Goal: Task Accomplishment & Management: Manage account settings

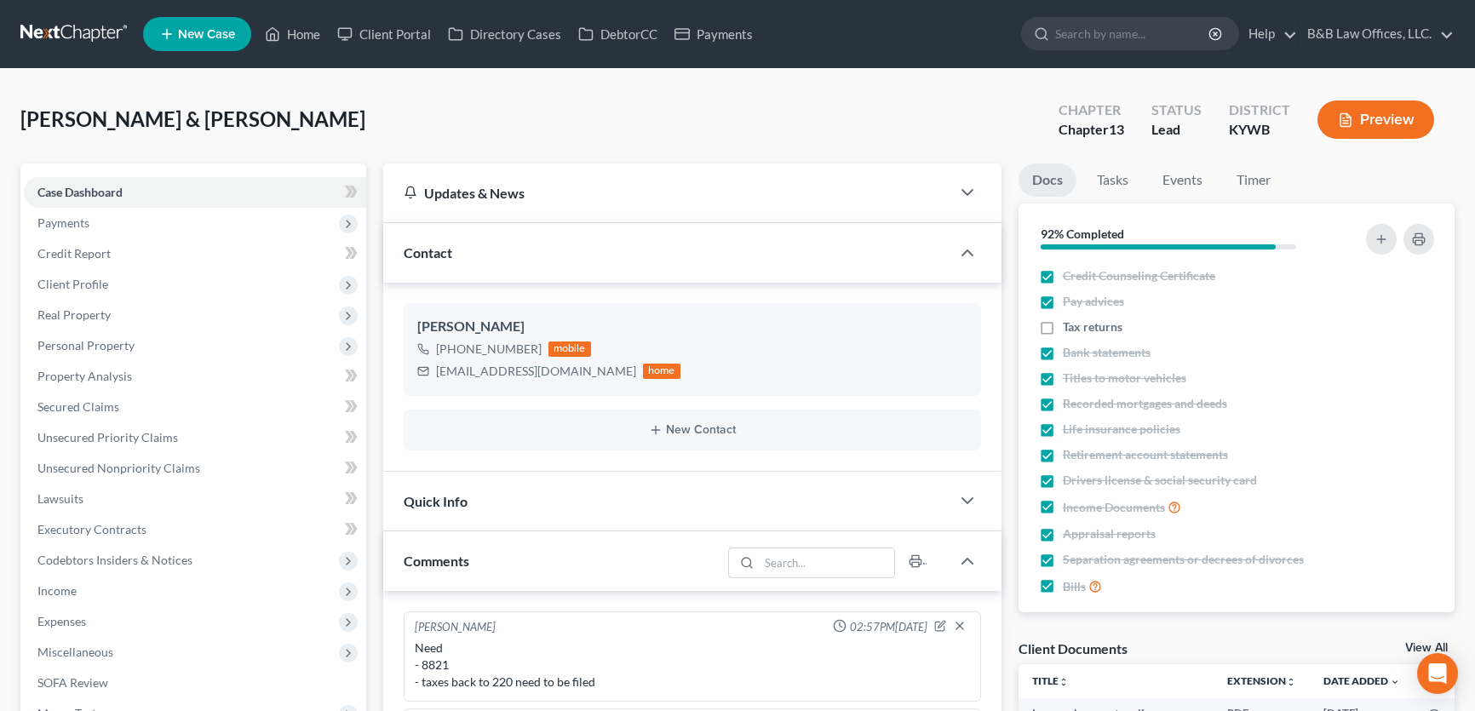
select select "0"
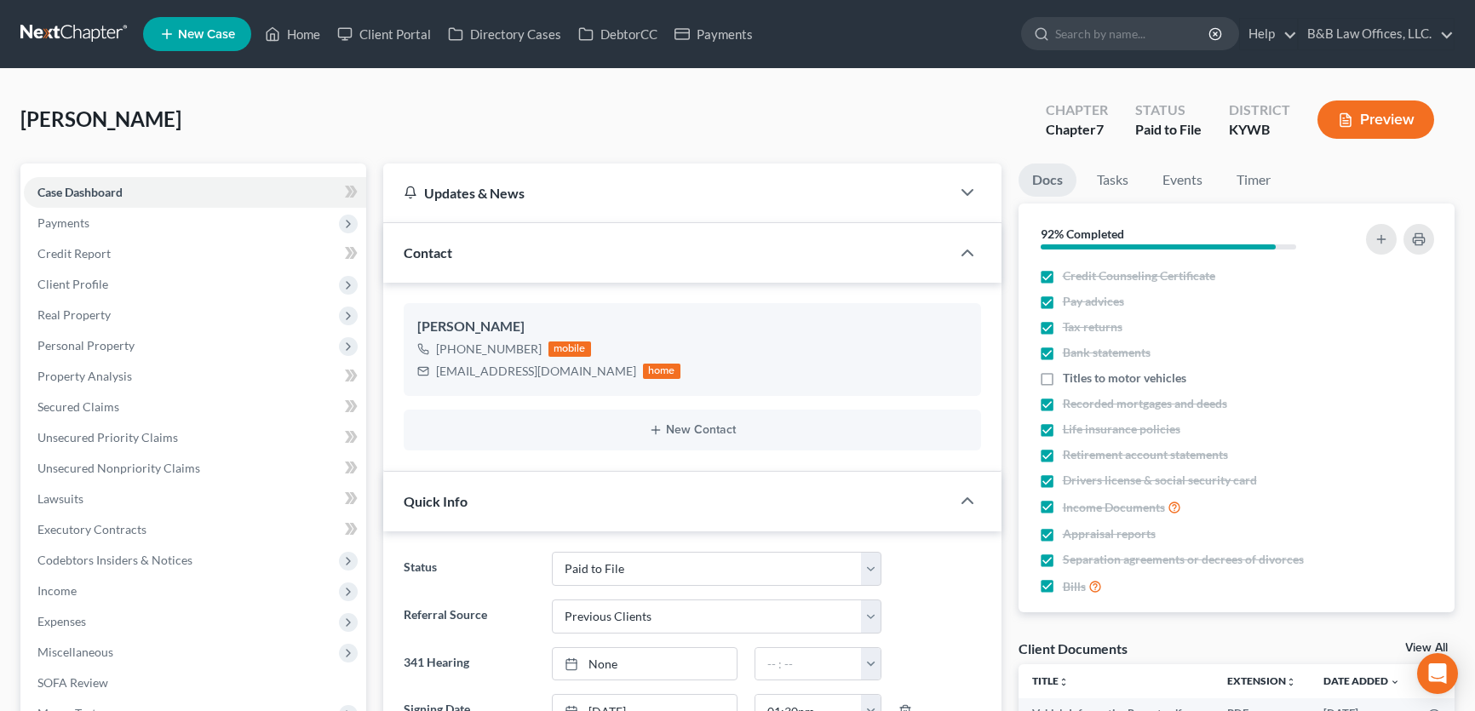
select select "12"
select select "1"
select select "0"
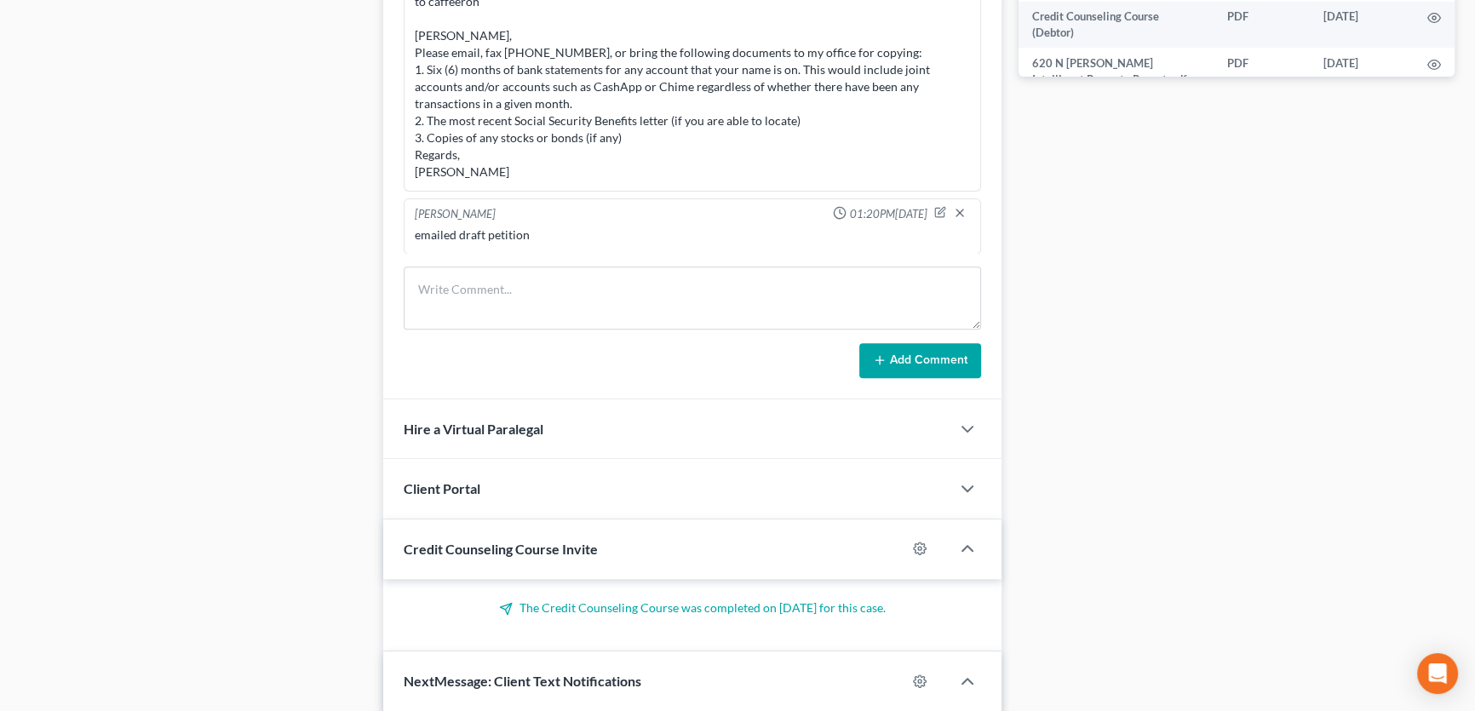
scroll to position [1371, 0]
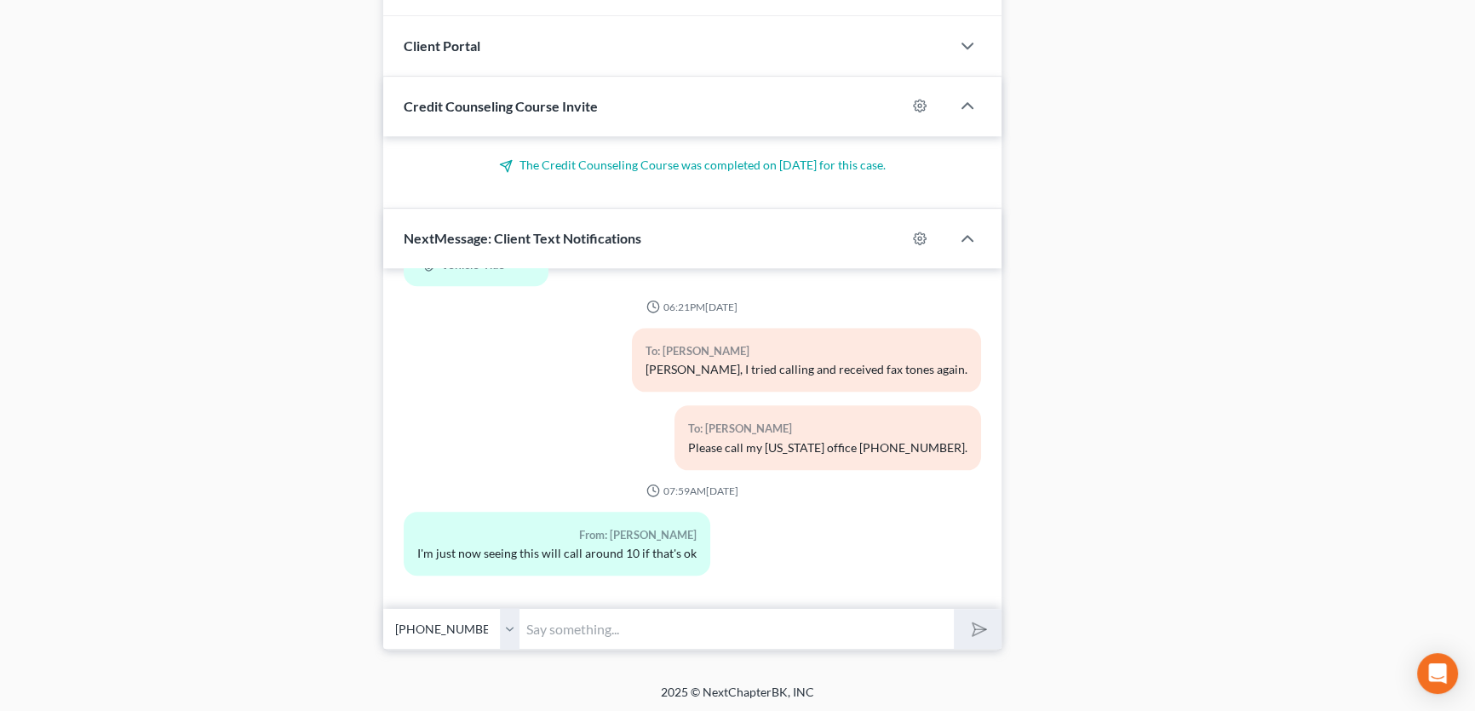
click at [585, 628] on input "text" at bounding box center [736, 629] width 434 height 42
type input "I am in a meeting but can call you when my meeting is over."
click at [954, 609] on button "submit" at bounding box center [977, 629] width 47 height 40
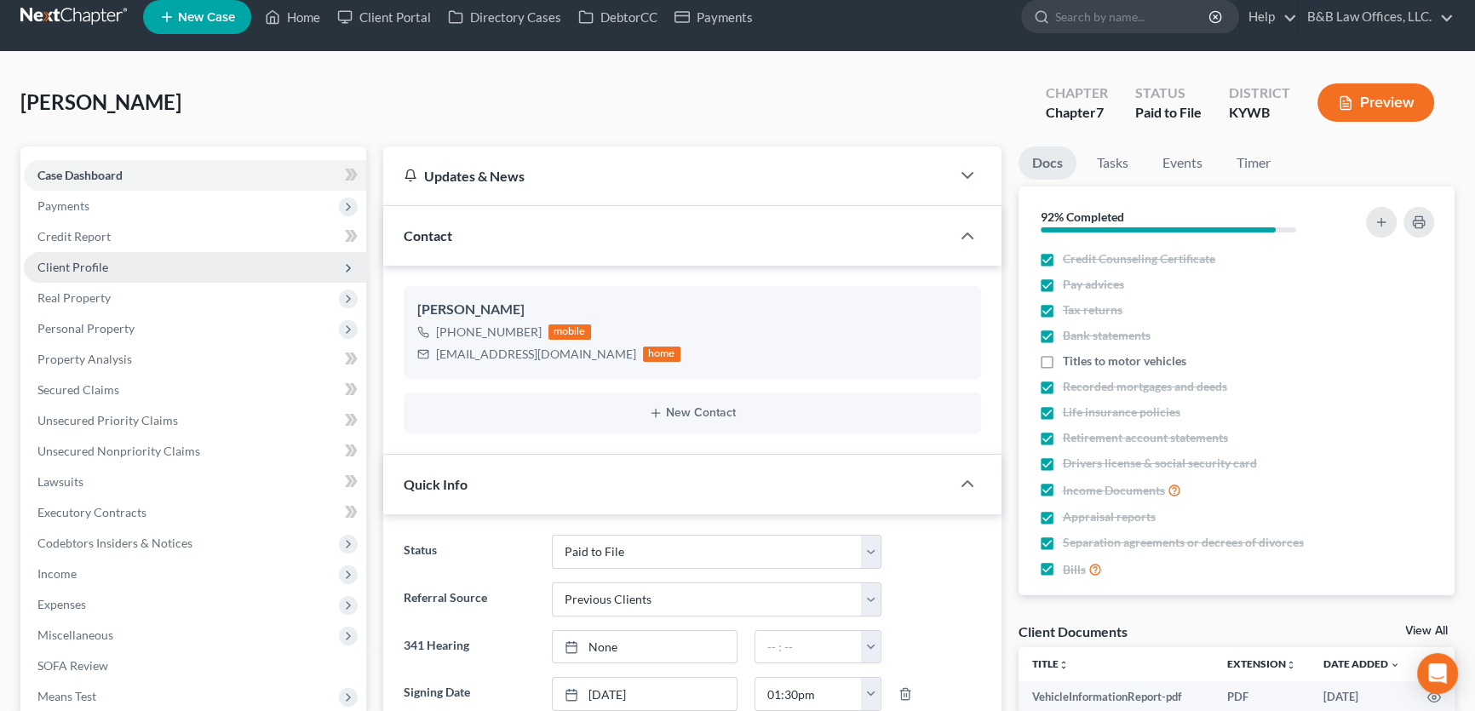
scroll to position [0, 0]
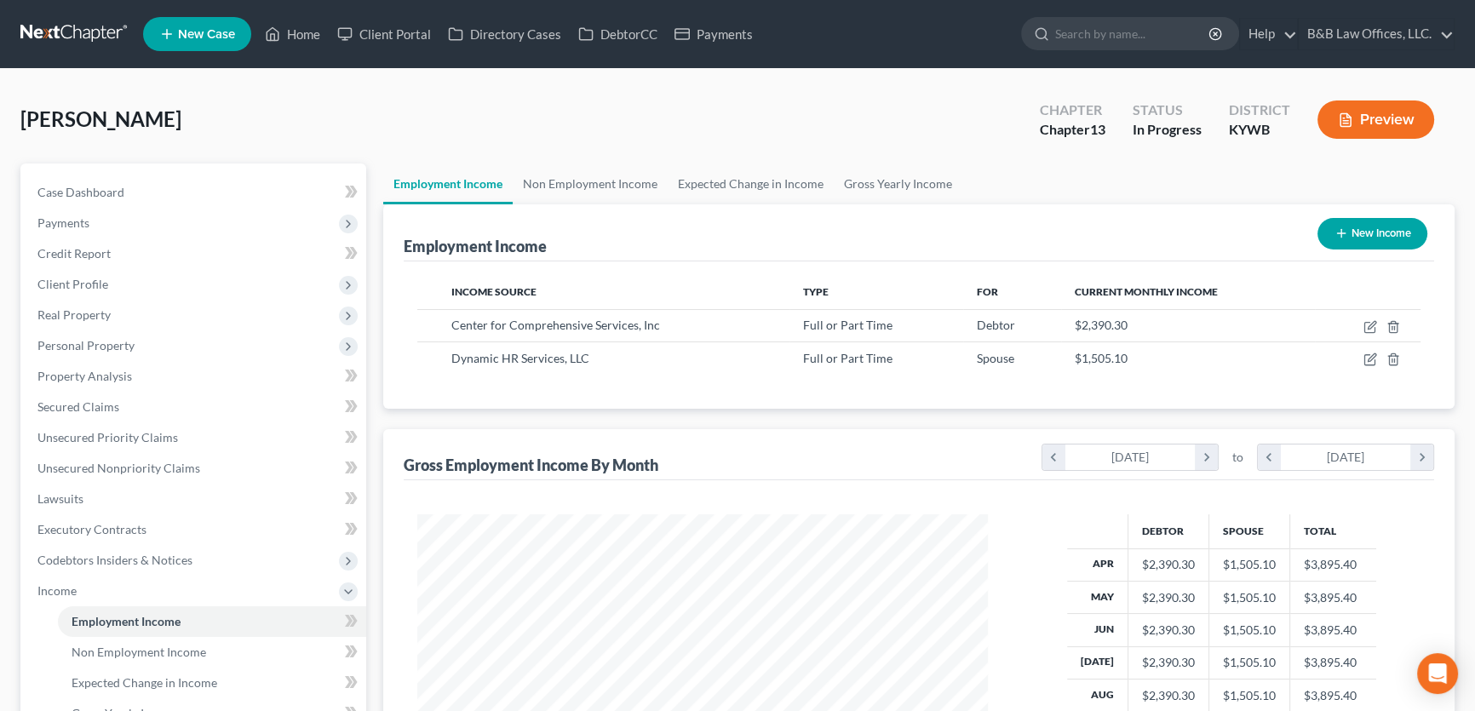
scroll to position [305, 605]
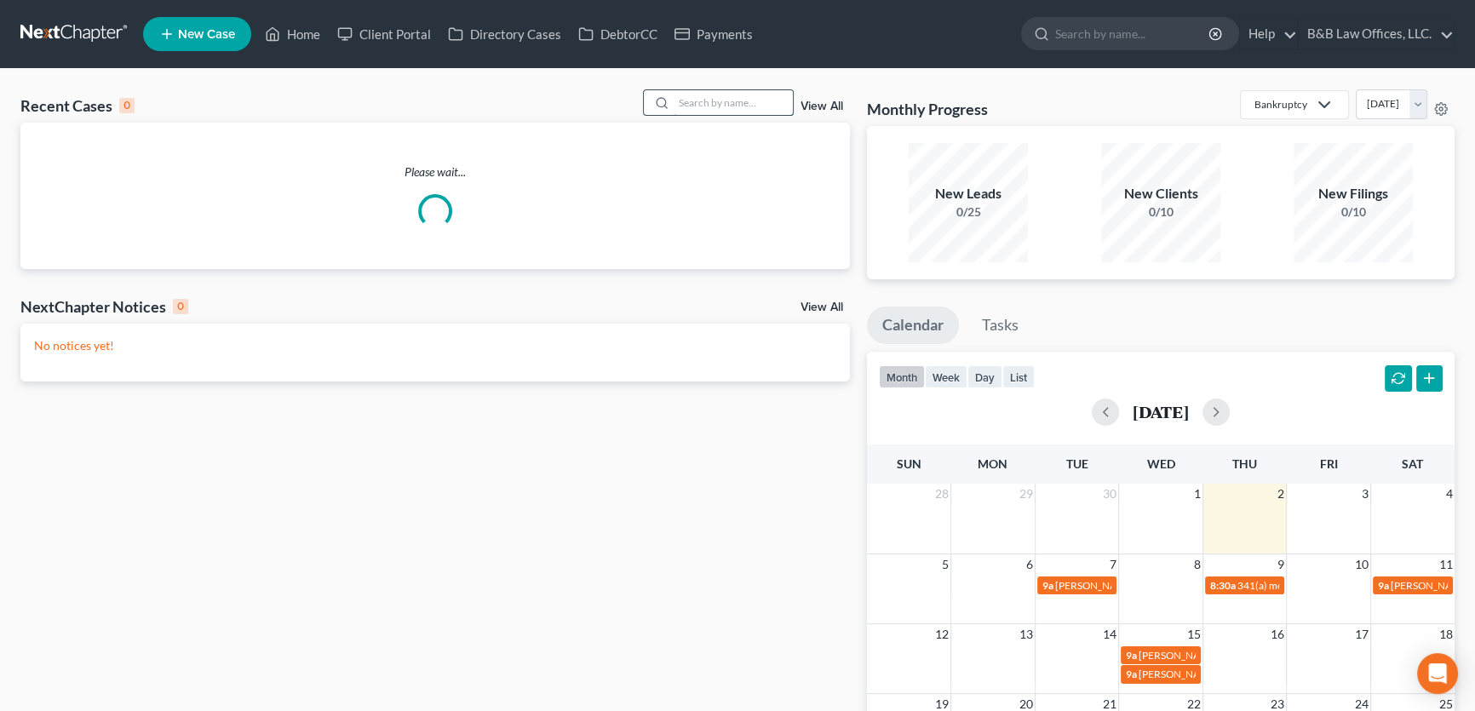
click at [742, 100] on input "search" at bounding box center [732, 102] width 119 height 25
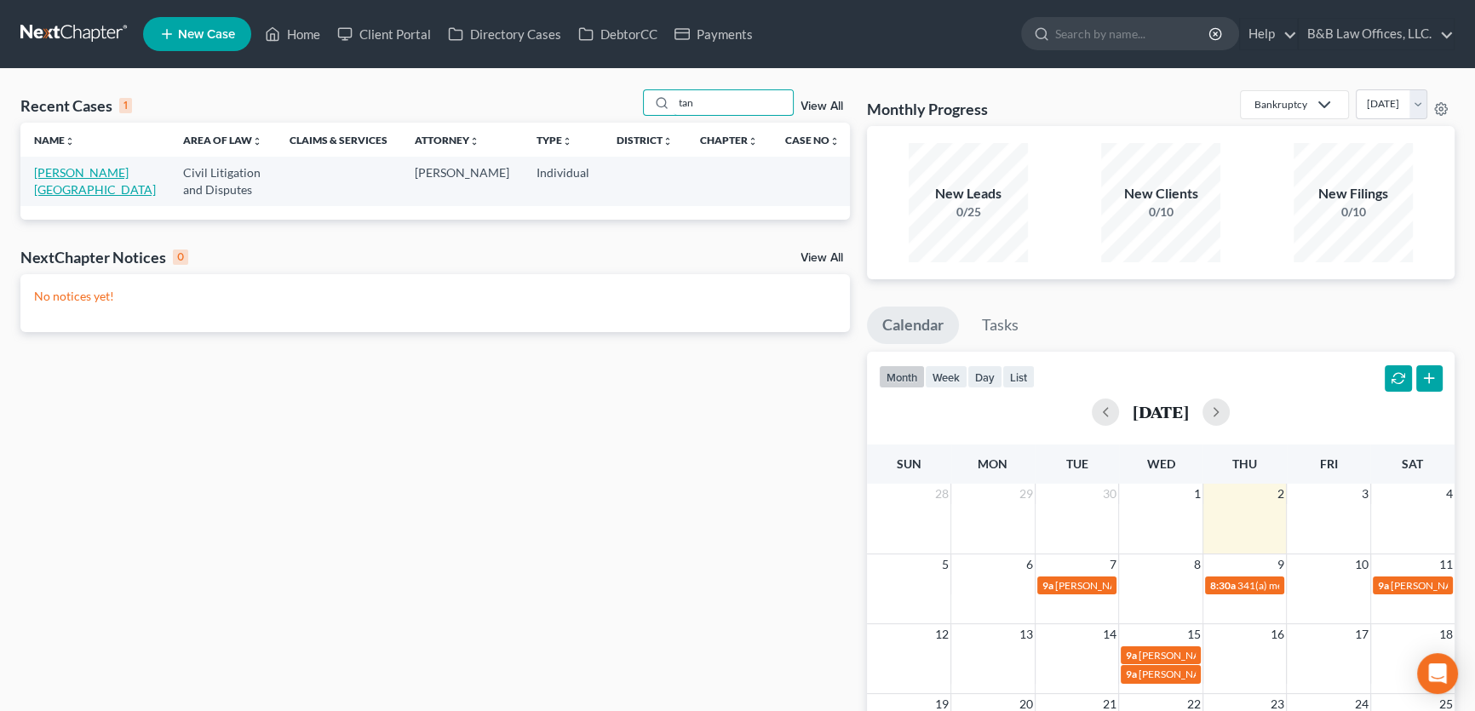
type input "tan"
click at [55, 191] on link "[PERSON_NAME][GEOGRAPHIC_DATA]" at bounding box center [95, 181] width 122 height 32
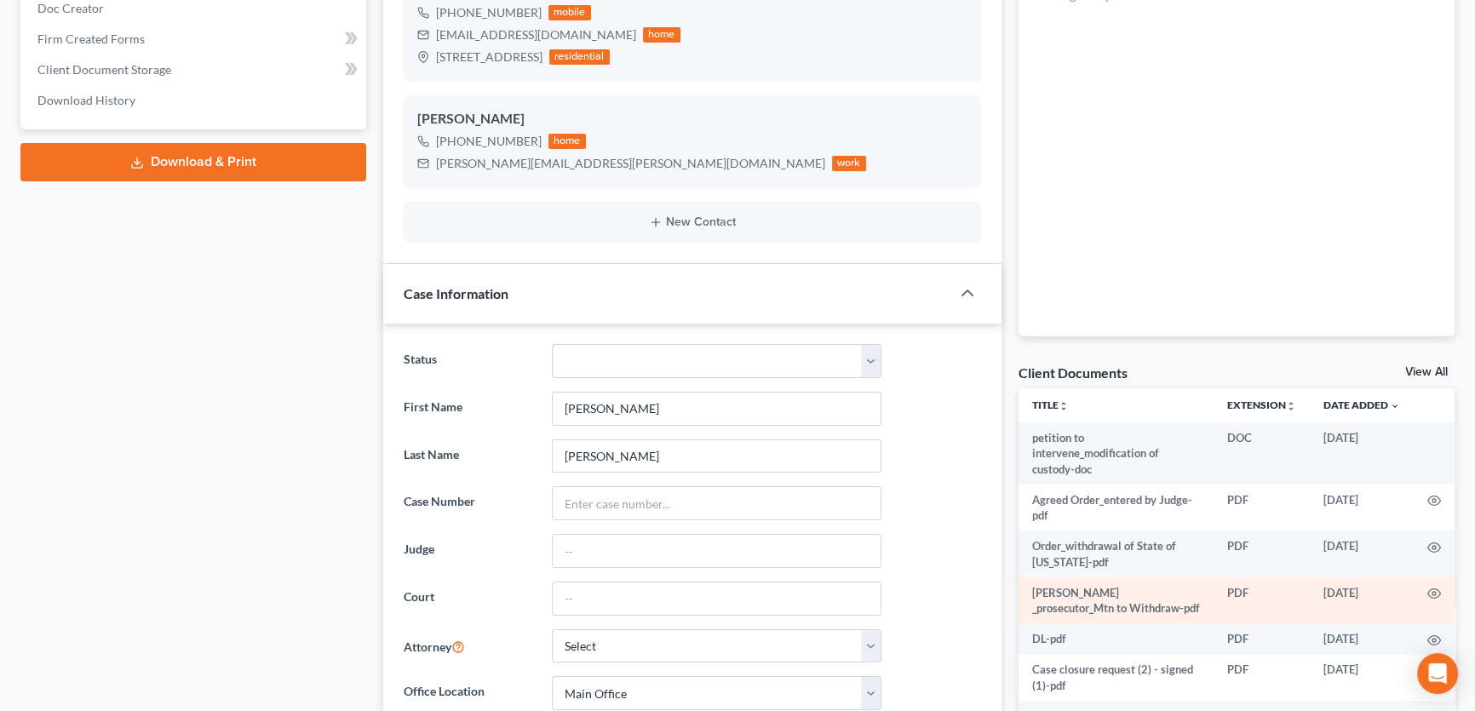
scroll to position [387, 0]
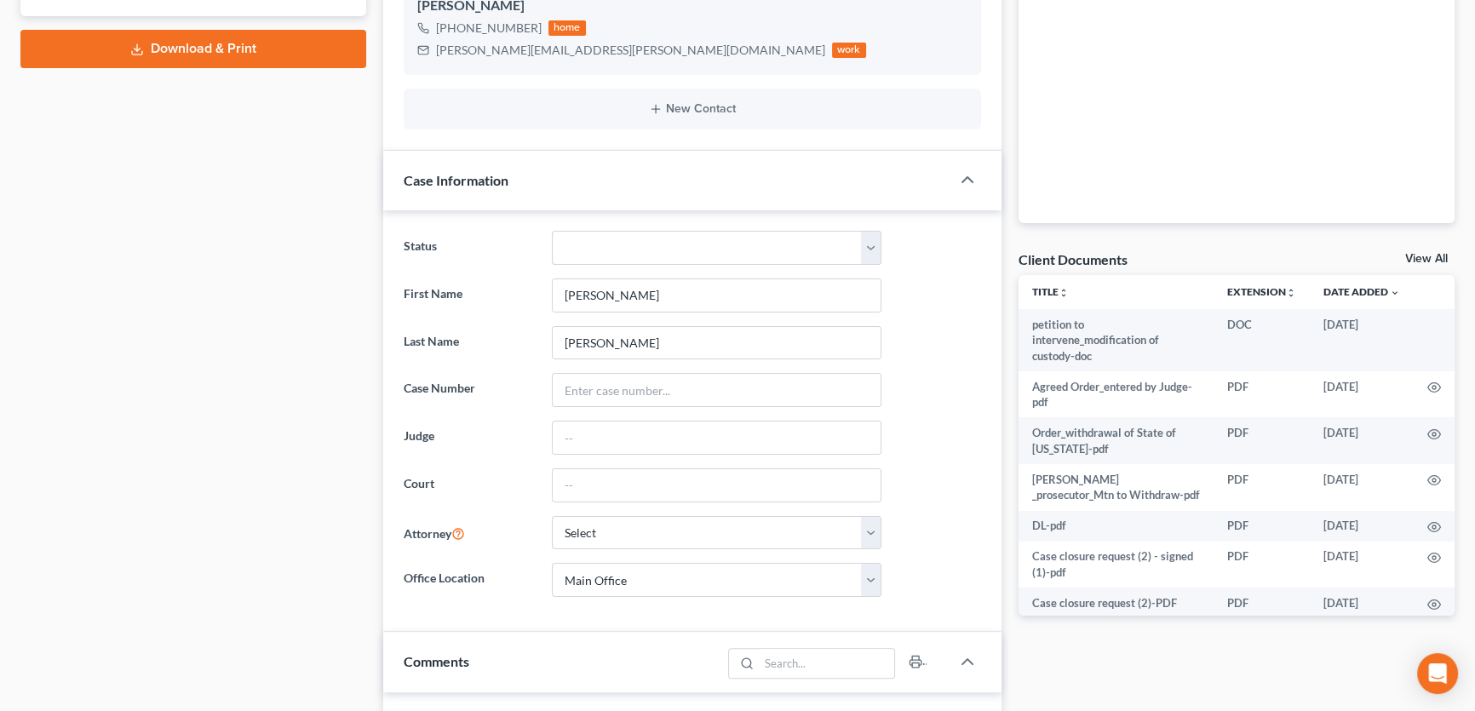
click at [1430, 259] on link "View All" at bounding box center [1426, 259] width 43 height 12
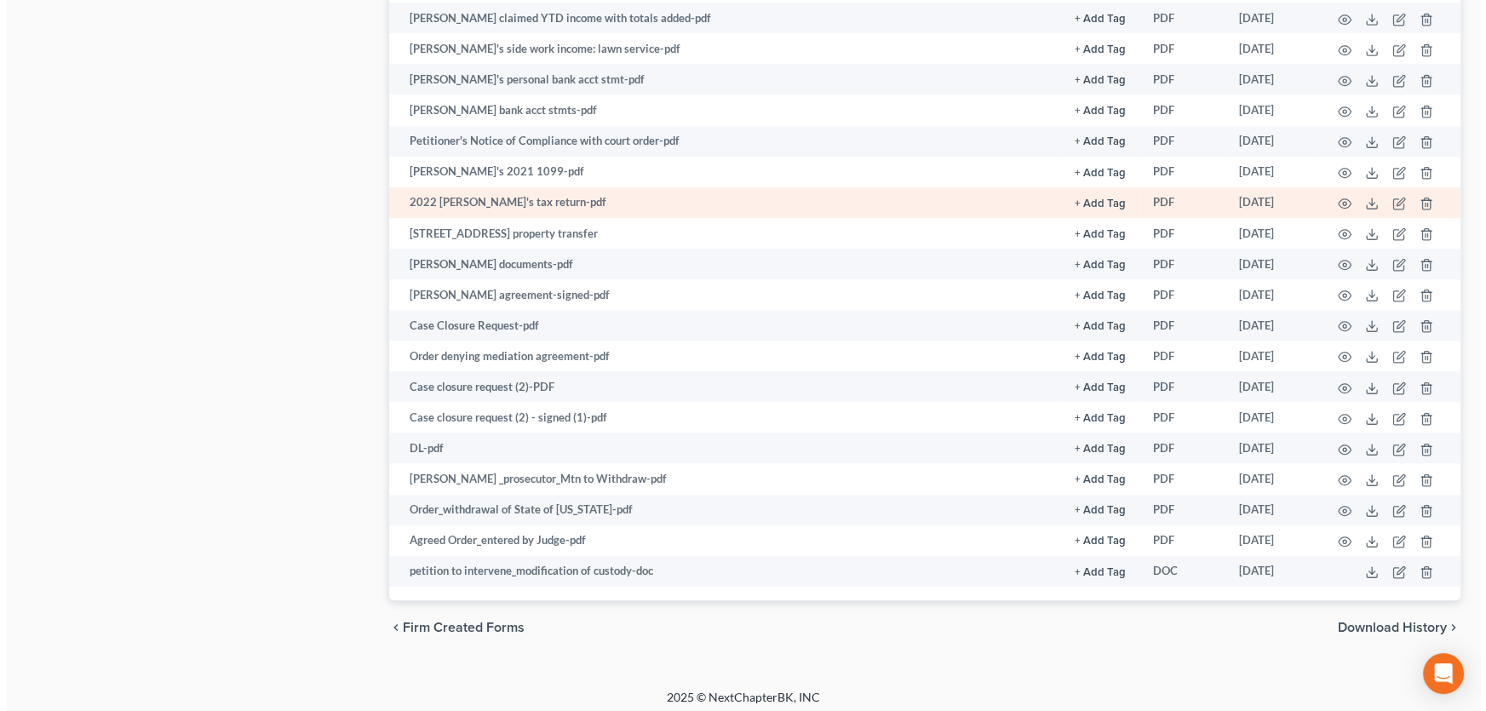
scroll to position [1556, 0]
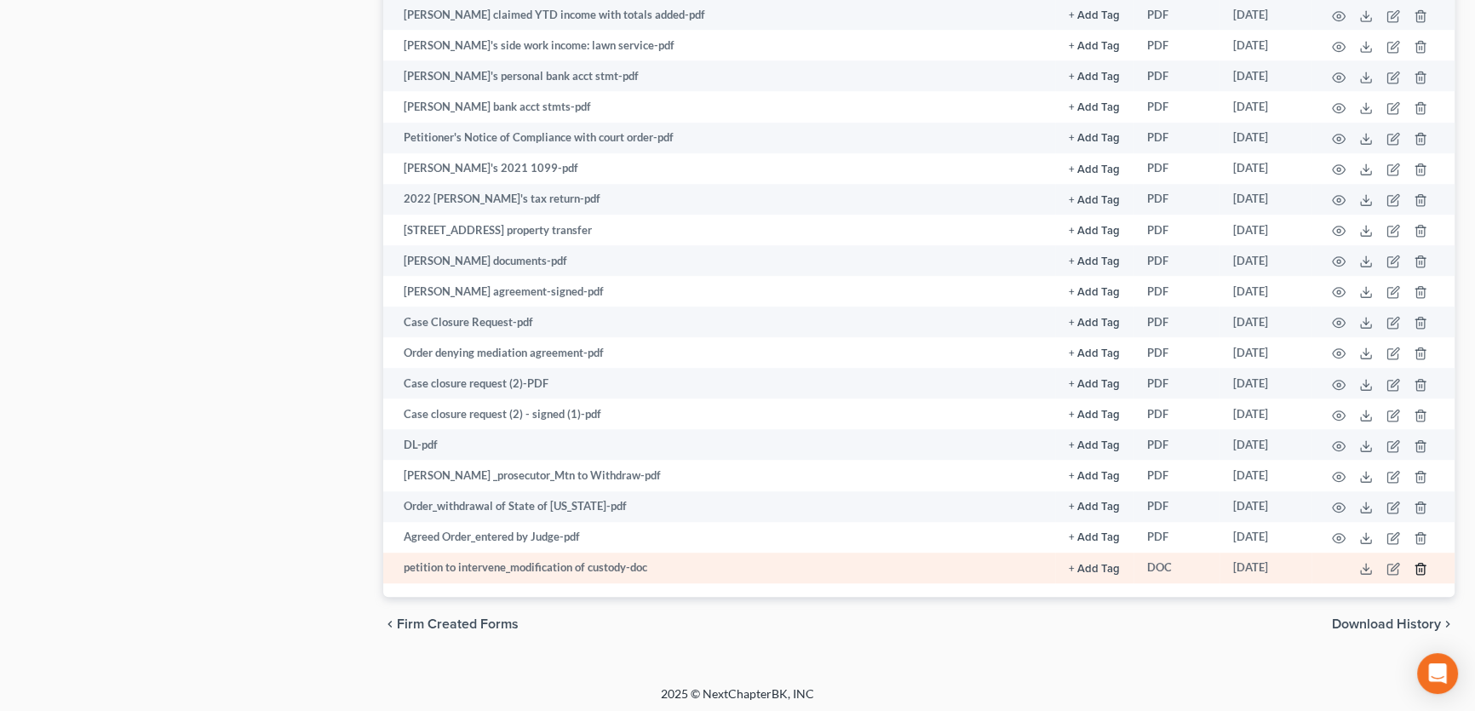
click at [1422, 562] on icon "button" at bounding box center [1420, 569] width 14 height 14
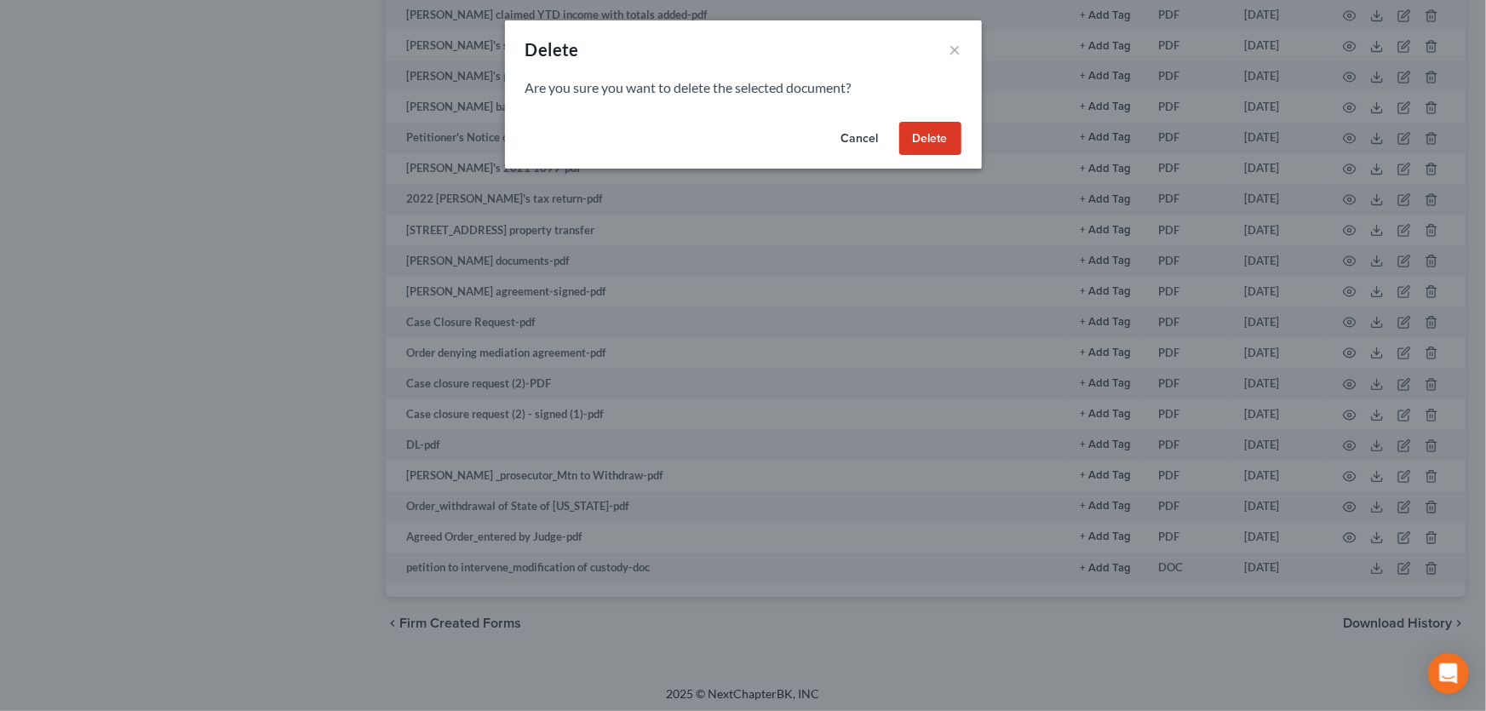
click at [924, 139] on button "Delete" at bounding box center [930, 139] width 62 height 34
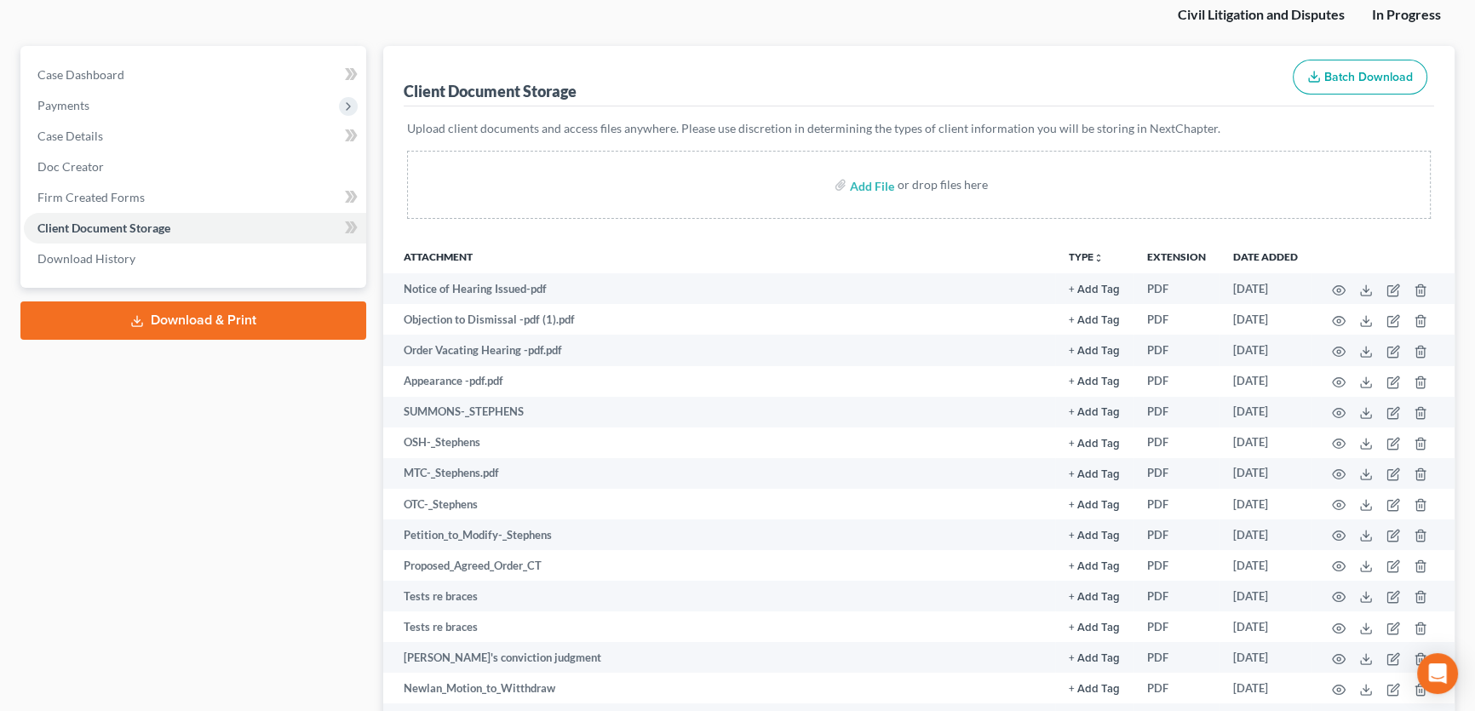
scroll to position [0, 0]
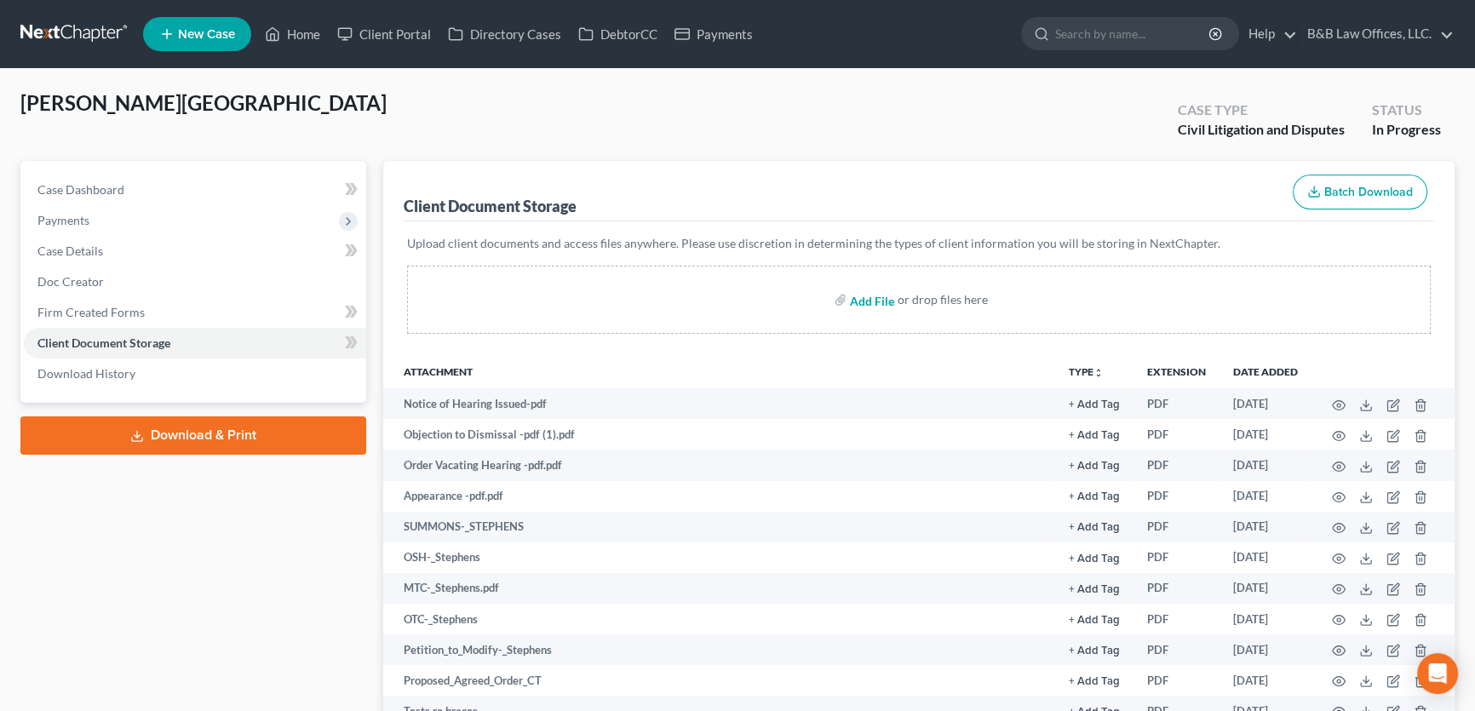
click at [875, 292] on input "file" at bounding box center [870, 299] width 41 height 31
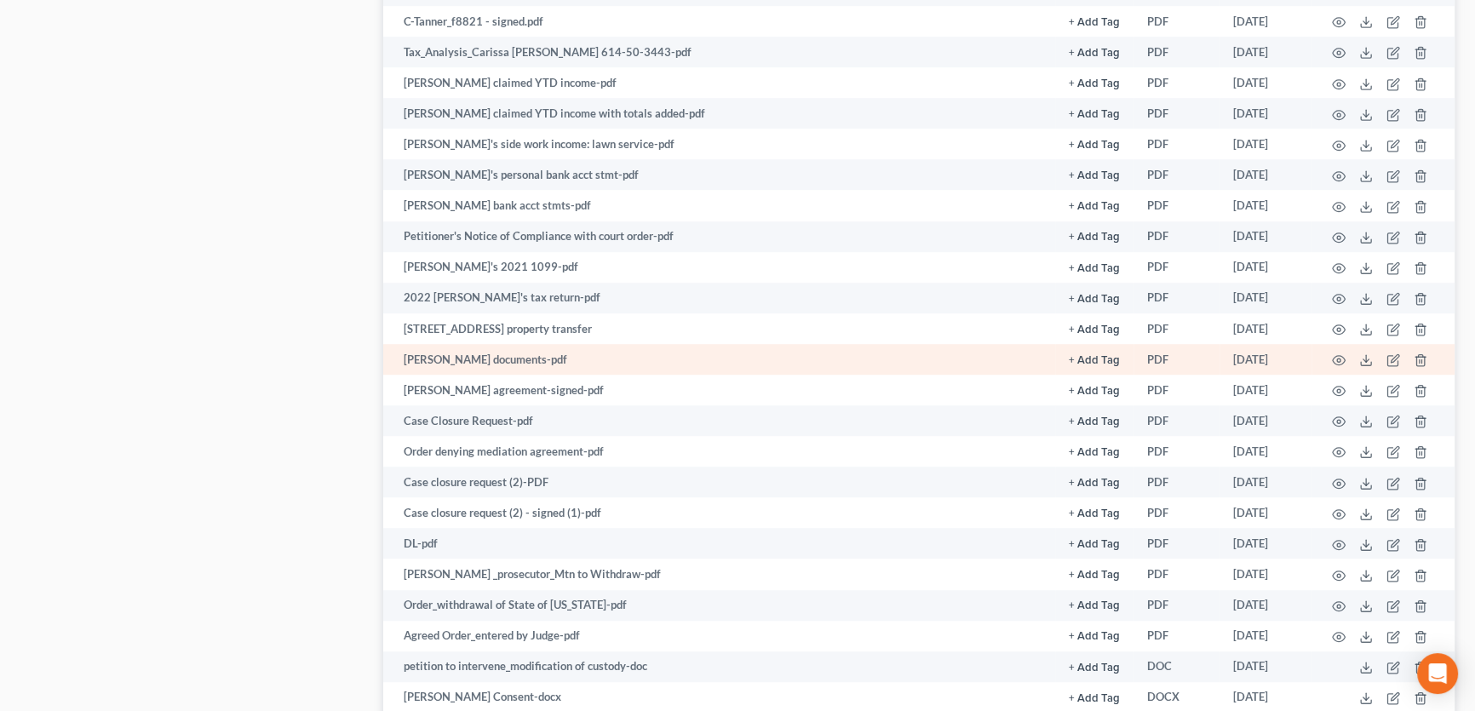
scroll to position [1431, 0]
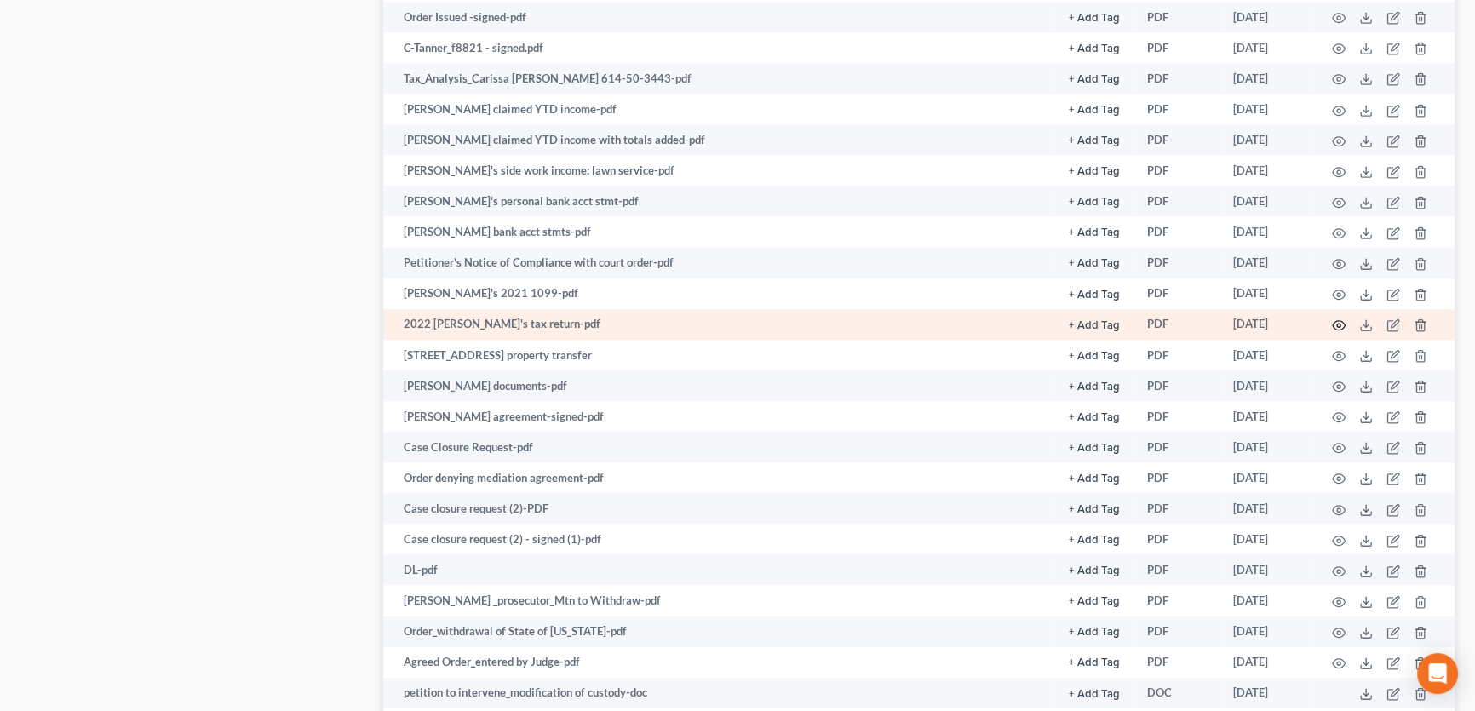
click at [1336, 319] on icon "button" at bounding box center [1339, 325] width 14 height 14
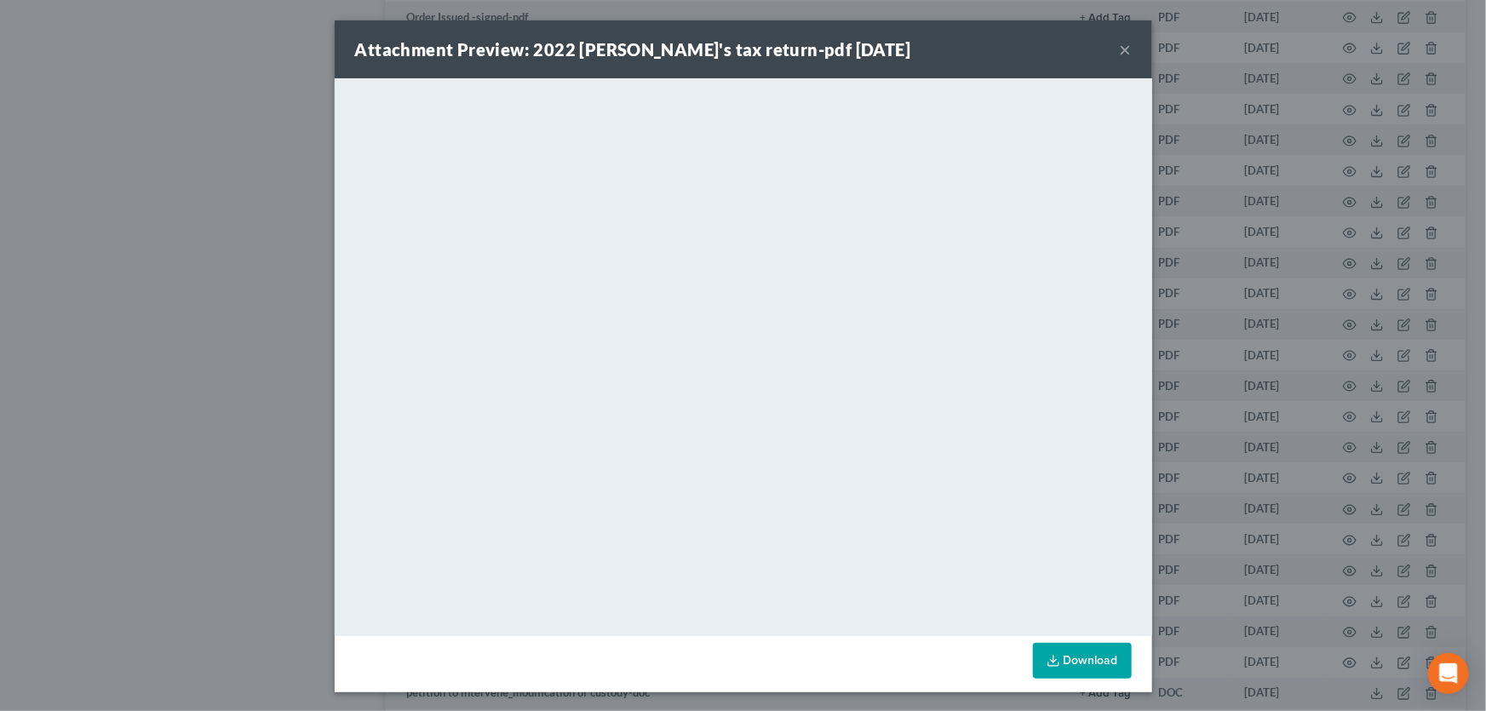
click at [1120, 46] on button "×" at bounding box center [1126, 49] width 12 height 20
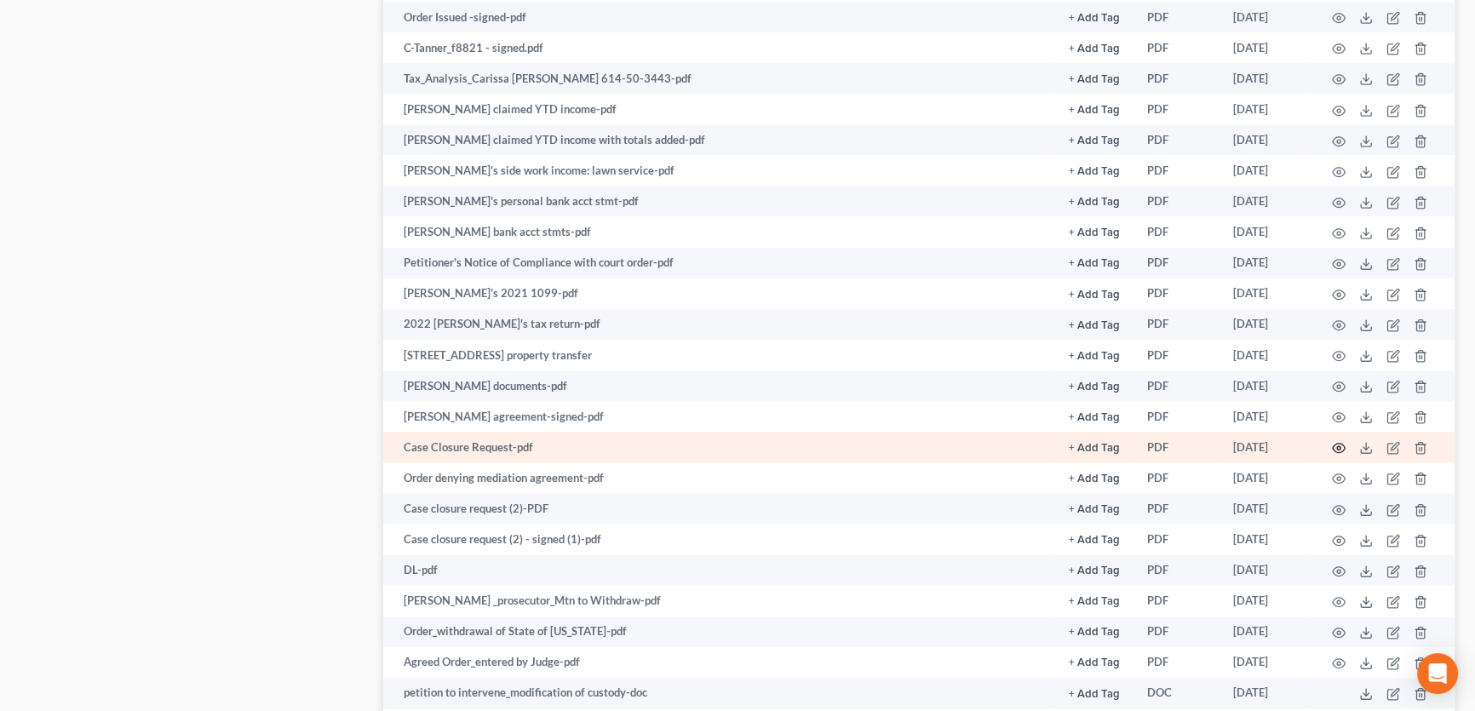
click at [1337, 447] on icon "button" at bounding box center [1338, 448] width 13 height 9
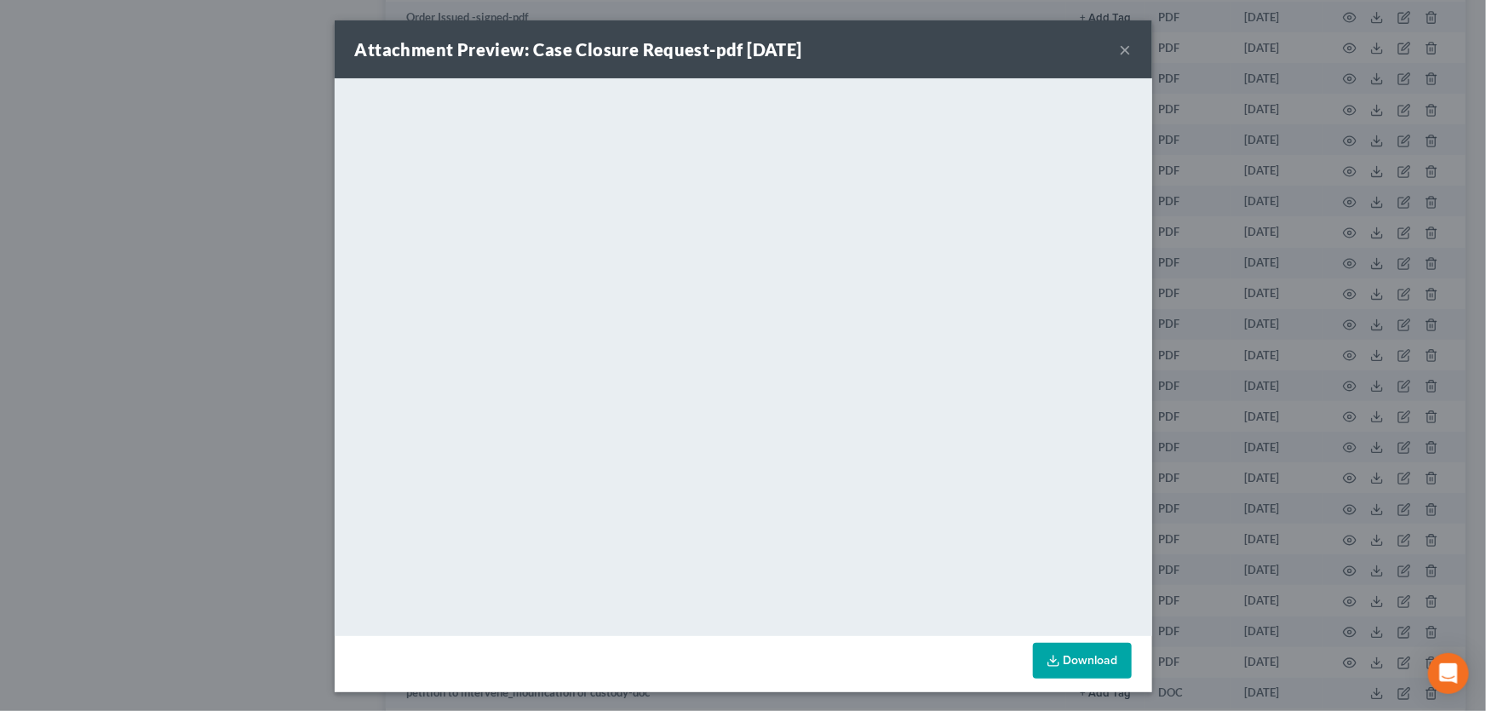
click at [1120, 47] on button "×" at bounding box center [1126, 49] width 12 height 20
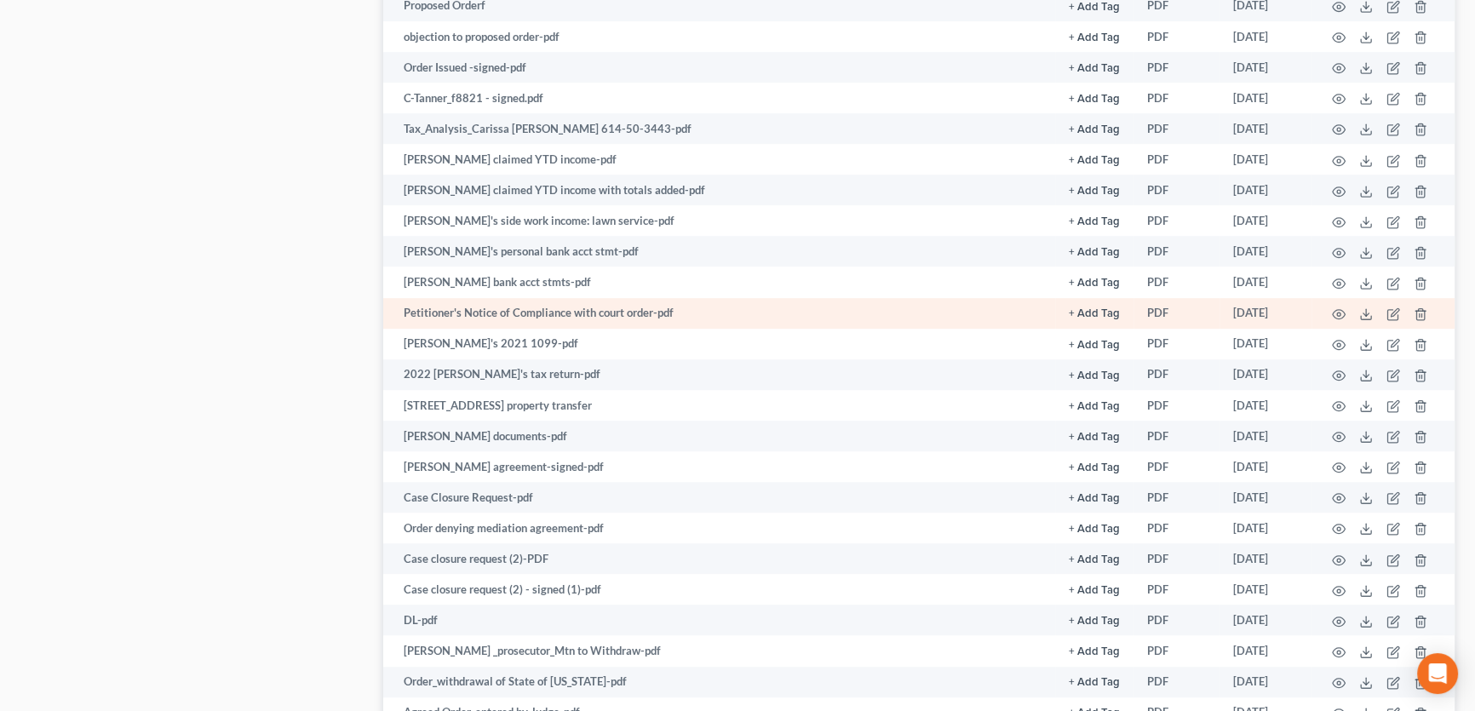
scroll to position [1354, 0]
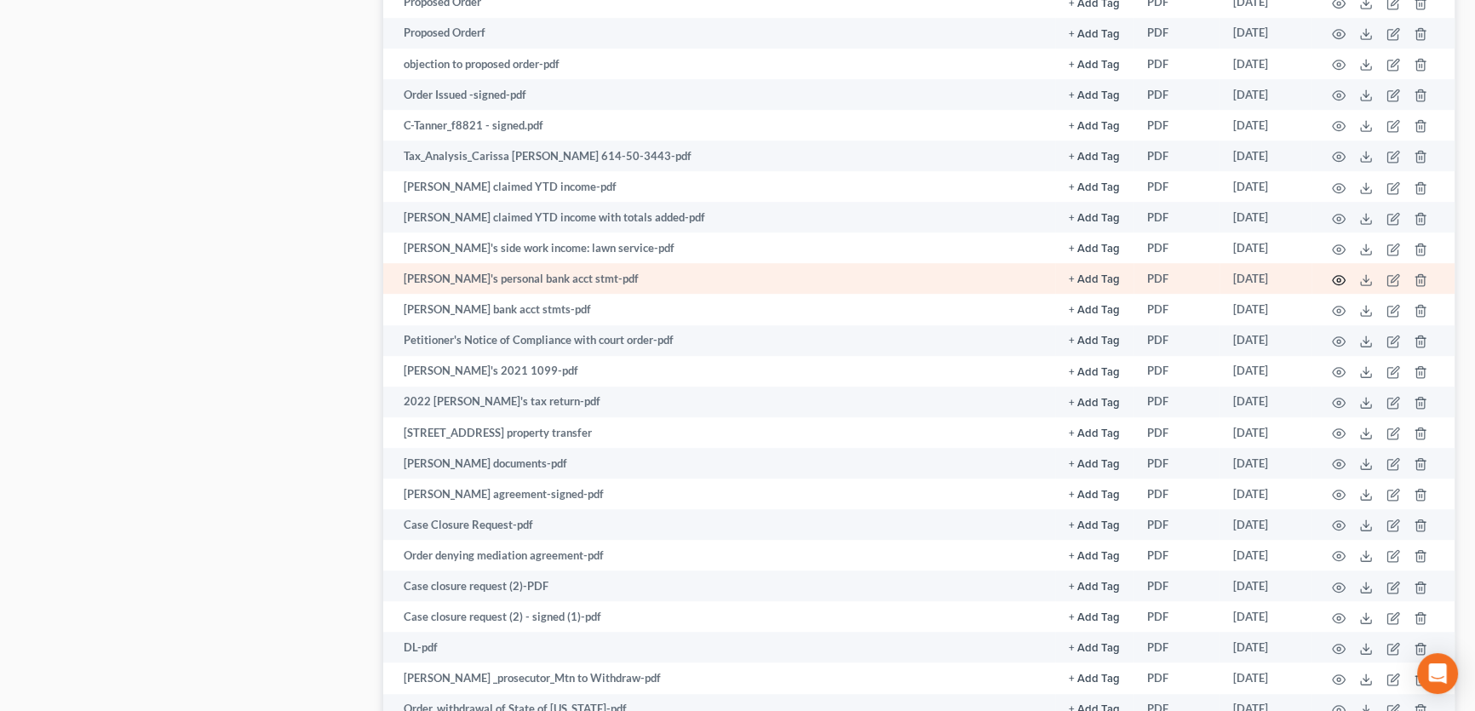
click at [1338, 275] on icon "button" at bounding box center [1339, 280] width 14 height 14
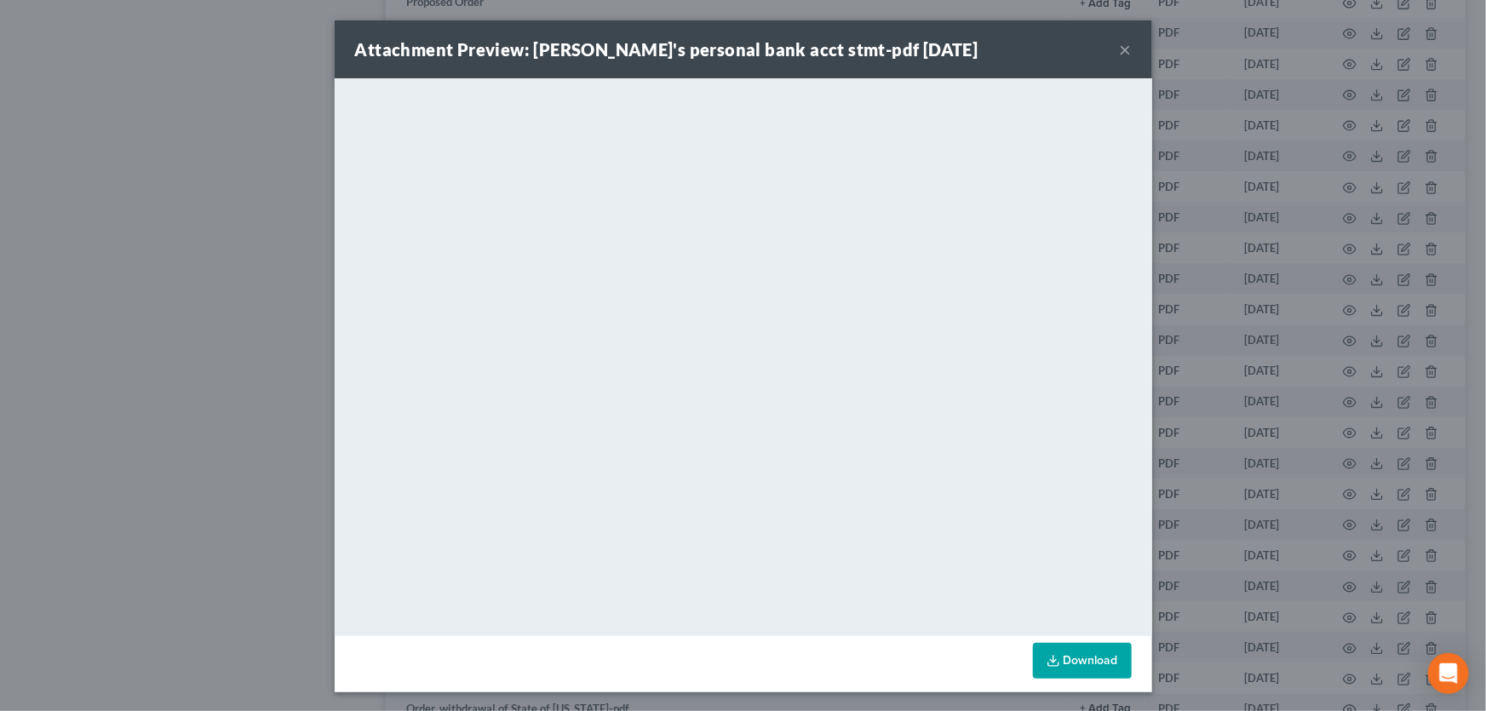
click at [1120, 47] on button "×" at bounding box center [1126, 49] width 12 height 20
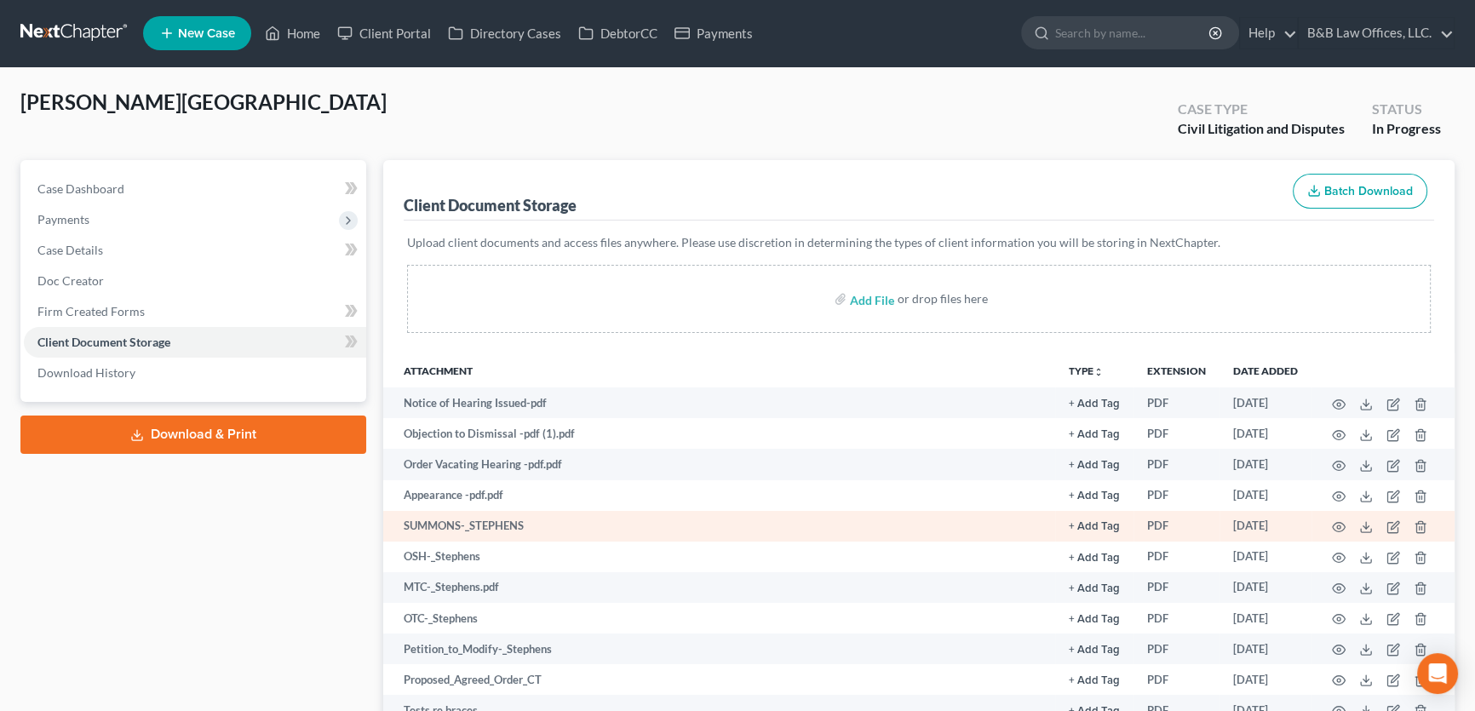
scroll to position [0, 0]
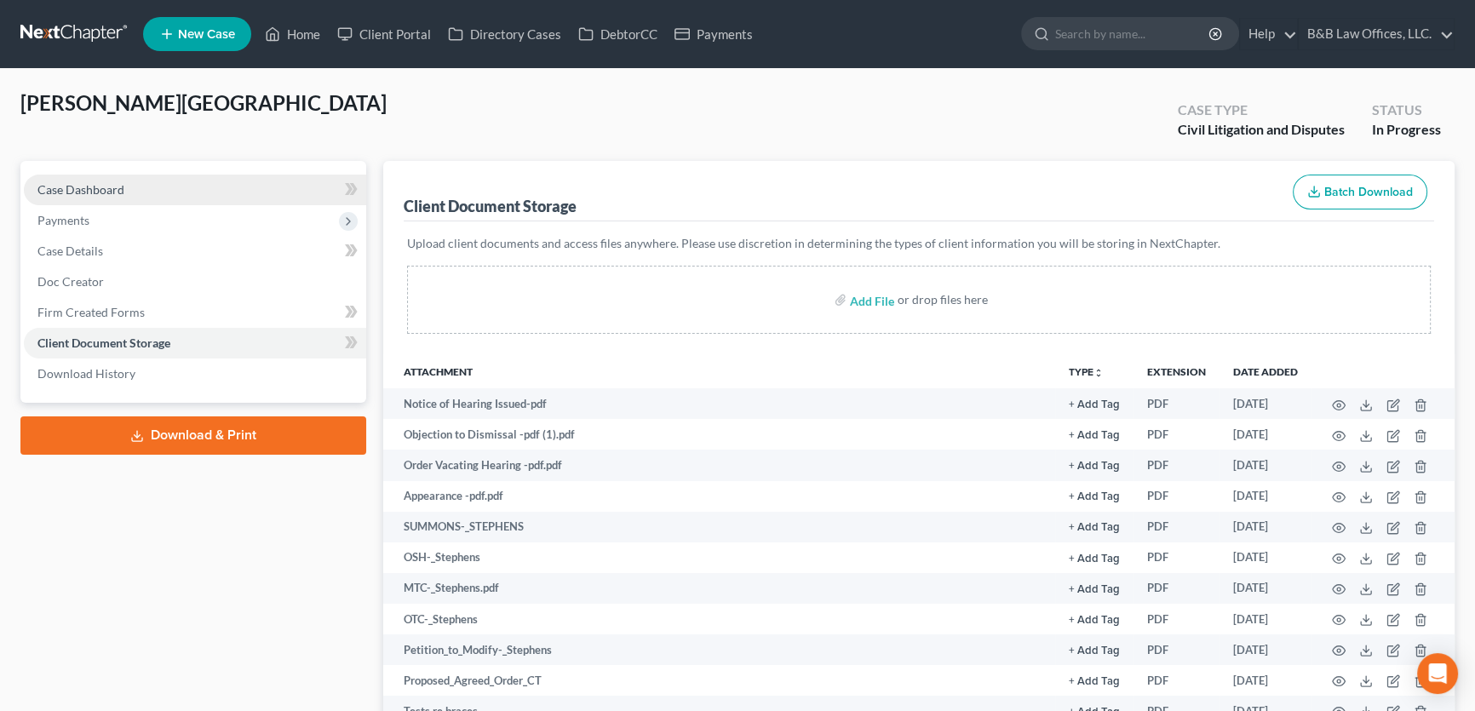
drag, startPoint x: 116, startPoint y: 190, endPoint x: 59, endPoint y: 192, distance: 57.1
click at [116, 190] on span "Case Dashboard" at bounding box center [80, 189] width 87 height 14
select select "0"
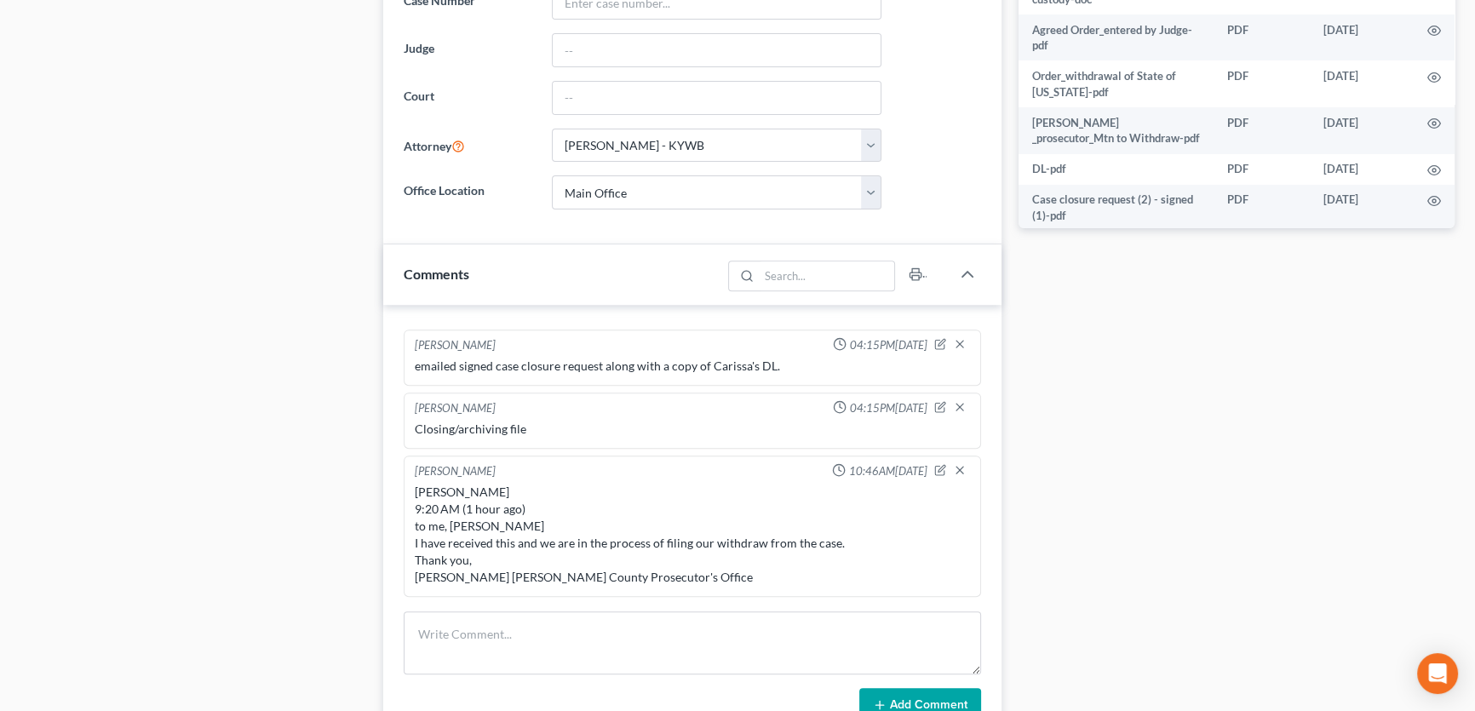
scroll to position [989, 0]
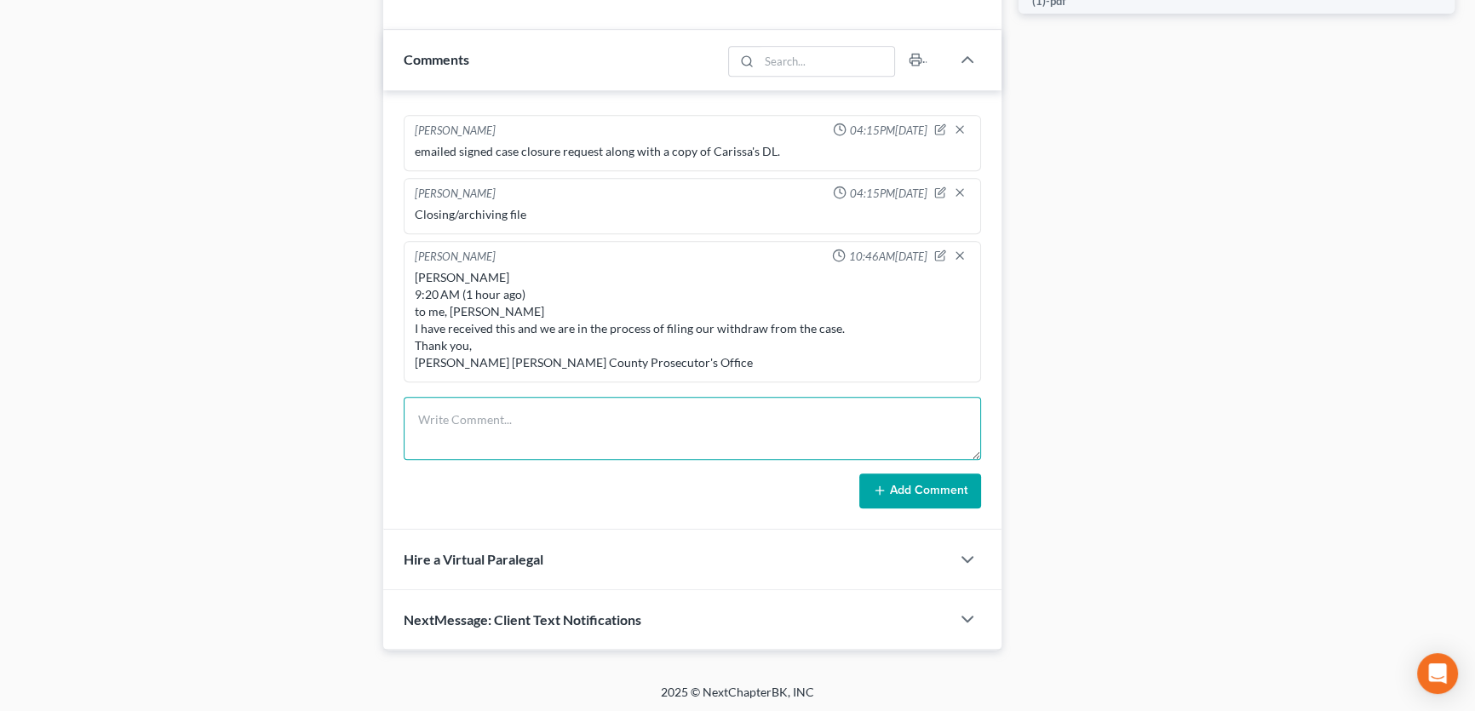
click at [502, 427] on textarea at bounding box center [692, 428] width 577 height 63
type textarea "b"
click at [421, 419] on textarea at bounding box center [692, 428] width 577 height 63
drag, startPoint x: 562, startPoint y: 451, endPoint x: 409, endPoint y: 399, distance: 161.8
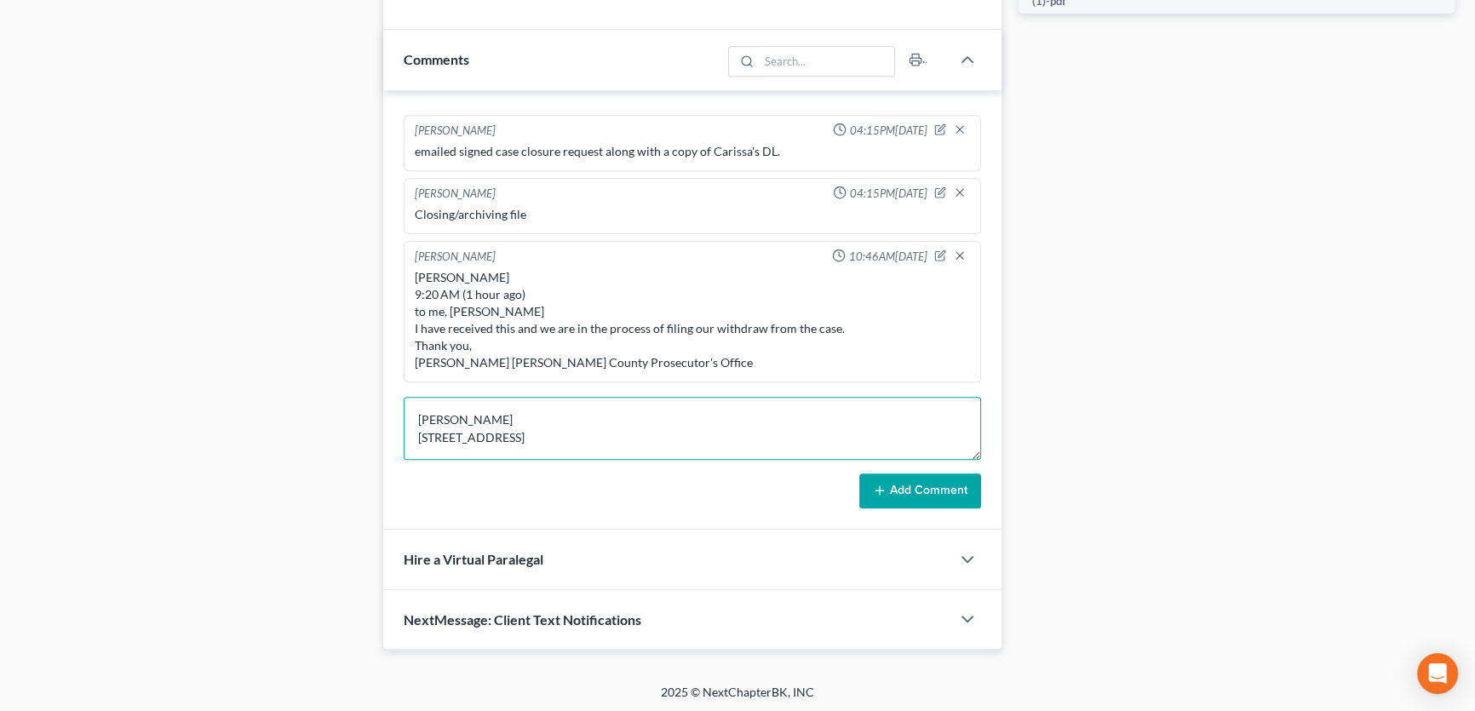
click at [409, 399] on textarea "Bryan Stephens 1490 Oak Street, NE New Salisbury, IN 47161" at bounding box center [692, 428] width 577 height 63
type textarea "Bryan Stephens 1490 Oak Street, NE New Salisbury, IN 47161"
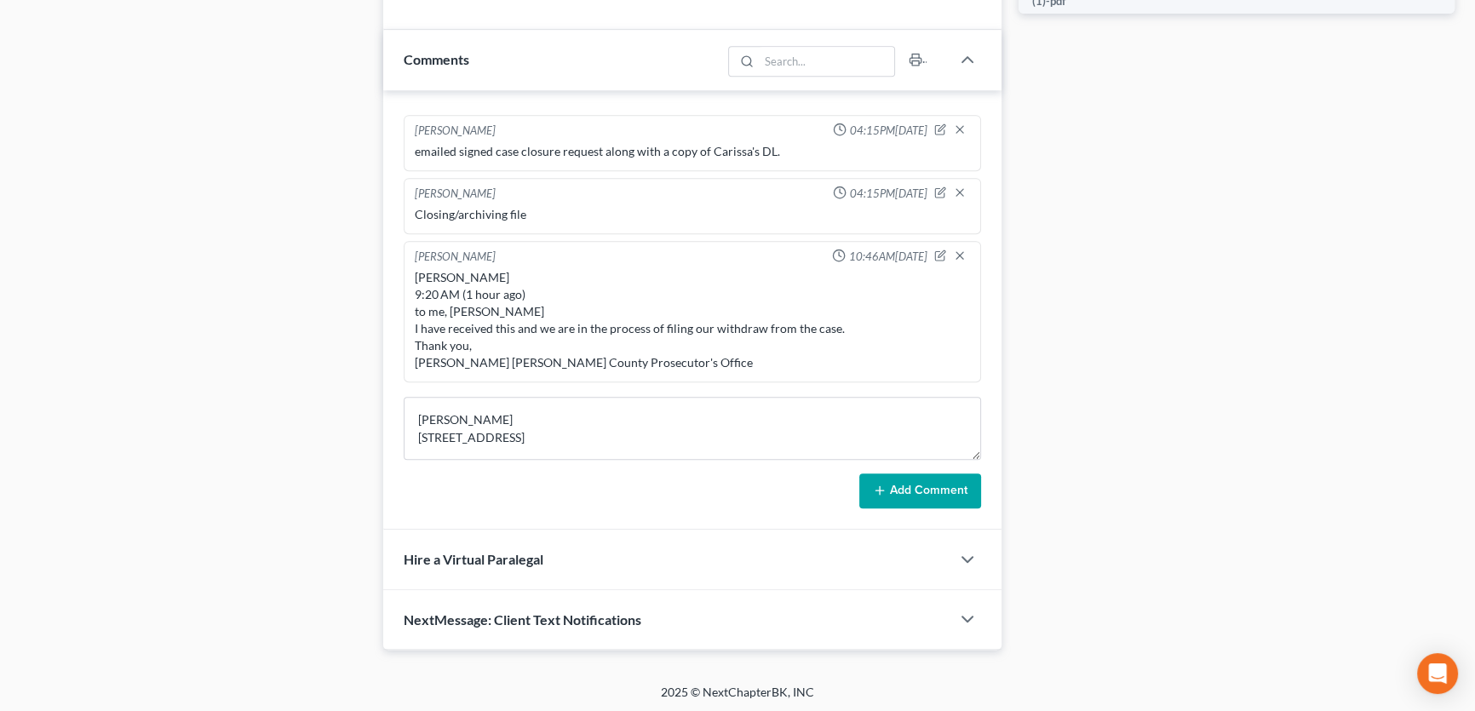
click at [946, 492] on button "Add Comment" at bounding box center [920, 491] width 122 height 36
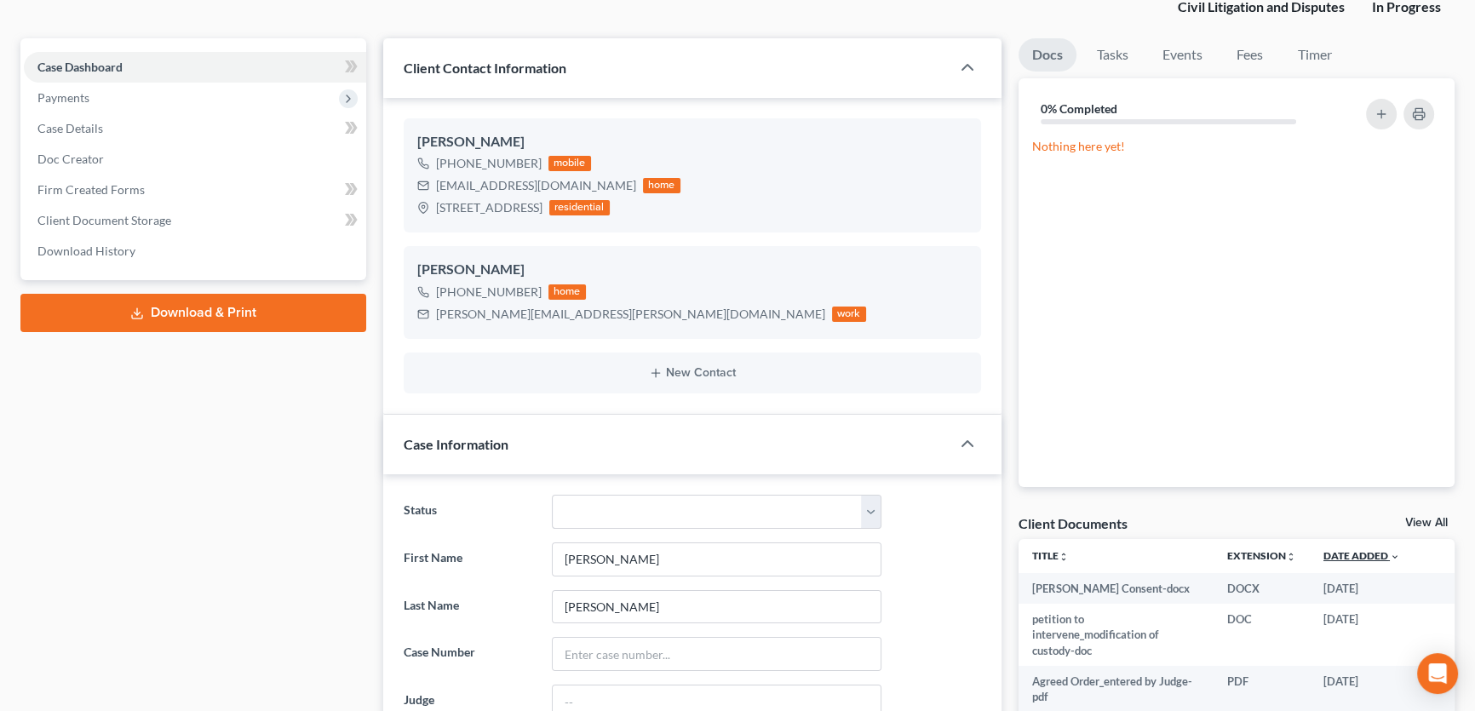
scroll to position [309, 0]
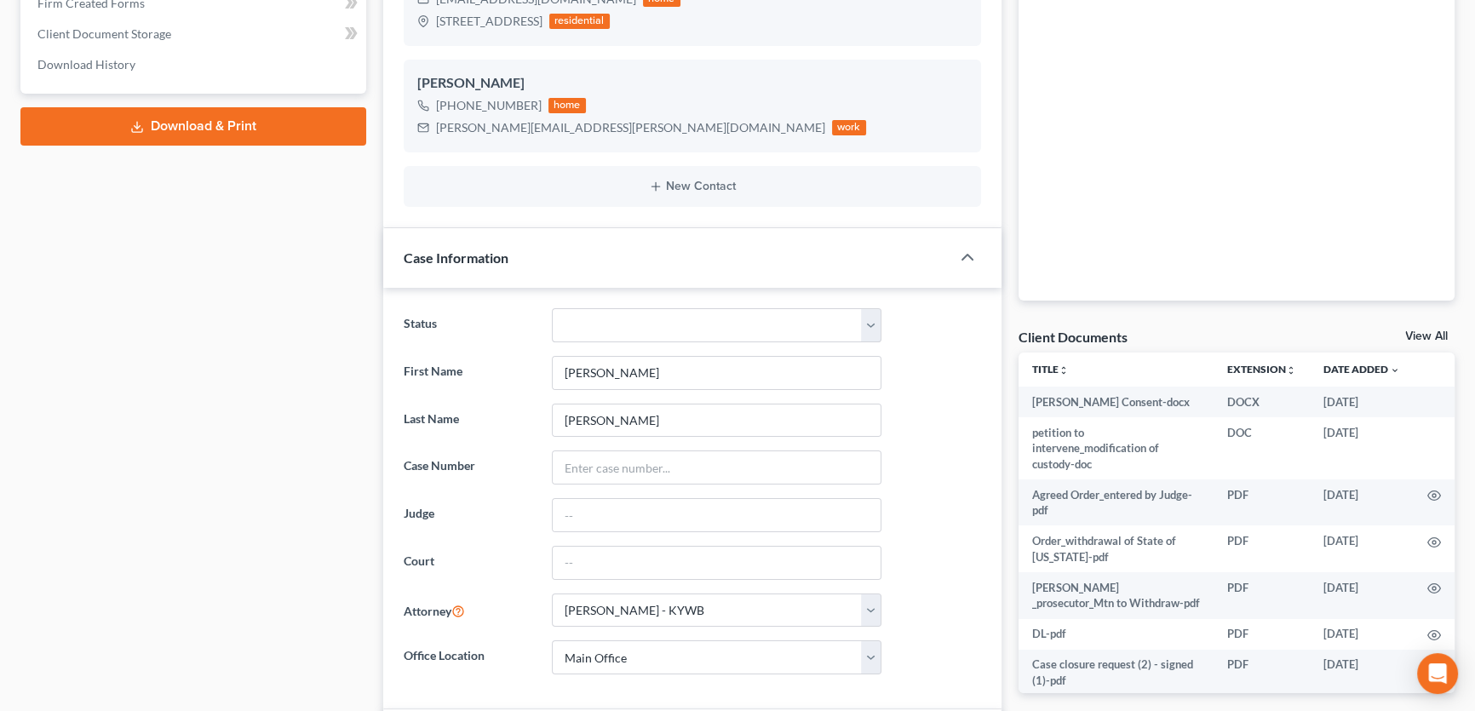
click at [1418, 333] on link "View All" at bounding box center [1426, 336] width 43 height 12
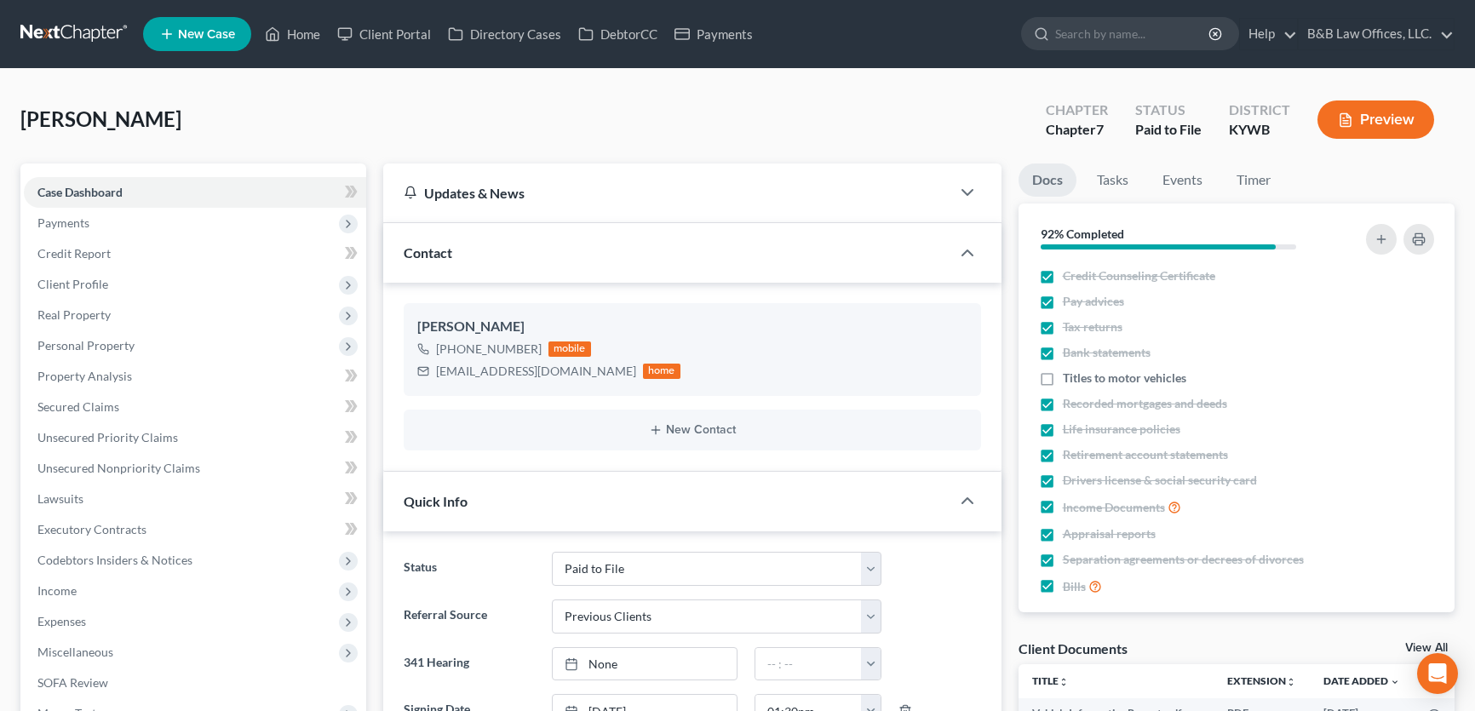
select select "12"
select select "1"
select select "0"
click at [1063, 376] on label "Titles to motor vehicles" at bounding box center [1124, 378] width 123 height 17
click at [1069, 376] on input "Titles to motor vehicles" at bounding box center [1074, 375] width 11 height 11
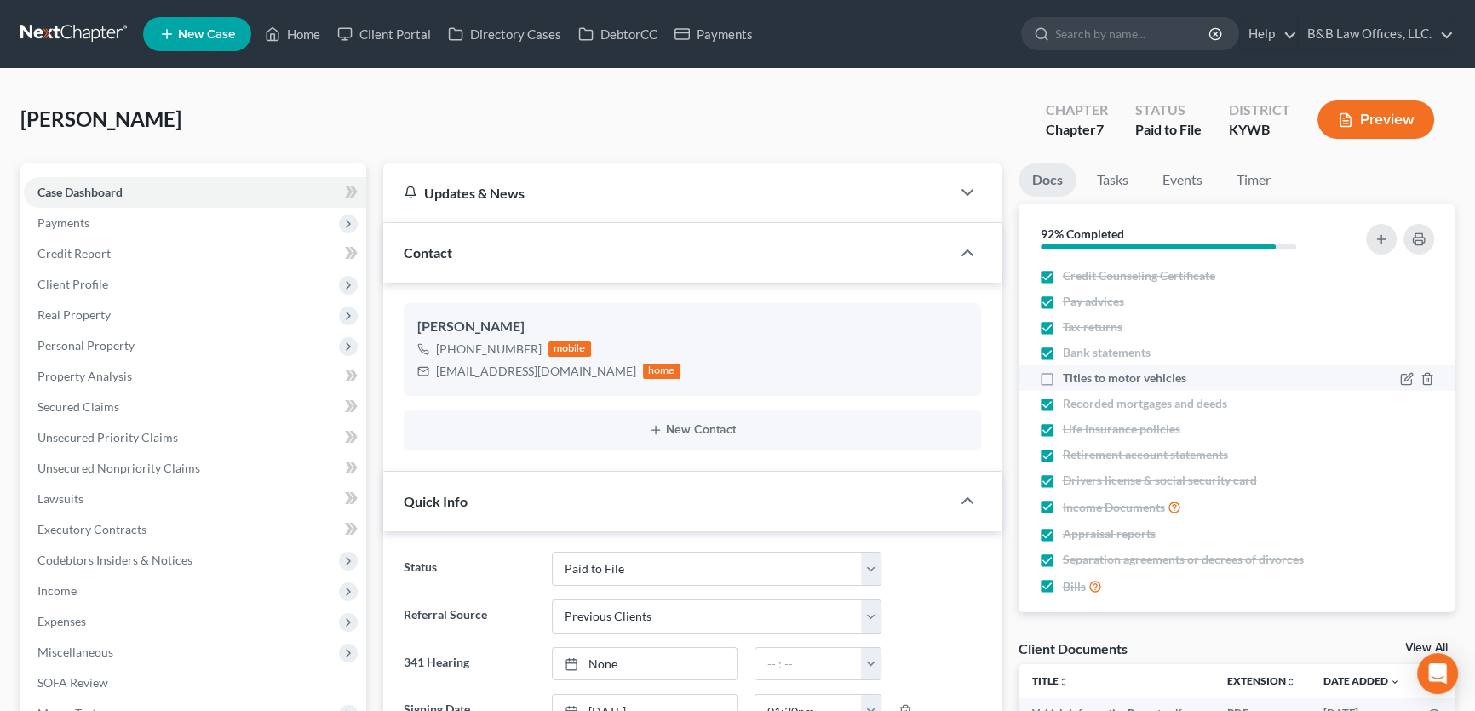
checkbox input "true"
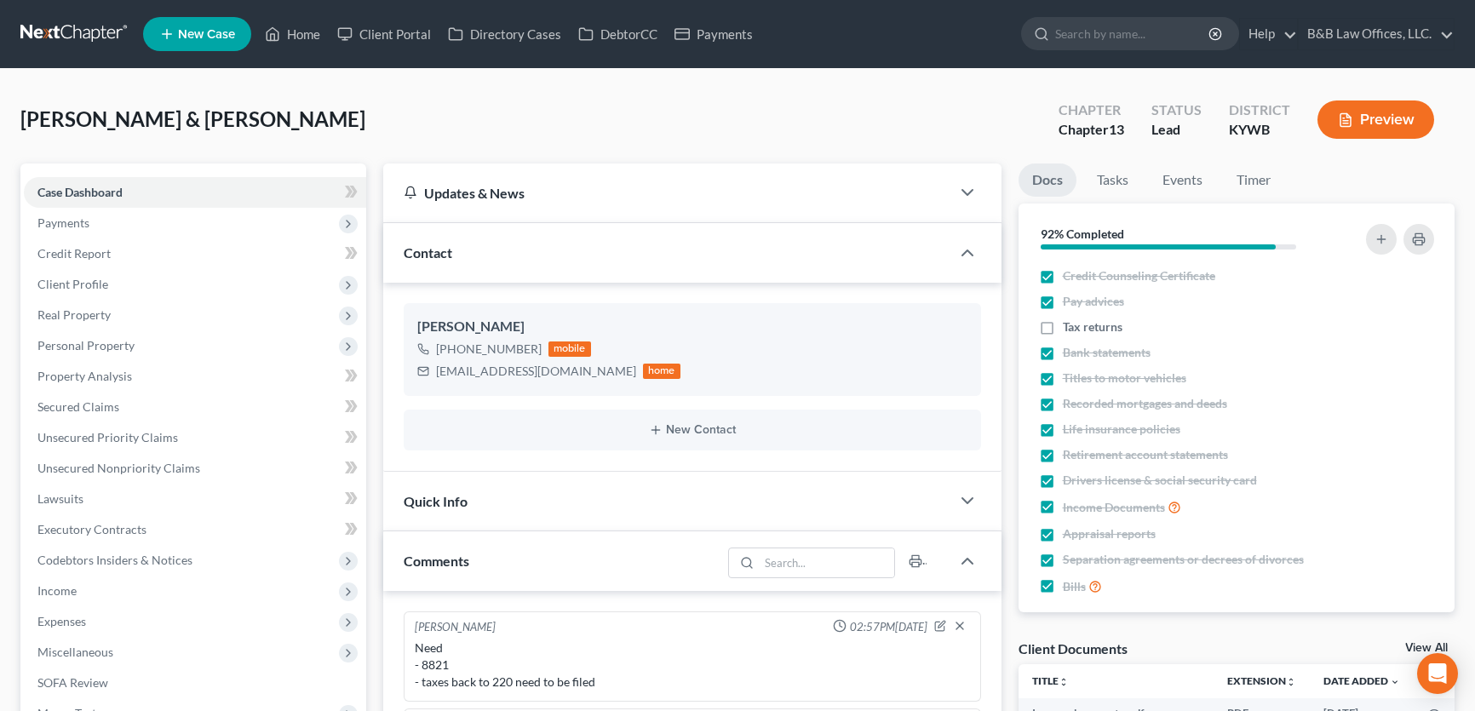
select select "0"
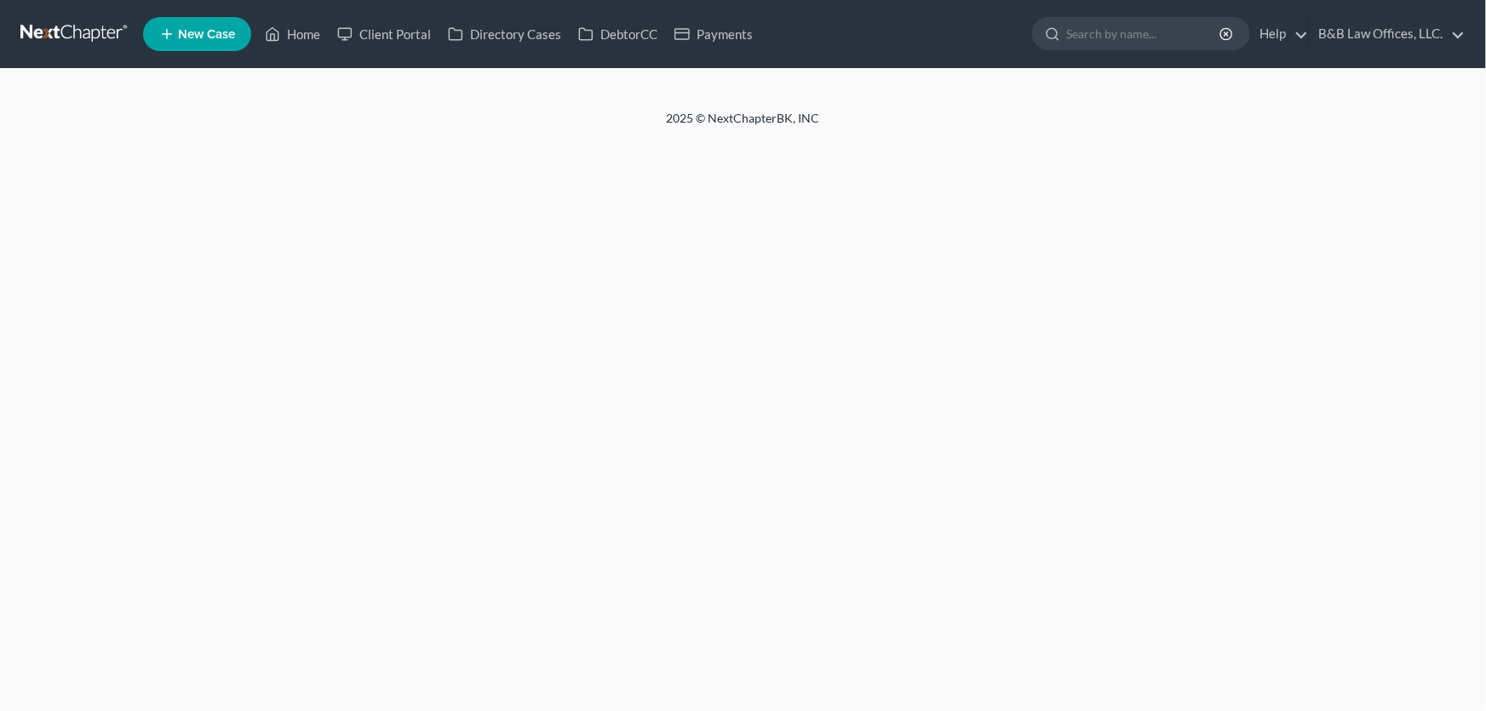
select select "1"
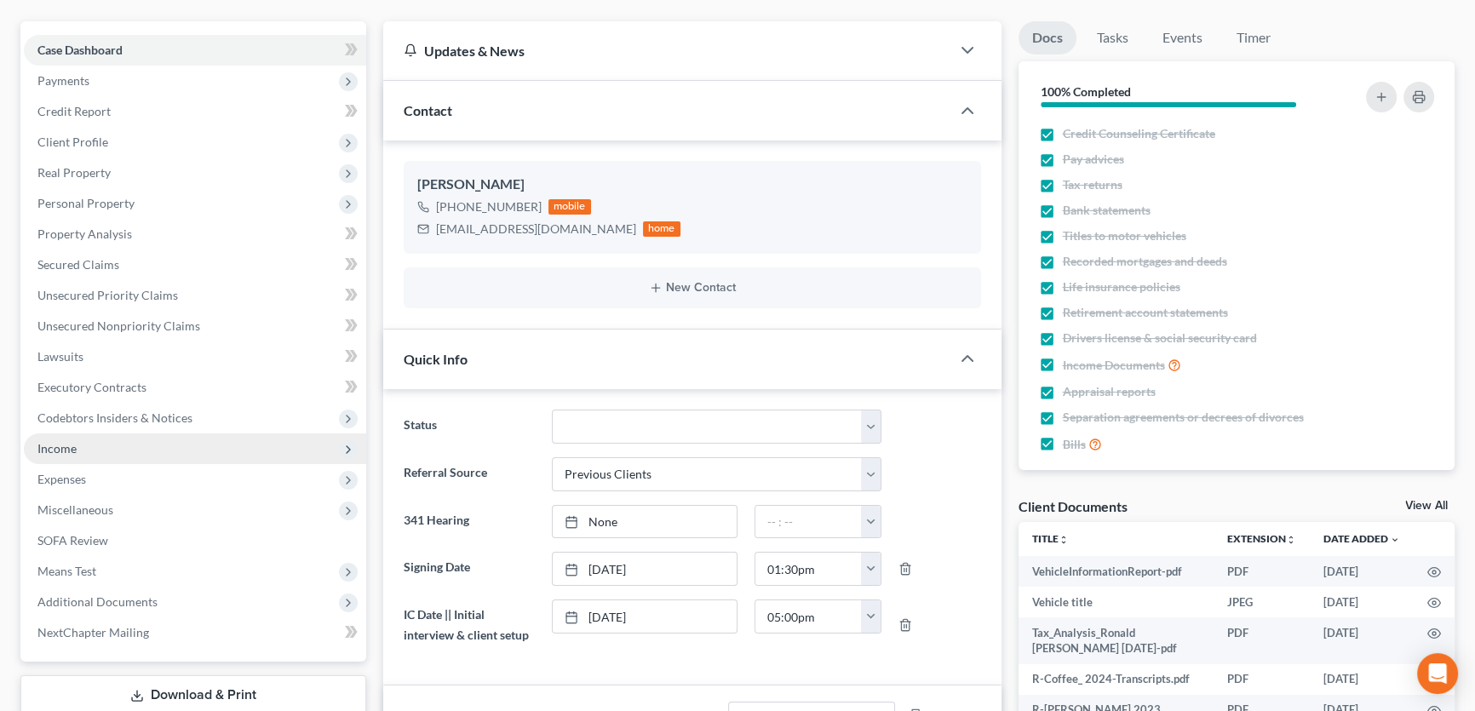
scroll to position [154, 0]
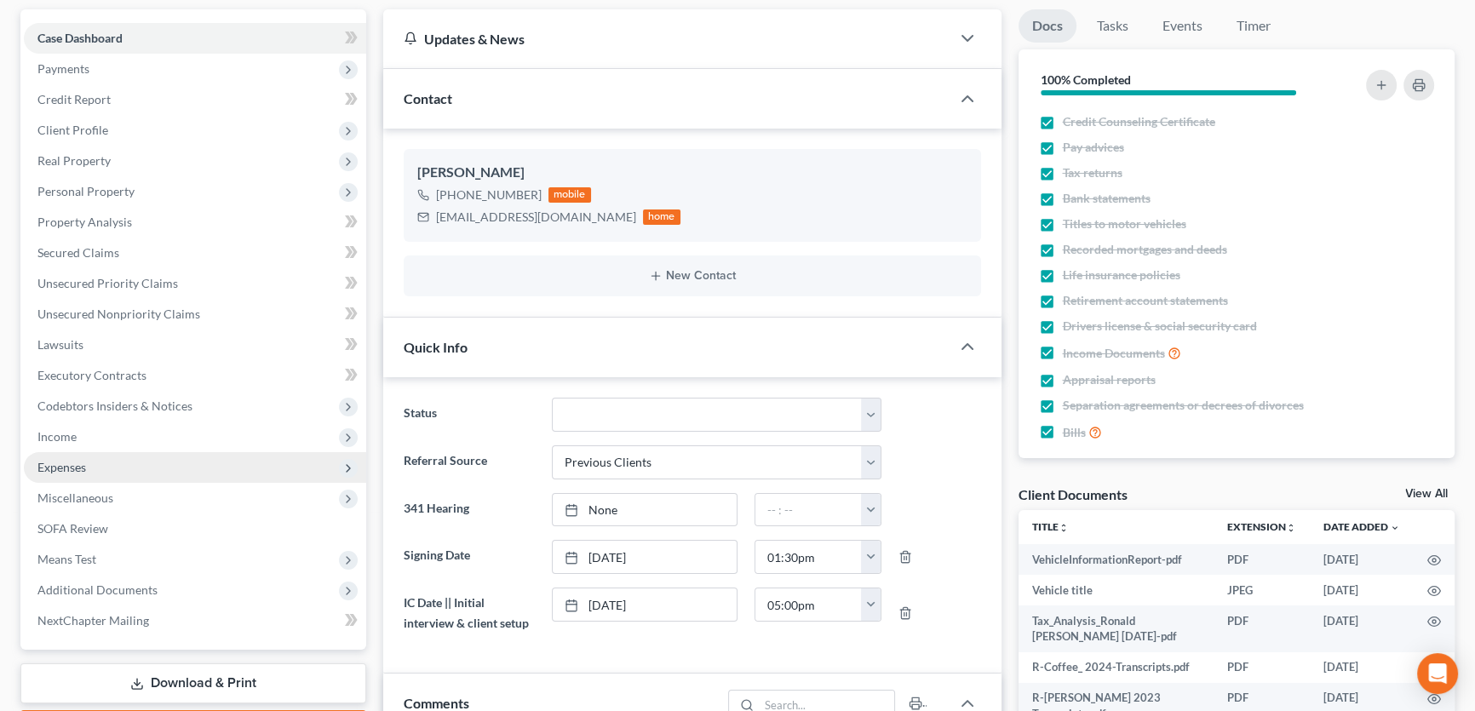
click at [141, 459] on span "Expenses" at bounding box center [195, 467] width 342 height 31
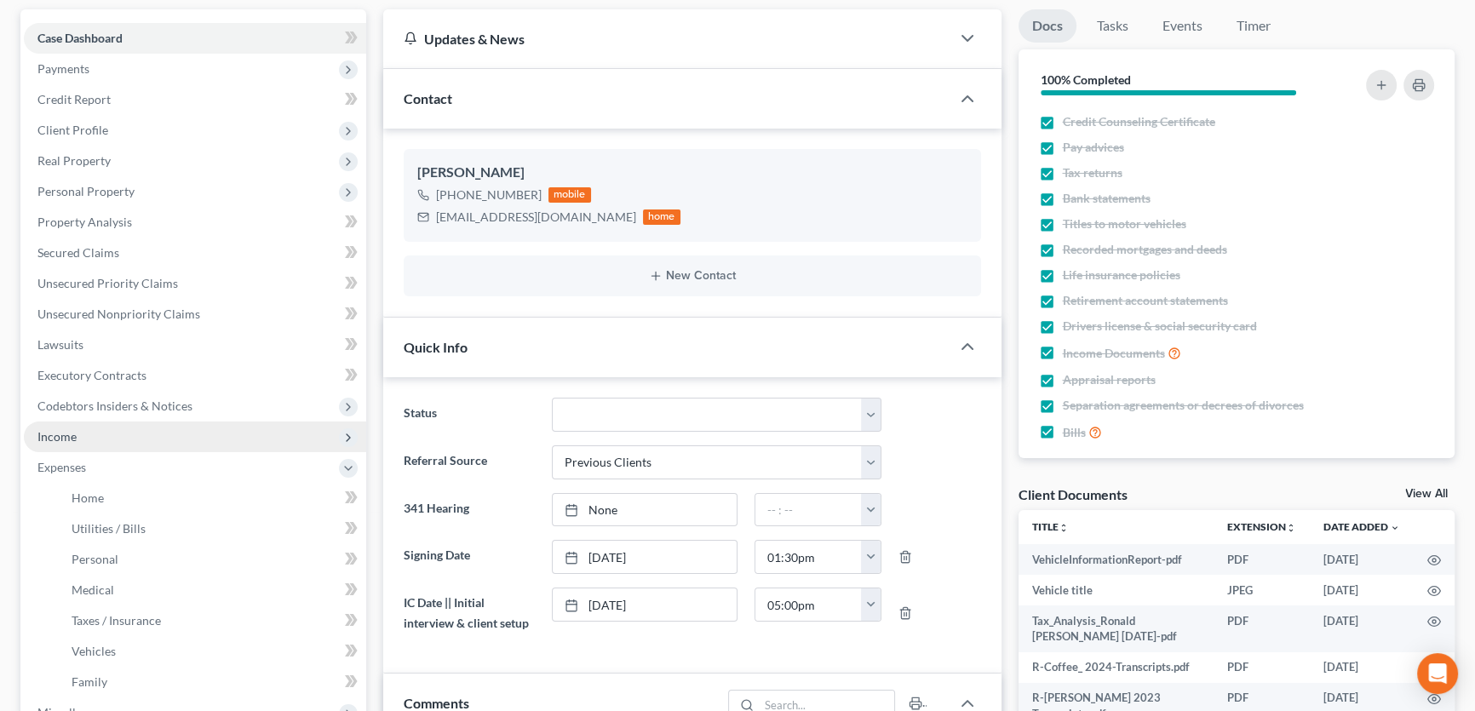
click at [143, 437] on span "Income" at bounding box center [195, 436] width 342 height 31
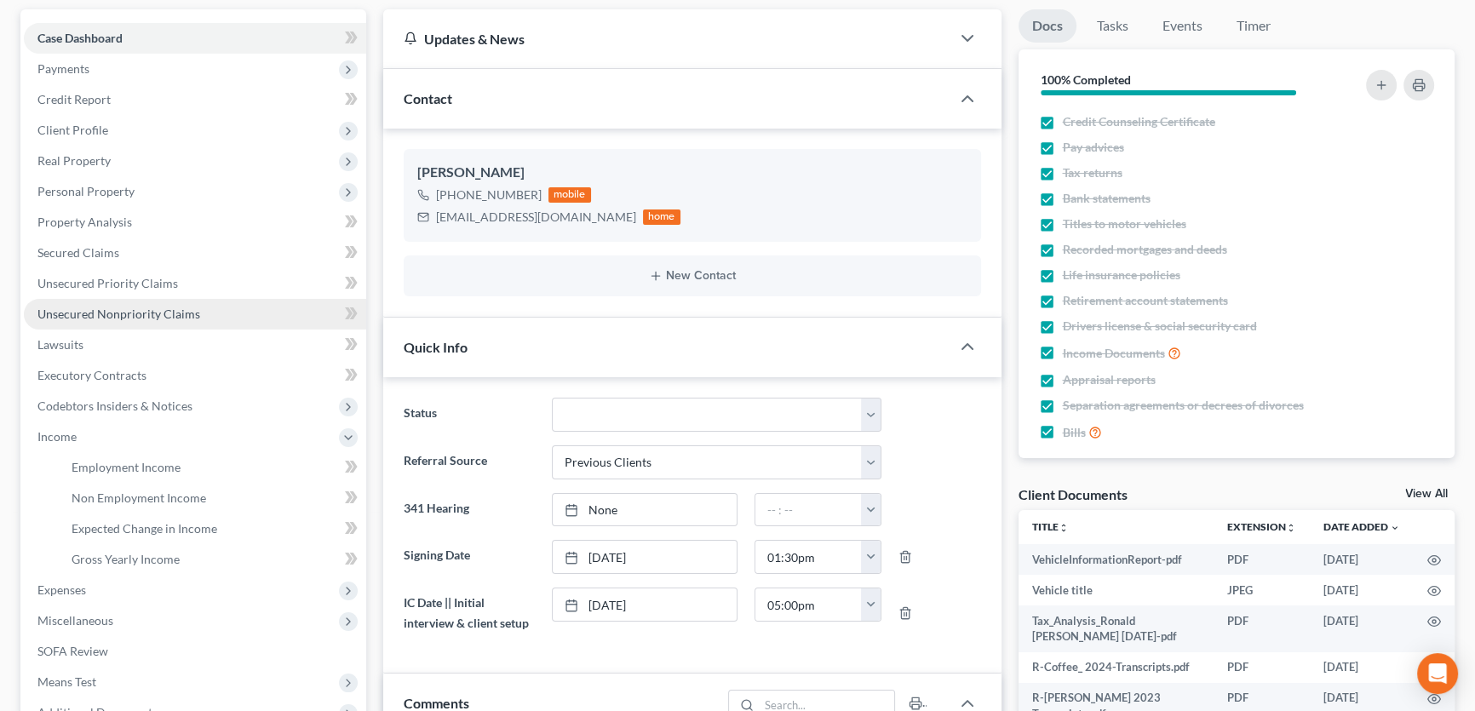
click at [120, 321] on link "Unsecured Nonpriority Claims" at bounding box center [195, 314] width 342 height 31
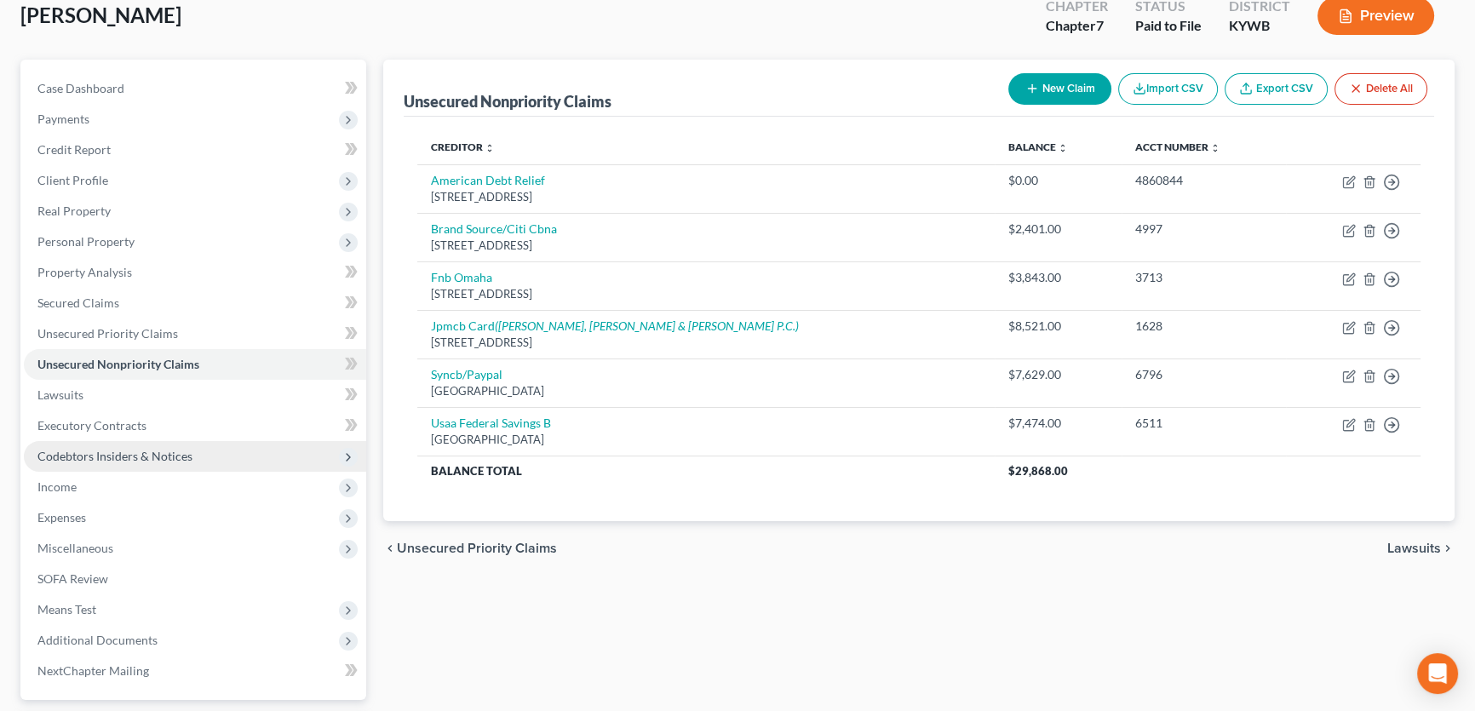
scroll to position [77, 0]
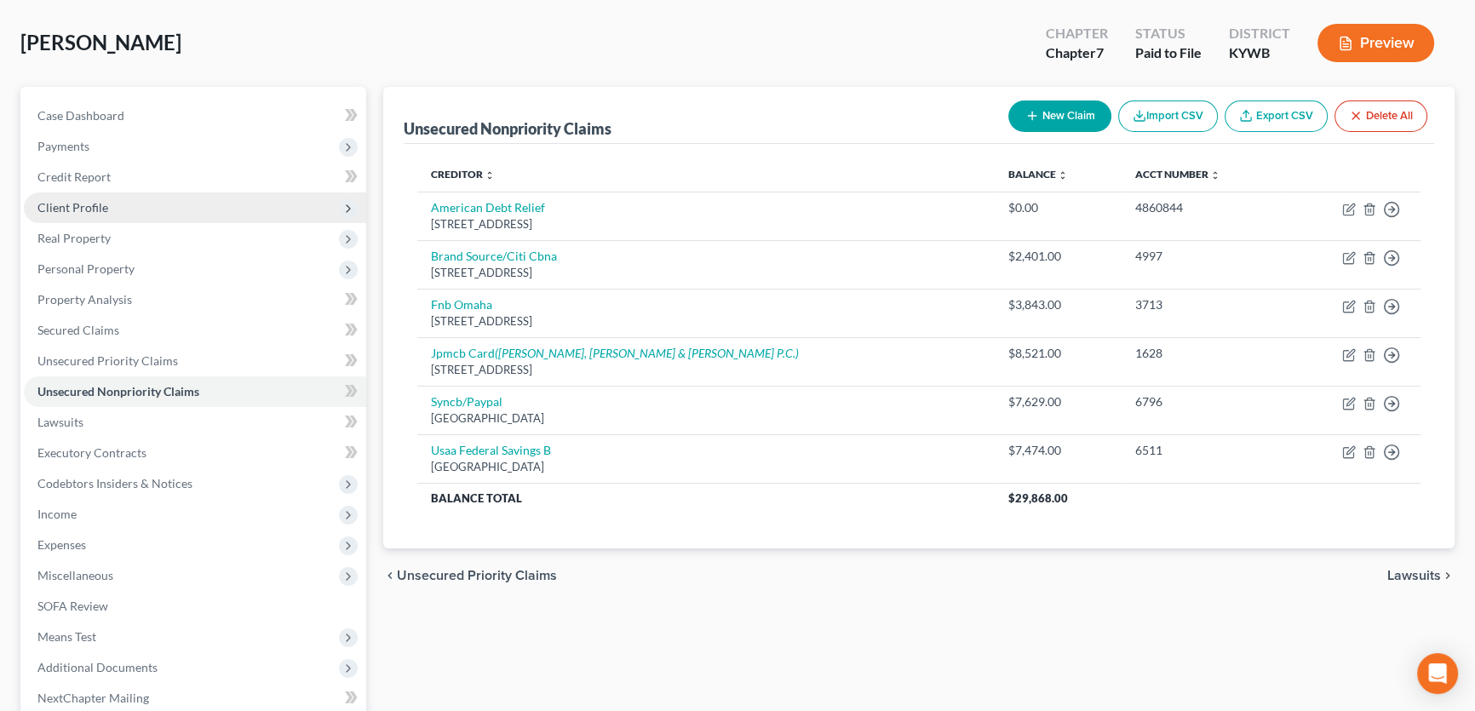
click at [136, 212] on span "Client Profile" at bounding box center [195, 207] width 342 height 31
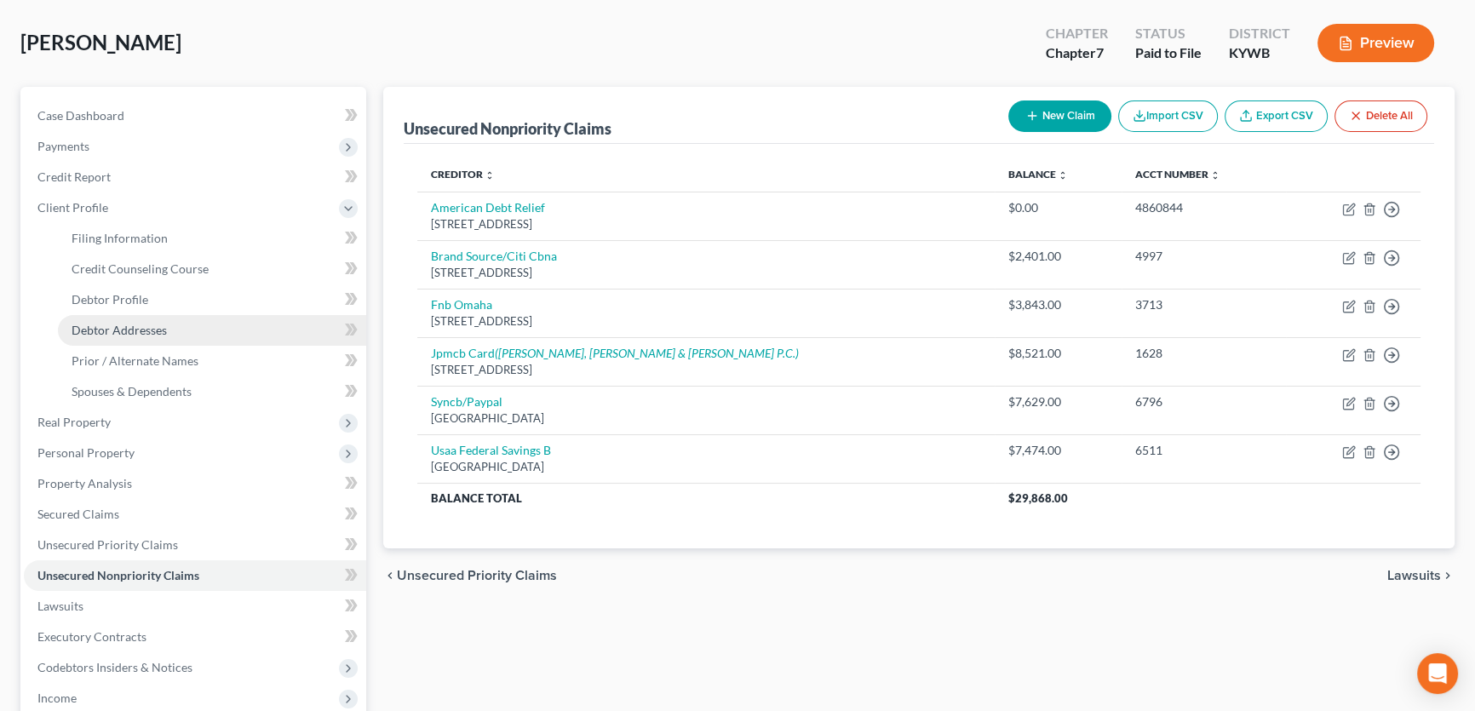
click at [158, 329] on span "Debtor Addresses" at bounding box center [119, 330] width 95 height 14
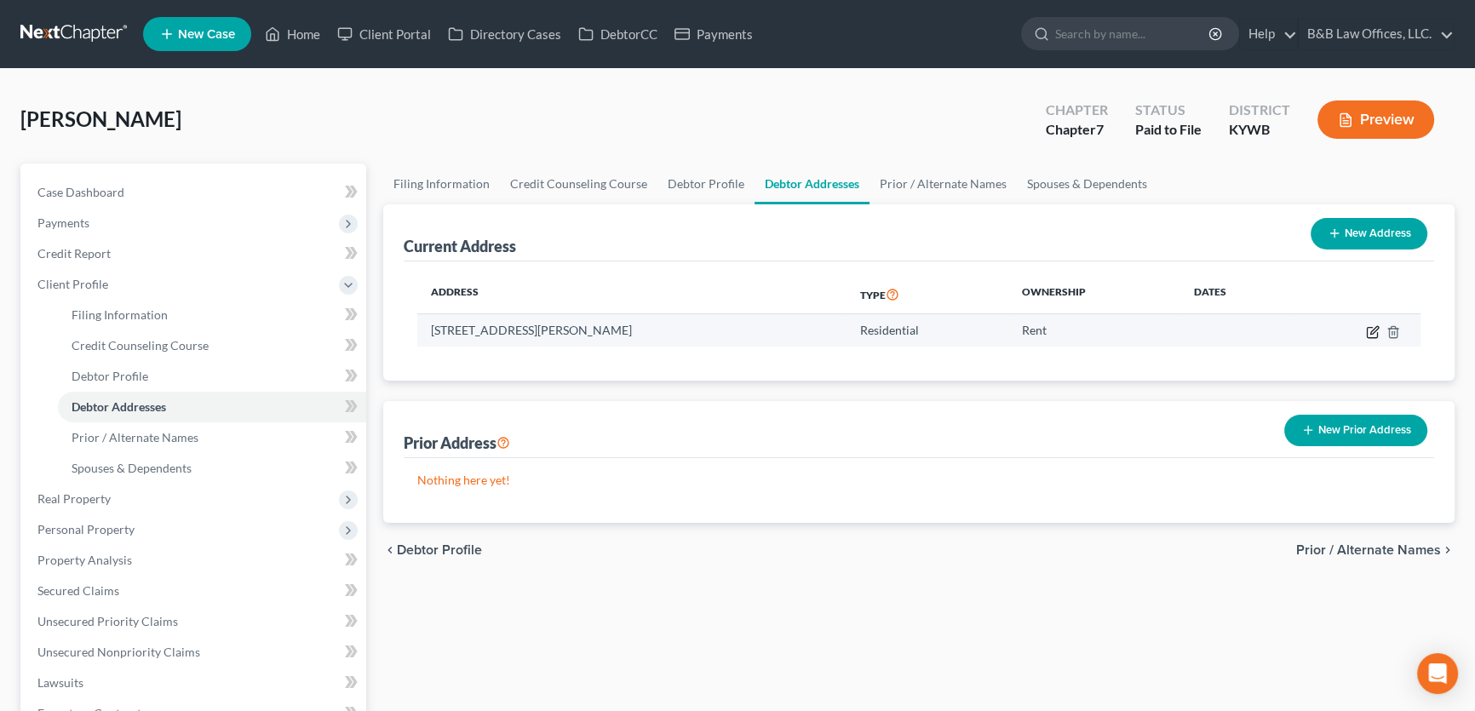
click at [1375, 331] on icon "button" at bounding box center [1373, 332] width 14 height 14
select select "18"
select select "0"
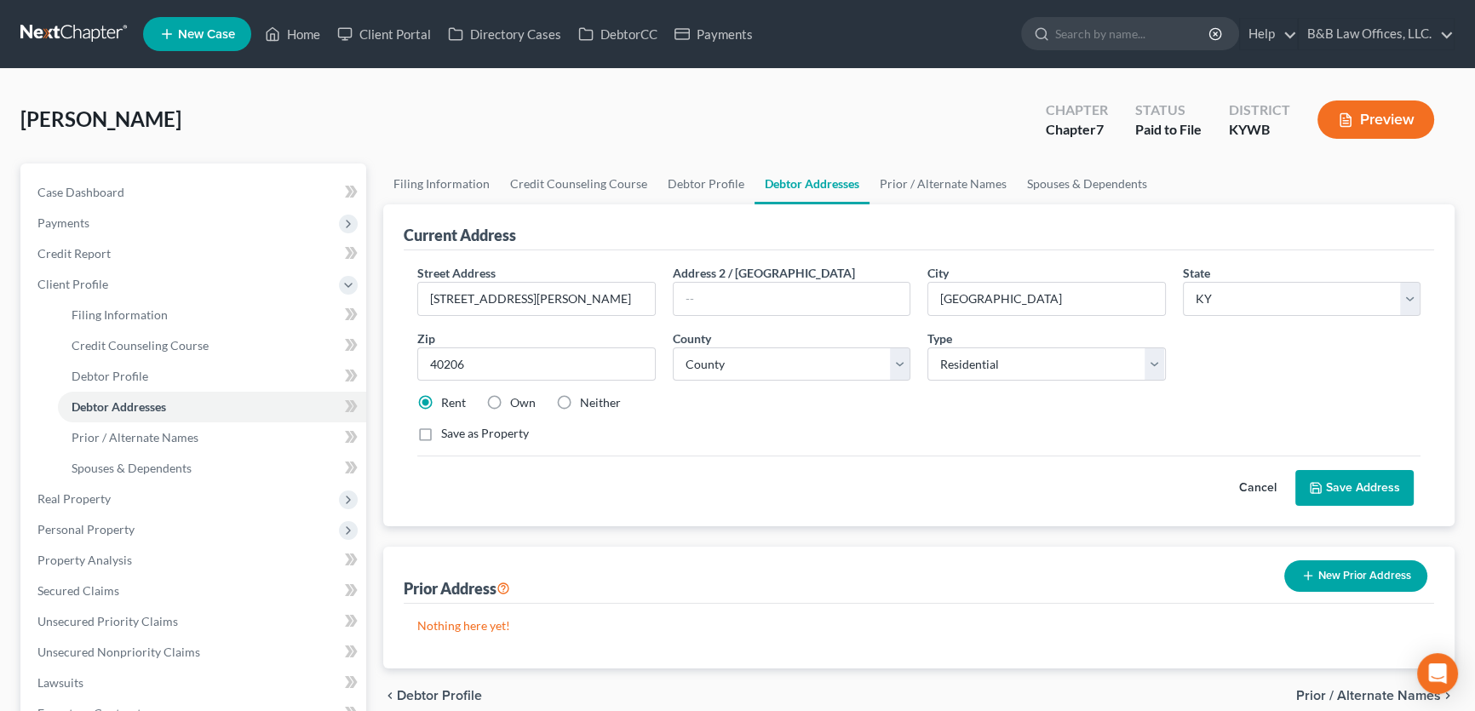
click at [580, 399] on label "Neither" at bounding box center [600, 402] width 41 height 17
click at [587, 399] on input "Neither" at bounding box center [592, 399] width 11 height 11
radio input "true"
click at [1362, 490] on button "Save Address" at bounding box center [1354, 488] width 118 height 36
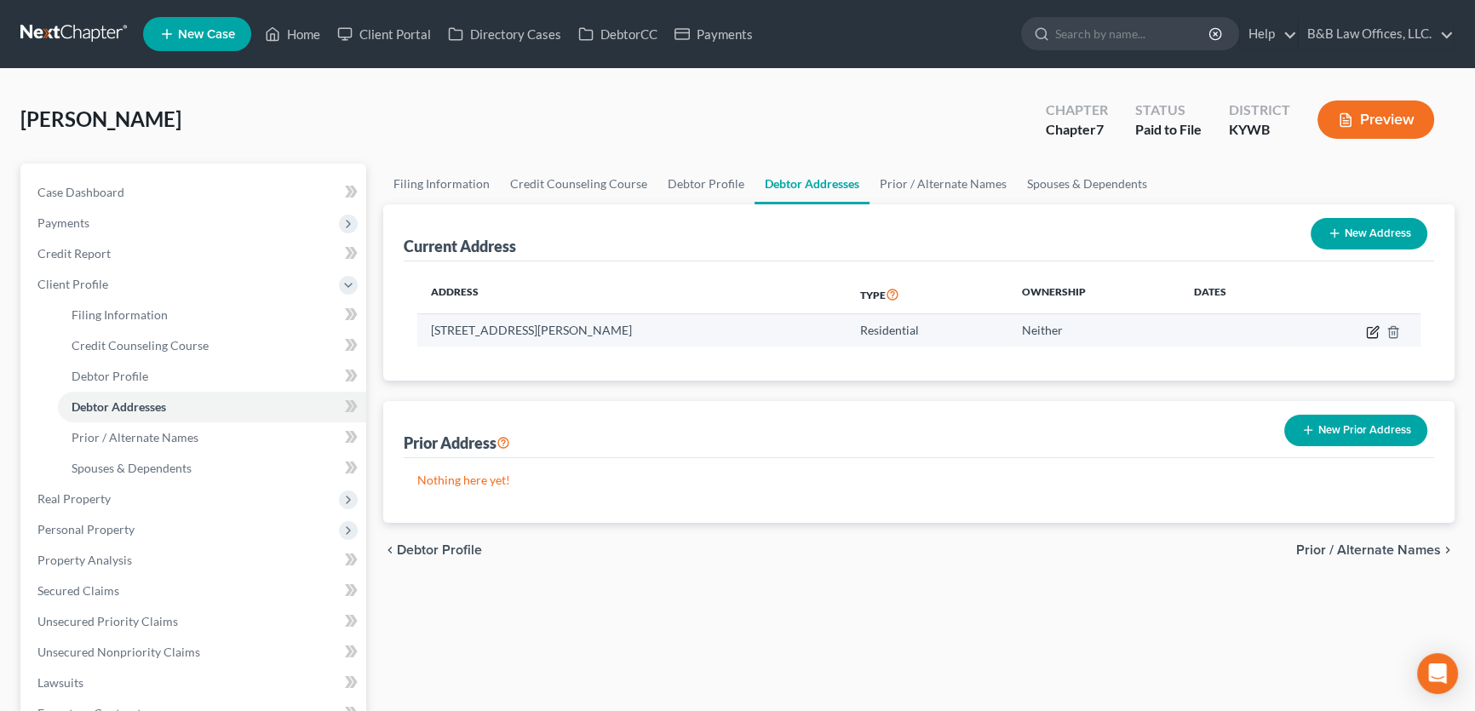
click at [1378, 332] on icon "button" at bounding box center [1373, 332] width 14 height 14
select select "18"
select select "55"
select select "0"
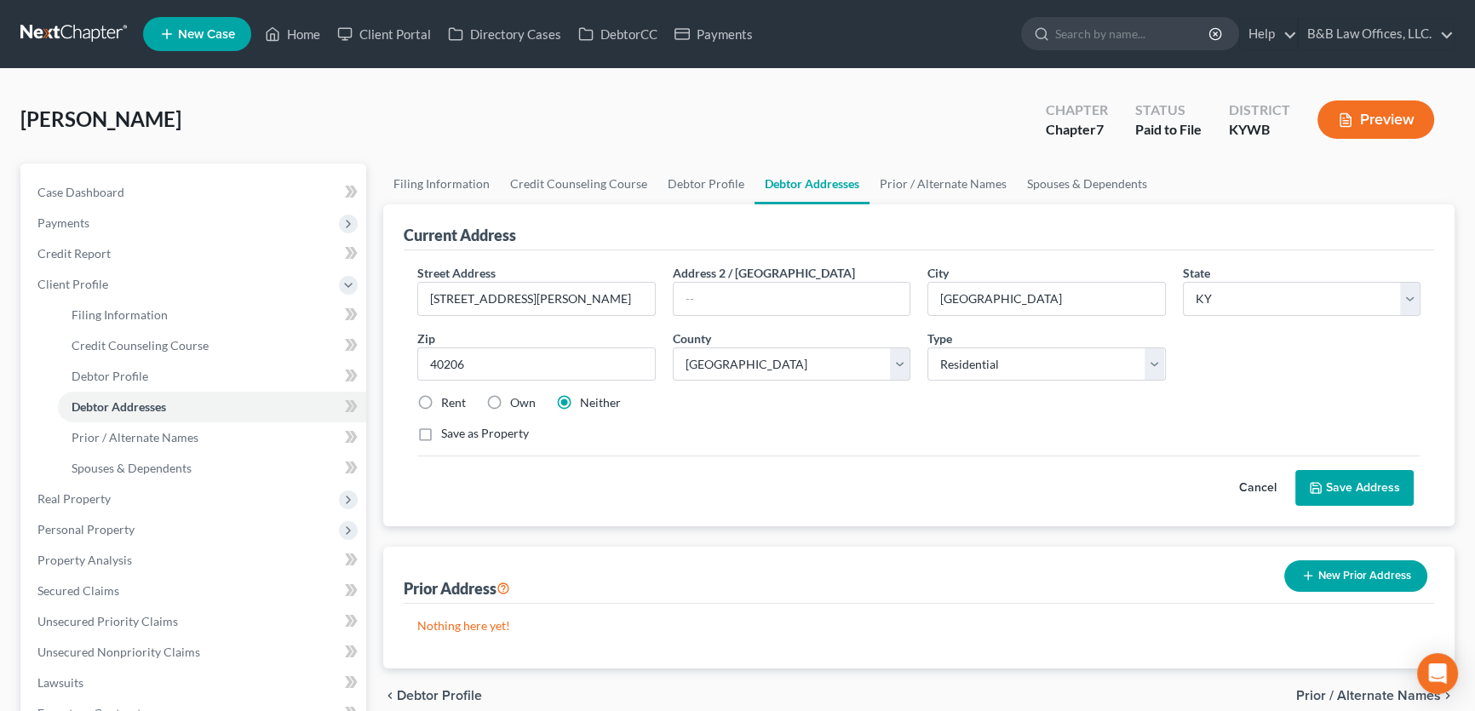
click at [441, 400] on label "Rent" at bounding box center [453, 402] width 25 height 17
click at [448, 400] on input "Rent" at bounding box center [453, 399] width 11 height 11
radio input "true"
click at [1346, 481] on button "Save Address" at bounding box center [1354, 488] width 118 height 36
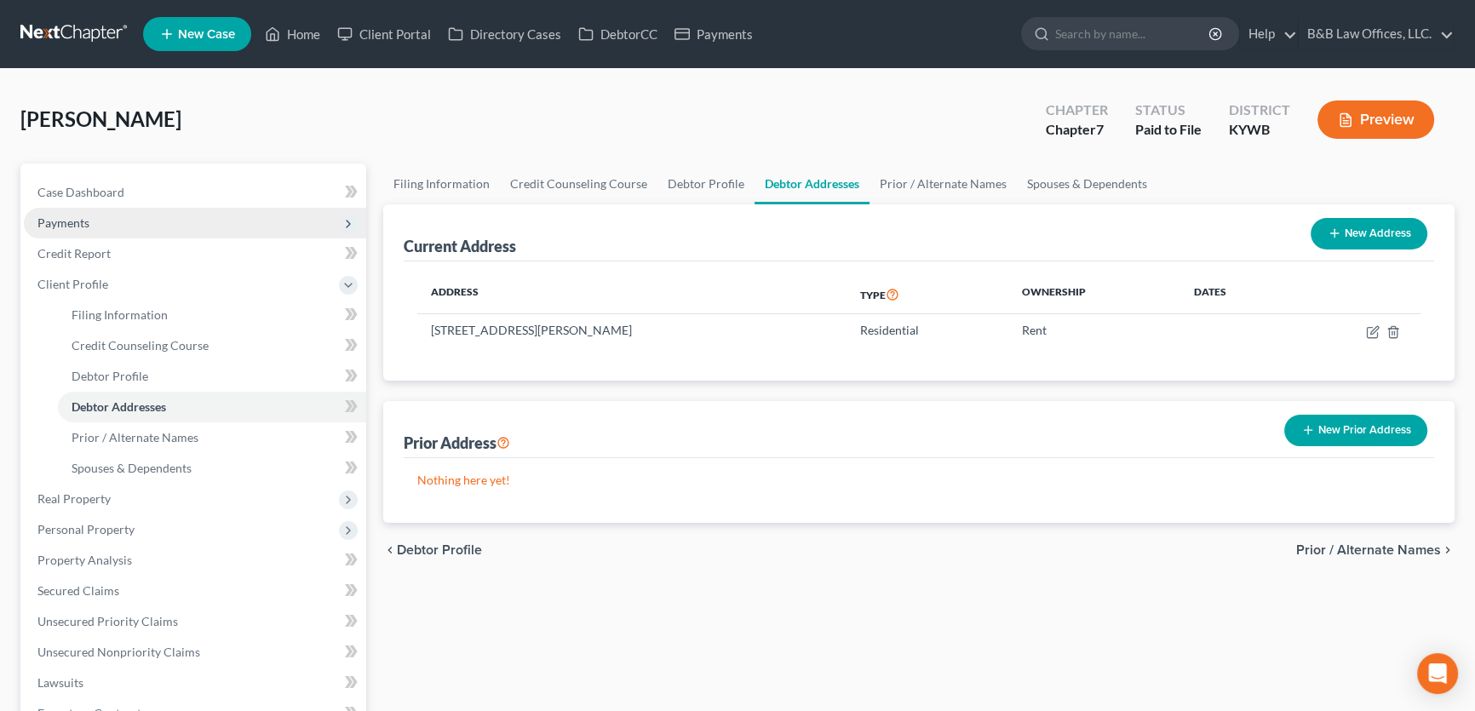
click at [117, 227] on span "Payments" at bounding box center [195, 223] width 342 height 31
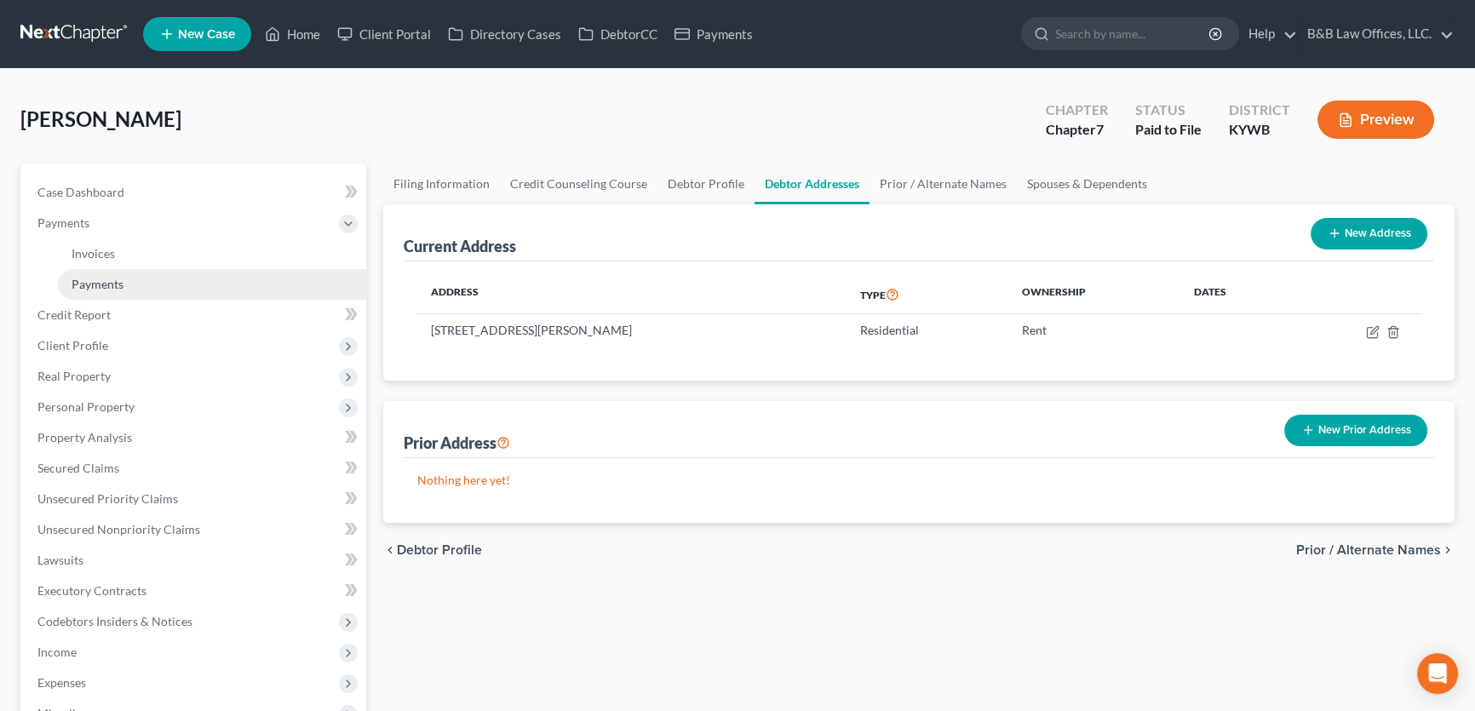
click at [122, 284] on span "Payments" at bounding box center [98, 284] width 52 height 14
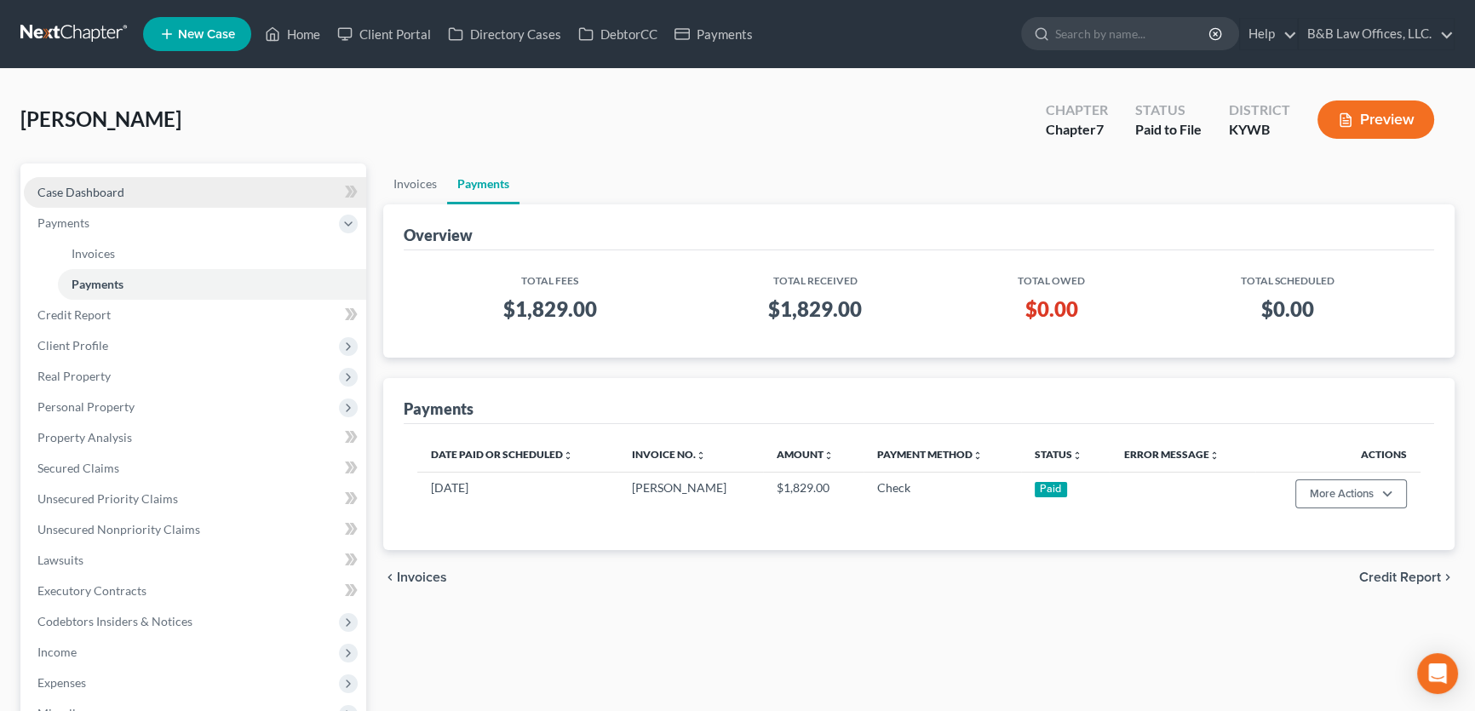
click at [100, 179] on link "Case Dashboard" at bounding box center [195, 192] width 342 height 31
select select "1"
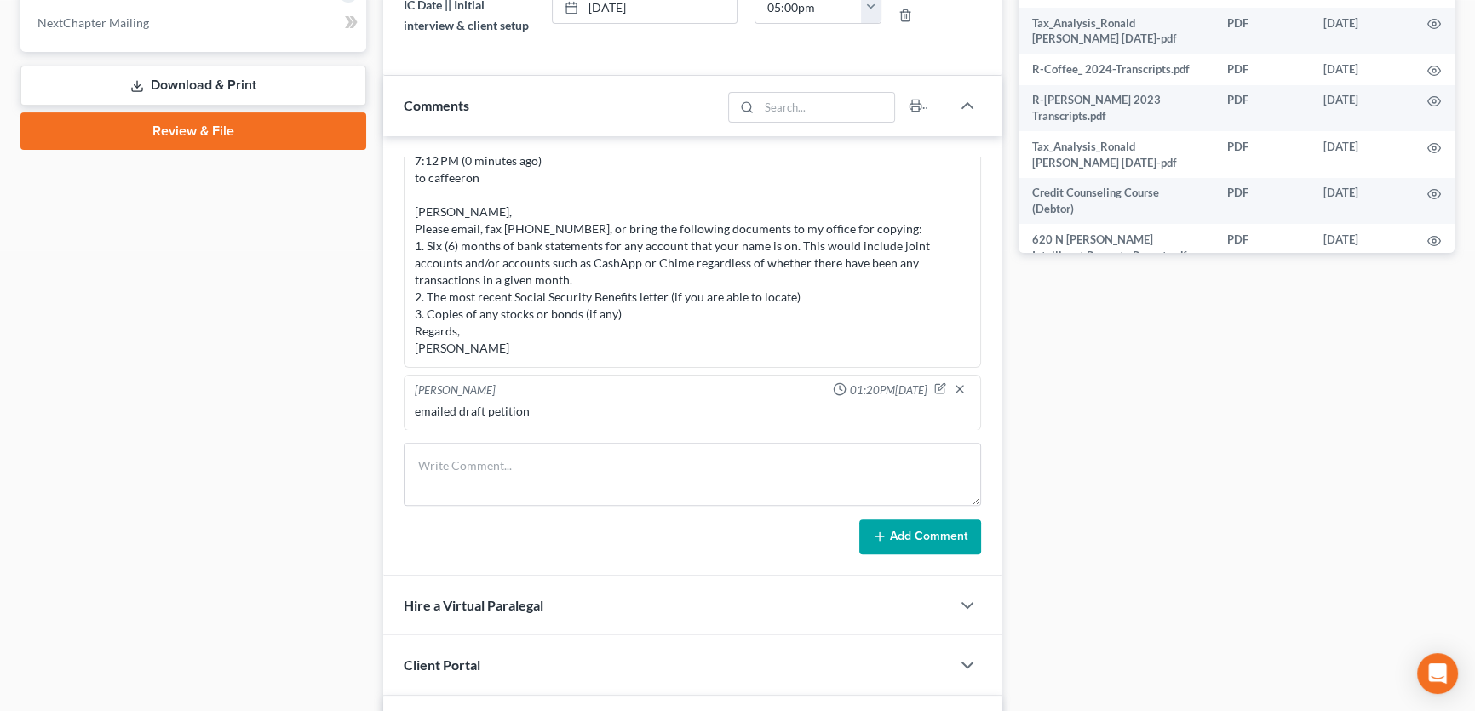
scroll to position [774, 0]
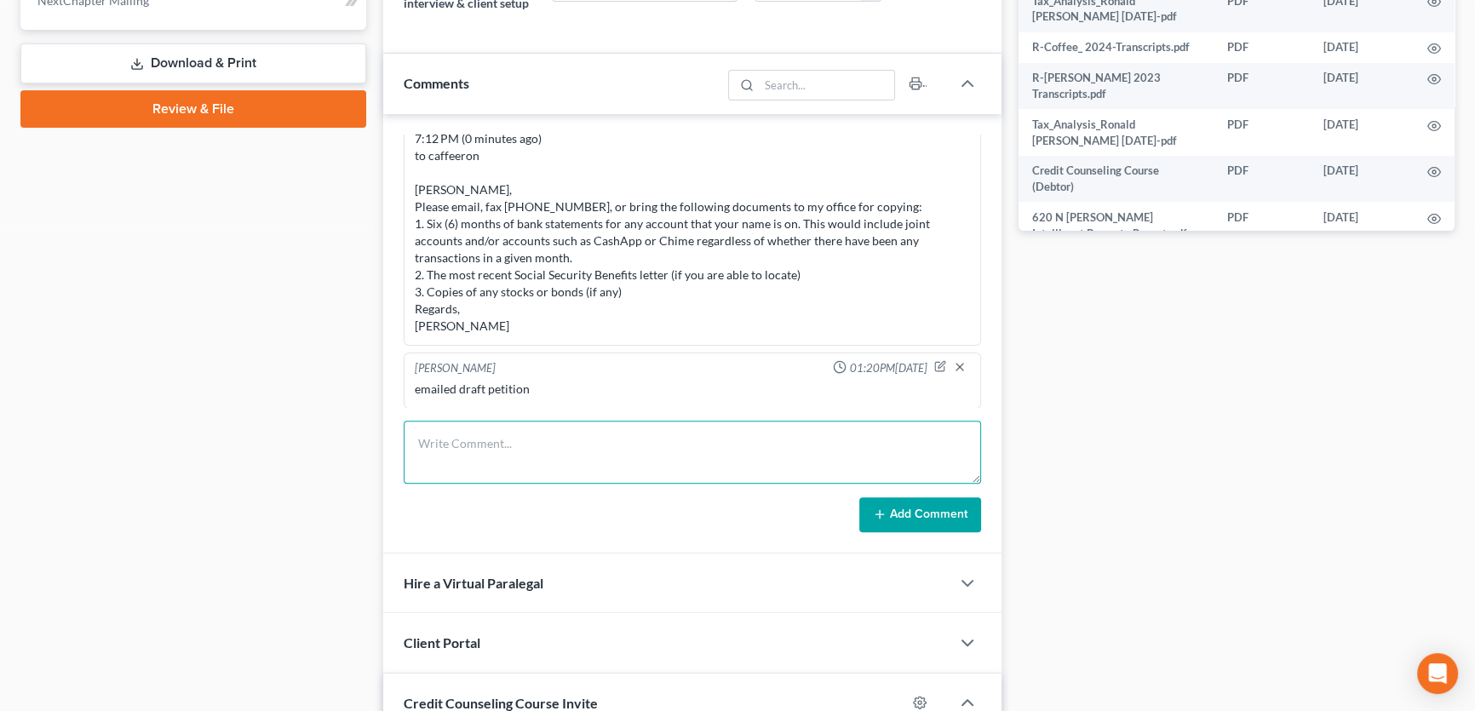
click at [474, 458] on textarea at bounding box center [692, 452] width 577 height 63
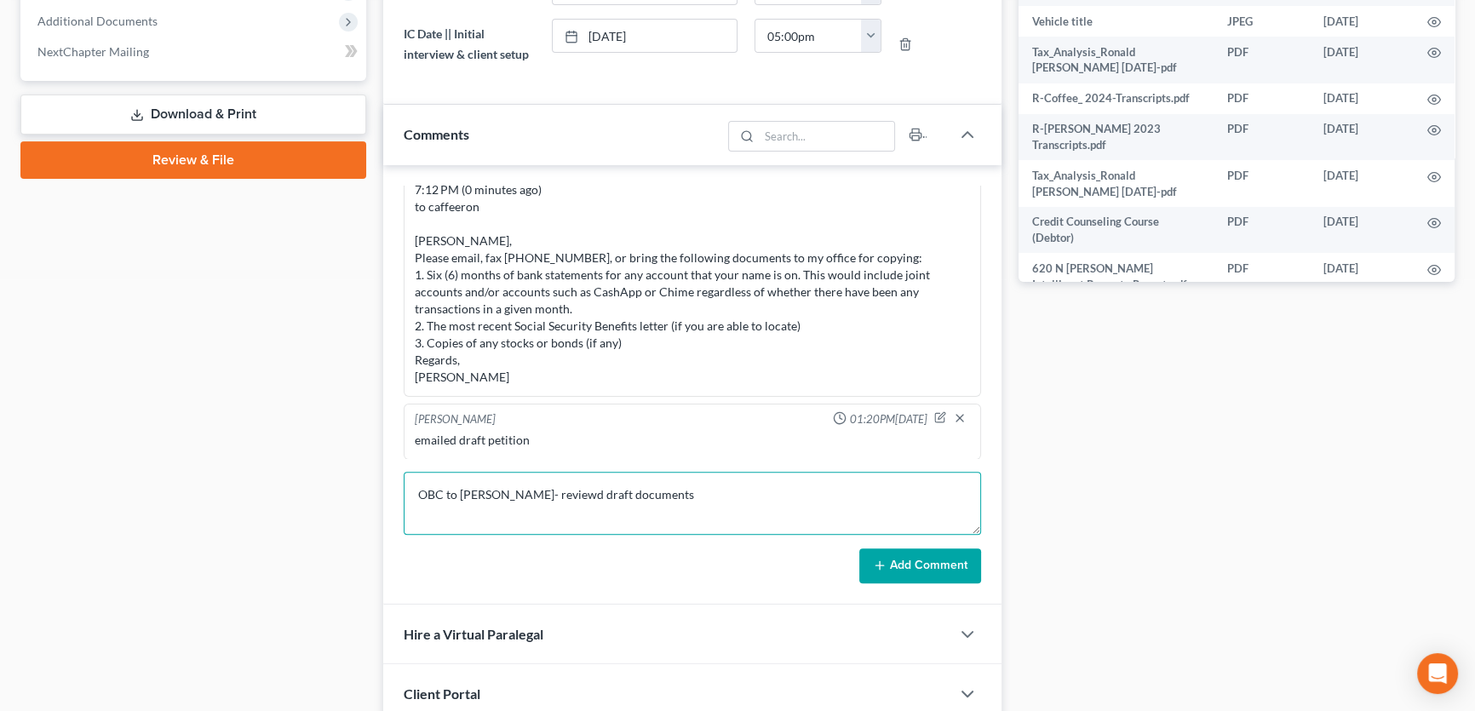
scroll to position [696, 0]
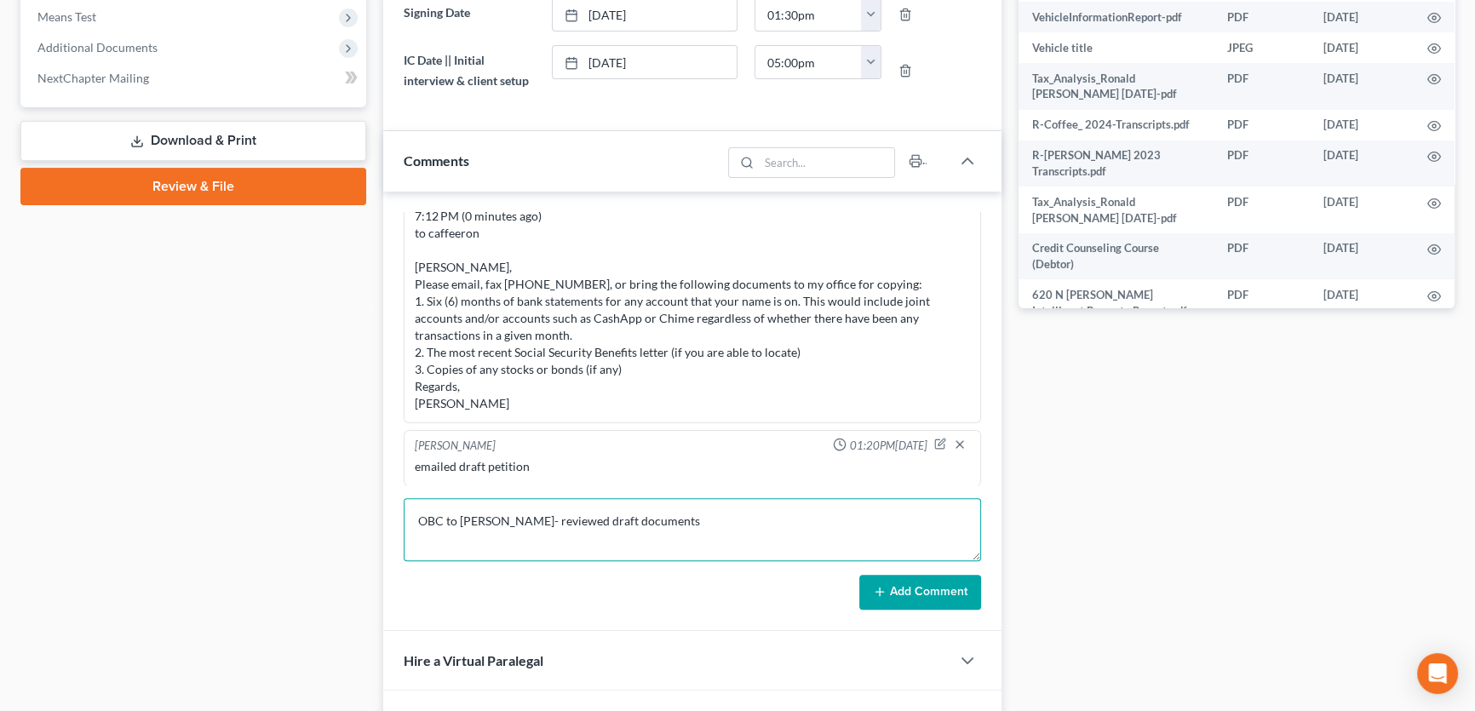
click at [679, 512] on textarea "OBC to Ron- reviewed draft documents" at bounding box center [692, 529] width 577 height 63
type textarea "OBC to Ron- reviewed draft documents."
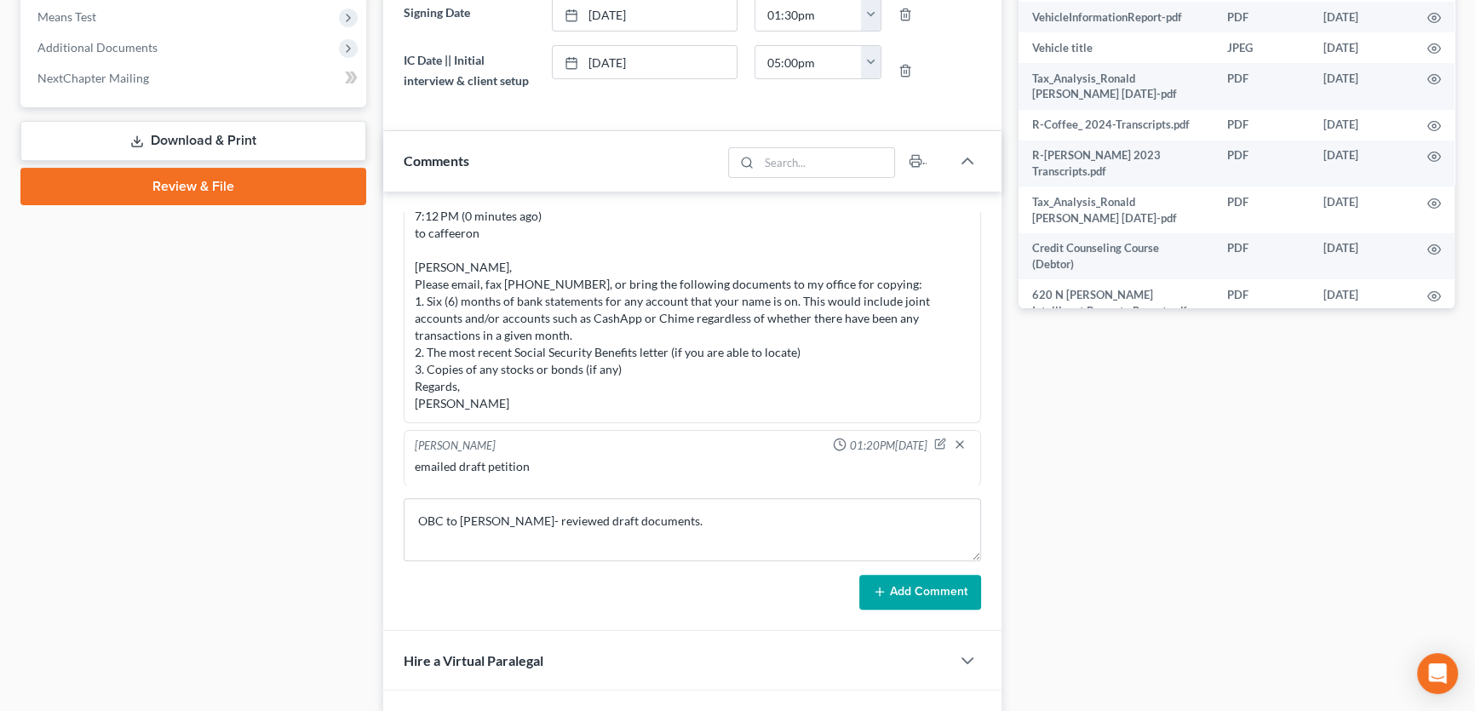
click at [923, 587] on button "Add Comment" at bounding box center [920, 593] width 122 height 36
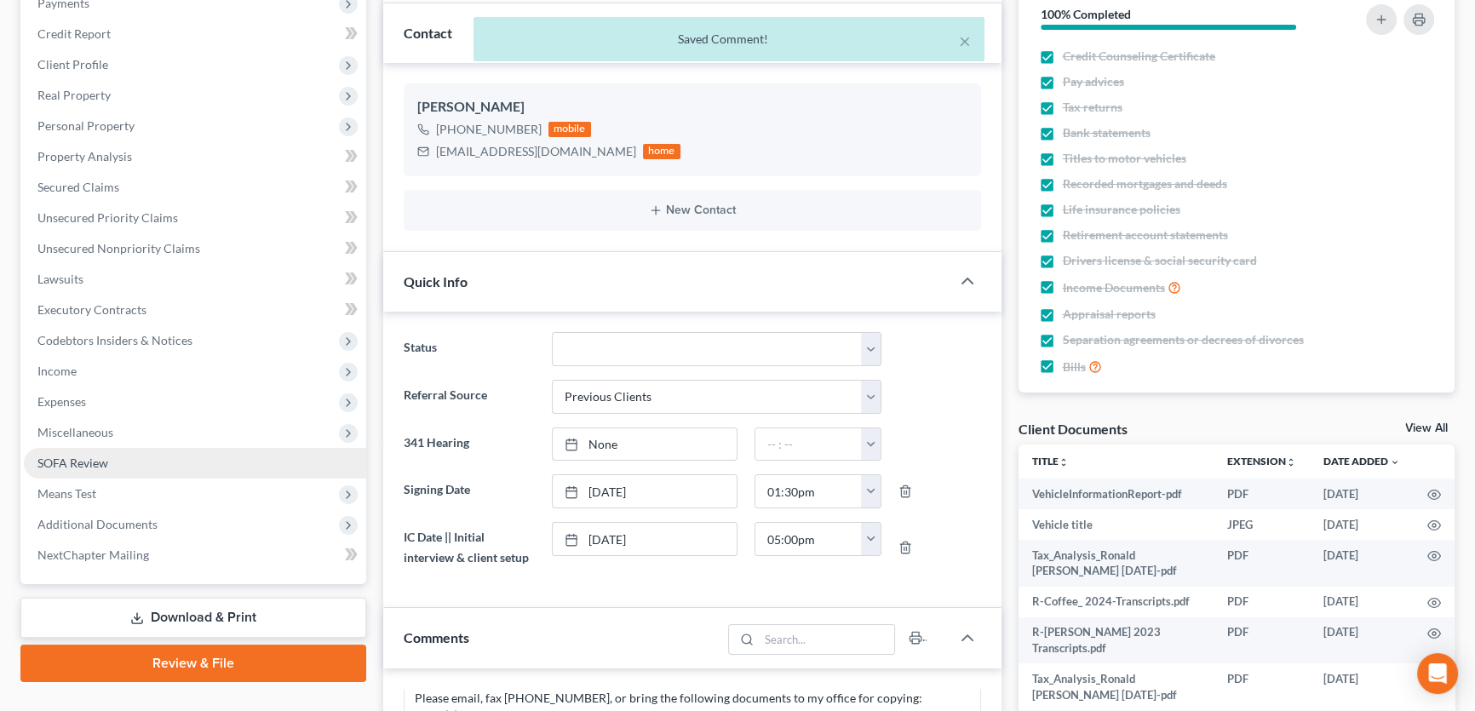
scroll to position [154, 0]
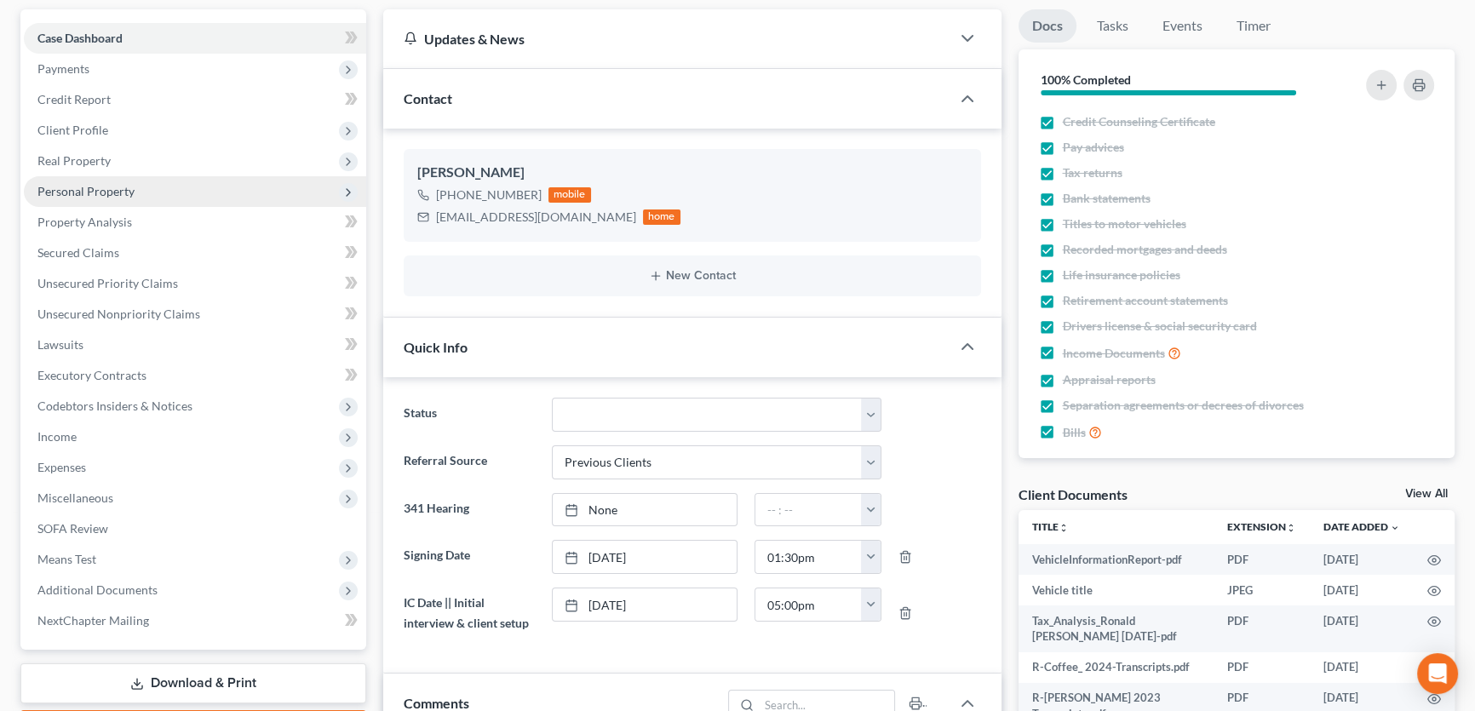
click at [98, 186] on span "Personal Property" at bounding box center [85, 191] width 97 height 14
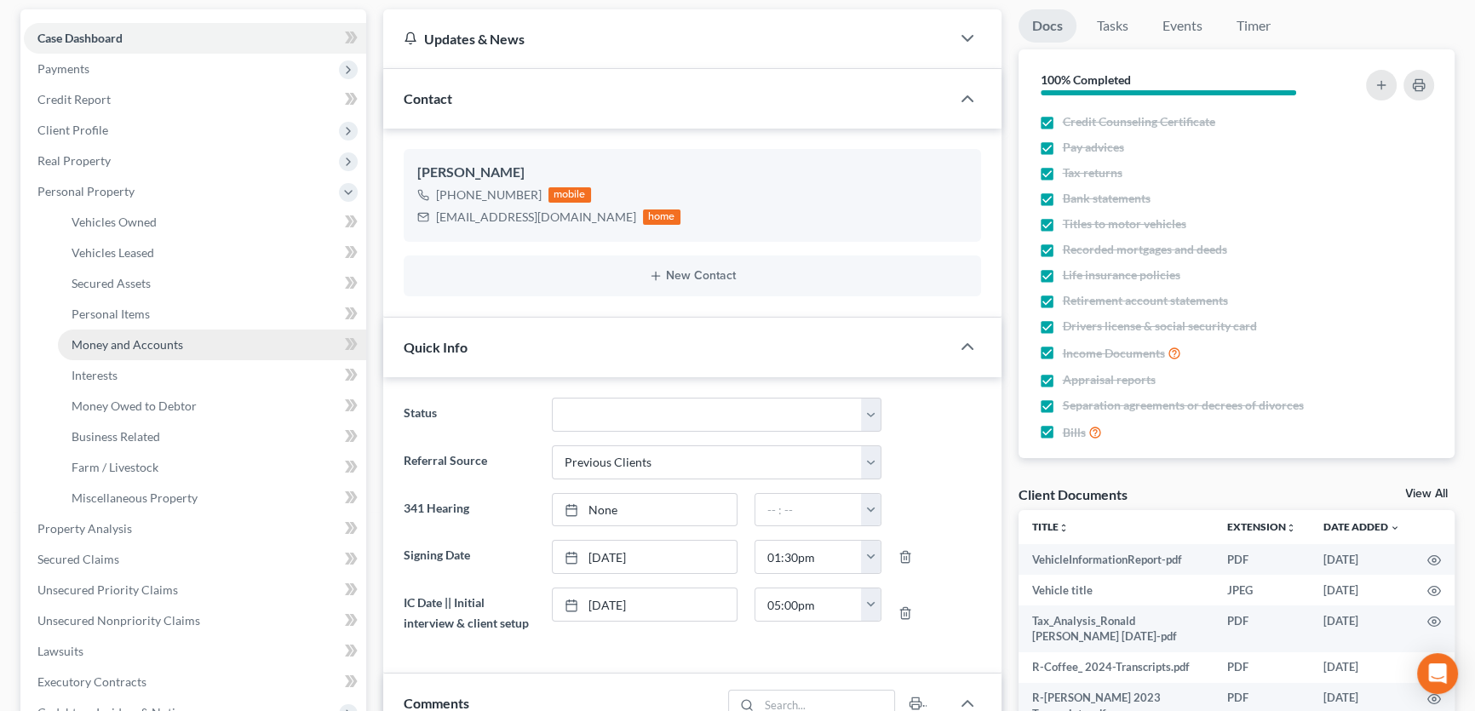
drag, startPoint x: 126, startPoint y: 341, endPoint x: 140, endPoint y: 341, distance: 13.6
click at [126, 341] on span "Money and Accounts" at bounding box center [128, 344] width 112 height 14
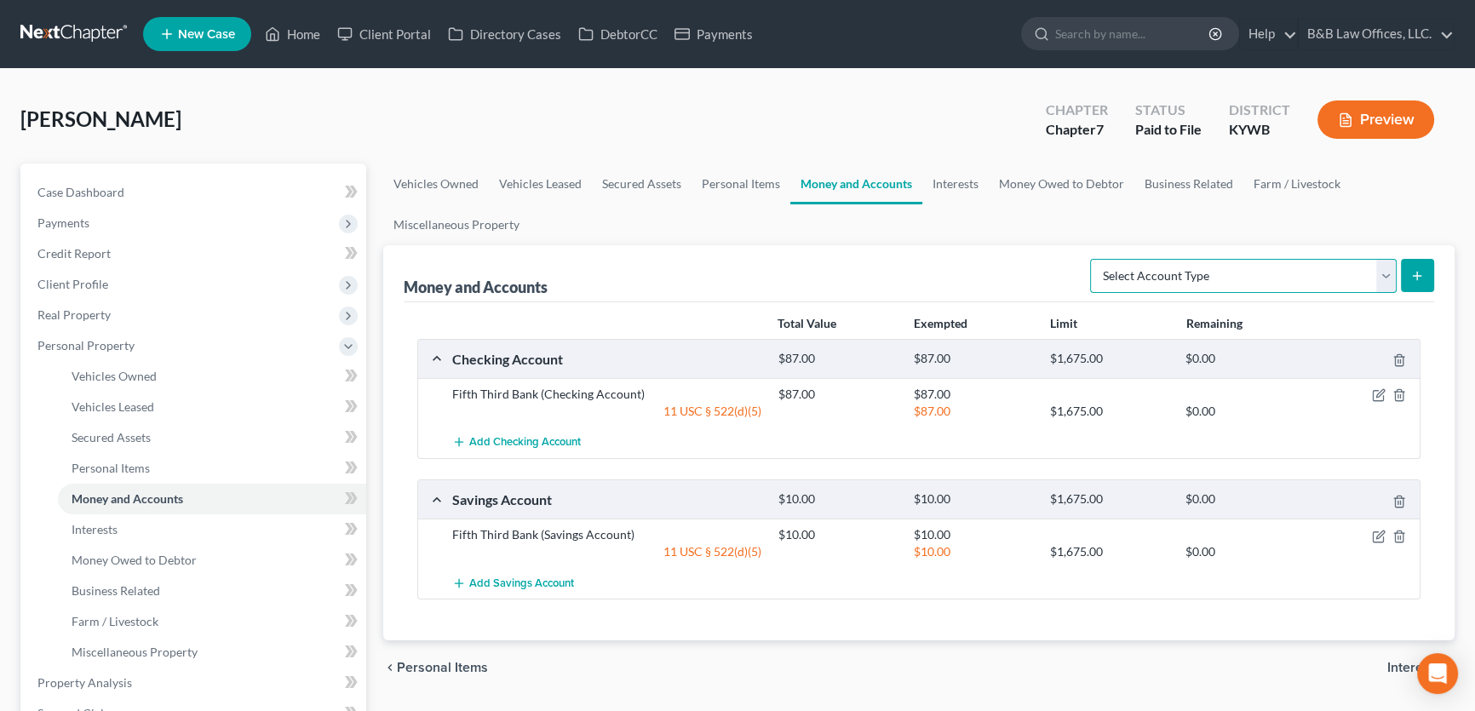
click at [1390, 274] on select "Select Account Type Brokerage Cash on Hand Certificates of Deposit Checking Acc…" at bounding box center [1243, 276] width 307 height 34
select select "cash_on_hand"
click at [1093, 259] on select "Select Account Type Brokerage Cash on Hand Certificates of Deposit Checking Acc…" at bounding box center [1243, 276] width 307 height 34
click at [1410, 278] on icon "submit" at bounding box center [1417, 276] width 14 height 14
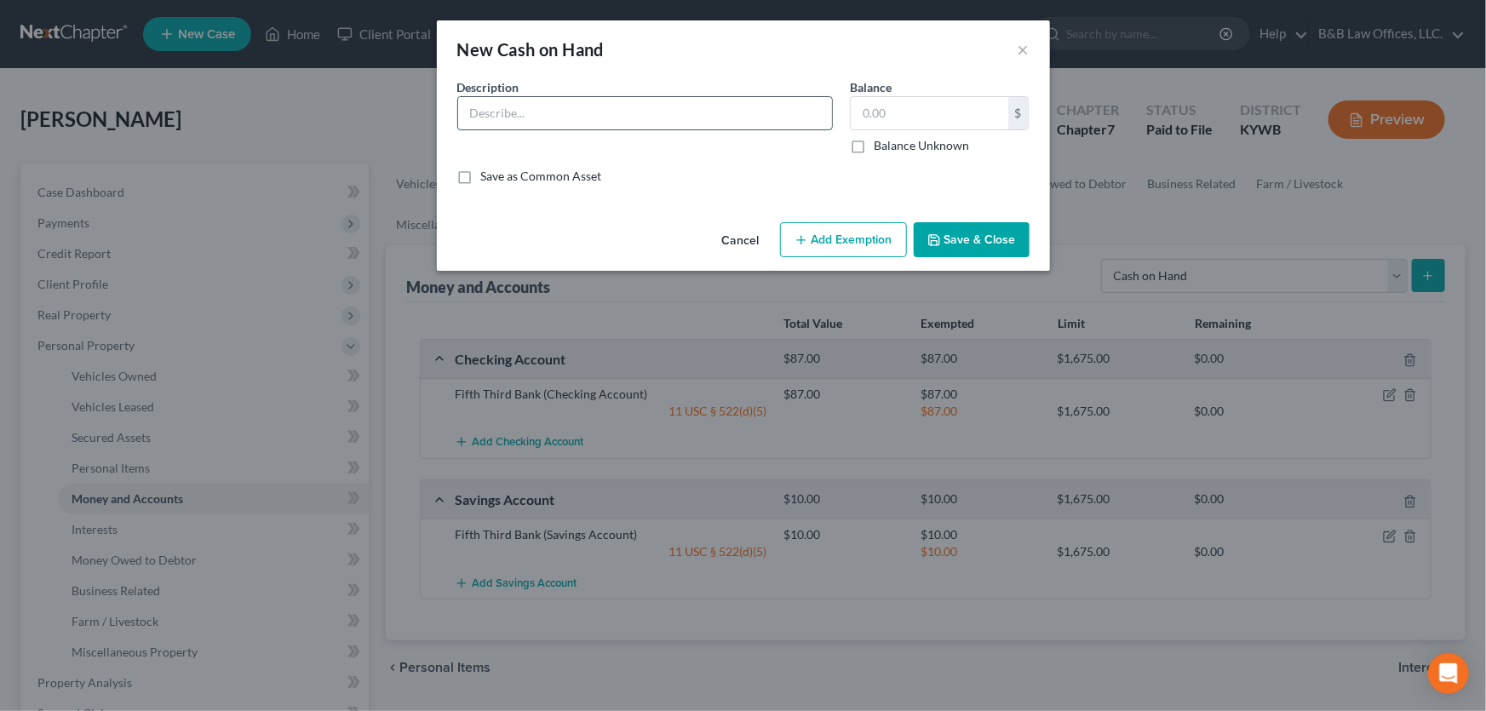
click at [521, 117] on input "text" at bounding box center [645, 113] width 374 height 32
type input "Cash on hand"
type input "4"
click at [800, 234] on icon "button" at bounding box center [801, 240] width 14 height 14
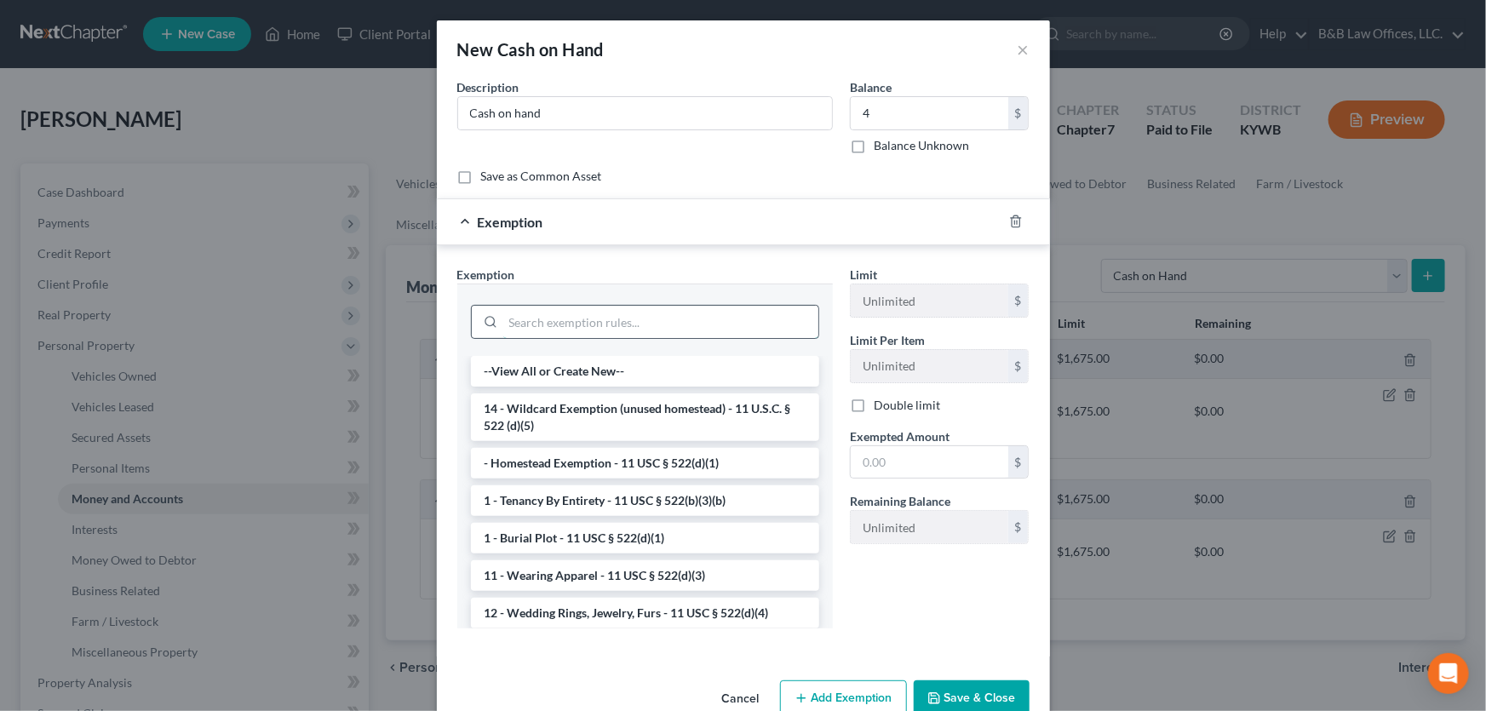
click at [571, 335] on input "search" at bounding box center [660, 322] width 315 height 32
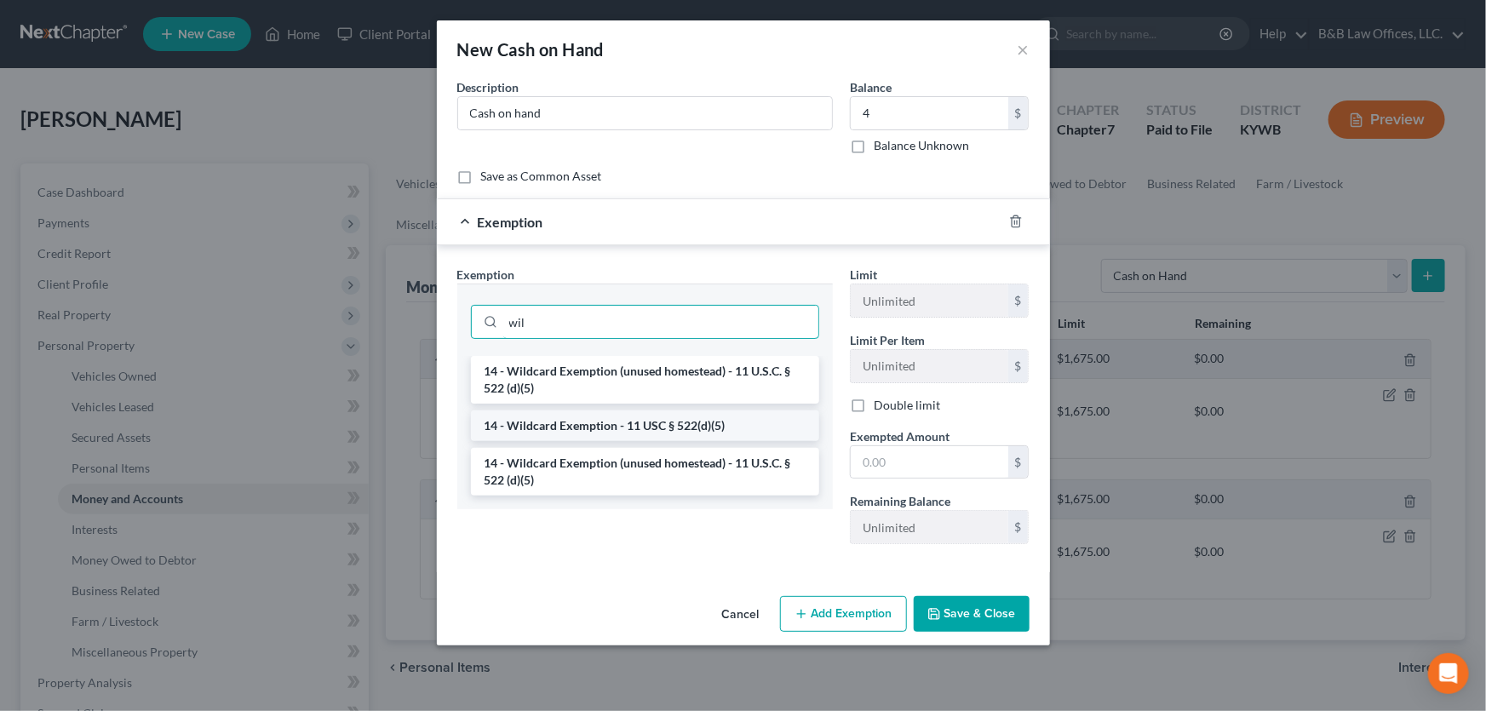
type input "wil"
click at [606, 423] on li "14 - Wildcard Exemption - 11 USC § 522(d)(5)" at bounding box center [645, 425] width 348 height 31
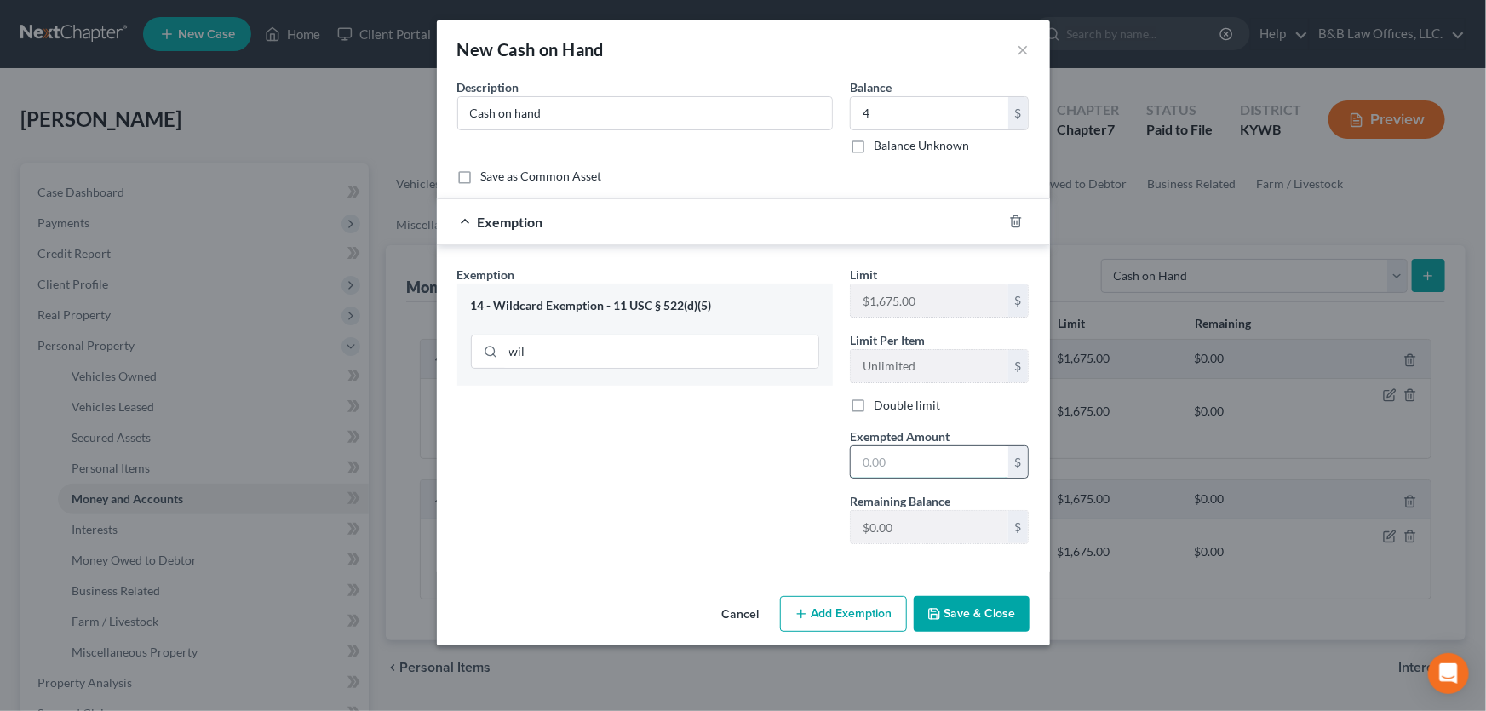
click at [891, 459] on input "text" at bounding box center [930, 462] width 158 height 32
type input "4"
click at [774, 538] on div "Exemption Set must be selected for CA. Exemption * 14 - Wildcard Exemption - 11…" at bounding box center [645, 412] width 393 height 292
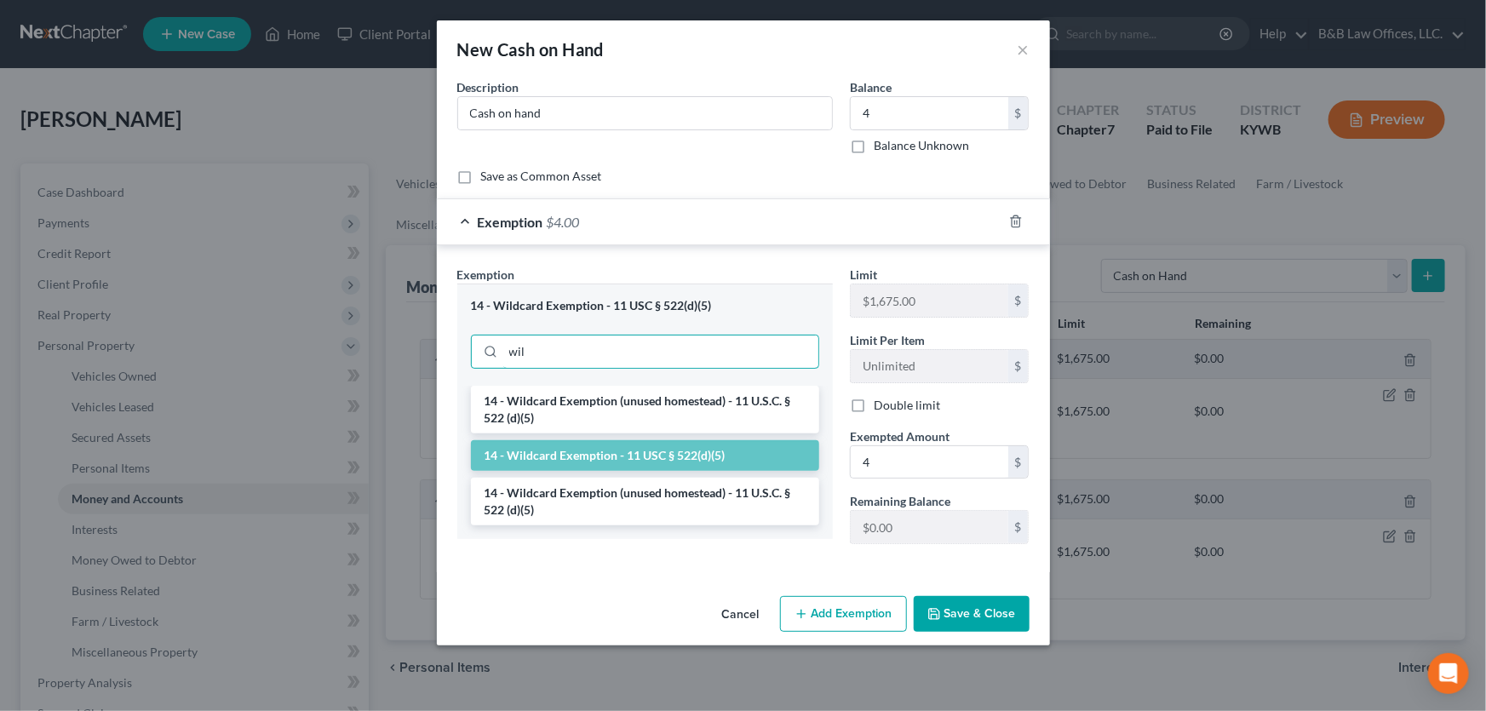
drag, startPoint x: 540, startPoint y: 352, endPoint x: 461, endPoint y: 339, distance: 80.2
click at [457, 349] on div "14 - Wildcard Exemption - 11 USC § 522(d)(5) wil" at bounding box center [644, 334] width 375 height 101
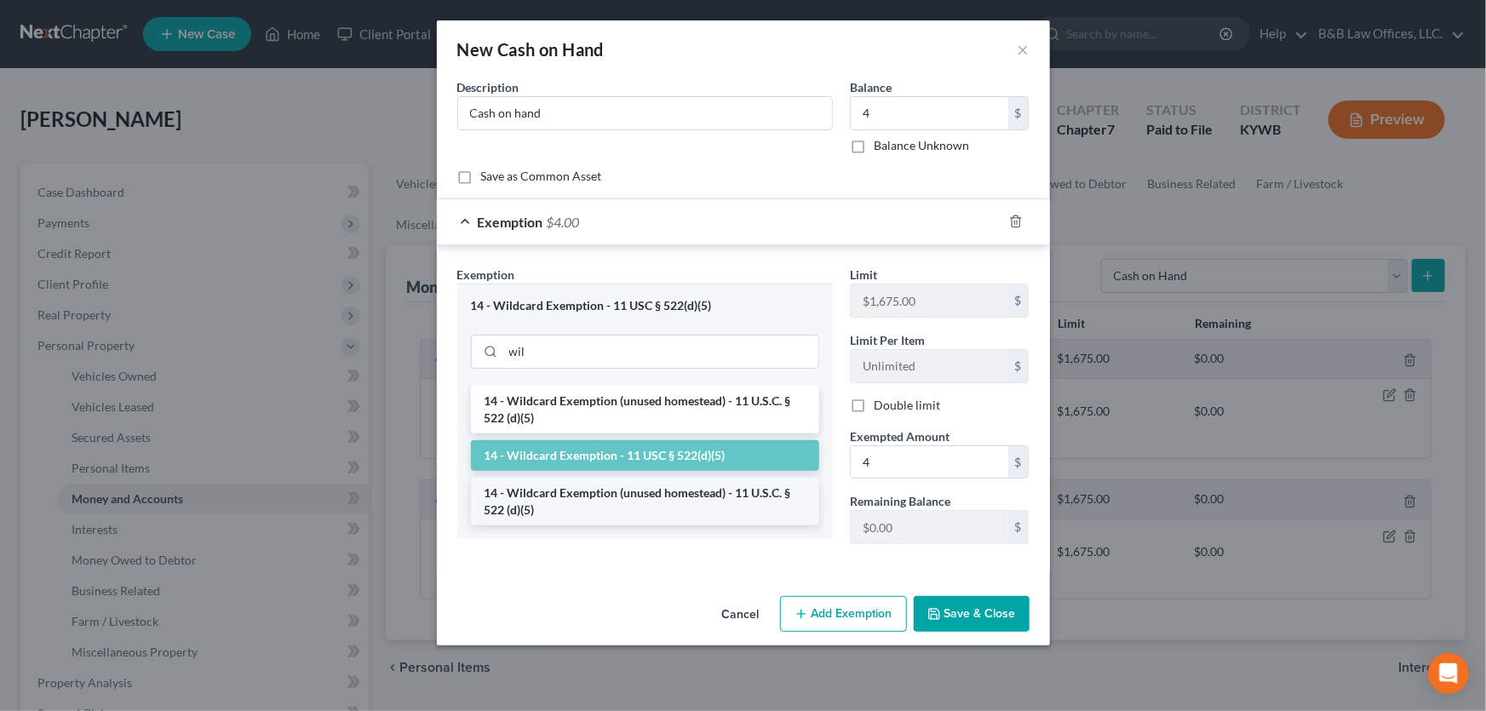
click at [549, 494] on li "14 - Wildcard Exemption (unused homestead) - 11 U.S.C. § 522 (d)(5)" at bounding box center [645, 502] width 348 height 48
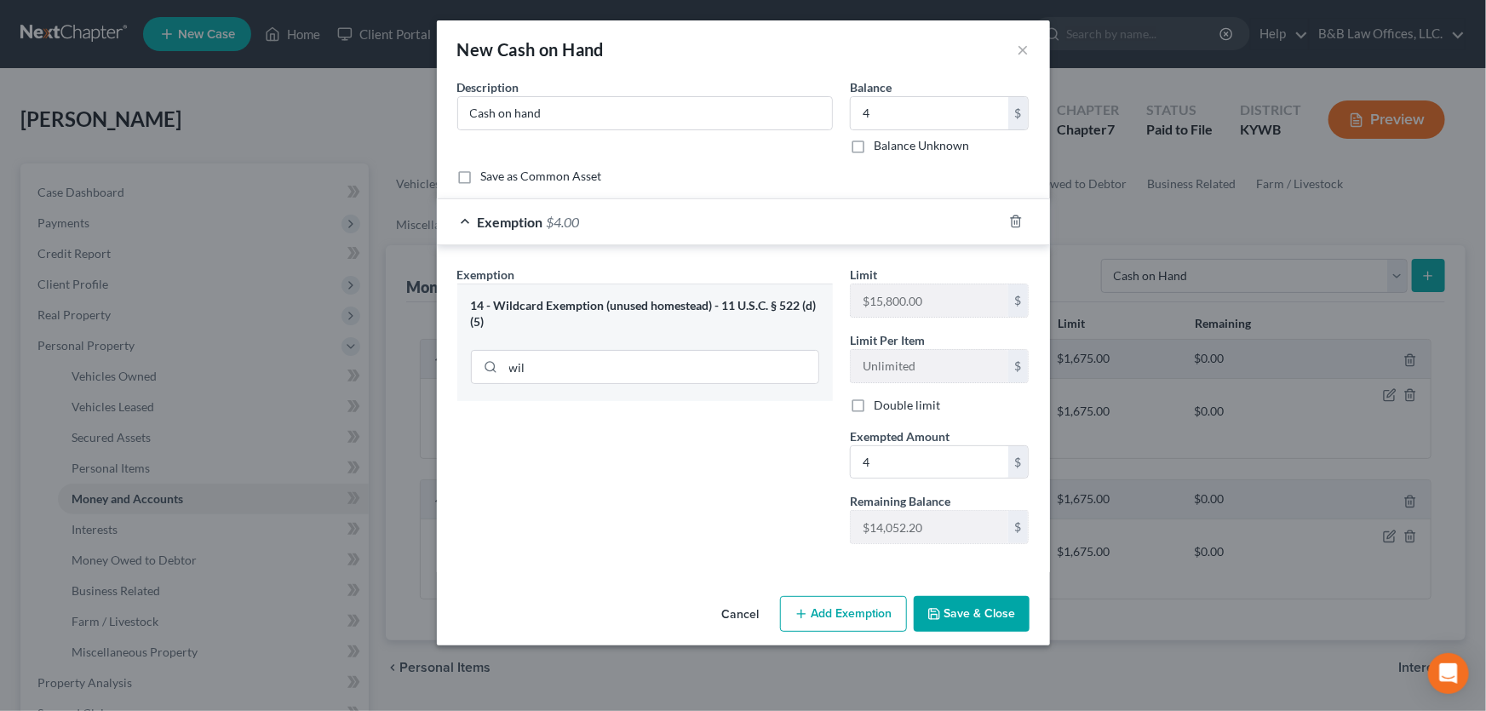
click at [971, 613] on button "Save & Close" at bounding box center [972, 614] width 116 height 36
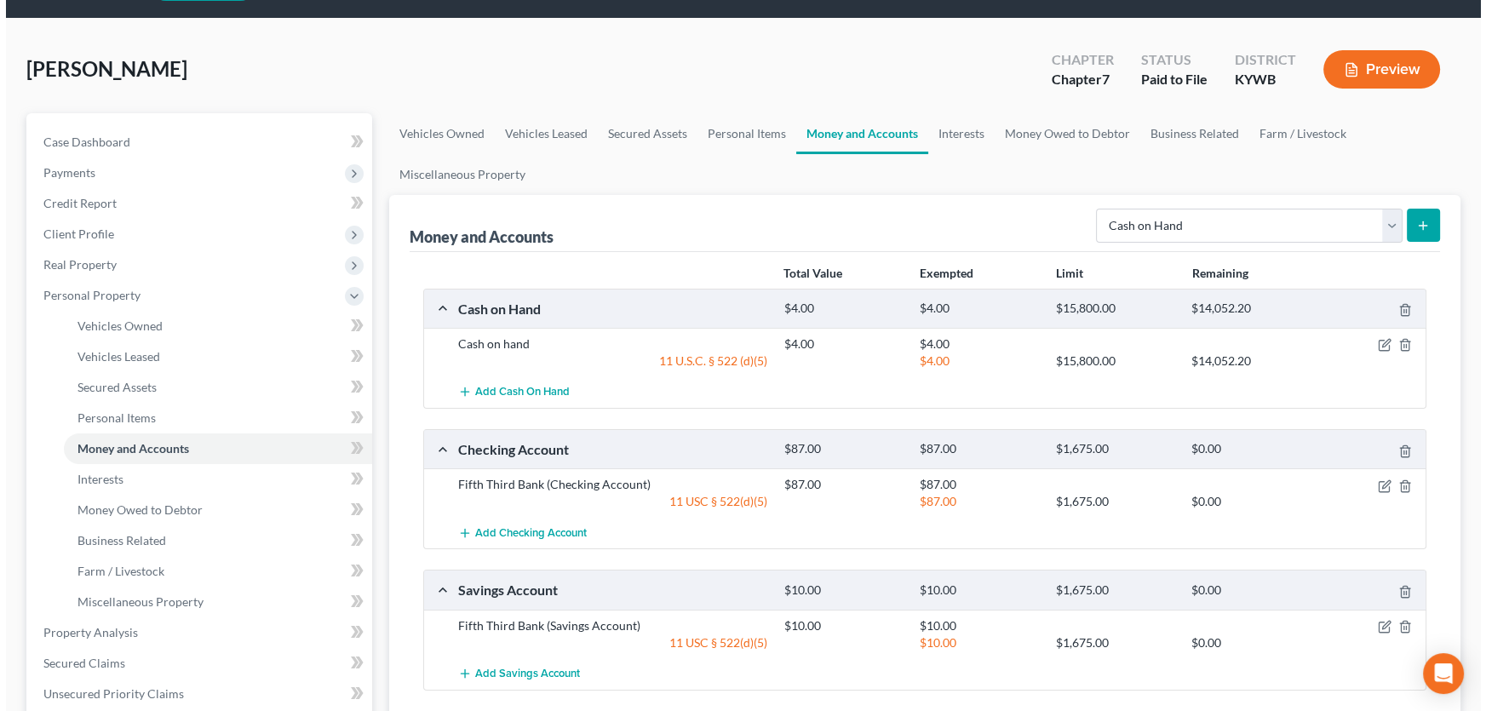
scroll to position [77, 0]
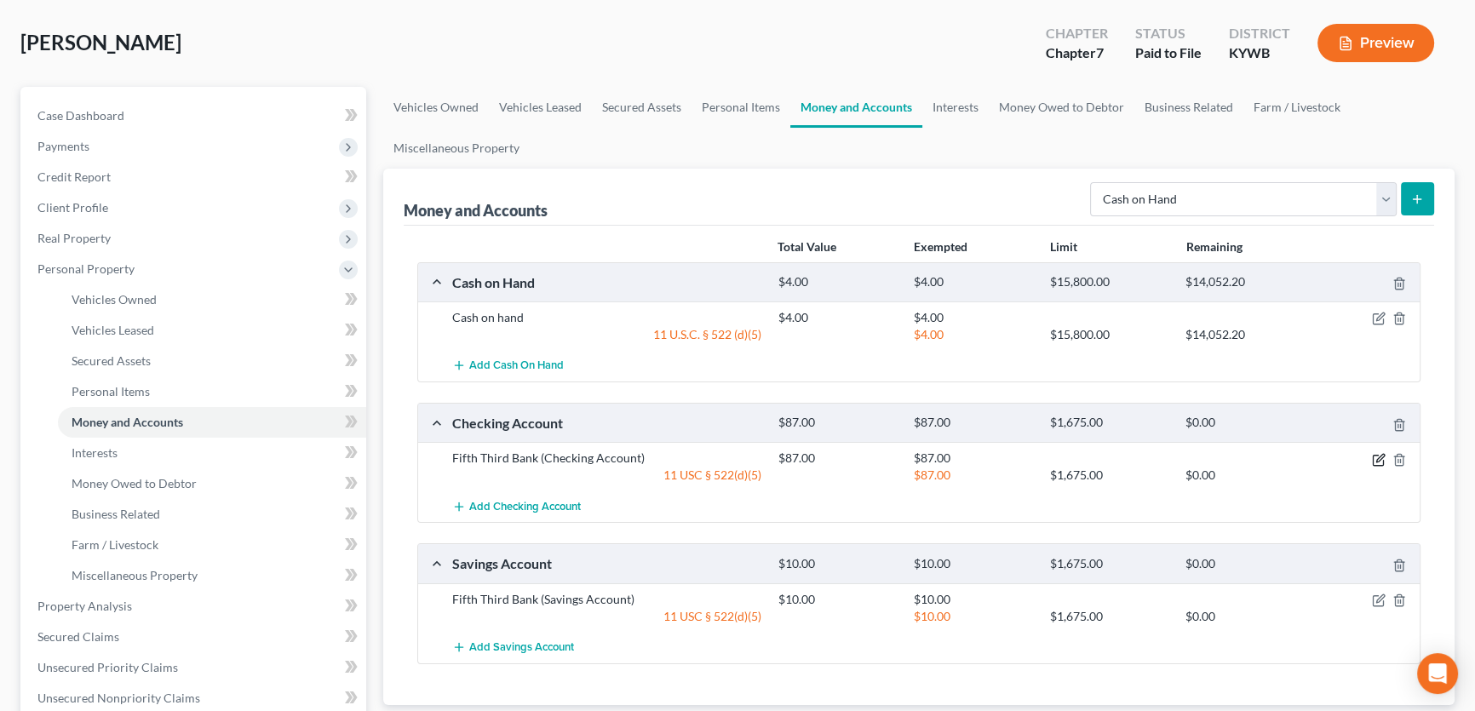
click at [1378, 461] on icon "button" at bounding box center [1379, 460] width 14 height 14
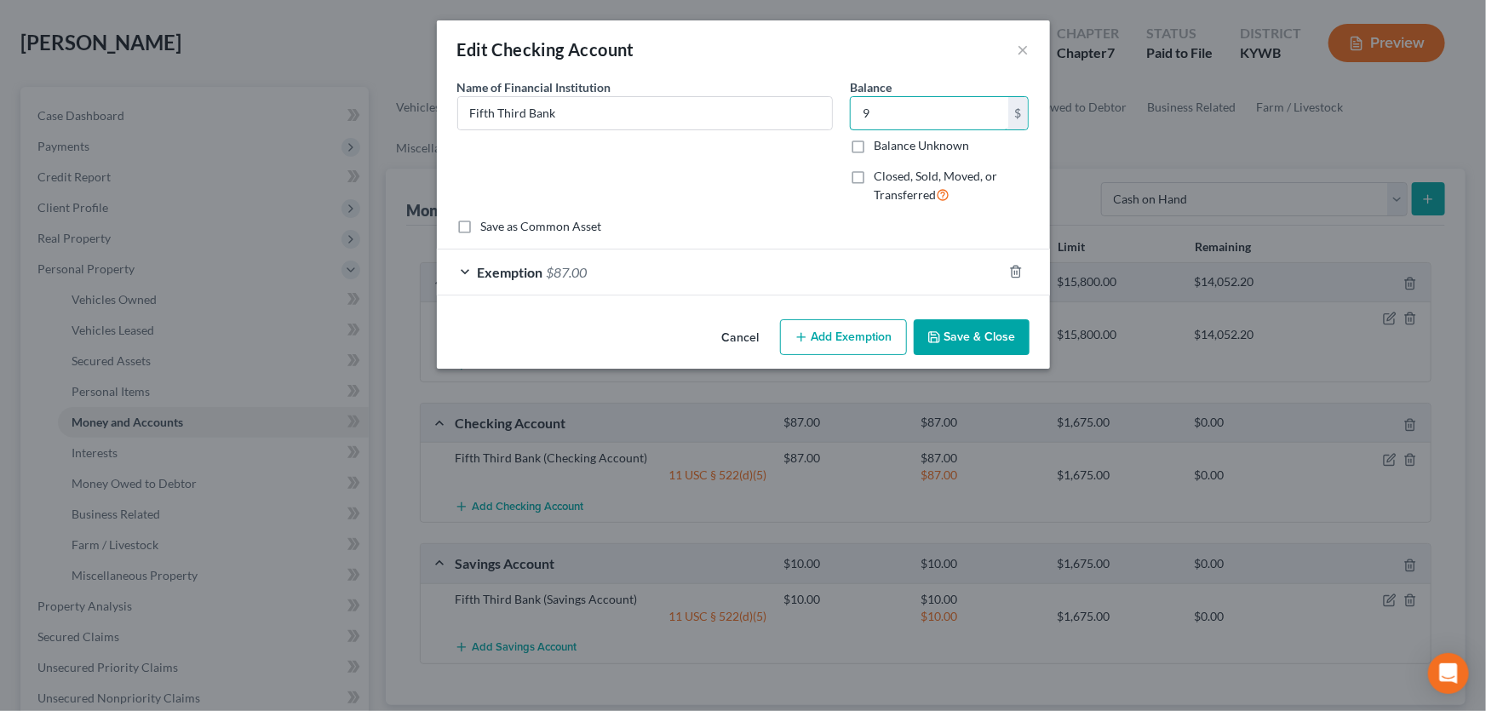
type input "9"
click at [567, 265] on span "$87.00" at bounding box center [567, 272] width 41 height 16
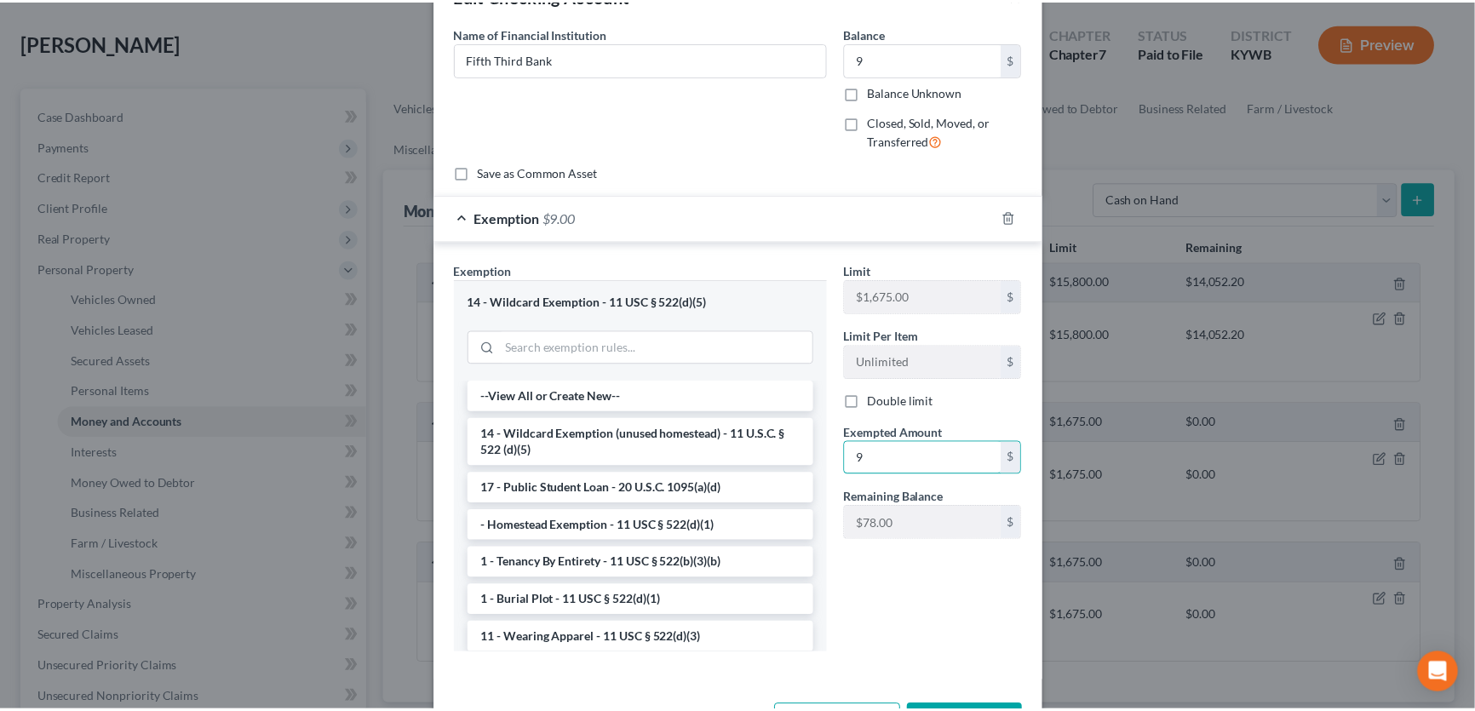
scroll to position [117, 0]
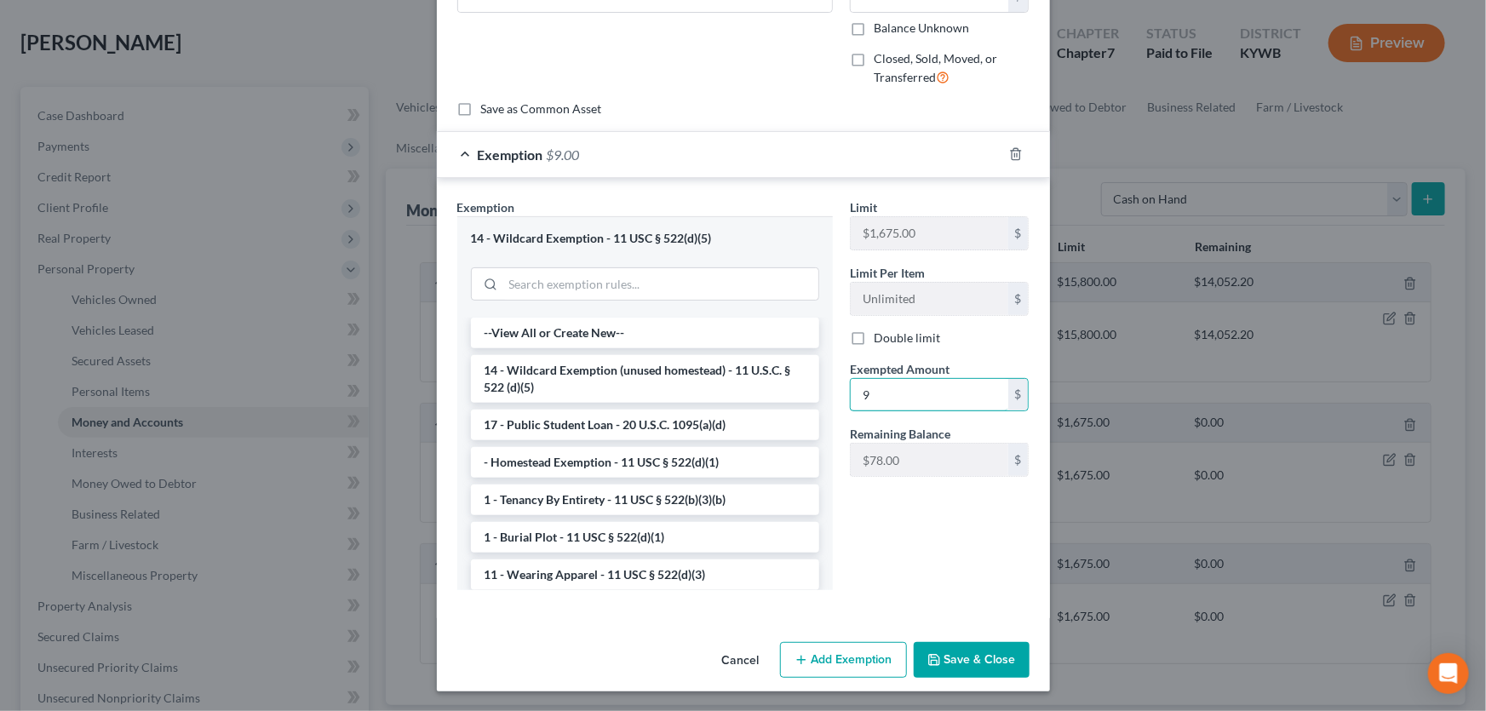
type input "9"
drag, startPoint x: 664, startPoint y: 662, endPoint x: 686, endPoint y: 662, distance: 22.1
click at [664, 662] on div "Cancel Add Exemption Save & Close" at bounding box center [743, 663] width 613 height 56
click at [940, 666] on button "Save & Close" at bounding box center [972, 660] width 116 height 36
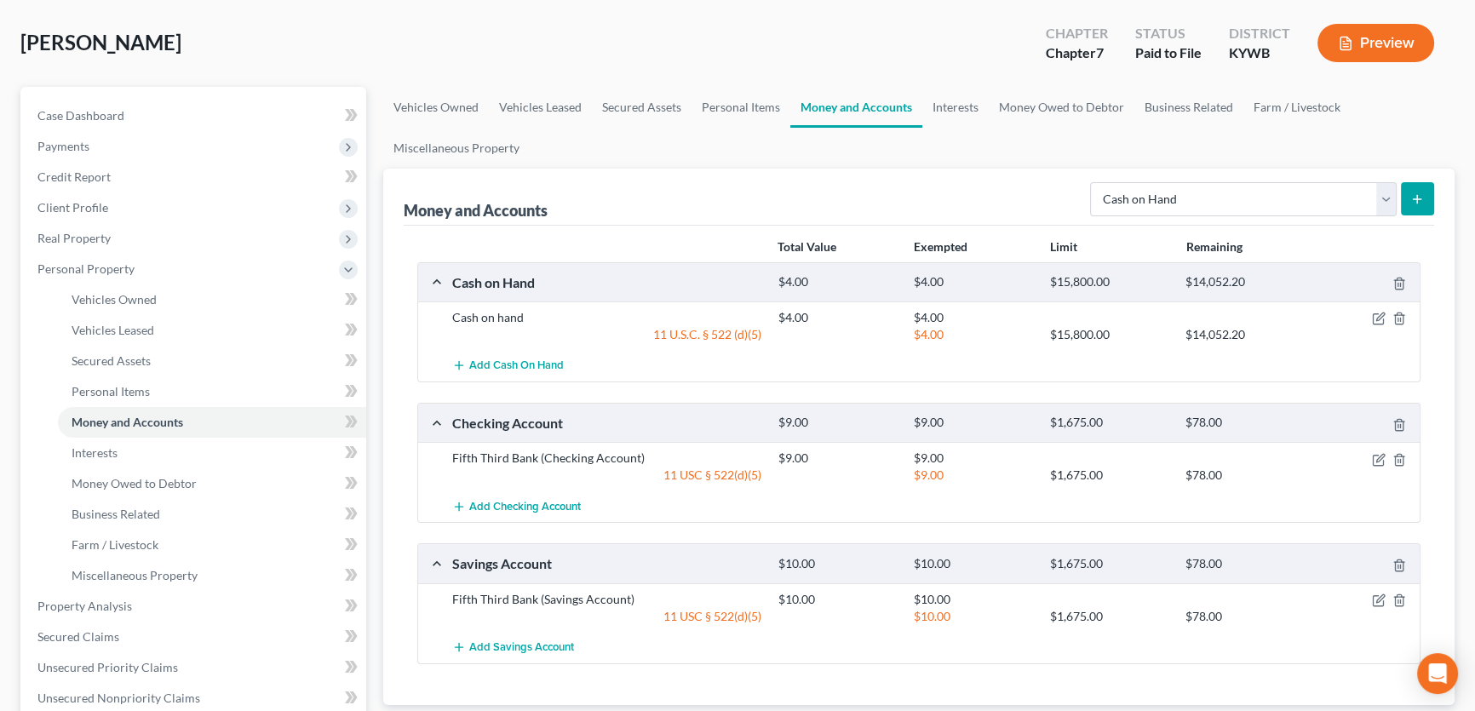
scroll to position [154, 0]
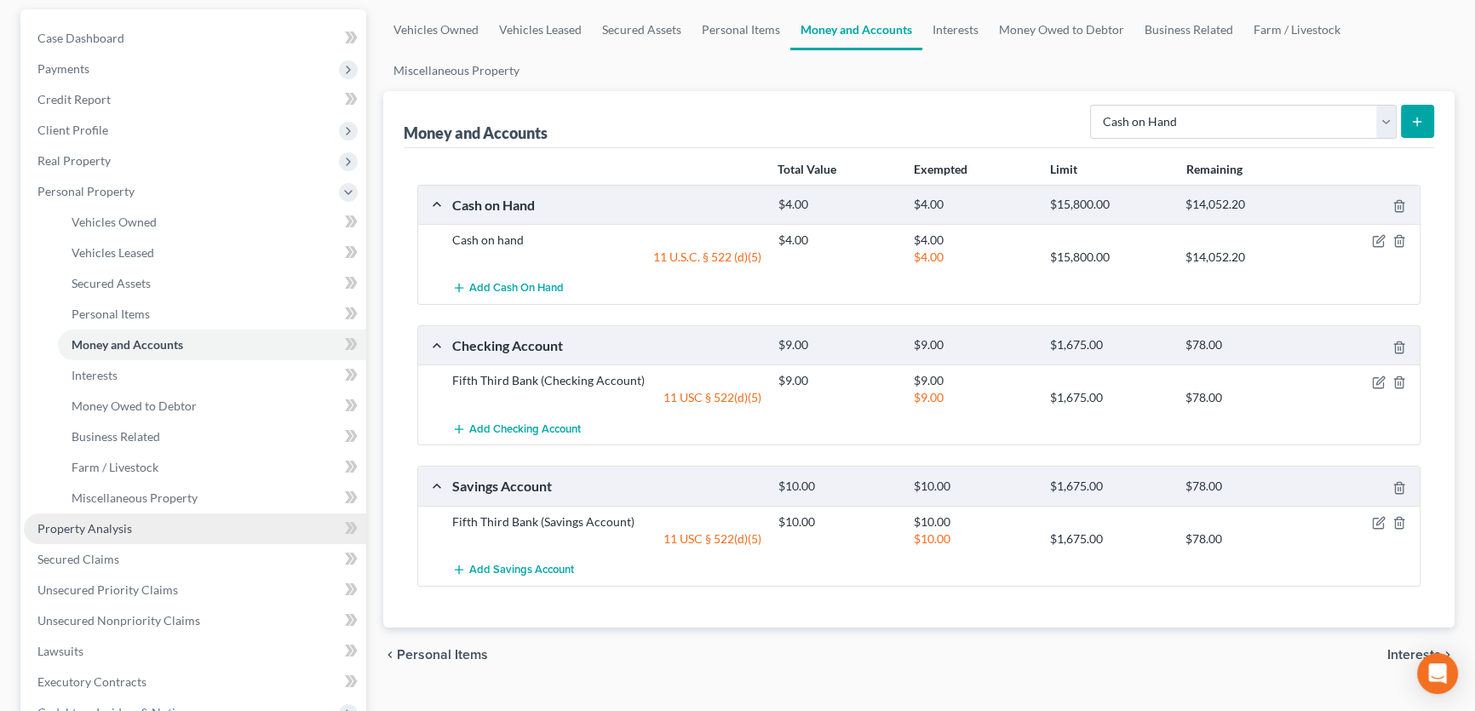
click at [114, 521] on span "Property Analysis" at bounding box center [84, 528] width 95 height 14
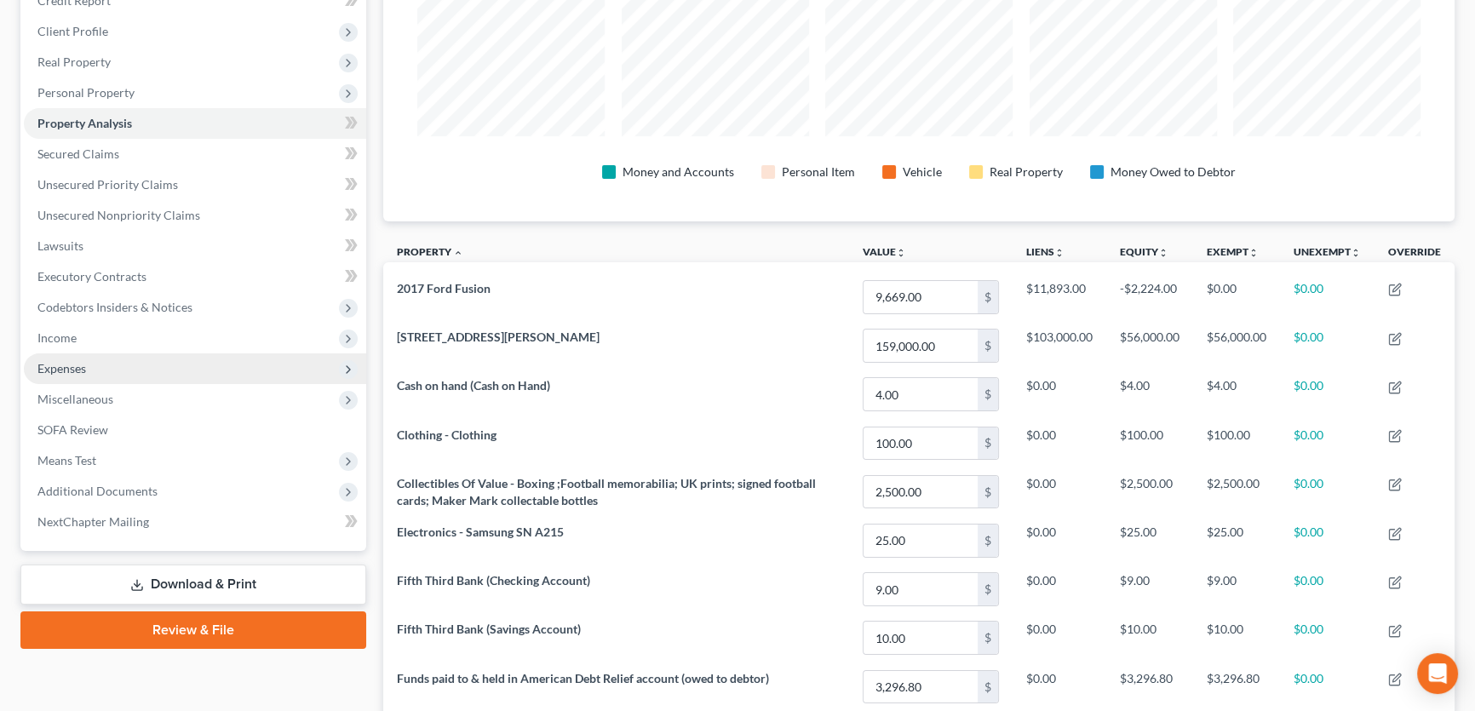
scroll to position [175, 0]
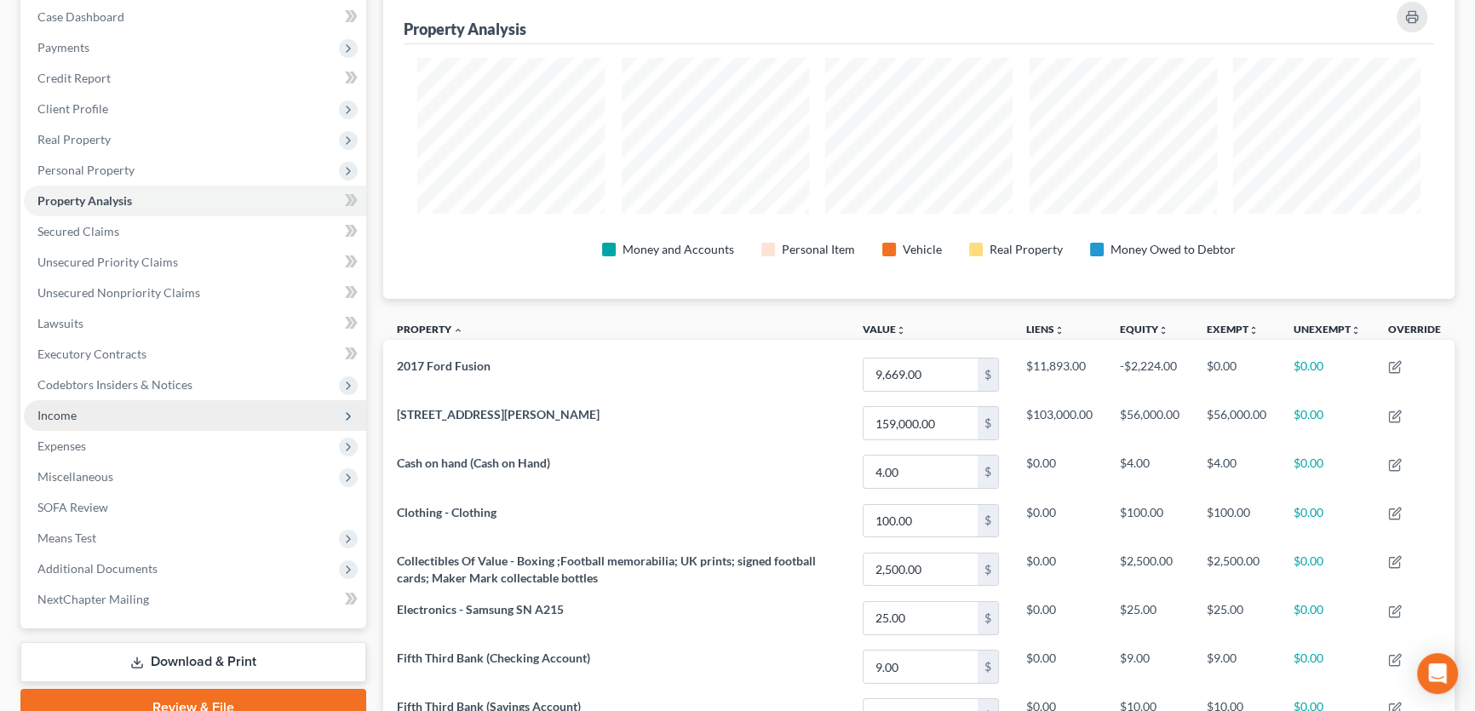
click at [120, 422] on span "Income" at bounding box center [195, 415] width 342 height 31
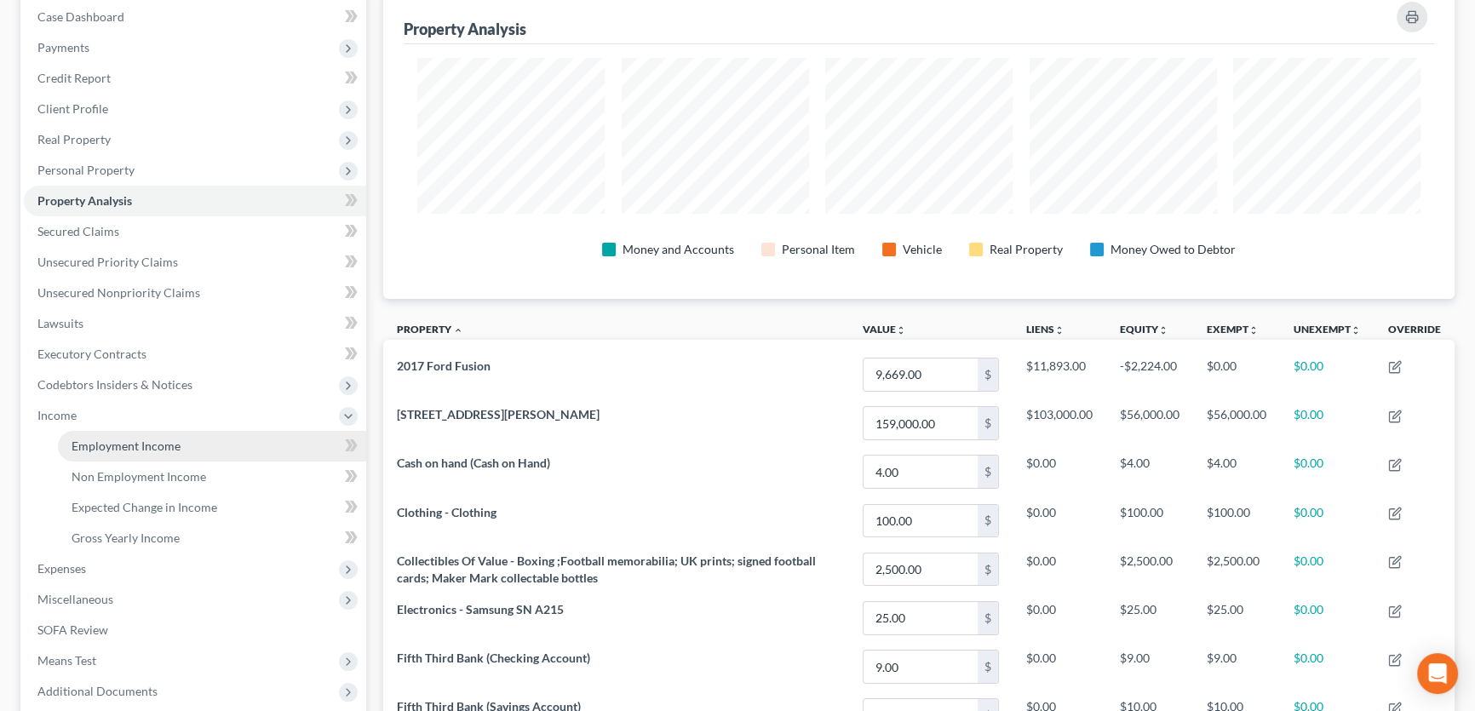
click at [129, 446] on span "Employment Income" at bounding box center [126, 445] width 109 height 14
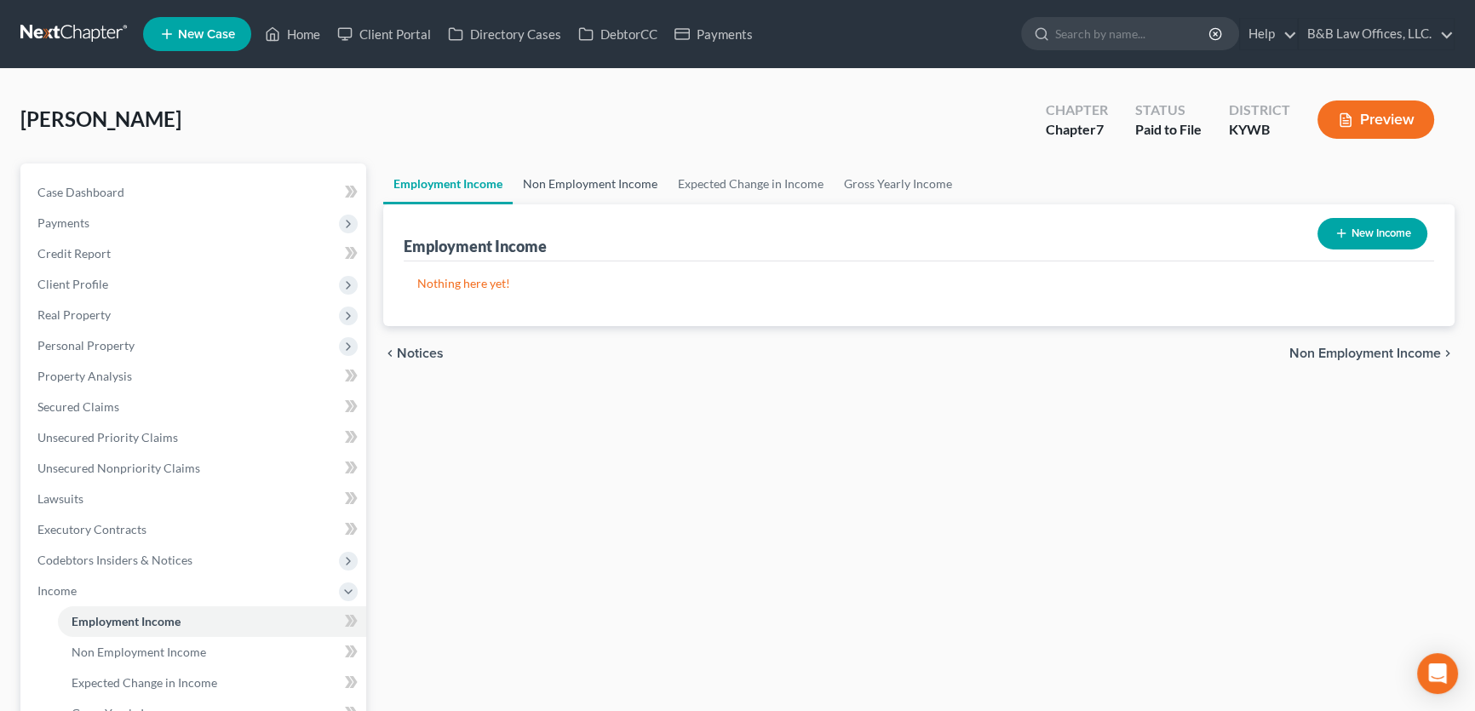
click at [554, 184] on link "Non Employment Income" at bounding box center [590, 183] width 155 height 41
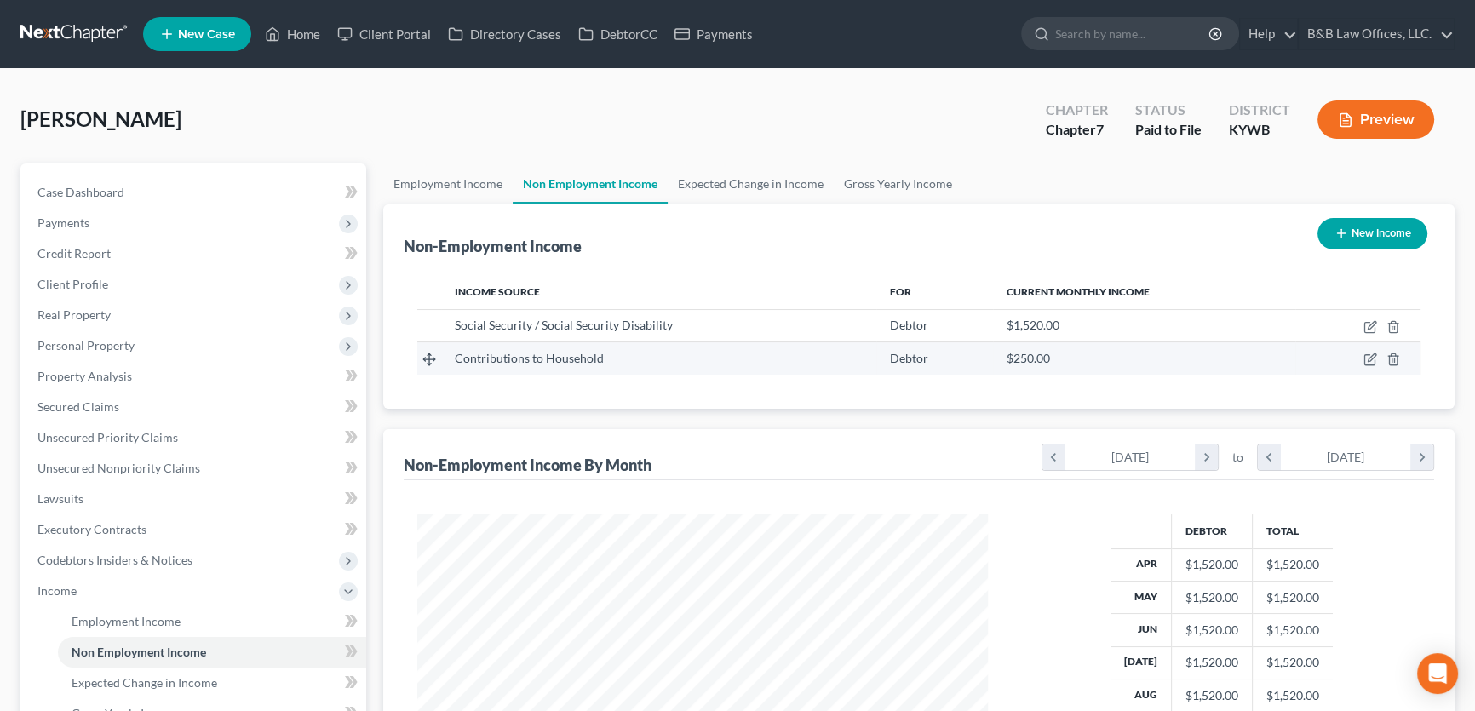
scroll to position [305, 605]
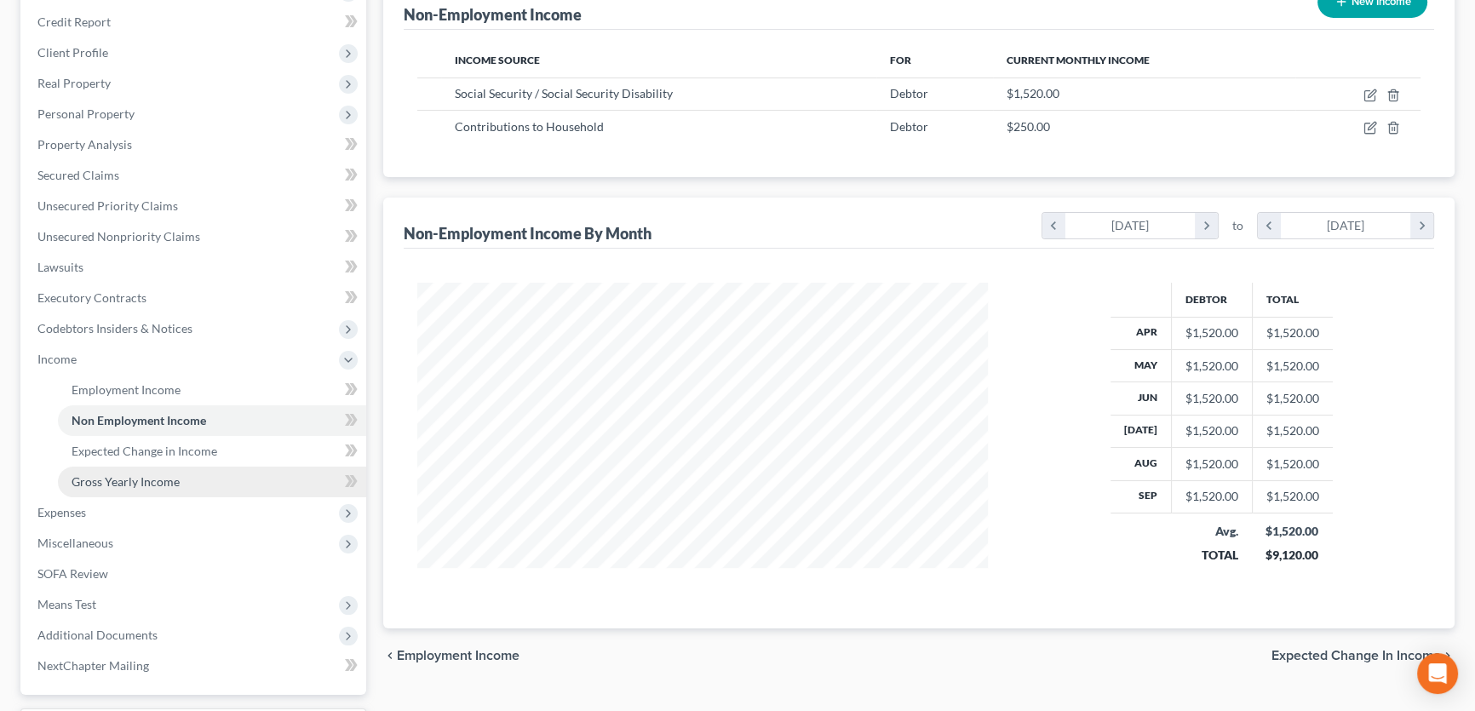
click at [159, 474] on span "Gross Yearly Income" at bounding box center [126, 481] width 108 height 14
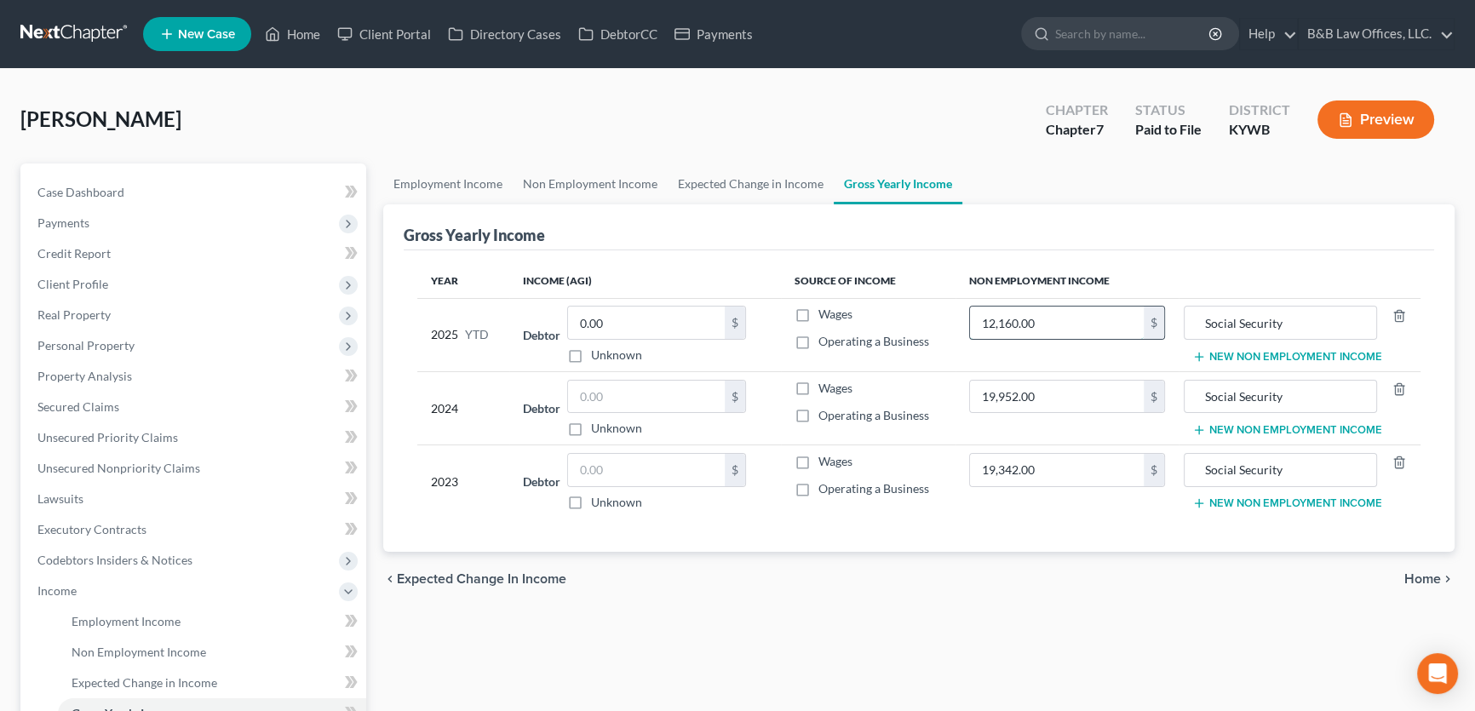
click at [1067, 331] on input "12,160.00" at bounding box center [1057, 323] width 174 height 32
click at [105, 256] on span "Credit Report" at bounding box center [73, 253] width 73 height 14
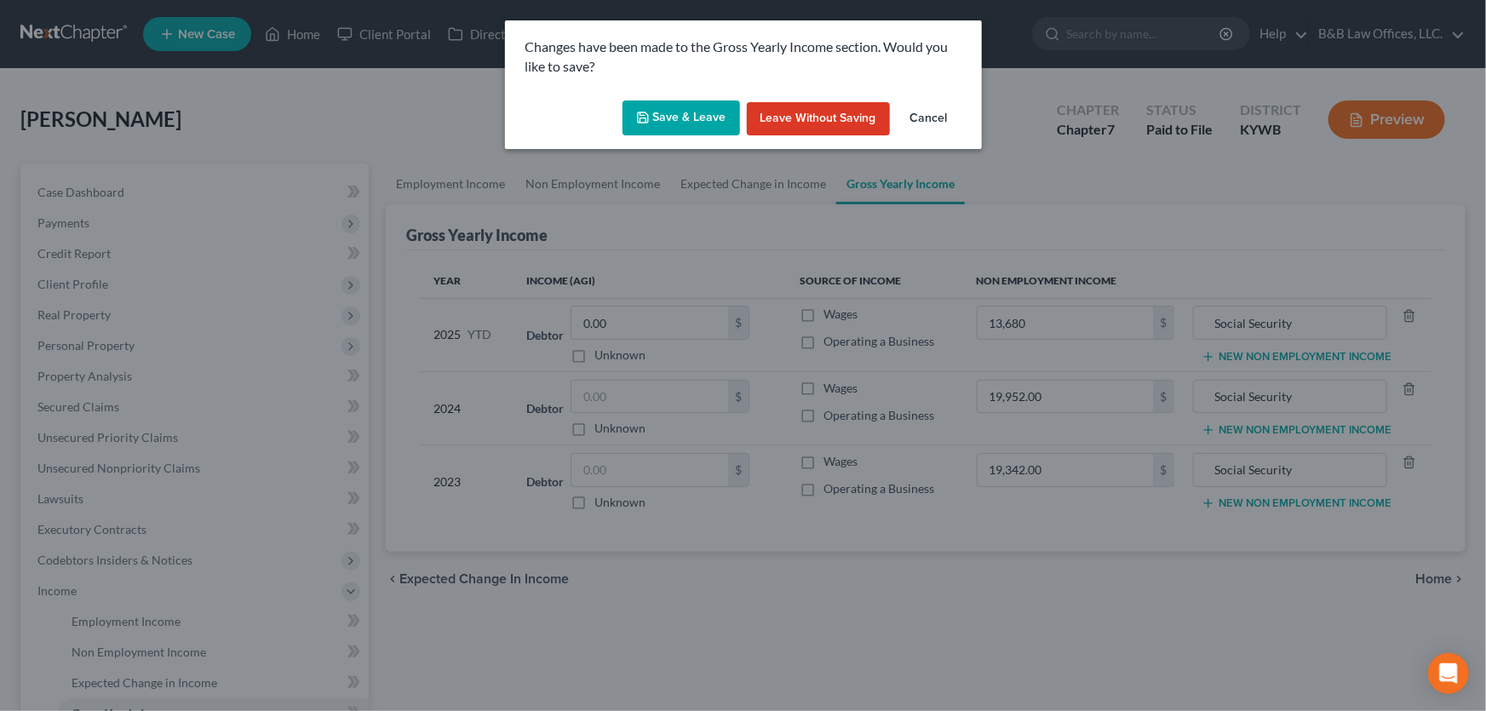
click at [683, 106] on button "Save & Leave" at bounding box center [680, 118] width 117 height 36
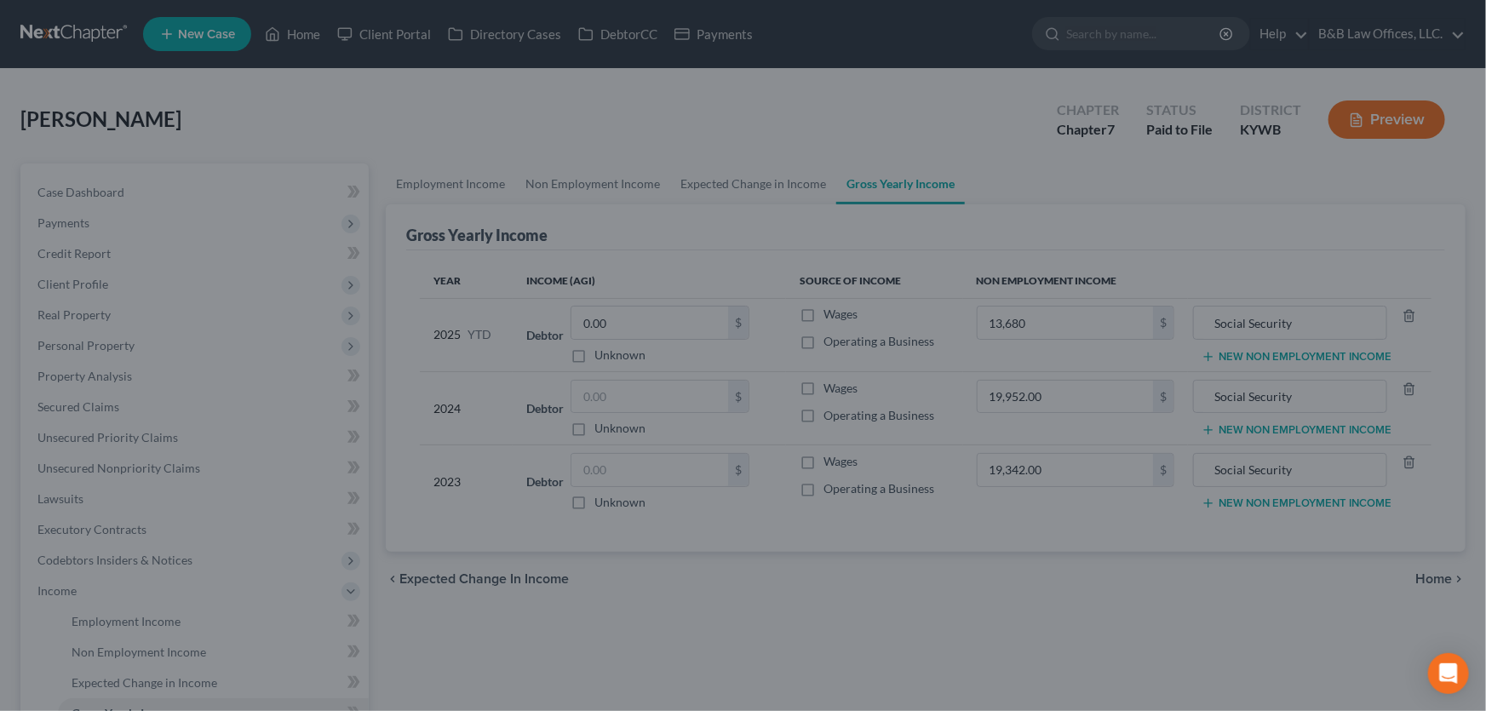
type input "13,680.00"
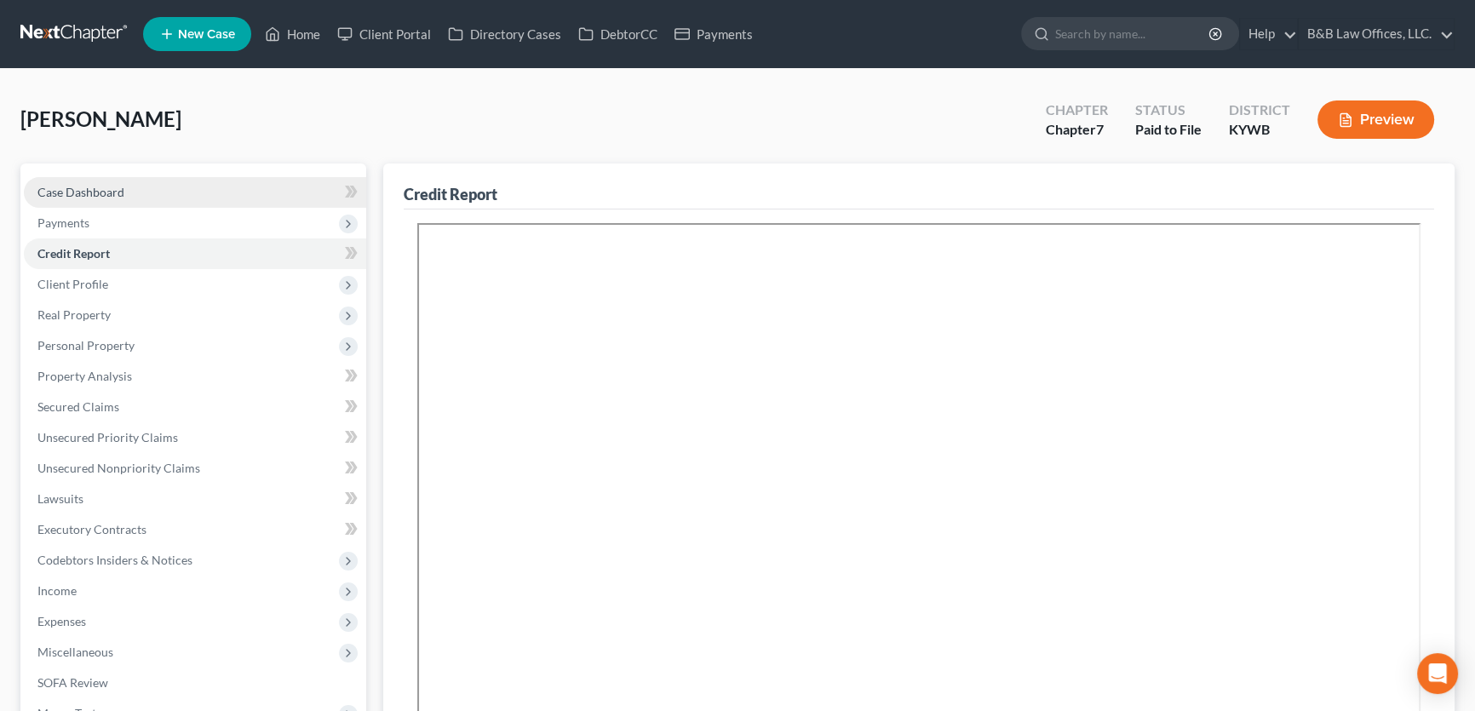
click at [123, 192] on link "Case Dashboard" at bounding box center [195, 192] width 342 height 31
select select "1"
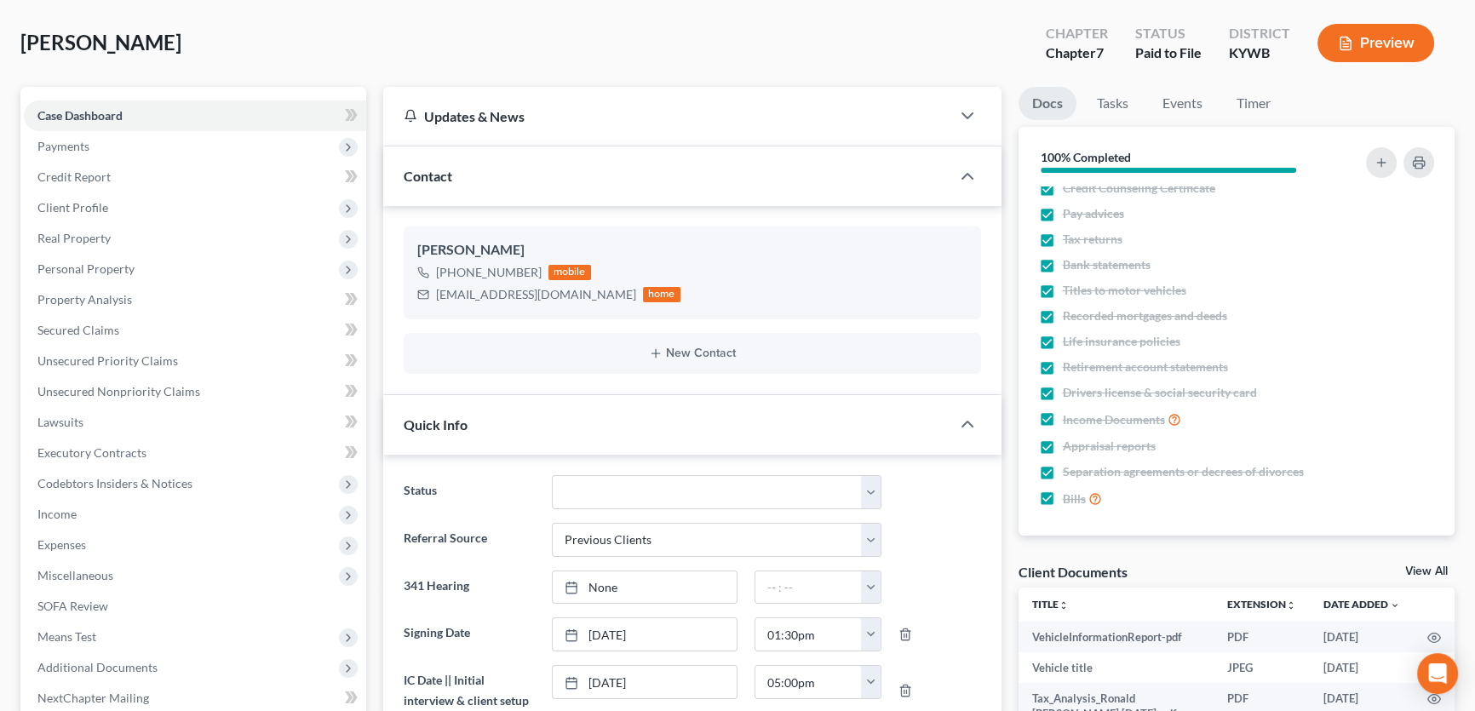
scroll to position [14, 0]
click at [1428, 566] on link "View All" at bounding box center [1426, 571] width 43 height 12
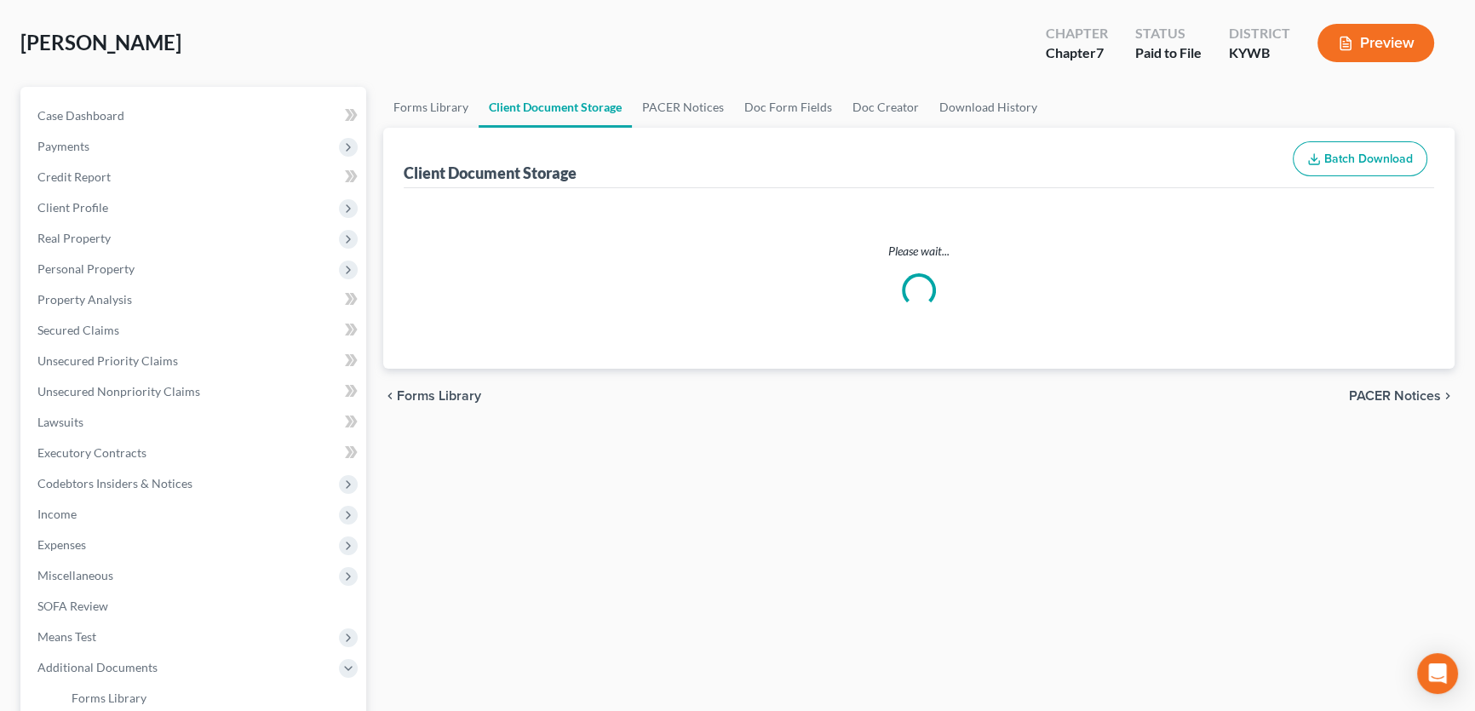
scroll to position [32, 0]
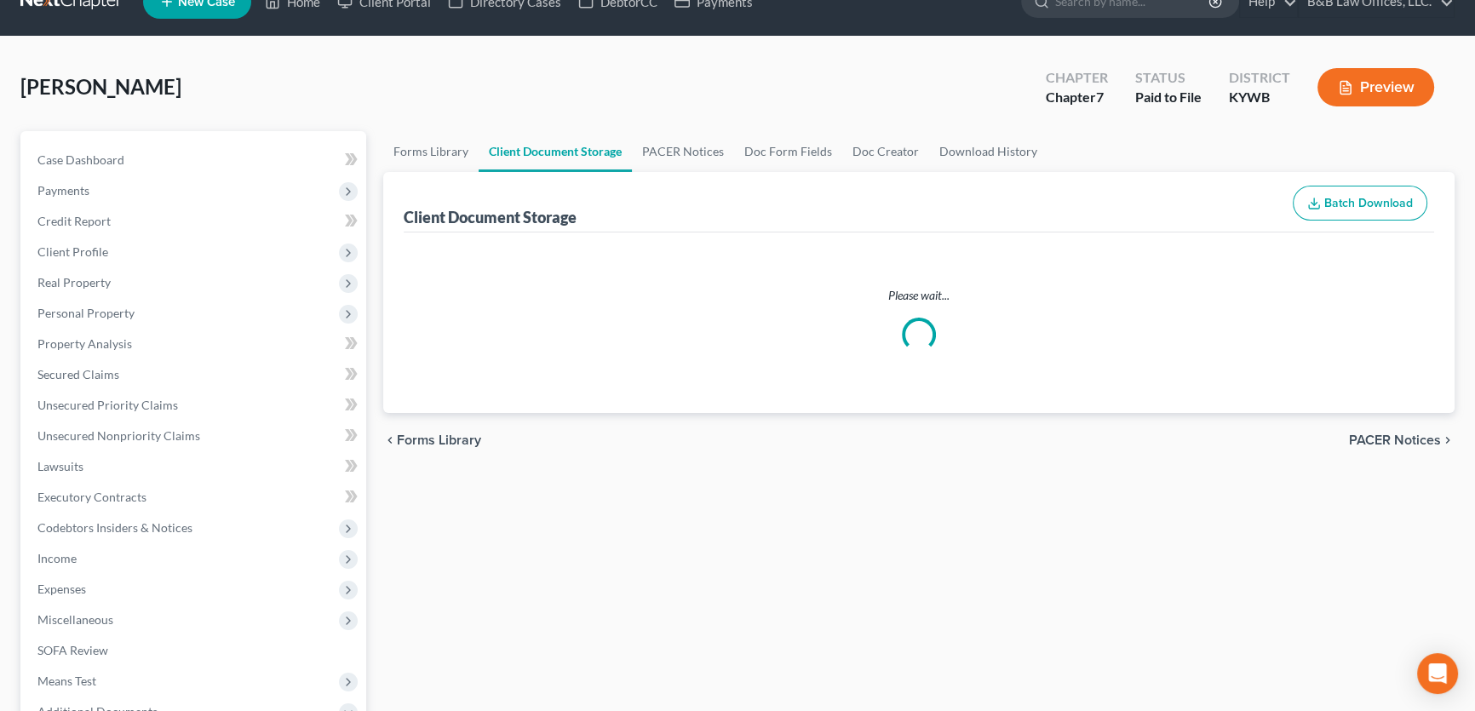
select select "7"
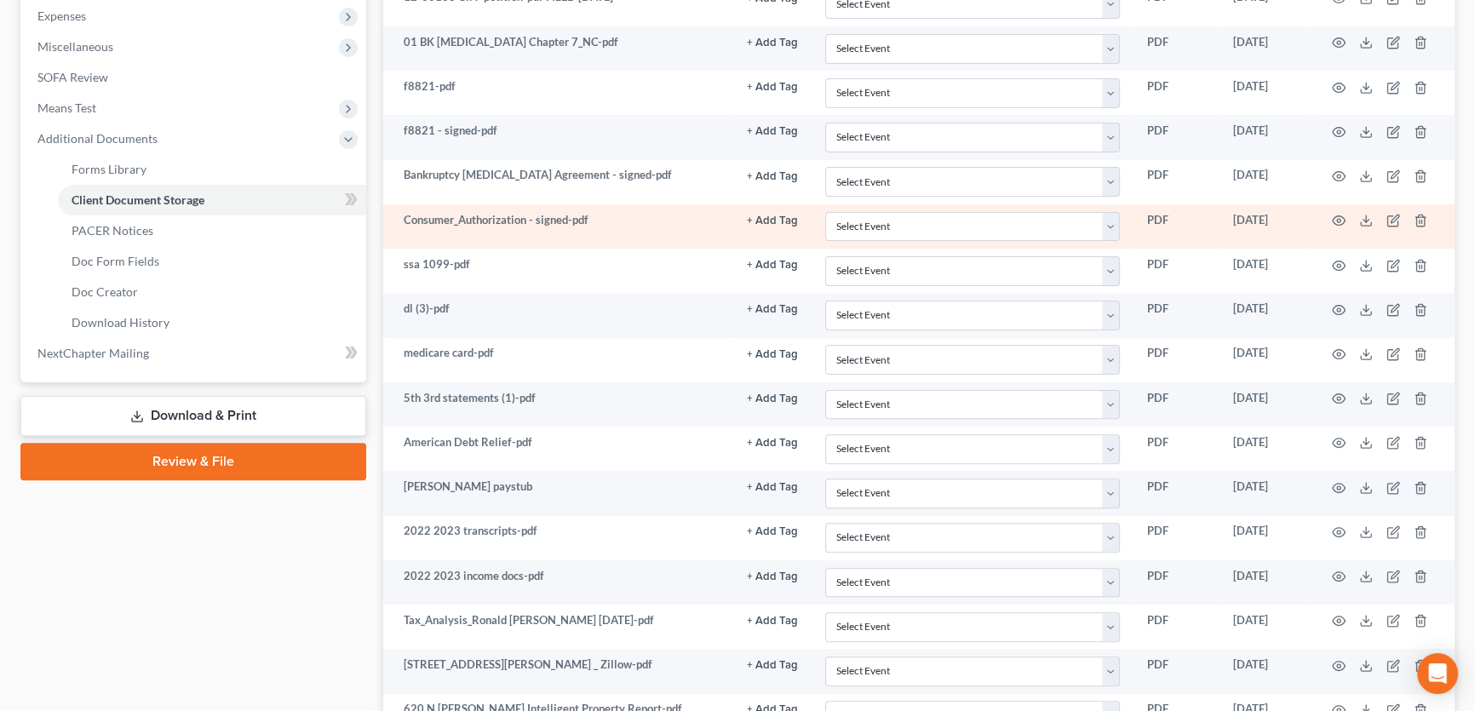
scroll to position [606, 0]
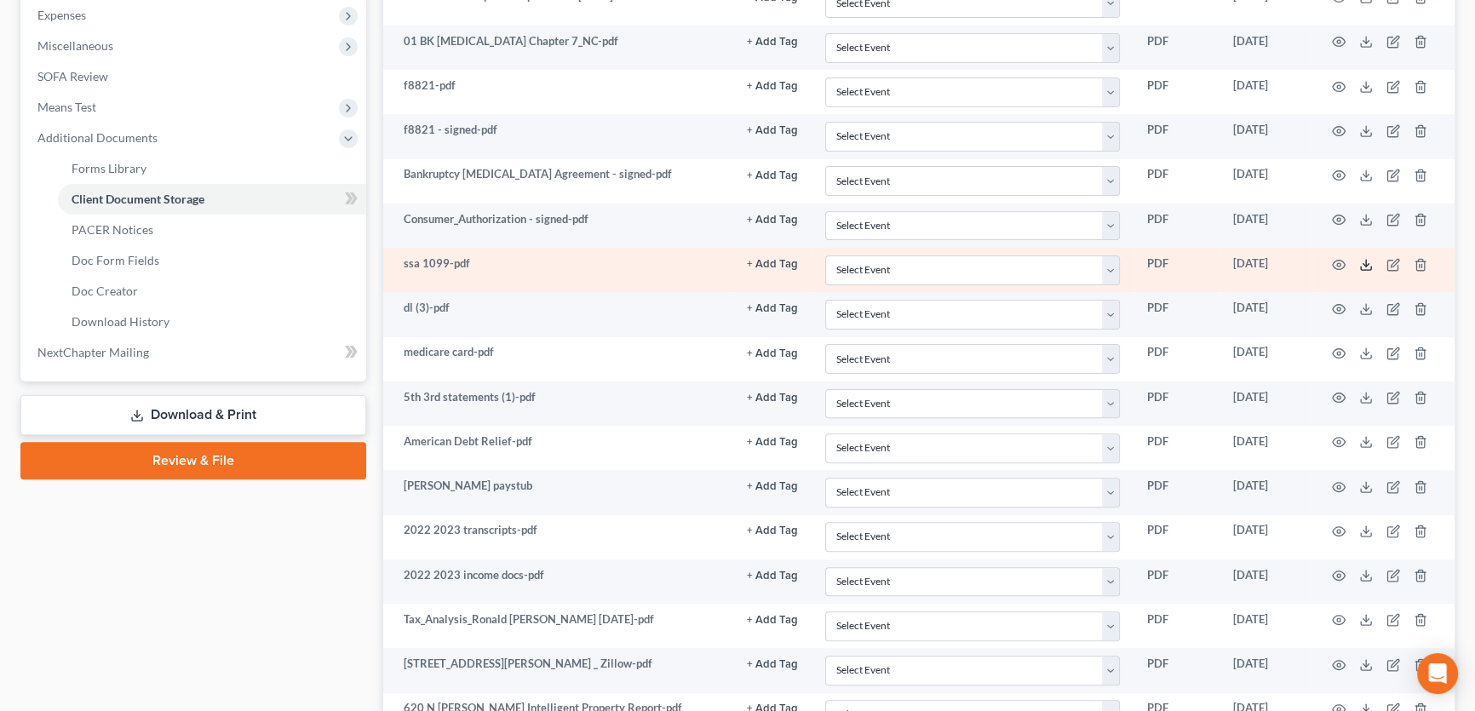
click at [1366, 264] on icon at bounding box center [1366, 265] width 14 height 14
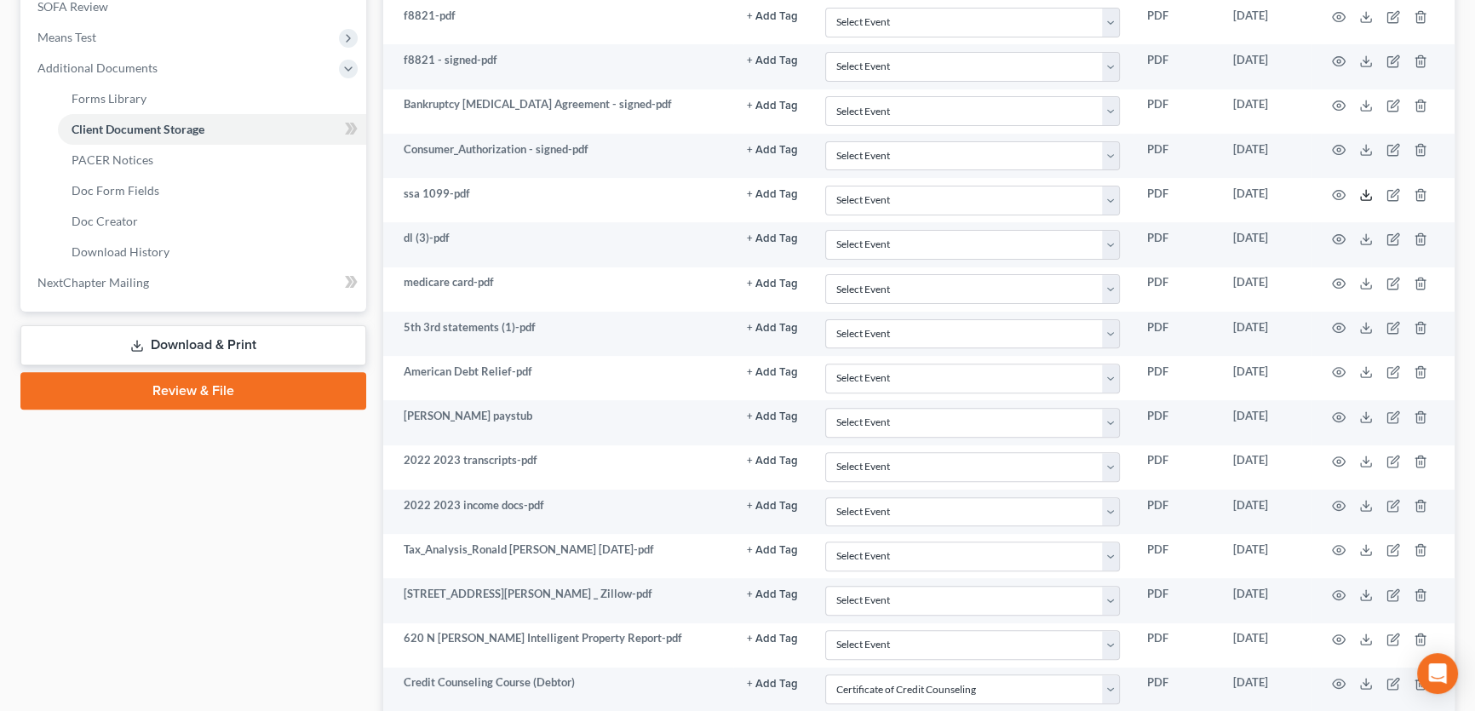
scroll to position [684, 0]
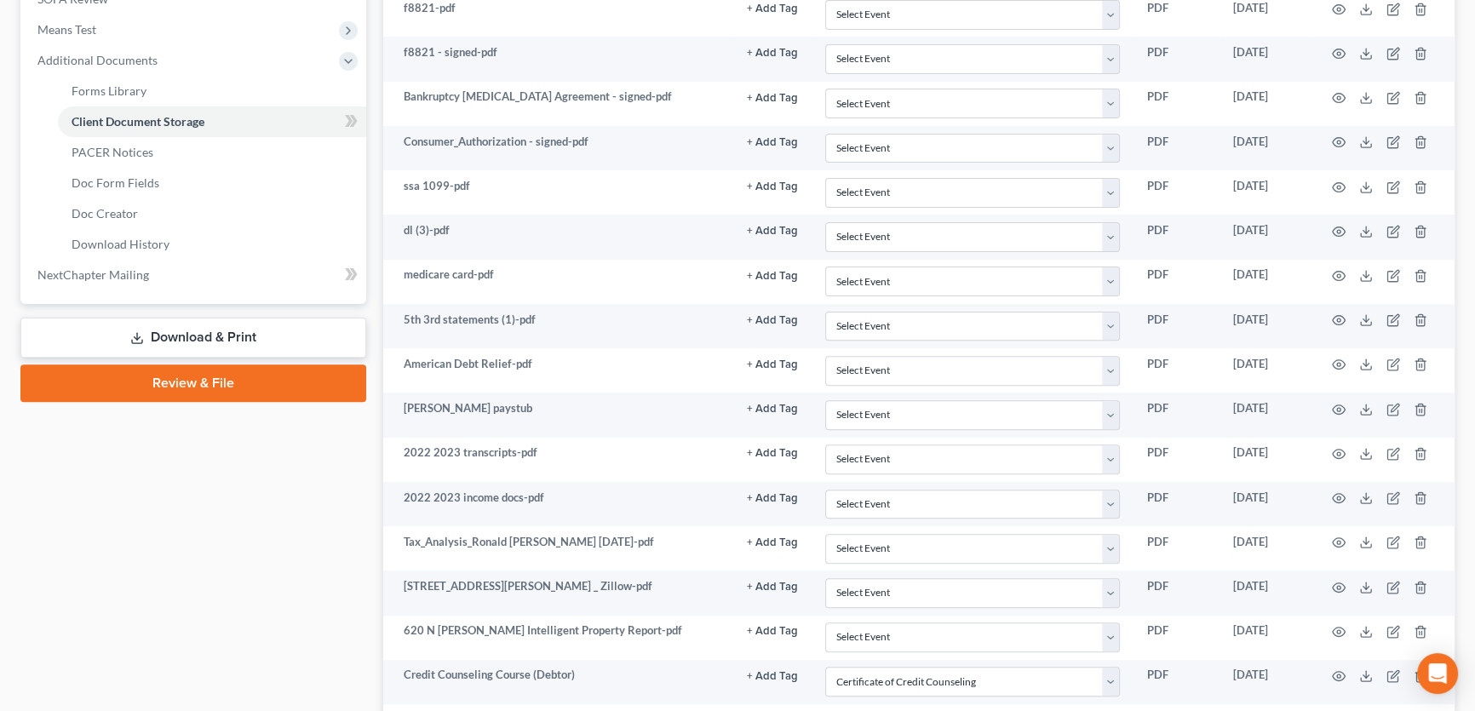
click at [220, 339] on link "Download & Print" at bounding box center [193, 338] width 346 height 40
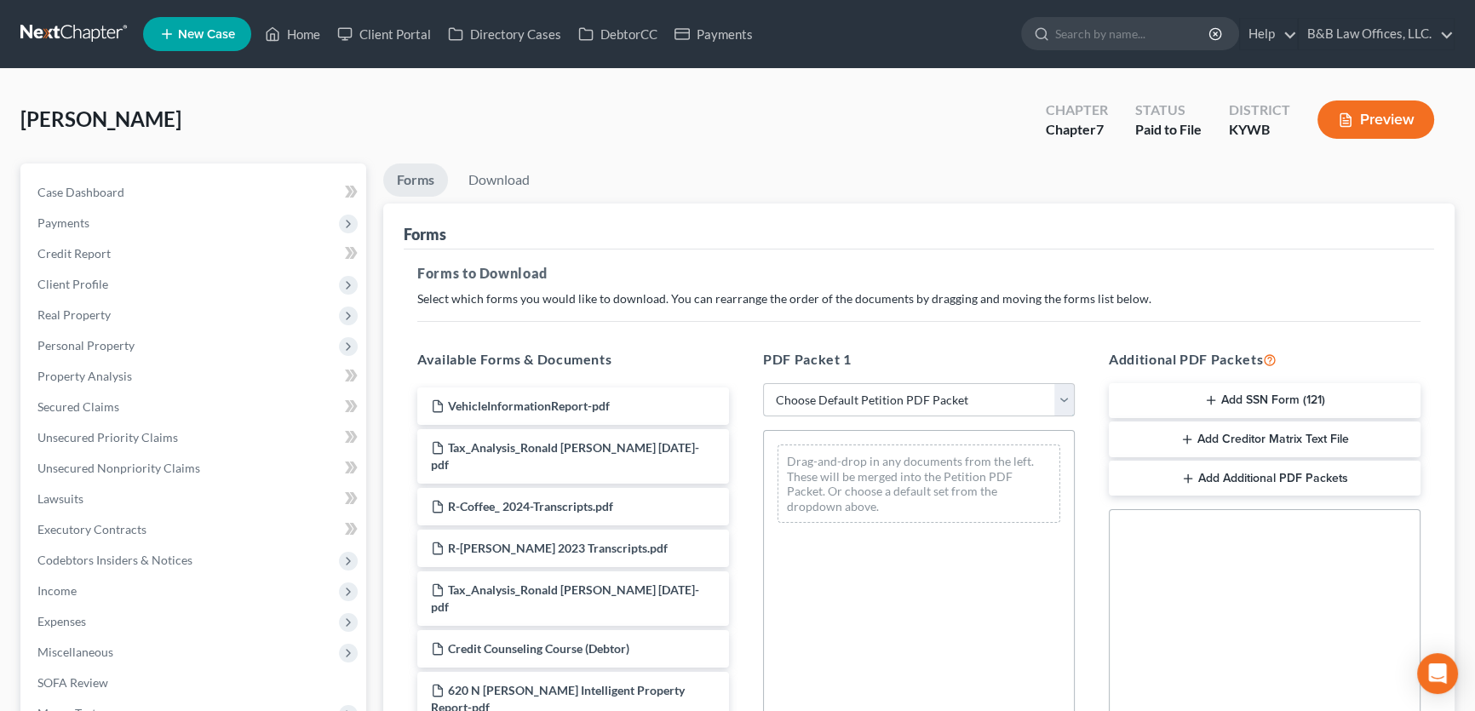
click at [838, 404] on select "Choose Default Petition PDF Packet Complete Bankruptcy Petition (all forms and …" at bounding box center [919, 400] width 312 height 34
select select "0"
click at [763, 383] on select "Choose Default Petition PDF Packet Complete Bankruptcy Petition (all forms and …" at bounding box center [919, 400] width 312 height 34
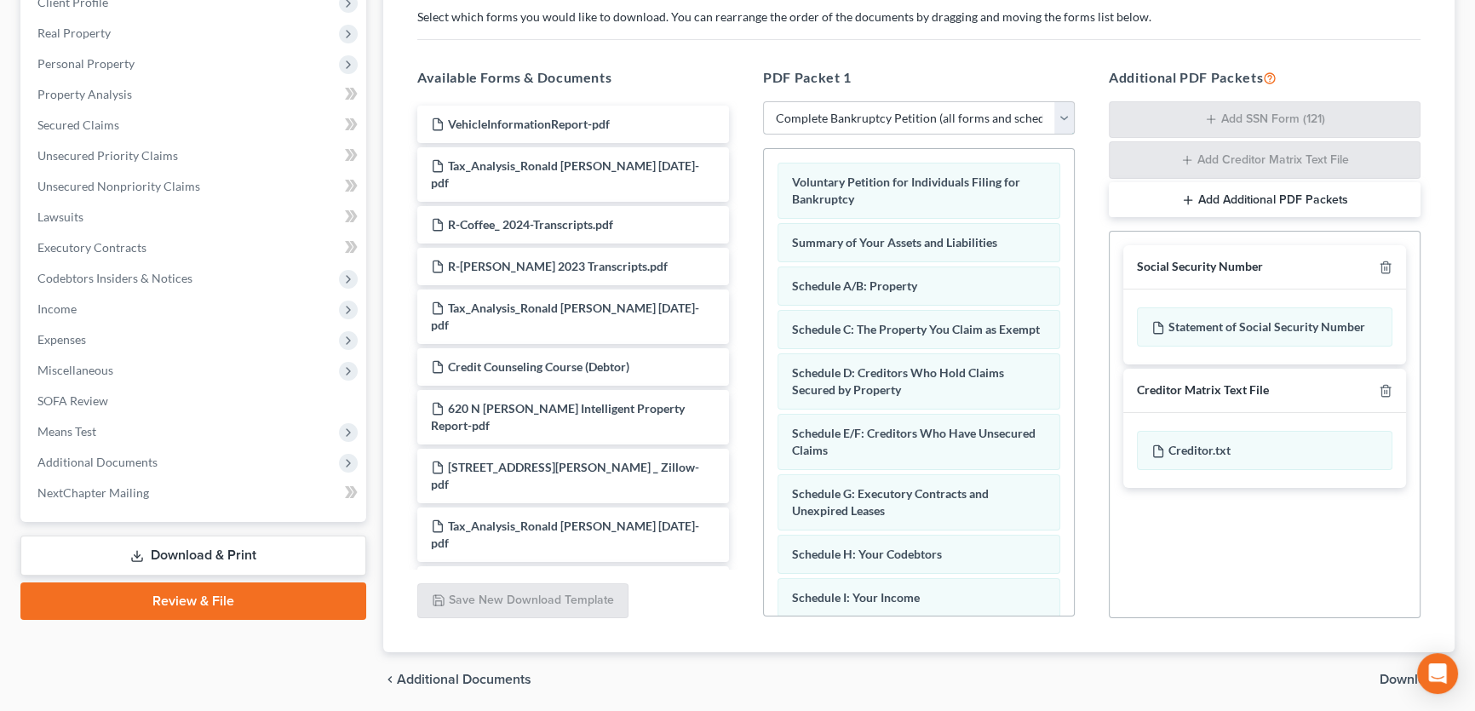
scroll to position [309, 0]
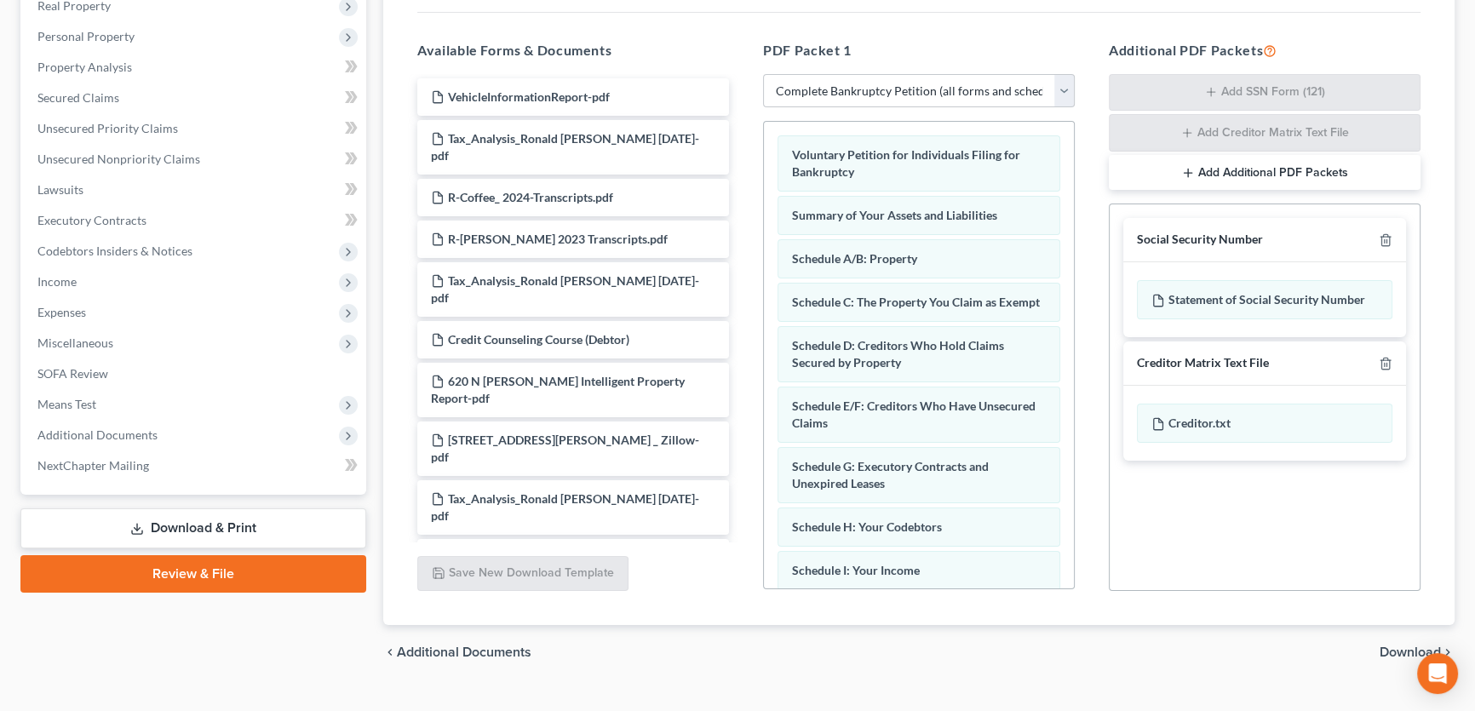
click at [200, 519] on link "Download & Print" at bounding box center [193, 528] width 346 height 40
click at [1386, 364] on icon "button" at bounding box center [1385, 364] width 14 height 14
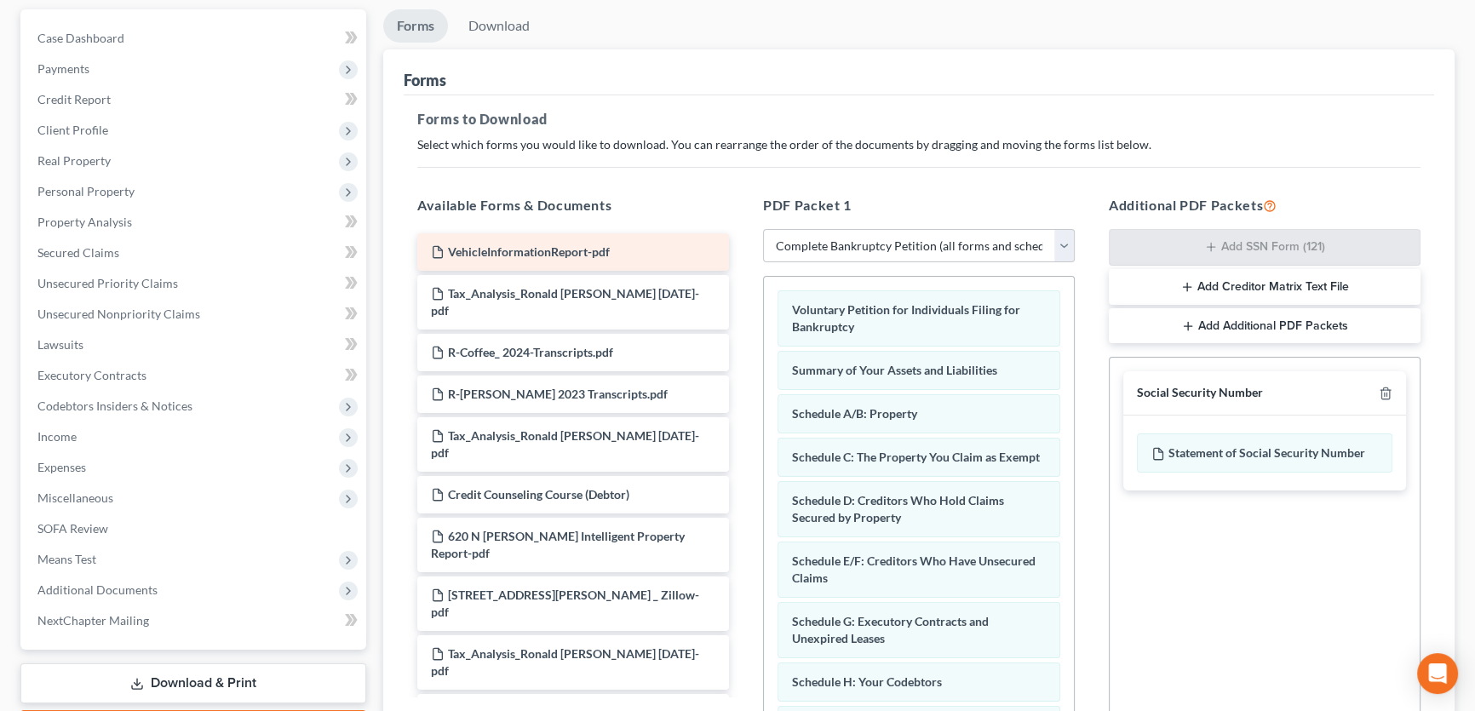
scroll to position [77, 0]
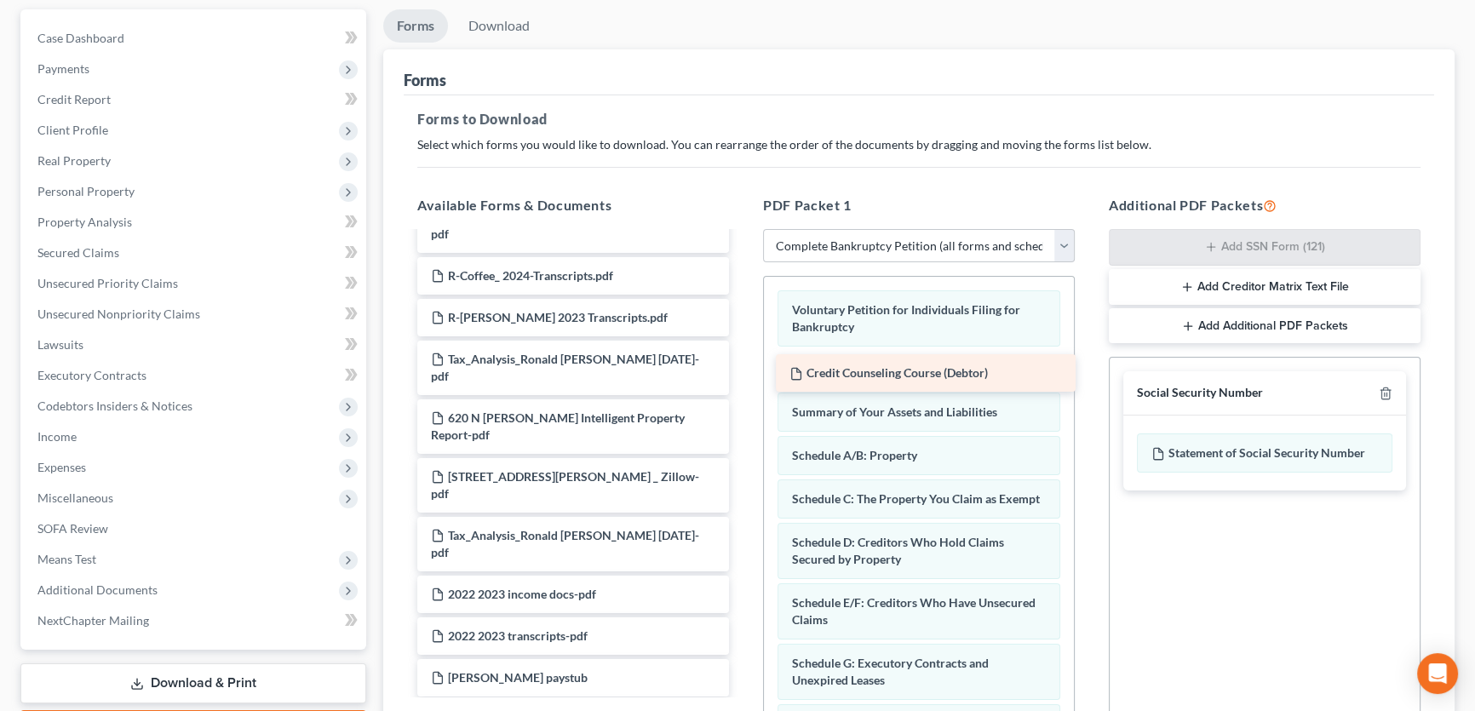
drag, startPoint x: 564, startPoint y: 374, endPoint x: 922, endPoint y: 366, distance: 358.5
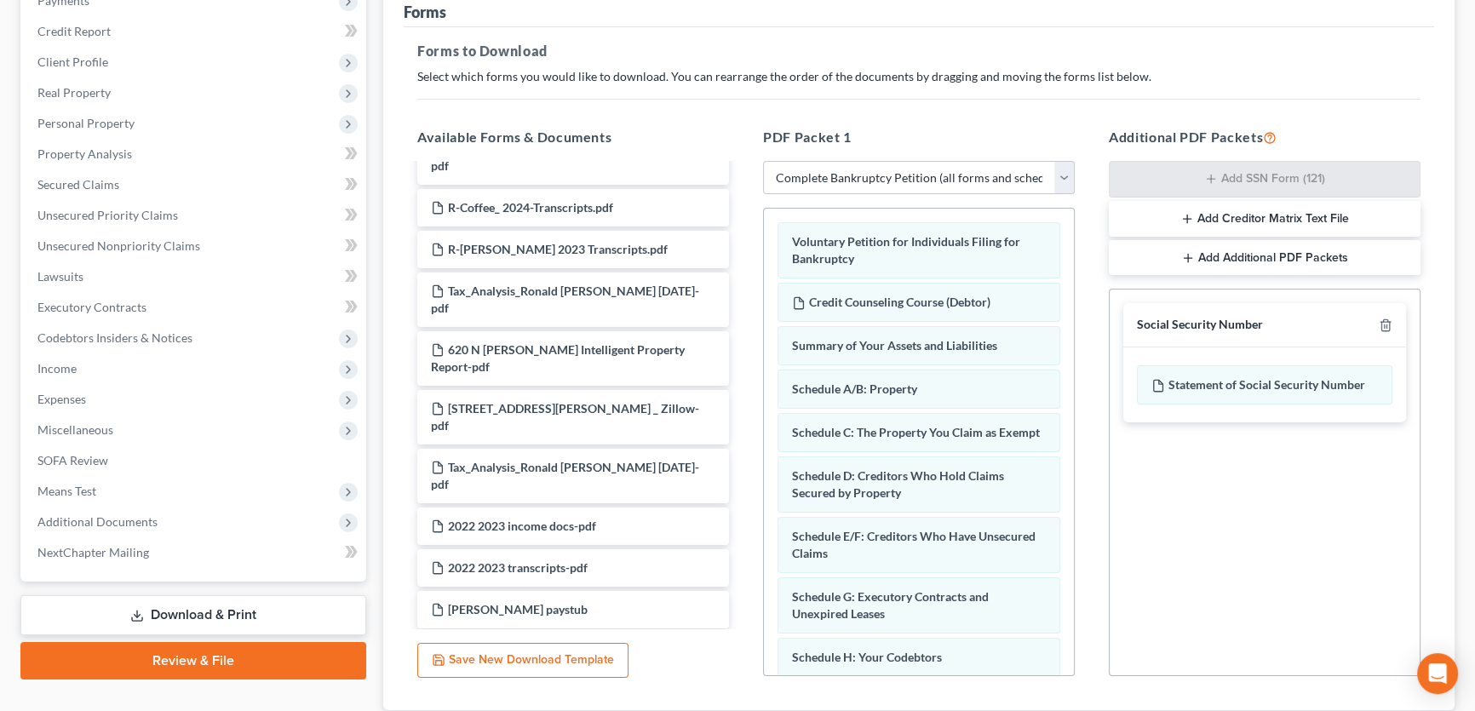
scroll to position [339, 0]
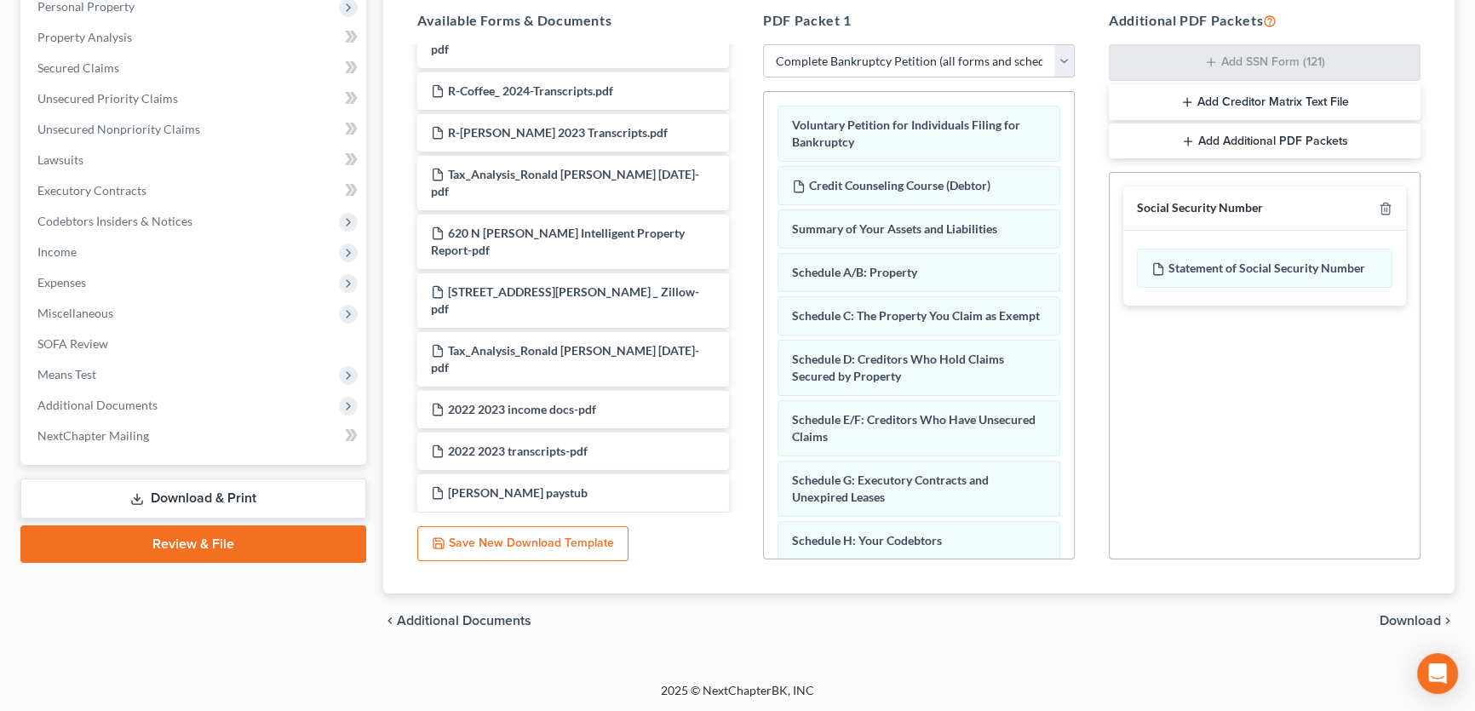
click at [1418, 626] on span "Download" at bounding box center [1409, 621] width 61 height 14
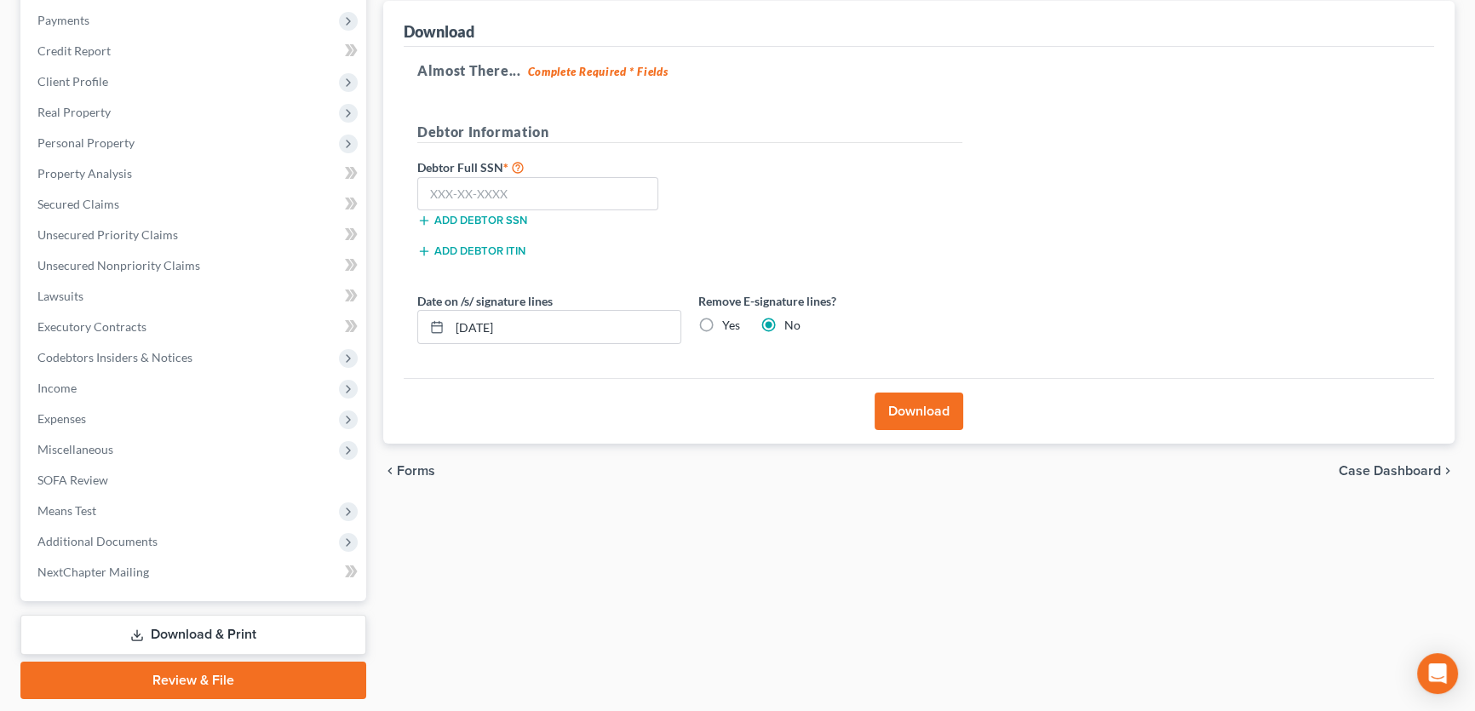
scroll to position [175, 0]
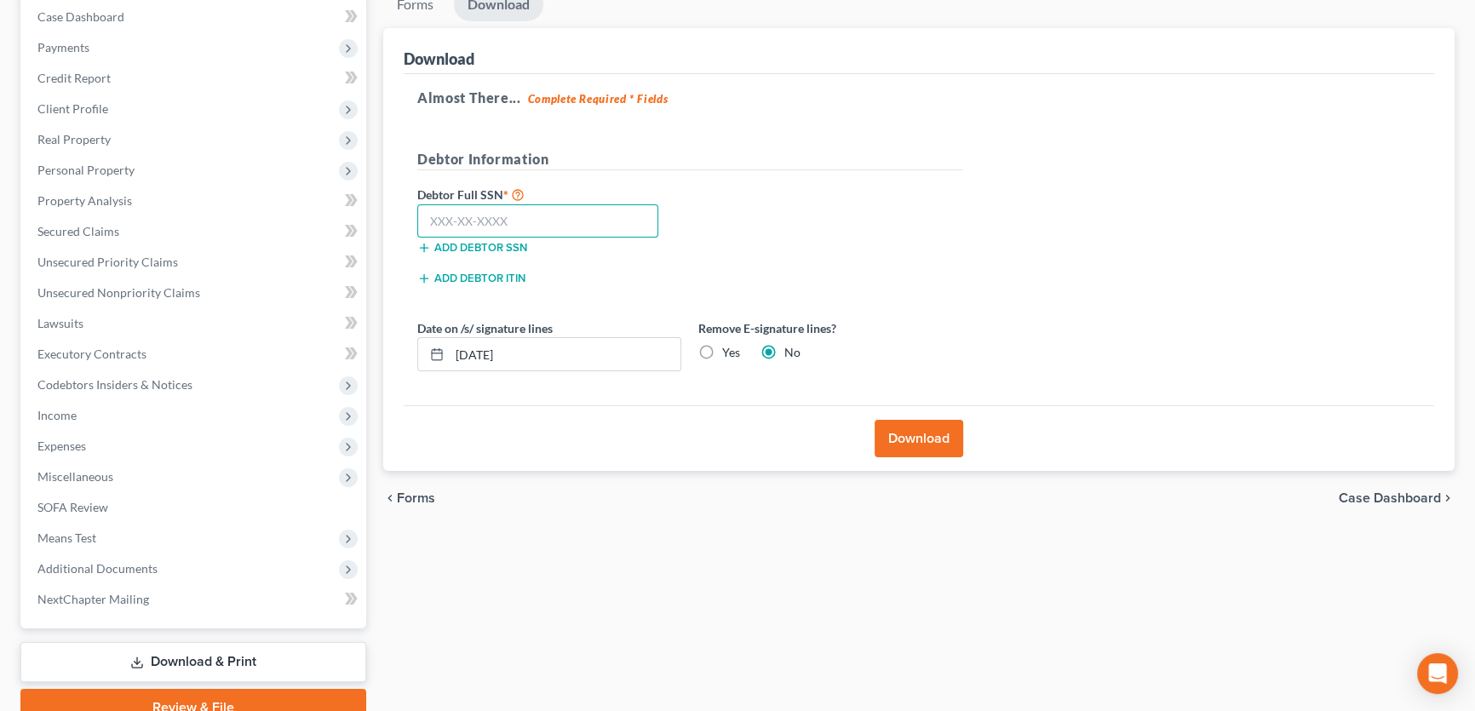
click at [452, 226] on input "text" at bounding box center [537, 221] width 241 height 34
type input "407-86-3828"
click at [932, 444] on button "Download" at bounding box center [918, 438] width 89 height 37
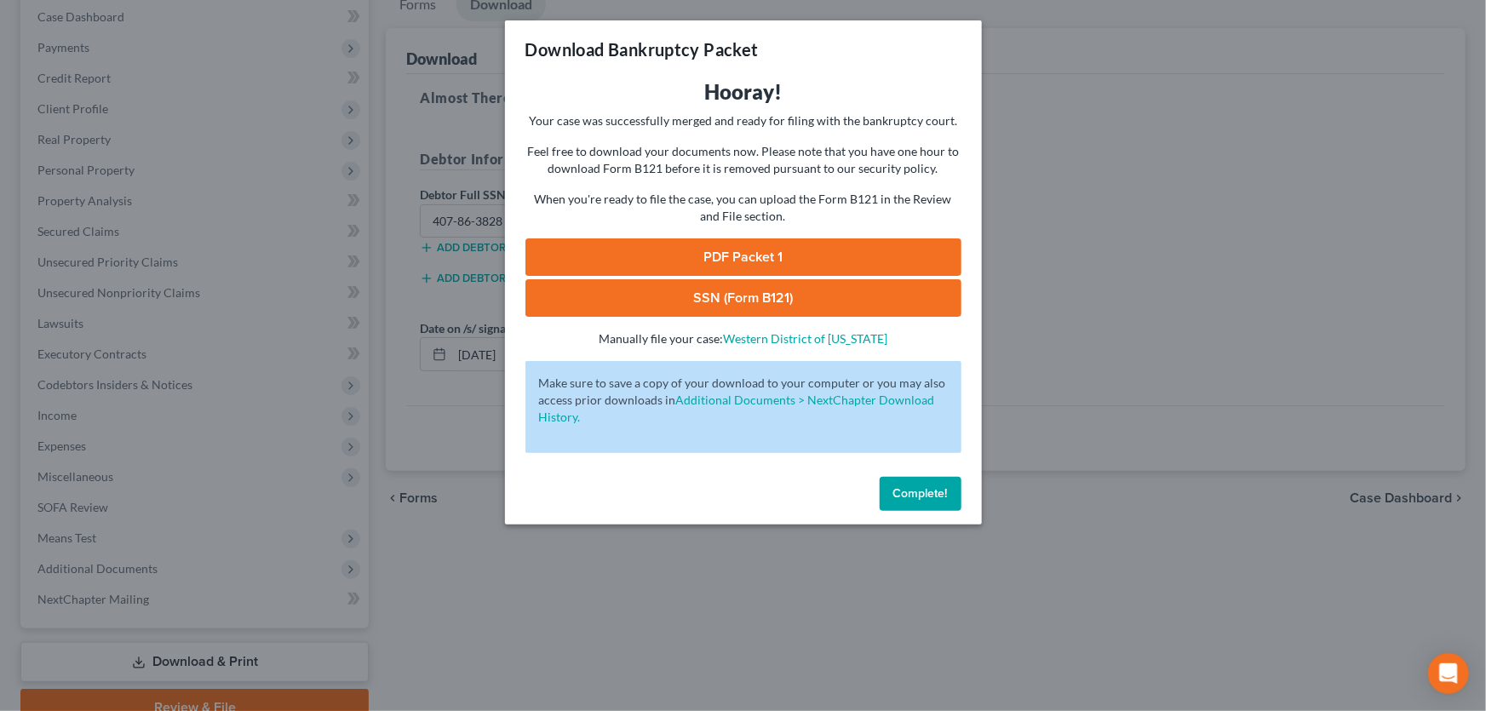
click at [726, 256] on link "PDF Packet 1" at bounding box center [743, 256] width 436 height 37
click at [723, 295] on link "SSN (Form B121)" at bounding box center [743, 297] width 436 height 37
click at [898, 489] on span "Complete!" at bounding box center [920, 493] width 54 height 14
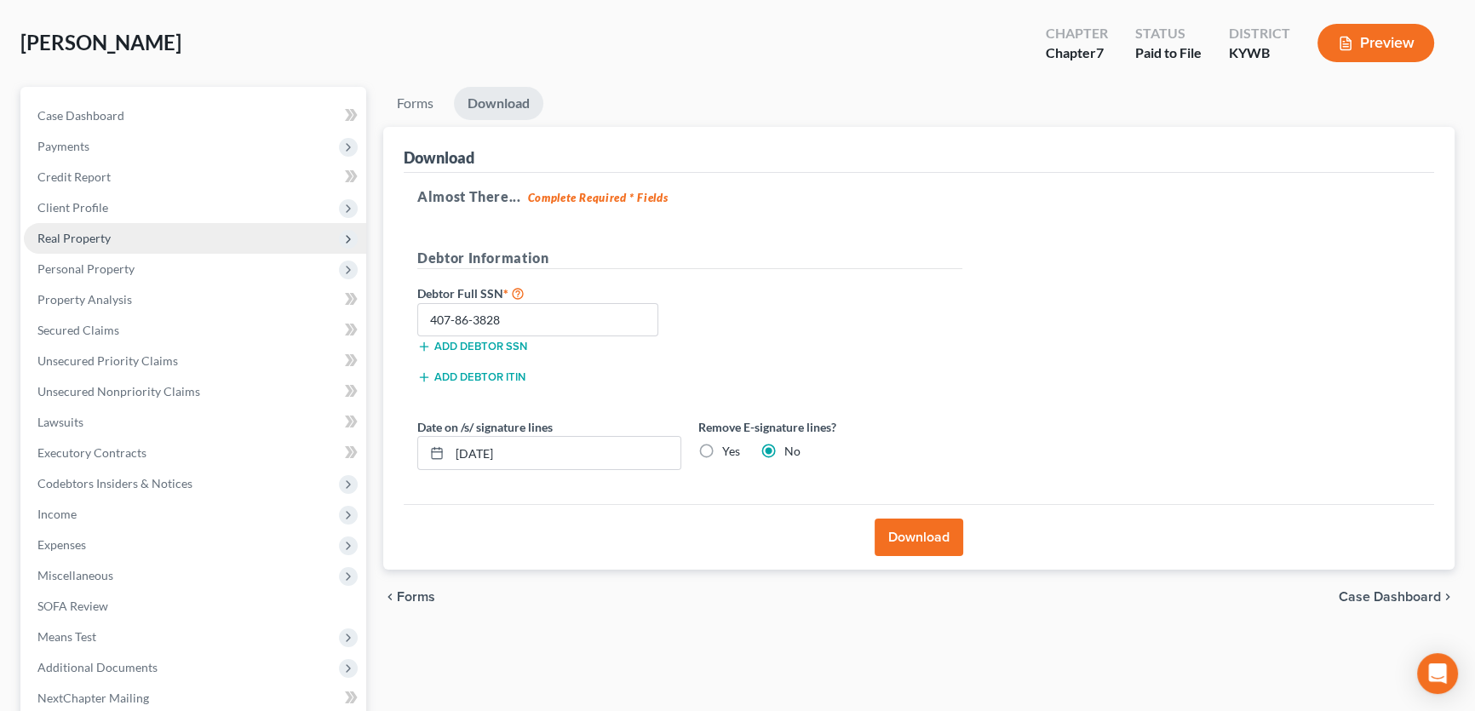
scroll to position [0, 0]
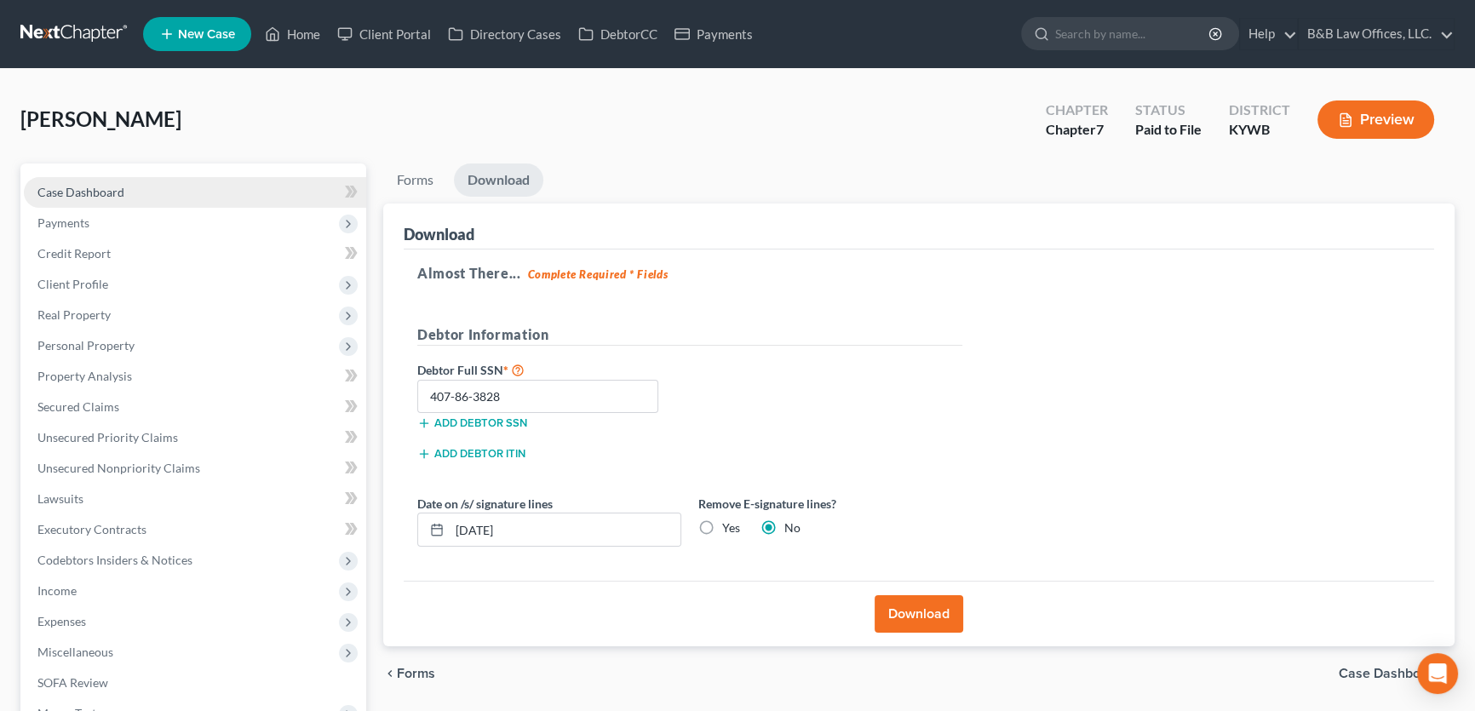
click at [145, 187] on link "Case Dashboard" at bounding box center [195, 192] width 342 height 31
select select "1"
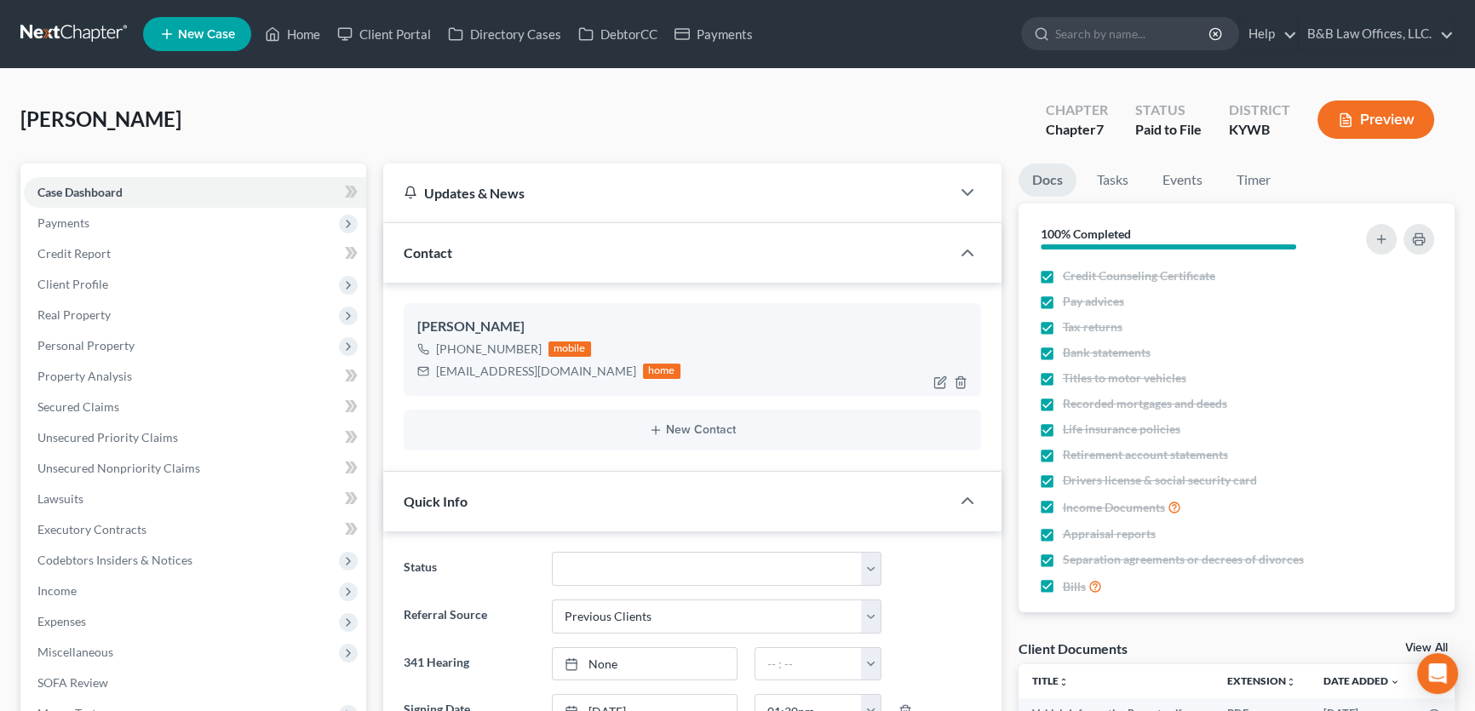
scroll to position [2612, 0]
drag, startPoint x: 436, startPoint y: 365, endPoint x: 548, endPoint y: 375, distance: 112.9
click at [548, 375] on div "caffeeron@yahoo.com" at bounding box center [536, 371] width 200 height 17
copy div "caffeeron@yahoo.com"
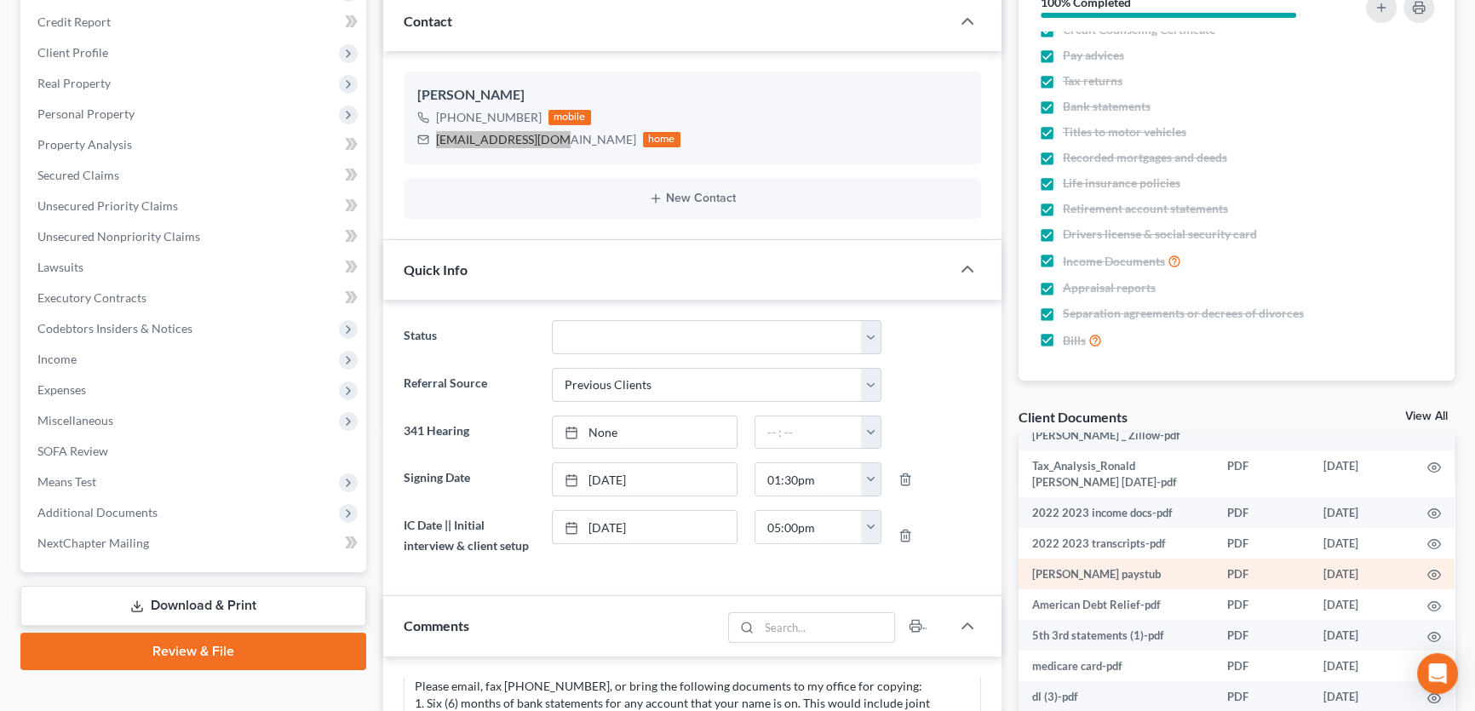
scroll to position [464, 0]
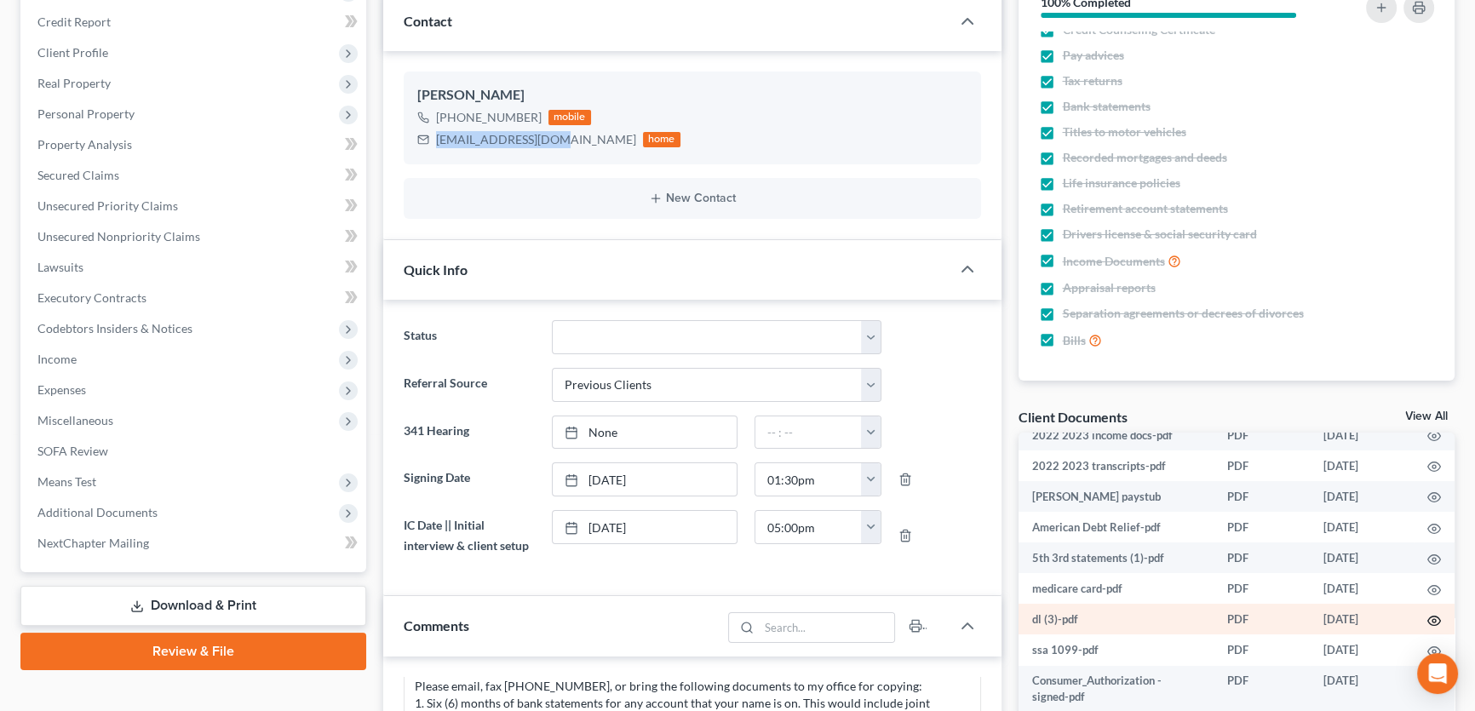
click at [1427, 614] on icon "button" at bounding box center [1434, 621] width 14 height 14
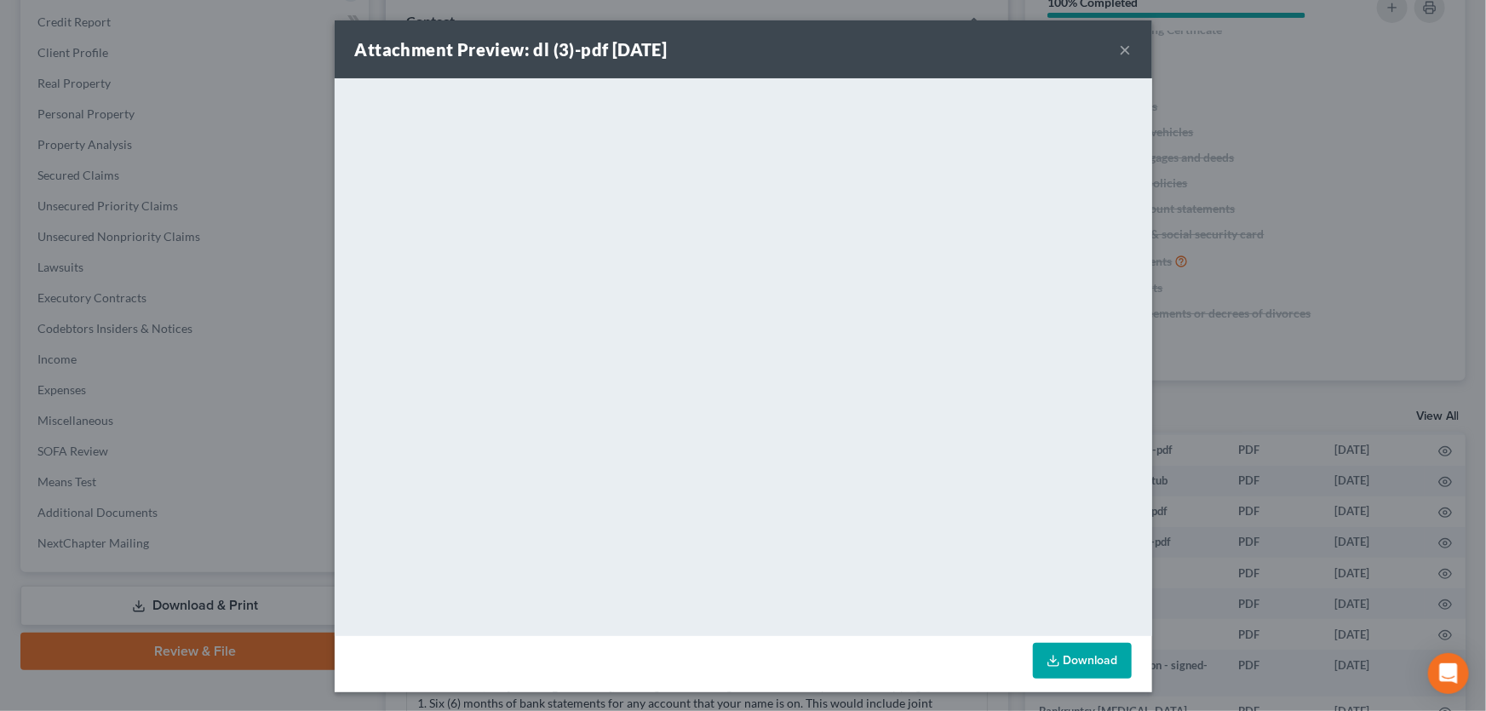
click at [1120, 46] on button "×" at bounding box center [1126, 49] width 12 height 20
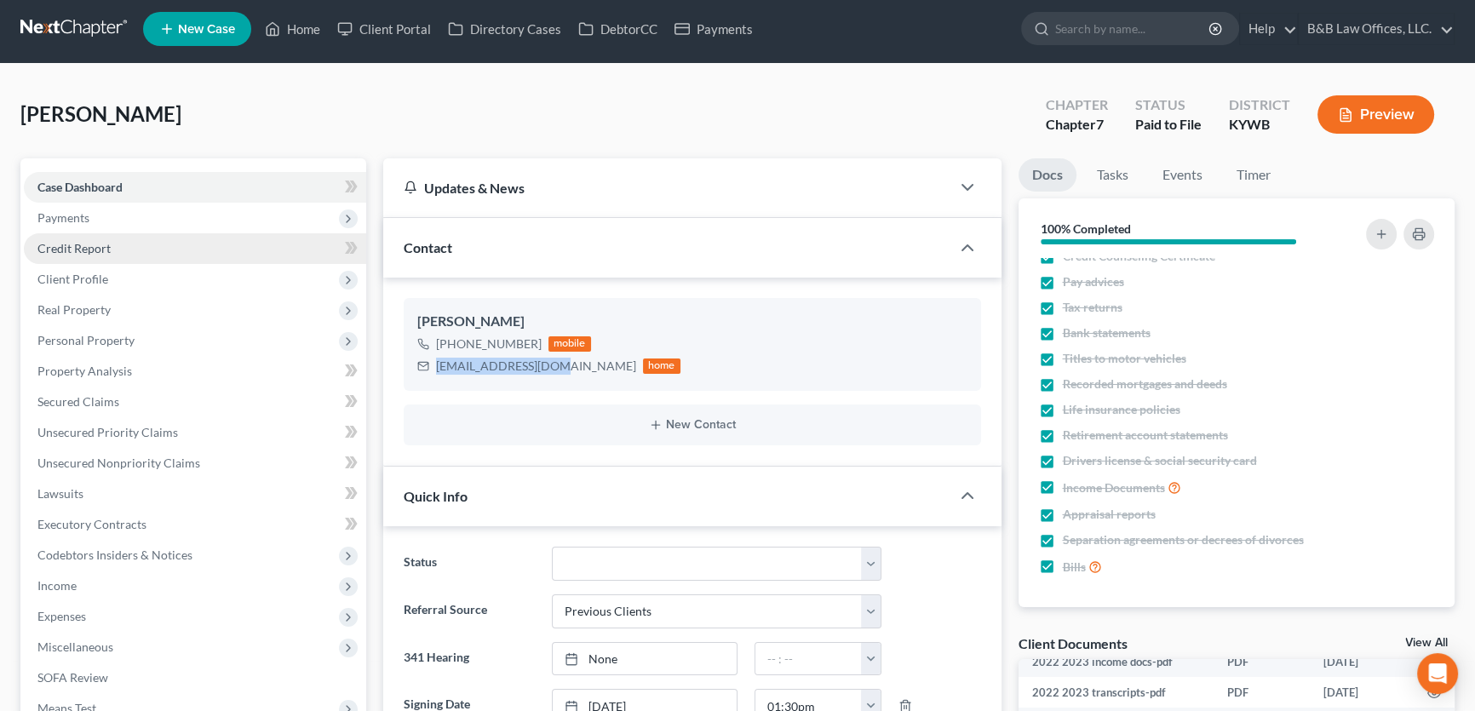
scroll to position [0, 0]
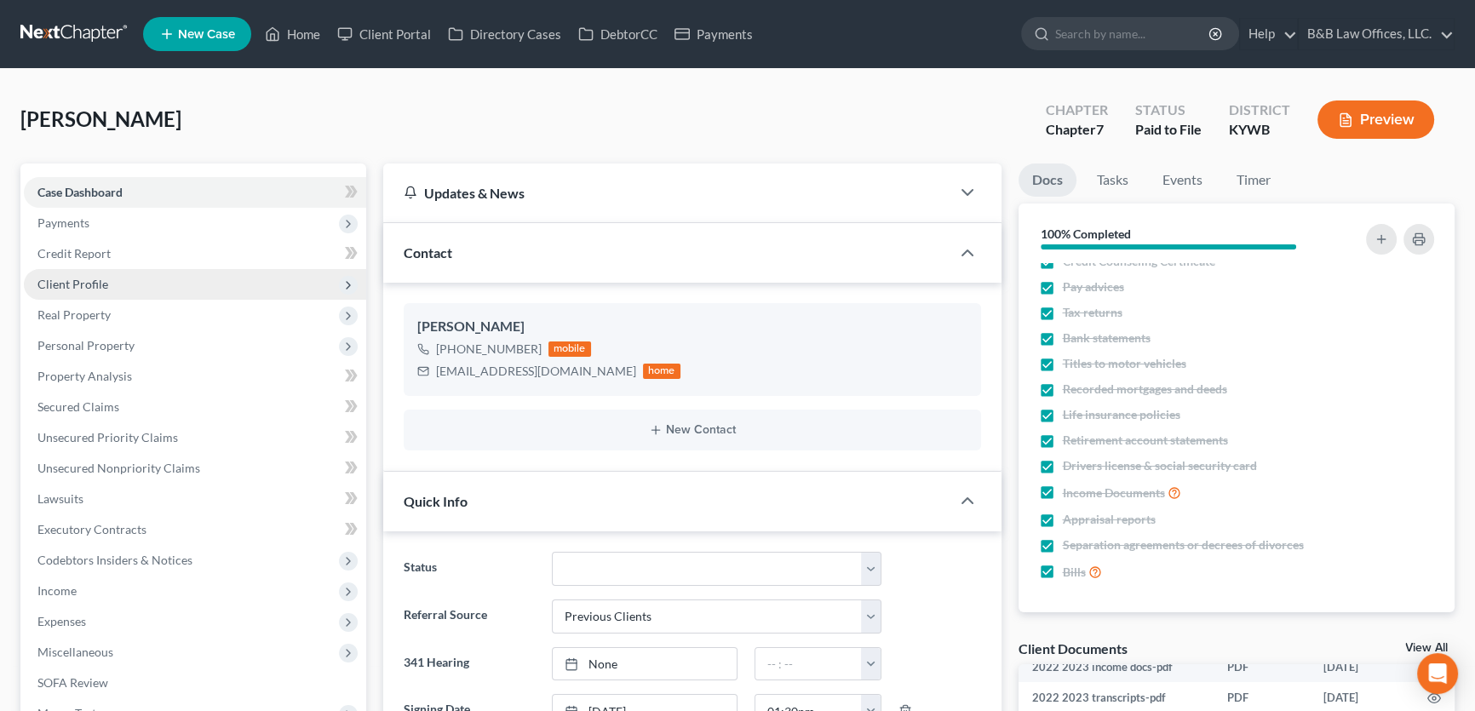
click at [93, 289] on span "Client Profile" at bounding box center [195, 284] width 342 height 31
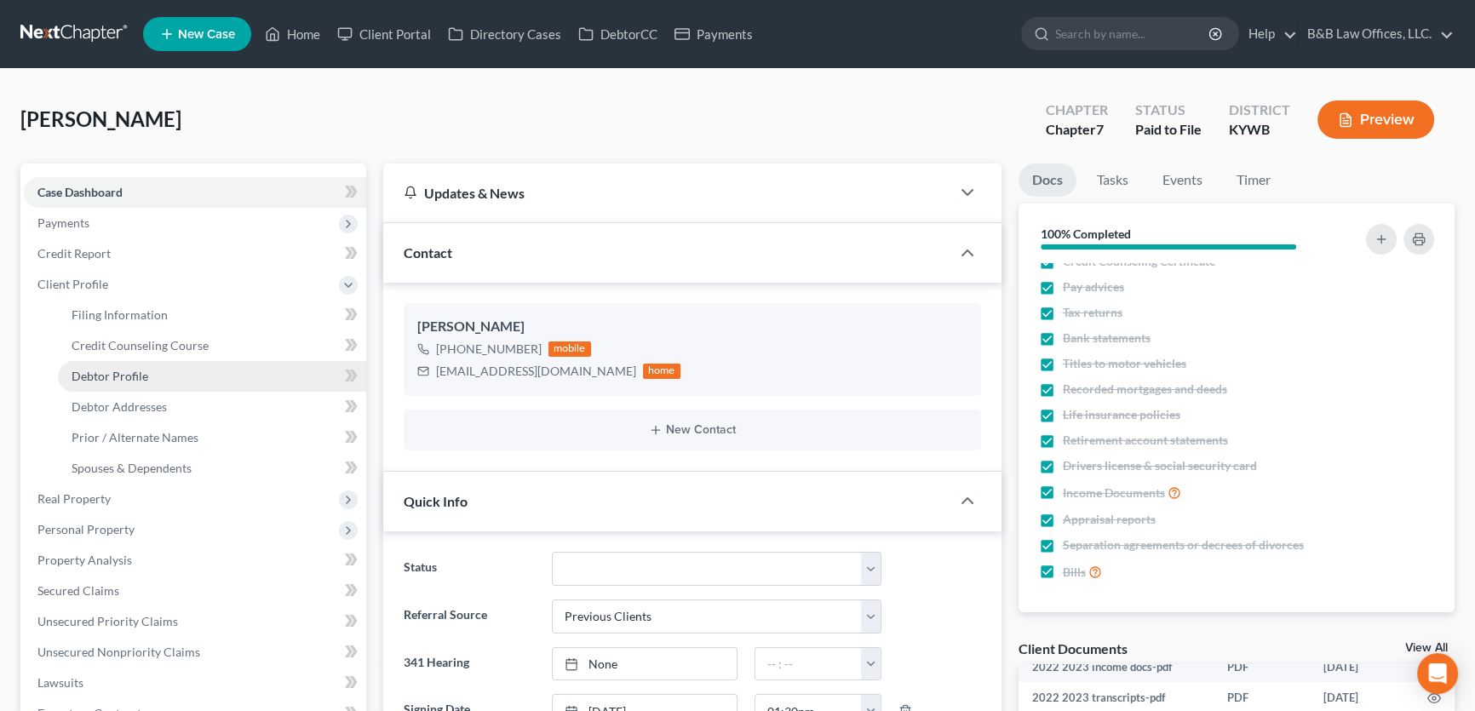
click at [123, 374] on span "Debtor Profile" at bounding box center [110, 376] width 77 height 14
select select "2"
select select "0"
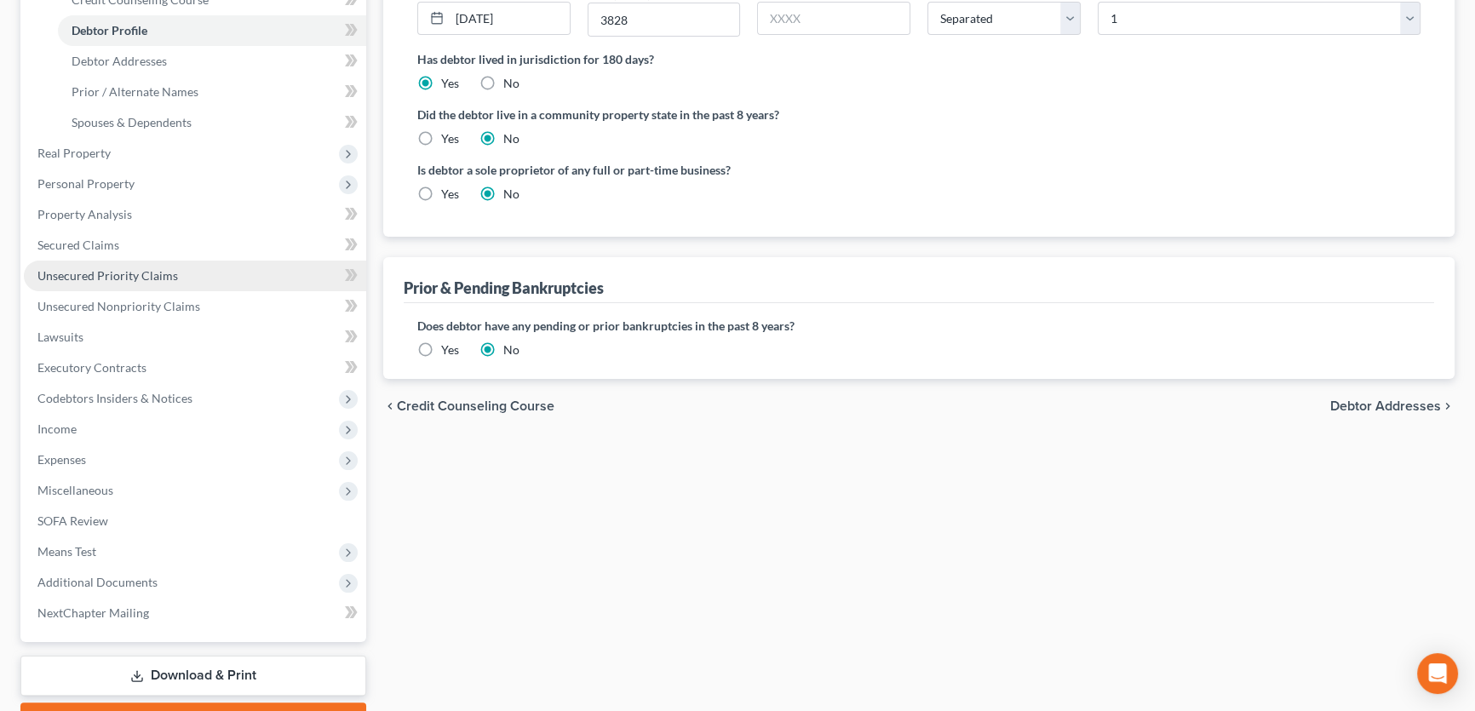
scroll to position [387, 0]
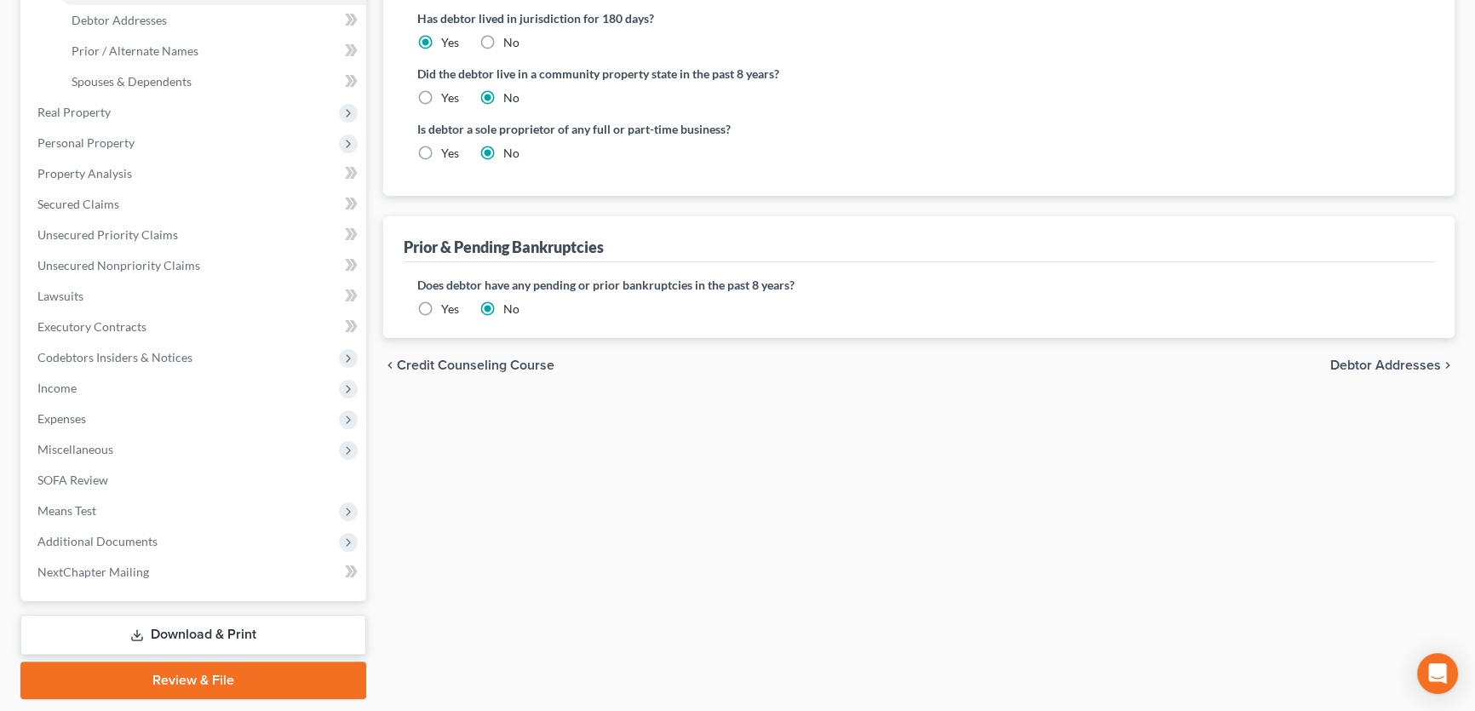
click at [203, 635] on link "Download & Print" at bounding box center [193, 635] width 346 height 40
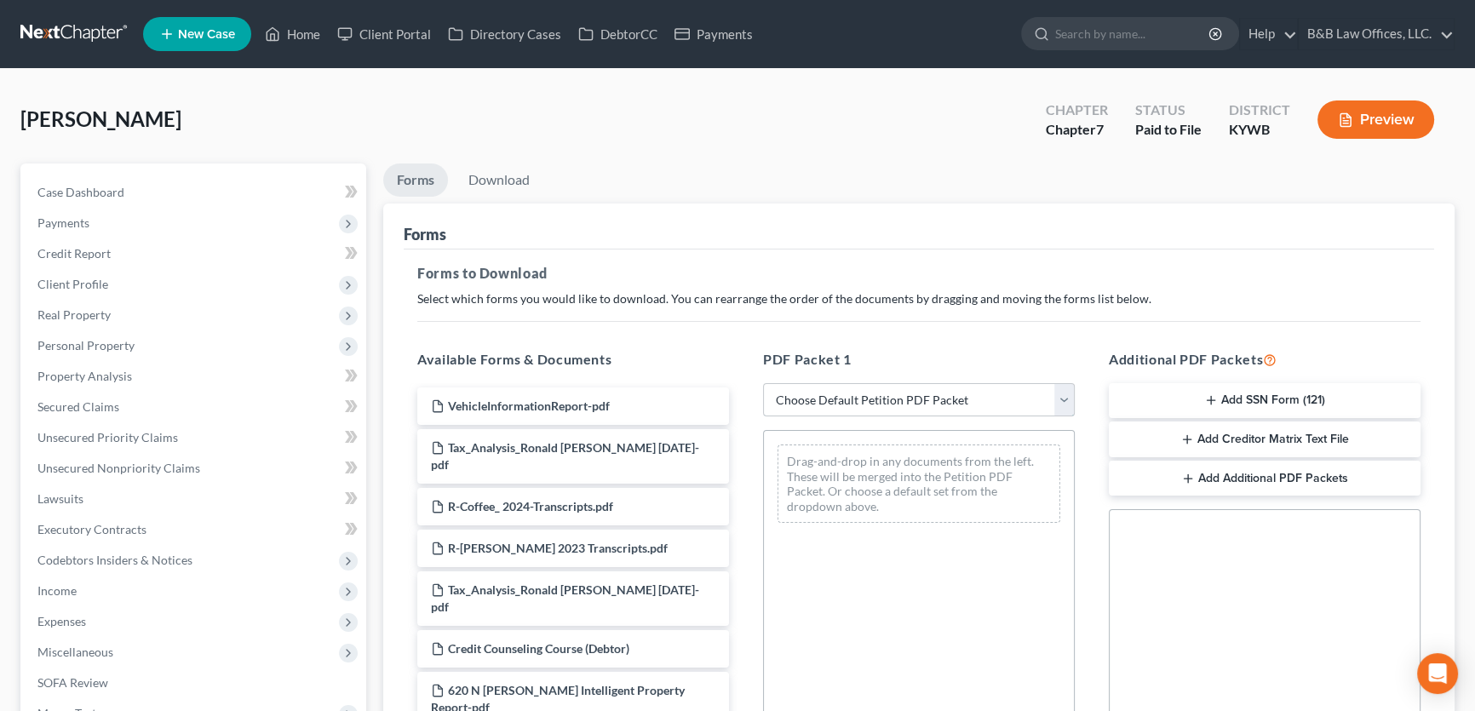
click at [954, 398] on select "Choose Default Petition PDF Packet Complete Bankruptcy Petition (all forms and …" at bounding box center [919, 400] width 312 height 34
select select "0"
click at [763, 383] on select "Choose Default Petition PDF Packet Complete Bankruptcy Petition (all forms and …" at bounding box center [919, 400] width 312 height 34
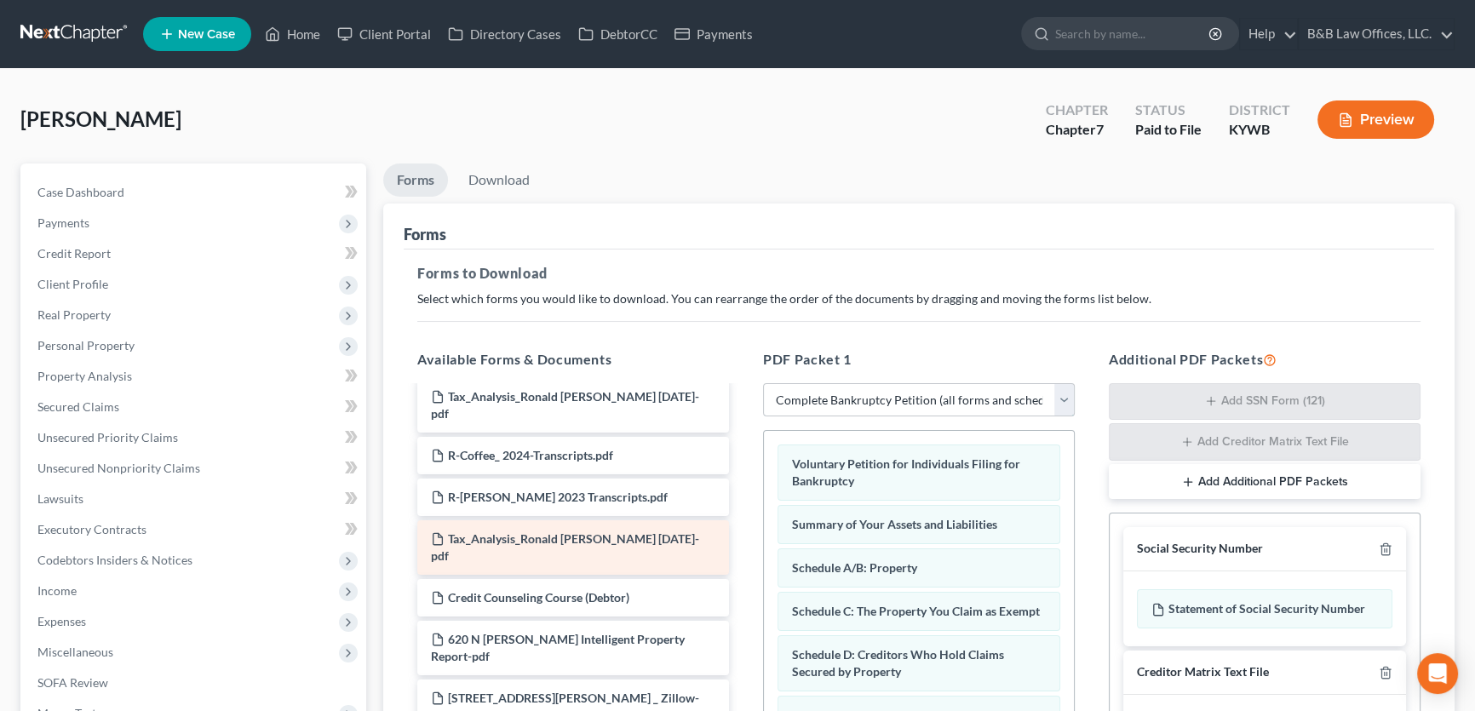
scroll to position [77, 0]
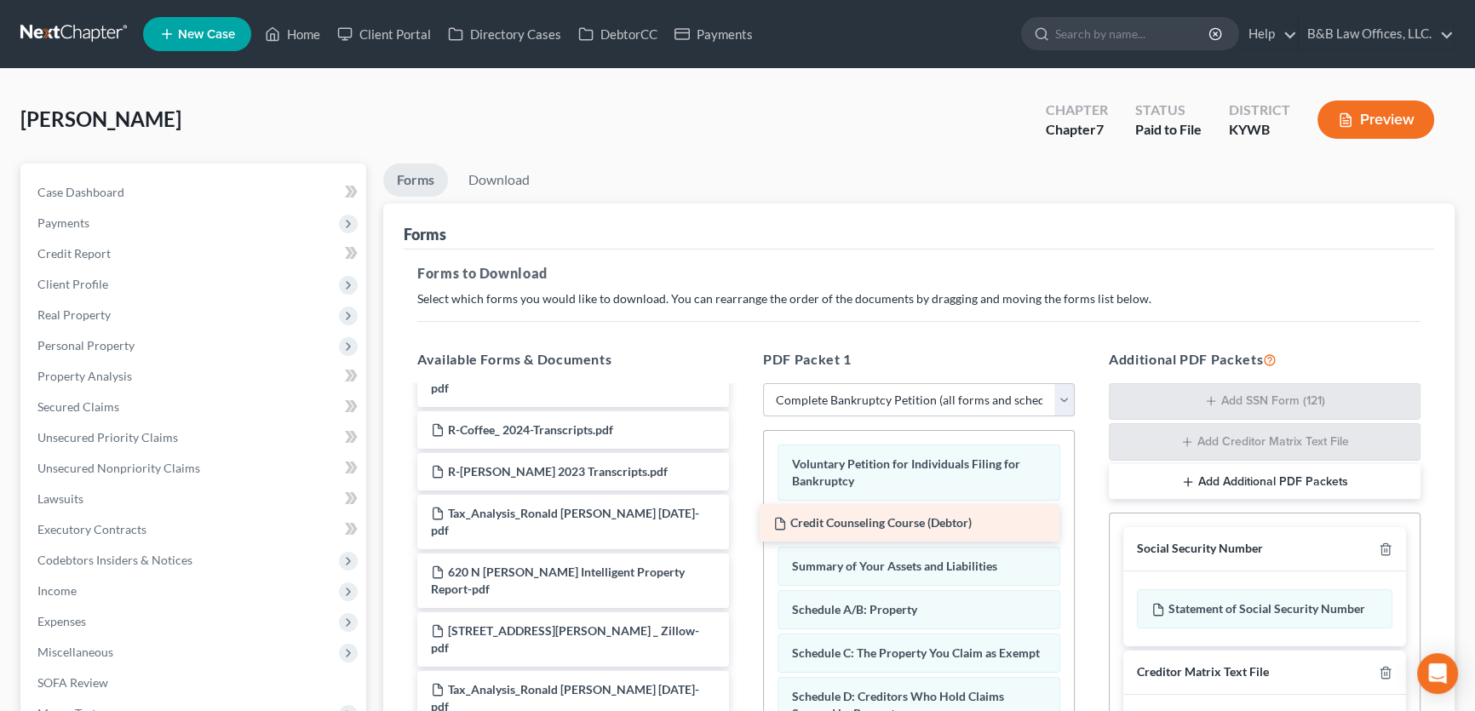
drag, startPoint x: 508, startPoint y: 544, endPoint x: 899, endPoint y: 529, distance: 391.1
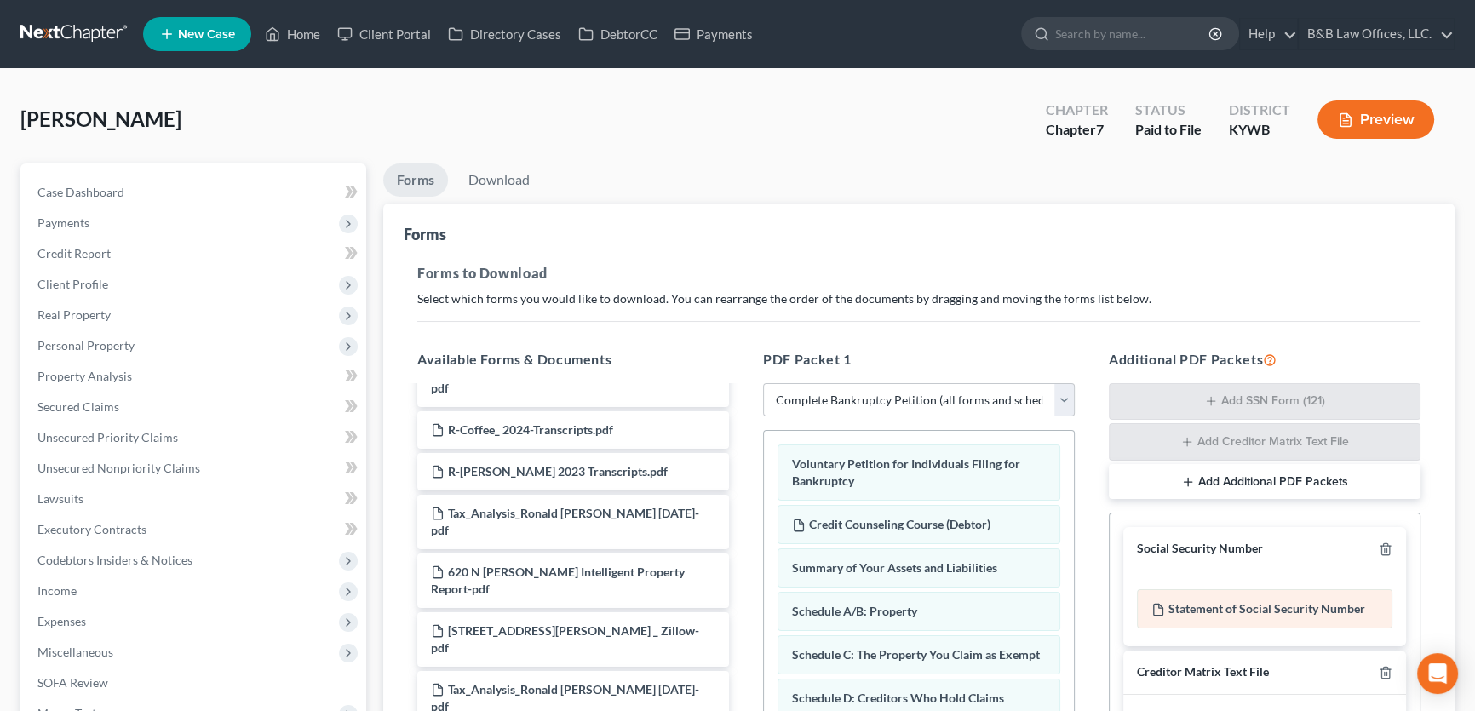
scroll to position [232, 0]
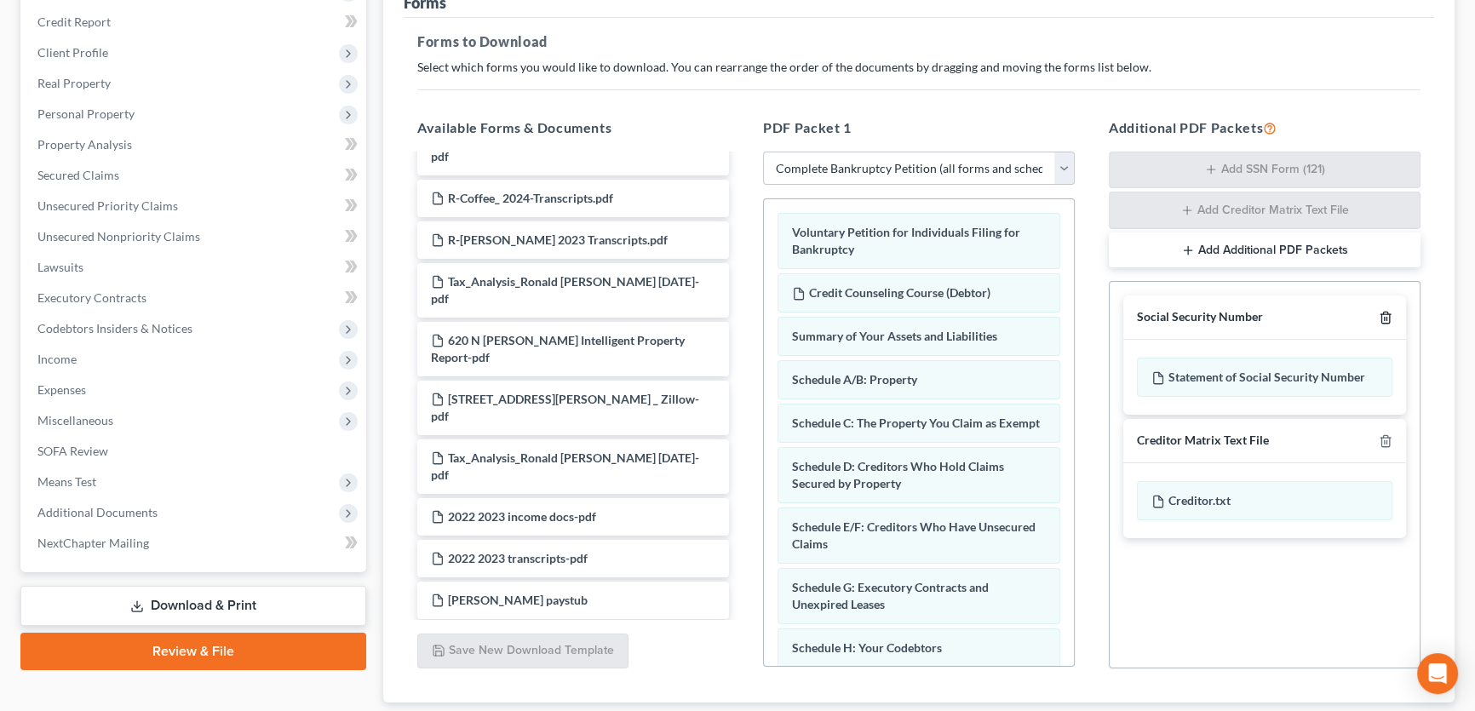
click at [1386, 318] on line "button" at bounding box center [1386, 319] width 0 height 3
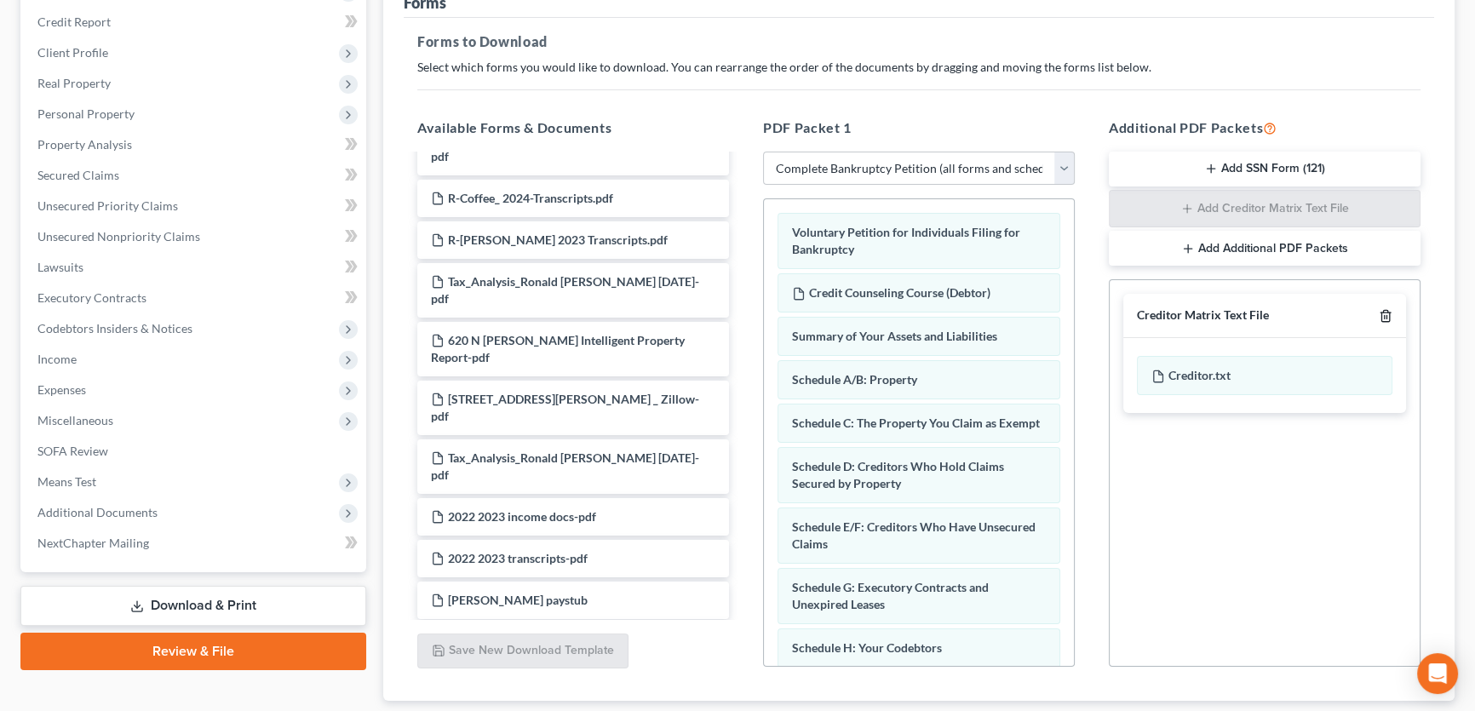
click at [1386, 307] on div "Creditor Matrix Text File" at bounding box center [1264, 316] width 283 height 44
click at [1386, 309] on icon "button" at bounding box center [1385, 316] width 14 height 14
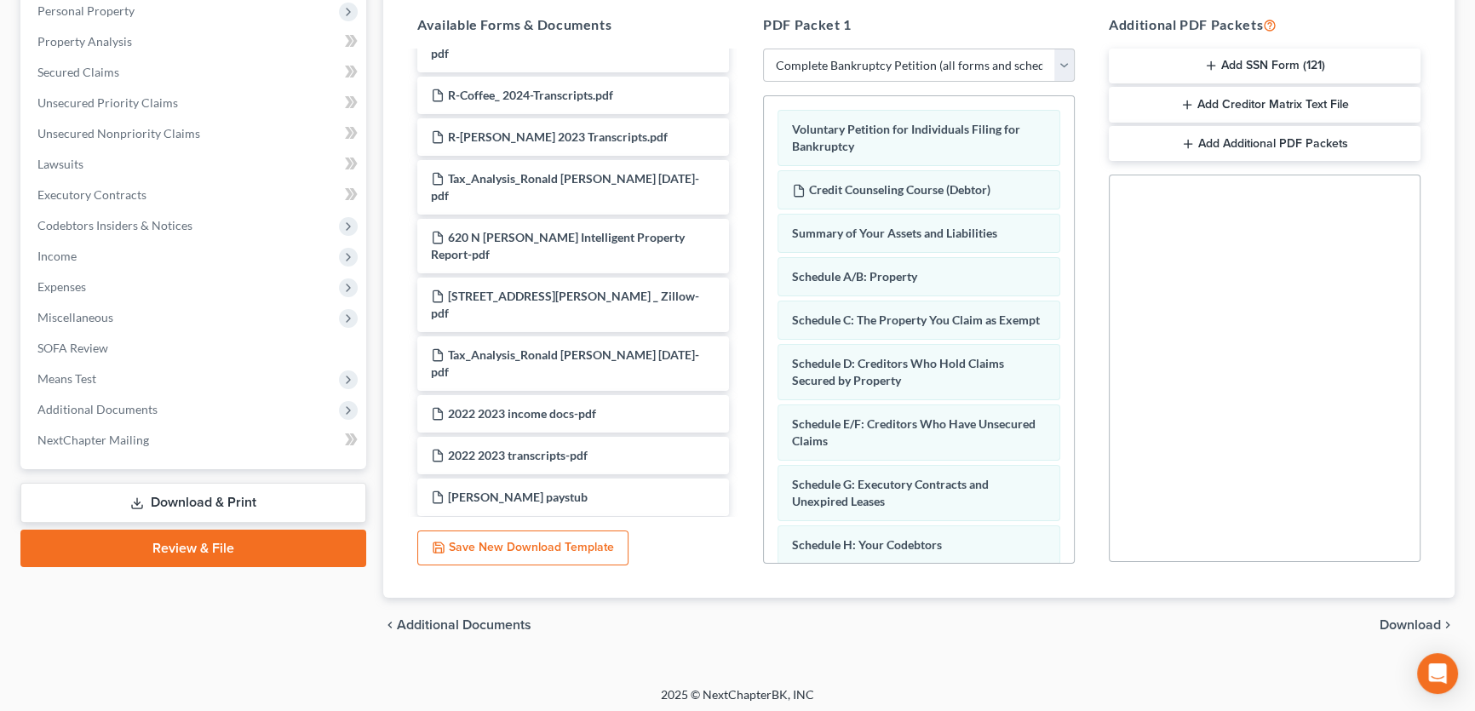
scroll to position [339, 0]
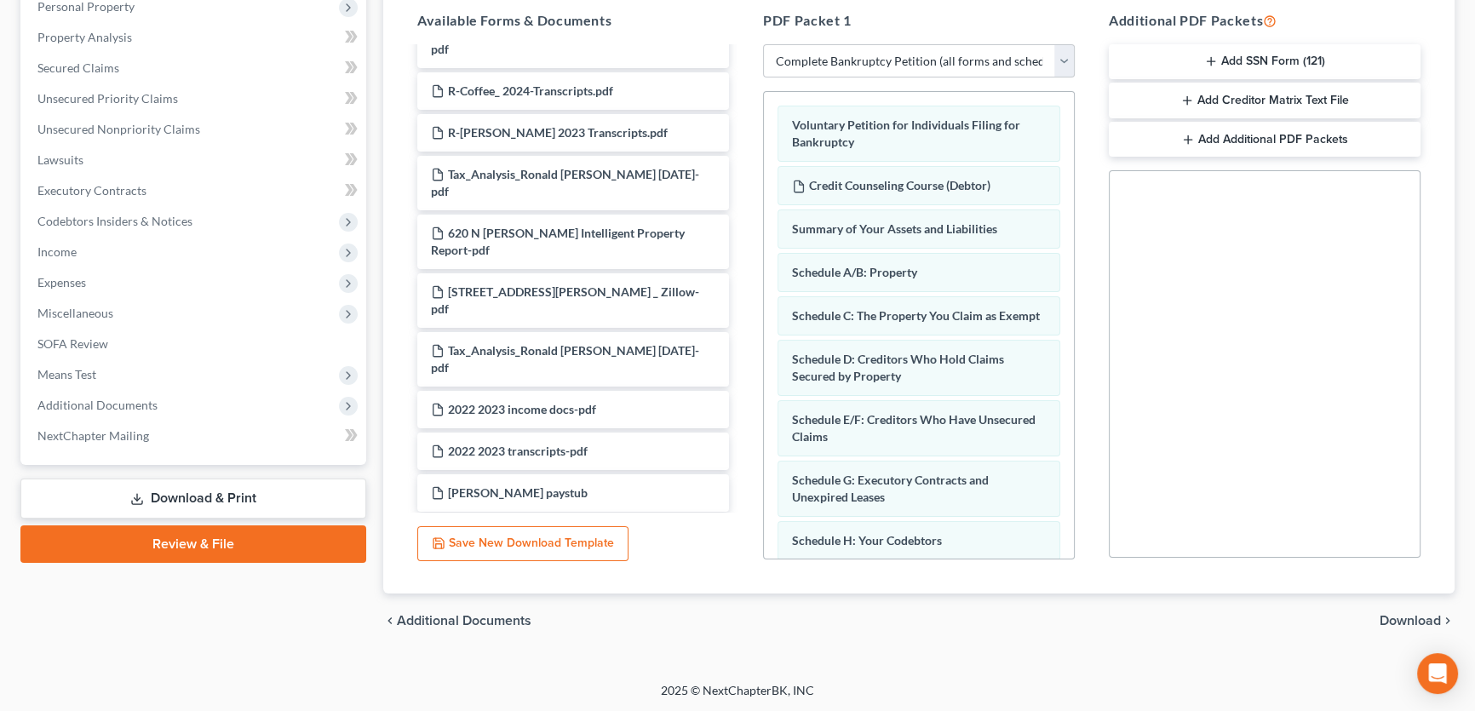
click at [1398, 622] on span "Download" at bounding box center [1409, 621] width 61 height 14
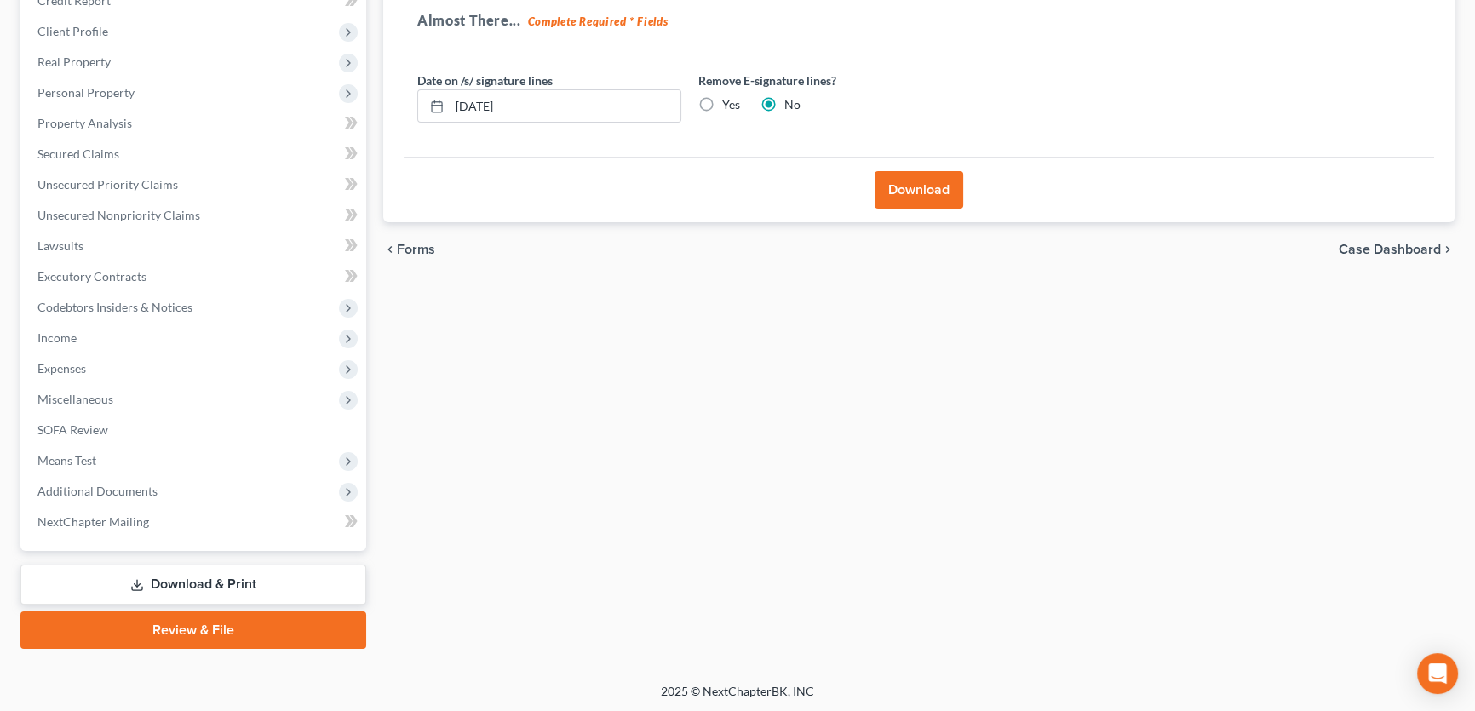
click at [722, 103] on label "Yes" at bounding box center [731, 104] width 18 height 17
click at [729, 103] on input "Yes" at bounding box center [734, 101] width 11 height 11
radio input "true"
radio input "false"
click at [909, 186] on button "Download" at bounding box center [918, 189] width 89 height 37
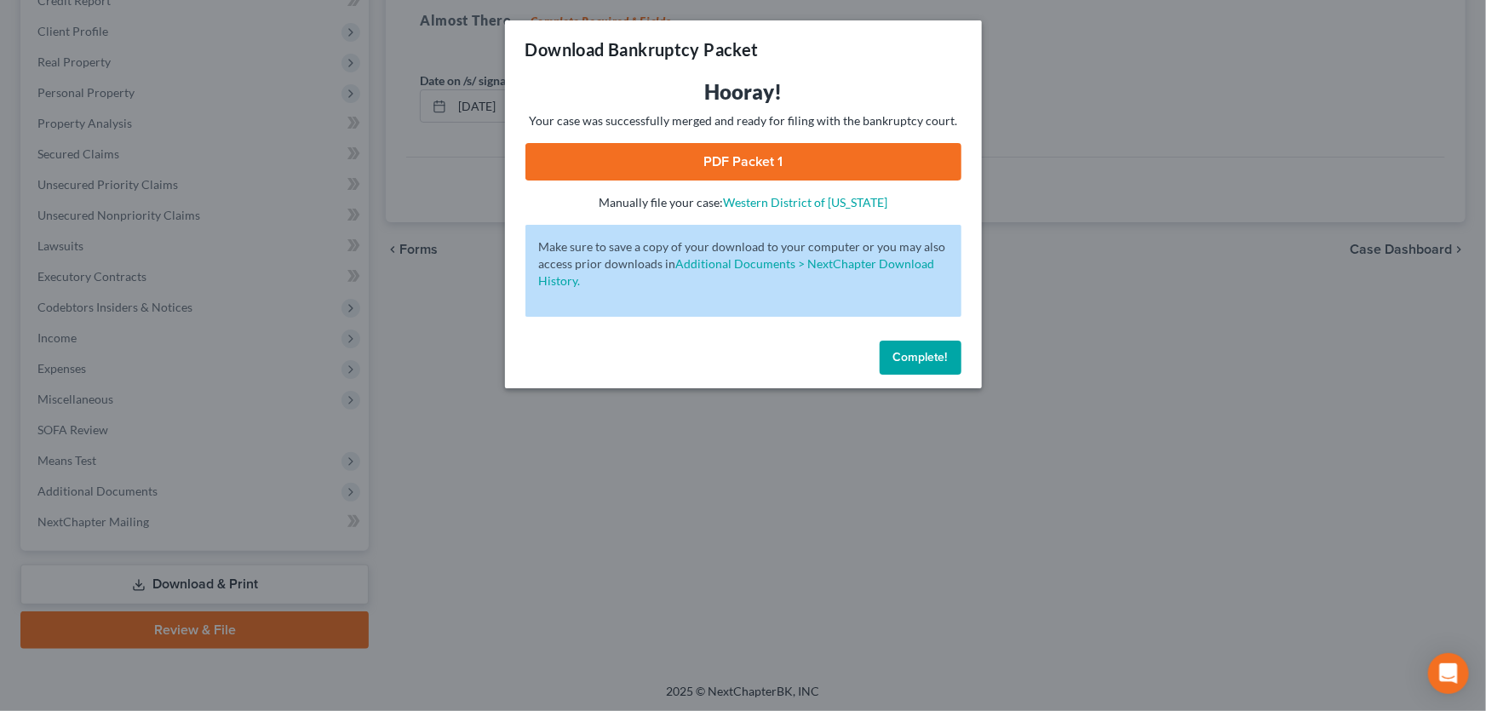
click at [736, 158] on link "PDF Packet 1" at bounding box center [743, 161] width 436 height 37
click at [916, 355] on span "Complete!" at bounding box center [920, 357] width 54 height 14
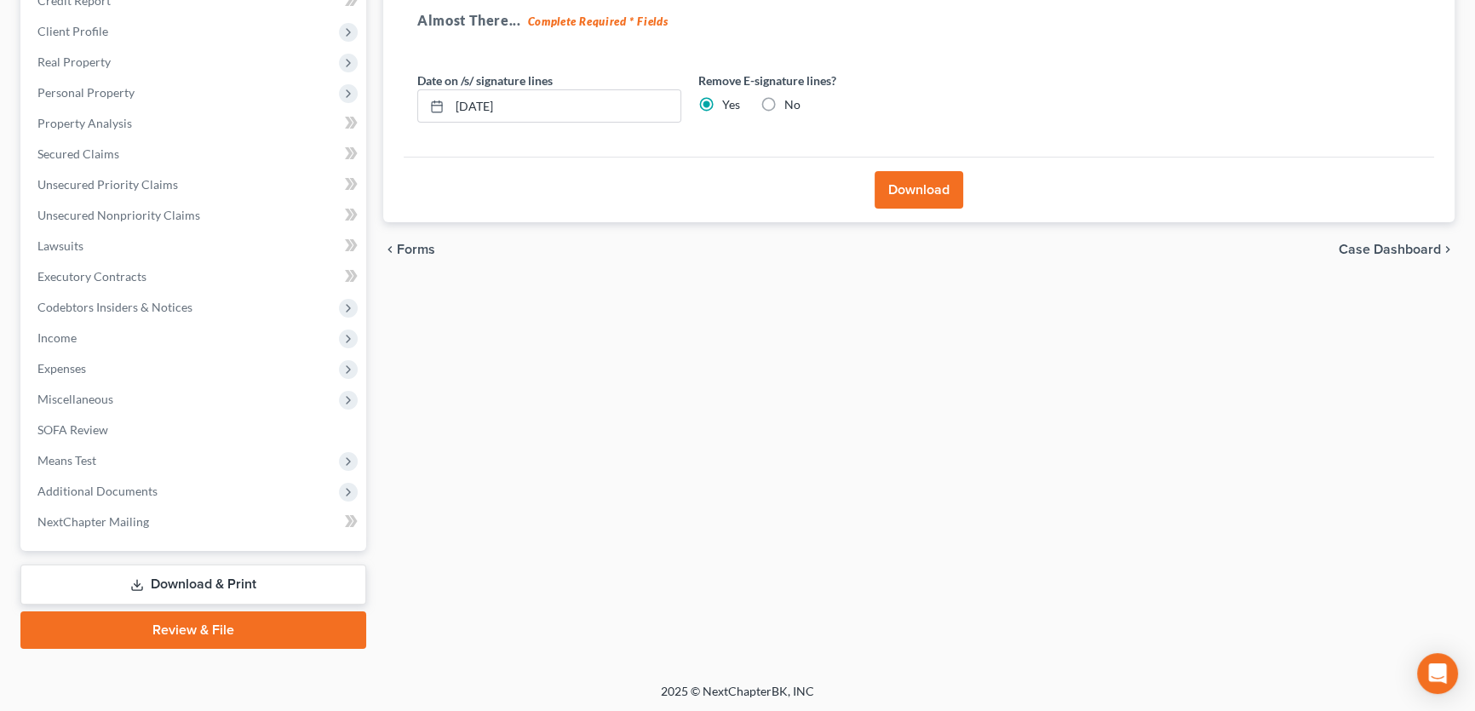
scroll to position [0, 0]
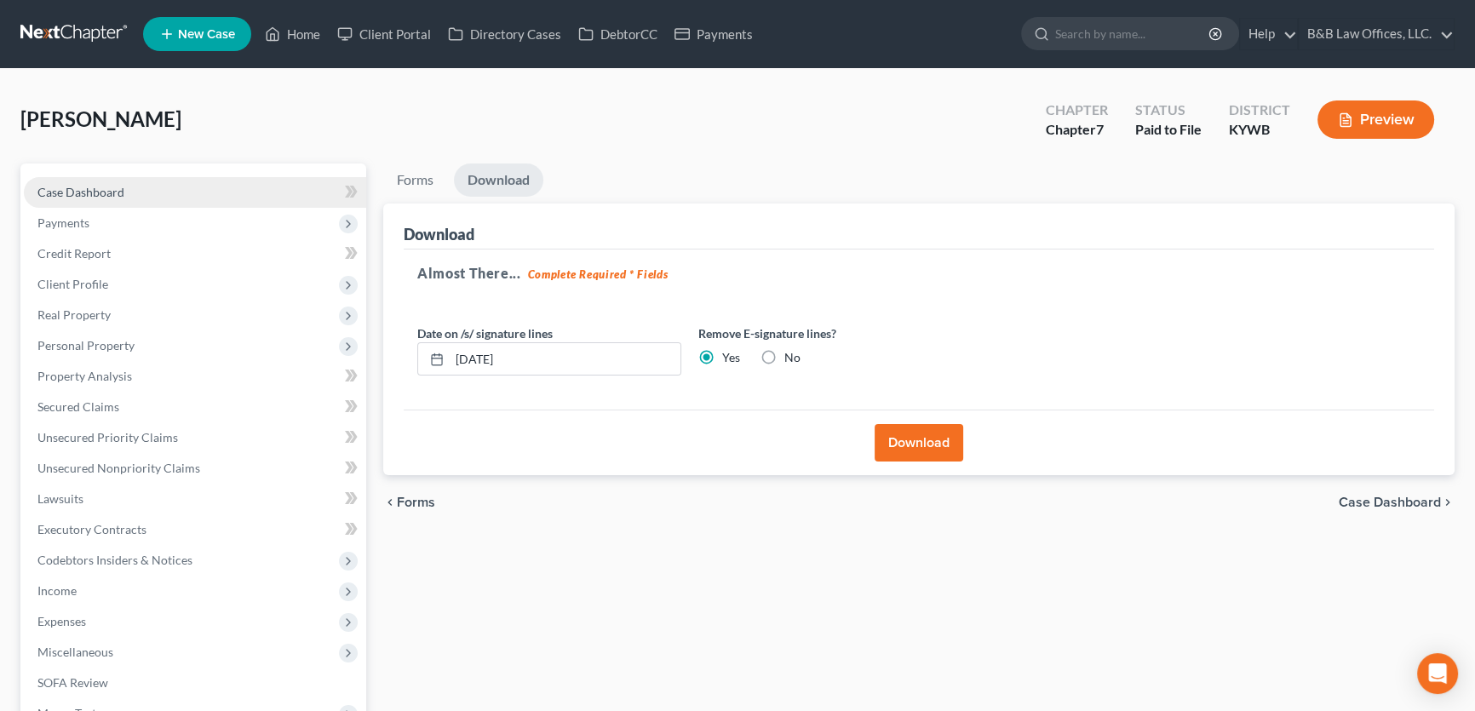
drag, startPoint x: 150, startPoint y: 188, endPoint x: 161, endPoint y: 180, distance: 14.0
click at [150, 188] on link "Case Dashboard" at bounding box center [195, 192] width 342 height 31
select select "1"
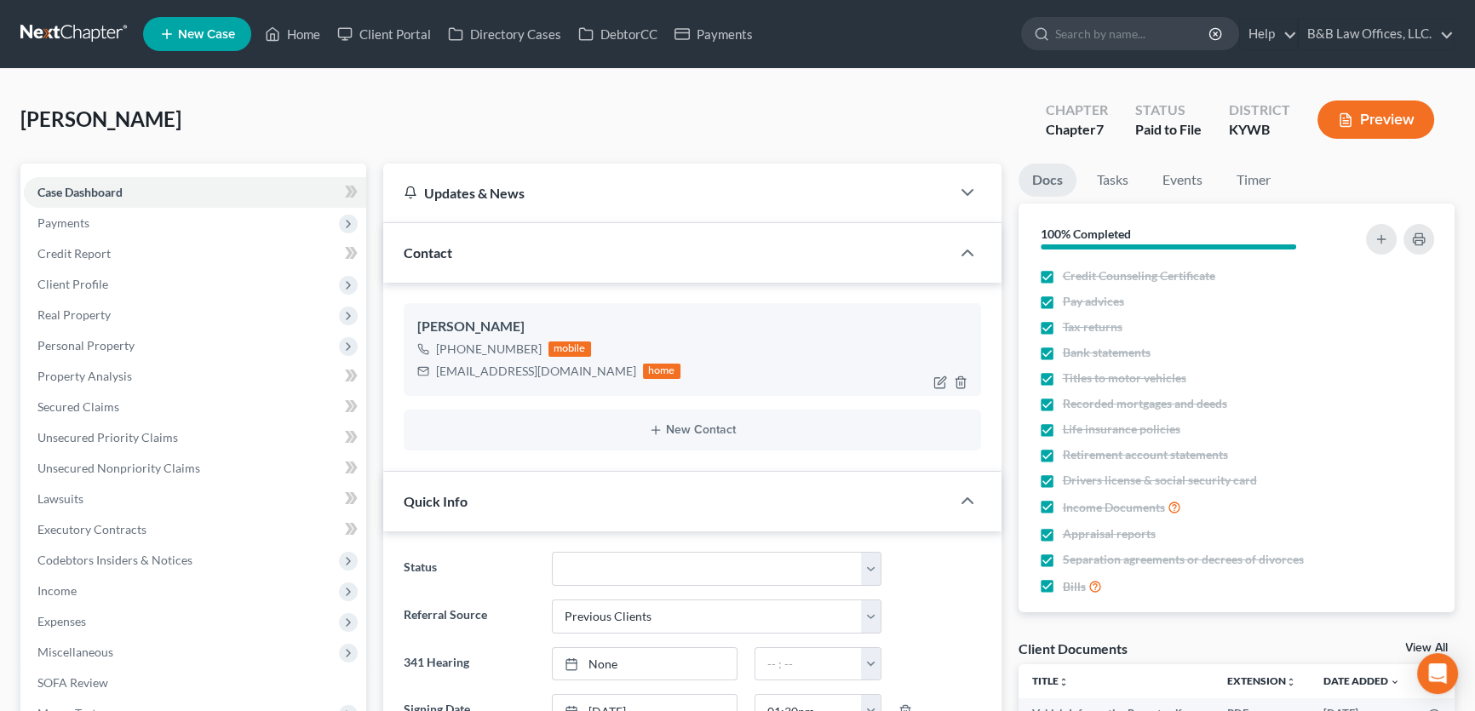
scroll to position [2612, 0]
drag, startPoint x: 439, startPoint y: 372, endPoint x: 468, endPoint y: 374, distance: 29.0
click at [468, 374] on div "caffeeron@yahoo.com" at bounding box center [536, 371] width 200 height 17
click at [456, 374] on div "caffeeron@yahoo.com" at bounding box center [536, 371] width 200 height 17
drag, startPoint x: 434, startPoint y: 374, endPoint x: 550, endPoint y: 378, distance: 115.9
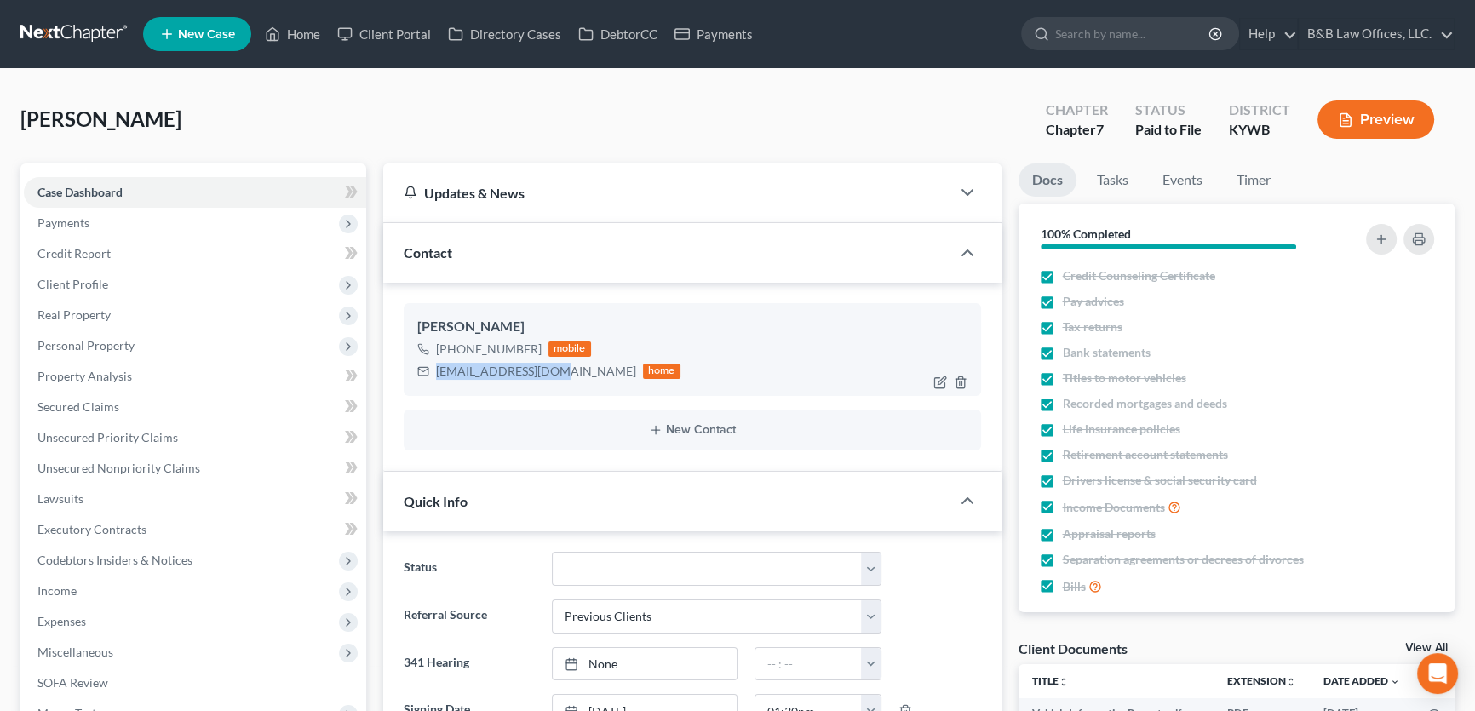
click at [550, 378] on div "caffeeron@yahoo.com home" at bounding box center [548, 371] width 263 height 22
copy div "caffeeron@yahoo.com"
click at [1107, 179] on link "Tasks" at bounding box center [1112, 179] width 59 height 33
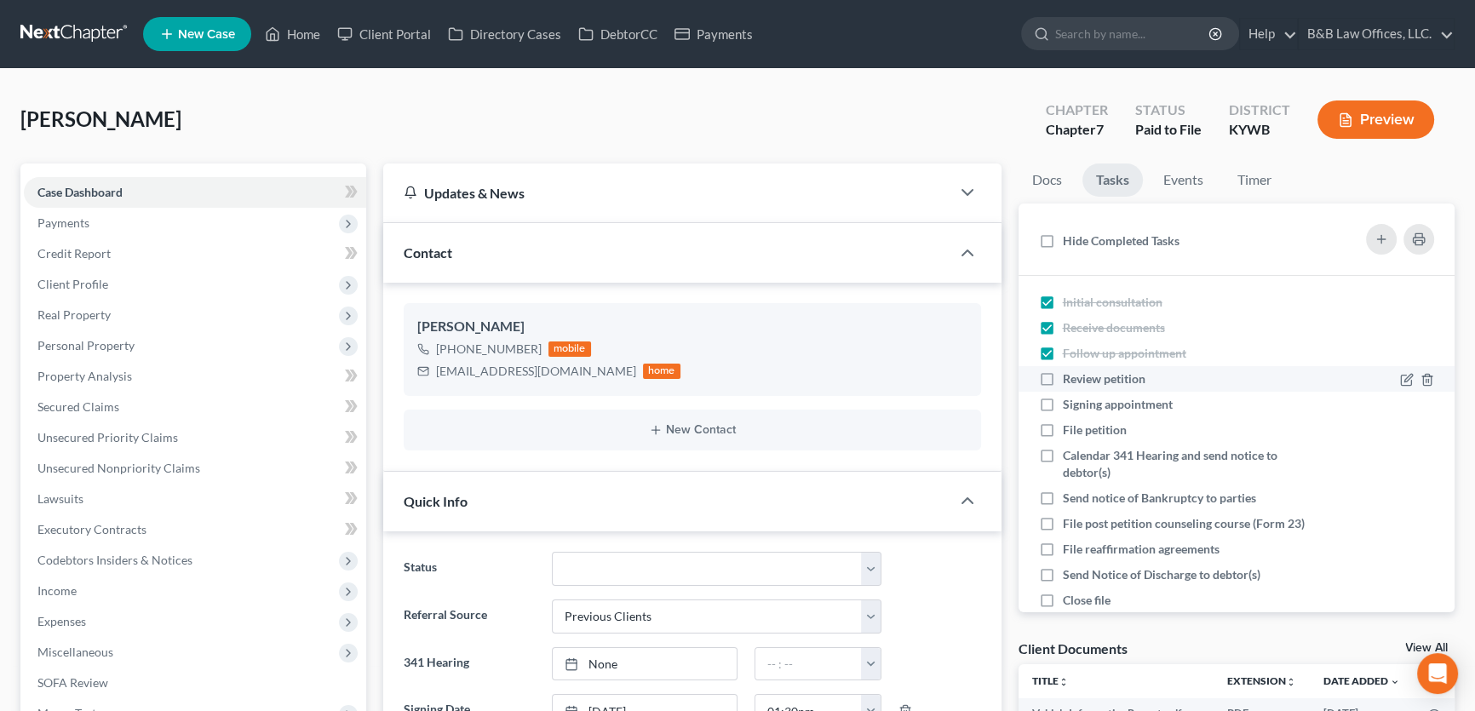
click at [1063, 381] on label "Review petition" at bounding box center [1111, 378] width 96 height 17
click at [1069, 381] on input "Review petition" at bounding box center [1074, 375] width 11 height 11
checkbox input "true"
click at [1063, 408] on label "Signing appointment" at bounding box center [1124, 404] width 123 height 17
click at [1069, 407] on input "Signing appointment" at bounding box center [1074, 401] width 11 height 11
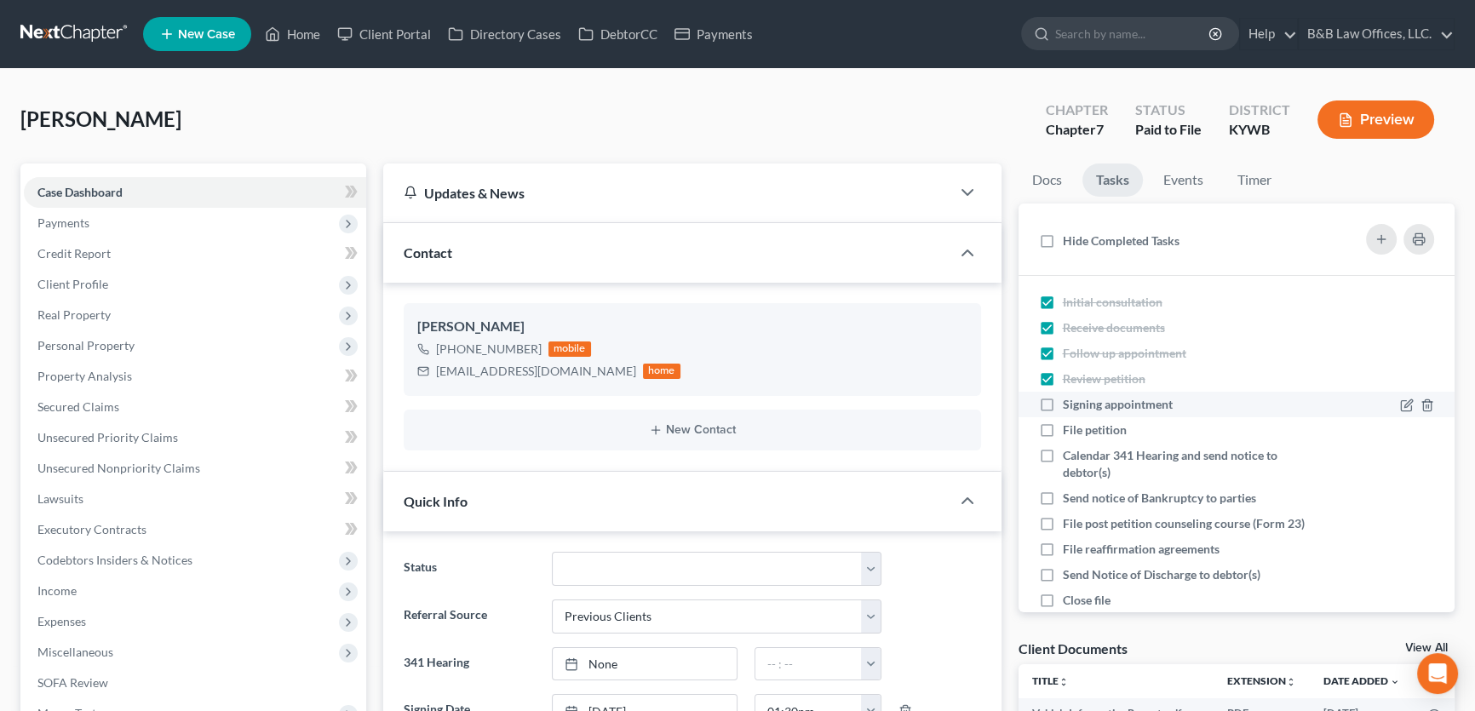
checkbox input "true"
click at [1183, 186] on link "Events" at bounding box center [1182, 179] width 67 height 33
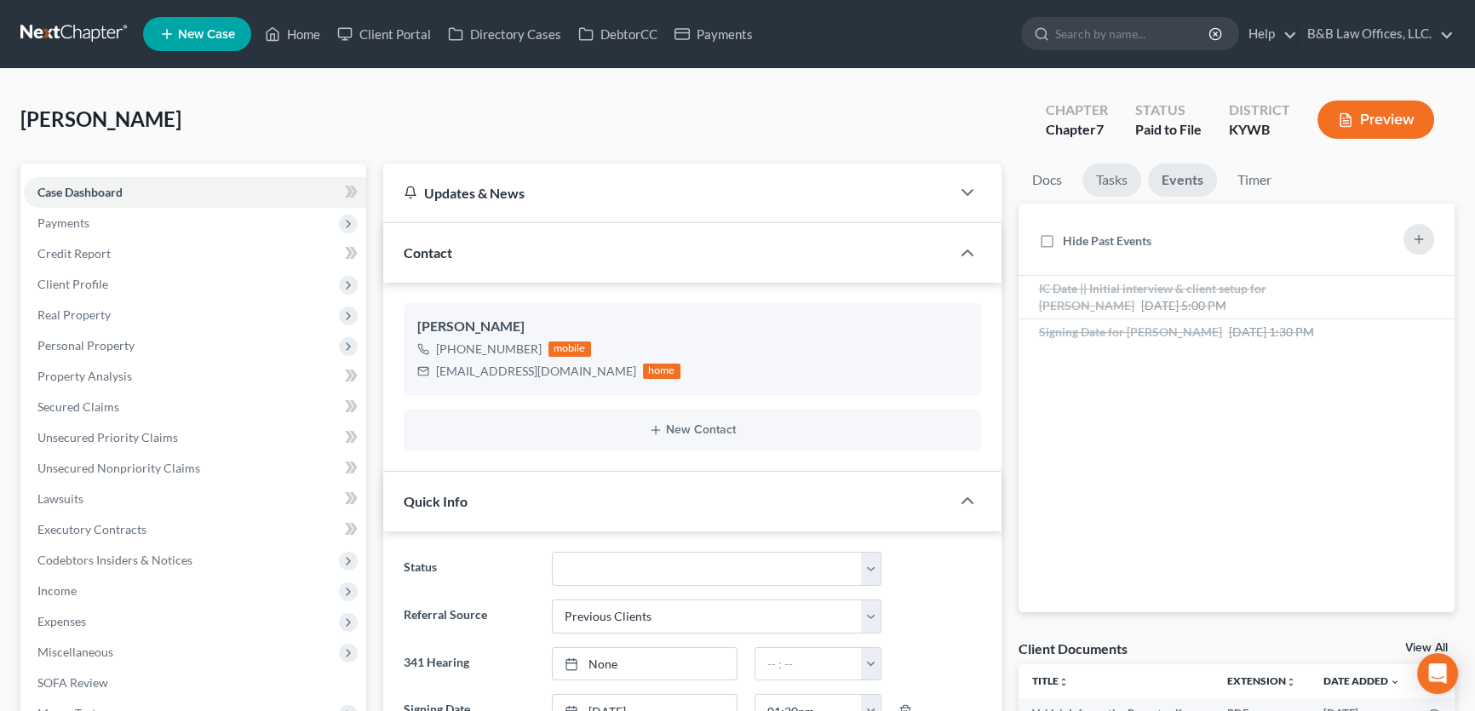
click at [1115, 181] on link "Tasks" at bounding box center [1111, 179] width 59 height 33
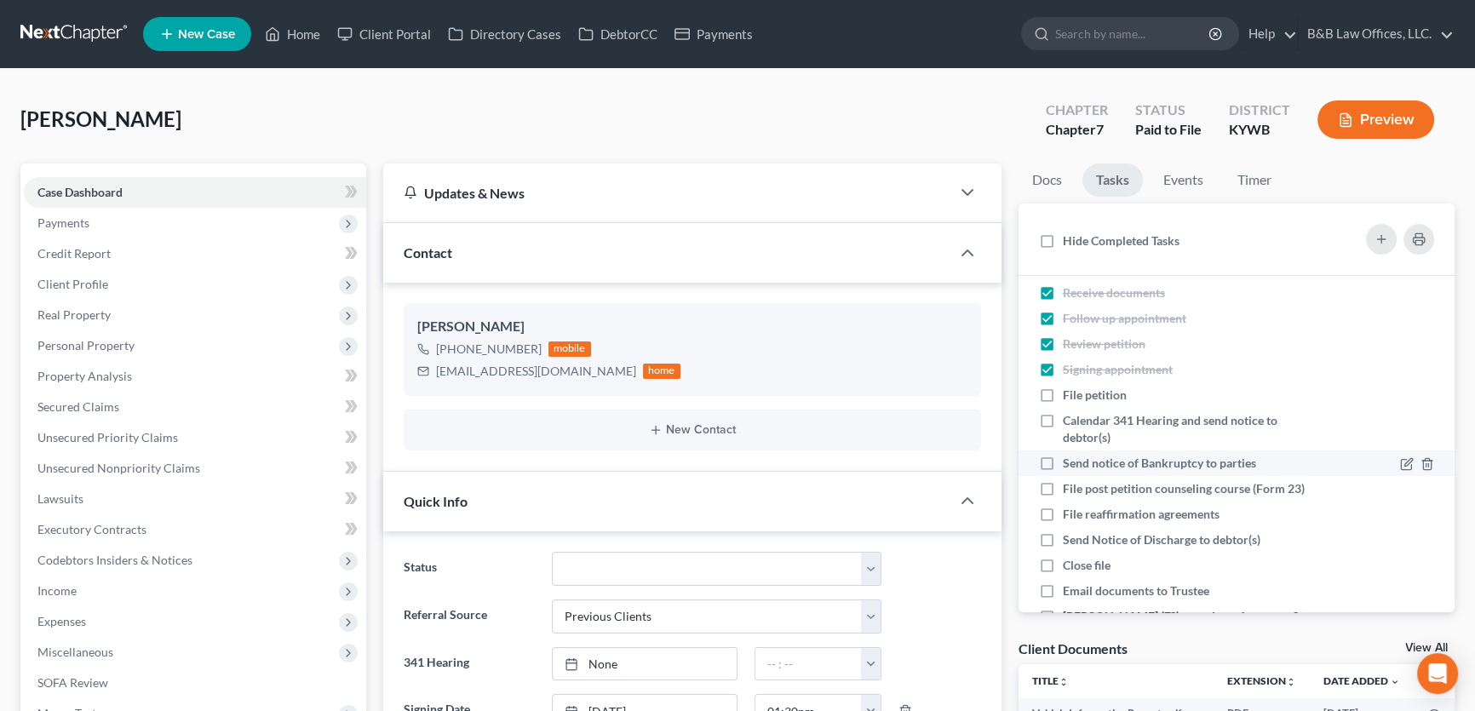
scroll to position [112, 0]
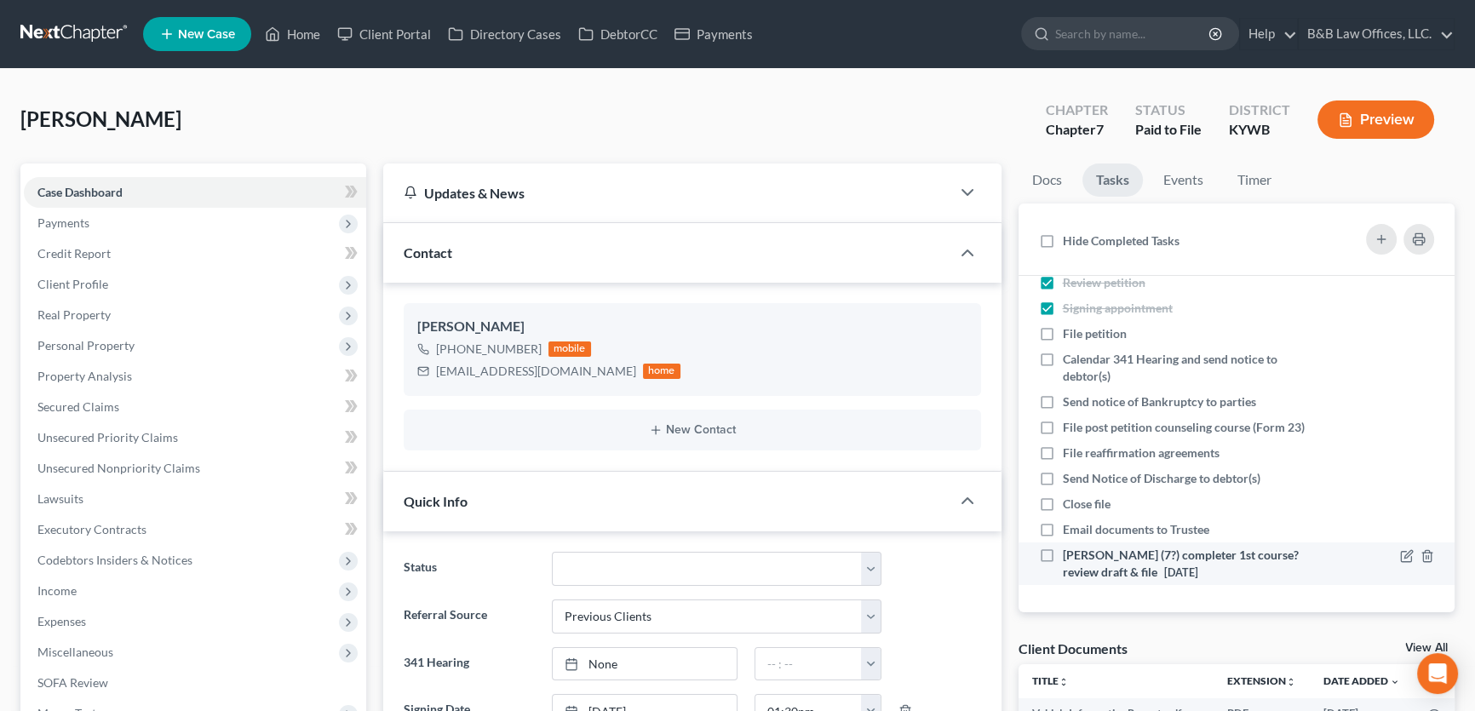
click at [1063, 557] on label "Caffee, Ronald (7?) completer 1st course? review draft & file 08/29/2025" at bounding box center [1187, 564] width 248 height 34
click at [1069, 557] on input "Caffee, Ronald (7?) completer 1st course? review draft & file 08/29/2025" at bounding box center [1074, 552] width 11 height 11
checkbox input "true"
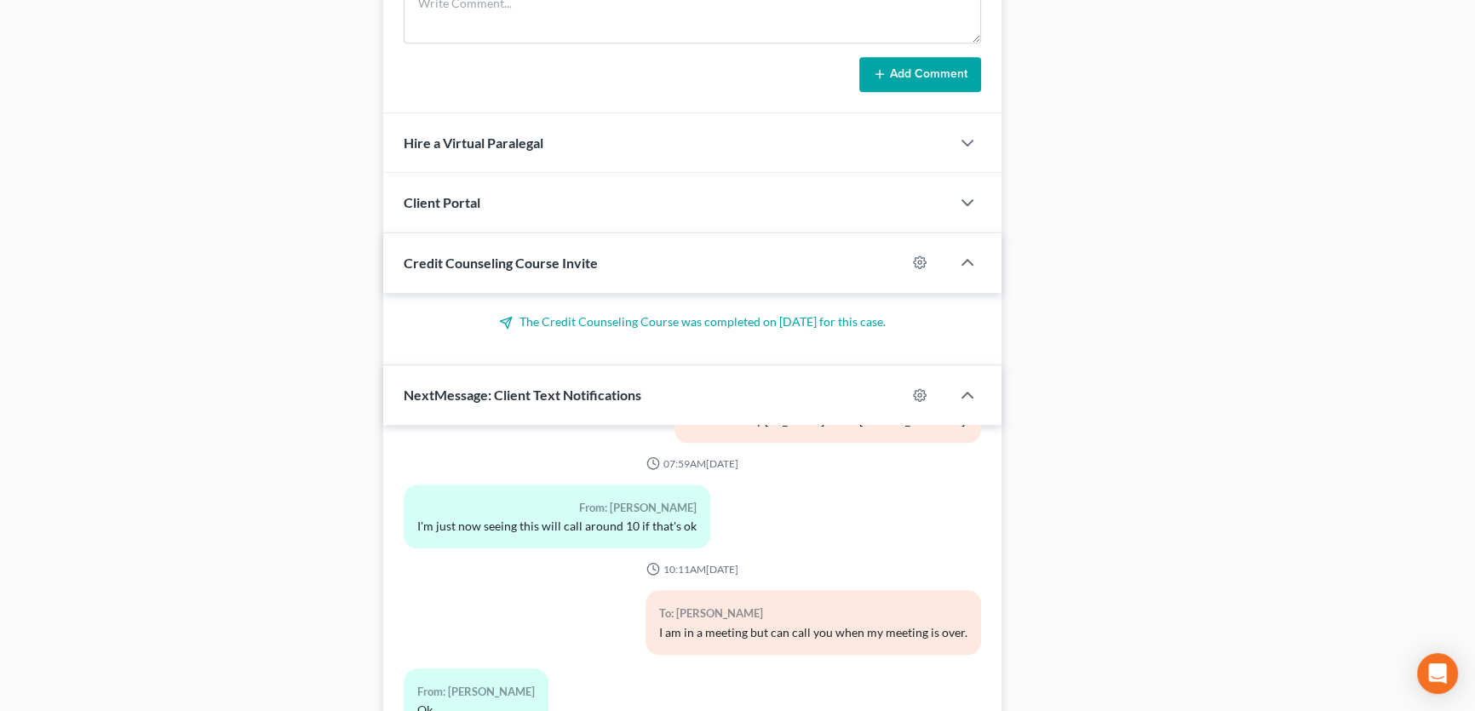
scroll to position [1371, 0]
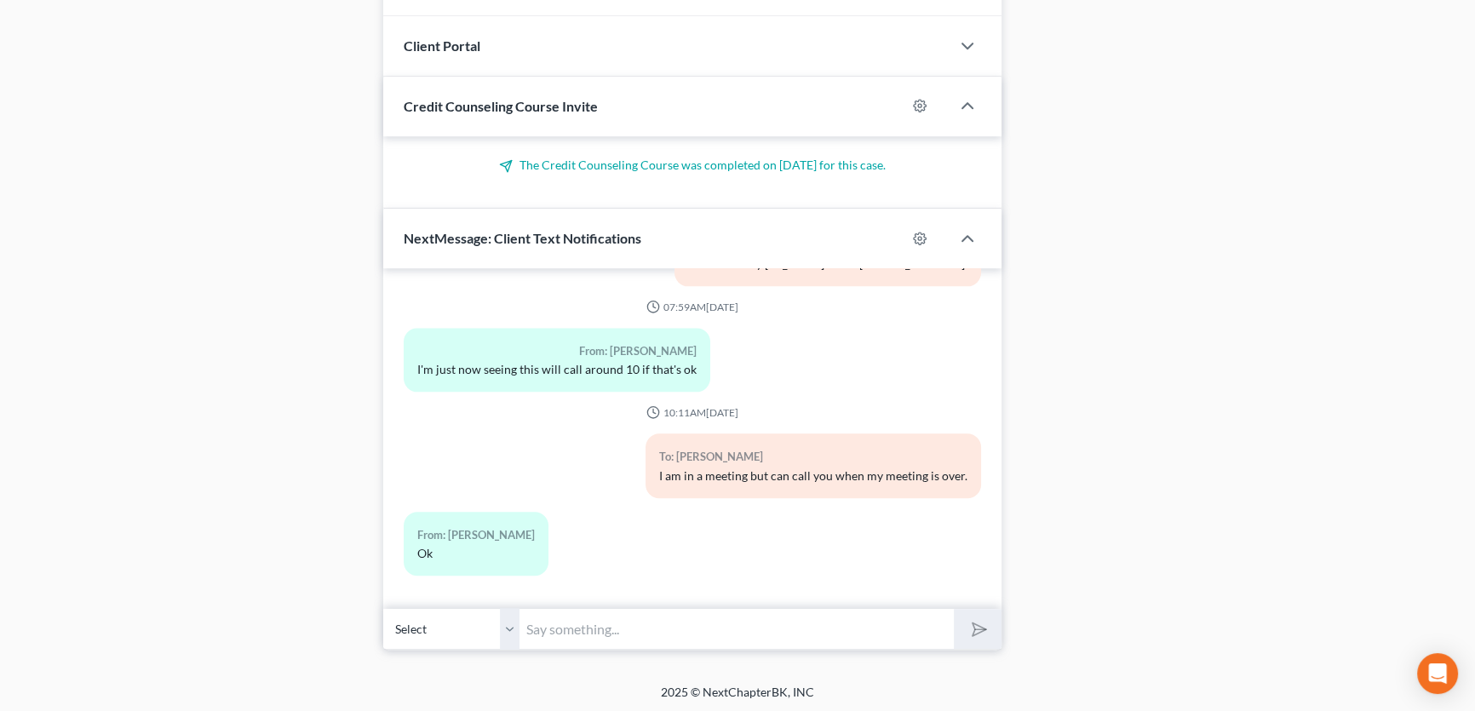
drag, startPoint x: 547, startPoint y: 616, endPoint x: 557, endPoint y: 621, distance: 11.1
click at [549, 617] on input "text" at bounding box center [736, 629] width 434 height 42
type input "I have emailed the final documents via AdobeSign. Let me know if you have any p…"
click at [954, 609] on button "submit" at bounding box center [977, 629] width 47 height 40
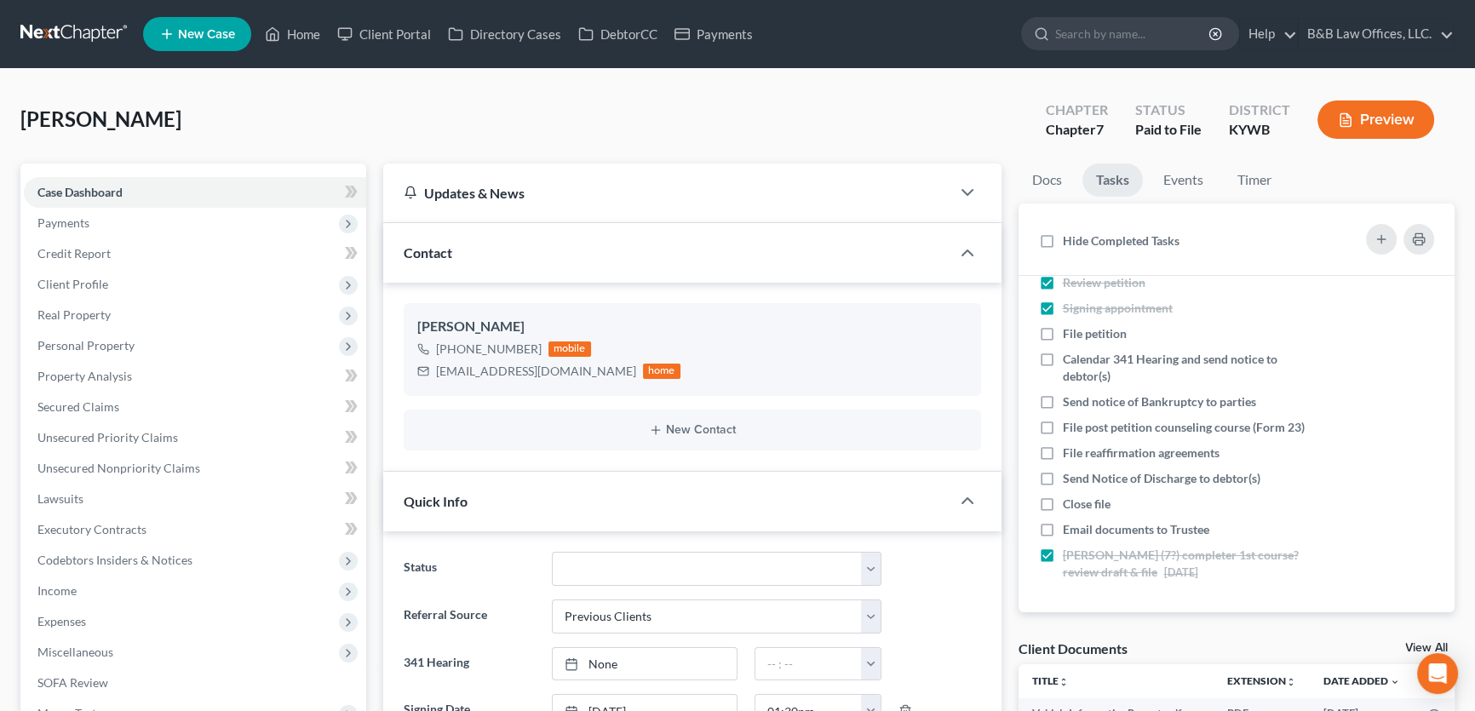
scroll to position [2891, 0]
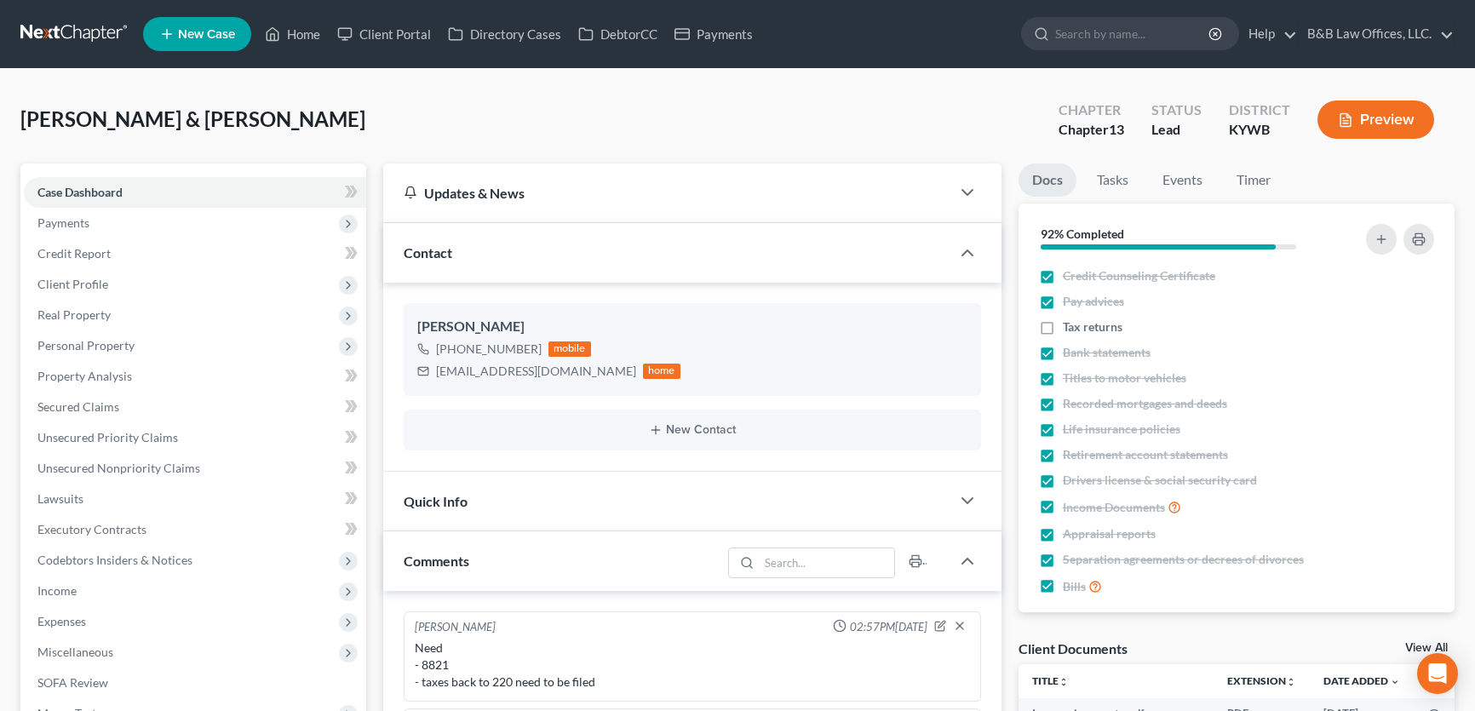
select select "0"
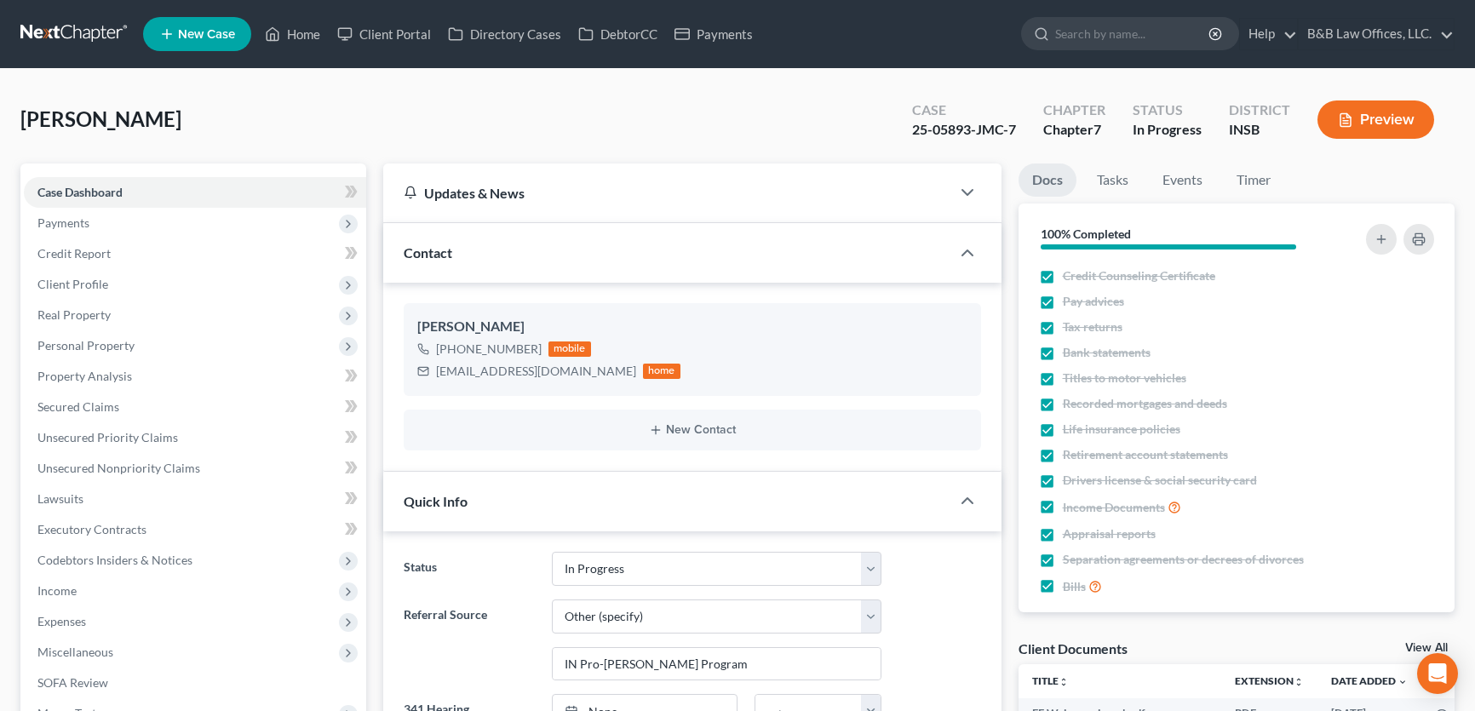
select select "9"
select select "6"
select select "0"
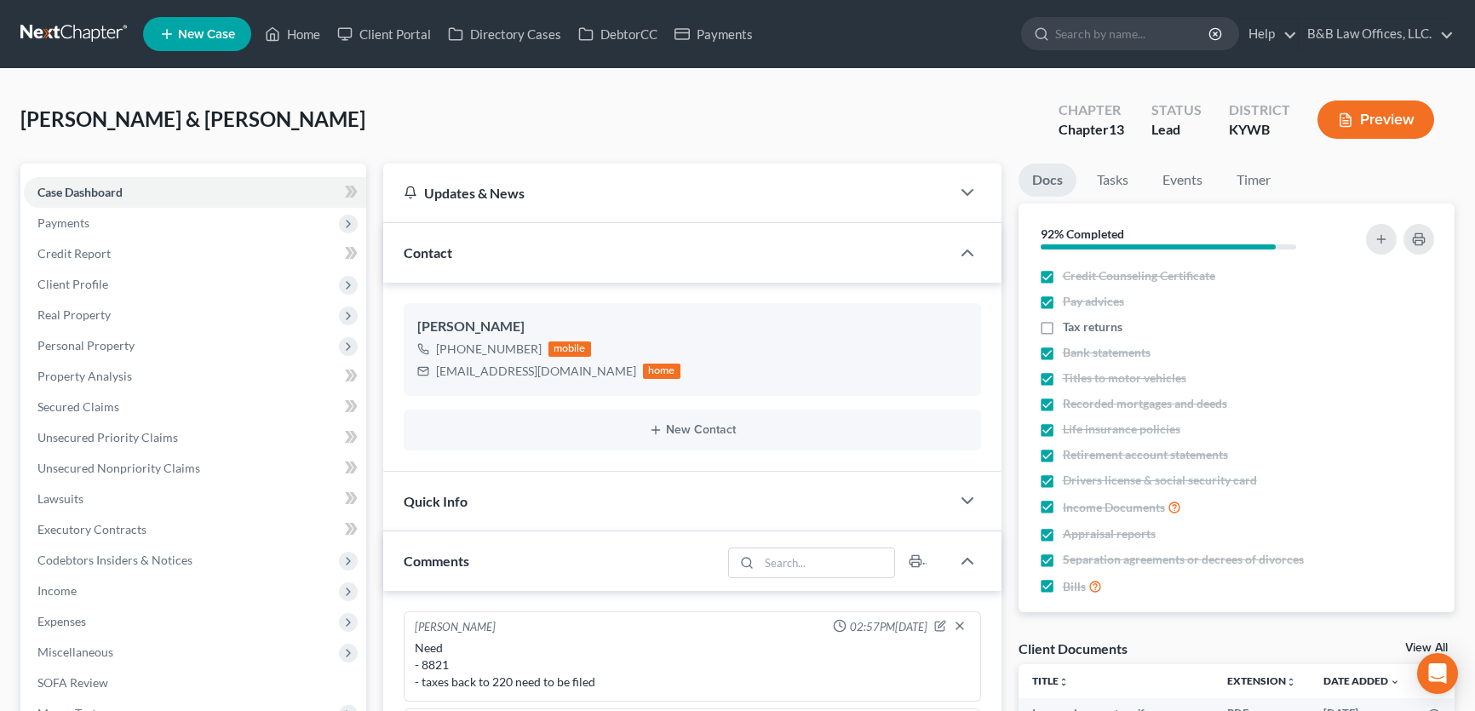
select select "0"
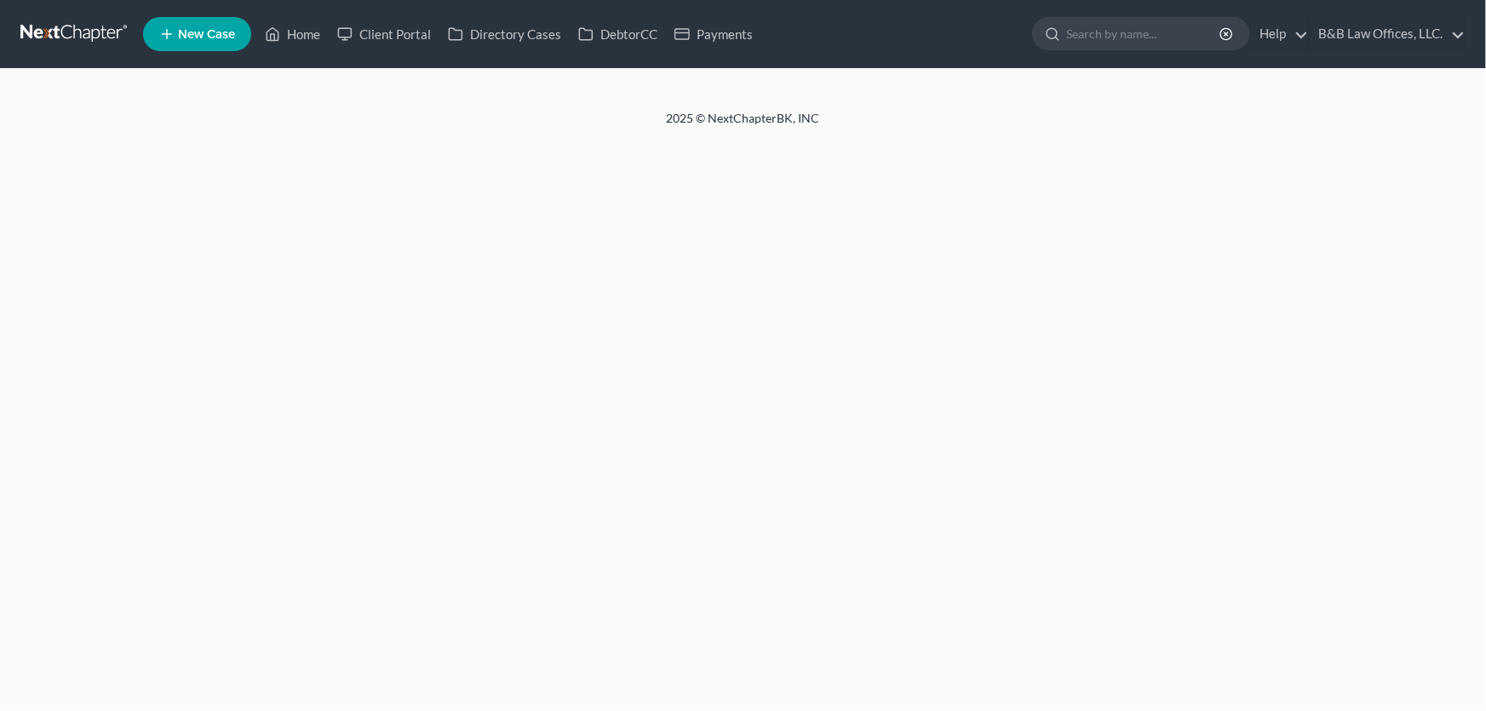
select select "6"
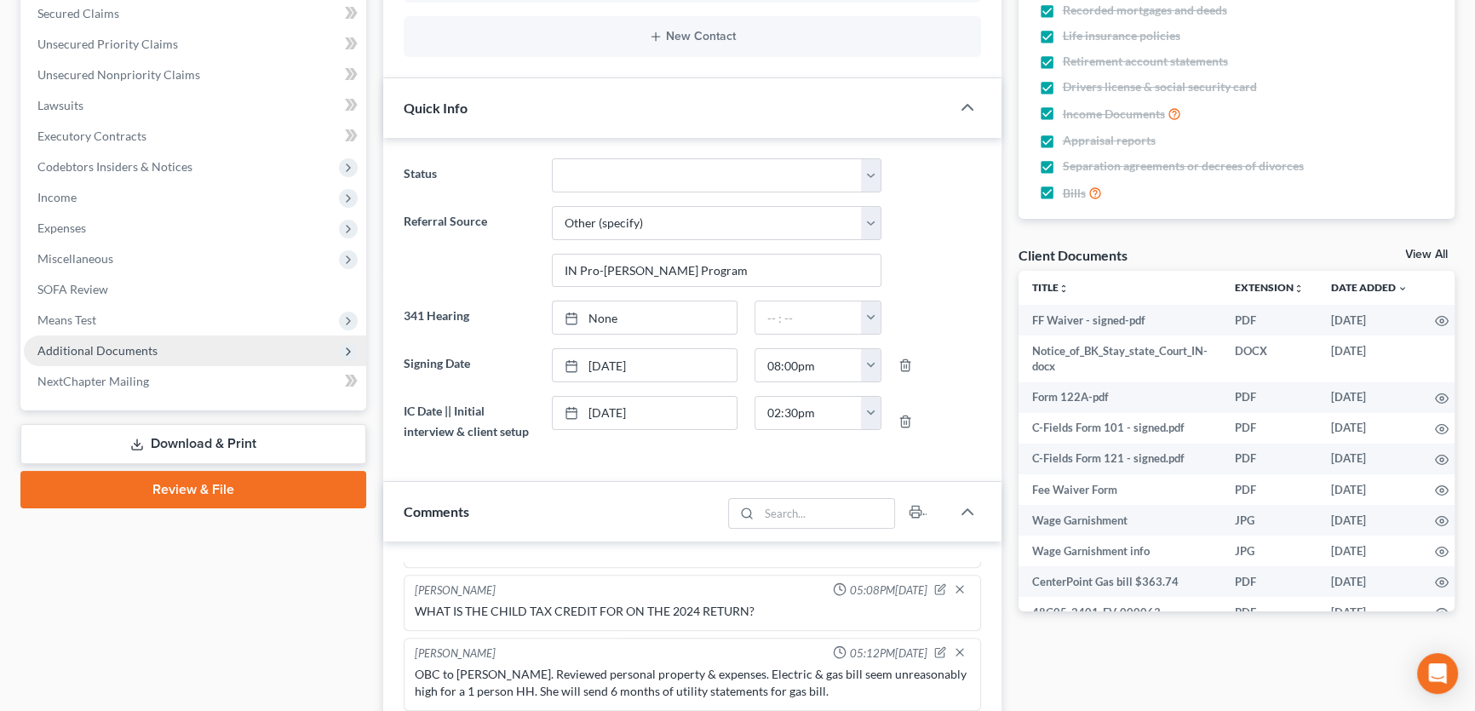
scroll to position [387, 0]
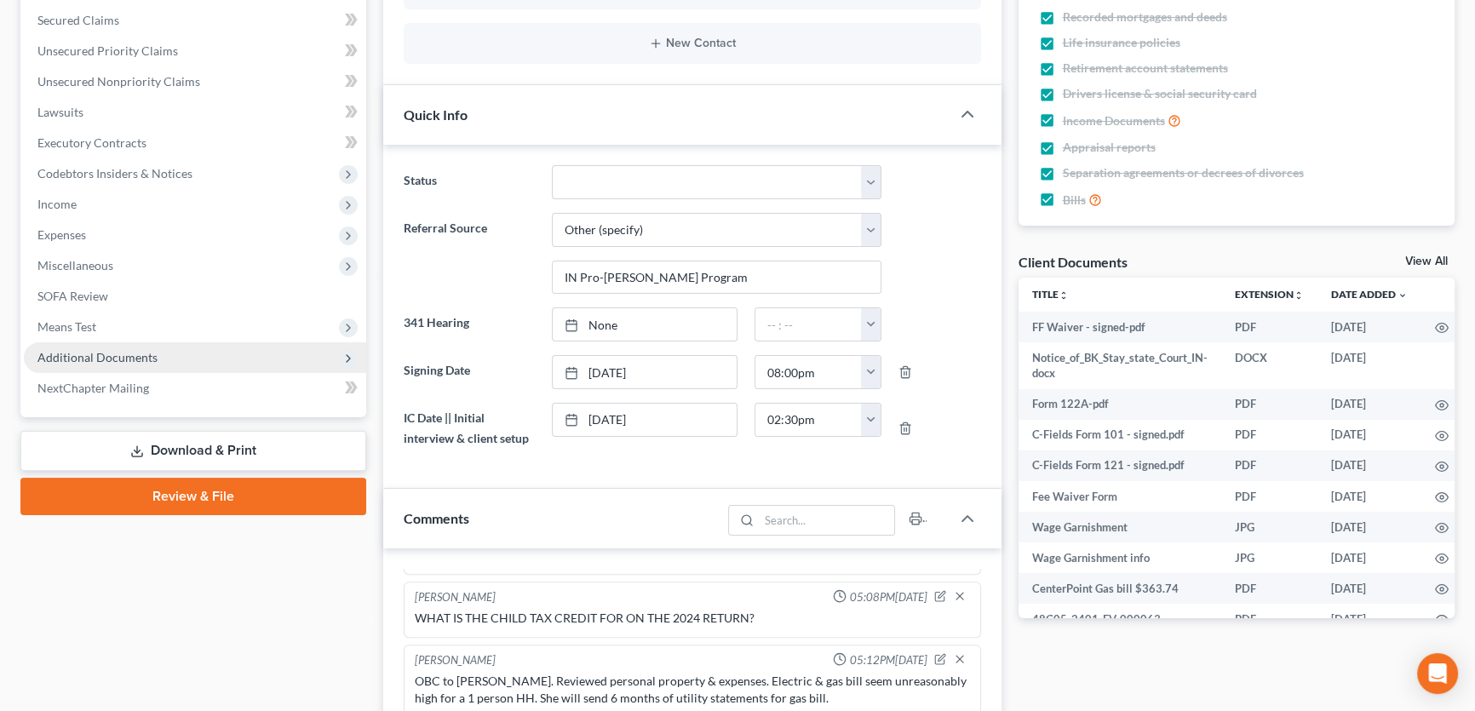
click at [198, 350] on span "Additional Documents" at bounding box center [195, 357] width 342 height 31
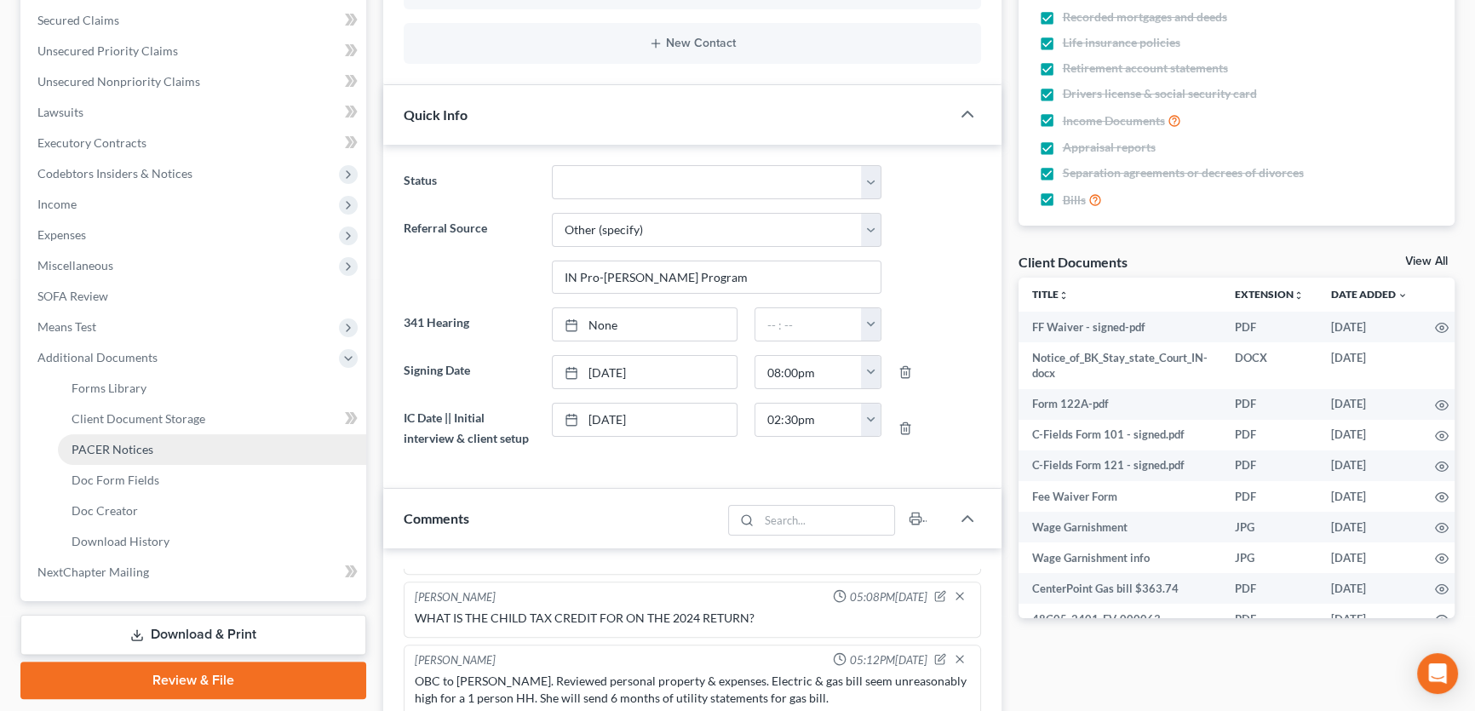
click at [167, 444] on link "PACER Notices" at bounding box center [212, 449] width 308 height 31
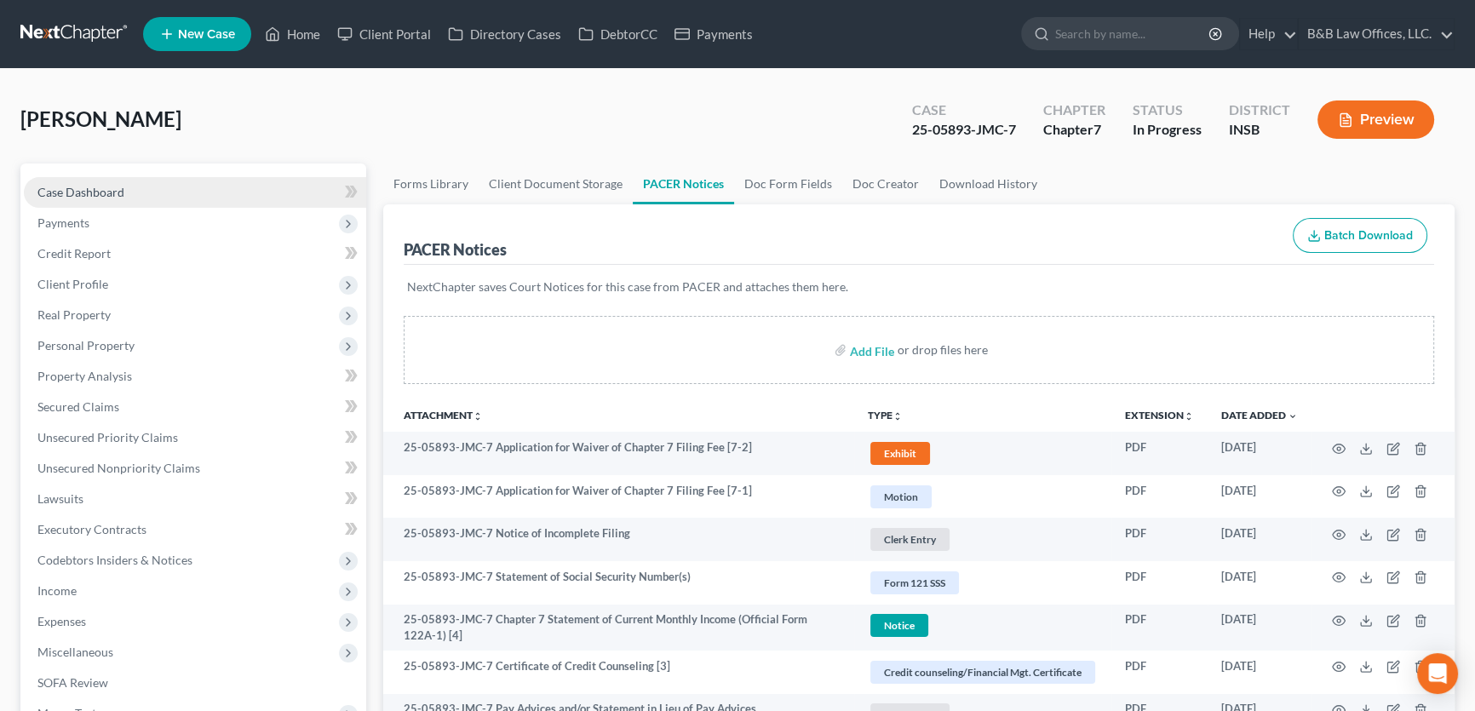
click at [98, 198] on link "Case Dashboard" at bounding box center [195, 192] width 342 height 31
select select "9"
select select "6"
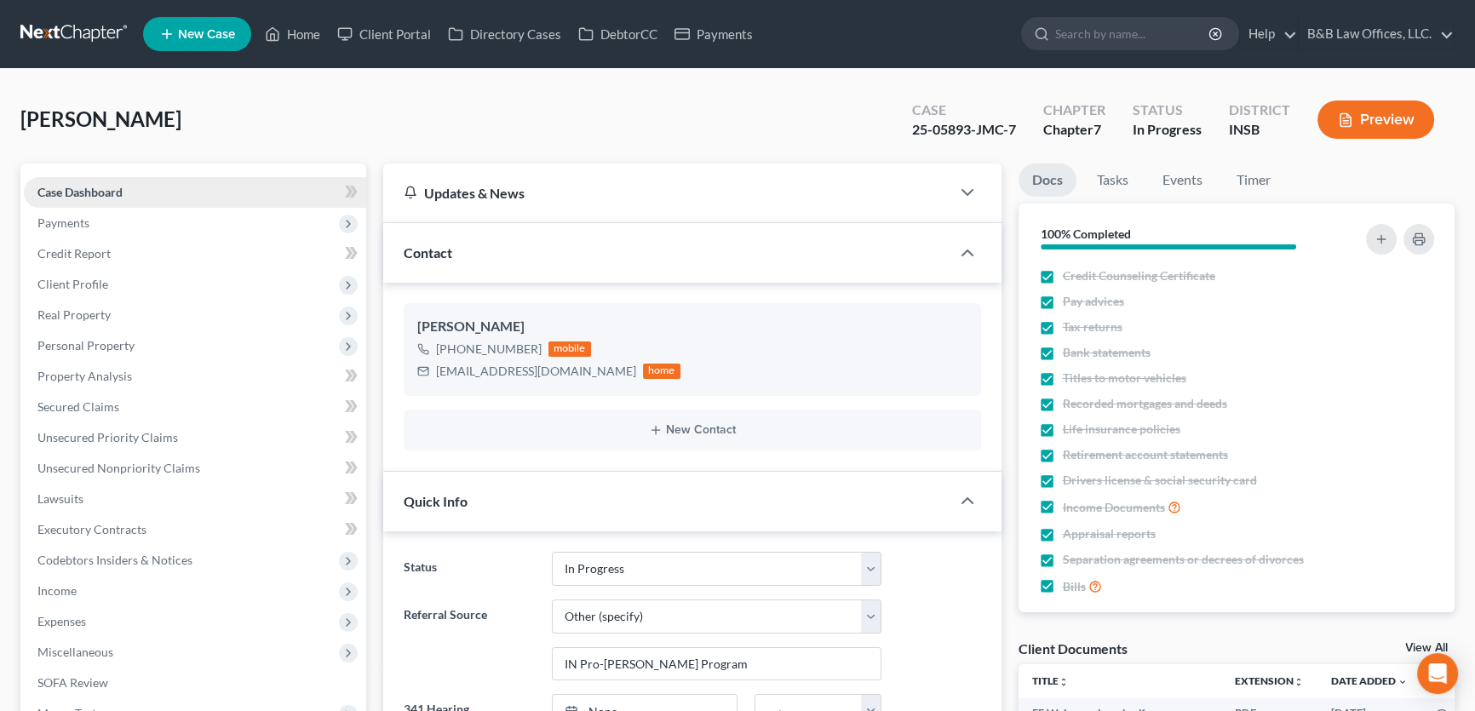
scroll to position [9610, 0]
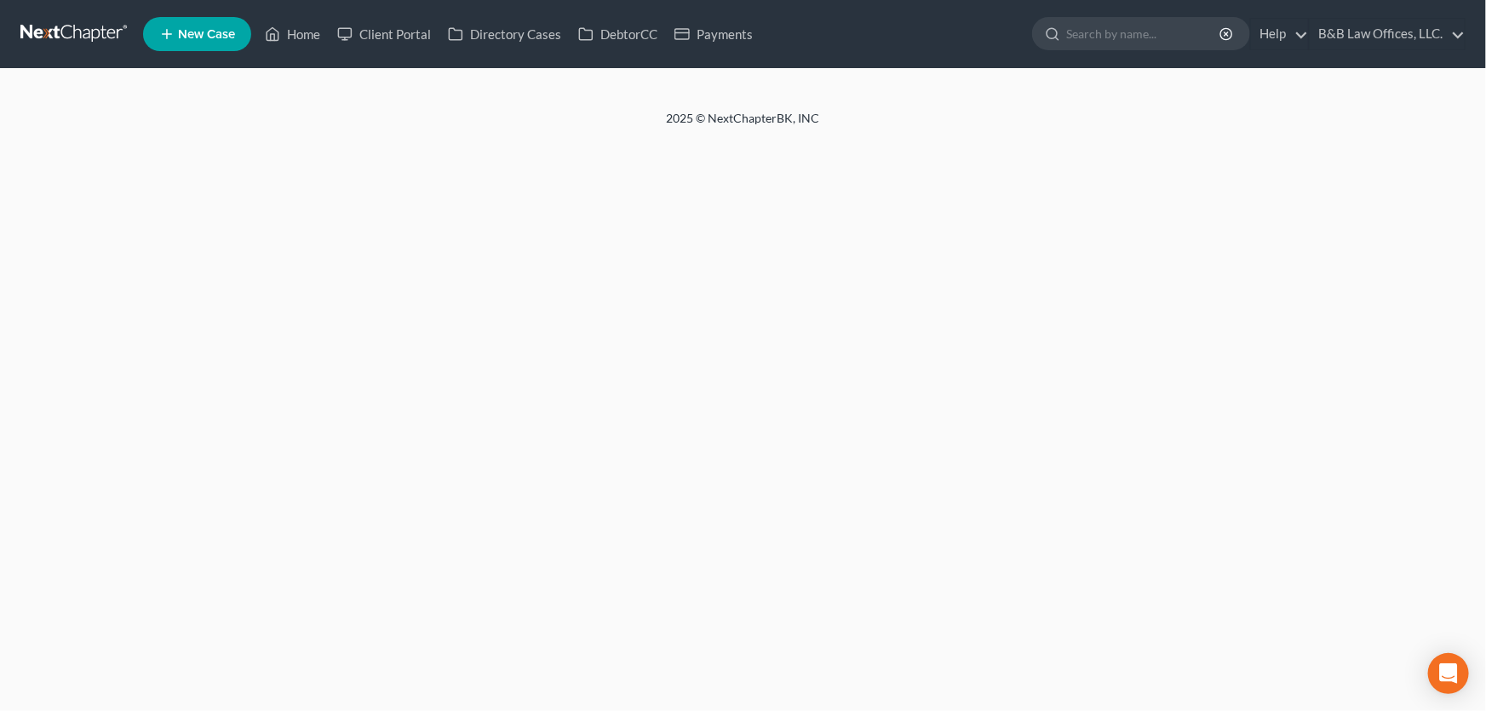
select select "1"
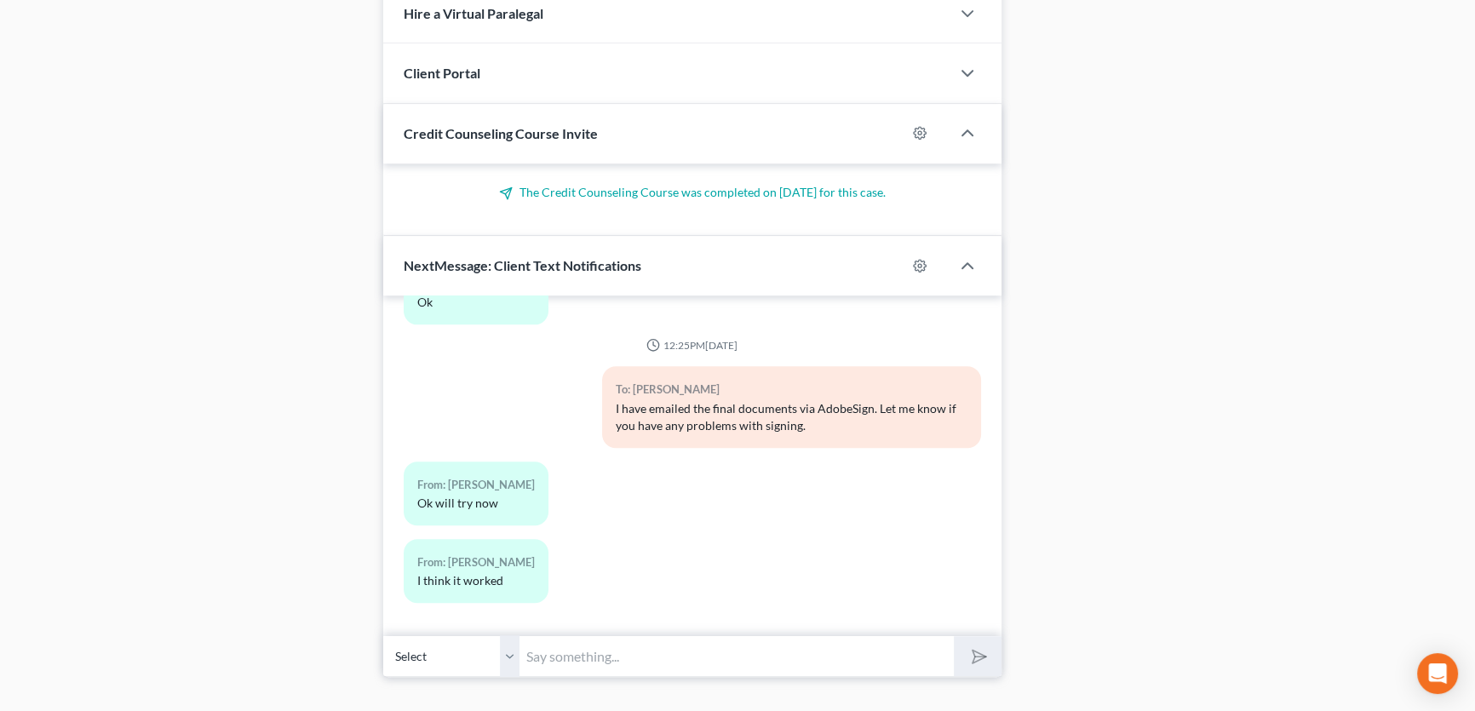
scroll to position [1371, 0]
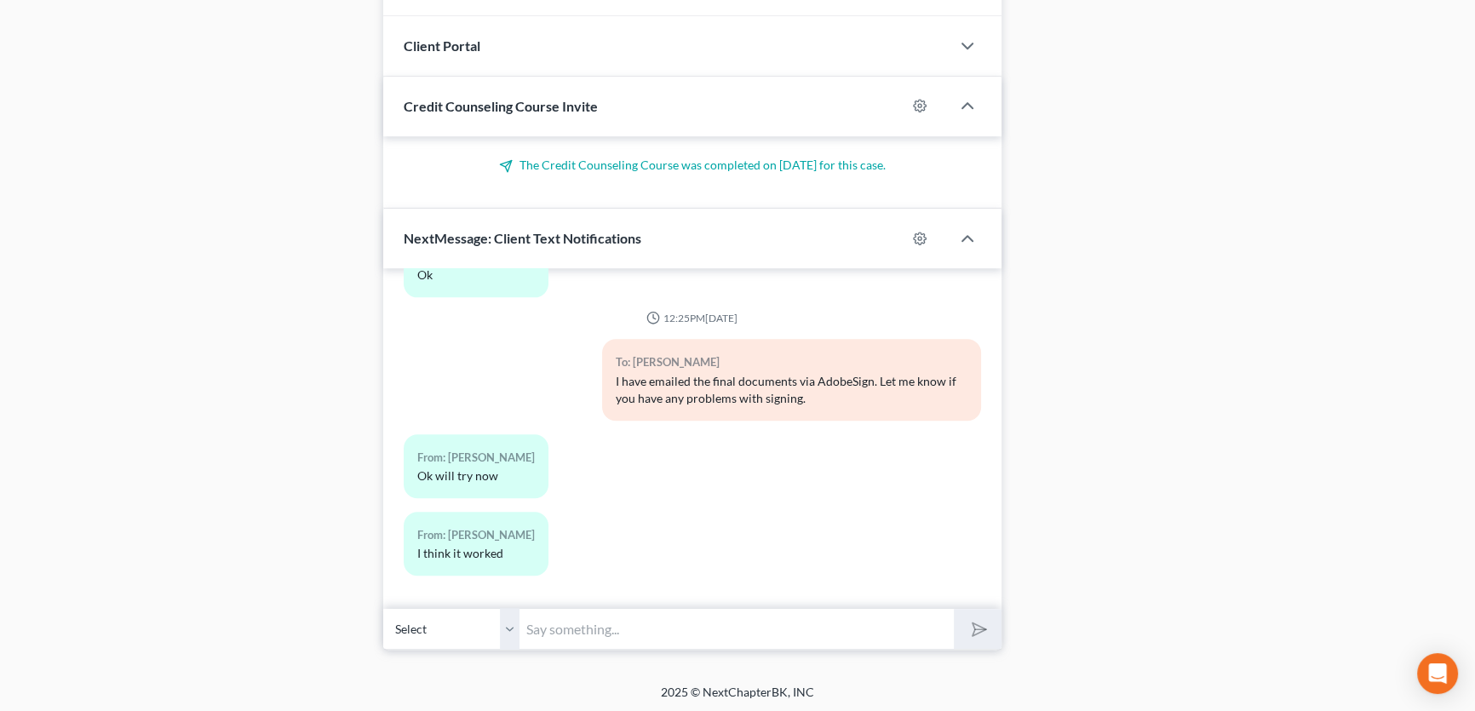
click at [567, 630] on input "text" at bounding box center [736, 629] width 434 height 42
type input "It did, I received the signed documents. Thank you."
click at [972, 630] on polygon "submit" at bounding box center [976, 629] width 20 height 20
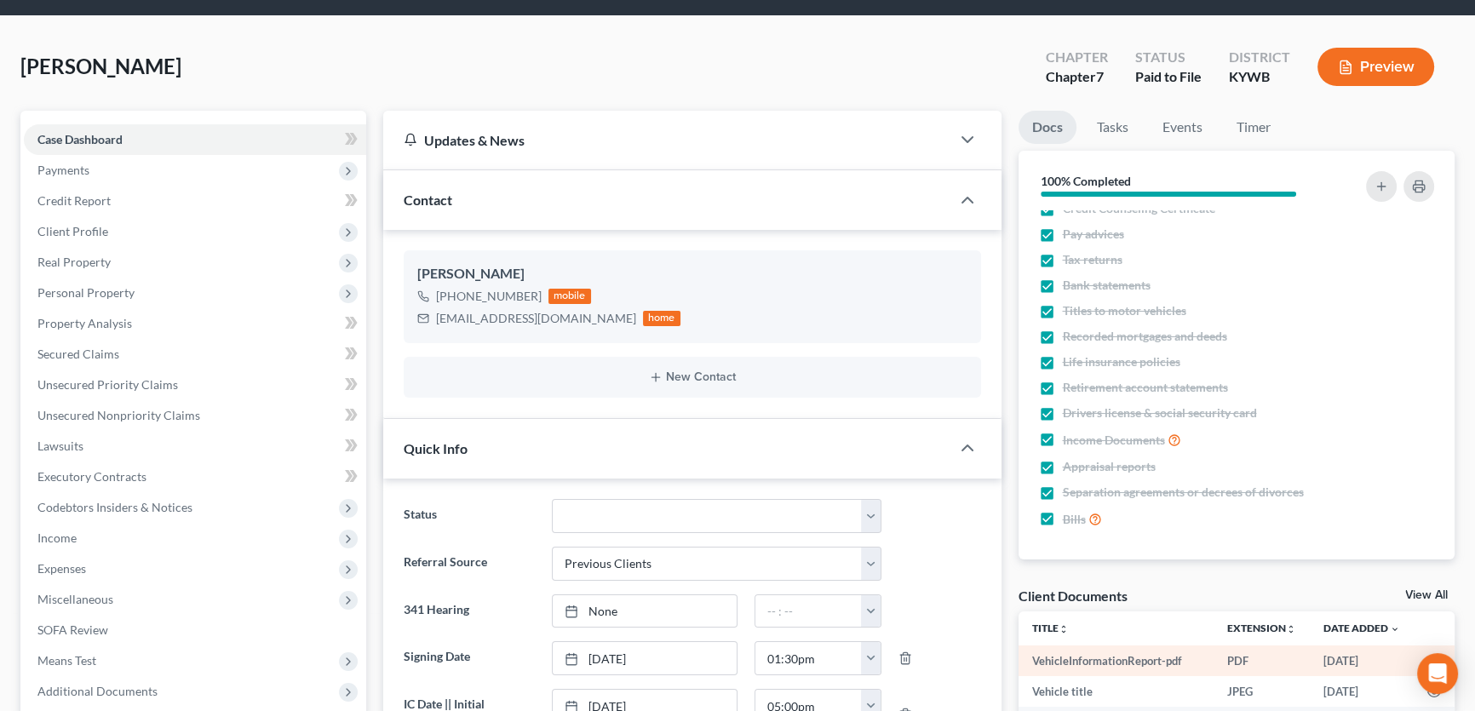
scroll to position [154, 0]
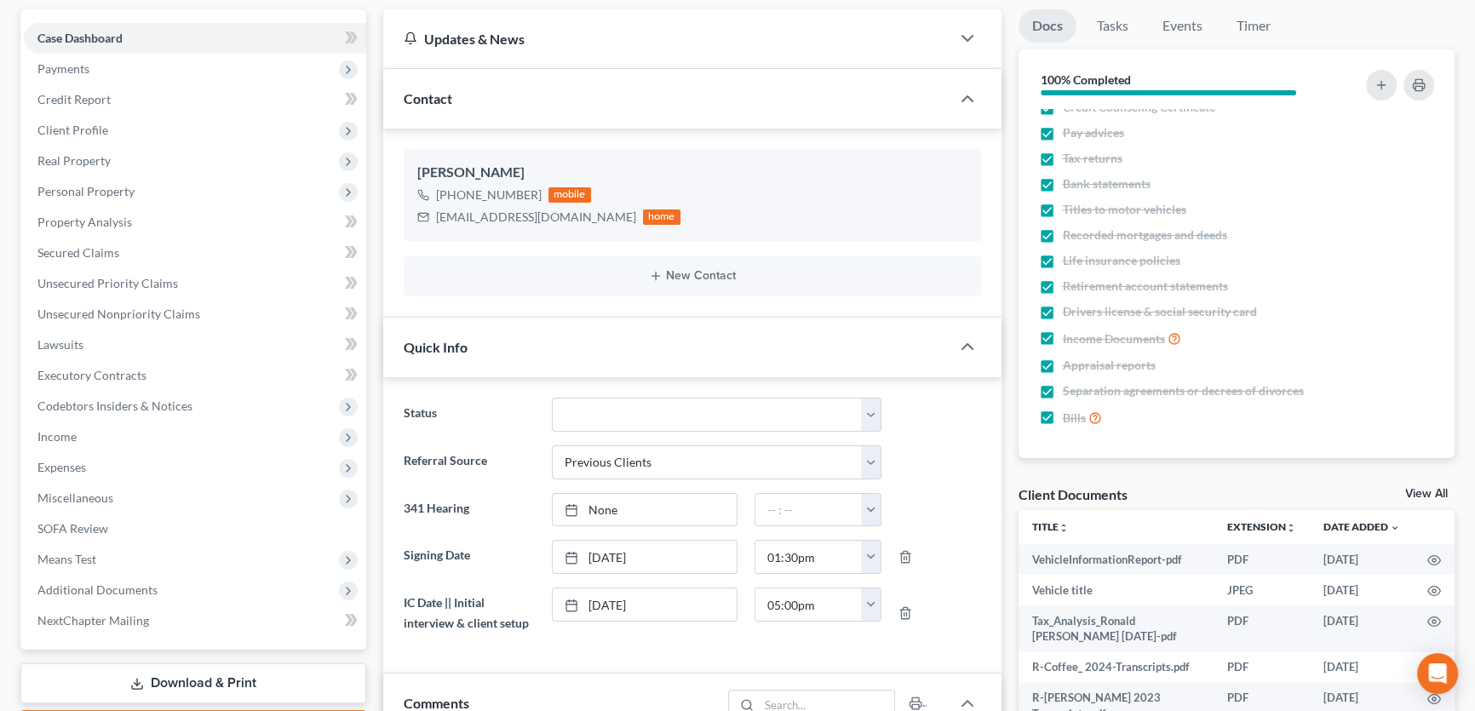
click at [1431, 493] on link "View All" at bounding box center [1426, 494] width 43 height 12
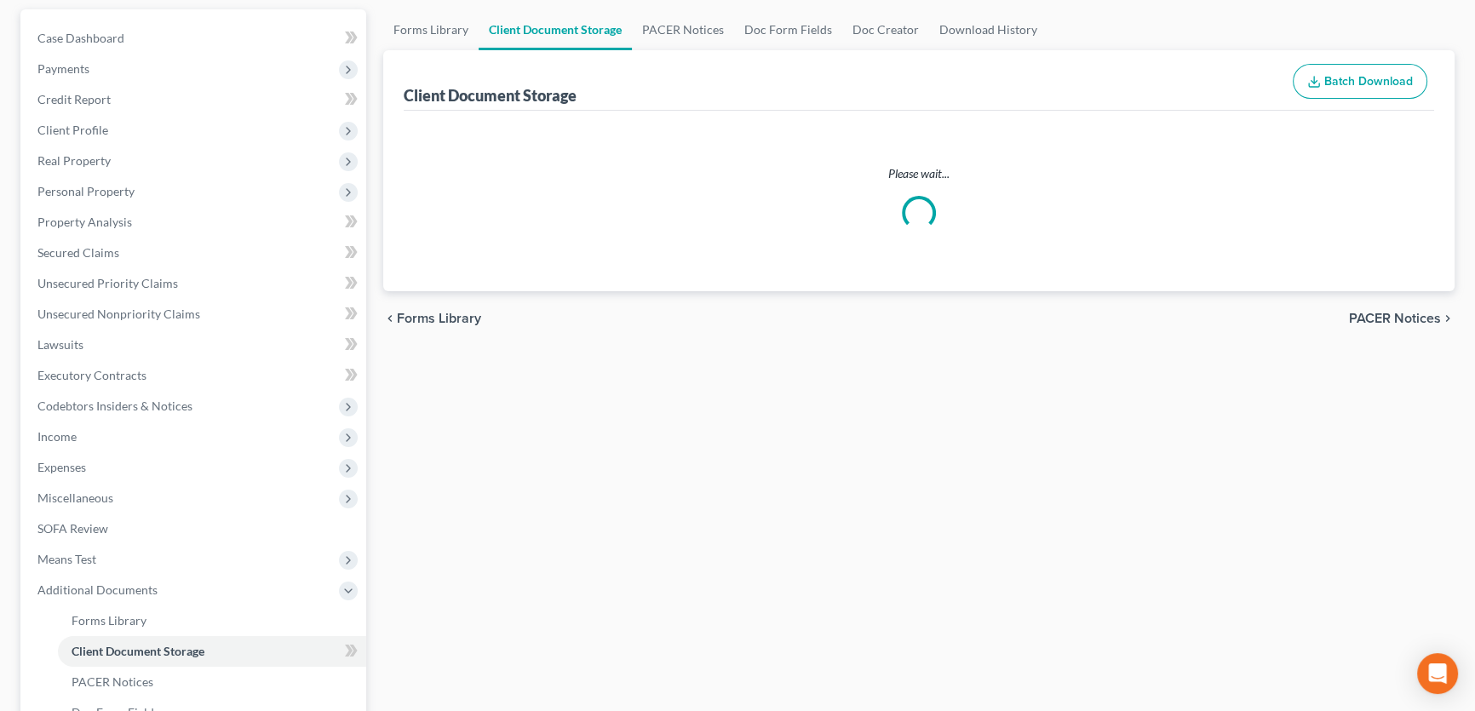
scroll to position [73, 0]
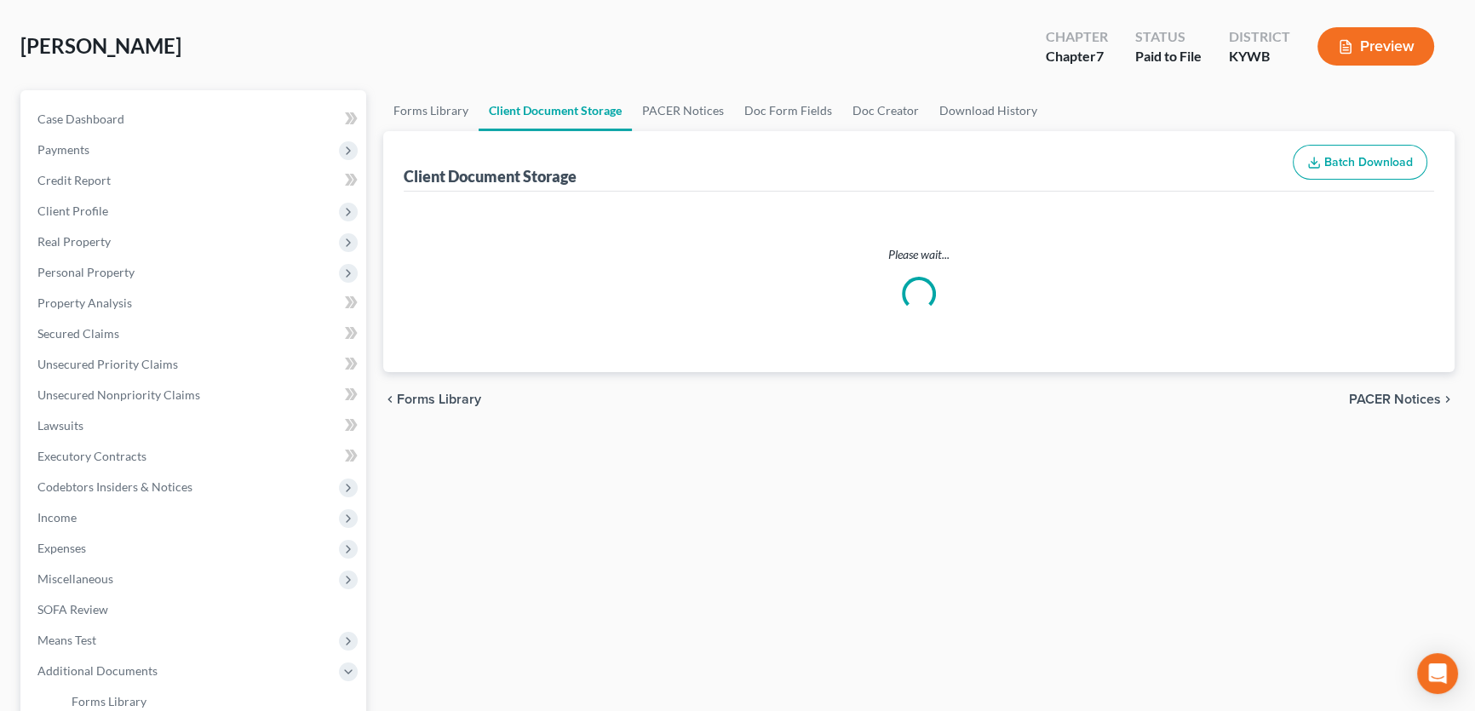
select select "7"
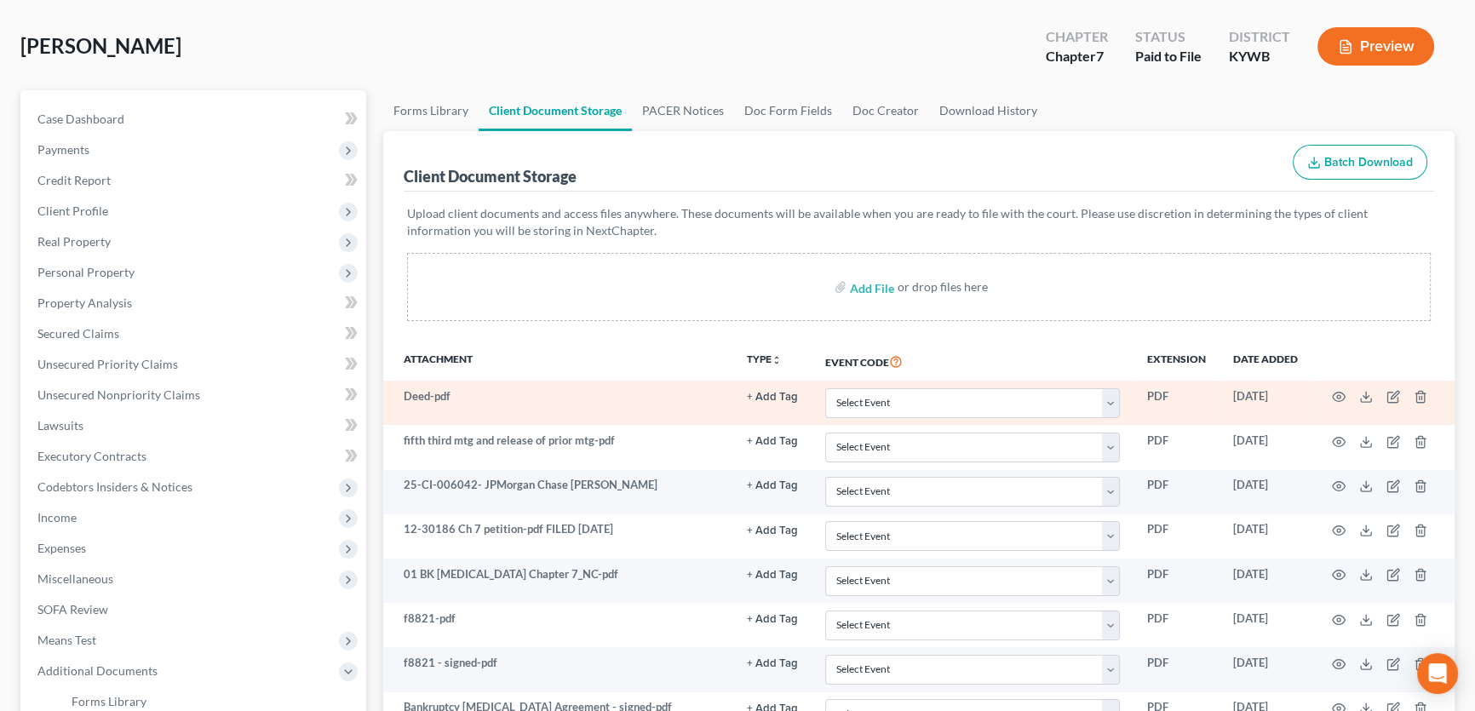
scroll to position [0, 0]
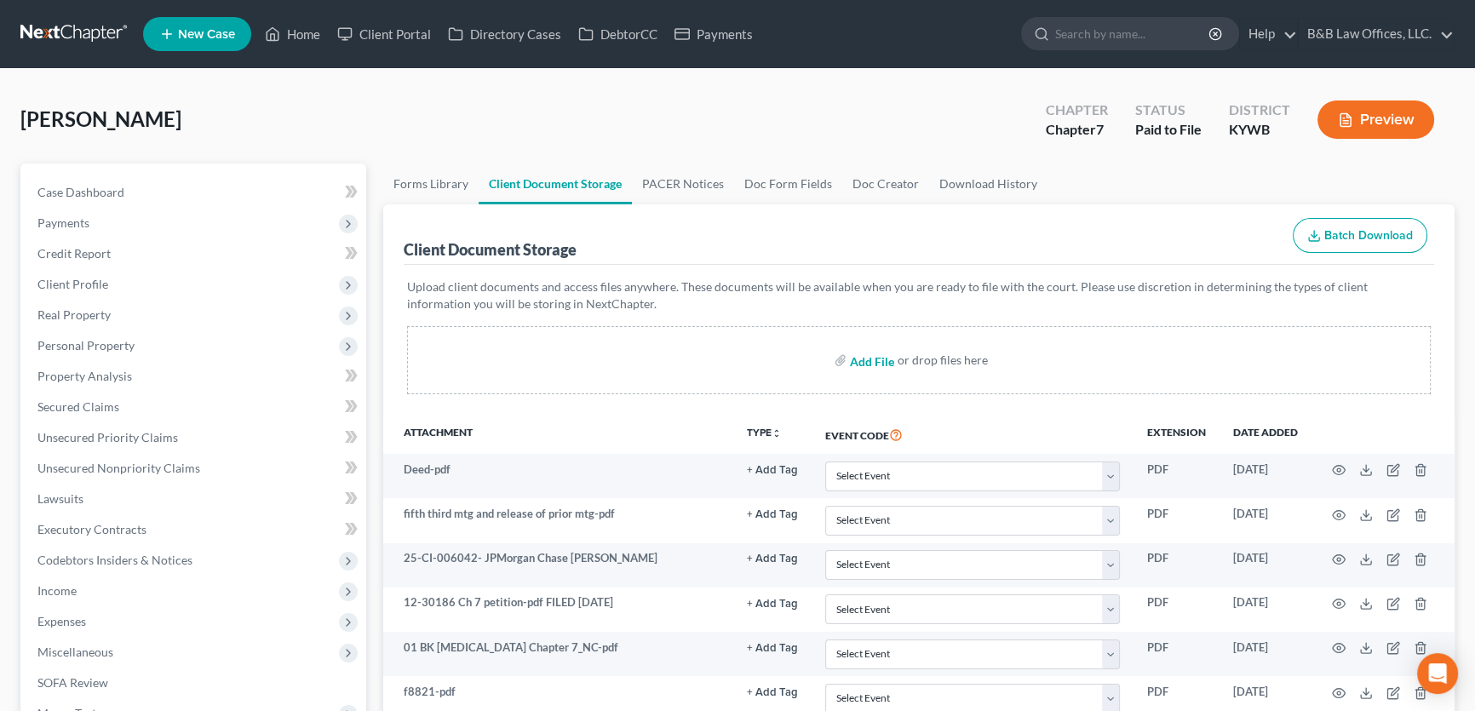
click at [869, 356] on input "file" at bounding box center [870, 360] width 41 height 31
type input "C:\fakepath\16577d22-514b-4374-9d33-2a805372169c - signed.pdf"
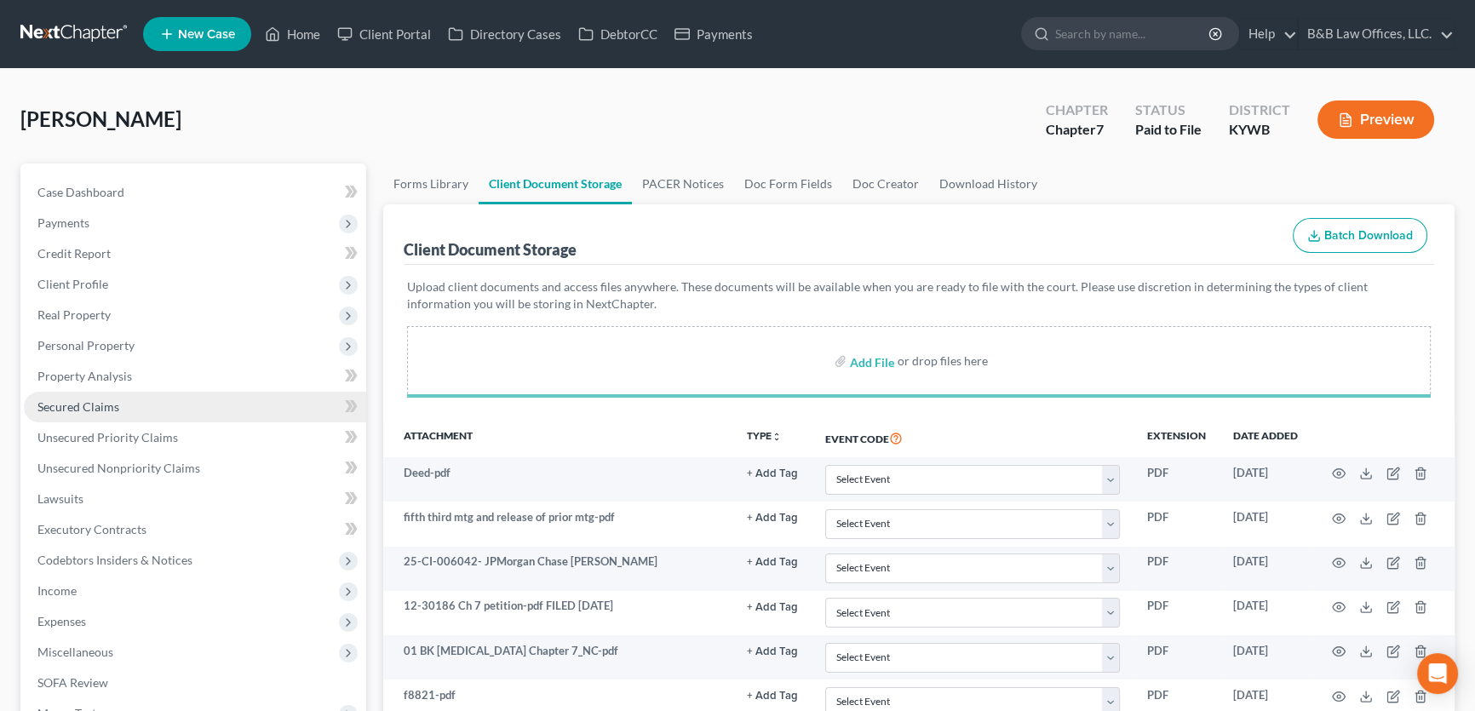
select select "7"
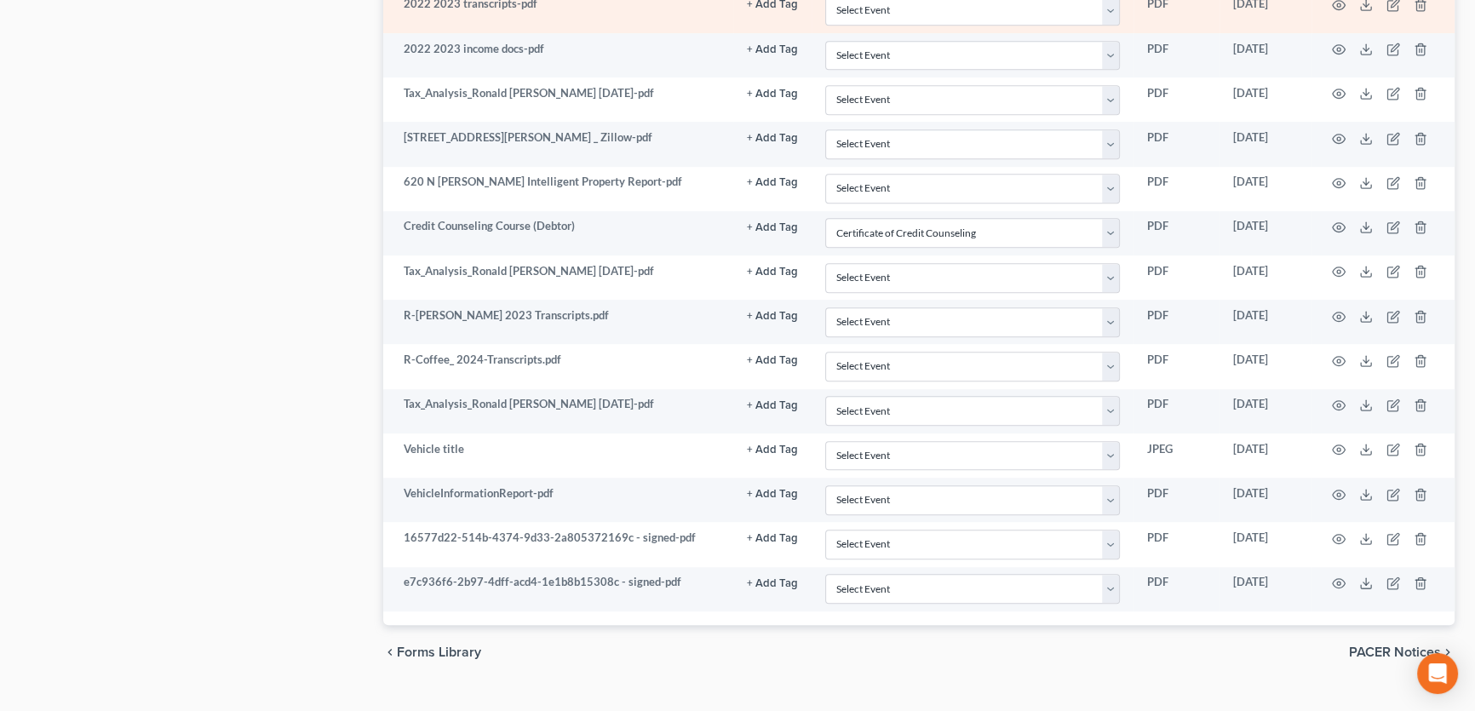
scroll to position [1159, 0]
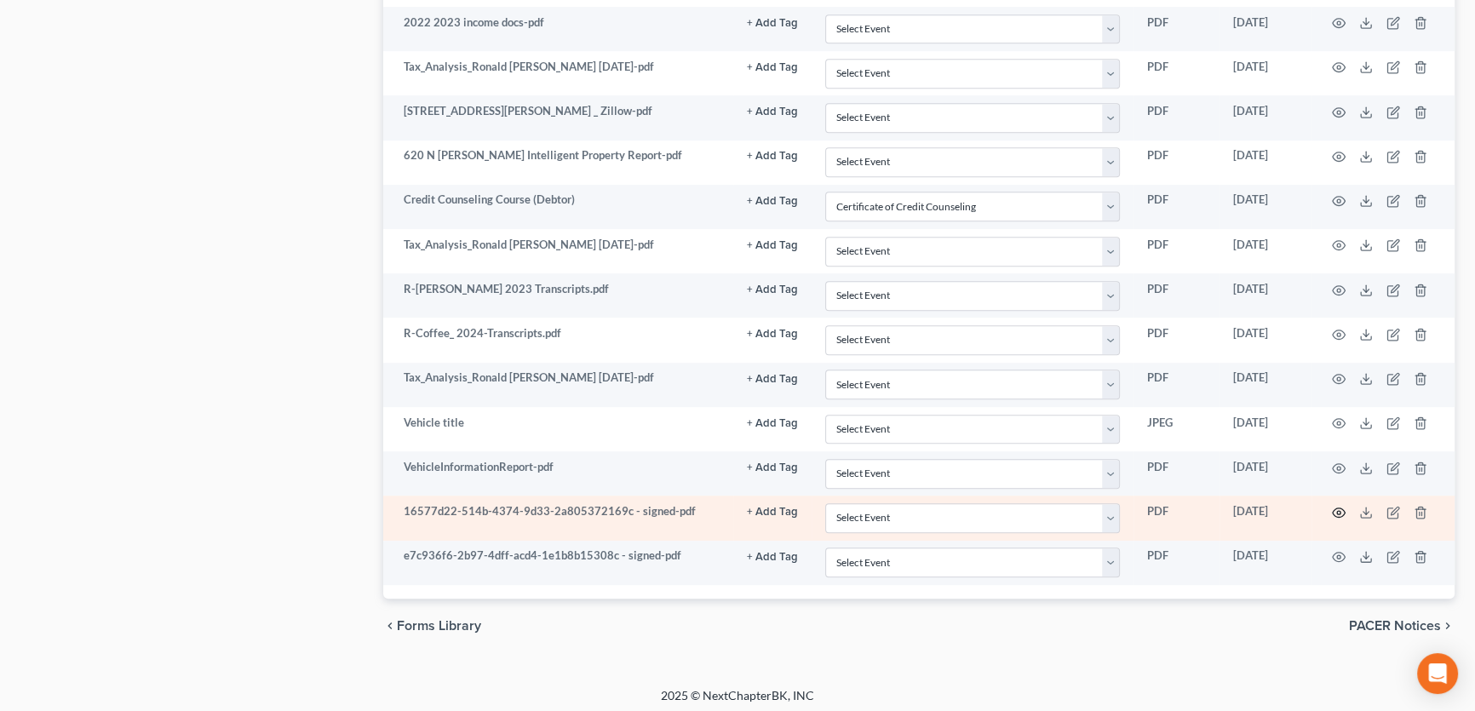
click at [1339, 506] on icon "button" at bounding box center [1339, 513] width 14 height 14
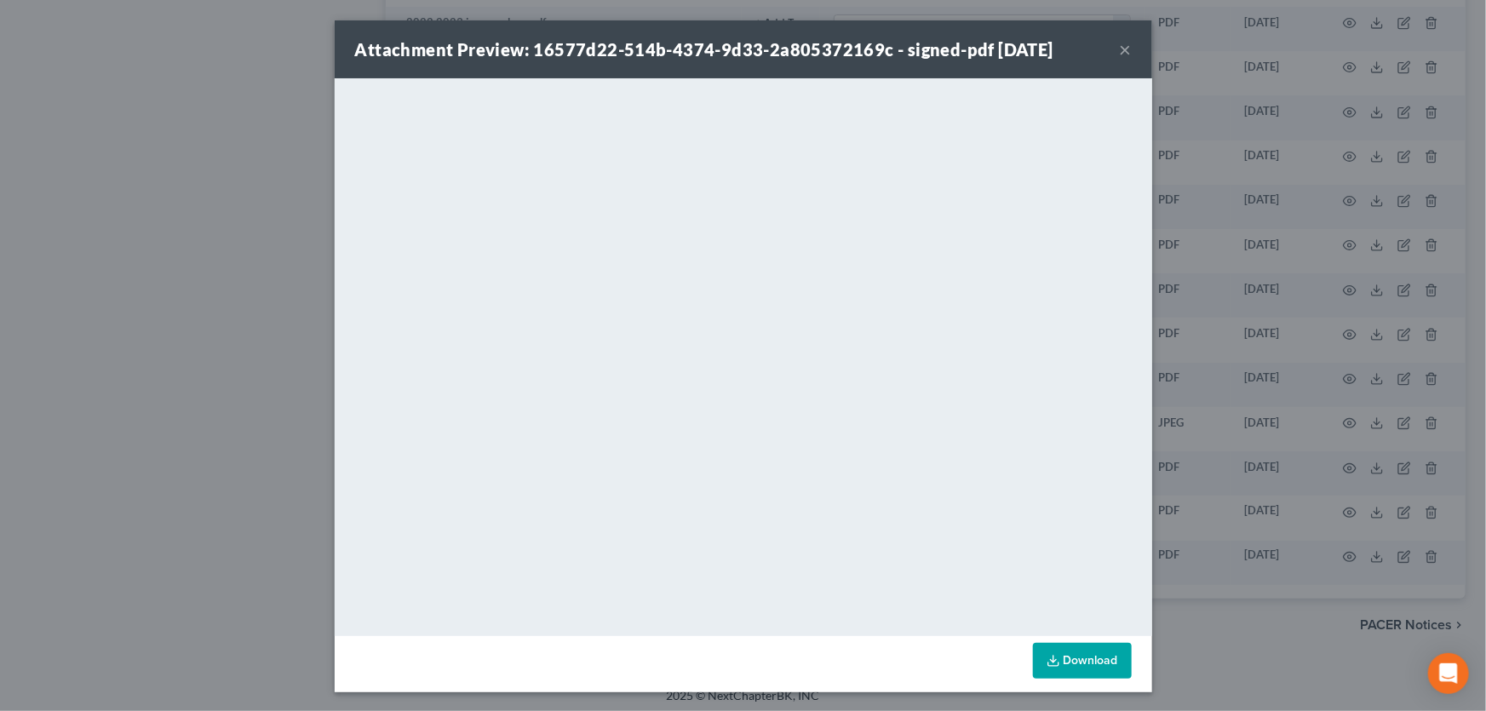
click at [1122, 53] on button "×" at bounding box center [1126, 49] width 12 height 20
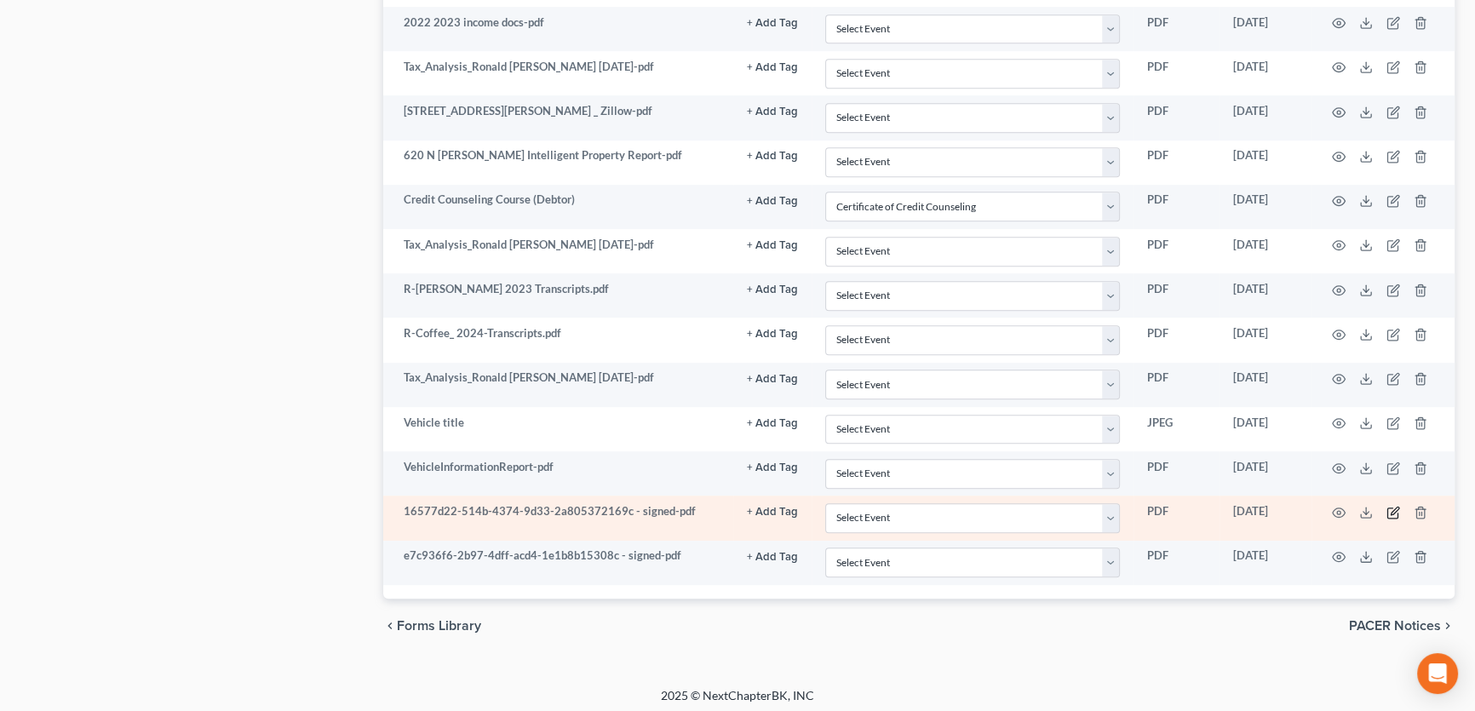
click at [1393, 507] on icon "button" at bounding box center [1394, 511] width 8 height 8
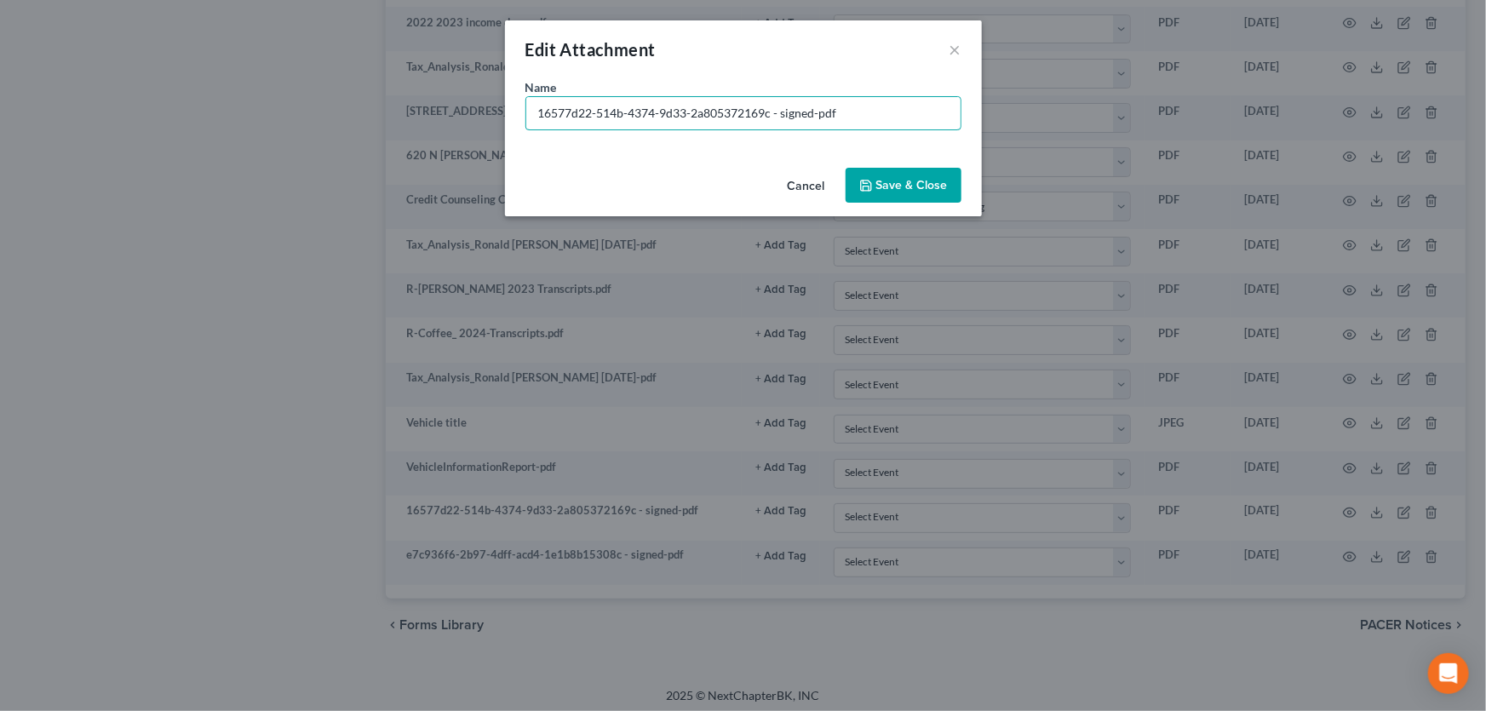
drag, startPoint x: 851, startPoint y: 110, endPoint x: 456, endPoint y: 119, distance: 395.2
click at [456, 119] on div "Edit Attachment × Name * 16577d22-514b-4374-9d33-2a805372169c - signed-pdf Canc…" at bounding box center [743, 355] width 1486 height 711
click at [778, 110] on input "16577d22-514b-4374-9d33-2a805372169c - signed-pdf" at bounding box center [743, 113] width 434 height 32
click at [775, 109] on input "16577d22-514b-4374-9d33-2a805372169c - signed-pdf" at bounding box center [743, 113] width 434 height 32
type input "Form 101- signed-pdf"
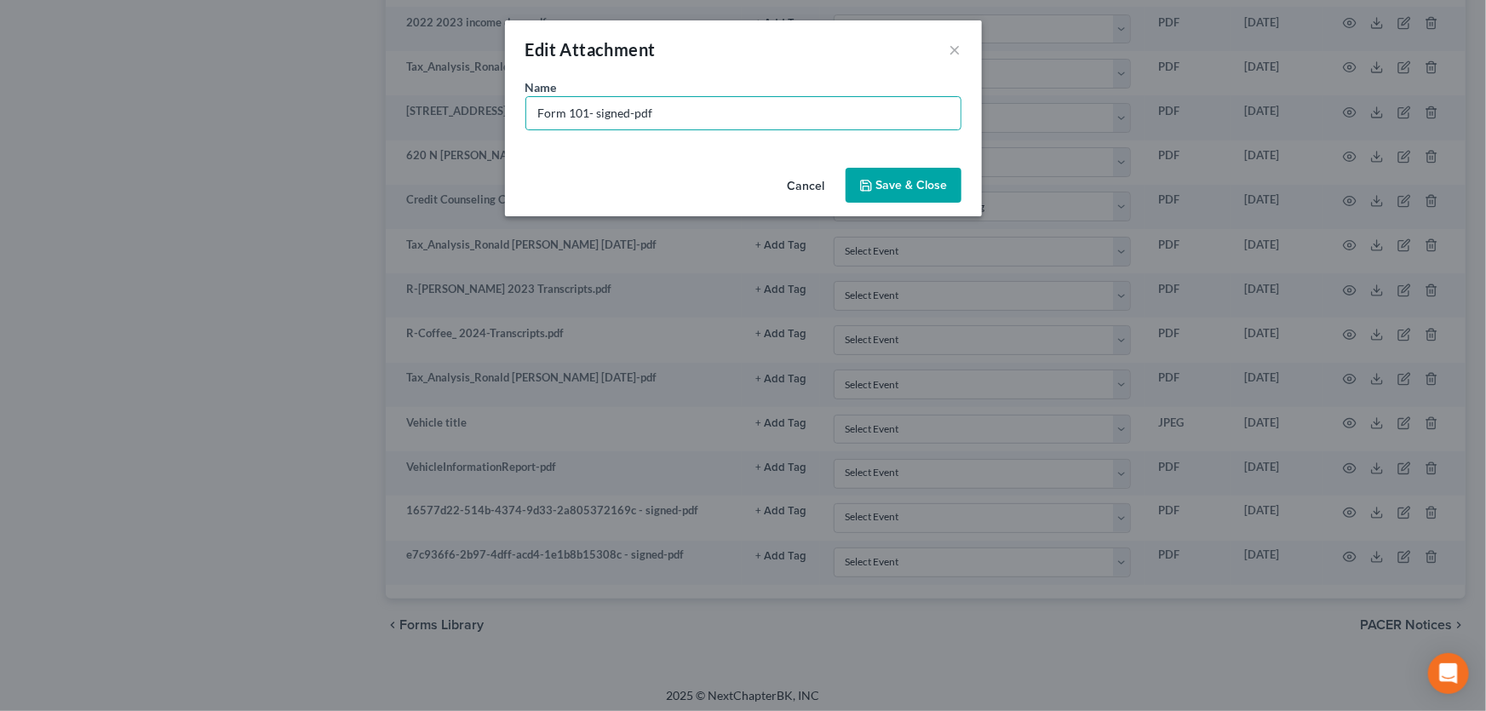
click at [907, 183] on span "Save & Close" at bounding box center [912, 185] width 72 height 14
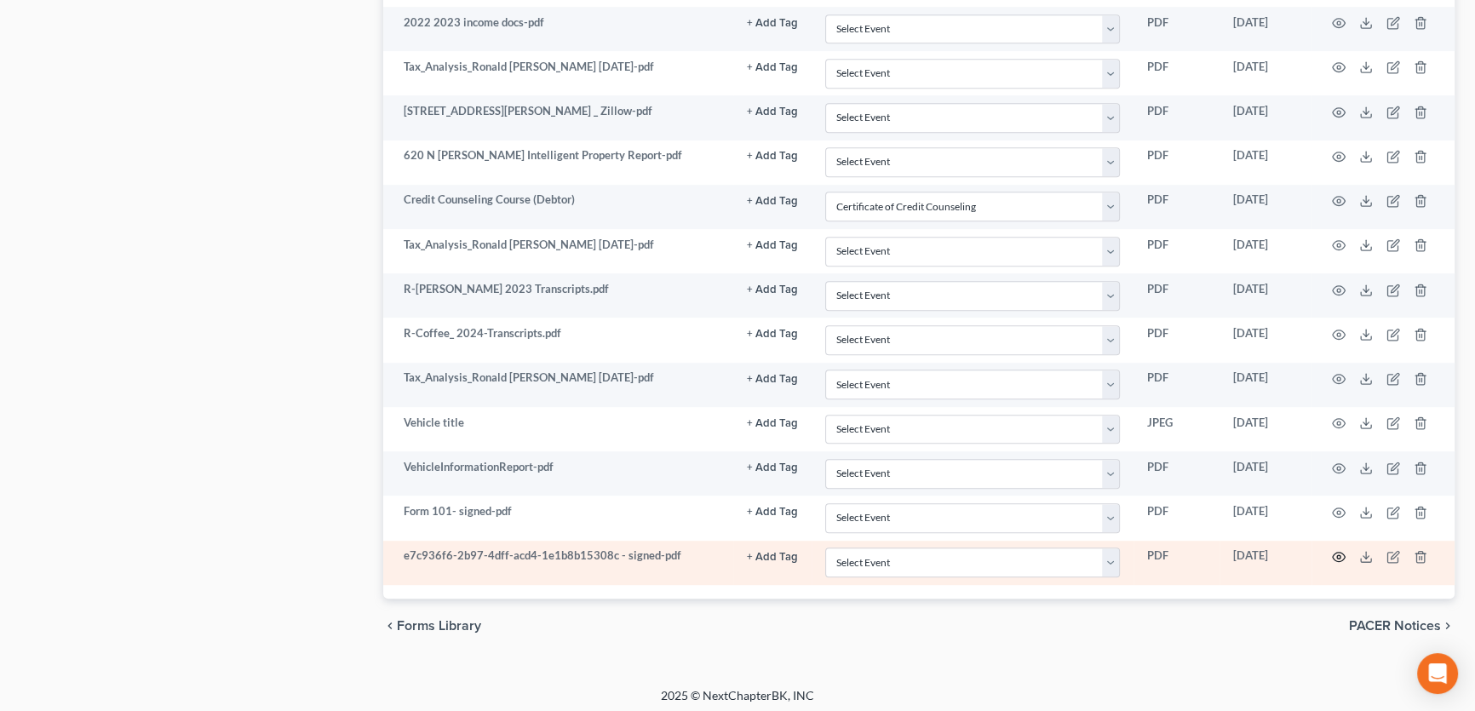
click at [1336, 551] on icon "button" at bounding box center [1339, 557] width 14 height 14
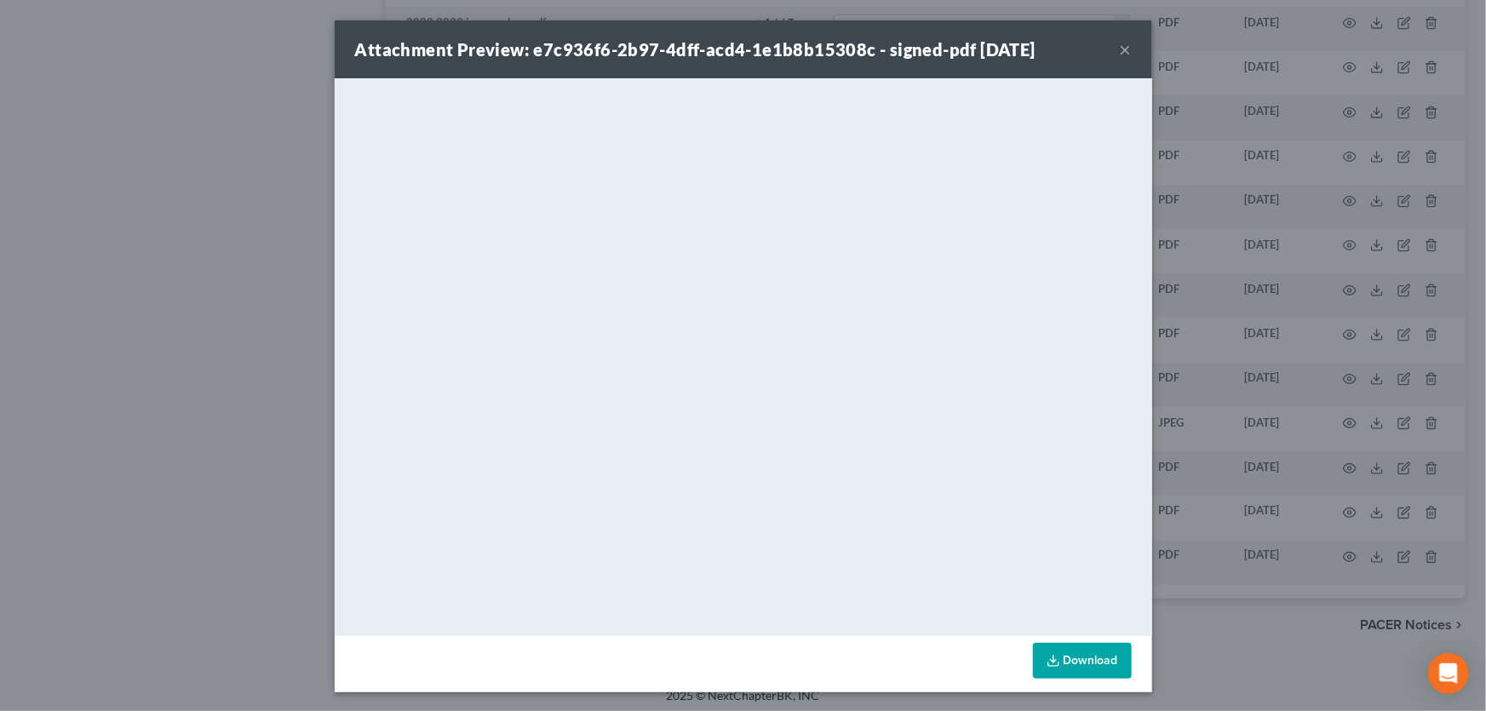
click at [1121, 52] on button "×" at bounding box center [1126, 49] width 12 height 20
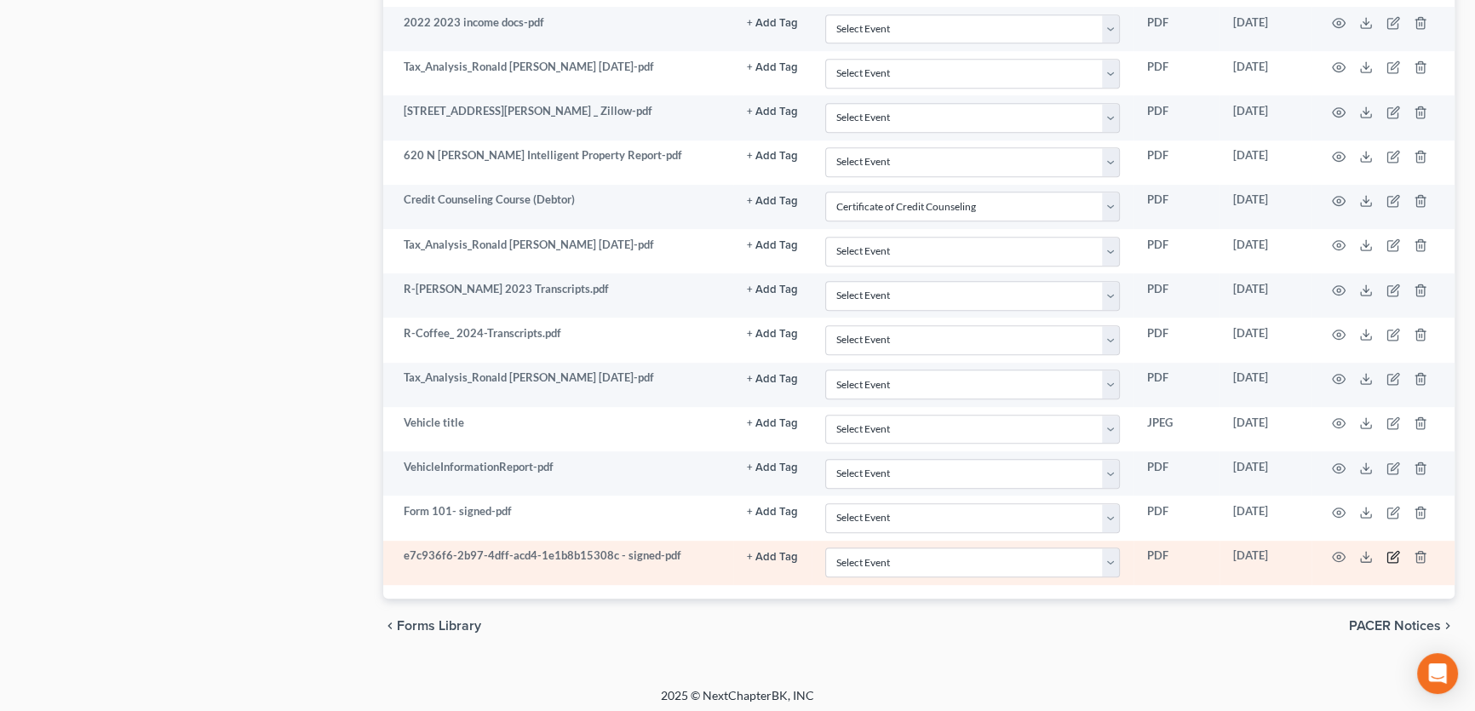
click at [1395, 552] on icon "button" at bounding box center [1393, 557] width 14 height 14
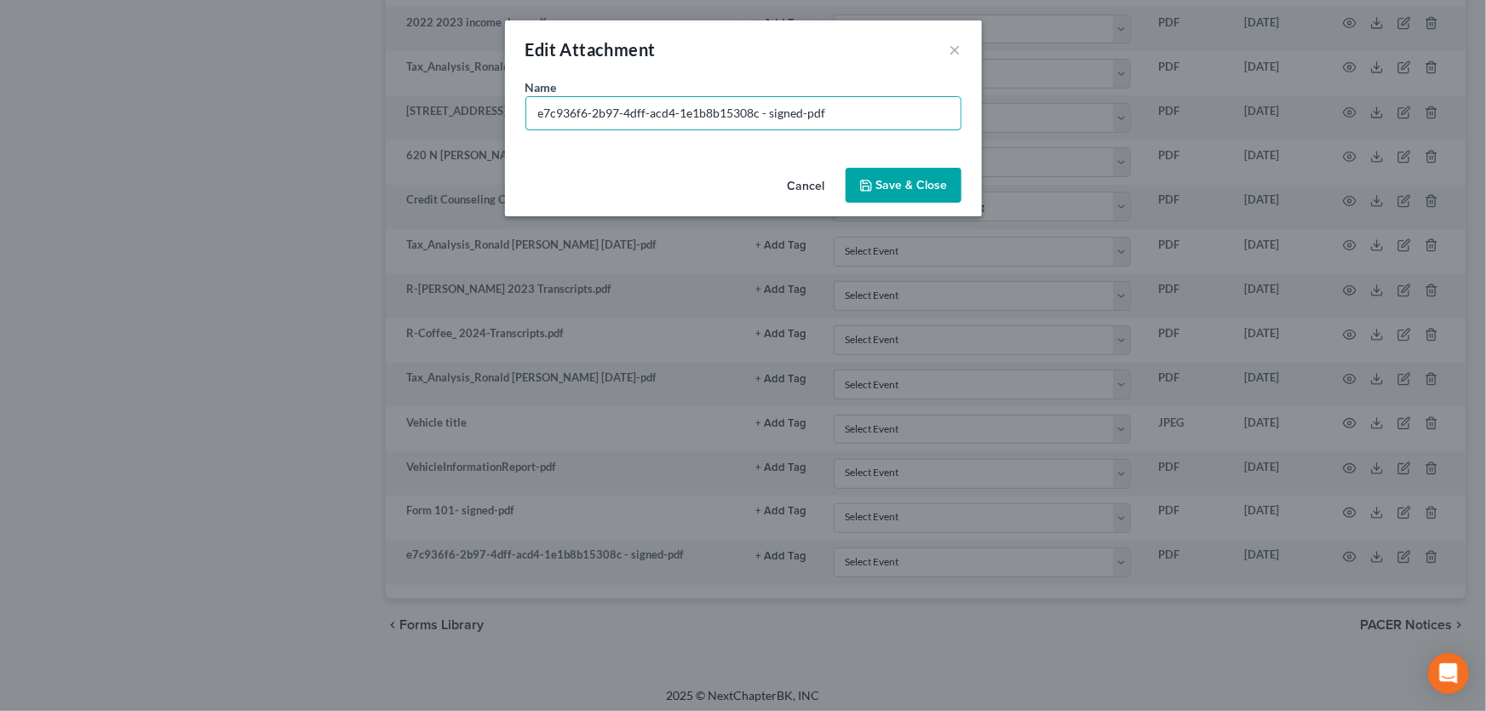
drag, startPoint x: 759, startPoint y: 112, endPoint x: 449, endPoint y: 116, distance: 310.8
click at [454, 118] on div "Edit Attachment × Name * e7c936f6-2b97-4dff-acd4-1e1b8b15308c - signed-pdf Canc…" at bounding box center [743, 355] width 1486 height 711
type input "Form 121 - signed-pdf"
click at [890, 195] on button "Save & Close" at bounding box center [903, 186] width 116 height 36
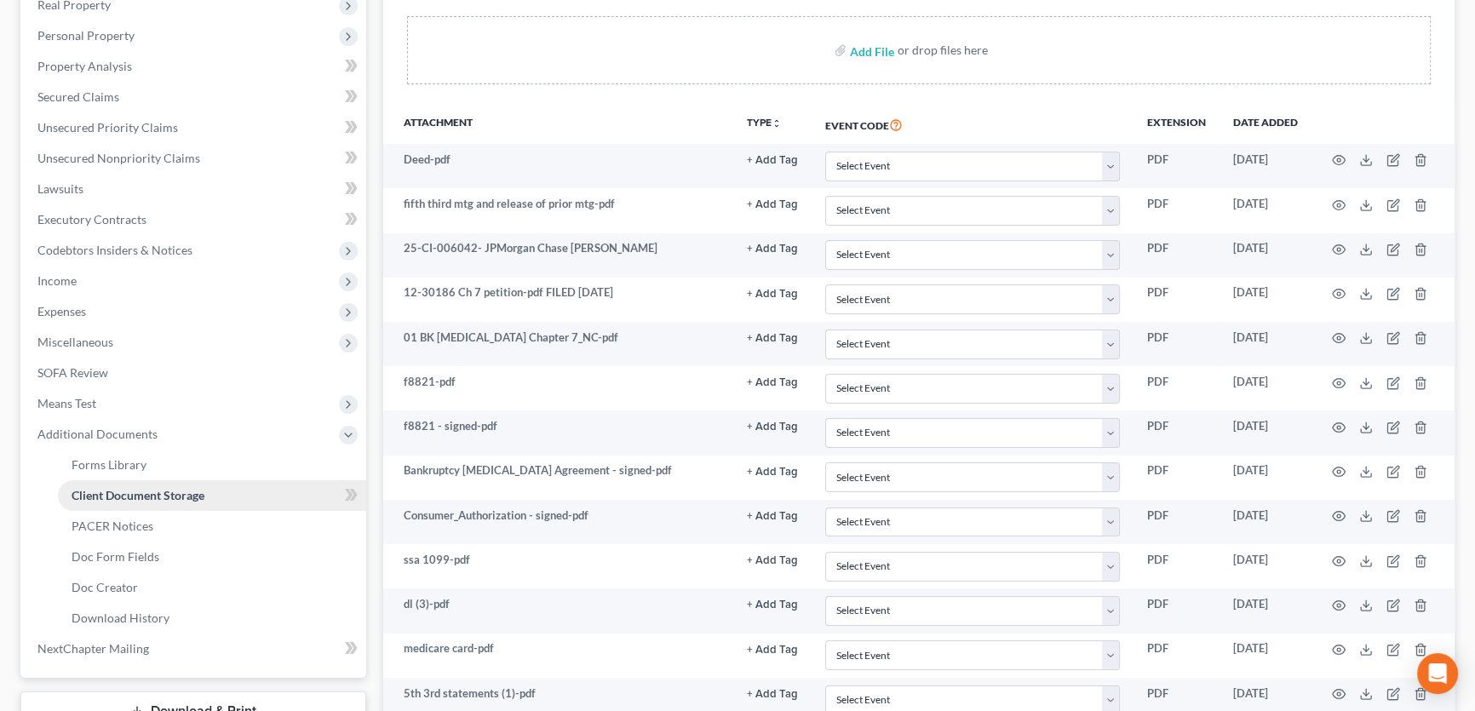
scroll to position [462, 0]
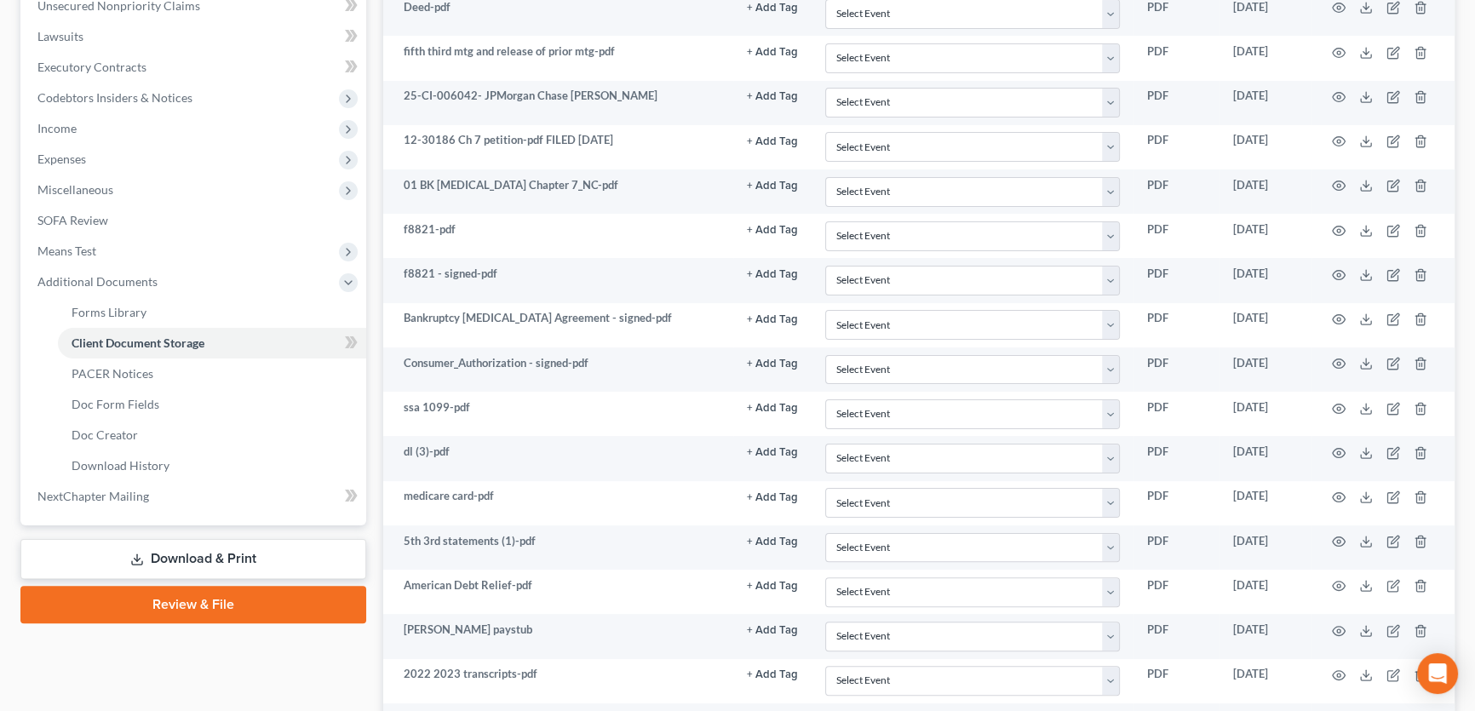
click at [191, 609] on link "Review & File" at bounding box center [193, 604] width 346 height 37
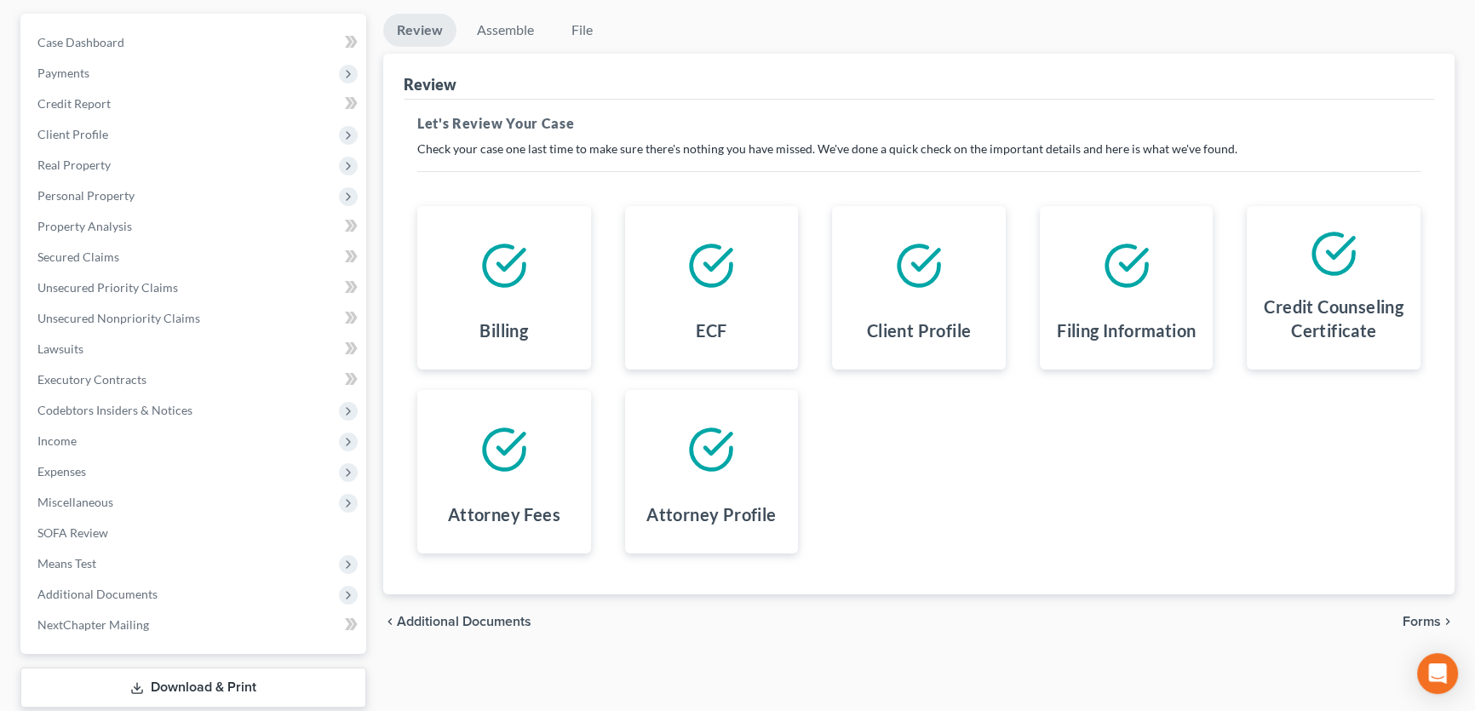
scroll to position [253, 0]
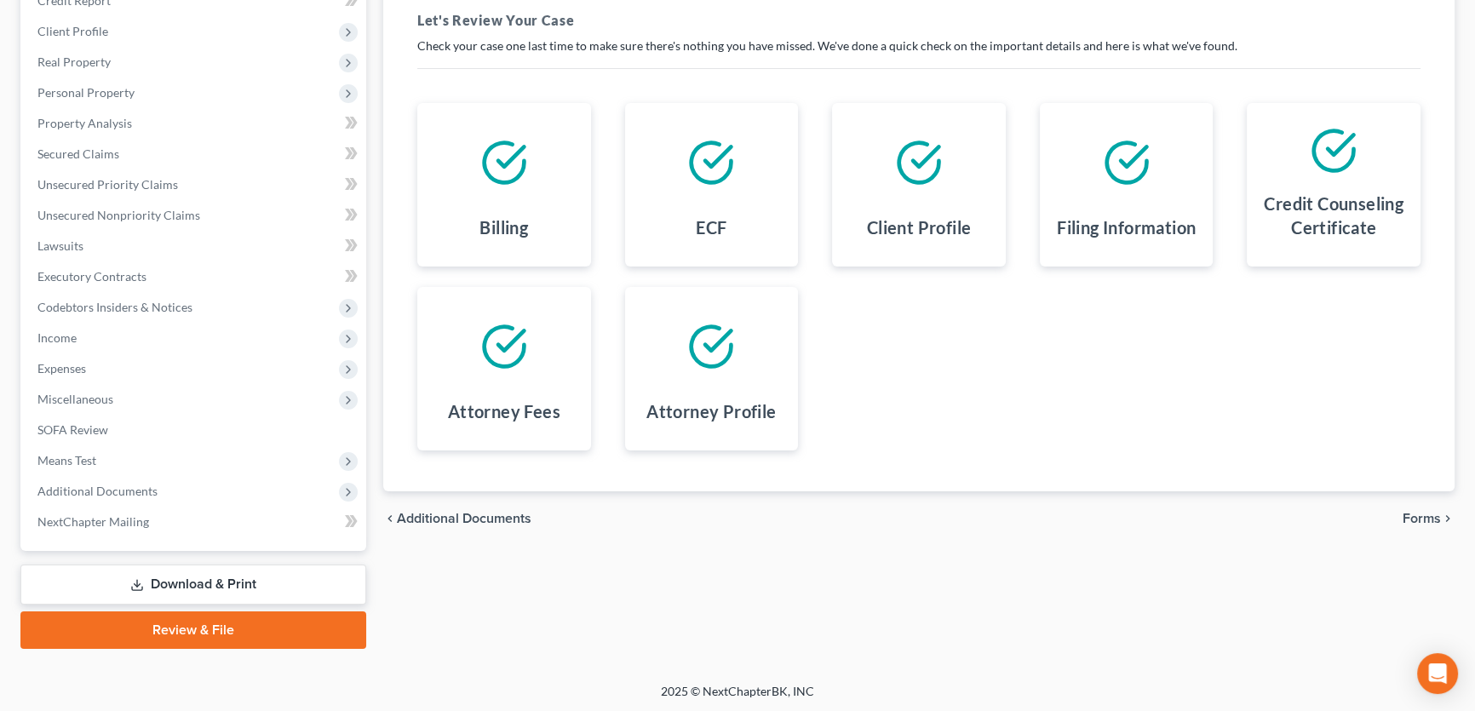
click at [1423, 516] on span "Forms" at bounding box center [1421, 519] width 38 height 14
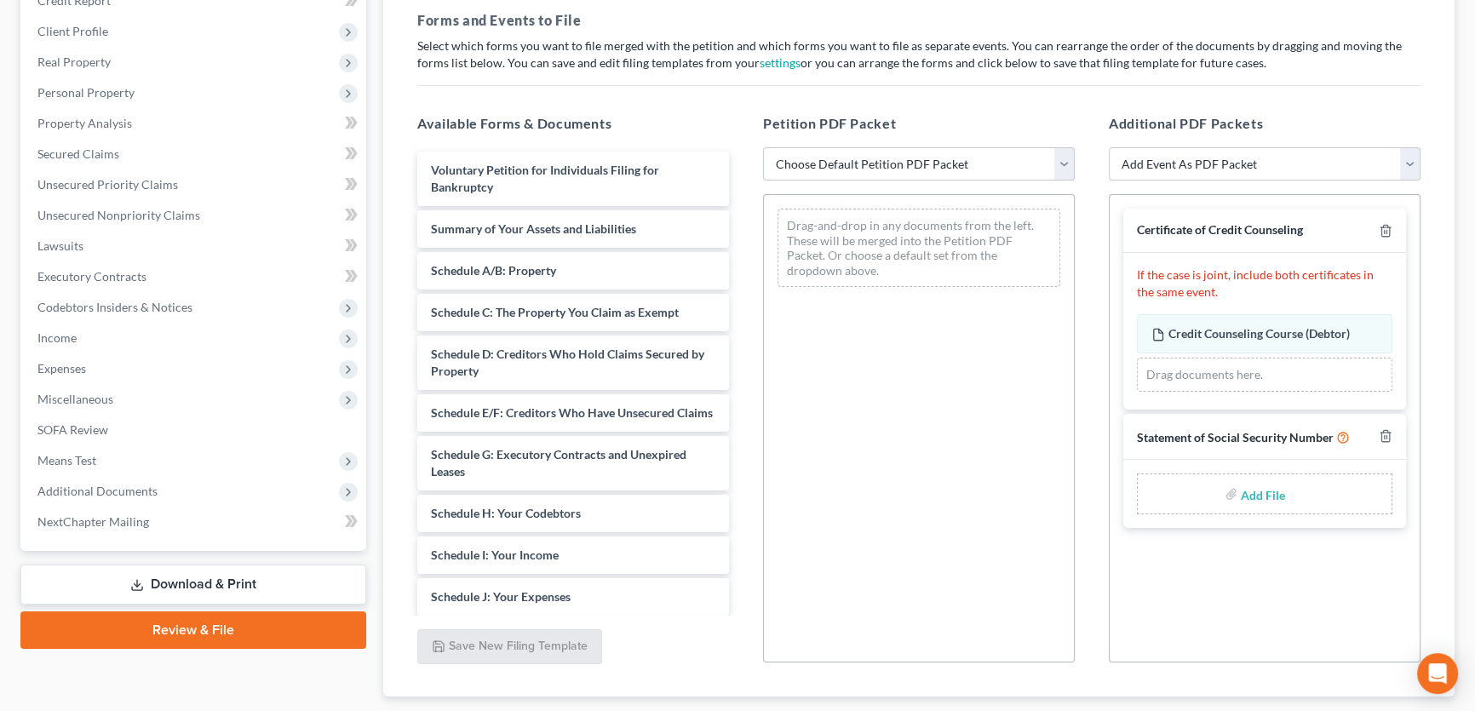
click at [914, 154] on select "Choose Default Petition PDF Packet Emergency Filing (Voluntary Petition and Cre…" at bounding box center [919, 164] width 312 height 34
click at [763, 147] on select "Choose Default Petition PDF Packet Emergency Filing (Voluntary Petition and Cre…" at bounding box center [919, 164] width 312 height 34
click at [1058, 162] on select "Choose Default Petition PDF Packet Emergency Filing (Voluntary Petition and Cre…" at bounding box center [919, 164] width 312 height 34
select select "2"
click at [763, 147] on select "Choose Default Petition PDF Packet Emergency Filing (Voluntary Petition and Cre…" at bounding box center [919, 164] width 312 height 34
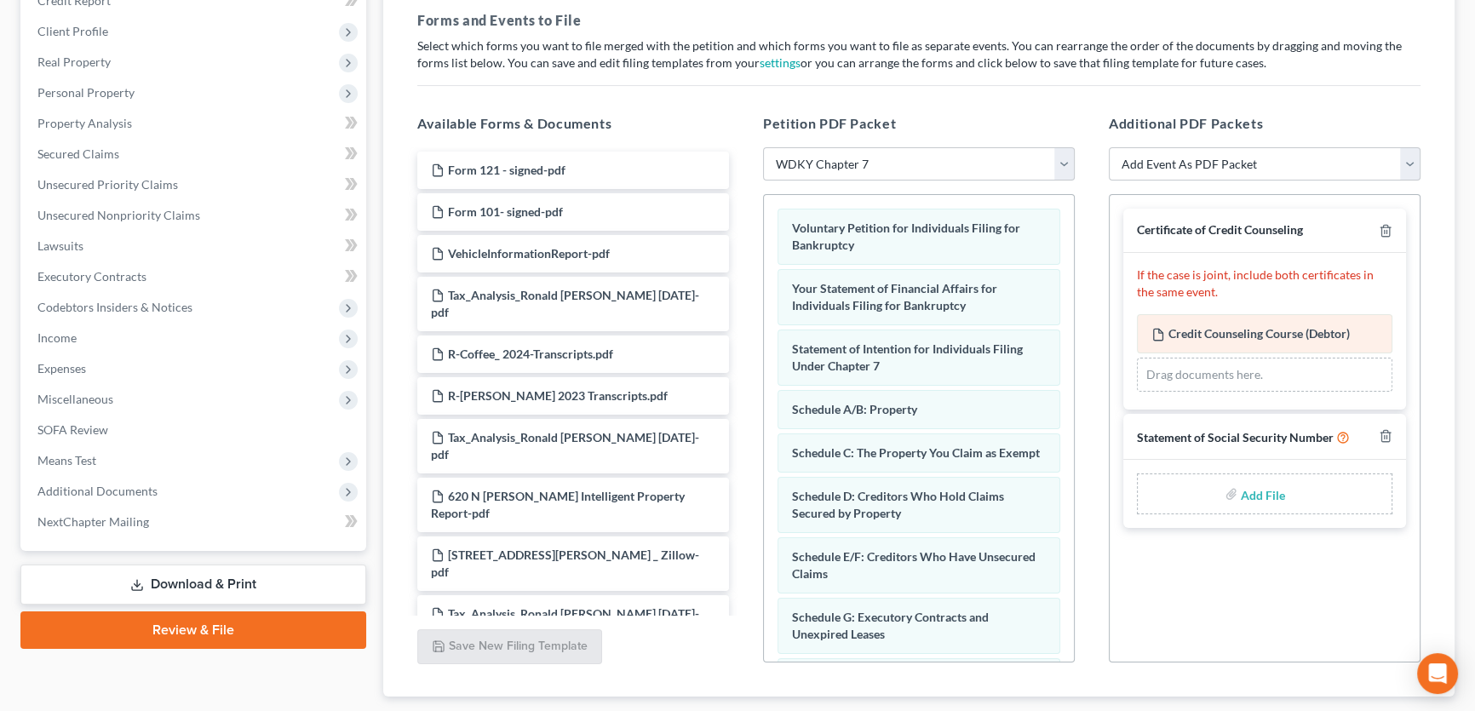
click at [1263, 330] on span "Credit Counseling Course (Debtor)" at bounding box center [1258, 333] width 181 height 14
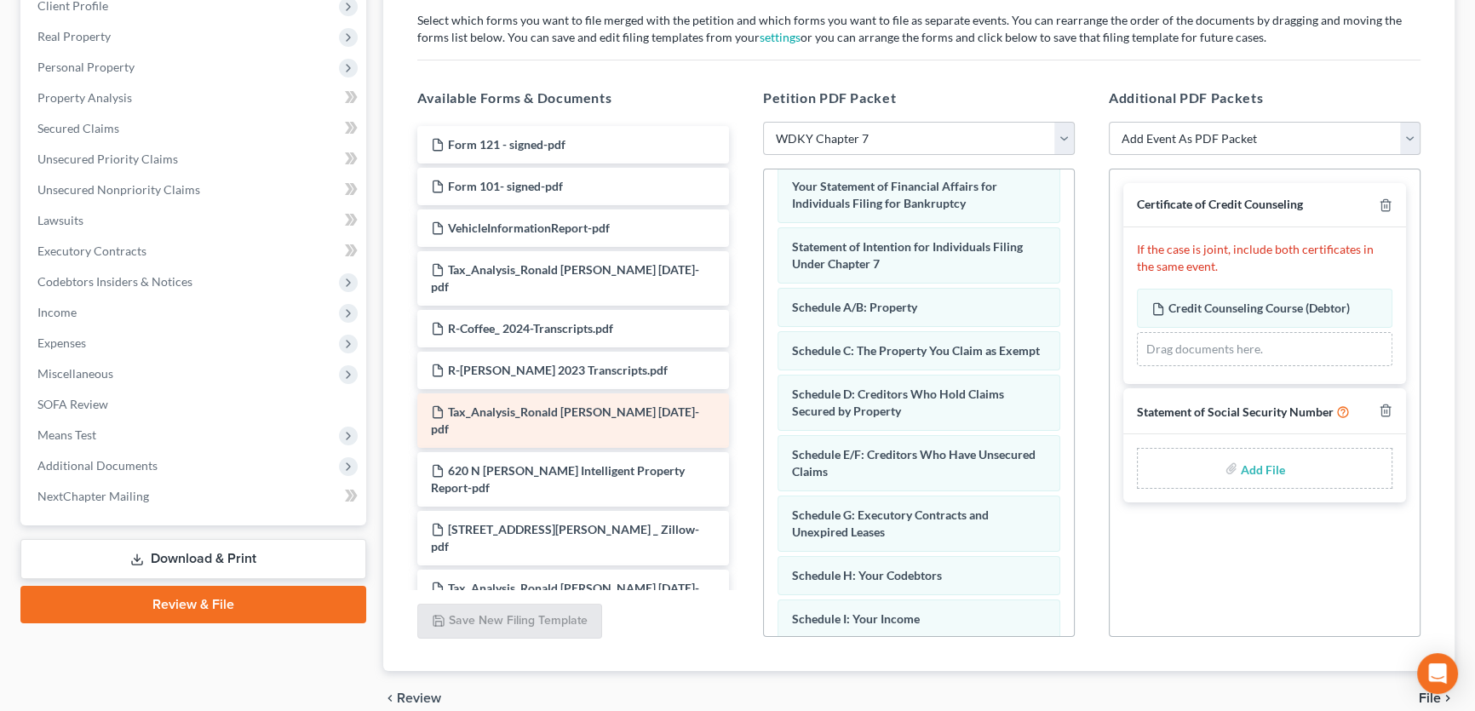
scroll to position [0, 0]
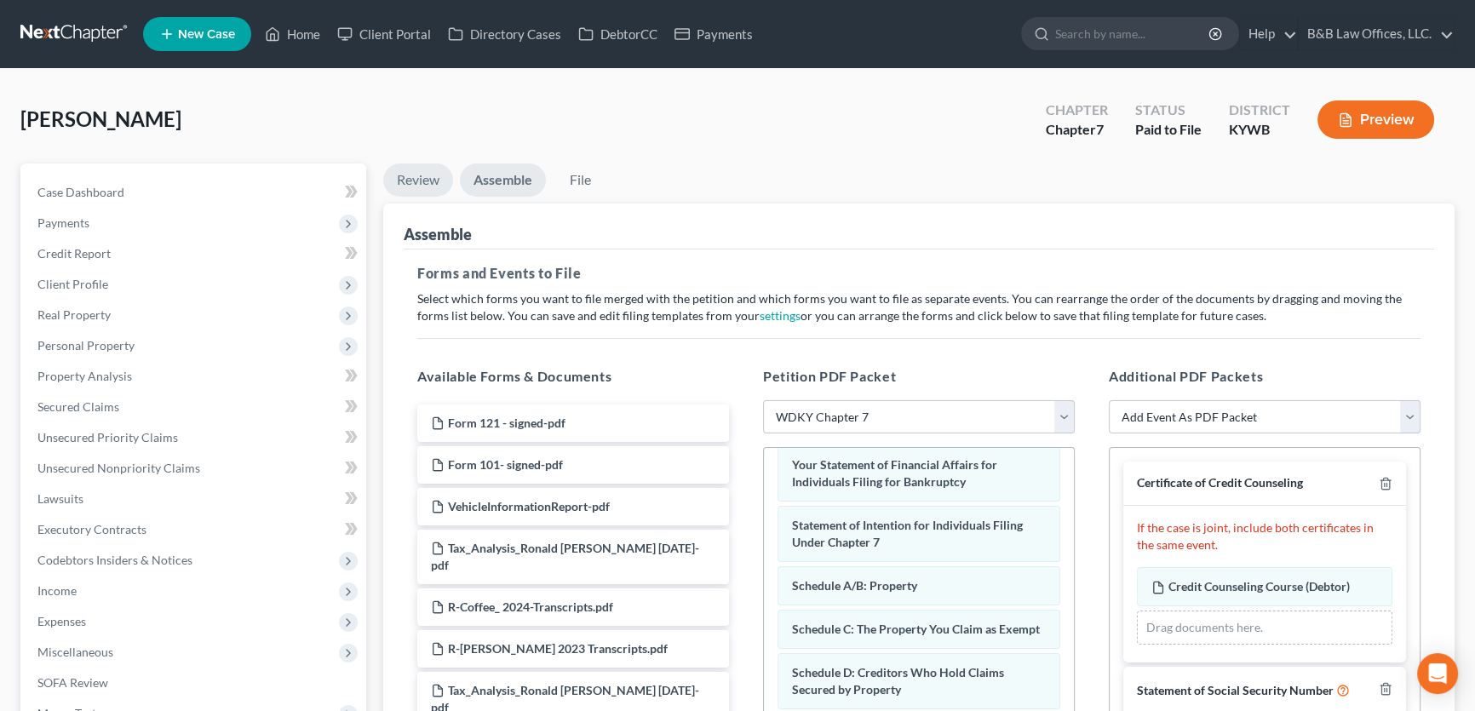
click at [404, 175] on link "Review" at bounding box center [418, 179] width 70 height 33
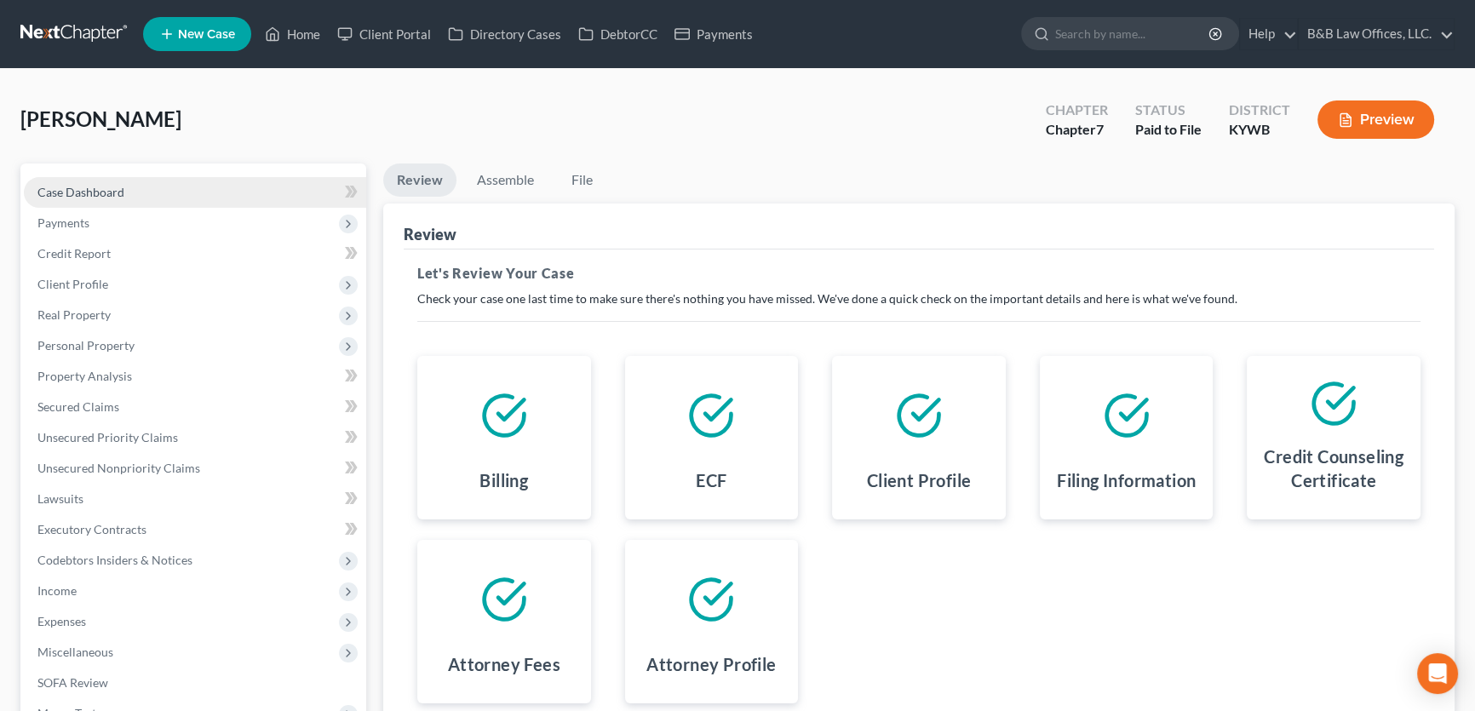
click at [210, 190] on link "Case Dashboard" at bounding box center [195, 192] width 342 height 31
select select "1"
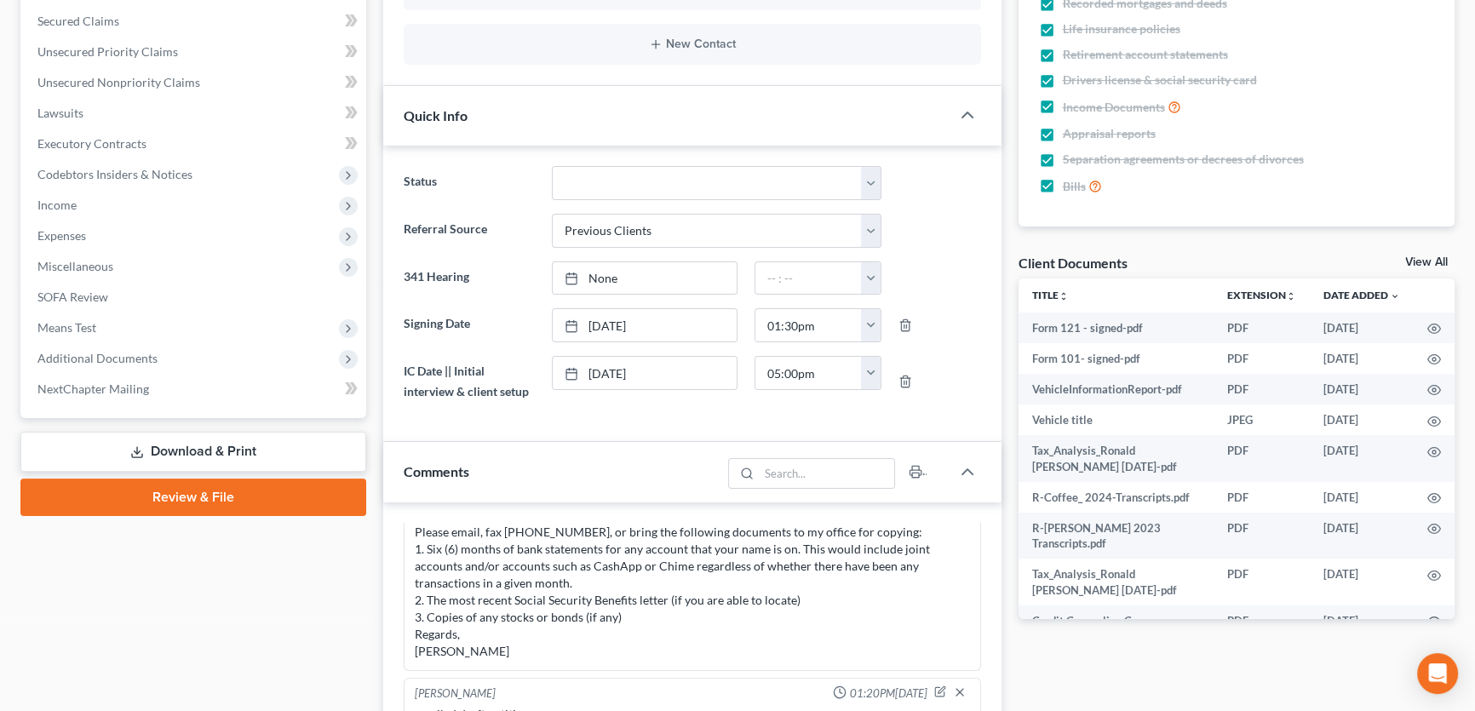
scroll to position [387, 0]
click at [1434, 260] on link "View All" at bounding box center [1426, 261] width 43 height 12
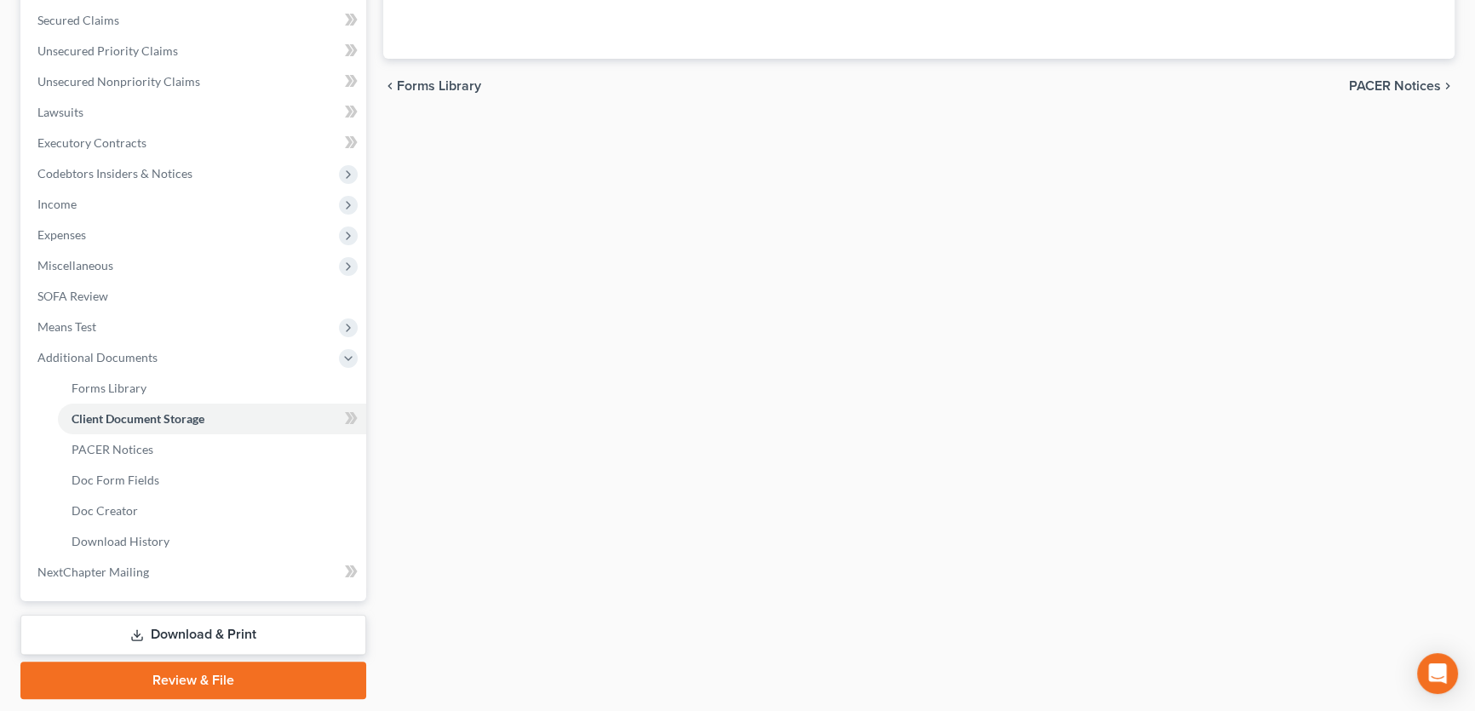
scroll to position [244, 0]
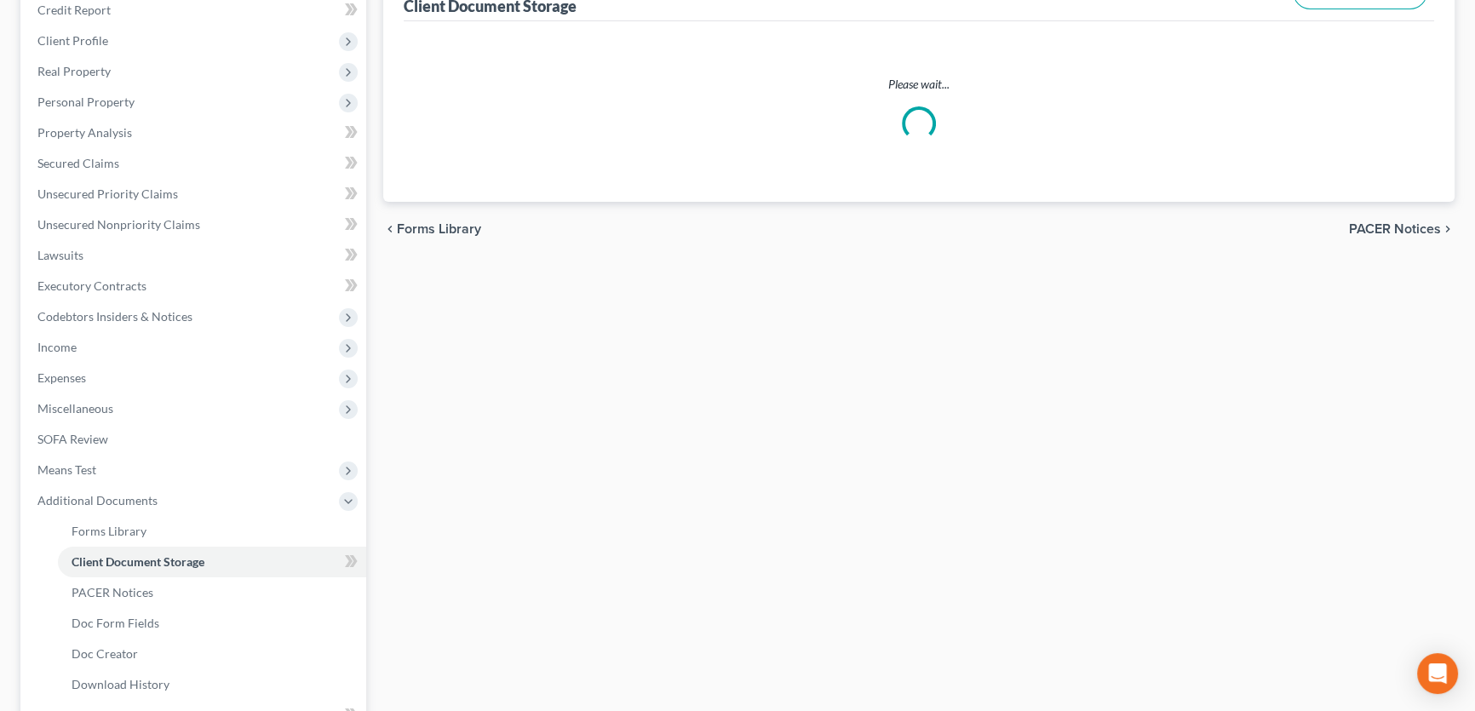
select select "7"
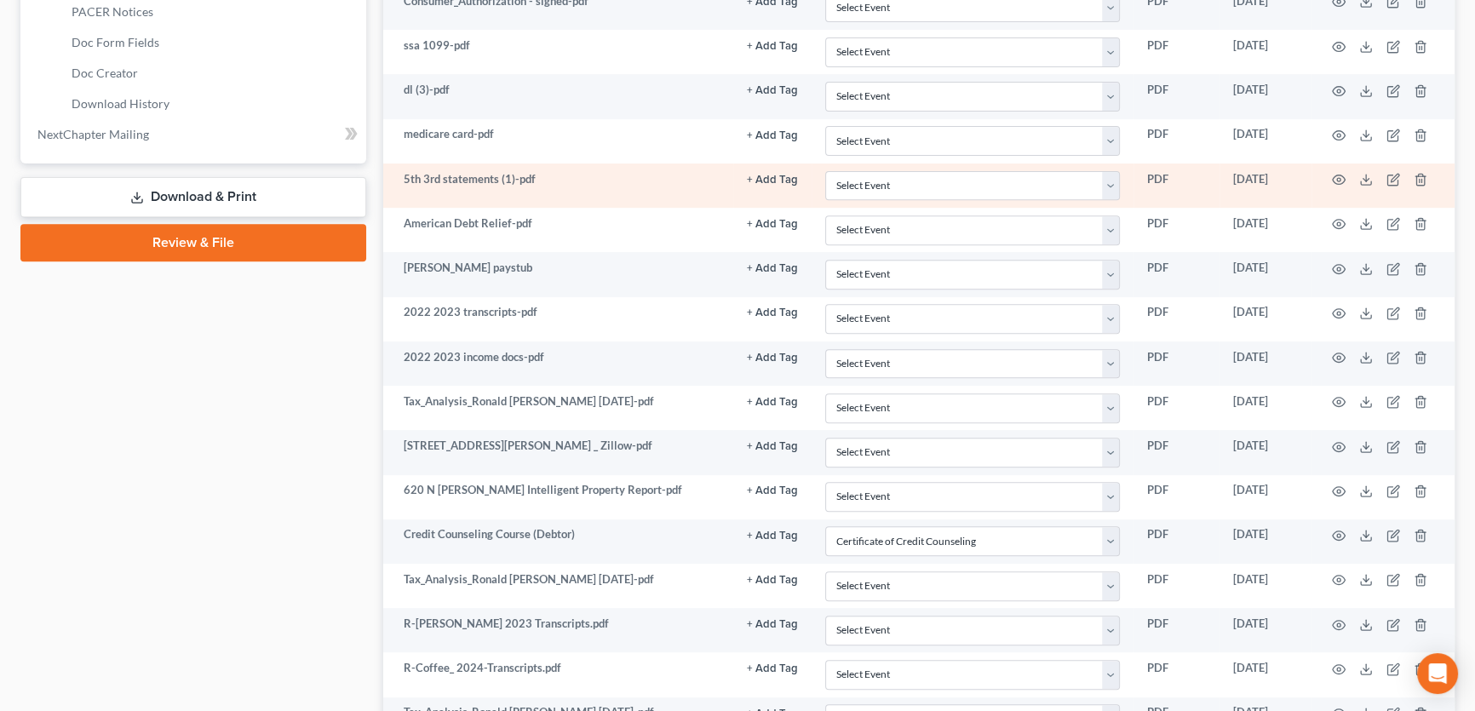
scroll to position [851, 0]
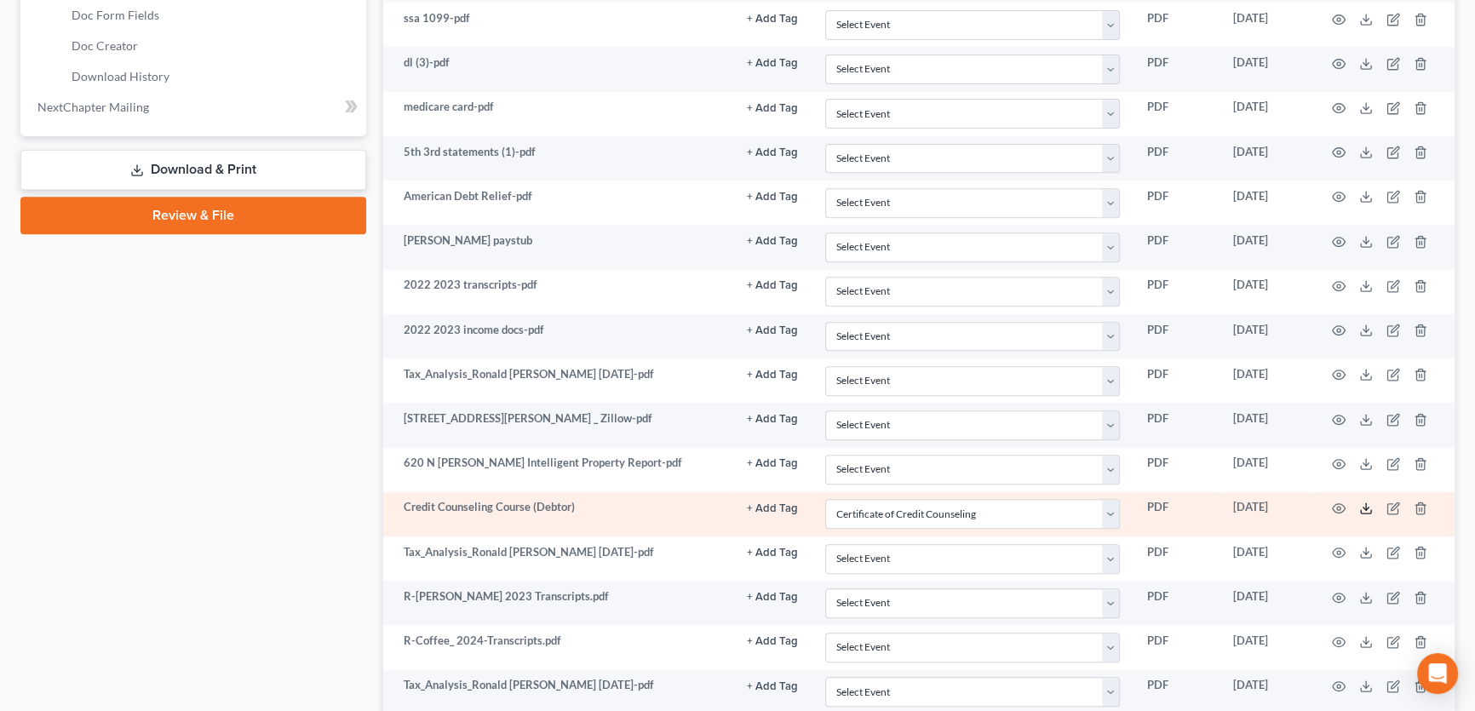
click at [1364, 507] on polyline at bounding box center [1366, 508] width 6 height 3
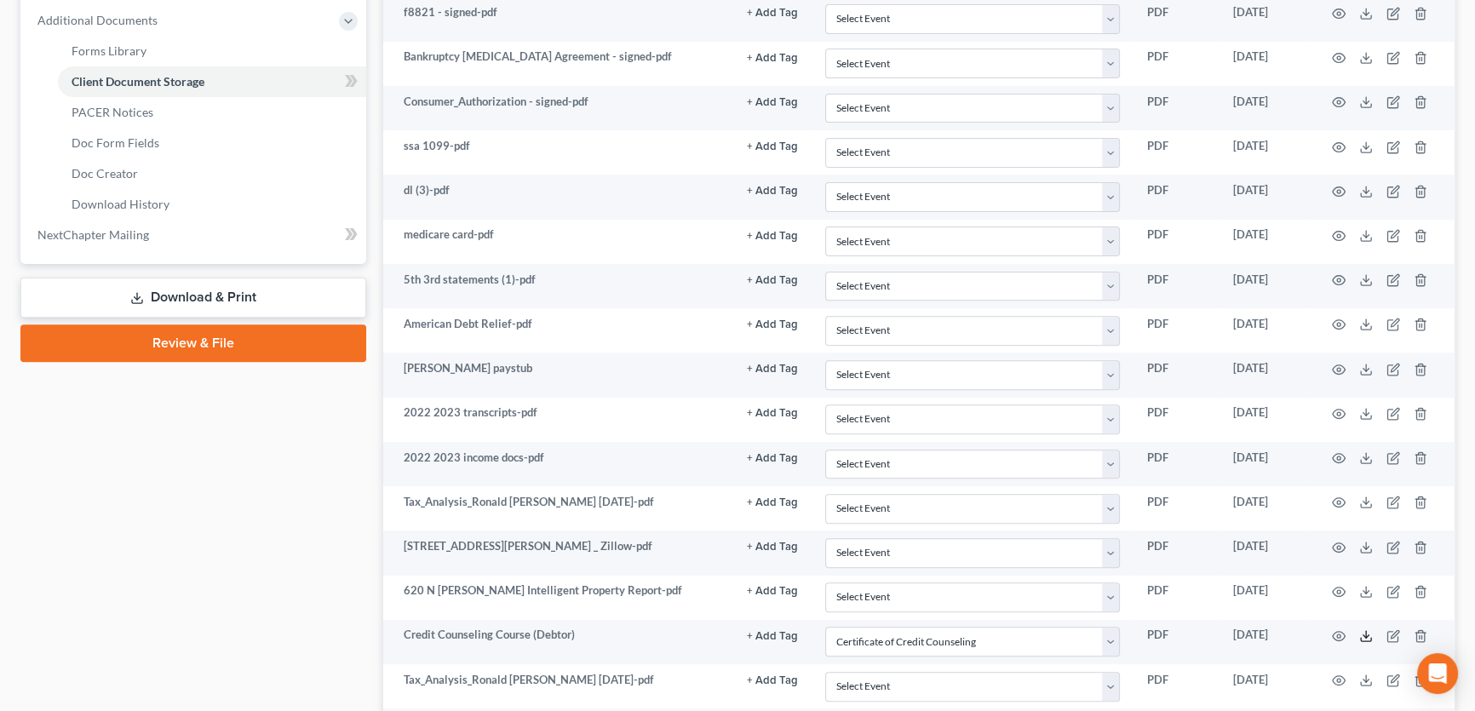
scroll to position [696, 0]
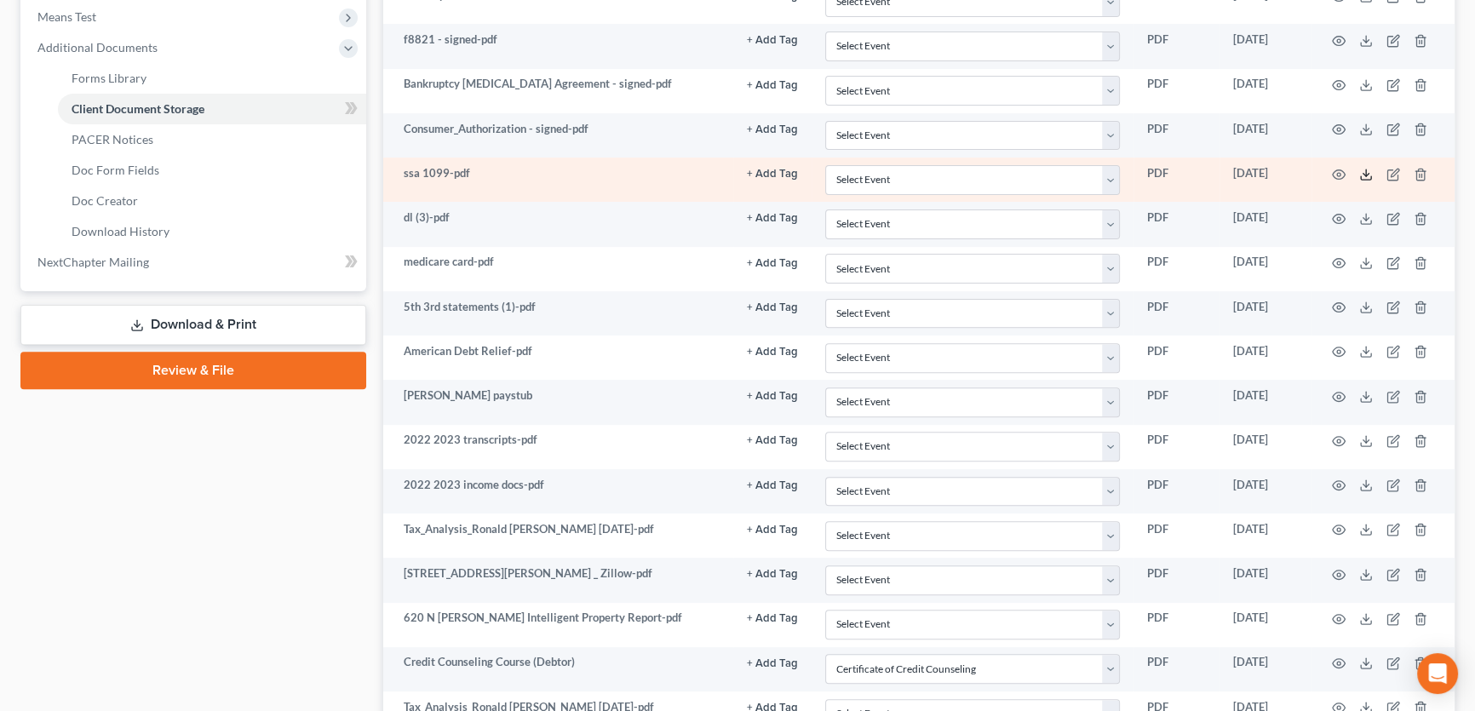
click at [1368, 170] on icon at bounding box center [1366, 175] width 14 height 14
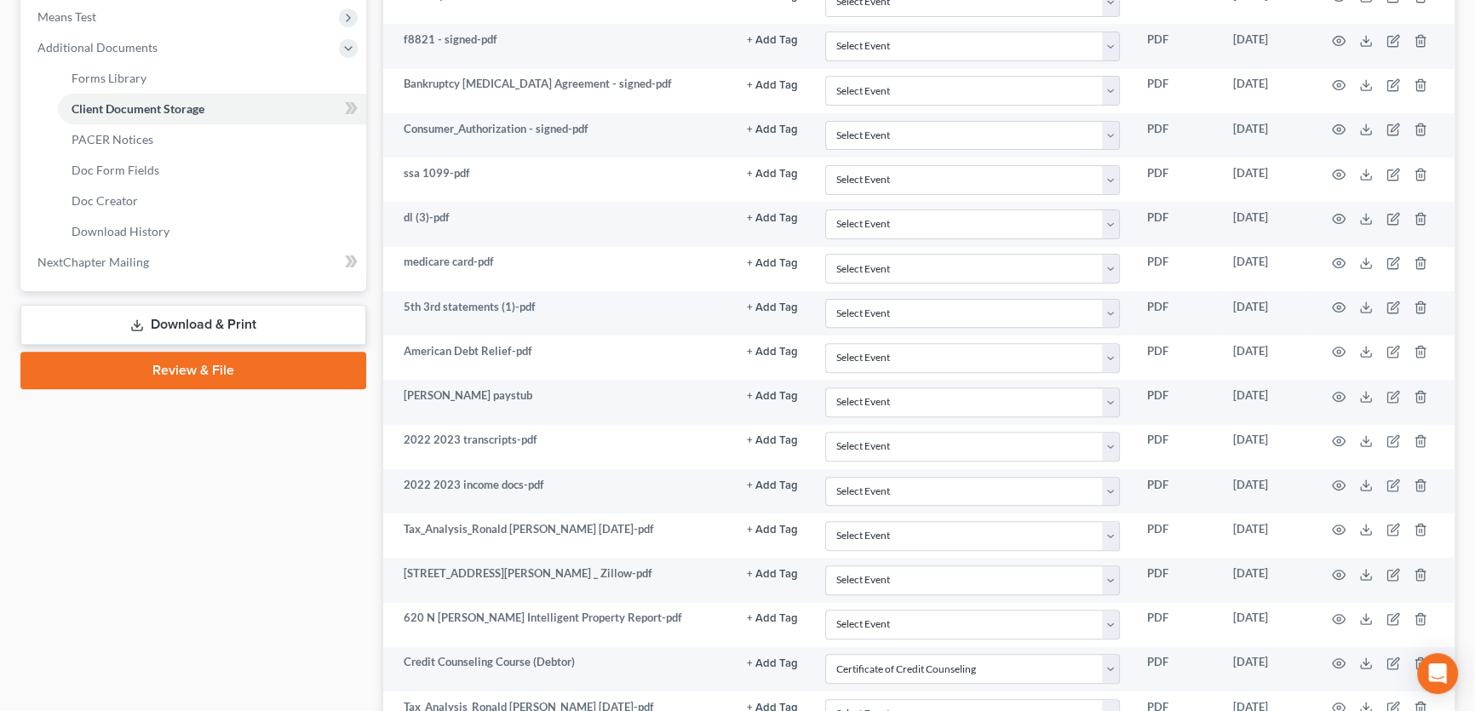
click at [145, 321] on link "Download & Print" at bounding box center [193, 325] width 346 height 40
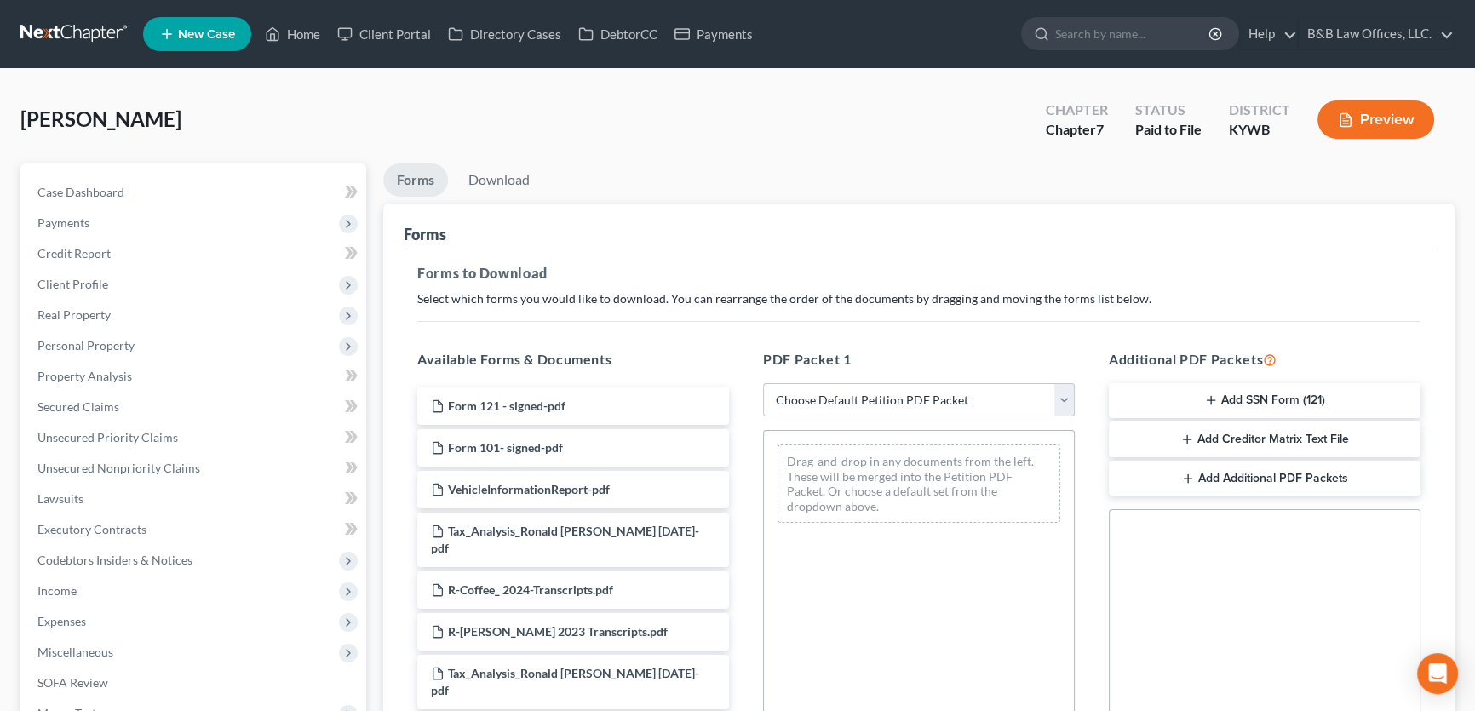
click at [1240, 397] on button "Add SSN Form (121)" at bounding box center [1265, 401] width 312 height 36
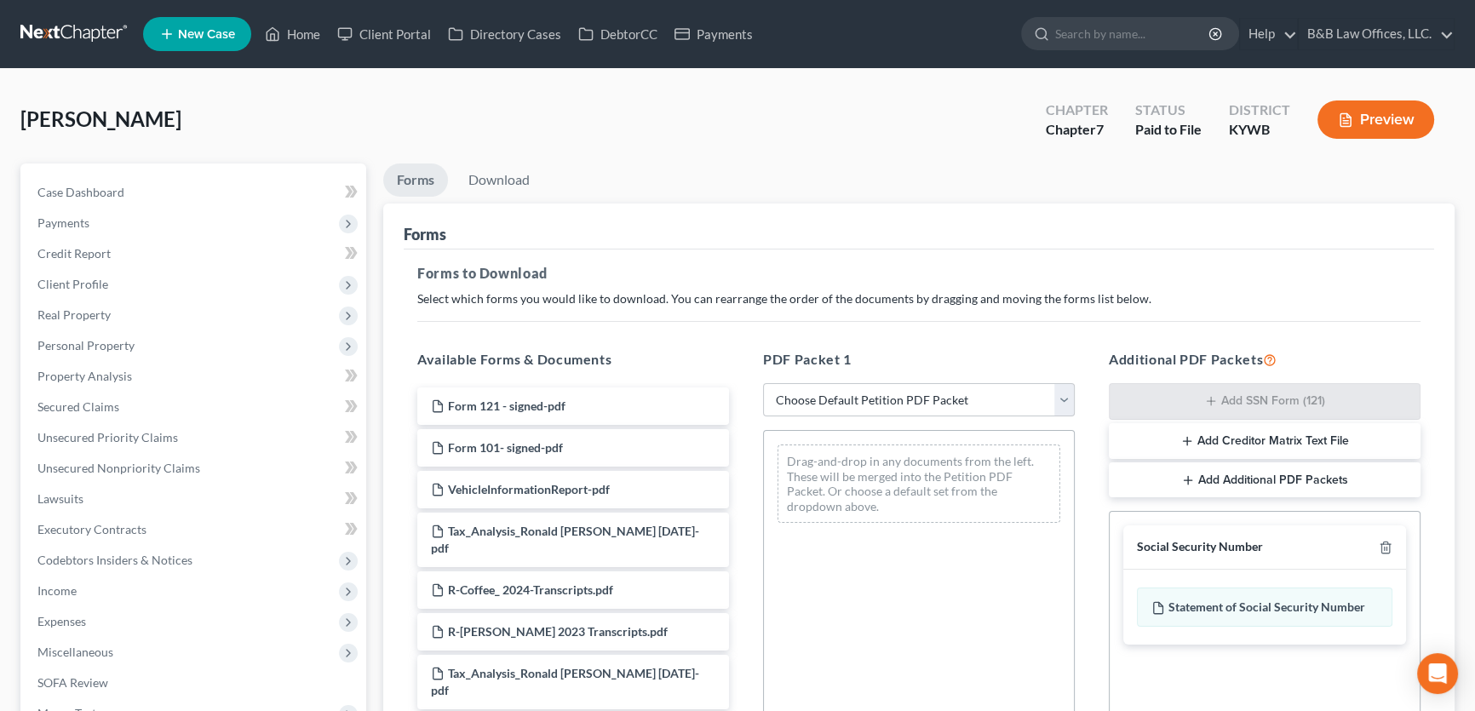
scroll to position [77, 0]
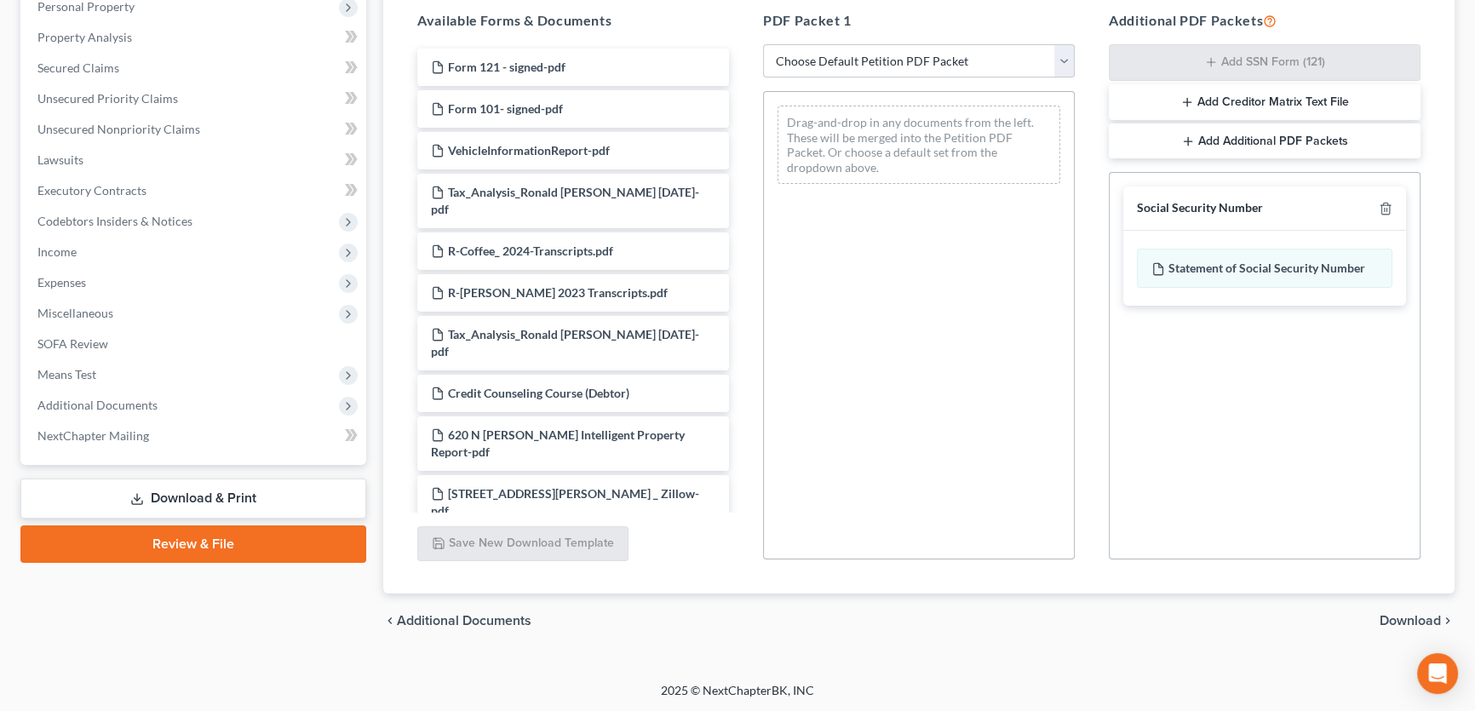
click at [1395, 618] on span "Download" at bounding box center [1409, 621] width 61 height 14
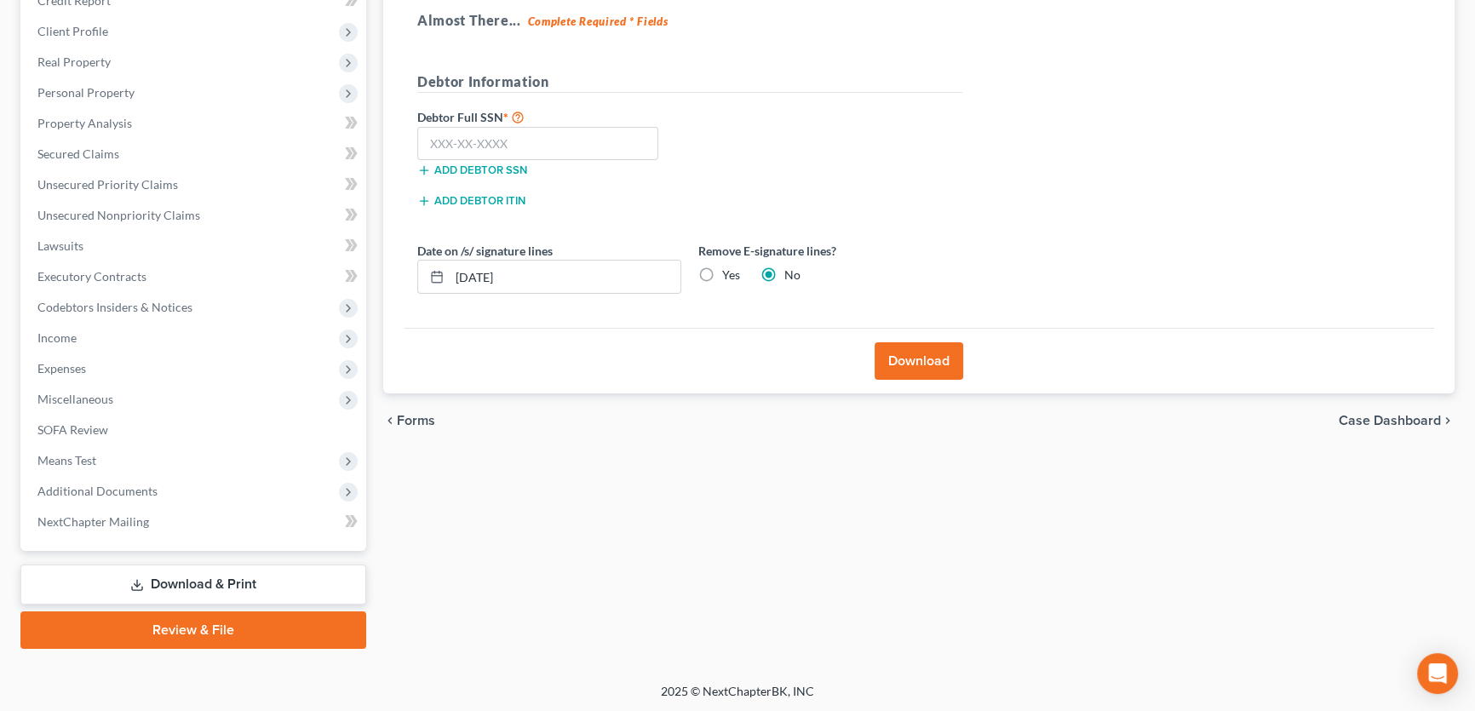
click at [513, 160] on div "Add debtor SSN" at bounding box center [549, 168] width 281 height 17
click at [510, 147] on input "text" at bounding box center [537, 144] width 241 height 34
type input "407-86-3828"
click at [932, 367] on button "Download" at bounding box center [918, 360] width 89 height 37
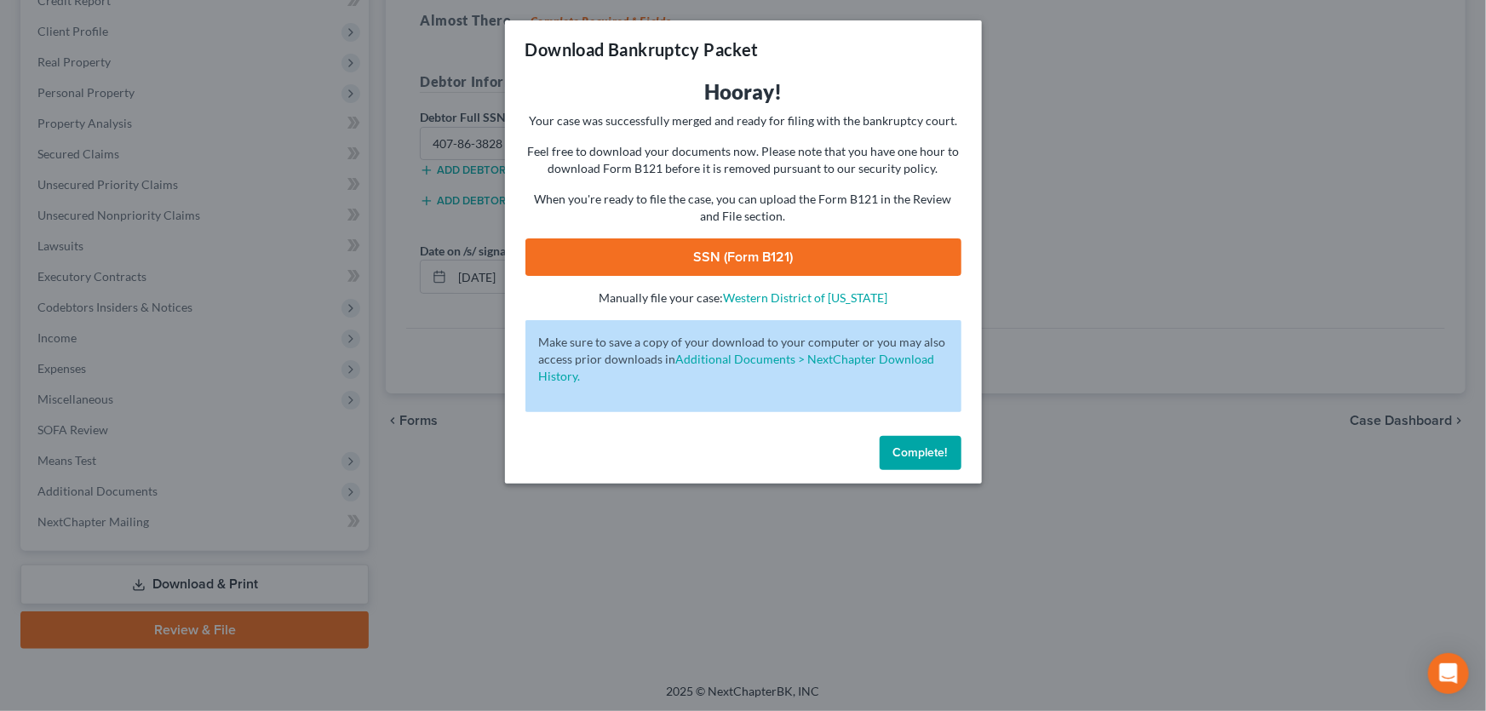
click at [759, 266] on link "SSN (Form B121)" at bounding box center [743, 256] width 436 height 37
click at [926, 448] on span "Complete!" at bounding box center [920, 452] width 54 height 14
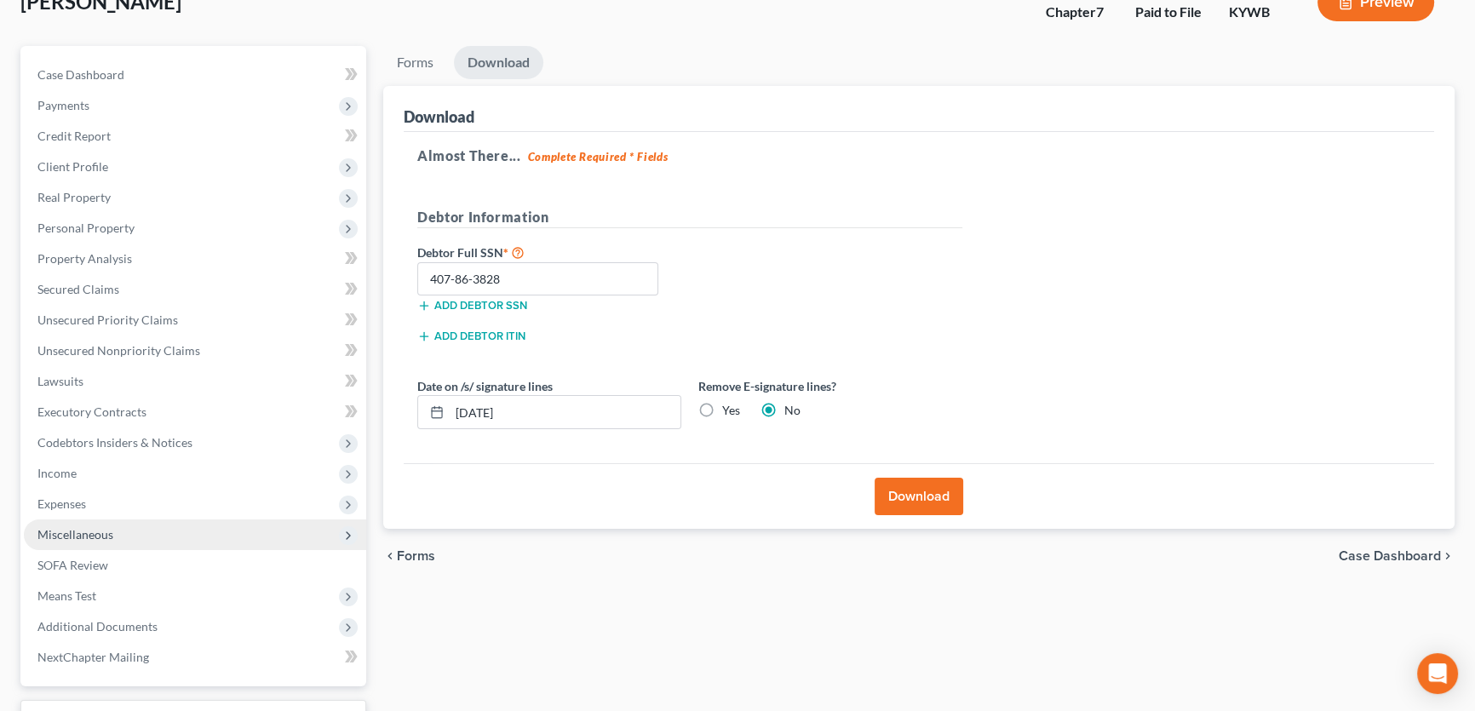
scroll to position [98, 0]
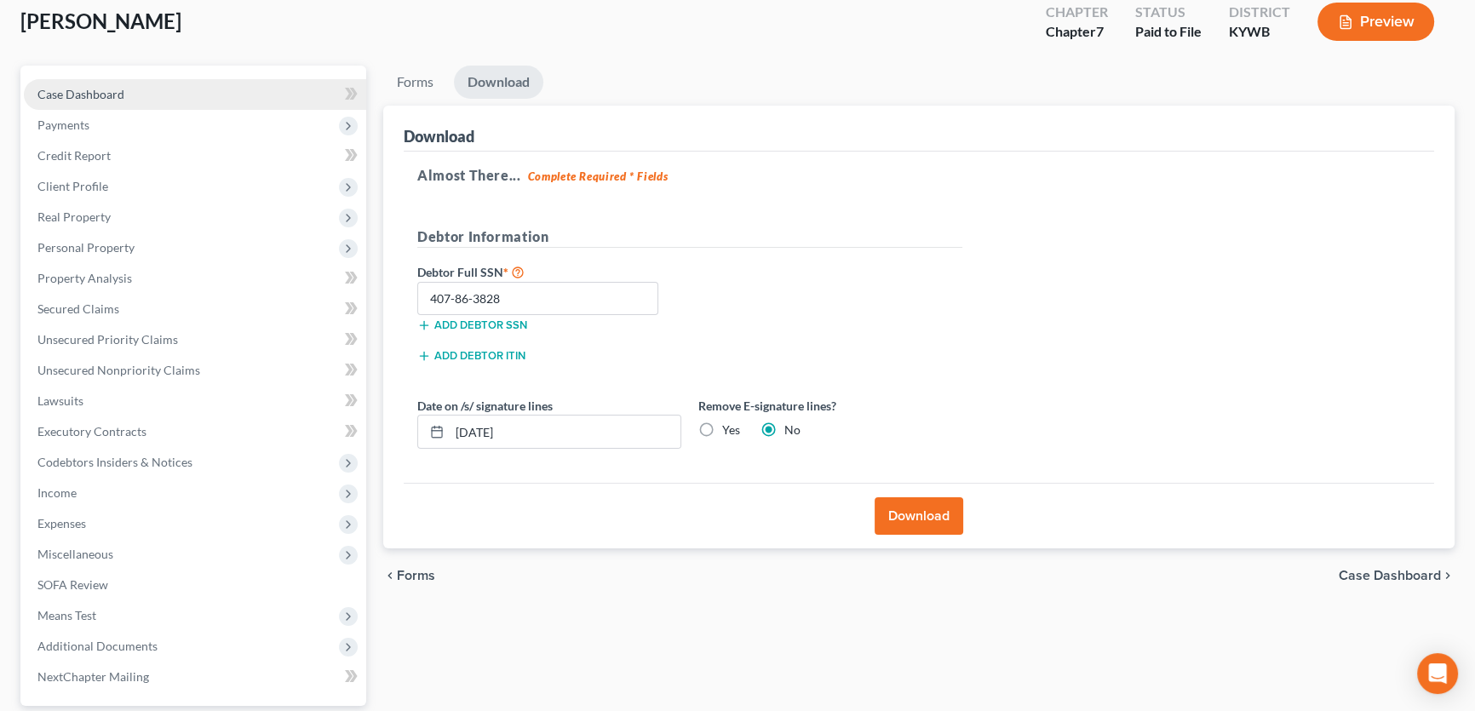
click at [146, 95] on link "Case Dashboard" at bounding box center [195, 94] width 342 height 31
select select "12"
select select "1"
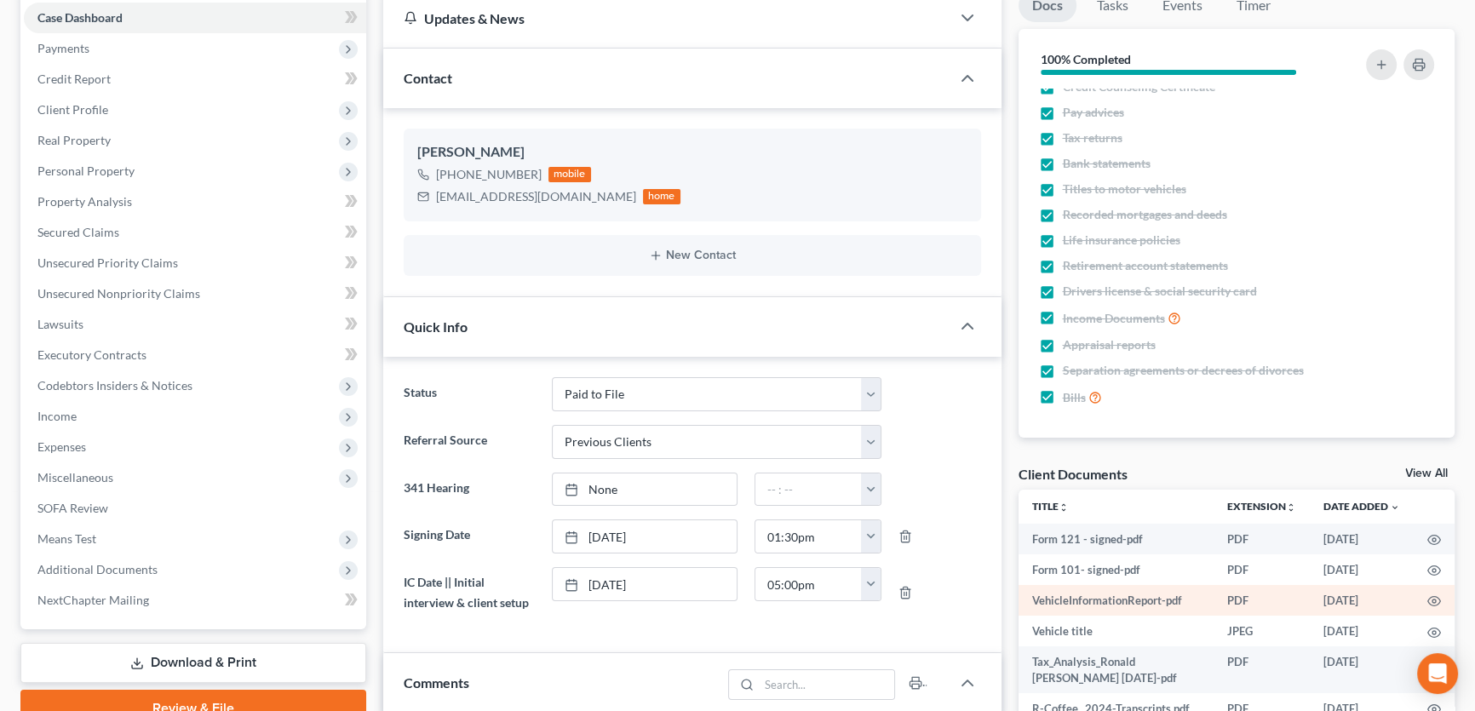
scroll to position [232, 0]
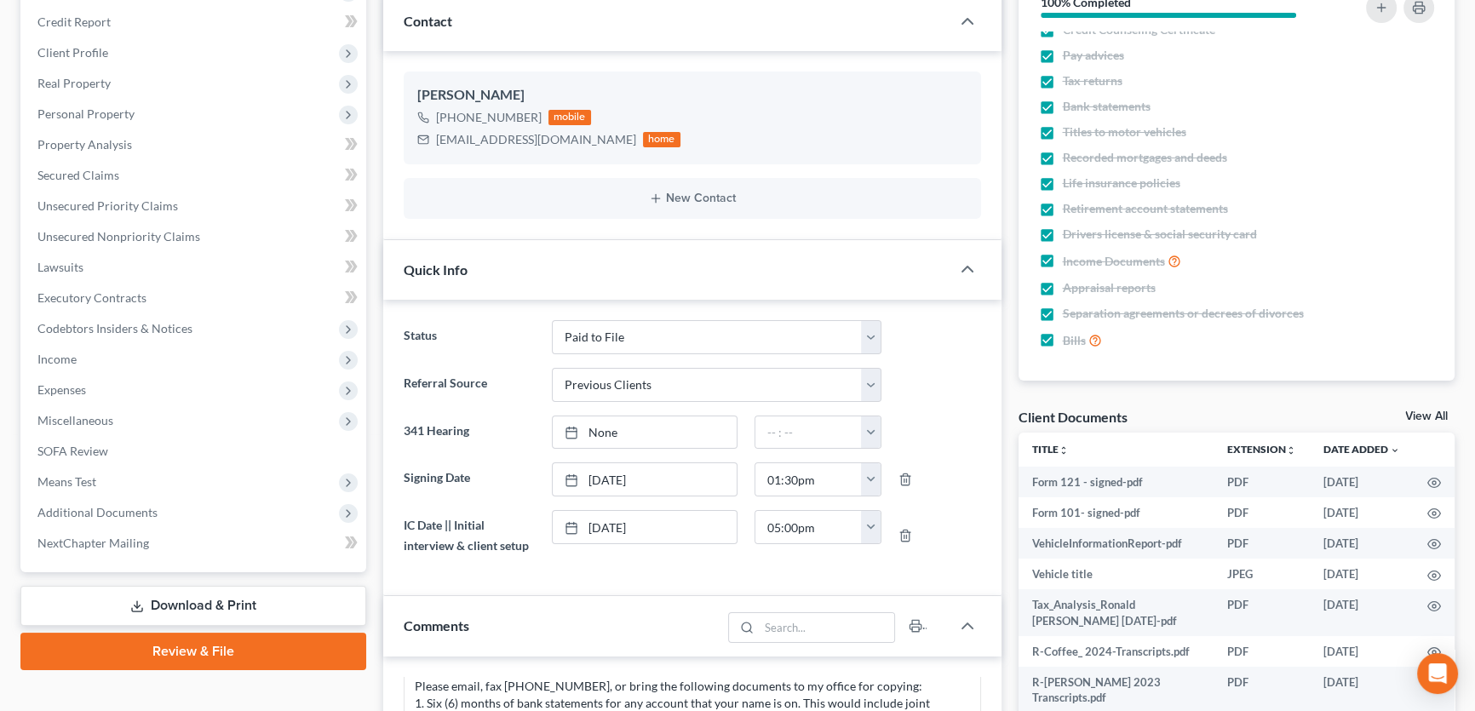
click at [1422, 414] on link "View All" at bounding box center [1426, 416] width 43 height 12
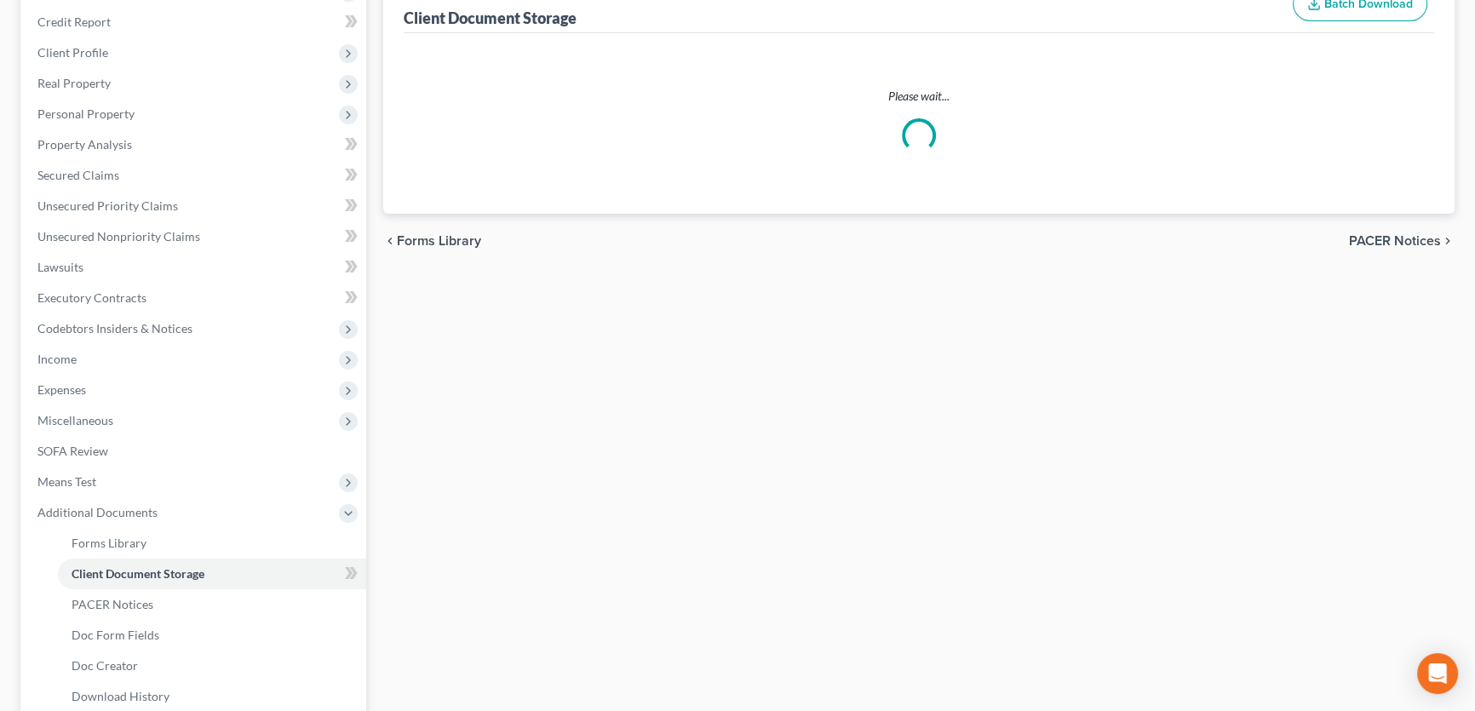
scroll to position [202, 0]
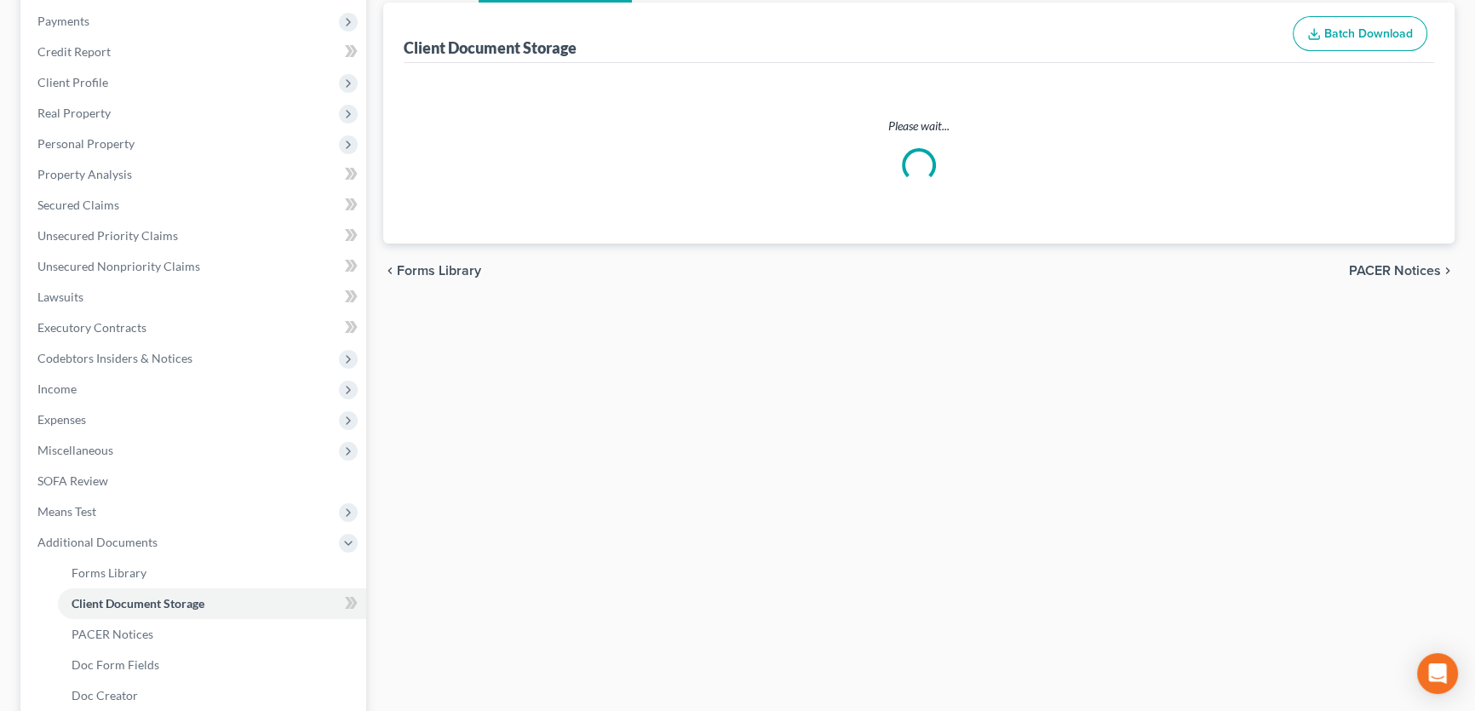
select select "7"
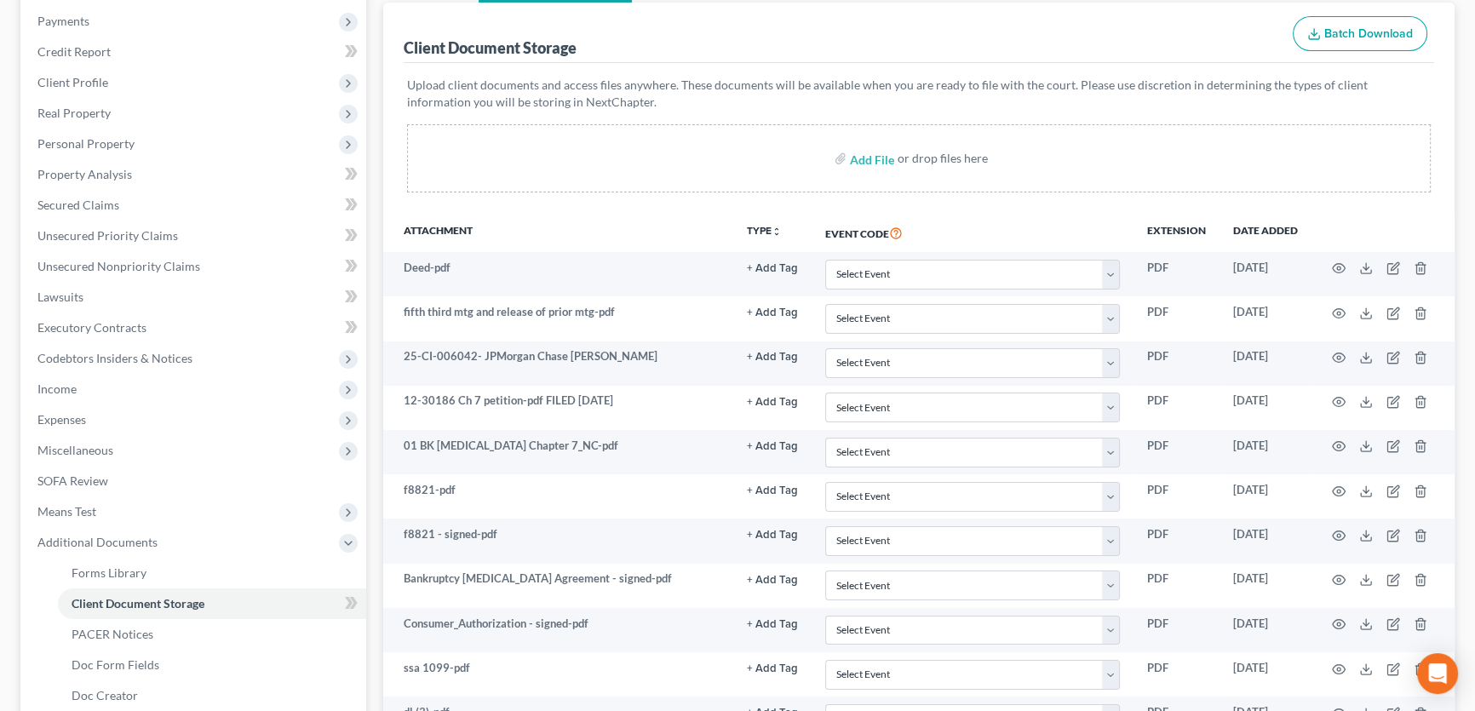
scroll to position [0, 0]
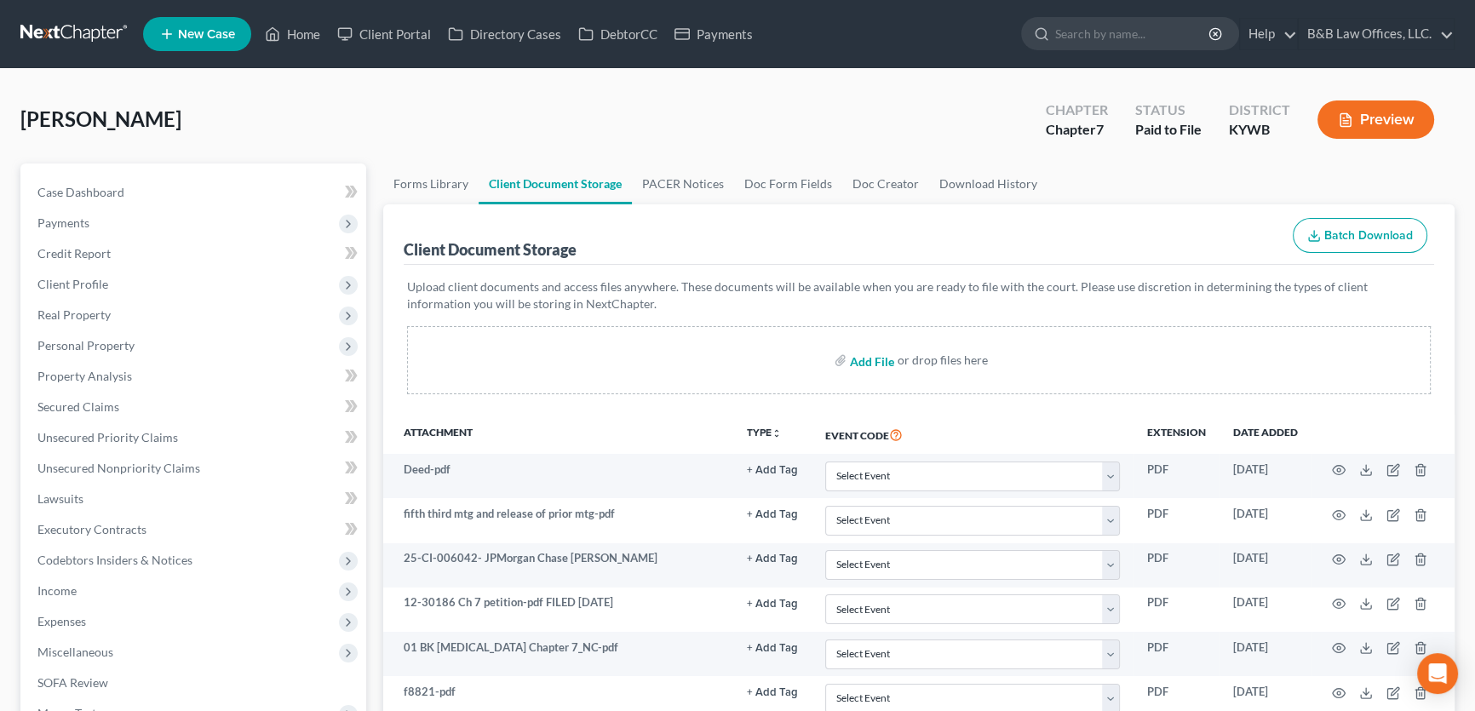
click at [866, 357] on input "file" at bounding box center [870, 360] width 41 height 31
type input "C:\fakepath\R.Caffee Form 121_to file.pdf"
click at [132, 192] on link "Case Dashboard" at bounding box center [195, 192] width 342 height 31
select select "1"
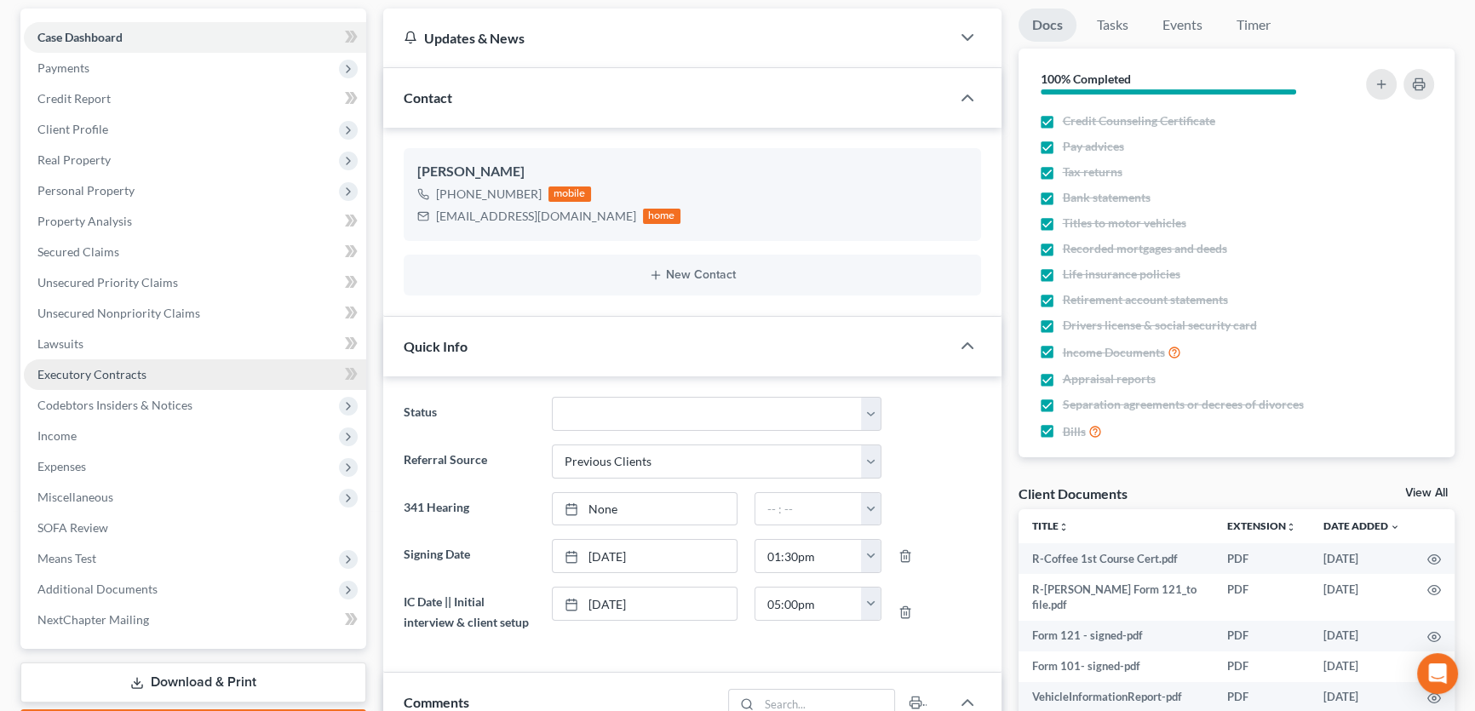
scroll to position [154, 0]
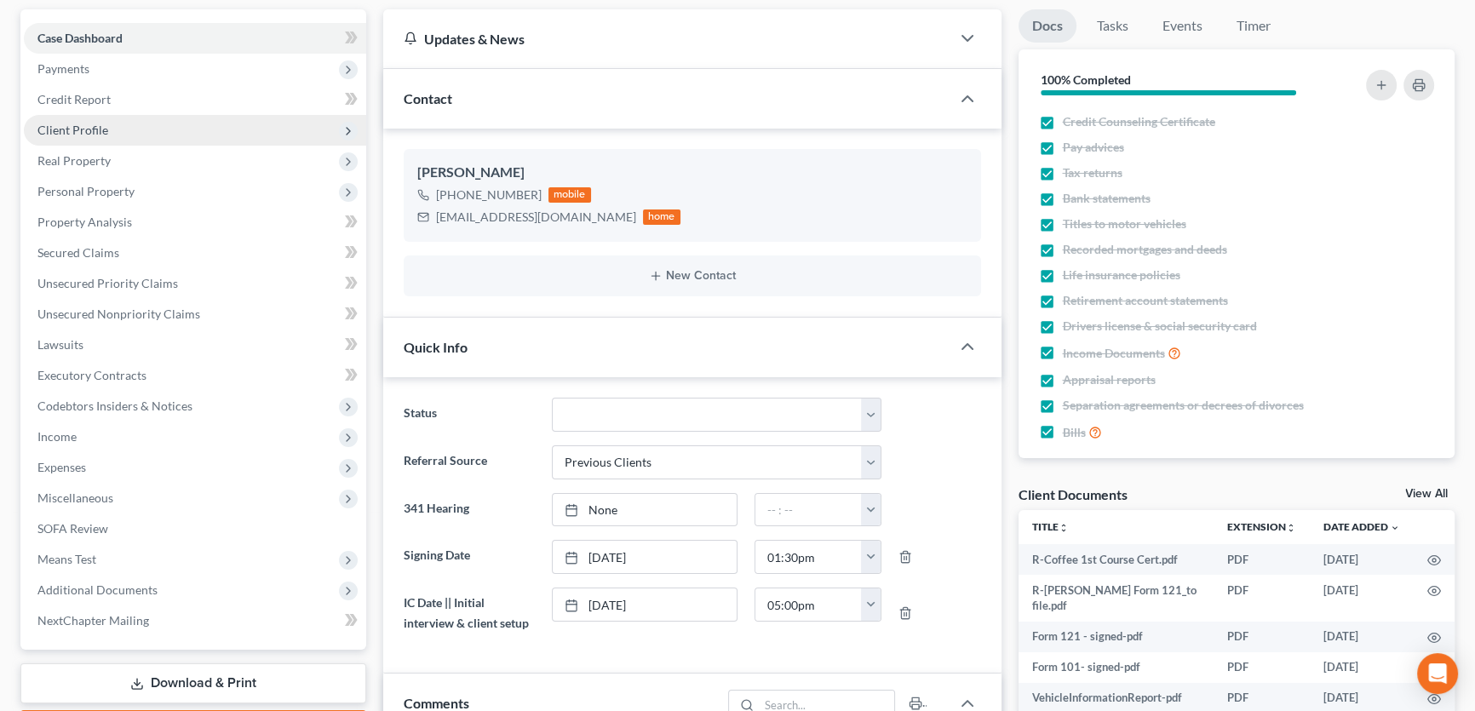
click at [84, 124] on span "Client Profile" at bounding box center [72, 130] width 71 height 14
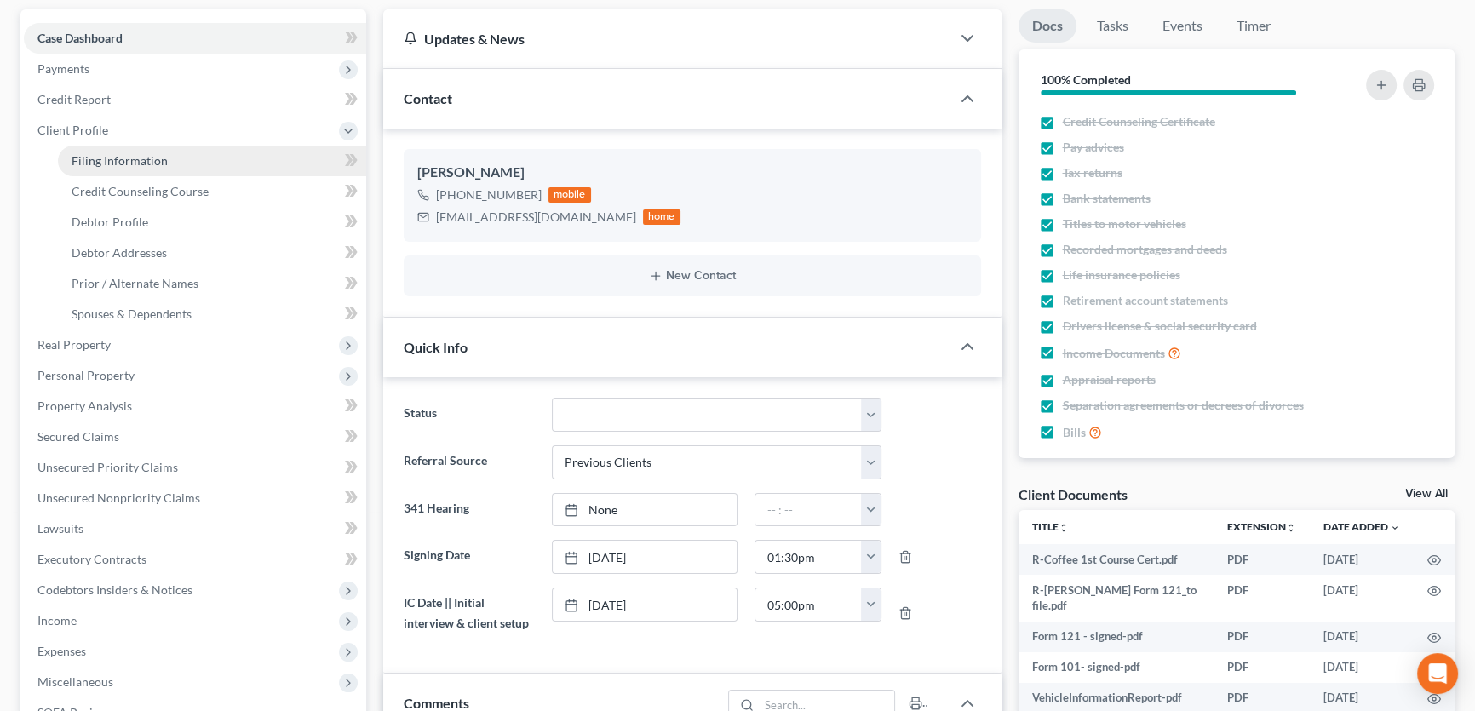
click at [105, 153] on span "Filing Information" at bounding box center [120, 160] width 96 height 14
select select "1"
select select "0"
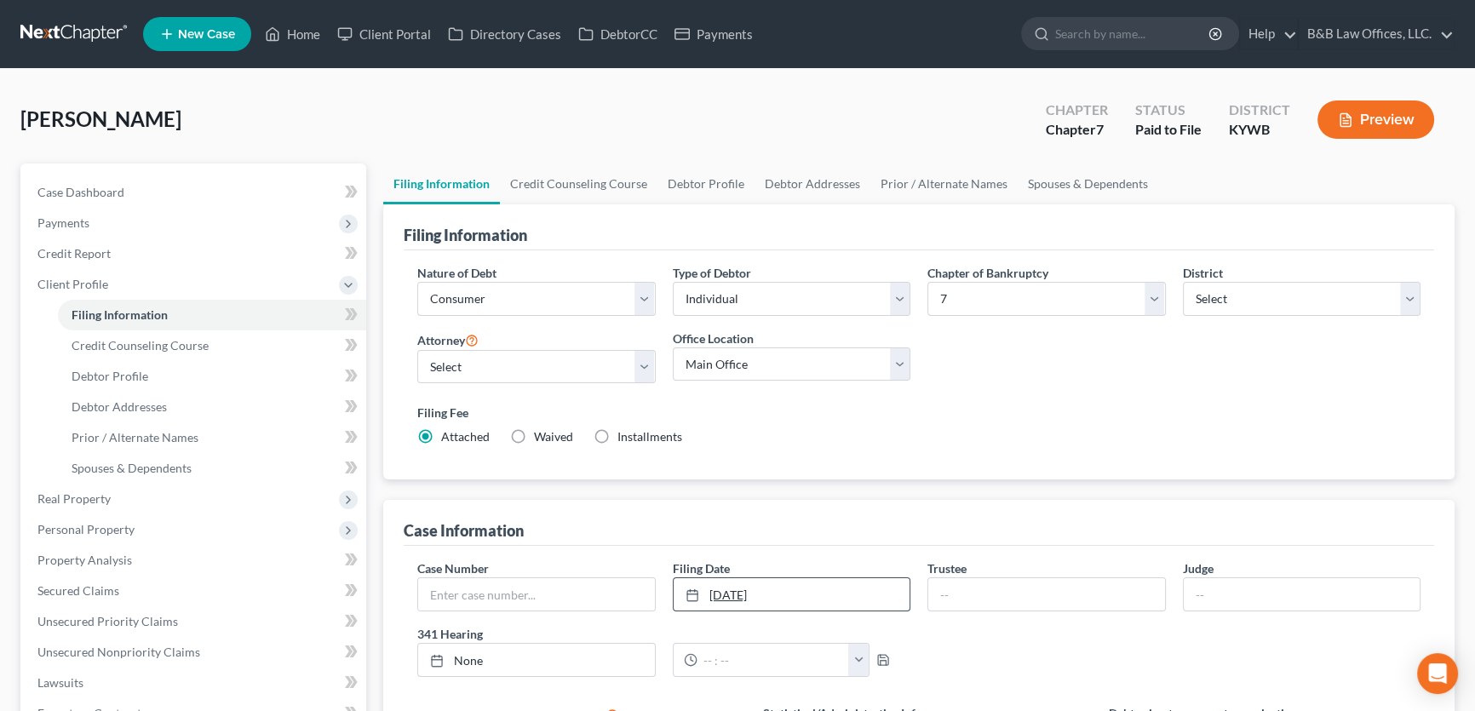
click at [731, 588] on link "10/3/2025" at bounding box center [791, 594] width 237 height 32
click at [93, 193] on span "Case Dashboard" at bounding box center [80, 192] width 87 height 14
select select "12"
select select "1"
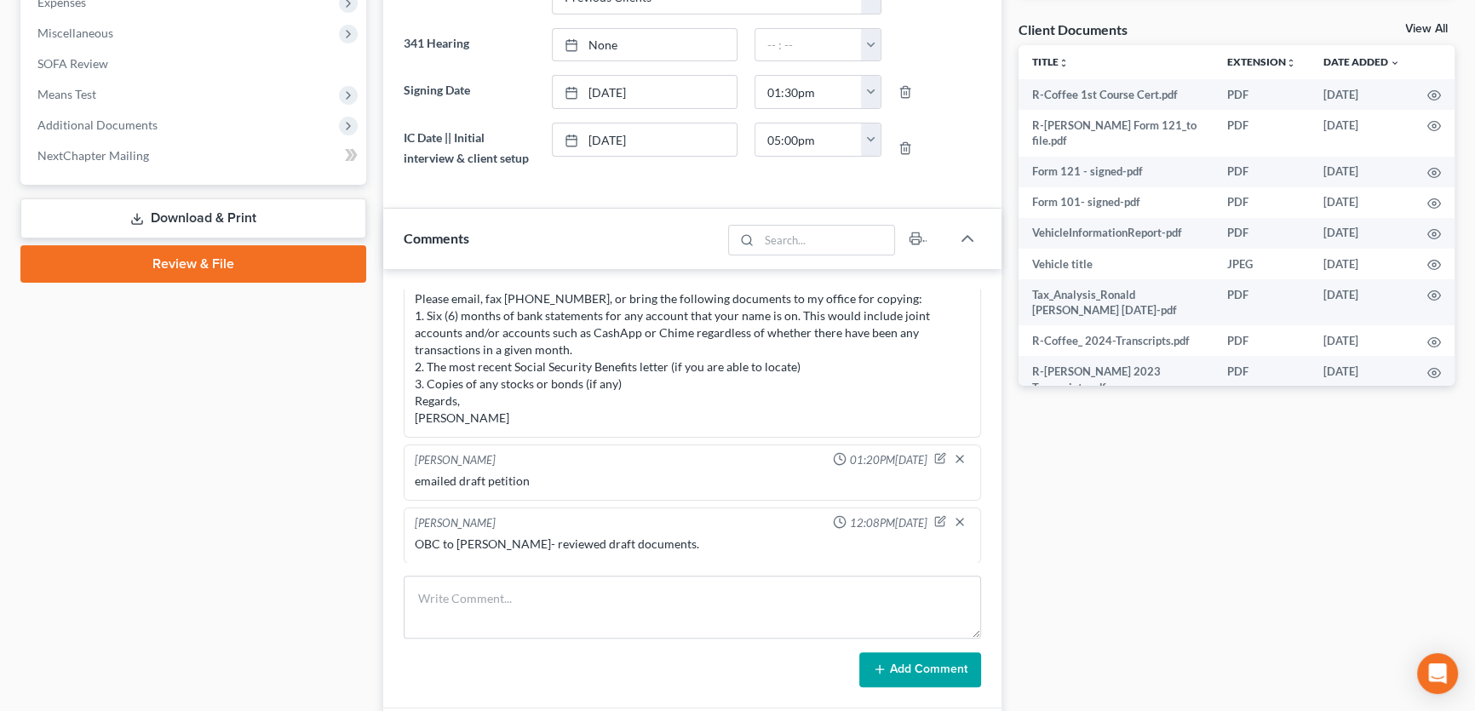
scroll to position [232, 0]
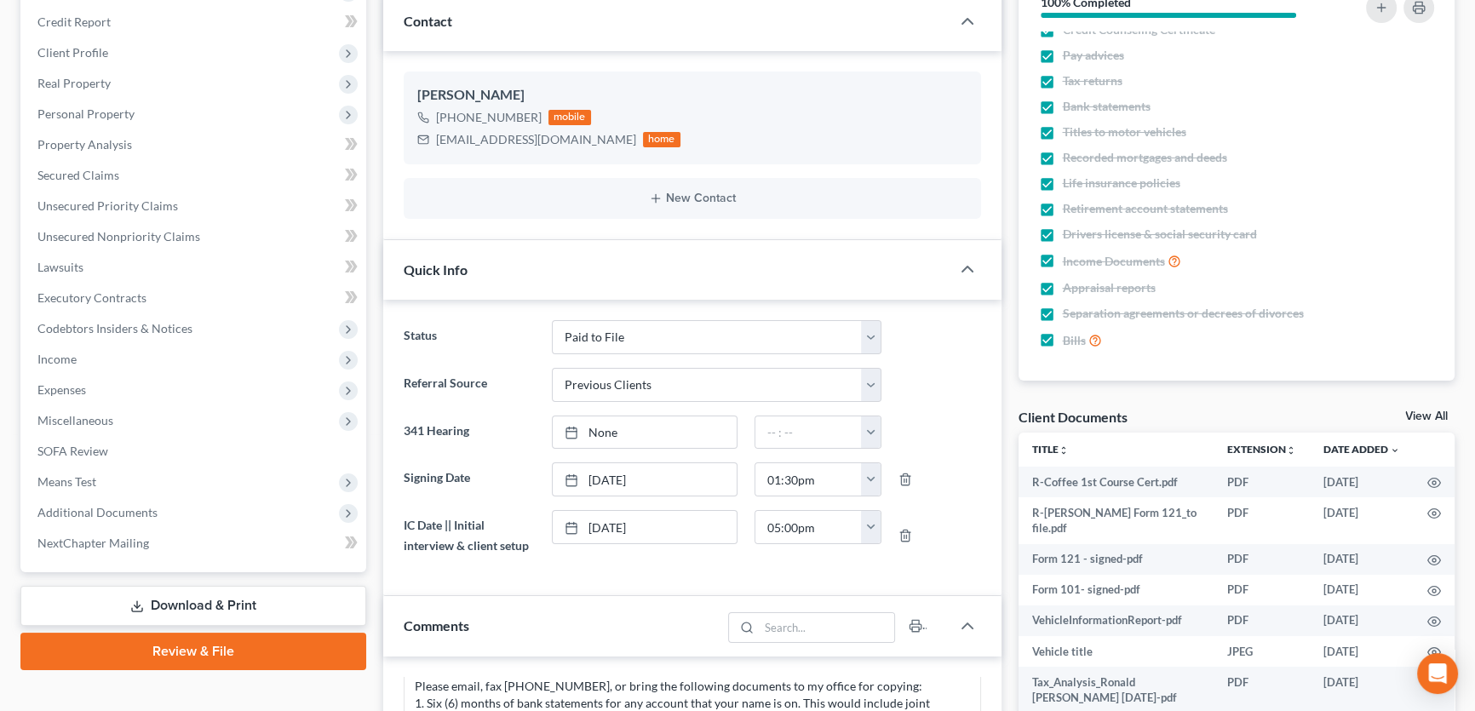
click at [168, 646] on link "Review & File" at bounding box center [193, 651] width 346 height 37
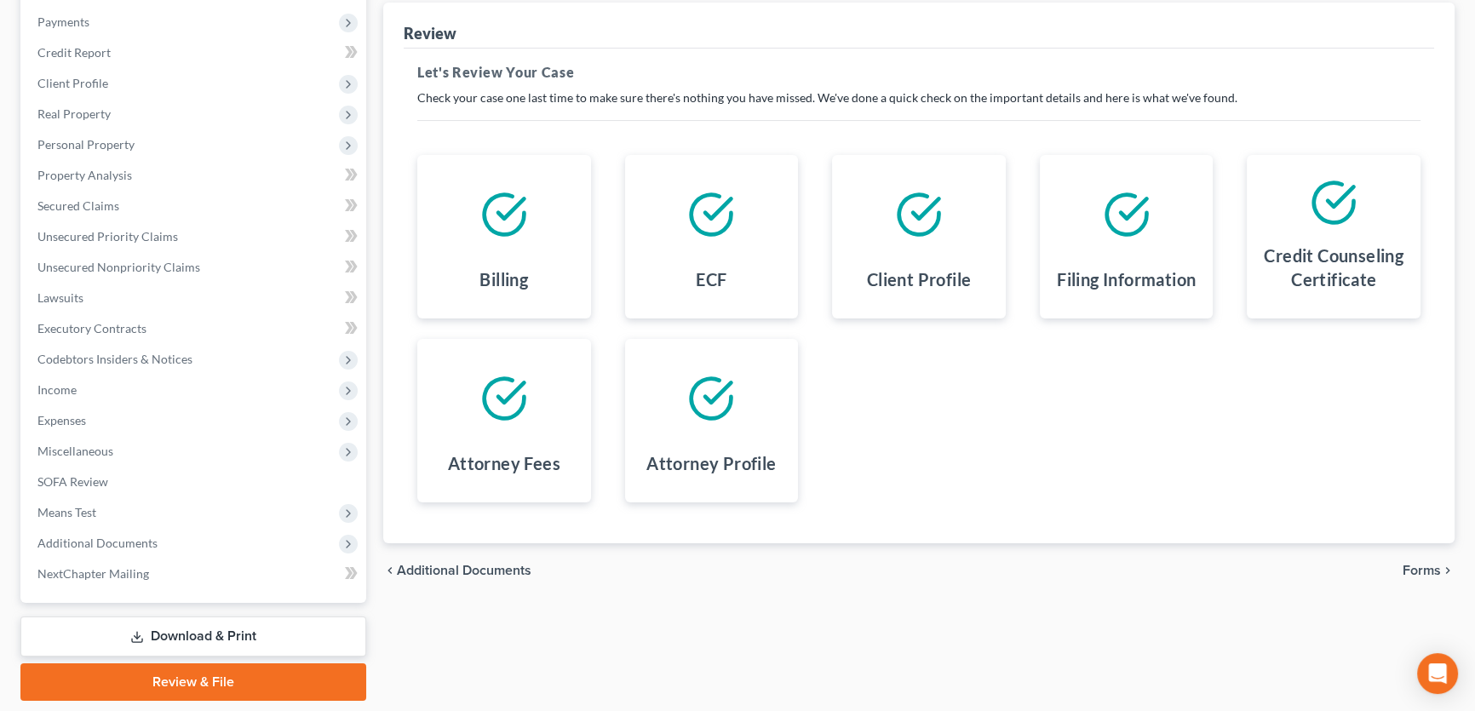
scroll to position [253, 0]
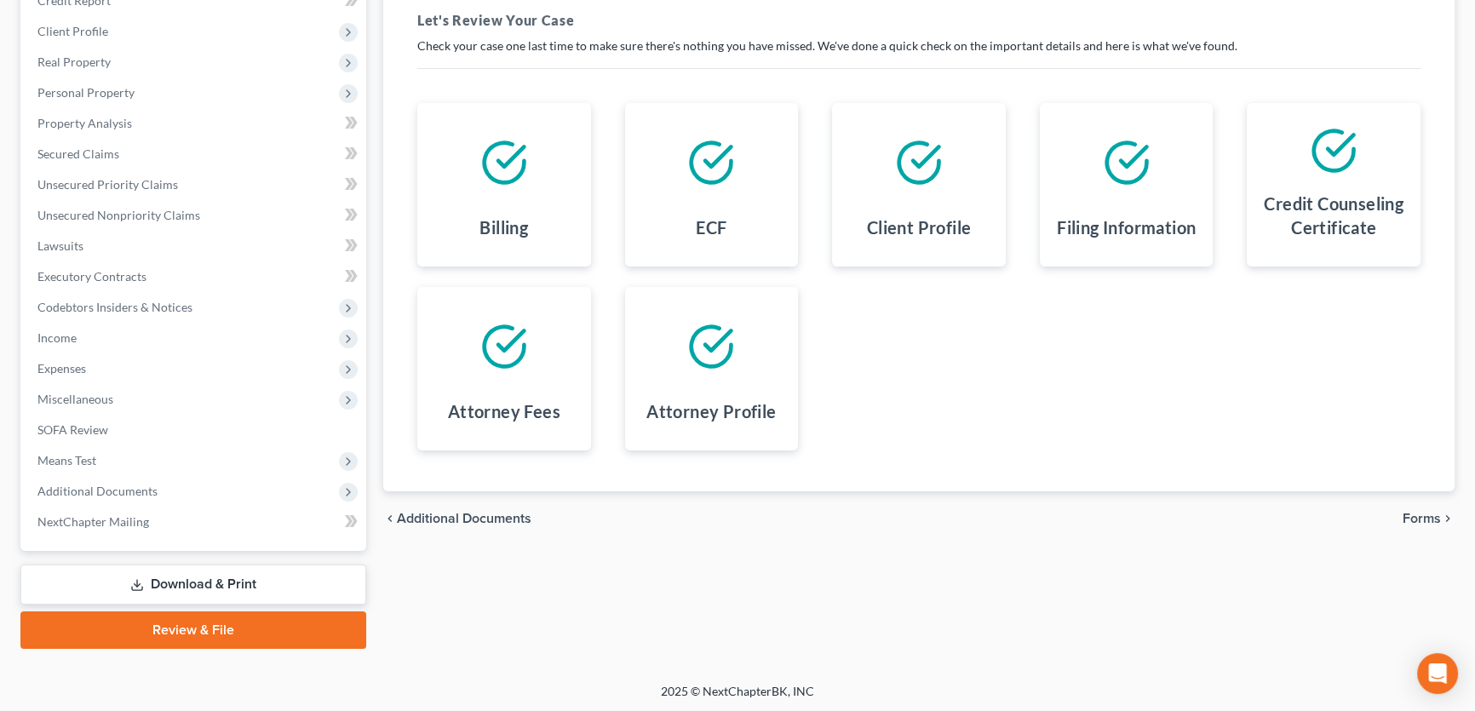
click at [1414, 512] on span "Forms" at bounding box center [1421, 519] width 38 height 14
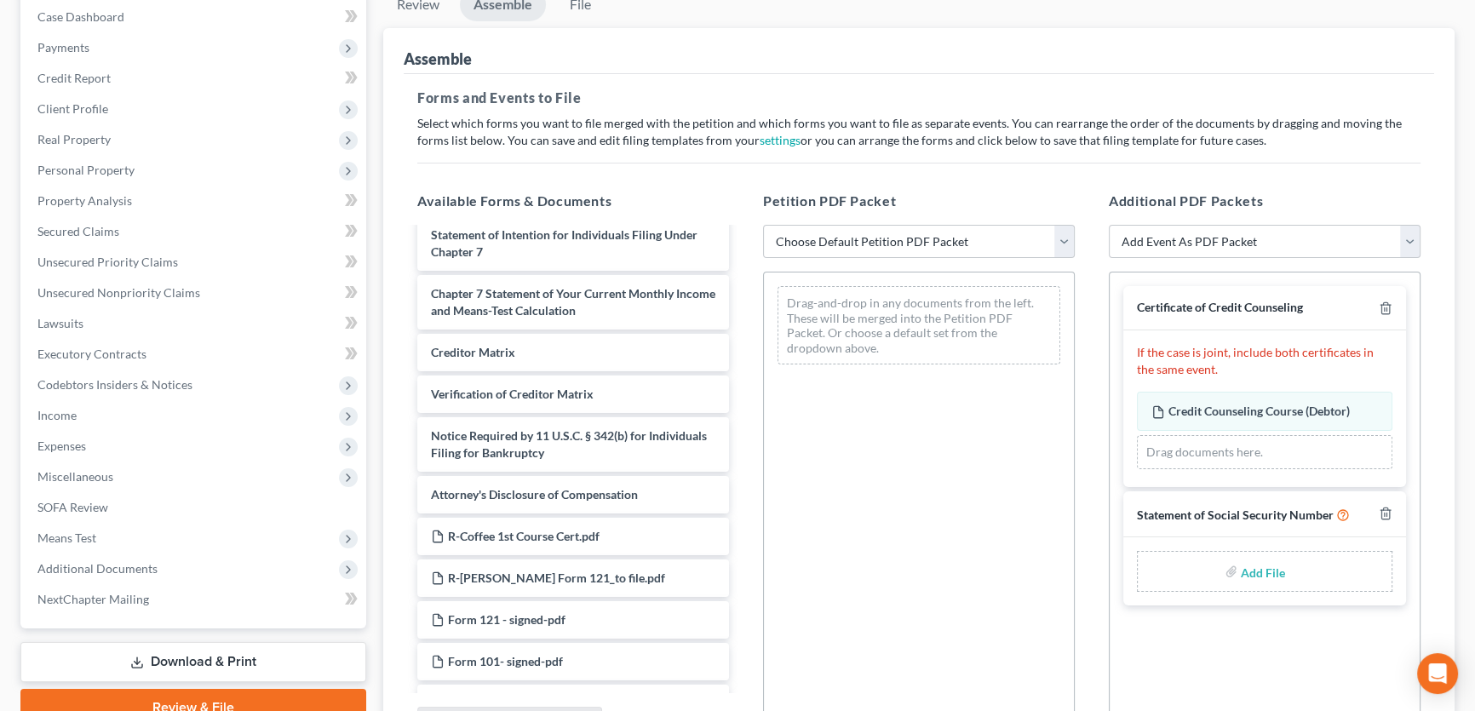
scroll to position [619, 0]
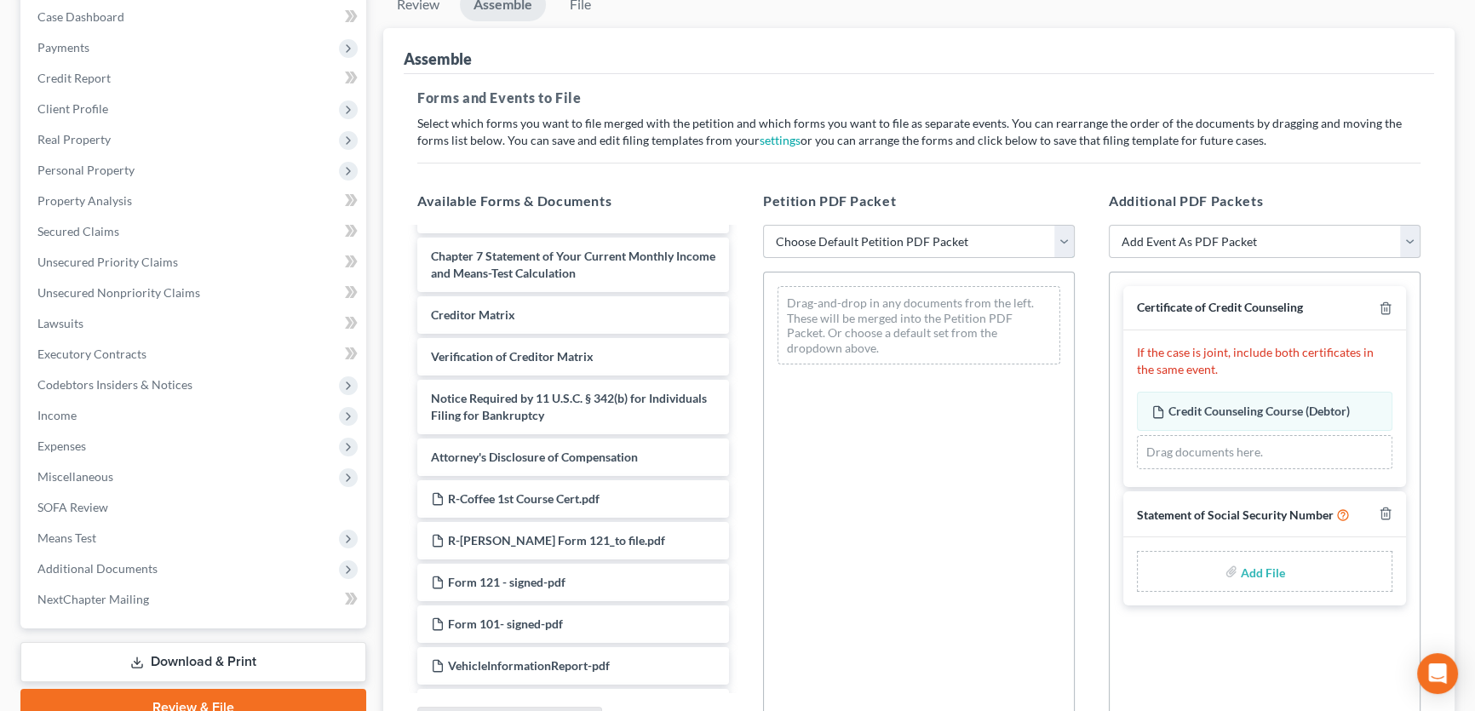
click at [1057, 236] on select "Choose Default Petition PDF Packet Emergency Filing (Voluntary Petition and Cre…" at bounding box center [919, 242] width 312 height 34
click at [763, 225] on select "Choose Default Petition PDF Packet Emergency Filing (Voluntary Petition and Cre…" at bounding box center [919, 242] width 312 height 34
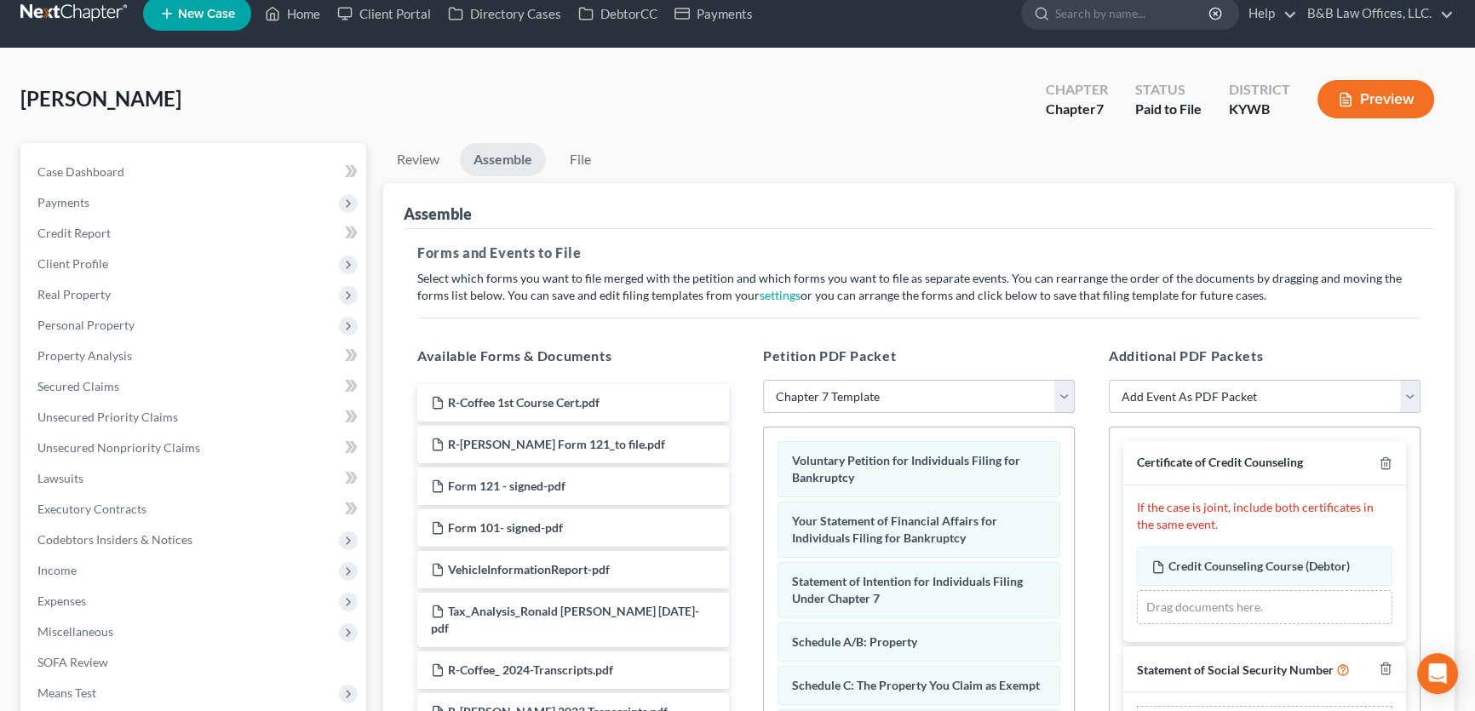
scroll to position [0, 0]
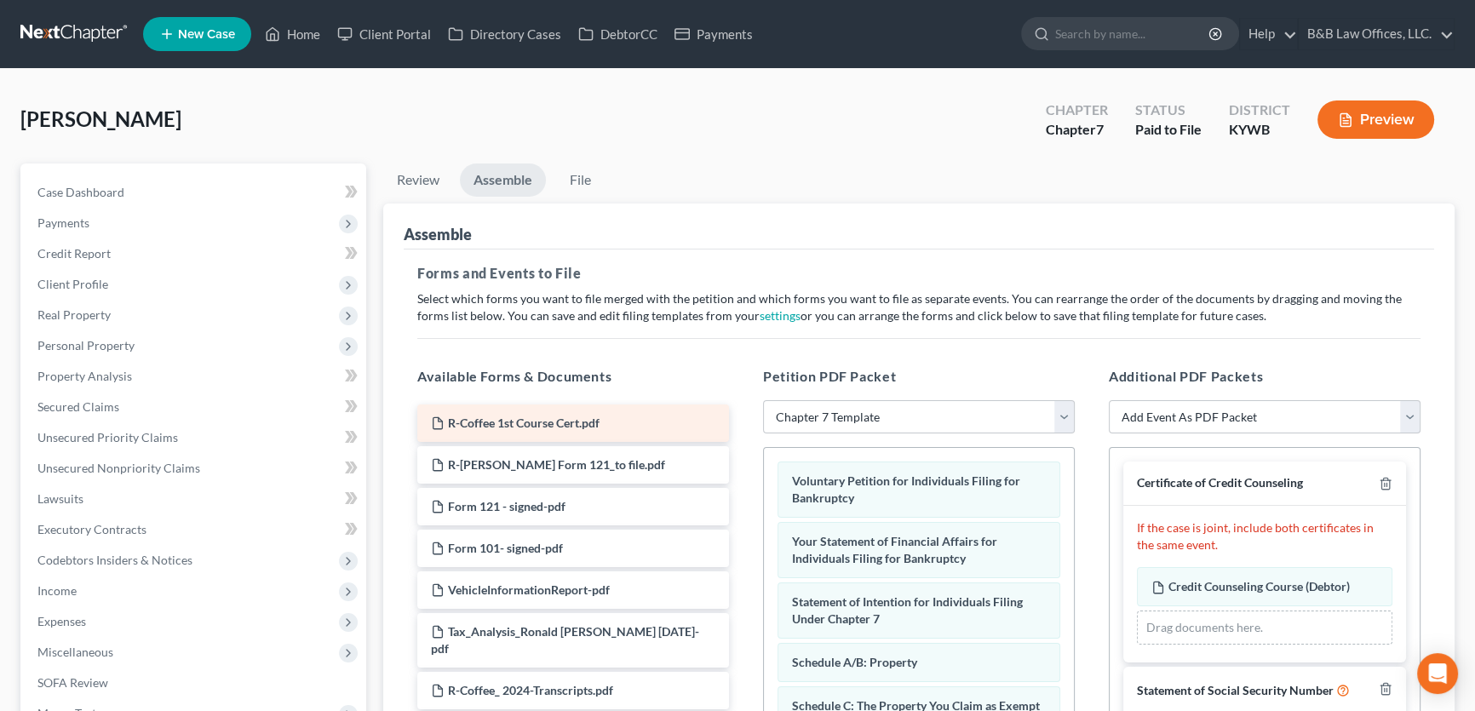
click at [549, 422] on span "R-Coffee 1st Course Cert.pdf" at bounding box center [524, 422] width 152 height 14
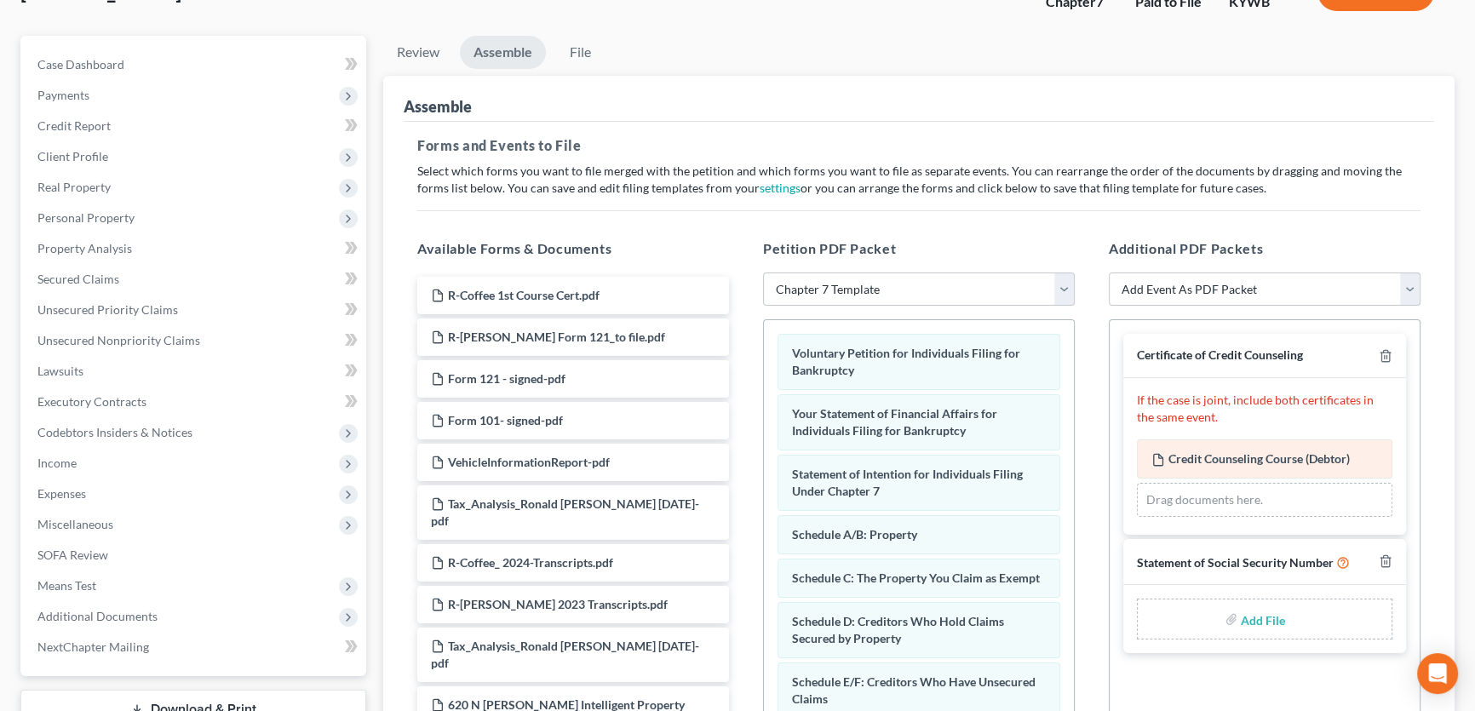
scroll to position [154, 0]
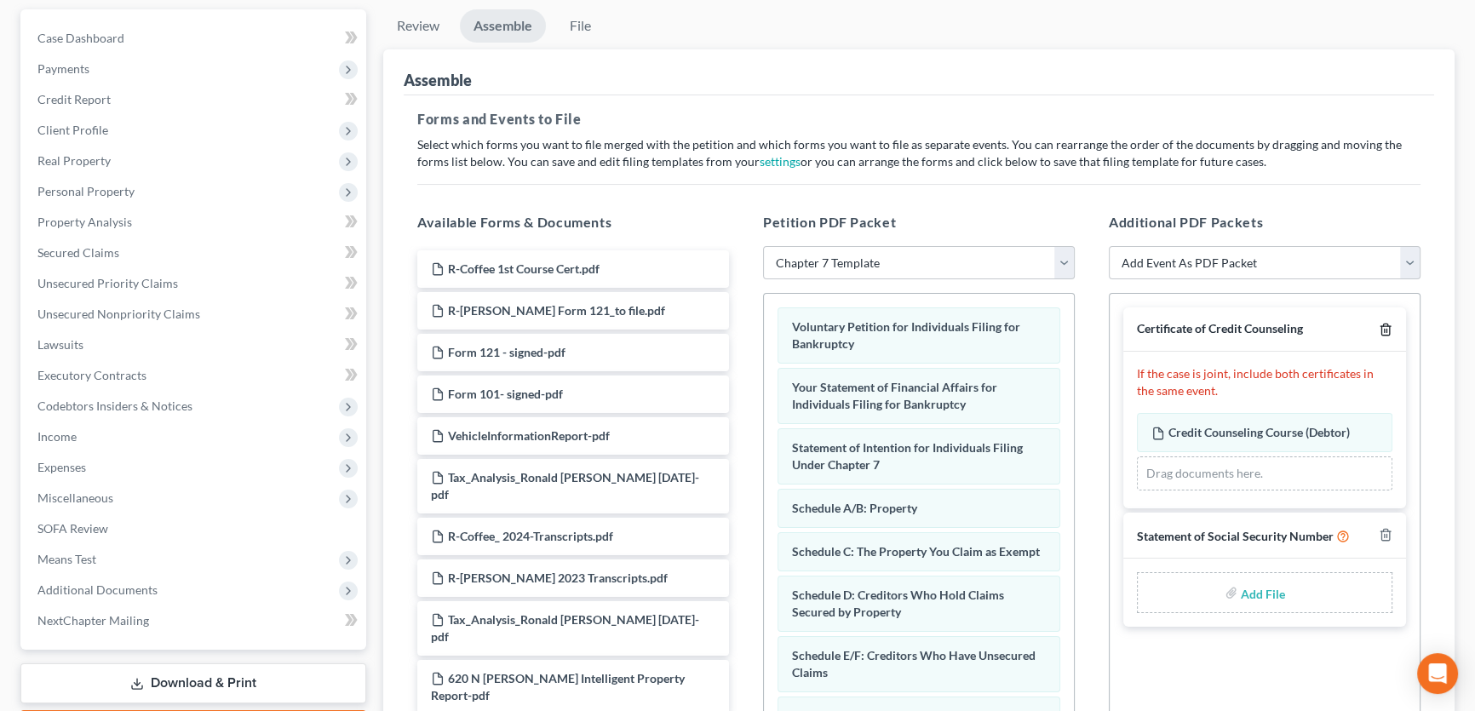
click at [1389, 328] on icon "button" at bounding box center [1385, 329] width 8 height 11
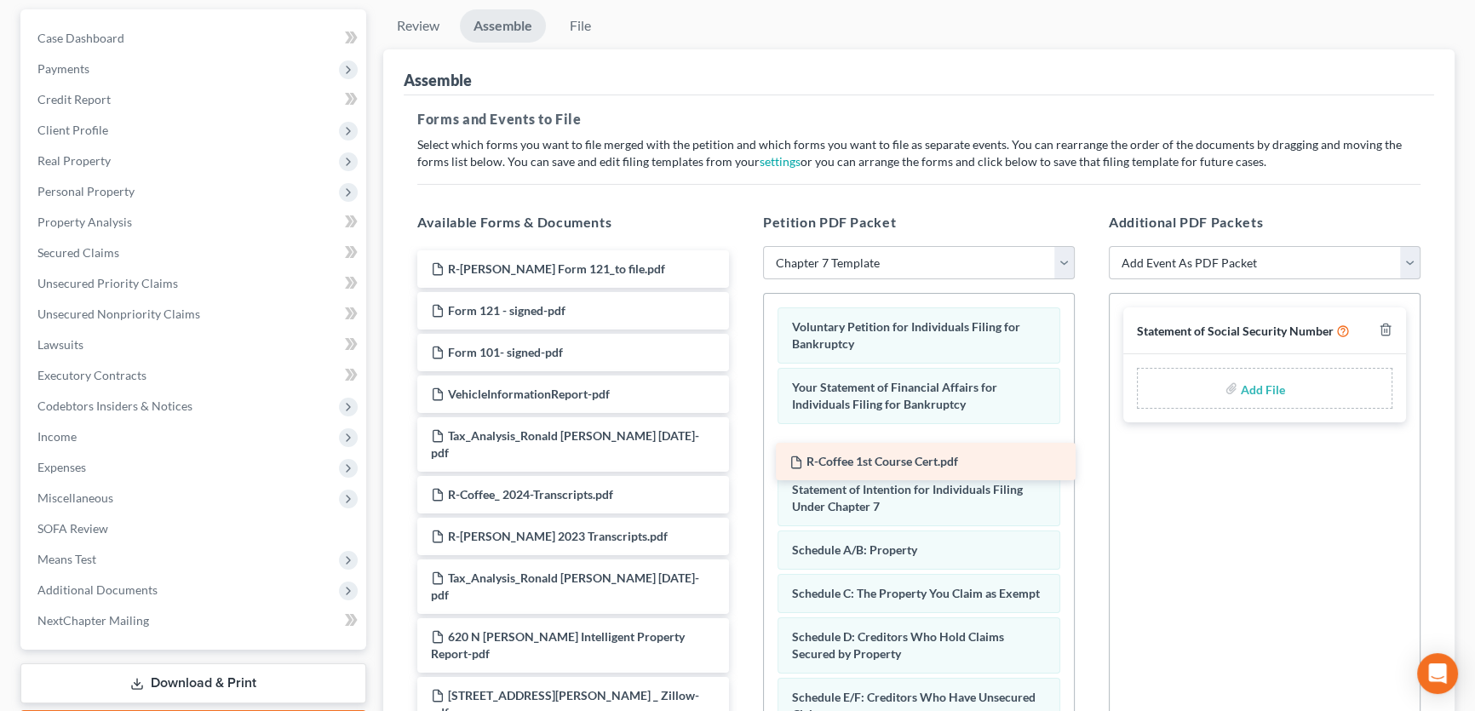
drag, startPoint x: 519, startPoint y: 268, endPoint x: 878, endPoint y: 463, distance: 408.1
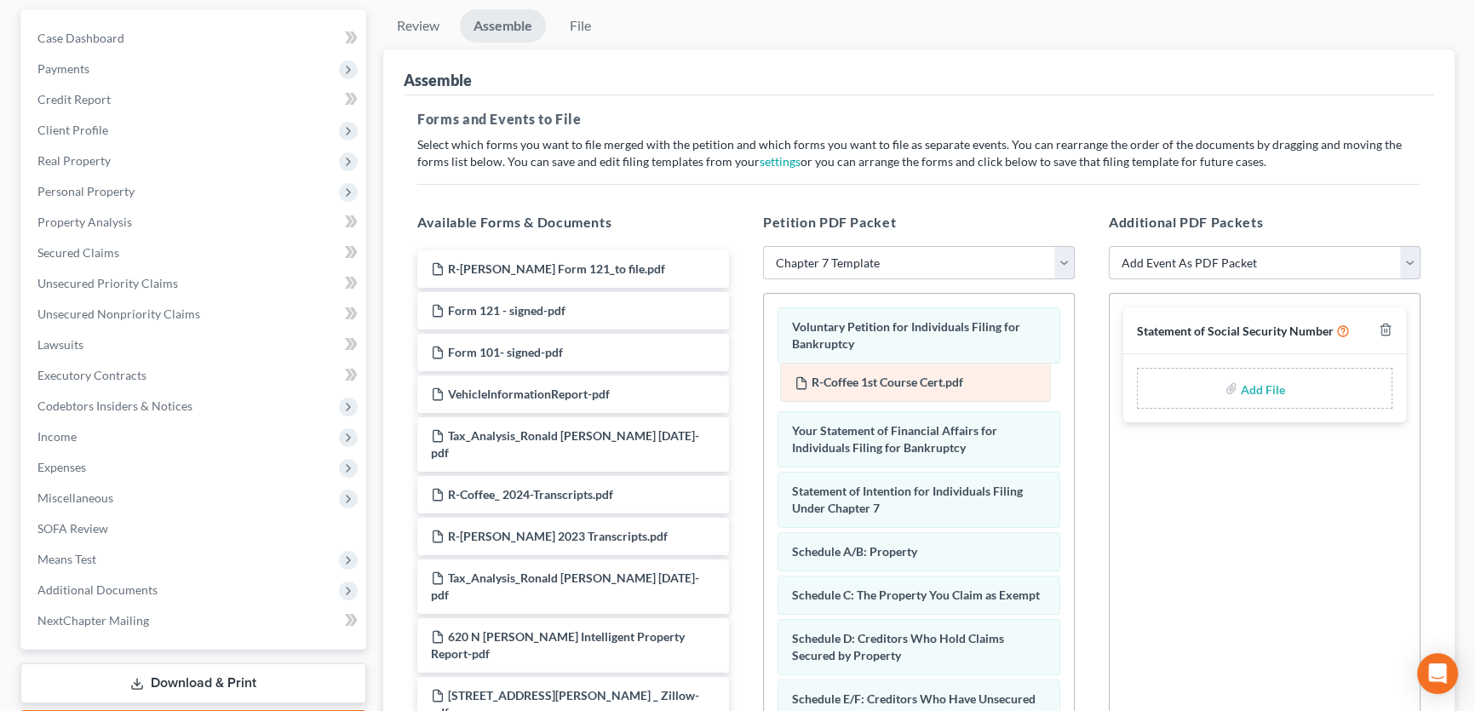
drag, startPoint x: 852, startPoint y: 448, endPoint x: 855, endPoint y: 385, distance: 63.1
click at [1060, 264] on select "Choose Default Petition PDF Packet Emergency Filing (Voluntary Petition and Cre…" at bounding box center [919, 263] width 312 height 34
select select "2"
click at [763, 246] on select "Choose Default Petition PDF Packet Emergency Filing (Voluntary Petition and Cre…" at bounding box center [919, 263] width 312 height 34
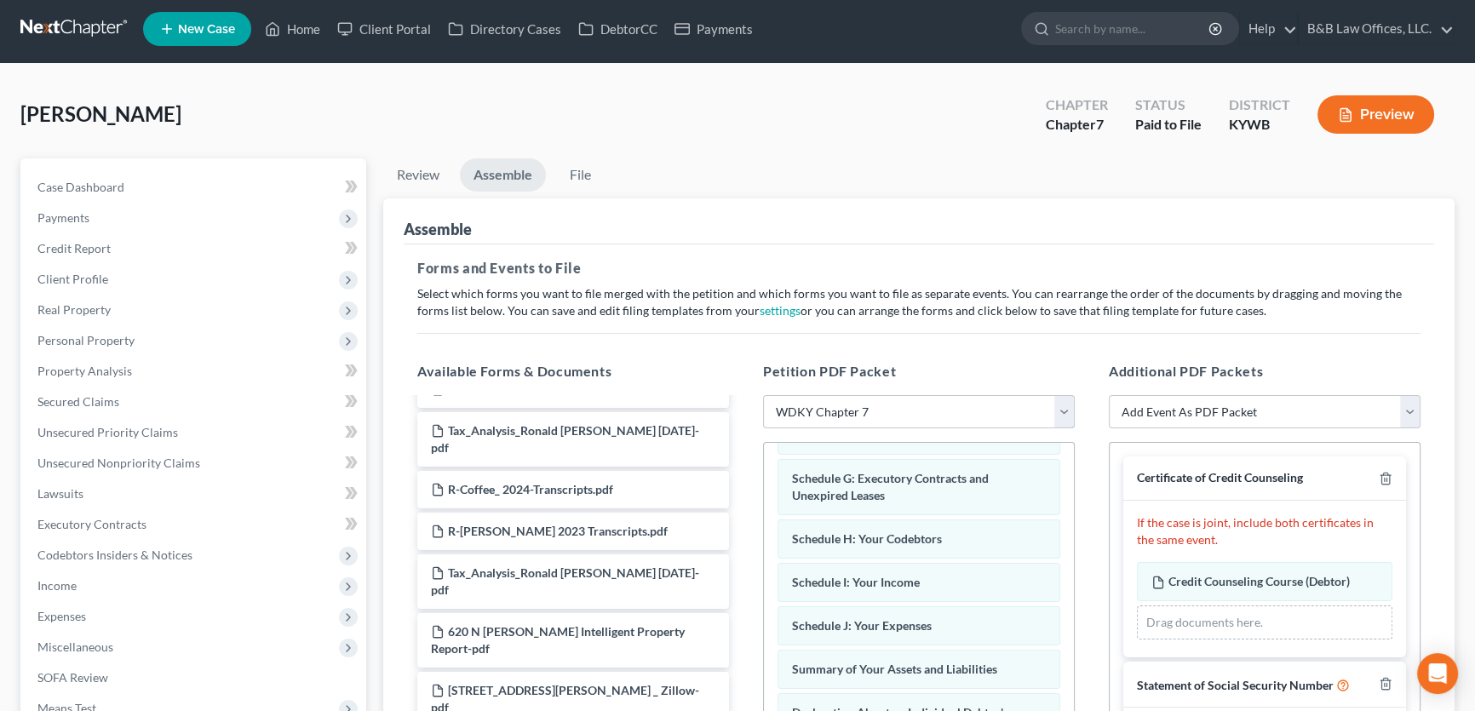
scroll to position [0, 0]
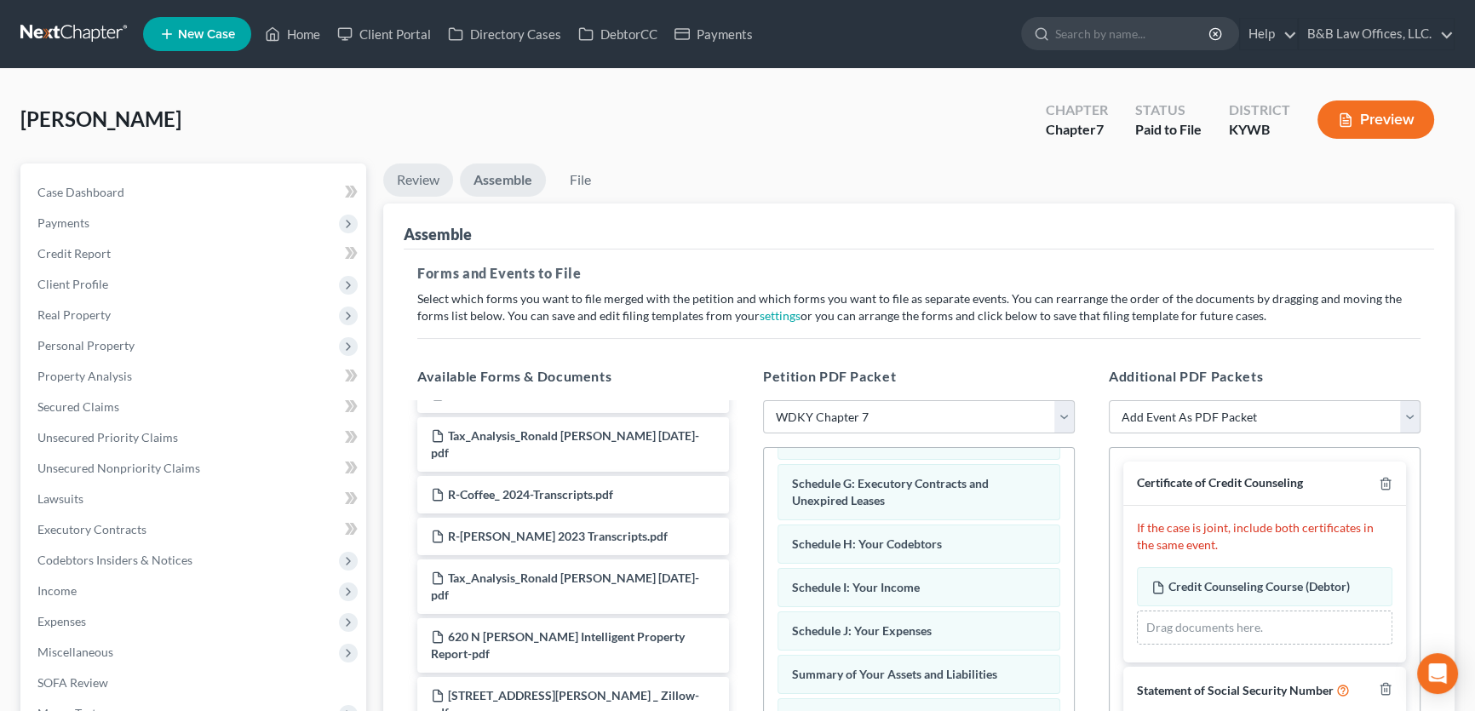
click at [427, 178] on link "Review" at bounding box center [418, 179] width 70 height 33
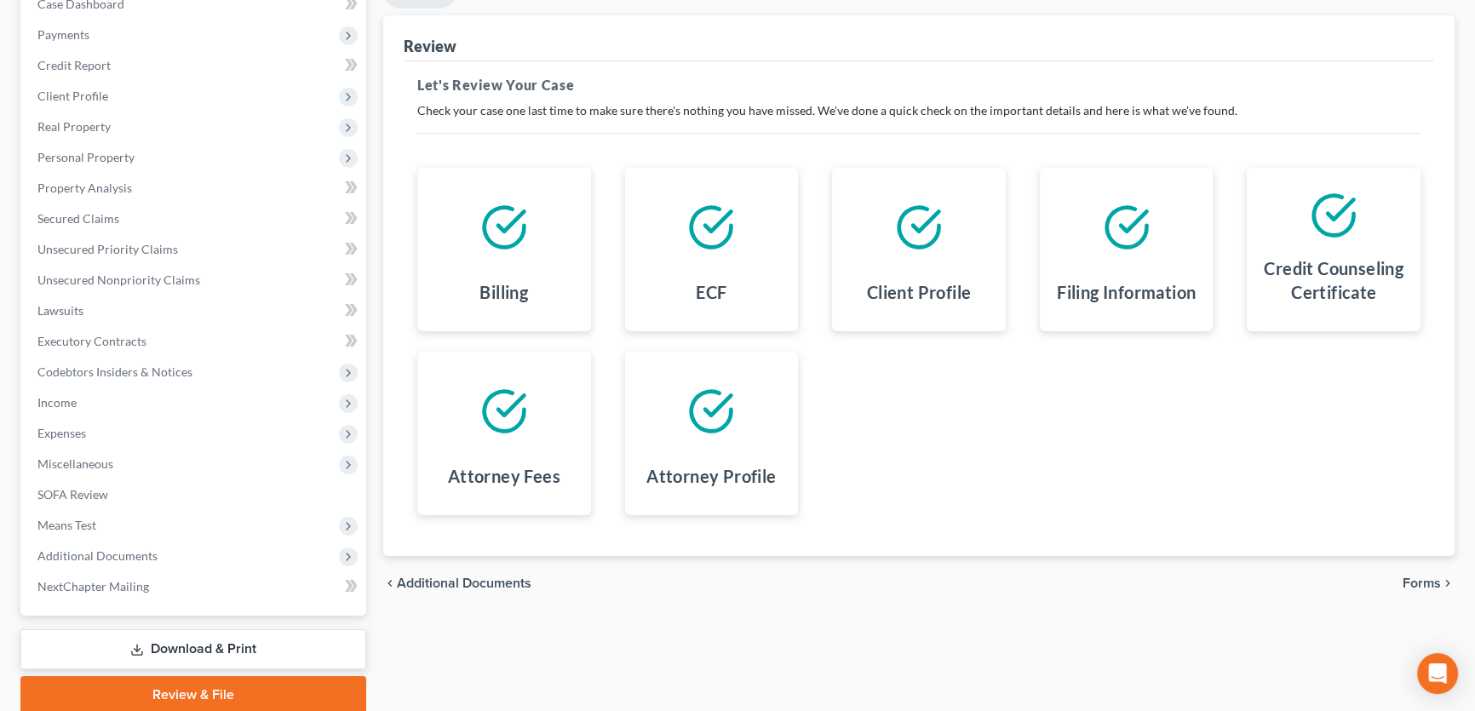
scroll to position [232, 0]
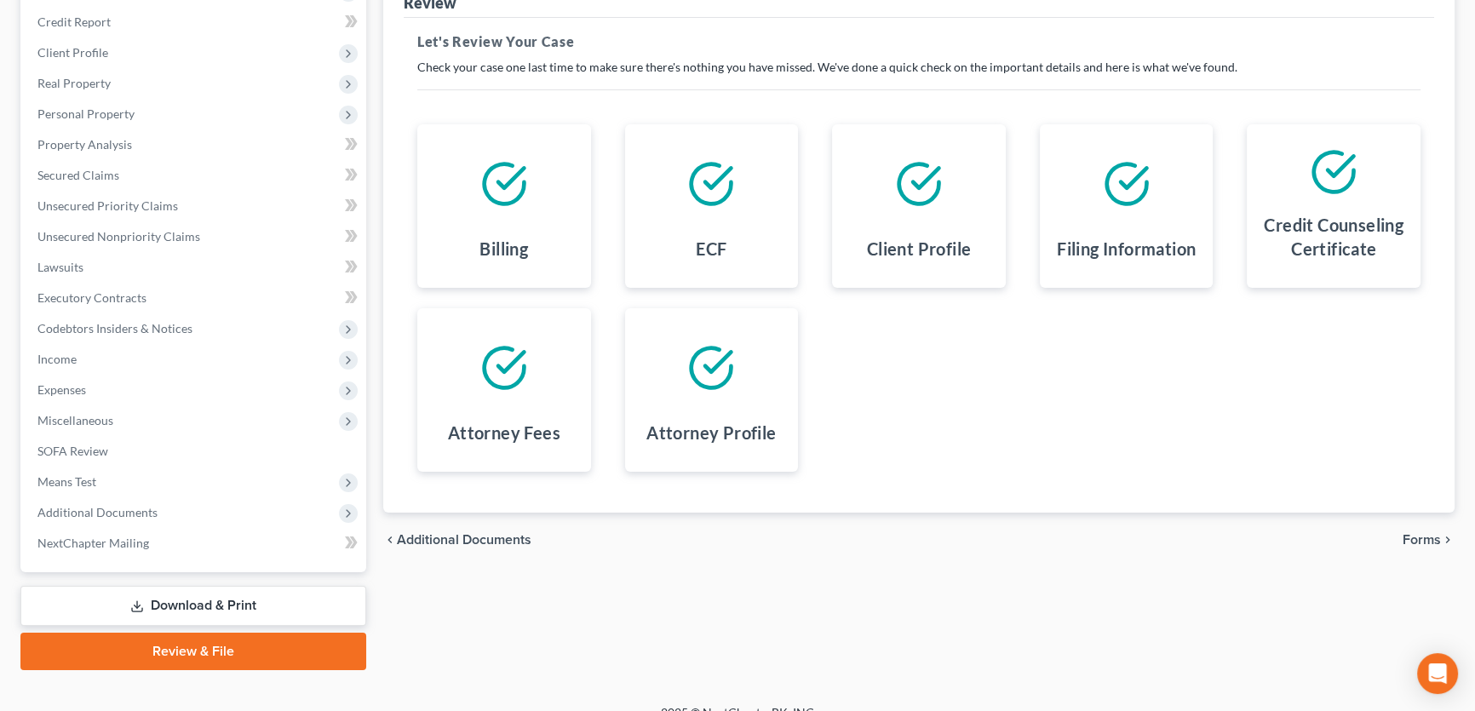
click at [1419, 536] on span "Forms" at bounding box center [1421, 540] width 38 height 14
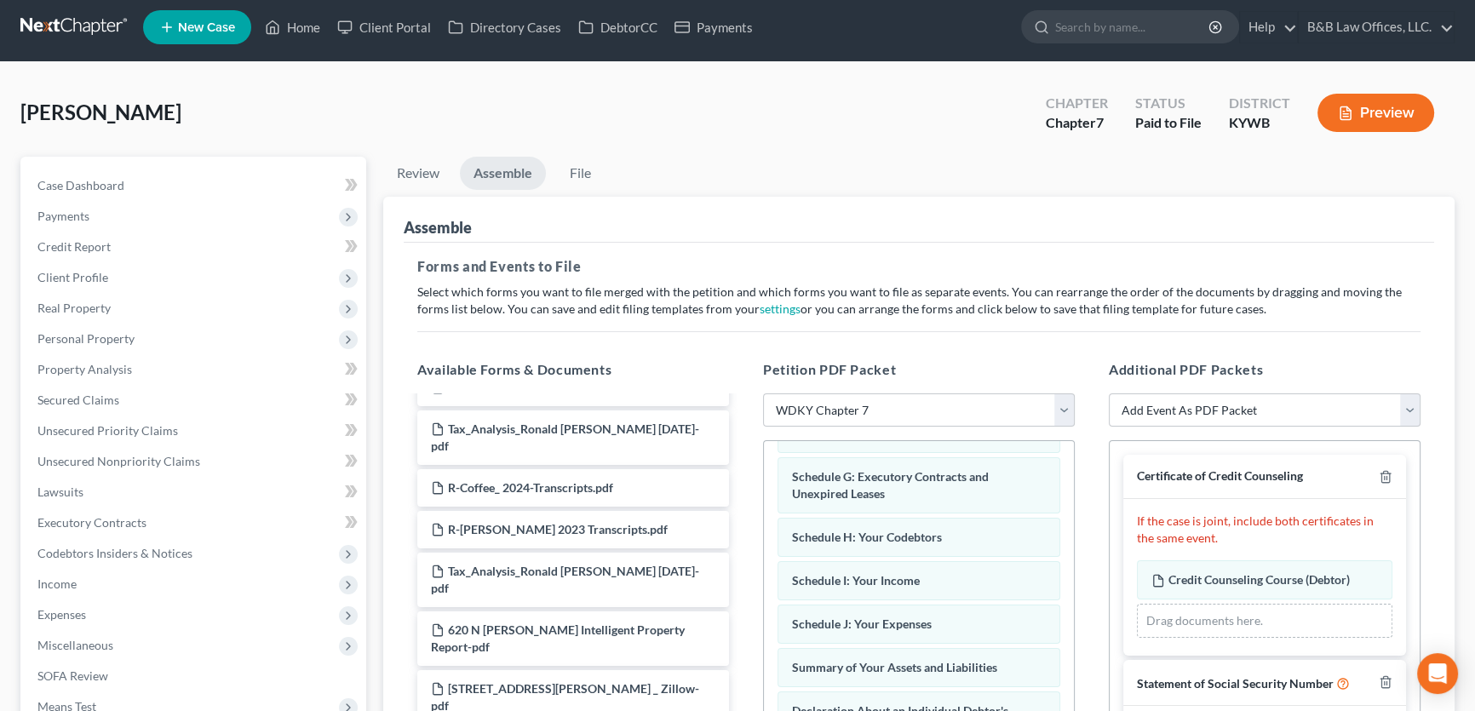
scroll to position [0, 0]
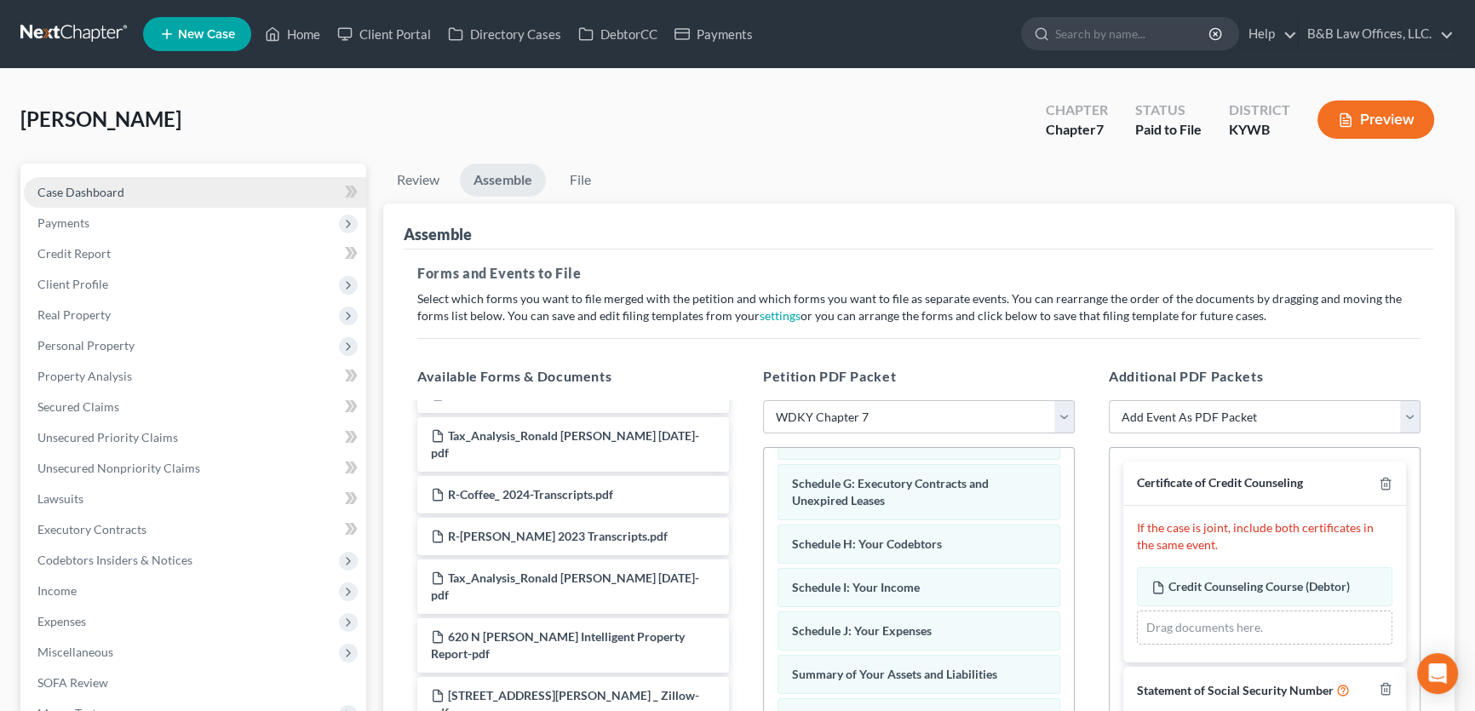
click at [102, 179] on link "Case Dashboard" at bounding box center [195, 192] width 342 height 31
select select "12"
select select "1"
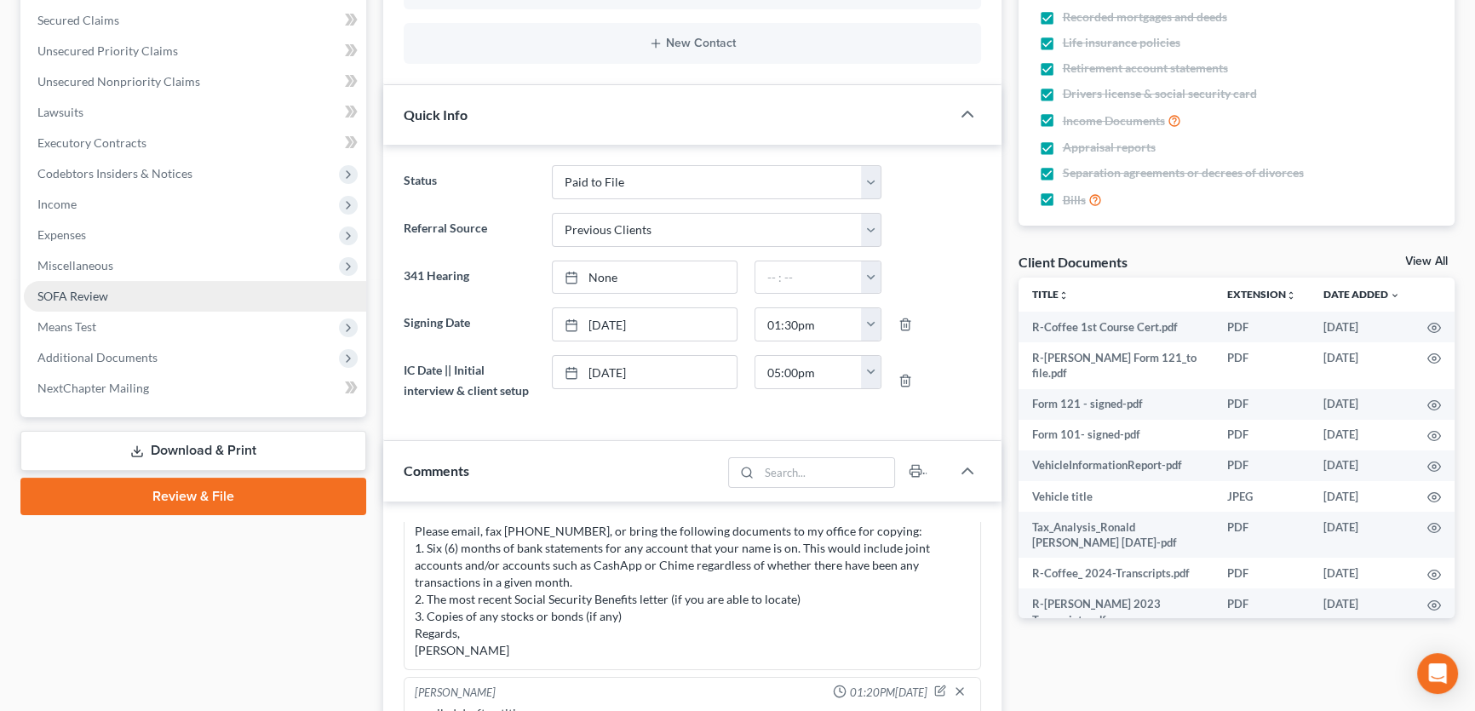
scroll to position [2969, 0]
click at [197, 497] on link "Review & File" at bounding box center [193, 496] width 346 height 37
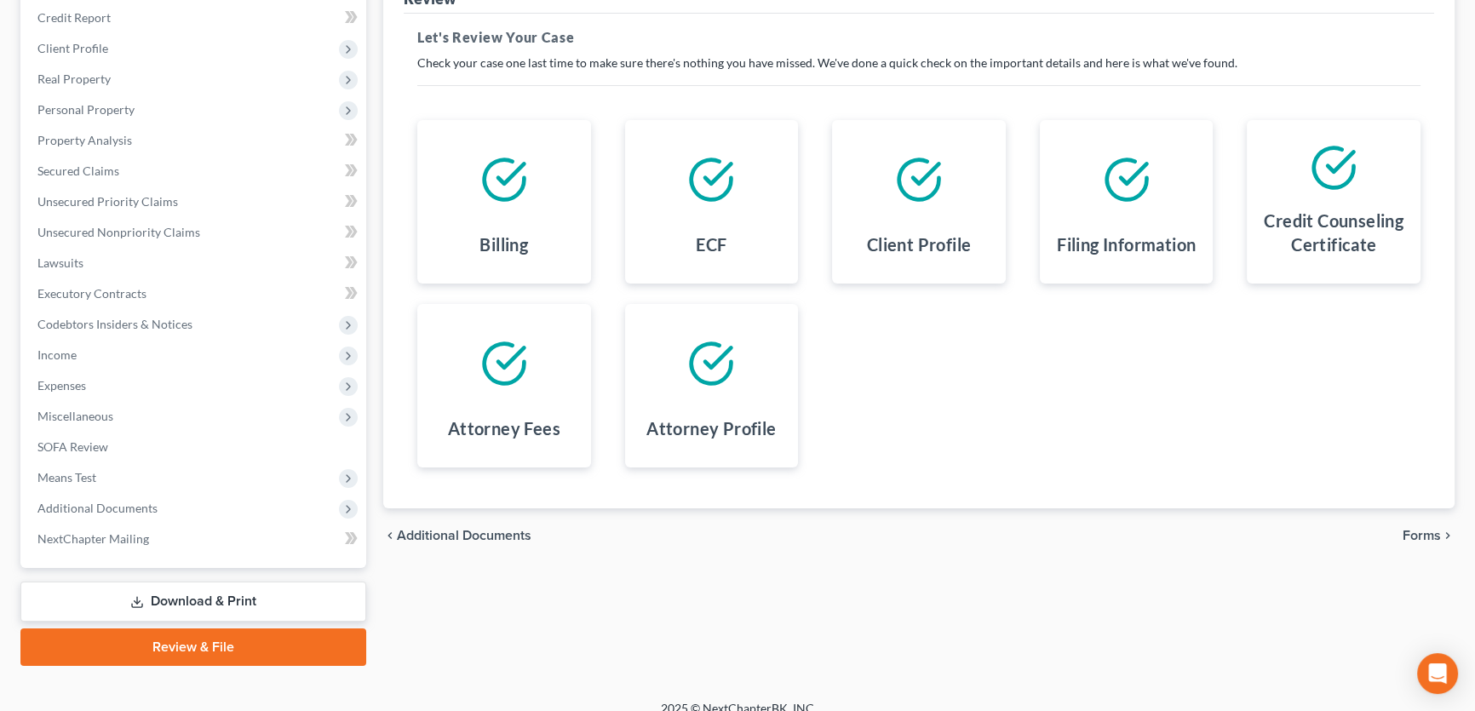
scroll to position [253, 0]
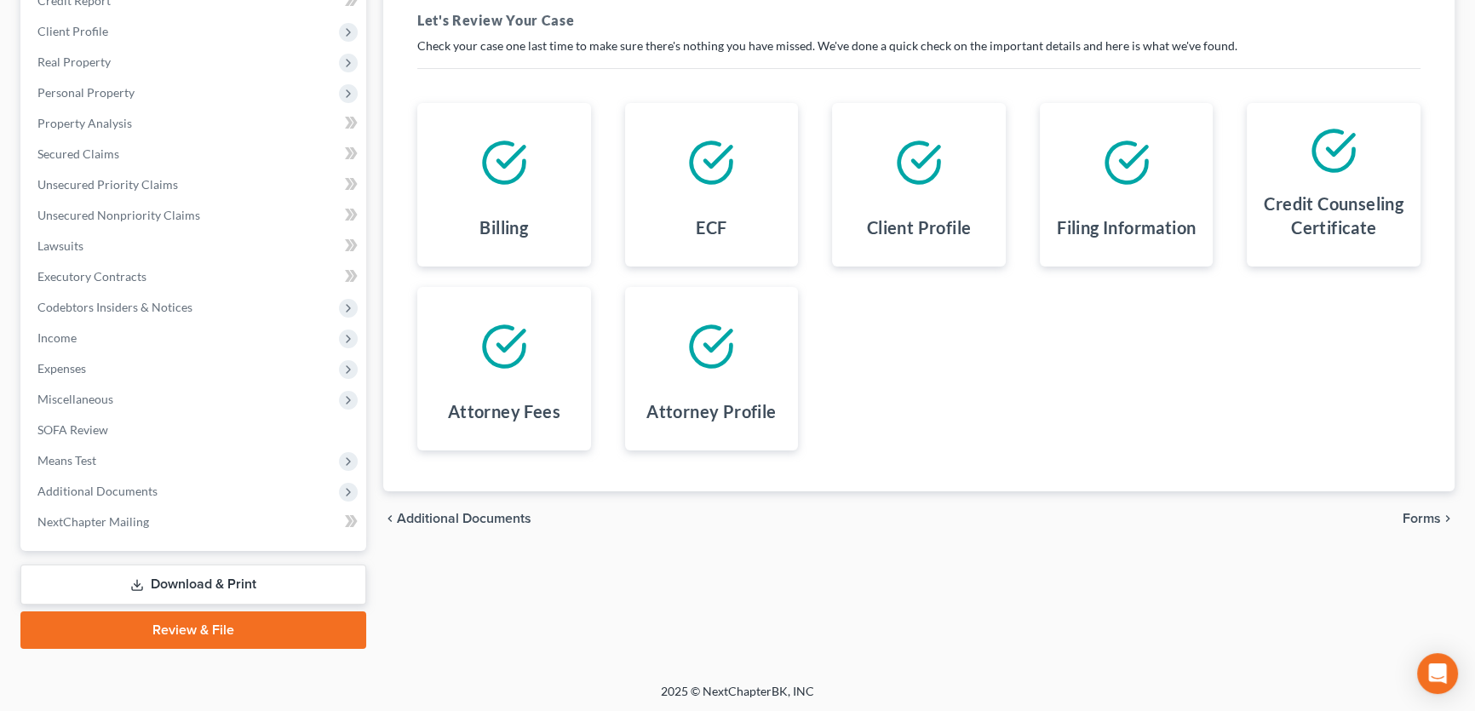
click at [1422, 519] on span "Forms" at bounding box center [1421, 519] width 38 height 14
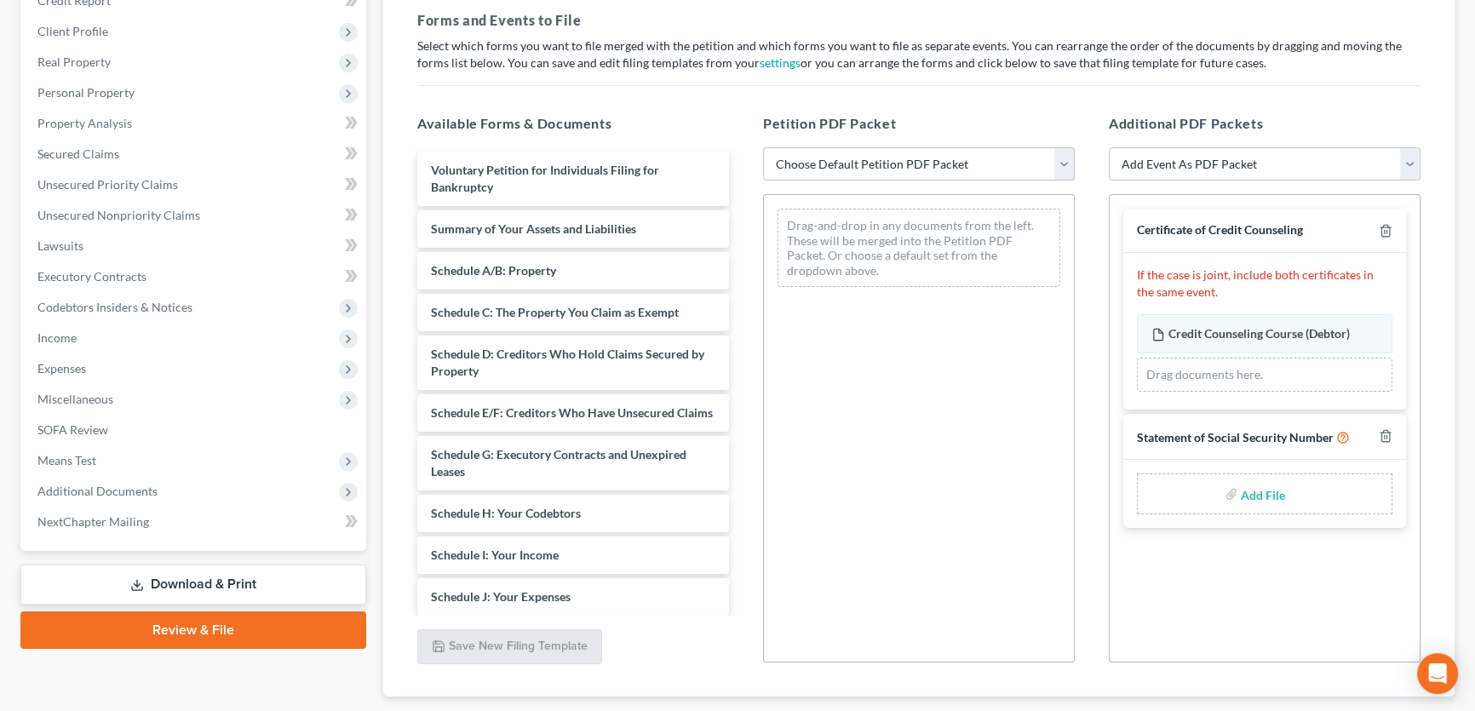
click at [1057, 167] on select "Choose Default Petition PDF Packet Emergency Filing (Voluntary Petition and Cre…" at bounding box center [919, 164] width 312 height 34
select select "2"
click at [763, 147] on select "Choose Default Petition PDF Packet Emergency Filing (Voluntary Petition and Cre…" at bounding box center [919, 164] width 312 height 34
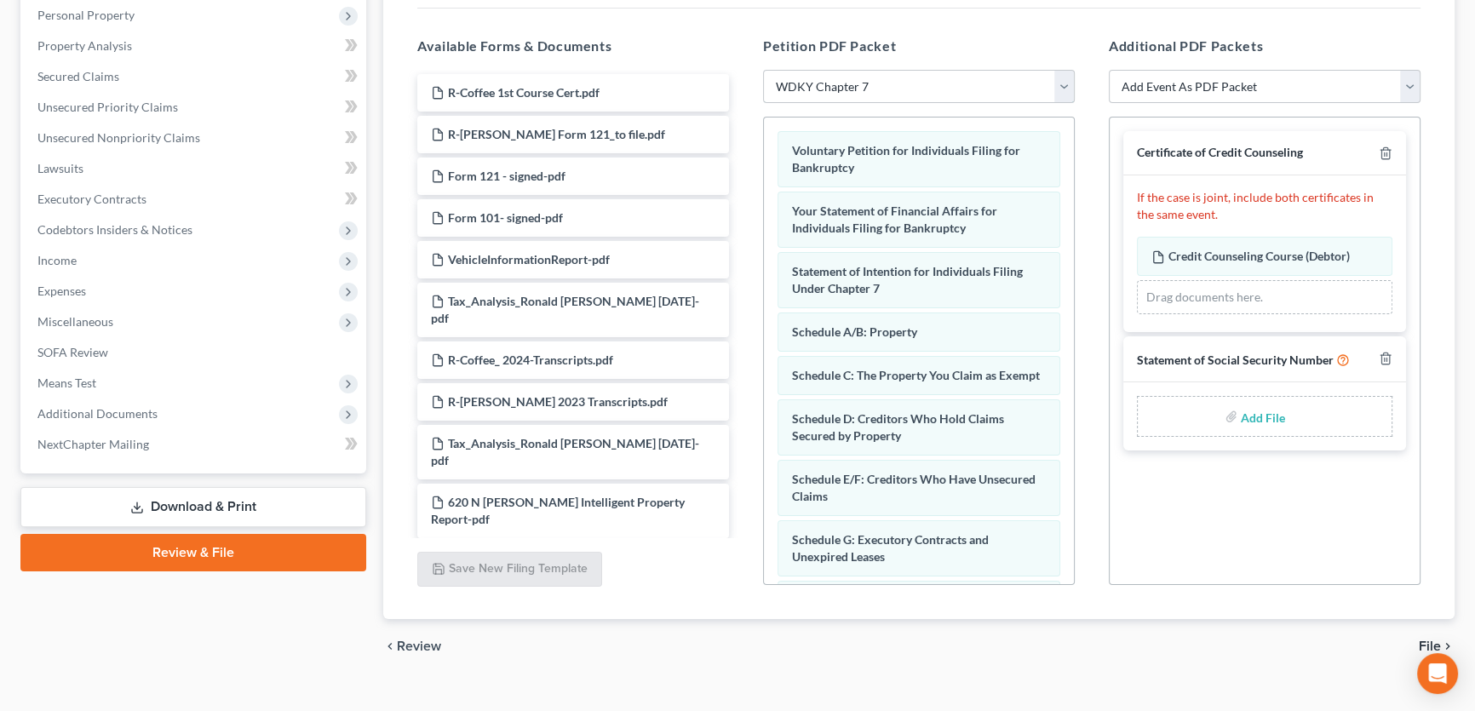
scroll to position [98, 0]
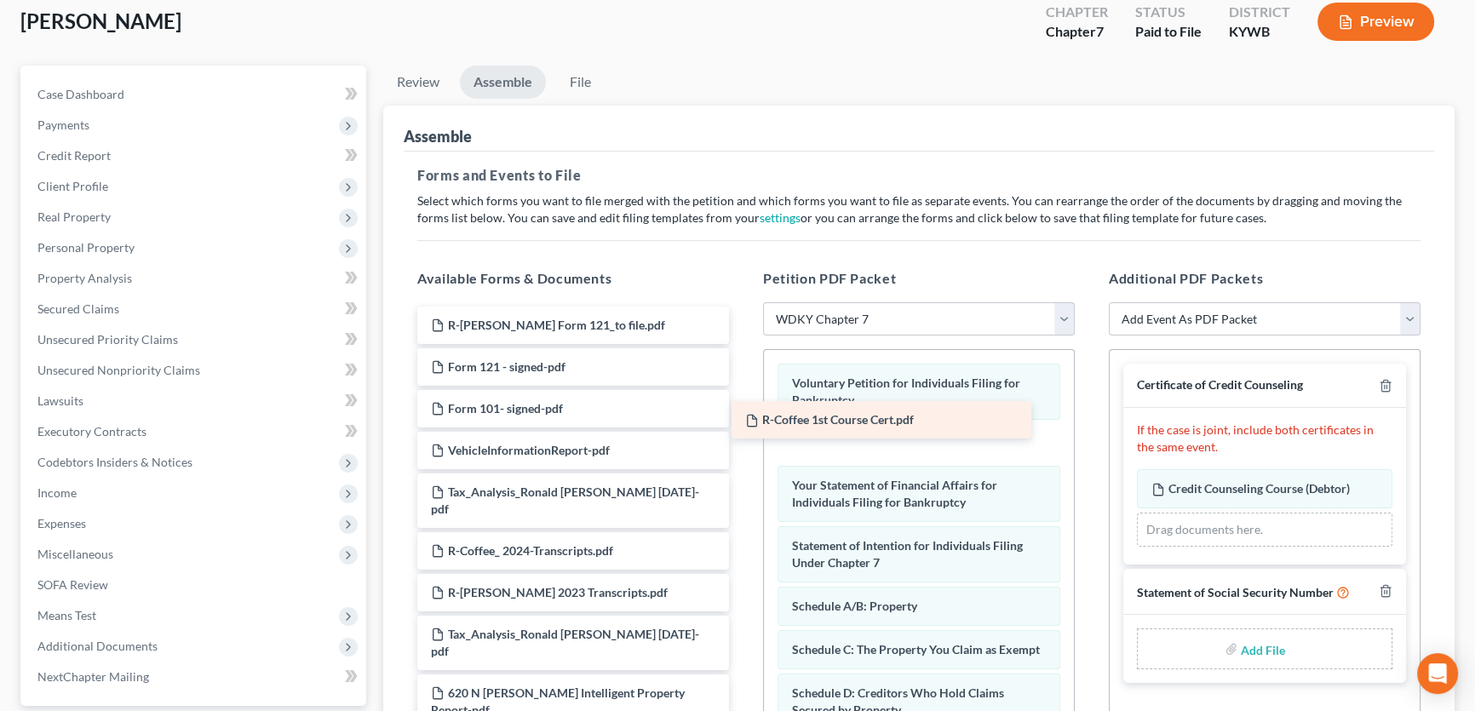
drag, startPoint x: 536, startPoint y: 319, endPoint x: 851, endPoint y: 416, distance: 328.8
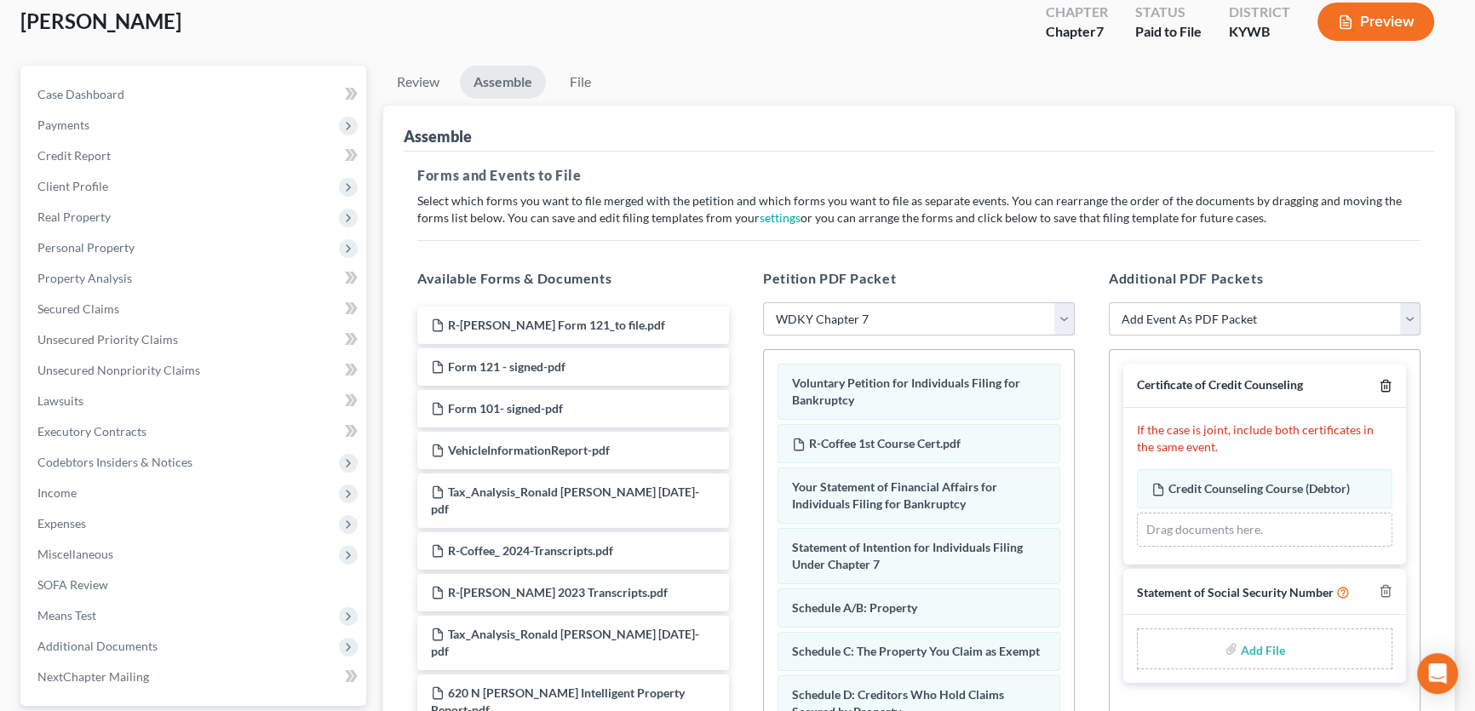
click at [1384, 386] on line "button" at bounding box center [1384, 387] width 0 height 3
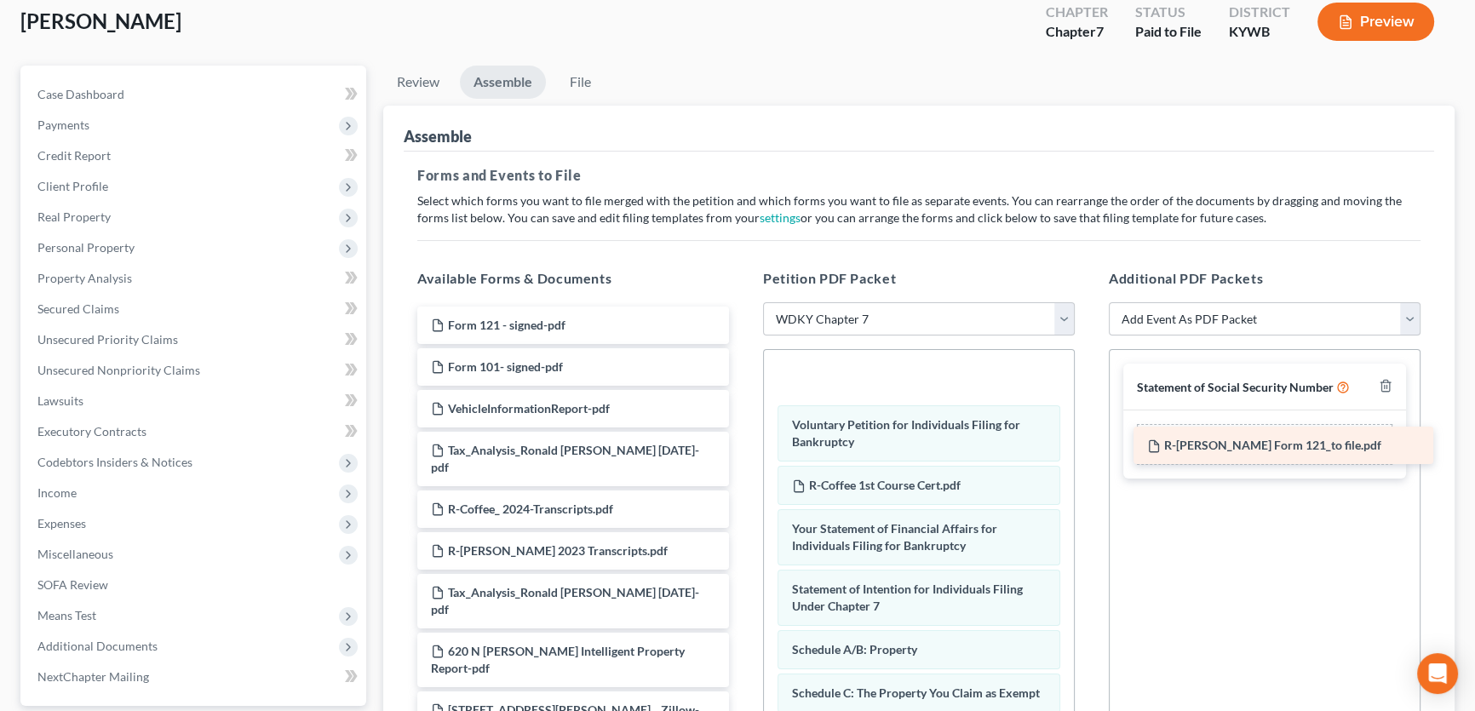
drag, startPoint x: 507, startPoint y: 329, endPoint x: 1223, endPoint y: 451, distance: 726.5
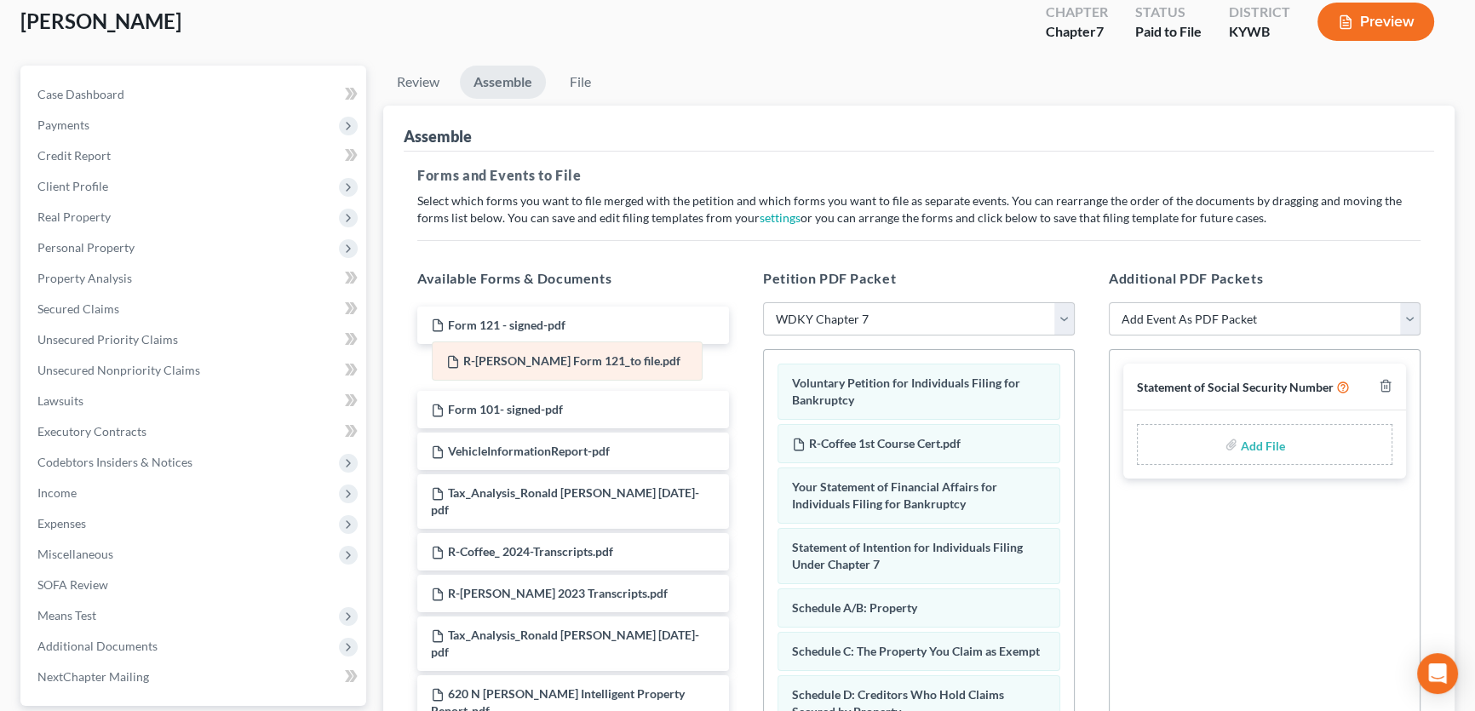
drag, startPoint x: 865, startPoint y: 378, endPoint x: 519, endPoint y: 358, distance: 346.3
click at [1258, 442] on input "file" at bounding box center [1261, 444] width 41 height 31
type input "C:\fakepath\R.Caffee Form 121_to file.pdf"
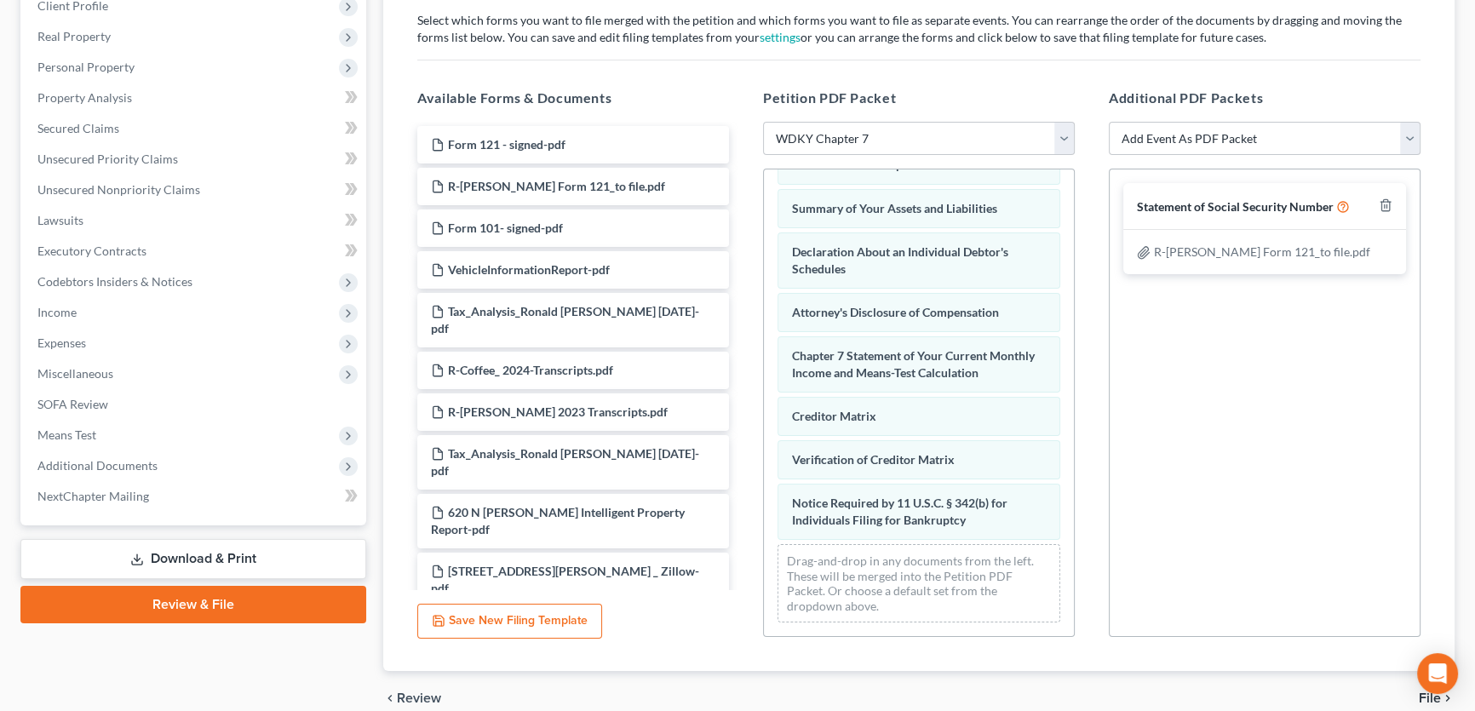
scroll to position [356, 0]
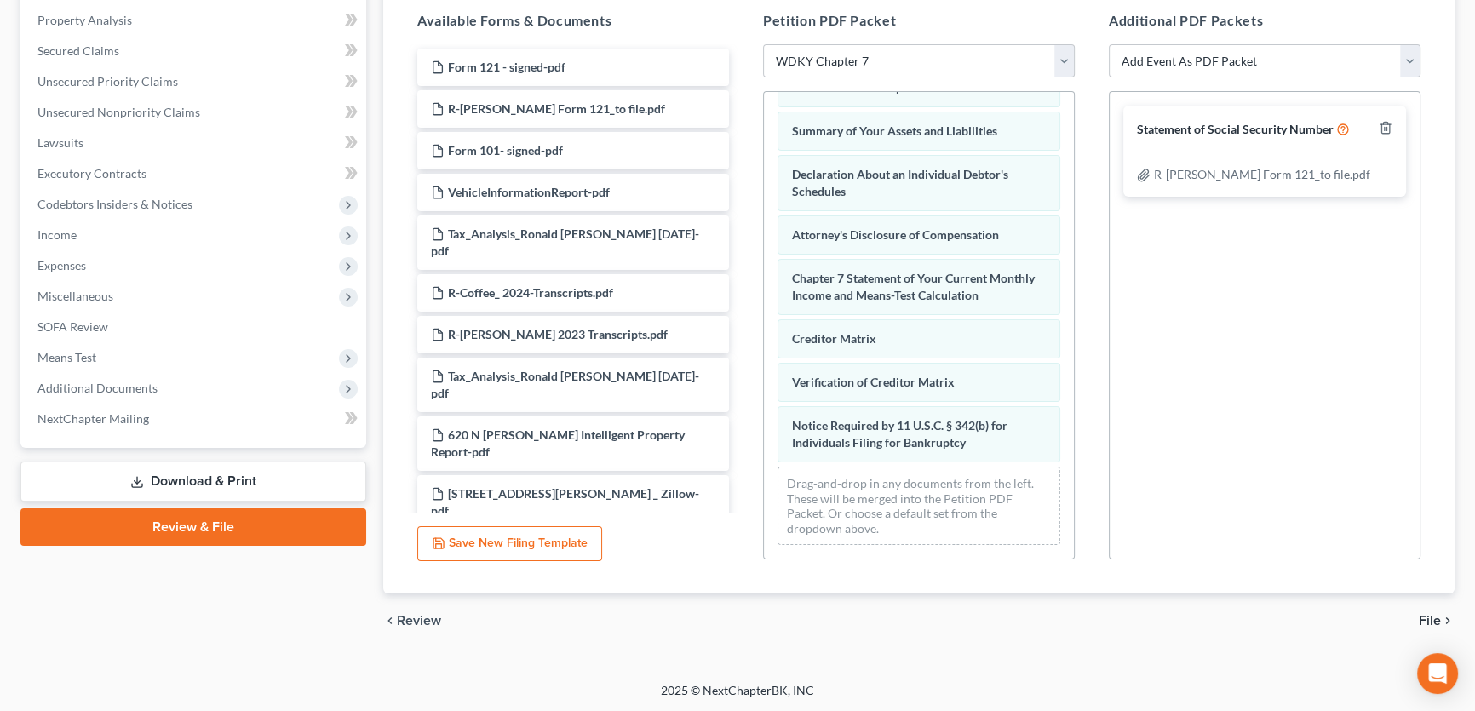
click at [1430, 619] on span "File" at bounding box center [1429, 621] width 22 height 14
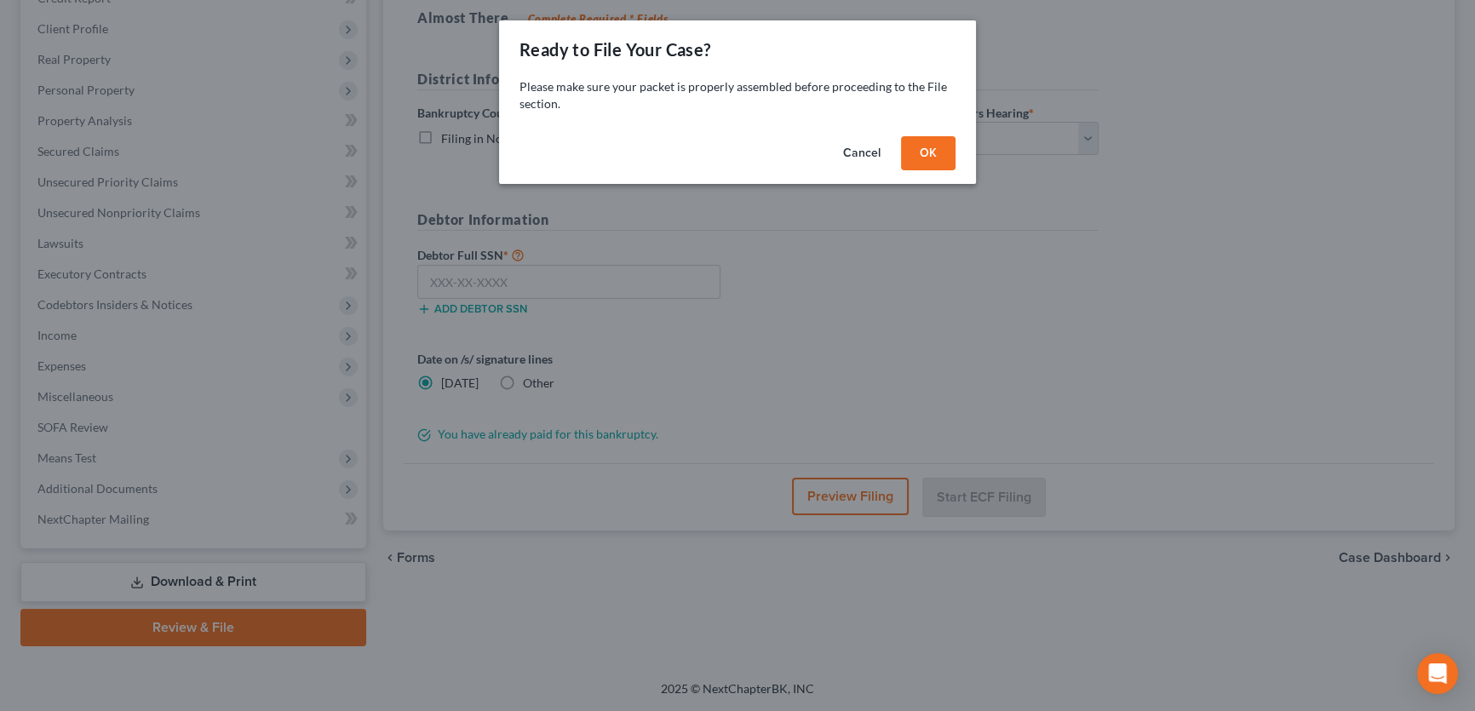
scroll to position [253, 0]
click at [945, 159] on button "OK" at bounding box center [934, 153] width 54 height 34
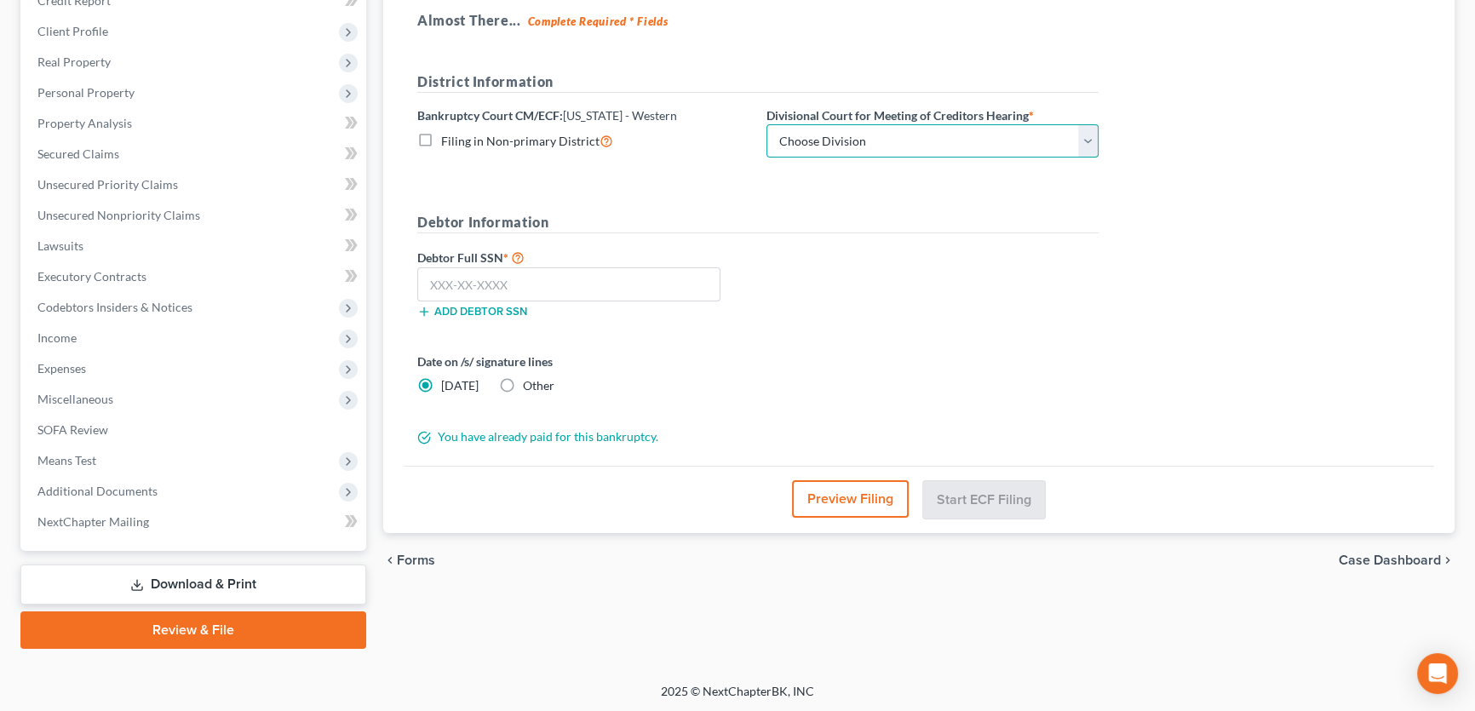
click at [826, 141] on select "Choose Division Bowling Green Louisville Owensboro Paducah" at bounding box center [932, 141] width 332 height 34
select select "1"
click at [766, 124] on select "Choose Division Bowling Green Louisville Owensboro Paducah" at bounding box center [932, 141] width 332 height 34
click at [520, 278] on input "text" at bounding box center [568, 284] width 303 height 34
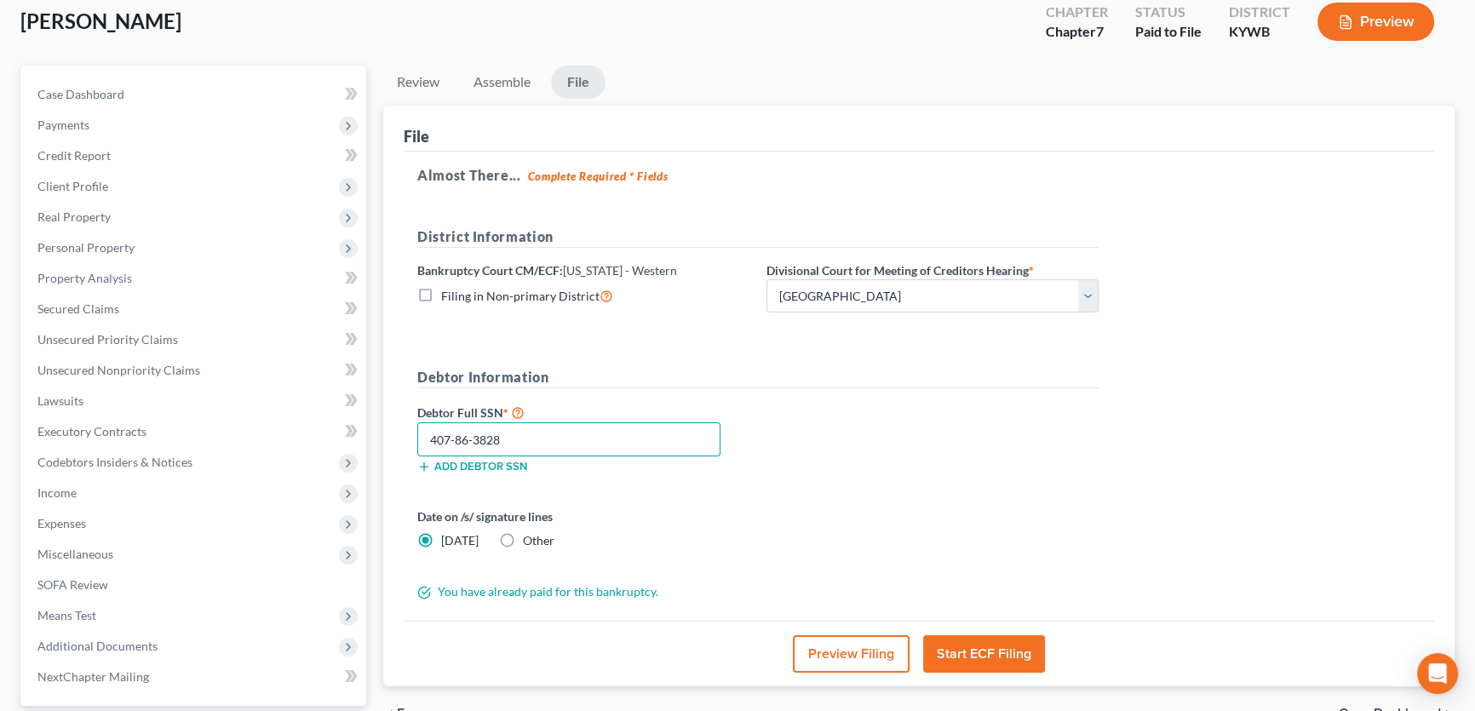
scroll to position [175, 0]
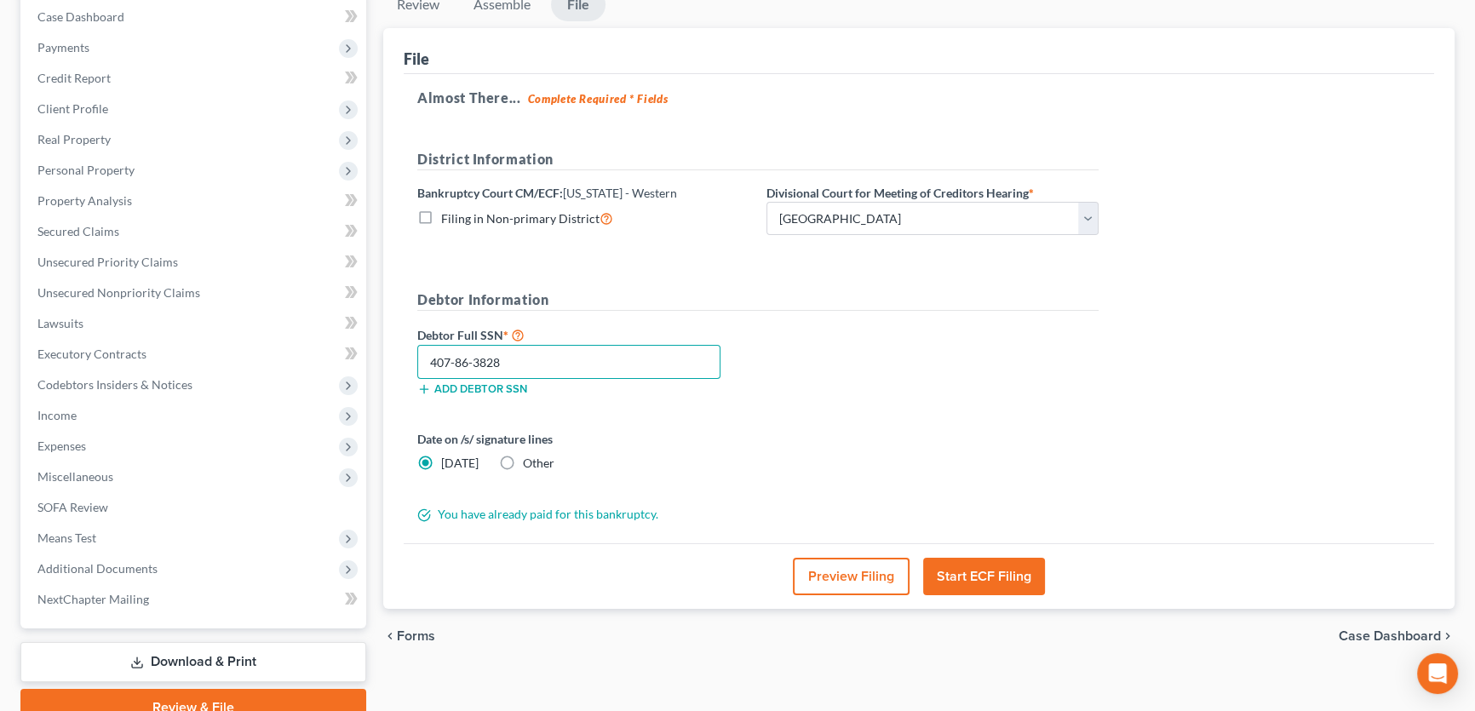
type input "407-86-3828"
click at [1009, 576] on button "Start ECF Filing" at bounding box center [984, 576] width 122 height 37
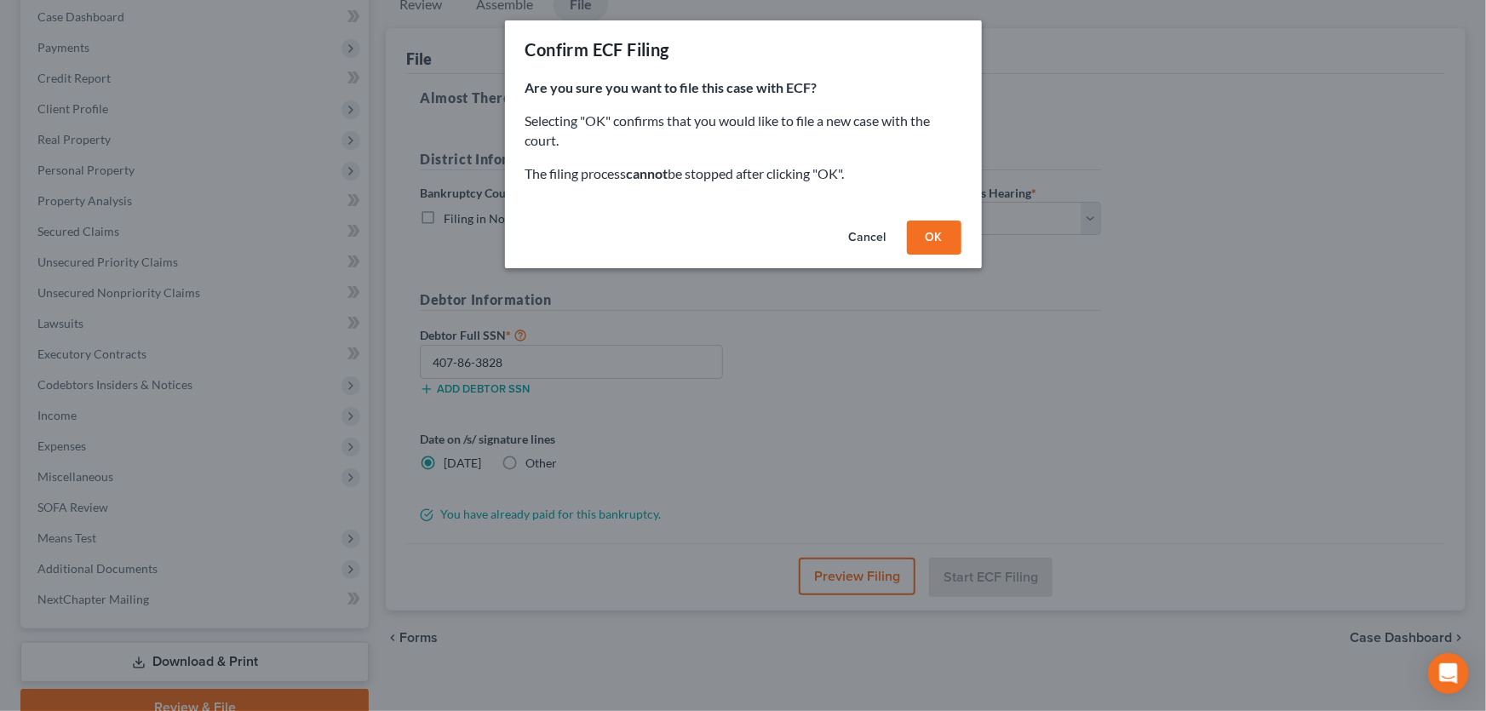
click at [955, 240] on button "OK" at bounding box center [934, 238] width 54 height 34
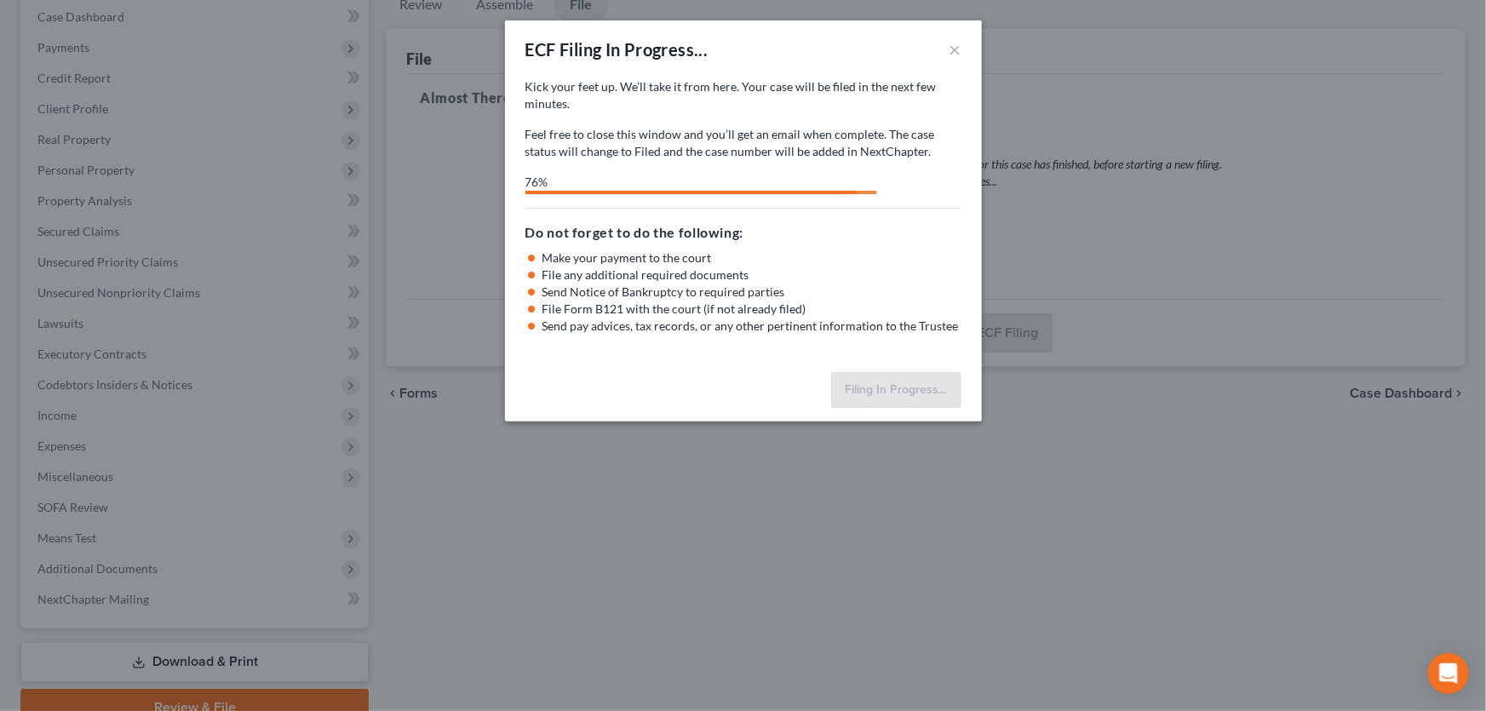
select select "1"
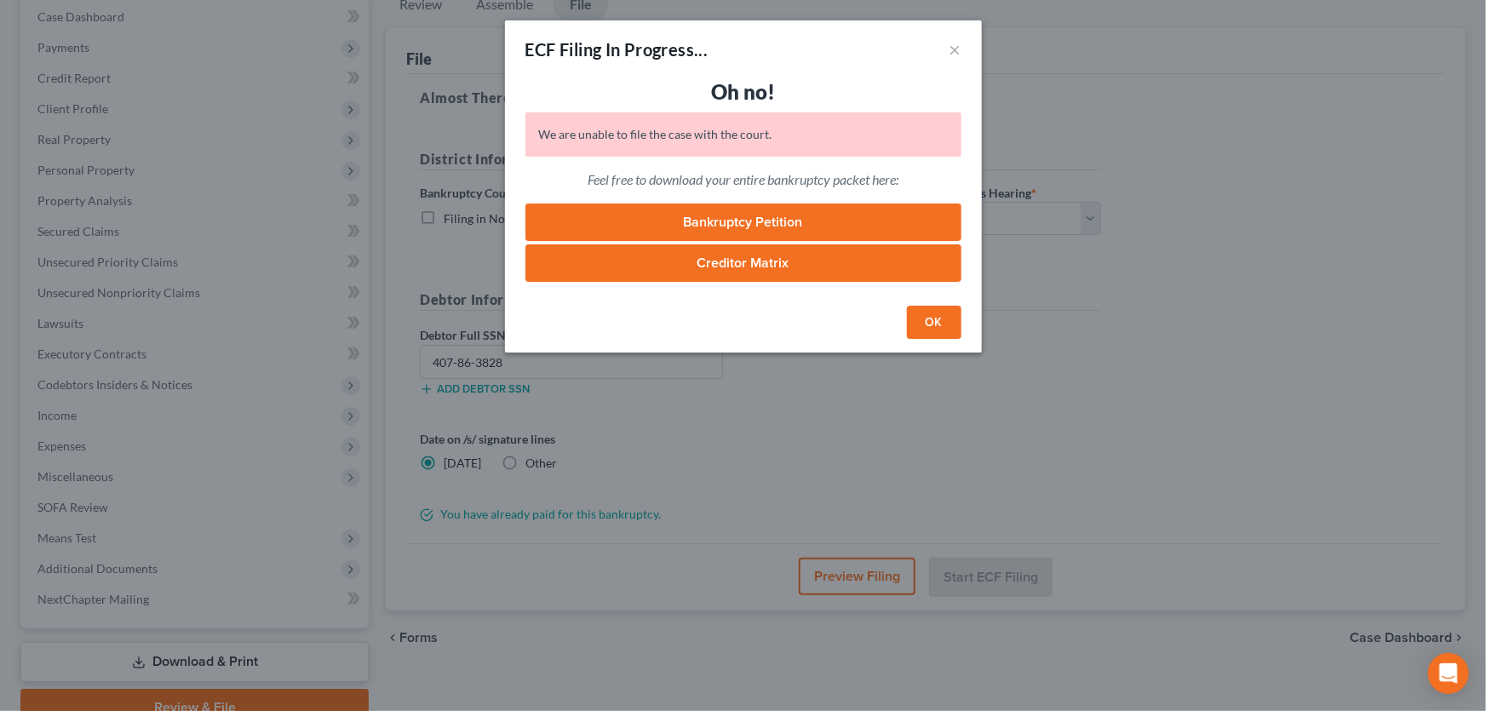
click at [935, 315] on button "OK" at bounding box center [934, 323] width 54 height 34
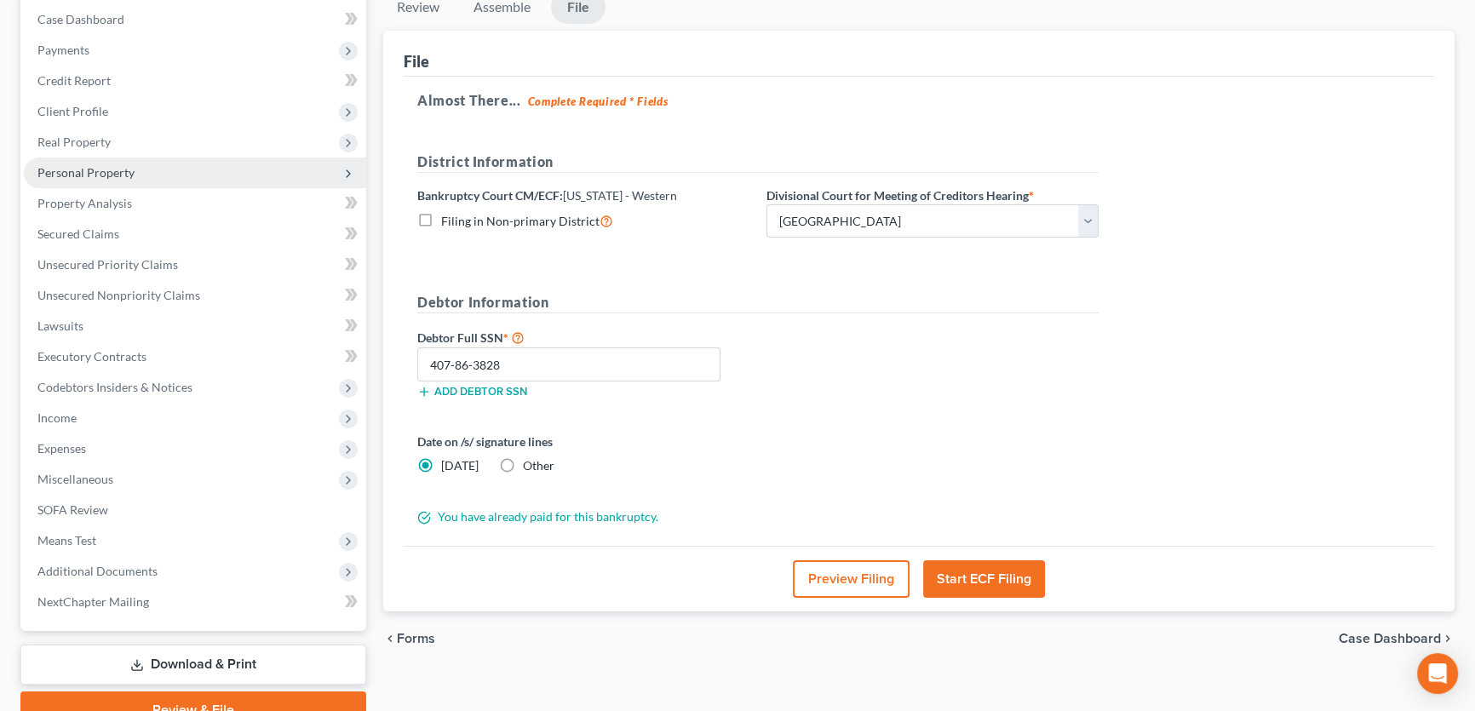
scroll to position [253, 0]
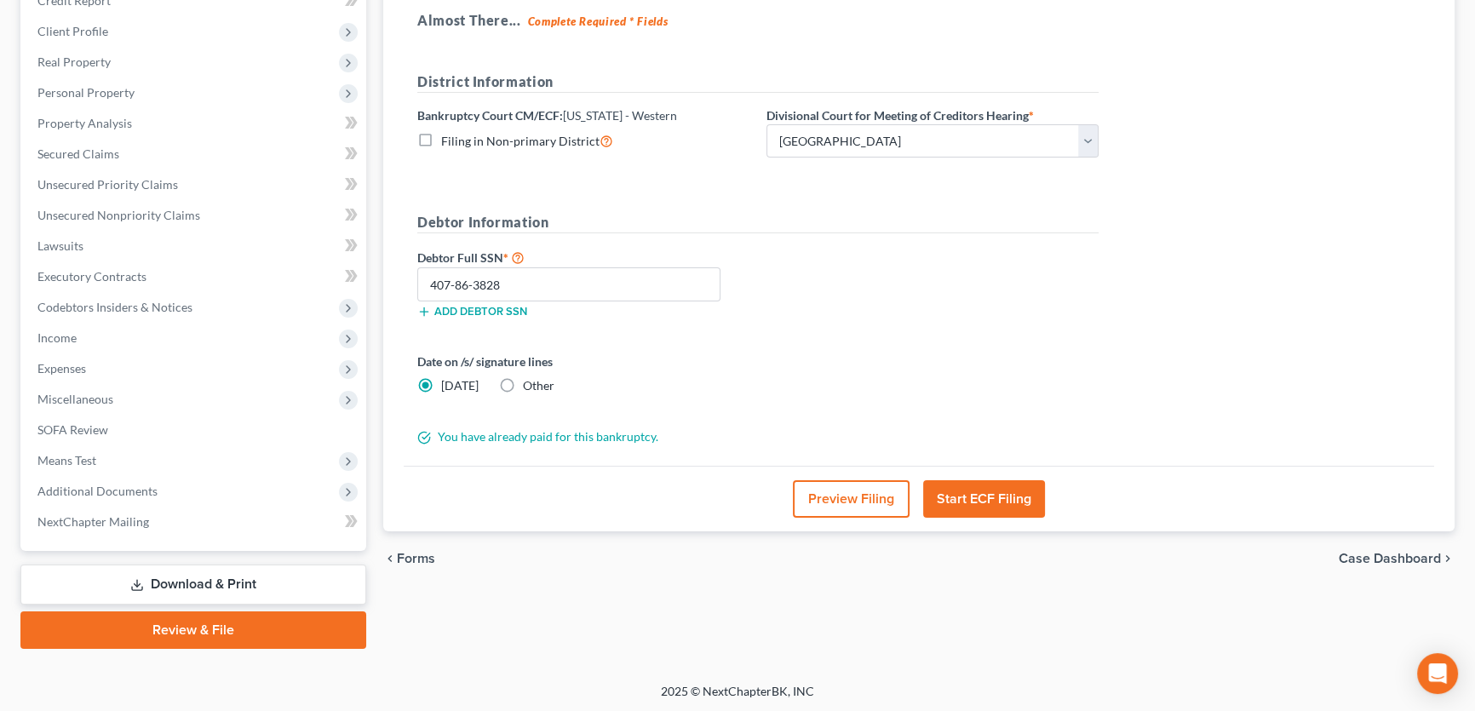
click at [441, 146] on label "Filing in Non-primary District" at bounding box center [527, 141] width 172 height 20
click at [448, 142] on input "Filing in Non-primary District" at bounding box center [453, 136] width 11 height 11
checkbox input "true"
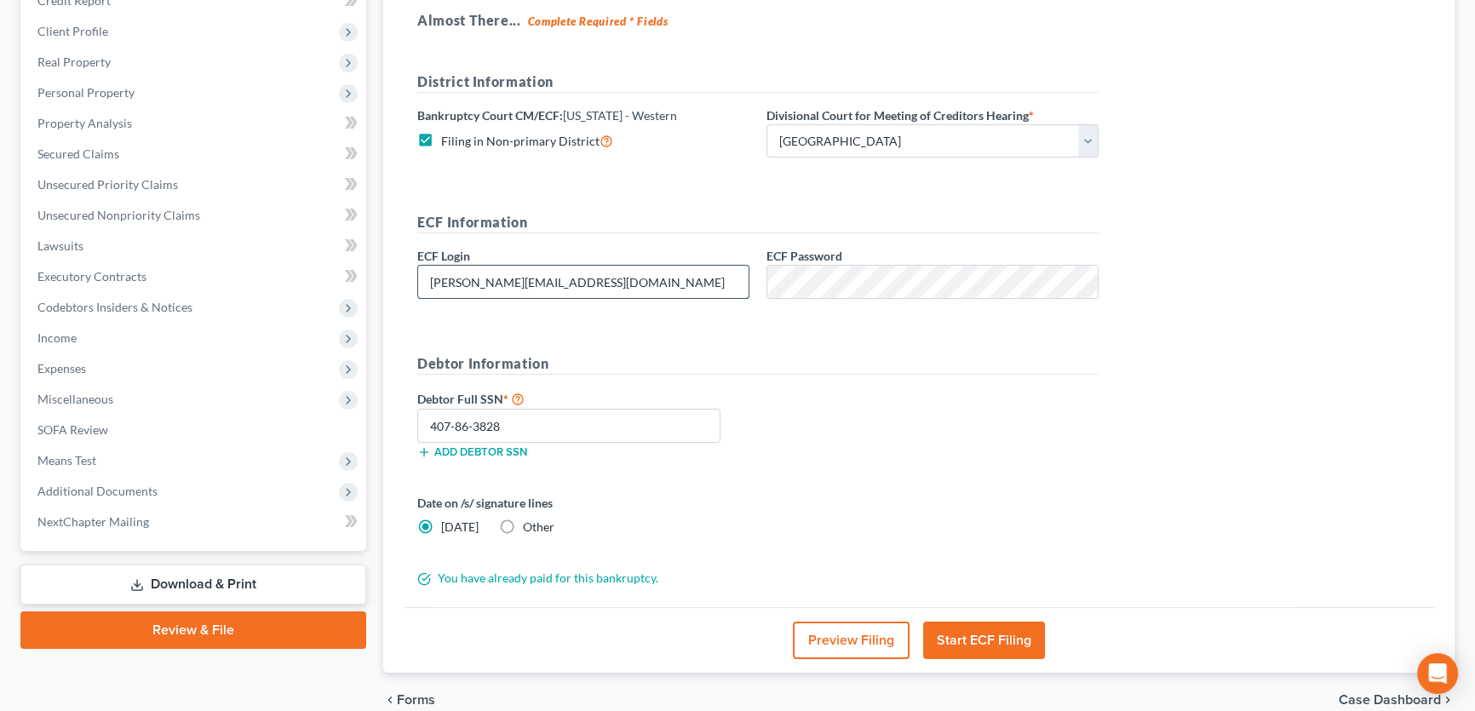
click at [647, 284] on input "[PERSON_NAME][EMAIL_ADDRESS][DOMAIN_NAME]" at bounding box center [583, 282] width 330 height 32
type input "pb3354310"
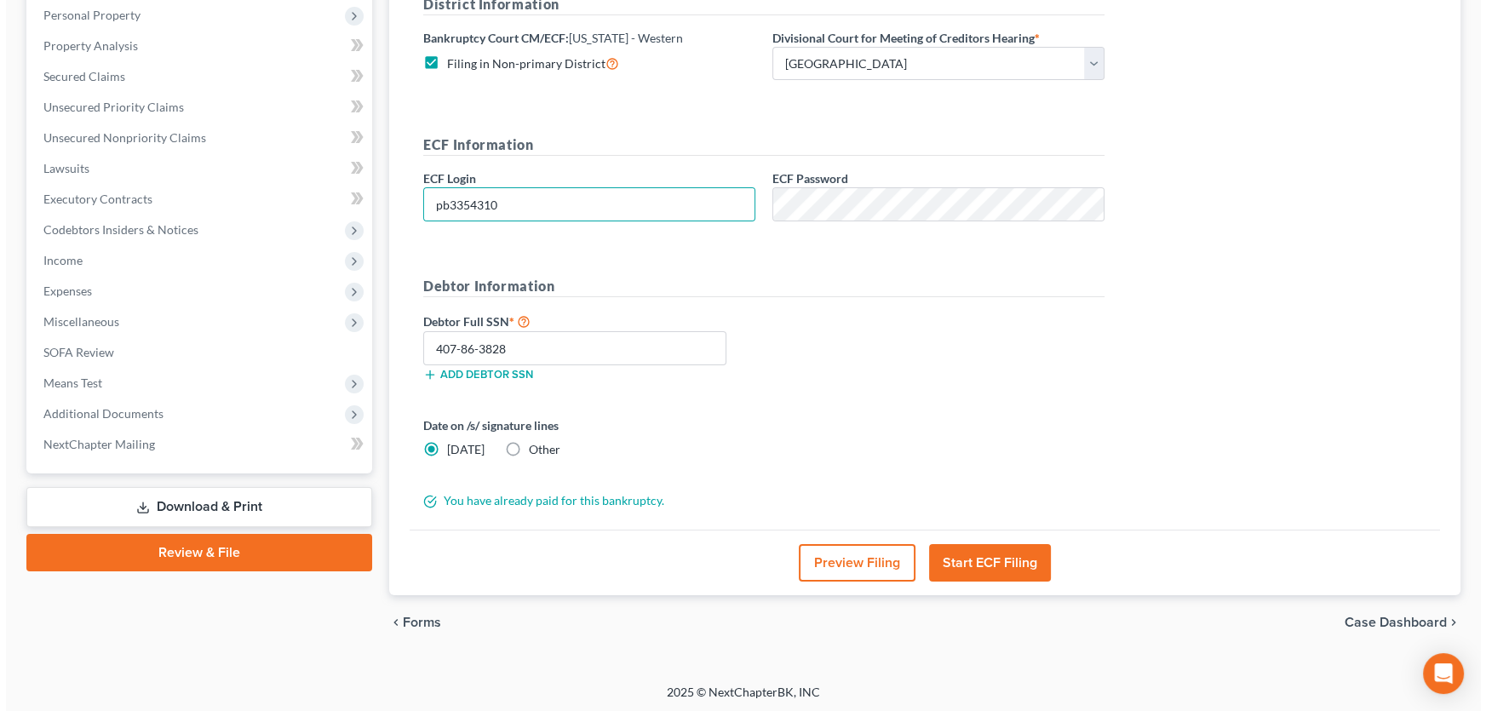
scroll to position [331, 0]
click at [992, 562] on button "Start ECF Filing" at bounding box center [984, 561] width 122 height 37
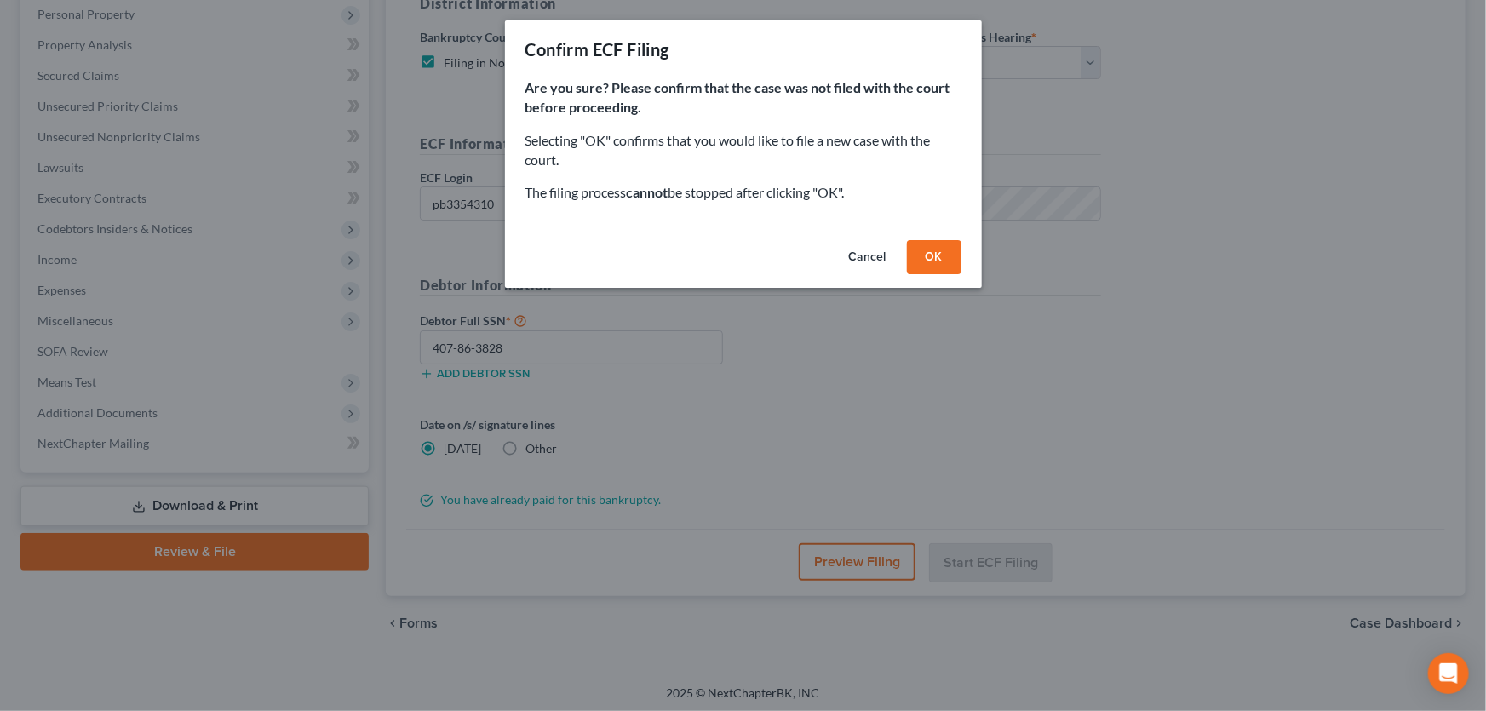
drag, startPoint x: 926, startPoint y: 255, endPoint x: 1166, endPoint y: 281, distance: 241.5
click at [1166, 281] on div "Confirm ECF Filing Are you sure? Please confirm that the case was not filed wit…" at bounding box center [743, 355] width 1486 height 711
click at [933, 245] on button "OK" at bounding box center [934, 257] width 54 height 34
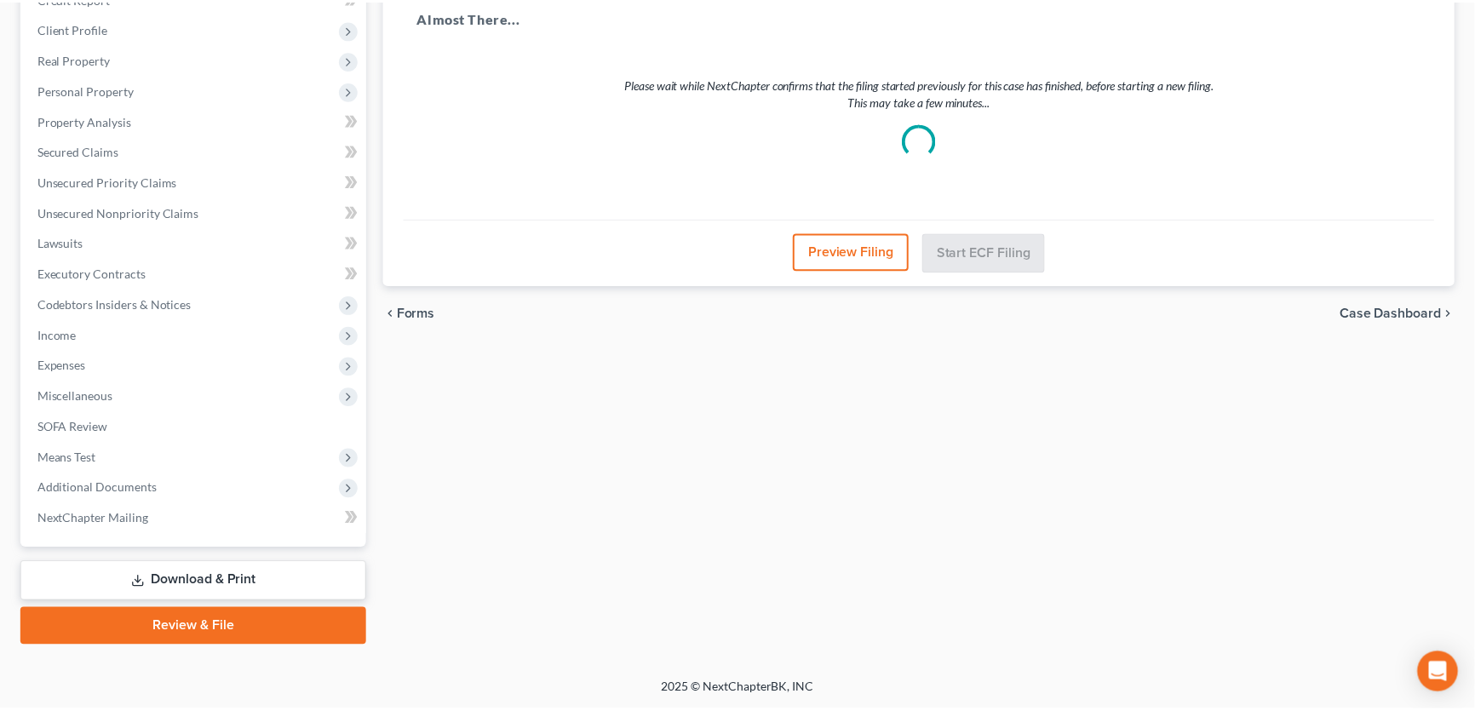
scroll to position [253, 0]
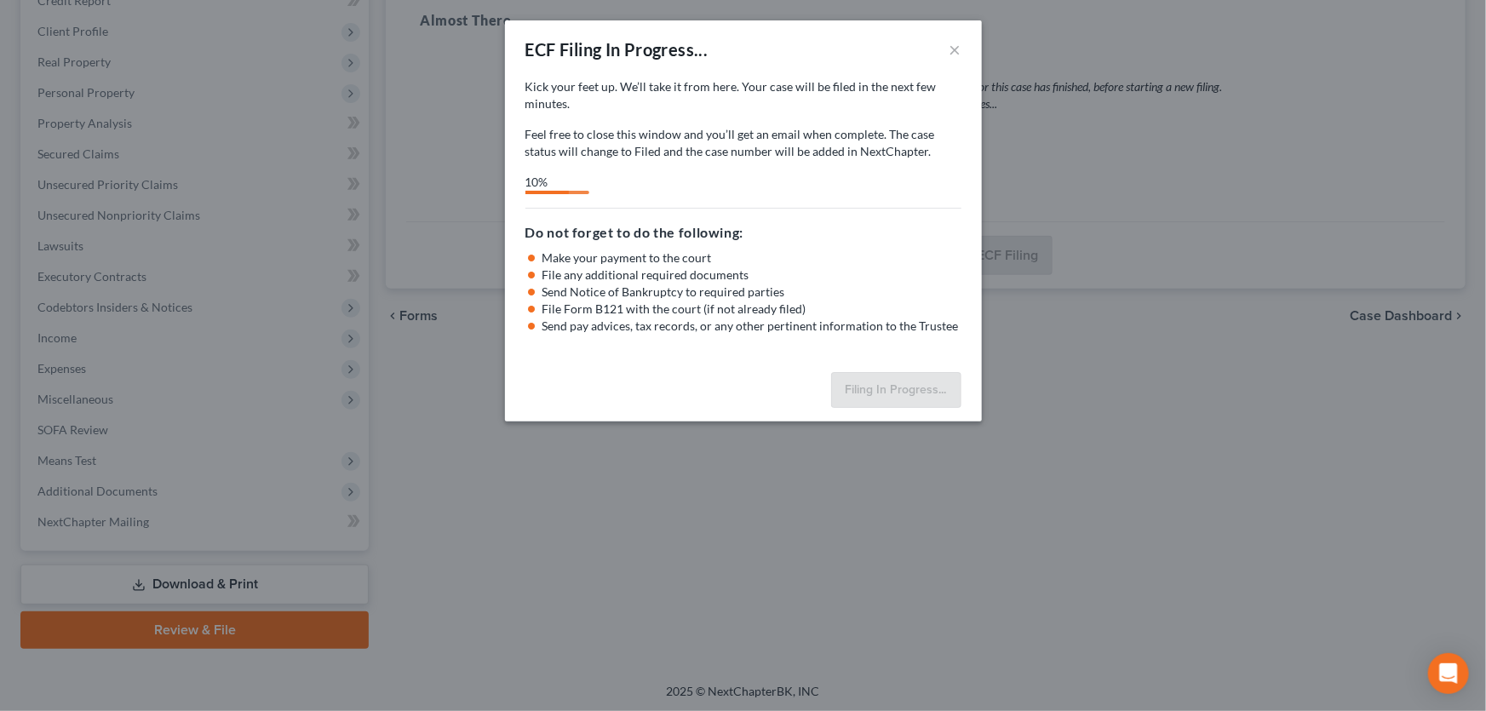
select select "1"
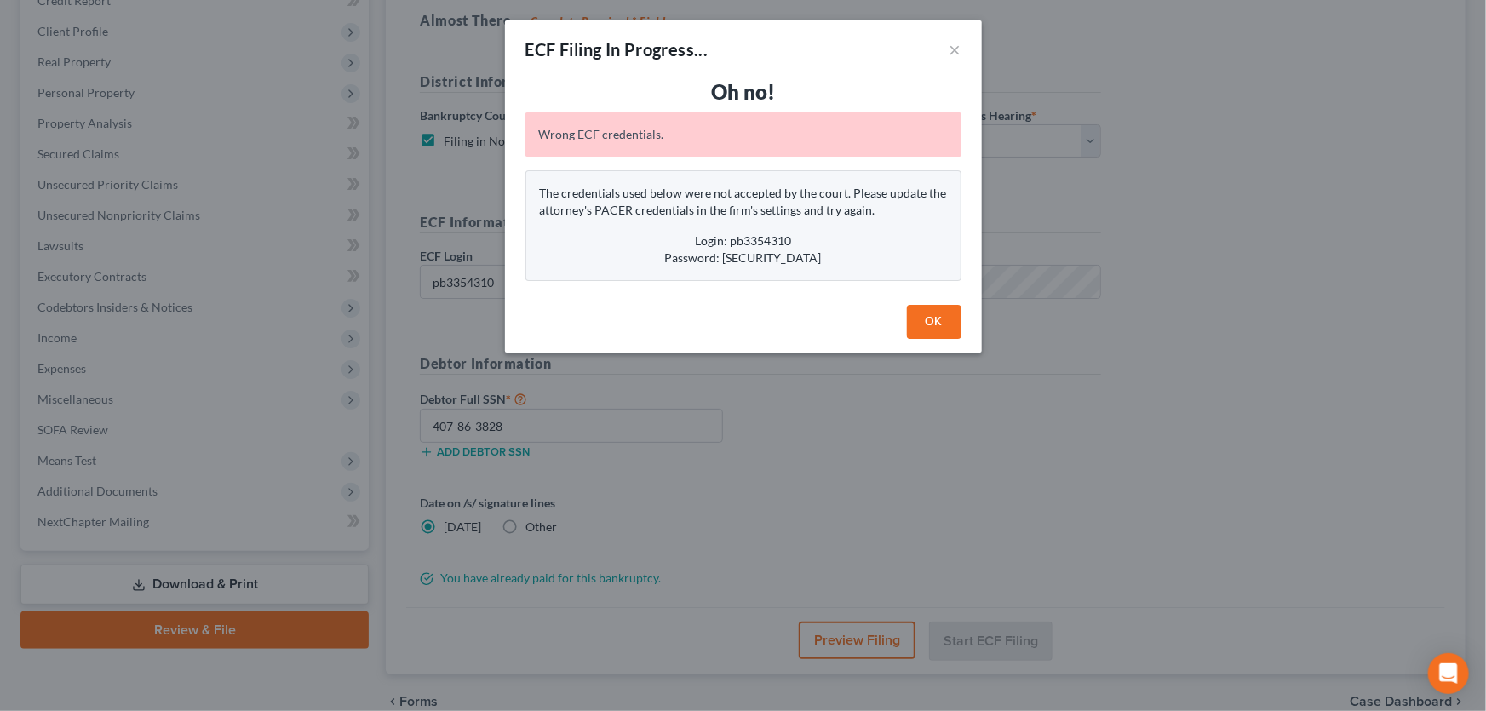
click at [925, 324] on button "OK" at bounding box center [934, 322] width 54 height 34
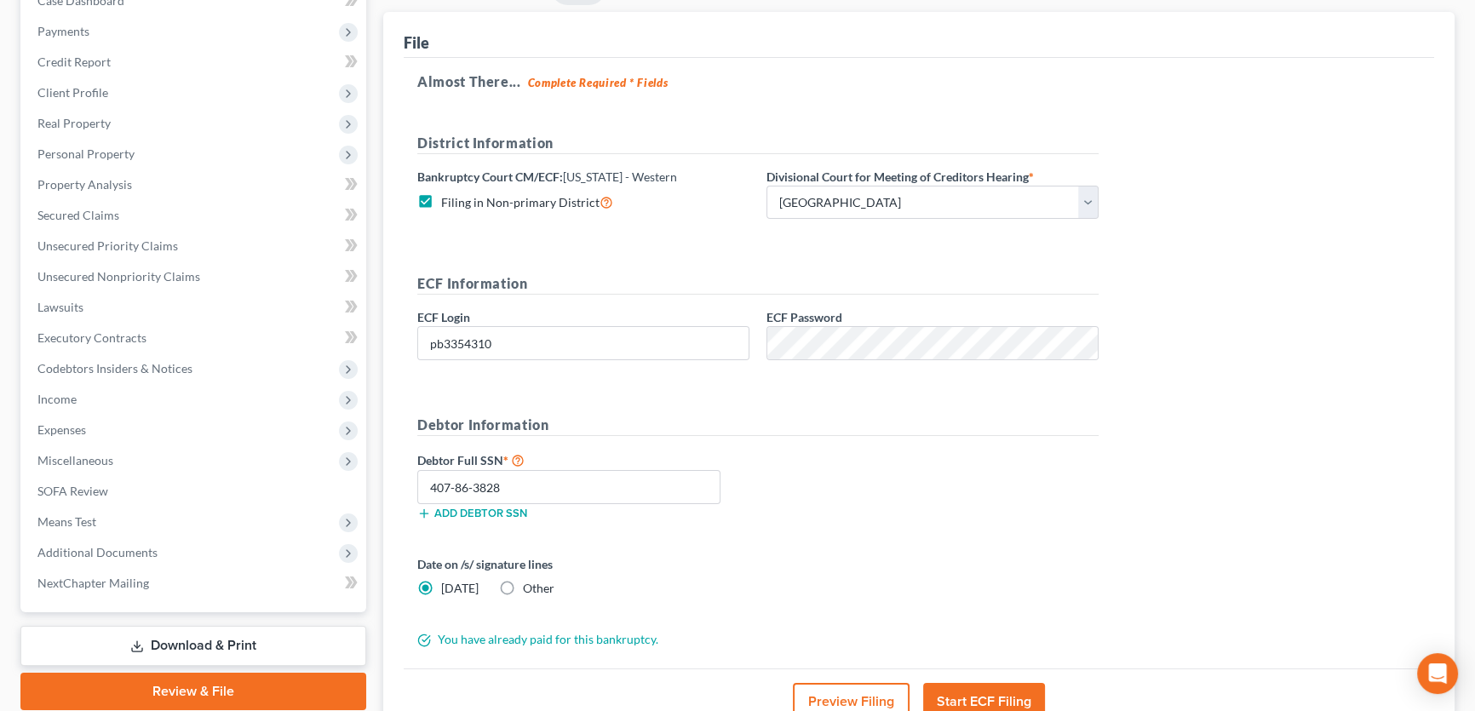
scroll to position [331, 0]
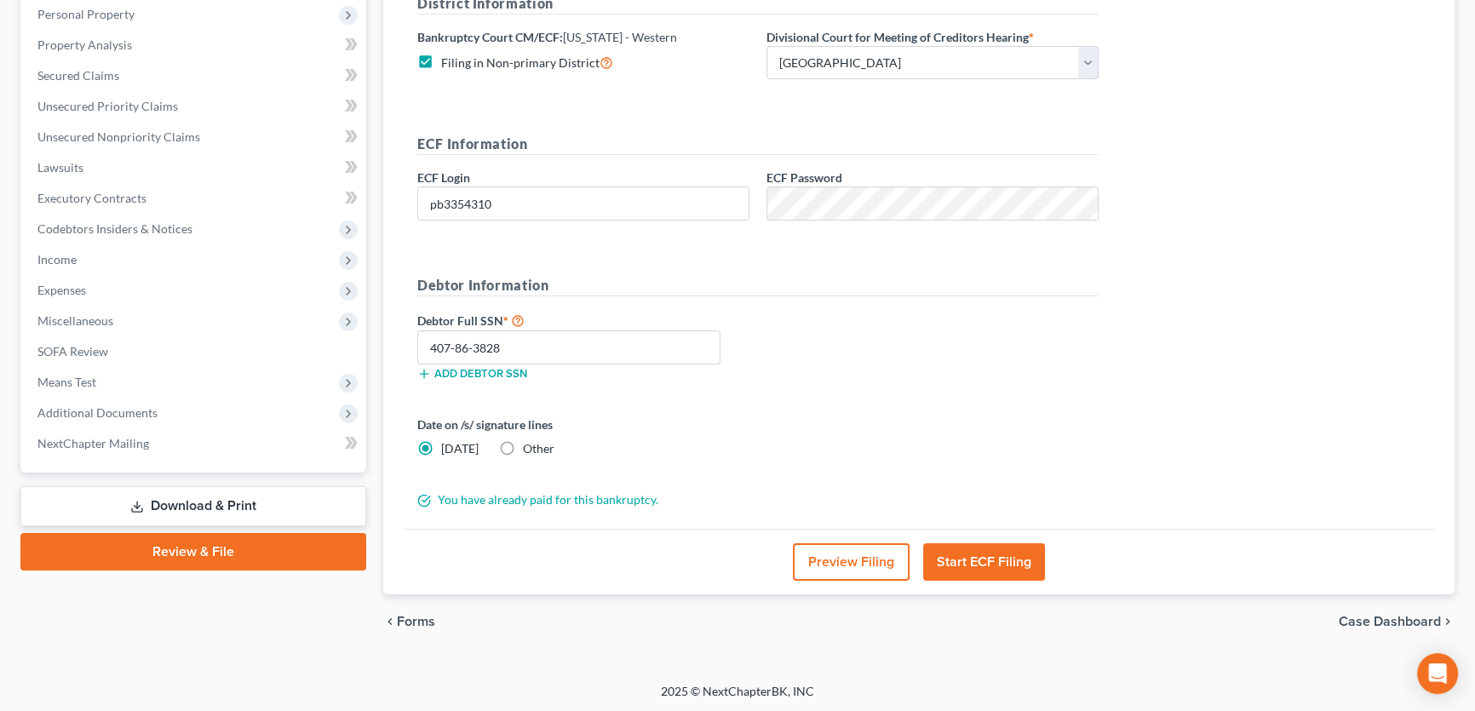
click at [441, 60] on label "Filing in Non-primary District" at bounding box center [527, 63] width 172 height 20
click at [448, 60] on input "Filing in Non-primary District" at bounding box center [453, 58] width 11 height 11
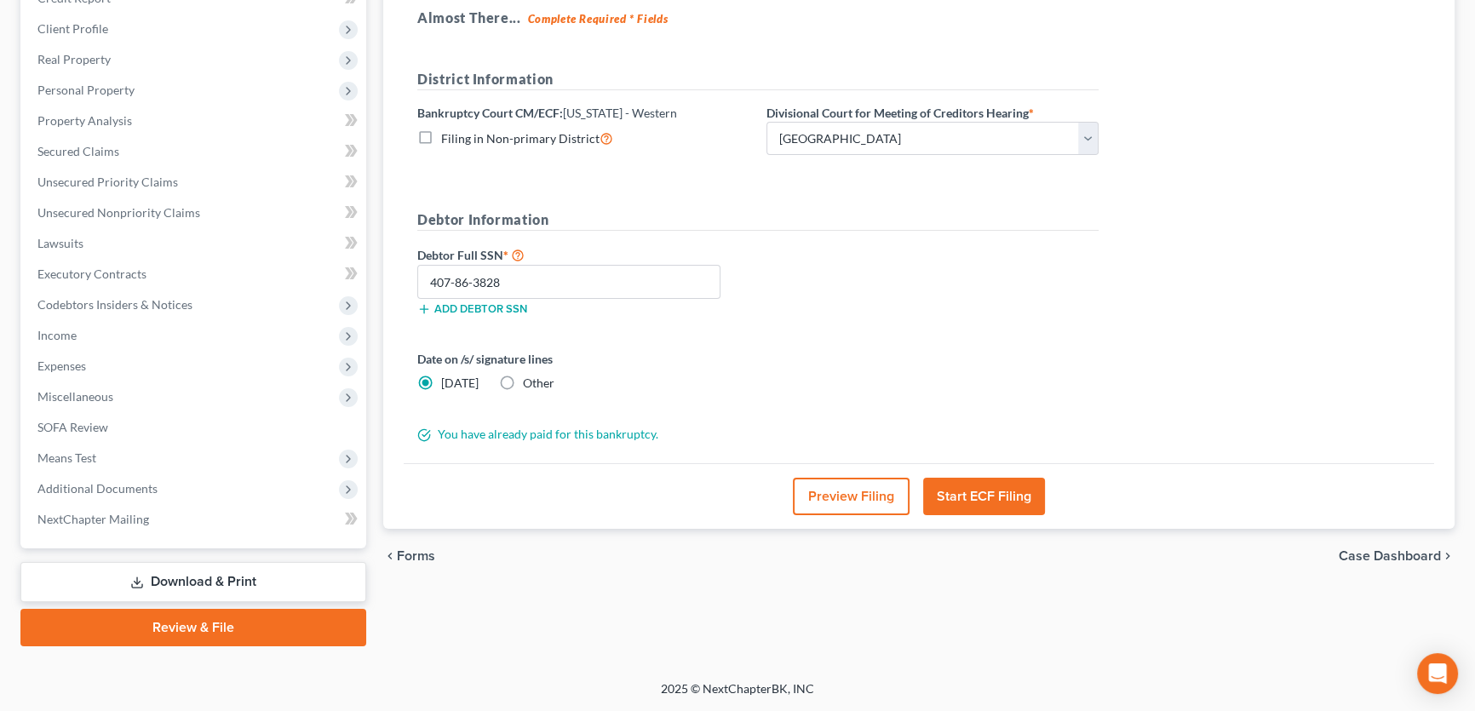
scroll to position [253, 0]
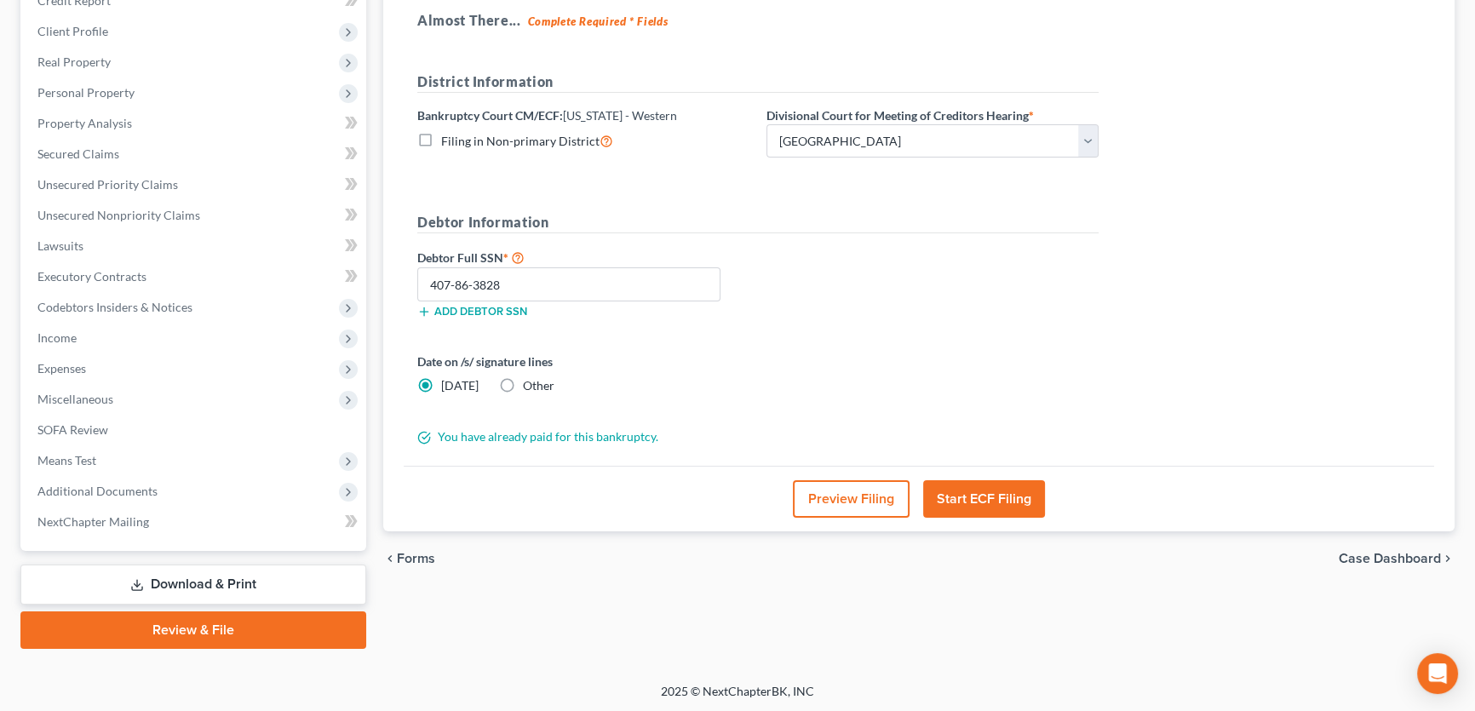
click at [441, 140] on label "Filing in Non-primary District" at bounding box center [527, 141] width 172 height 20
click at [448, 140] on input "Filing in Non-primary District" at bounding box center [453, 136] width 11 height 11
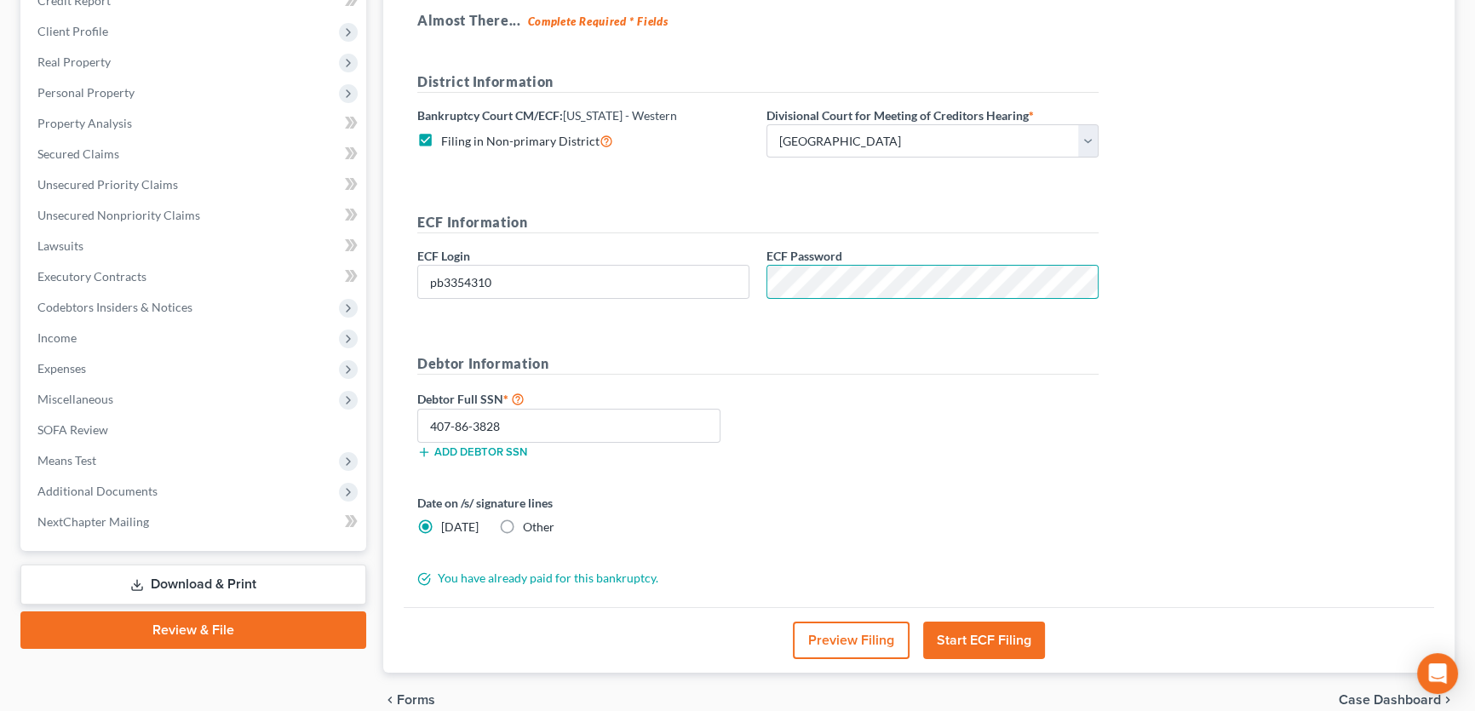
click at [759, 294] on div "ECF Password" at bounding box center [932, 273] width 349 height 52
click at [1278, 324] on div "Almost There... Complete Required * Fields District Information Bankruptcy Cour…" at bounding box center [919, 302] width 1030 height 610
click at [441, 137] on label "Filing in Non-primary District" at bounding box center [527, 141] width 172 height 20
click at [448, 137] on input "Filing in Non-primary District" at bounding box center [453, 136] width 11 height 11
checkbox input "false"
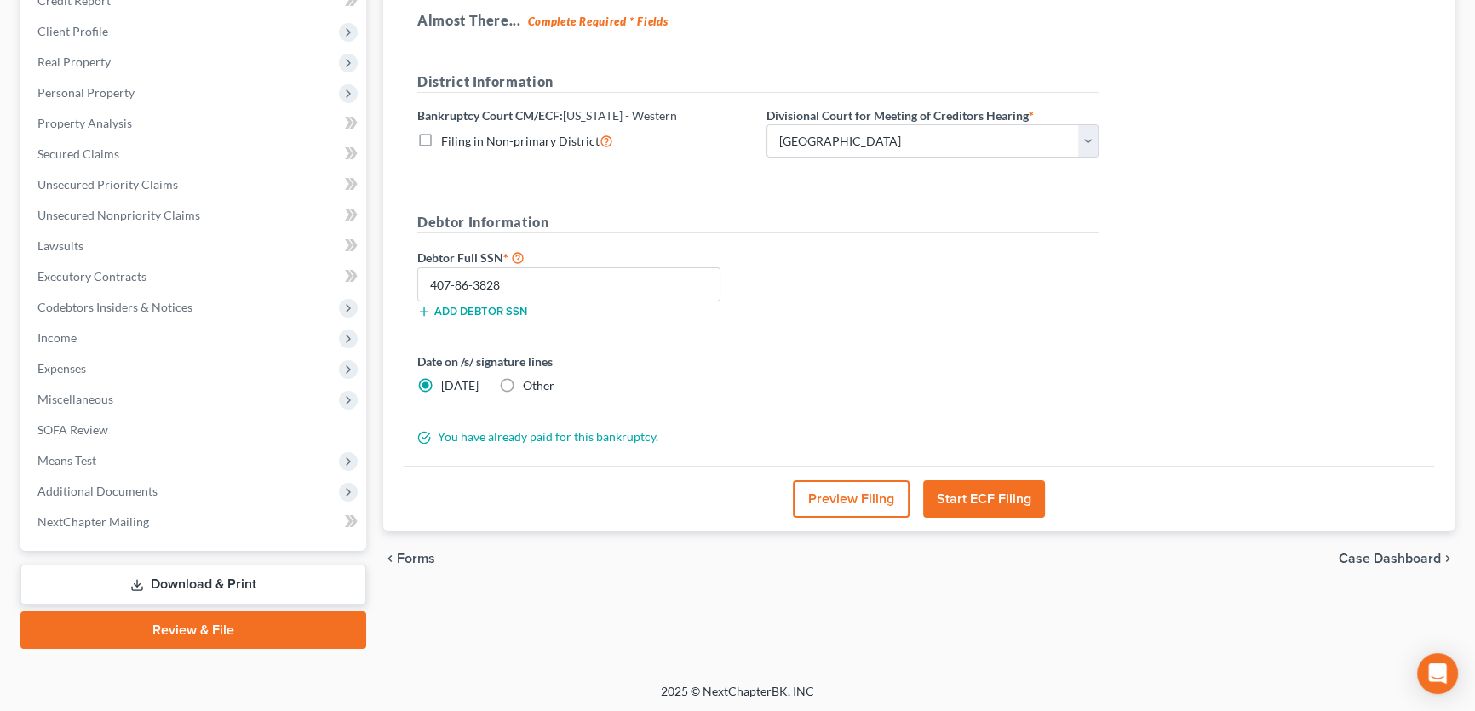
click at [973, 494] on button "Start ECF Filing" at bounding box center [984, 498] width 122 height 37
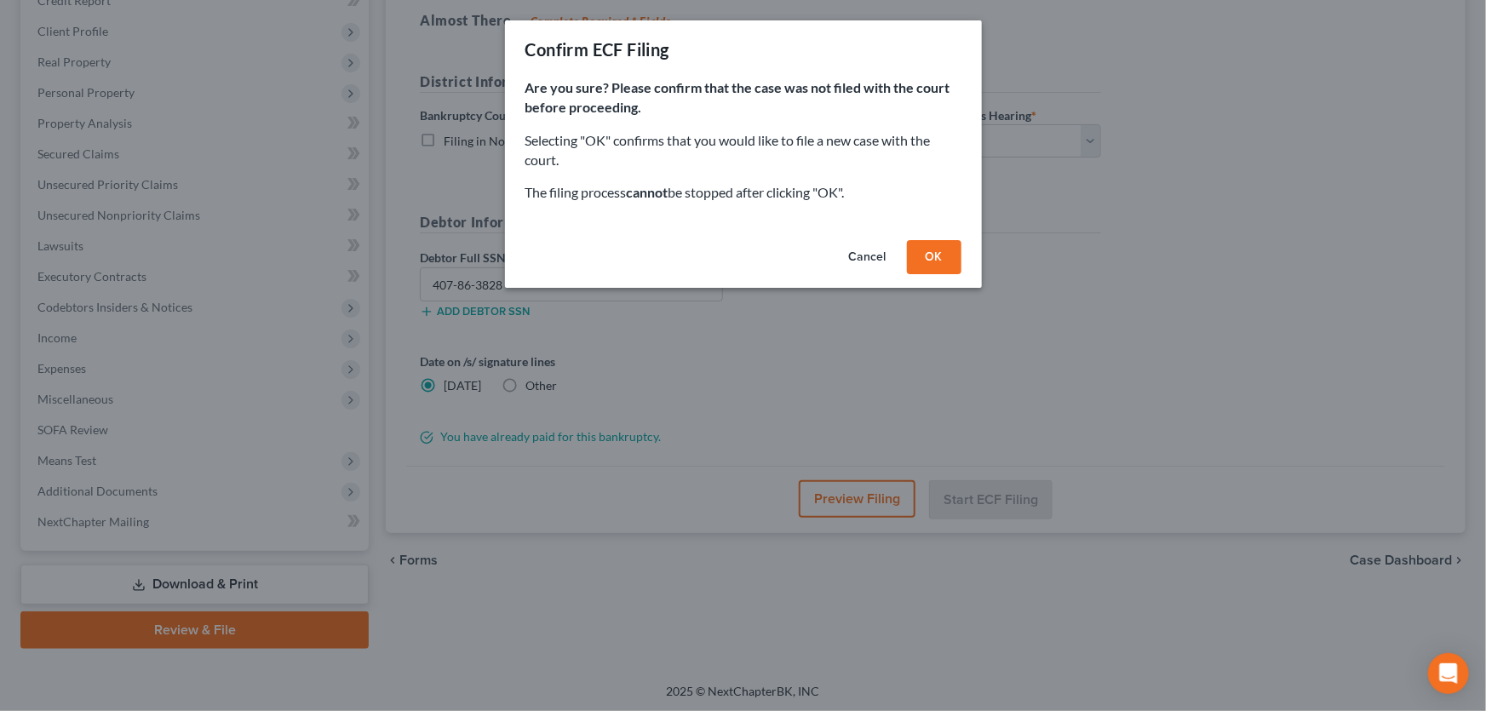
click at [926, 251] on button "OK" at bounding box center [934, 257] width 54 height 34
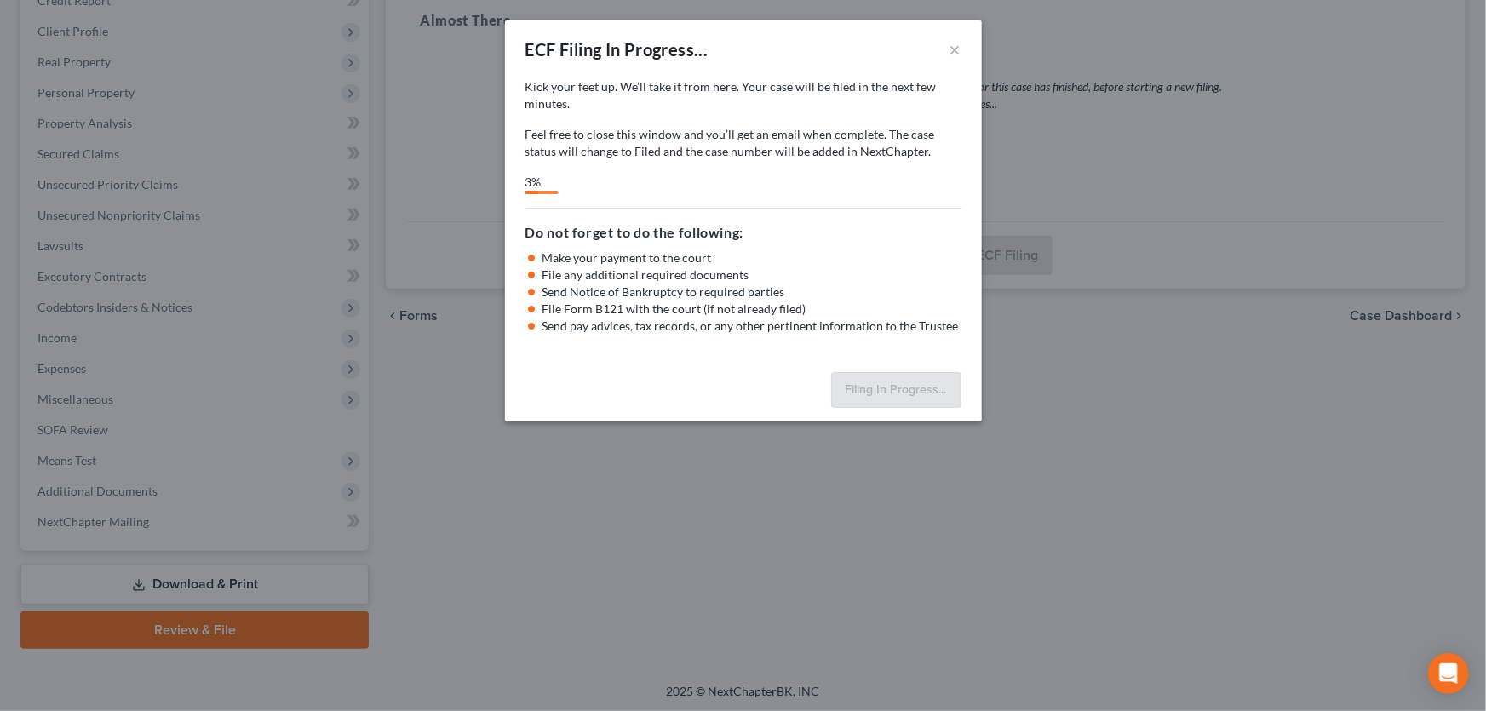
select select "1"
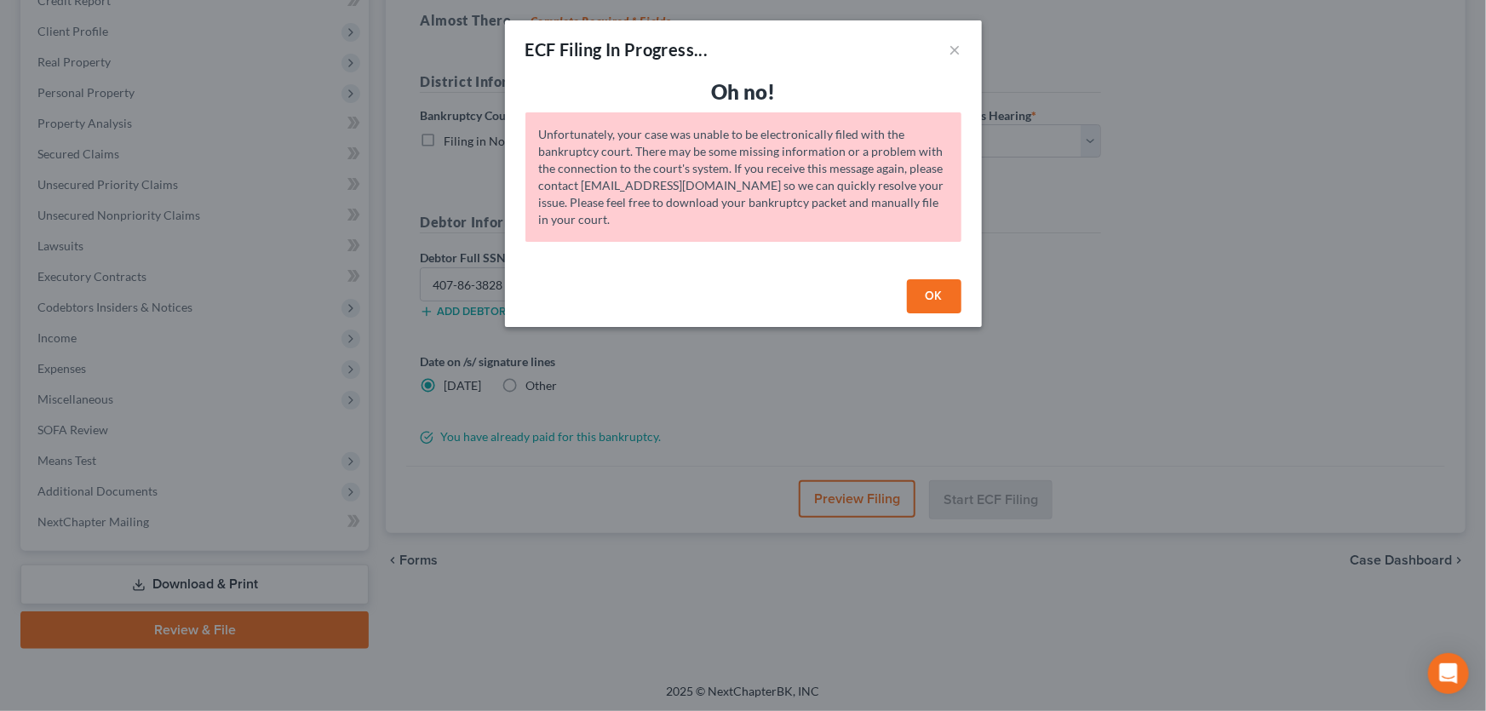
drag, startPoint x: 920, startPoint y: 291, endPoint x: 902, endPoint y: 289, distance: 18.1
click at [920, 292] on button "OK" at bounding box center [934, 296] width 54 height 34
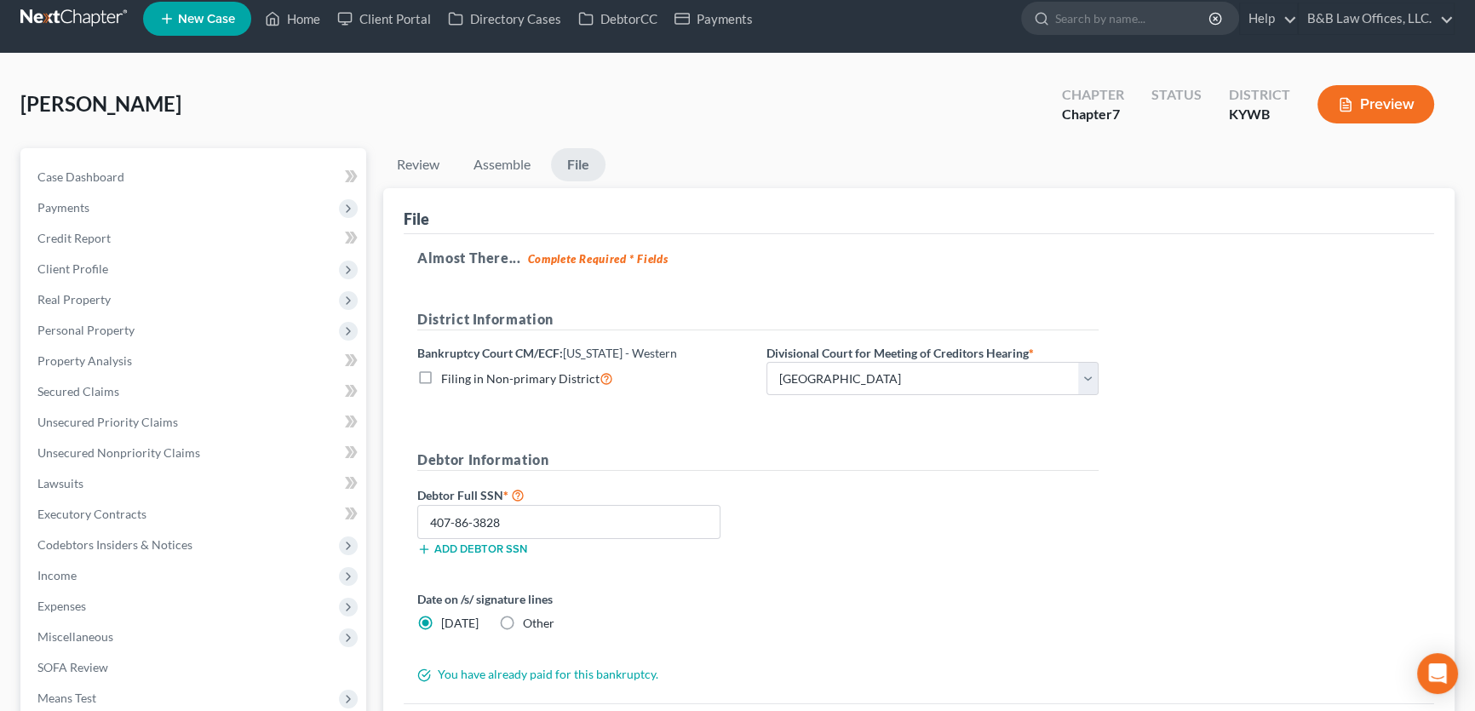
scroll to position [0, 0]
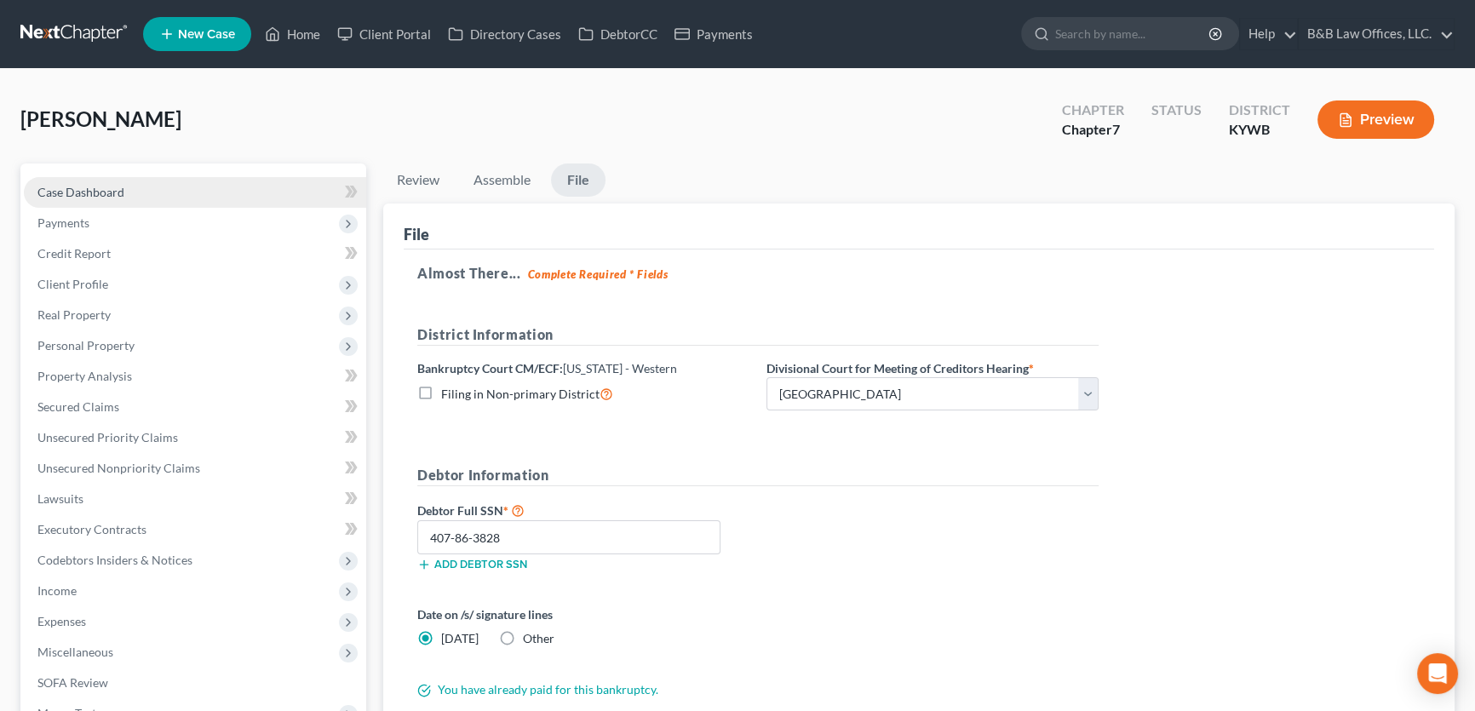
click at [67, 186] on span "Case Dashboard" at bounding box center [80, 192] width 87 height 14
select select "1"
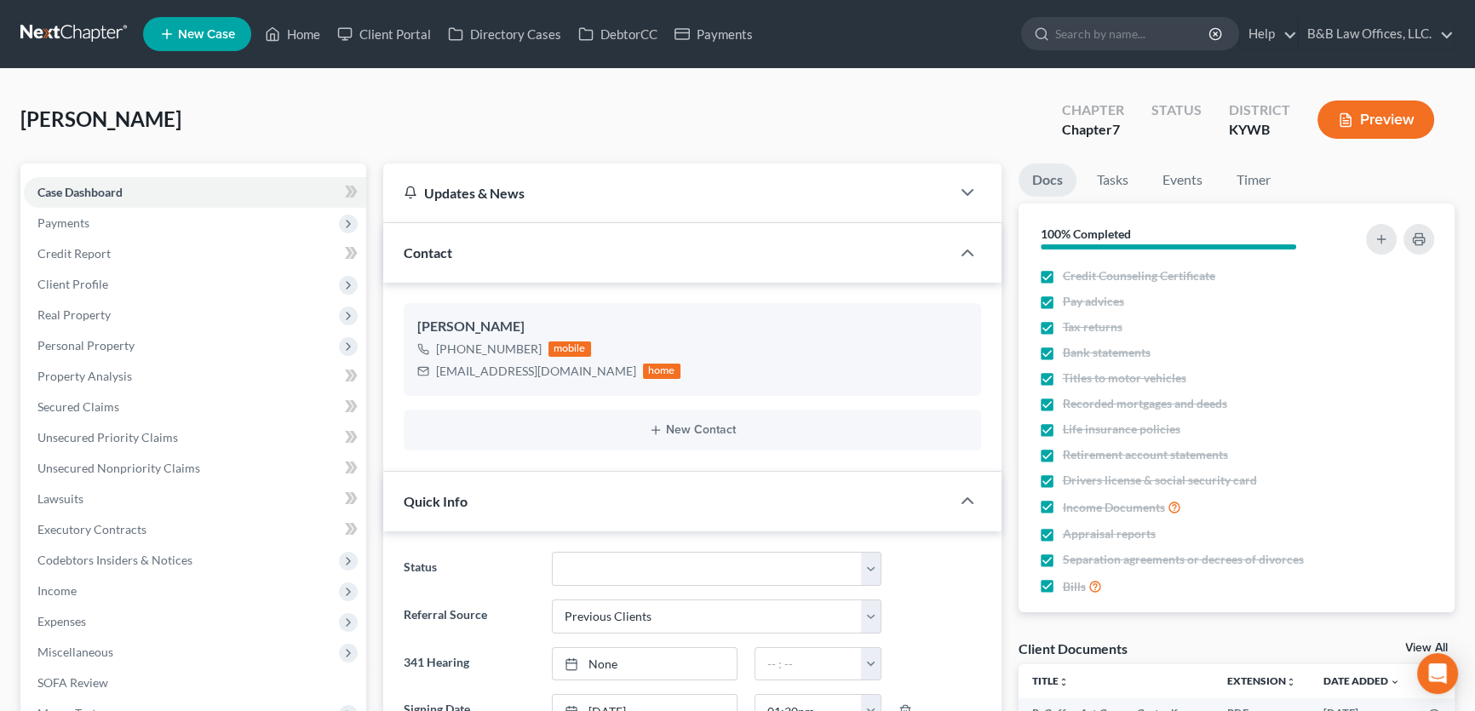
scroll to position [2969, 0]
click at [307, 36] on link "Home" at bounding box center [292, 34] width 72 height 31
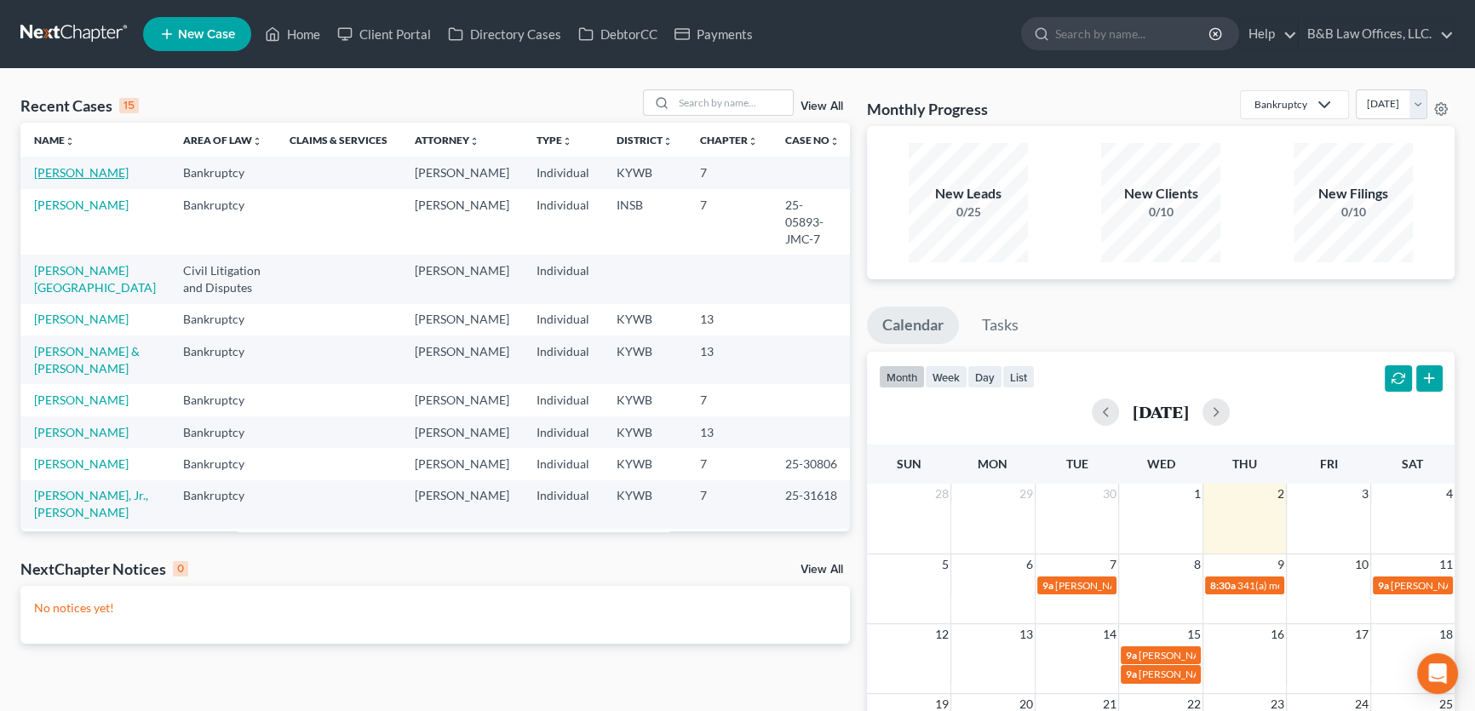
click at [93, 175] on link "[PERSON_NAME]" at bounding box center [81, 172] width 95 height 14
select select "12"
select select "1"
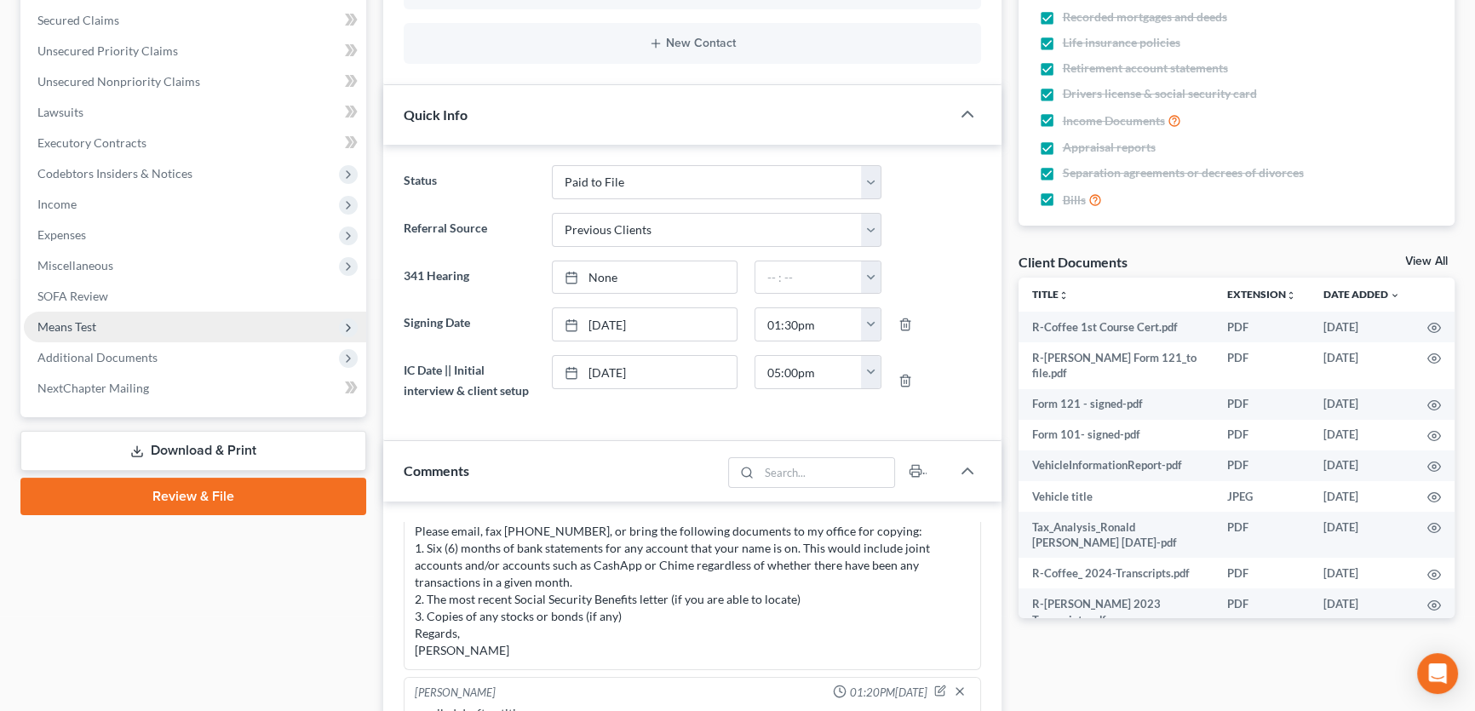
scroll to position [2969, 0]
click at [198, 493] on link "Review & File" at bounding box center [193, 496] width 346 height 37
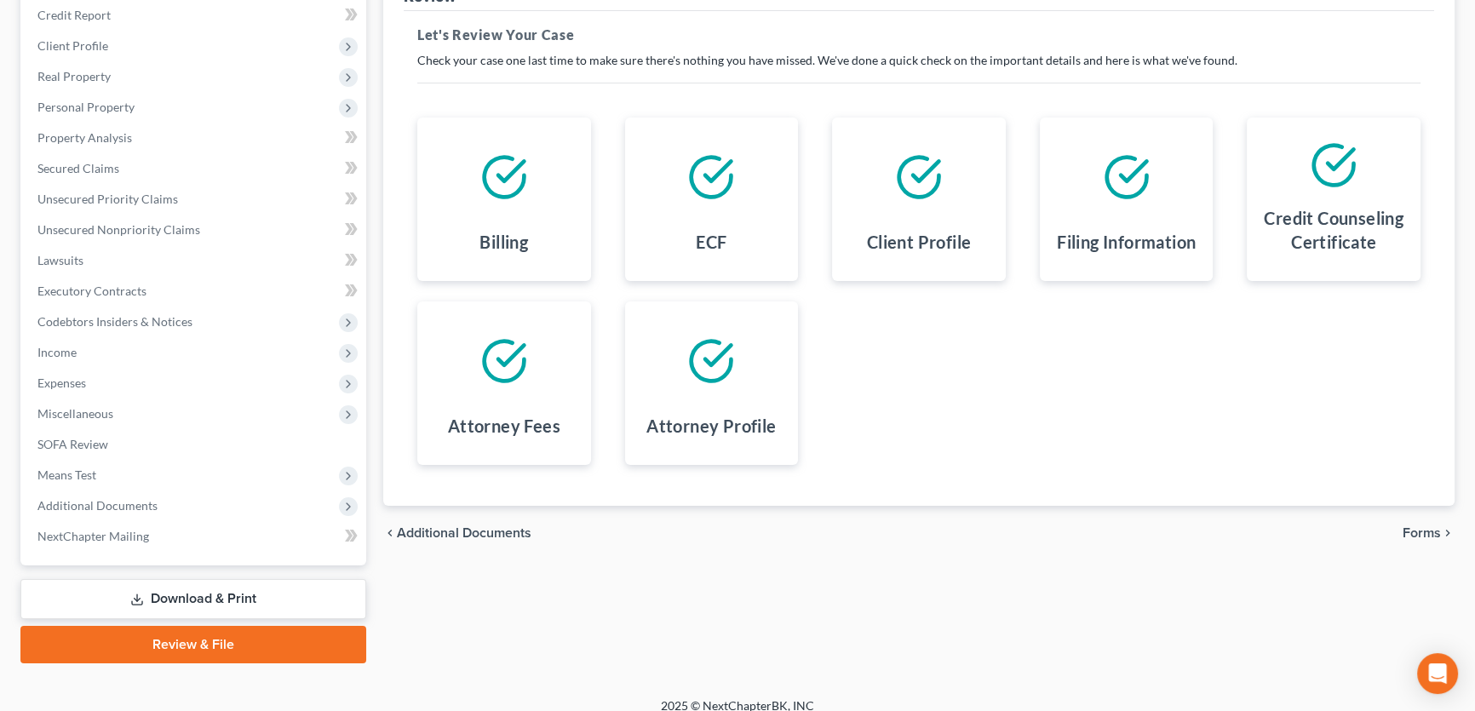
scroll to position [253, 0]
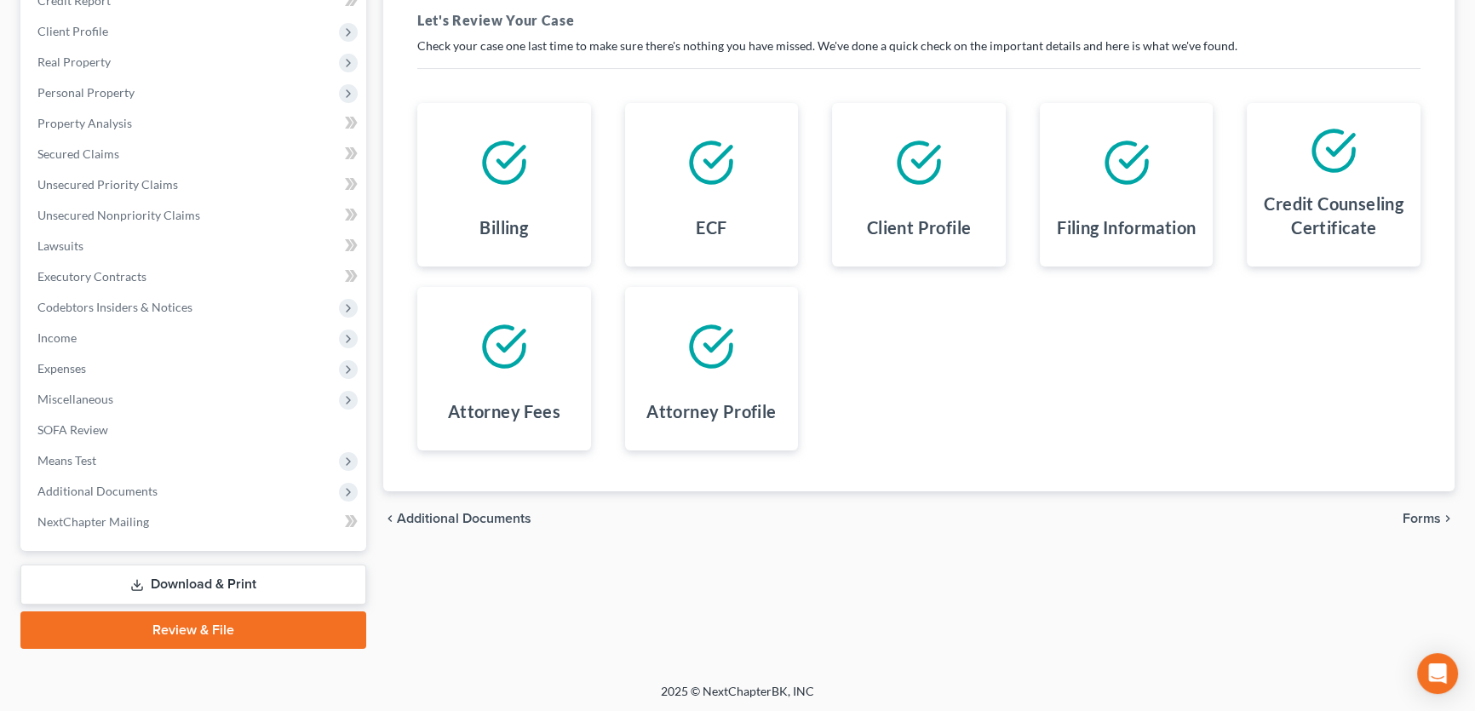
click at [1424, 518] on span "Forms" at bounding box center [1421, 519] width 38 height 14
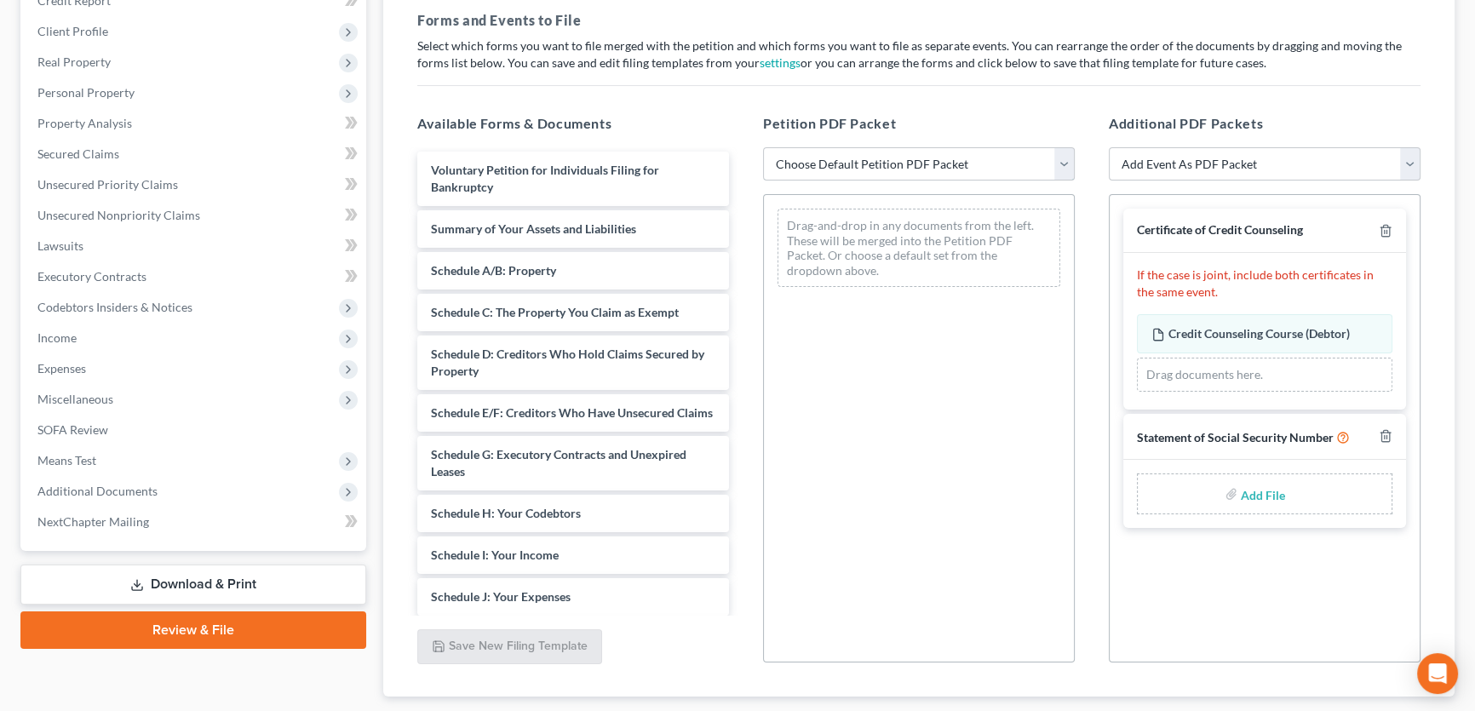
drag, startPoint x: 1058, startPoint y: 163, endPoint x: 1050, endPoint y: 174, distance: 14.0
click at [1058, 163] on select "Choose Default Petition PDF Packet Emergency Filing (Voluntary Petition and Cre…" at bounding box center [919, 164] width 312 height 34
select select "2"
click at [763, 147] on select "Choose Default Petition PDF Packet Emergency Filing (Voluntary Petition and Cre…" at bounding box center [919, 164] width 312 height 34
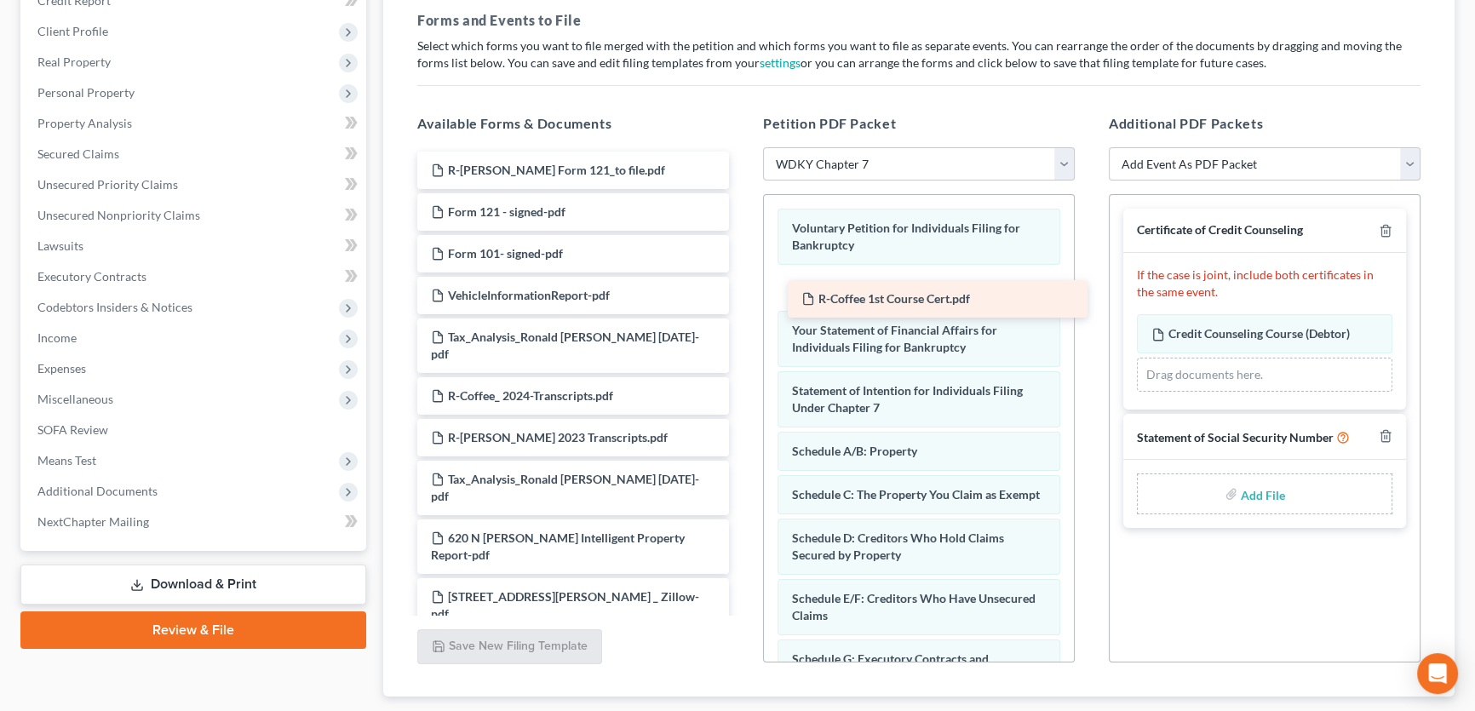
drag, startPoint x: 511, startPoint y: 169, endPoint x: 881, endPoint y: 299, distance: 392.6
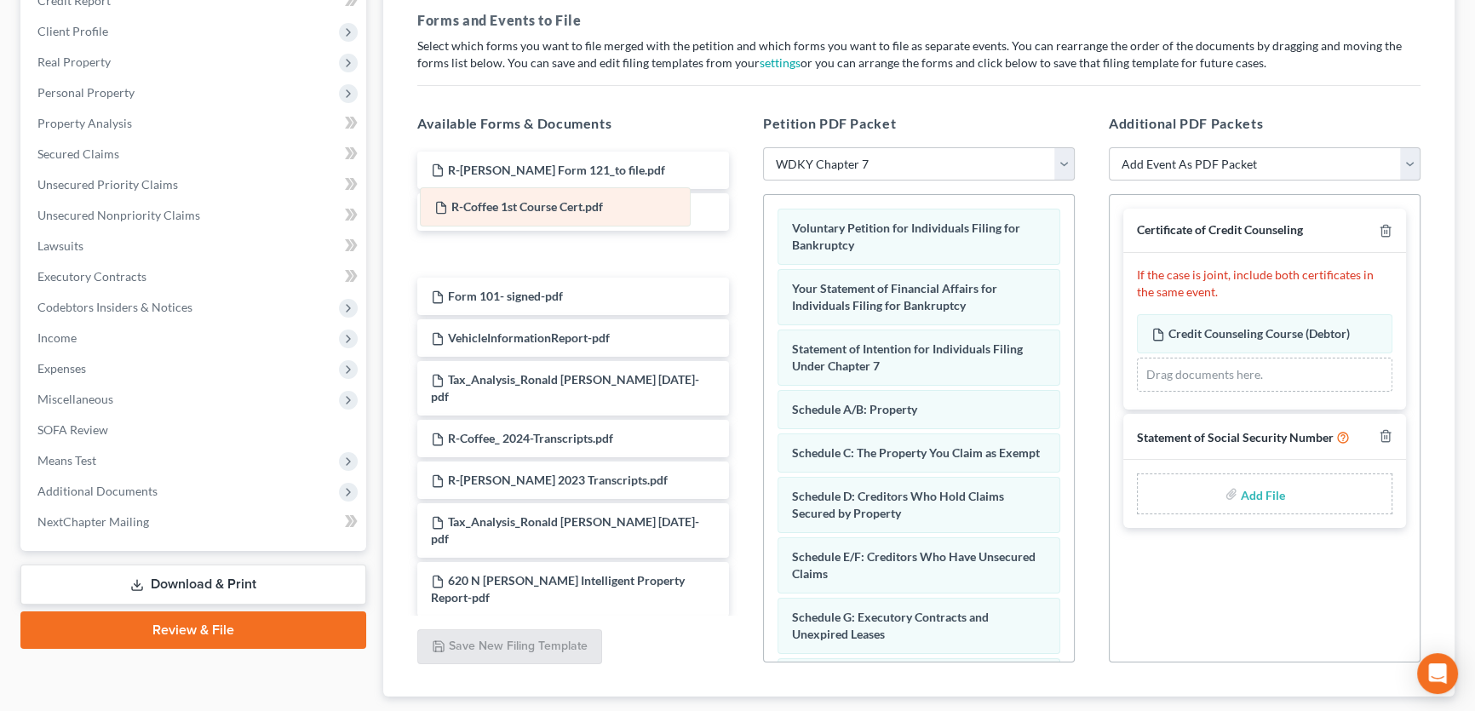
drag, startPoint x: 851, startPoint y: 295, endPoint x: 494, endPoint y: 215, distance: 366.4
click at [764, 215] on div "R-Coffee 1st Course Cert.pdf Voluntary Petition for Individuals Filing for Bank…" at bounding box center [919, 715] width 310 height 1040
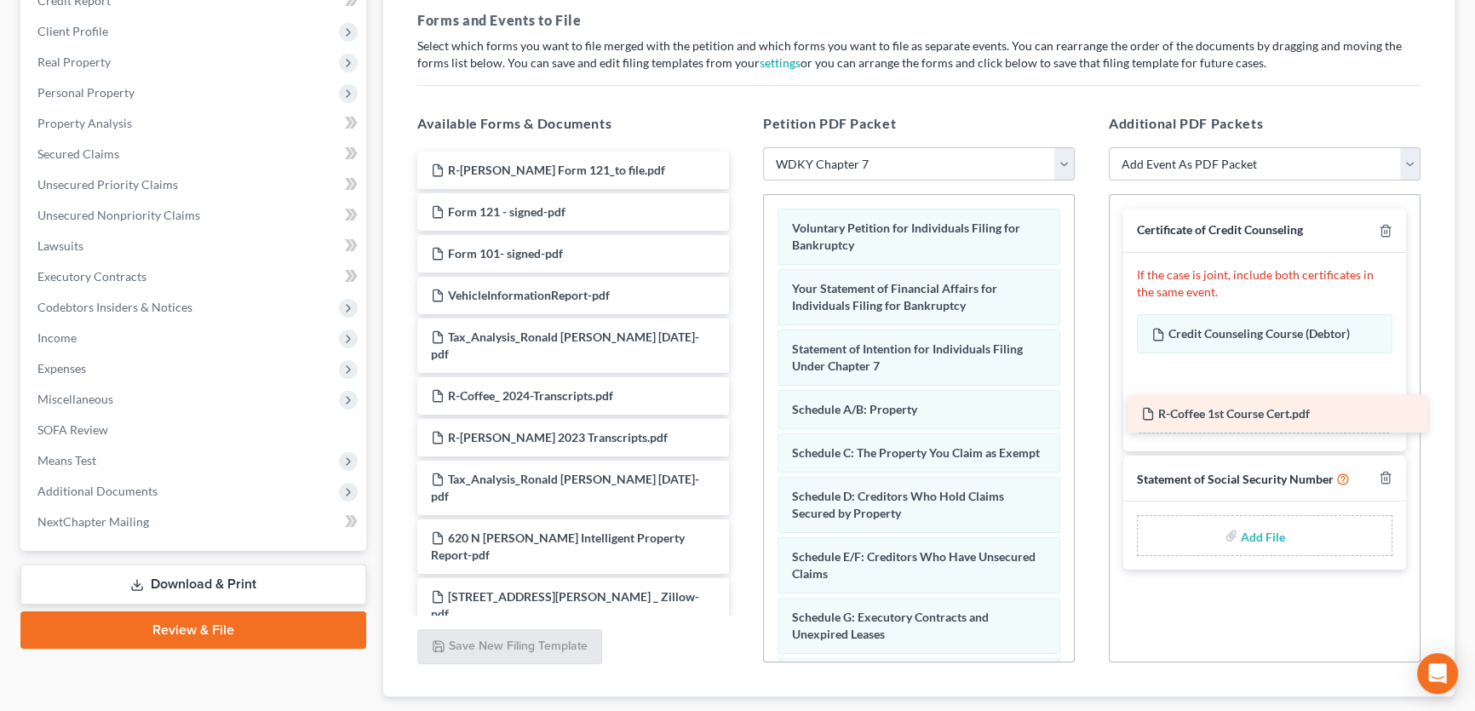
drag, startPoint x: 531, startPoint y: 255, endPoint x: 1241, endPoint y: 416, distance: 728.3
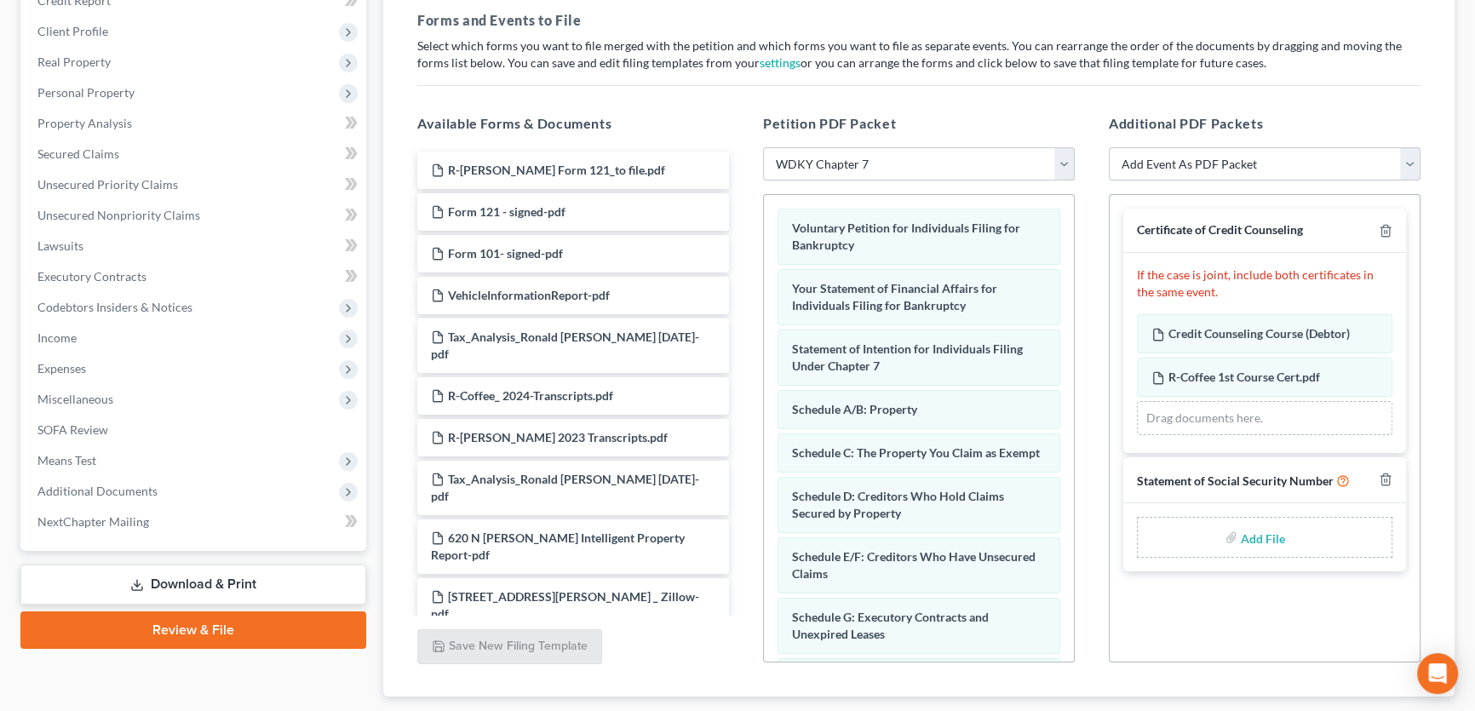
click at [1259, 536] on input "file" at bounding box center [1261, 537] width 41 height 31
type input "C:\fakepath\R.Caffee Form 121_to file.pdf"
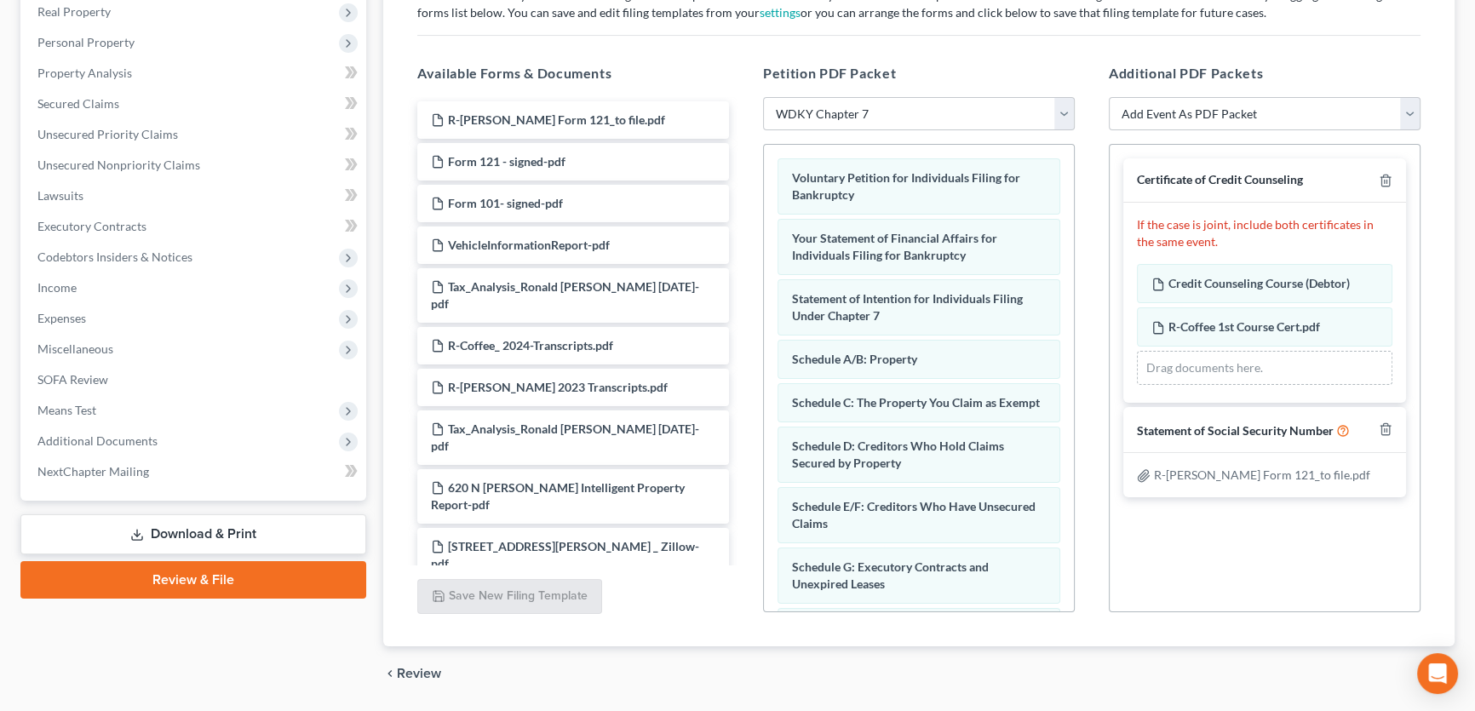
scroll to position [330, 0]
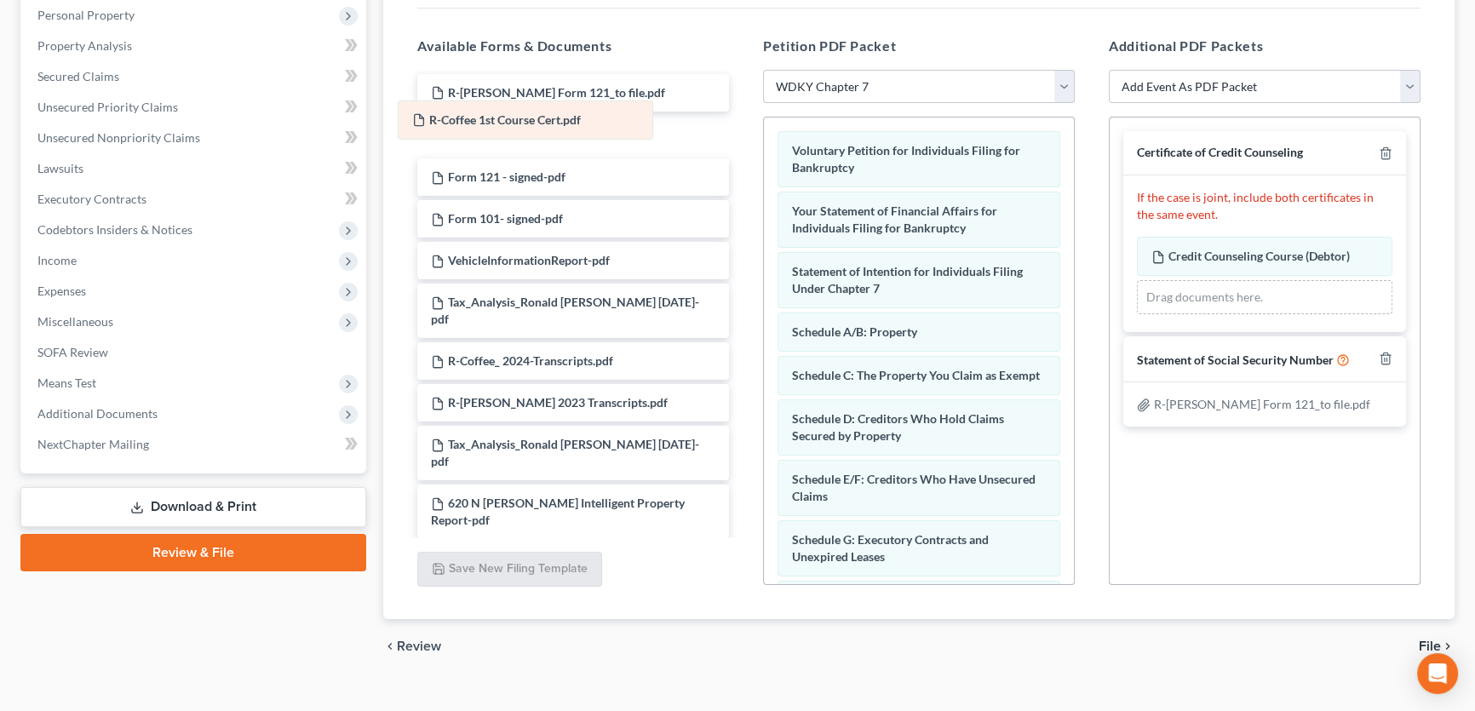
drag, startPoint x: 1229, startPoint y: 292, endPoint x: 490, endPoint y: 114, distance: 760.2
click at [1137, 237] on div "R-Coffee 1st Course Cert.pdf Amended R-Coffee 1st Course Cert.pdf Credit Counse…" at bounding box center [1264, 275] width 255 height 77
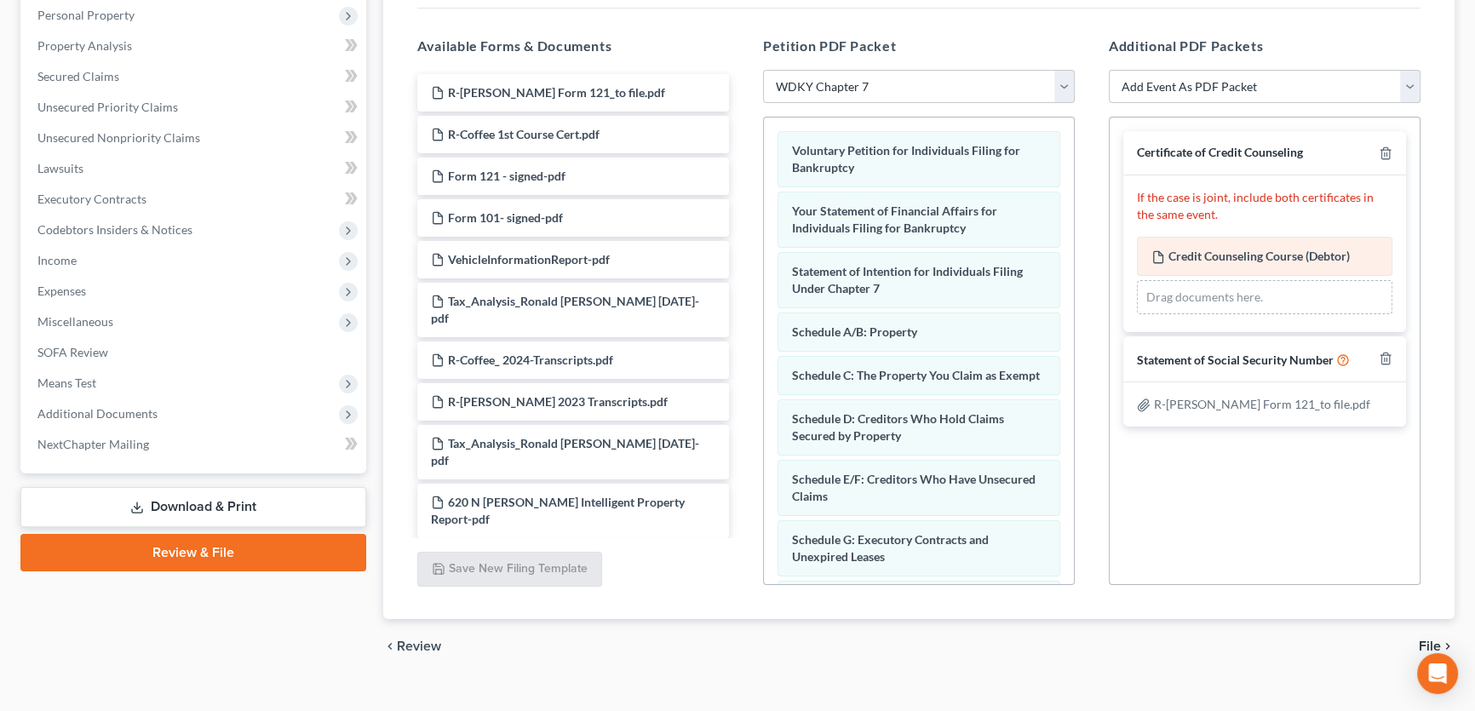
scroll to position [356, 0]
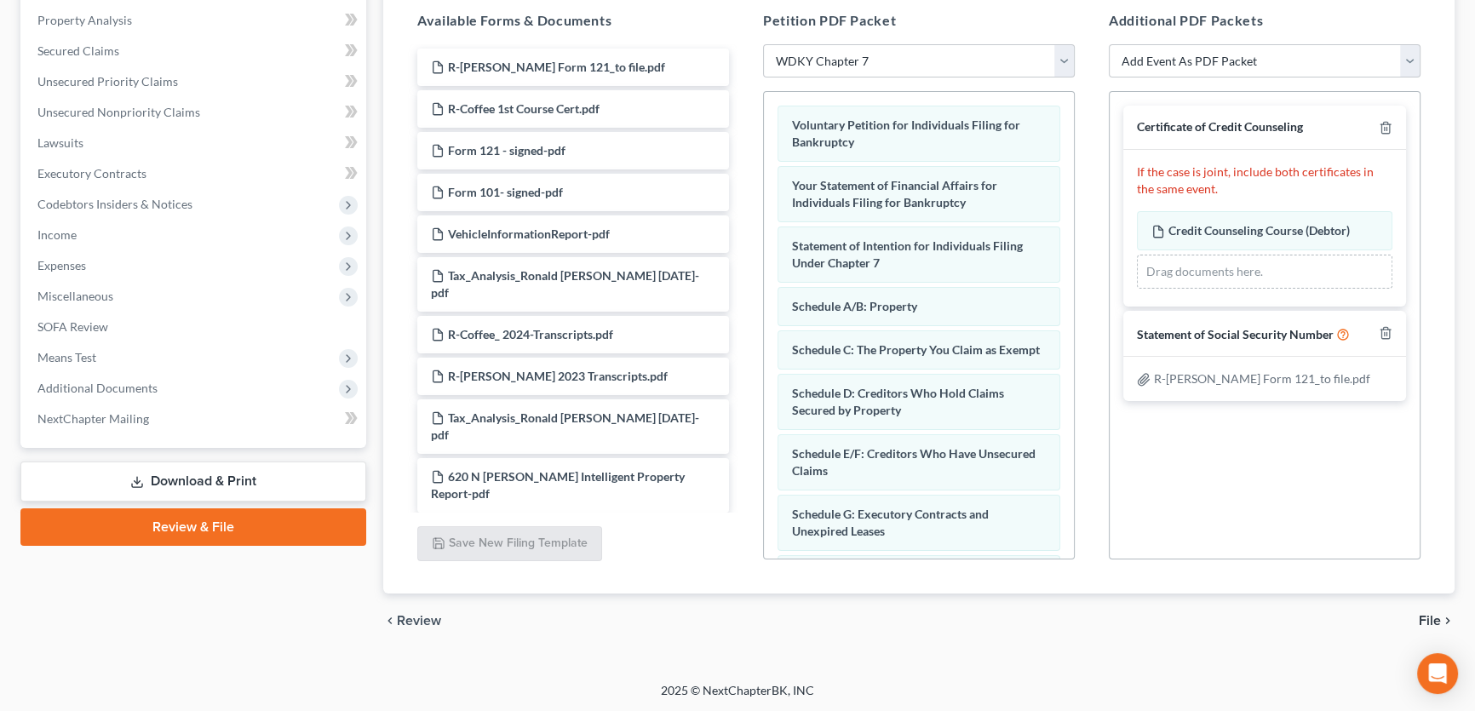
click at [1430, 617] on span "File" at bounding box center [1429, 621] width 22 height 14
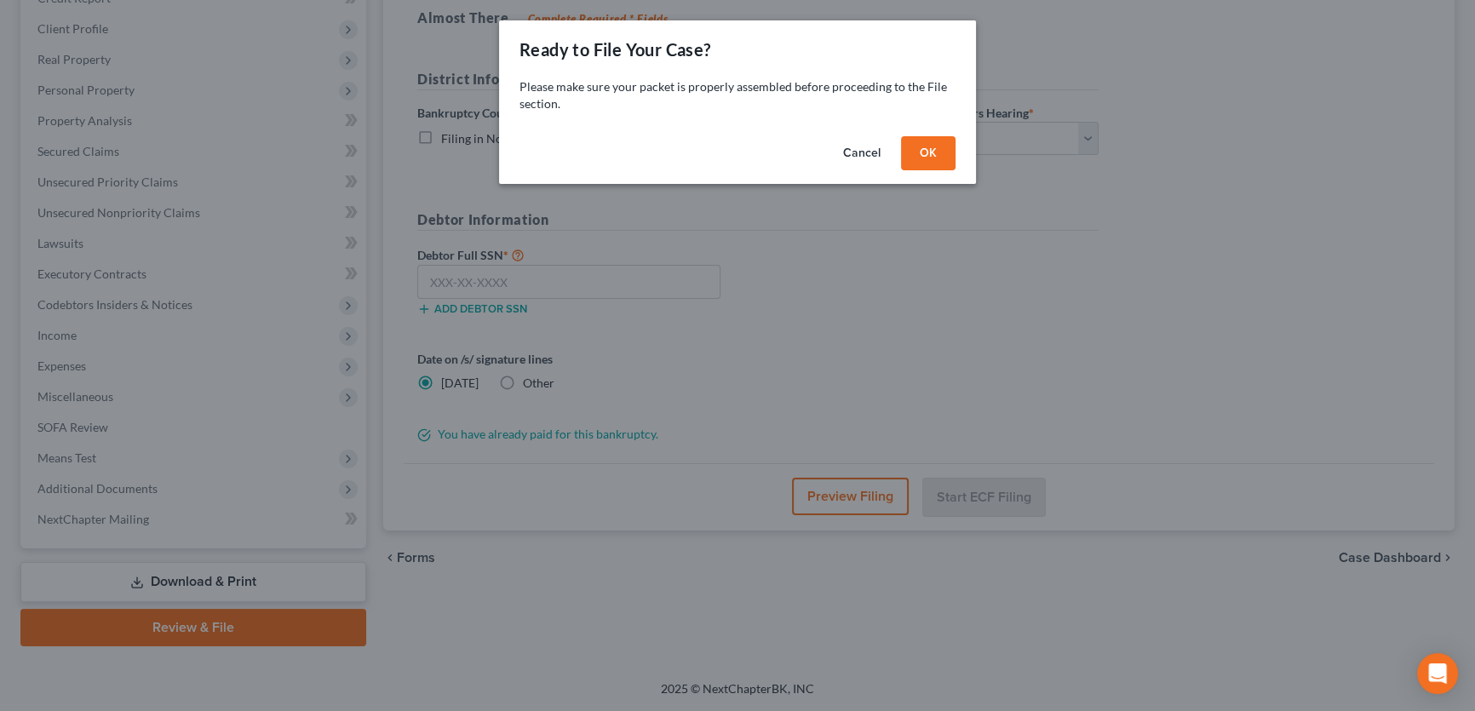
scroll to position [253, 0]
click at [926, 153] on button "OK" at bounding box center [934, 153] width 54 height 34
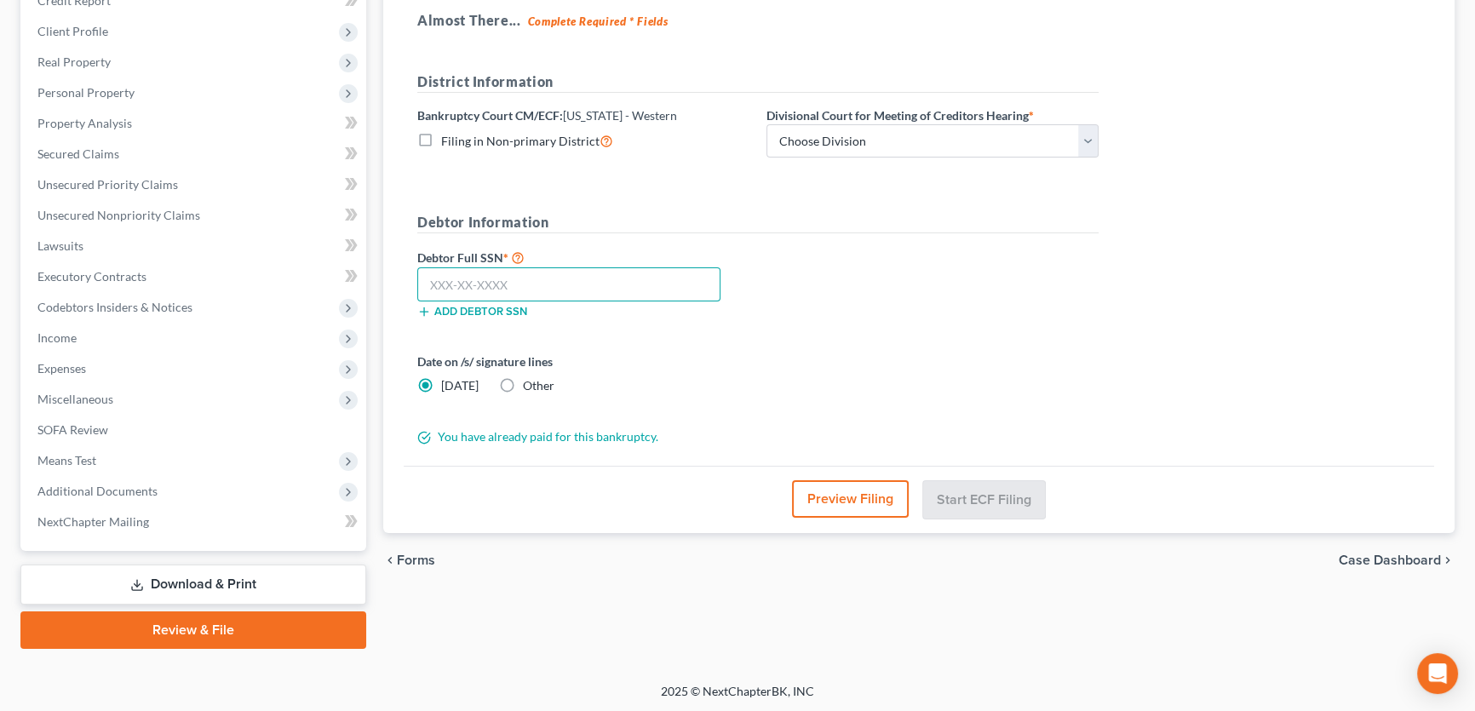
click at [465, 283] on input "text" at bounding box center [568, 284] width 303 height 34
type input "407-86-3828"
click at [815, 149] on select "Choose Division Bowling Green Louisville Owensboro Paducah" at bounding box center [932, 141] width 332 height 34
select select "1"
click at [766, 124] on select "Choose Division Bowling Green Louisville Owensboro Paducah" at bounding box center [932, 141] width 332 height 34
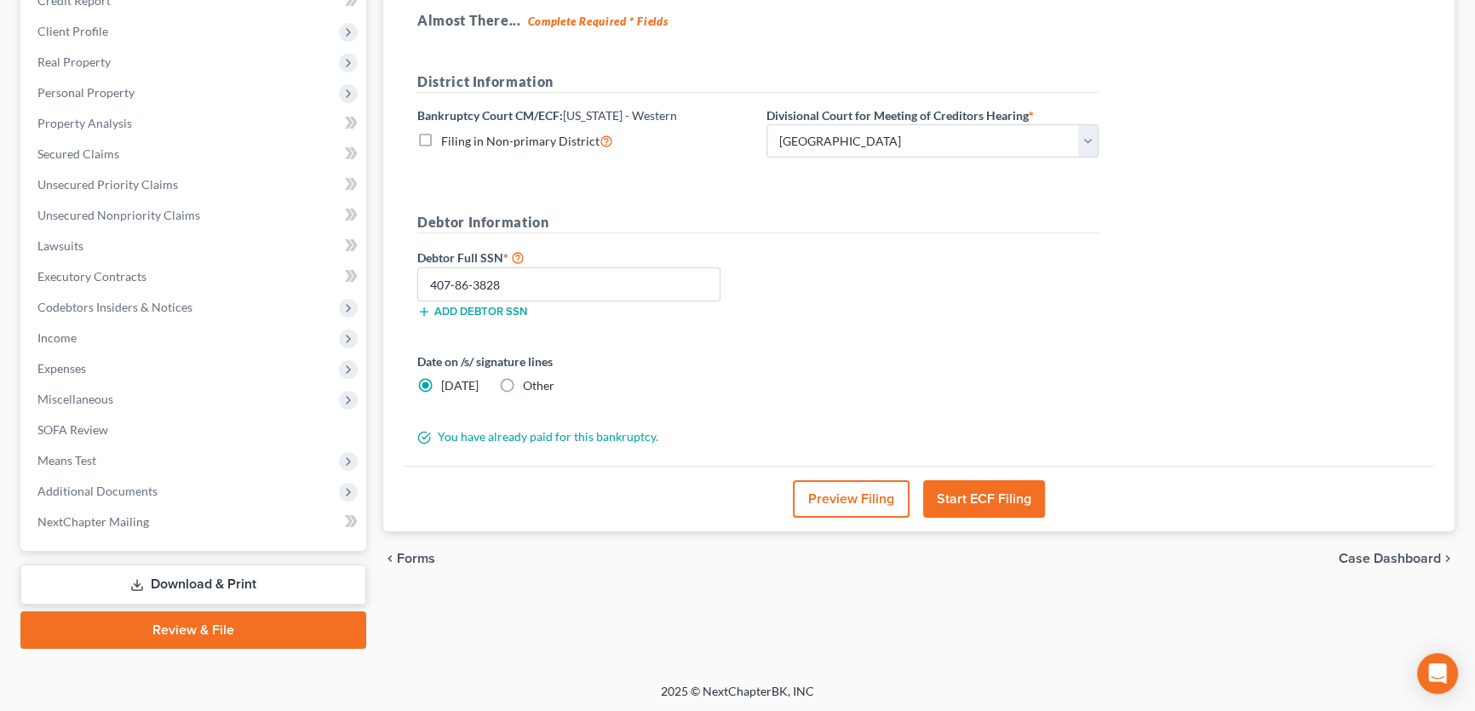
click at [984, 495] on button "Start ECF Filing" at bounding box center [984, 498] width 122 height 37
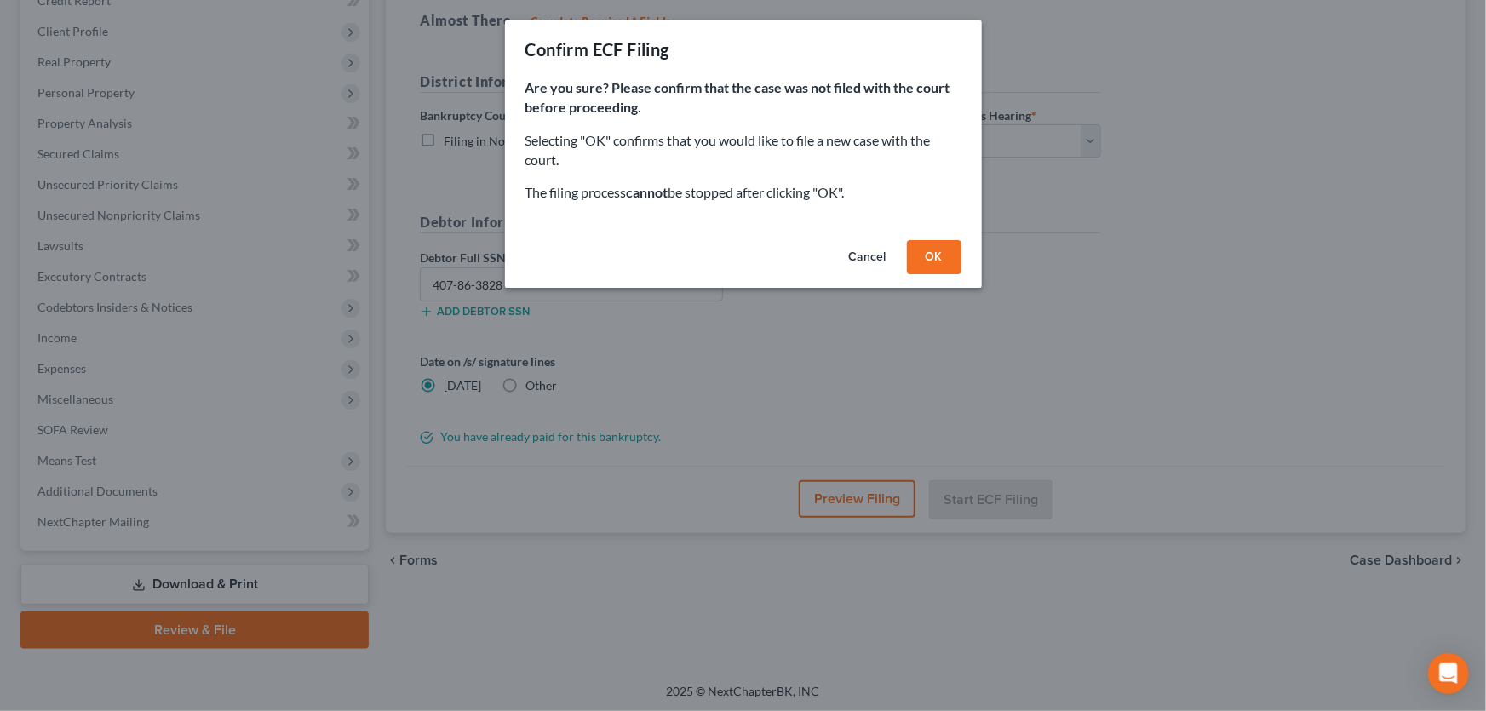
click at [939, 267] on button "OK" at bounding box center [934, 257] width 54 height 34
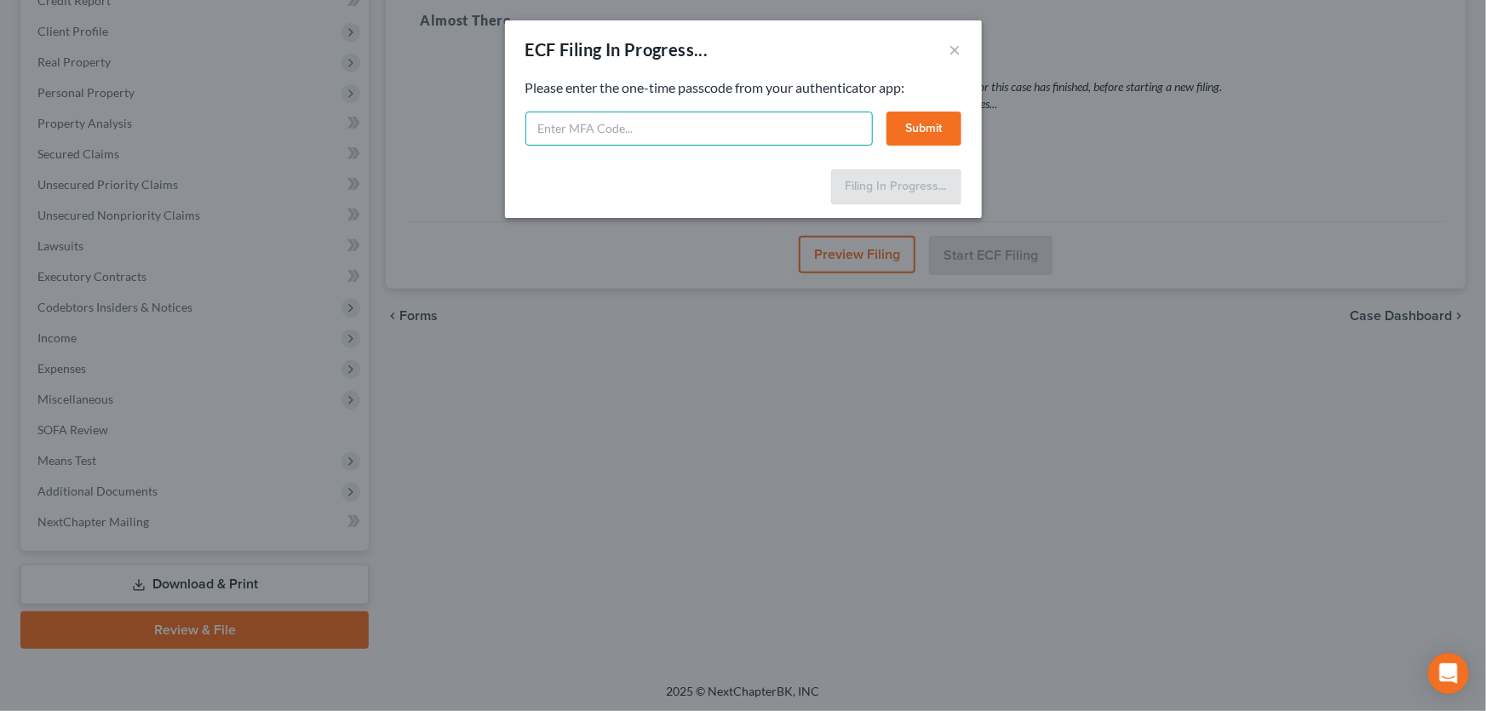
click at [616, 126] on input "text" at bounding box center [698, 129] width 347 height 34
type input "133162"
click at [920, 126] on button "Submit" at bounding box center [923, 129] width 75 height 34
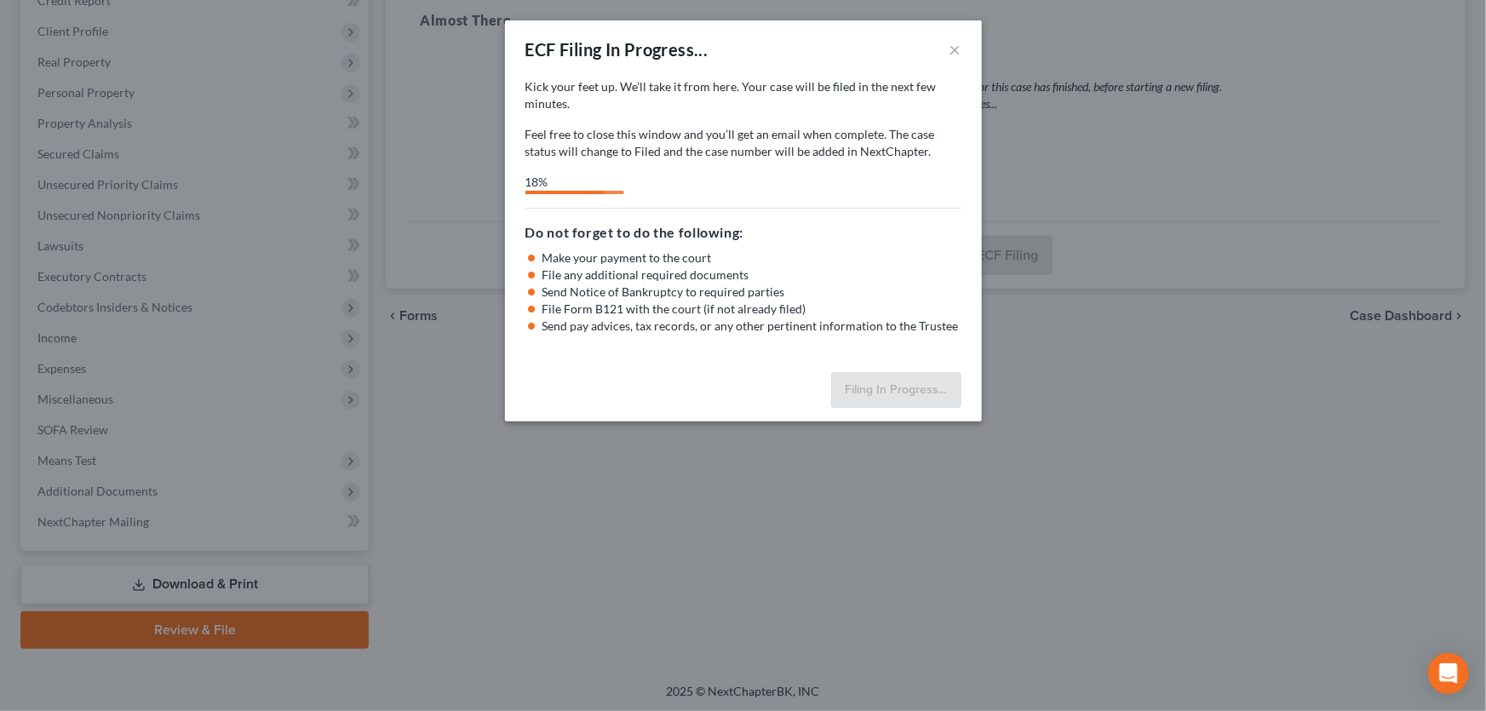
select select "1"
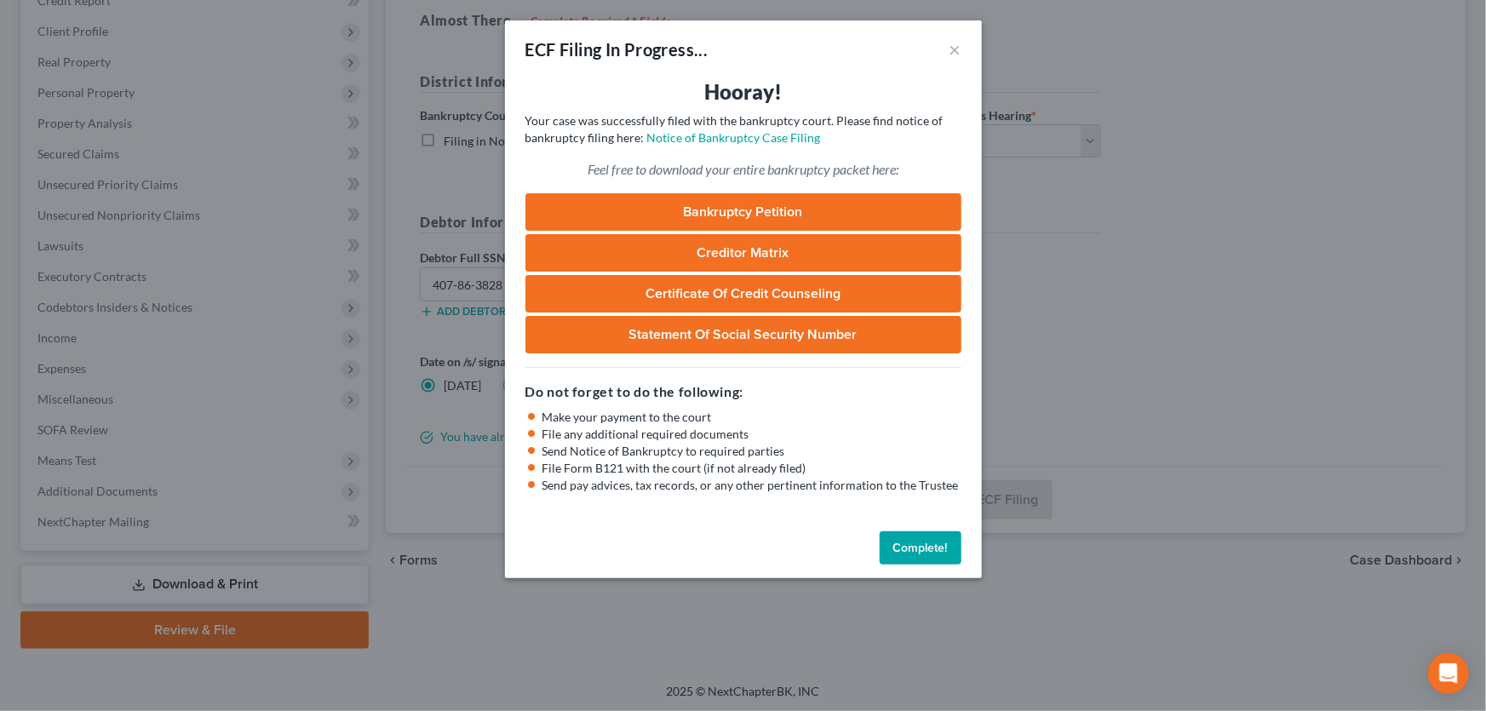
click at [914, 548] on button "Complete!" at bounding box center [921, 548] width 82 height 34
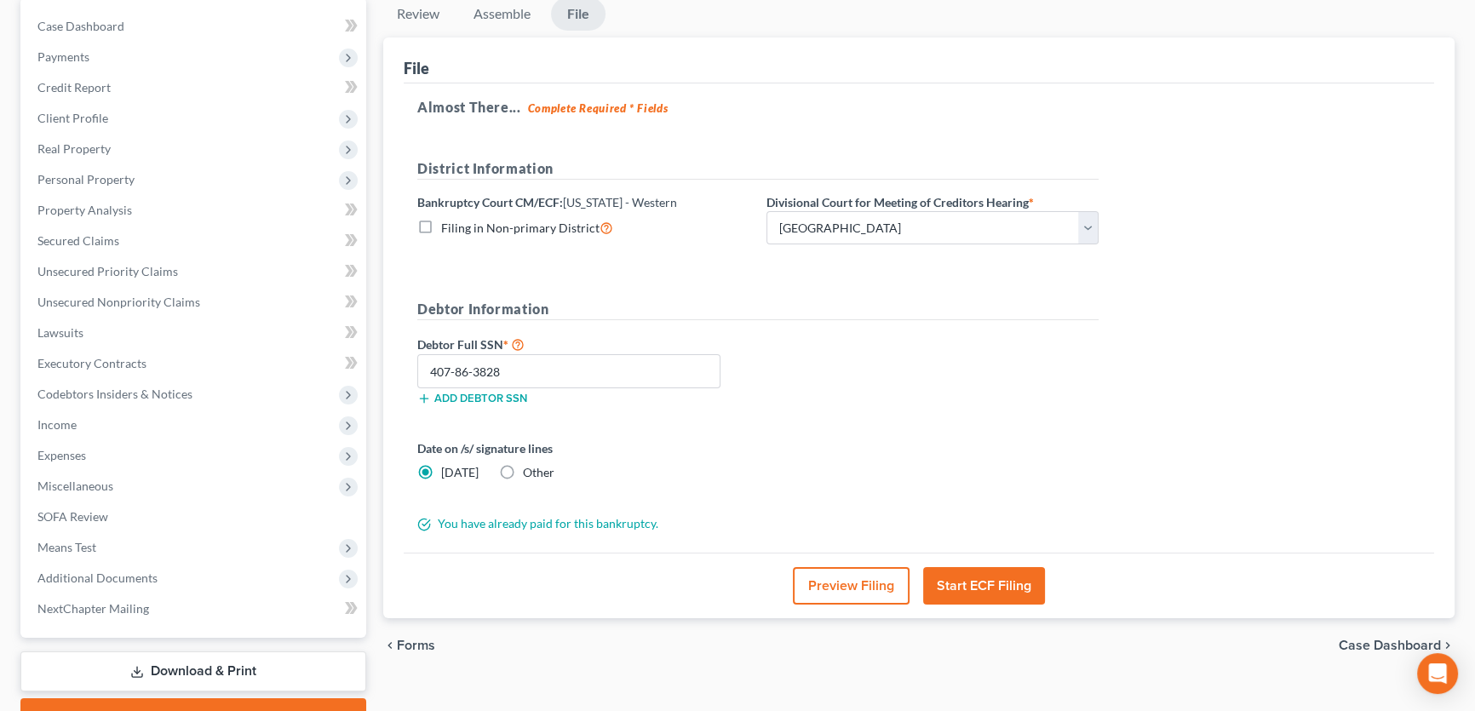
scroll to position [0, 0]
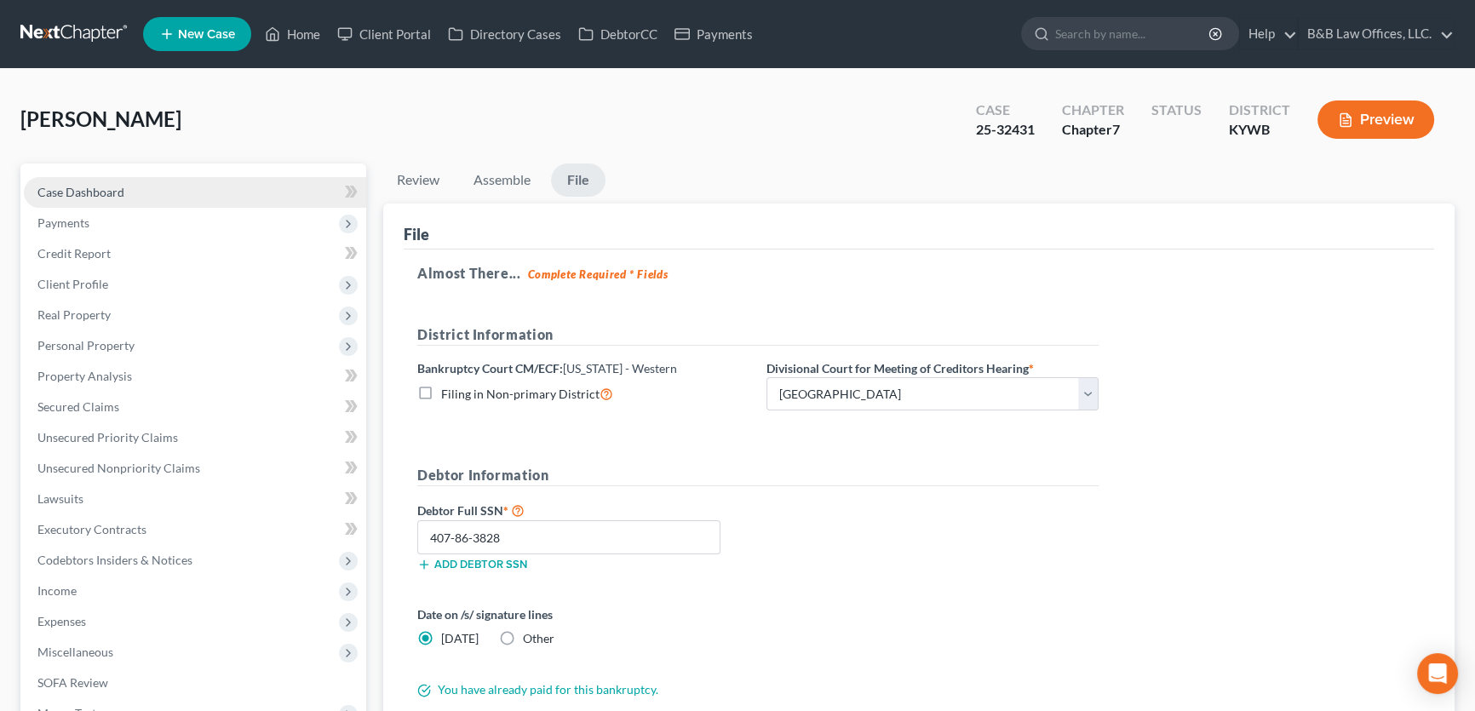
click at [141, 186] on link "Case Dashboard" at bounding box center [195, 192] width 342 height 31
select select "1"
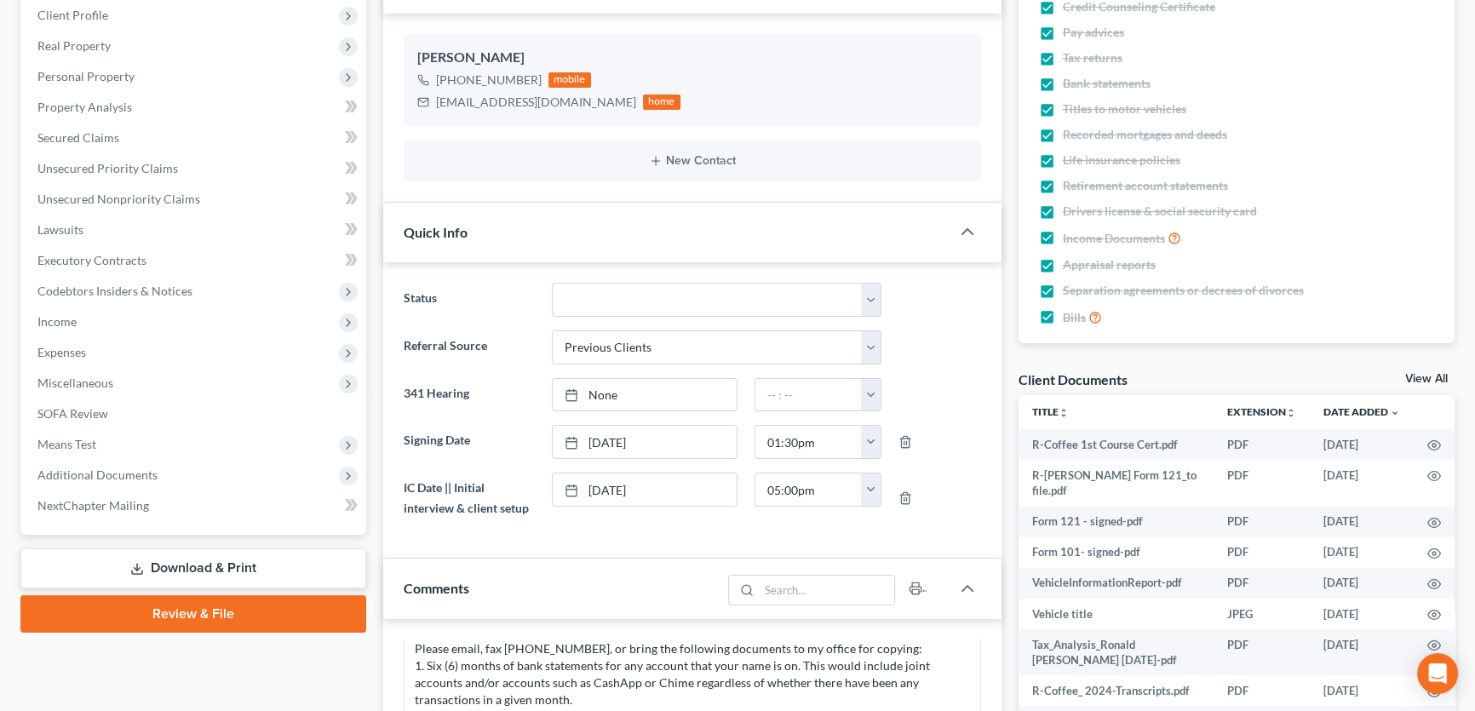
scroll to position [54, 0]
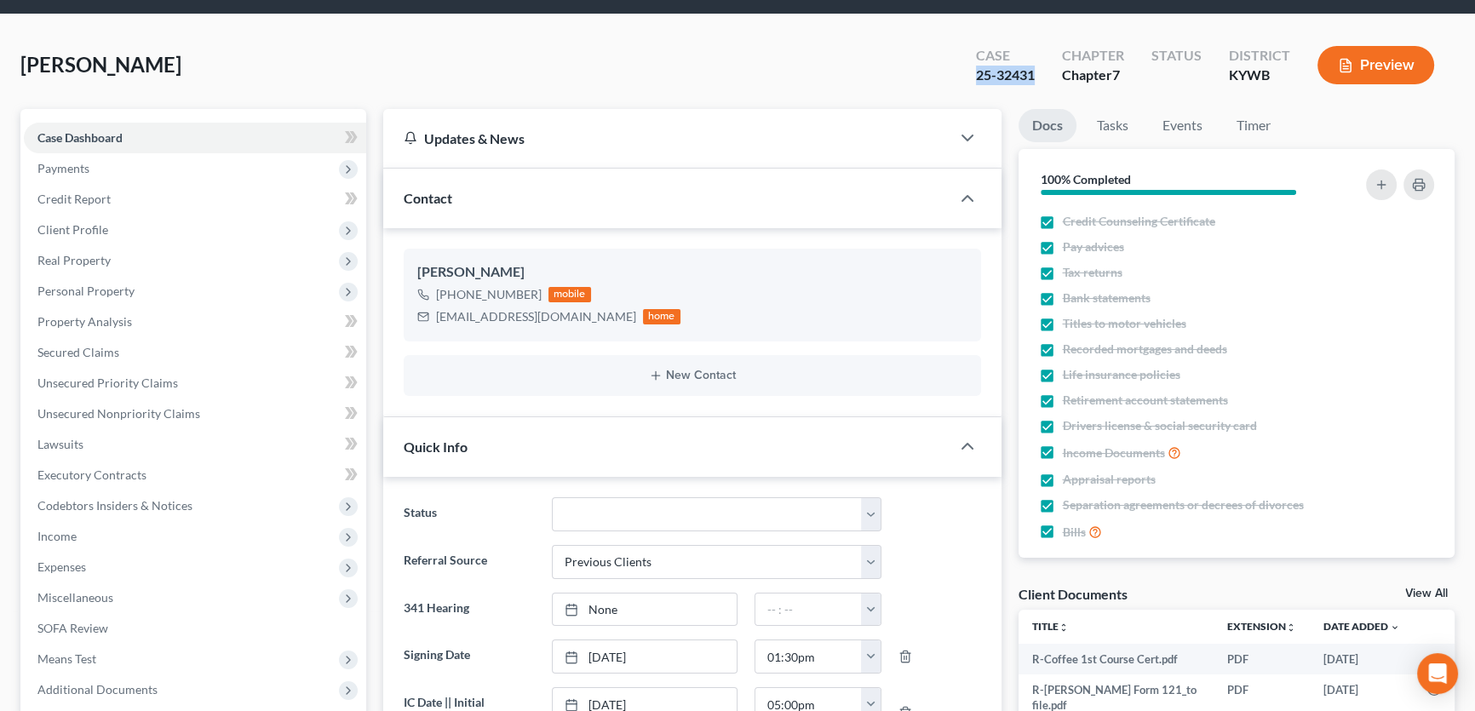
drag, startPoint x: 974, startPoint y: 73, endPoint x: 1037, endPoint y: 78, distance: 63.2
click at [1037, 78] on div "Case 25-32431" at bounding box center [1005, 67] width 86 height 50
copy div "25-32431"
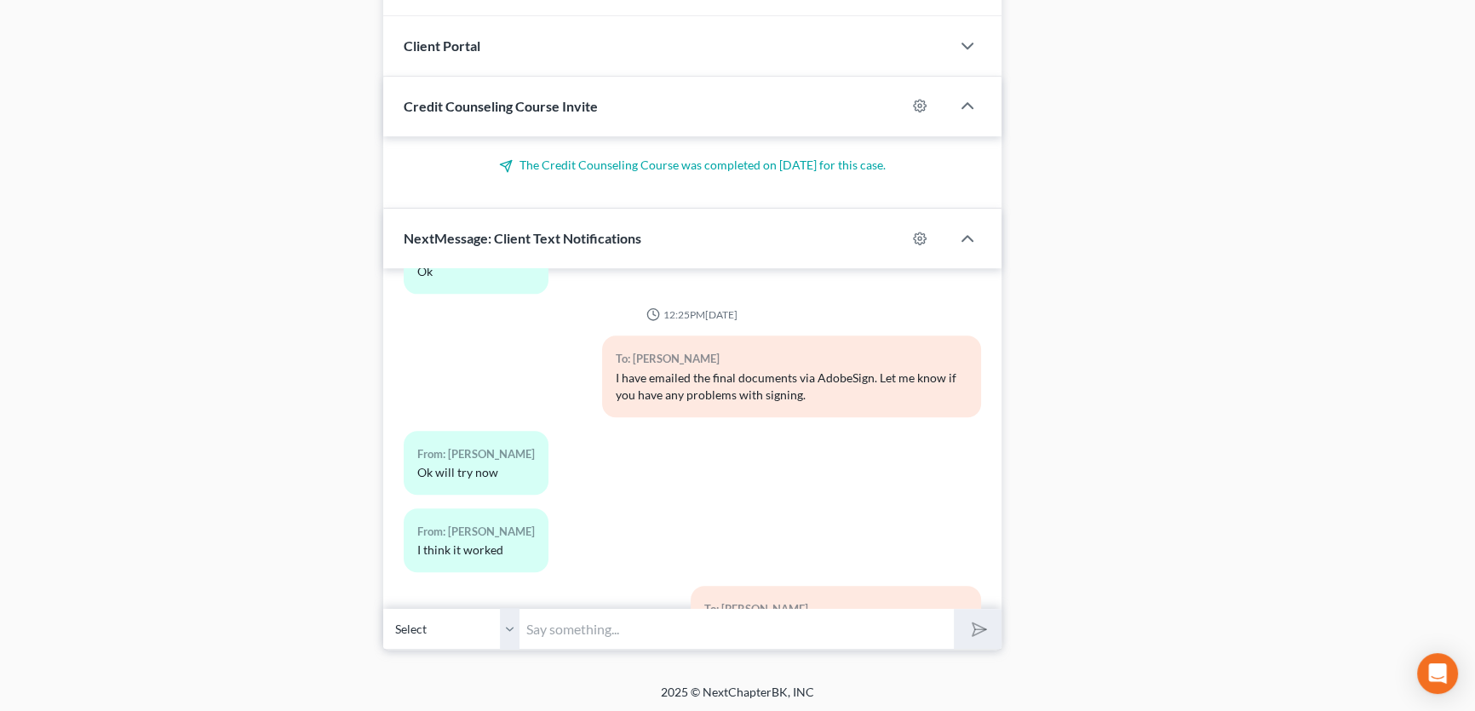
scroll to position [2968, 0]
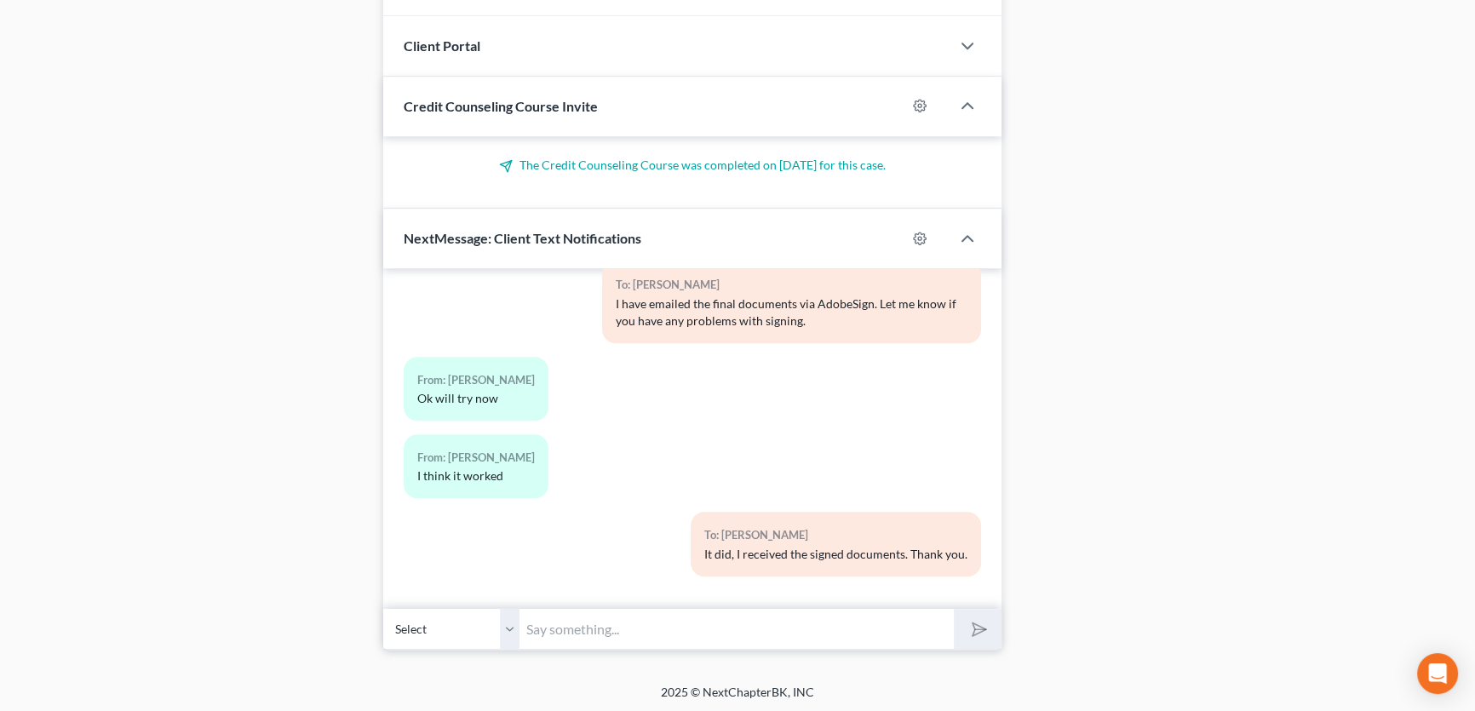
click at [605, 634] on input "text" at bounding box center [736, 629] width 434 height 42
paste input "25-32431"
click at [698, 624] on input "Your case has been filed. The file number is: 25-32431" at bounding box center [736, 629] width 434 height 42
type input "Your case has been filed. The court case number is: 25-32431"
click at [985, 632] on button "submit" at bounding box center [977, 629] width 47 height 40
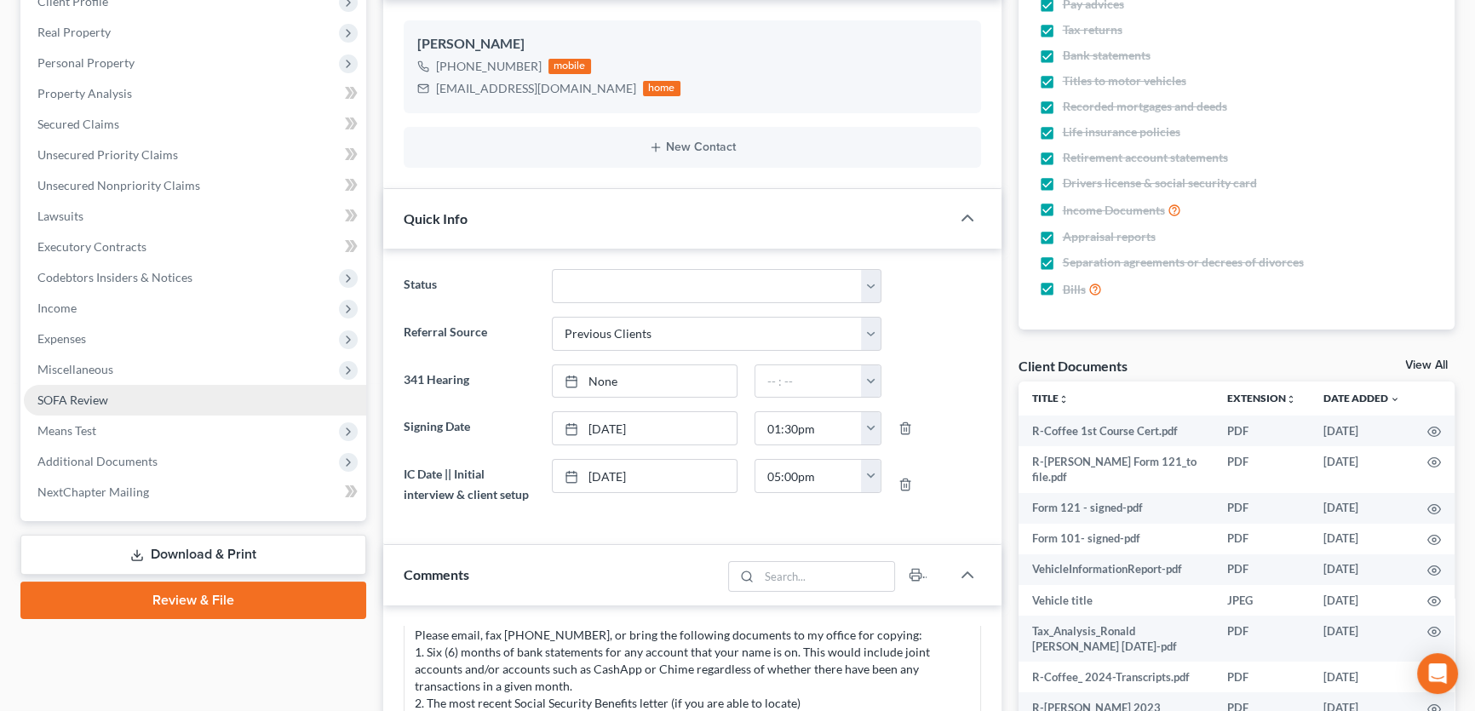
scroll to position [309, 0]
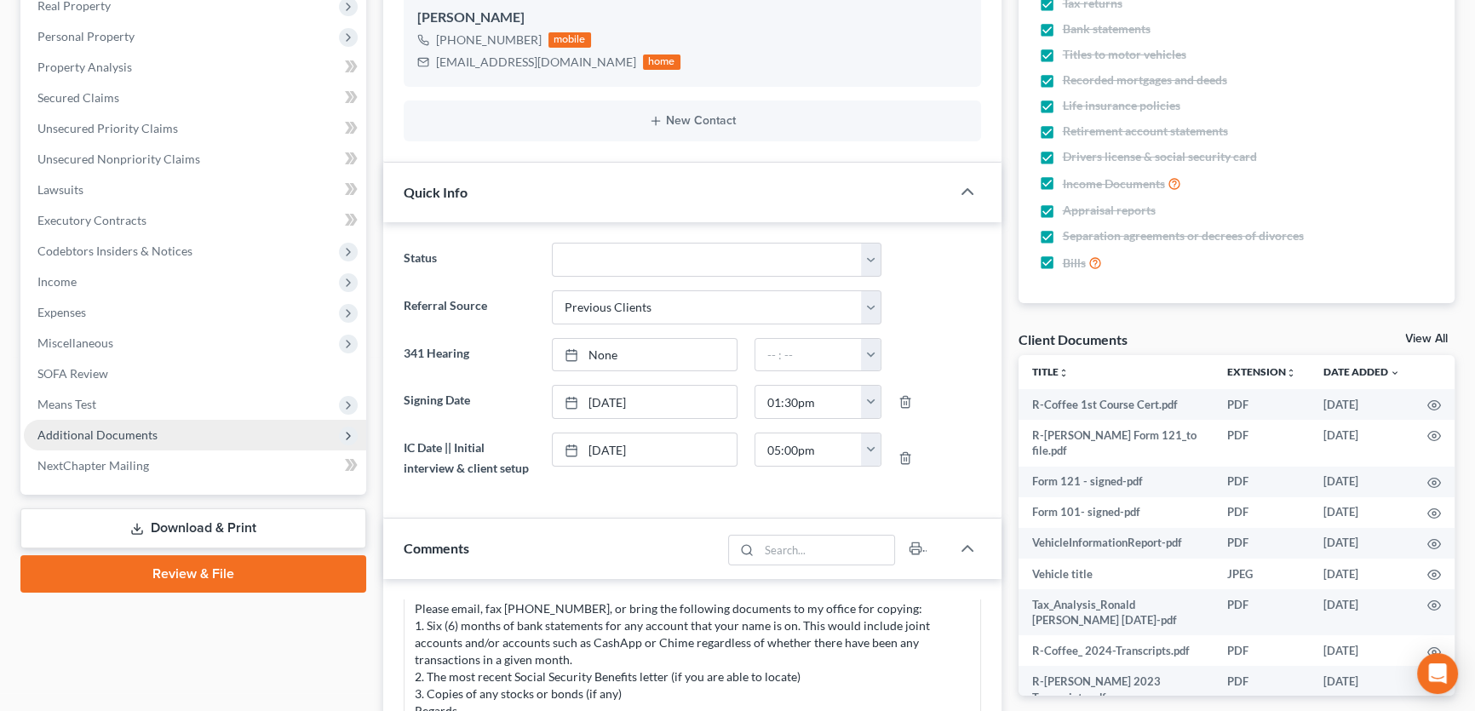
click at [167, 429] on span "Additional Documents" at bounding box center [195, 435] width 342 height 31
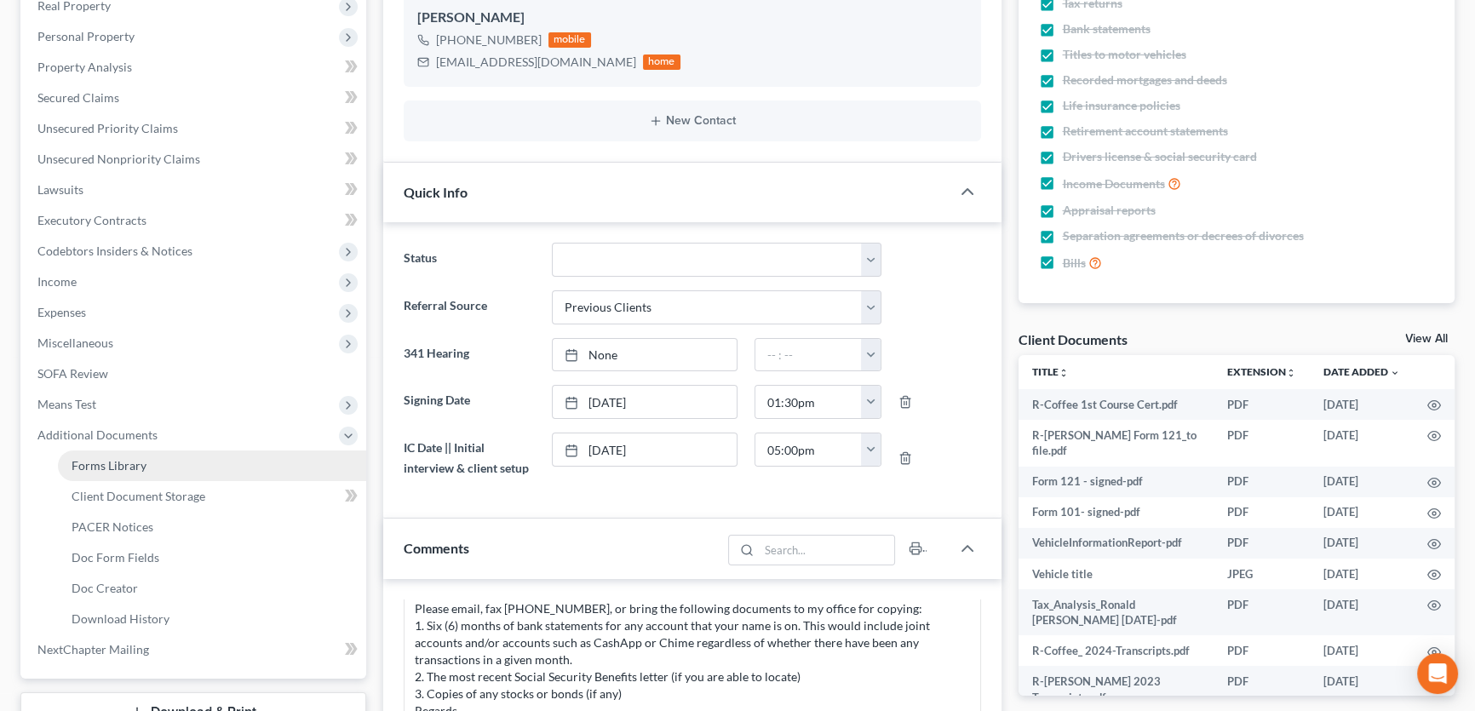
click at [170, 467] on link "Forms Library" at bounding box center [212, 465] width 308 height 31
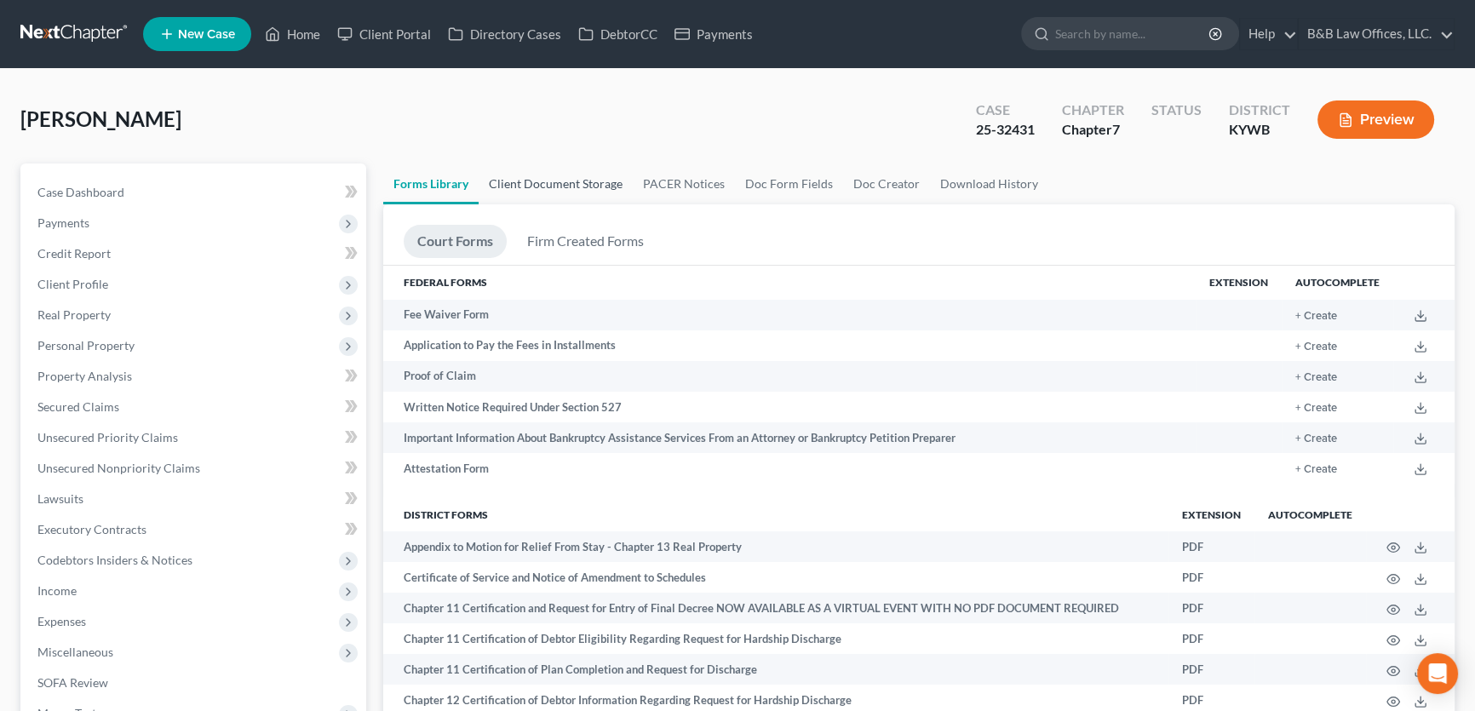
click at [563, 184] on link "Client Document Storage" at bounding box center [556, 183] width 154 height 41
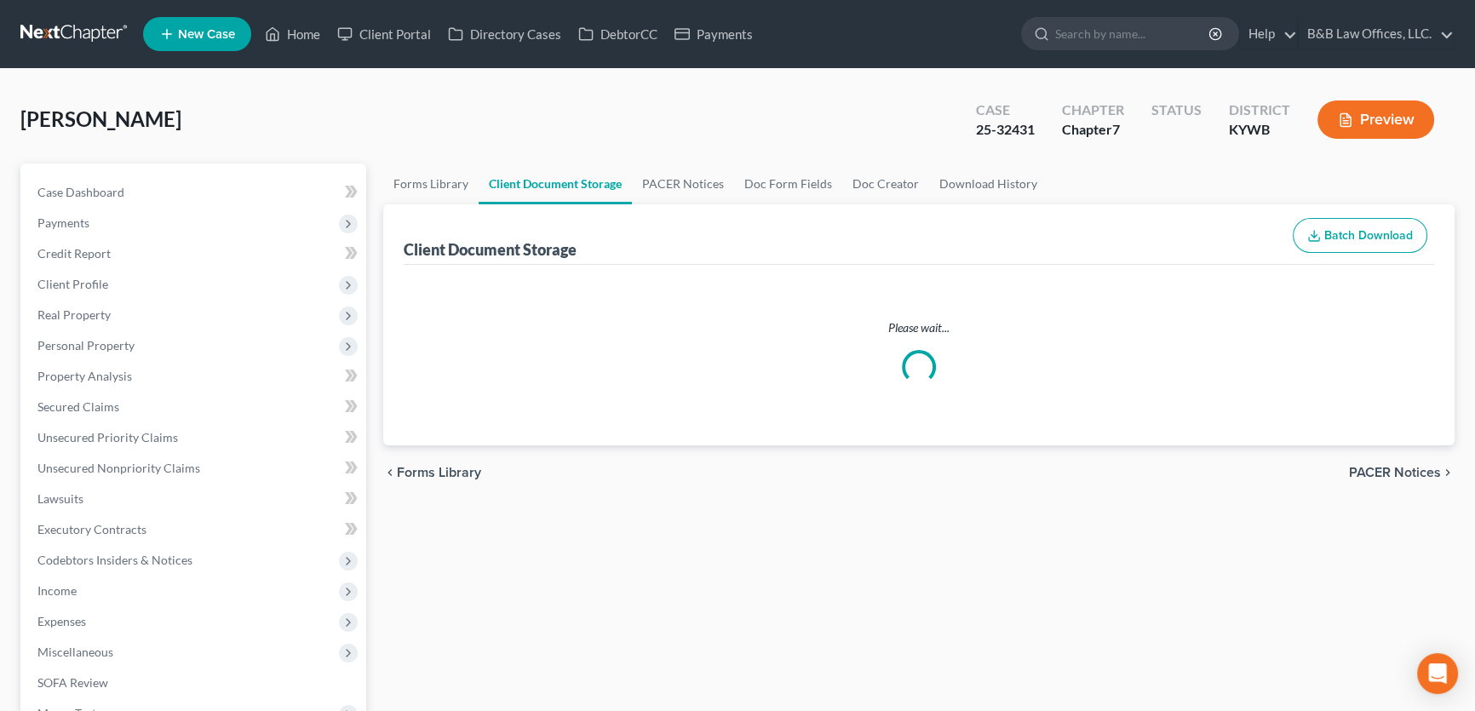
select select "7"
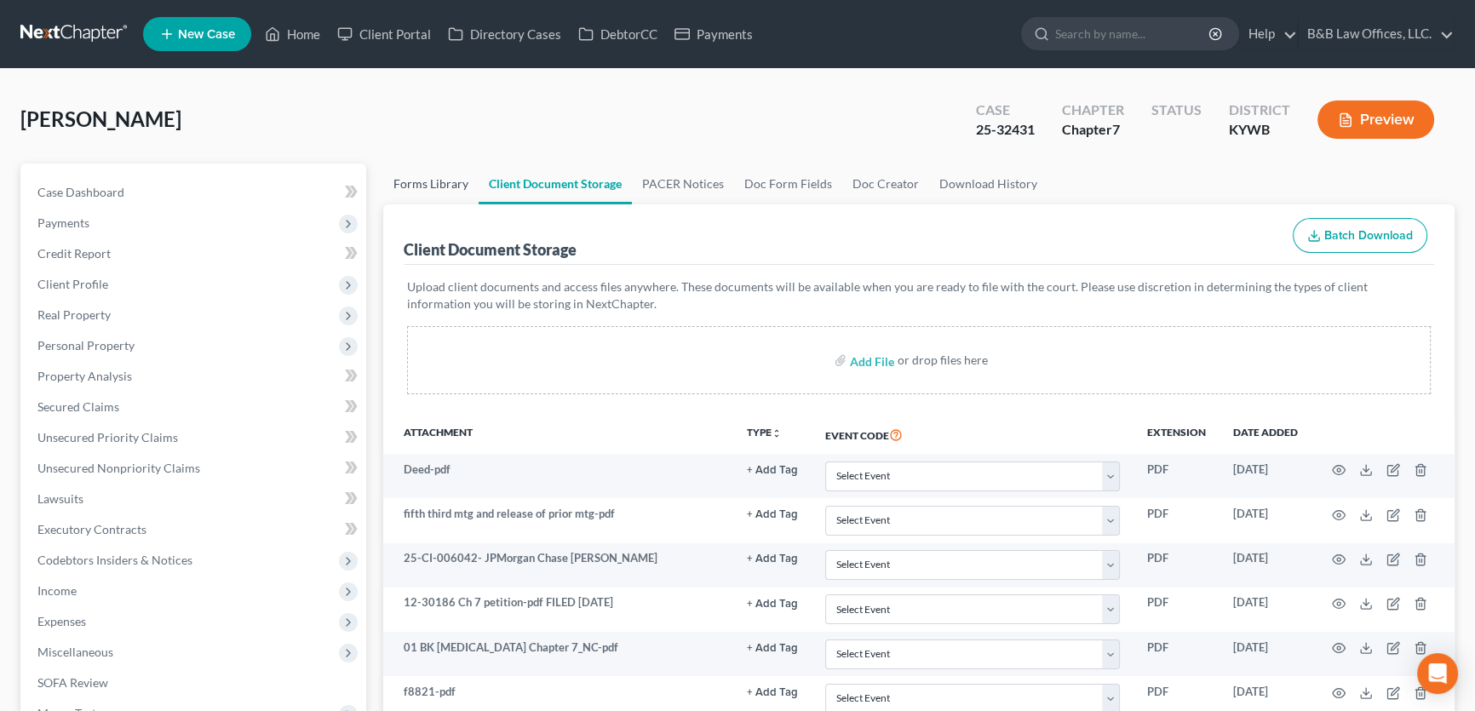
click at [415, 193] on link "Forms Library" at bounding box center [430, 183] width 95 height 41
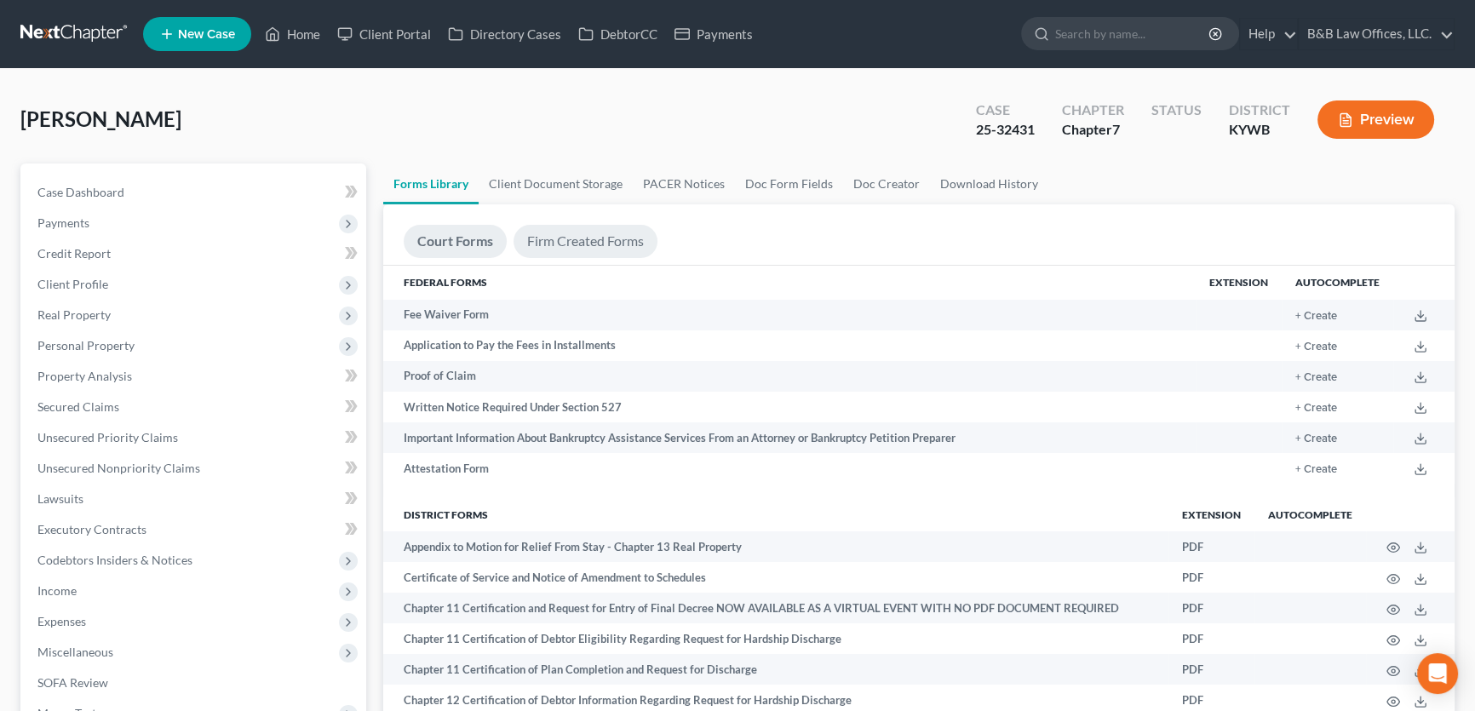
click at [577, 243] on link "Firm Created Forms" at bounding box center [585, 241] width 144 height 33
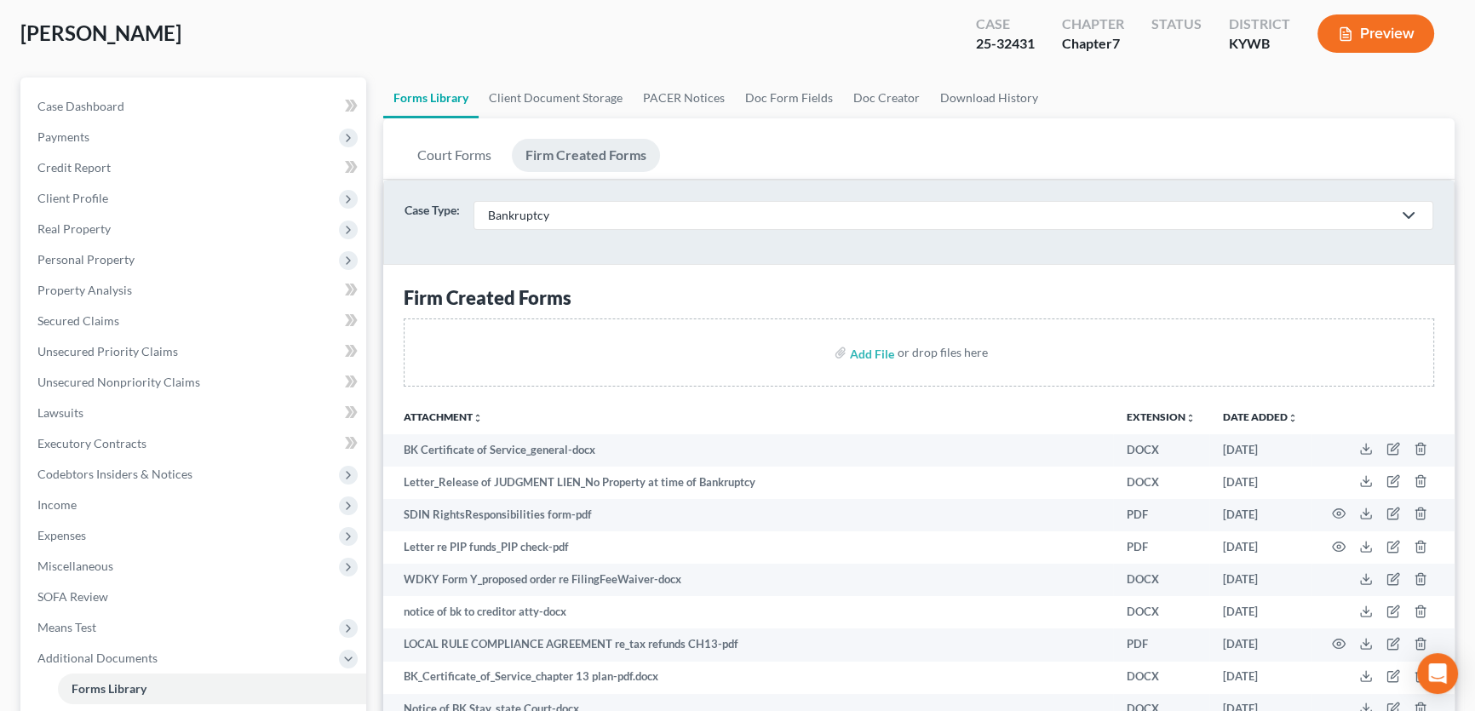
scroll to position [309, 0]
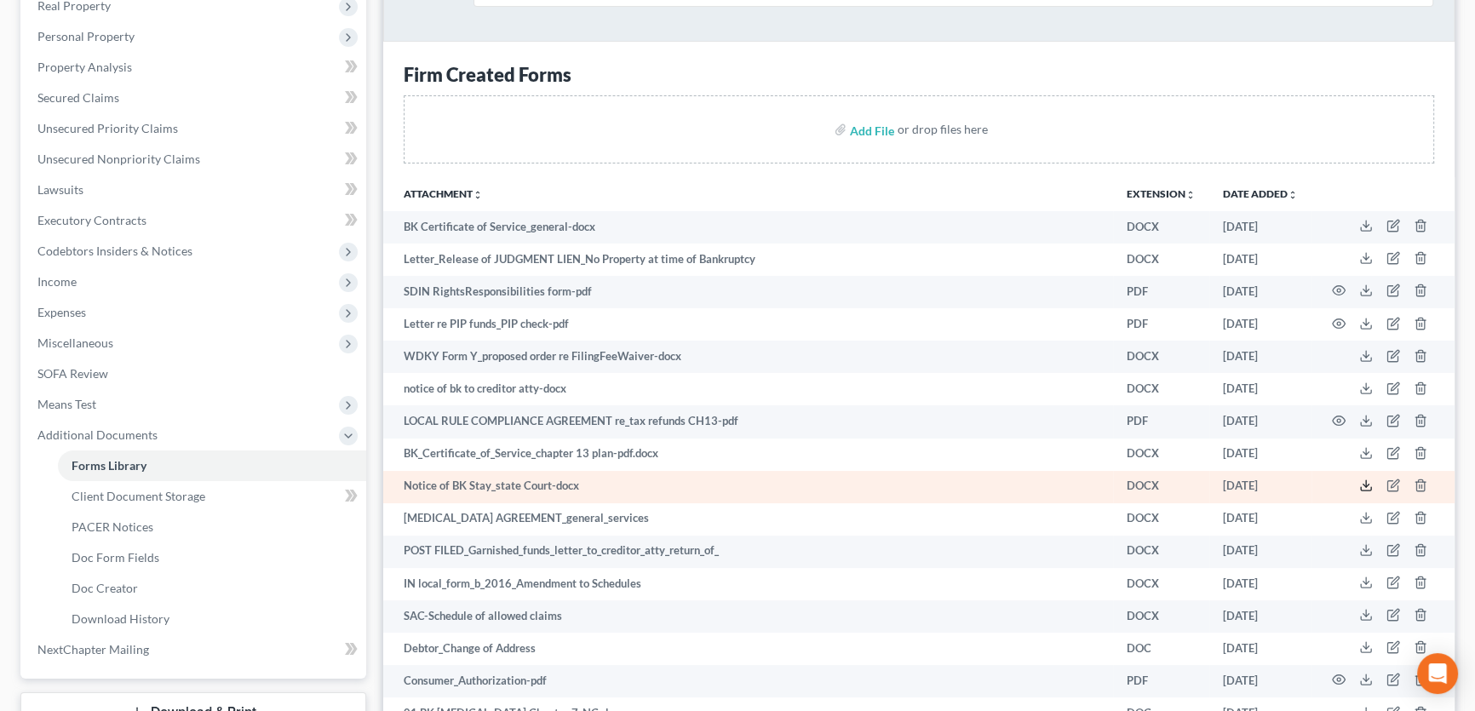
click at [1365, 486] on icon at bounding box center [1366, 486] width 14 height 14
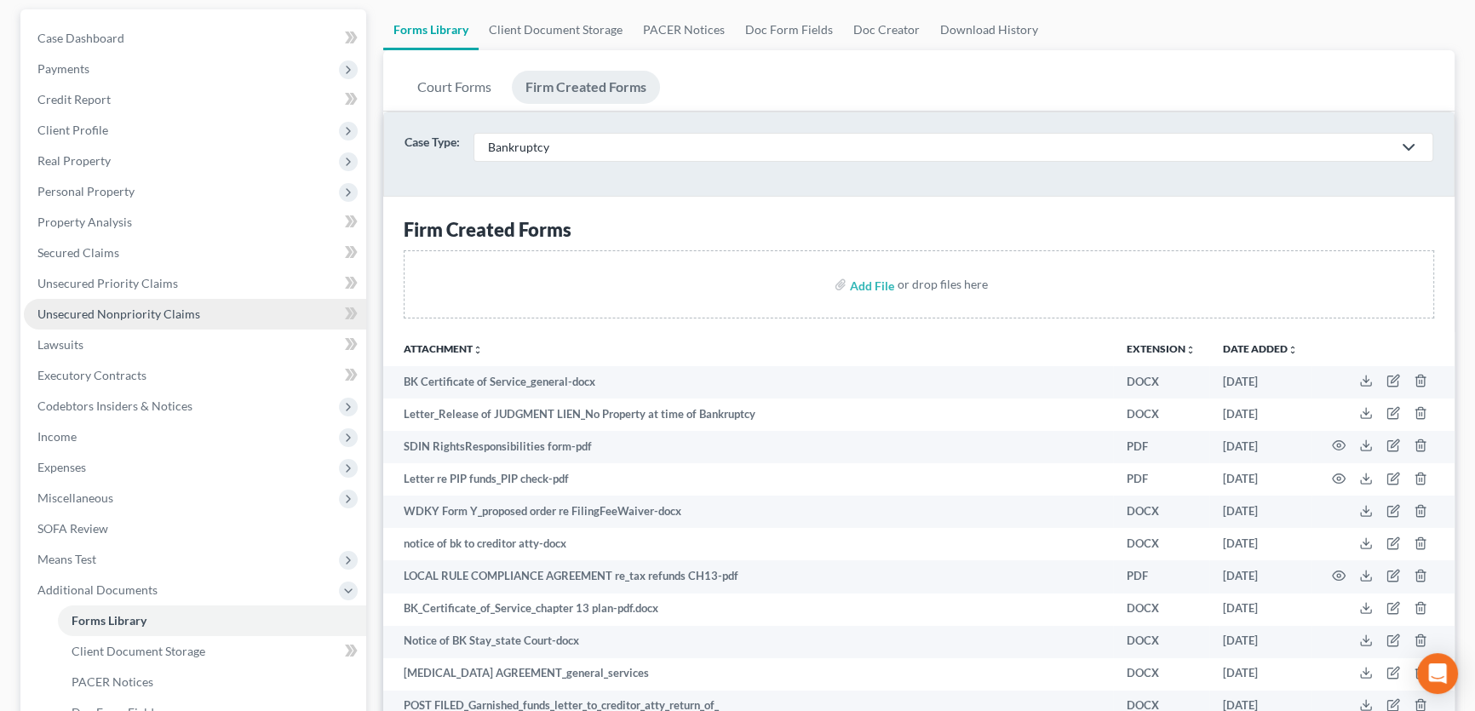
scroll to position [0, 0]
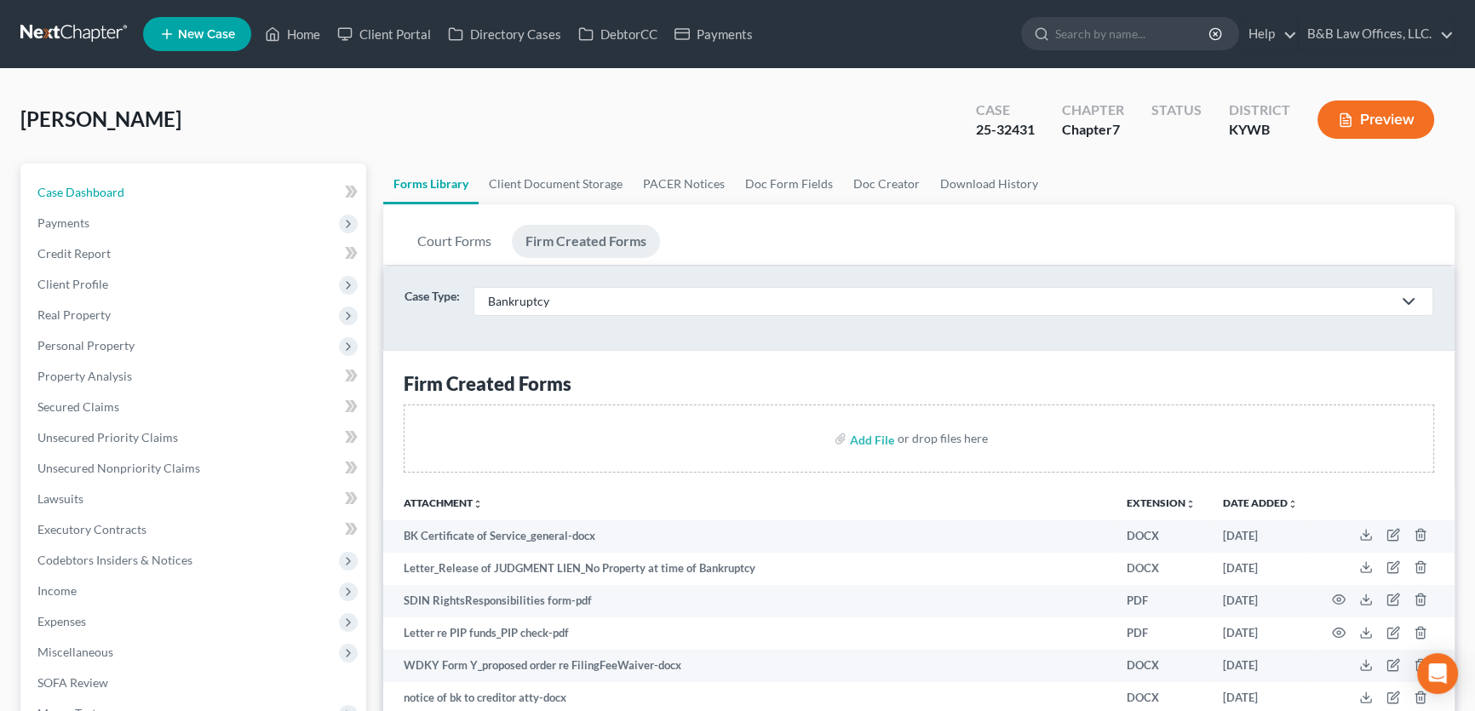
drag, startPoint x: 140, startPoint y: 189, endPoint x: 346, endPoint y: 242, distance: 211.9
click at [140, 189] on link "Case Dashboard" at bounding box center [195, 192] width 342 height 31
select select "1"
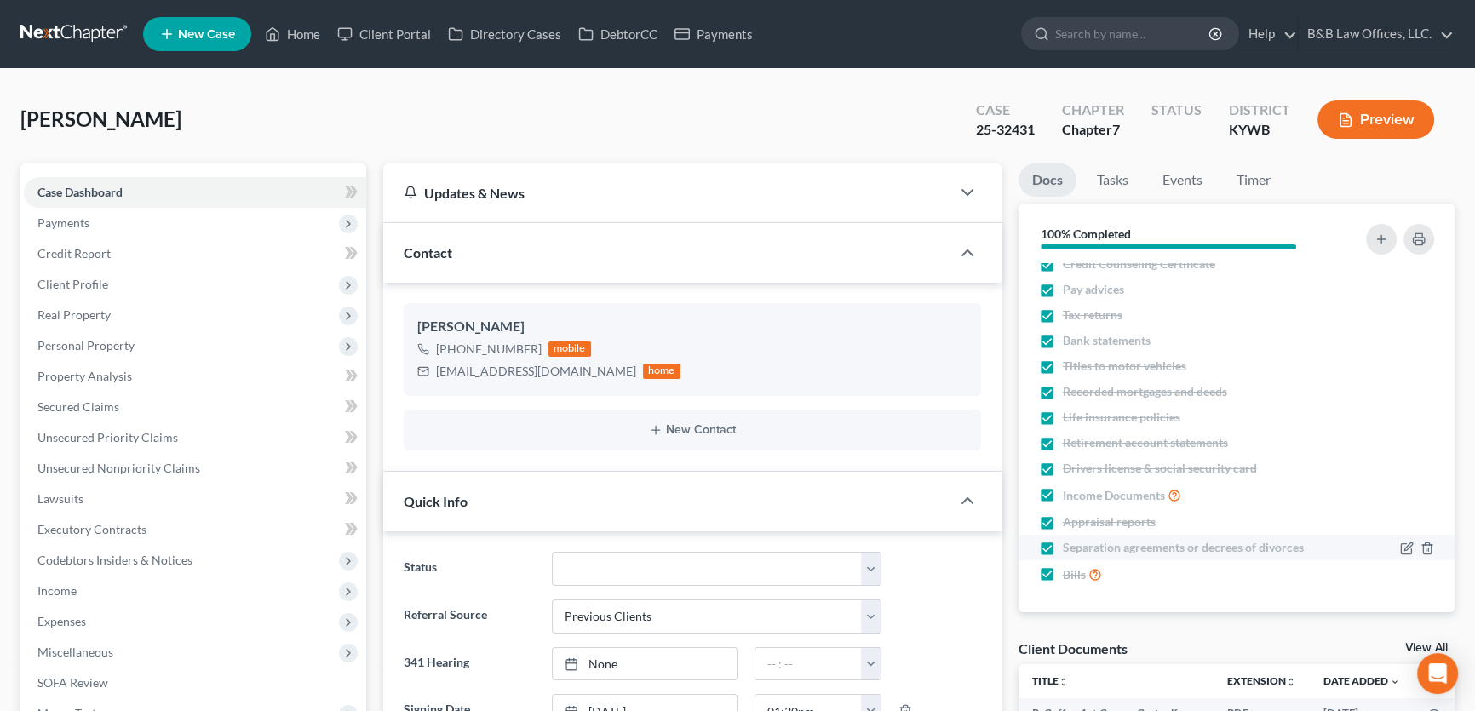
scroll to position [14, 0]
drag, startPoint x: 1425, startPoint y: 647, endPoint x: 1377, endPoint y: 624, distance: 53.7
click at [1425, 647] on link "View All" at bounding box center [1426, 648] width 43 height 12
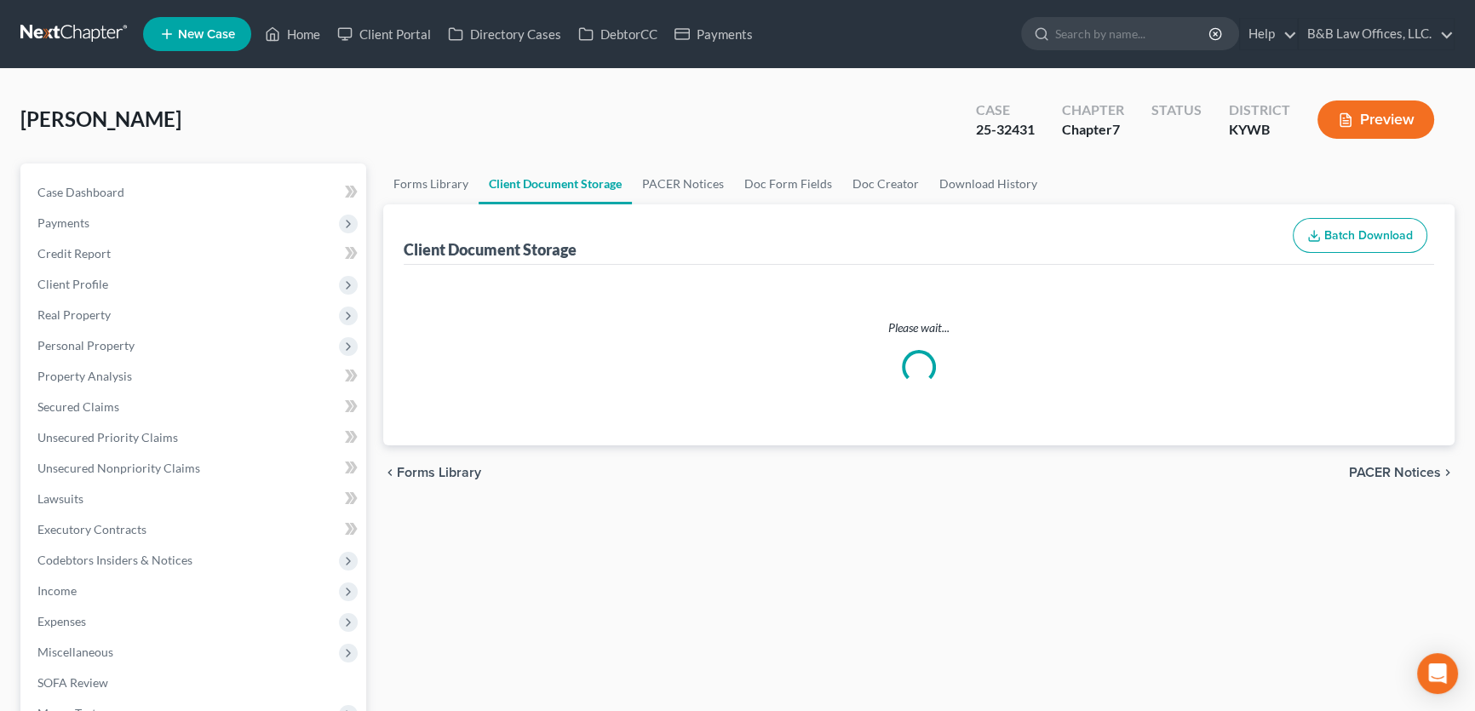
select select "7"
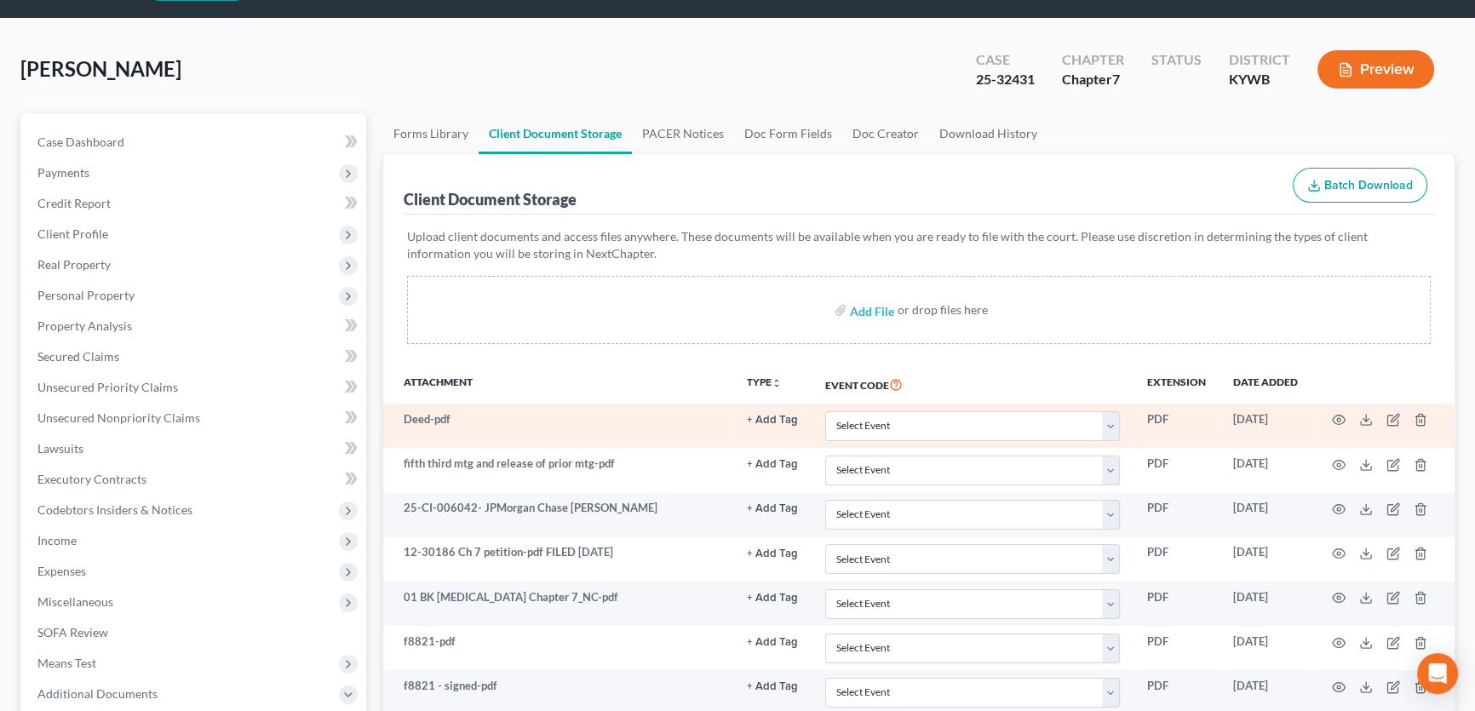
scroll to position [77, 0]
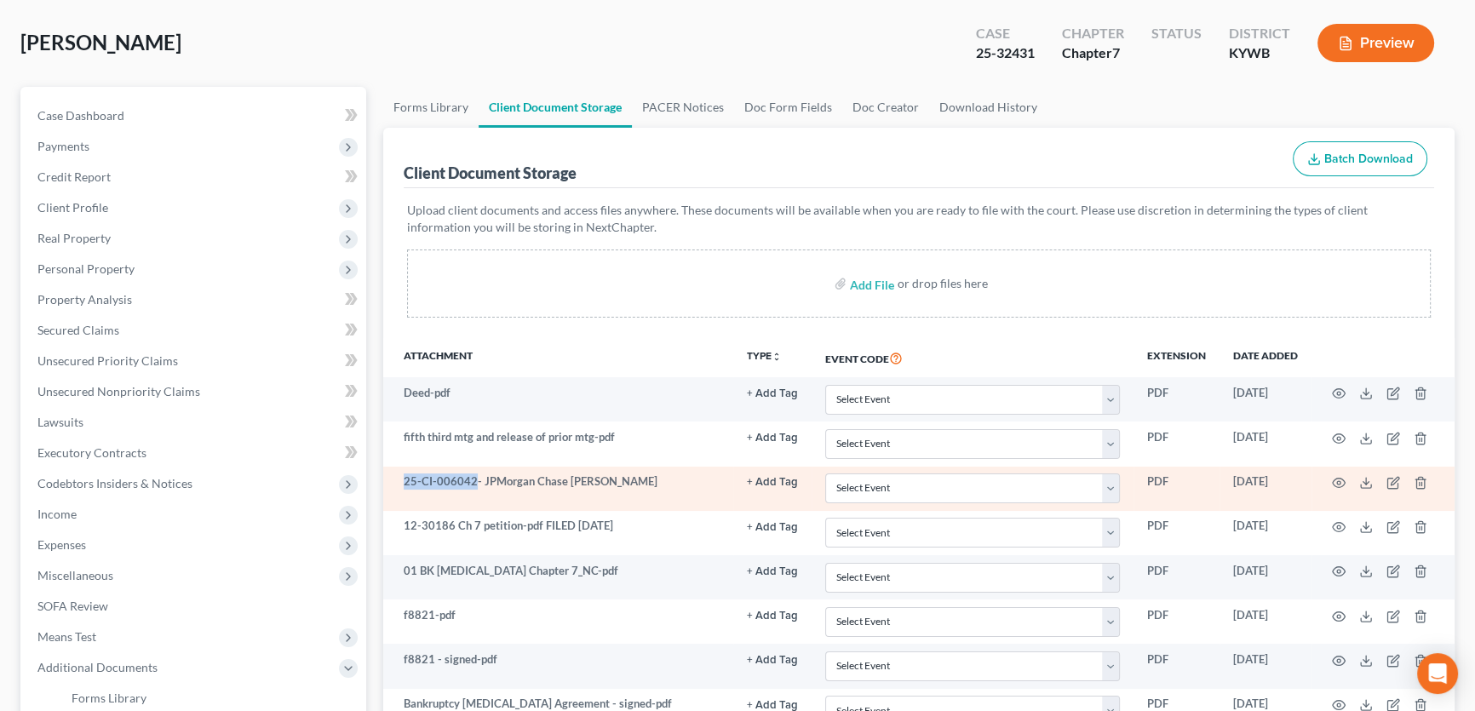
drag, startPoint x: 401, startPoint y: 482, endPoint x: 470, endPoint y: 464, distance: 71.2
click at [470, 467] on td "25-CI-006042- JPMorgan Chase v. Caffee" at bounding box center [558, 489] width 350 height 44
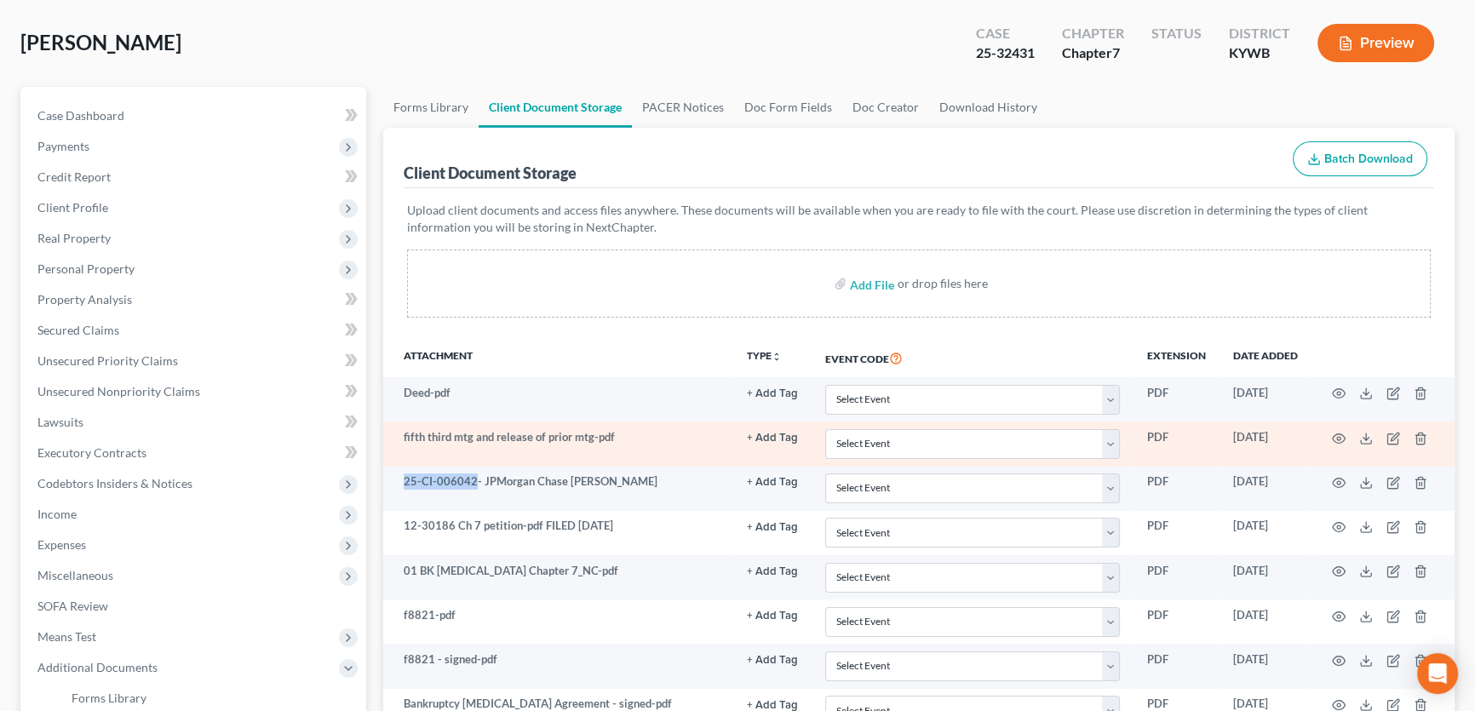
copy td "25-CI-006042"
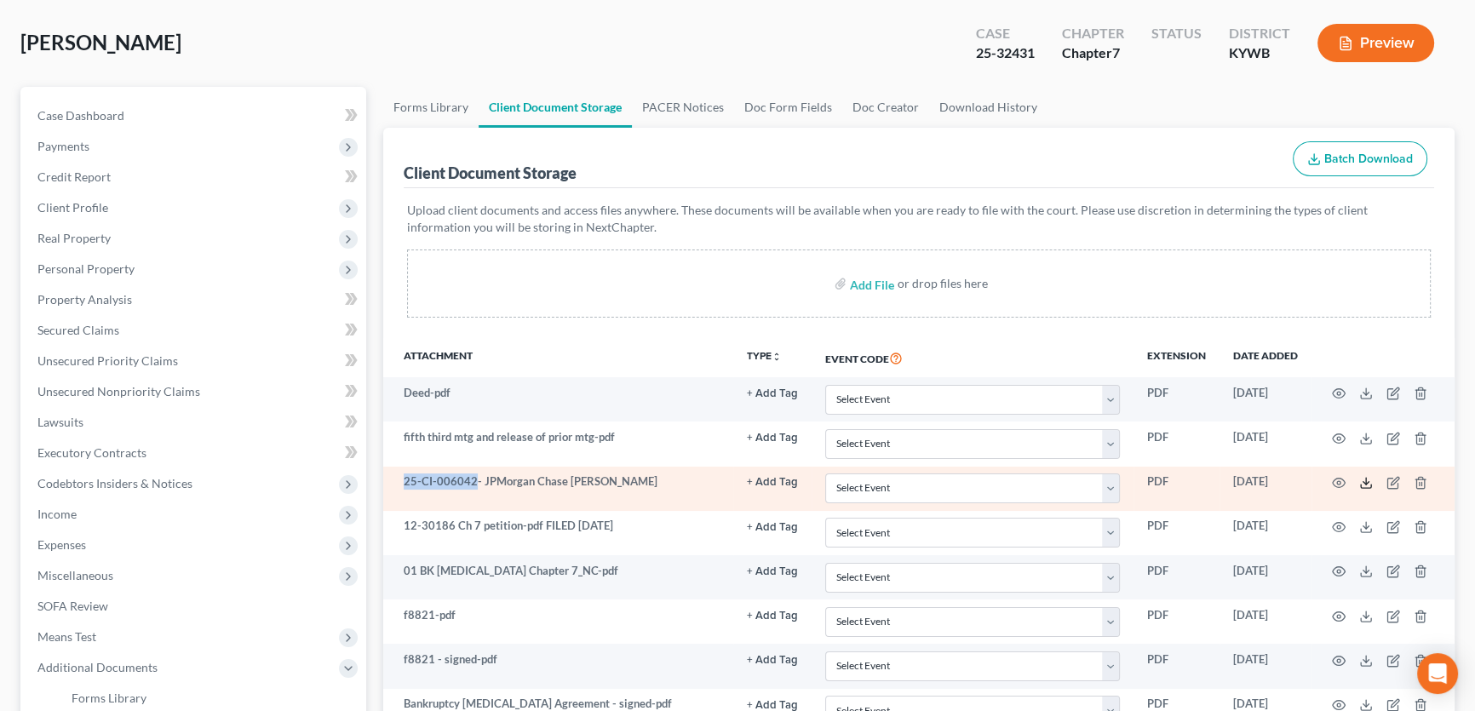
click at [1365, 483] on icon at bounding box center [1366, 483] width 14 height 14
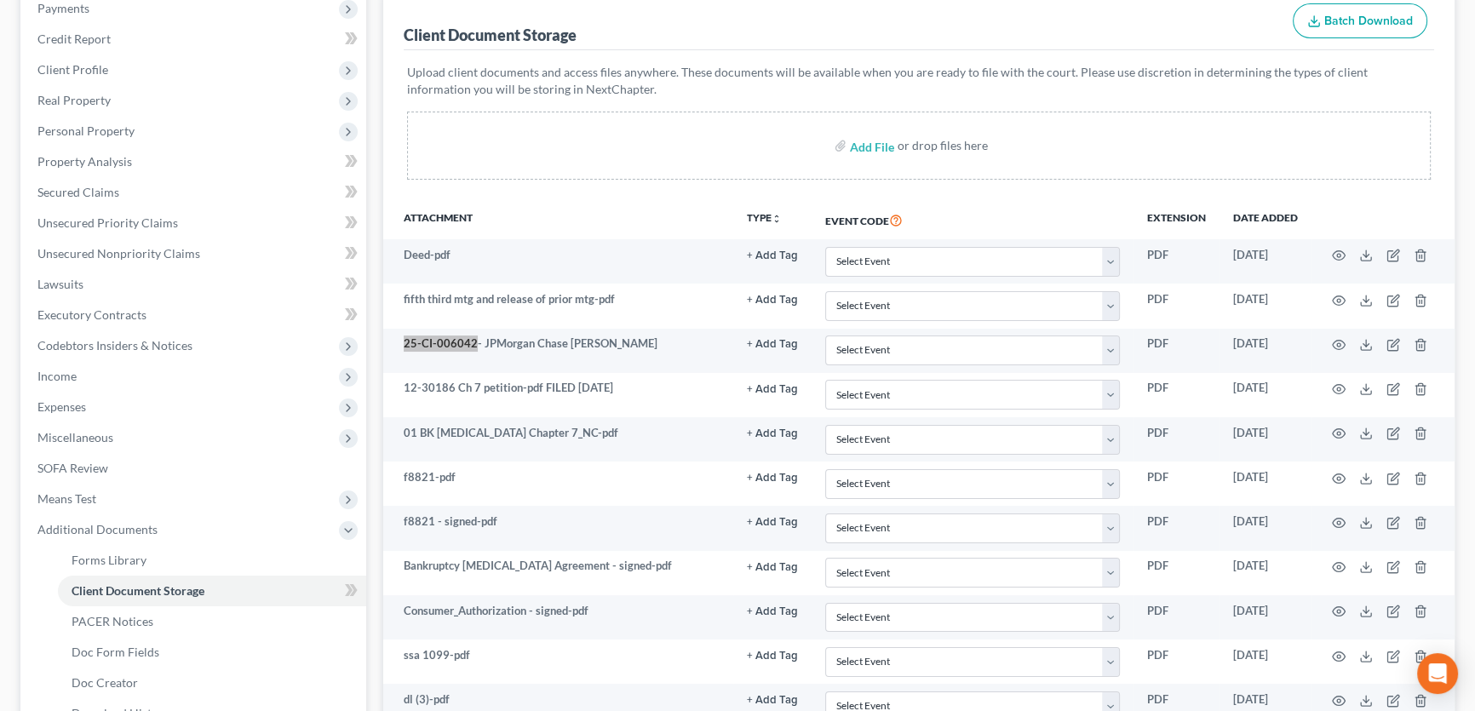
scroll to position [0, 0]
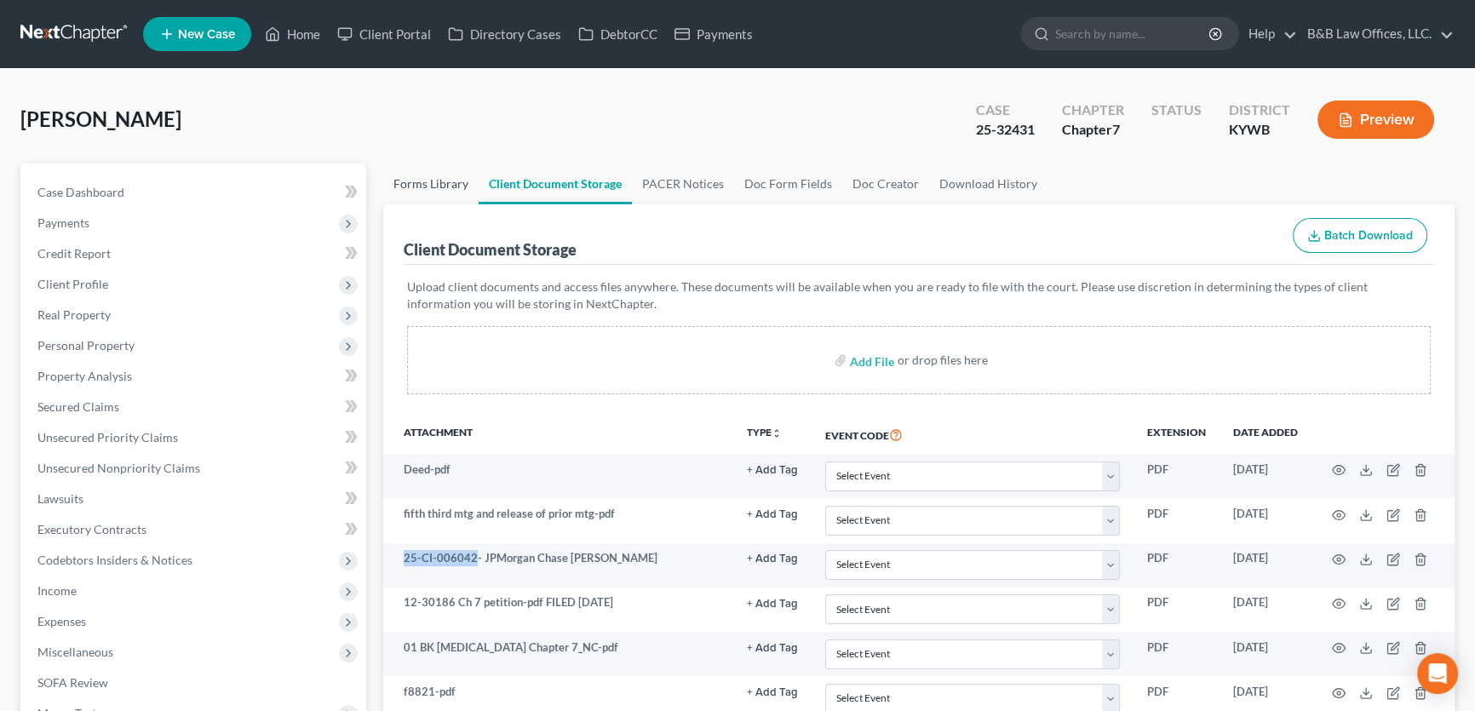
click at [426, 186] on link "Forms Library" at bounding box center [430, 183] width 95 height 41
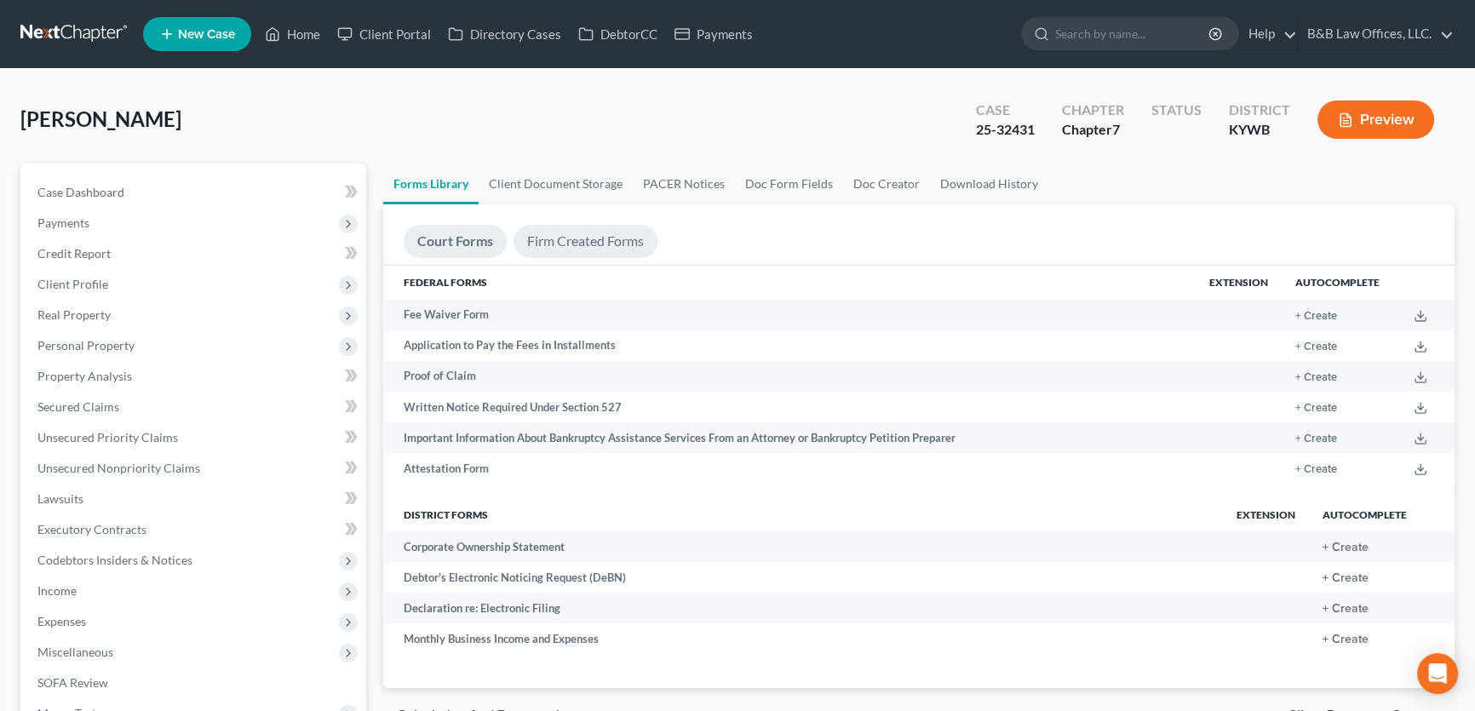
click at [562, 234] on link "Firm Created Forms" at bounding box center [585, 241] width 144 height 33
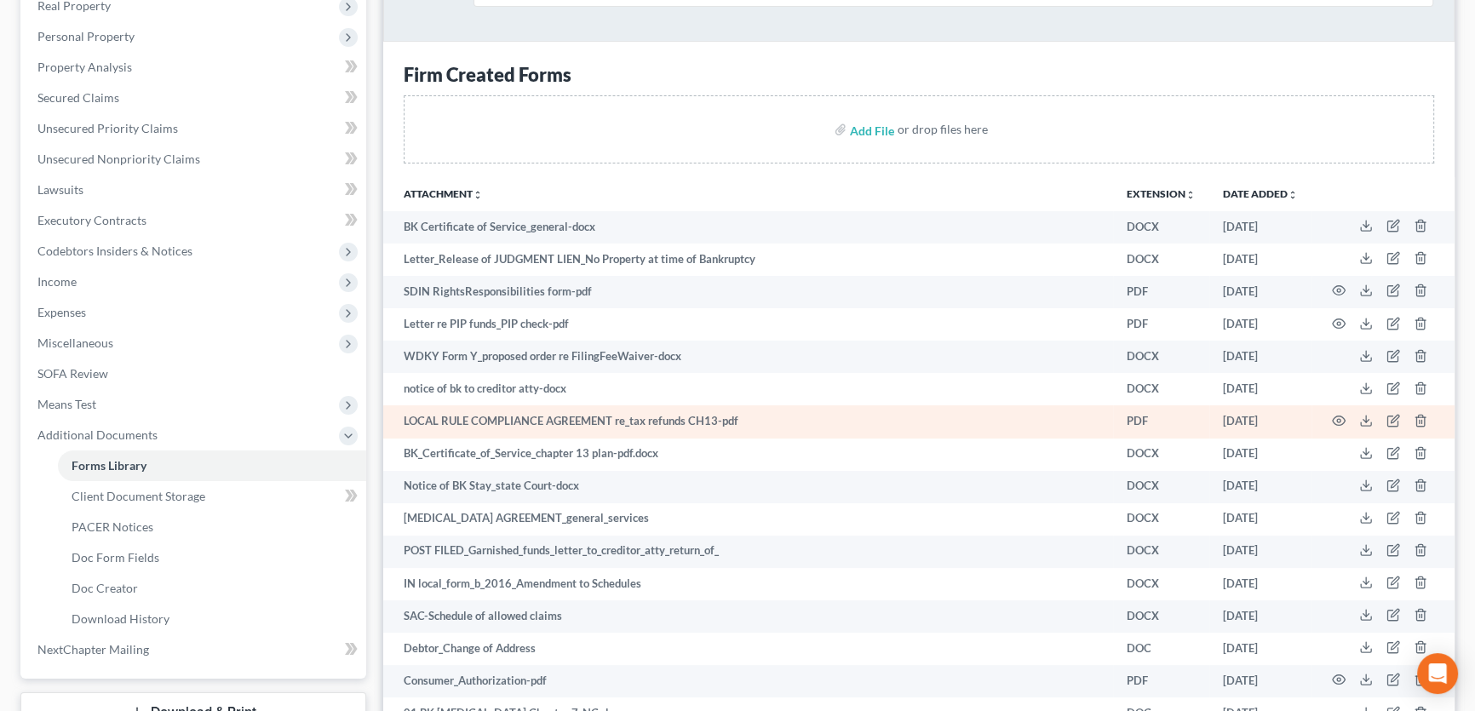
scroll to position [387, 0]
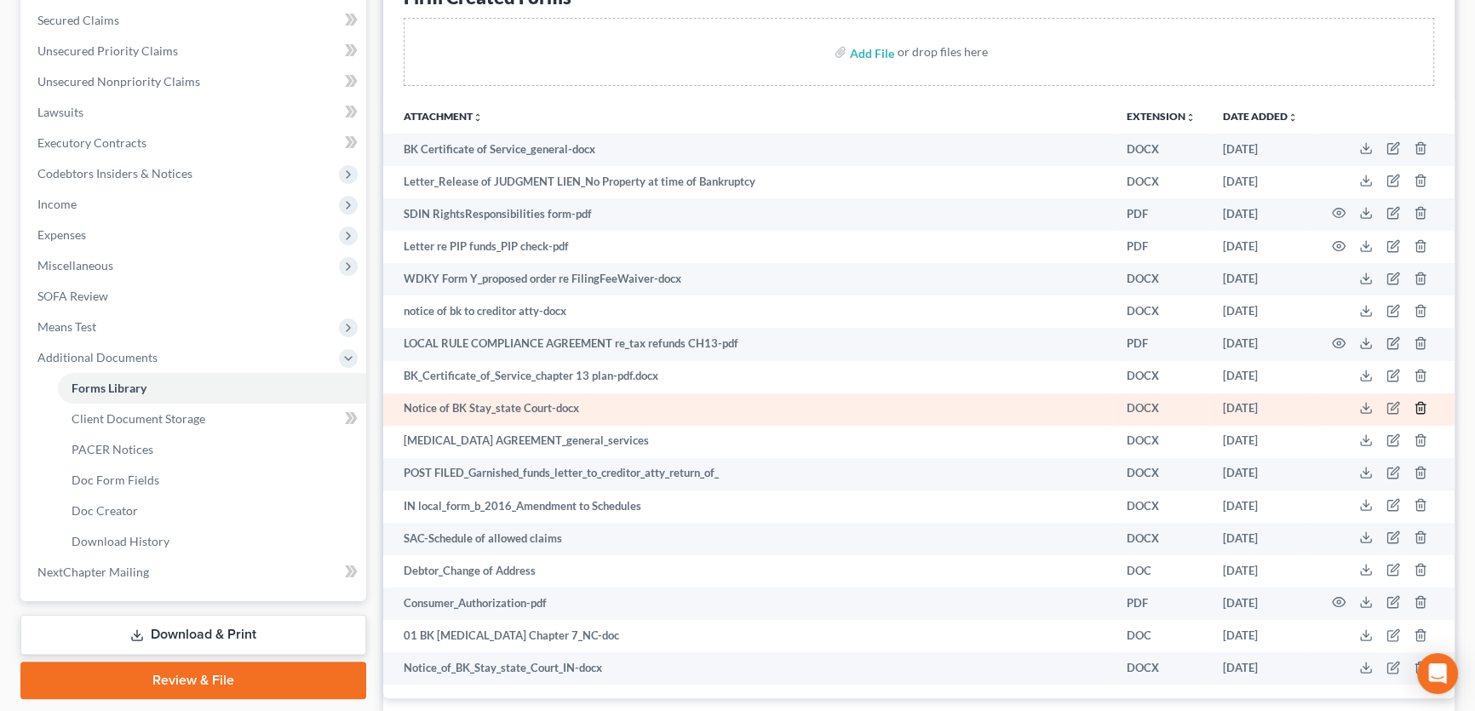
click at [1423, 406] on icon "button" at bounding box center [1420, 408] width 14 height 14
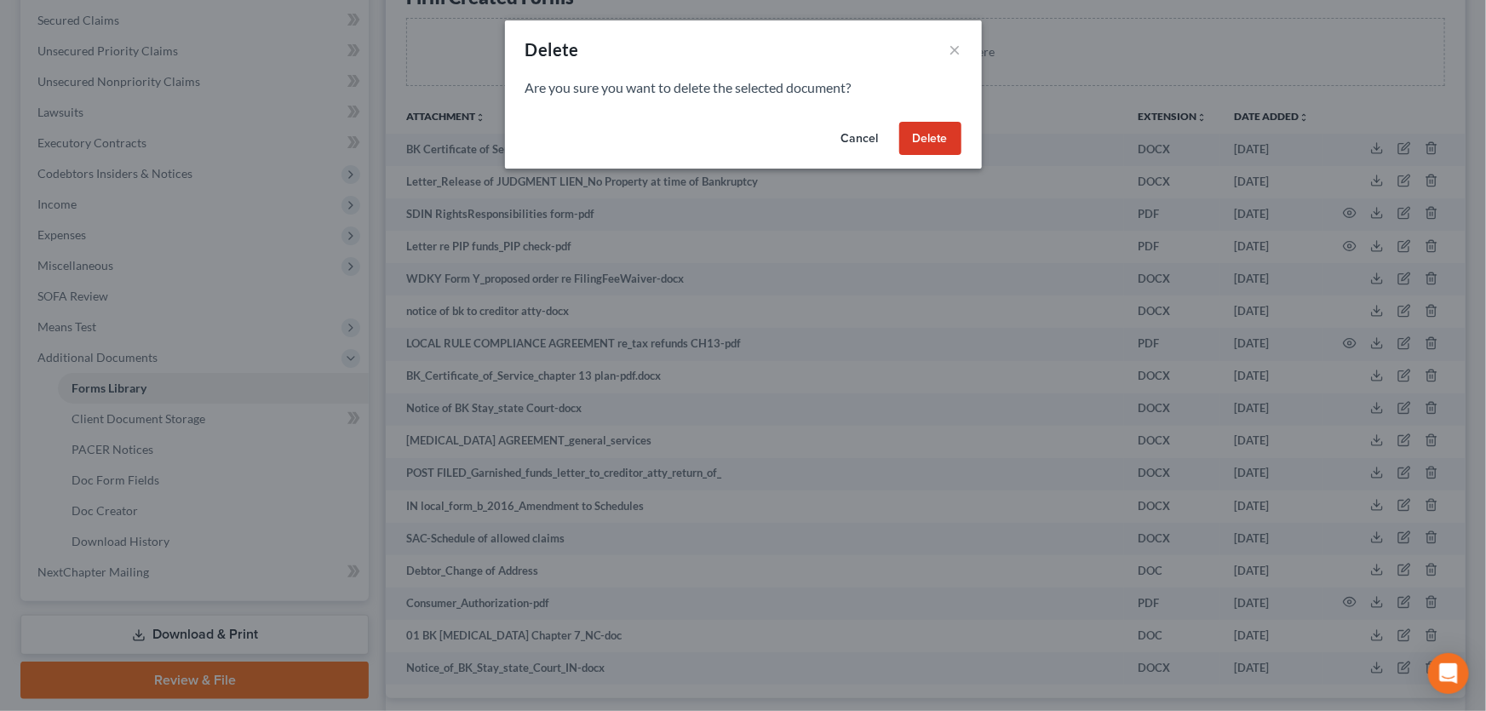
click at [937, 137] on button "Delete" at bounding box center [930, 139] width 62 height 34
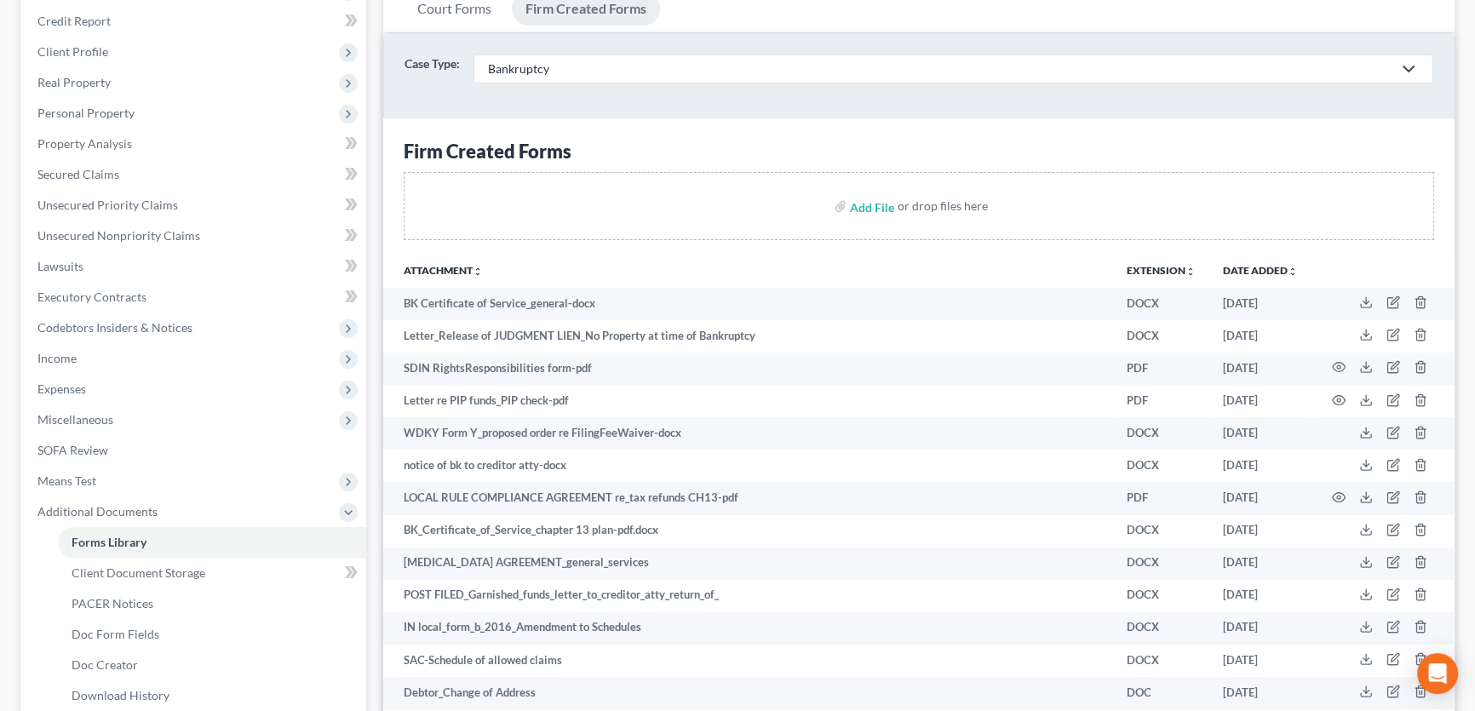
scroll to position [232, 0]
click at [863, 204] on input "file" at bounding box center [870, 207] width 41 height 31
type input "C:\fakepath\Notice of BK Stay_state Court.docx"
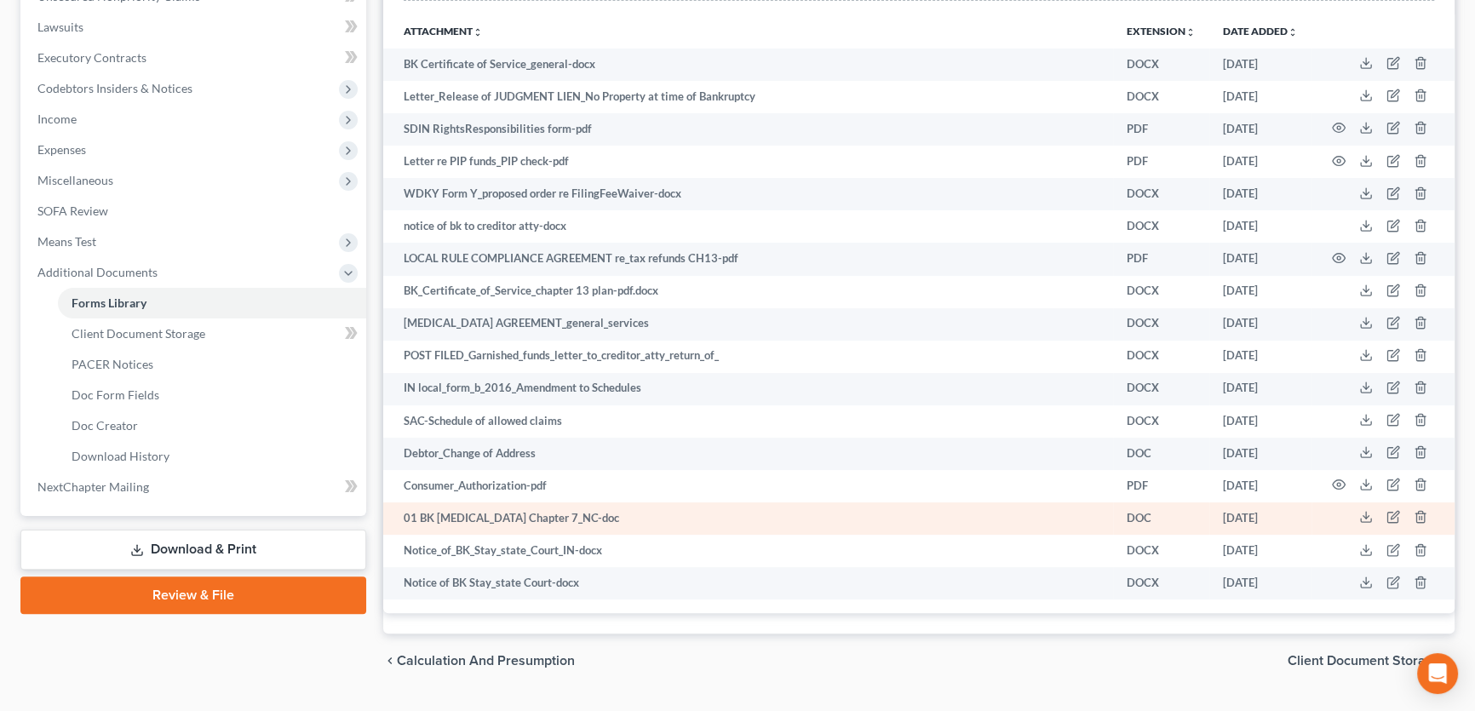
scroll to position [506, 0]
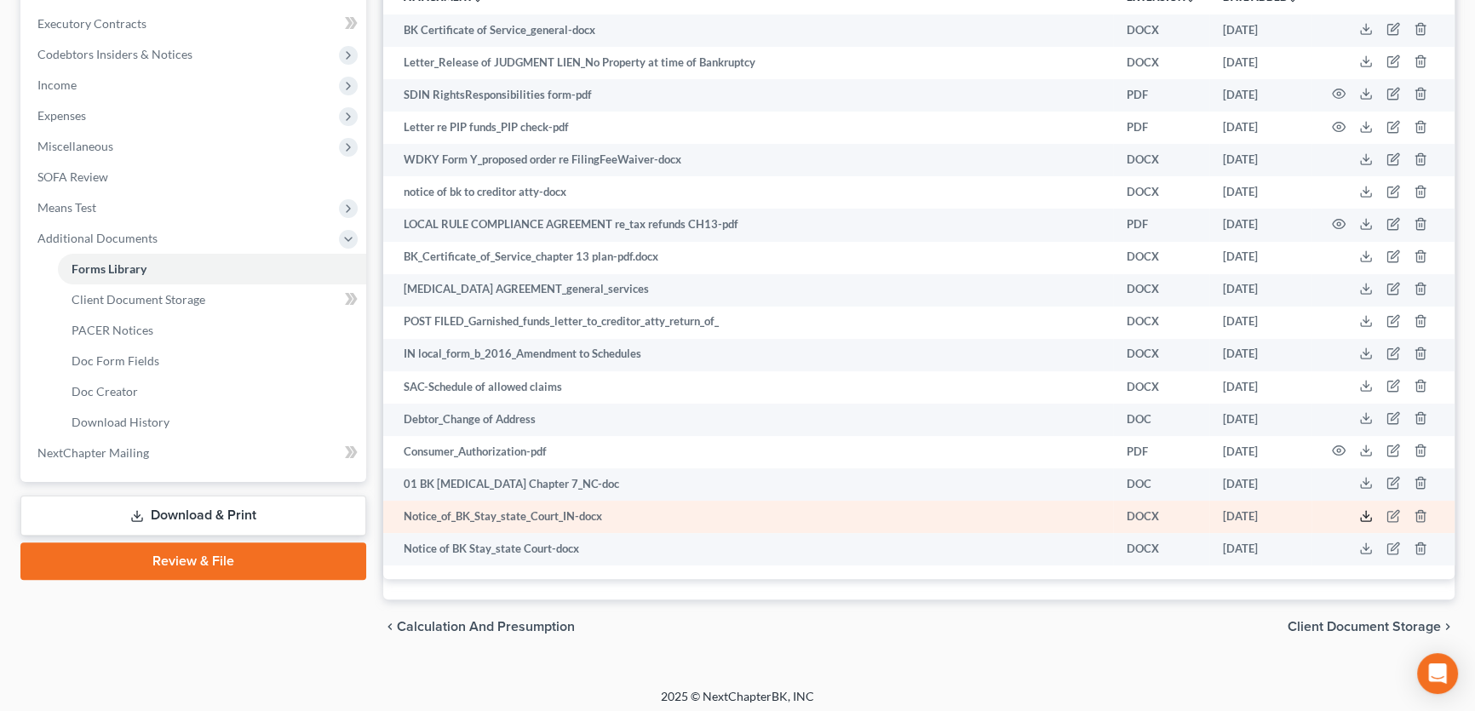
click at [1367, 511] on icon at bounding box center [1366, 516] width 14 height 14
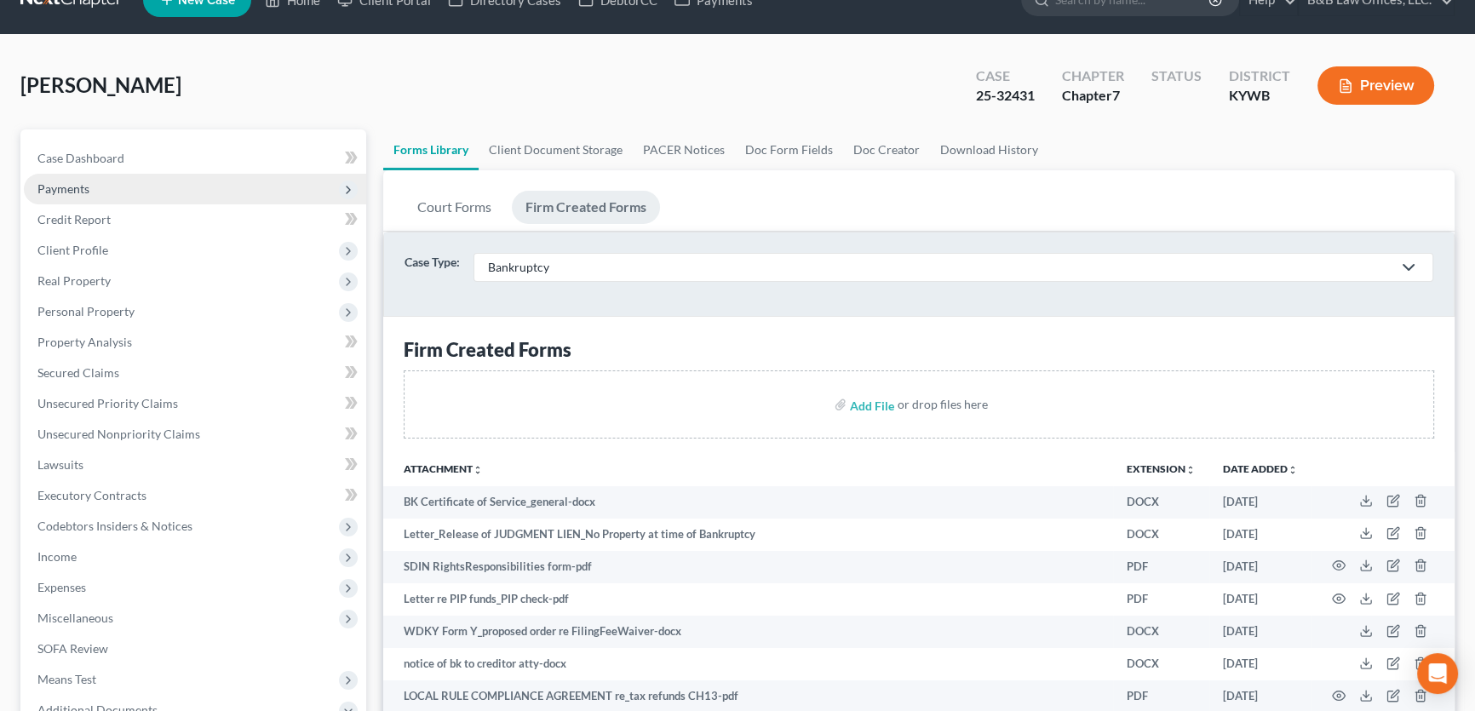
scroll to position [0, 0]
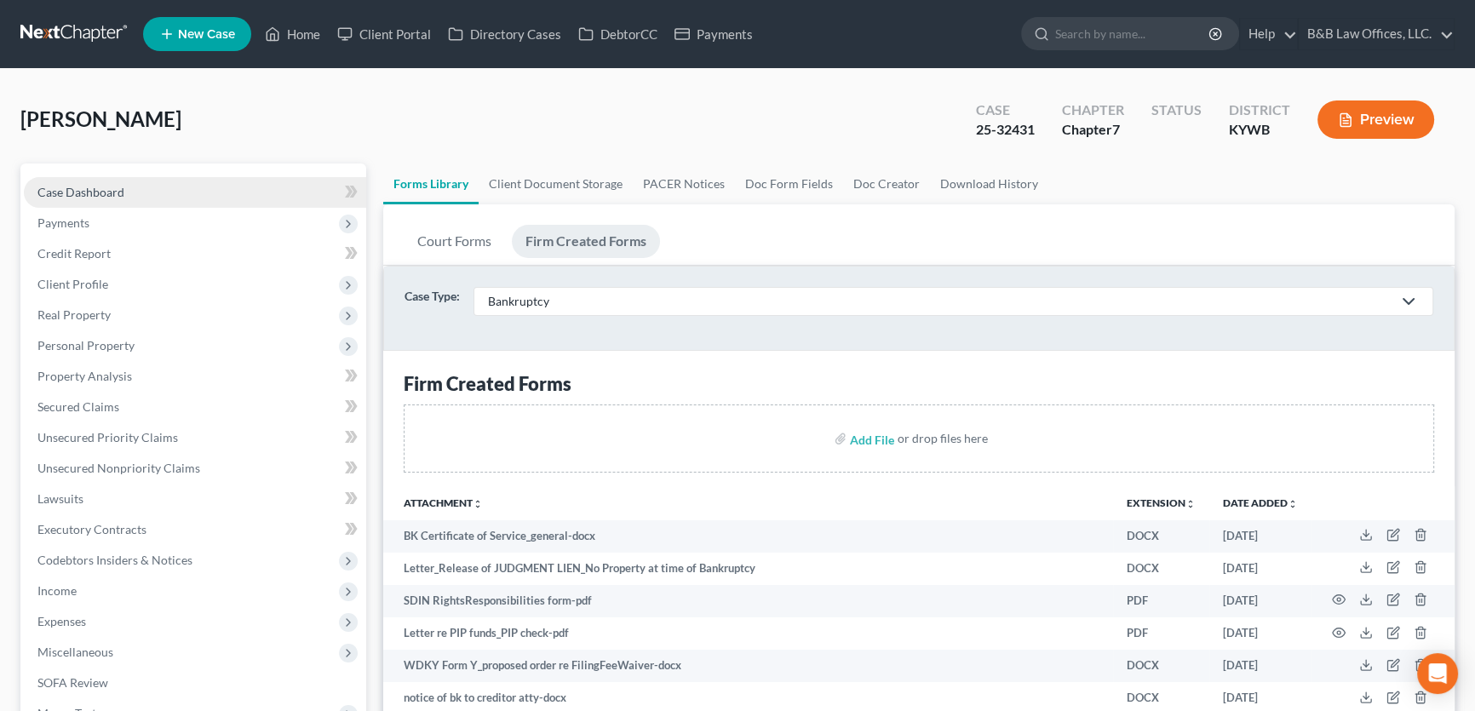
click at [126, 198] on link "Case Dashboard" at bounding box center [195, 192] width 342 height 31
select select "1"
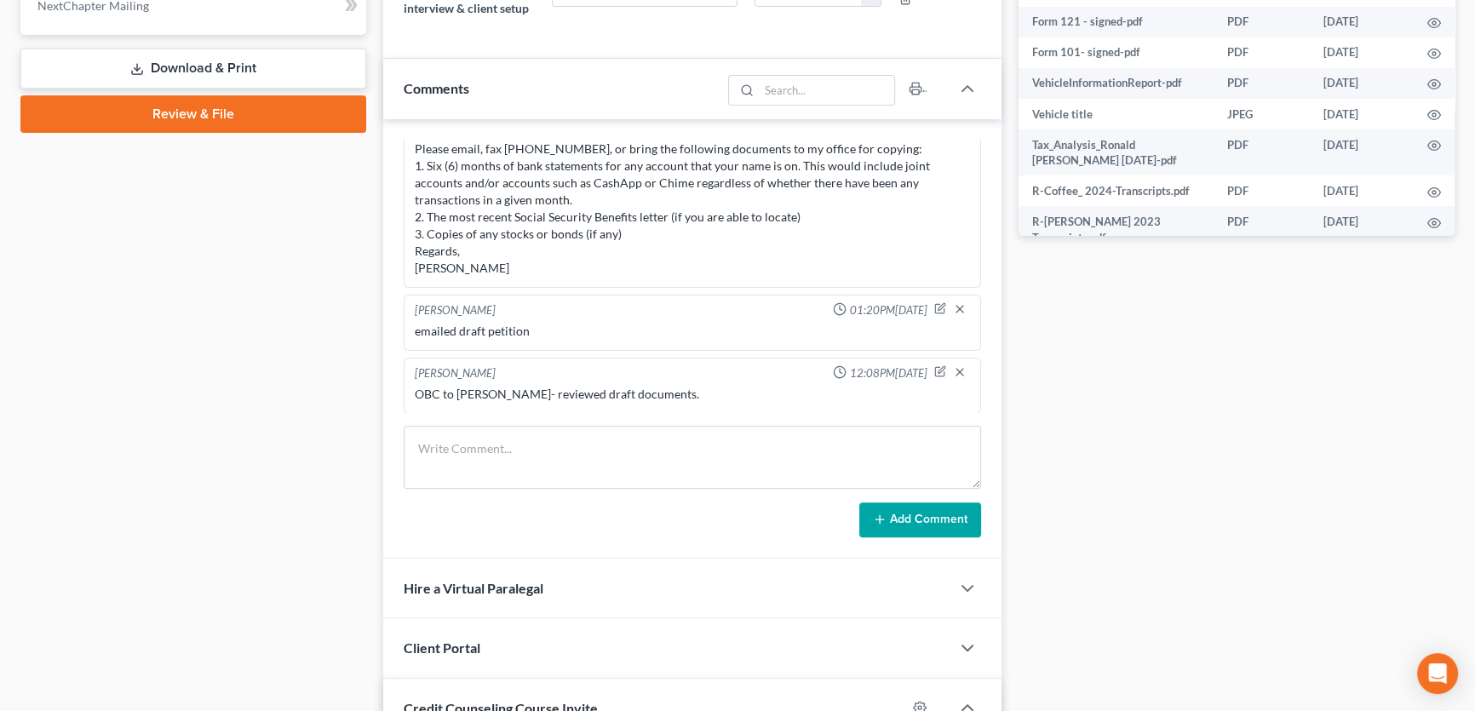
scroll to position [774, 0]
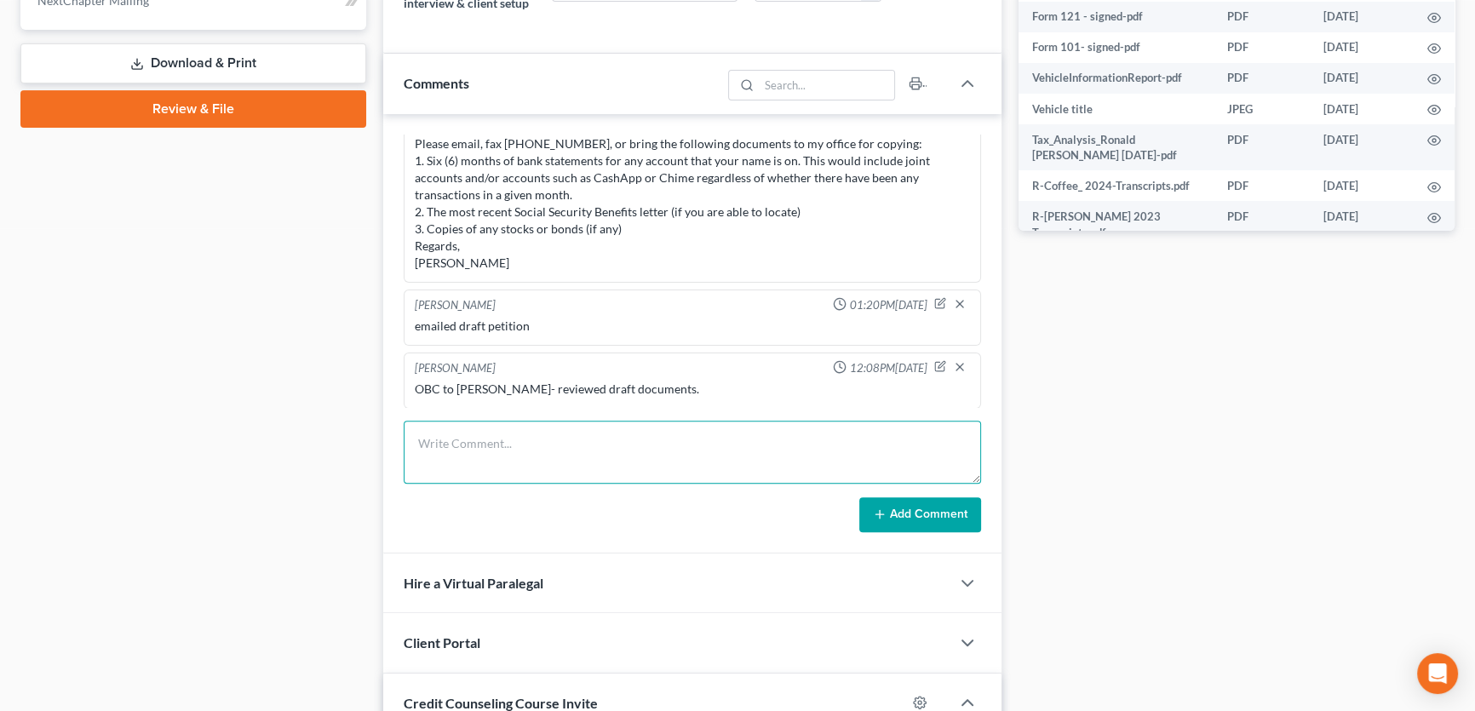
click at [511, 456] on textarea at bounding box center [692, 452] width 577 height 63
click at [566, 449] on textarea "Filed notice of BK in" at bounding box center [692, 452] width 577 height 63
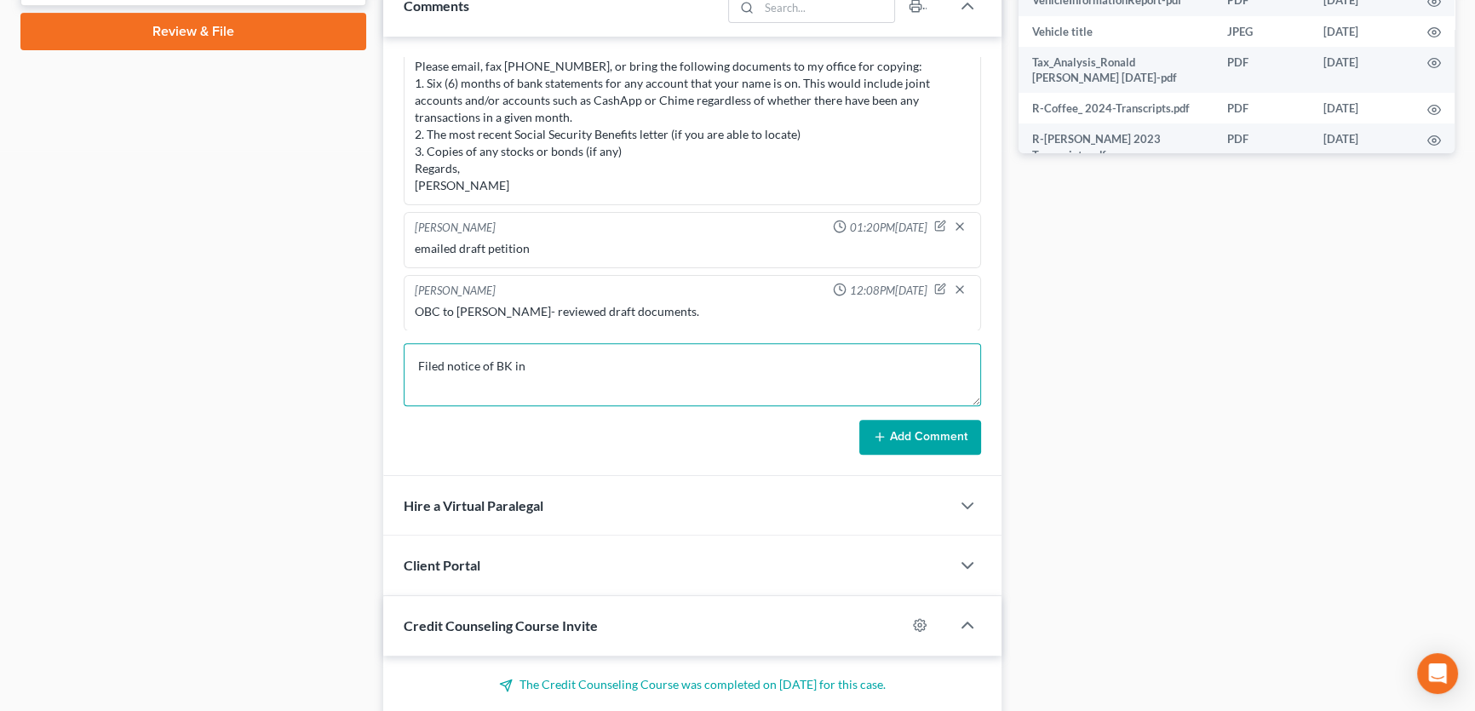
paste textarea "CASE NO. 25-CI-006042"
type textarea "Filed notice of BK in CASE NO. 25-CI-006042"
click at [907, 441] on button "Add Comment" at bounding box center [920, 438] width 122 height 36
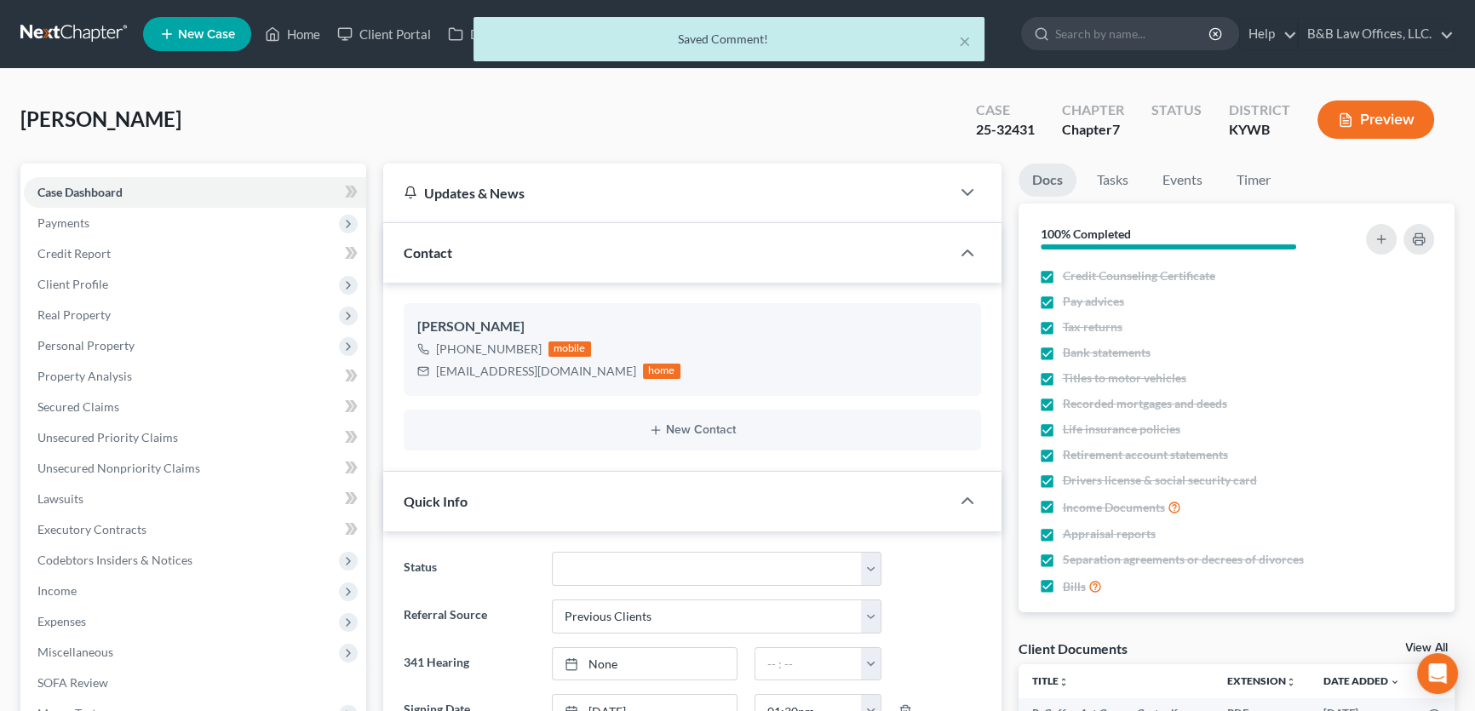
scroll to position [0, 0]
click at [1104, 180] on link "Tasks" at bounding box center [1112, 179] width 59 height 33
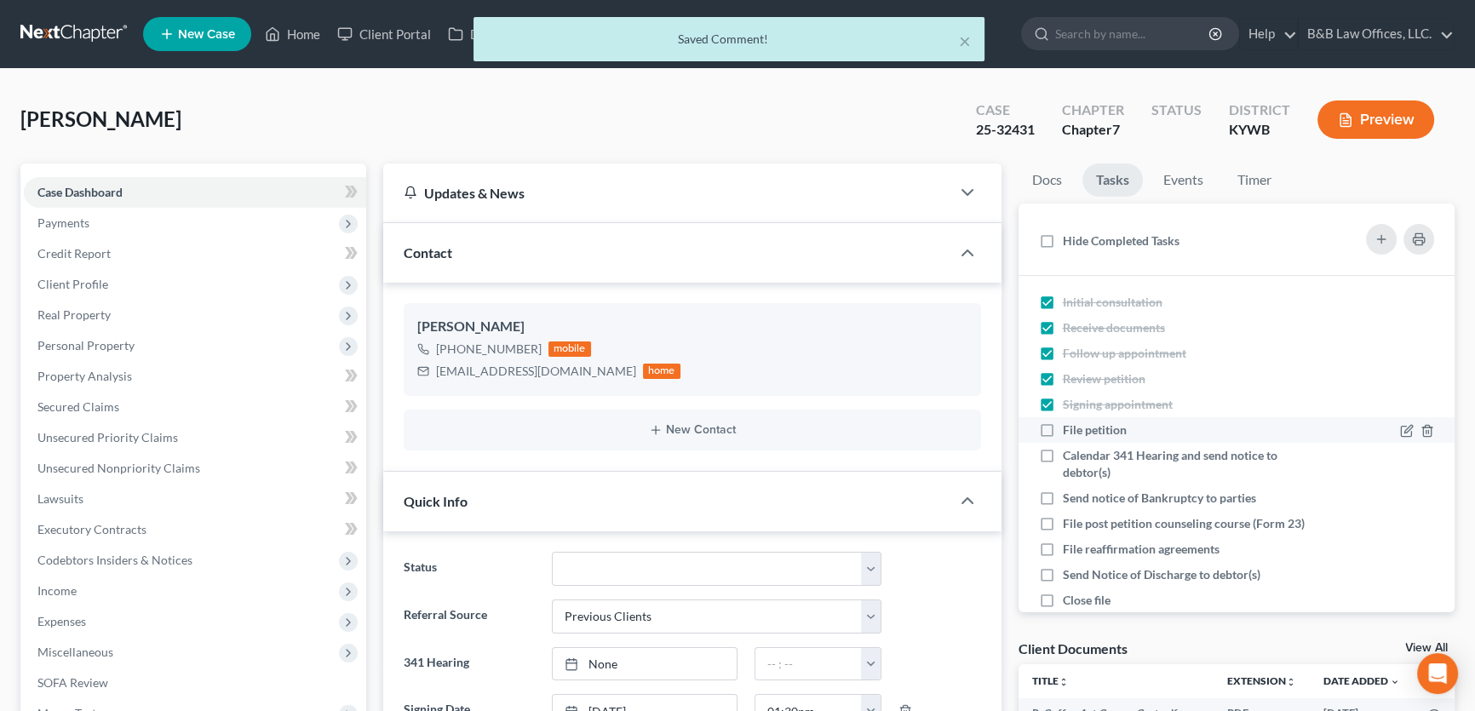
click at [1063, 427] on label "File petition" at bounding box center [1101, 429] width 77 height 17
click at [1069, 427] on input "File petition" at bounding box center [1074, 426] width 11 height 11
checkbox input "true"
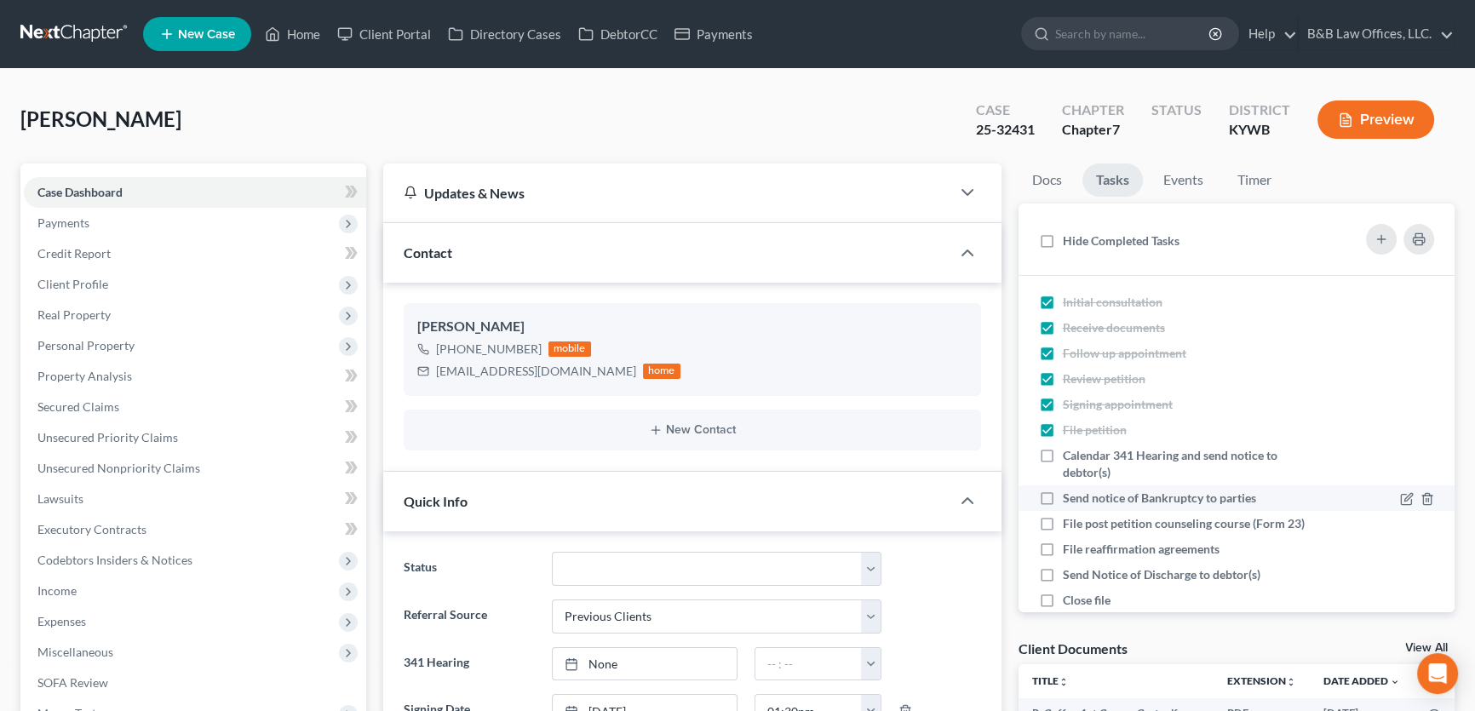
click at [1063, 491] on label "Send notice of Bankruptcy to parties" at bounding box center [1166, 498] width 207 height 17
click at [1069, 491] on input "Send notice of Bankruptcy to parties" at bounding box center [1074, 495] width 11 height 11
checkbox input "true"
click at [299, 32] on link "Home" at bounding box center [292, 34] width 72 height 31
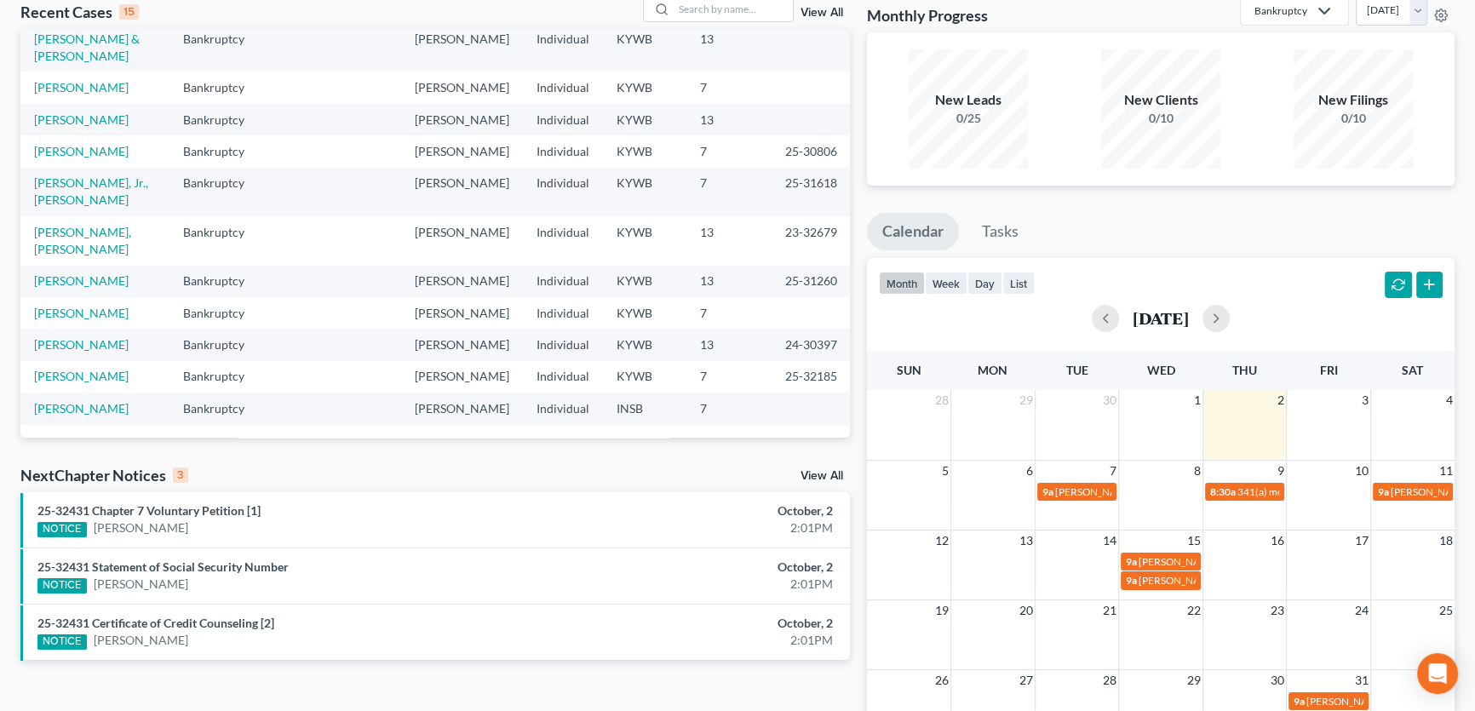
scroll to position [272, 0]
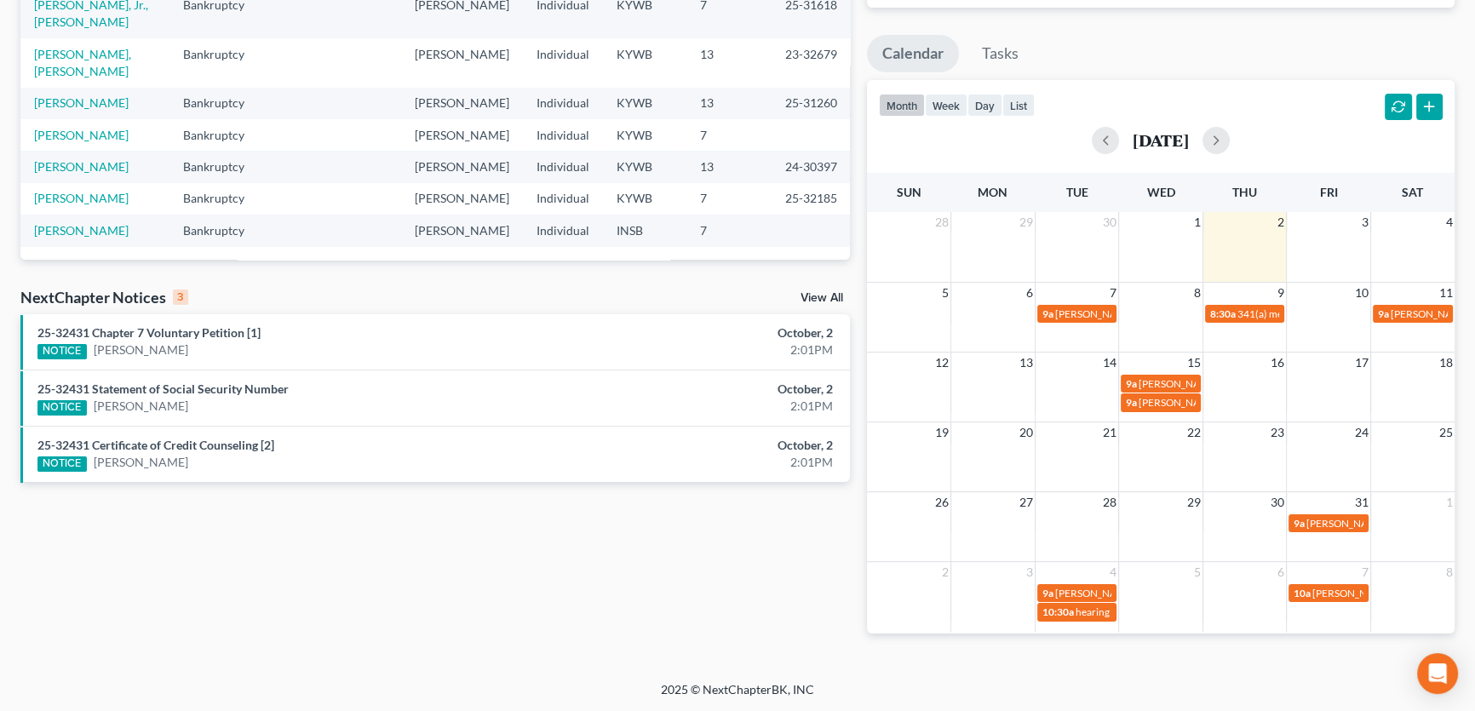
click at [825, 294] on link "View All" at bounding box center [821, 298] width 43 height 12
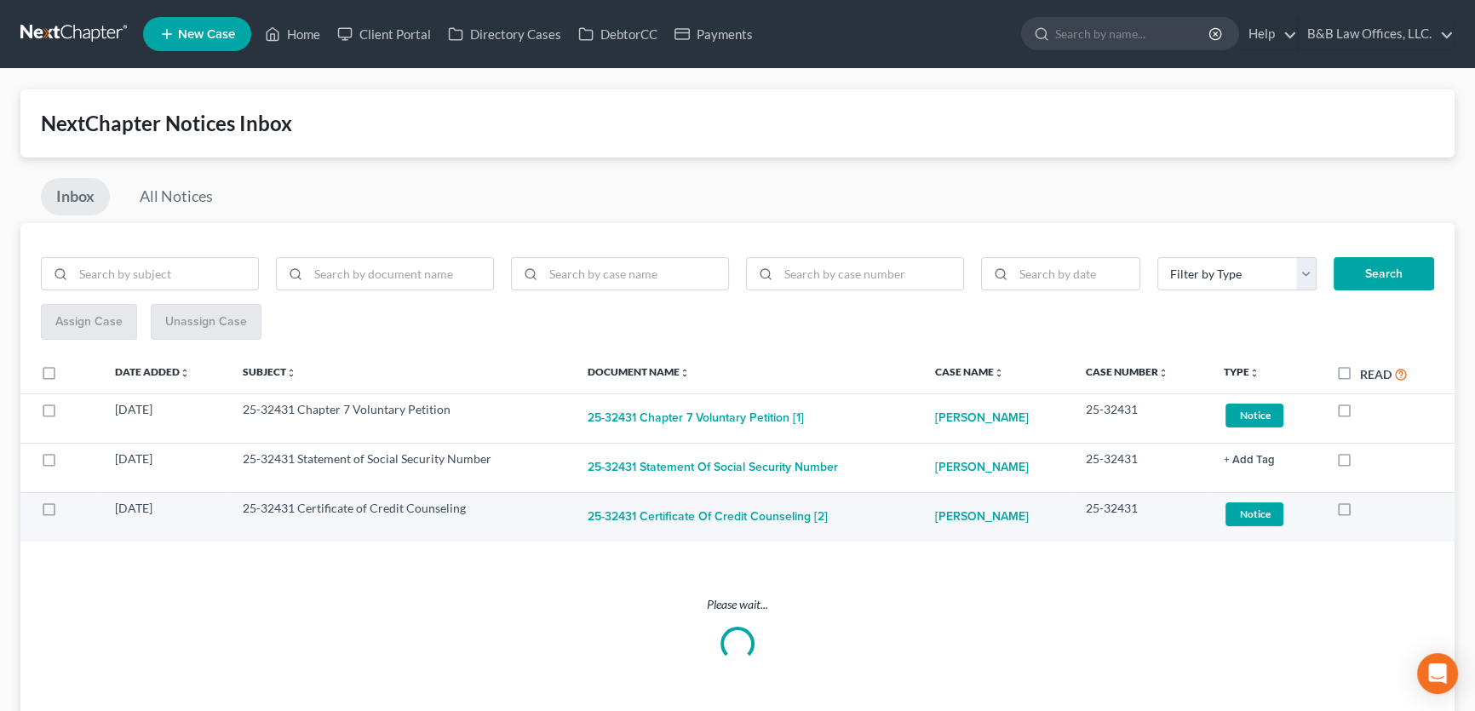
click at [1252, 518] on span "Notice" at bounding box center [1254, 513] width 58 height 23
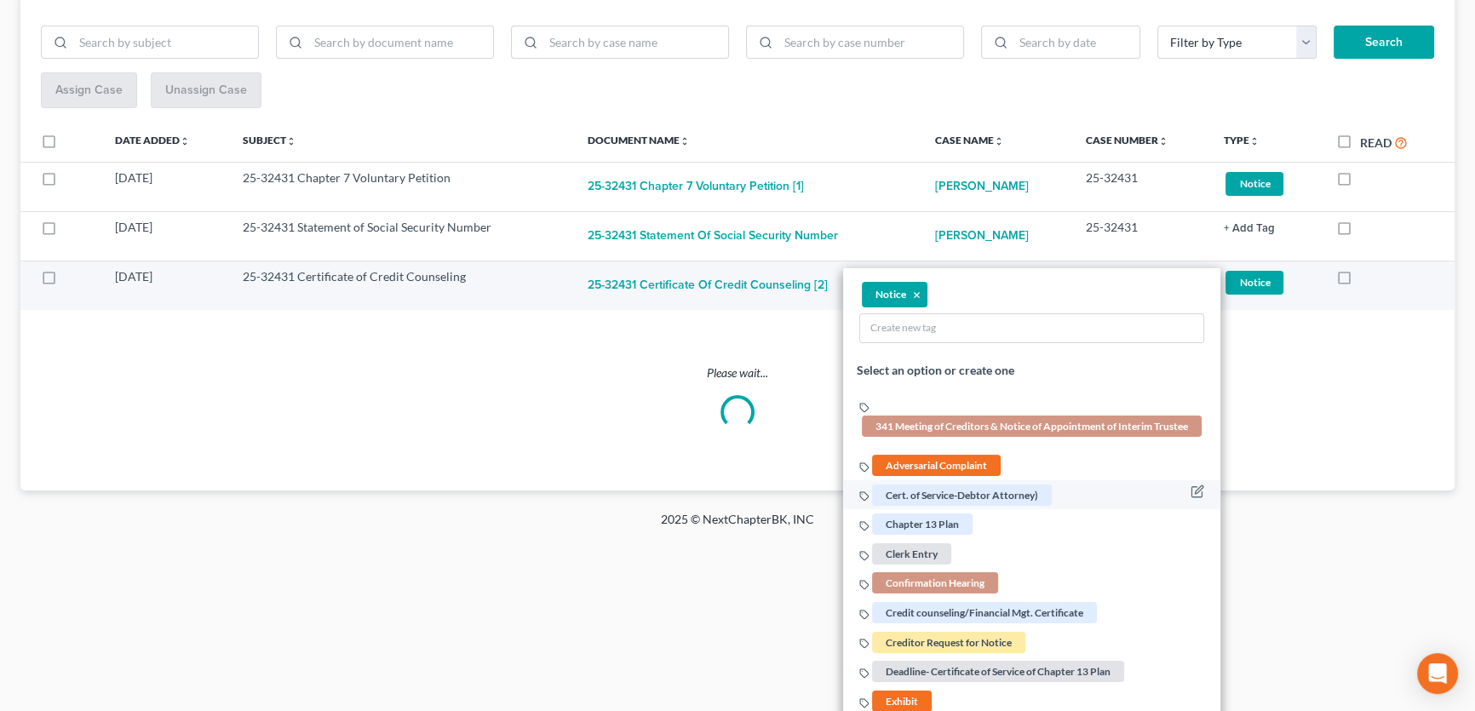
scroll to position [309, 0]
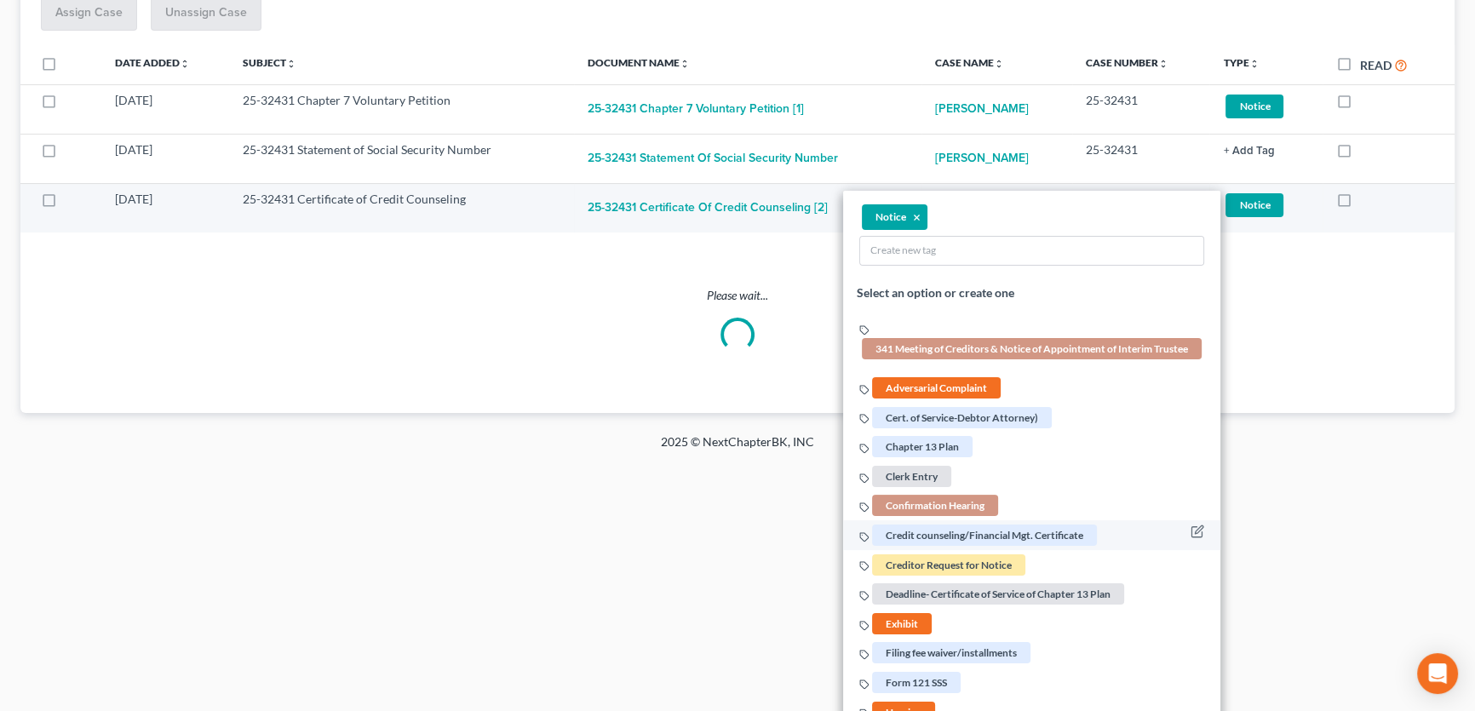
click at [960, 529] on span "Credit counseling/Financial Mgt. Certificate" at bounding box center [985, 534] width 225 height 21
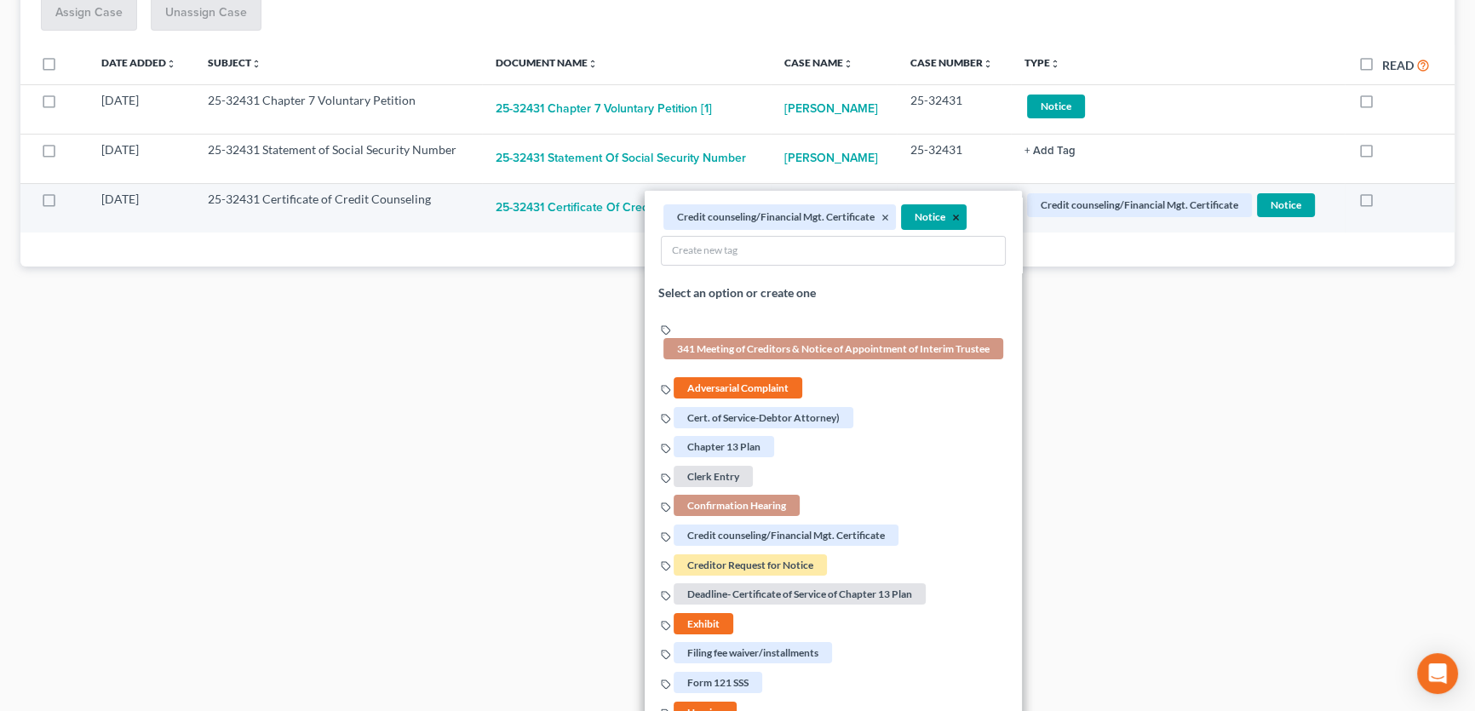
click at [952, 215] on button "×" at bounding box center [956, 217] width 8 height 15
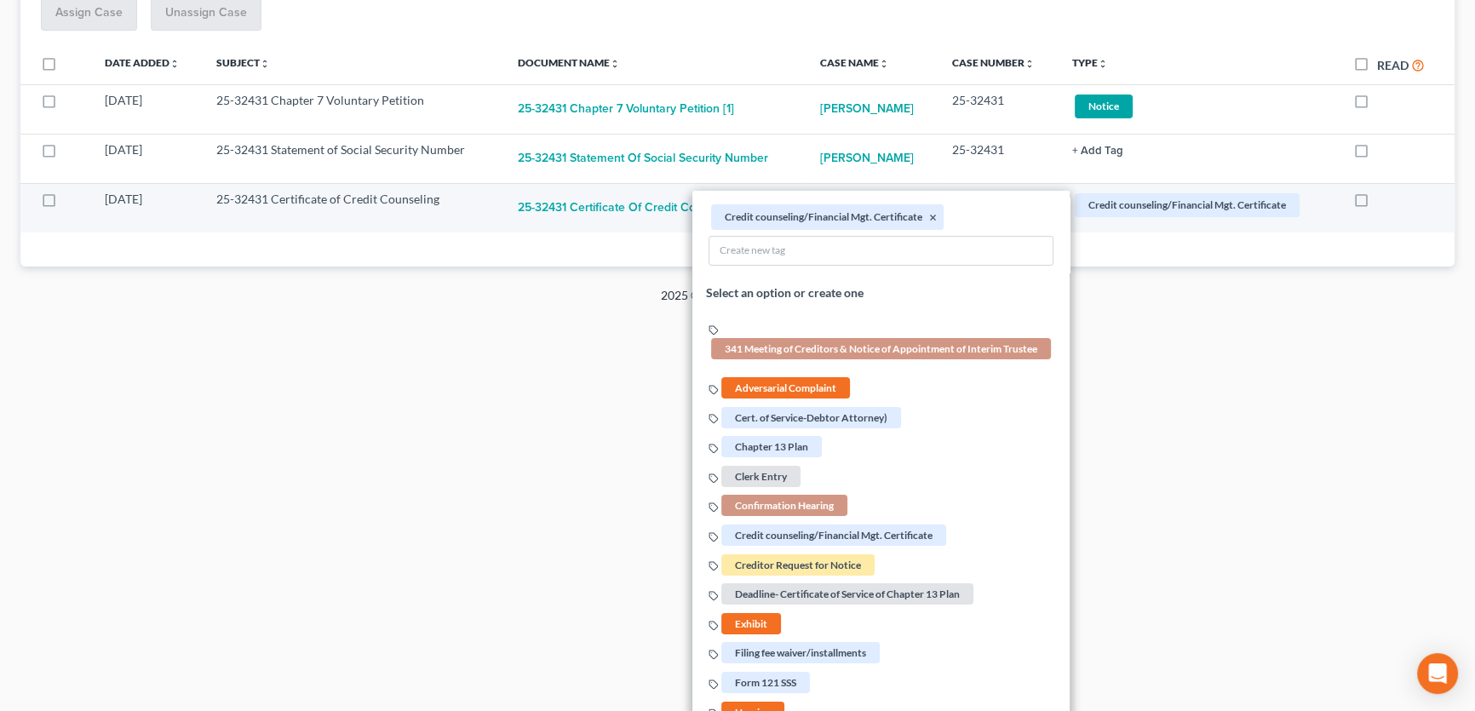
click at [1255, 393] on div "Home New Case Client Portal Directory Cases DebtorCC Payments B&B Law Offices, …" at bounding box center [737, 46] width 1475 height 711
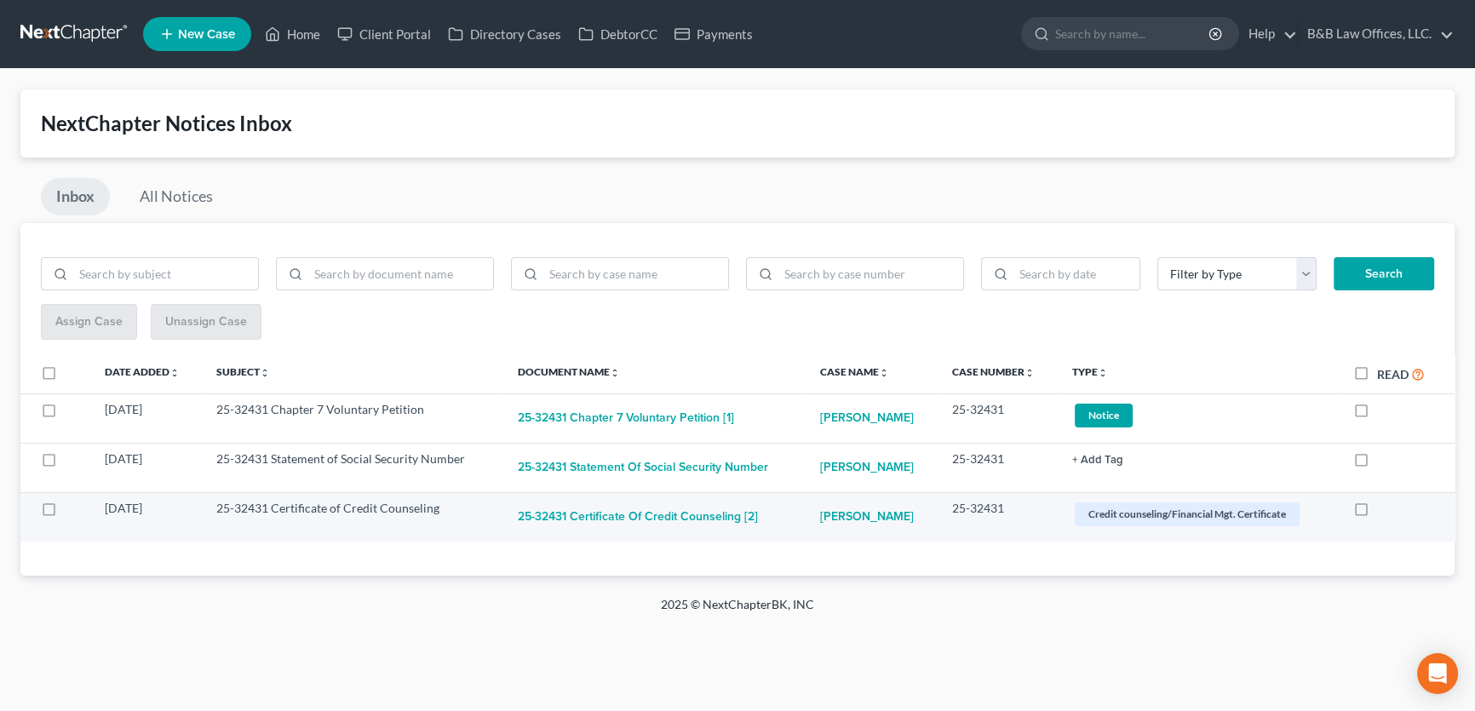
scroll to position [0, 0]
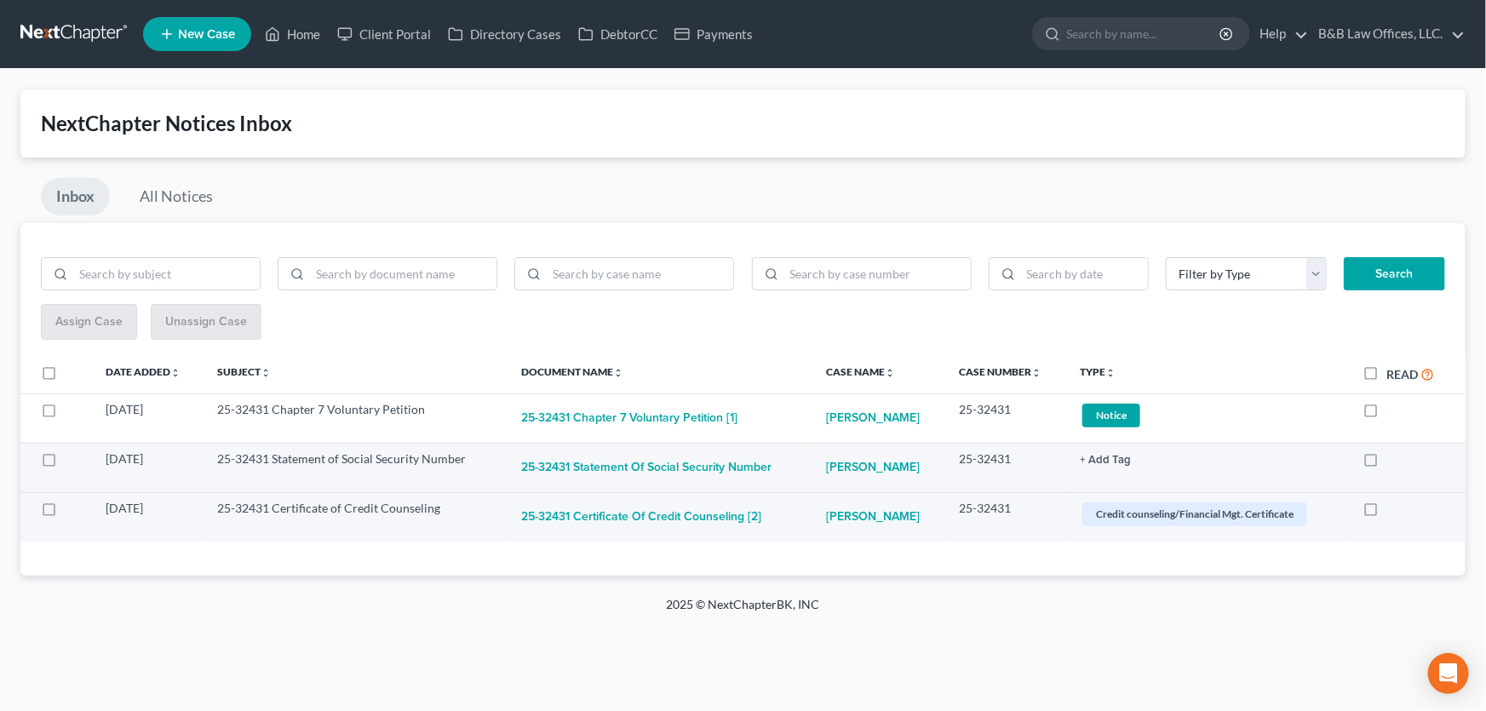
click at [1100, 461] on button "+ Add Tag" at bounding box center [1105, 460] width 51 height 11
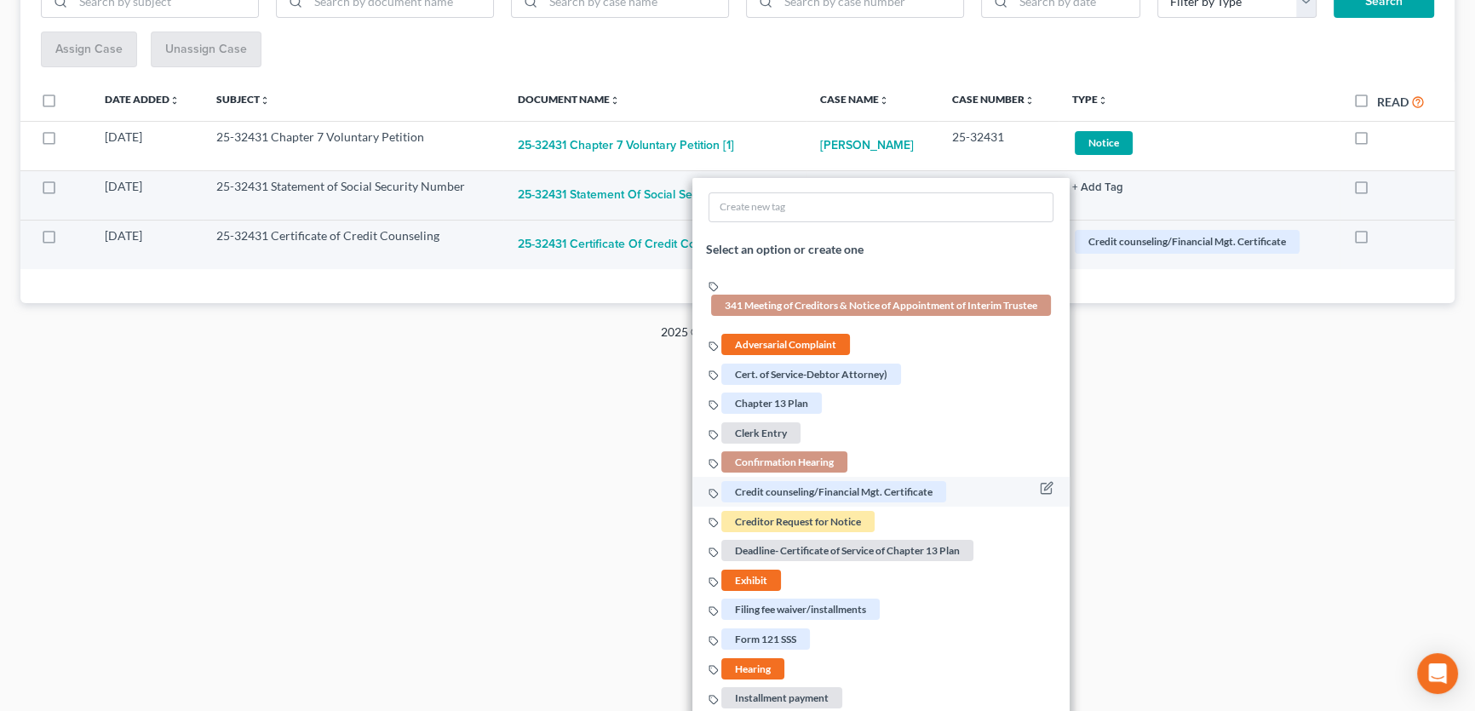
scroll to position [309, 0]
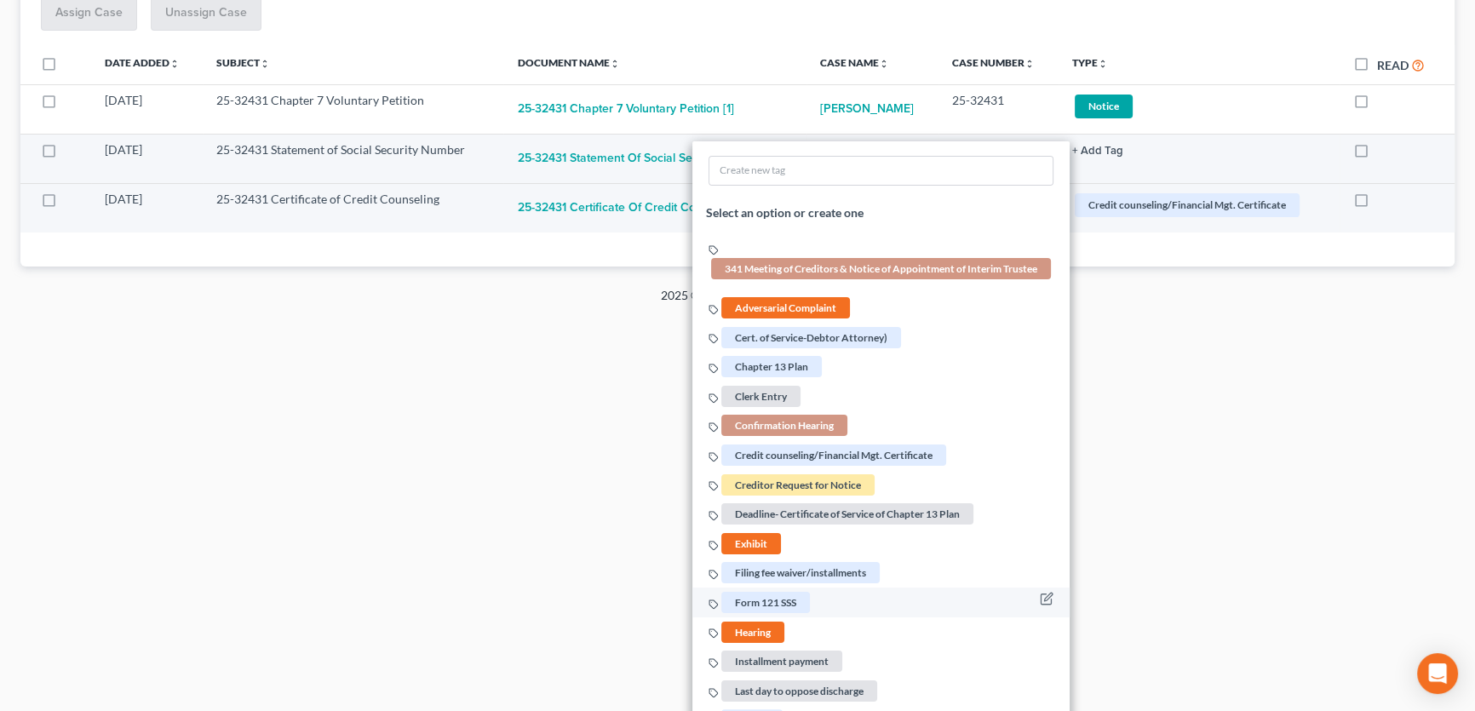
click at [774, 599] on span "Form 121 SSS" at bounding box center [765, 602] width 89 height 21
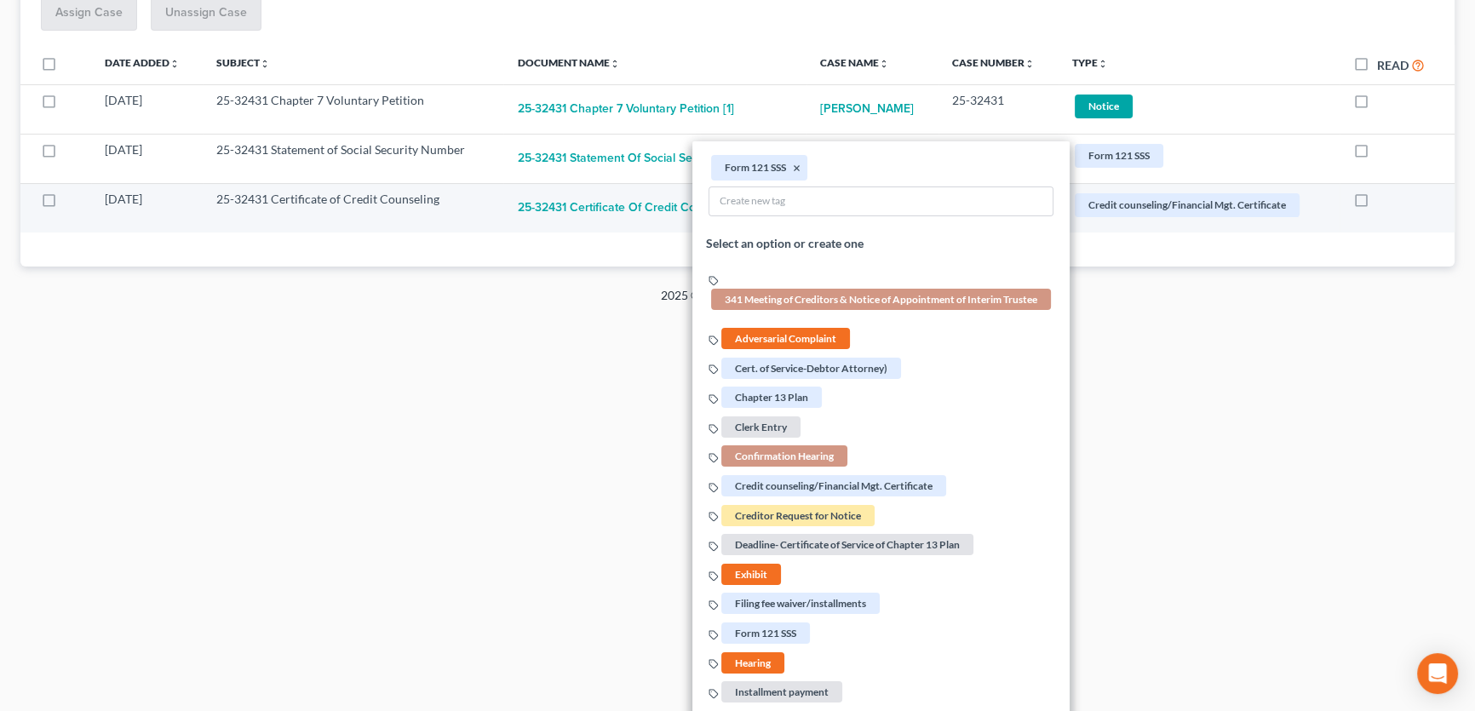
click at [1236, 402] on html "Home New Case Client Portal Directory Cases DebtorCC Payments B&B Law Offices, …" at bounding box center [737, 46] width 1475 height 711
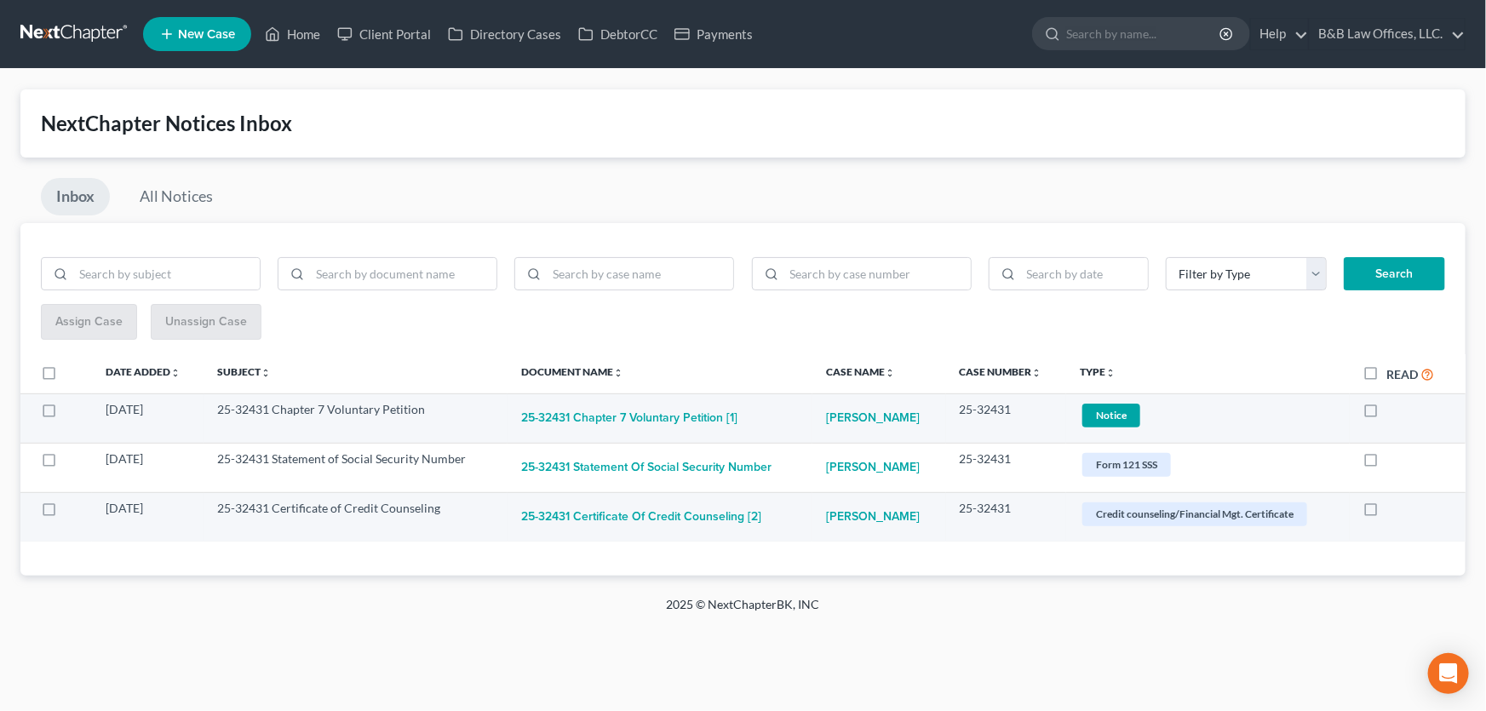
click at [1108, 414] on span "Notice" at bounding box center [1111, 415] width 58 height 23
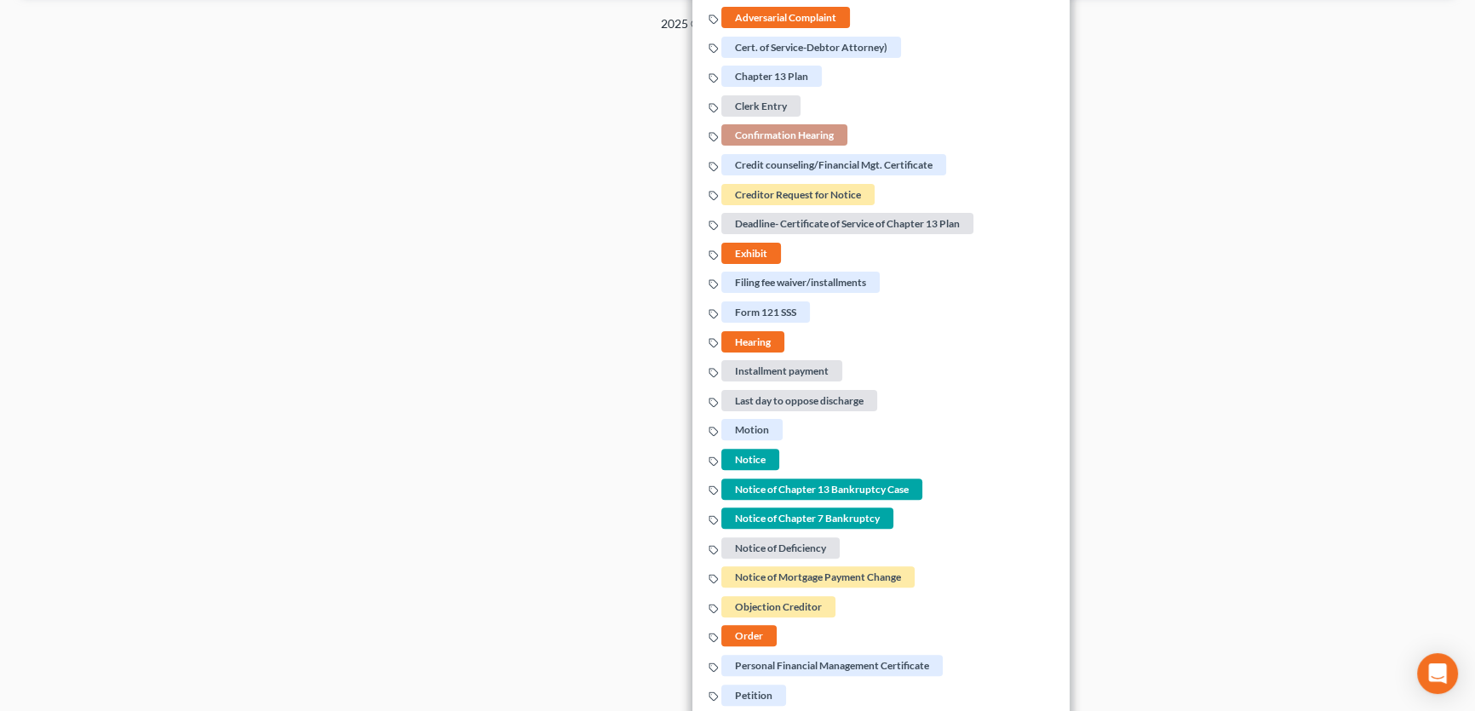
scroll to position [537, 0]
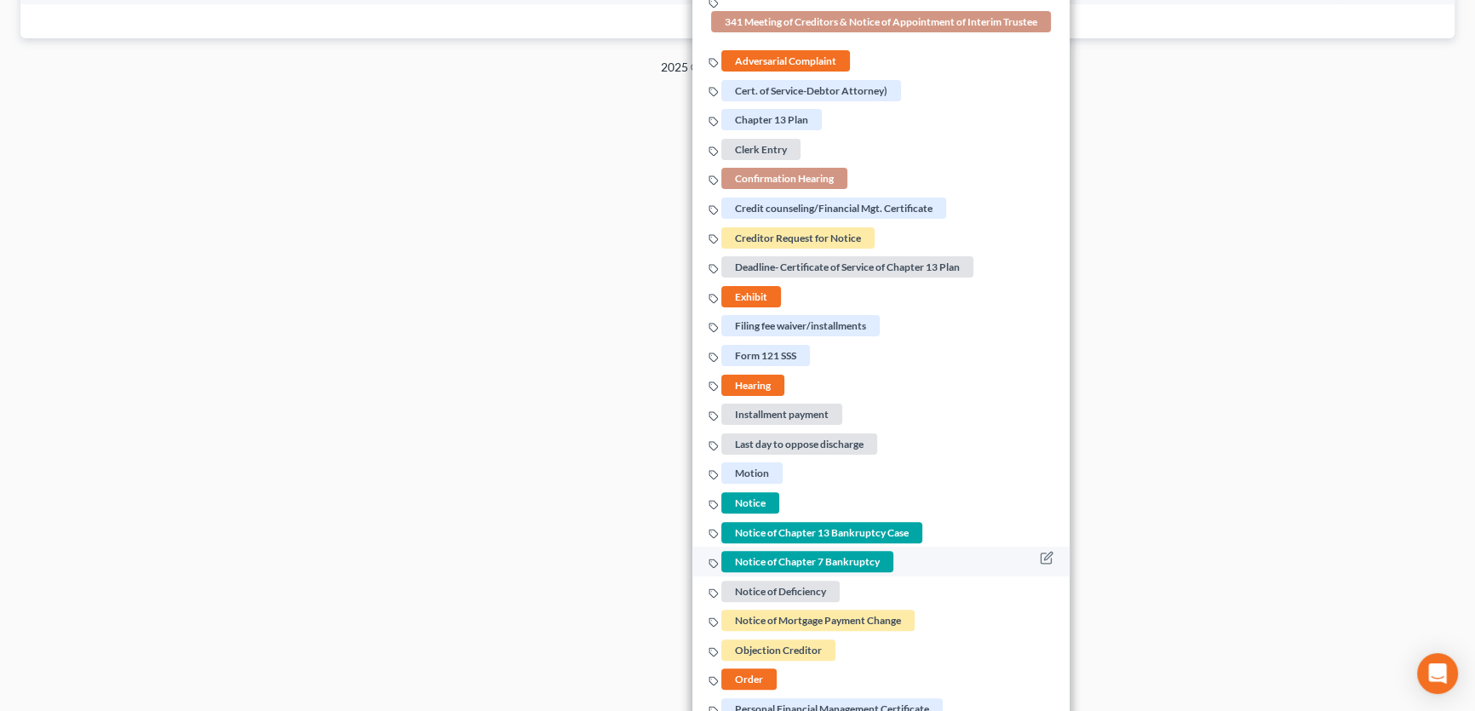
click at [791, 559] on span "Notice of Chapter 7 Bankruptcy" at bounding box center [807, 562] width 172 height 21
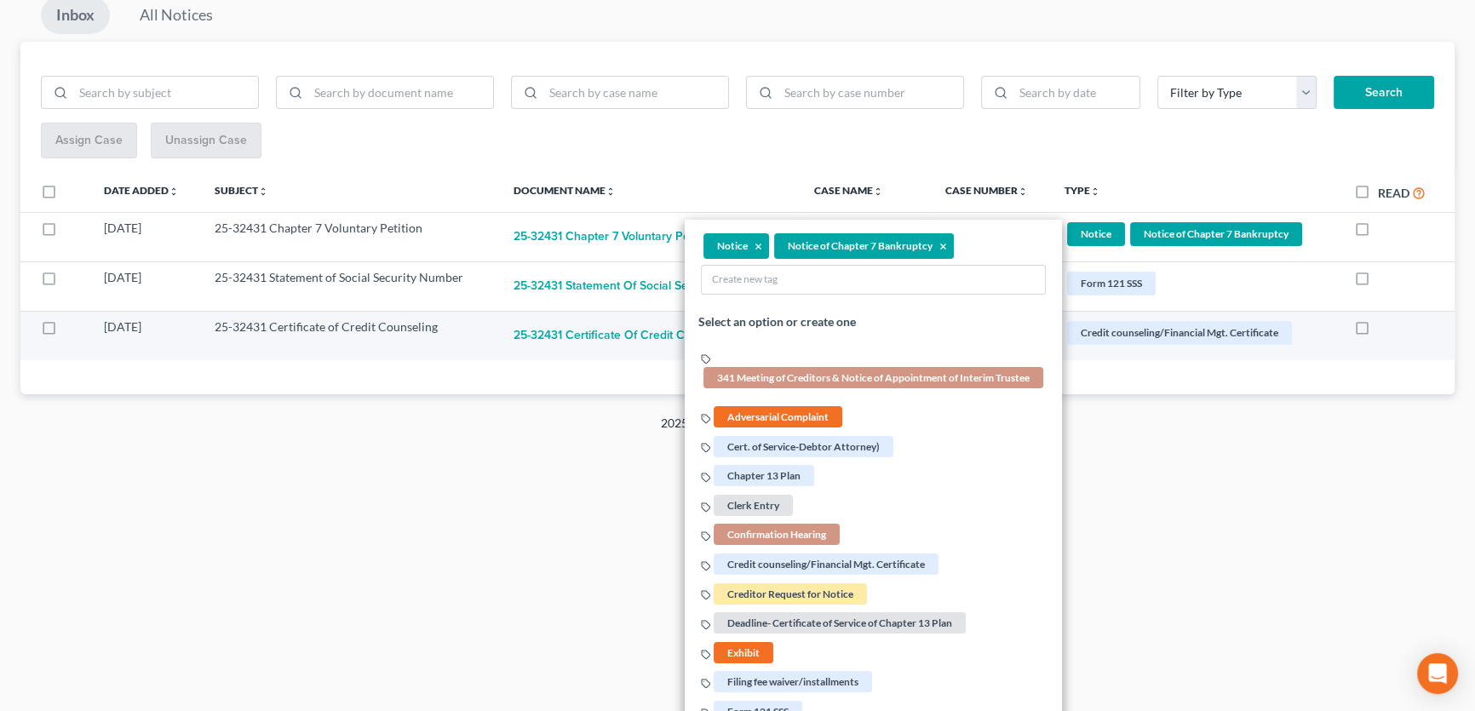
scroll to position [151, 0]
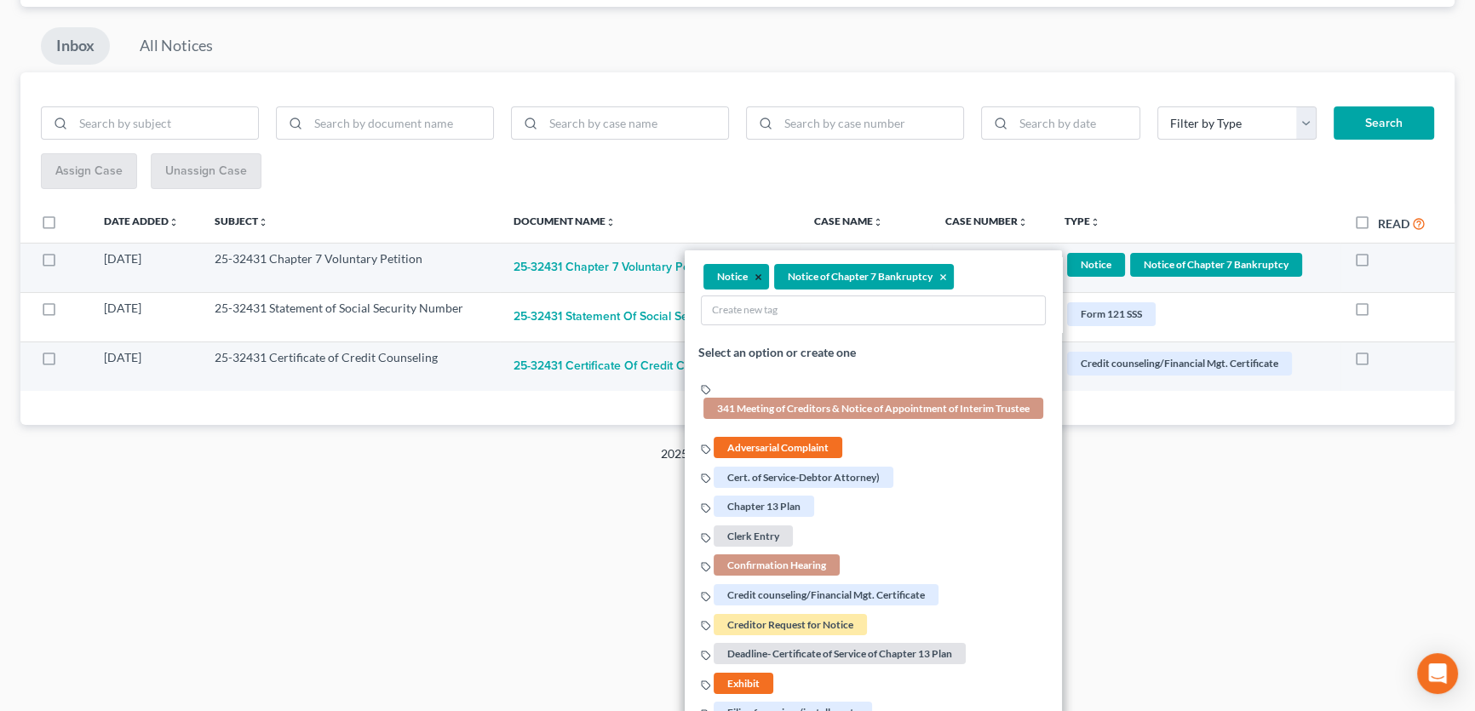
click at [754, 272] on button "×" at bounding box center [758, 277] width 8 height 15
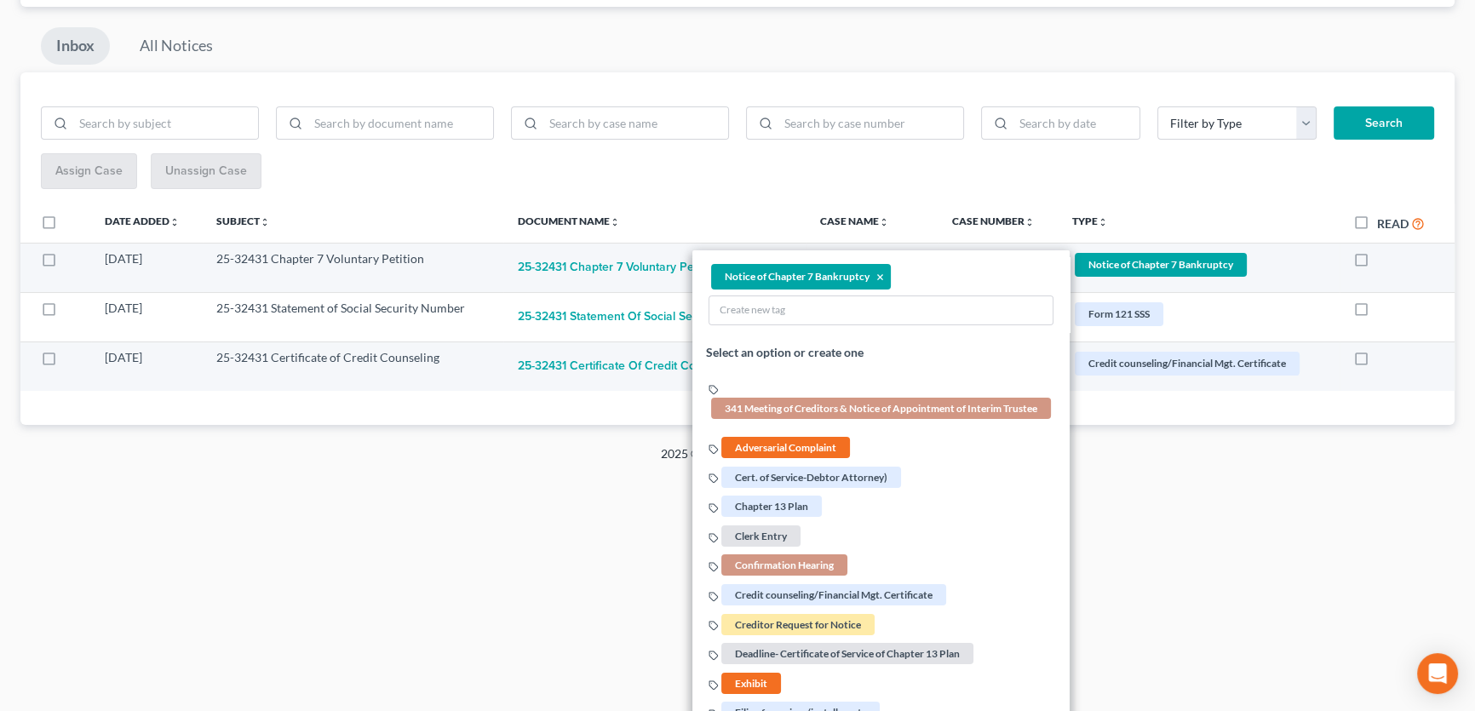
click at [1249, 528] on div "Home New Case Client Portal Directory Cases DebtorCC Payments B&B Law Offices, …" at bounding box center [737, 204] width 1475 height 711
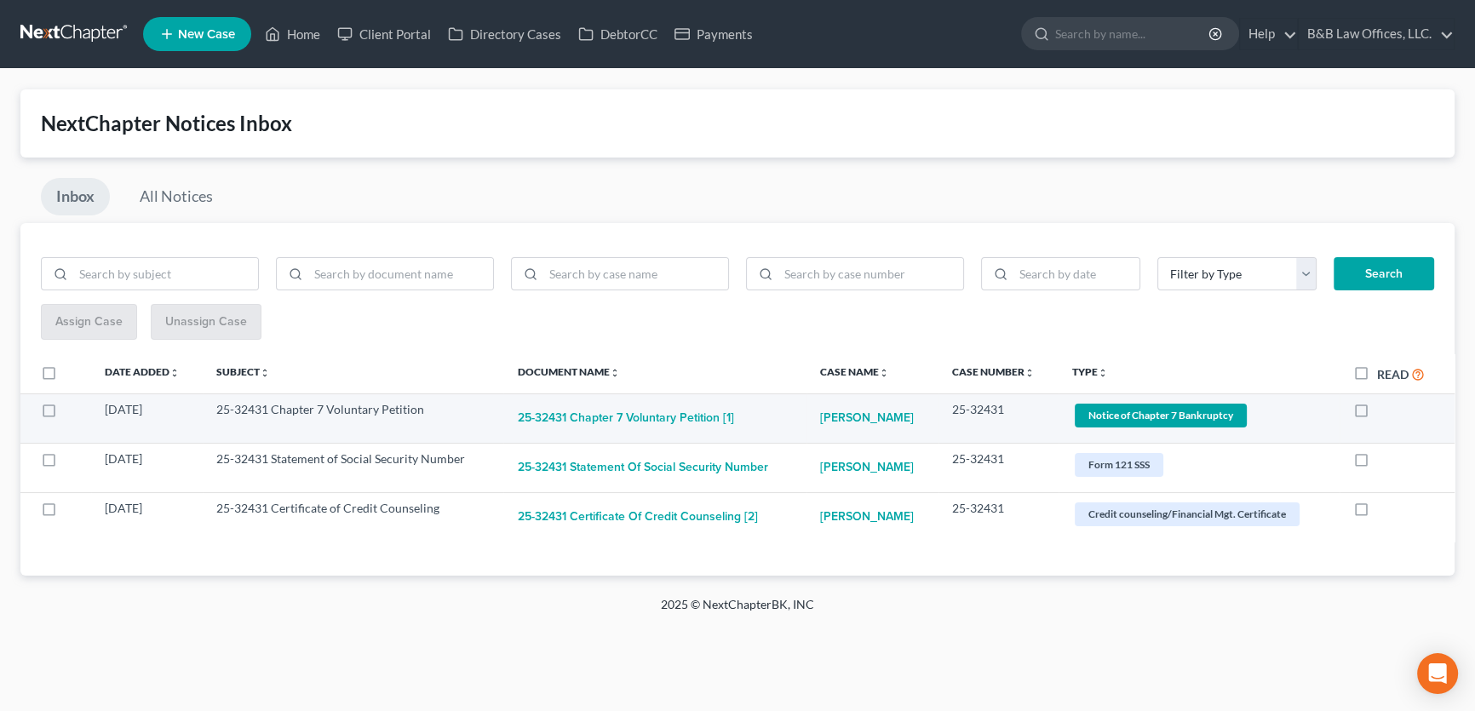
scroll to position [0, 0]
click at [1387, 414] on label at bounding box center [1387, 414] width 0 height 0
click at [1394, 411] on input "checkbox" at bounding box center [1399, 406] width 11 height 11
checkbox input "true"
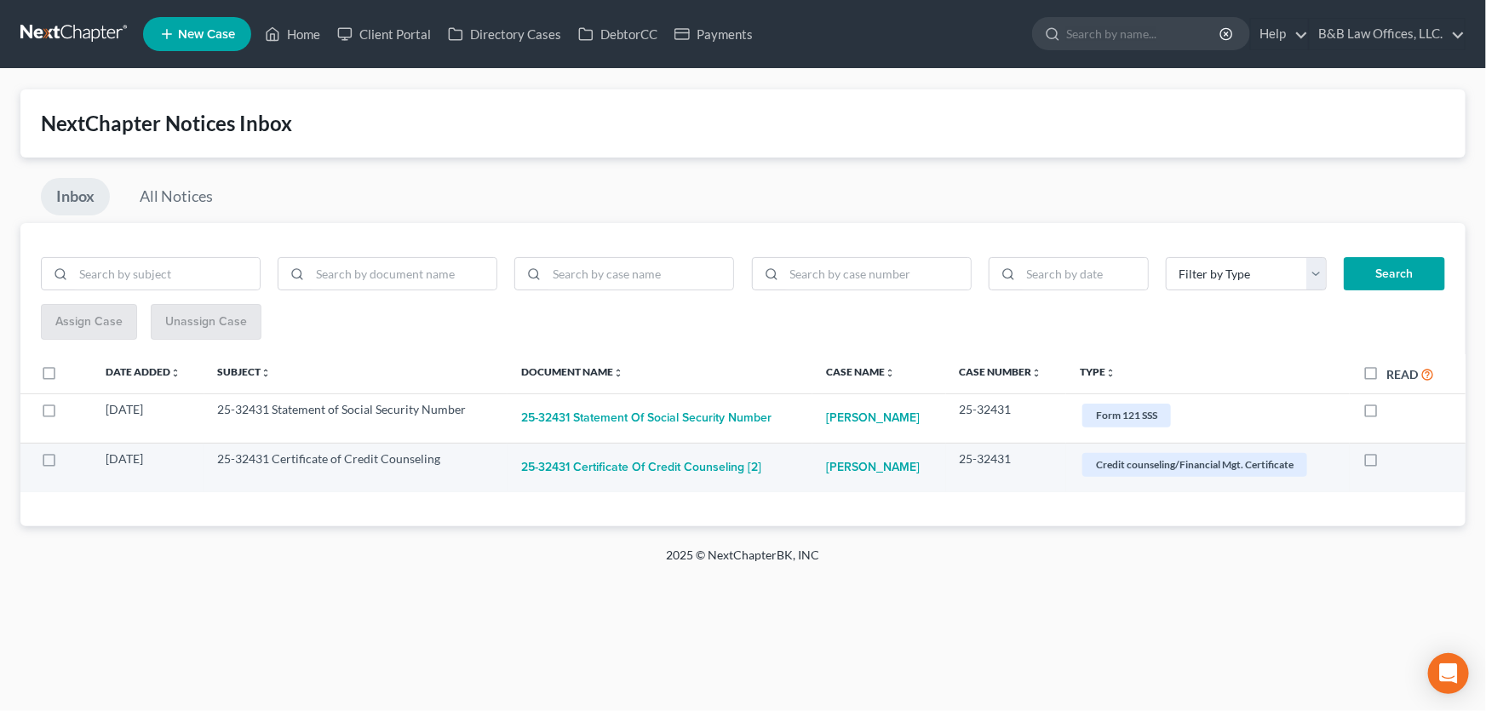
click at [1387, 463] on label at bounding box center [1387, 463] width 0 height 0
click at [1394, 460] on input "checkbox" at bounding box center [1399, 455] width 11 height 11
checkbox input "true"
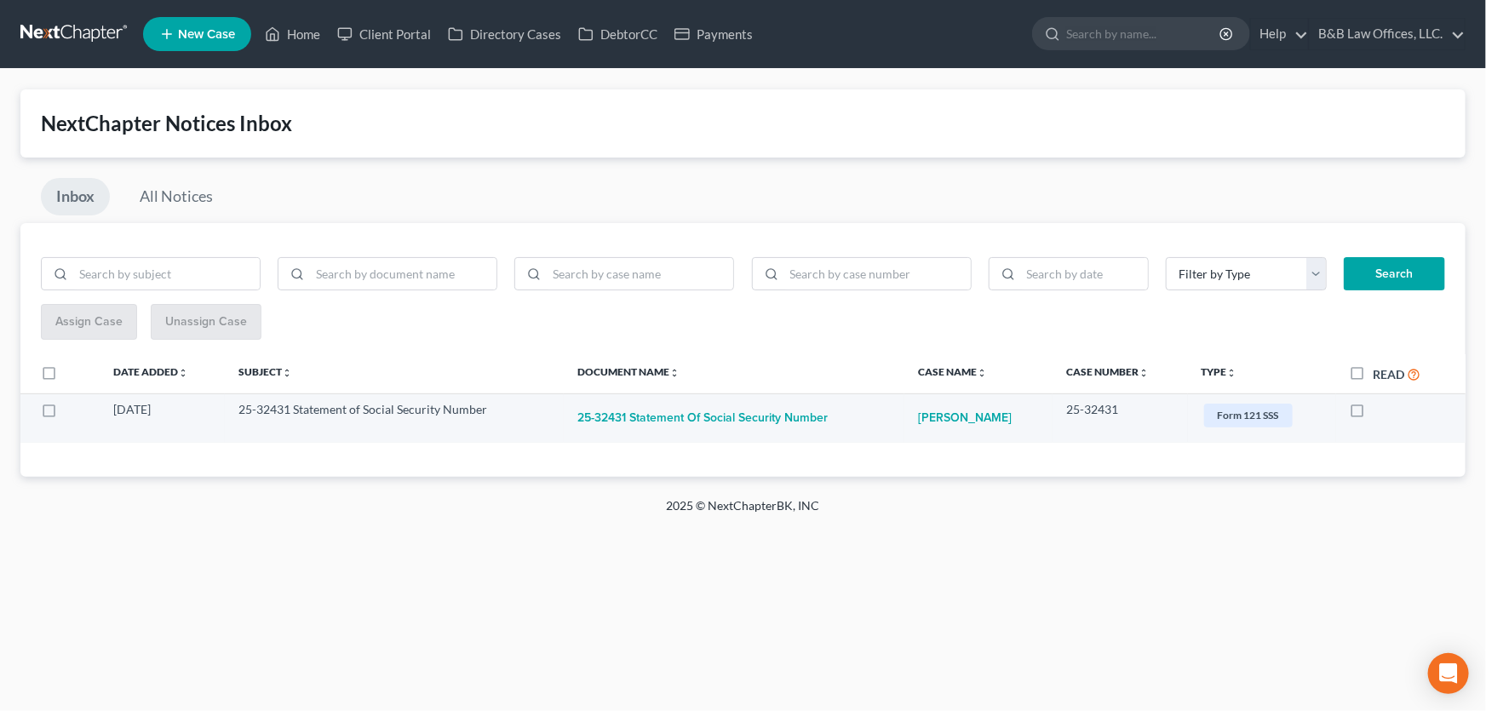
click at [1371, 415] on div at bounding box center [1397, 409] width 95 height 17
click at [1373, 414] on label at bounding box center [1373, 414] width 0 height 0
click at [1380, 410] on input "checkbox" at bounding box center [1385, 406] width 11 height 11
checkbox input "true"
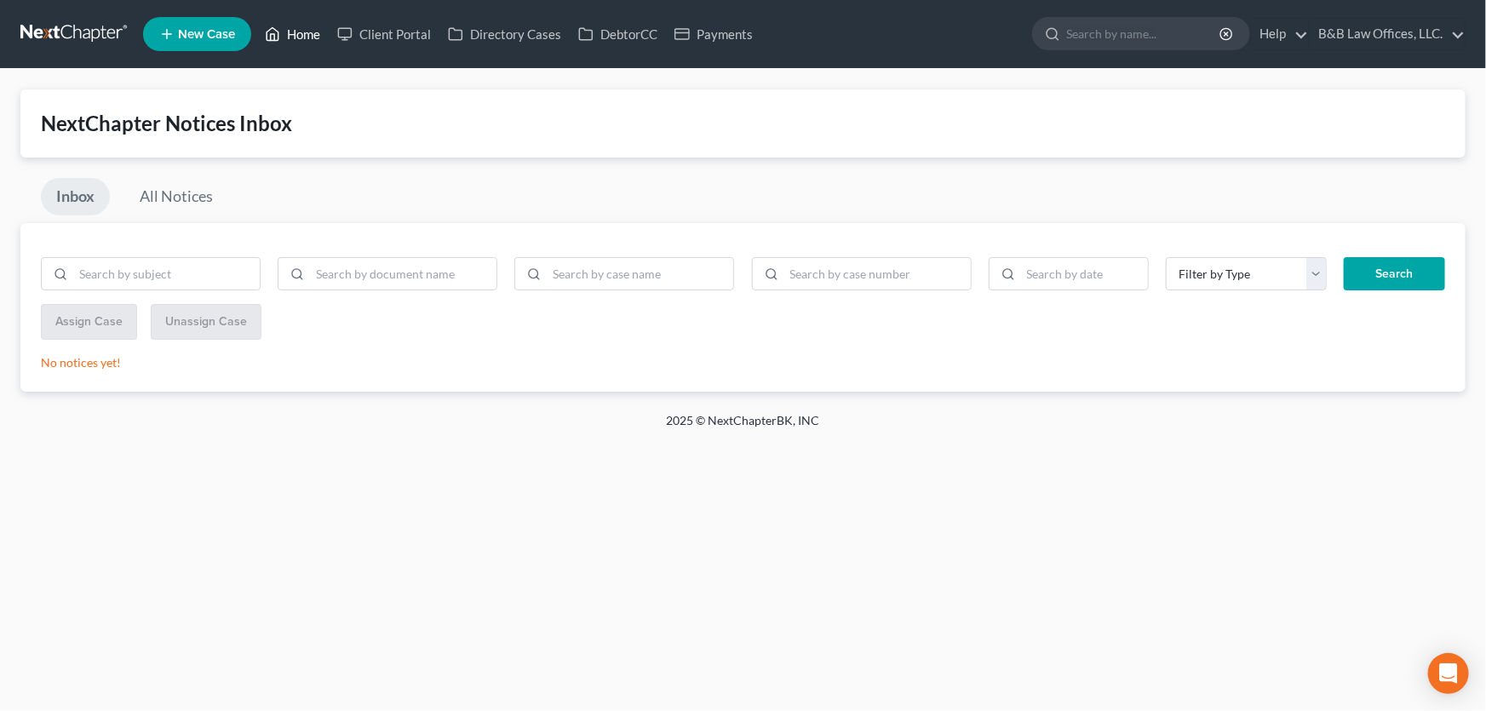
click at [294, 37] on link "Home" at bounding box center [292, 34] width 72 height 31
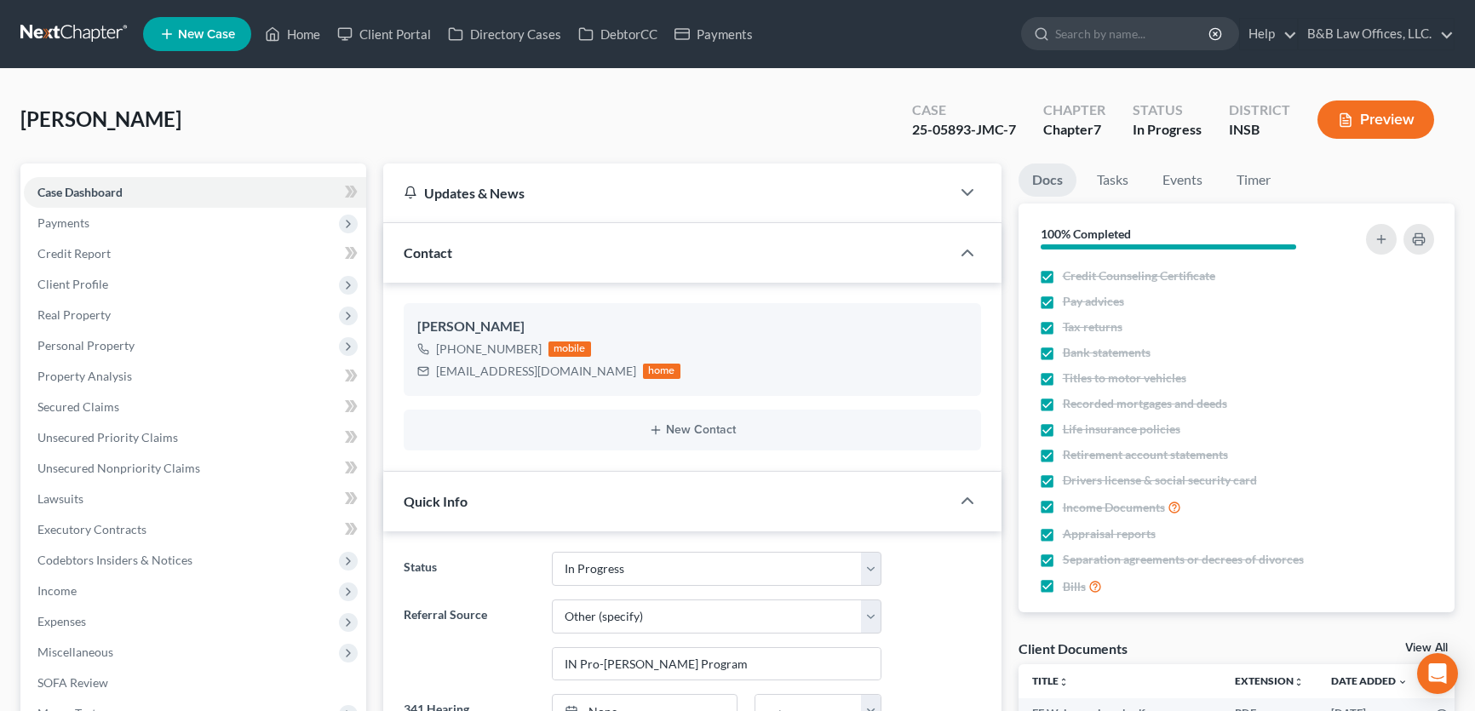
select select "9"
select select "6"
select select "0"
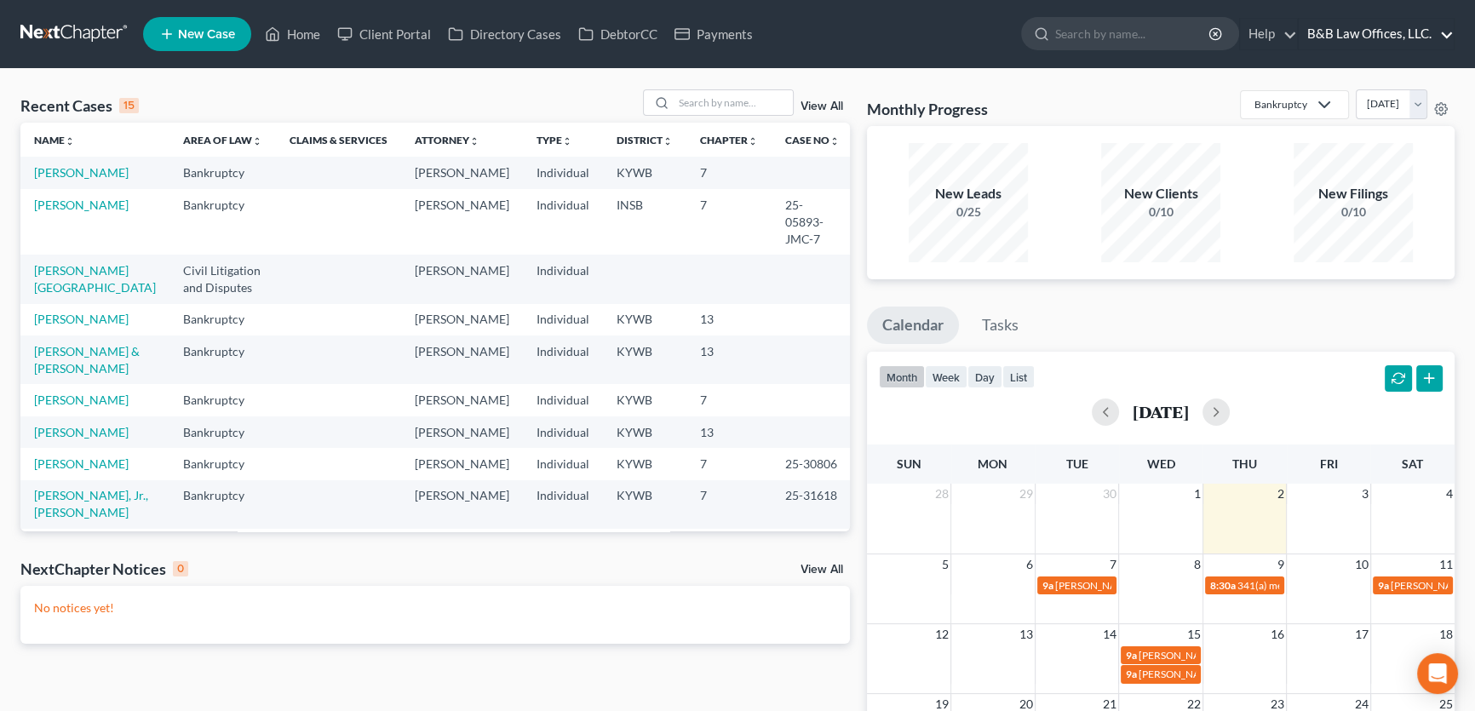
click at [1408, 39] on link "B&B Law Offices, LLC." at bounding box center [1375, 34] width 155 height 31
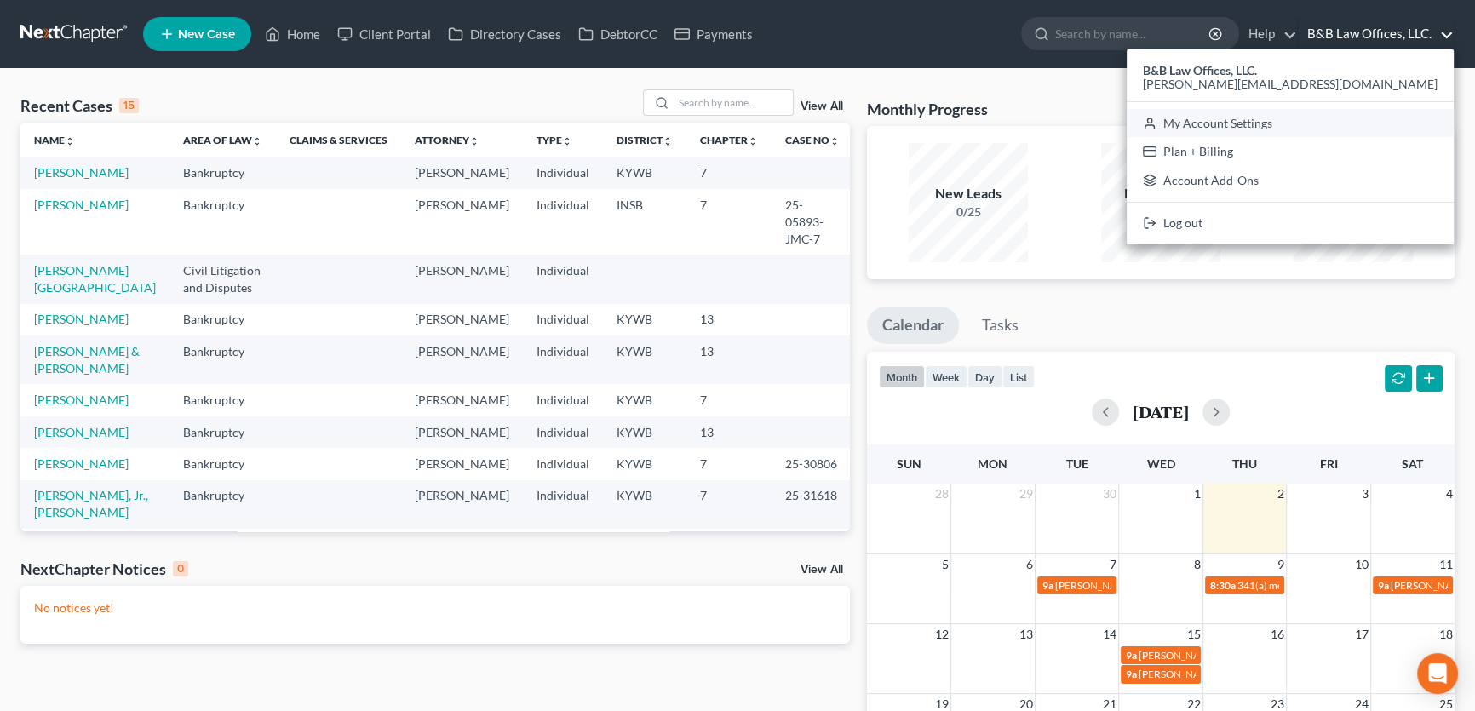
click at [1380, 115] on link "My Account Settings" at bounding box center [1289, 123] width 327 height 29
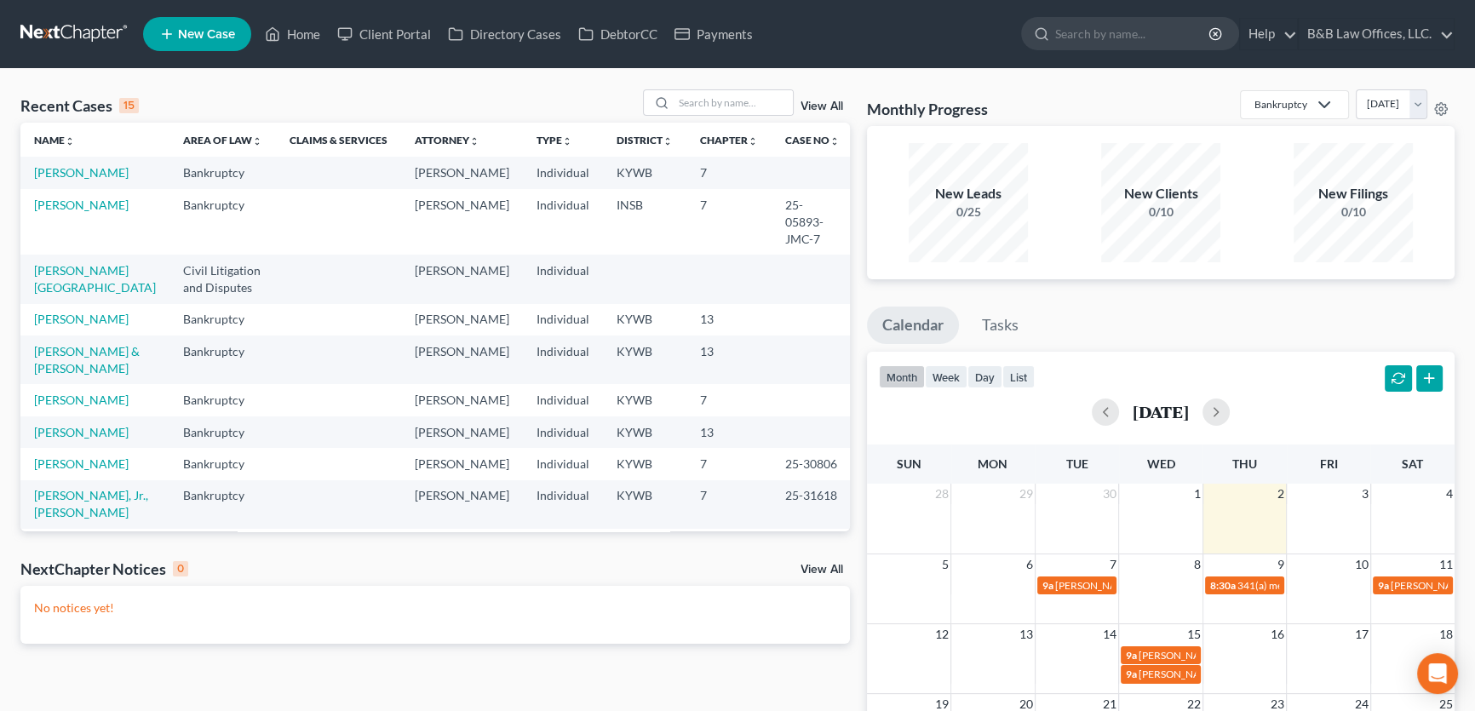
select select "24"
select select "18"
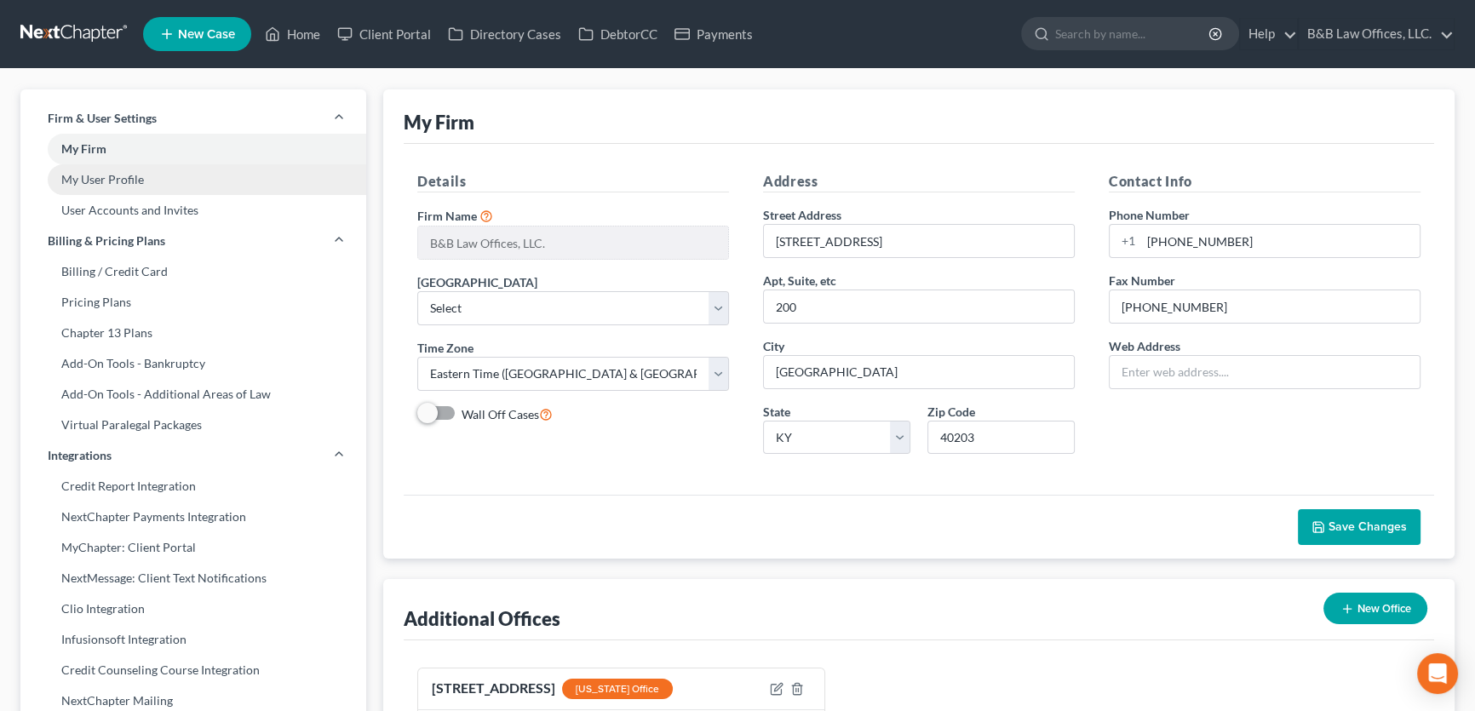
click at [207, 183] on link "My User Profile" at bounding box center [193, 179] width 346 height 31
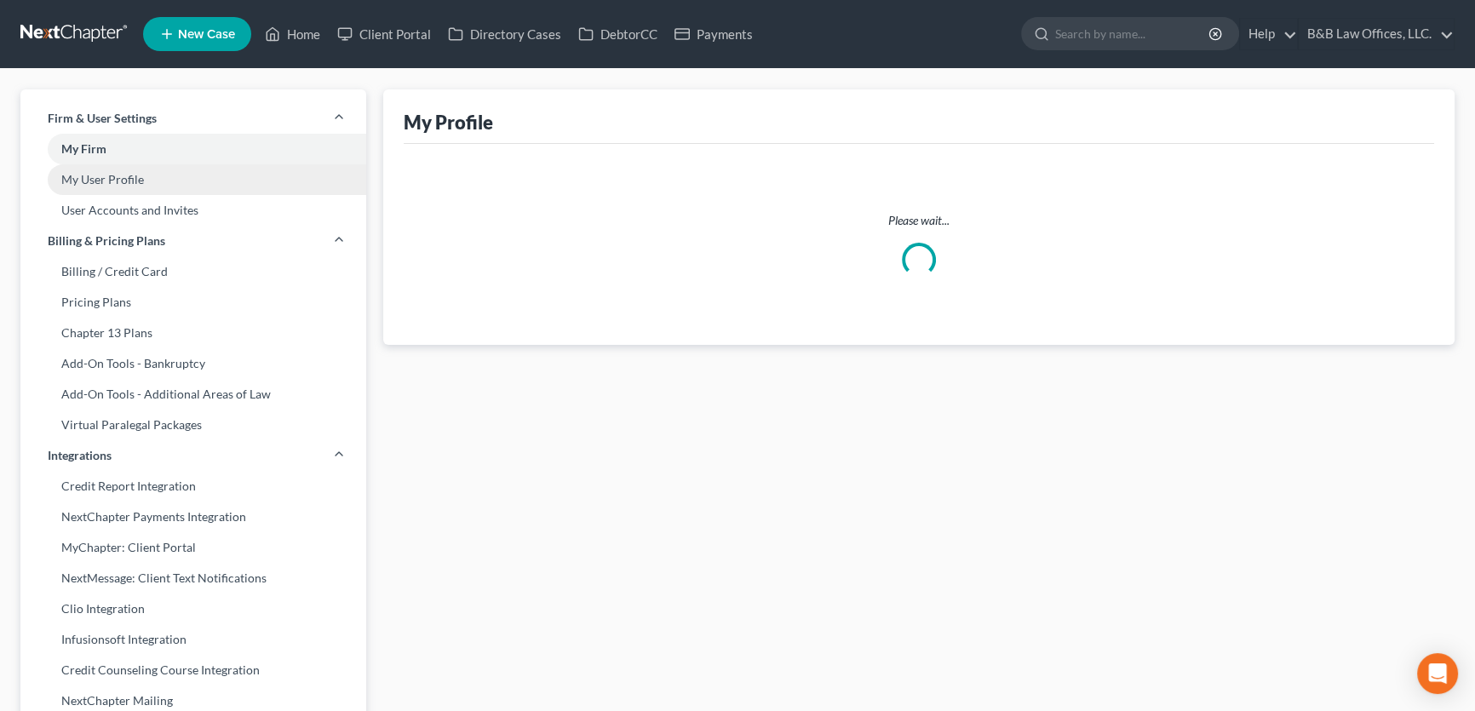
select select "18"
select select "33"
select select "attorney"
select select "0"
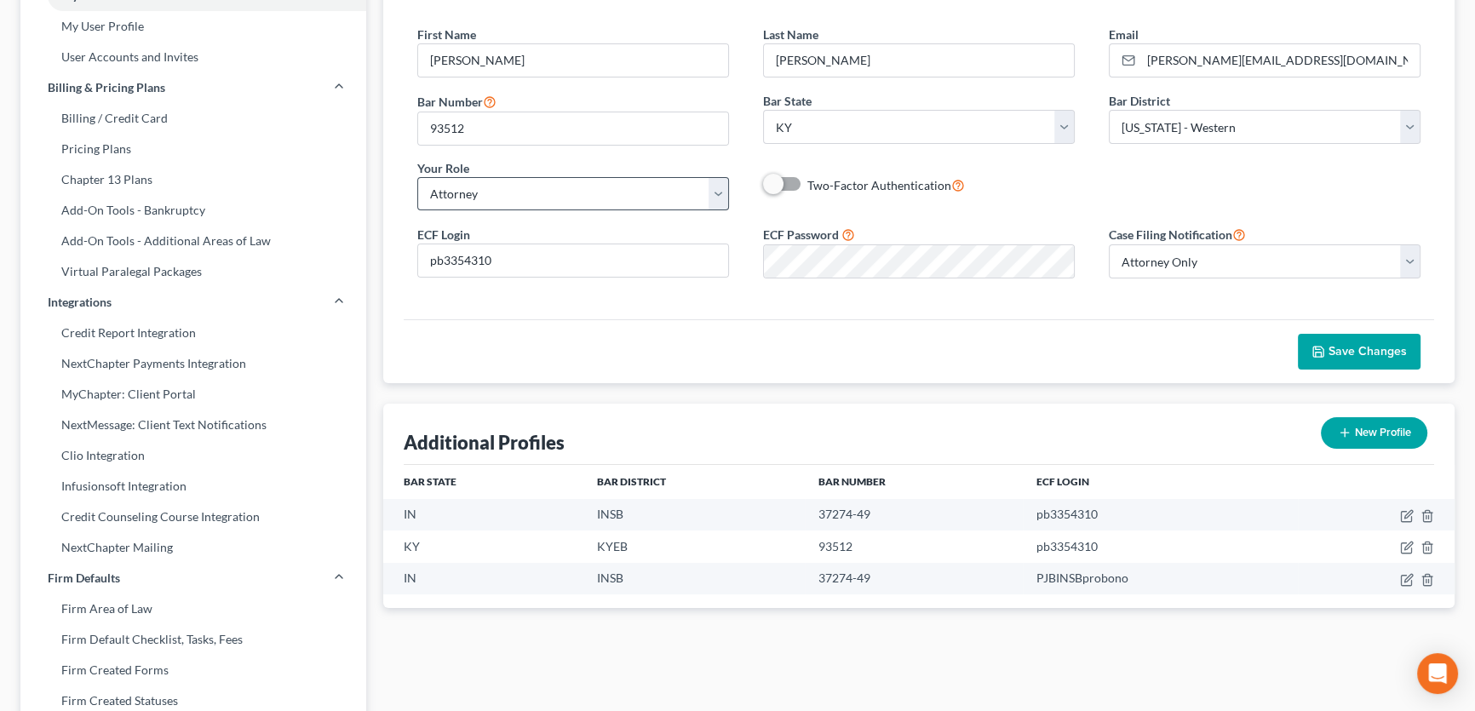
scroll to position [154, 0]
click at [788, 186] on span at bounding box center [783, 183] width 41 height 20
click at [807, 181] on label "Two-Factor Authentication" at bounding box center [886, 185] width 158 height 20
click at [814, 181] on input "Two-Factor Authentication" at bounding box center [819, 180] width 11 height 11
checkbox input "true"
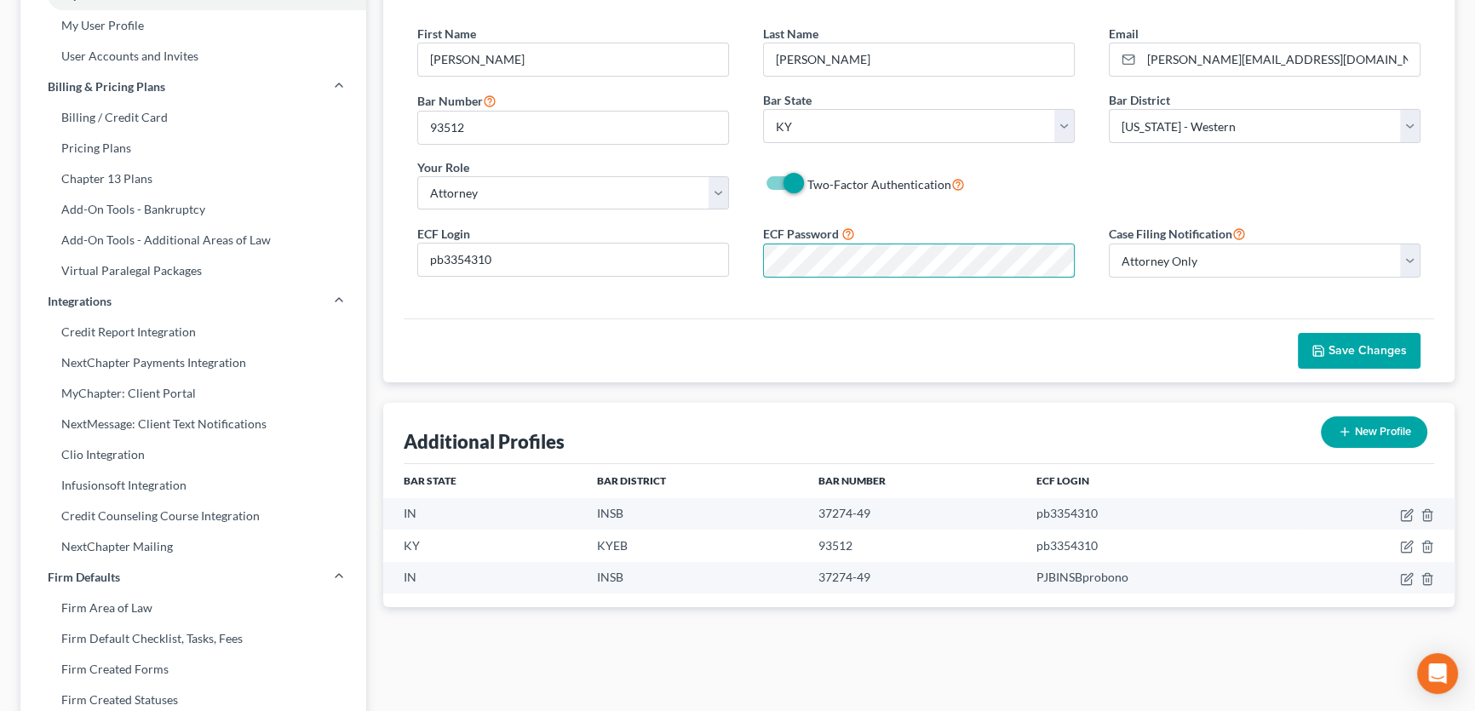
scroll to position [0, 0]
click at [1138, 351] on div "Save Changes" at bounding box center [919, 350] width 1030 height 64
click at [1360, 350] on span "Save Changes" at bounding box center [1367, 350] width 78 height 14
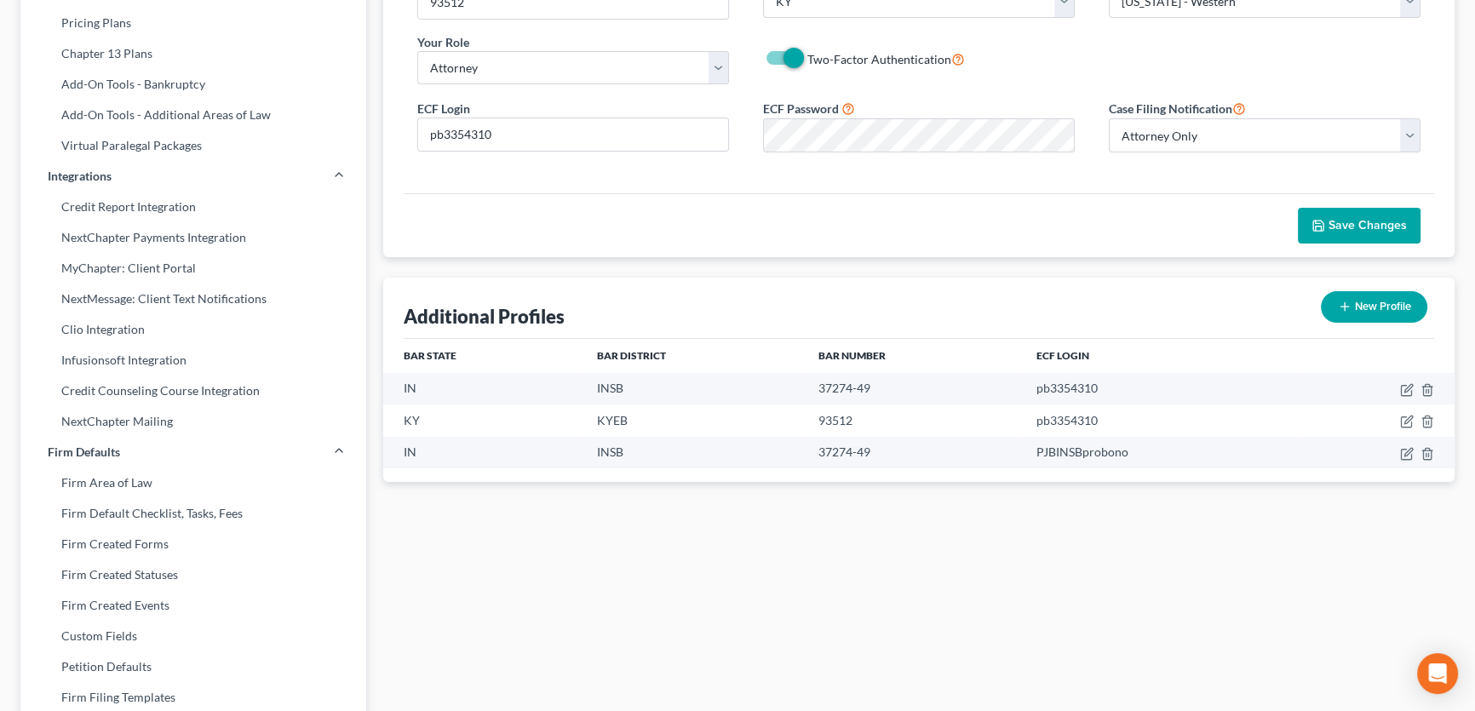
scroll to position [309, 0]
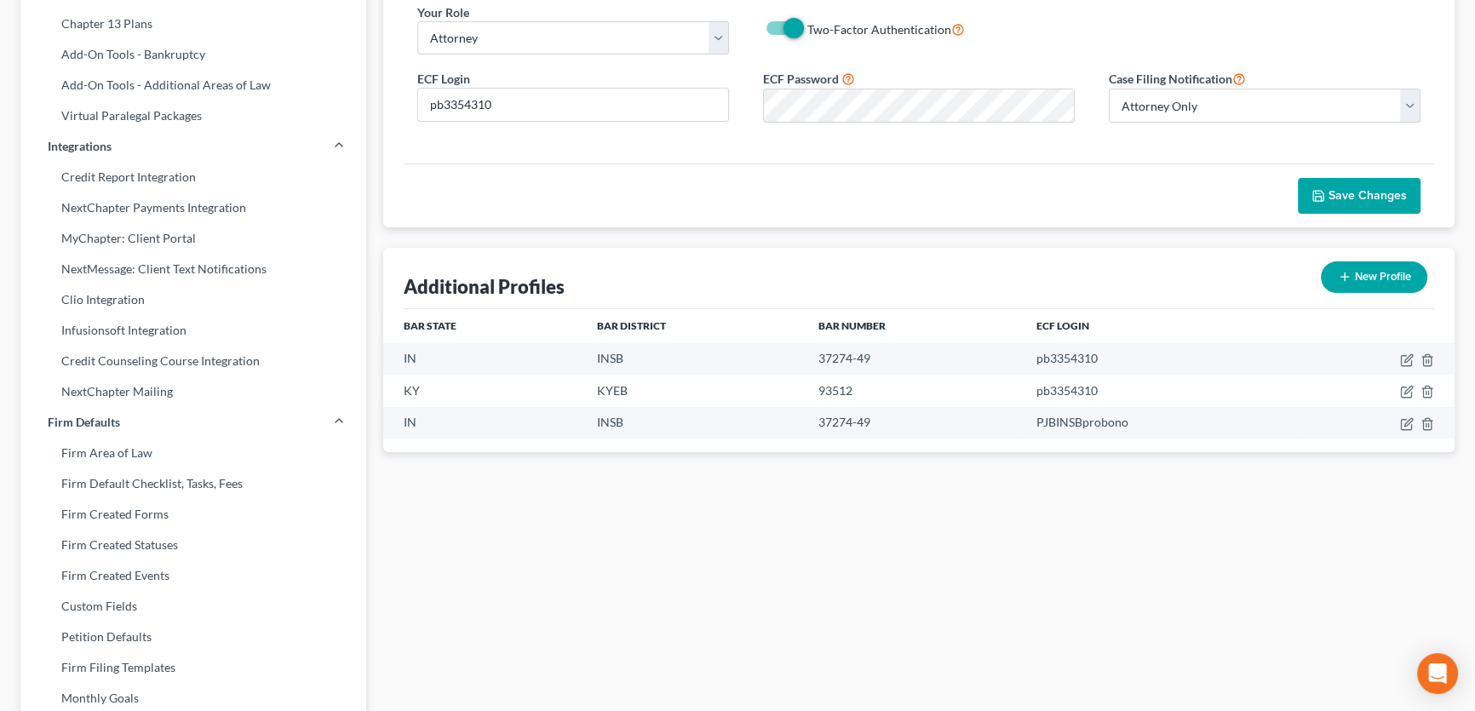
click at [1340, 186] on button "Save Changes" at bounding box center [1359, 196] width 123 height 36
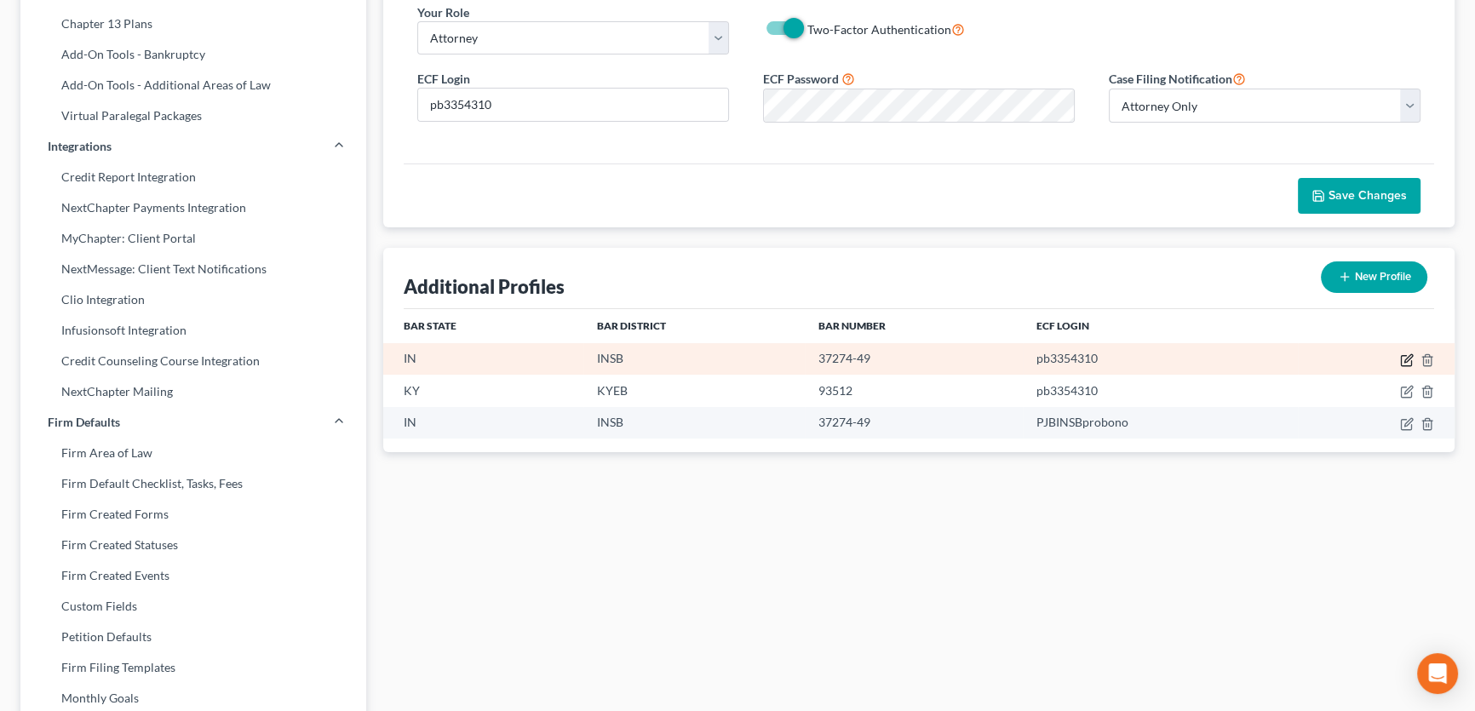
click at [1404, 358] on icon "button" at bounding box center [1408, 358] width 8 height 8
select select "15"
select select "28"
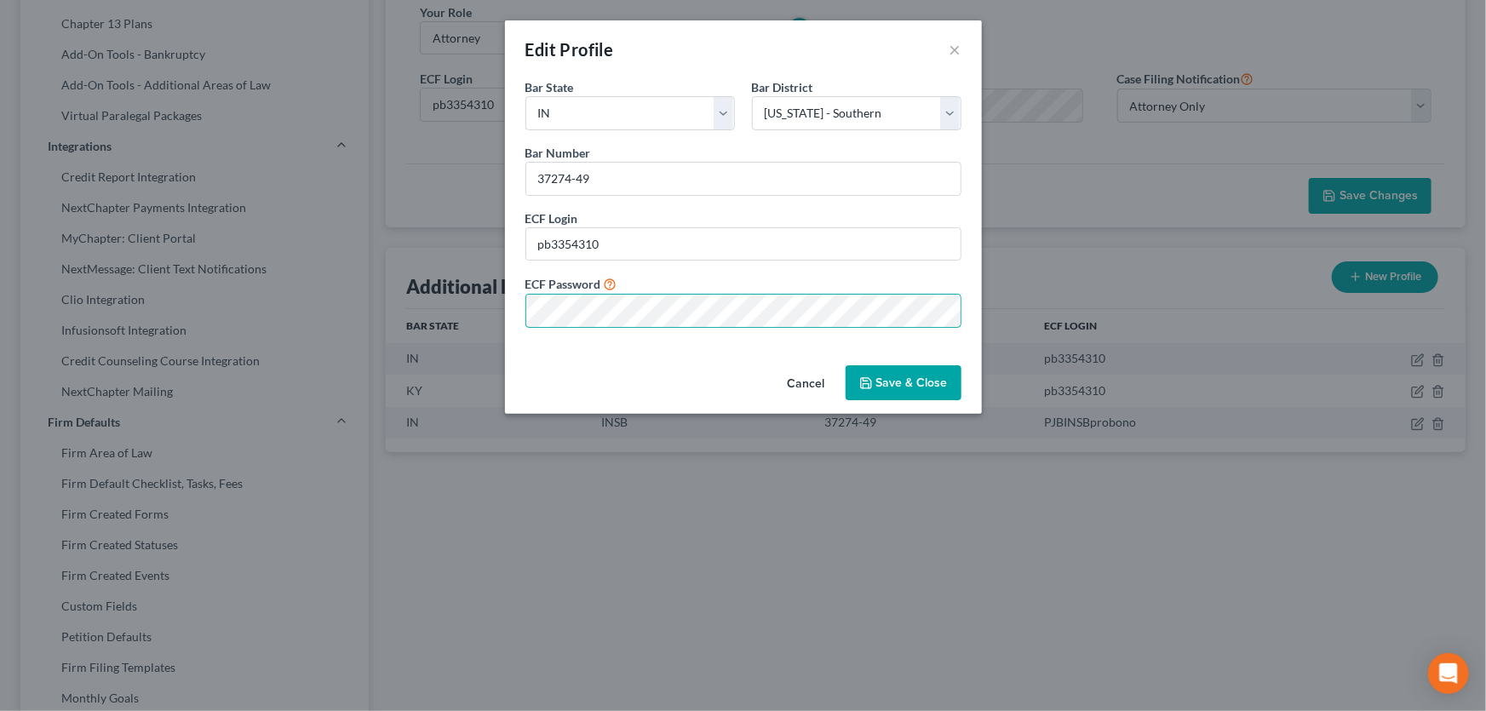
click at [423, 312] on div "Edit Profile × Bar State * State [US_STATE] AK AR AZ CA CO CT DE DC [GEOGRAPHIC…" at bounding box center [743, 355] width 1486 height 711
click at [906, 383] on button "Save & Close" at bounding box center [903, 383] width 116 height 36
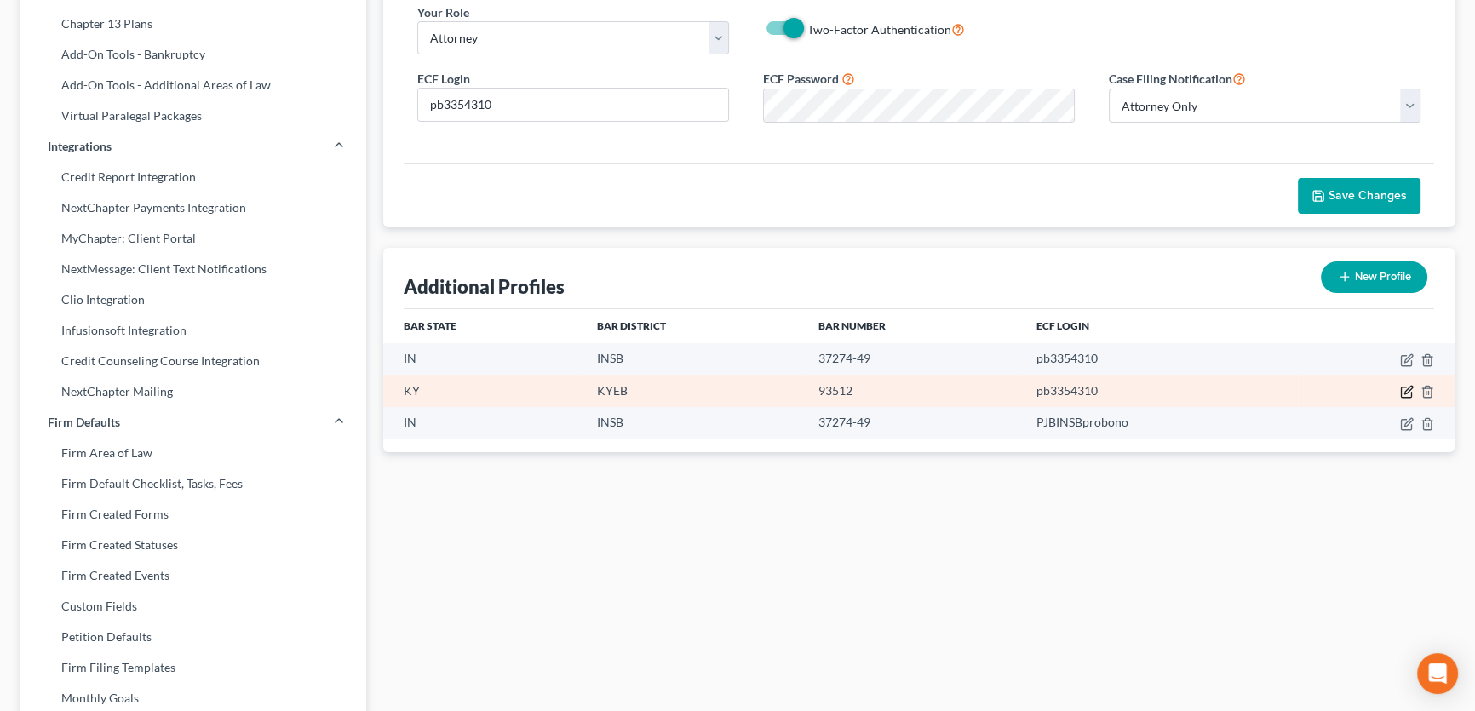
click at [1404, 389] on icon "button" at bounding box center [1407, 392] width 14 height 14
select select "18"
select select "32"
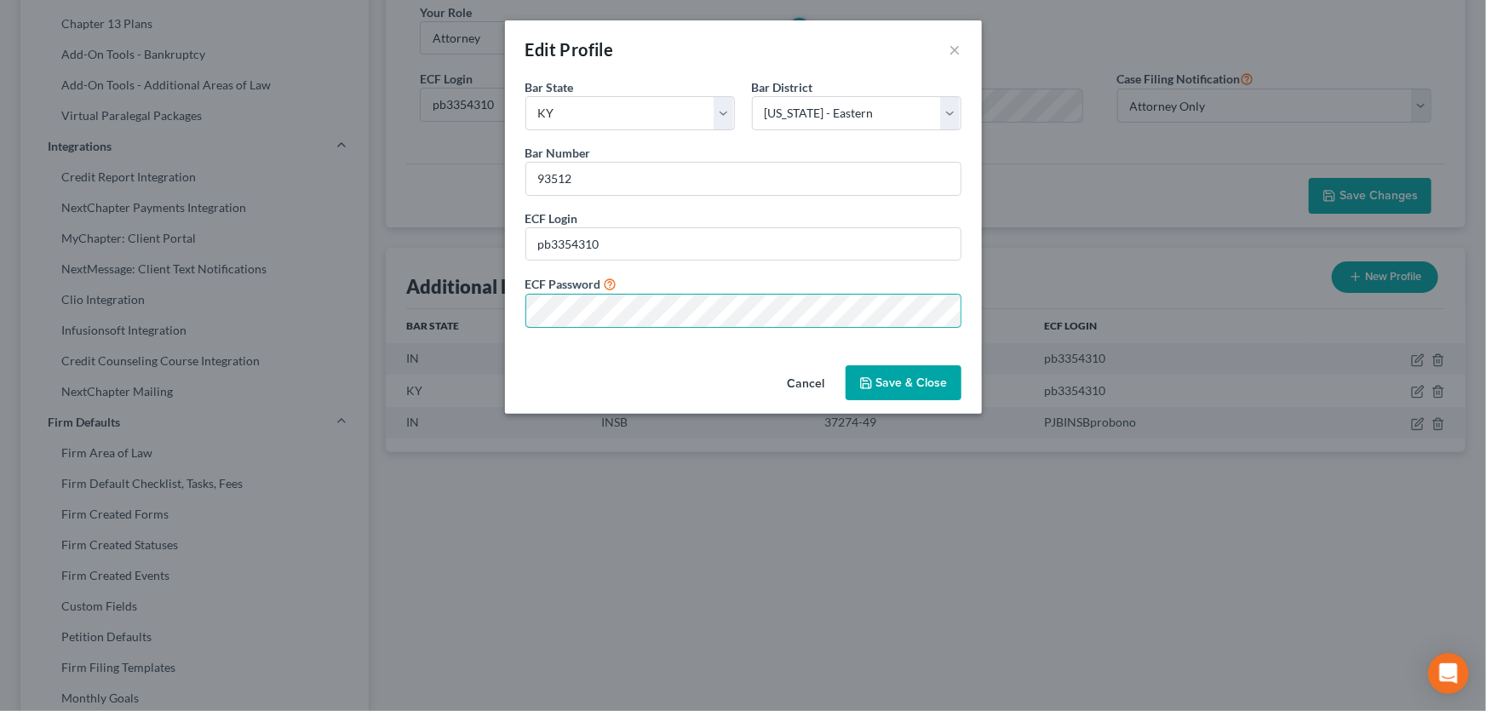
click at [509, 314] on div "Bar State * State [US_STATE] AK AR AZ CA CO CT DE DC [GEOGRAPHIC_DATA] [GEOGRAP…" at bounding box center [743, 218] width 477 height 280
click at [889, 382] on button "Save & Close" at bounding box center [903, 383] width 116 height 36
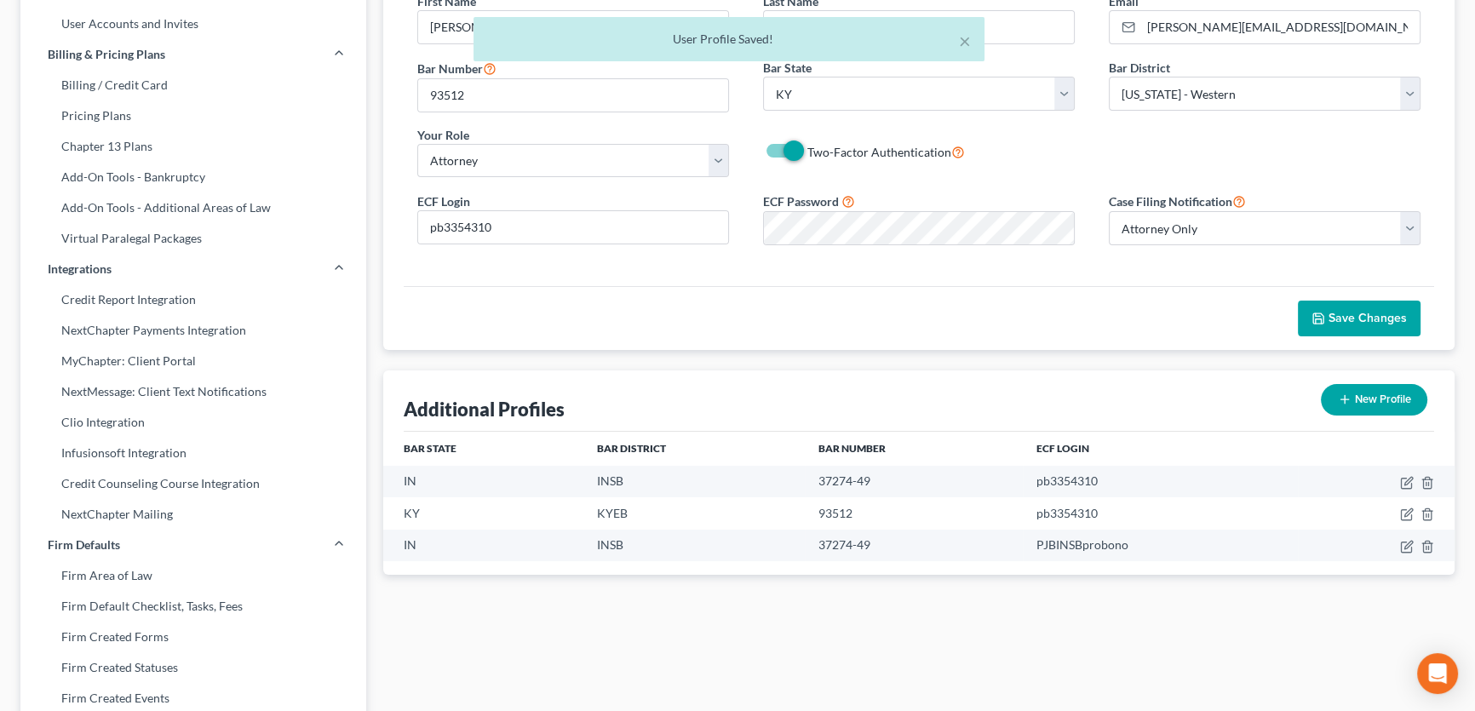
scroll to position [0, 0]
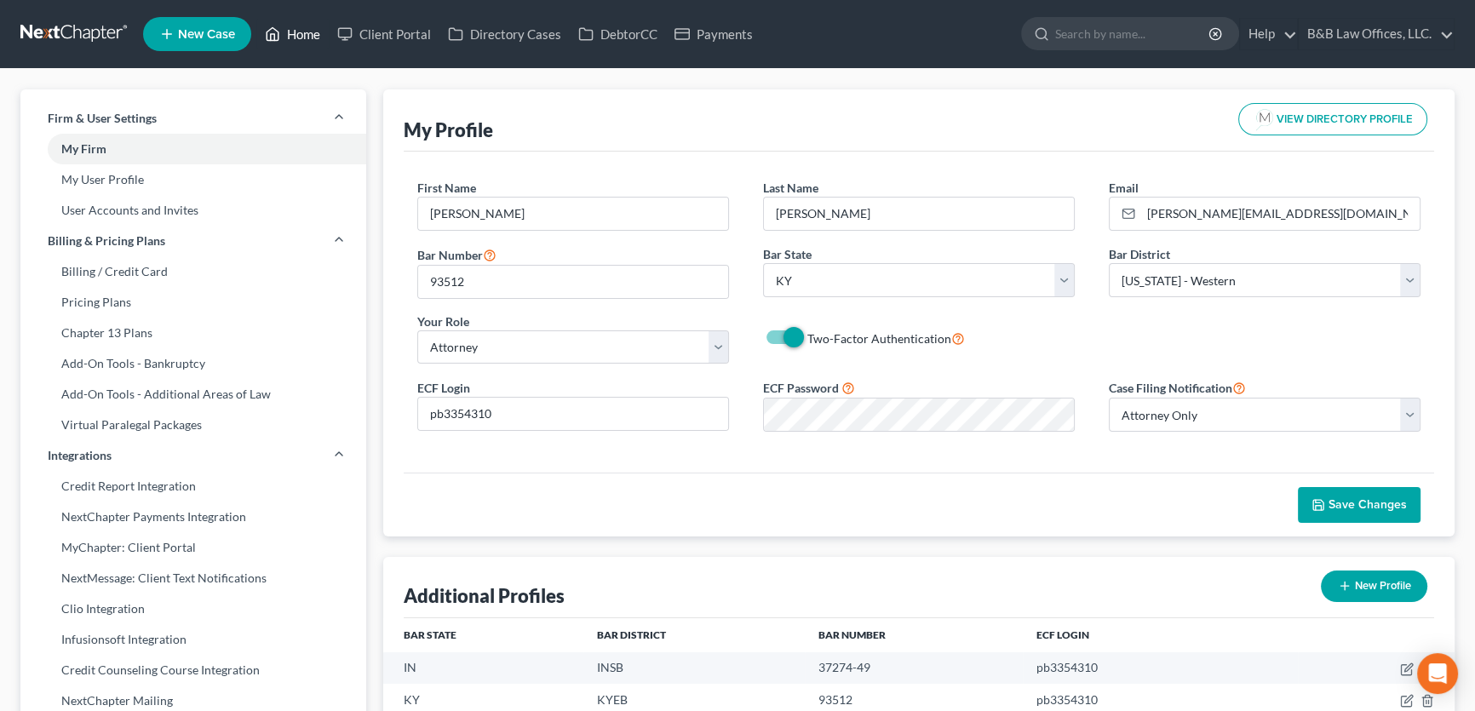
click at [296, 35] on link "Home" at bounding box center [292, 34] width 72 height 31
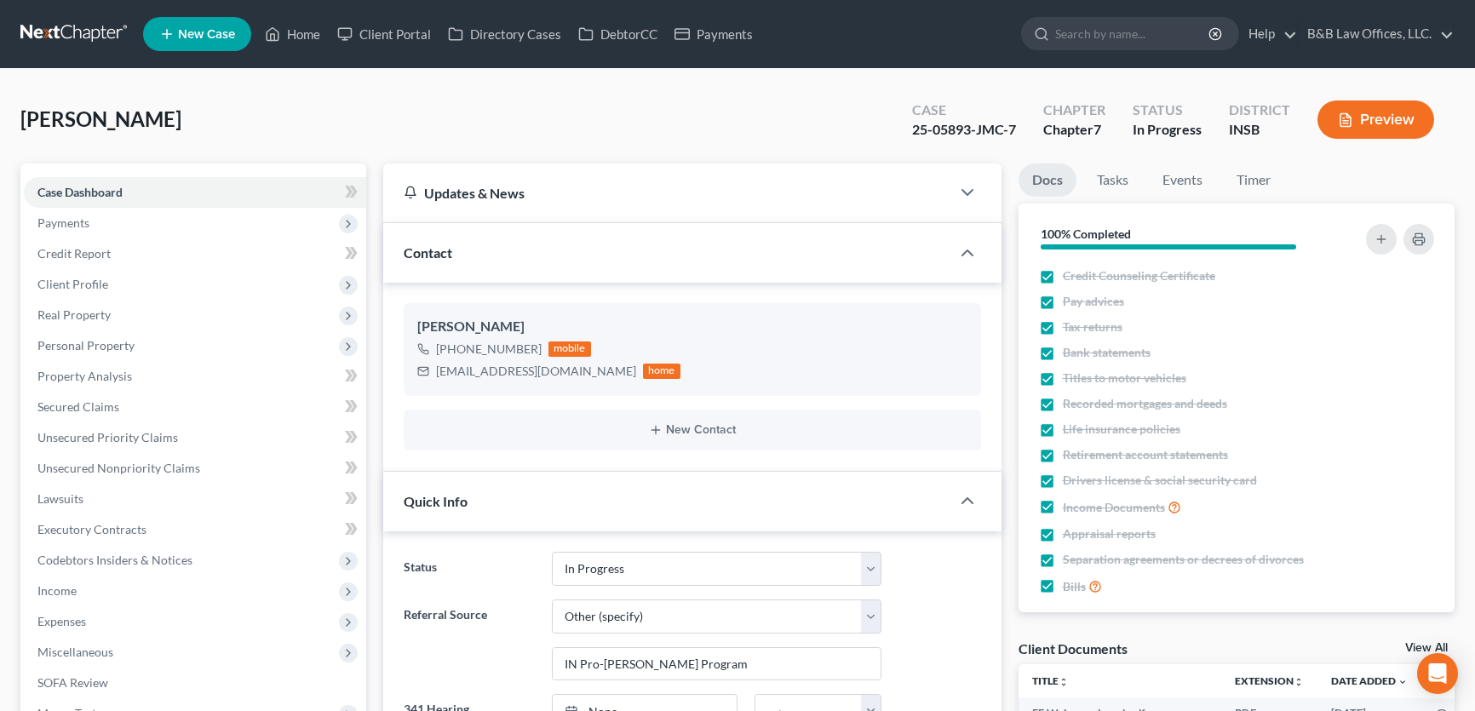
select select "9"
select select "6"
select select "0"
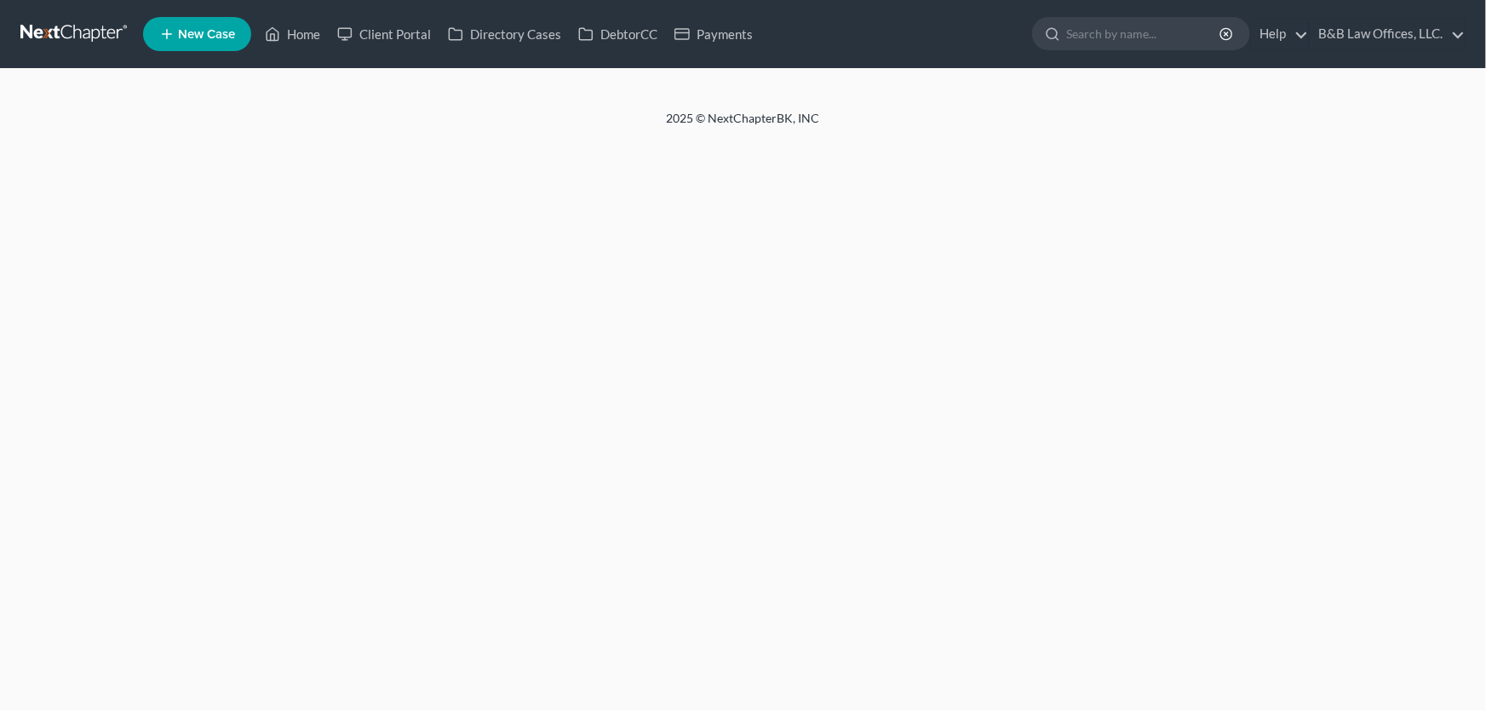
select select "6"
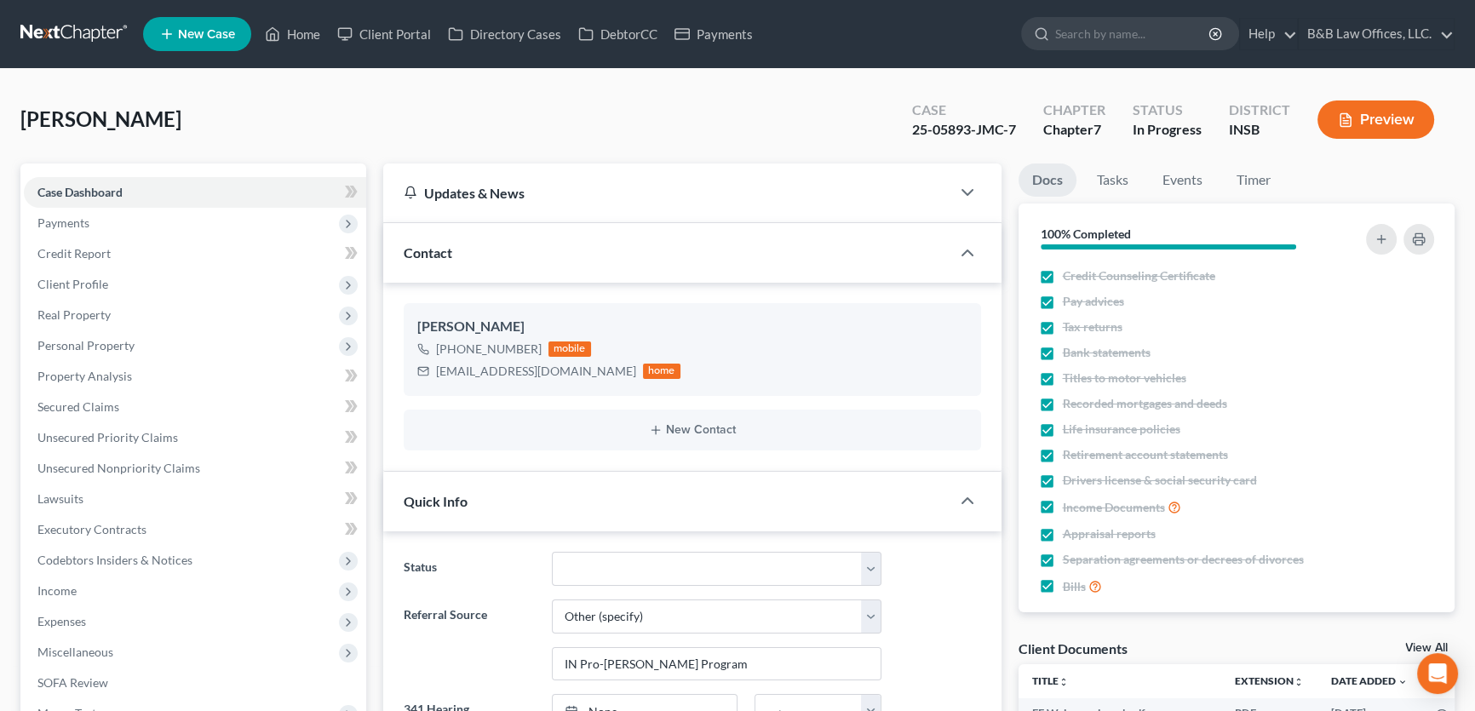
click at [1432, 646] on link "View All" at bounding box center [1426, 648] width 43 height 12
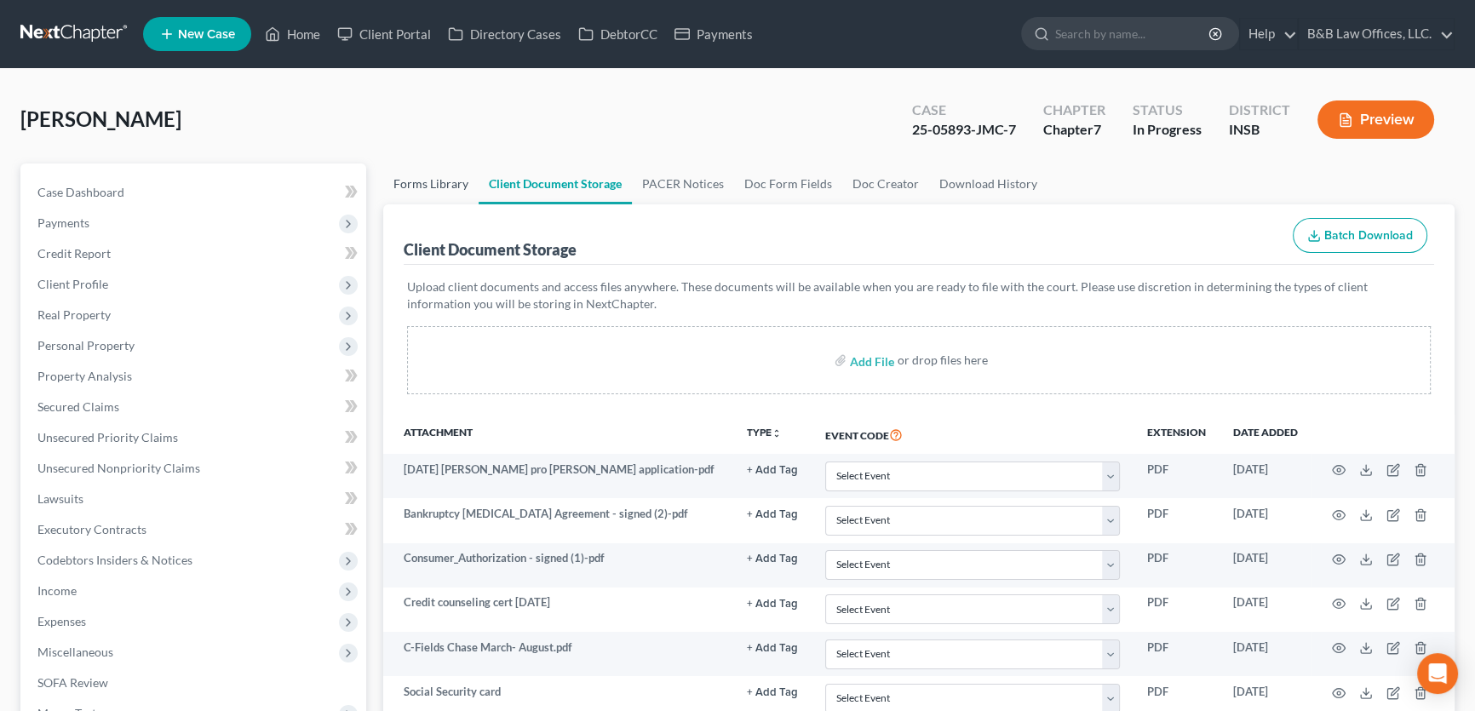
click at [419, 186] on link "Forms Library" at bounding box center [430, 183] width 95 height 41
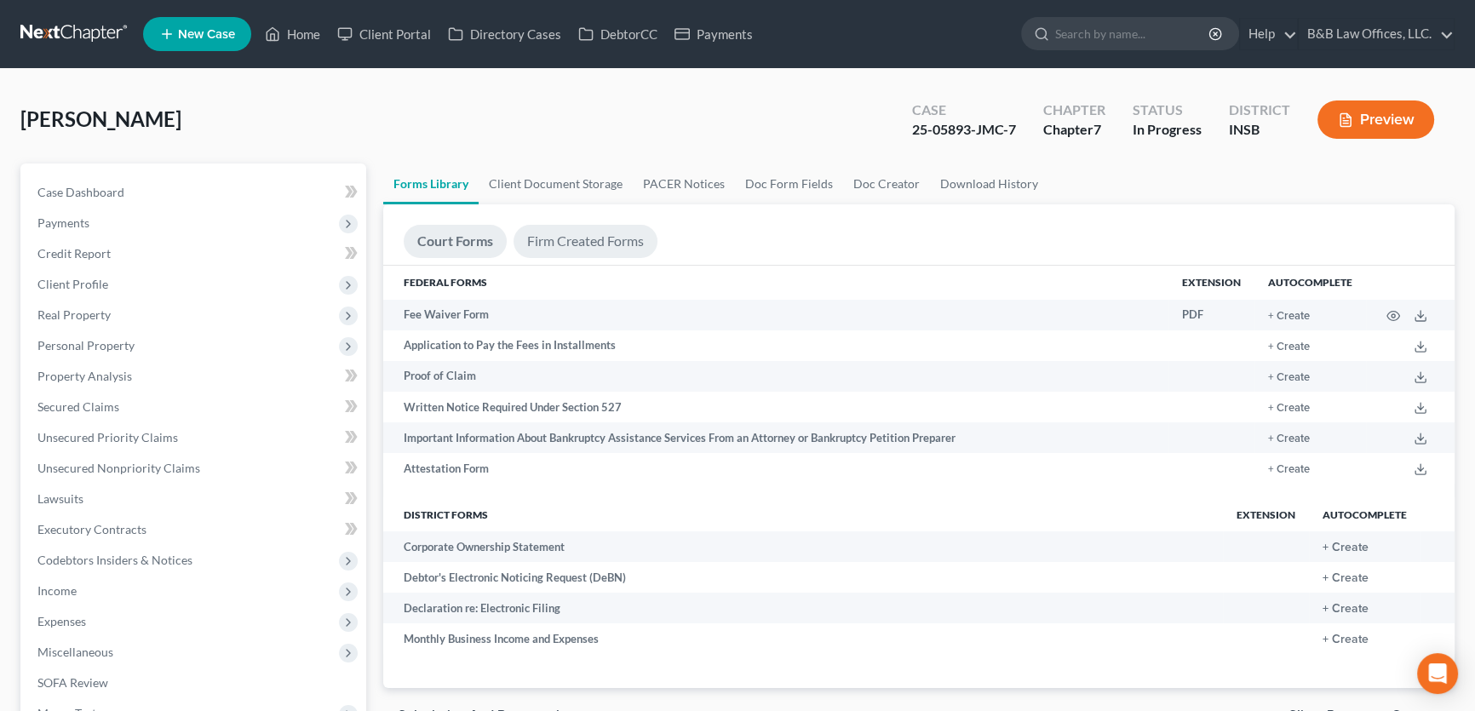
click at [574, 238] on link "Firm Created Forms" at bounding box center [585, 241] width 144 height 33
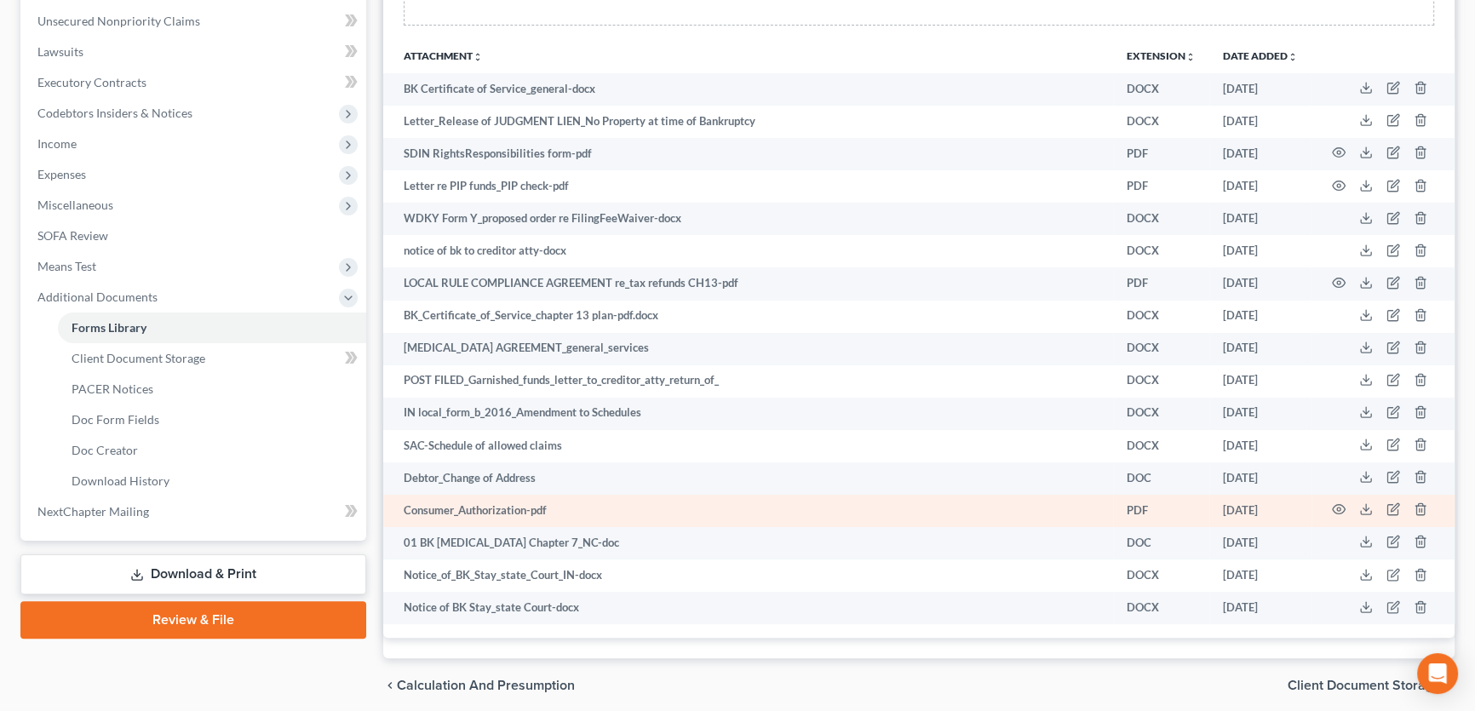
scroll to position [506, 0]
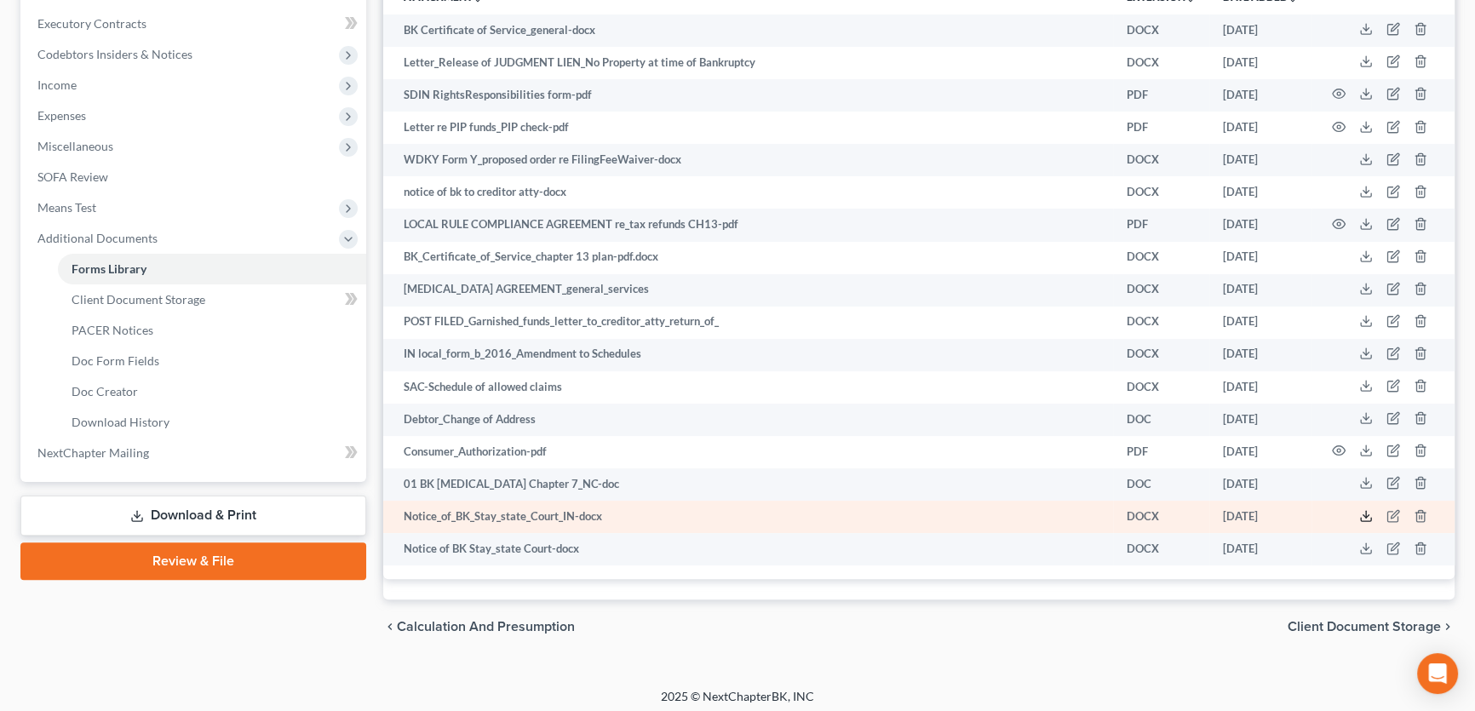
click at [1366, 511] on line at bounding box center [1366, 514] width 0 height 7
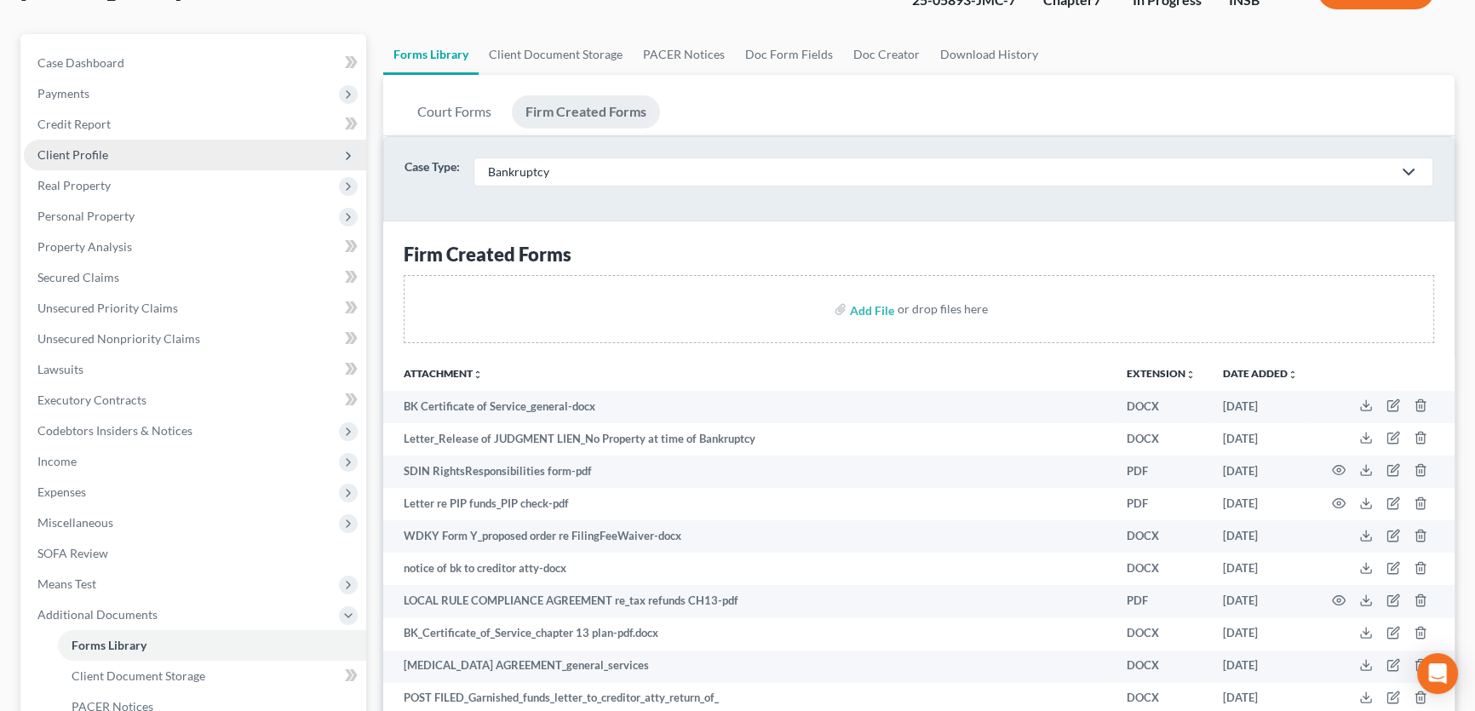
scroll to position [119, 0]
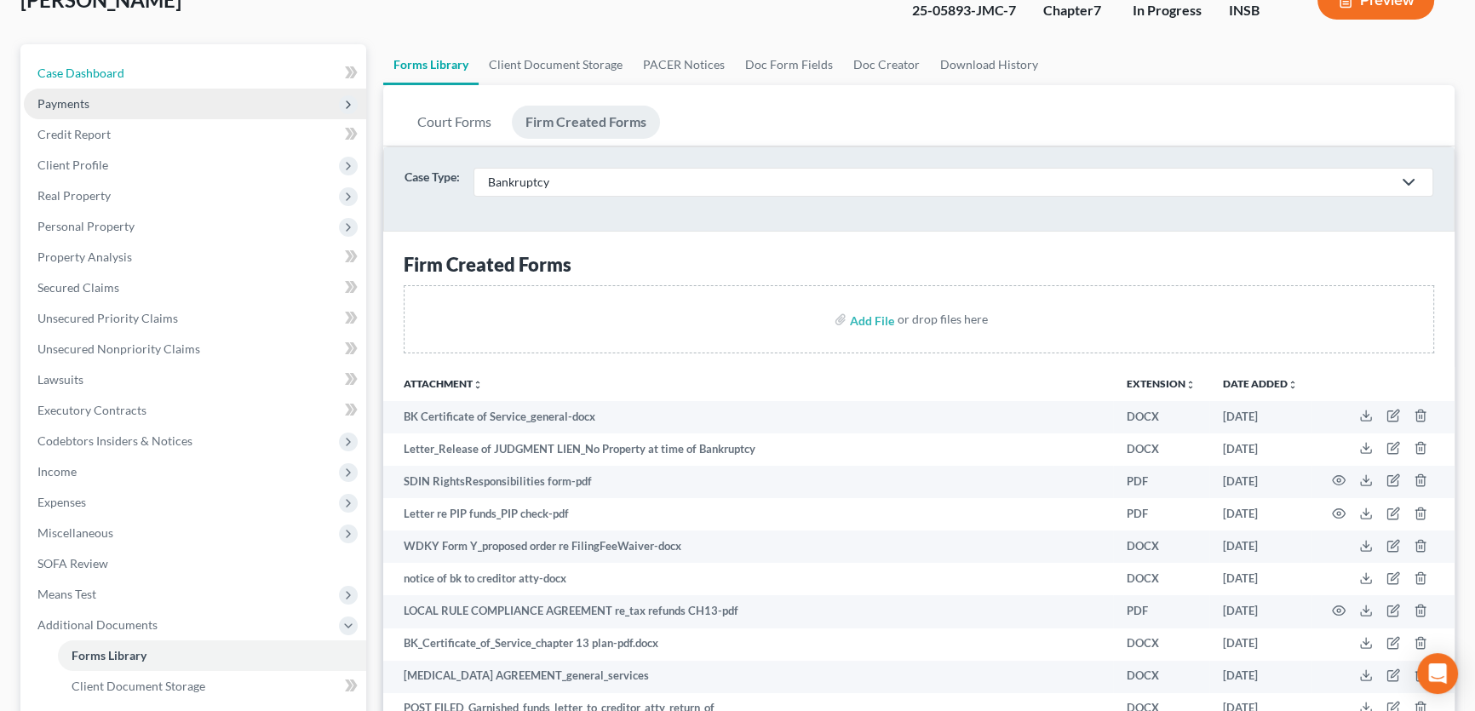
drag, startPoint x: 139, startPoint y: 72, endPoint x: 153, endPoint y: 97, distance: 29.4
click at [139, 72] on link "Case Dashboard" at bounding box center [195, 73] width 342 height 31
select select "6"
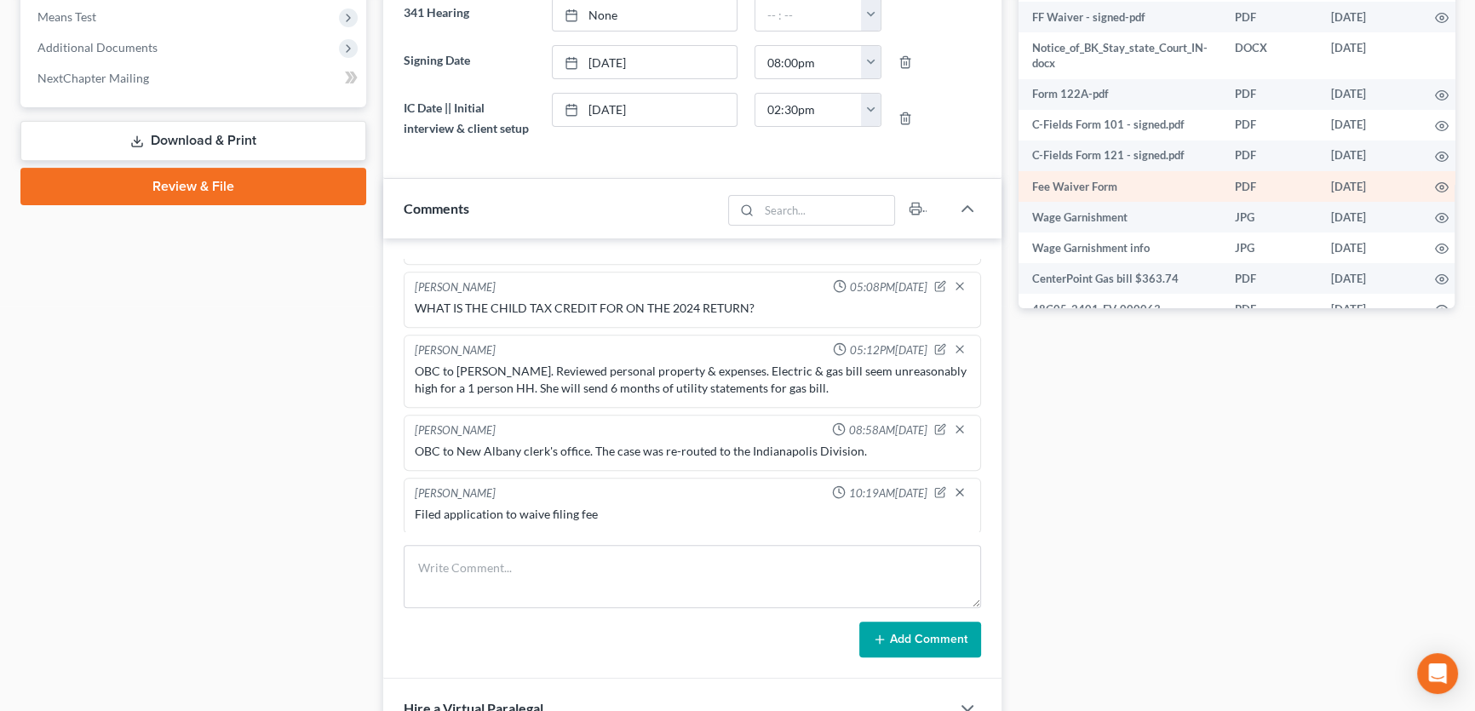
scroll to position [619, 0]
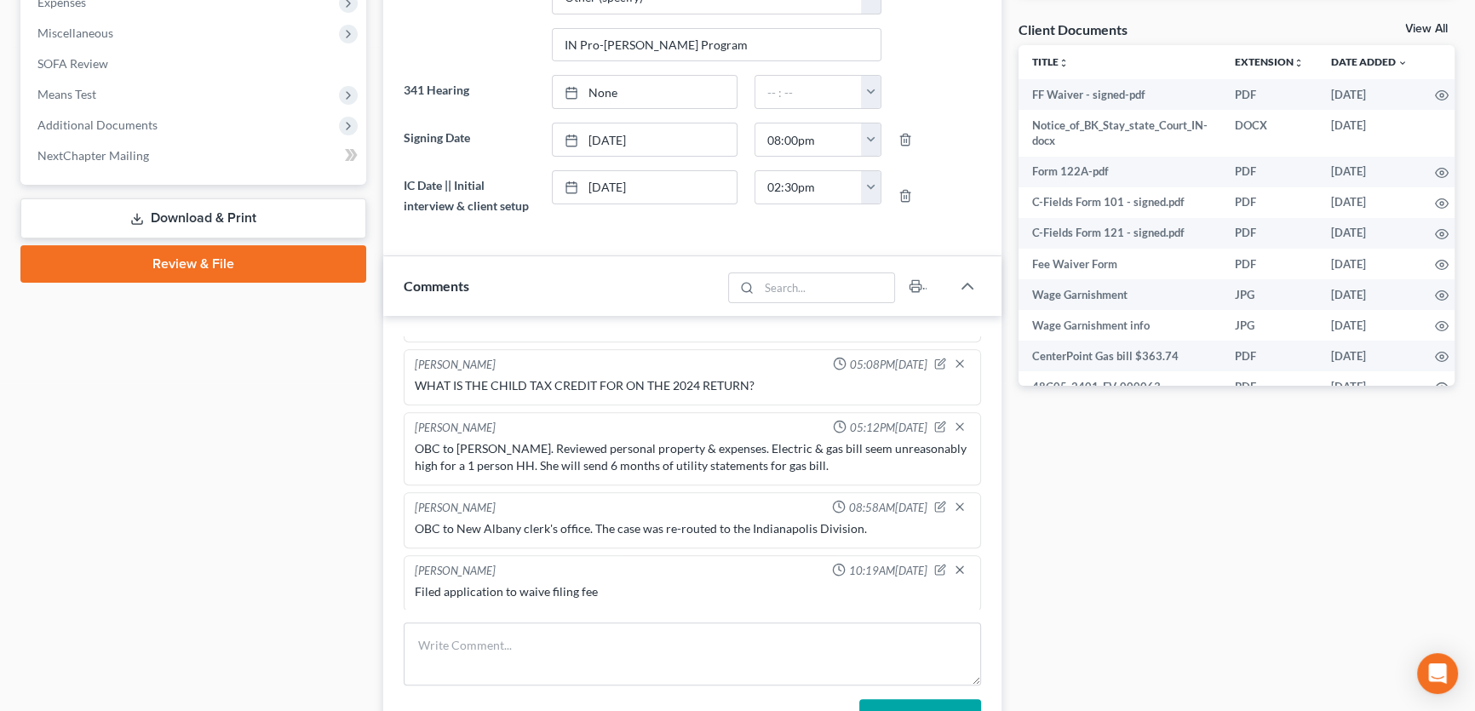
click at [1420, 26] on link "View All" at bounding box center [1426, 29] width 43 height 12
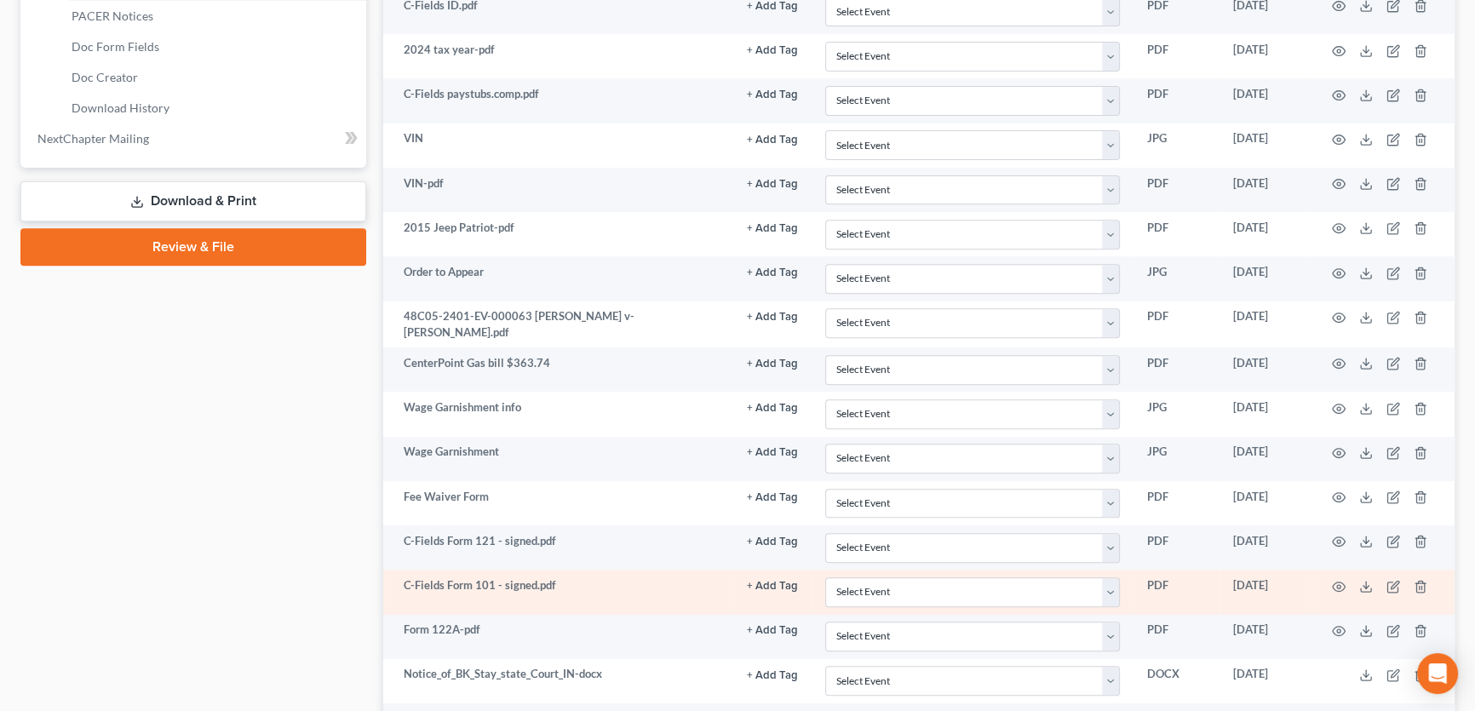
scroll to position [928, 0]
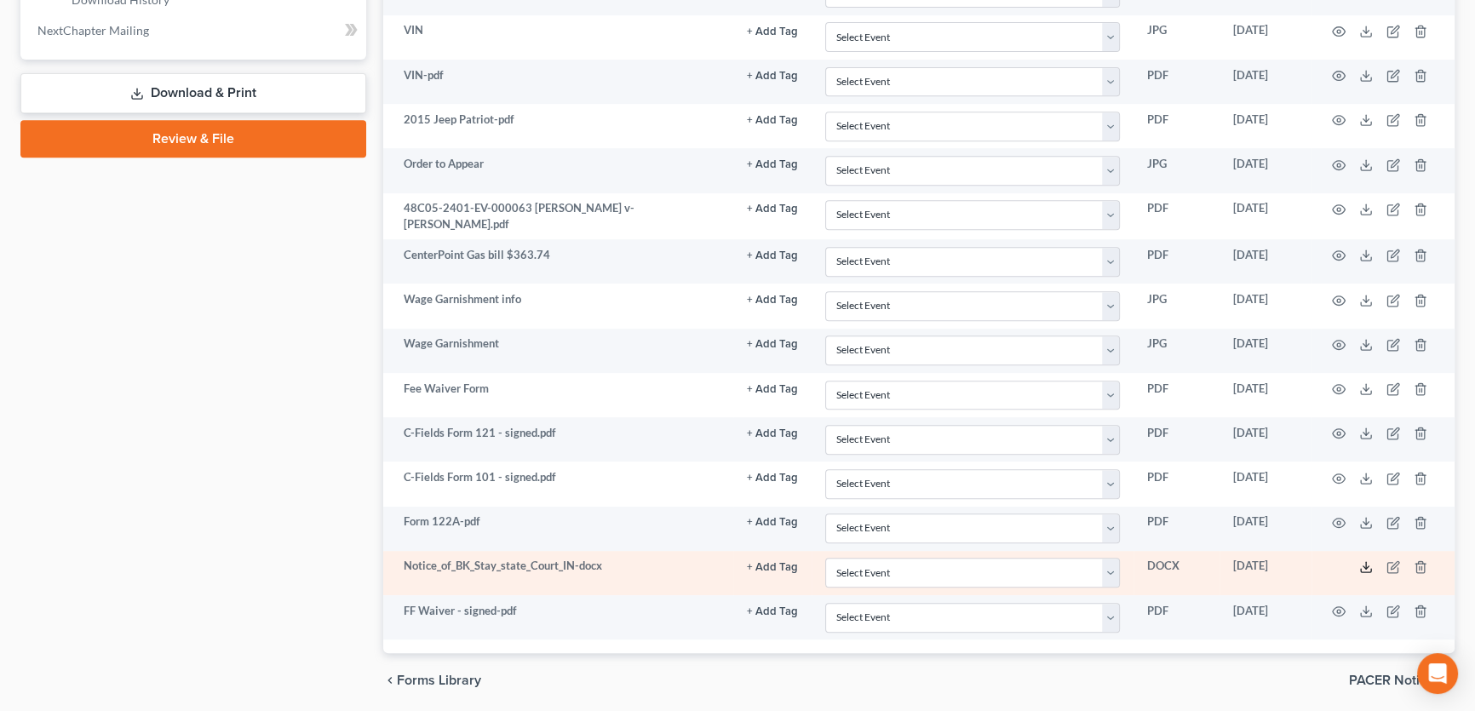
click at [1363, 560] on icon at bounding box center [1366, 567] width 14 height 14
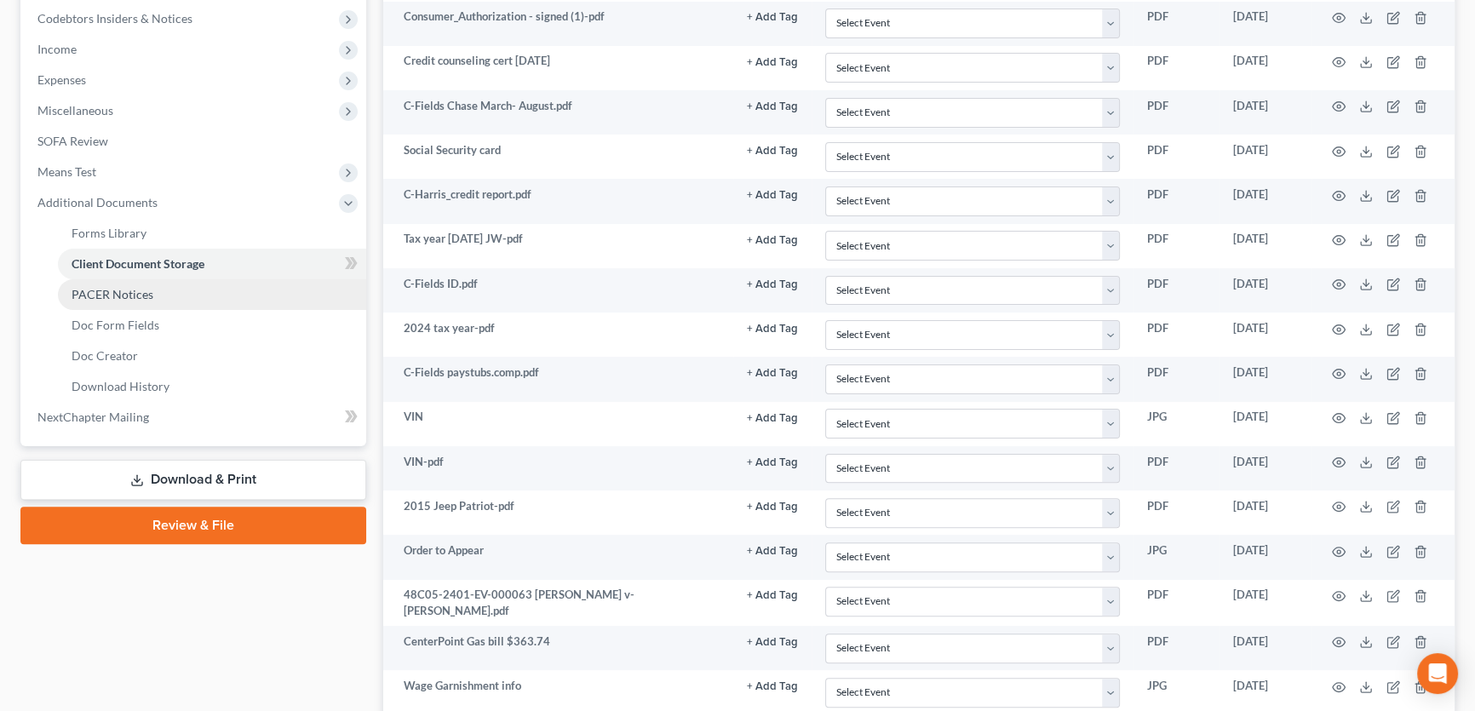
scroll to position [77, 0]
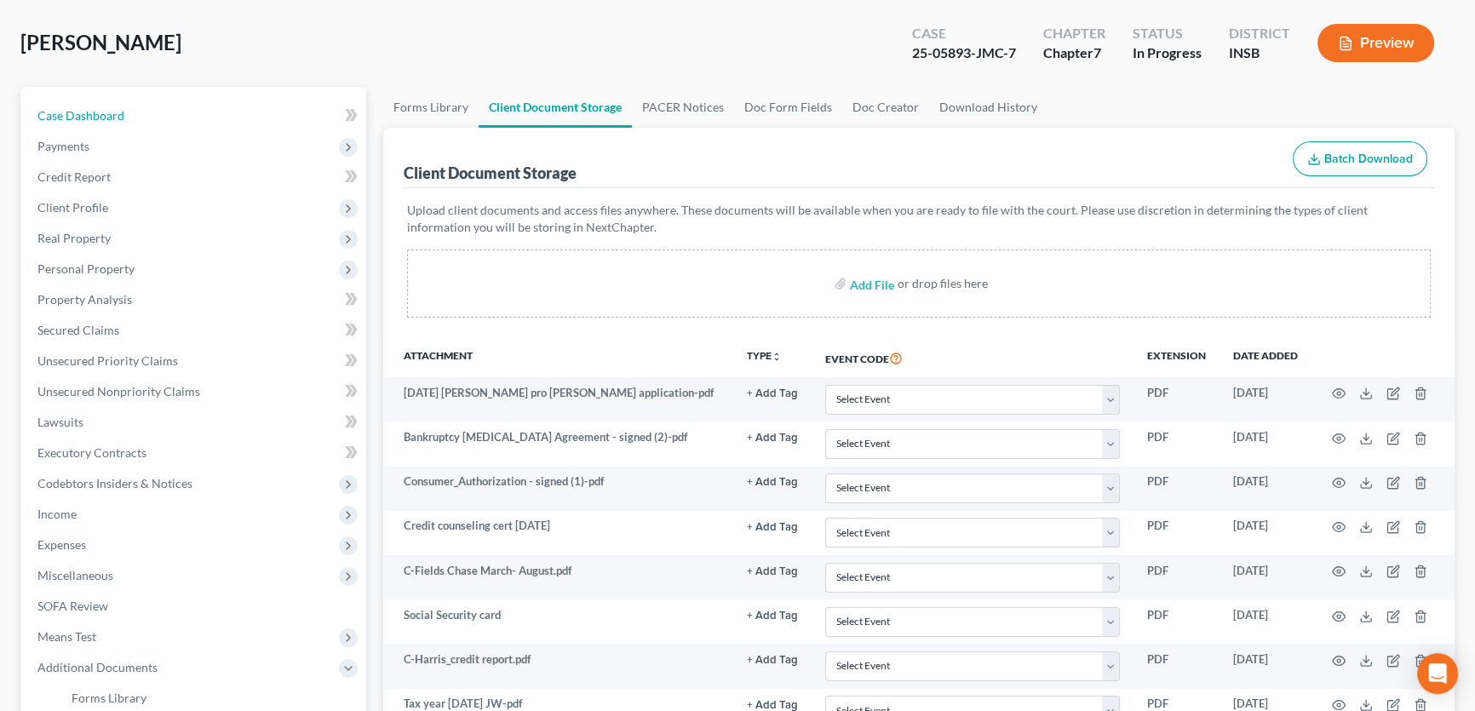
drag, startPoint x: 154, startPoint y: 117, endPoint x: 732, endPoint y: 0, distance: 589.9
click at [154, 117] on link "Case Dashboard" at bounding box center [195, 115] width 342 height 31
select select "6"
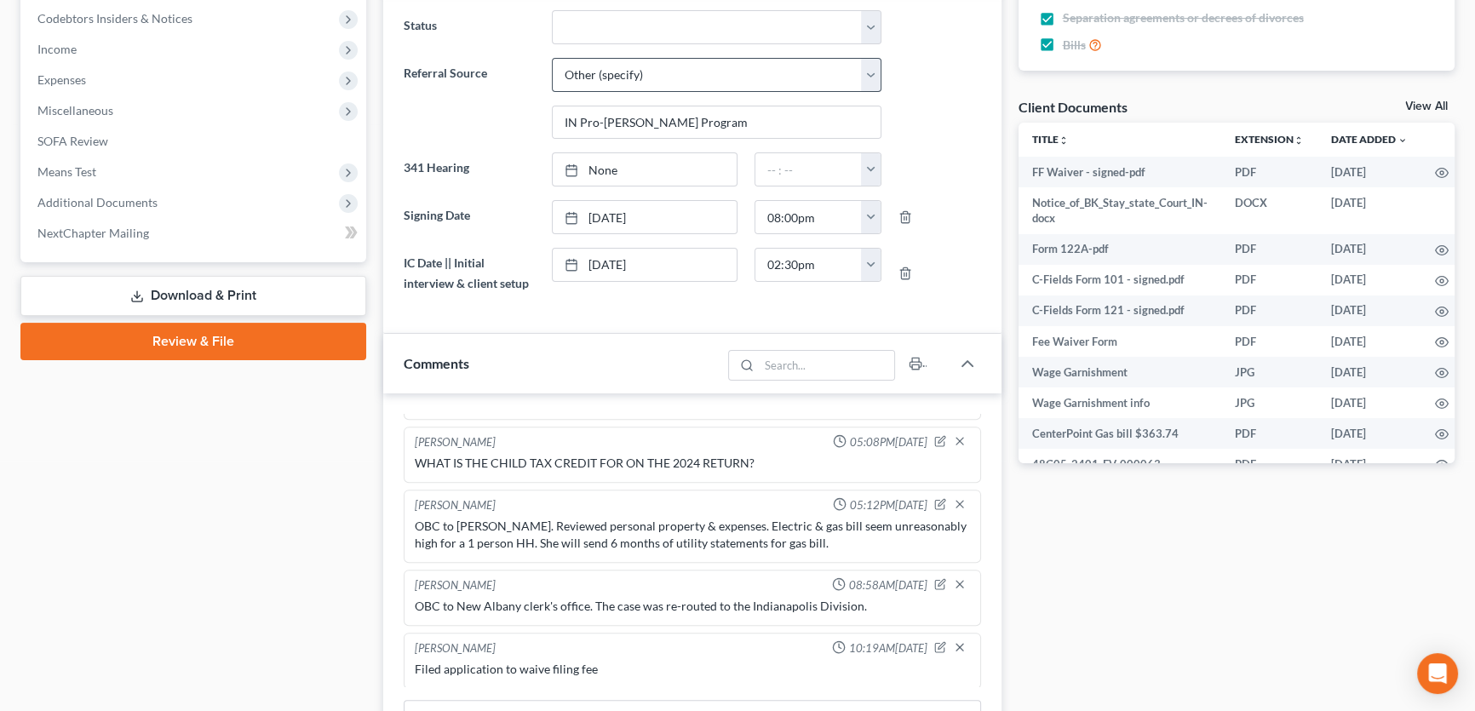
scroll to position [696, 0]
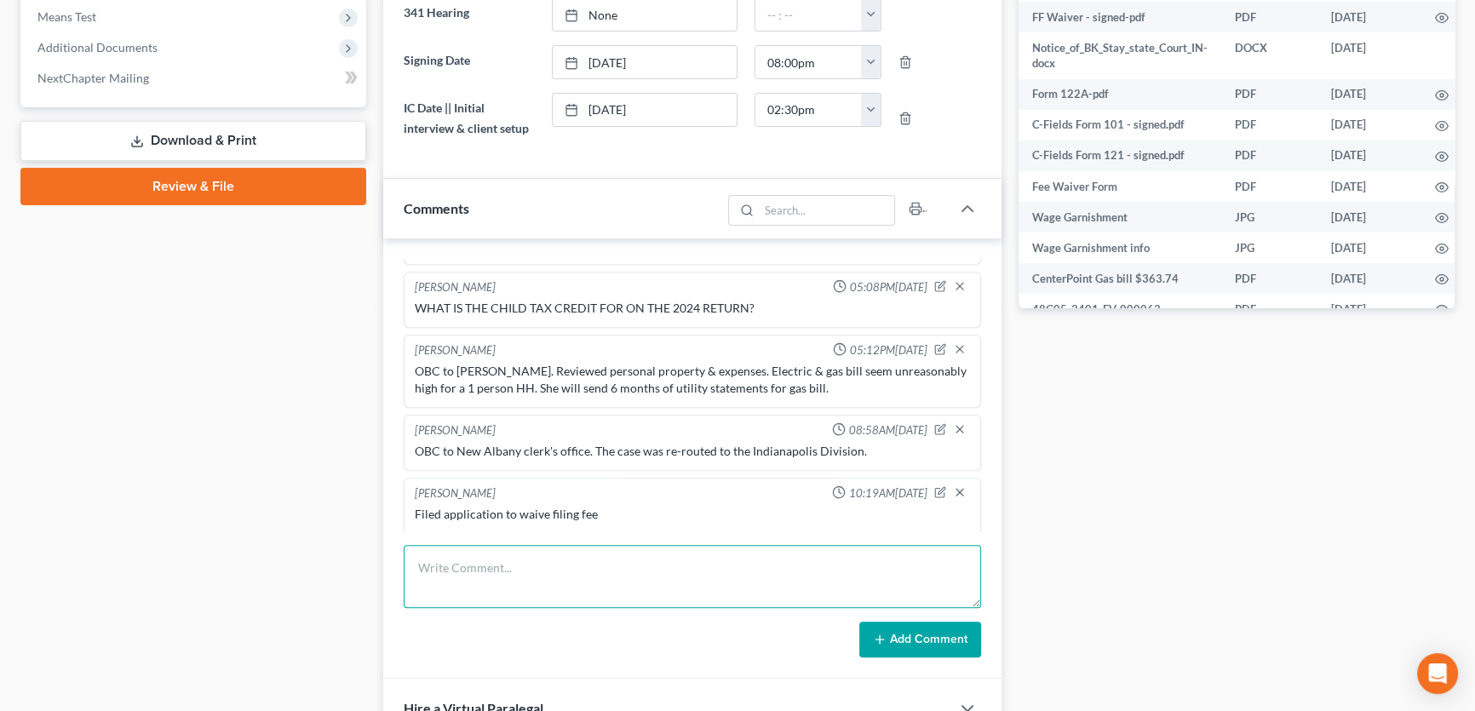
click at [547, 581] on textarea at bounding box center [692, 576] width 577 height 63
click at [588, 566] on textarea "Filed notice of BK in" at bounding box center [692, 576] width 577 height 63
paste textarea "CASE NO.: 48C05-2401-EV-000063"
type textarea "Filed notice of BK in CASE NO.: 48C05-2401-EV-000063"
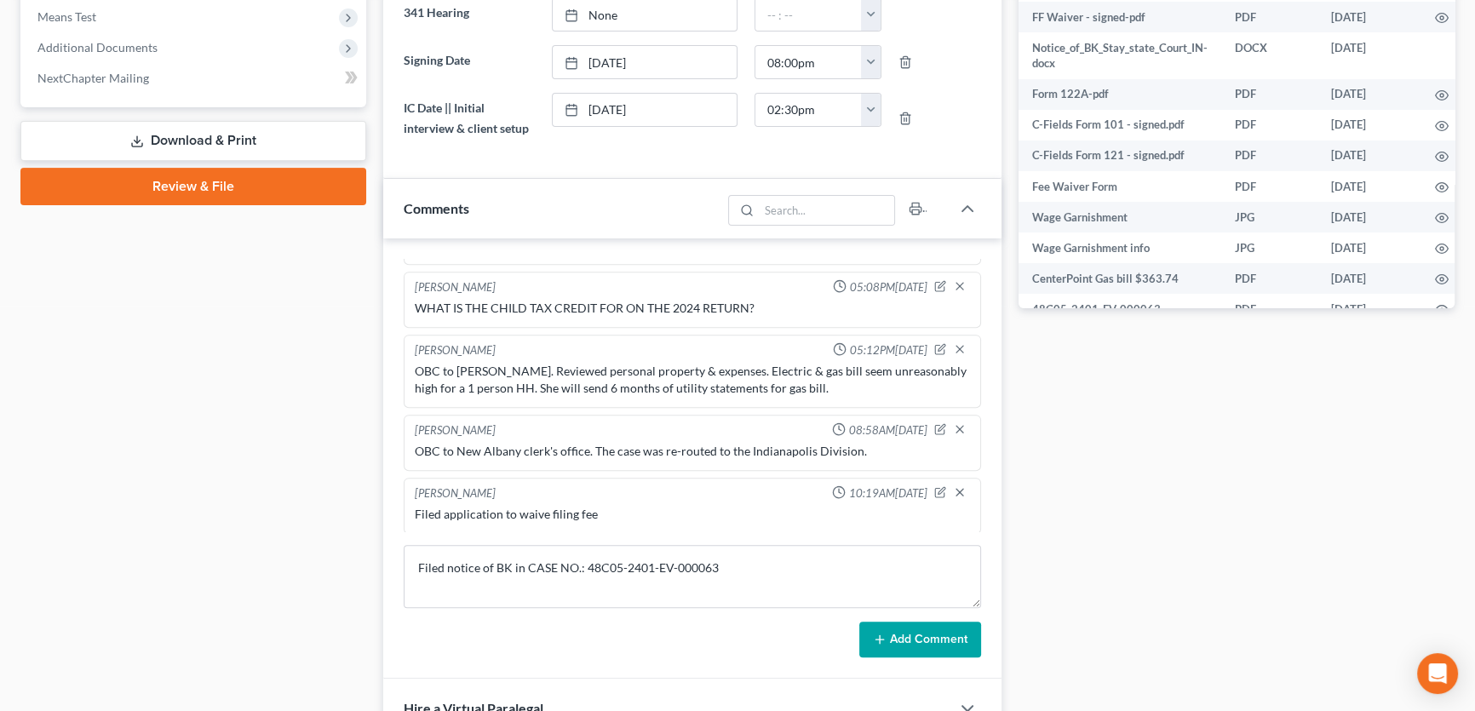
click at [931, 633] on button "Add Comment" at bounding box center [920, 640] width 122 height 36
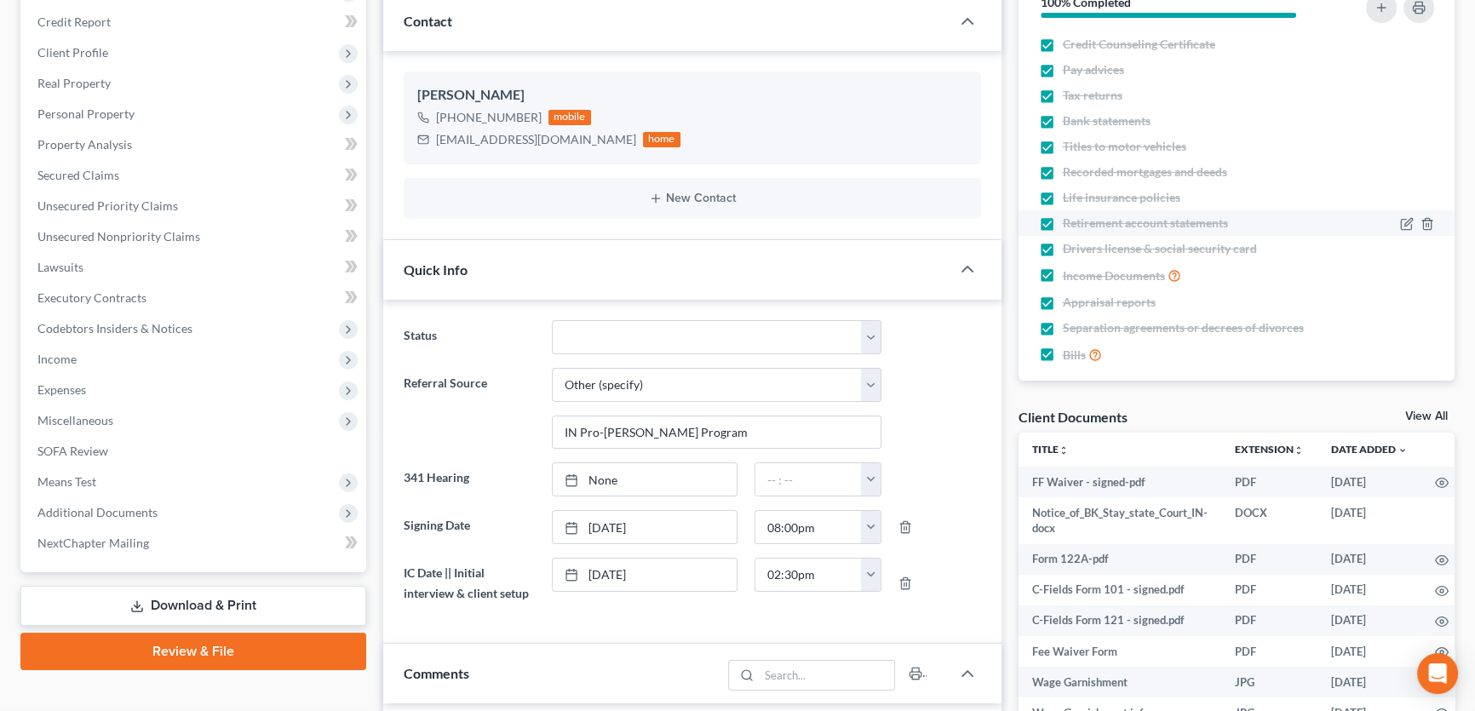
scroll to position [0, 0]
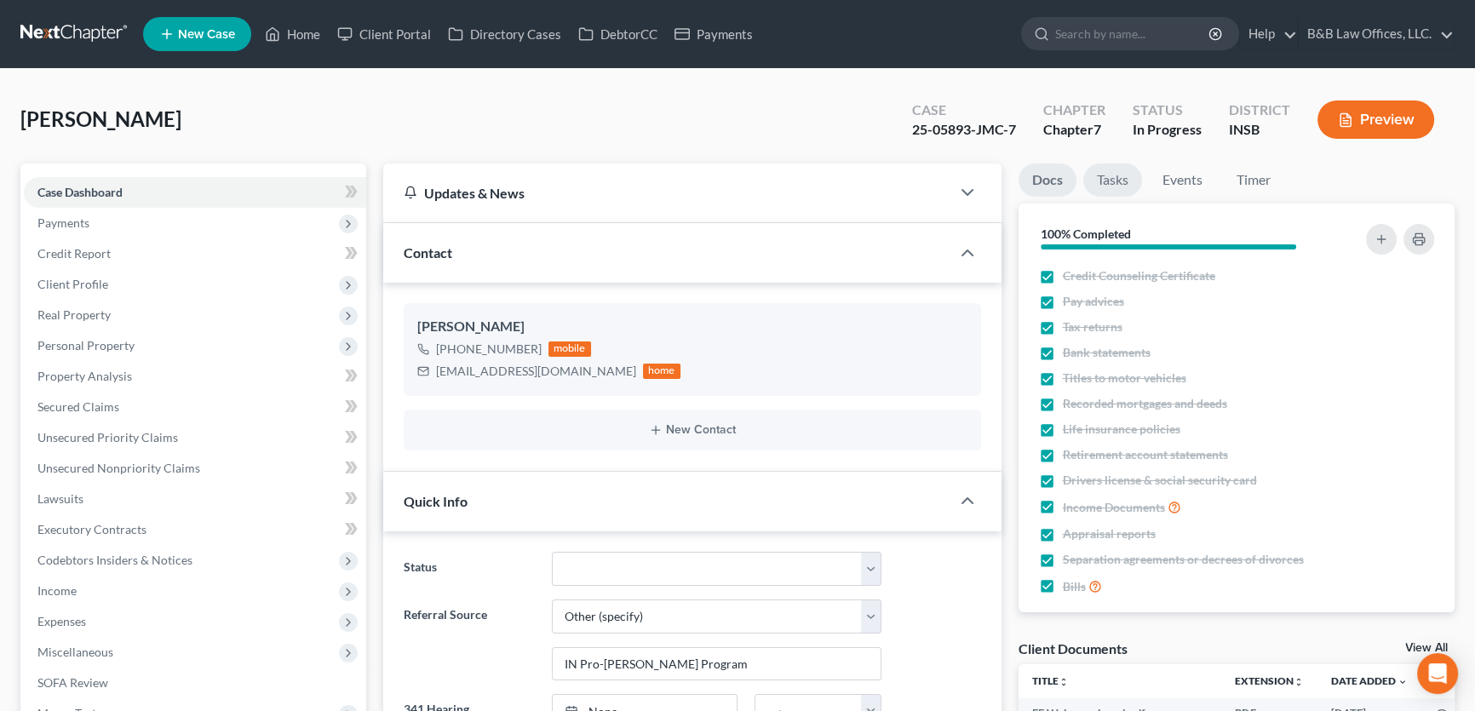
click at [1131, 180] on link "Tasks" at bounding box center [1112, 179] width 59 height 33
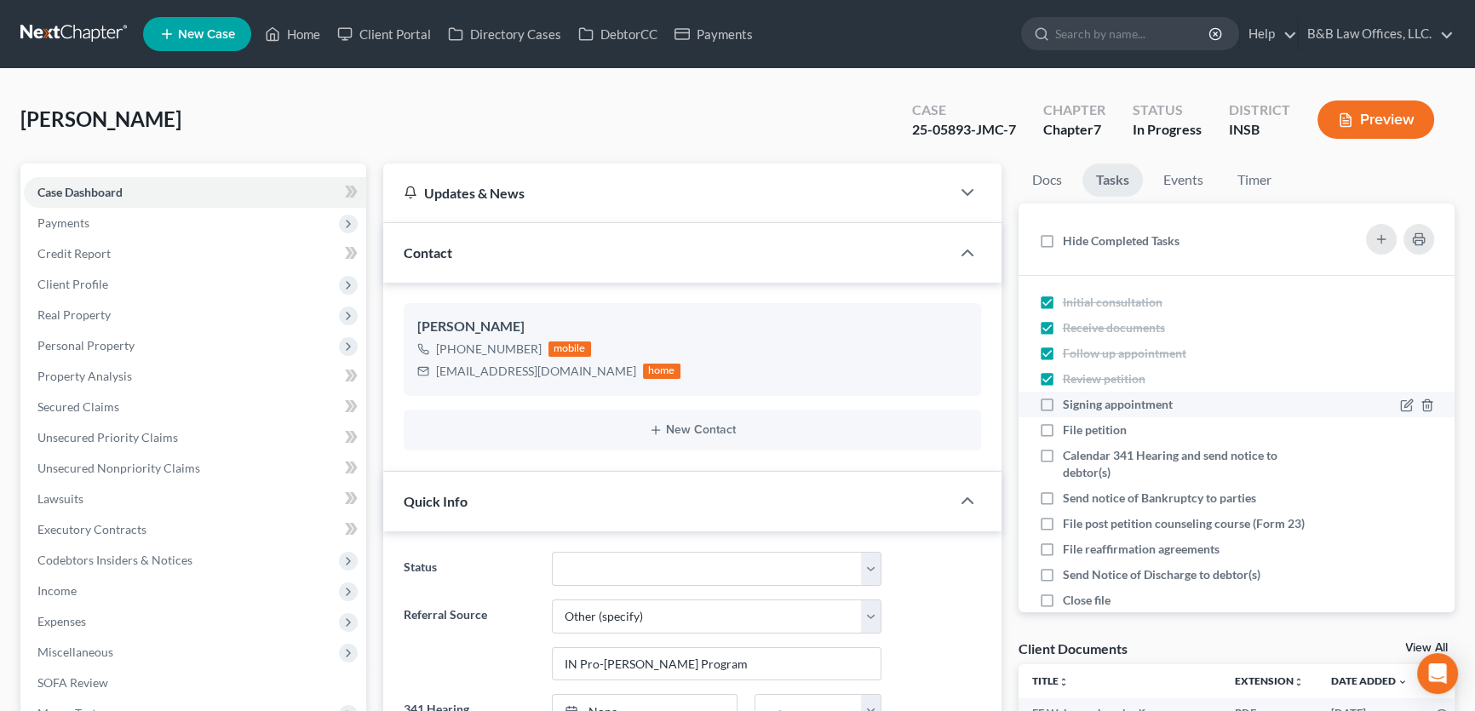
click at [1063, 410] on label "Signing appointment" at bounding box center [1124, 404] width 123 height 17
click at [1069, 407] on input "Signing appointment" at bounding box center [1074, 401] width 11 height 11
checkbox input "true"
click at [1063, 434] on label "File petition" at bounding box center [1101, 429] width 77 height 17
click at [1069, 433] on input "File petition" at bounding box center [1074, 426] width 11 height 11
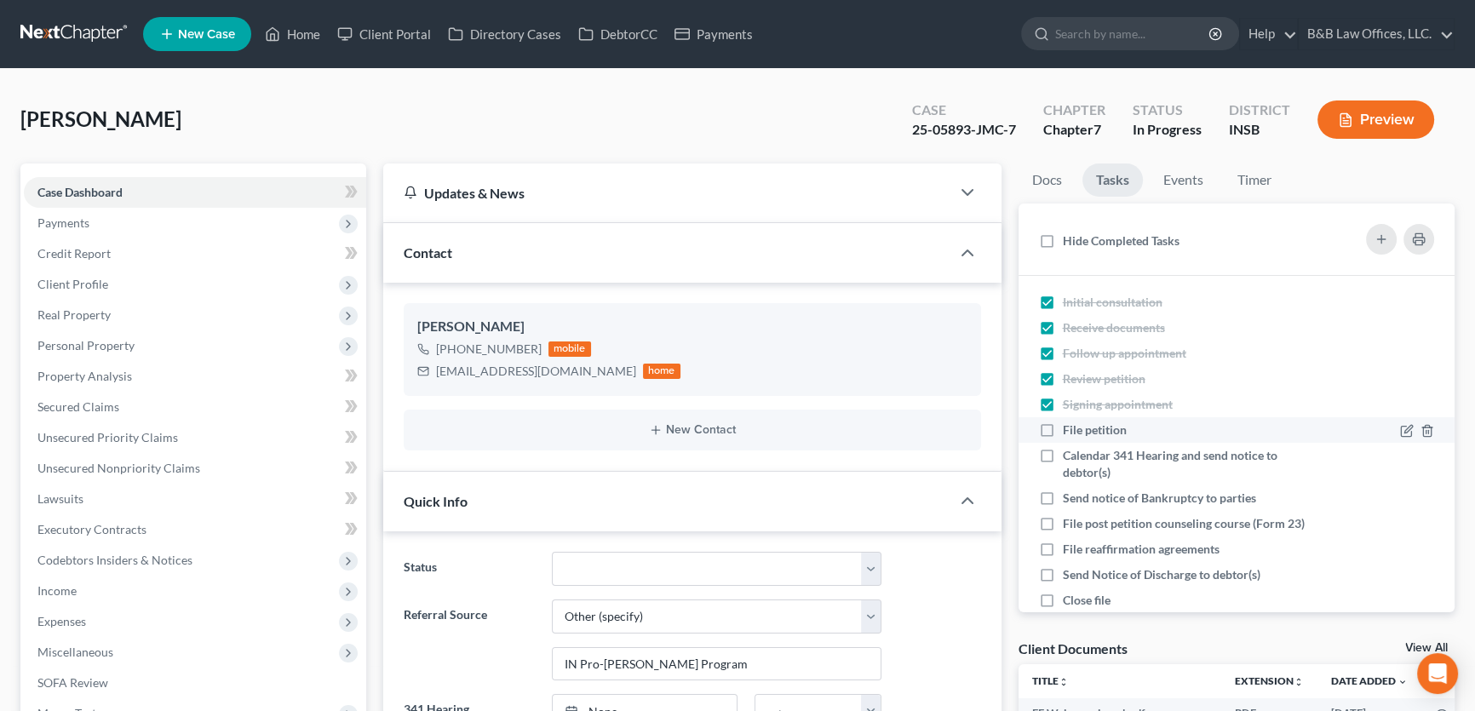
checkbox input "true"
click at [1063, 500] on label "Send notice of Bankruptcy to parties" at bounding box center [1166, 498] width 207 height 17
click at [1069, 500] on input "Send notice of Bankruptcy to parties" at bounding box center [1074, 495] width 11 height 11
checkbox input "true"
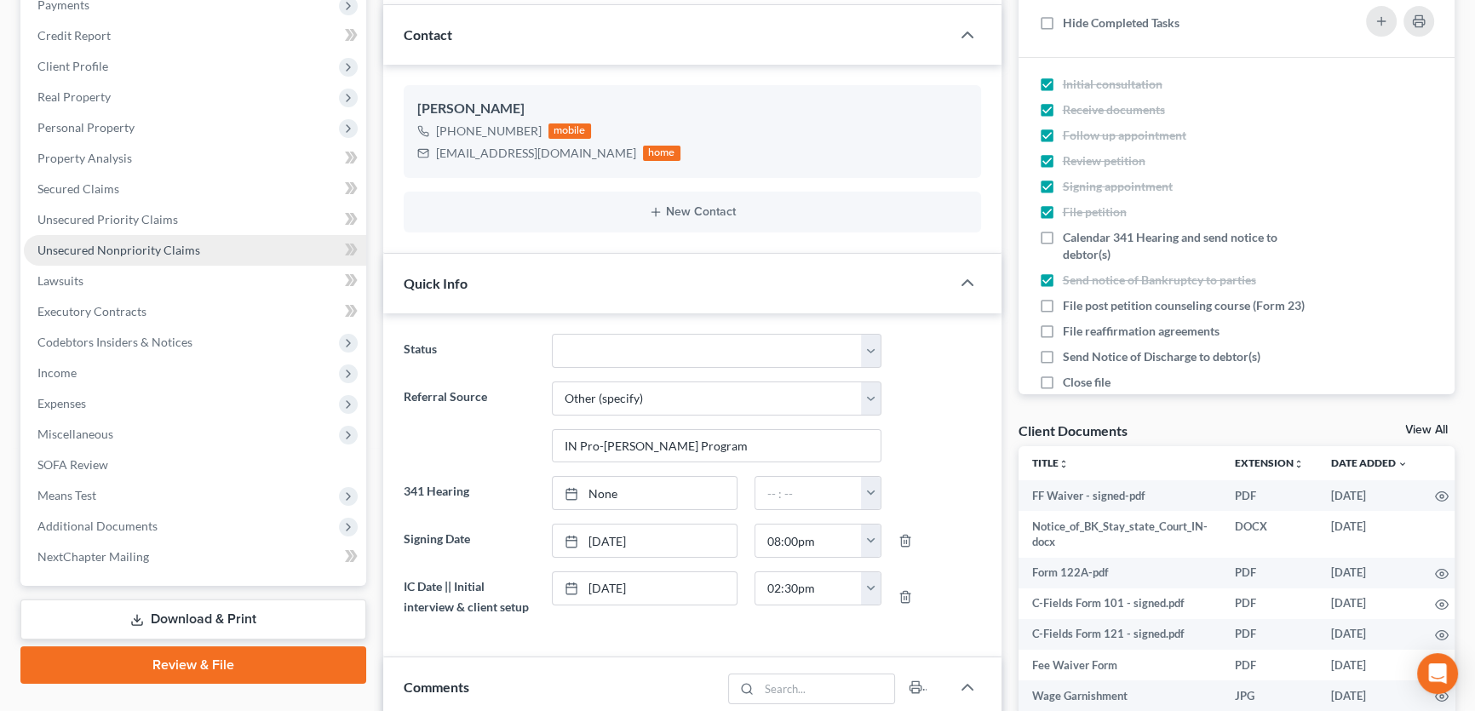
scroll to position [309, 0]
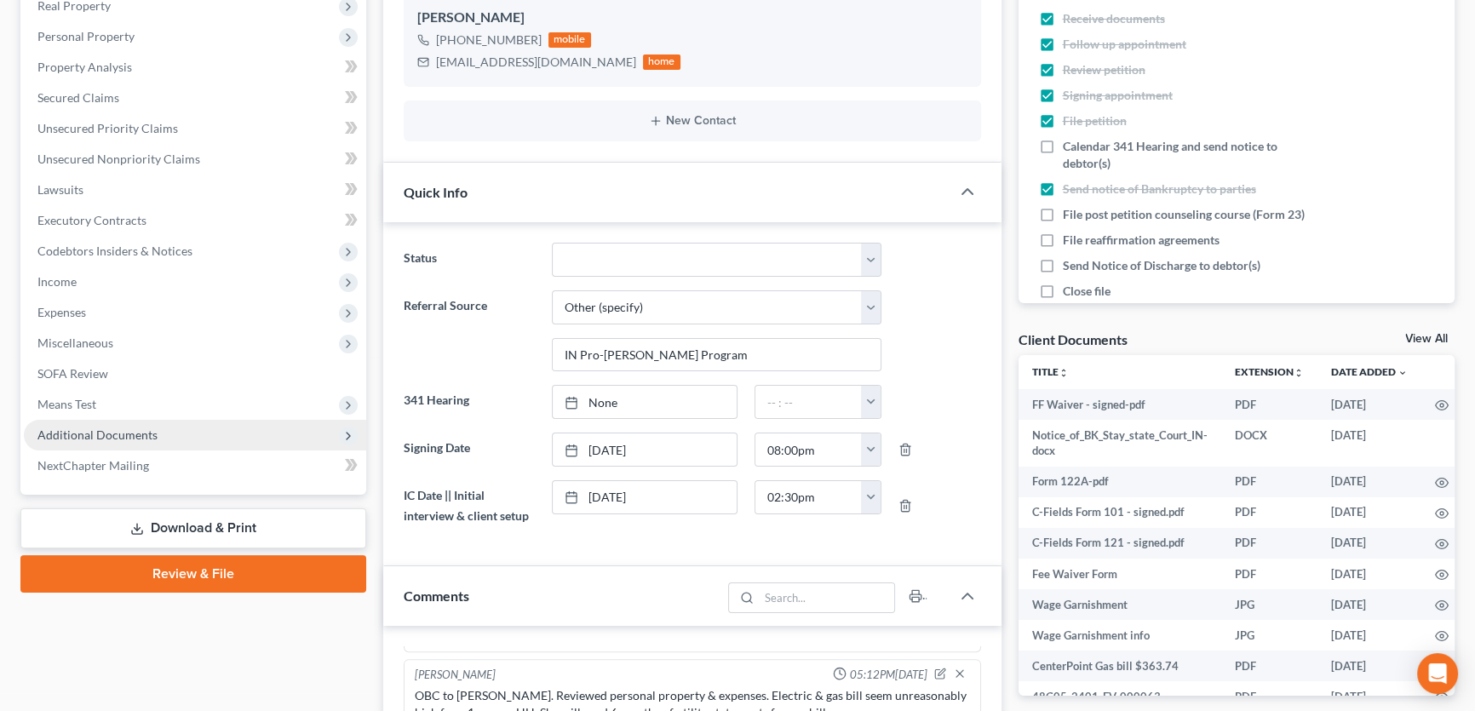
click at [137, 435] on span "Additional Documents" at bounding box center [97, 434] width 120 height 14
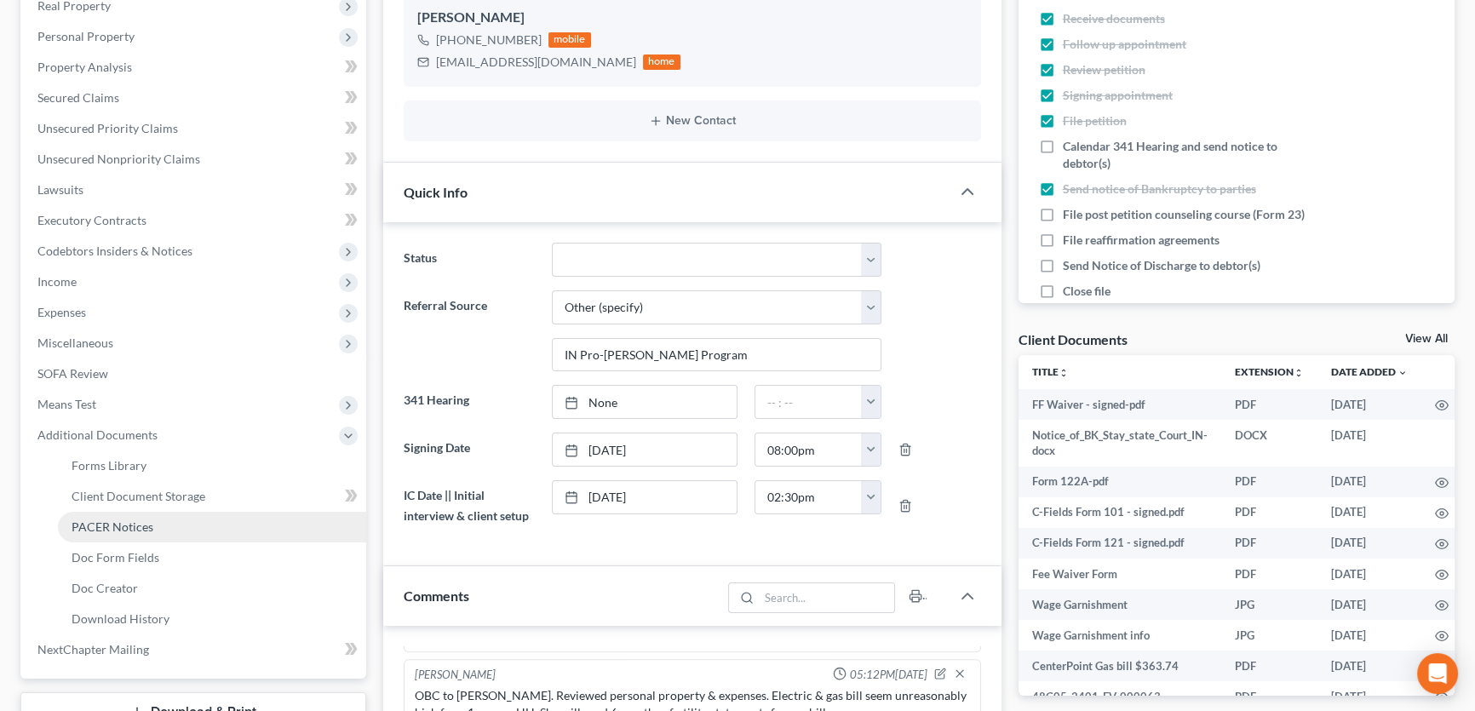
click at [161, 518] on link "PACER Notices" at bounding box center [212, 527] width 308 height 31
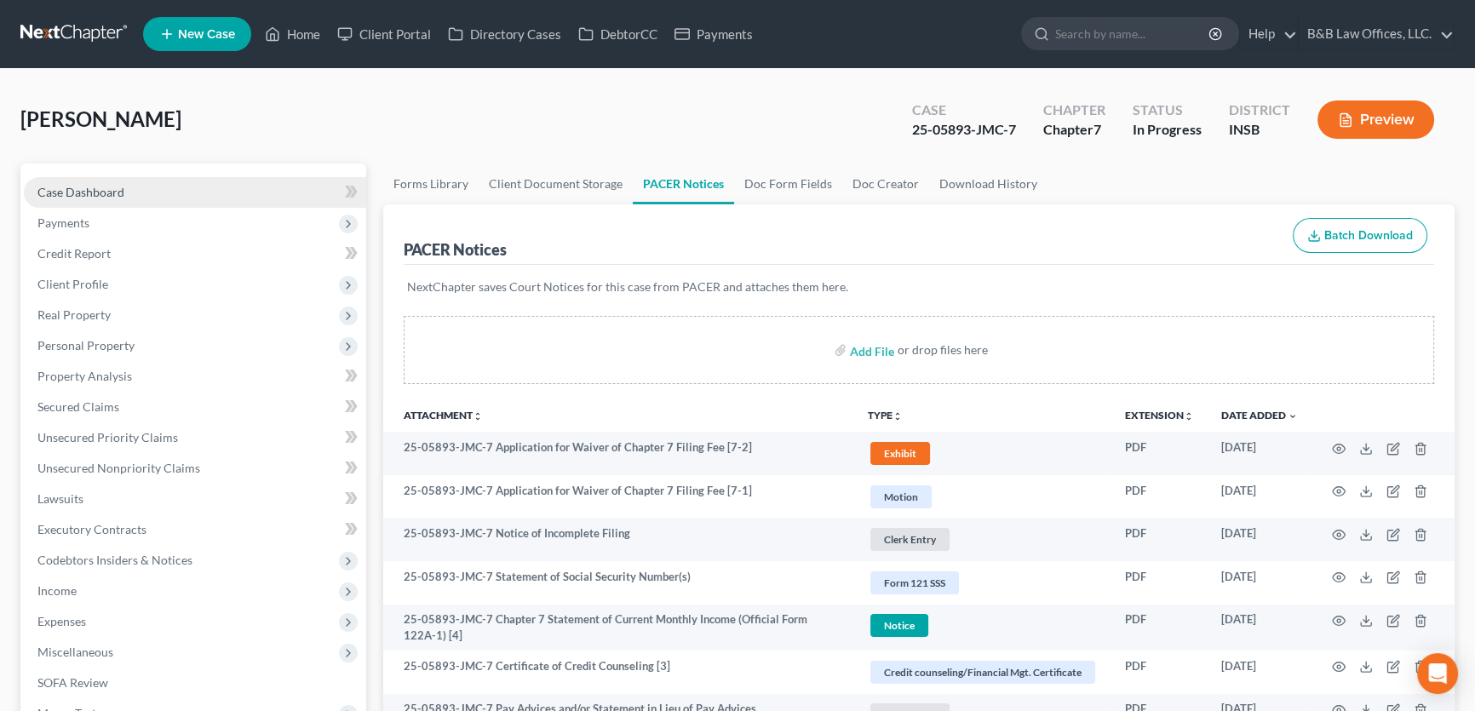
click at [128, 193] on link "Case Dashboard" at bounding box center [195, 192] width 342 height 31
select select "6"
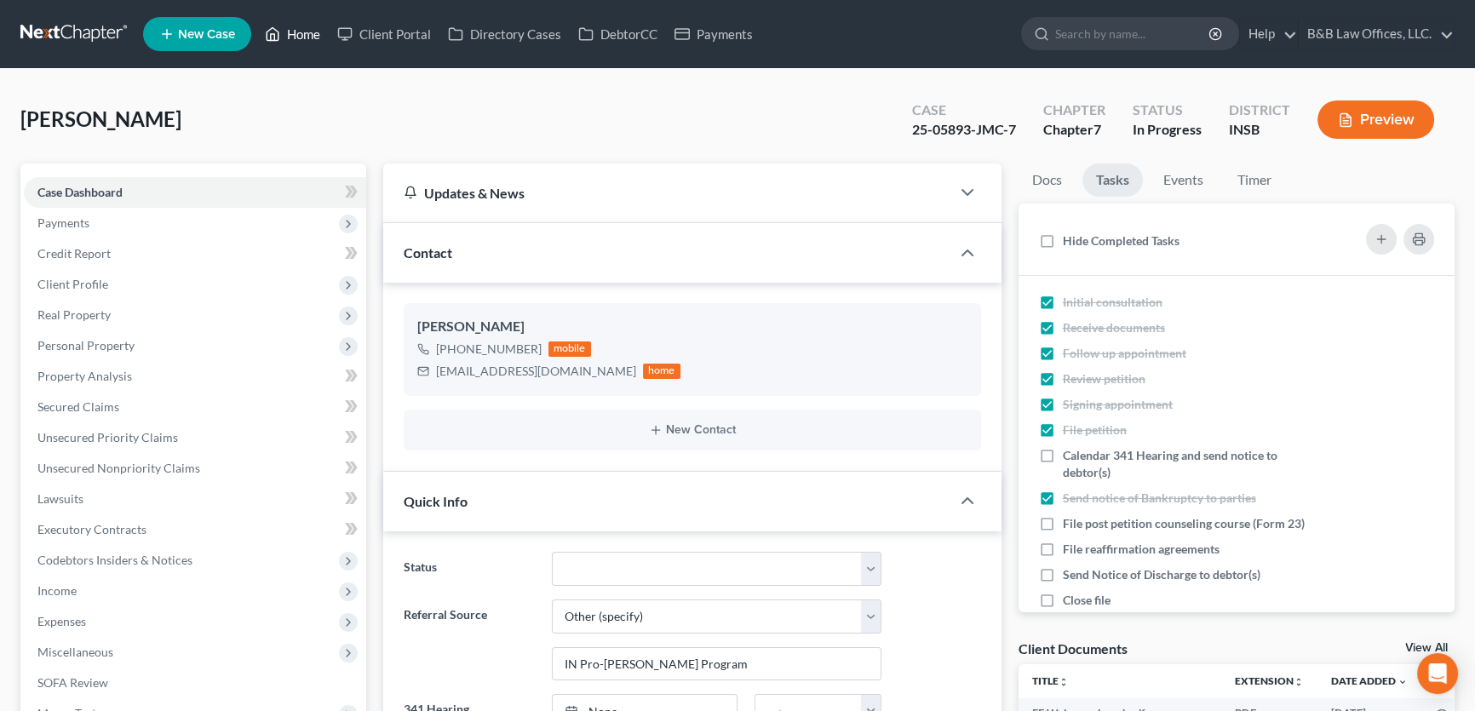
scroll to position [9610, 0]
click at [301, 34] on link "Home" at bounding box center [292, 34] width 72 height 31
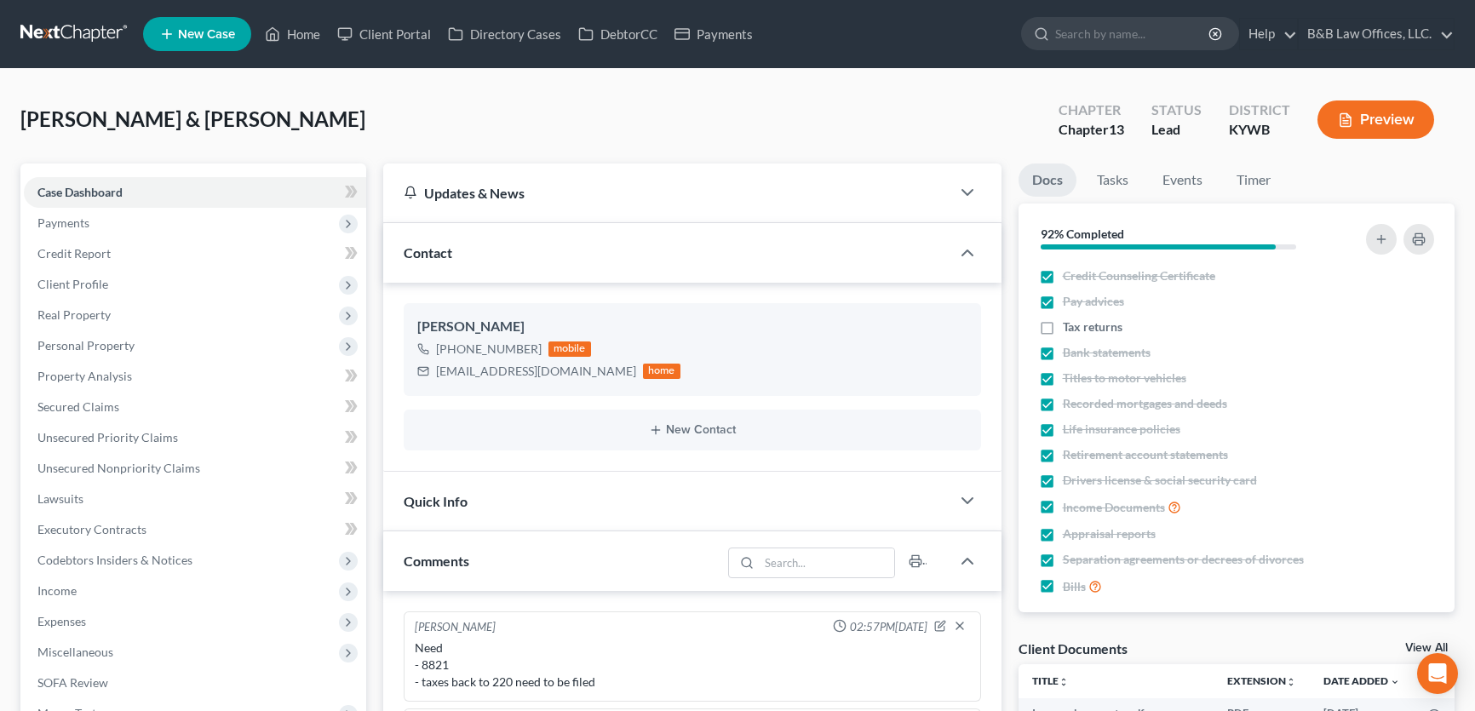
select select "0"
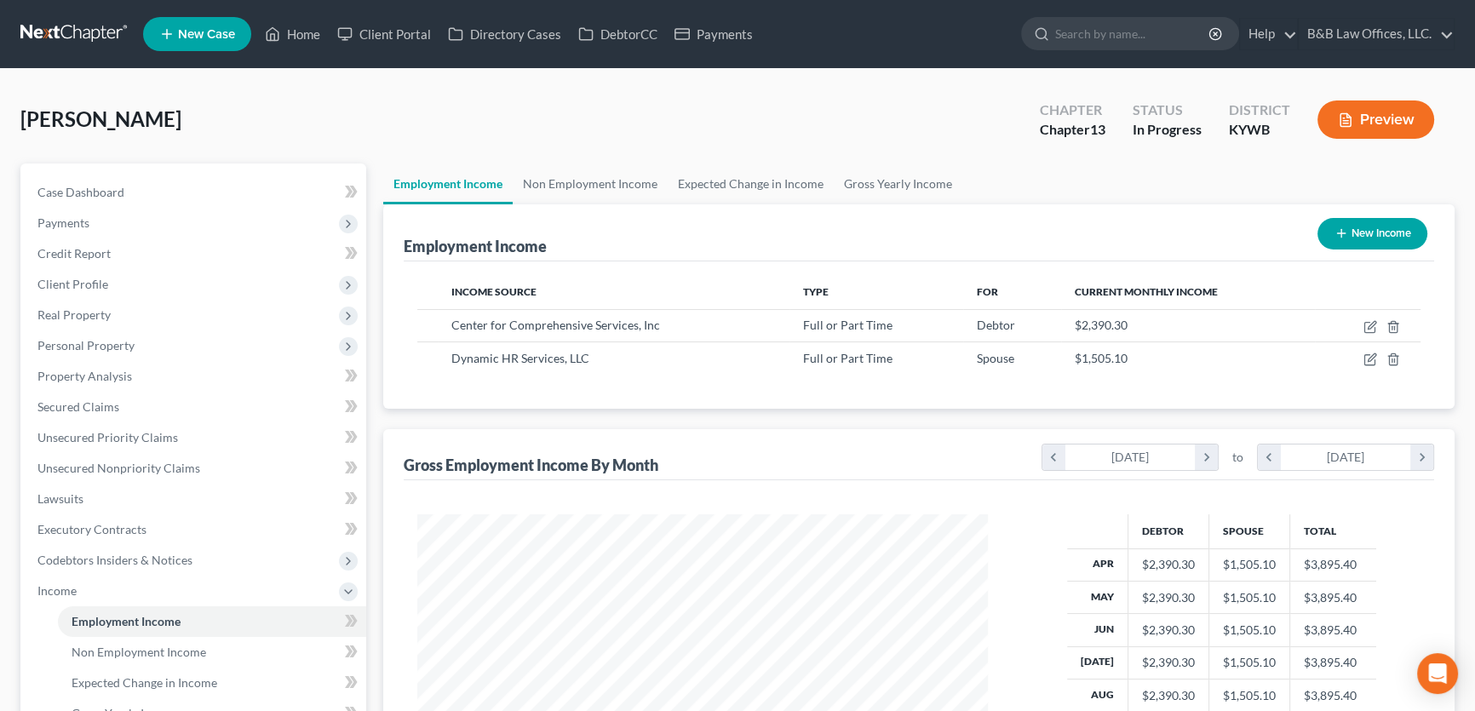
scroll to position [305, 605]
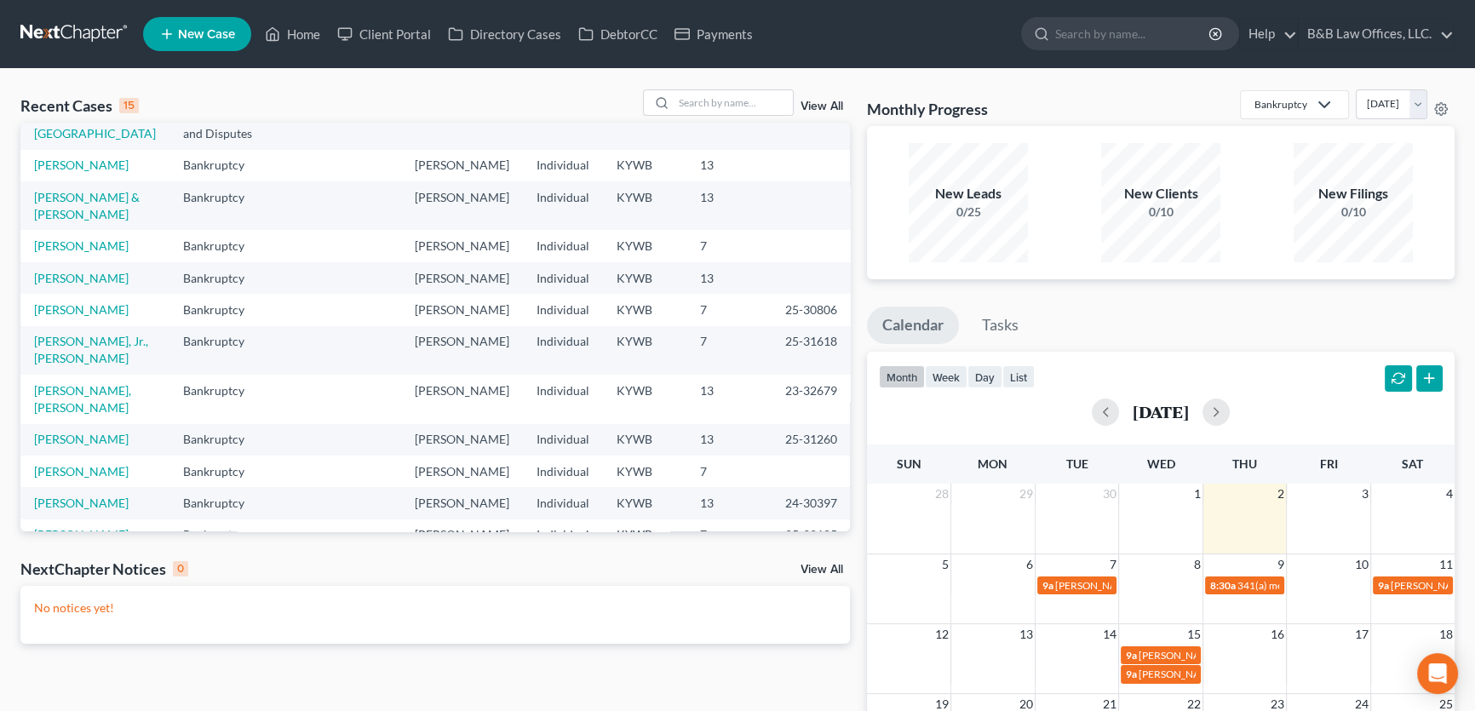
scroll to position [232, 0]
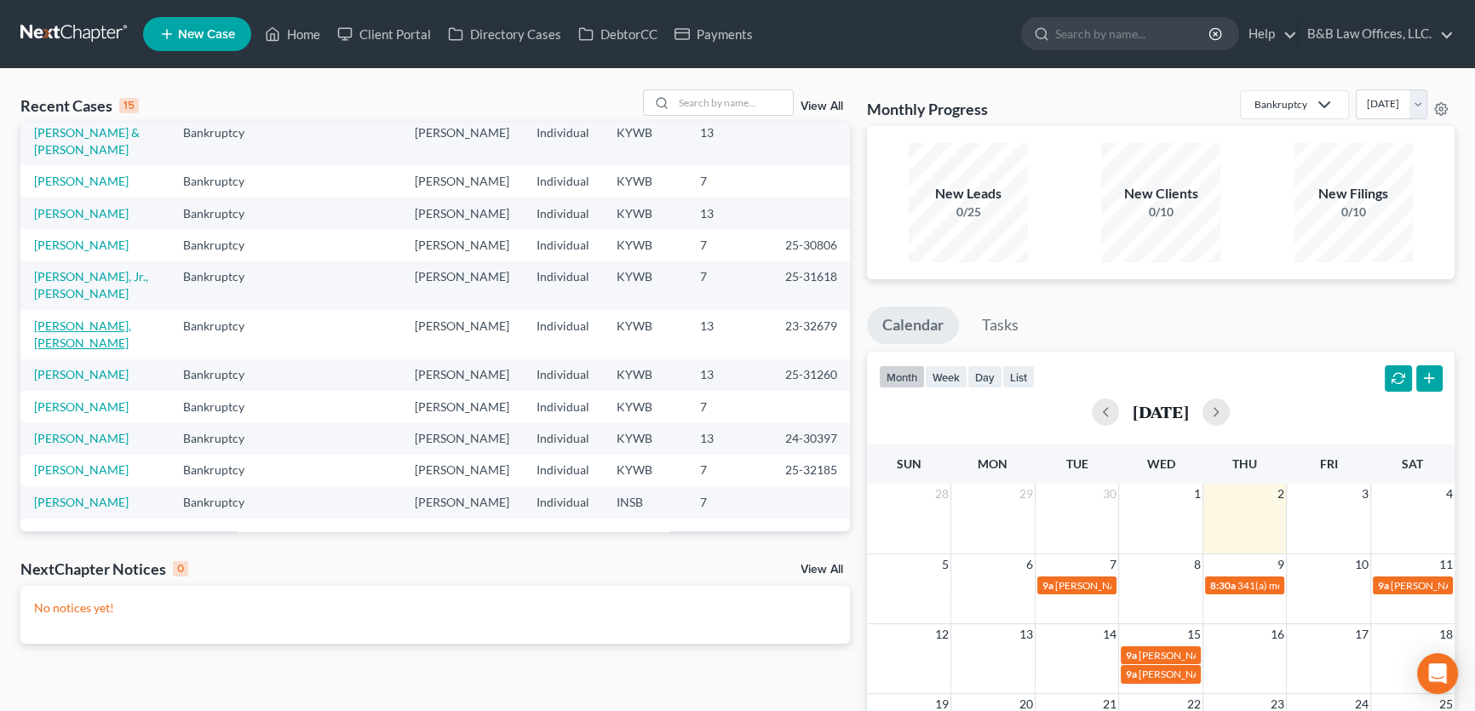
click at [70, 350] on link "[PERSON_NAME], [PERSON_NAME]" at bounding box center [82, 334] width 97 height 32
select select "2"
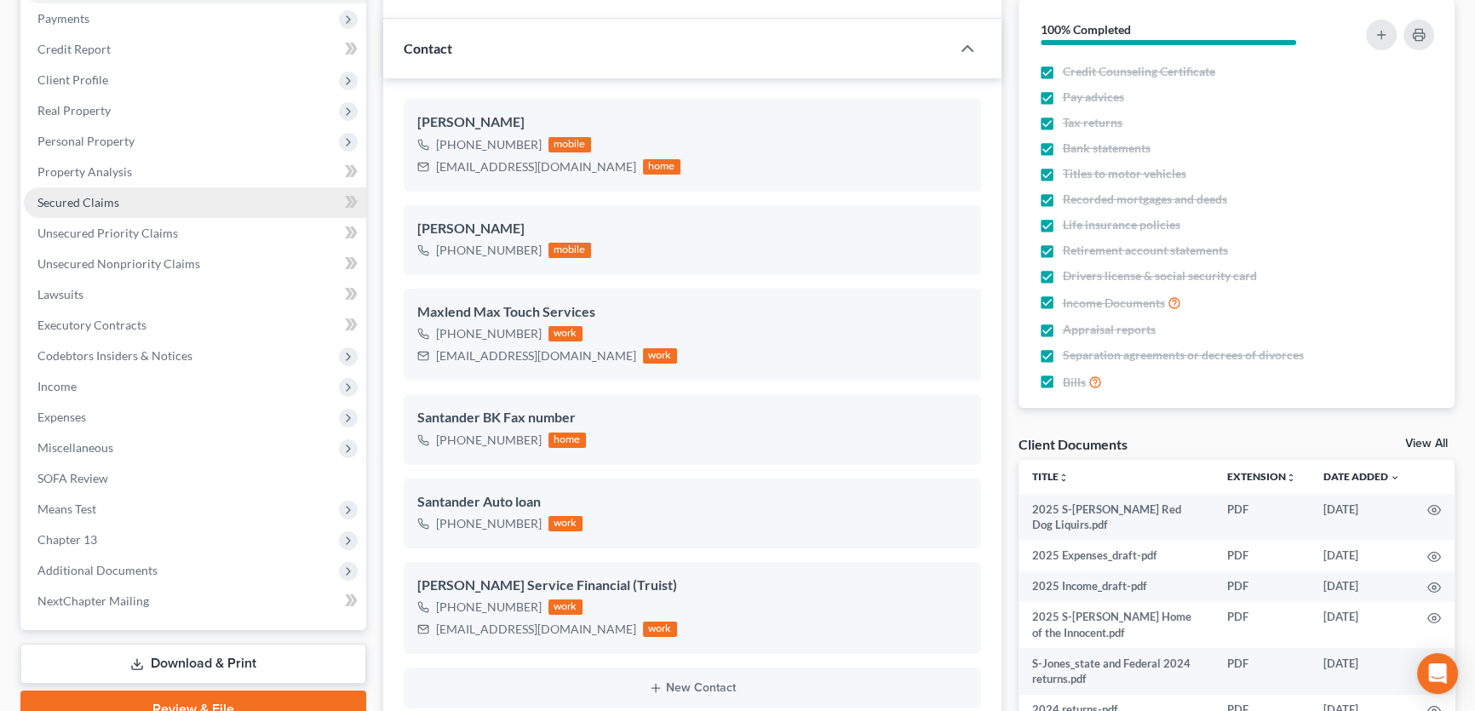
scroll to position [232, 0]
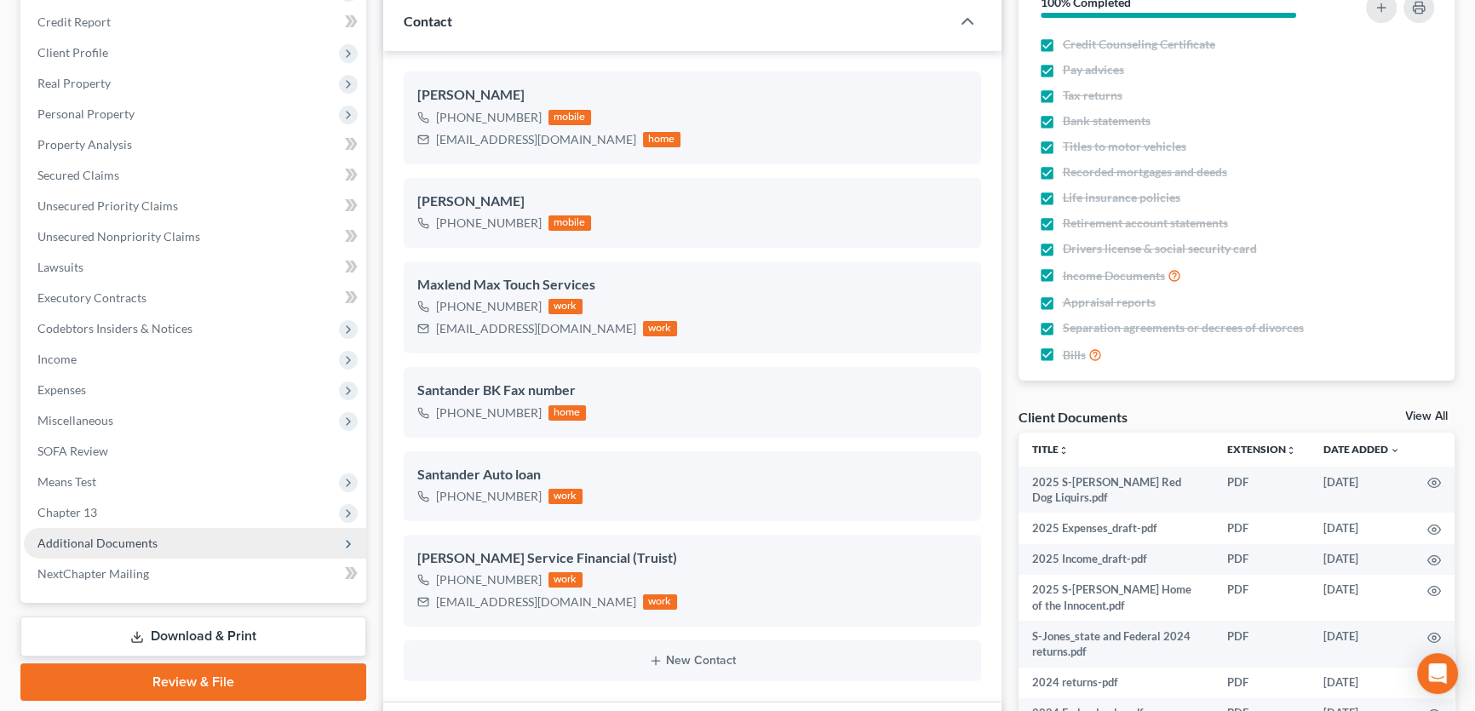
click at [124, 536] on span "Additional Documents" at bounding box center [97, 543] width 120 height 14
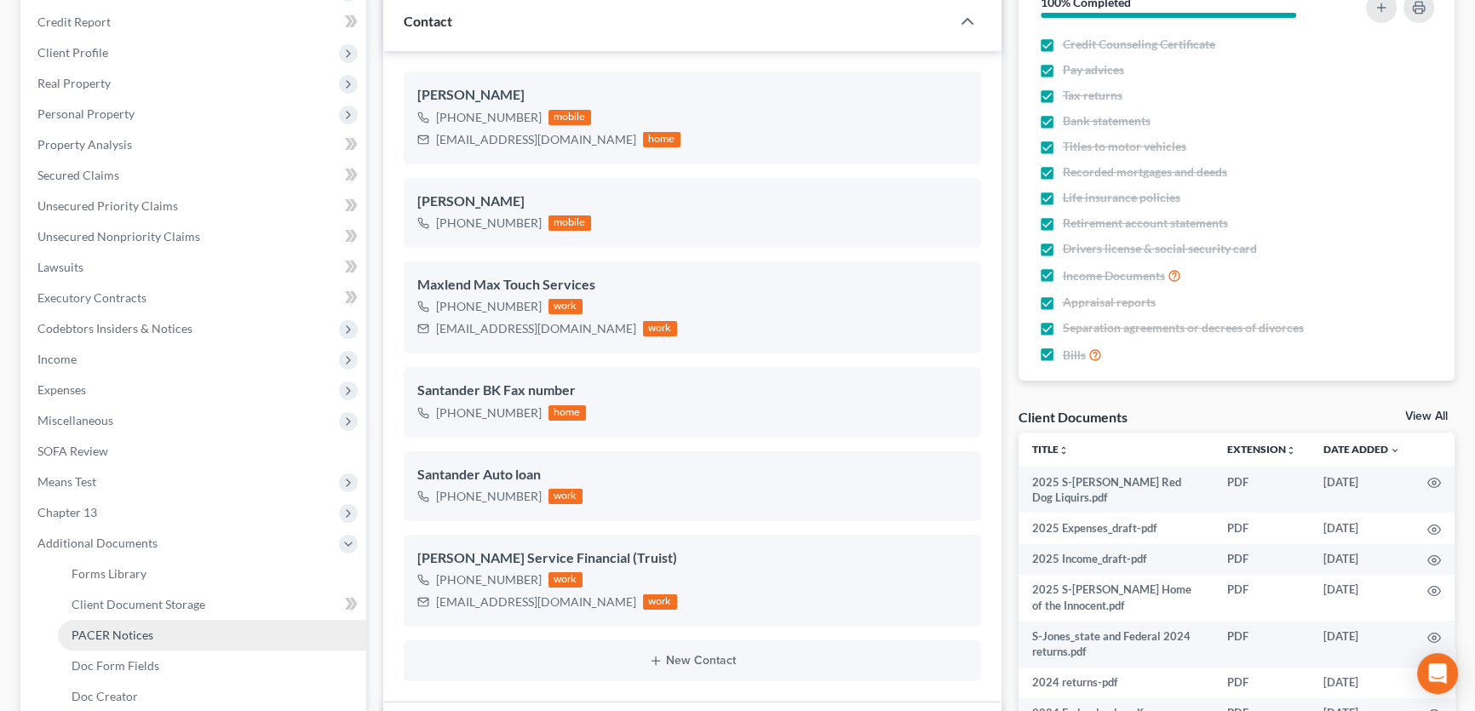
click at [154, 635] on link "PACER Notices" at bounding box center [212, 635] width 308 height 31
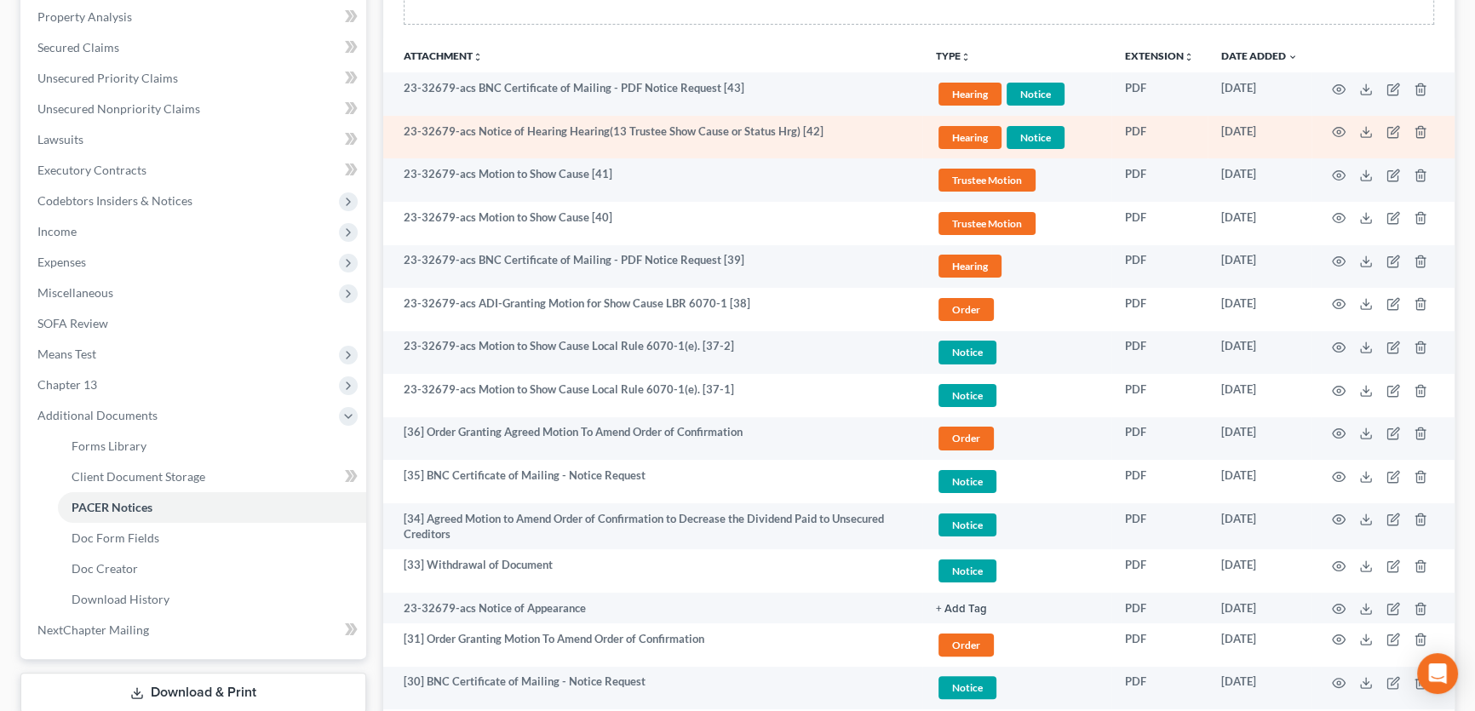
scroll to position [387, 0]
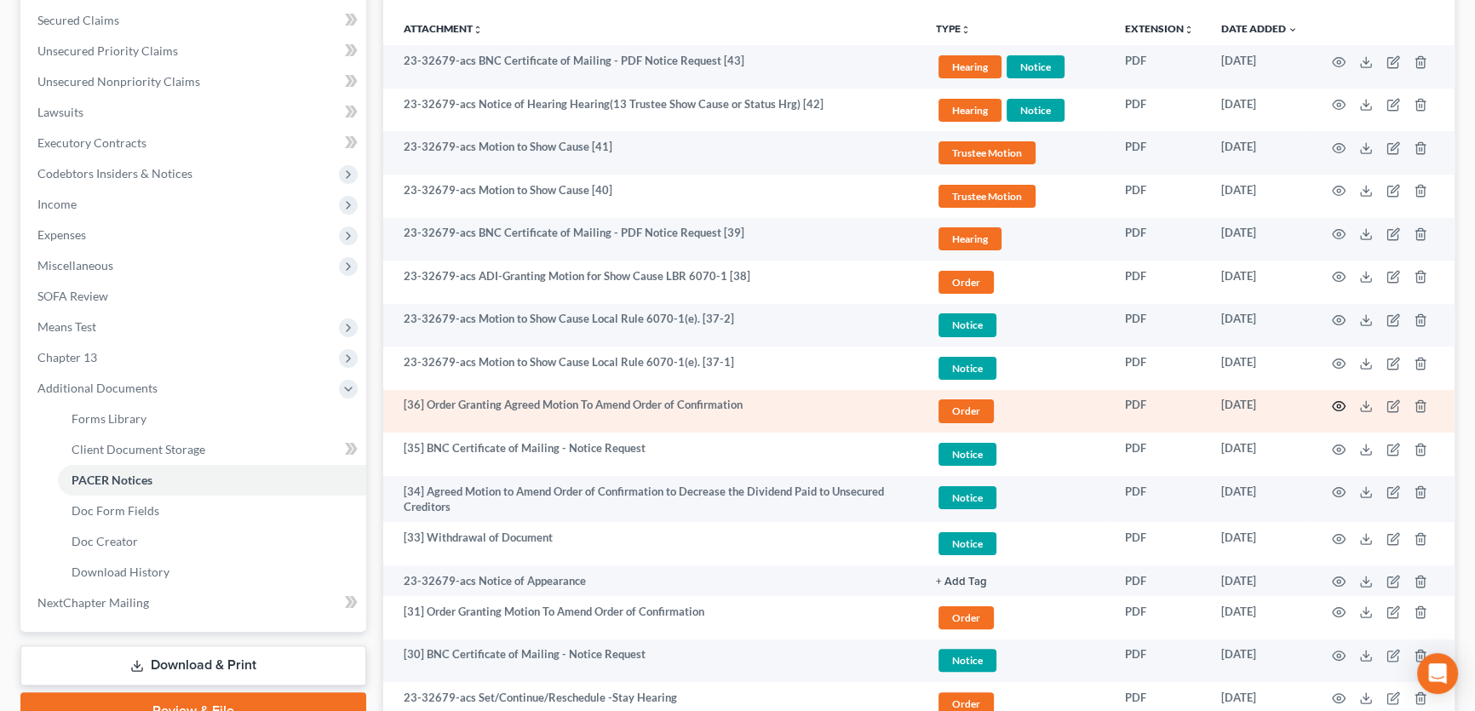
click at [1334, 401] on icon "button" at bounding box center [1339, 406] width 14 height 14
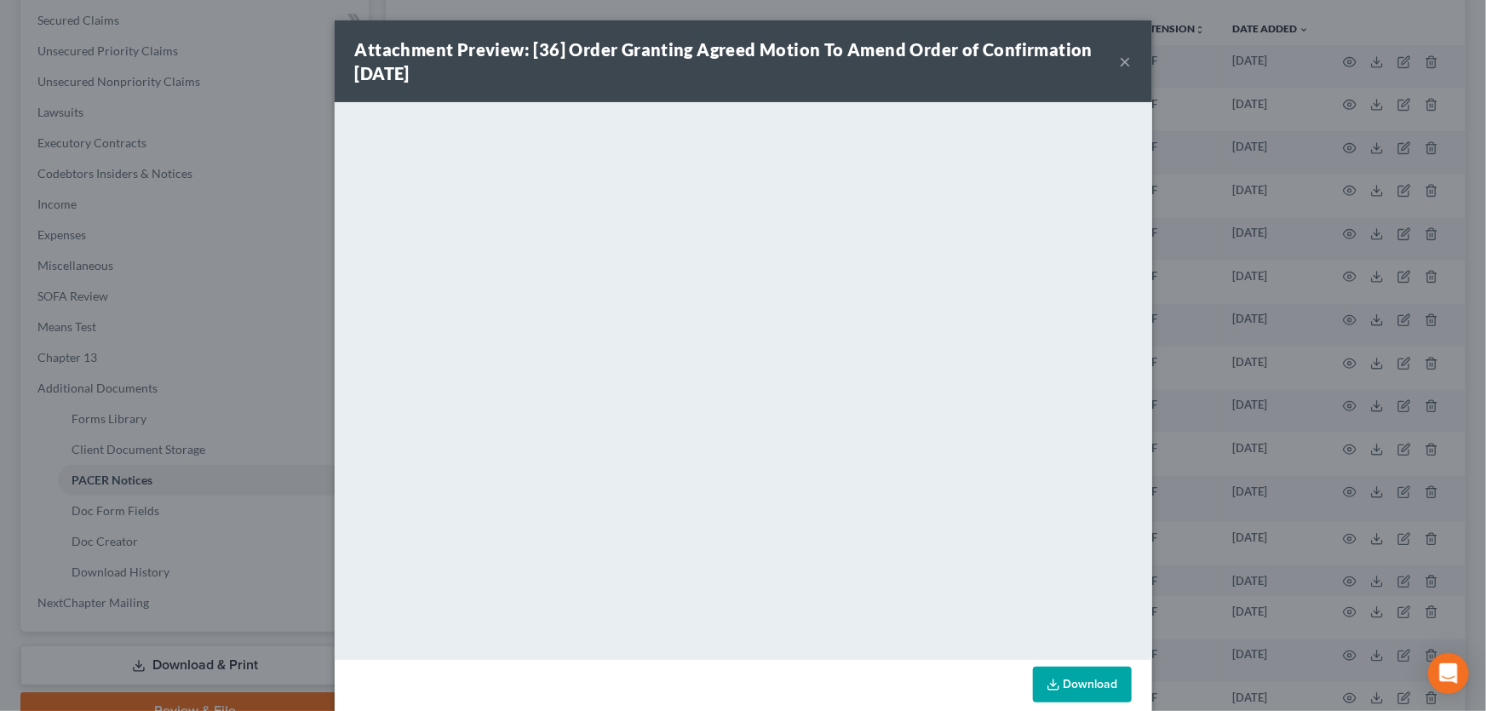
click at [1120, 61] on button "×" at bounding box center [1126, 61] width 12 height 20
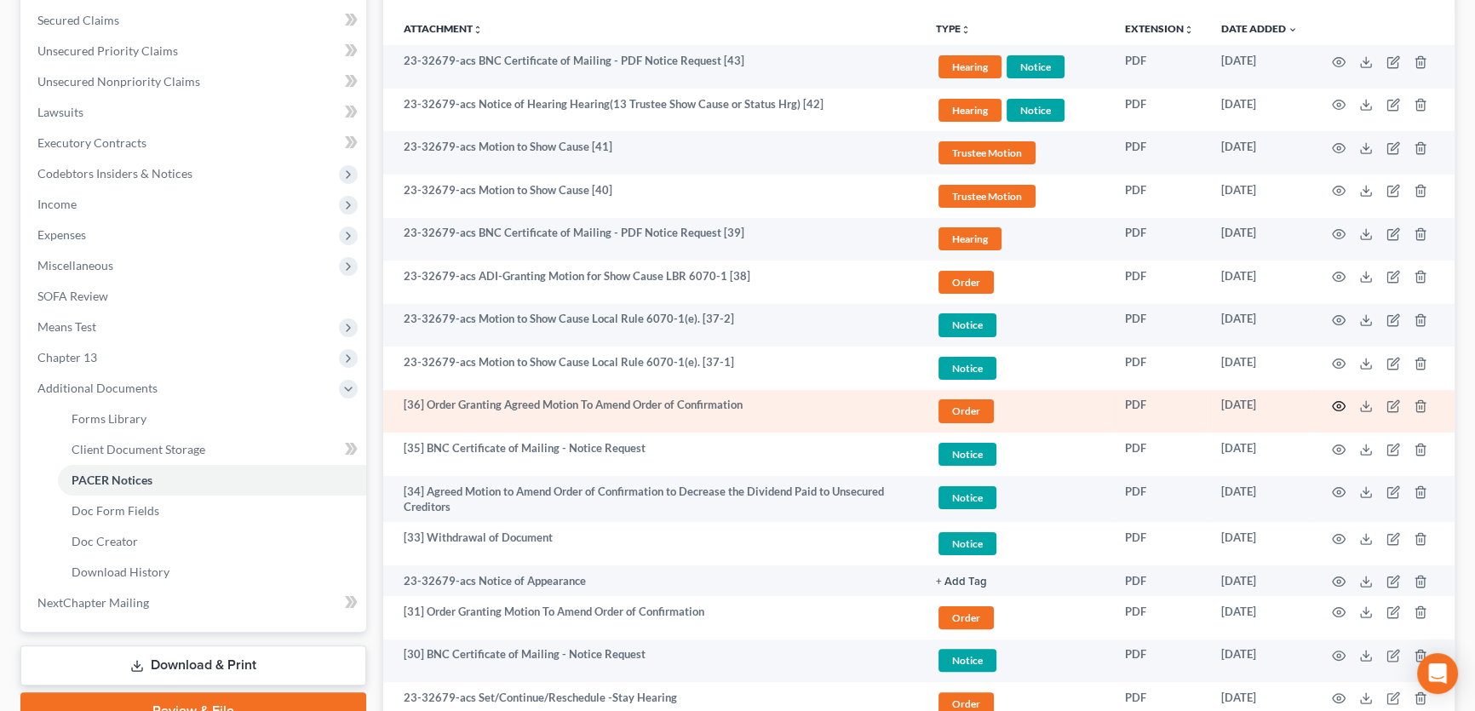
click at [1338, 401] on icon "button" at bounding box center [1339, 406] width 14 height 14
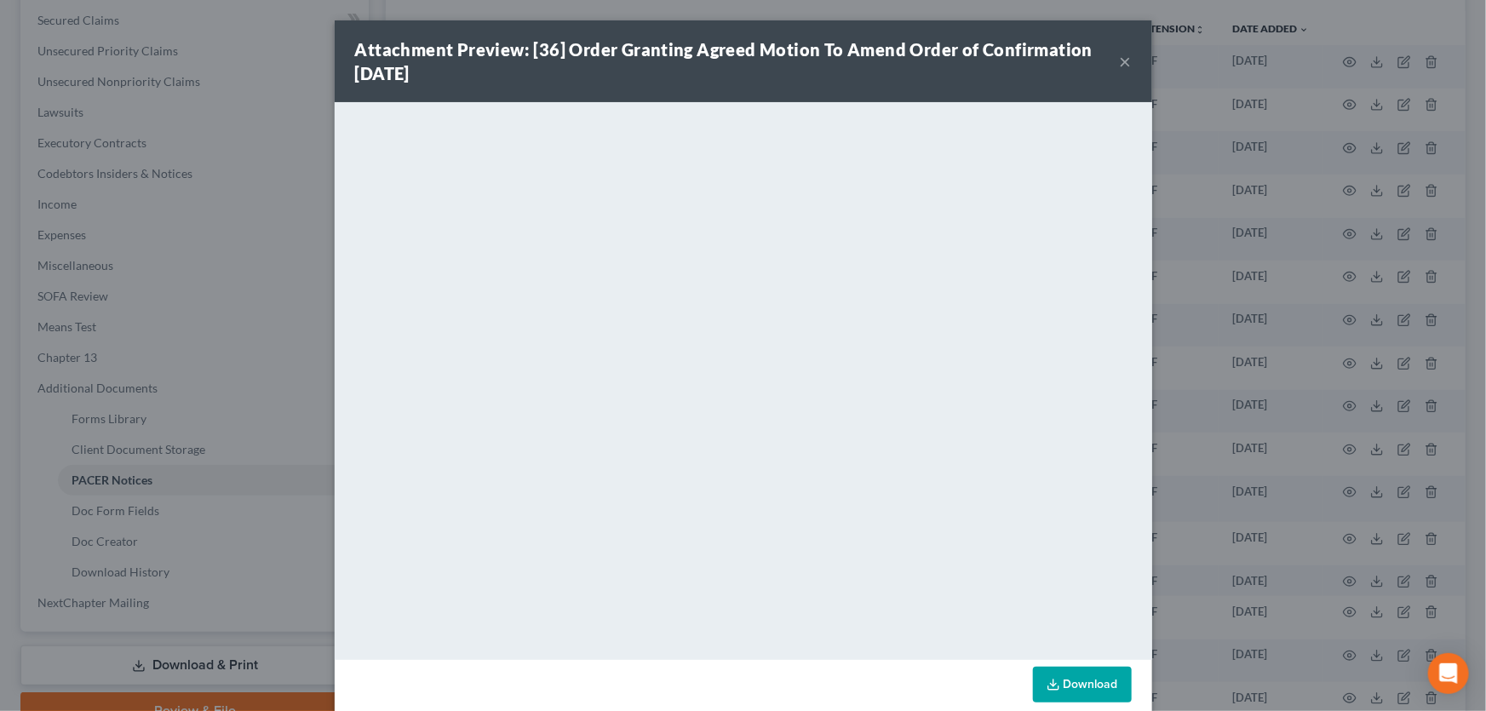
drag, startPoint x: 1118, startPoint y: 64, endPoint x: 1092, endPoint y: 101, distance: 45.3
click at [1096, 100] on div "Attachment Preview: [36] Order Granting Agreed Motion To Amend Order of Confirm…" at bounding box center [743, 61] width 817 height 82
click at [1120, 57] on button "×" at bounding box center [1126, 61] width 12 height 20
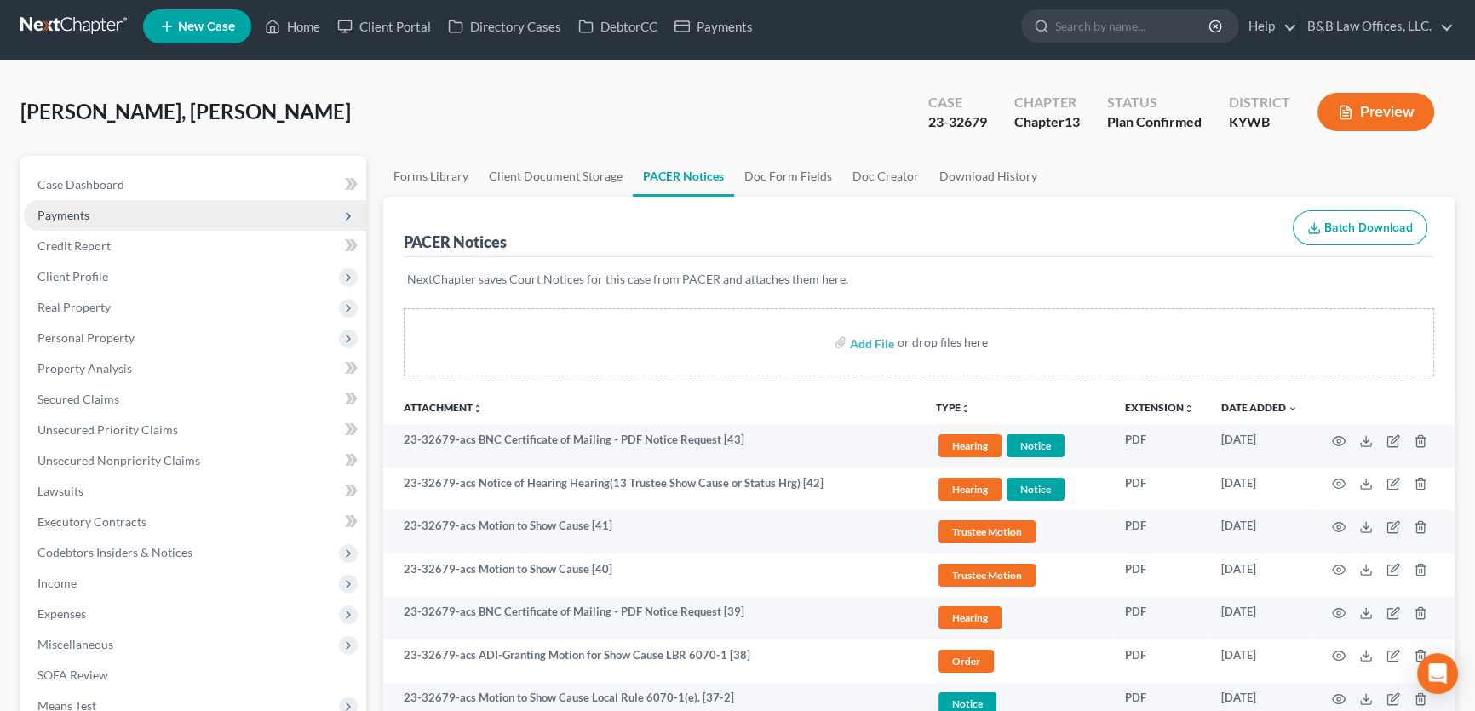
scroll to position [0, 0]
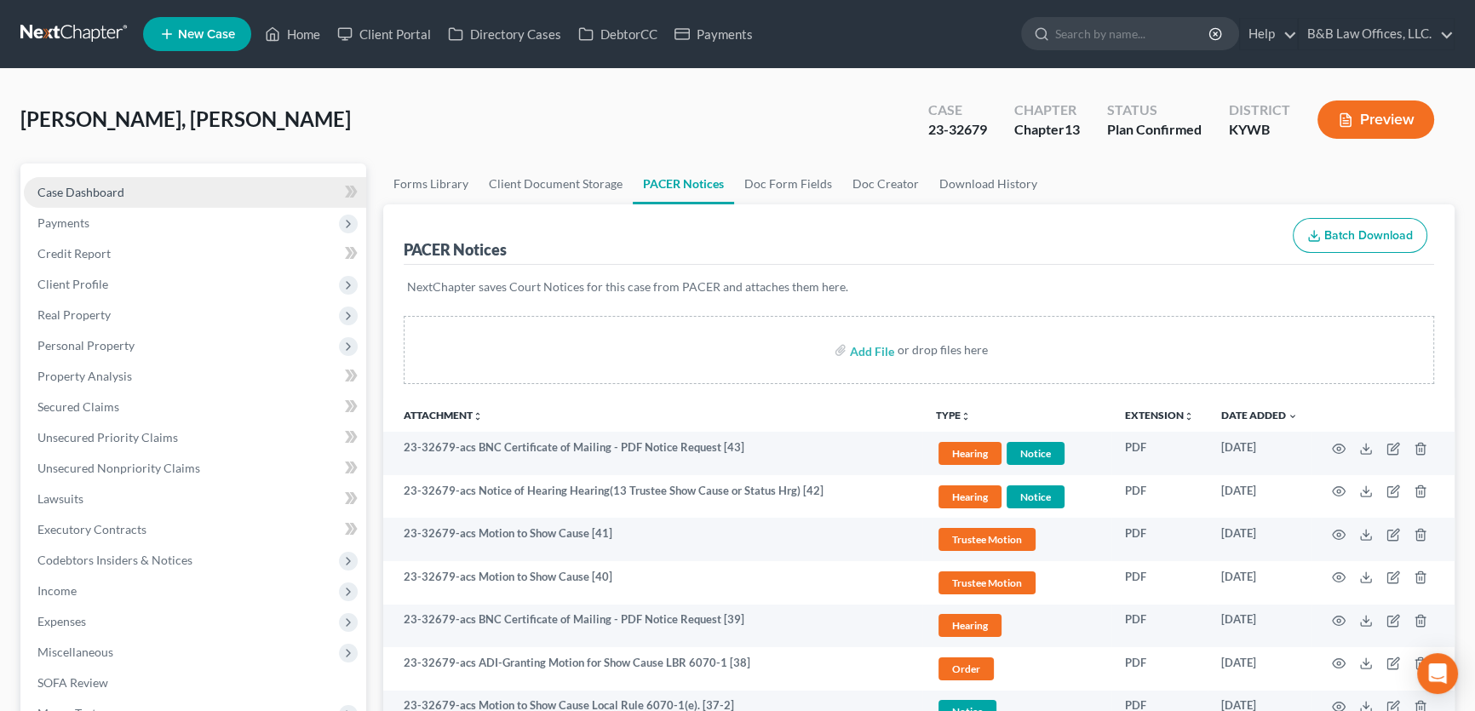
click at [105, 189] on span "Case Dashboard" at bounding box center [80, 192] width 87 height 14
select select "2"
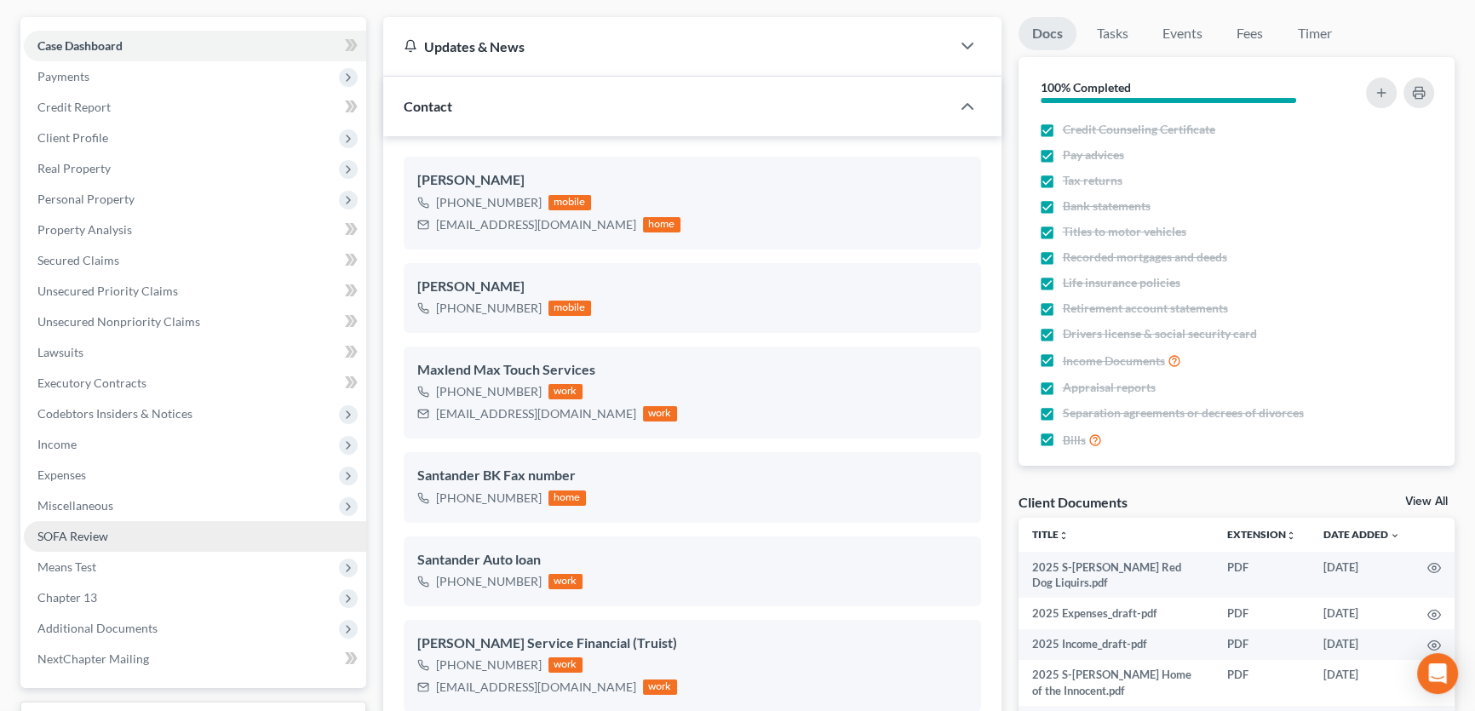
scroll to position [387, 0]
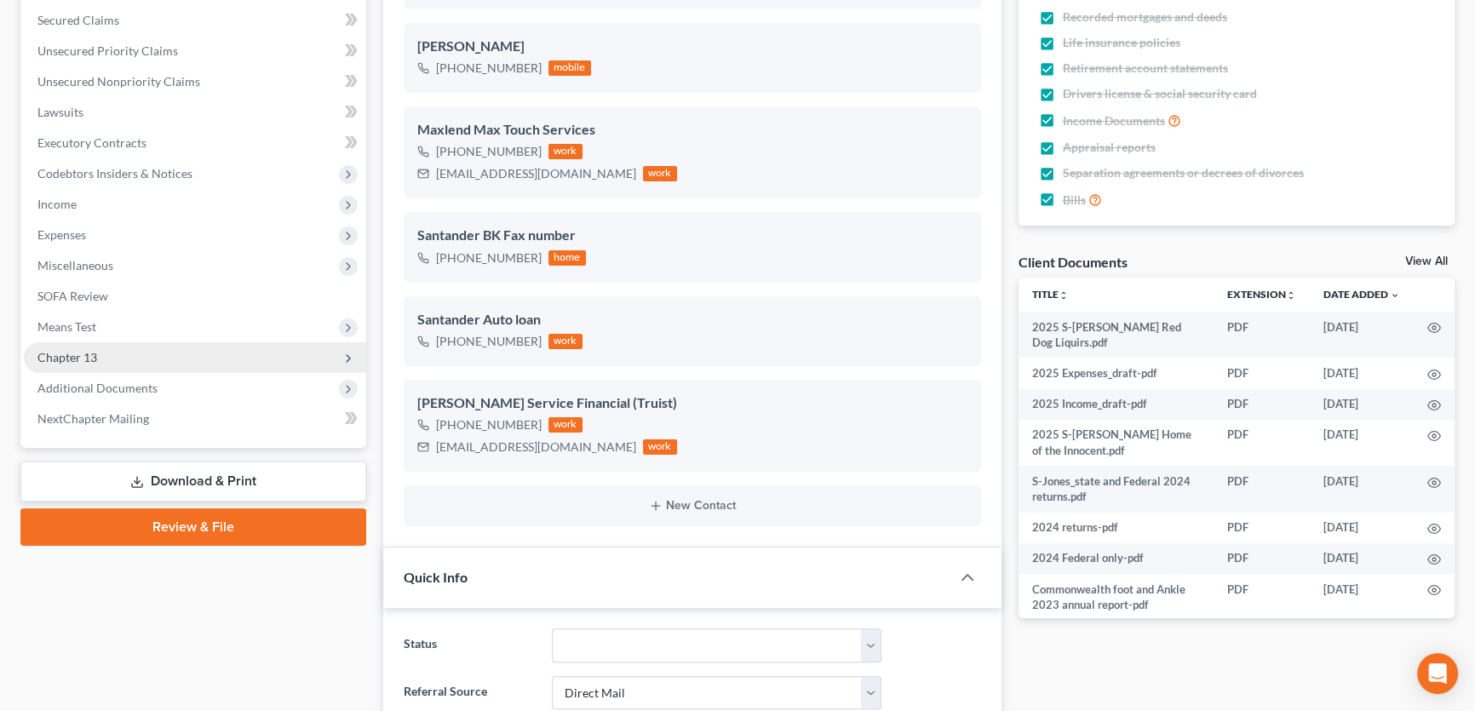
click at [111, 363] on span "Chapter 13" at bounding box center [195, 357] width 342 height 31
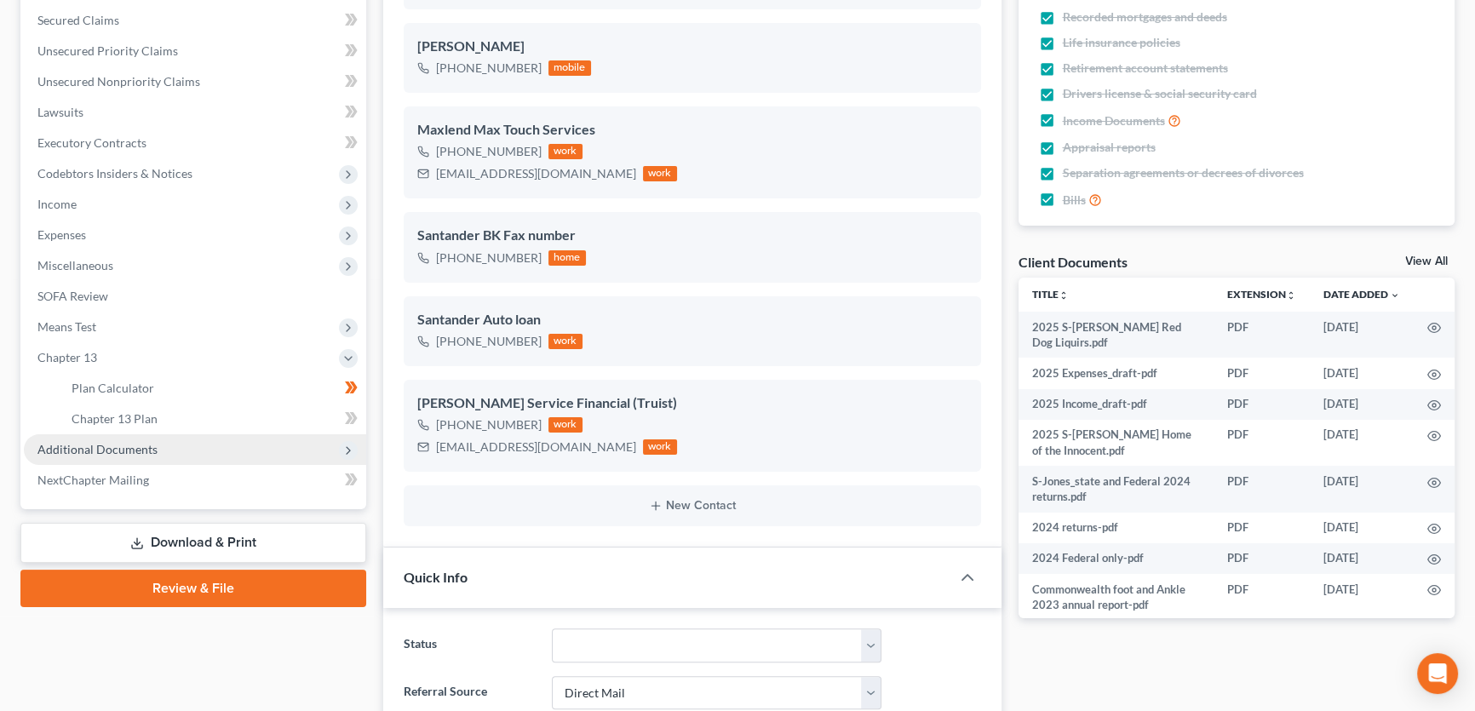
click at [151, 443] on span "Additional Documents" at bounding box center [97, 449] width 120 height 14
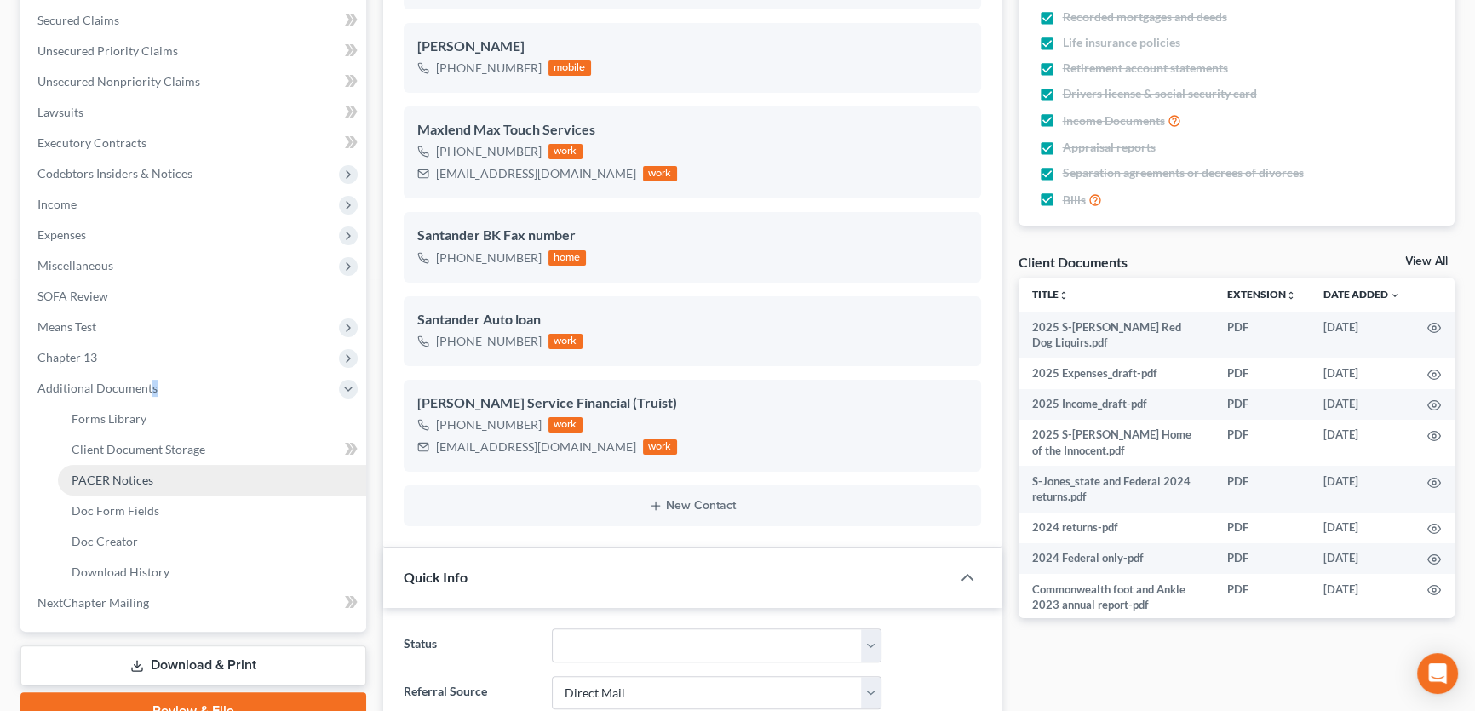
click at [144, 469] on link "PACER Notices" at bounding box center [212, 480] width 308 height 31
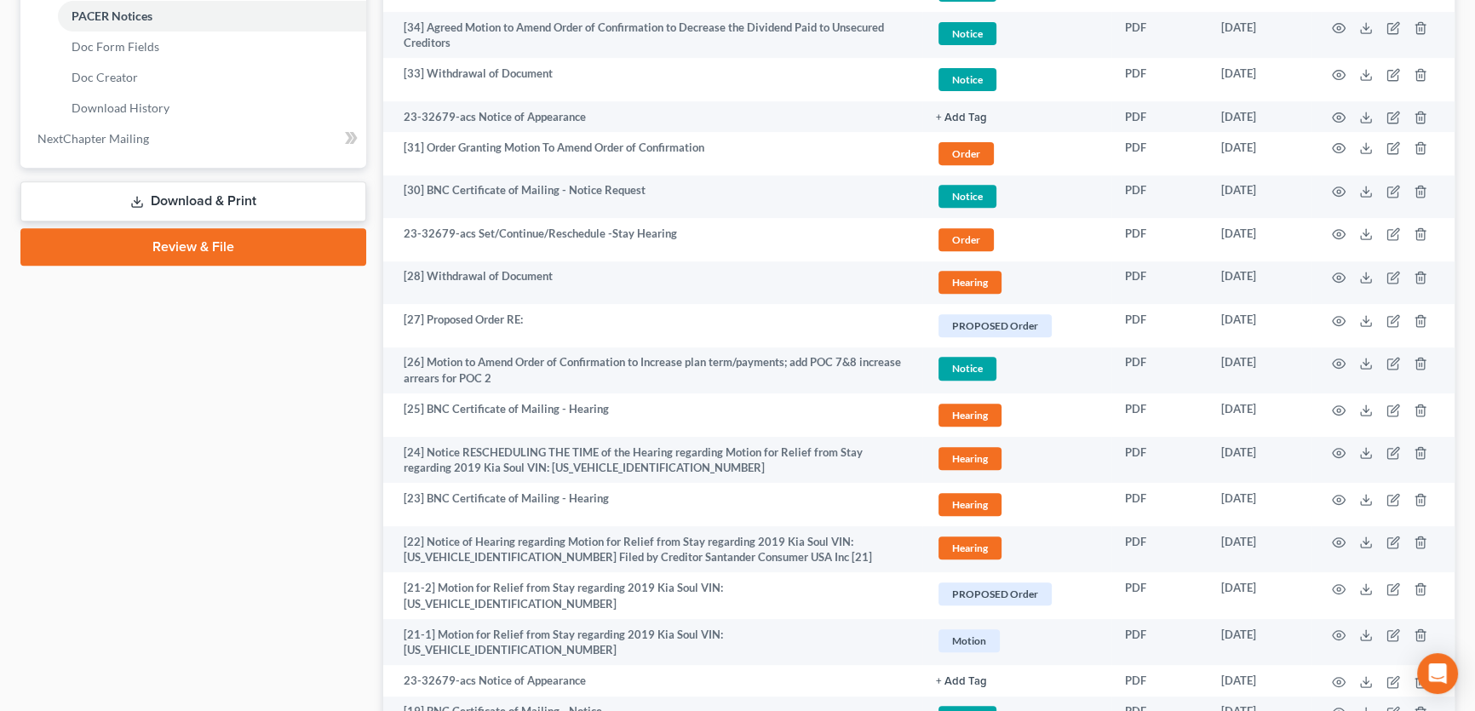
scroll to position [851, 0]
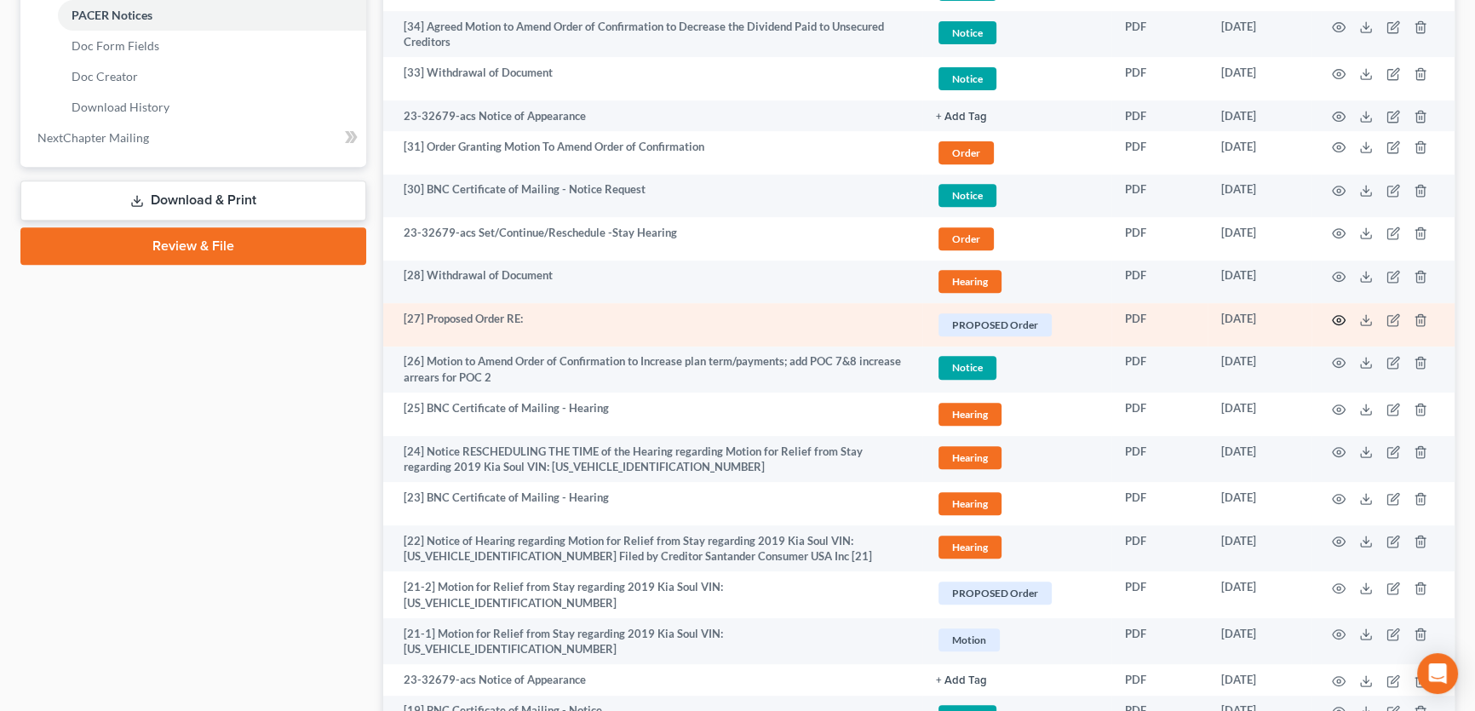
click at [1340, 316] on icon "button" at bounding box center [1339, 320] width 14 height 14
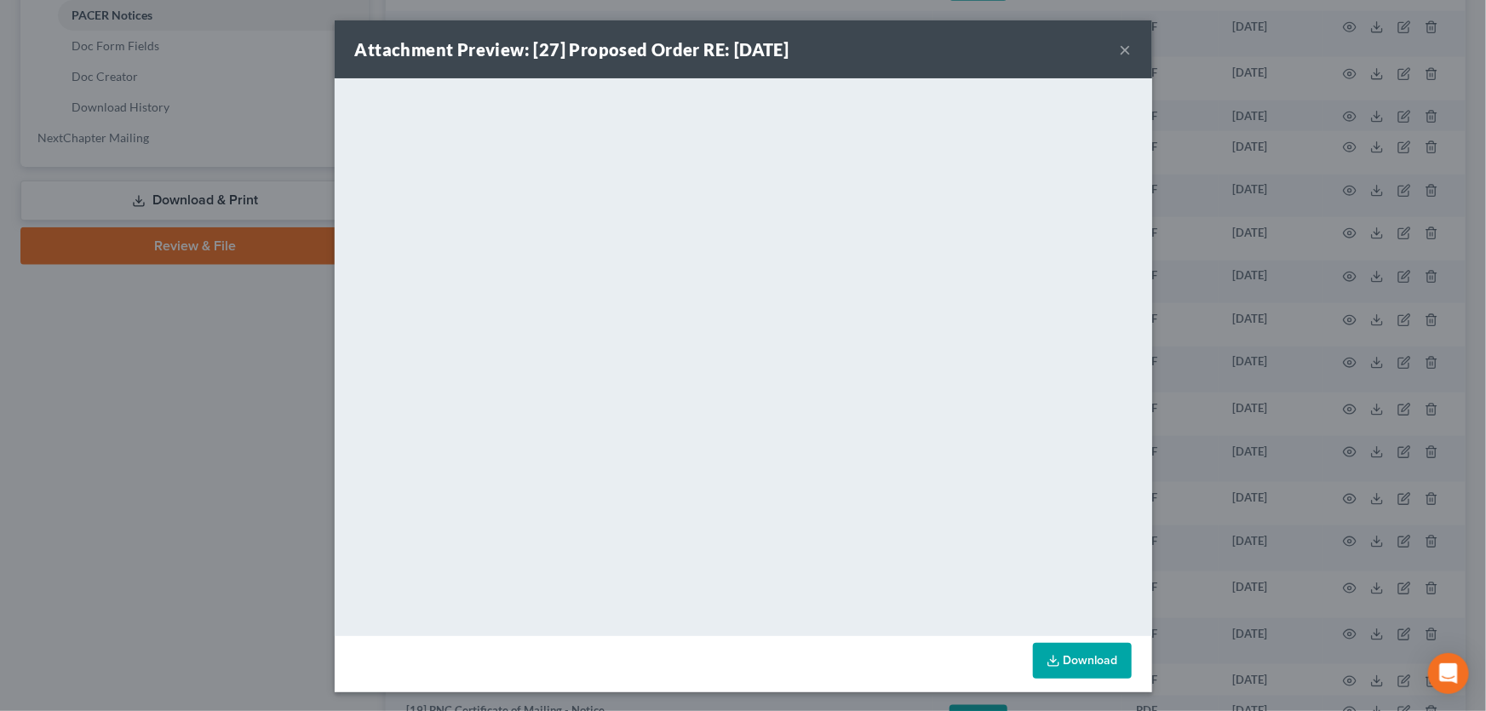
click at [1120, 51] on button "×" at bounding box center [1126, 49] width 12 height 20
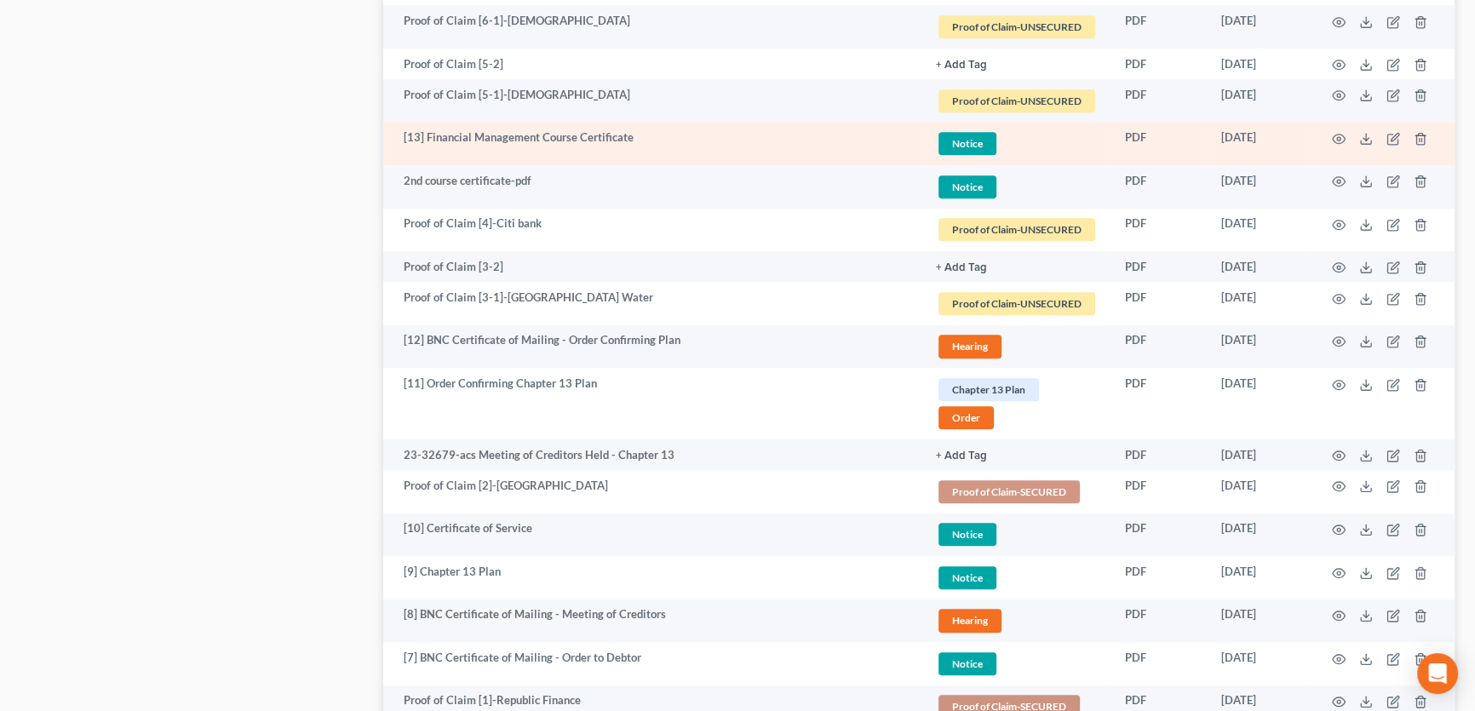
scroll to position [2012, 0]
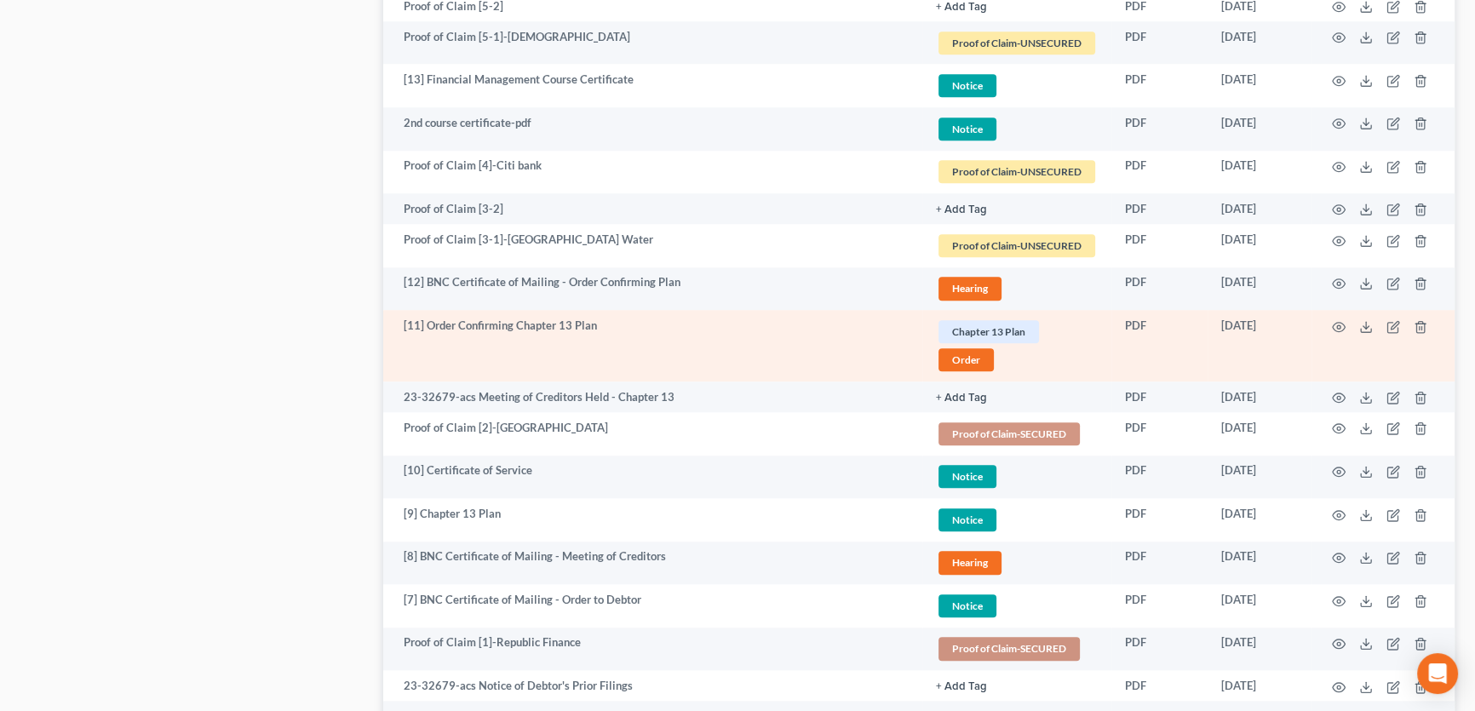
click at [1345, 320] on td at bounding box center [1382, 346] width 143 height 72
click at [1339, 320] on icon "button" at bounding box center [1339, 327] width 14 height 14
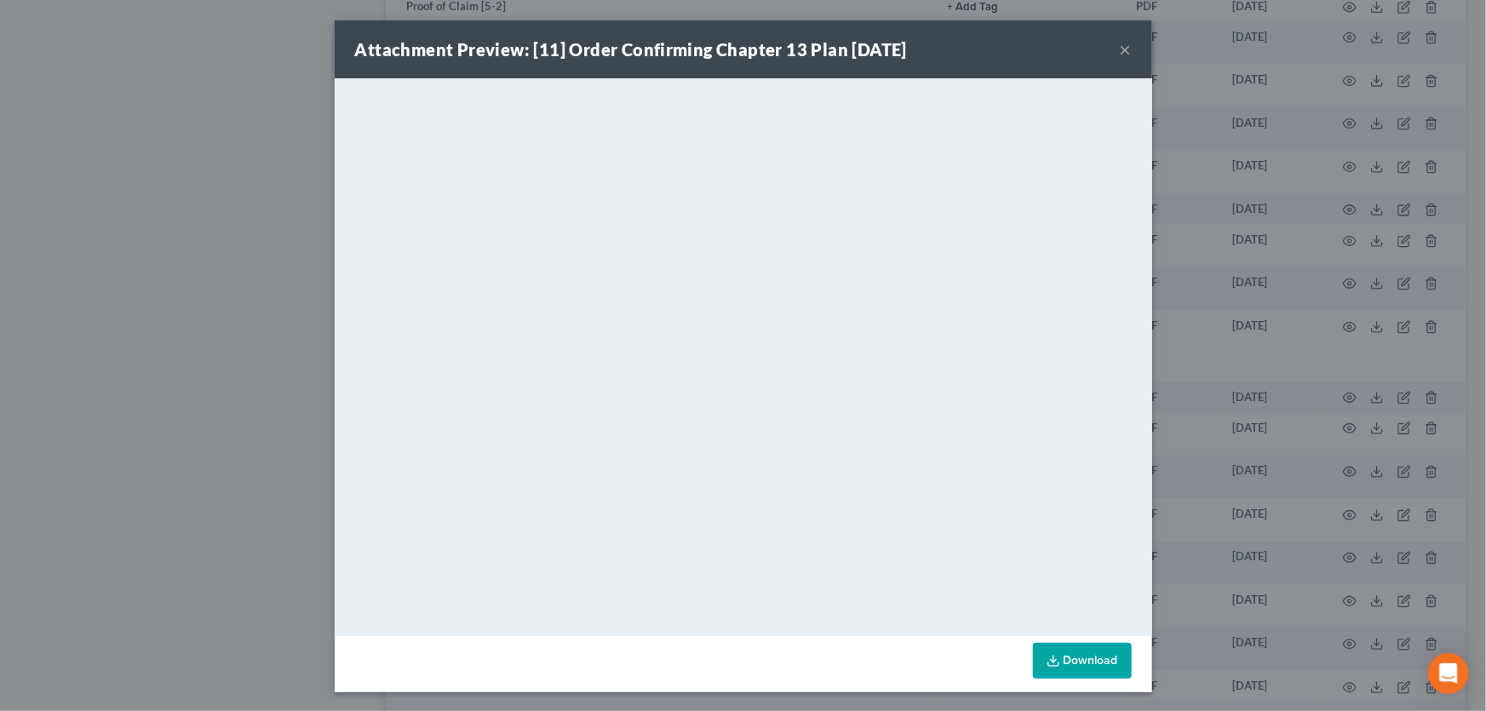
click at [1120, 48] on button "×" at bounding box center [1126, 49] width 12 height 20
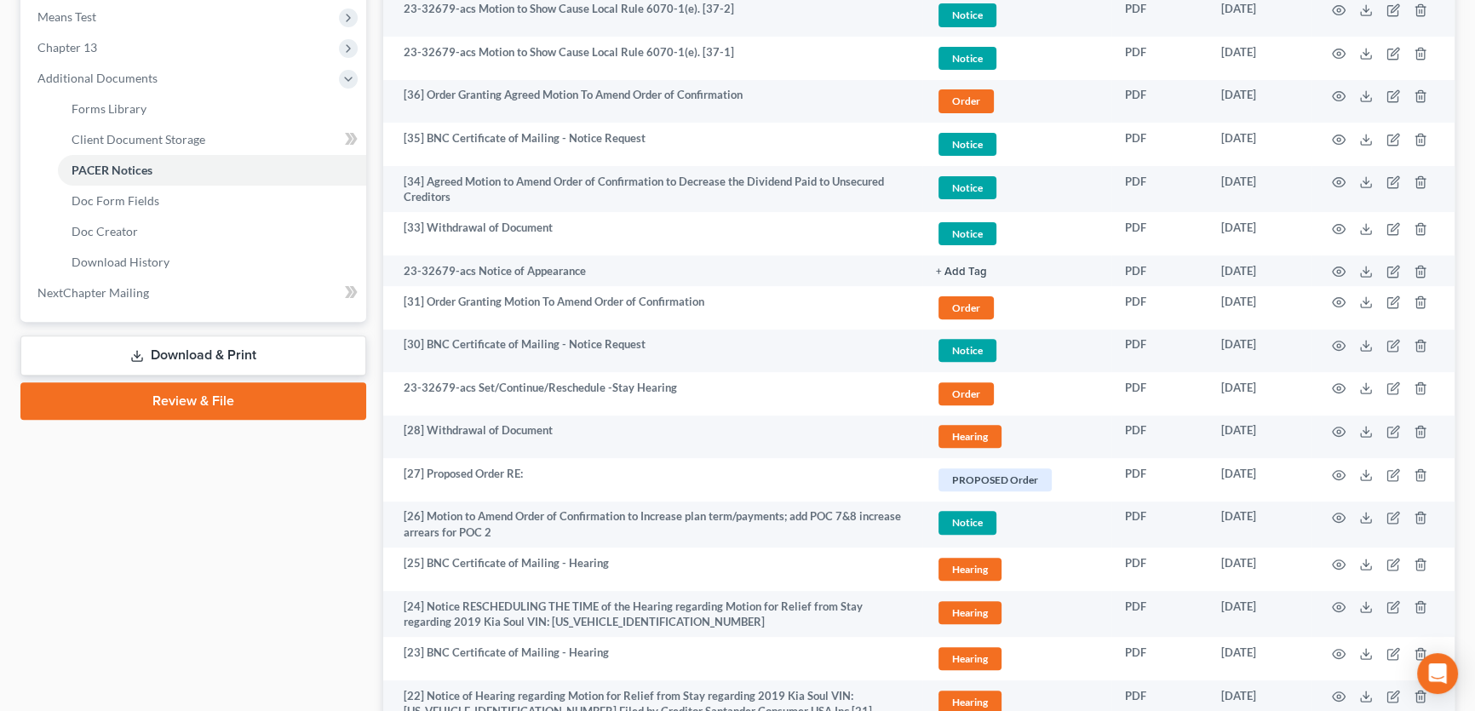
scroll to position [542, 0]
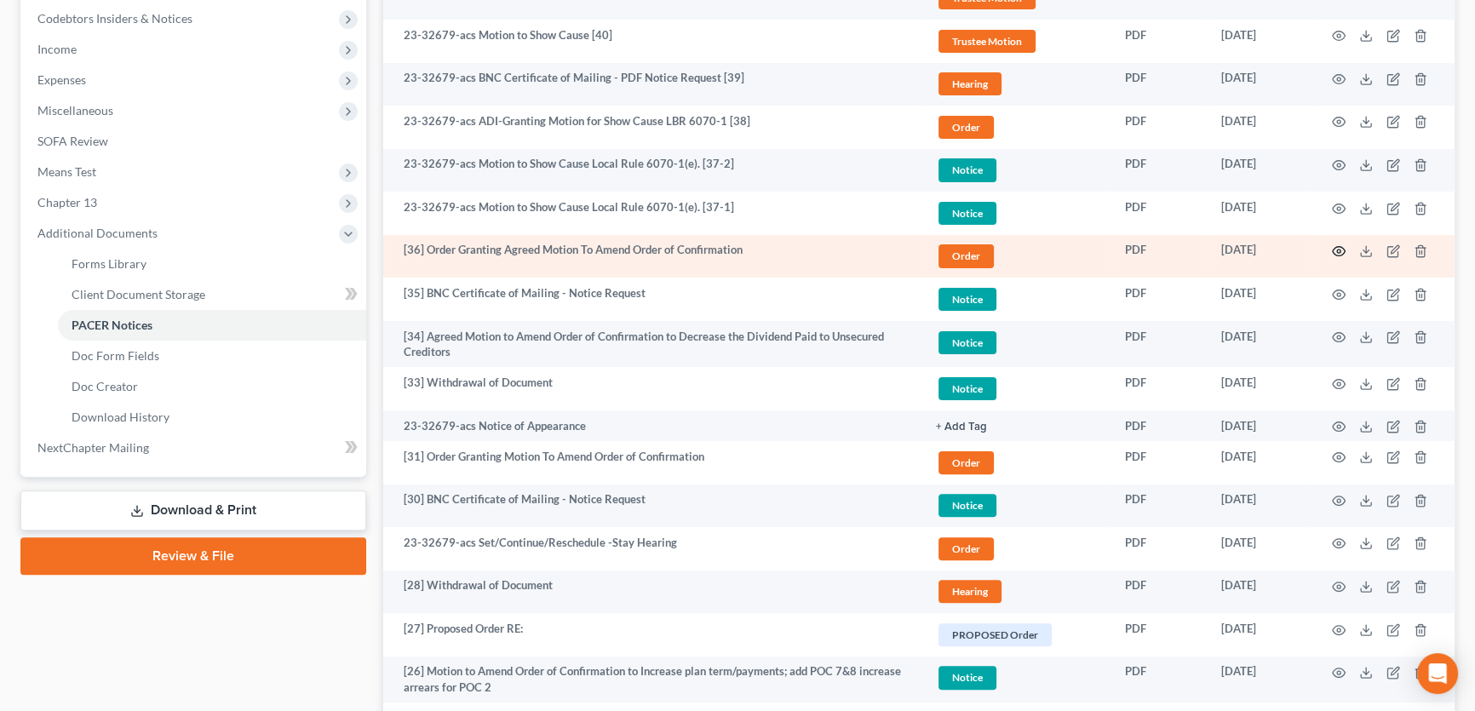
click at [1337, 249] on circle "button" at bounding box center [1338, 250] width 3 height 3
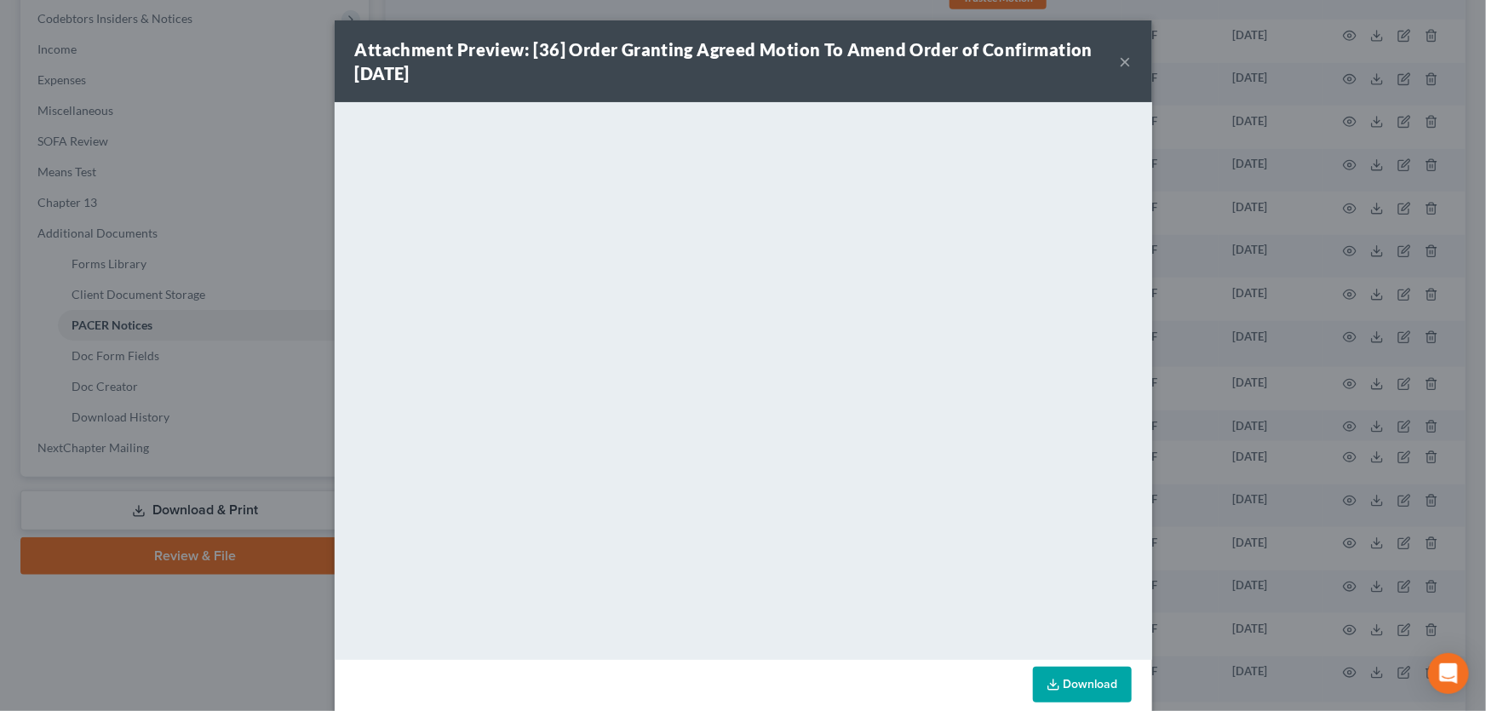
click at [1120, 60] on button "×" at bounding box center [1126, 61] width 12 height 20
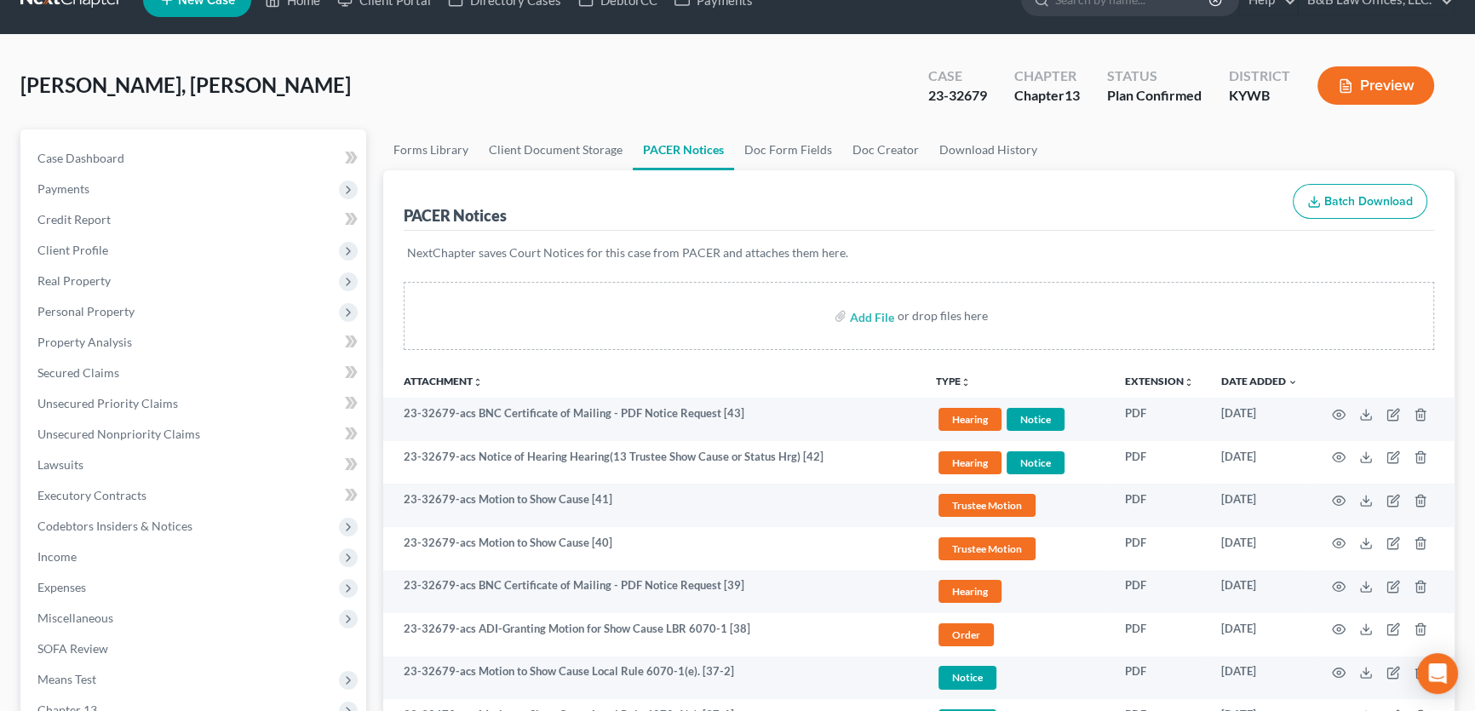
scroll to position [0, 0]
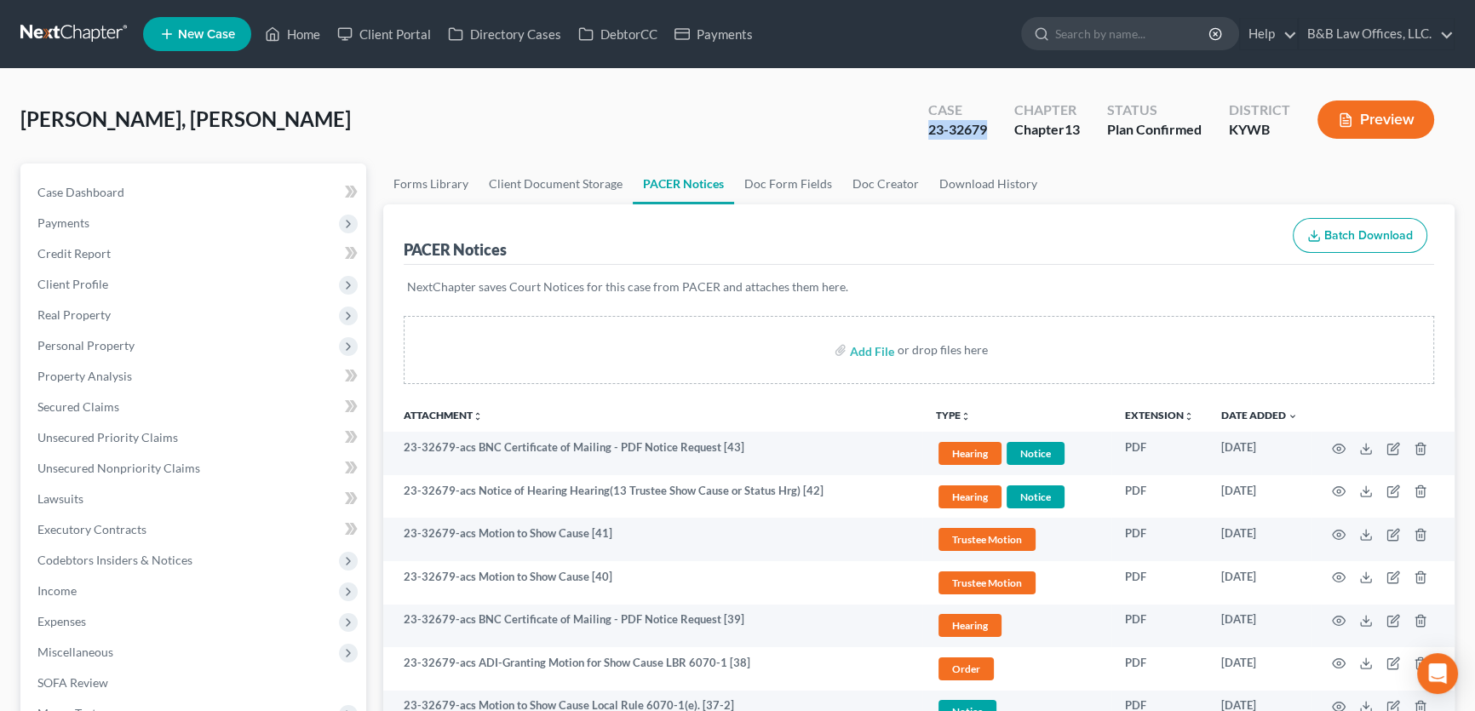
drag, startPoint x: 912, startPoint y: 123, endPoint x: 989, endPoint y: 135, distance: 77.6
click at [989, 135] on div "Case 23-32679" at bounding box center [957, 121] width 86 height 50
copy div "23-32679"
click at [111, 192] on span "Case Dashboard" at bounding box center [80, 192] width 87 height 14
select select "2"
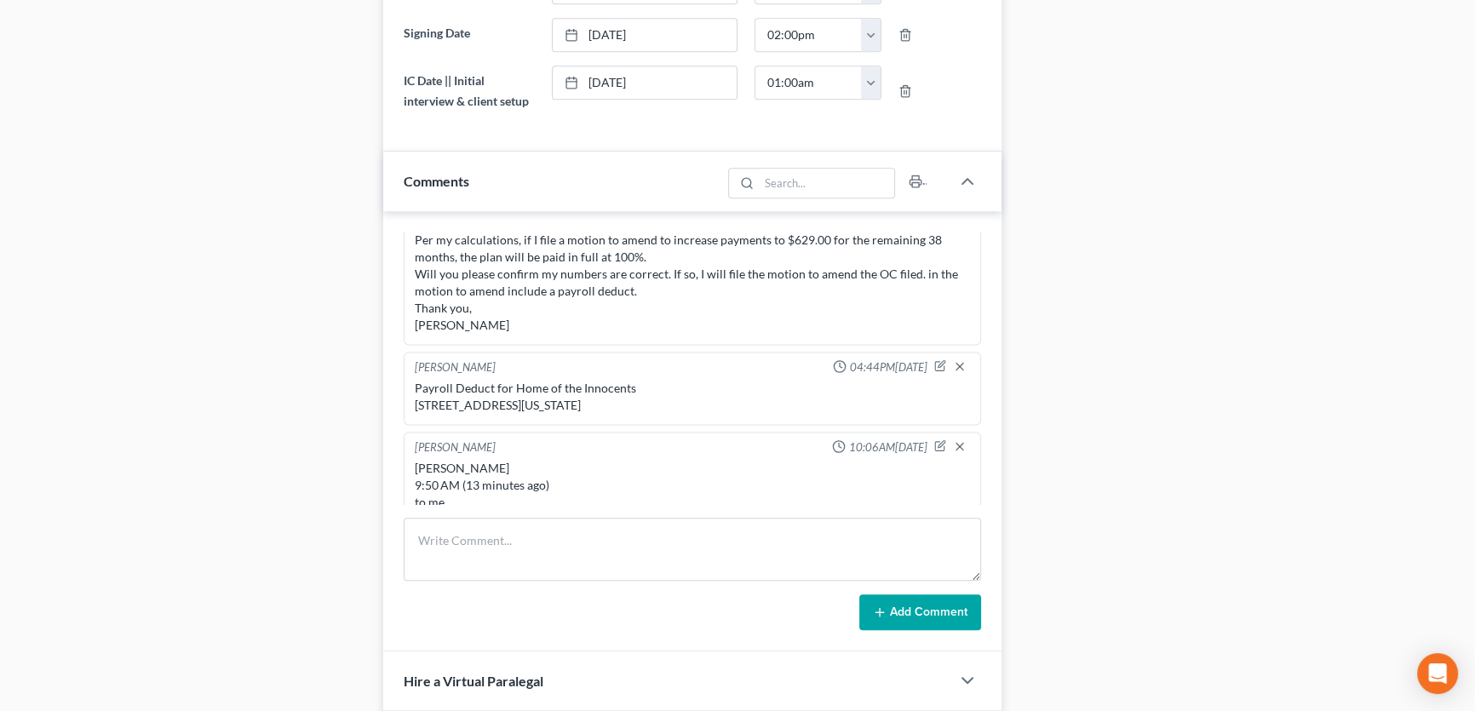
scroll to position [1161, 0]
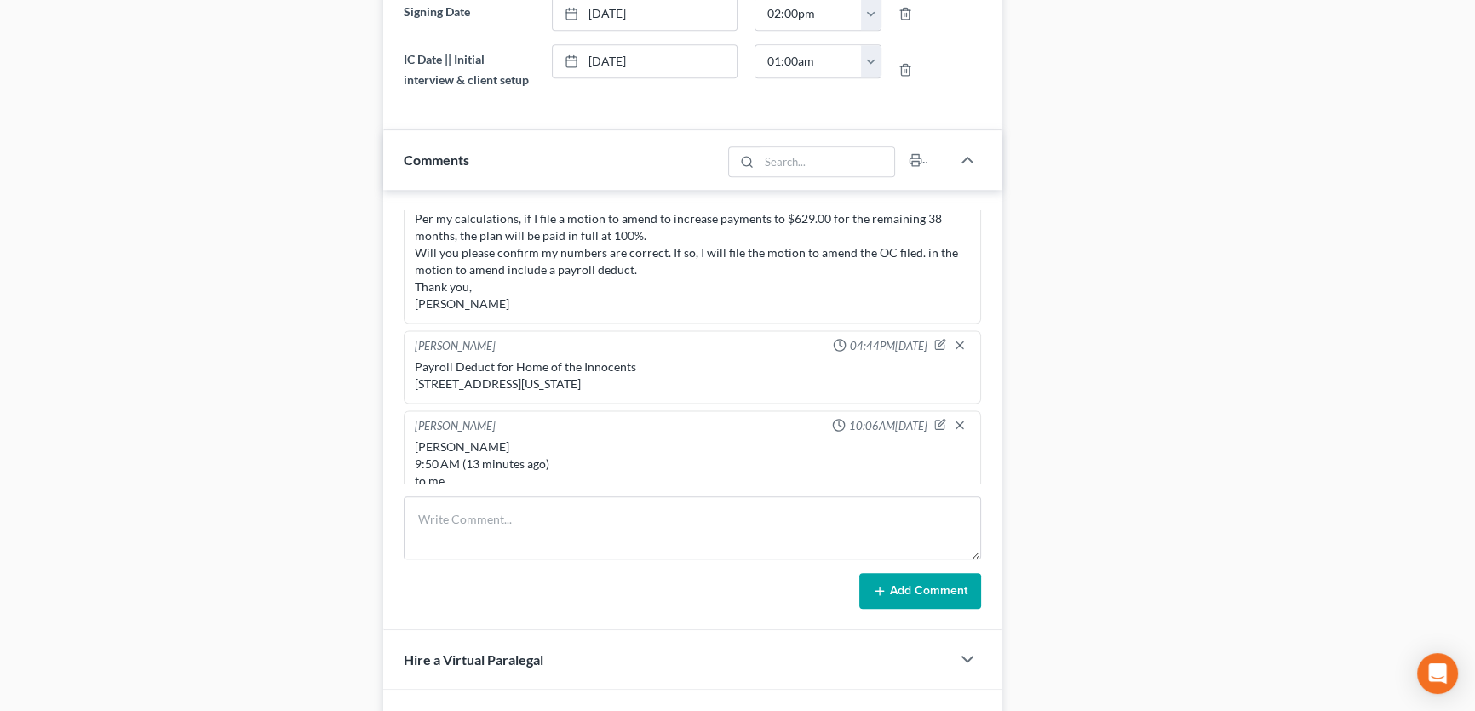
drag, startPoint x: 513, startPoint y: 226, endPoint x: 559, endPoint y: 256, distance: 55.5
click at [559, 358] on div "Payroll Deduct for Home of the Innocents [STREET_ADDRESS][US_STATE]" at bounding box center [692, 375] width 555 height 34
copy div "Home of the Innocents [STREET_ADDRESS][US_STATE]"
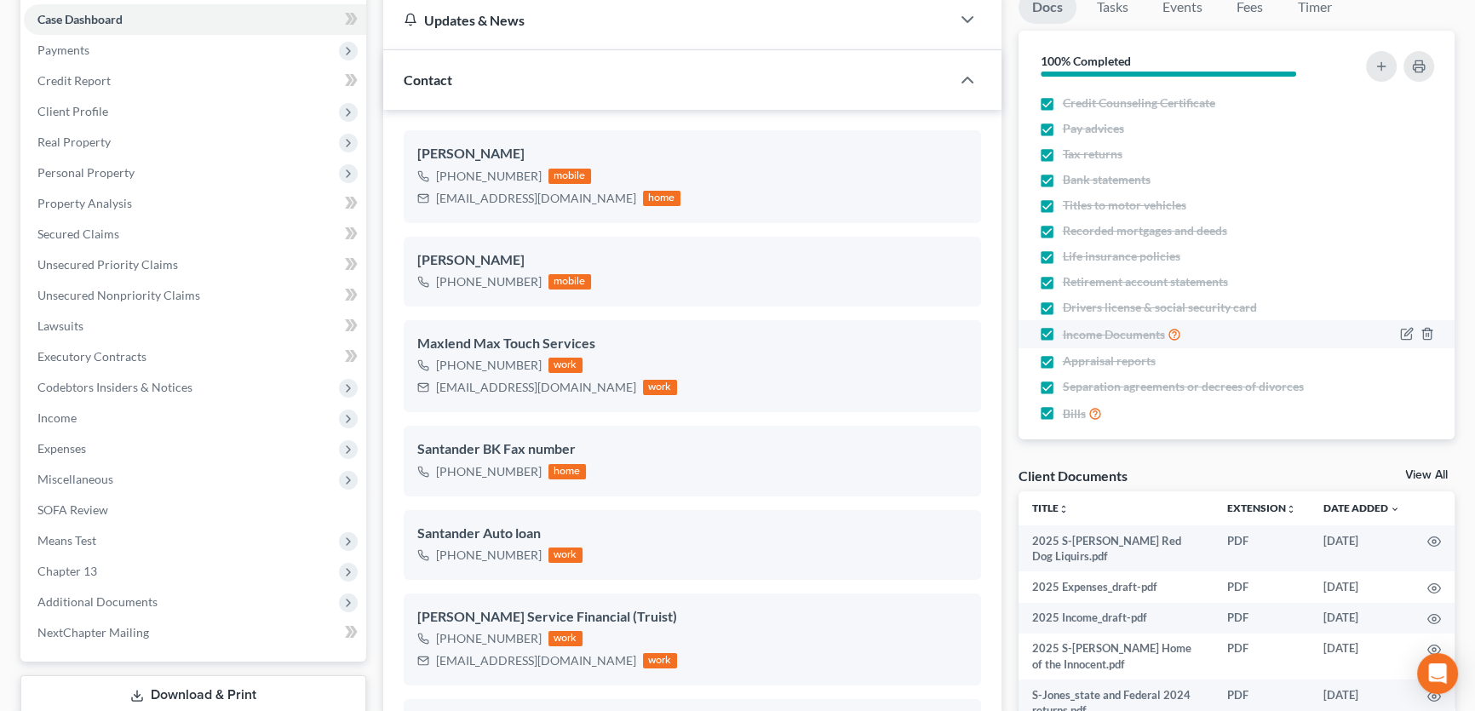
scroll to position [0, 0]
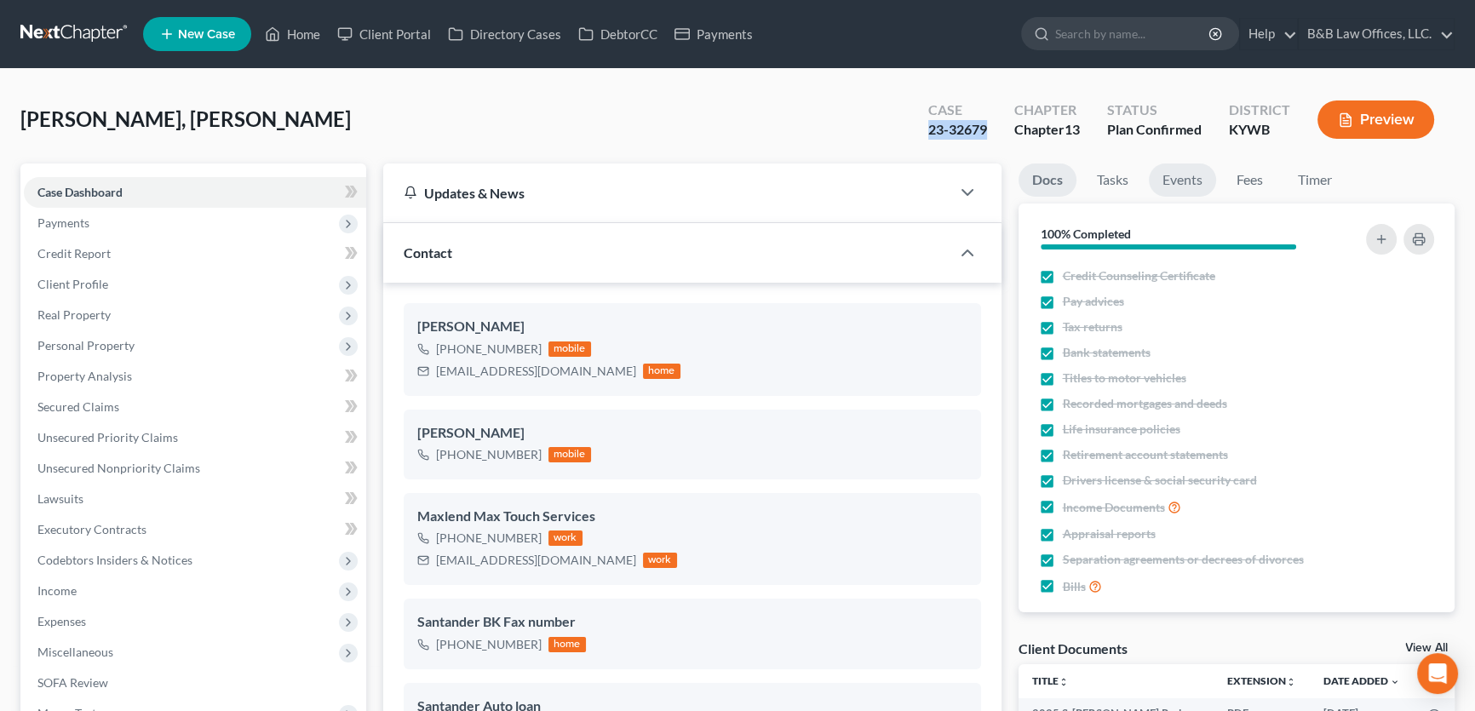
click at [1183, 180] on link "Events" at bounding box center [1182, 179] width 67 height 33
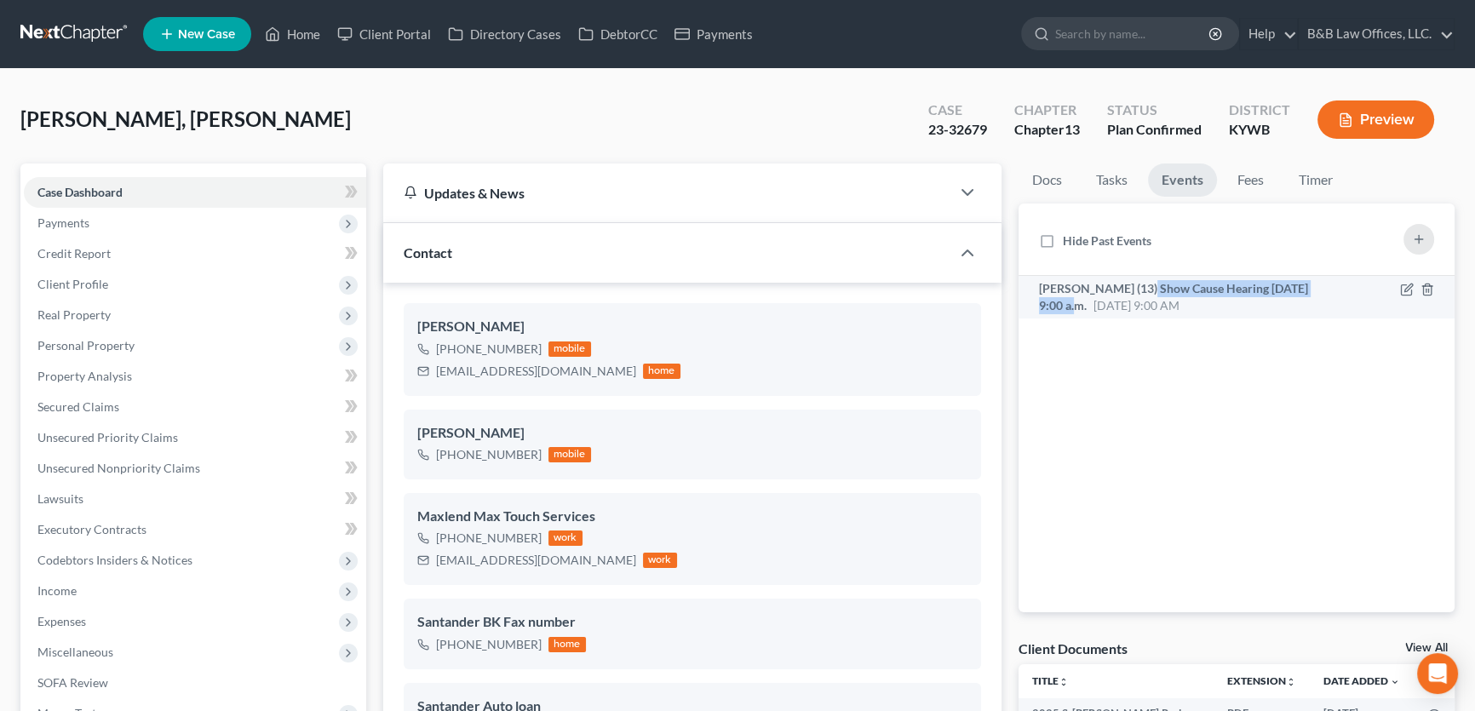
drag, startPoint x: 1131, startPoint y: 284, endPoint x: 1328, endPoint y: 284, distance: 197.5
click at [1308, 284] on span "[PERSON_NAME] (13) Show Cause Hearing [DATE] 9:00 a.m." at bounding box center [1173, 297] width 269 height 32
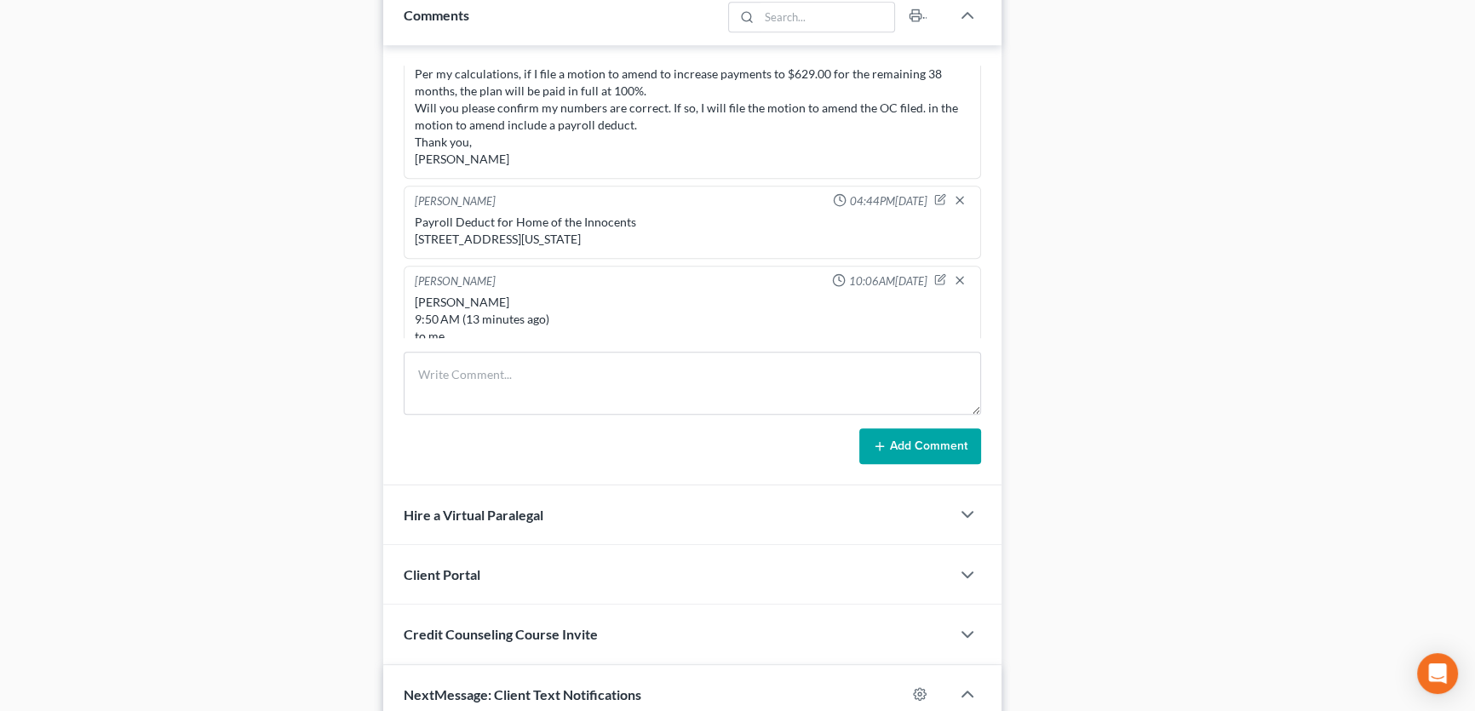
scroll to position [1315, 0]
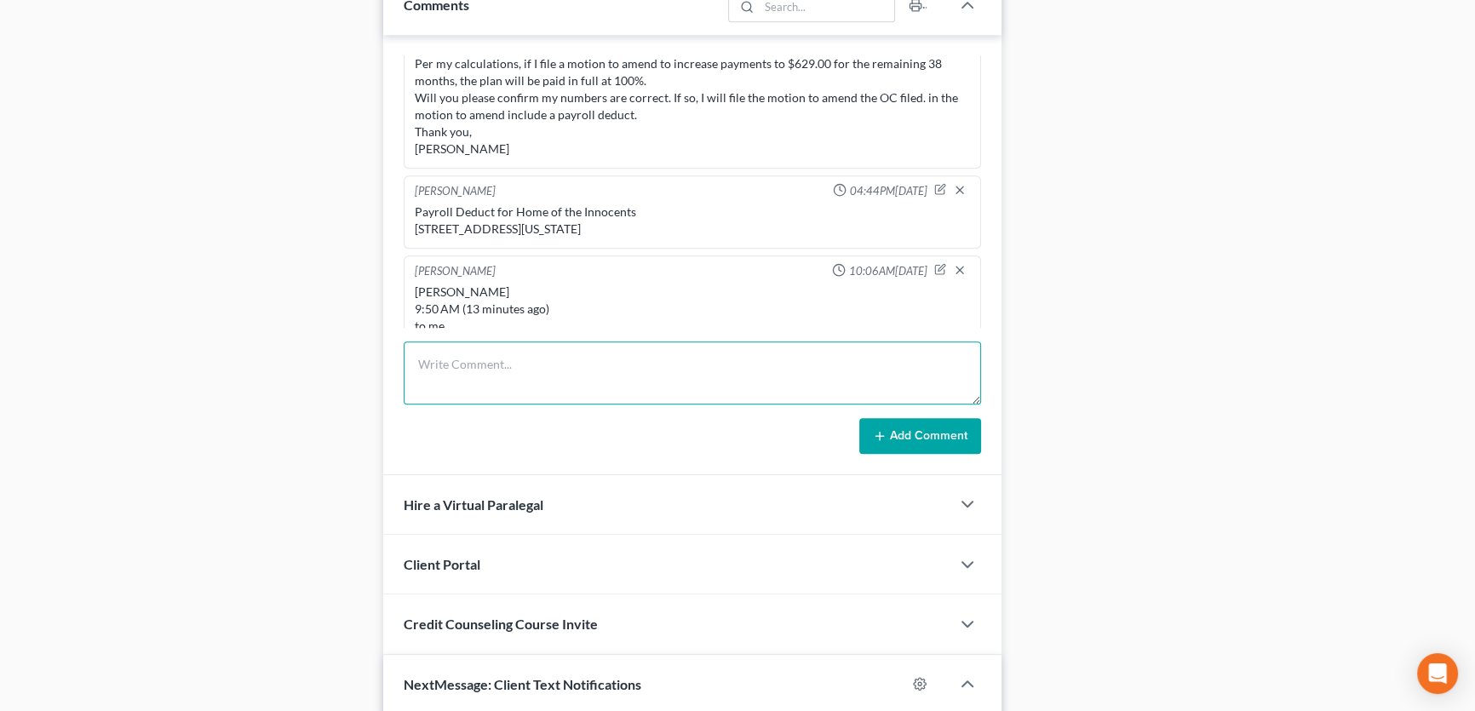
click at [460, 371] on textarea at bounding box center [692, 372] width 577 height 63
paste textarea "[PERSON_NAME] <[PERSON_NAME][EMAIL_ADDRESS][DOMAIN_NAME]> Attachments 3:25 PM (…"
click at [535, 360] on textarea "[PERSON_NAME] <[PERSON_NAME][EMAIL_ADDRESS][DOMAIN_NAME]> Attachments 3:25 PM (…" at bounding box center [692, 372] width 577 height 63
click at [456, 380] on textarea "[PERSON_NAME] <[PERSON_NAME][EMAIL_ADDRESS][DOMAIN_NAME]> Attachments 3:25 PM (…" at bounding box center [692, 372] width 577 height 63
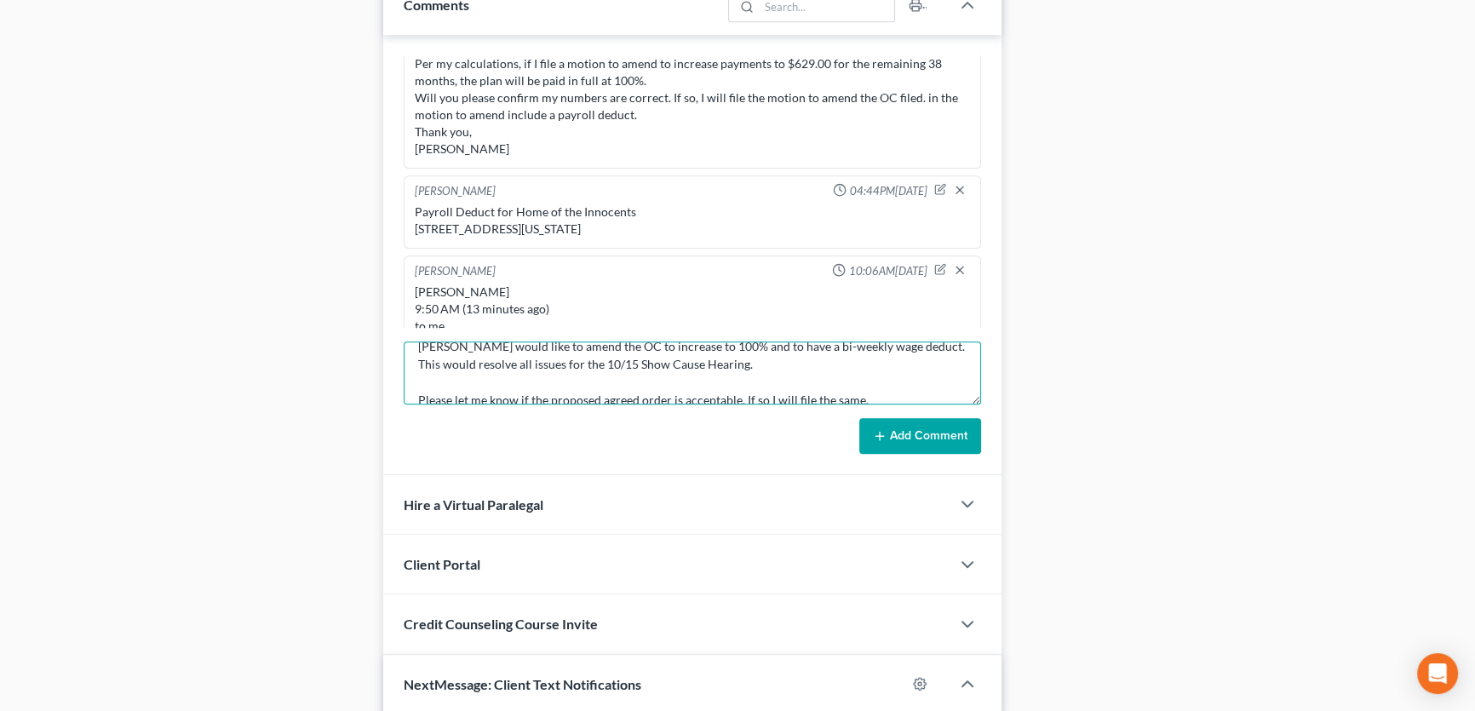
scroll to position [108, 0]
click at [838, 373] on textarea "[PERSON_NAME] <[PERSON_NAME][EMAIL_ADDRESS][DOMAIN_NAME]> Attachments 3:25 PM (…" at bounding box center [692, 372] width 577 height 63
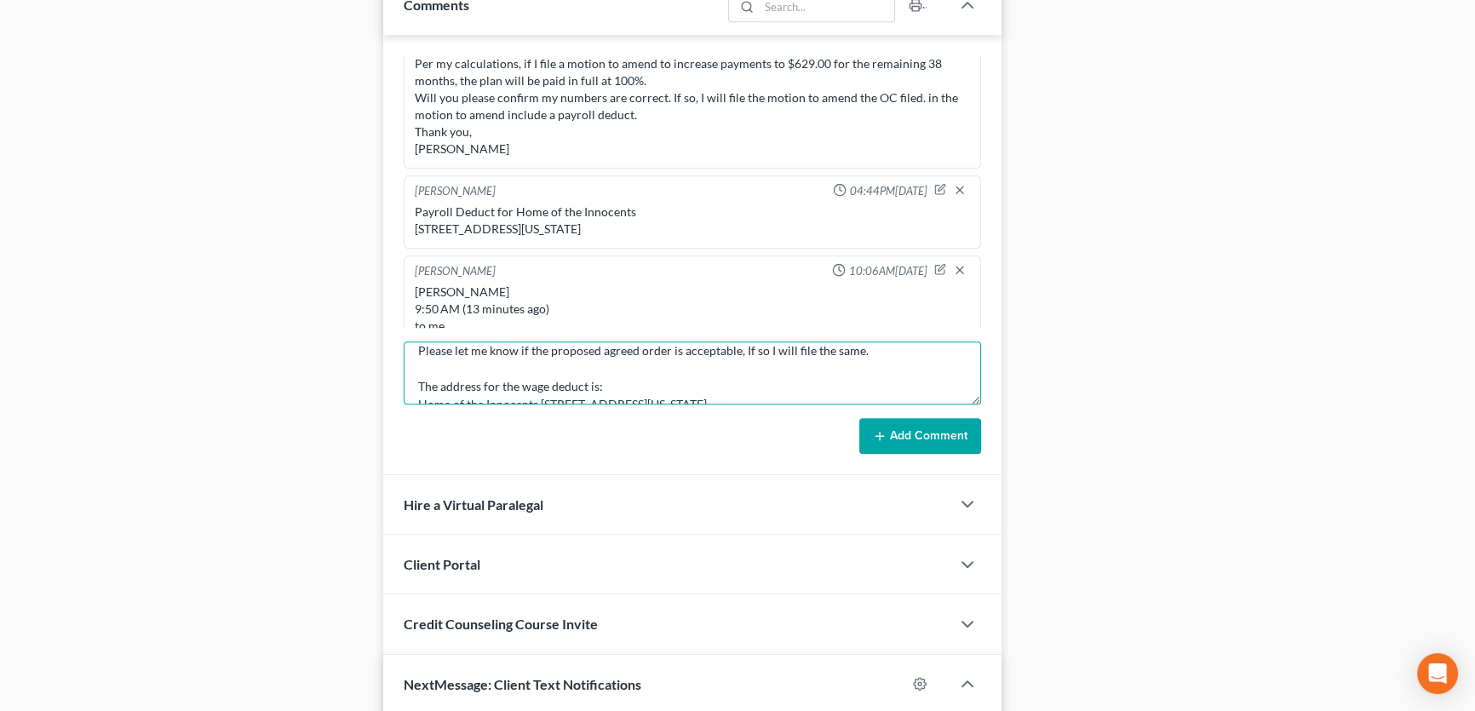
click at [433, 365] on textarea "[PERSON_NAME] <[PERSON_NAME][EMAIL_ADDRESS][DOMAIN_NAME]> Attachments 3:25 PM (…" at bounding box center [692, 372] width 577 height 63
click at [454, 358] on textarea "[PERSON_NAME] <[PERSON_NAME][EMAIL_ADDRESS][DOMAIN_NAME]> Attachments 3:25 PM (…" at bounding box center [692, 372] width 577 height 63
click at [435, 370] on textarea "[PERSON_NAME] <[PERSON_NAME][EMAIL_ADDRESS][DOMAIN_NAME]> Attachments 3:25 PM (…" at bounding box center [692, 372] width 577 height 63
type textarea "[PERSON_NAME] <[PERSON_NAME][EMAIL_ADDRESS][DOMAIN_NAME]> Attachments 3:25 PM (…"
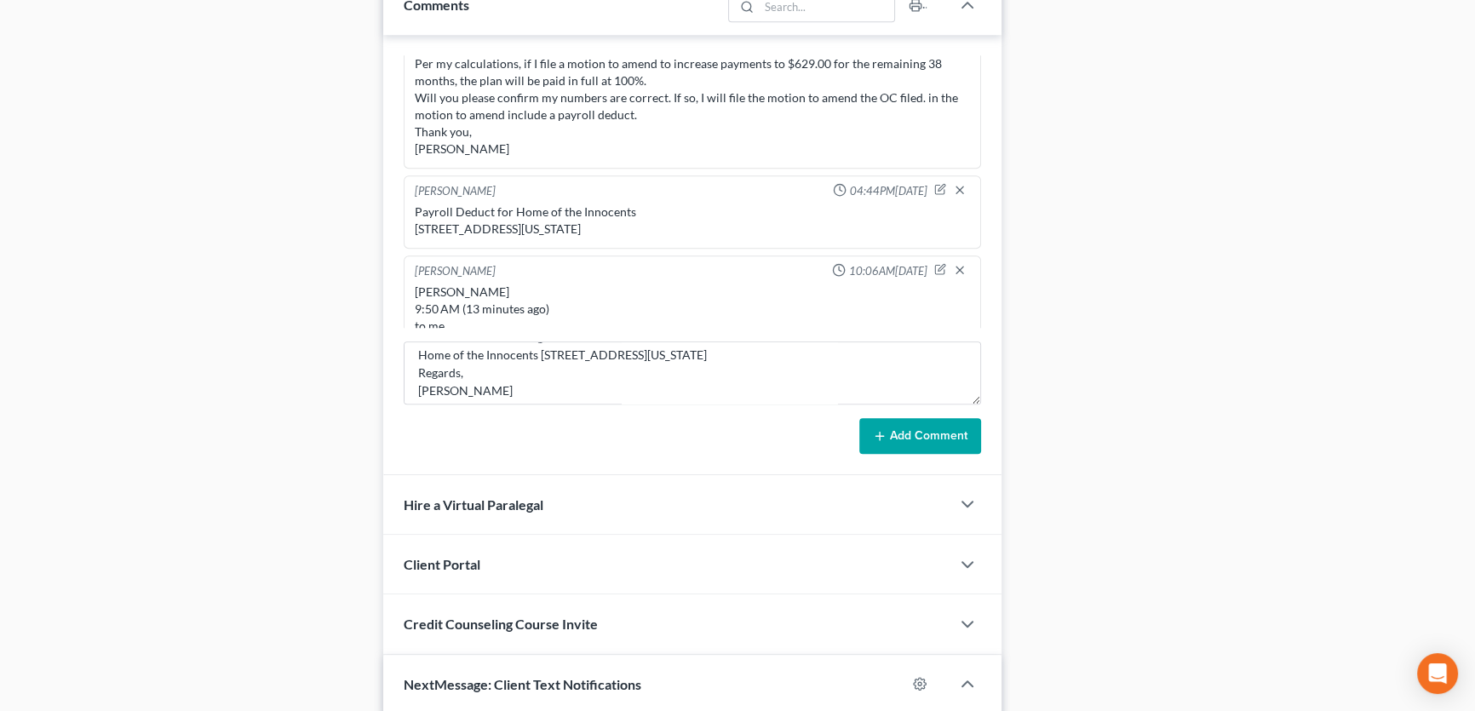
click at [884, 434] on icon at bounding box center [880, 436] width 14 height 14
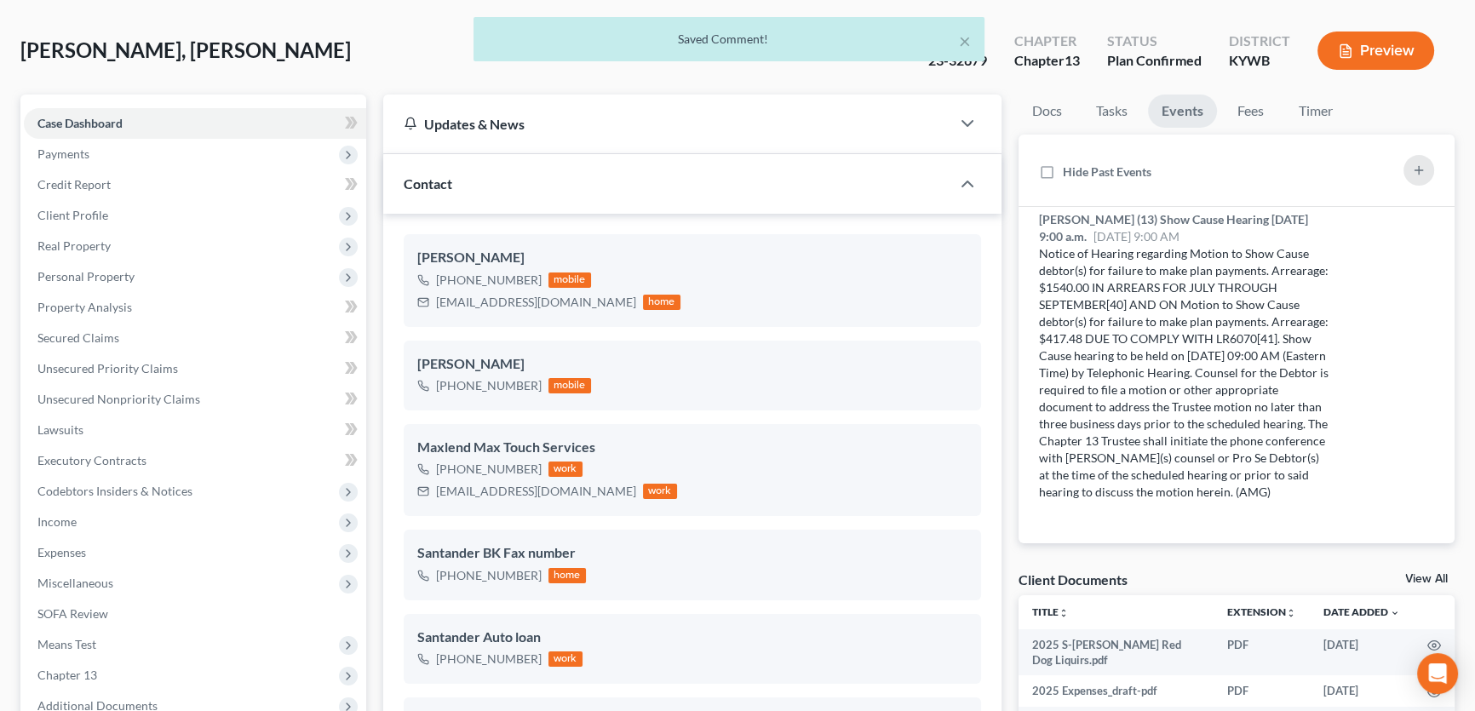
scroll to position [0, 0]
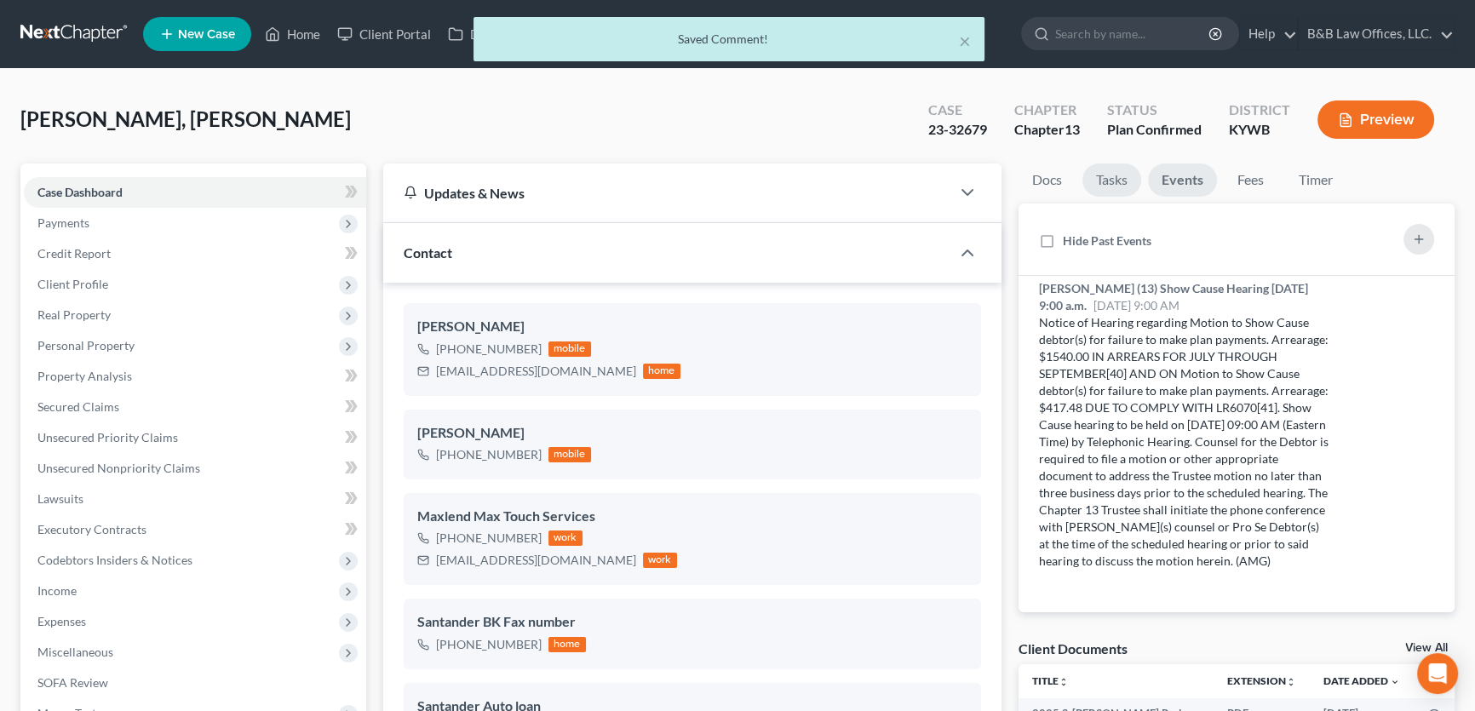
click at [1109, 164] on link "Tasks" at bounding box center [1111, 179] width 59 height 33
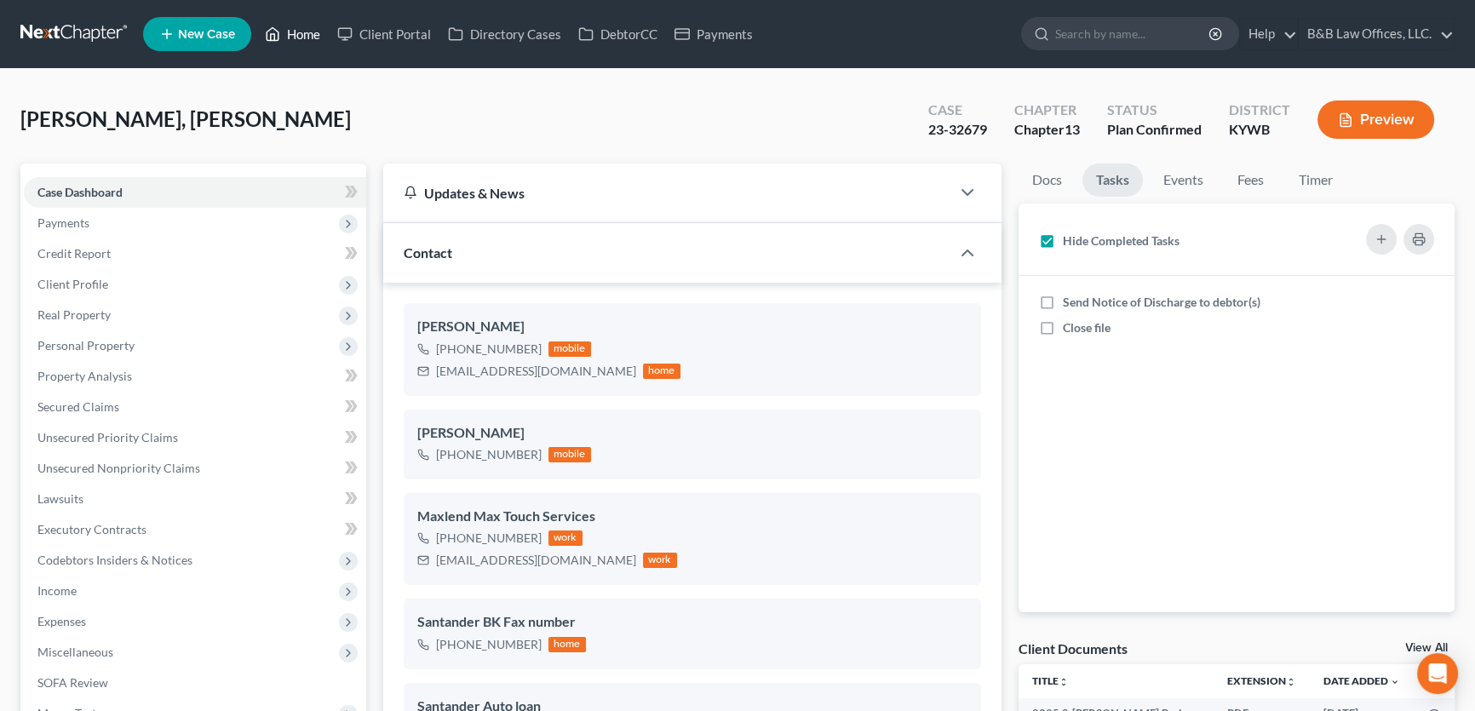
click at [315, 30] on link "Home" at bounding box center [292, 34] width 72 height 31
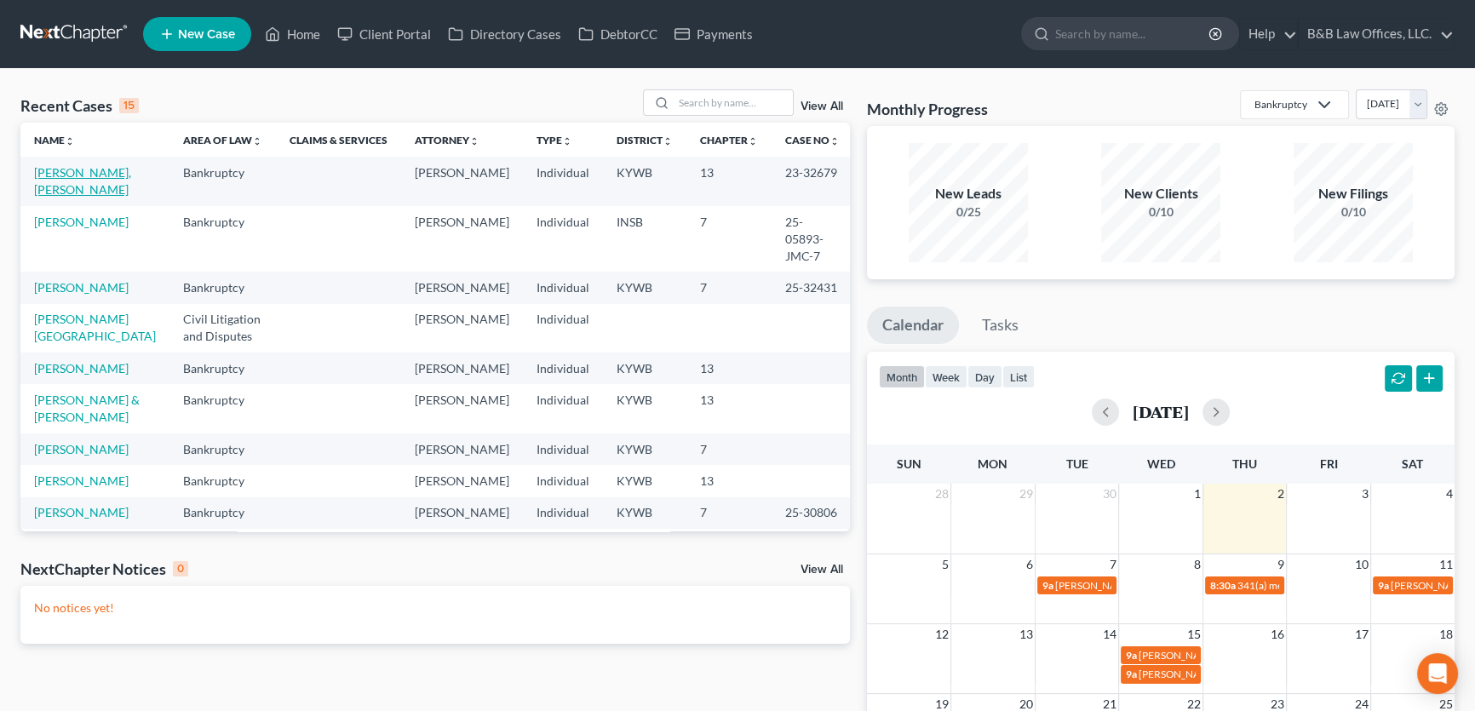
click at [56, 168] on link "[PERSON_NAME], [PERSON_NAME]" at bounding box center [82, 181] width 97 height 32
select select "2"
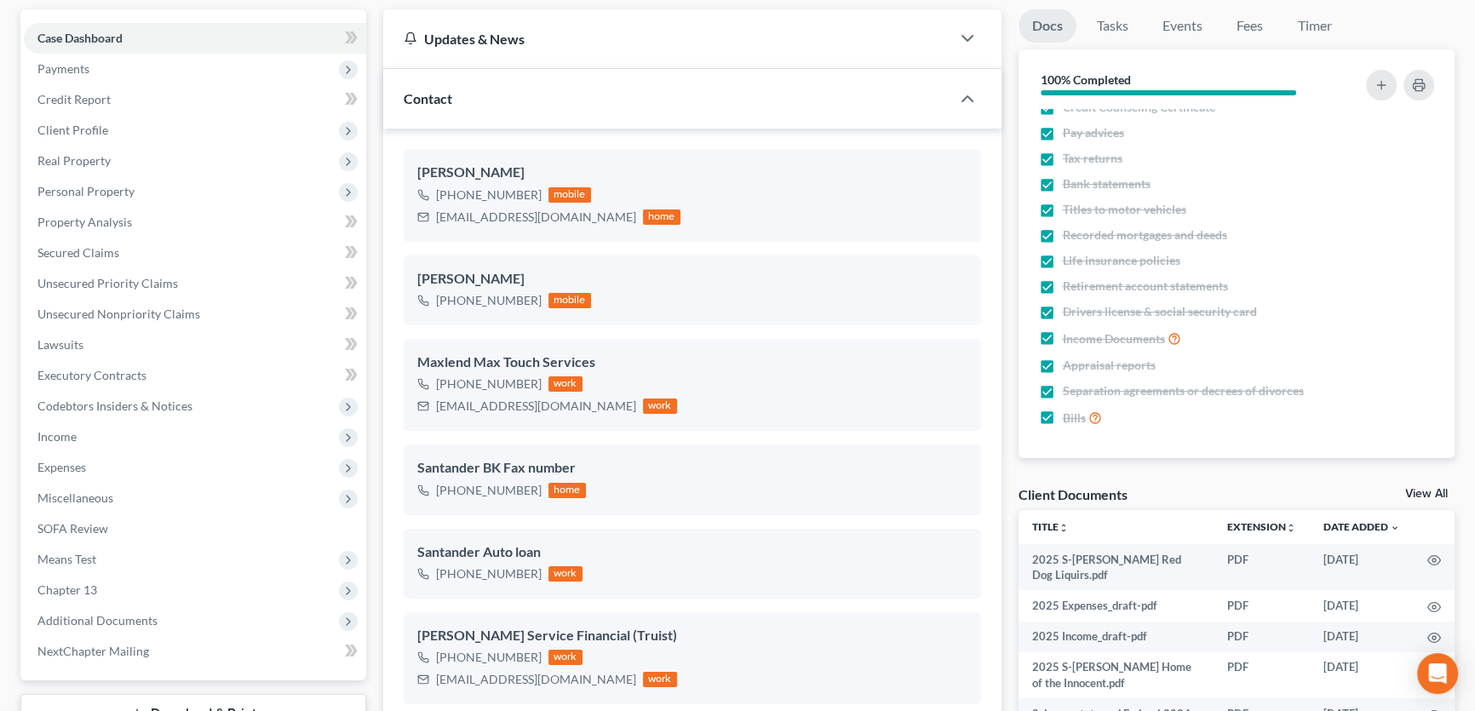
scroll to position [13172, 0]
click at [1423, 494] on link "View All" at bounding box center [1426, 494] width 43 height 12
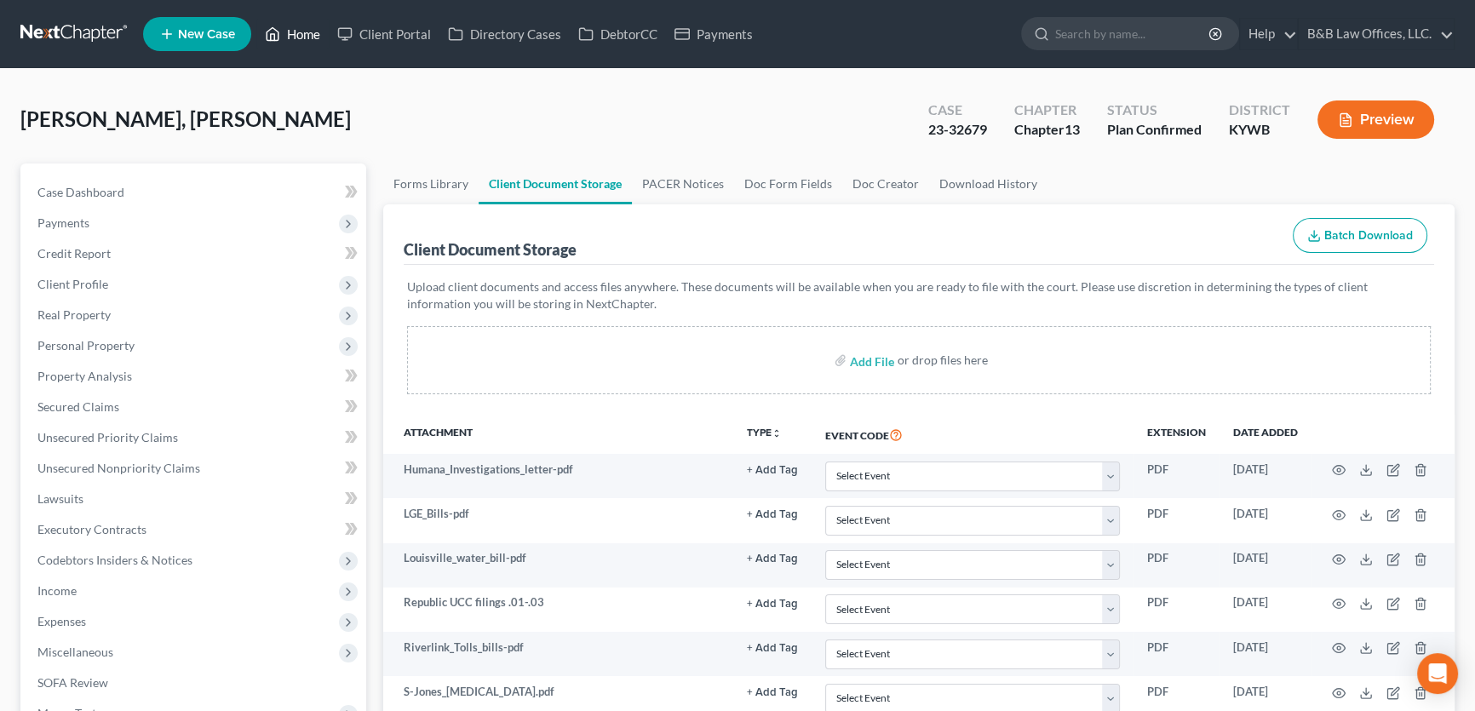
click at [317, 40] on link "Home" at bounding box center [292, 34] width 72 height 31
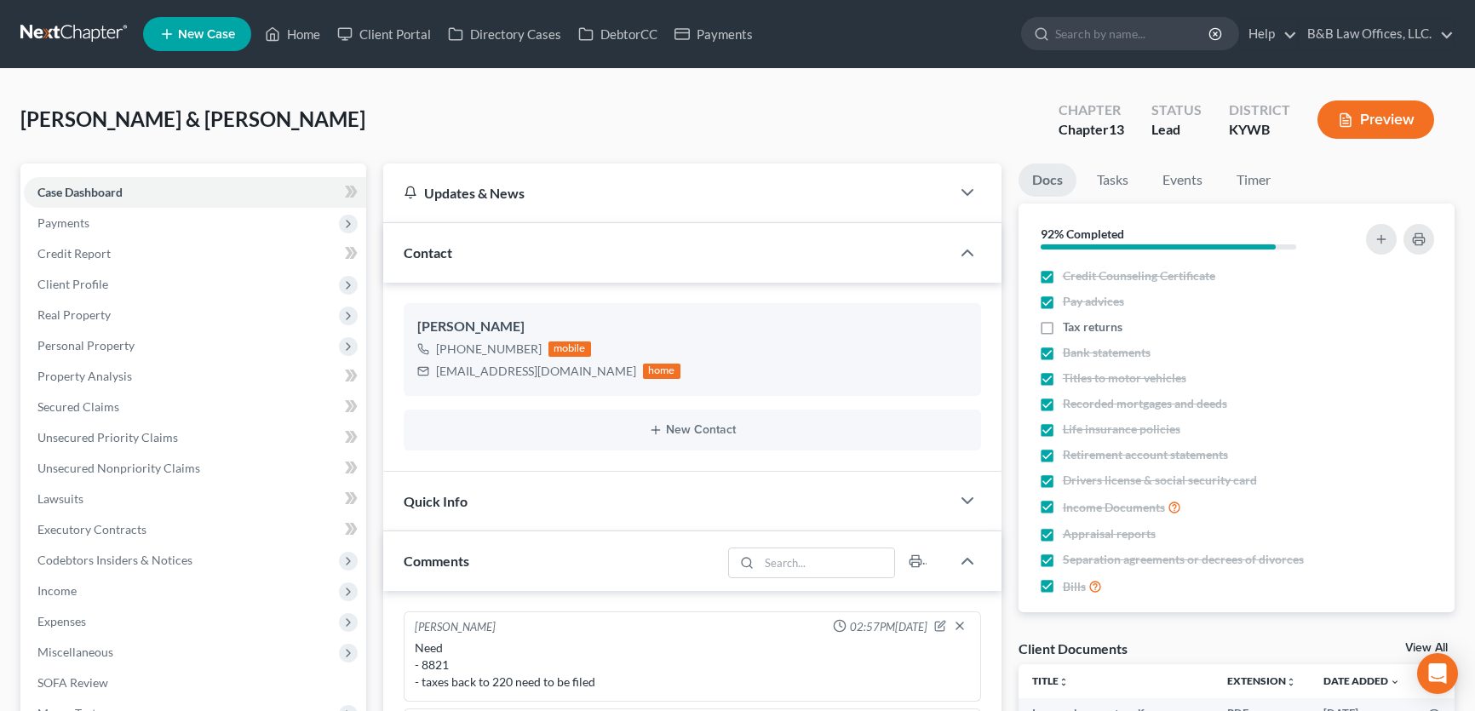
select select "0"
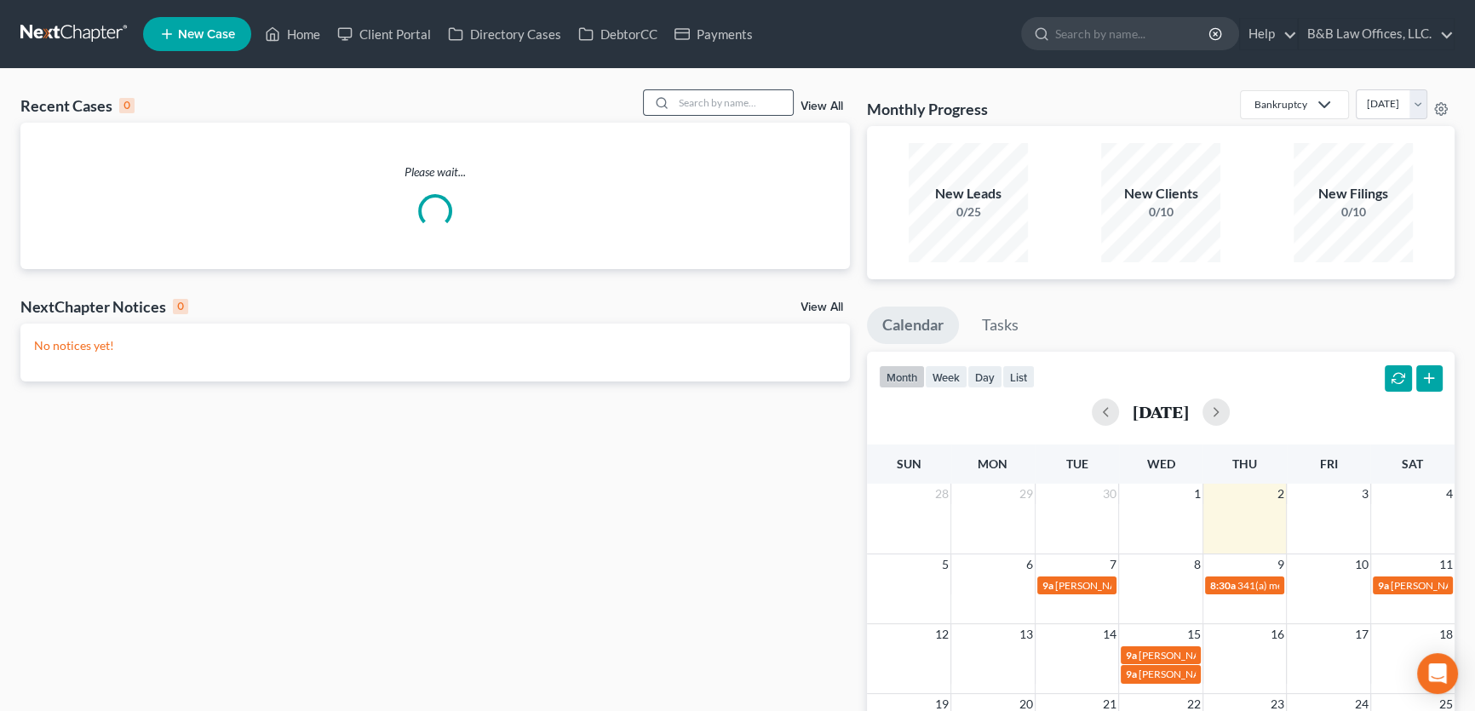
click at [670, 106] on div at bounding box center [659, 102] width 31 height 25
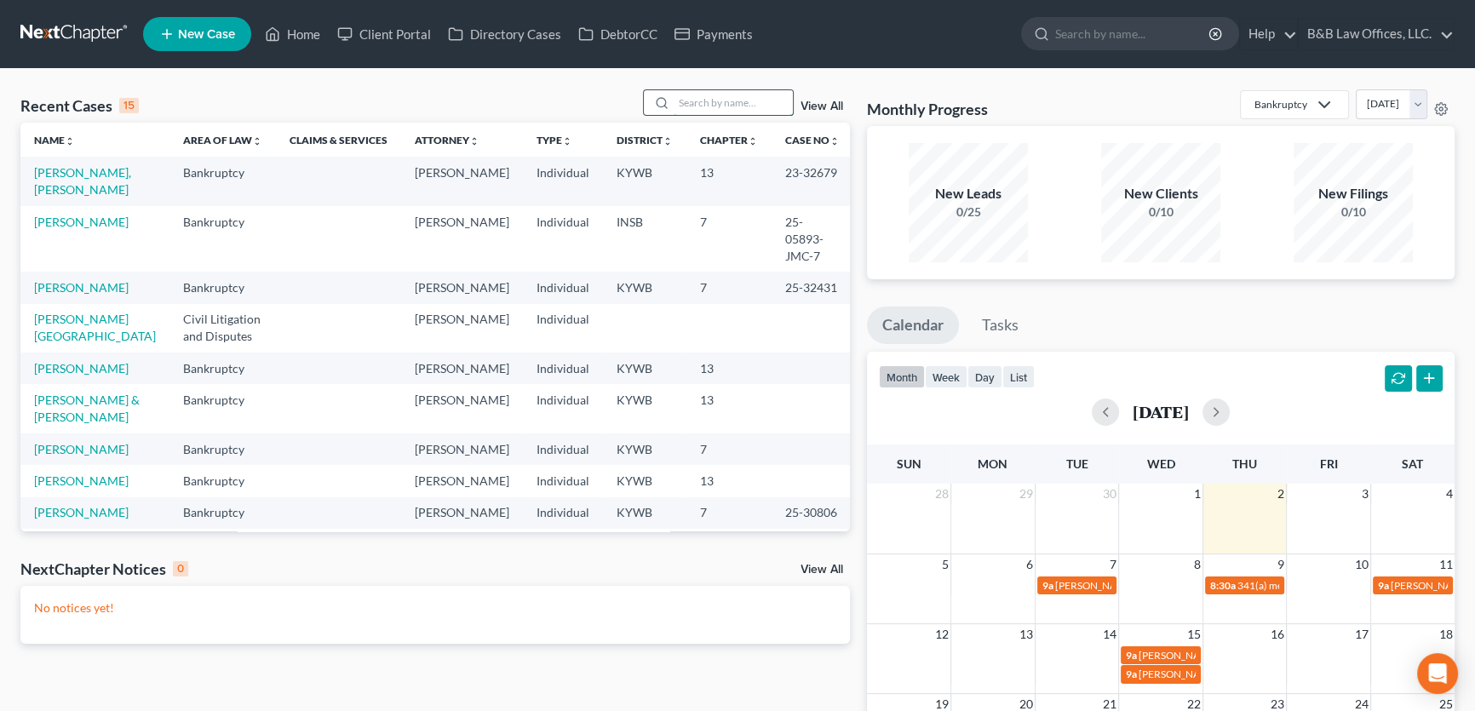
click at [677, 104] on input "search" at bounding box center [732, 102] width 119 height 25
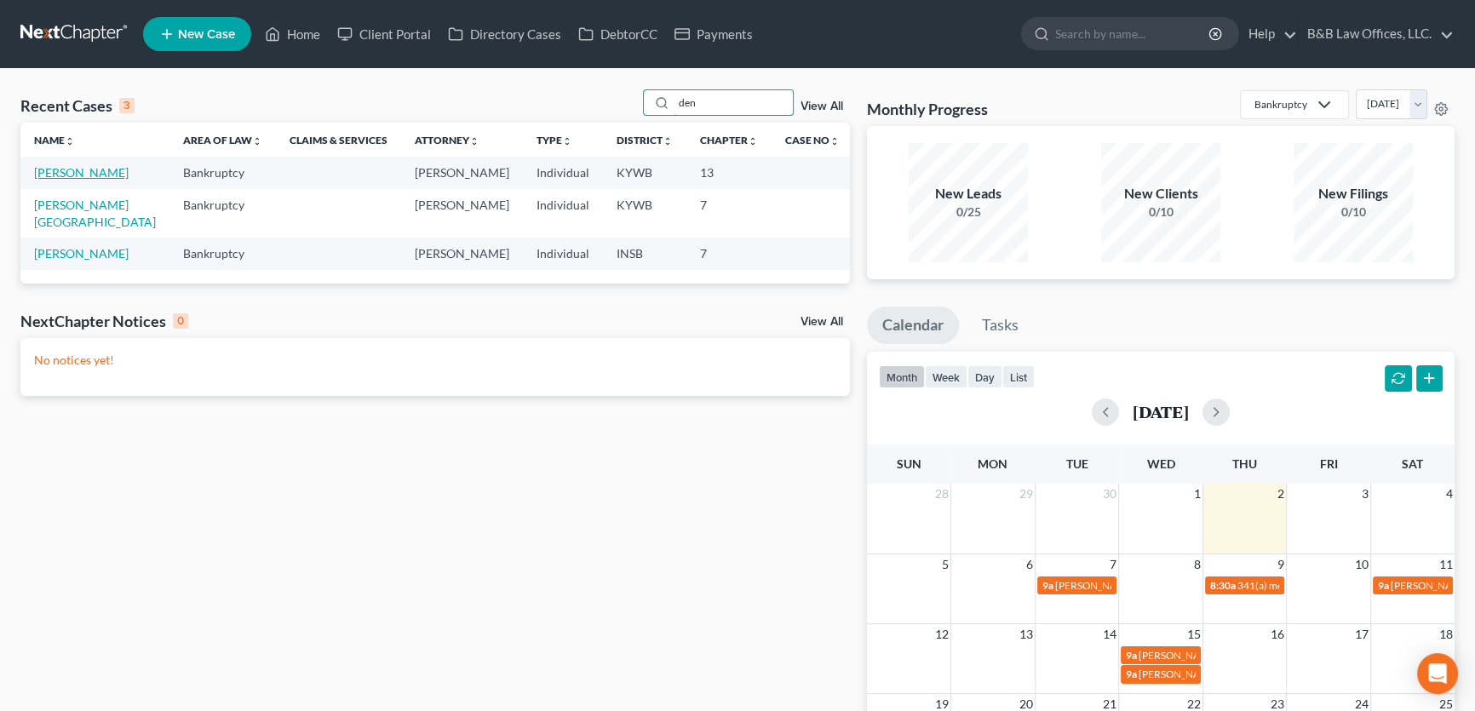
type input "den"
click at [54, 176] on link "[PERSON_NAME]" at bounding box center [81, 172] width 95 height 14
select select "2"
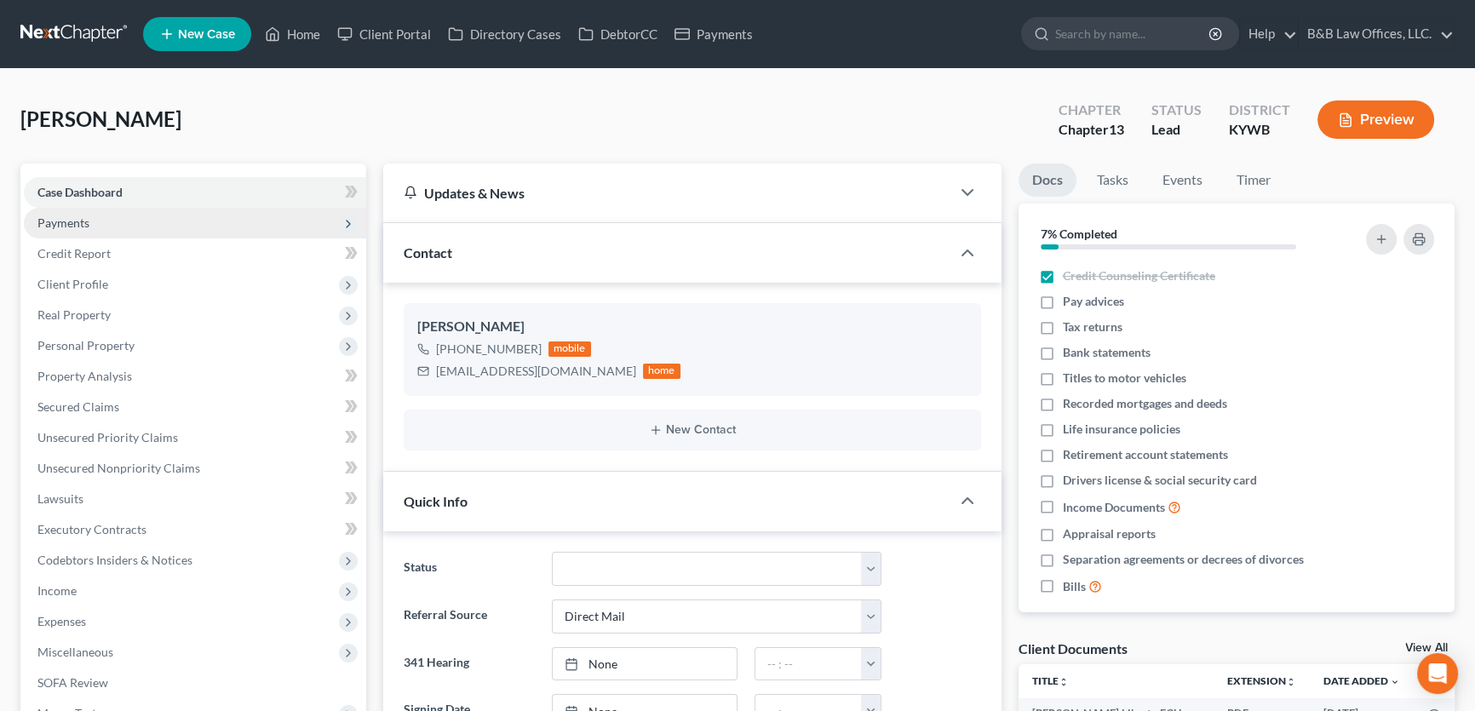
click at [124, 222] on span "Payments" at bounding box center [195, 223] width 342 height 31
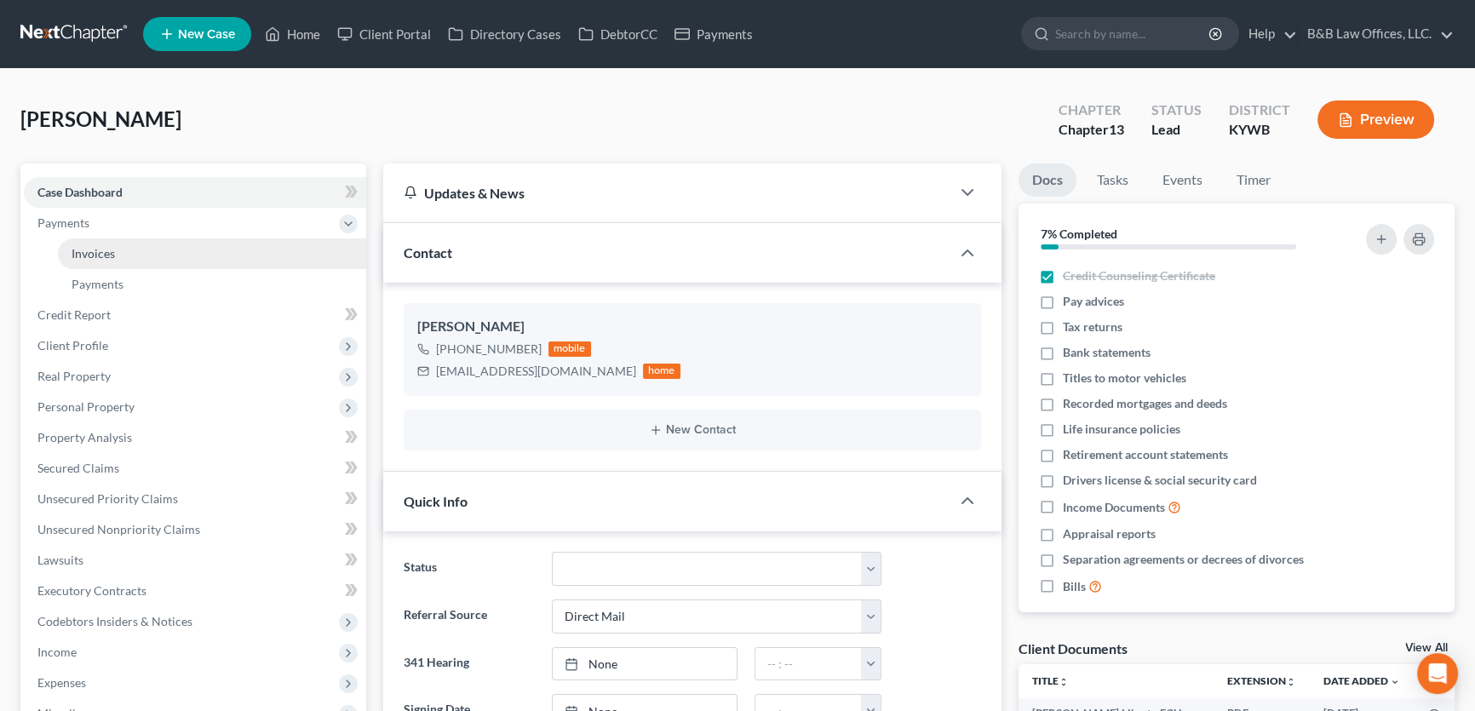
click at [141, 257] on link "Invoices" at bounding box center [212, 253] width 308 height 31
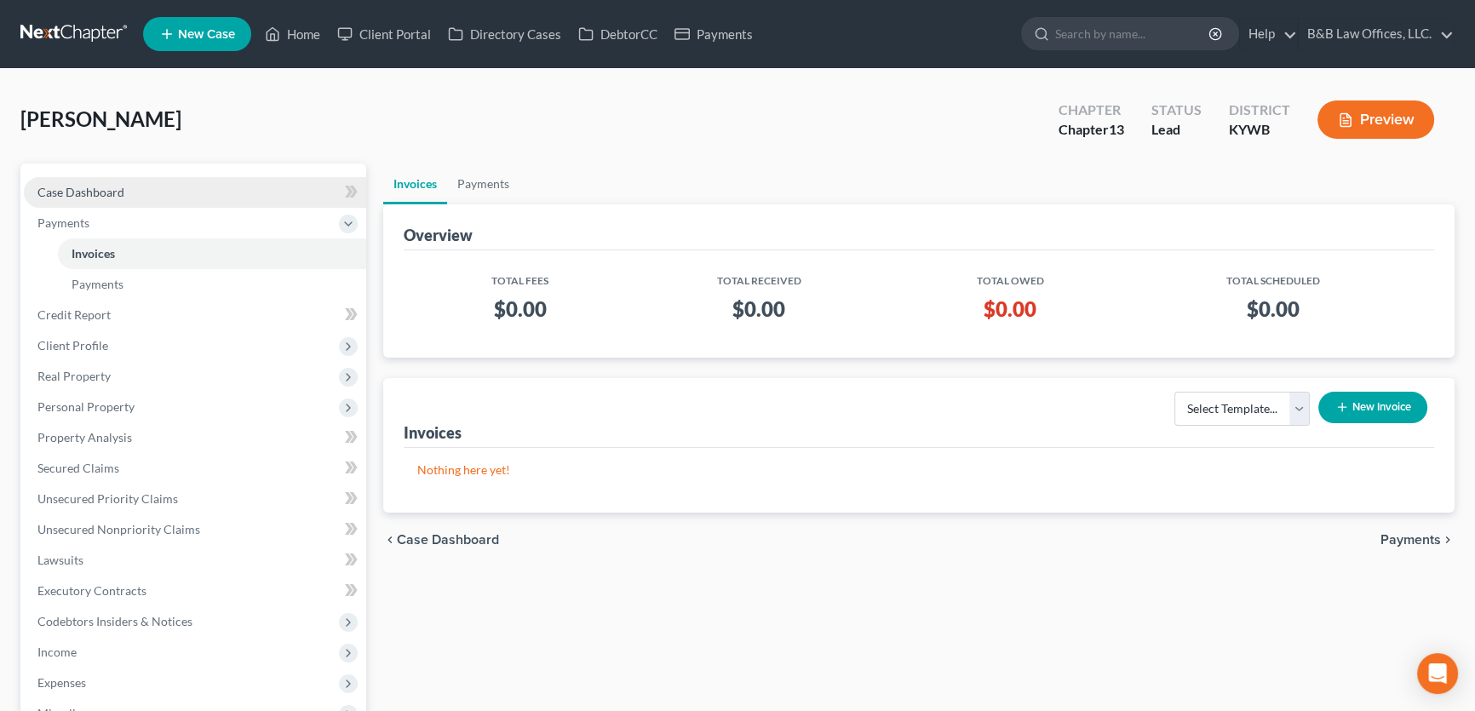
click at [117, 198] on link "Case Dashboard" at bounding box center [195, 192] width 342 height 31
select select "2"
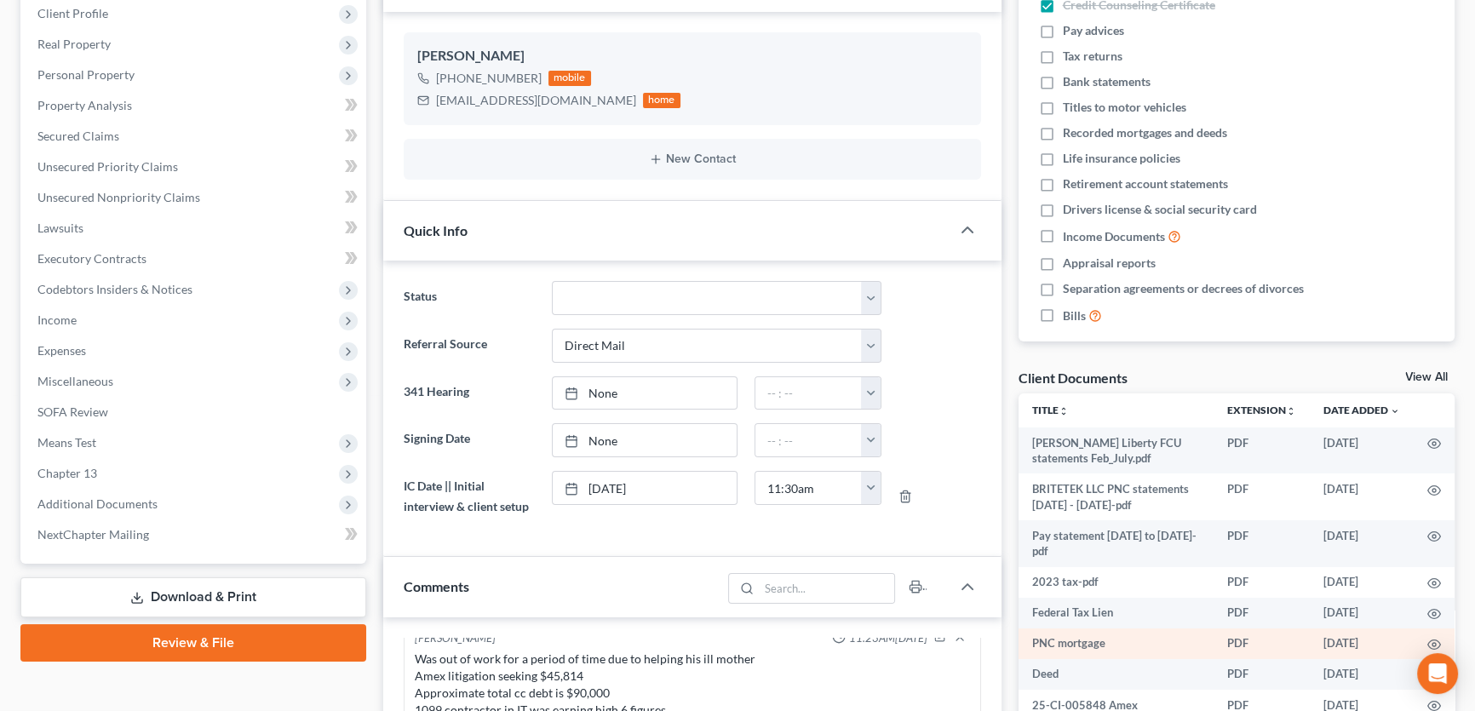
scroll to position [309, 0]
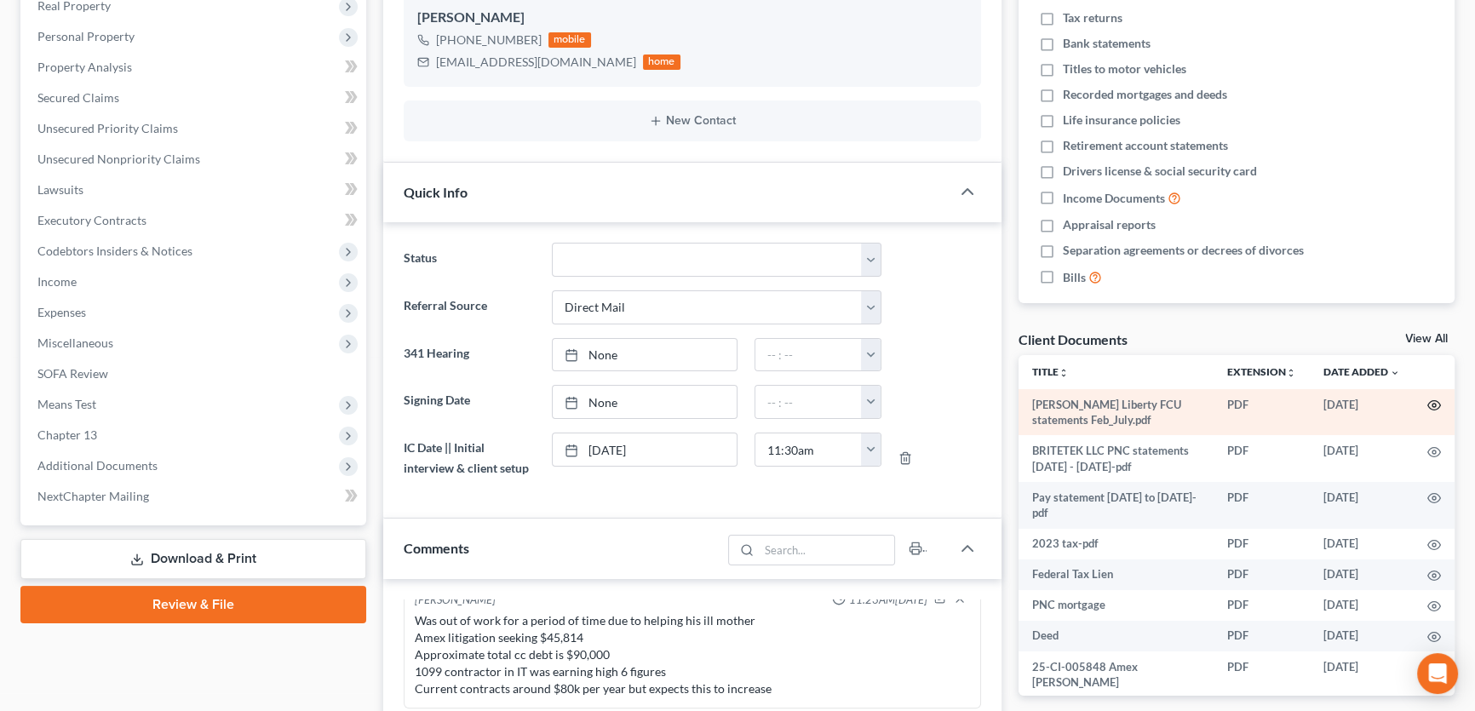
click at [1436, 402] on icon "button" at bounding box center [1434, 405] width 14 height 14
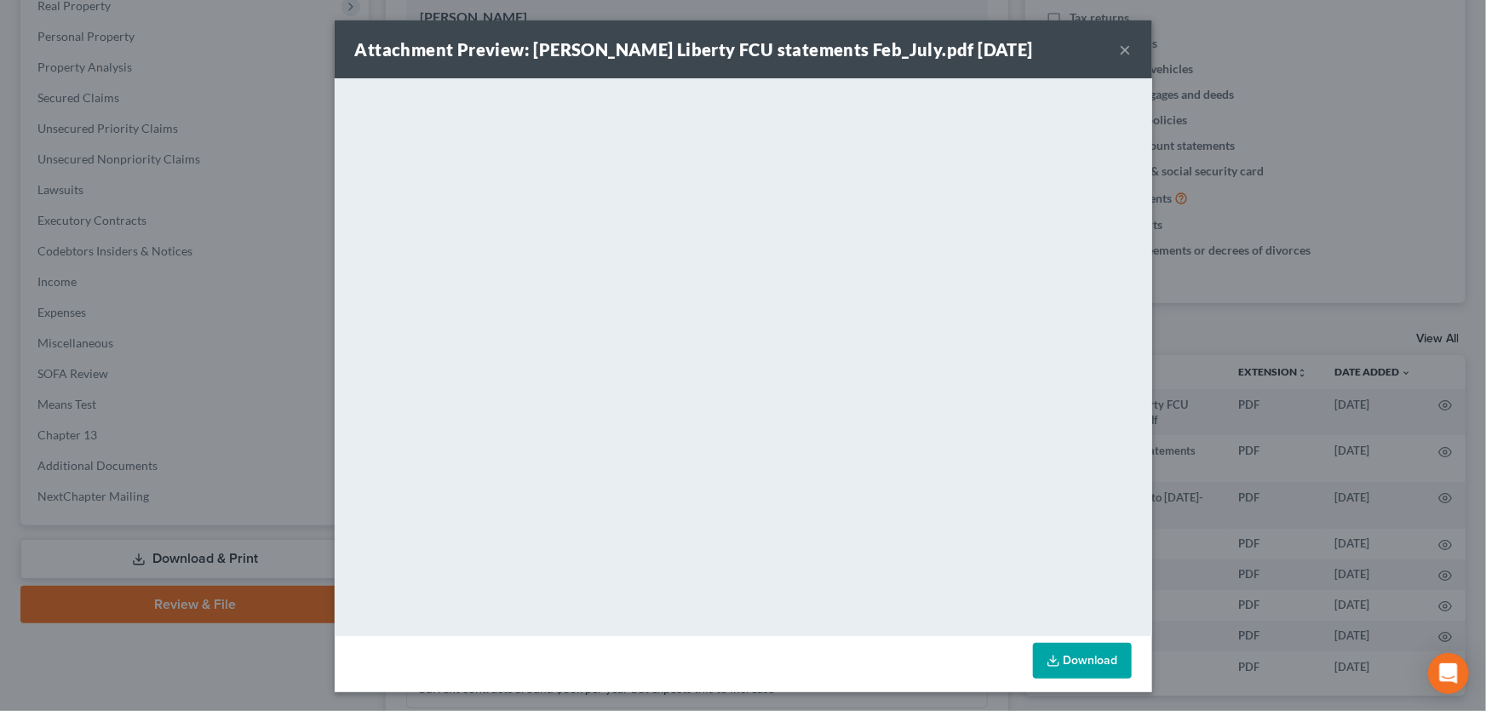
click at [1120, 54] on button "×" at bounding box center [1126, 49] width 12 height 20
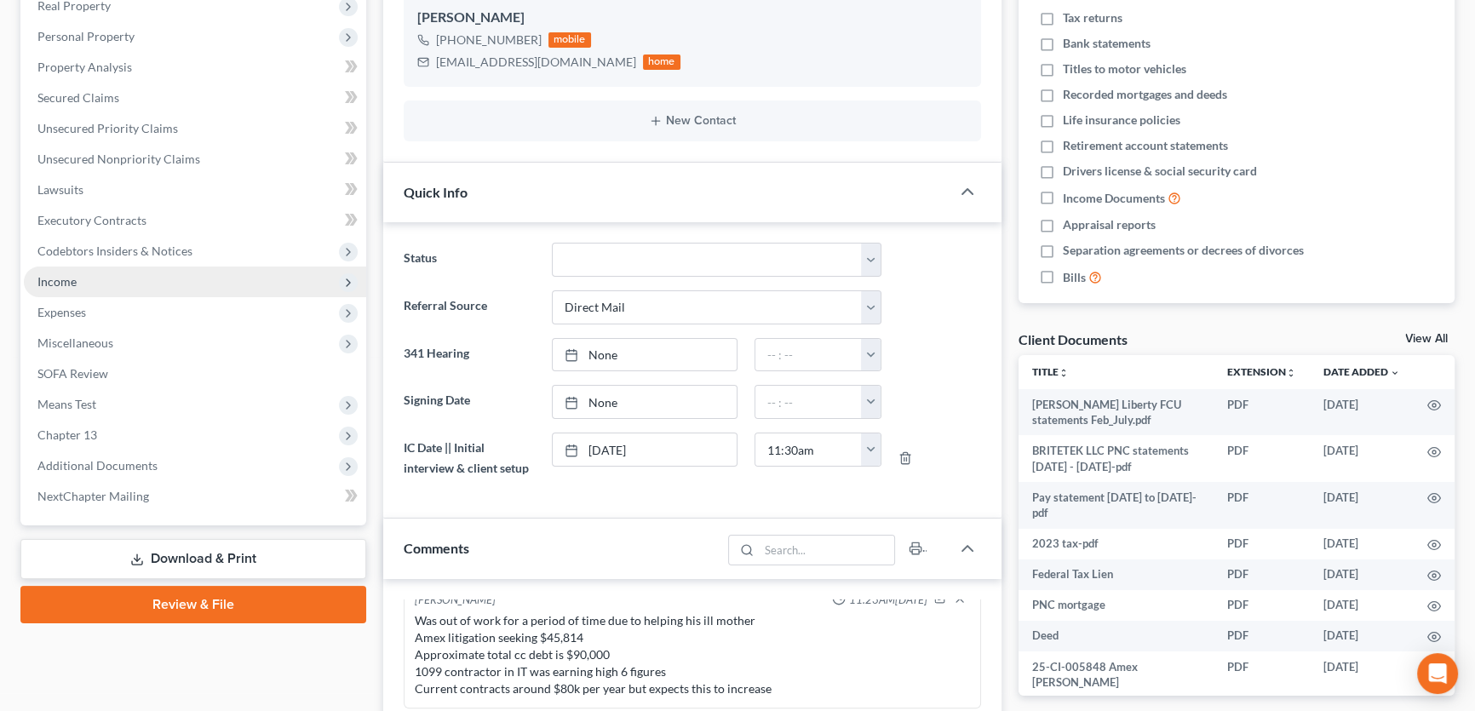
click at [75, 278] on span "Income" at bounding box center [56, 281] width 39 height 14
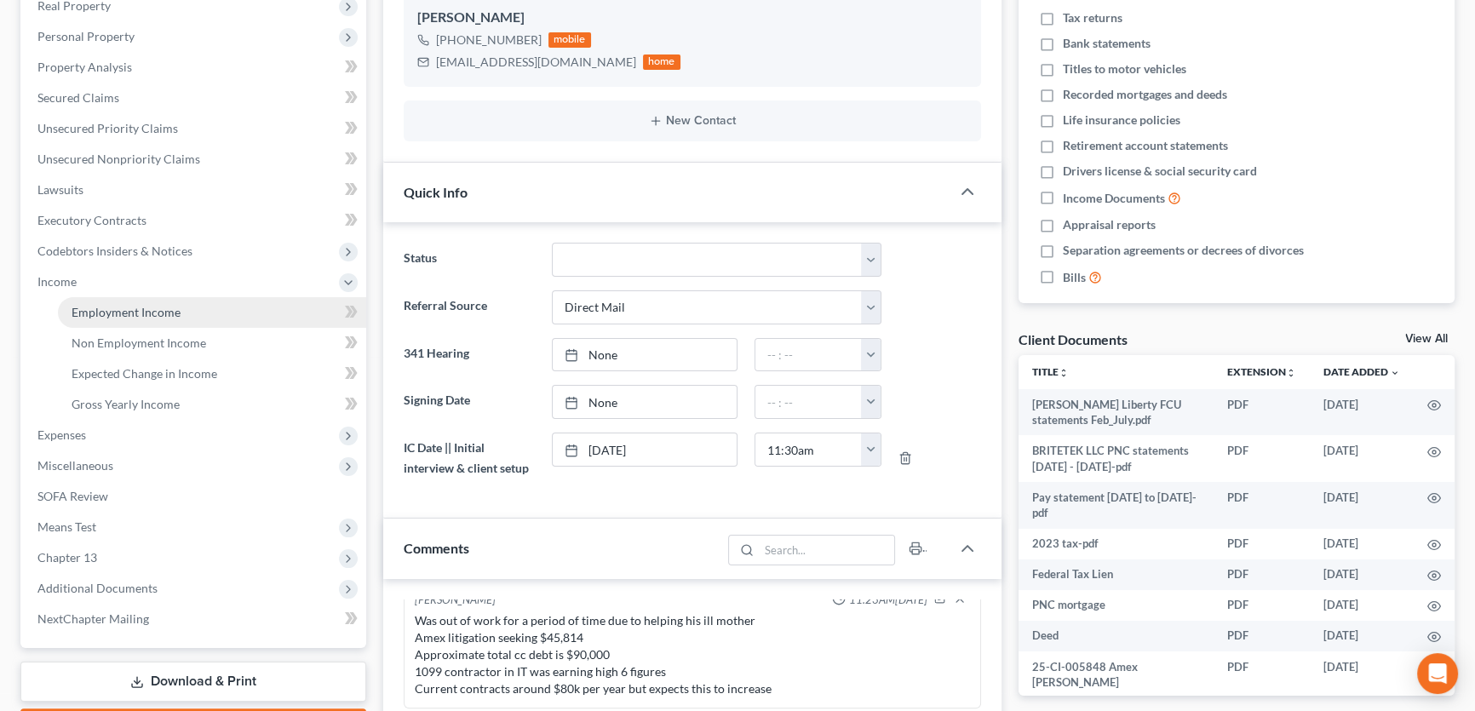
click at [85, 301] on link "Employment Income" at bounding box center [212, 312] width 308 height 31
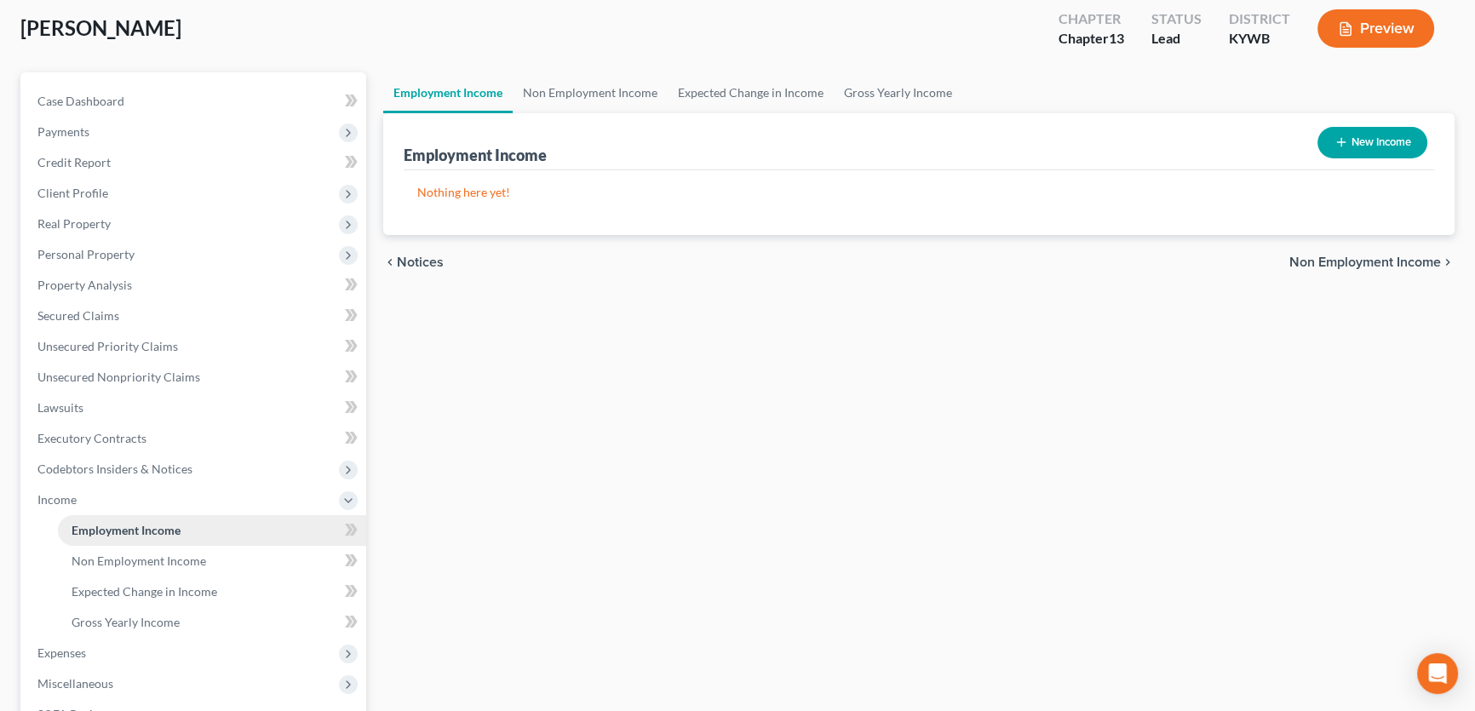
scroll to position [232, 0]
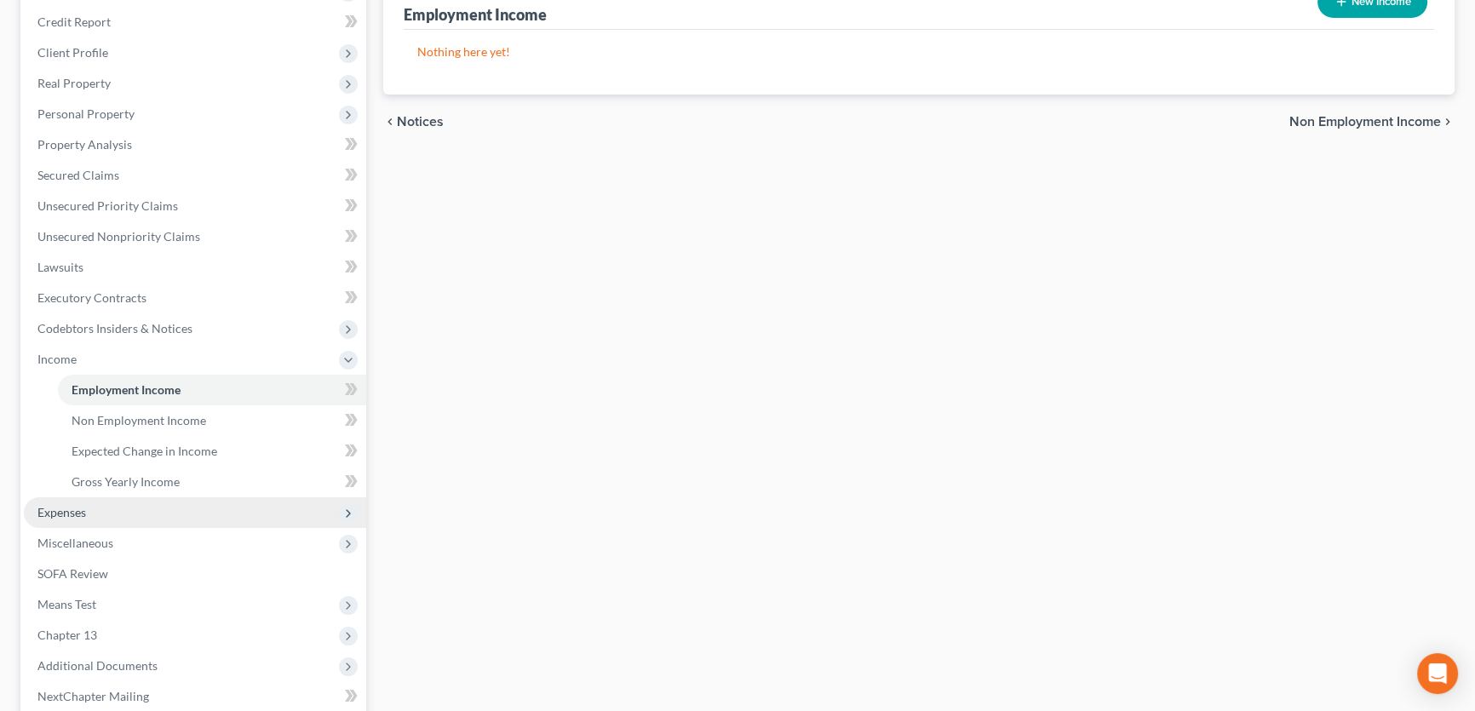
click at [62, 513] on span "Expenses" at bounding box center [61, 512] width 49 height 14
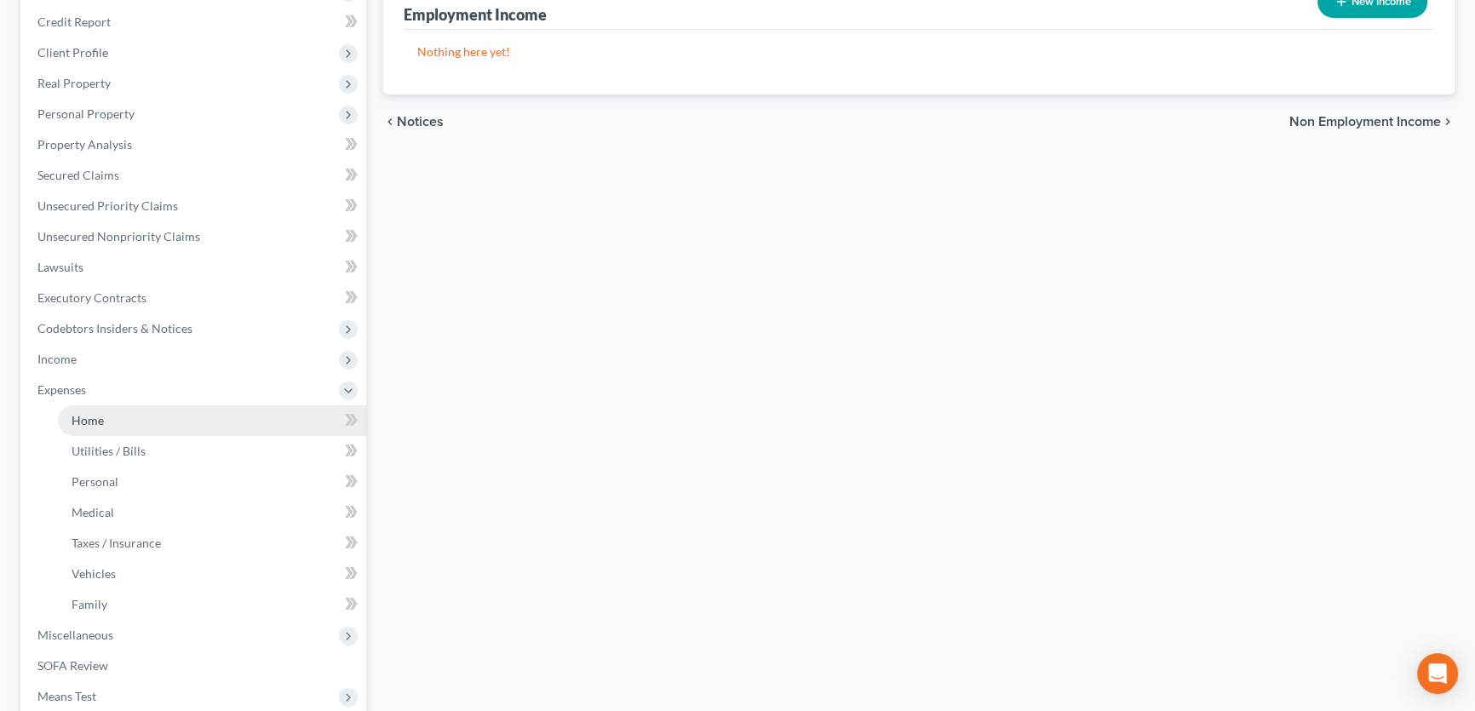
click at [127, 421] on link "Home" at bounding box center [212, 420] width 308 height 31
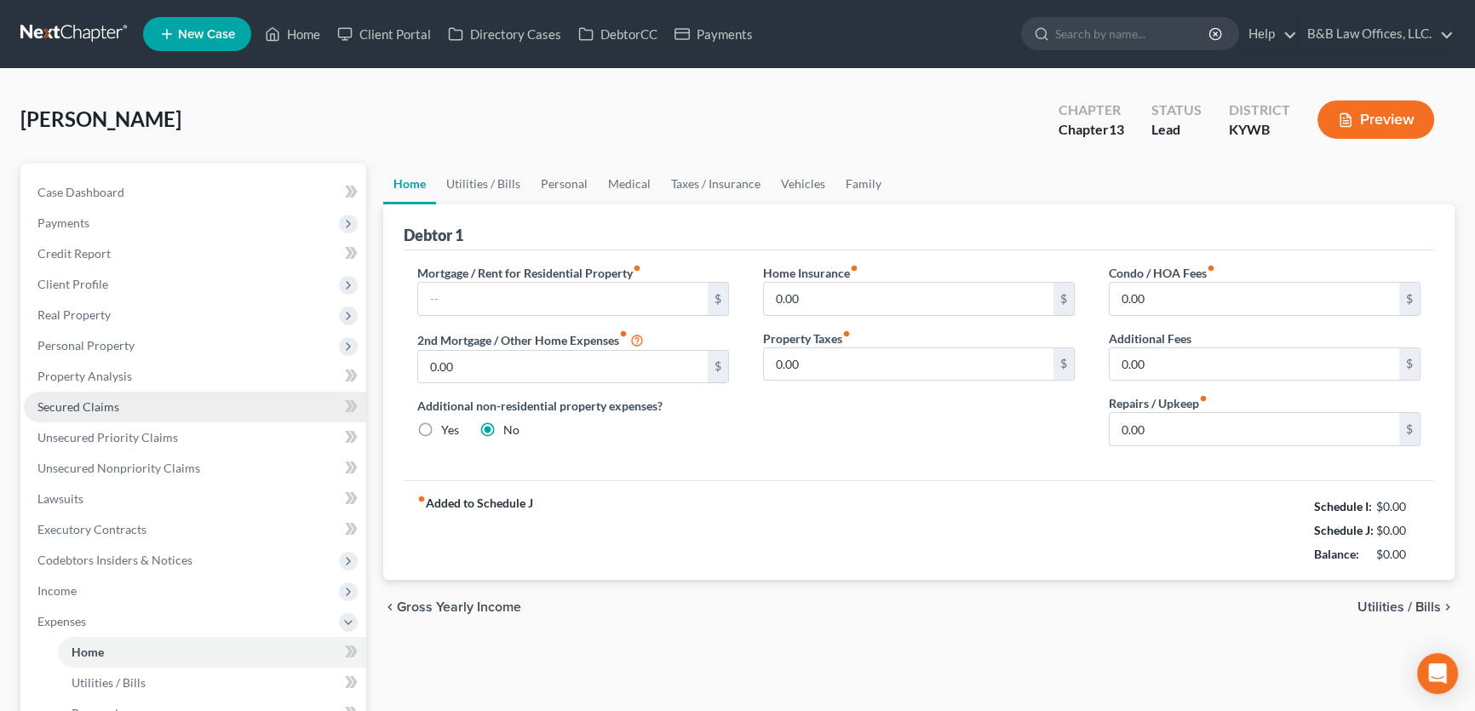
click at [106, 405] on span "Secured Claims" at bounding box center [78, 406] width 82 height 14
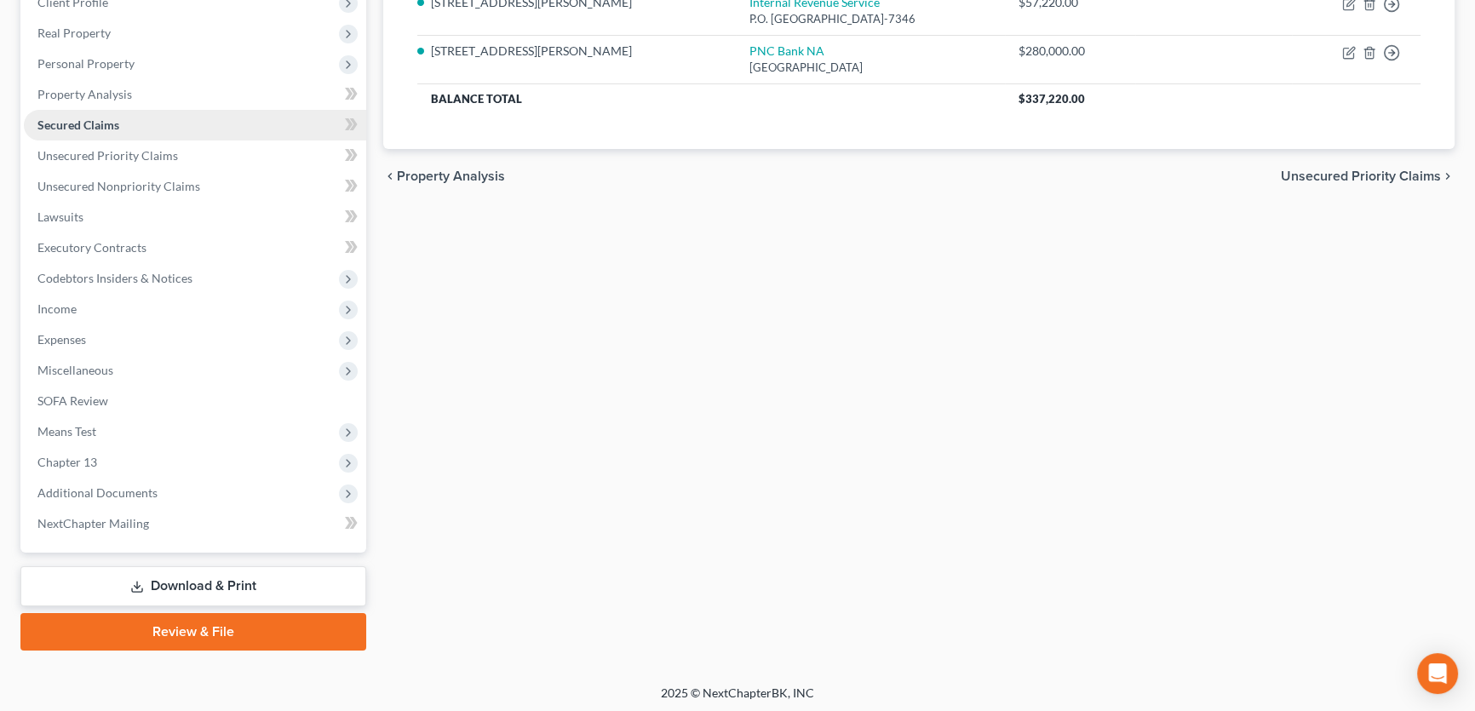
scroll to position [284, 0]
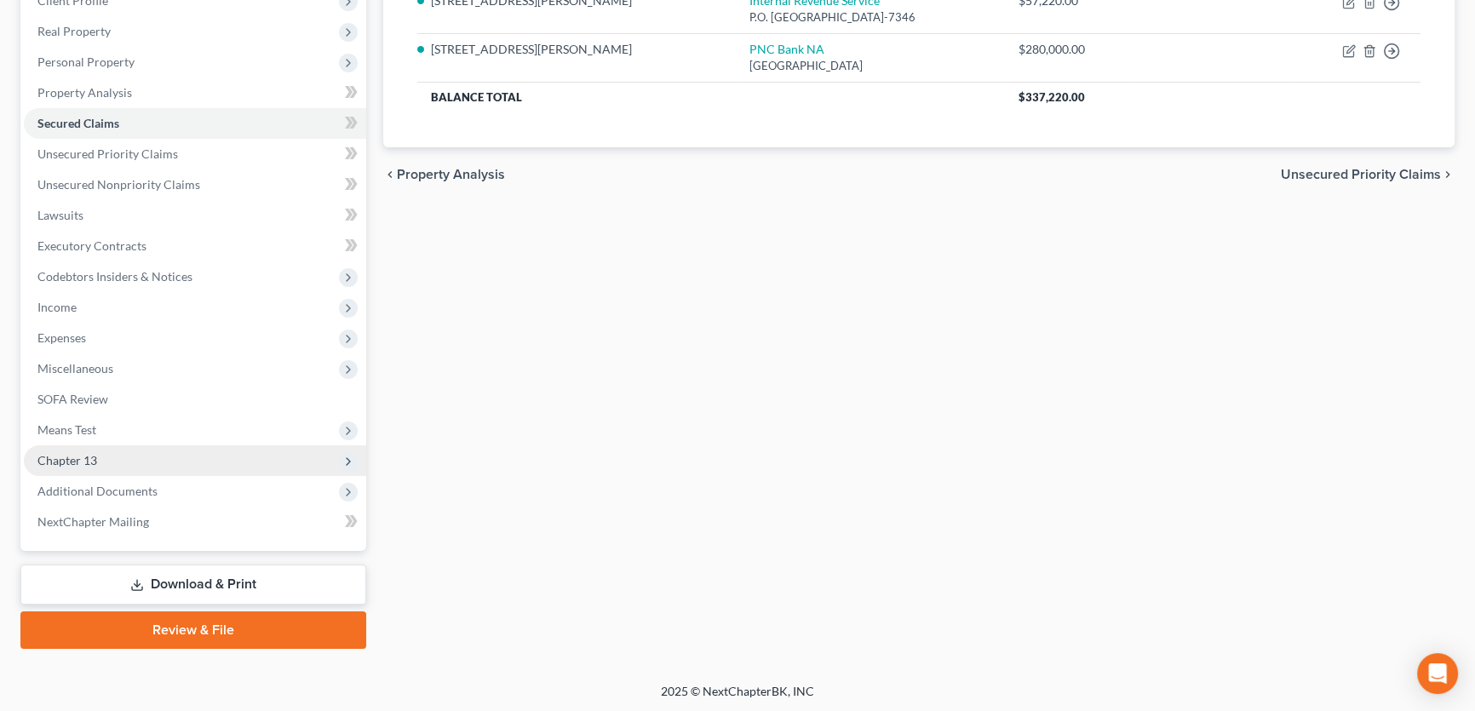
click at [101, 455] on span "Chapter 13" at bounding box center [195, 460] width 342 height 31
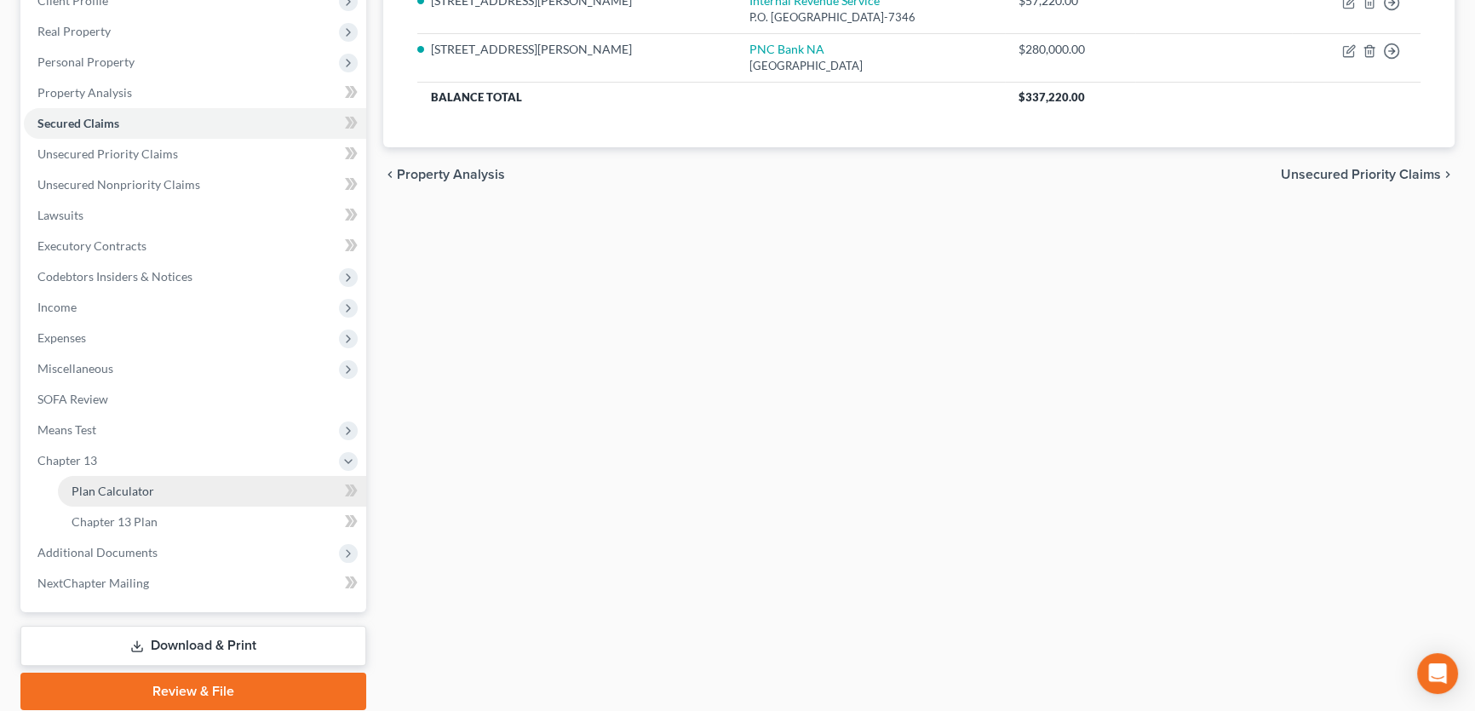
click at [132, 499] on link "Plan Calculator" at bounding box center [212, 491] width 308 height 31
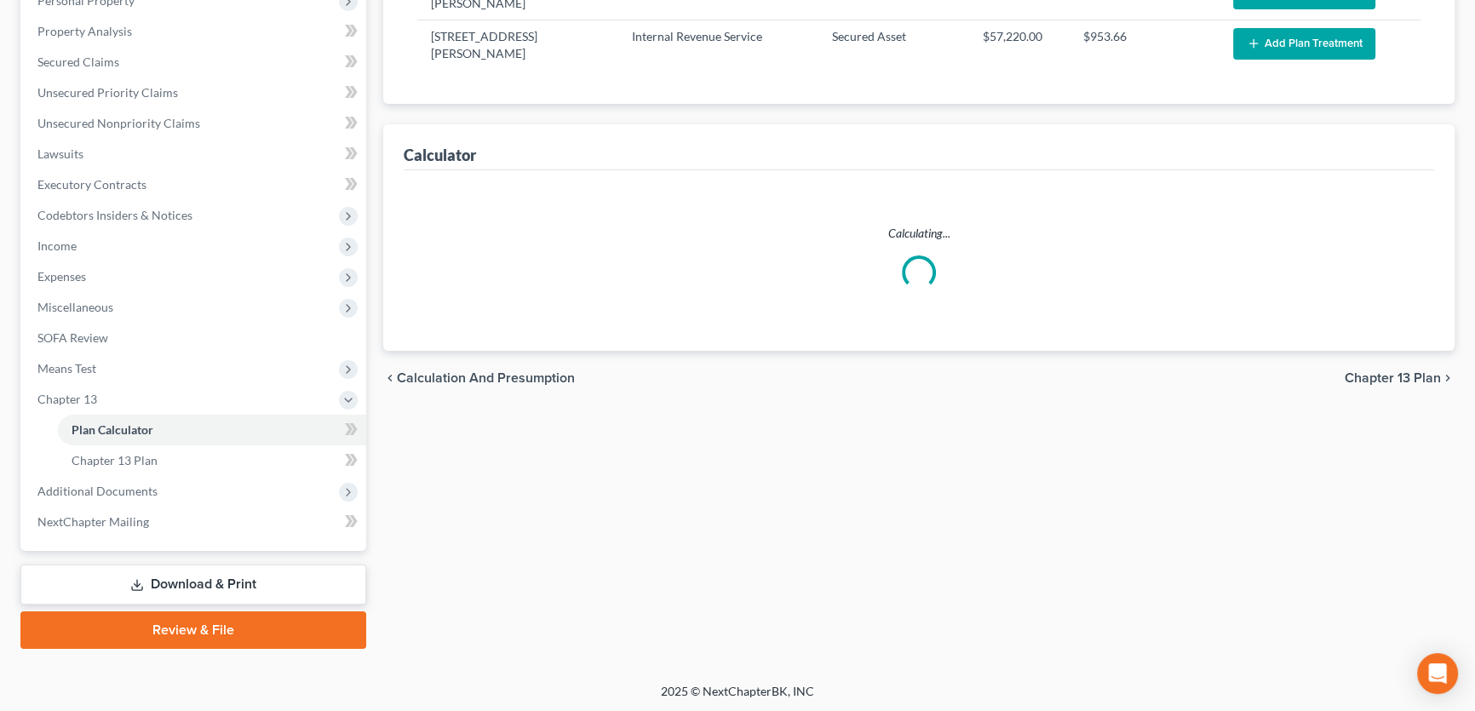
select select "59"
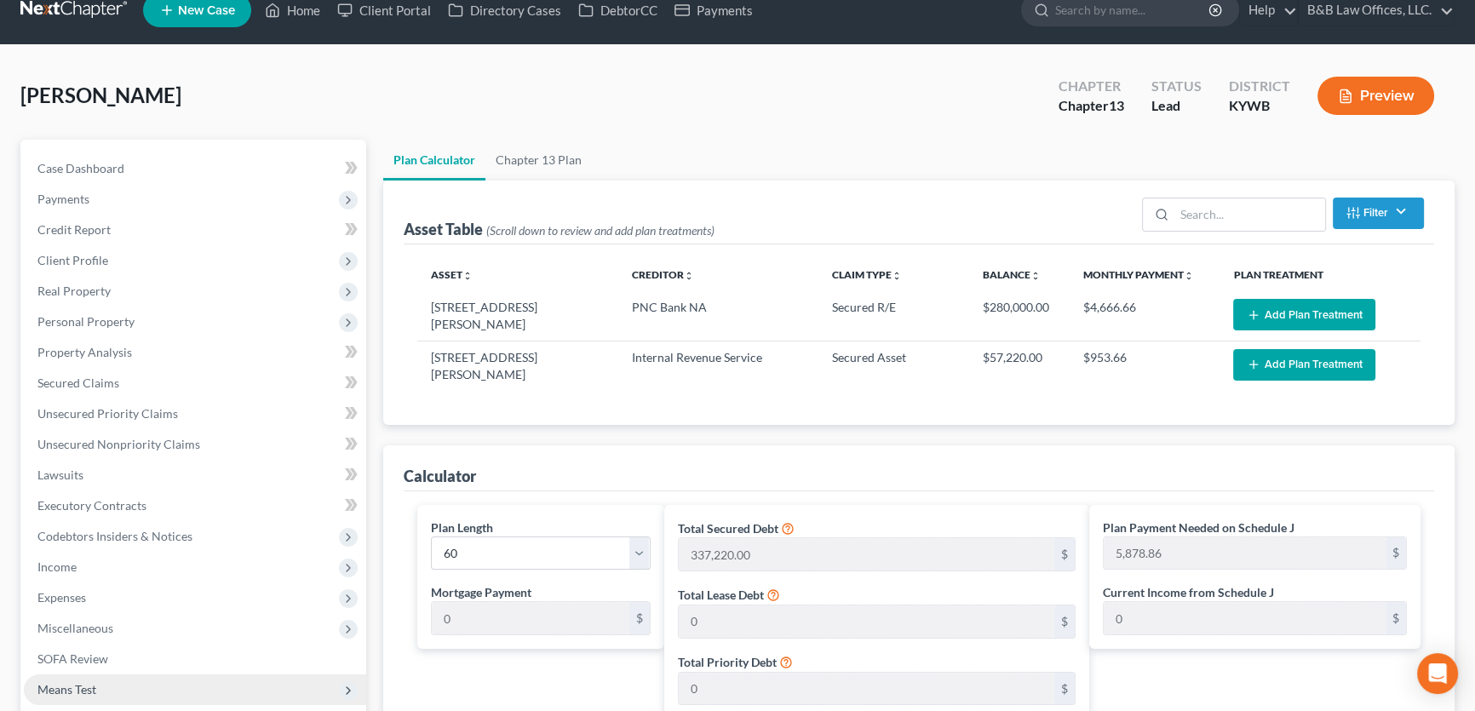
scroll to position [77, 0]
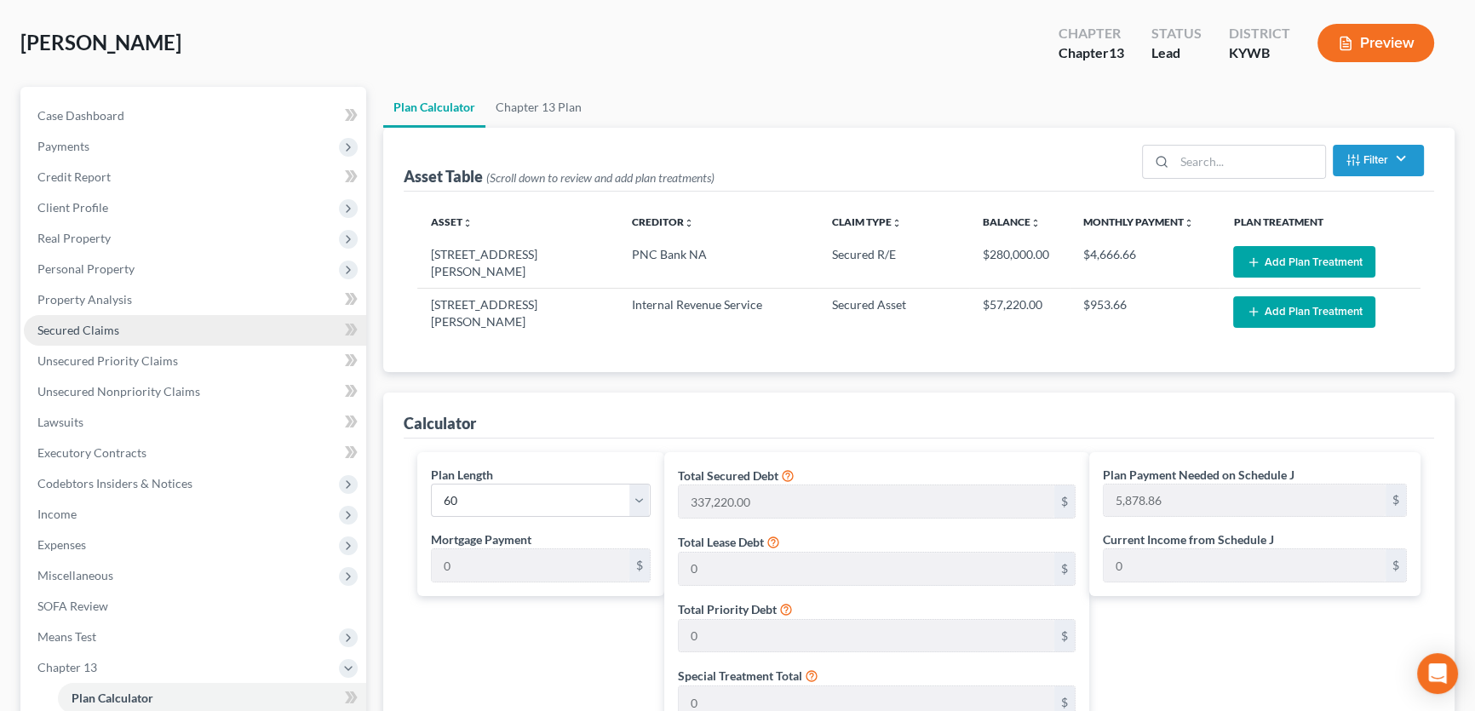
click at [130, 322] on link "Secured Claims" at bounding box center [195, 330] width 342 height 31
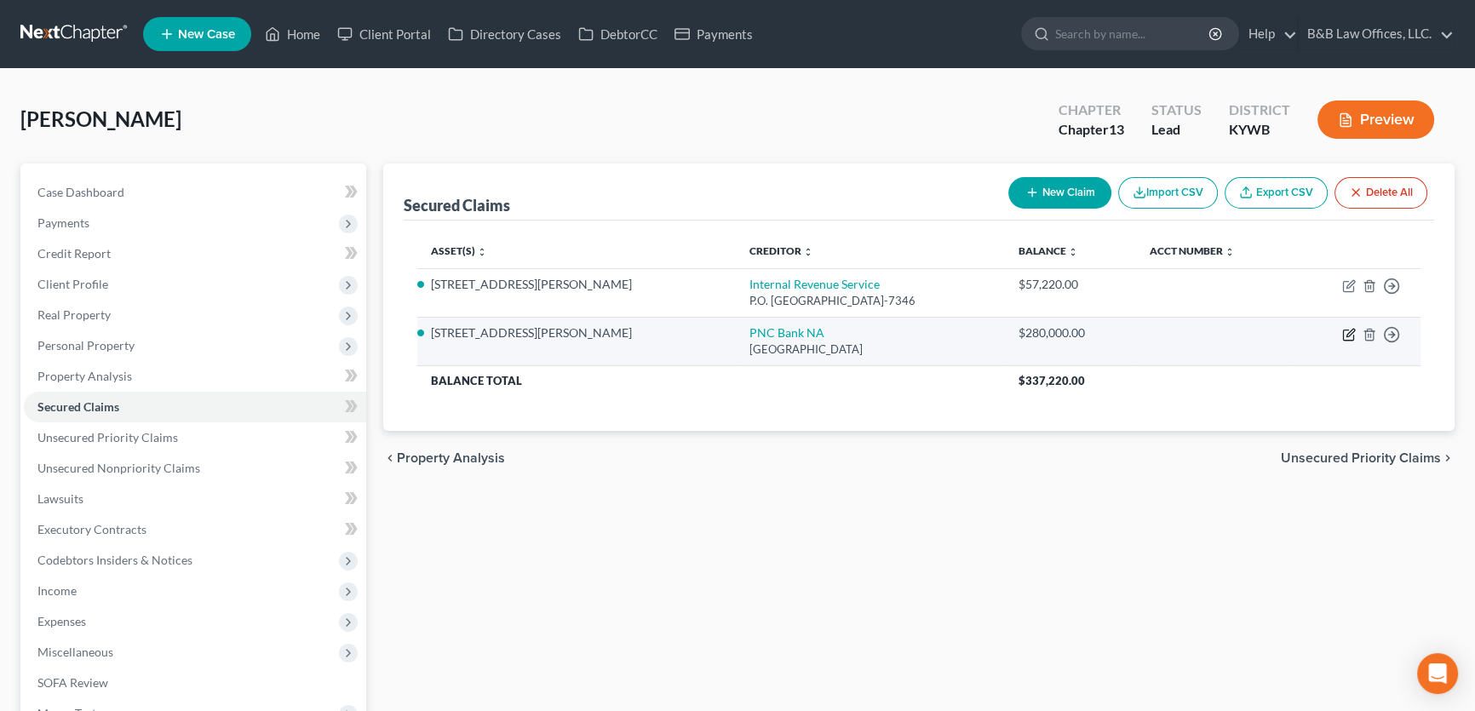
click at [1346, 335] on icon "button" at bounding box center [1350, 333] width 8 height 8
select select "36"
select select "2"
select select "0"
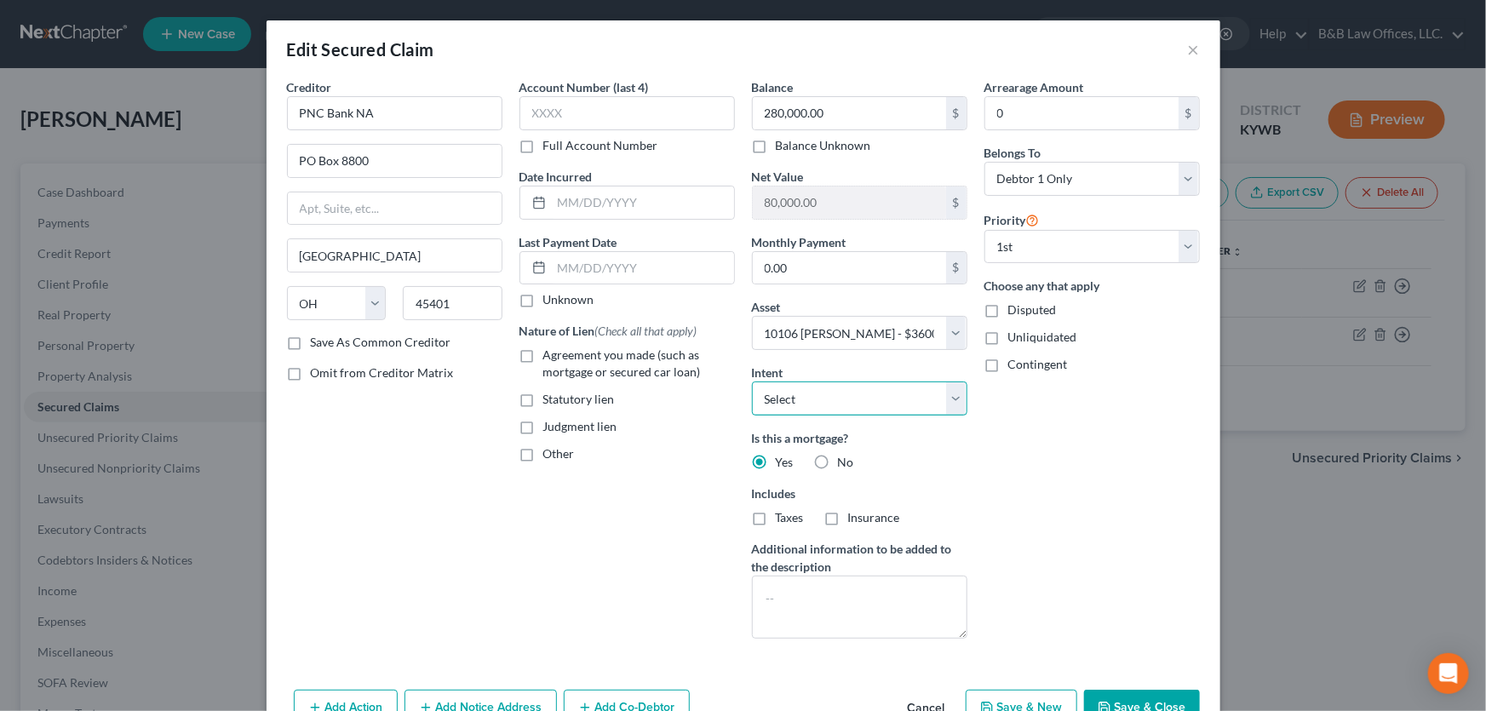
click at [949, 394] on select "Select Surrender Redeem Reaffirm Avoid Other" at bounding box center [859, 398] width 215 height 34
click at [879, 388] on select "Select Surrender Redeem Reaffirm Avoid Other" at bounding box center [859, 398] width 215 height 34
click at [776, 515] on label "Taxes" at bounding box center [790, 517] width 28 height 17
click at [782, 515] on input "Taxes" at bounding box center [787, 514] width 11 height 11
checkbox input "true"
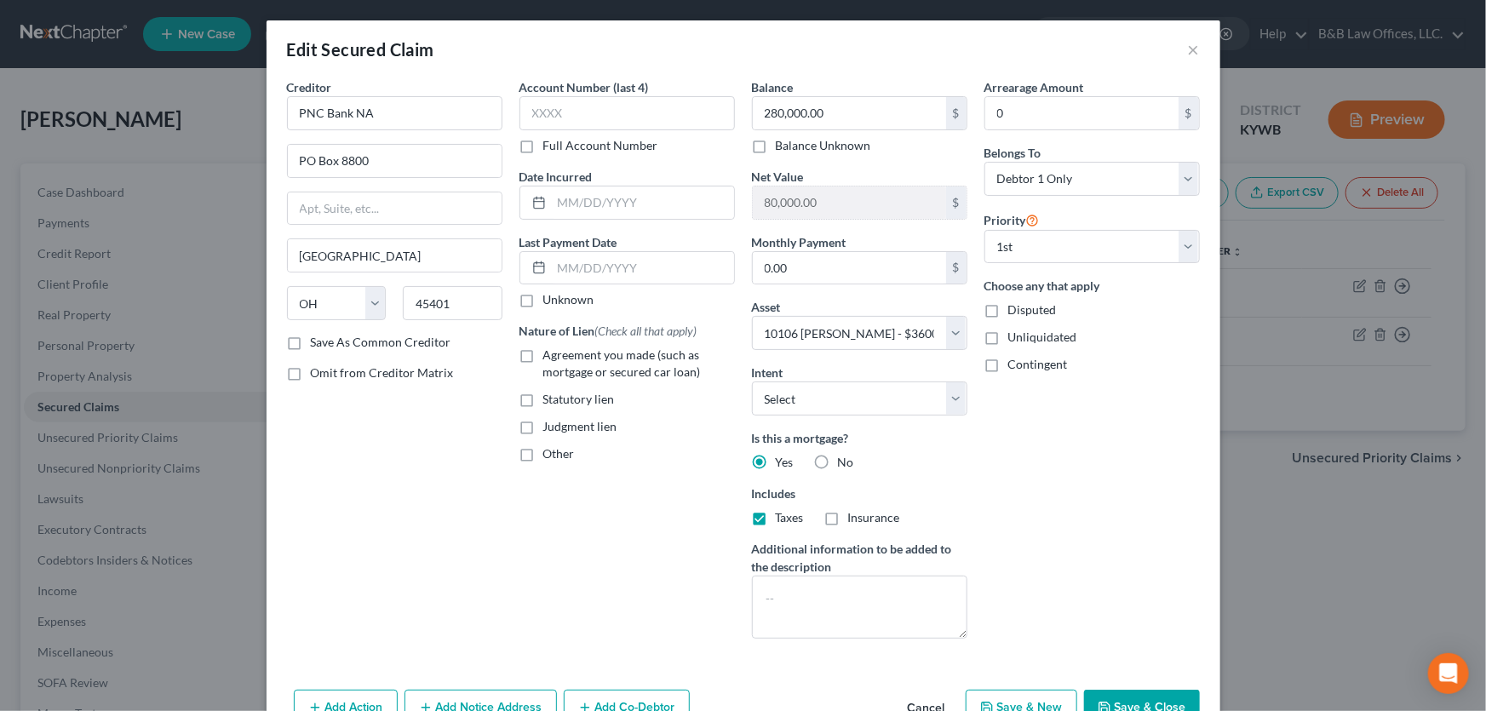
click at [848, 520] on label "Insurance" at bounding box center [874, 517] width 52 height 17
click at [855, 520] on input "Insurance" at bounding box center [860, 514] width 11 height 11
checkbox input "true"
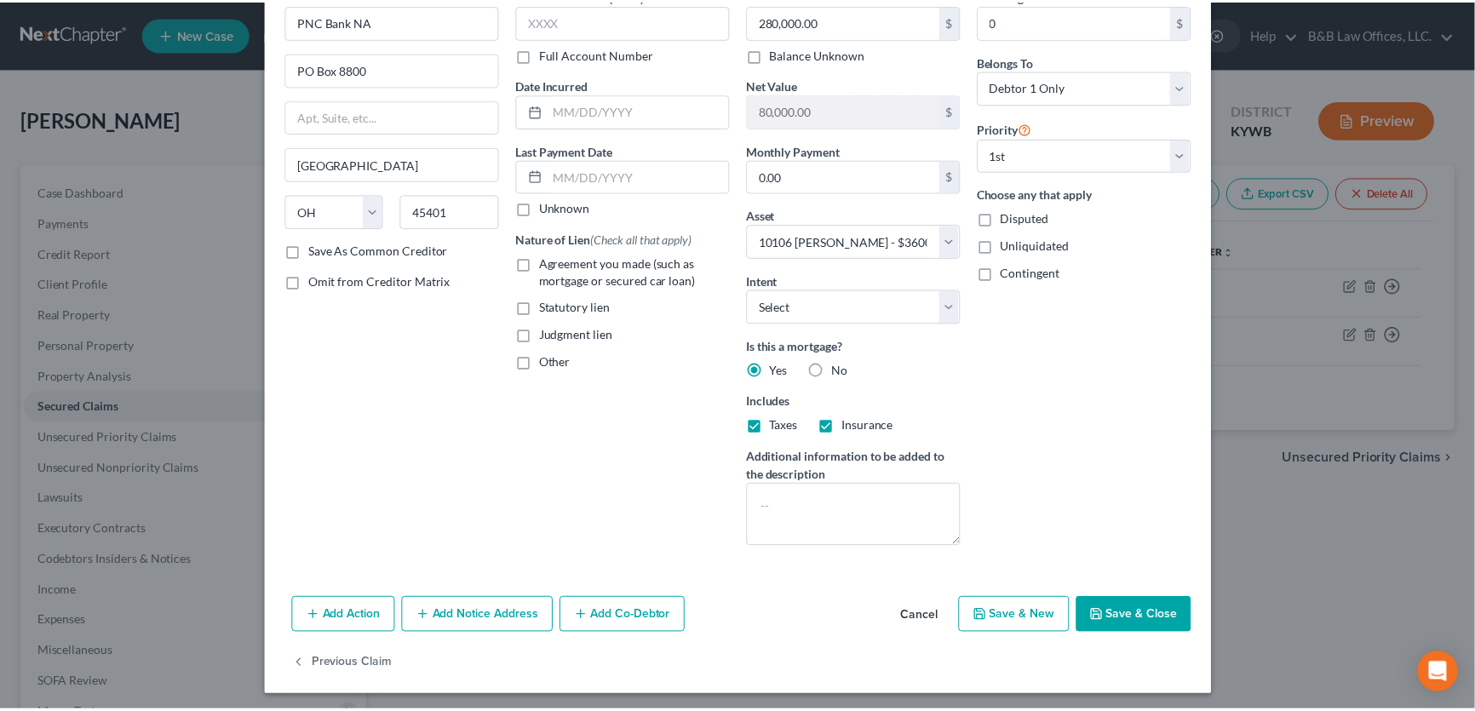
scroll to position [95, 0]
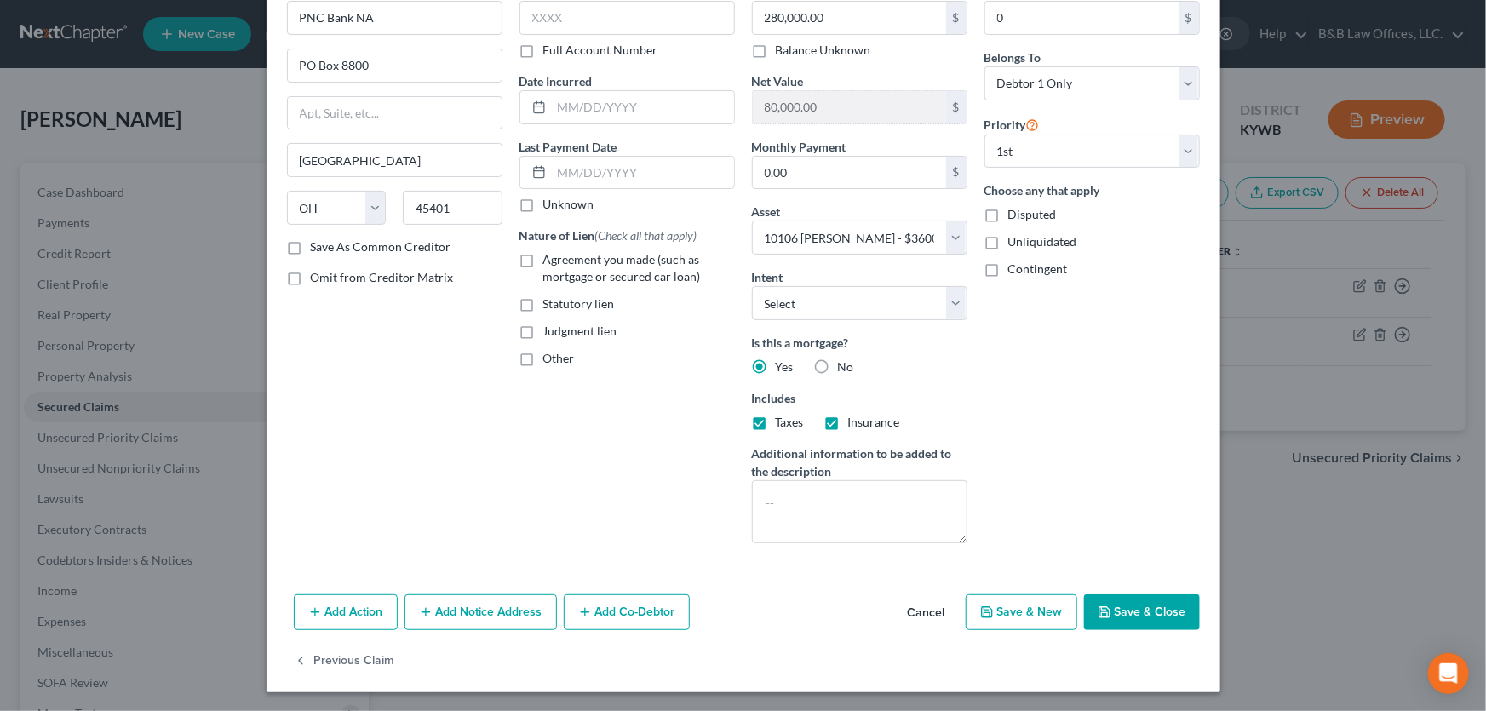
click at [1153, 612] on button "Save & Close" at bounding box center [1142, 612] width 116 height 36
select select
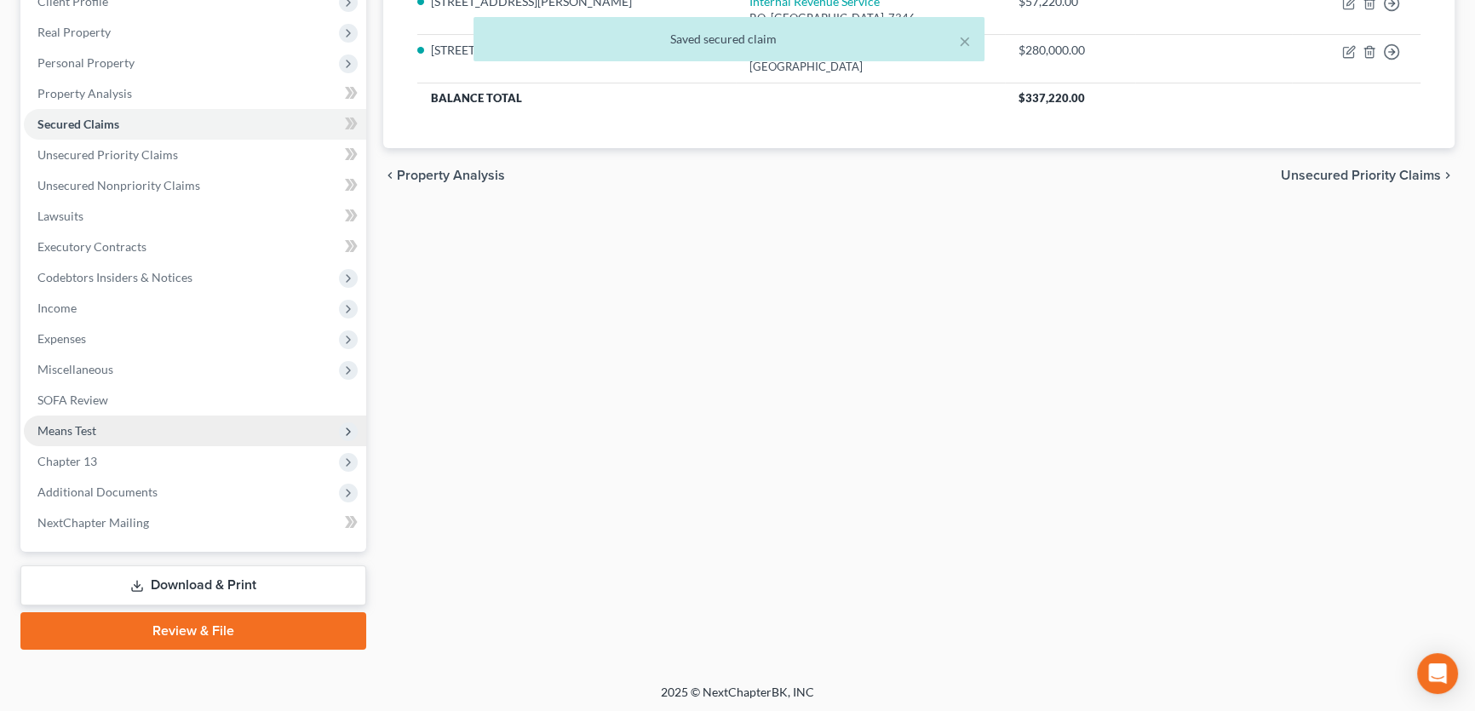
scroll to position [284, 0]
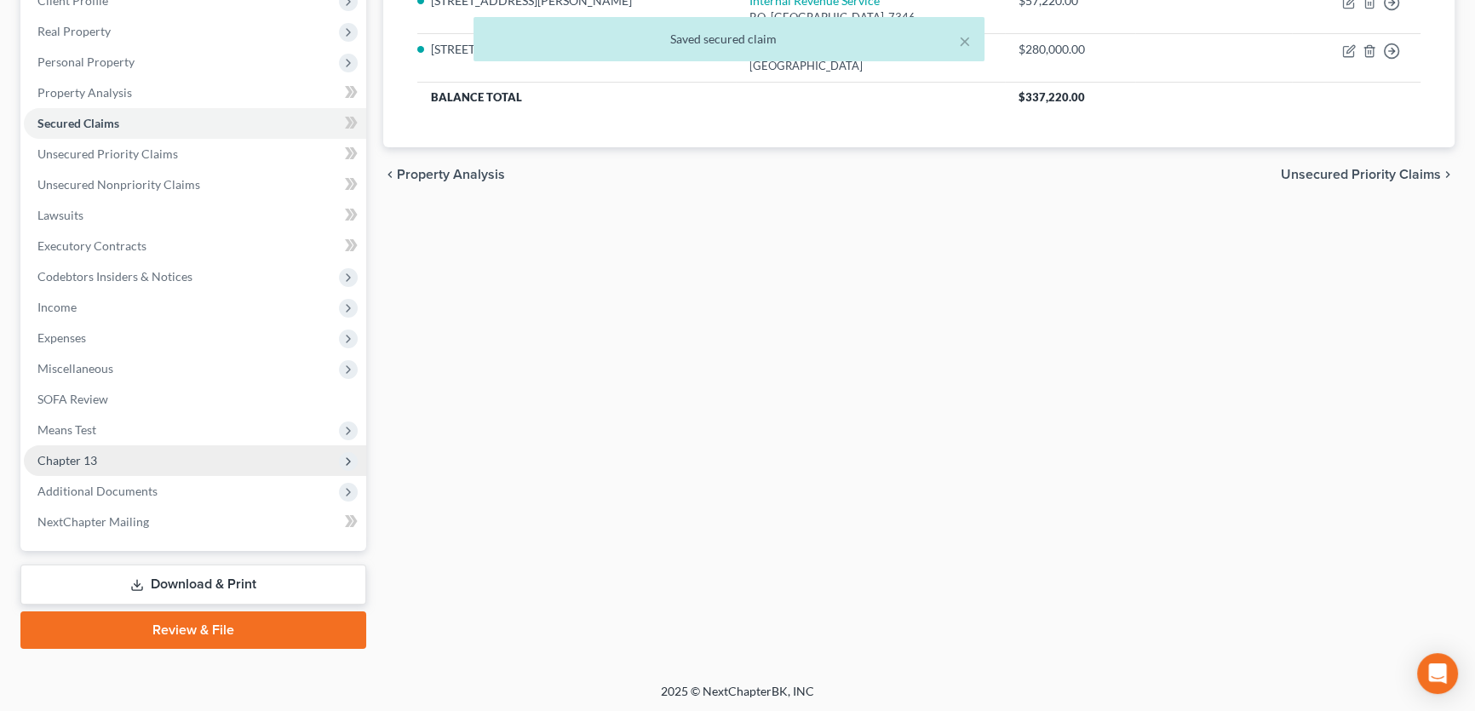
click at [112, 447] on span "Chapter 13" at bounding box center [195, 460] width 342 height 31
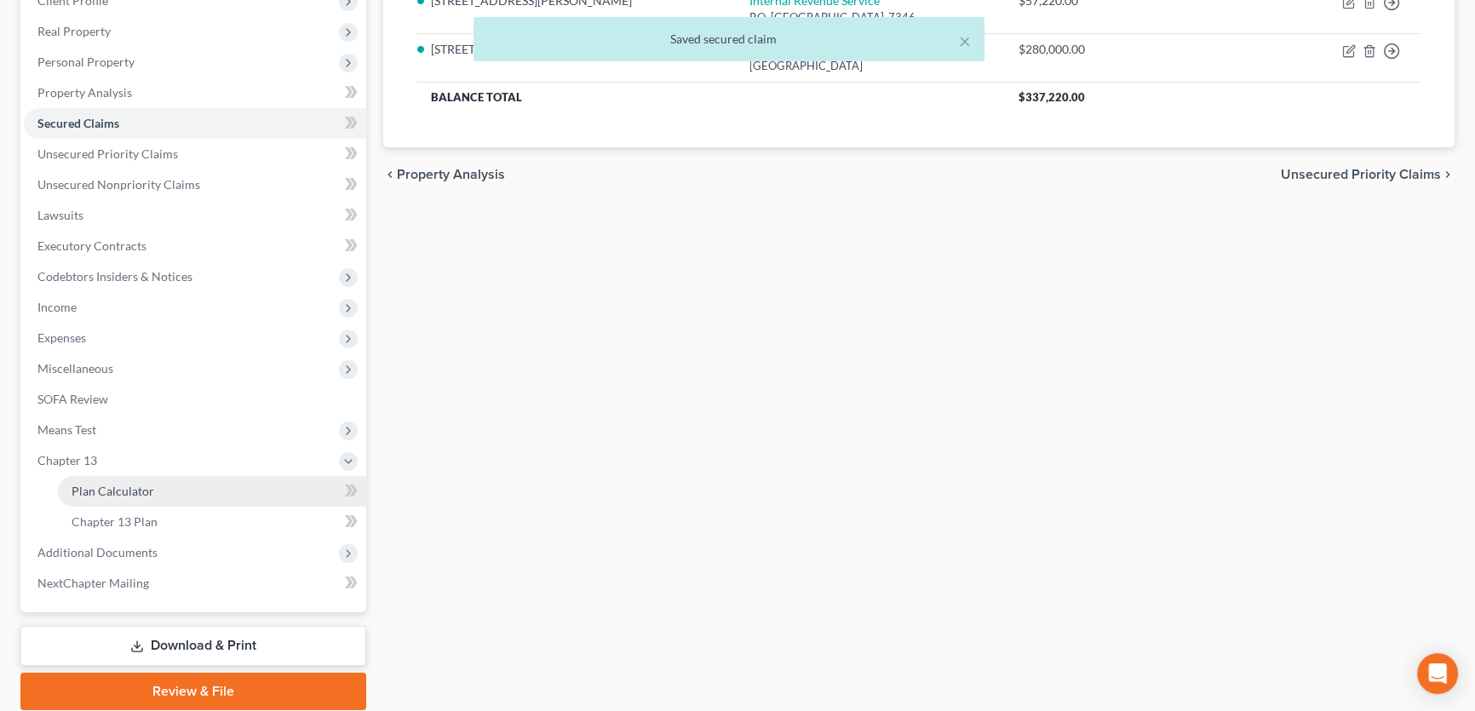
click at [118, 481] on link "Plan Calculator" at bounding box center [212, 491] width 308 height 31
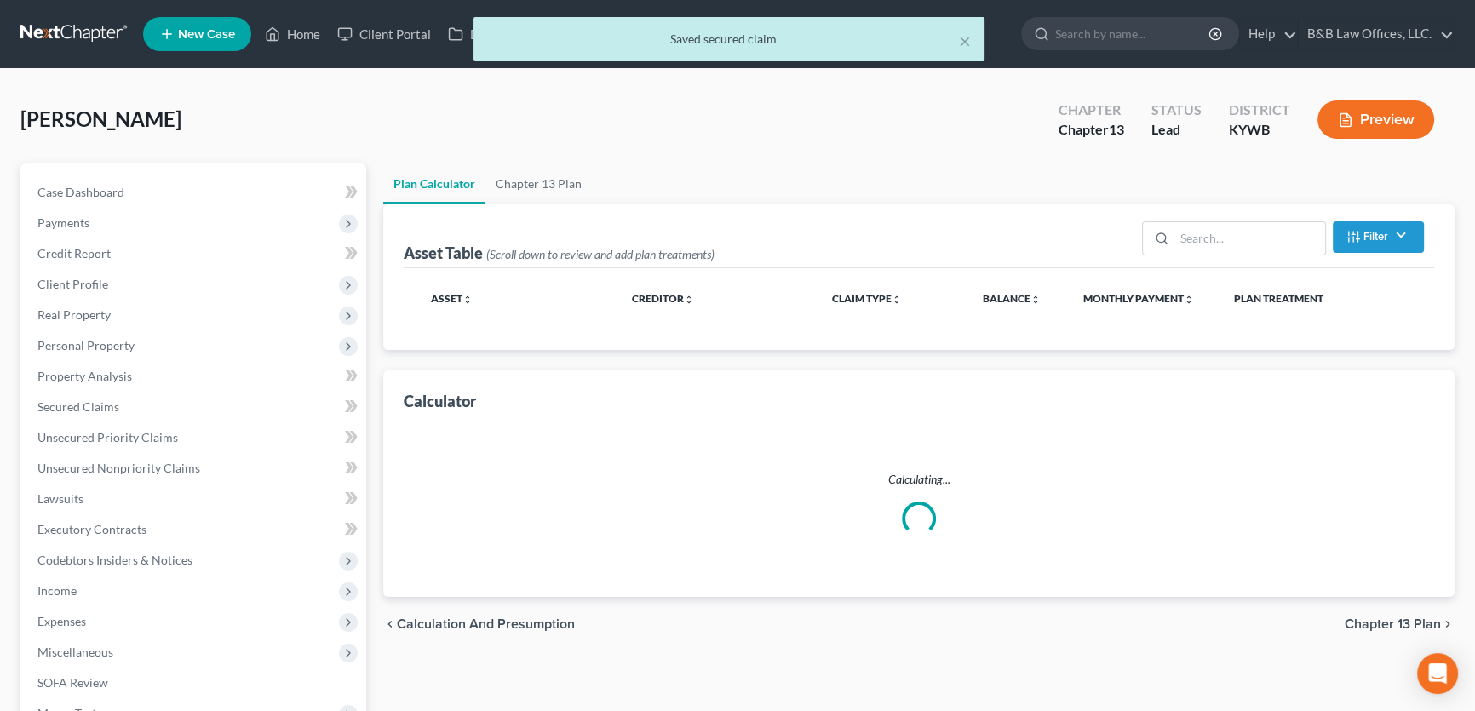
select select "59"
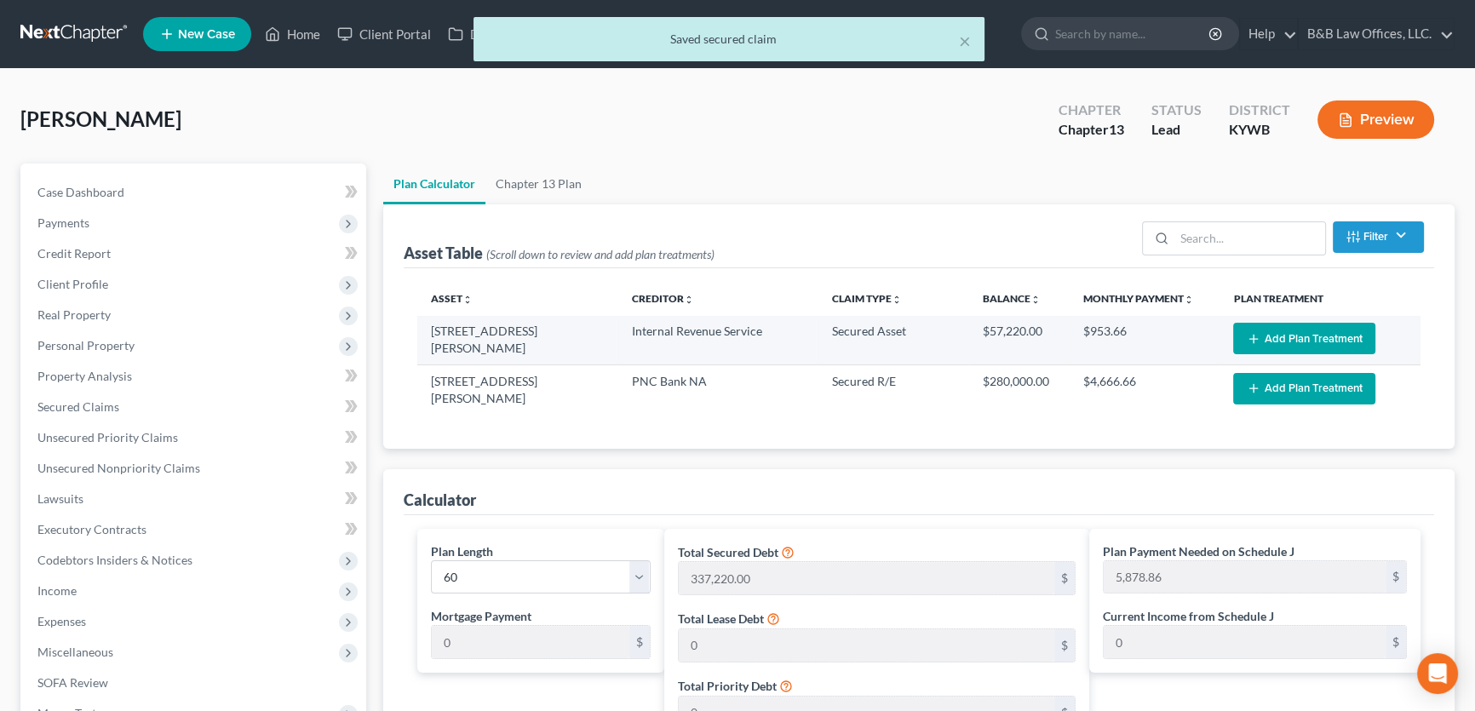
click at [1305, 336] on button "Add Plan Treatment" at bounding box center [1304, 339] width 142 height 32
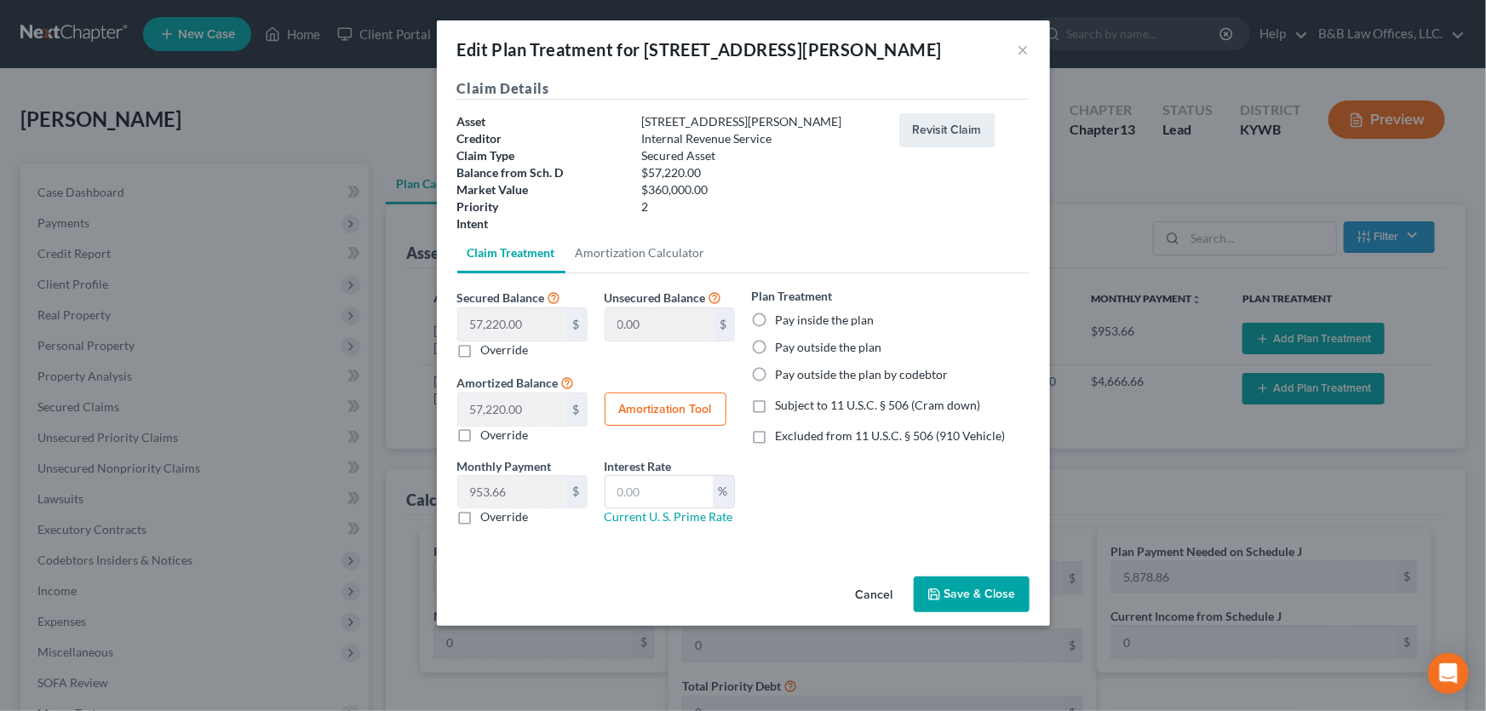
click at [776, 345] on label "Pay outside the plan" at bounding box center [829, 347] width 106 height 17
click at [782, 345] on input "Pay outside the plan" at bounding box center [787, 344] width 11 height 11
radio input "true"
click at [962, 599] on button "Save & Close" at bounding box center [972, 594] width 116 height 36
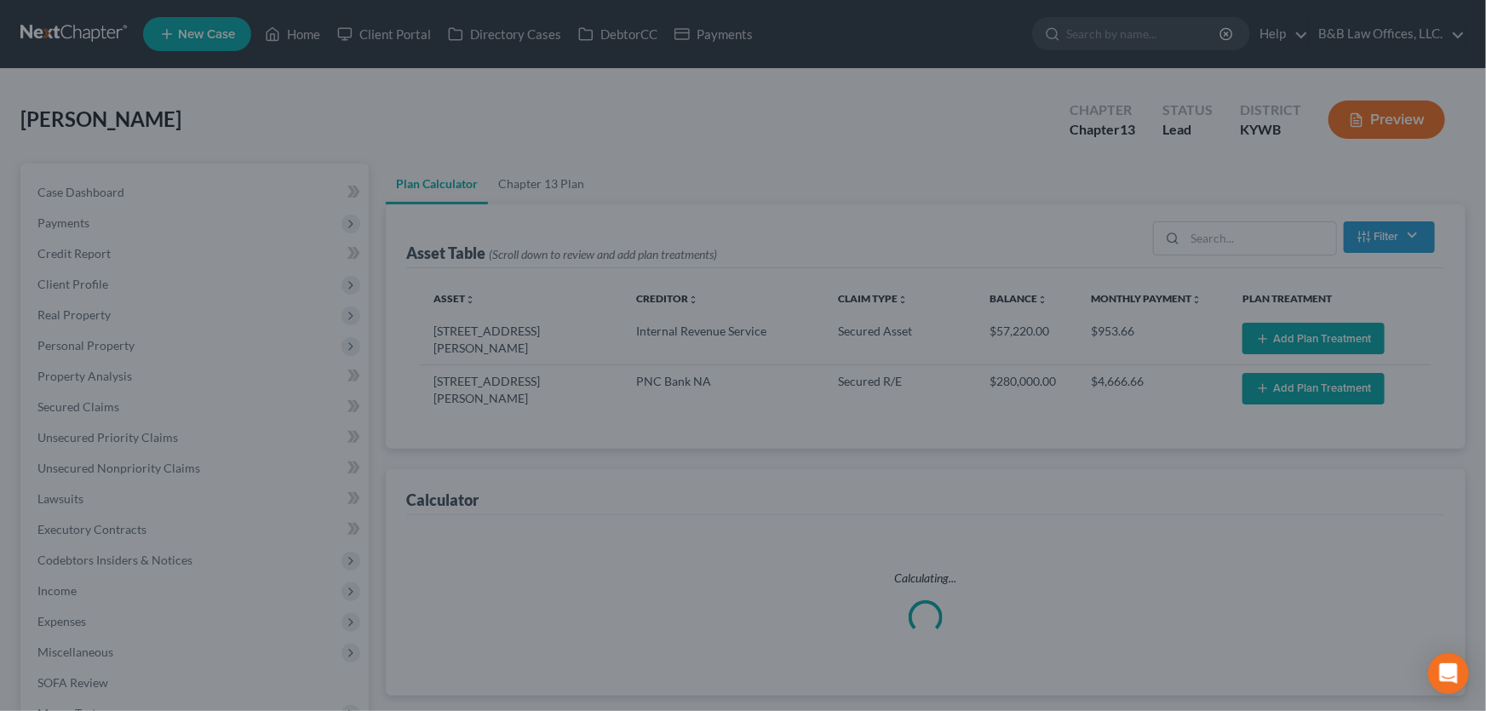
select select "59"
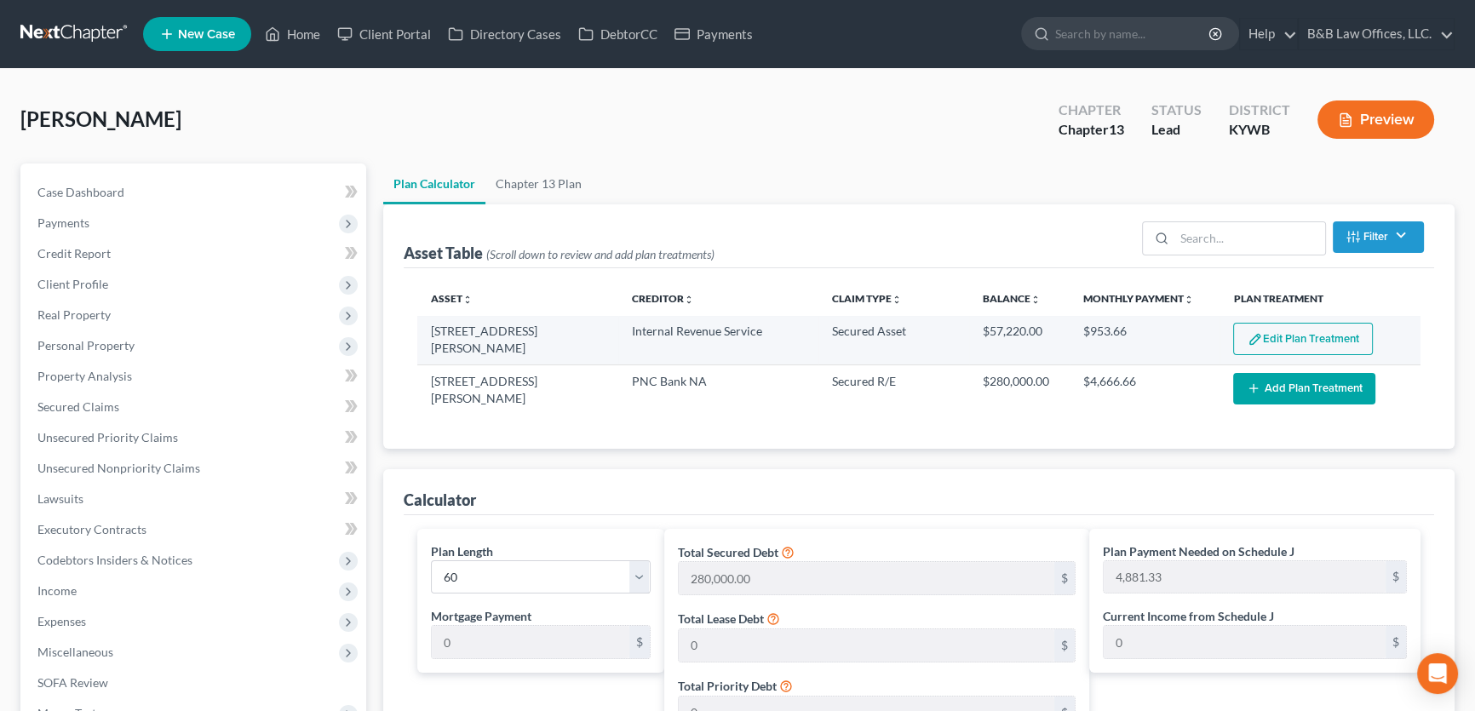
click at [1257, 332] on img "button" at bounding box center [1254, 339] width 14 height 14
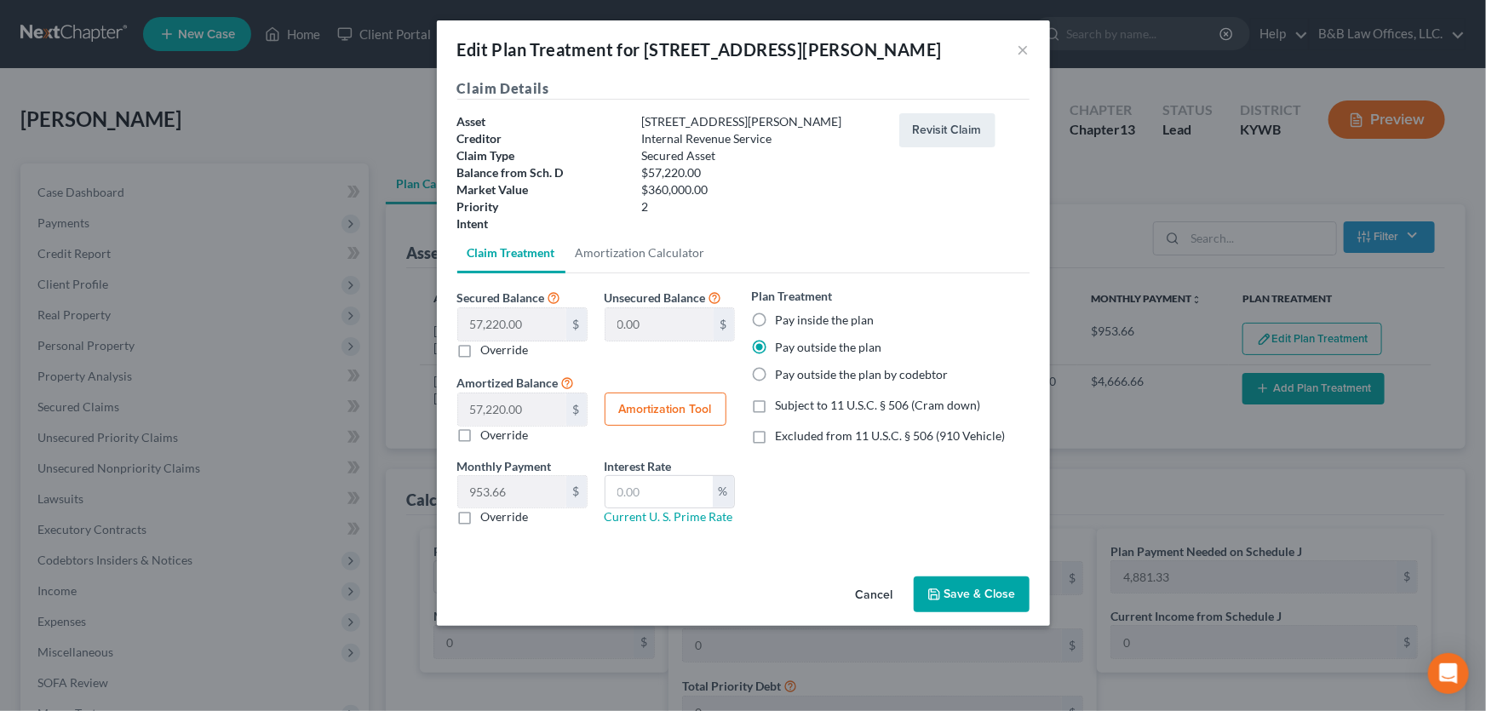
click at [776, 323] on label "Pay inside the plan" at bounding box center [825, 320] width 99 height 17
click at [782, 323] on input "Pay inside the plan" at bounding box center [787, 317] width 11 height 11
radio input "true"
click at [966, 593] on button "Save & Close" at bounding box center [972, 594] width 116 height 36
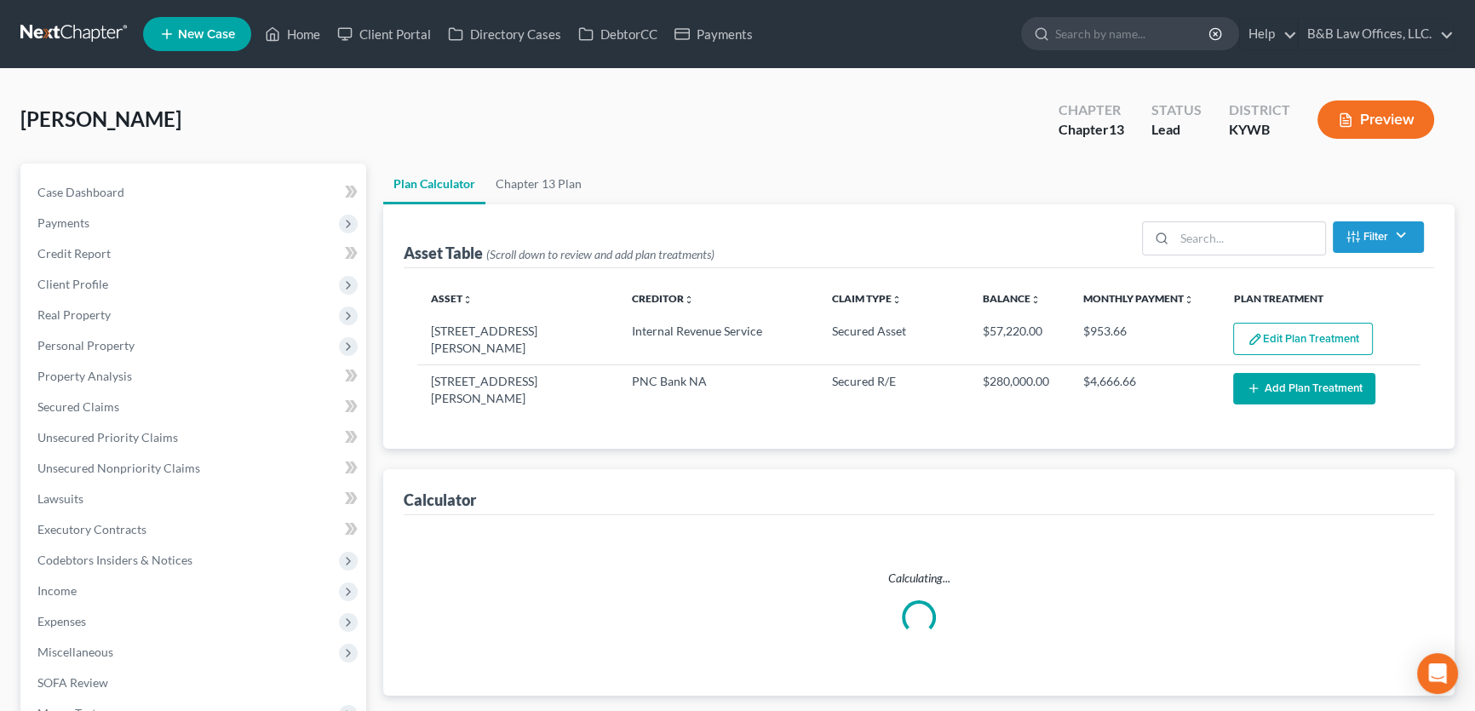
select select "59"
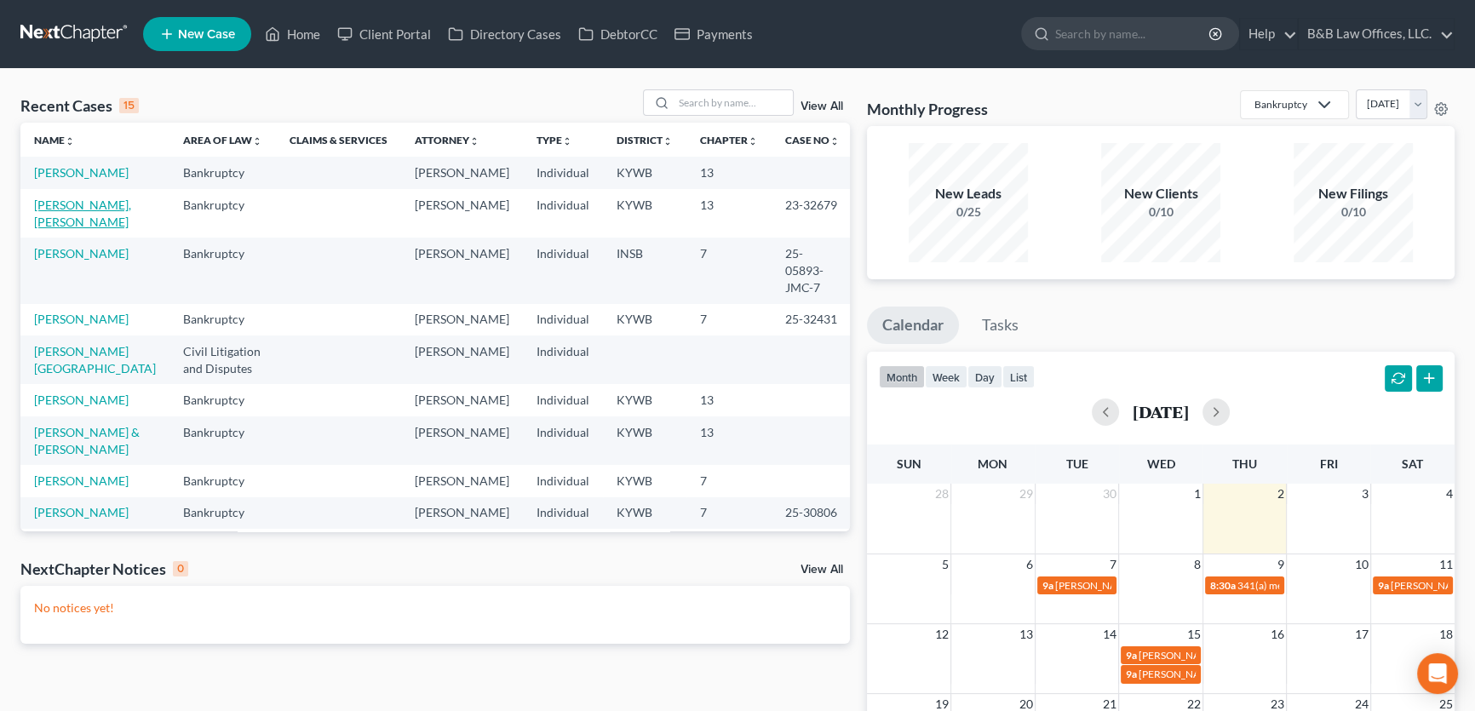
click at [50, 225] on link "[PERSON_NAME], [PERSON_NAME]" at bounding box center [82, 214] width 97 height 32
select select "2"
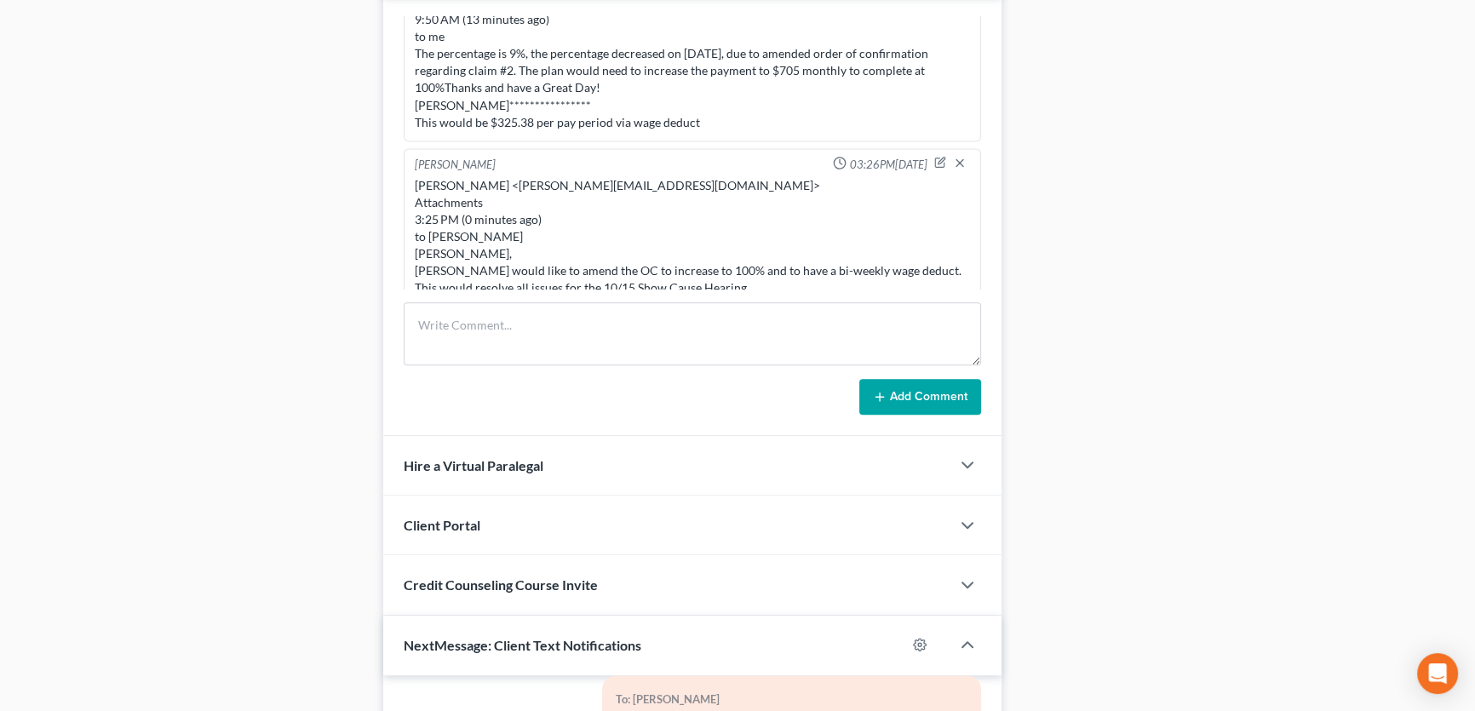
scroll to position [1393, 0]
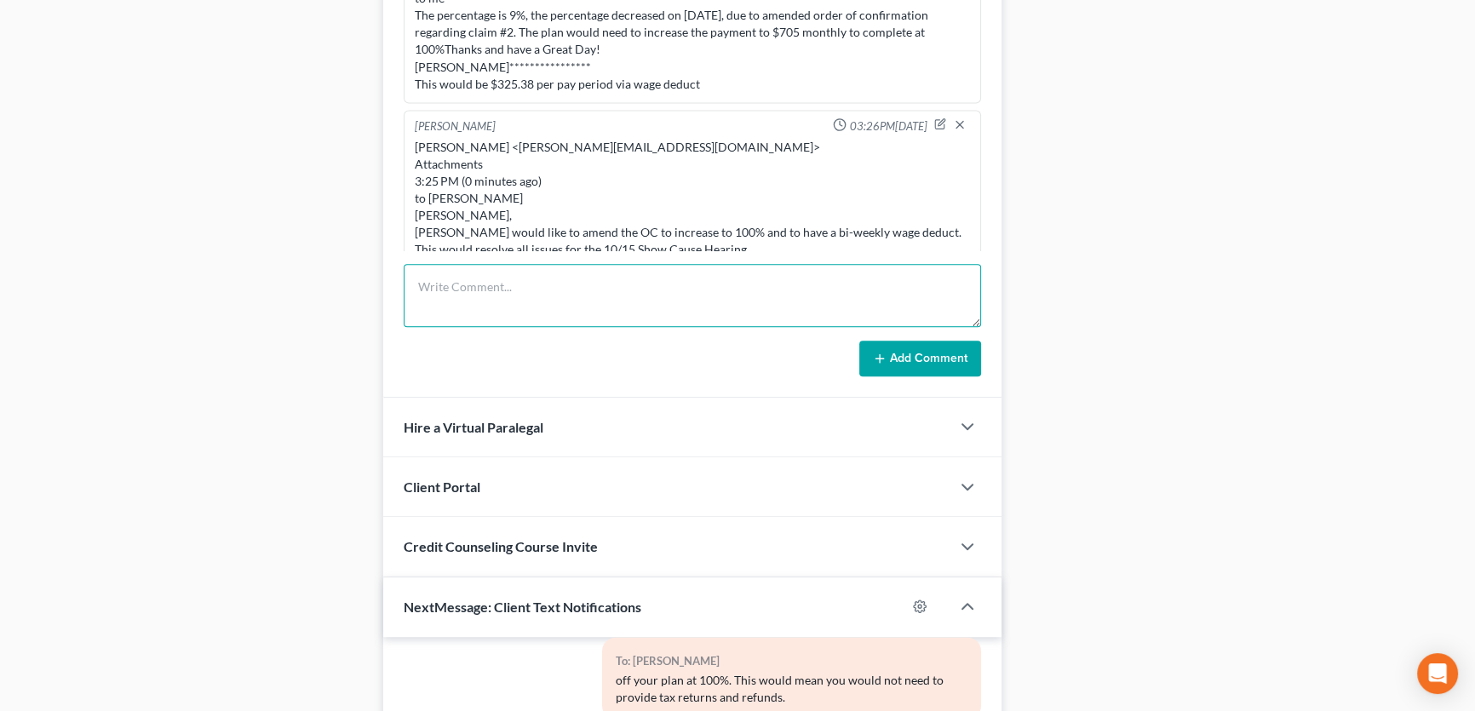
click at [448, 289] on textarea at bounding box center [692, 295] width 577 height 63
paste textarea "[PERSON_NAME] 3:32 PM (14 minutes ago) to me [PERSON_NAME], OK with me to sign …"
click at [462, 278] on textarea "[PERSON_NAME] 3:32 PM (14 minutes ago) to me [PERSON_NAME], OK with me to sign …" at bounding box center [692, 295] width 577 height 63
click at [465, 298] on textarea "[PERSON_NAME] 3:32 PM (14 minutes ago) to me [PERSON_NAME], OK with me to sign …" at bounding box center [692, 295] width 577 height 63
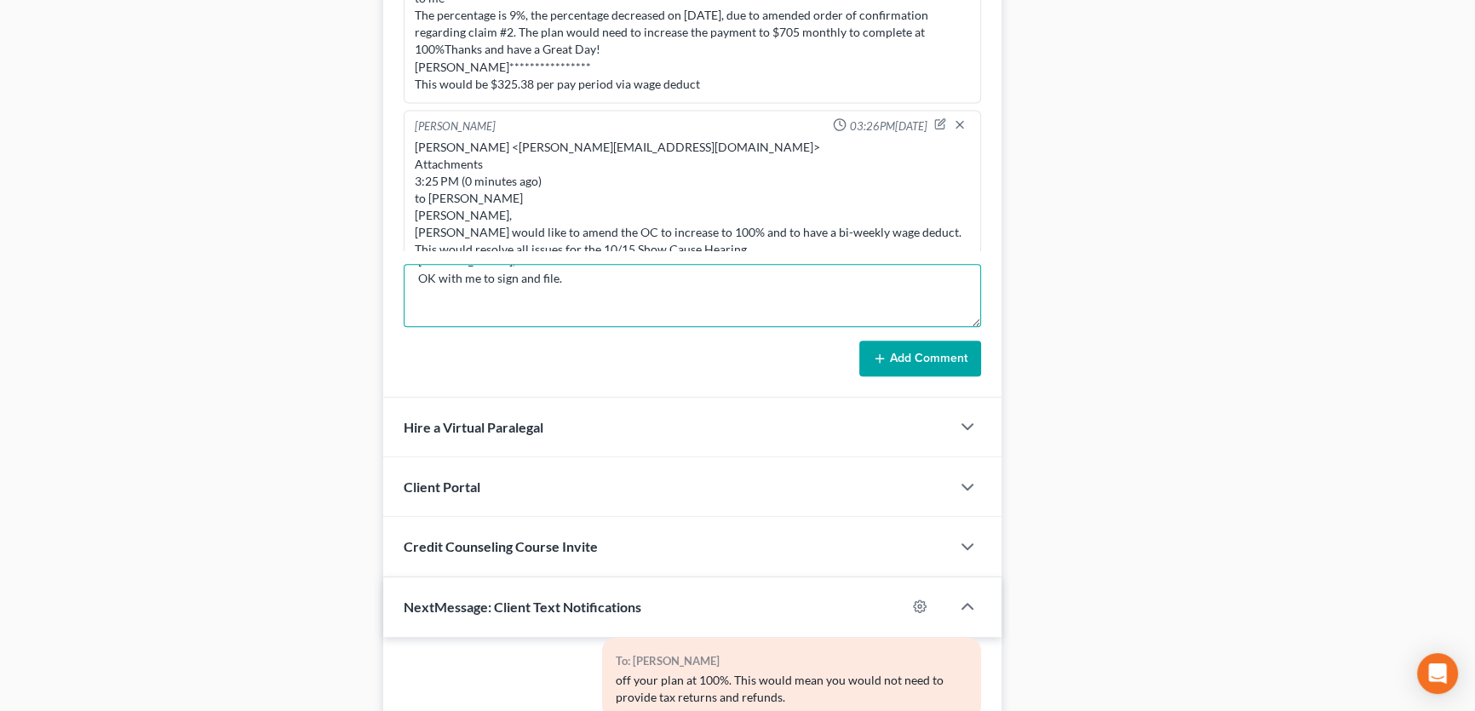
click at [477, 307] on textarea "[PERSON_NAME] 3:32 PM (14 minutes ago) to me [PERSON_NAME], OK with me to sign …" at bounding box center [692, 295] width 577 height 63
click at [489, 289] on textarea "[PERSON_NAME] 3:32 PM (14 minutes ago) to me [PERSON_NAME], OK with me to sign …" at bounding box center [692, 295] width 577 height 63
type textarea "[PERSON_NAME] 3:32 PM (14 minutes ago) to me [PERSON_NAME], OK with me to sign …"
click at [931, 357] on button "Add Comment" at bounding box center [920, 359] width 122 height 36
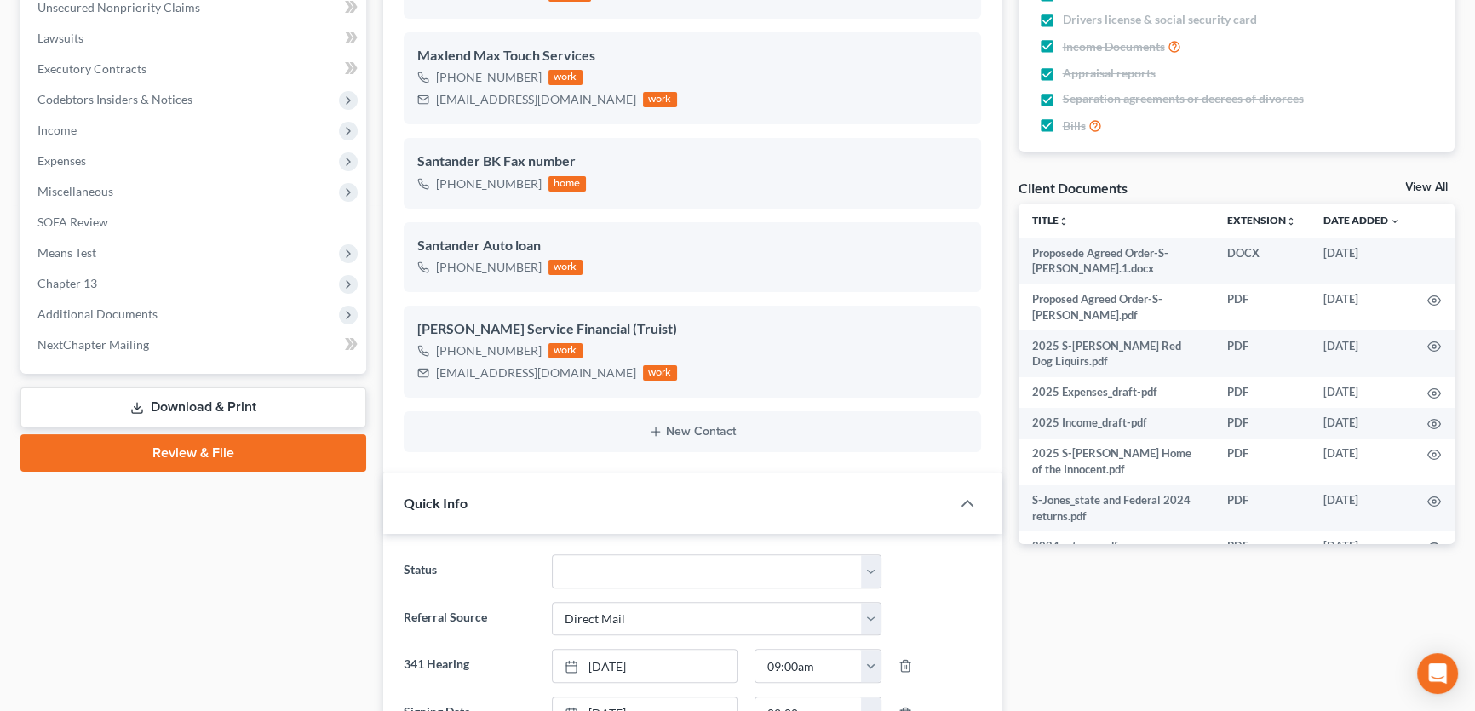
scroll to position [0, 0]
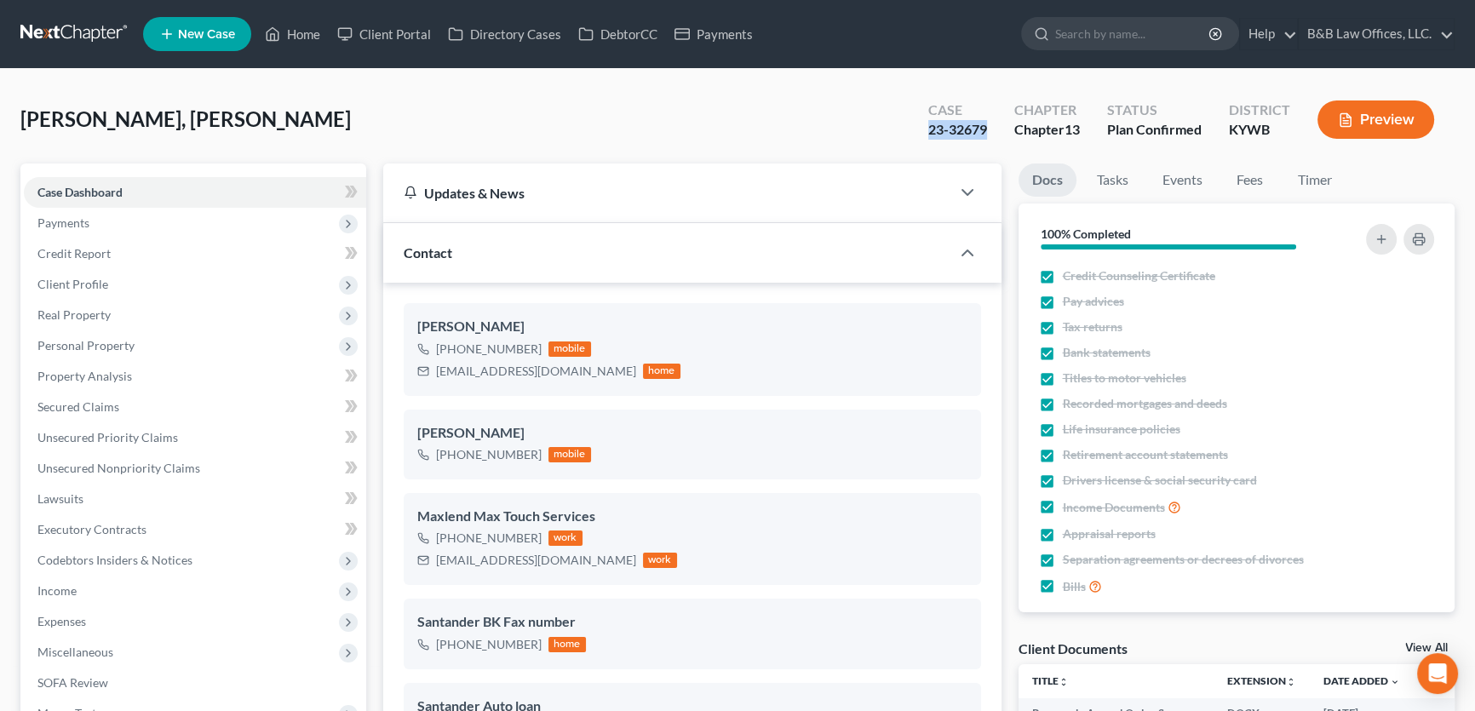
drag, startPoint x: 921, startPoint y: 138, endPoint x: 982, endPoint y: 135, distance: 60.5
click at [983, 137] on div "Case 23-32679" at bounding box center [957, 121] width 86 height 50
copy div "23-32679"
click at [1410, 647] on link "View All" at bounding box center [1426, 648] width 43 height 12
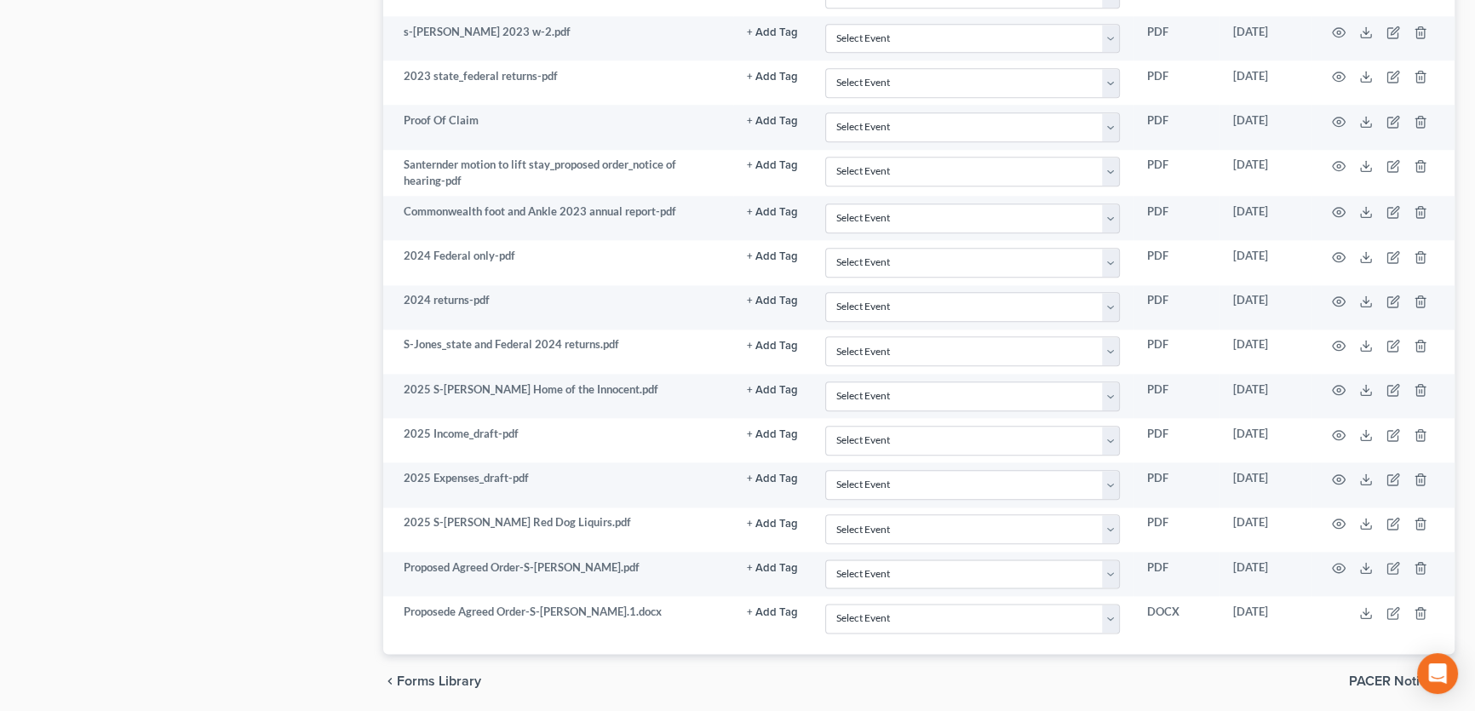
scroll to position [2536, 0]
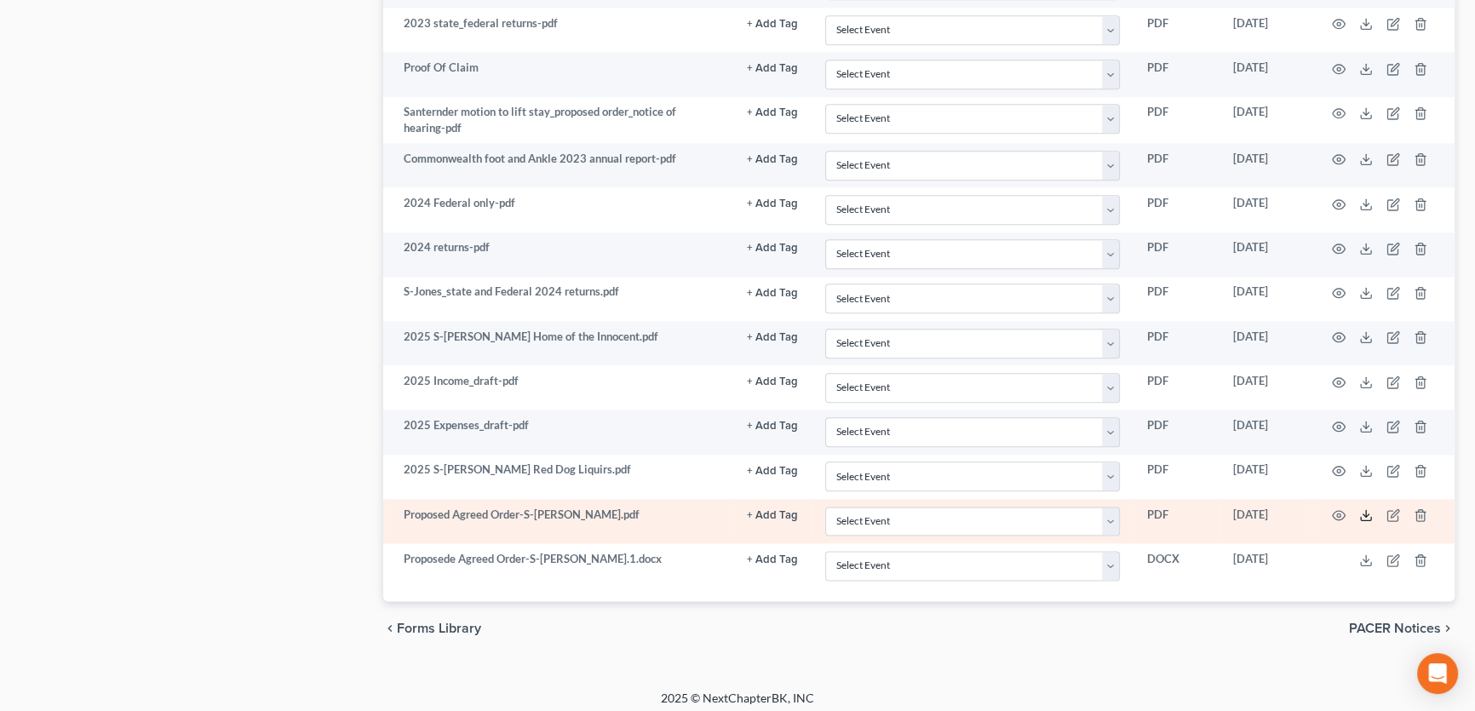
click at [1364, 511] on icon at bounding box center [1366, 515] width 14 height 14
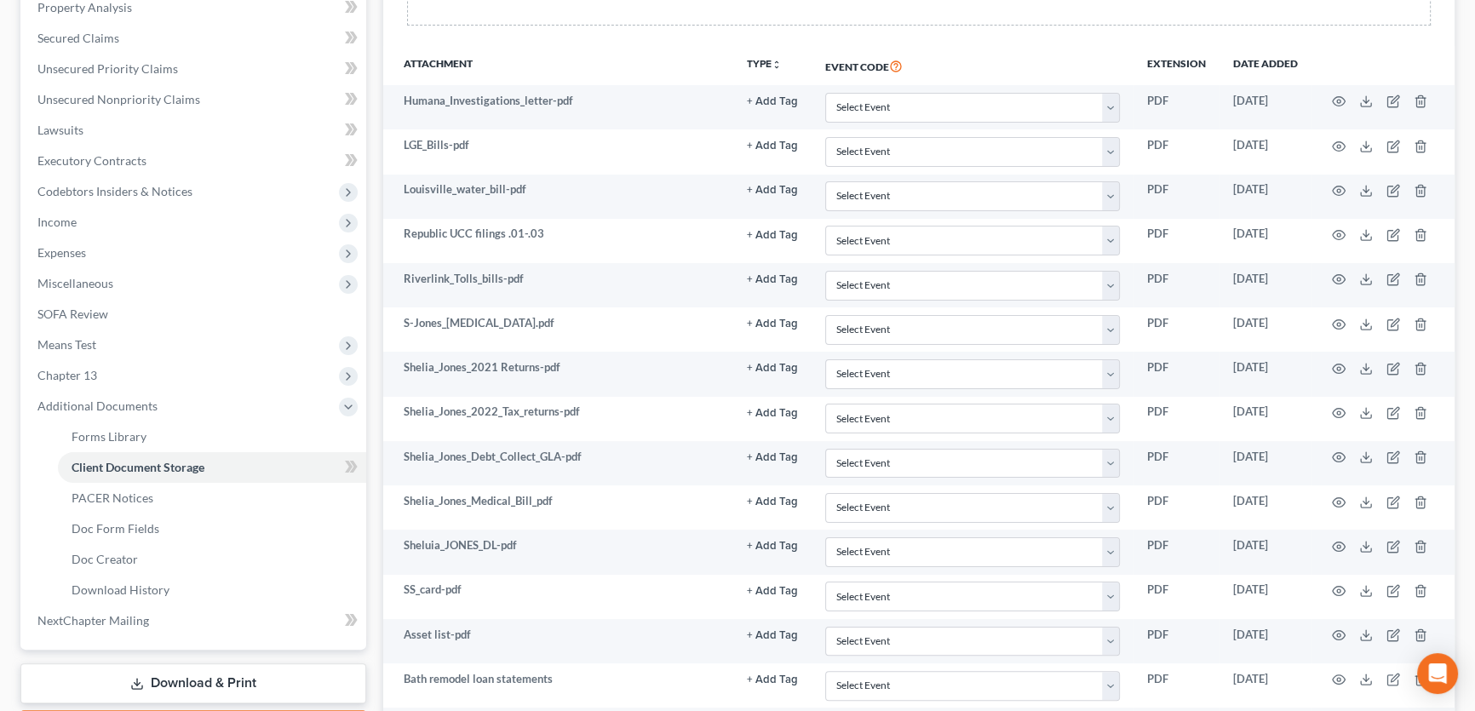
scroll to position [0, 0]
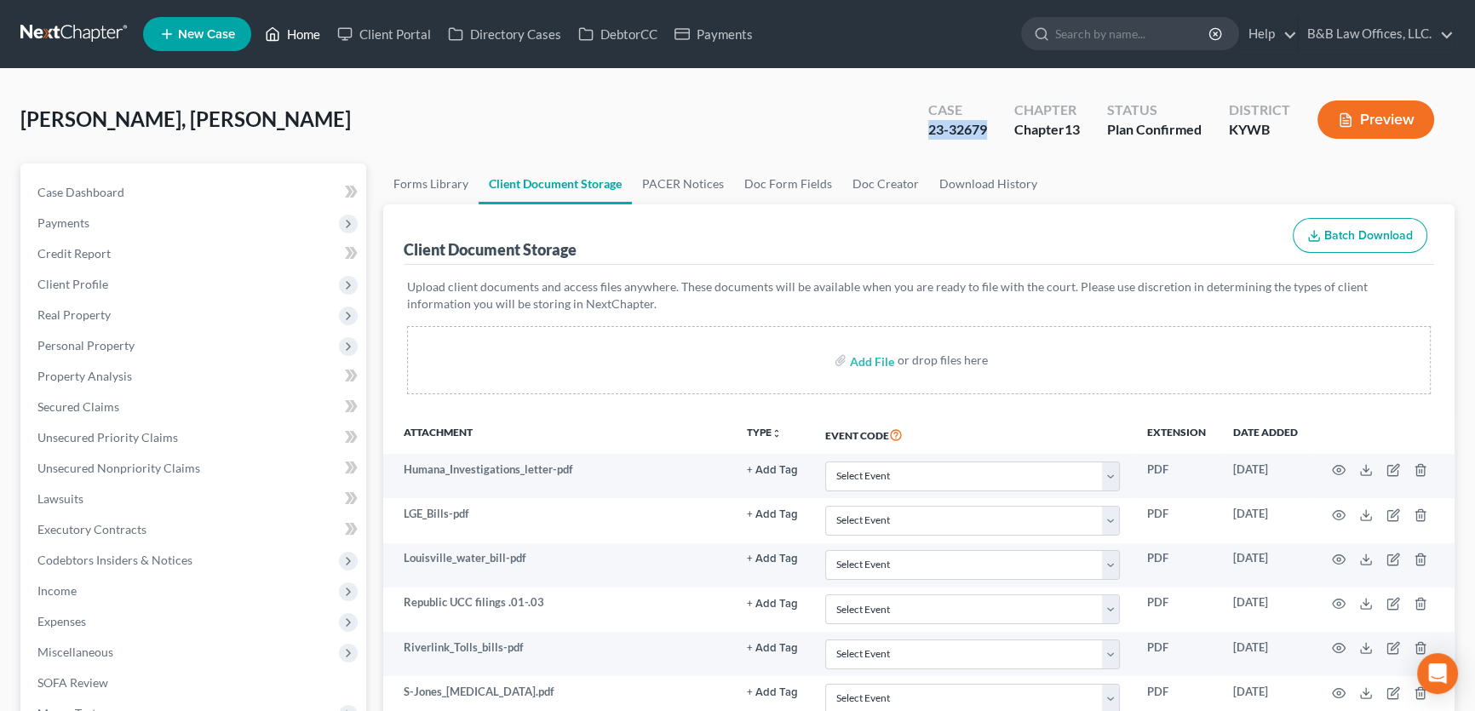
click at [307, 34] on link "Home" at bounding box center [292, 34] width 72 height 31
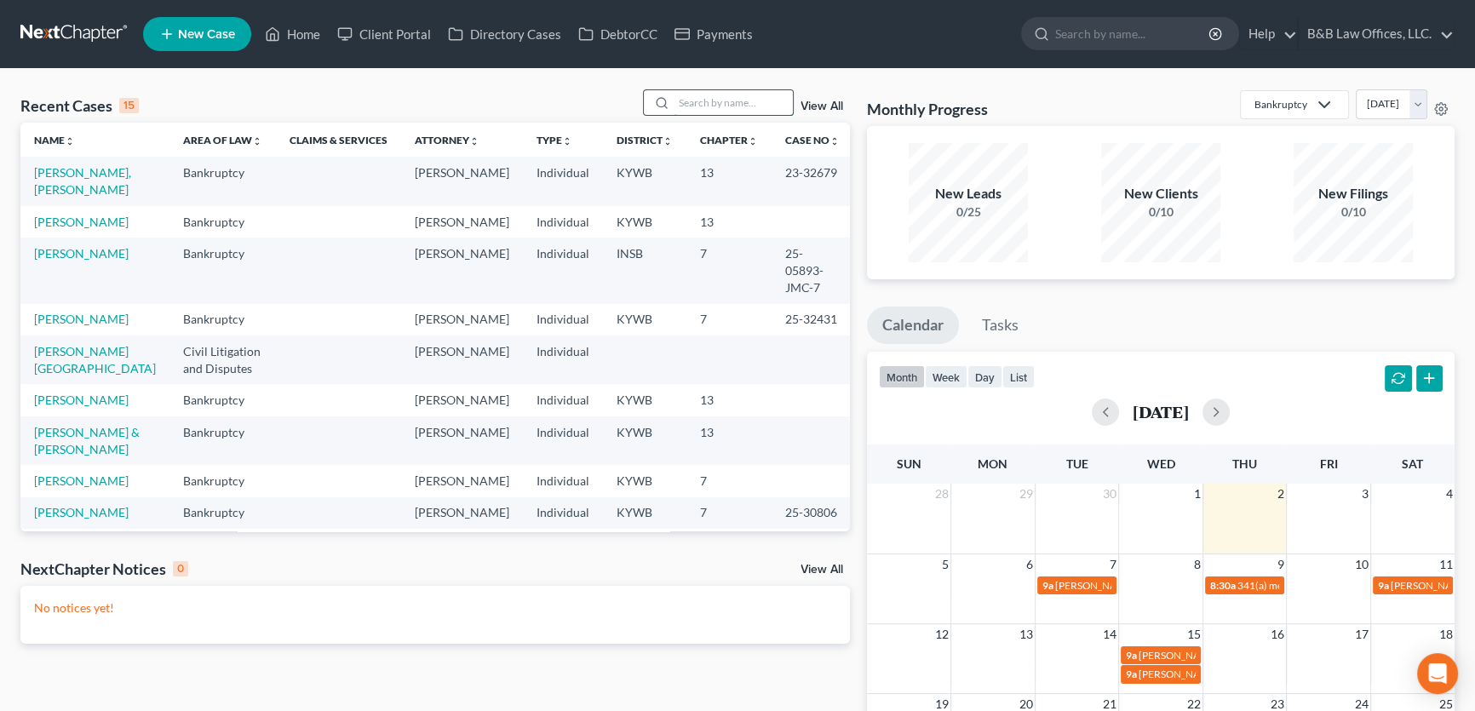
click at [702, 99] on input "search" at bounding box center [732, 102] width 119 height 25
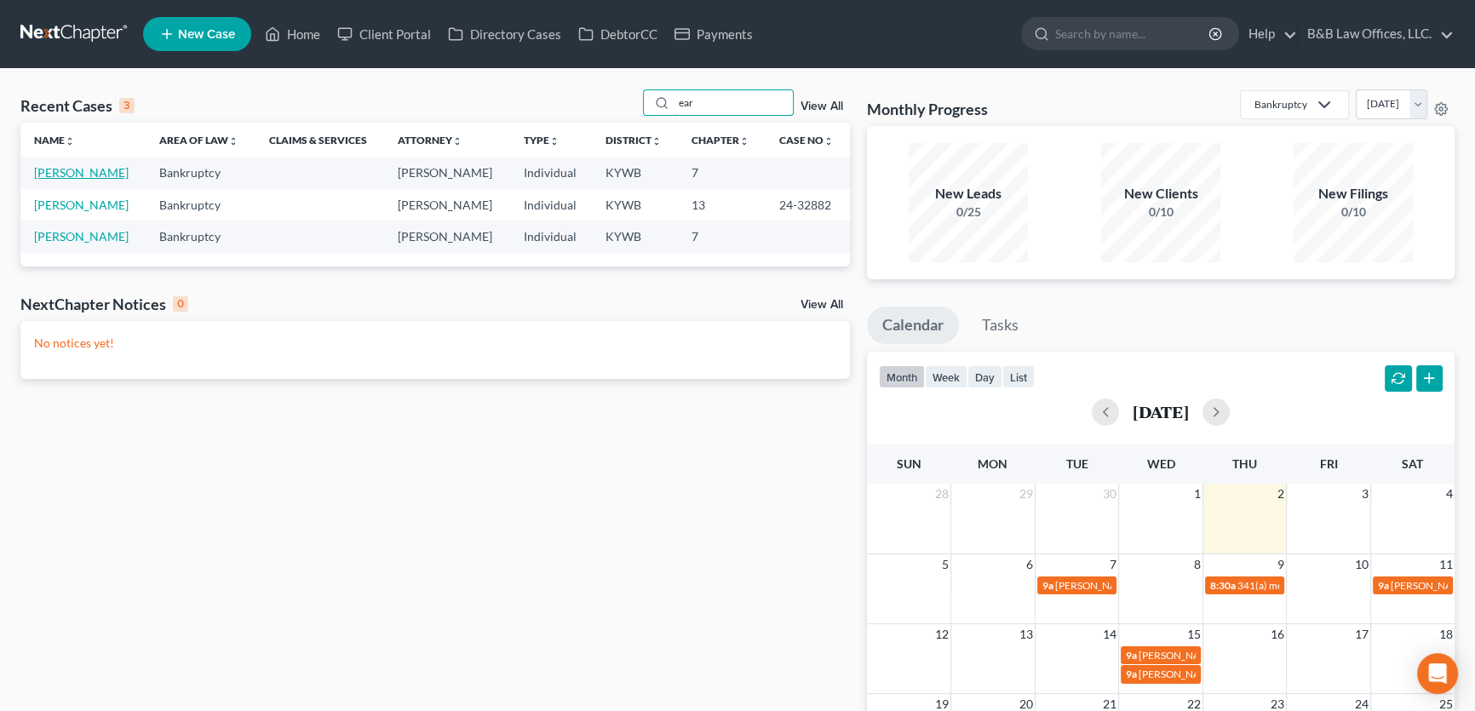
type input "ear"
click at [83, 175] on link "[PERSON_NAME]" at bounding box center [81, 172] width 95 height 14
select select "2"
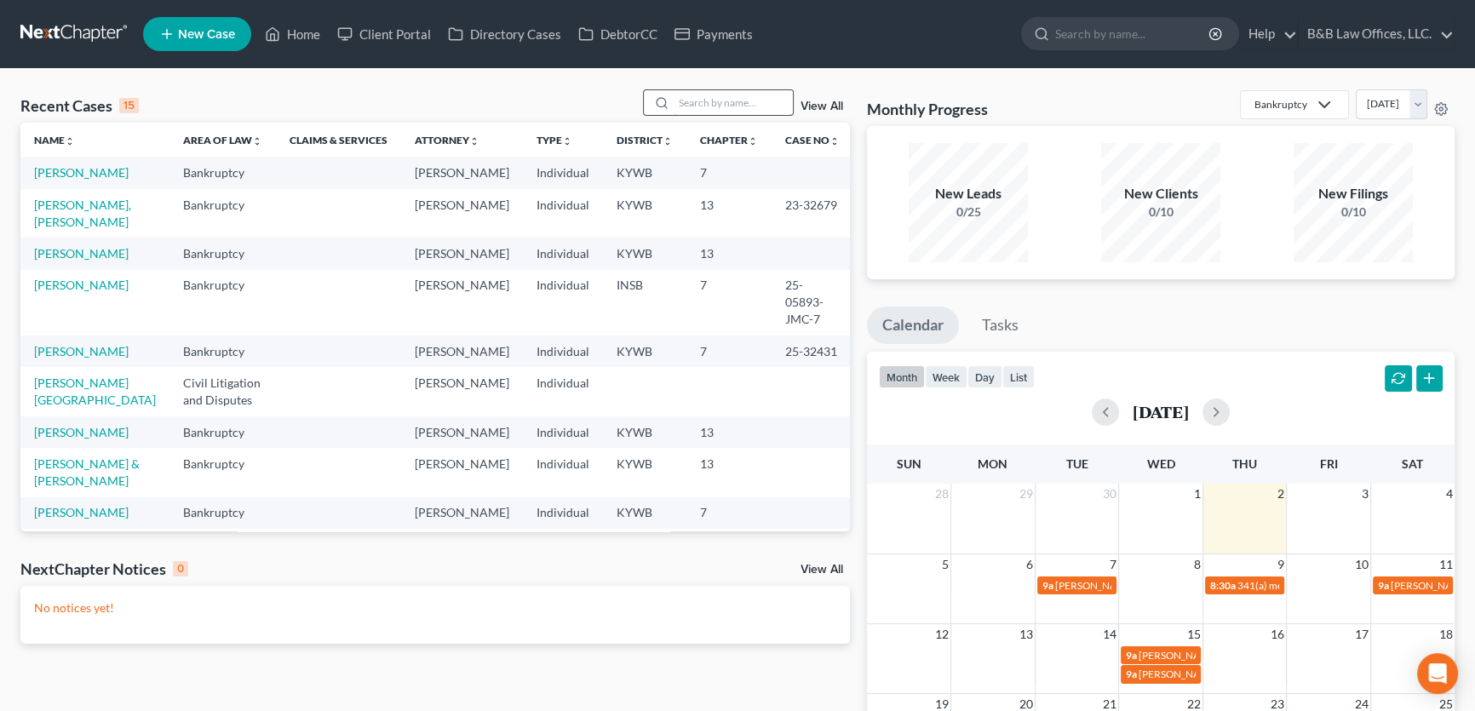
click at [688, 108] on input "search" at bounding box center [732, 102] width 119 height 25
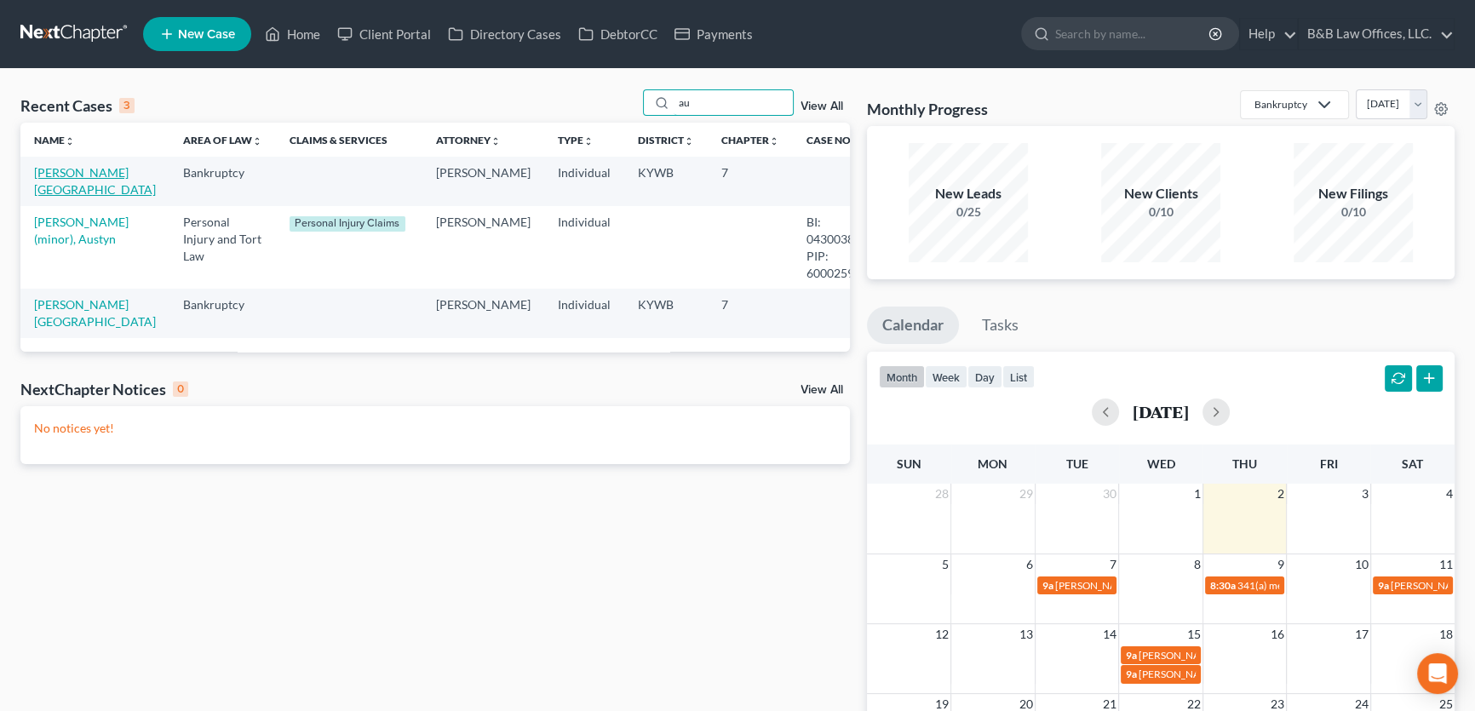
type input "au"
click at [46, 177] on link "[PERSON_NAME][GEOGRAPHIC_DATA]" at bounding box center [95, 181] width 122 height 32
select select "2"
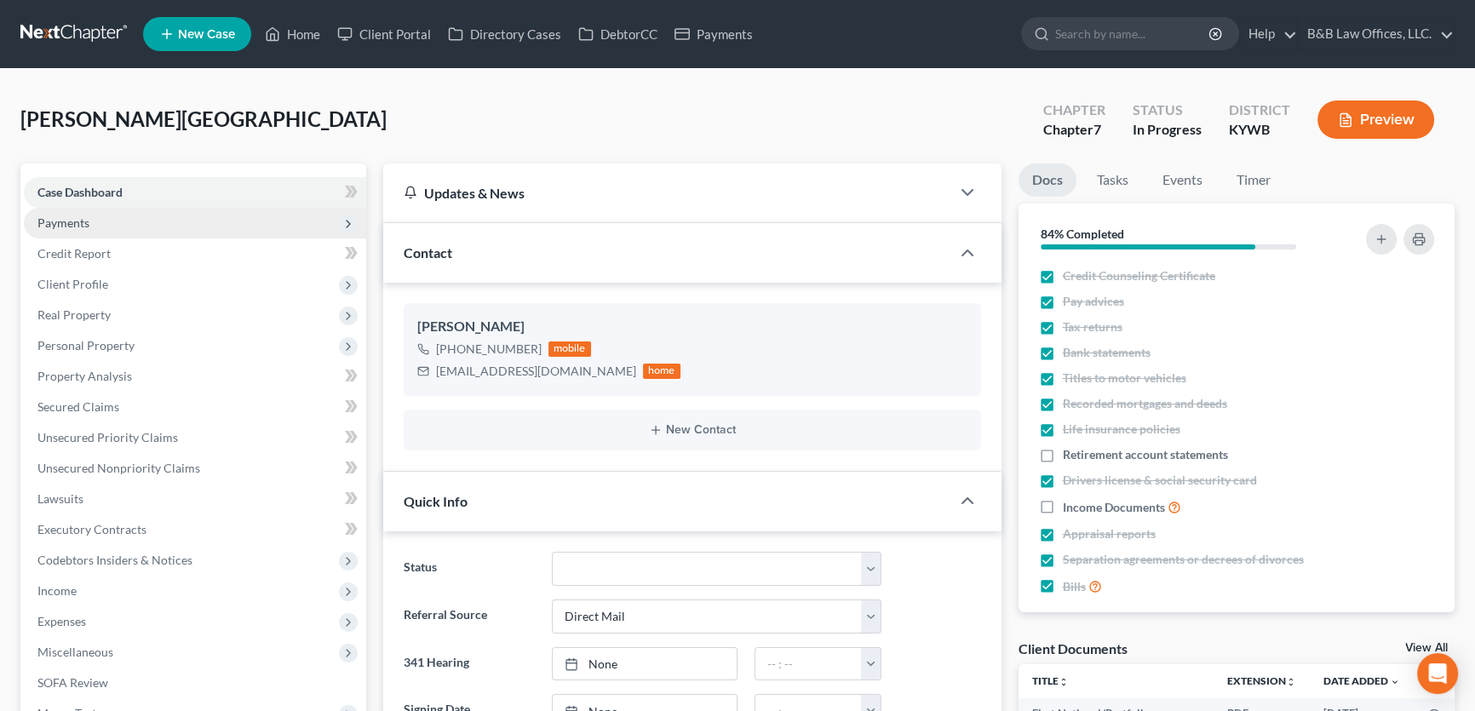
scroll to position [278, 0]
click at [81, 221] on span "Payments" at bounding box center [63, 222] width 52 height 14
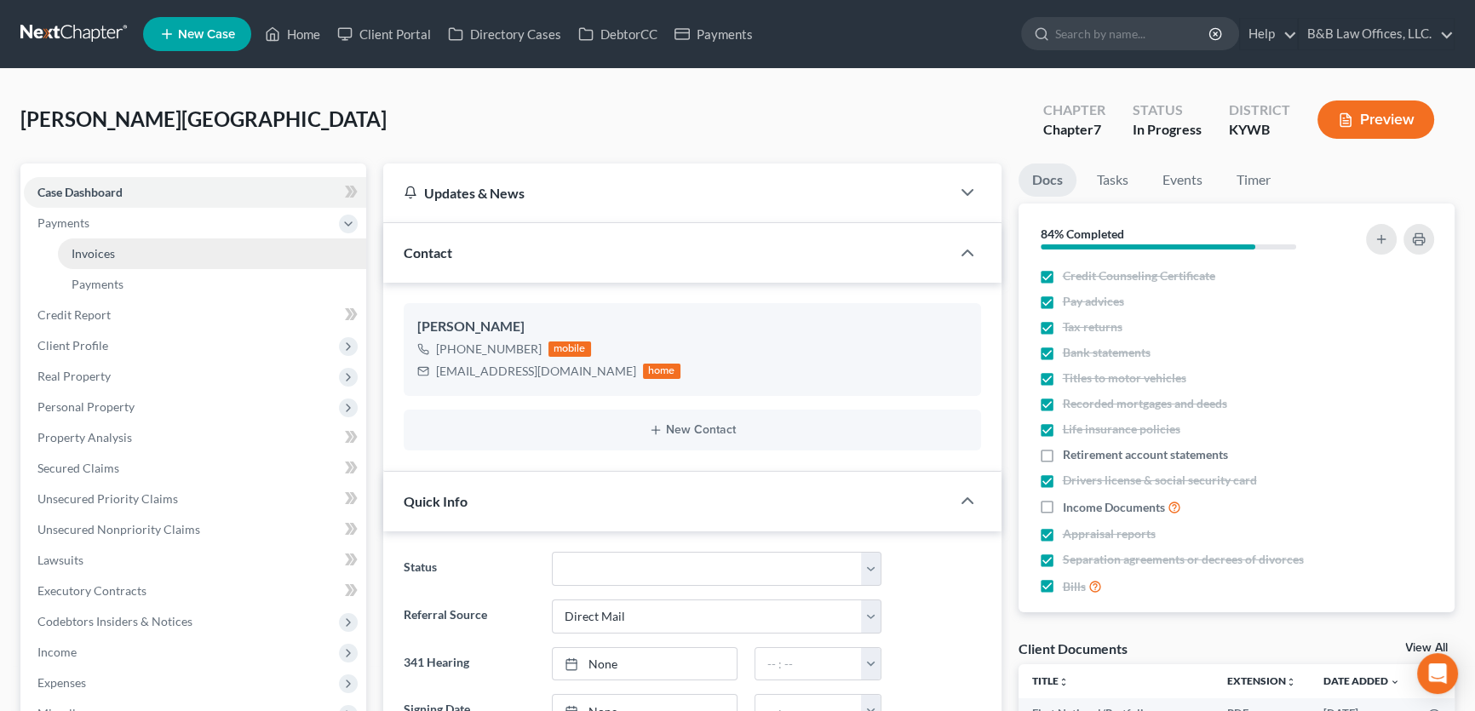
click at [93, 240] on link "Invoices" at bounding box center [212, 253] width 308 height 31
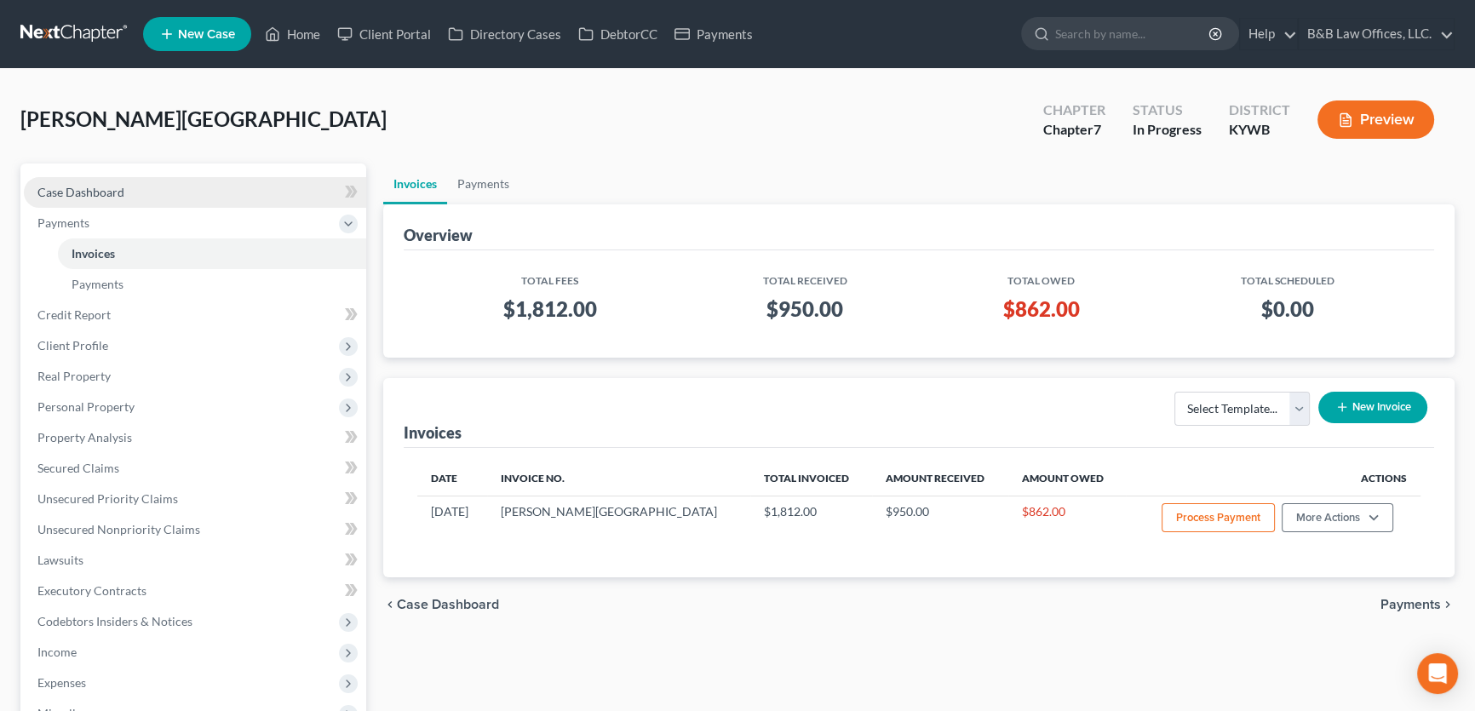
click at [120, 195] on span "Case Dashboard" at bounding box center [80, 192] width 87 height 14
select select "9"
select select "2"
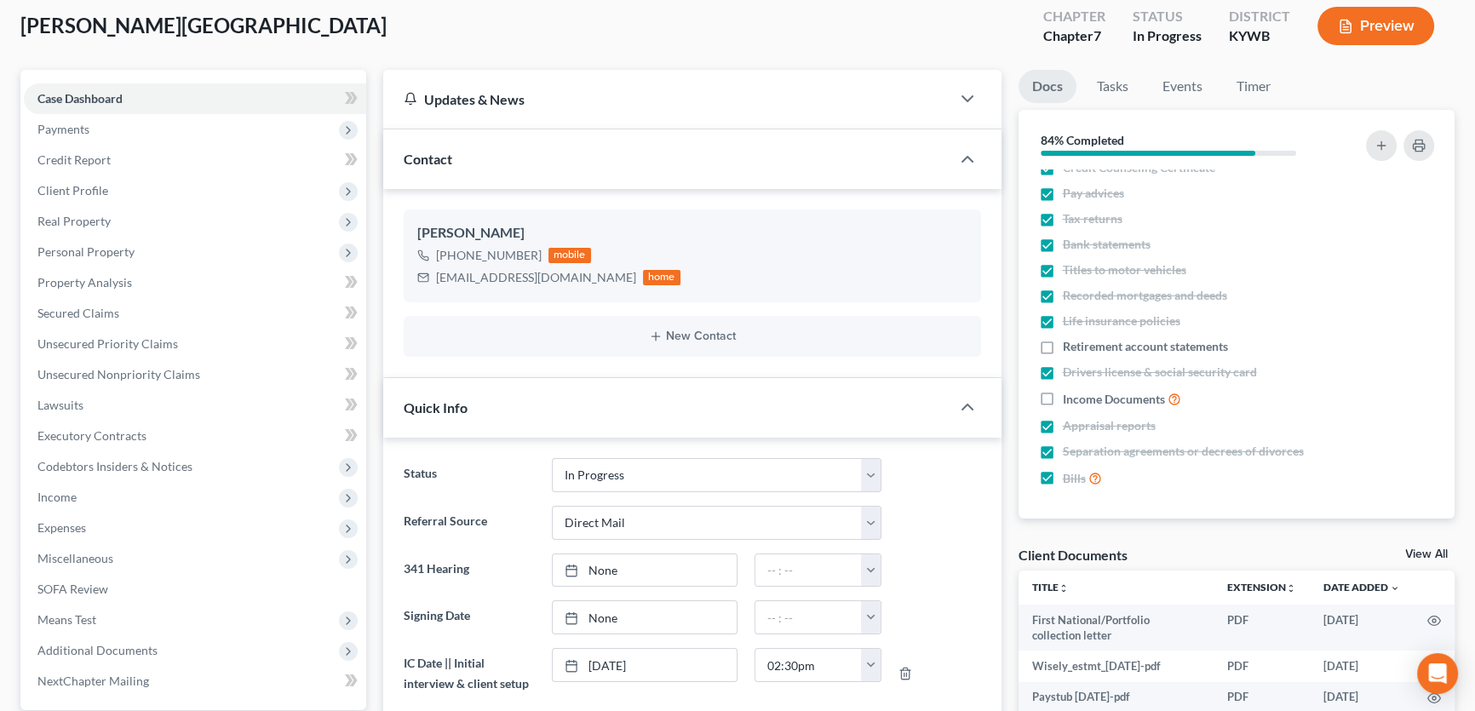
scroll to position [309, 0]
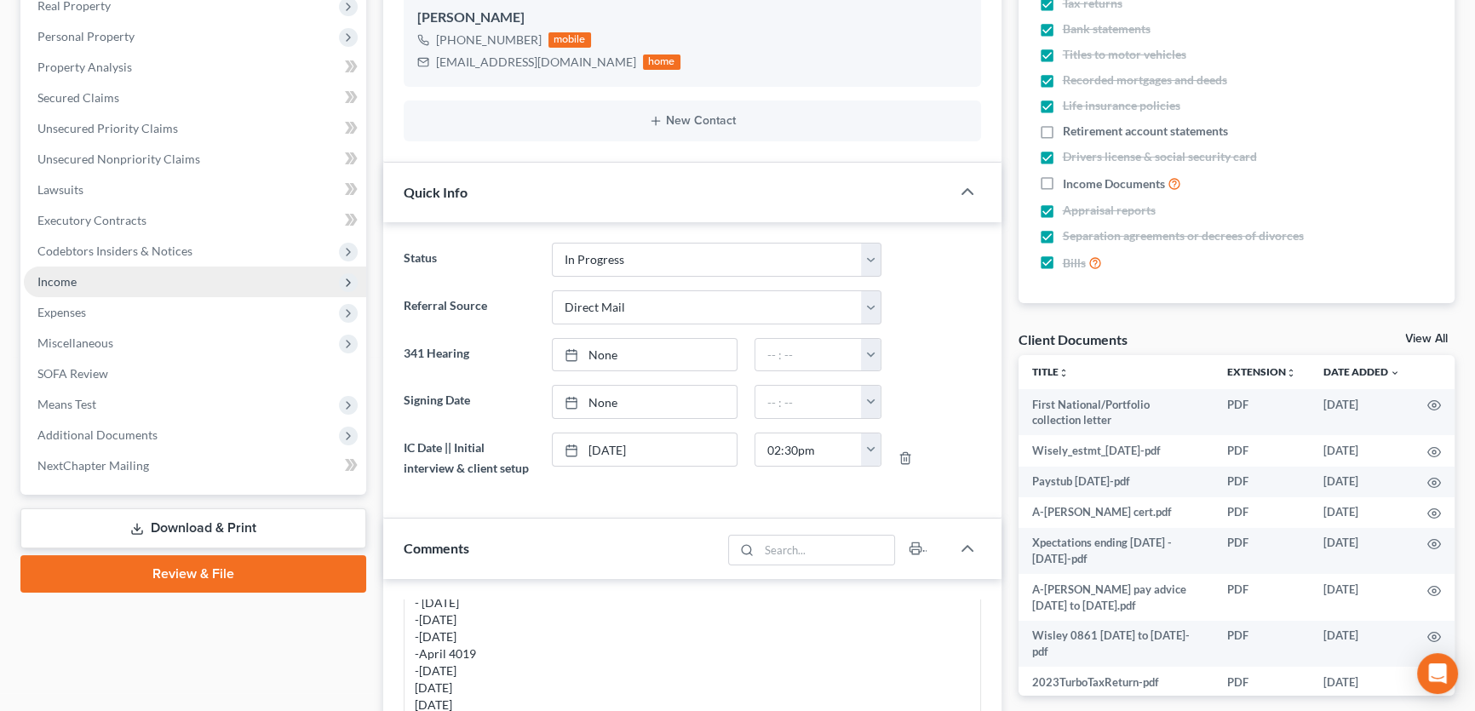
click at [73, 274] on span "Income" at bounding box center [56, 281] width 39 height 14
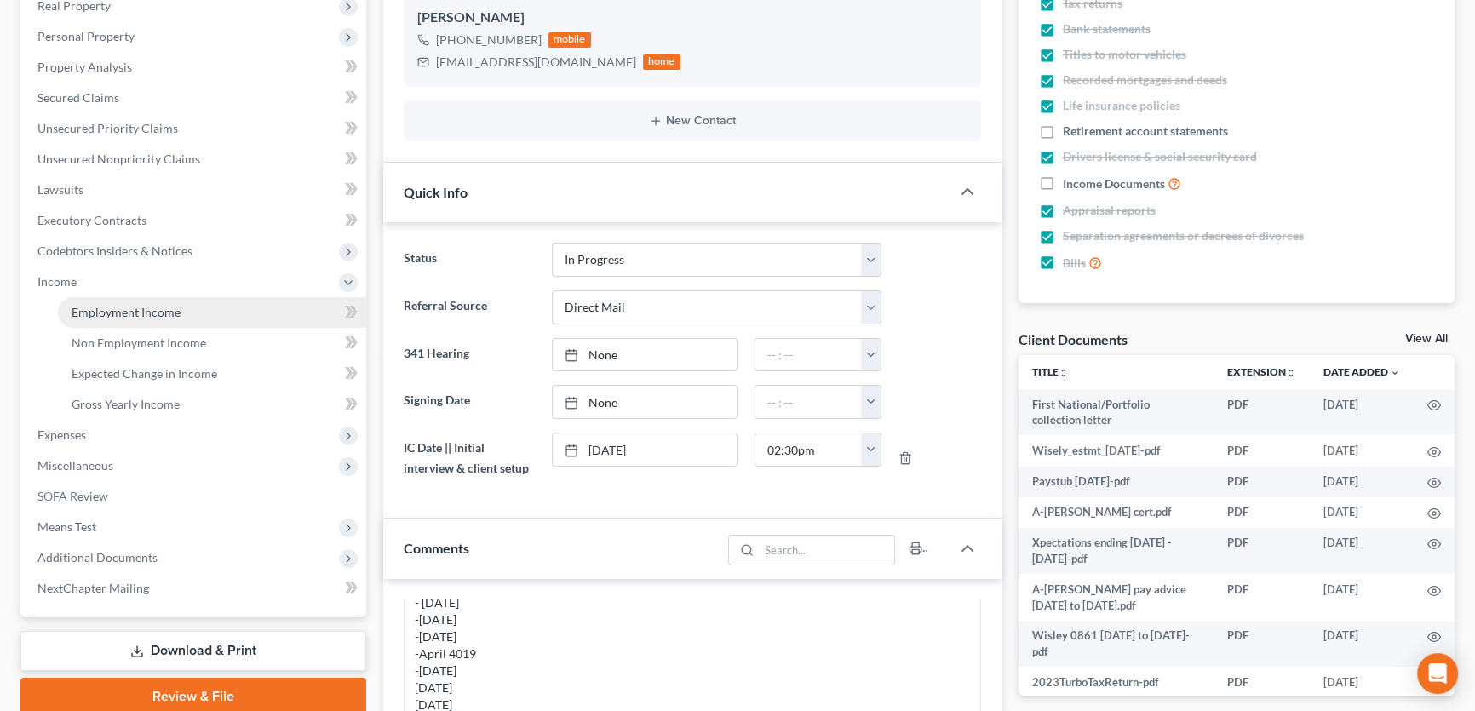
click at [82, 297] on link "Employment Income" at bounding box center [212, 312] width 308 height 31
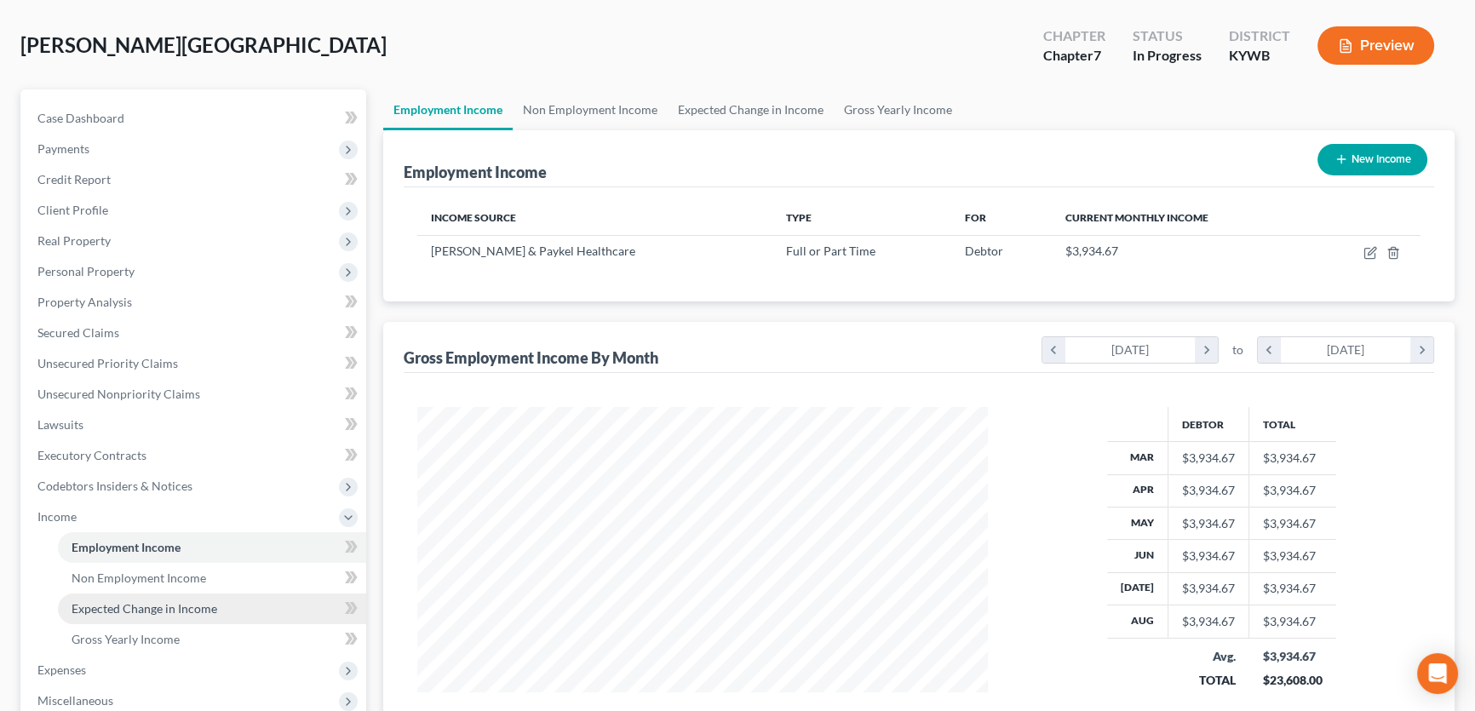
scroll to position [154, 0]
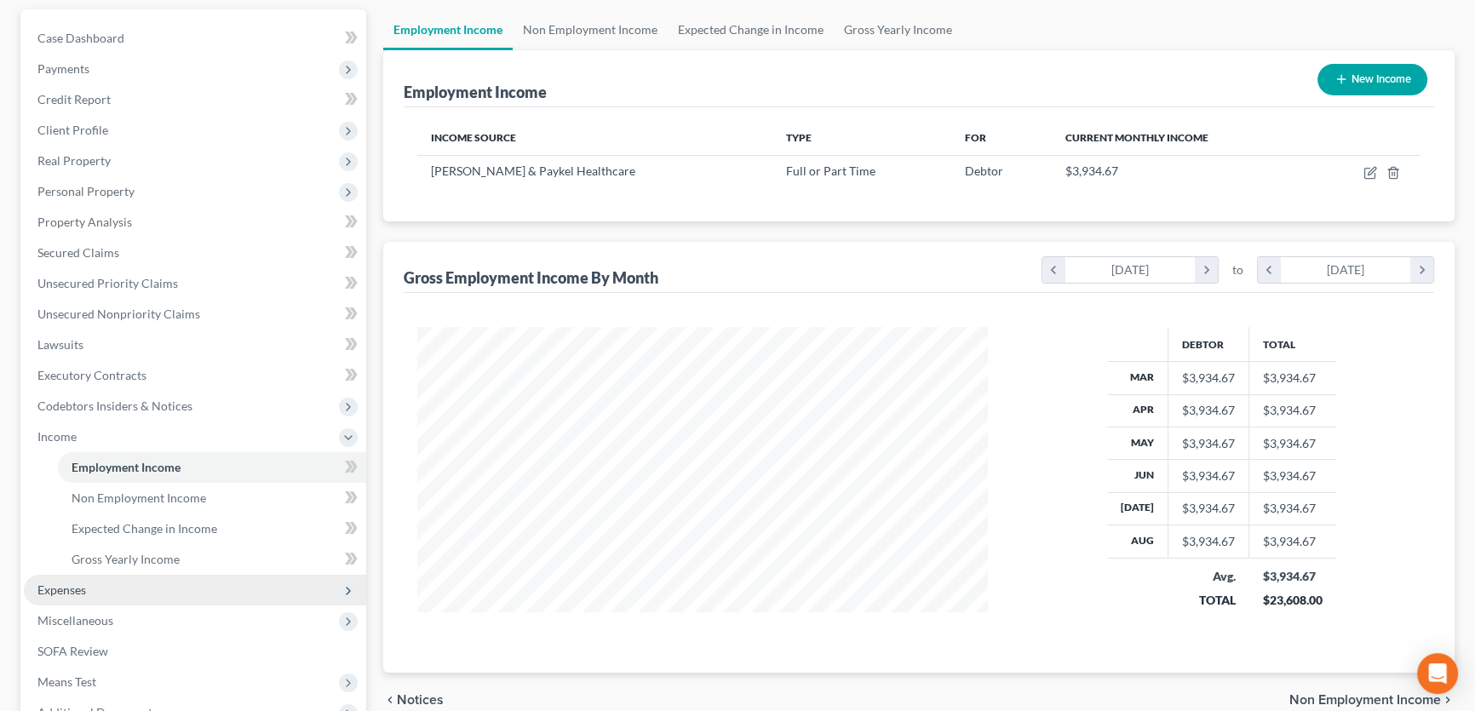
click at [112, 593] on span "Expenses" at bounding box center [195, 590] width 342 height 31
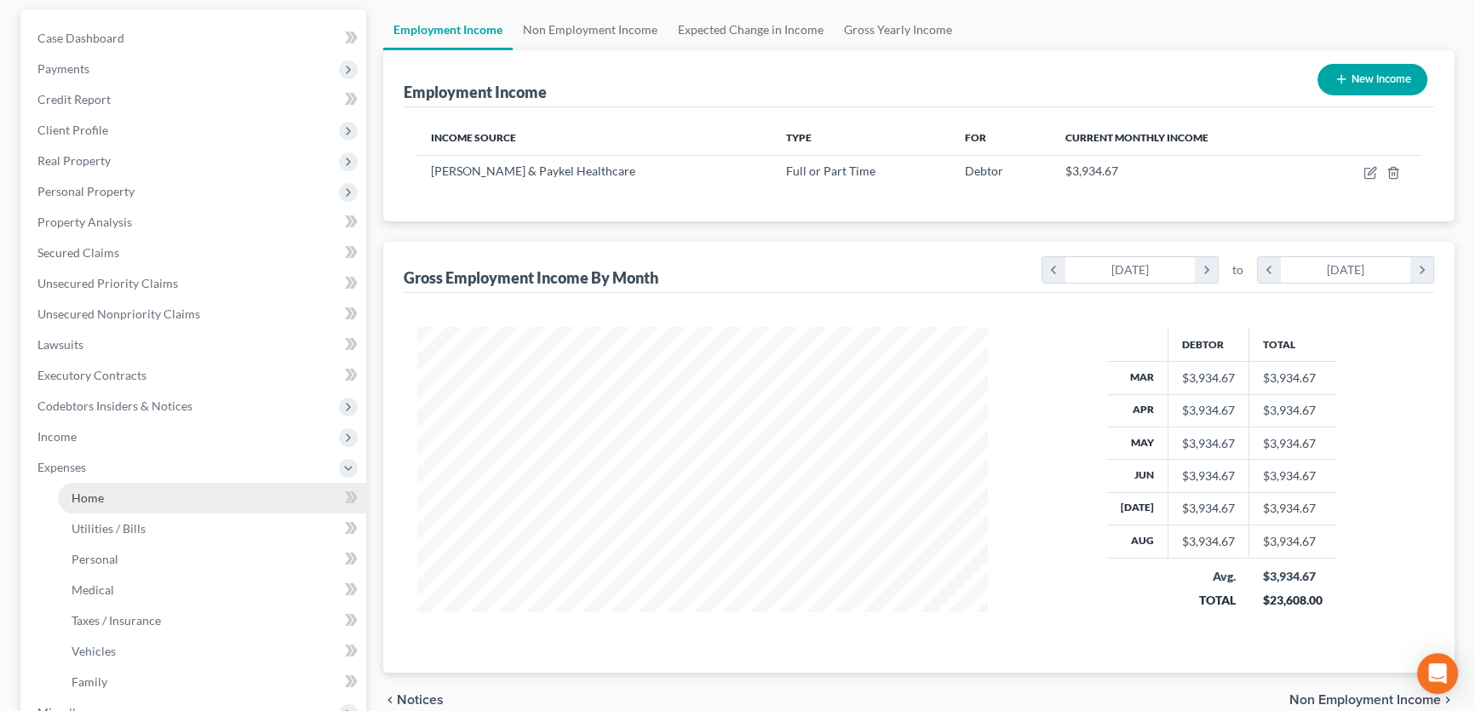
click at [111, 507] on link "Home" at bounding box center [212, 498] width 308 height 31
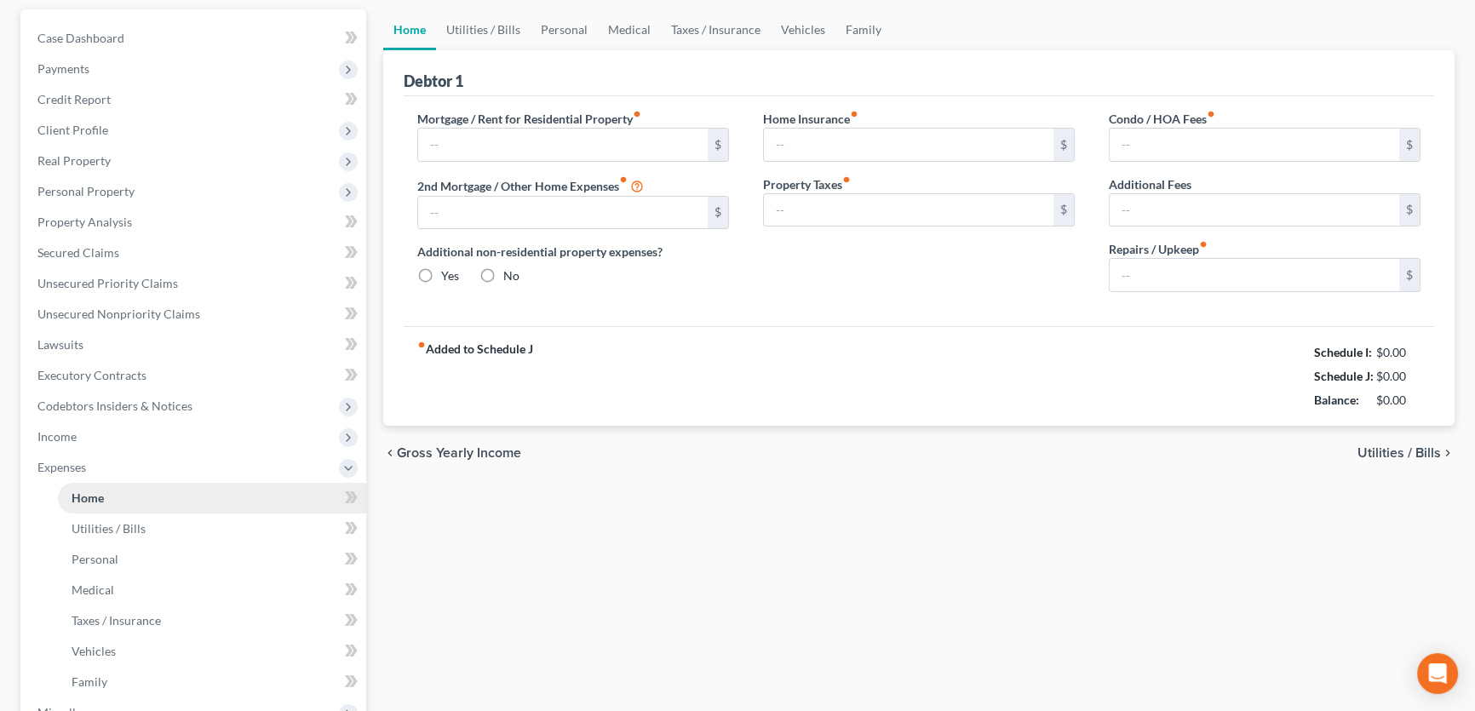
type input "500.00"
type input "0.00"
radio input "true"
type input "0.00"
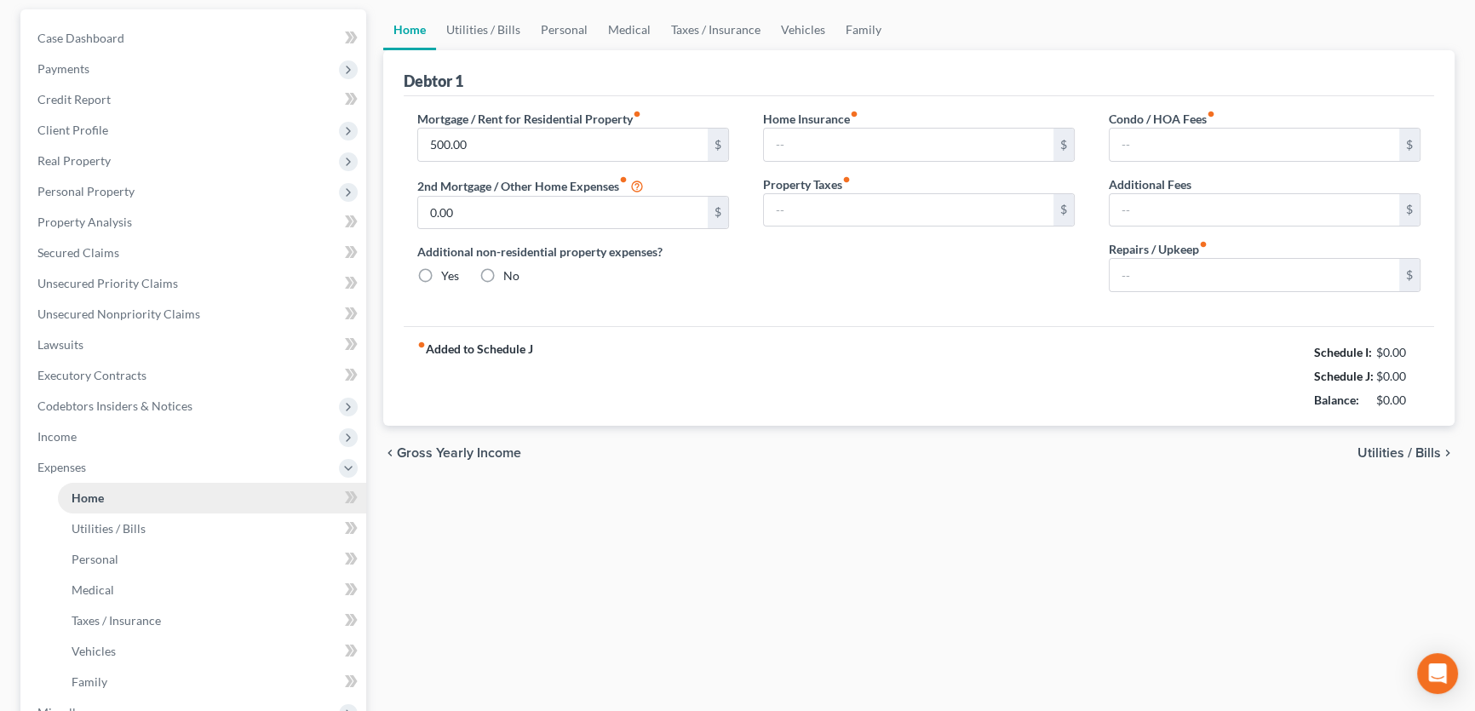
type input "0.00"
type input "200.00"
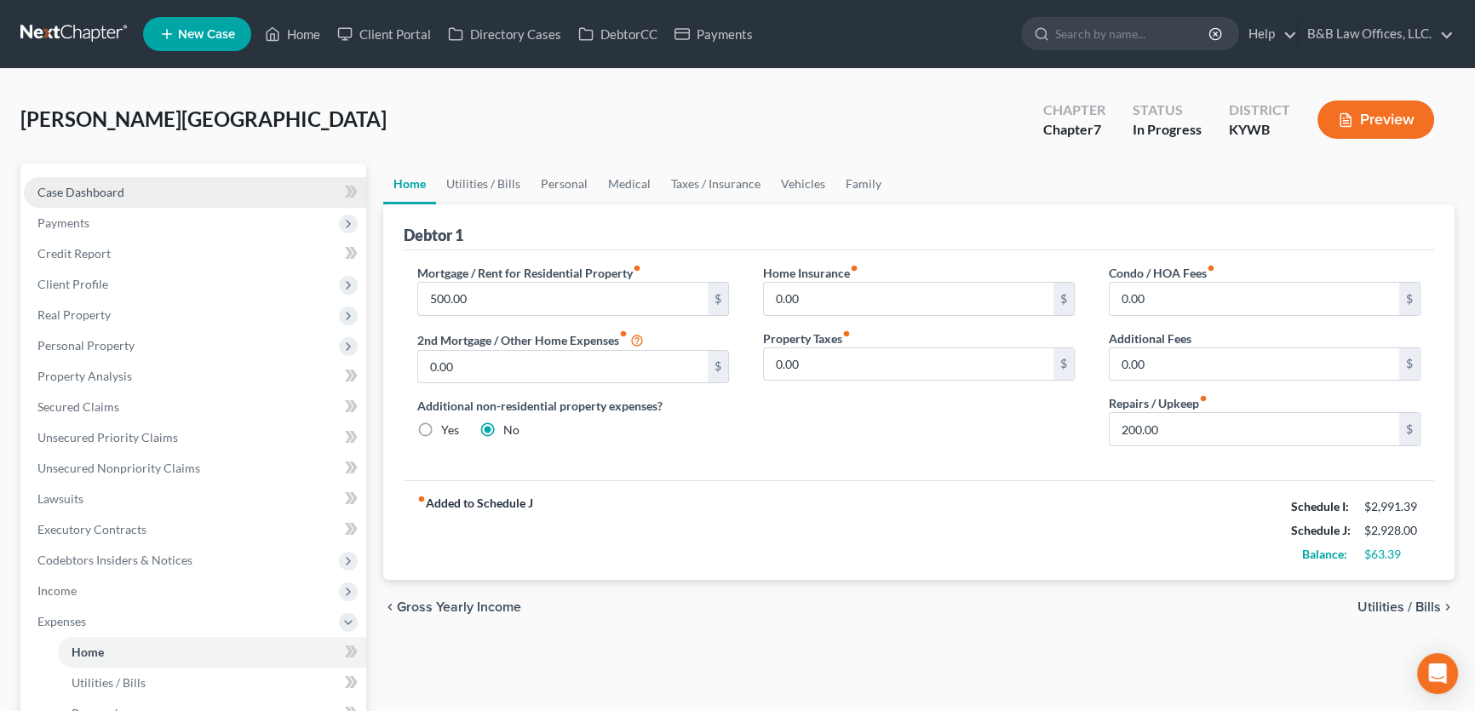
click at [146, 195] on link "Case Dashboard" at bounding box center [195, 192] width 342 height 31
select select "9"
select select "2"
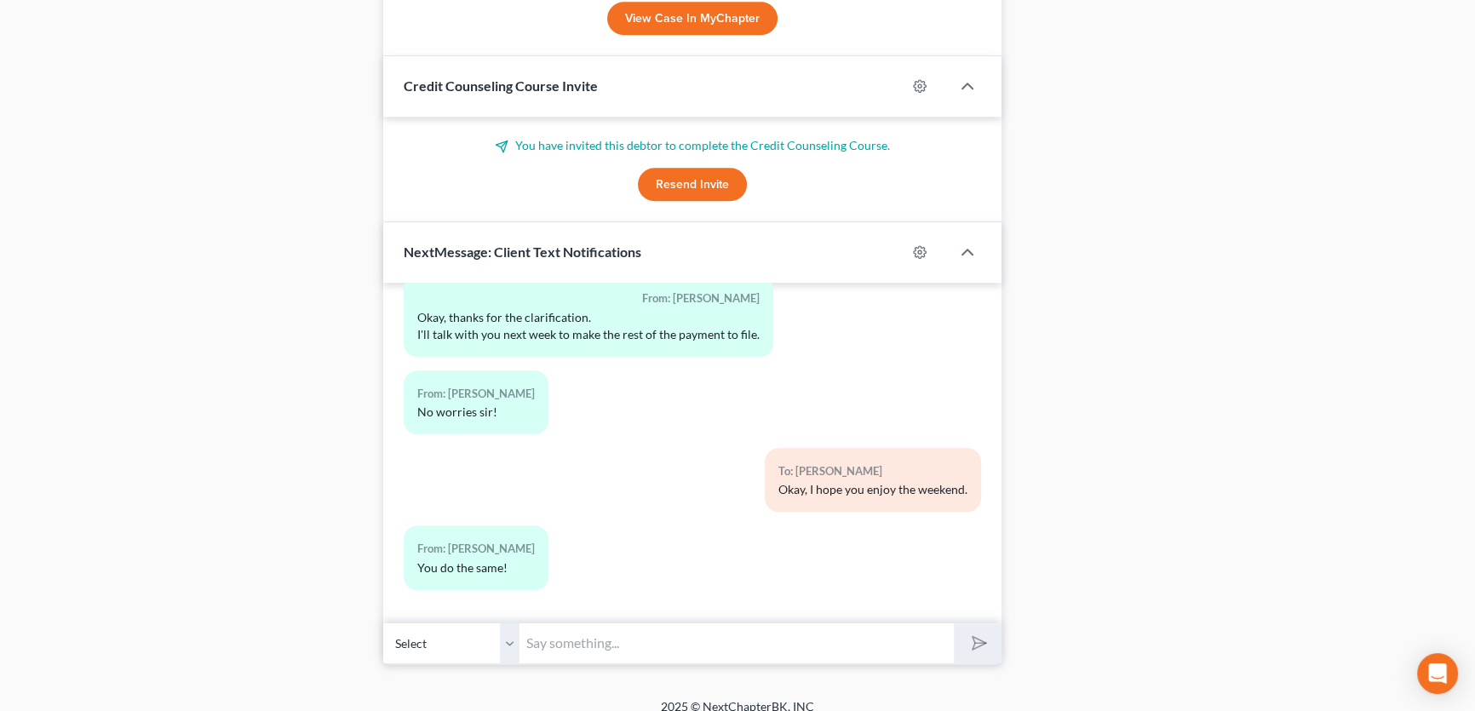
scroll to position [1510, 0]
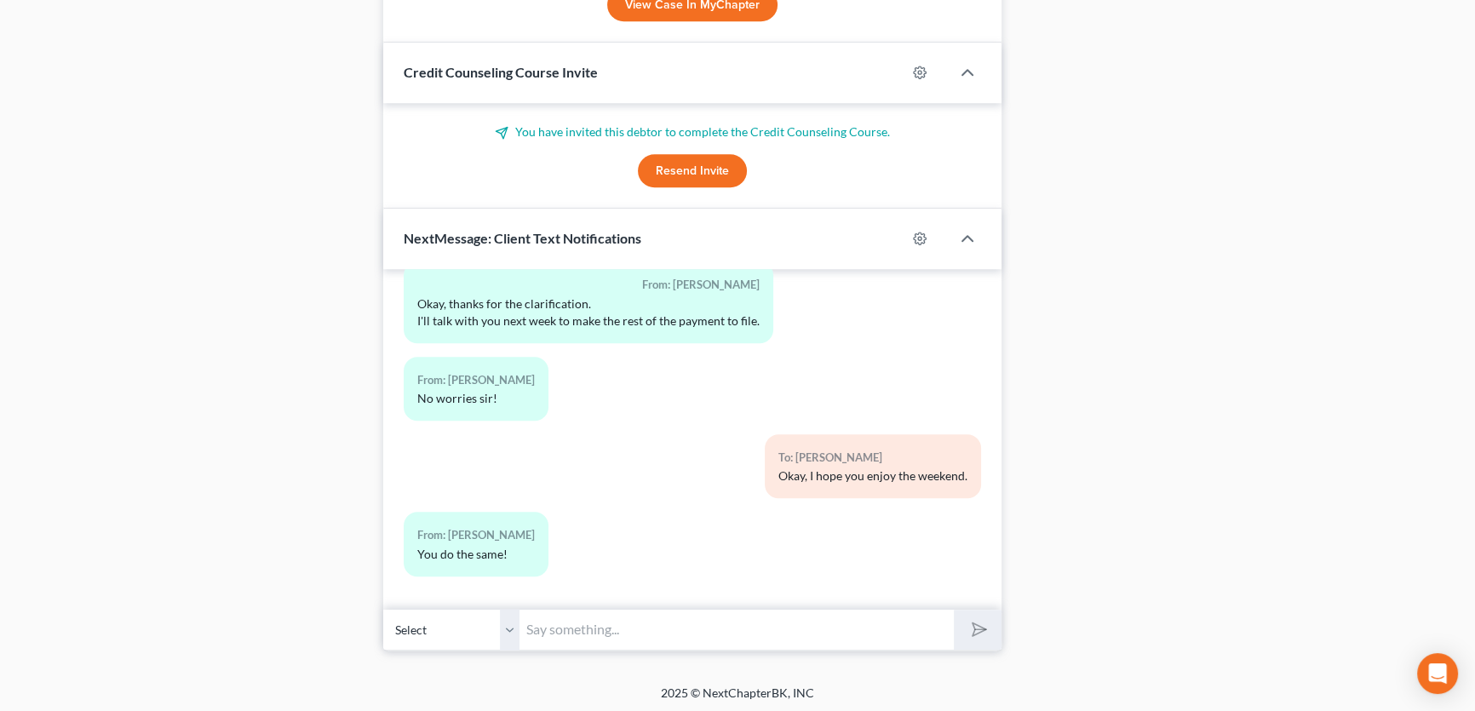
click at [612, 613] on input "text" at bounding box center [736, 630] width 434 height 42
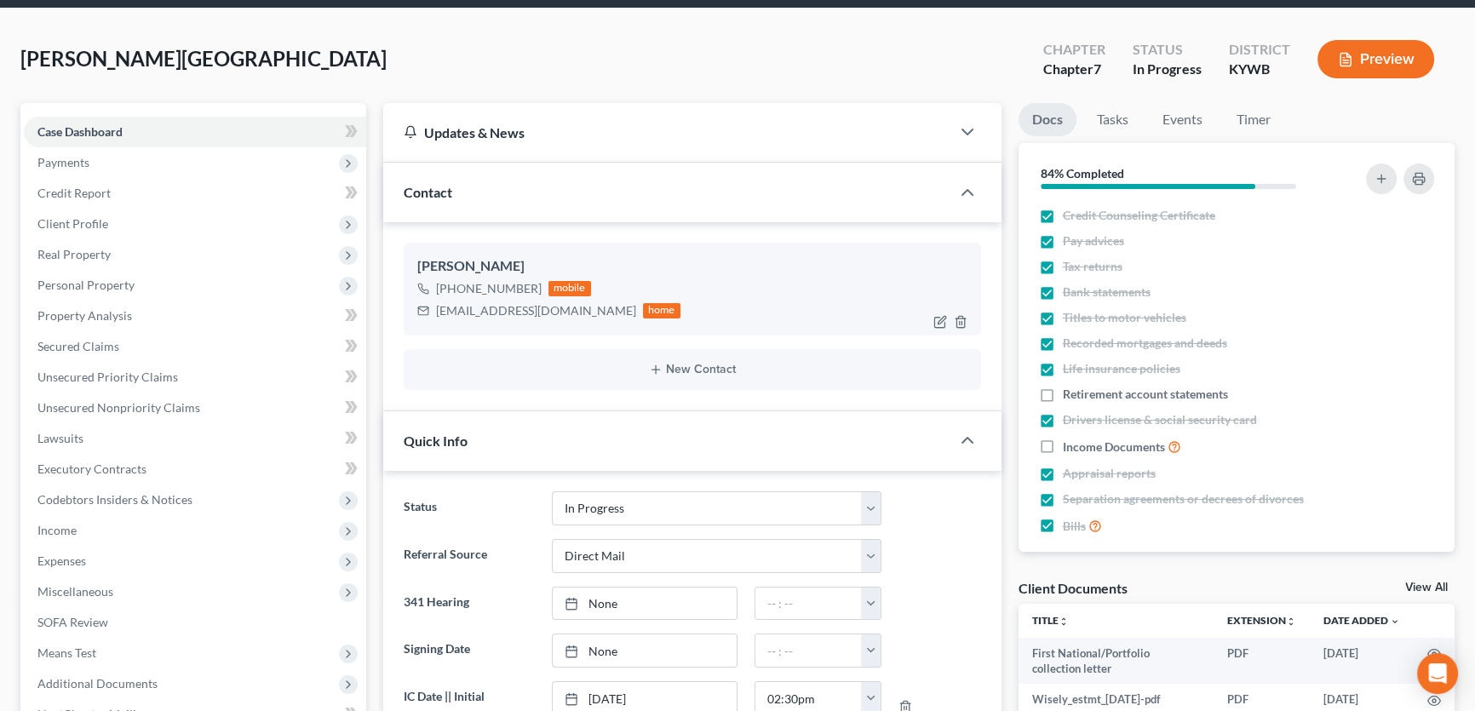
scroll to position [0, 0]
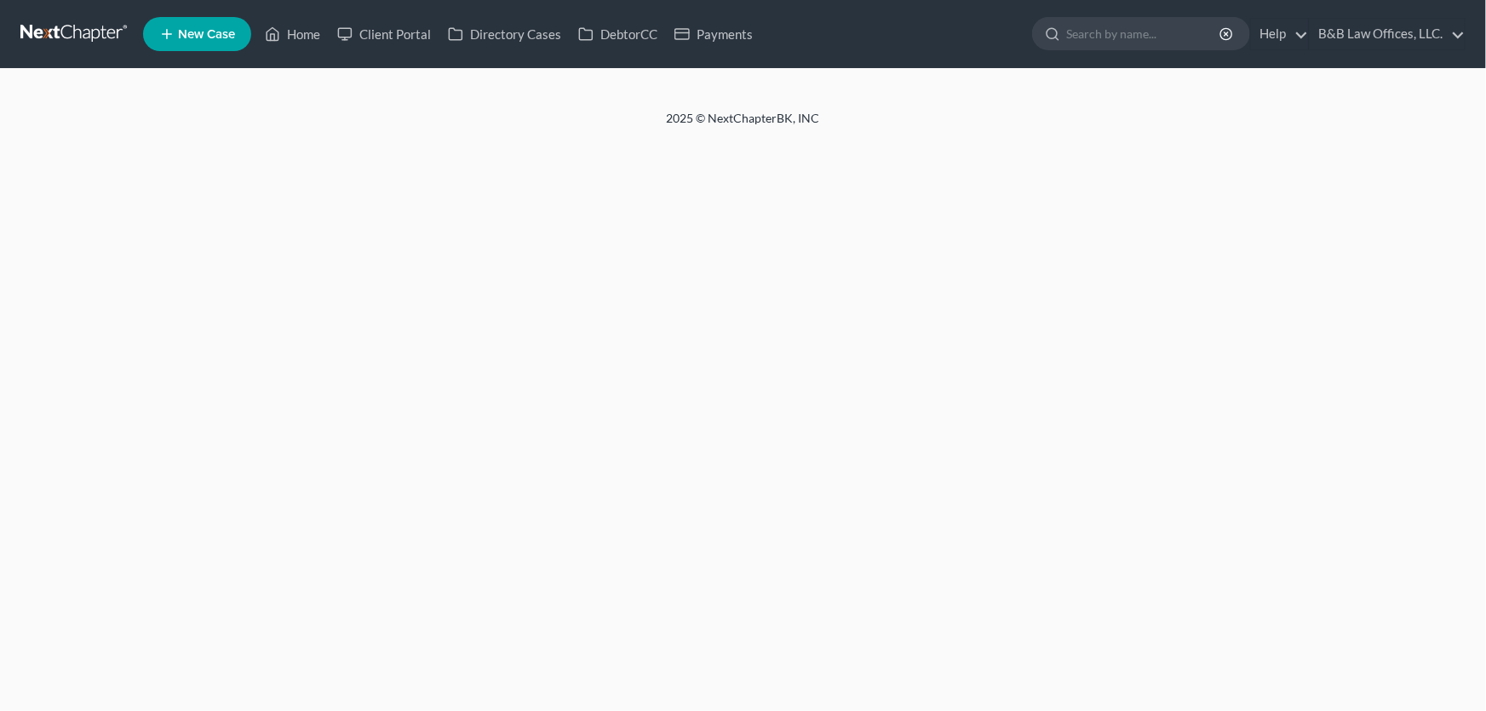
select select "2"
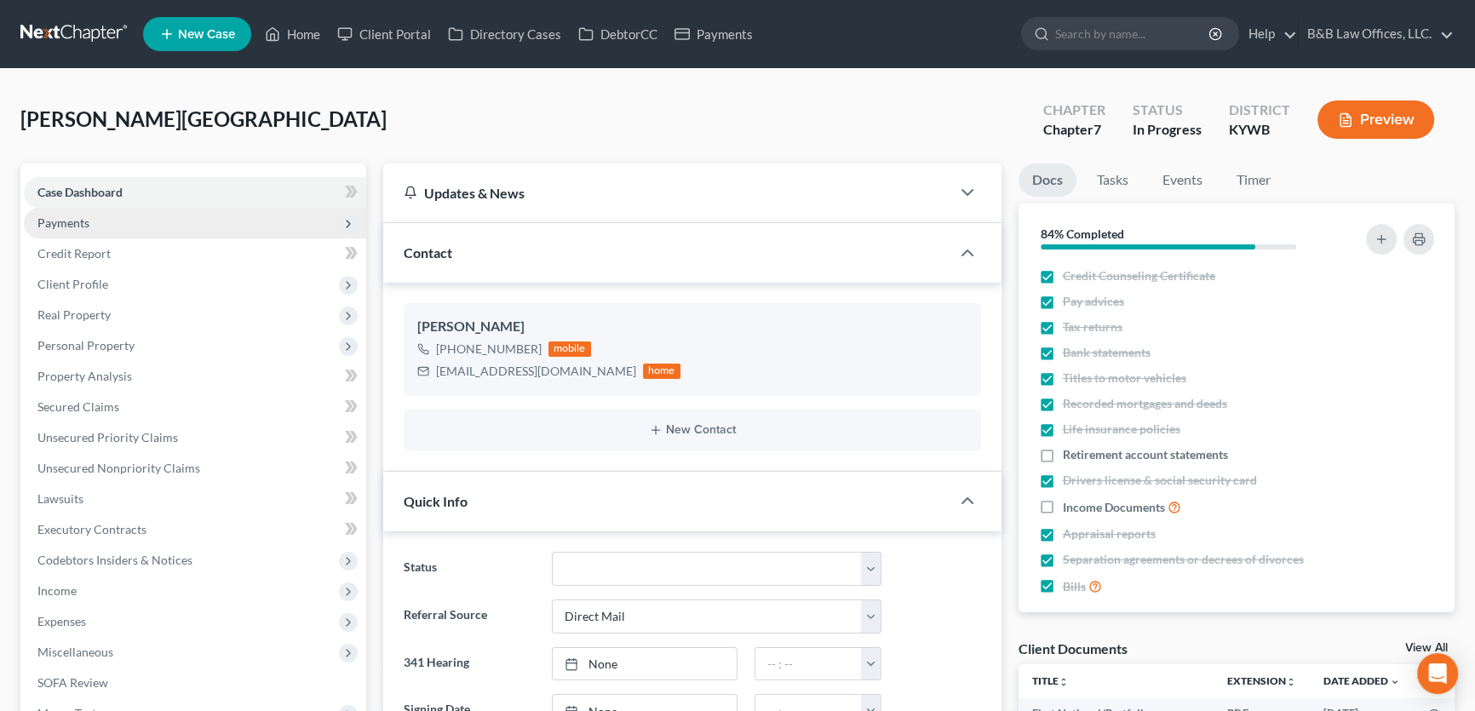
click at [140, 215] on span "Payments" at bounding box center [195, 223] width 342 height 31
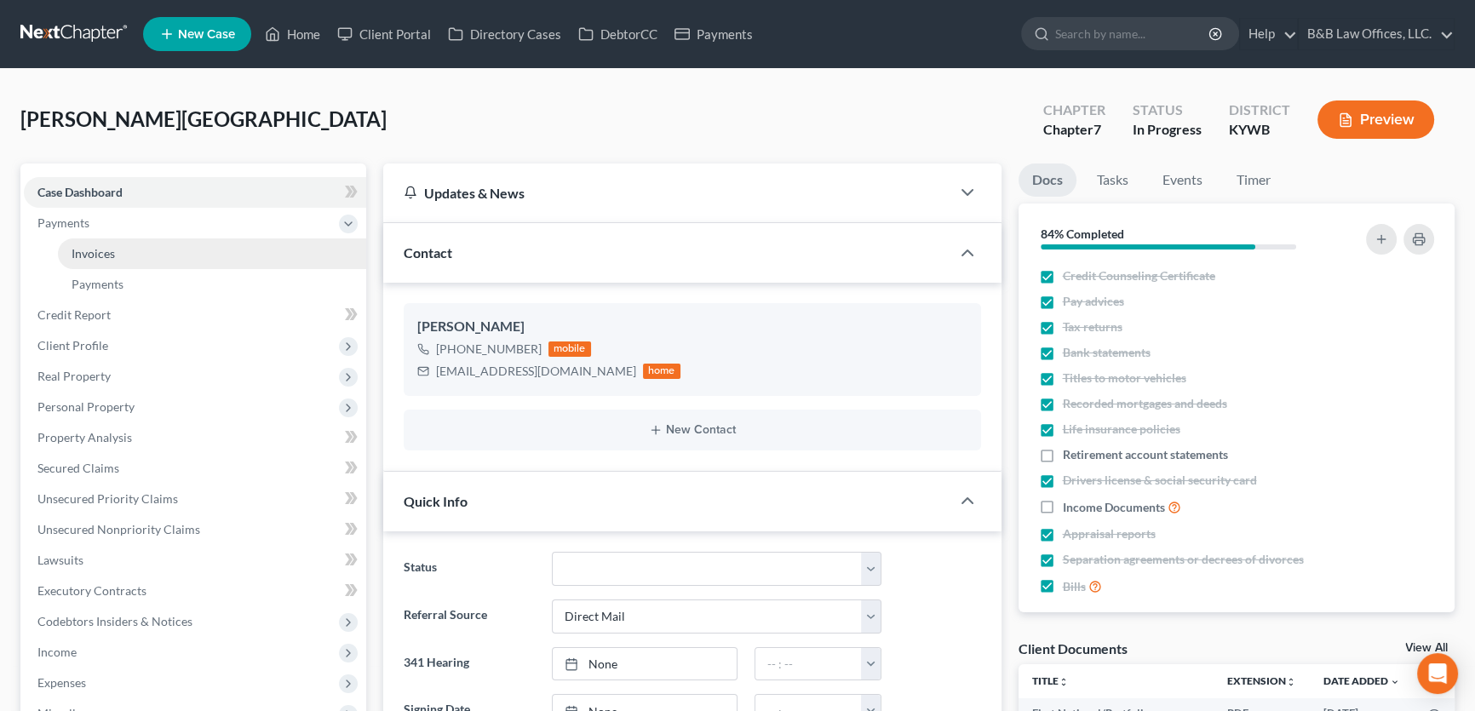
click at [146, 248] on link "Invoices" at bounding box center [212, 253] width 308 height 31
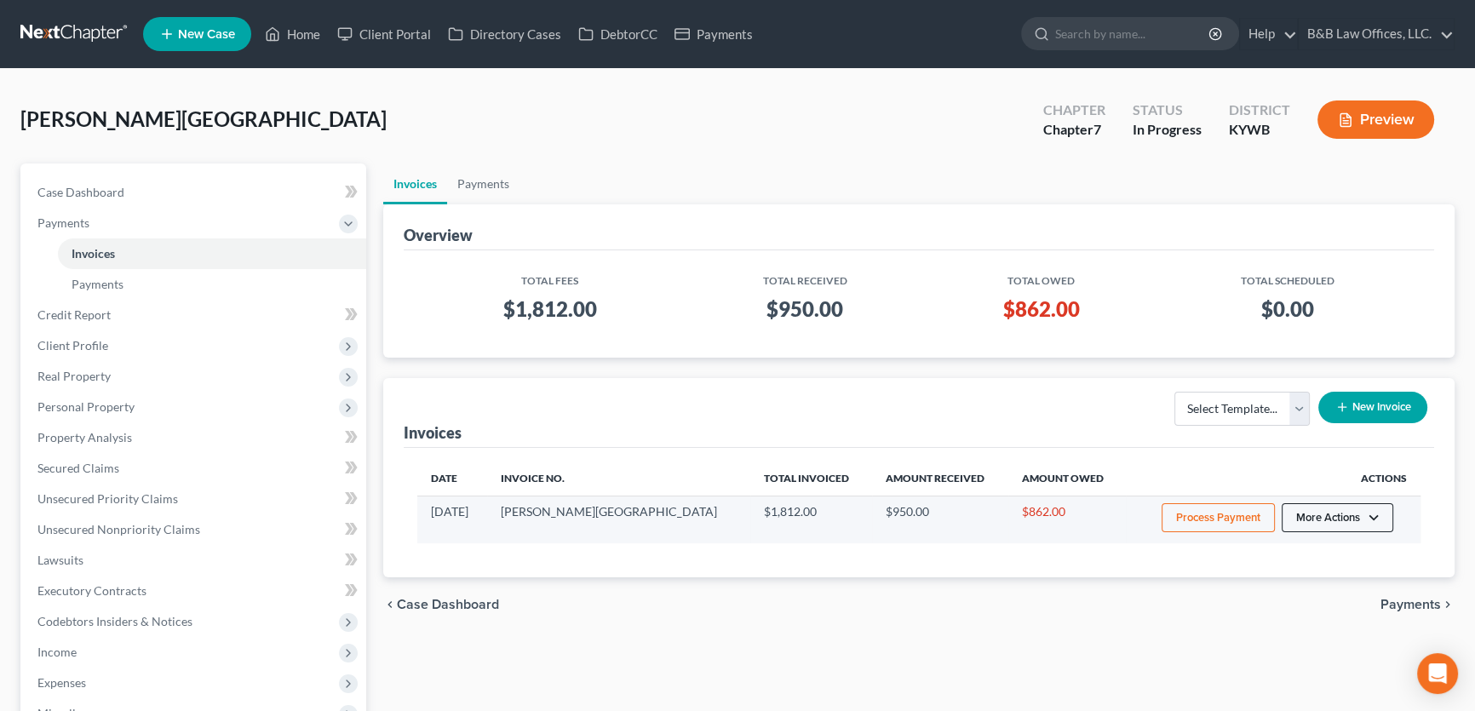
click at [1328, 519] on button "More Actions" at bounding box center [1337, 517] width 112 height 29
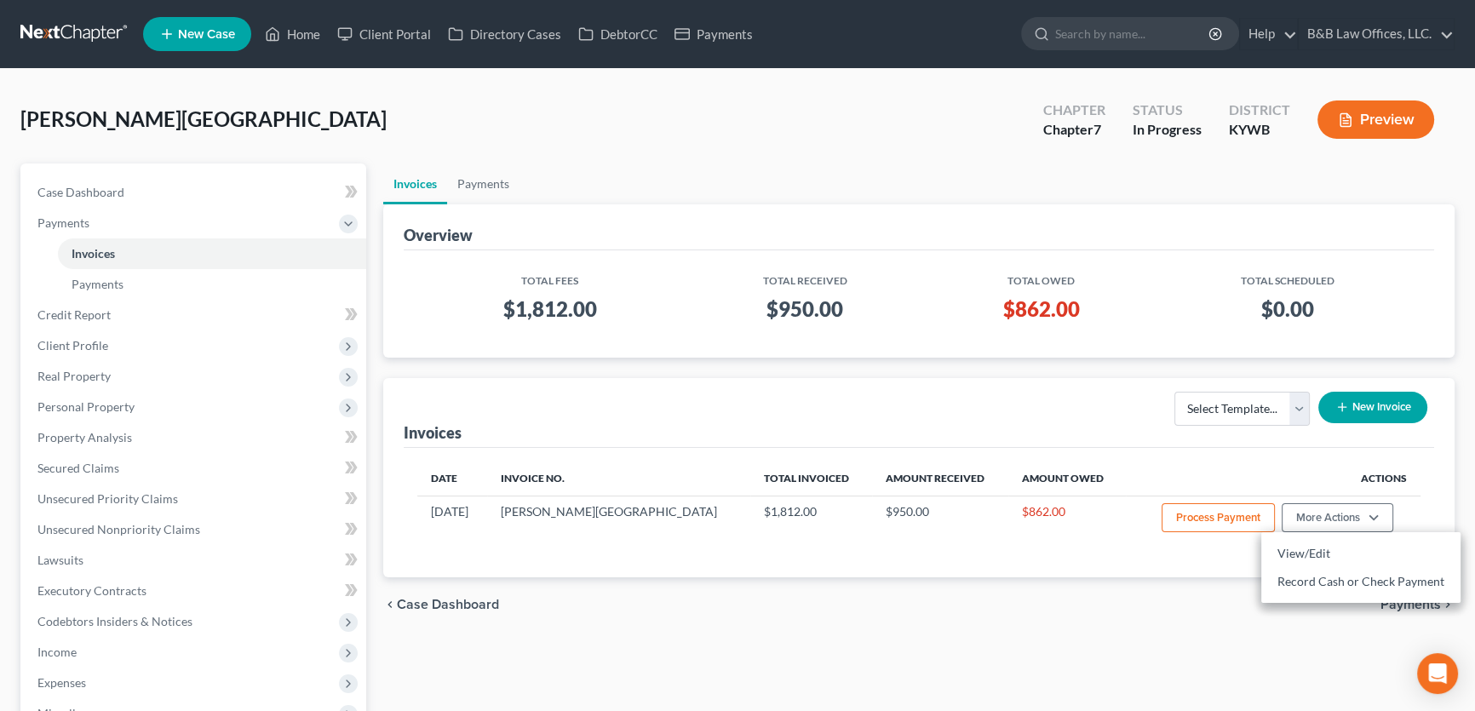
click at [1108, 325] on td "$862.00" at bounding box center [1041, 312] width 228 height 49
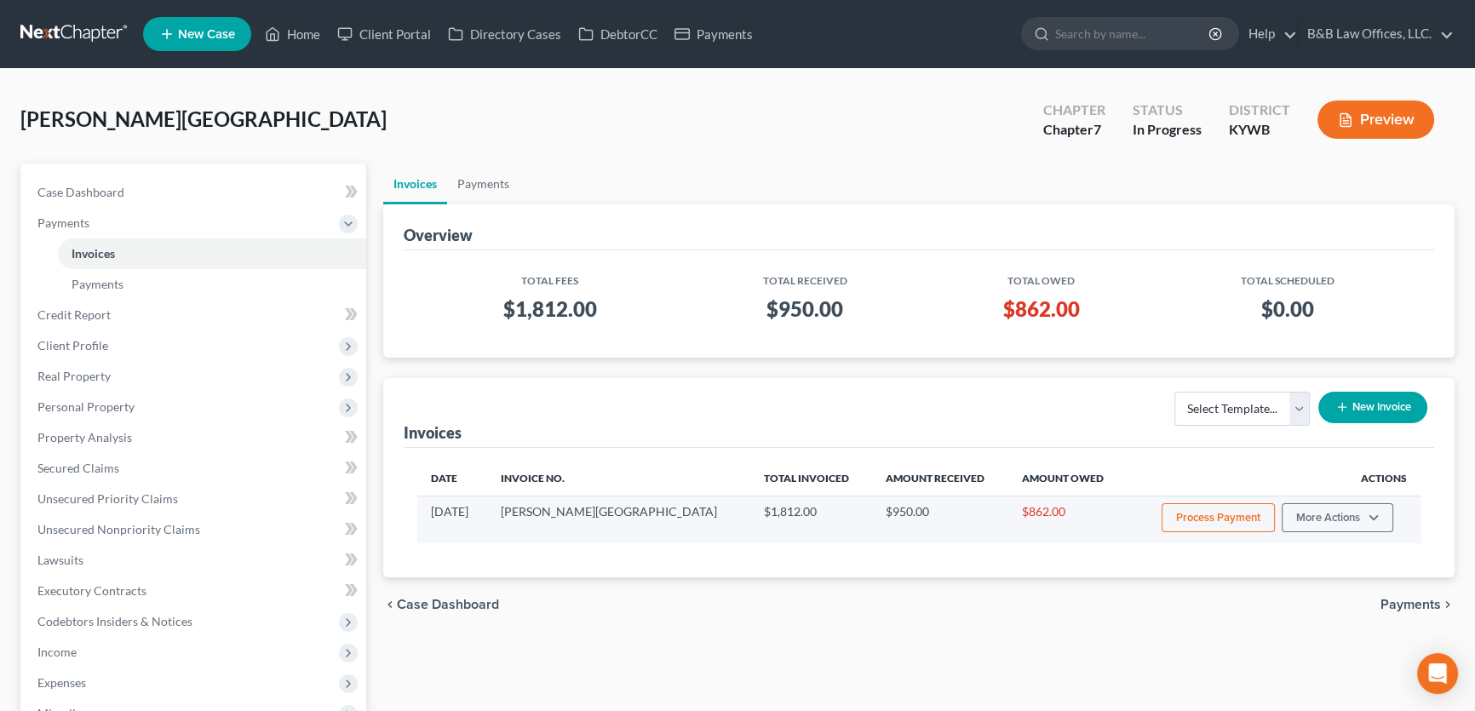
click at [1201, 512] on button "Process Payment" at bounding box center [1217, 517] width 113 height 29
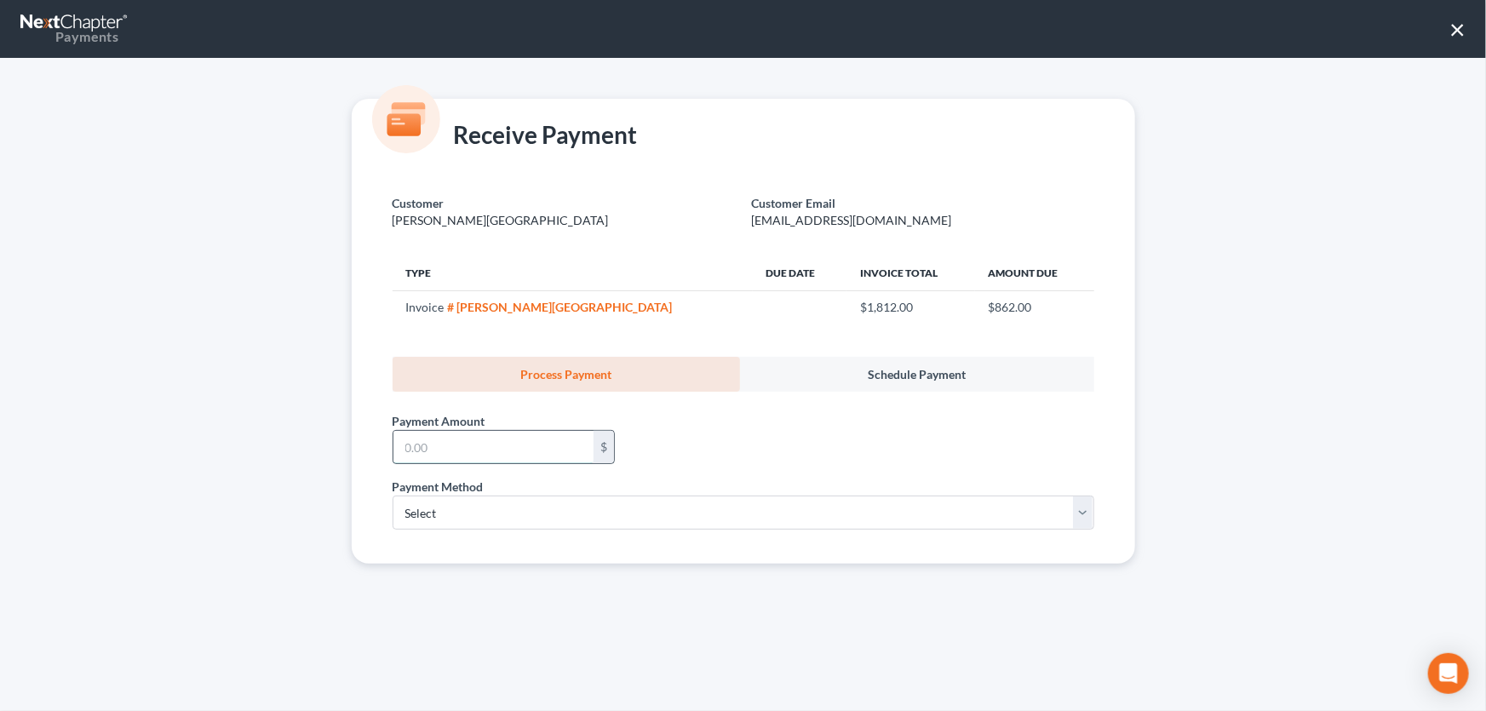
click at [500, 450] on input "text" at bounding box center [493, 447] width 200 height 32
type input "400"
click at [460, 515] on select "Select ACH Credit Card" at bounding box center [744, 513] width 702 height 34
select select "1"
click at [393, 496] on select "Select ACH Credit Card" at bounding box center [744, 513] width 702 height 34
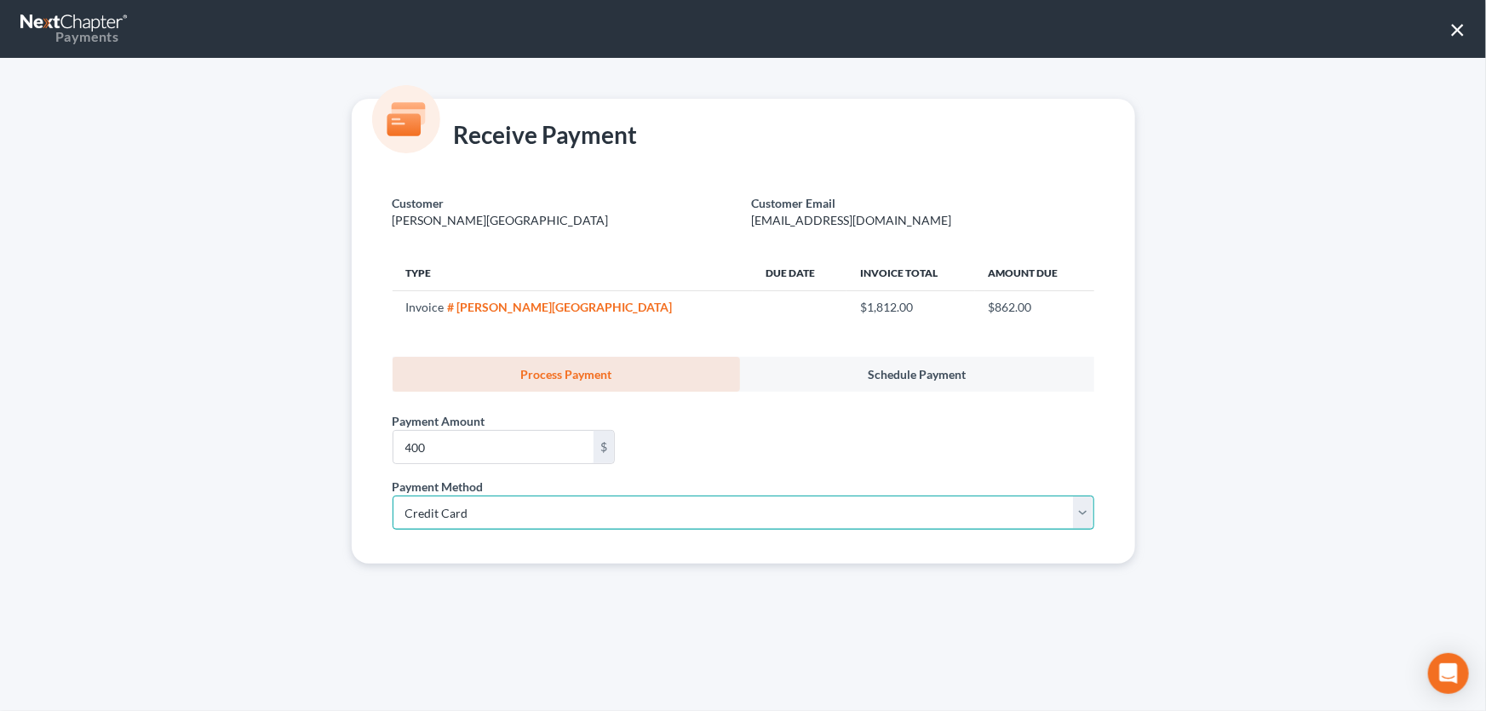
select select "18"
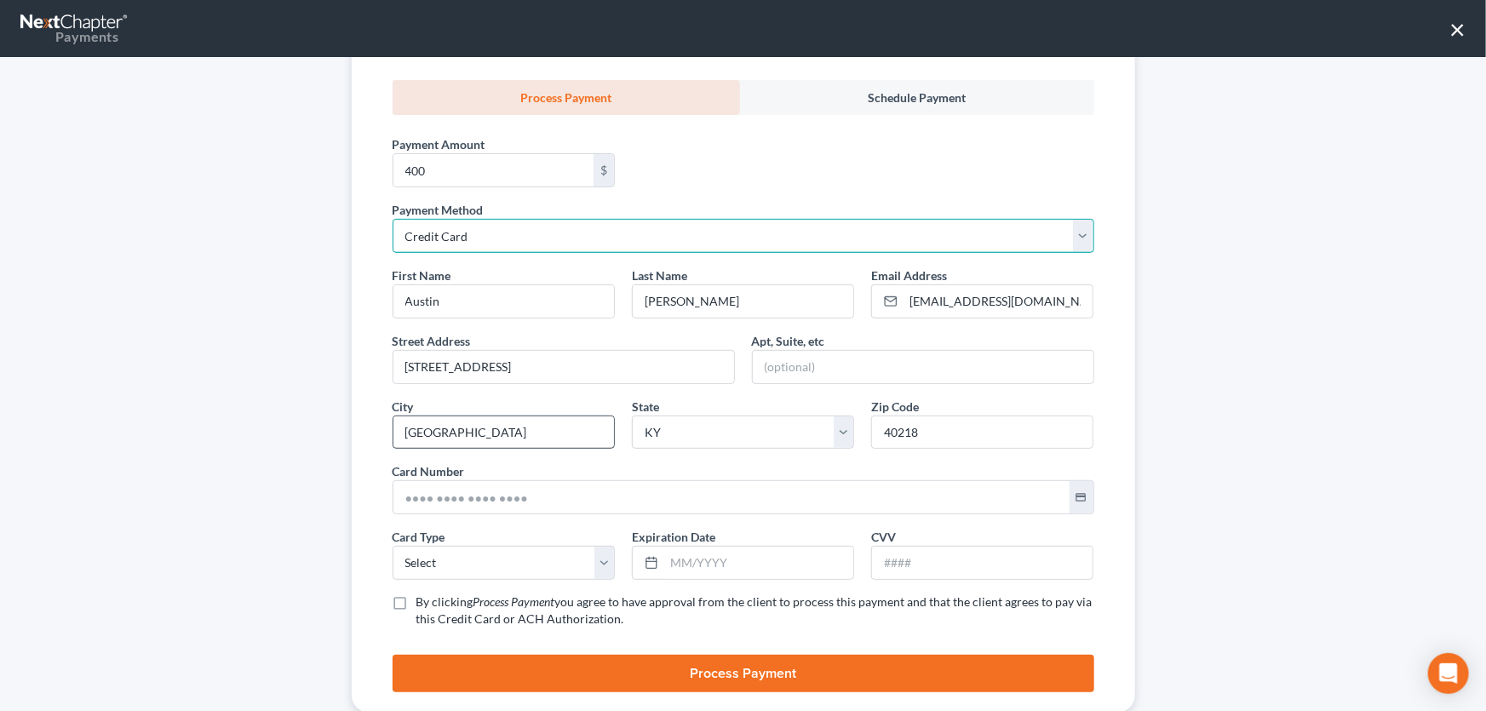
scroll to position [309, 0]
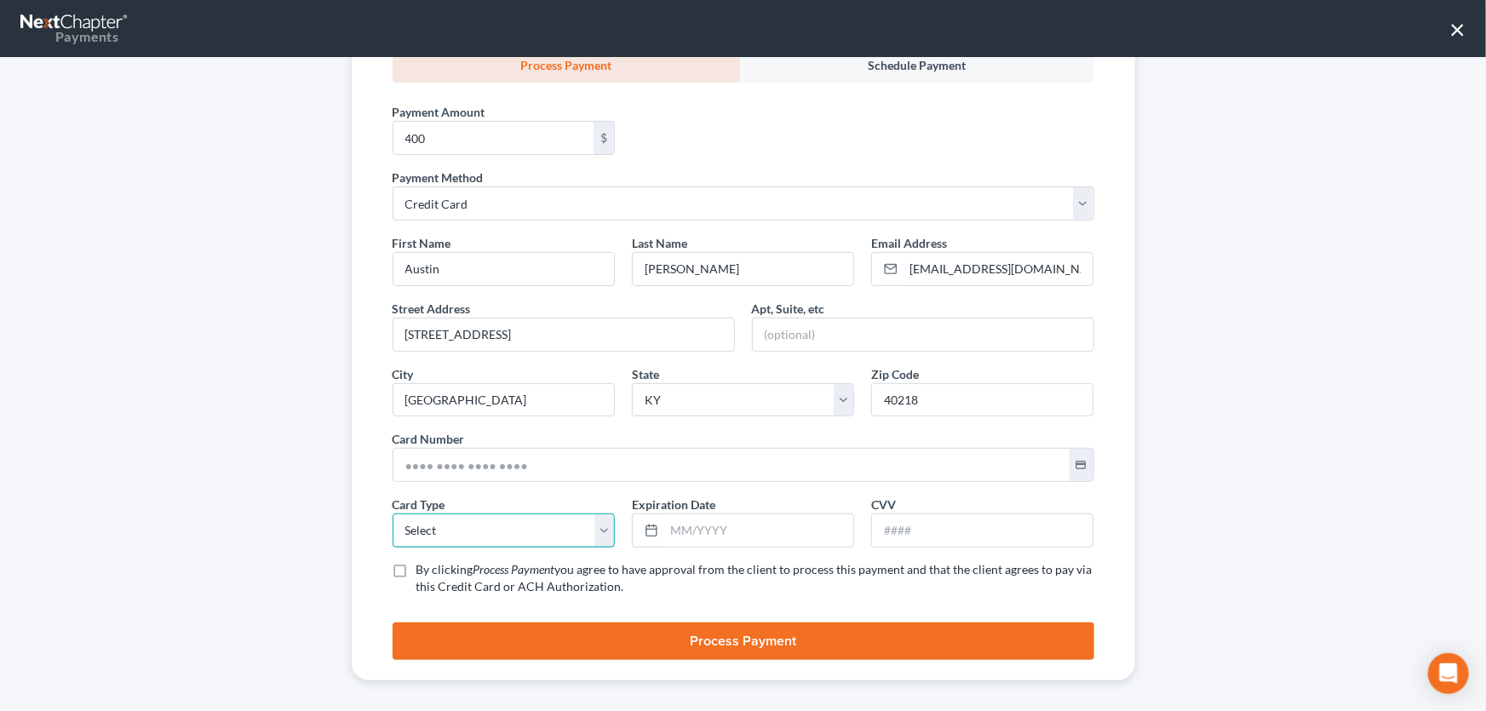
click at [502, 532] on select "Select Visa MasterCard Discover American Express" at bounding box center [504, 530] width 222 height 34
select select "0"
click at [393, 513] on select "Select Visa MasterCard Discover American Express" at bounding box center [504, 530] width 222 height 34
drag, startPoint x: 664, startPoint y: 530, endPoint x: 697, endPoint y: 531, distance: 33.2
click at [664, 530] on input "text" at bounding box center [758, 530] width 189 height 32
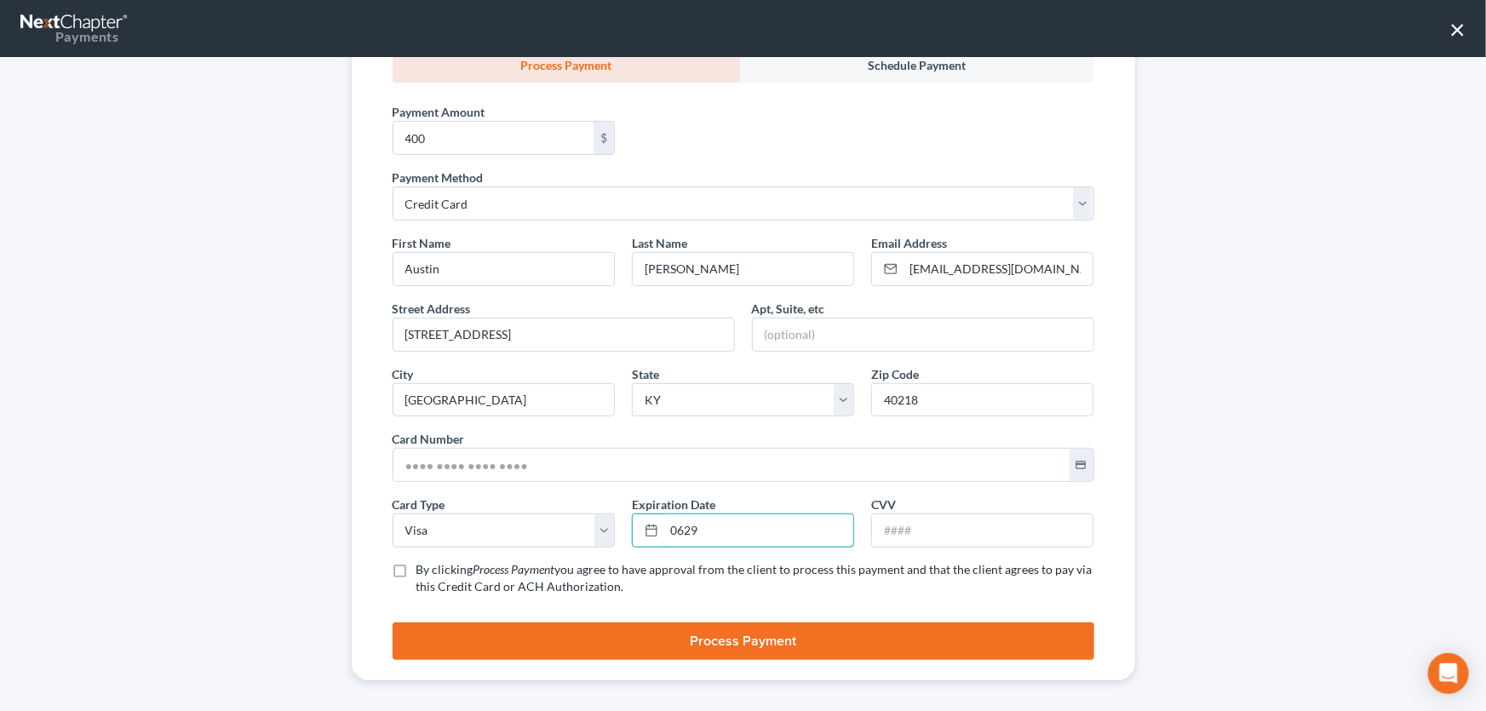
type input "0629"
drag, startPoint x: 699, startPoint y: 530, endPoint x: 646, endPoint y: 534, distance: 52.9
click at [646, 534] on div "0629" at bounding box center [743, 530] width 222 height 34
type input "062029"
type input "158"
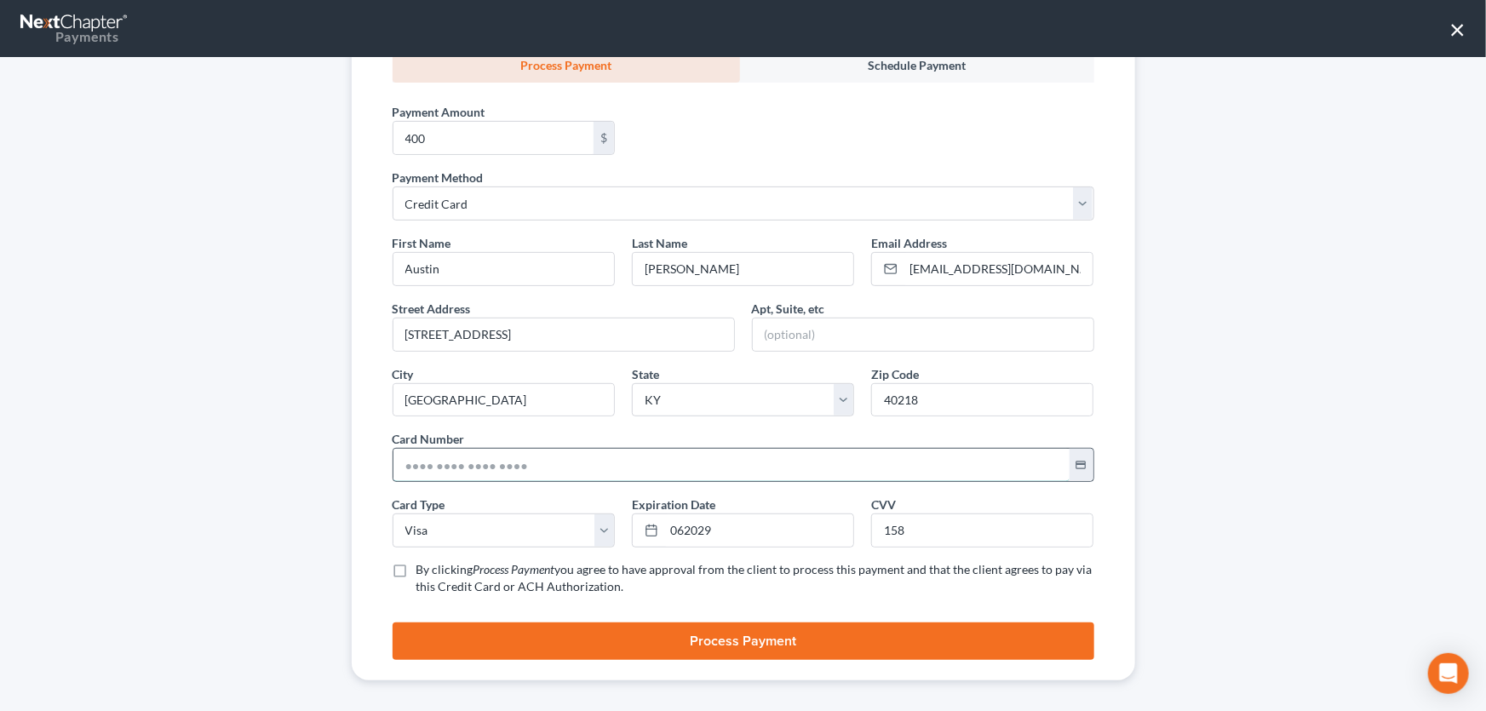
click at [593, 462] on input "text" at bounding box center [731, 465] width 676 height 32
type input "4514 4003 8084 0861"
click at [416, 570] on label "By clicking Process Payment you agree to have approval from the client to proce…" at bounding box center [755, 578] width 678 height 34
click at [423, 570] on input "By clicking Process Payment you agree to have approval from the client to proce…" at bounding box center [428, 566] width 11 height 11
checkbox input "true"
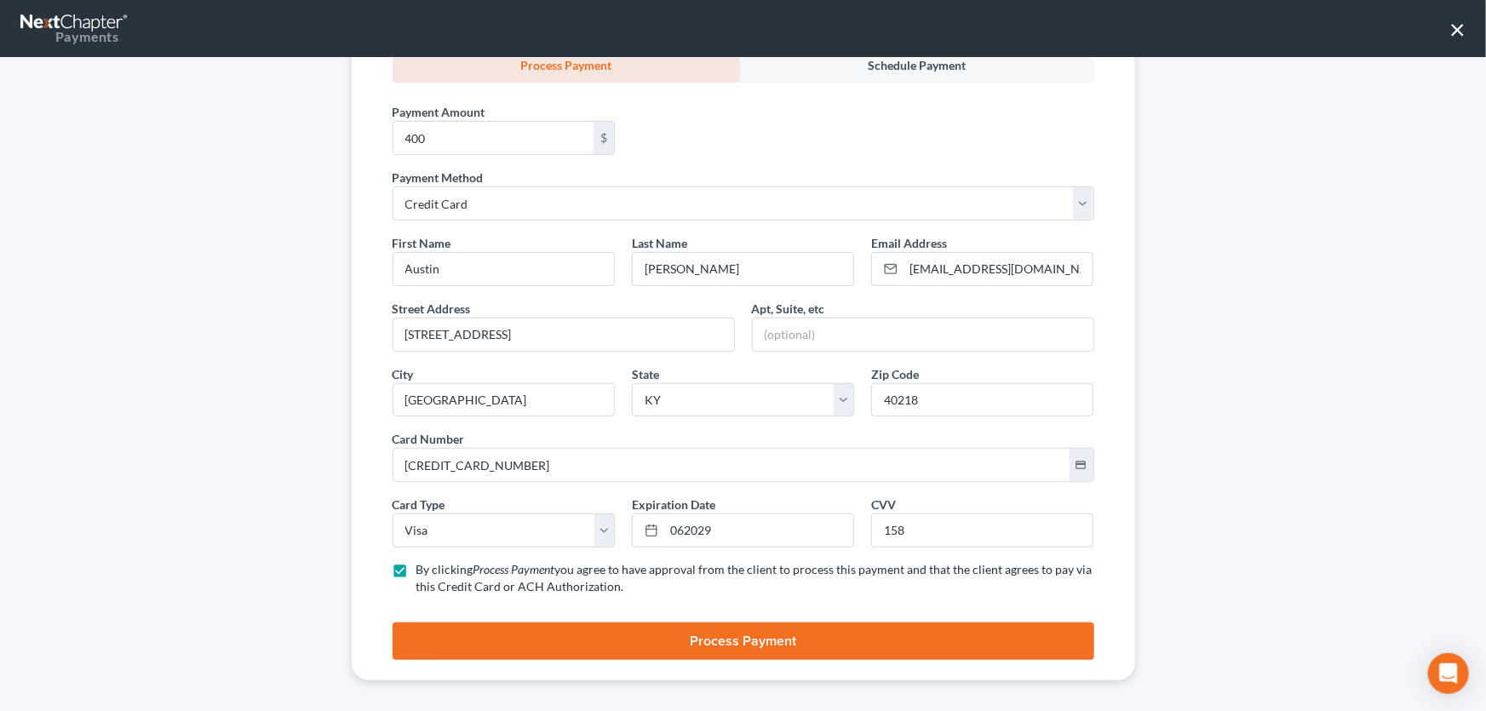
click at [719, 633] on button "Process Payment" at bounding box center [744, 640] width 702 height 37
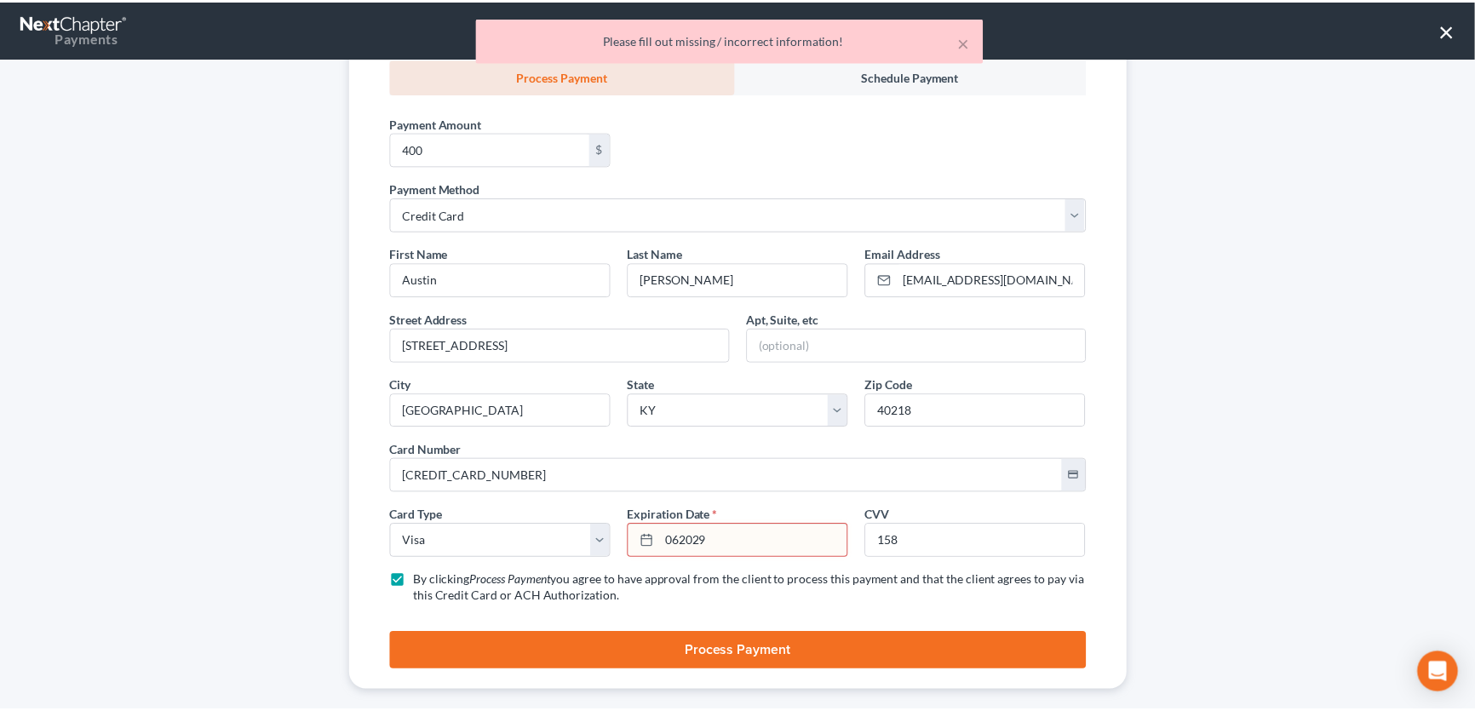
scroll to position [317, 0]
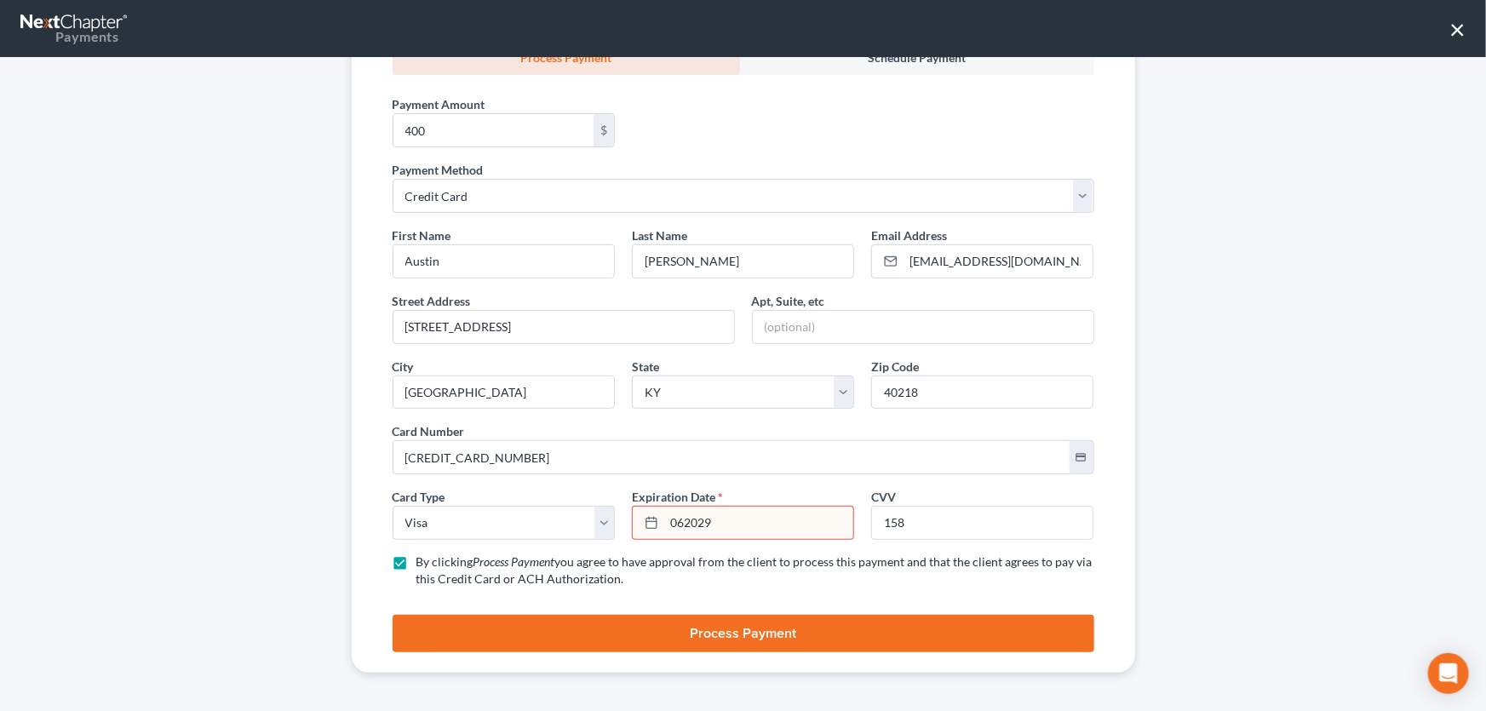
drag, startPoint x: 732, startPoint y: 525, endPoint x: 652, endPoint y: 525, distance: 80.0
click at [652, 525] on div "062029" at bounding box center [743, 523] width 222 height 34
type input "06/2029"
click at [794, 620] on button "Process Payment" at bounding box center [744, 633] width 702 height 37
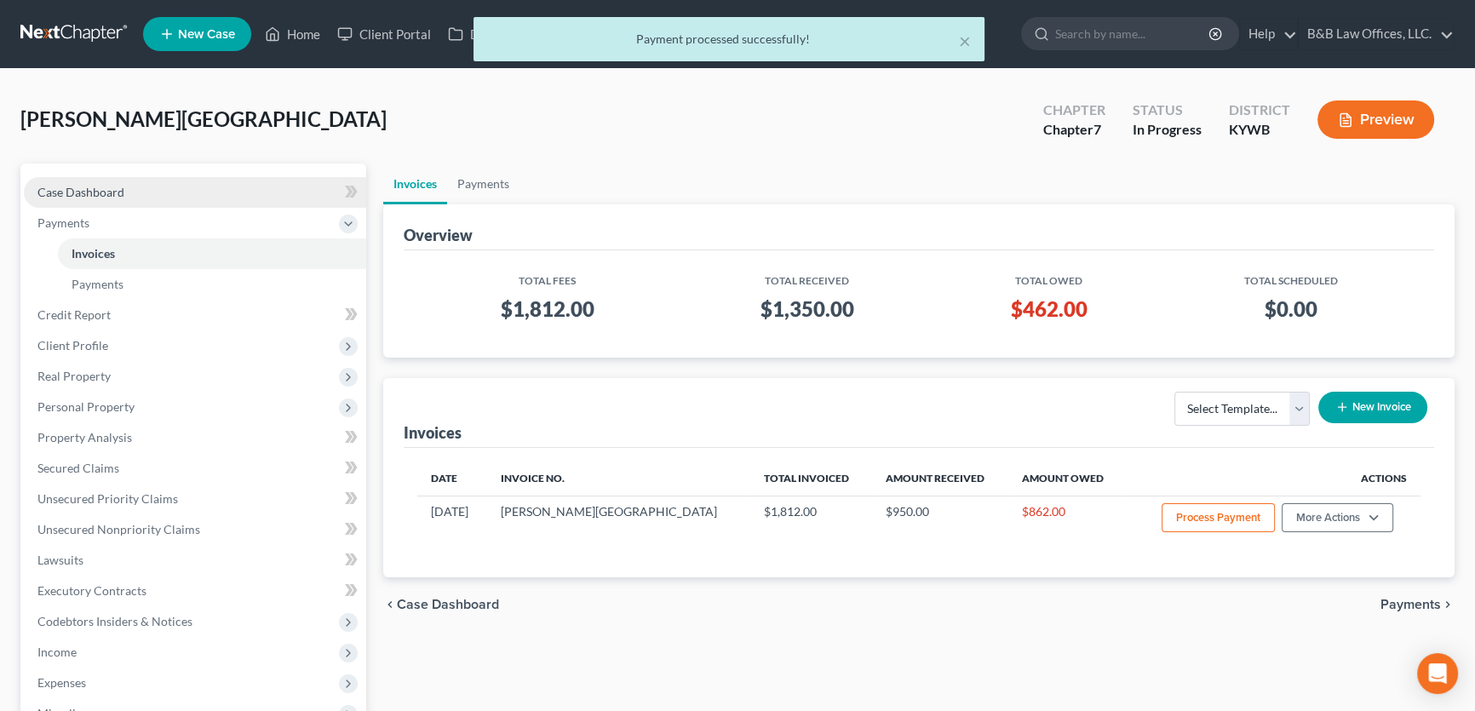
click at [142, 186] on link "Case Dashboard" at bounding box center [195, 192] width 342 height 31
select select "2"
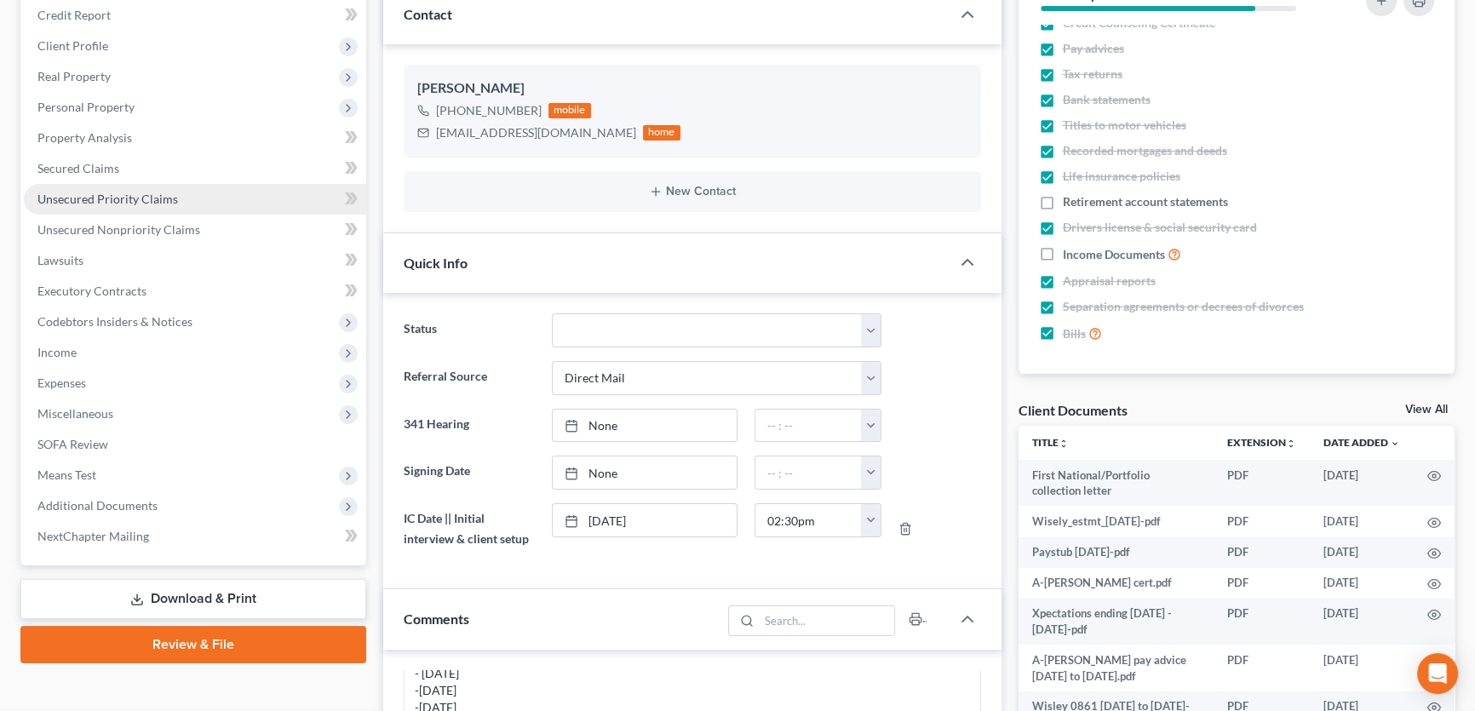
scroll to position [232, 0]
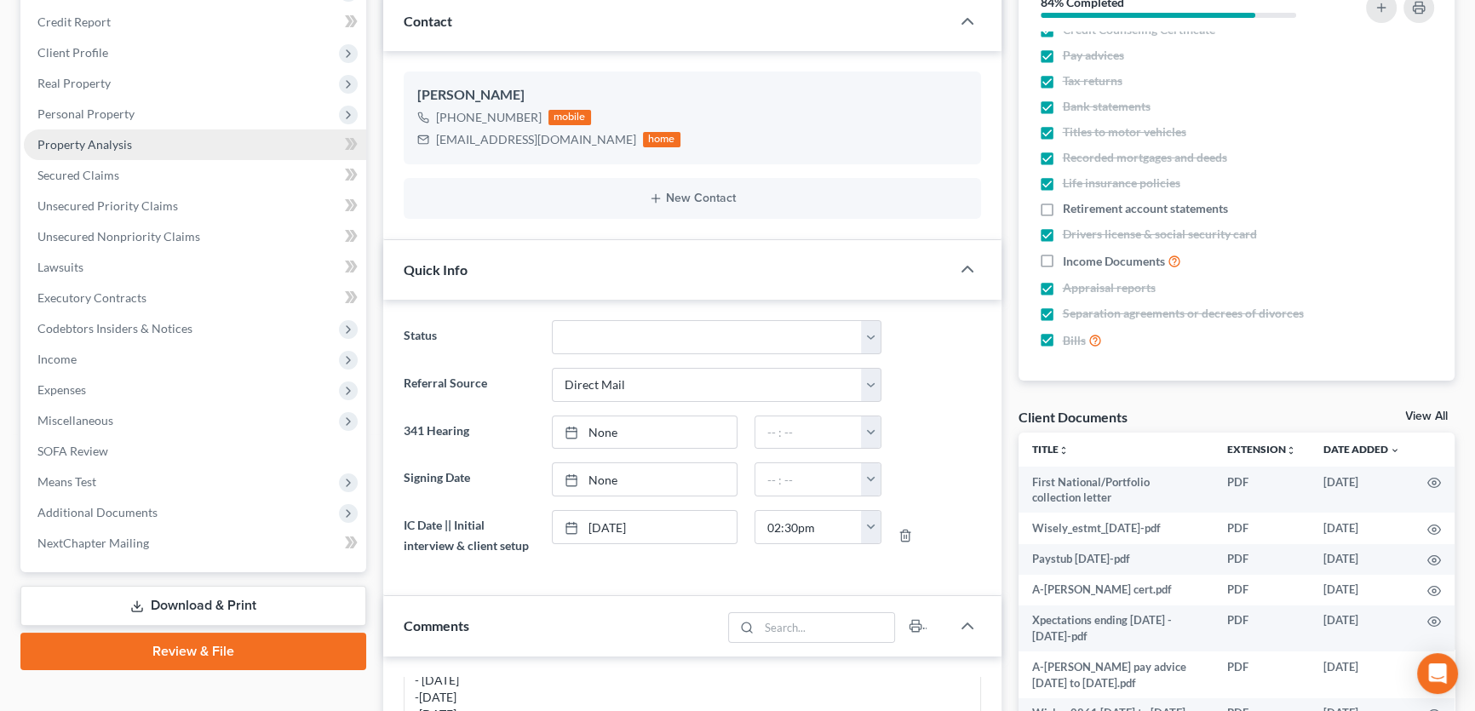
click at [64, 140] on span "Property Analysis" at bounding box center [84, 144] width 95 height 14
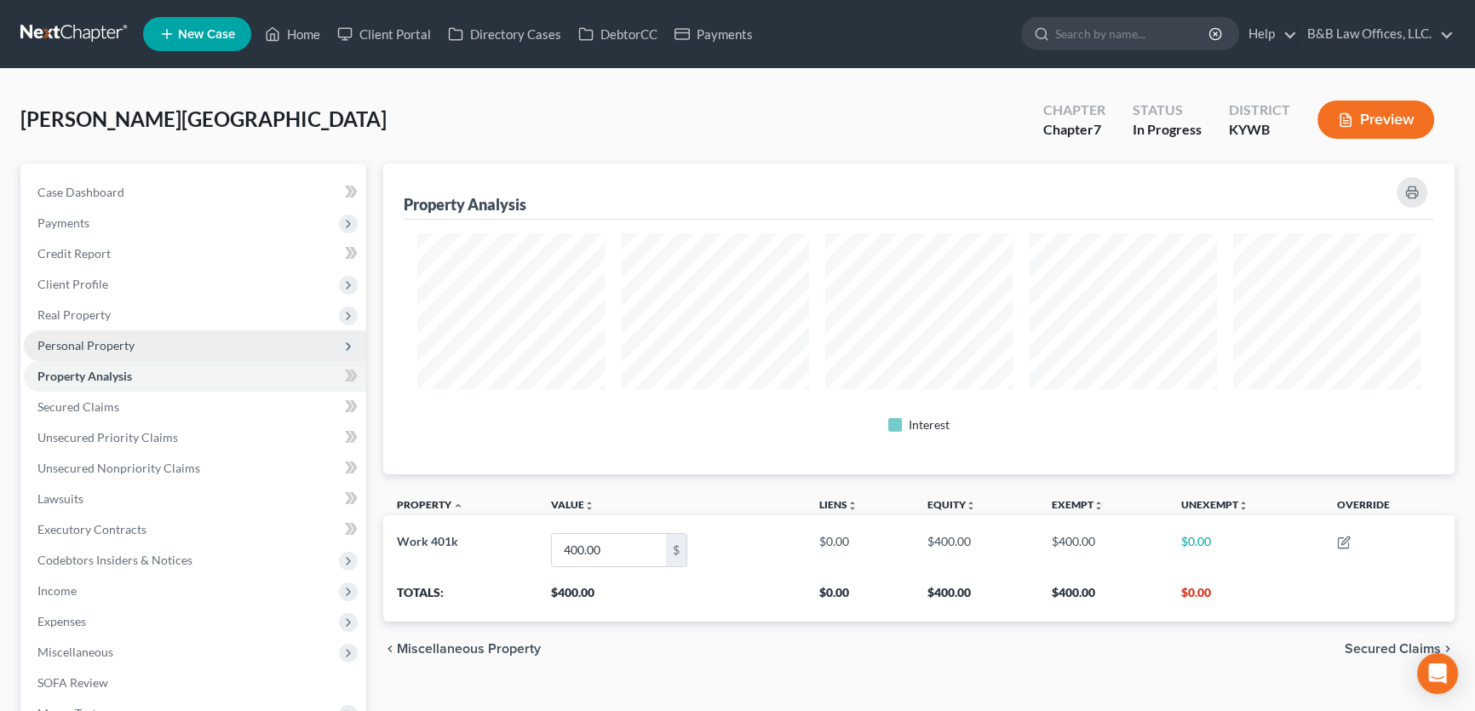
click at [81, 347] on span "Personal Property" at bounding box center [85, 345] width 97 height 14
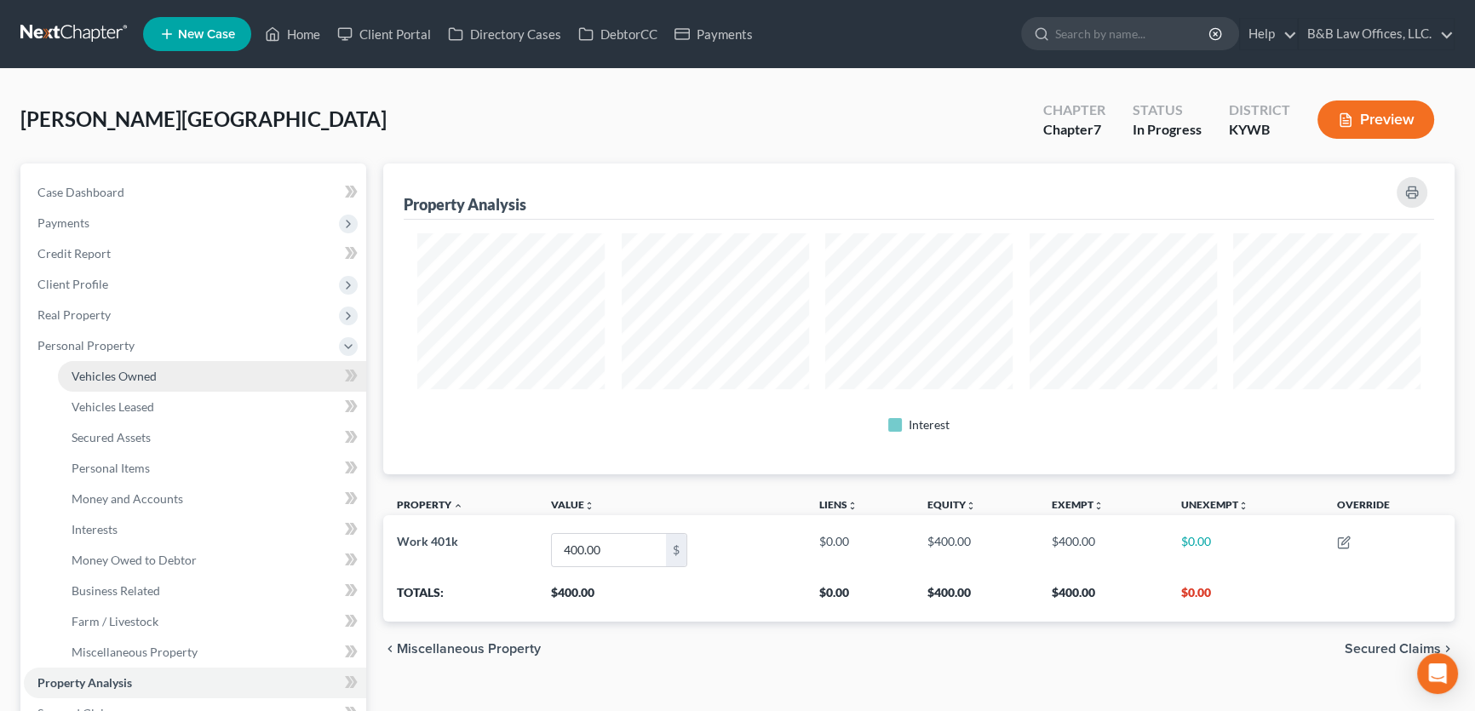
click at [98, 370] on span "Vehicles Owned" at bounding box center [114, 376] width 85 height 14
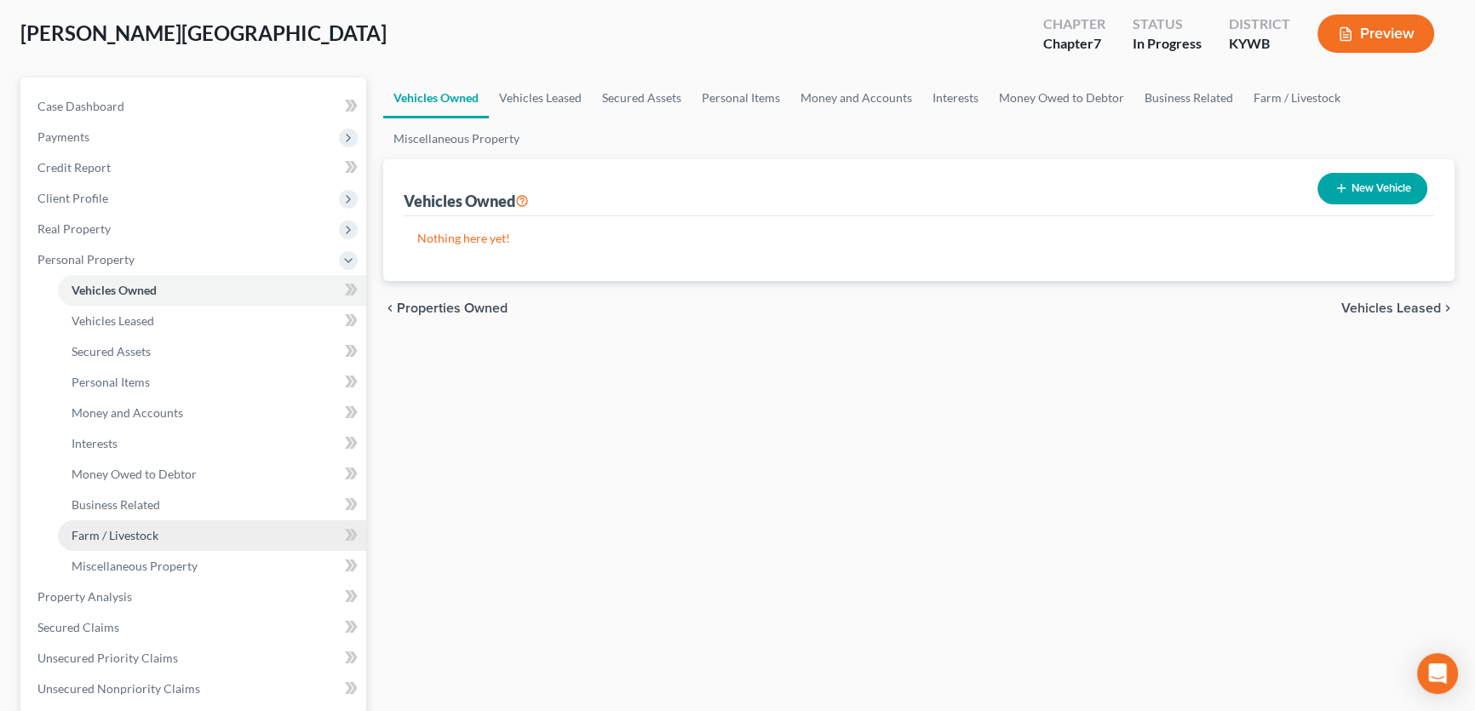
scroll to position [77, 0]
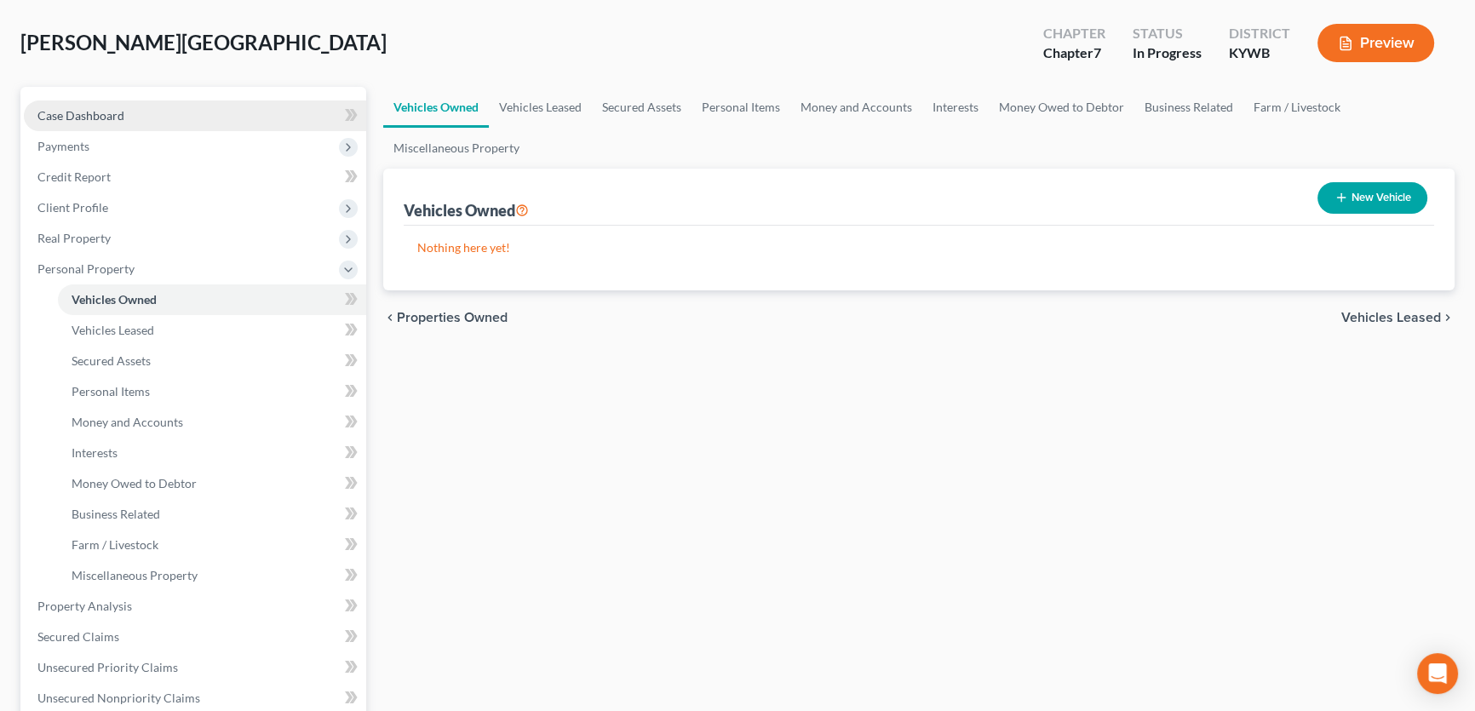
click at [111, 119] on span "Case Dashboard" at bounding box center [80, 115] width 87 height 14
select select "2"
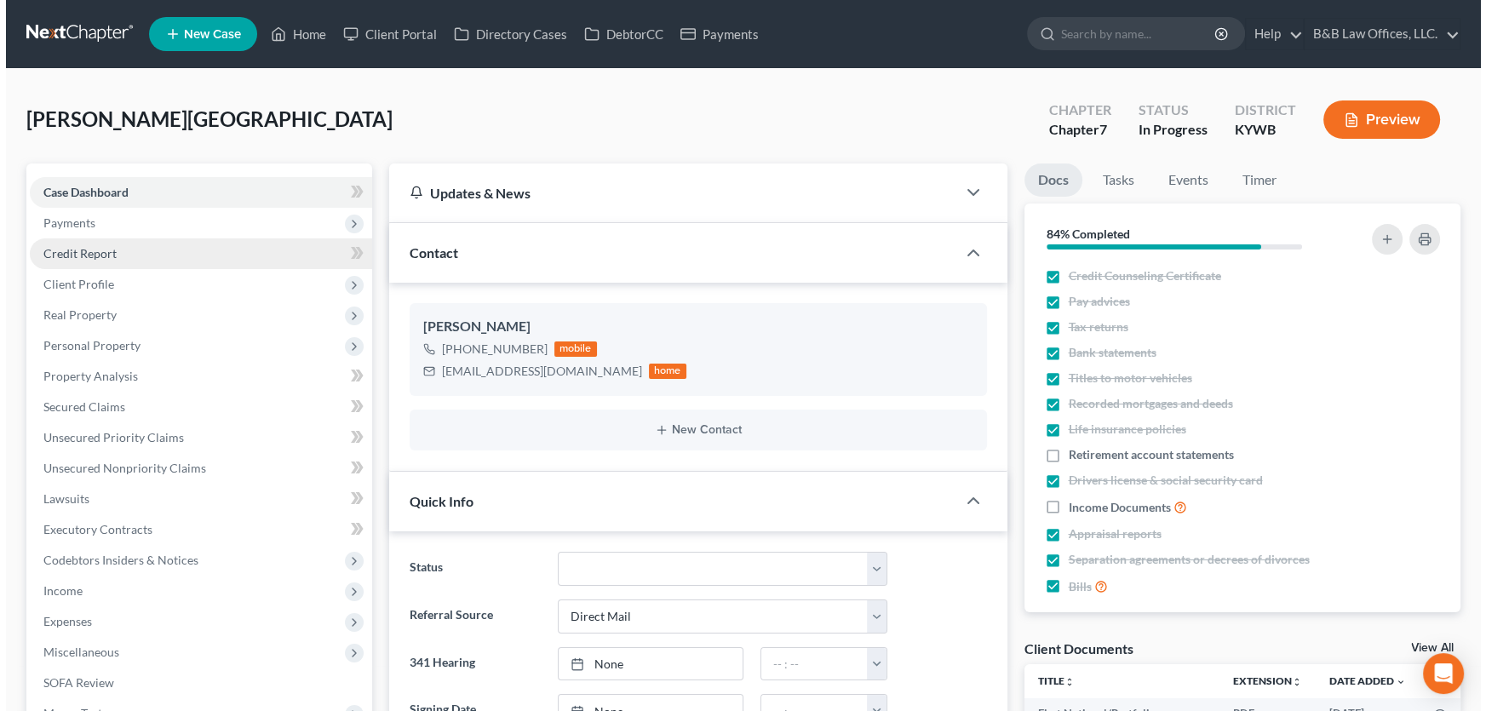
scroll to position [2114, 0]
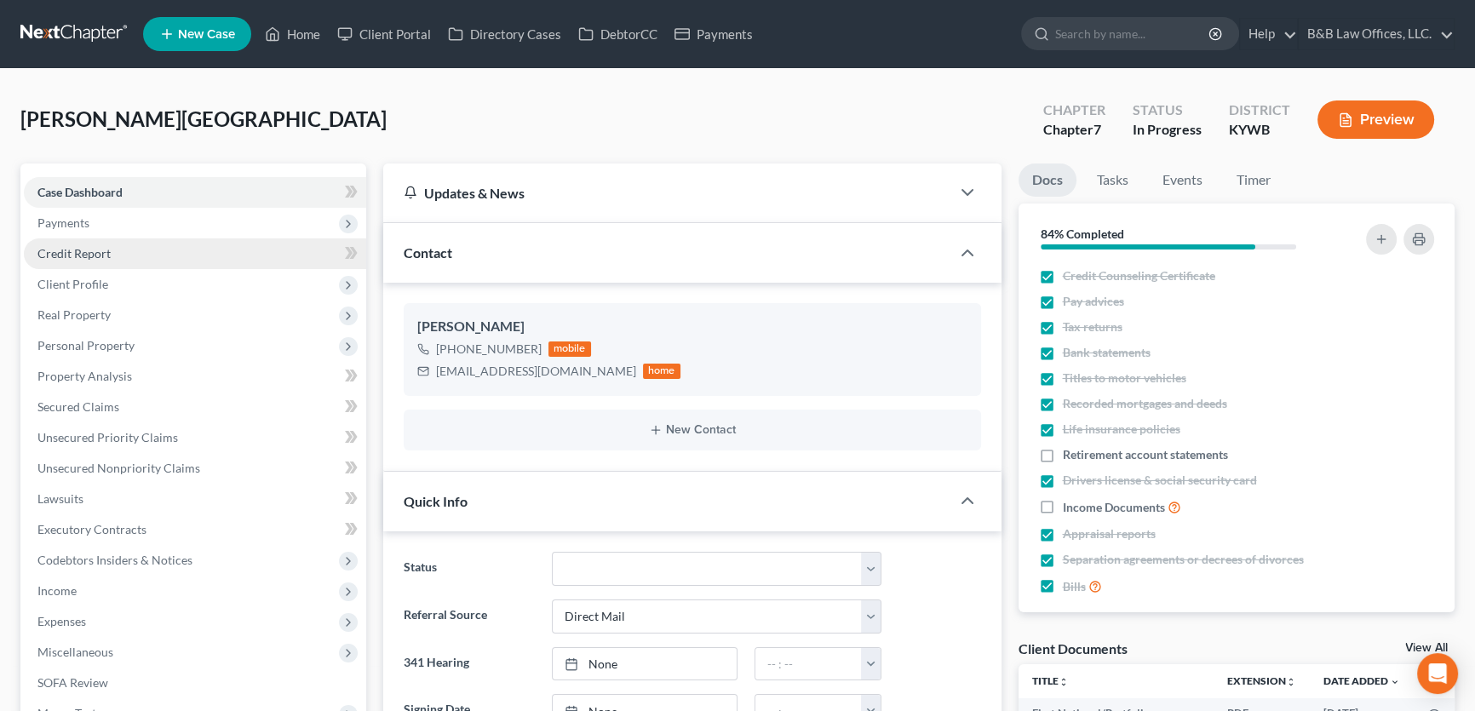
click at [131, 245] on link "Credit Report" at bounding box center [195, 253] width 342 height 31
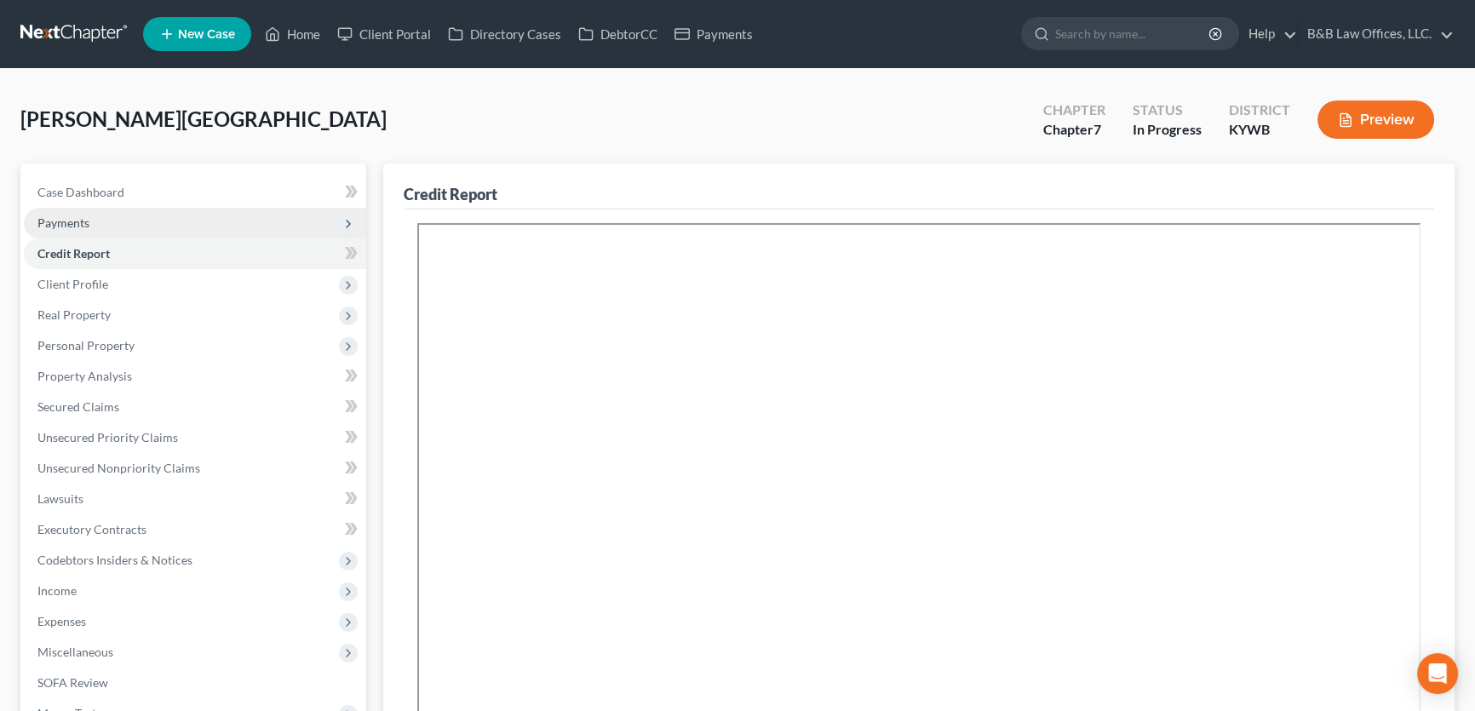
click at [119, 211] on span "Payments" at bounding box center [195, 223] width 342 height 31
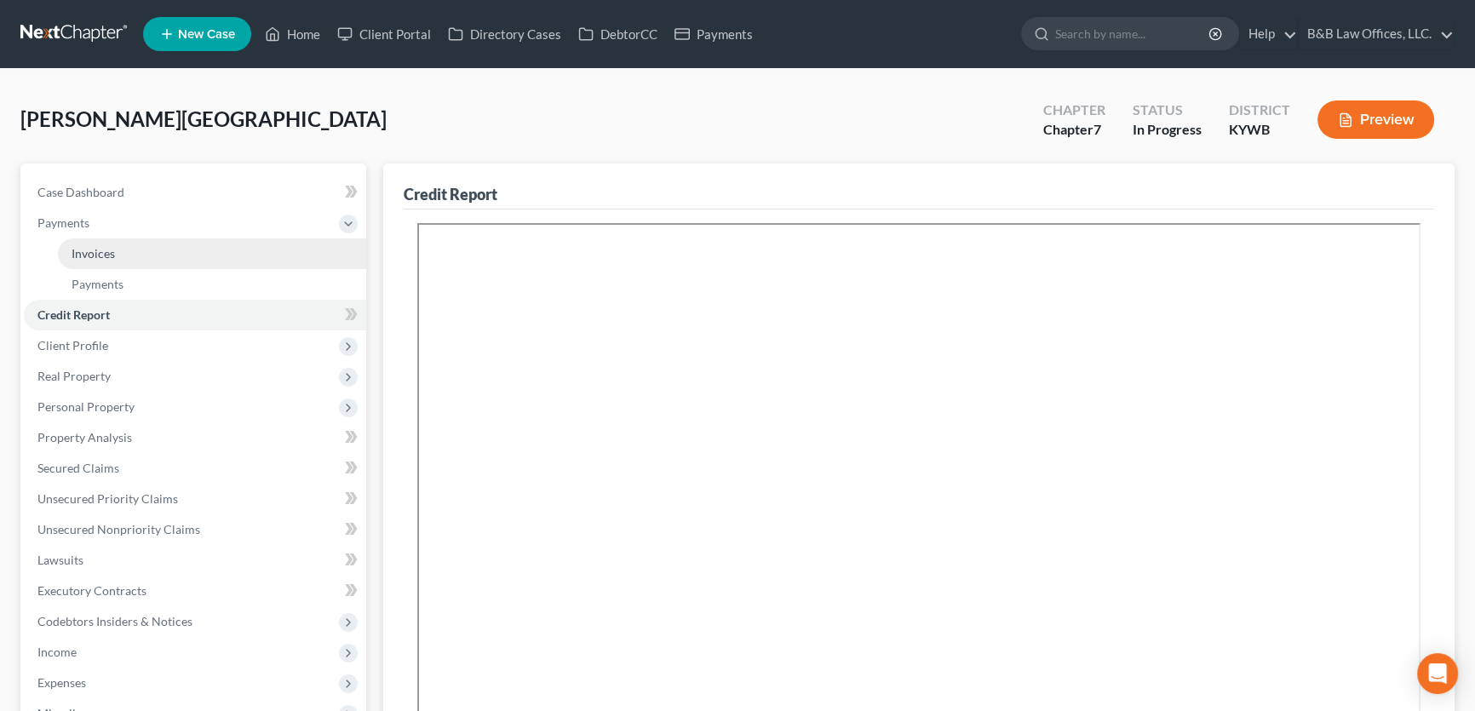
click at [112, 249] on span "Invoices" at bounding box center [93, 253] width 43 height 14
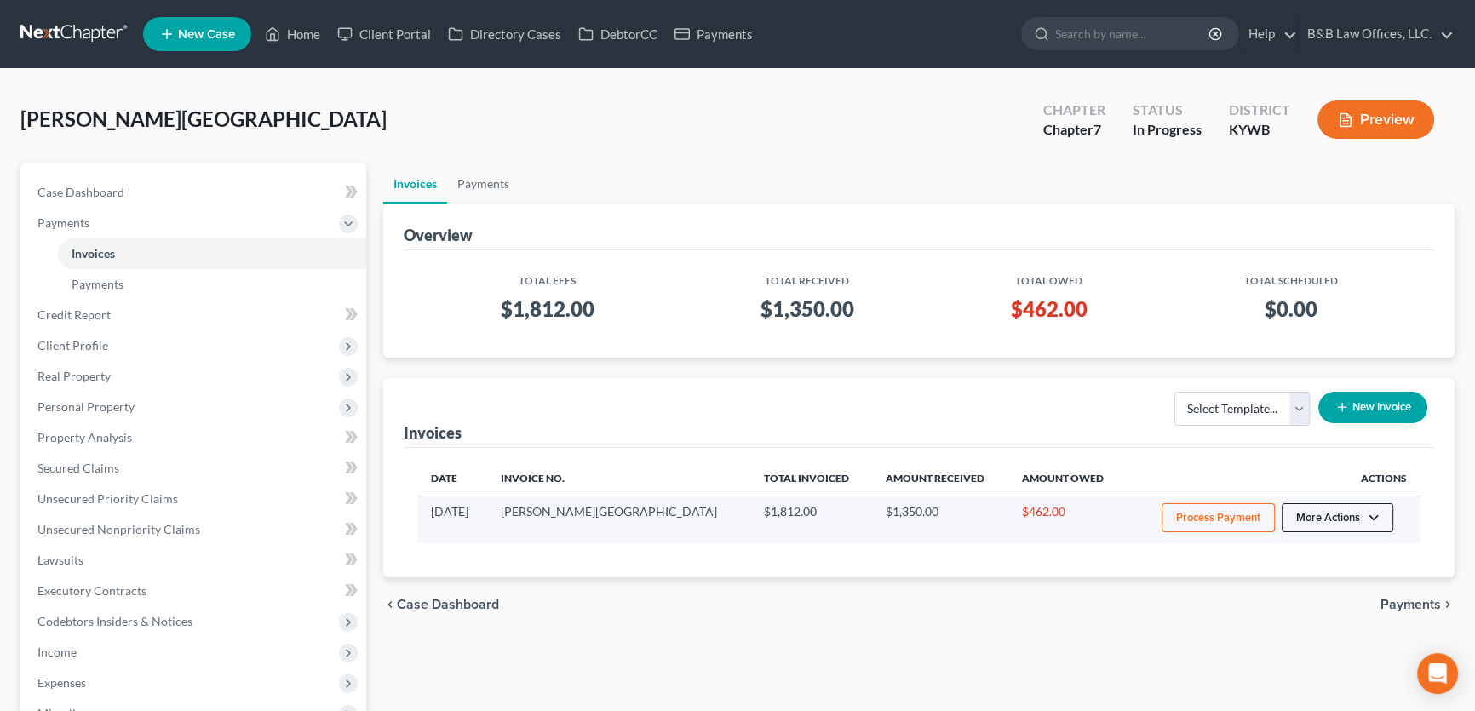
click at [1314, 514] on button "More Actions" at bounding box center [1337, 517] width 112 height 29
click at [1311, 546] on link "View/Edit" at bounding box center [1360, 553] width 199 height 29
select select "0"
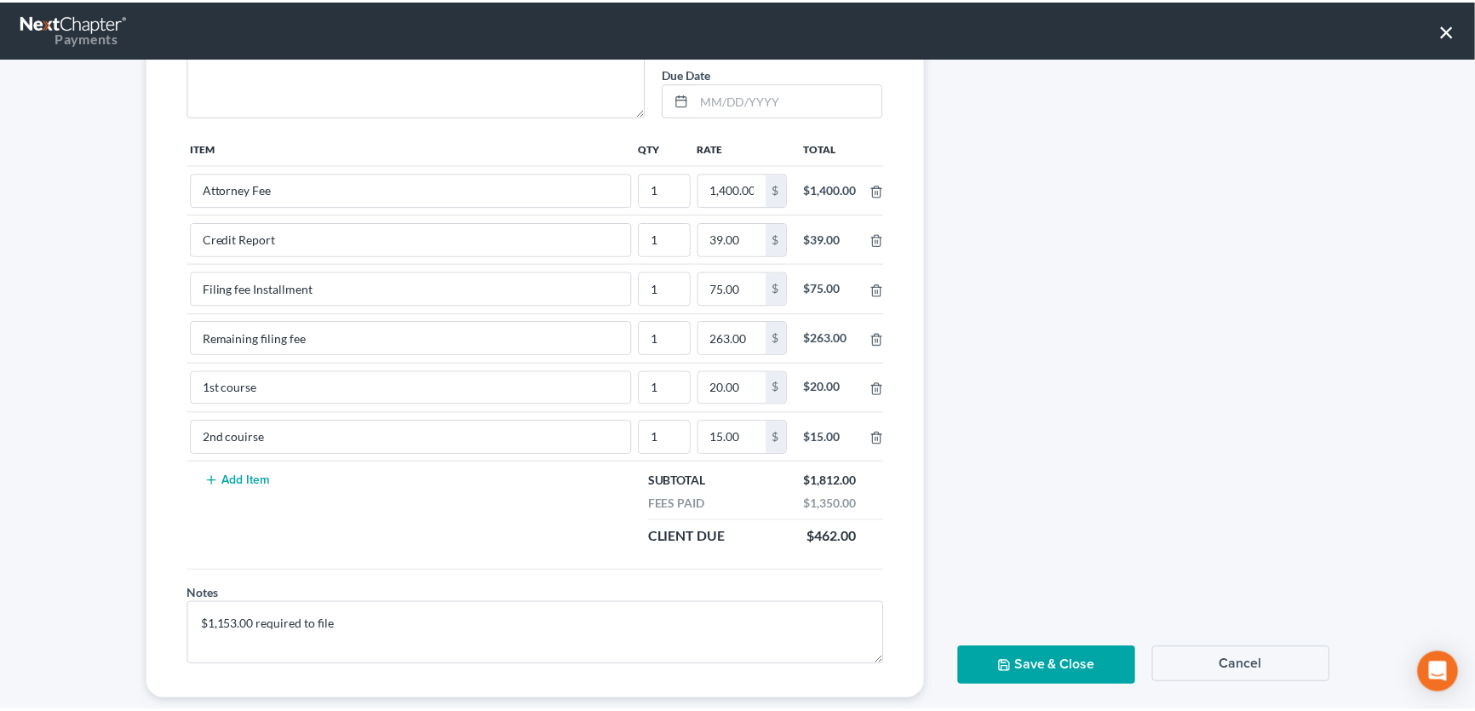
scroll to position [308, 0]
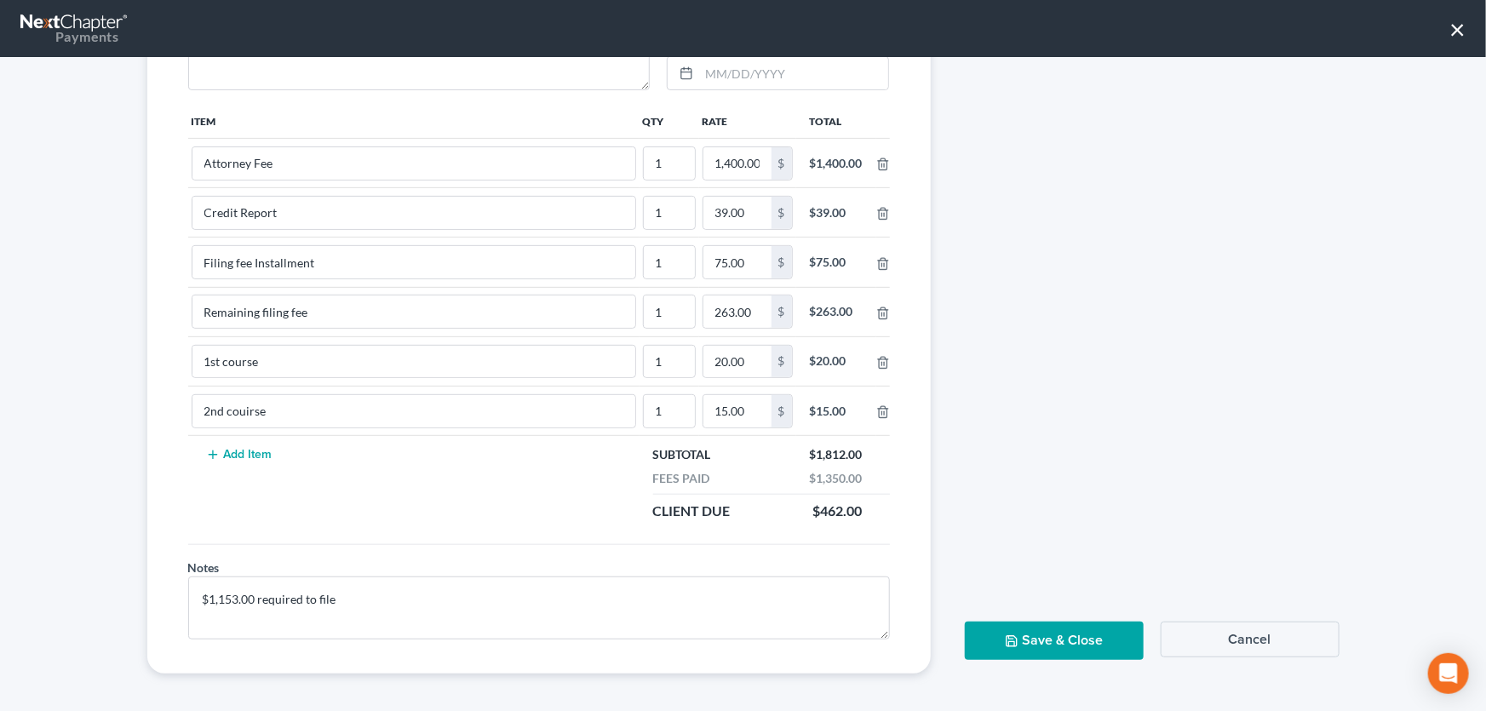
click at [1115, 646] on button "Save & Close" at bounding box center [1054, 641] width 179 height 38
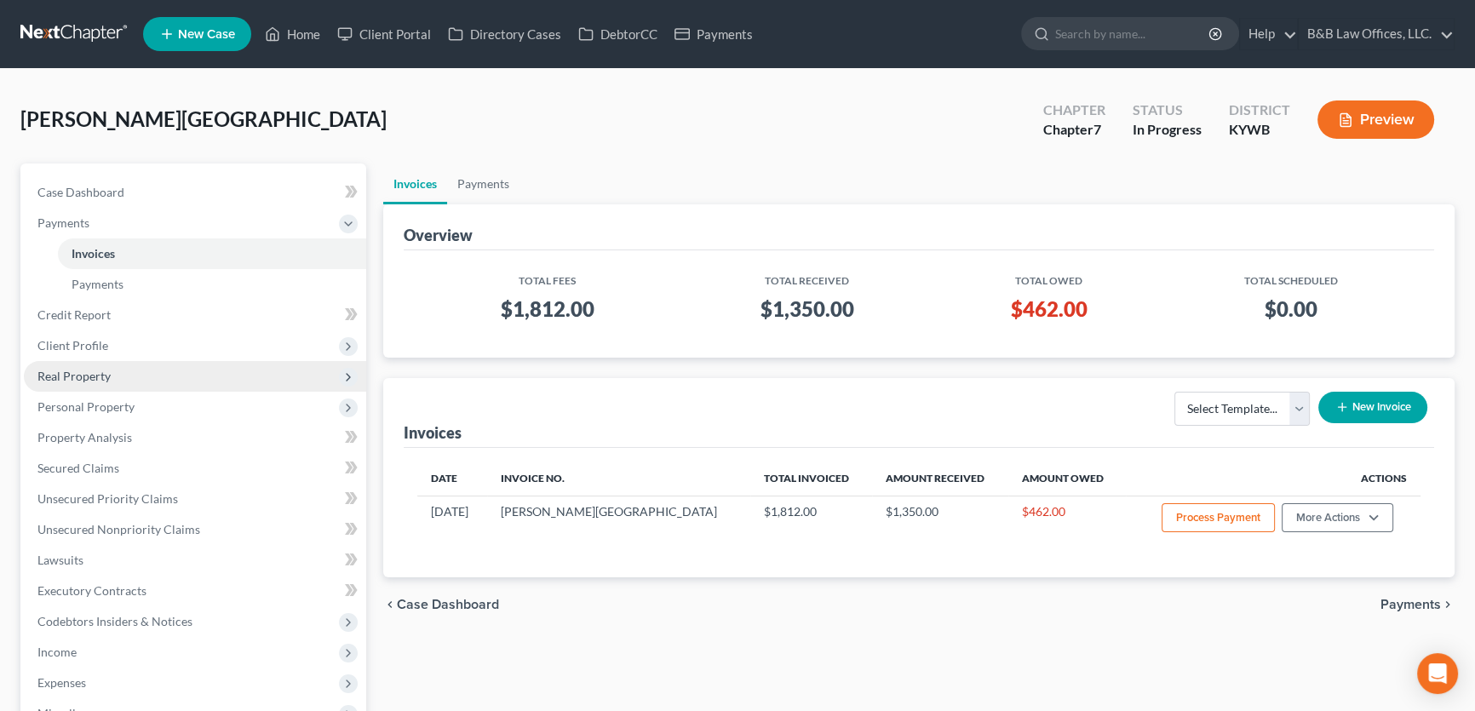
click at [125, 370] on span "Real Property" at bounding box center [195, 376] width 342 height 31
click at [128, 374] on span "Personal Property" at bounding box center [85, 376] width 97 height 14
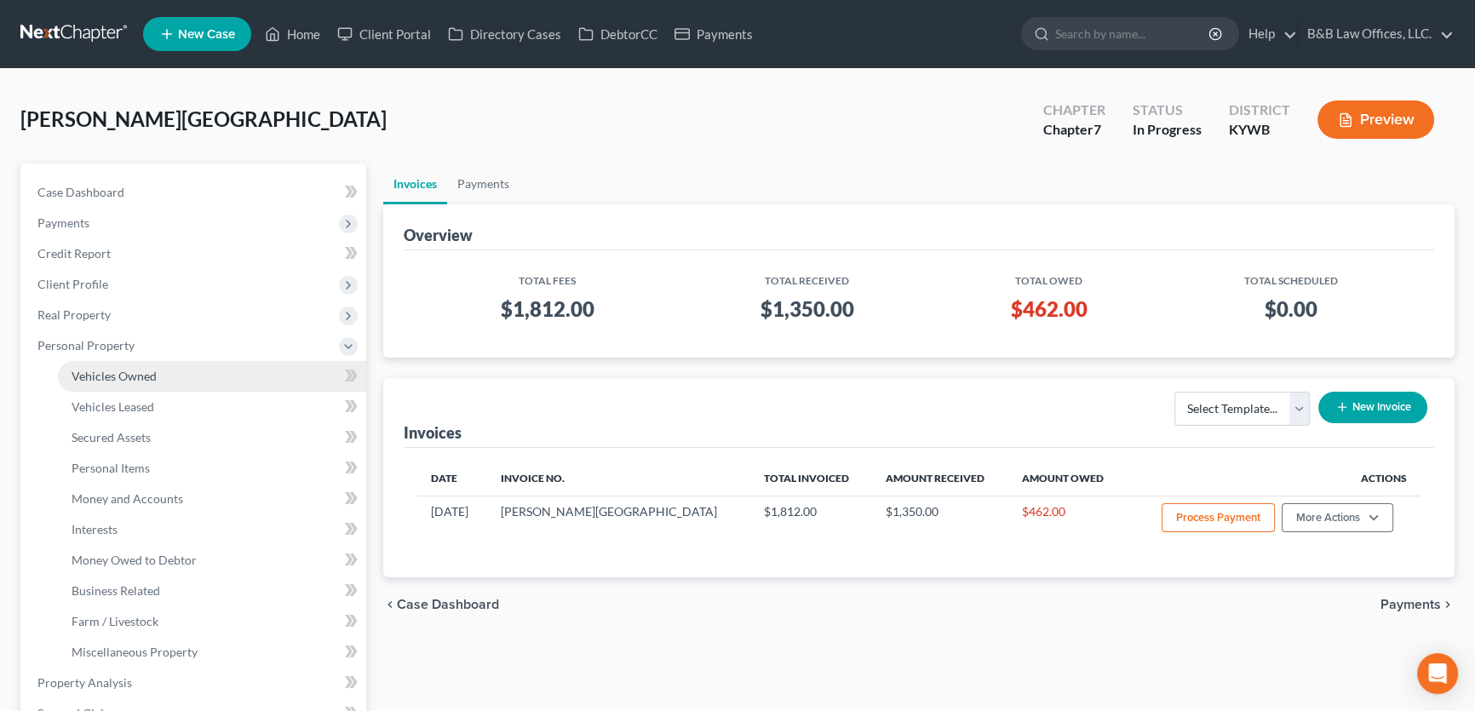
click at [139, 376] on span "Vehicles Owned" at bounding box center [114, 376] width 85 height 14
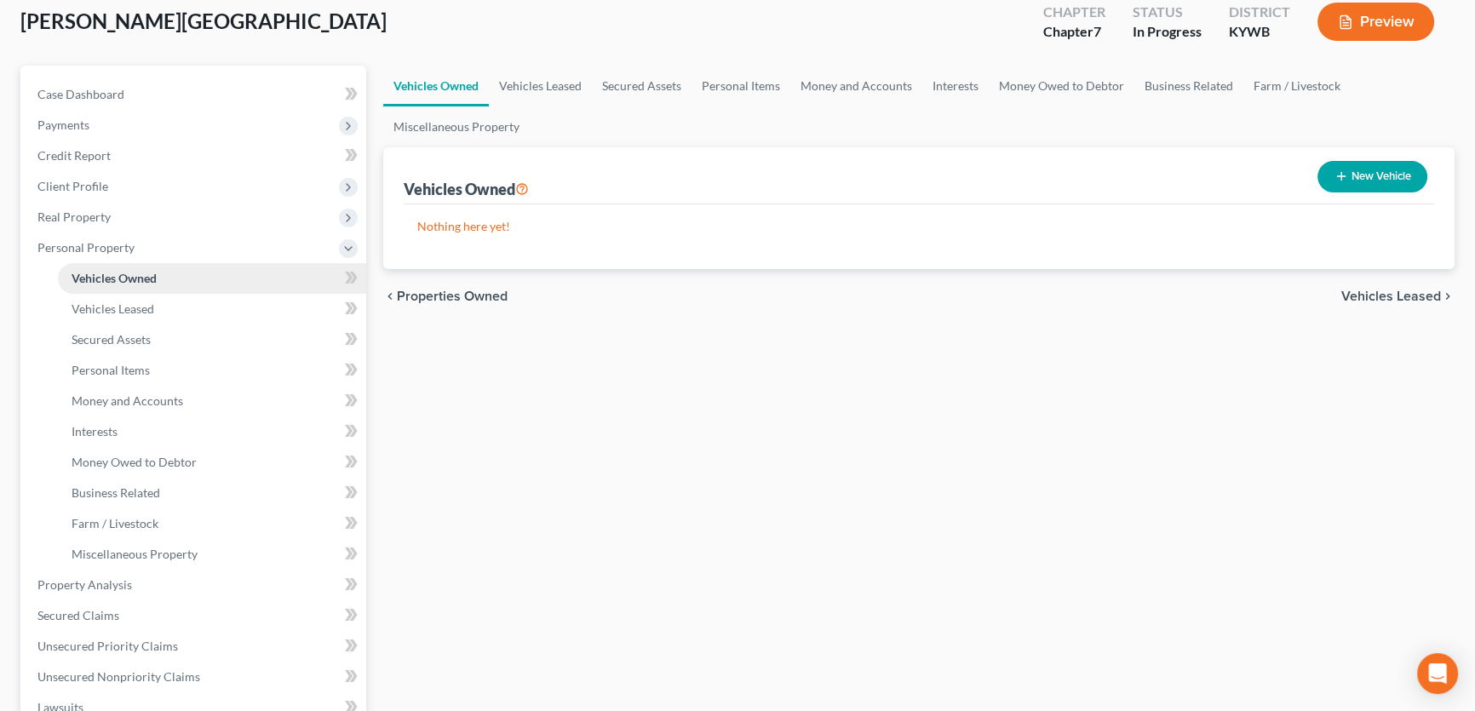
scroll to position [77, 0]
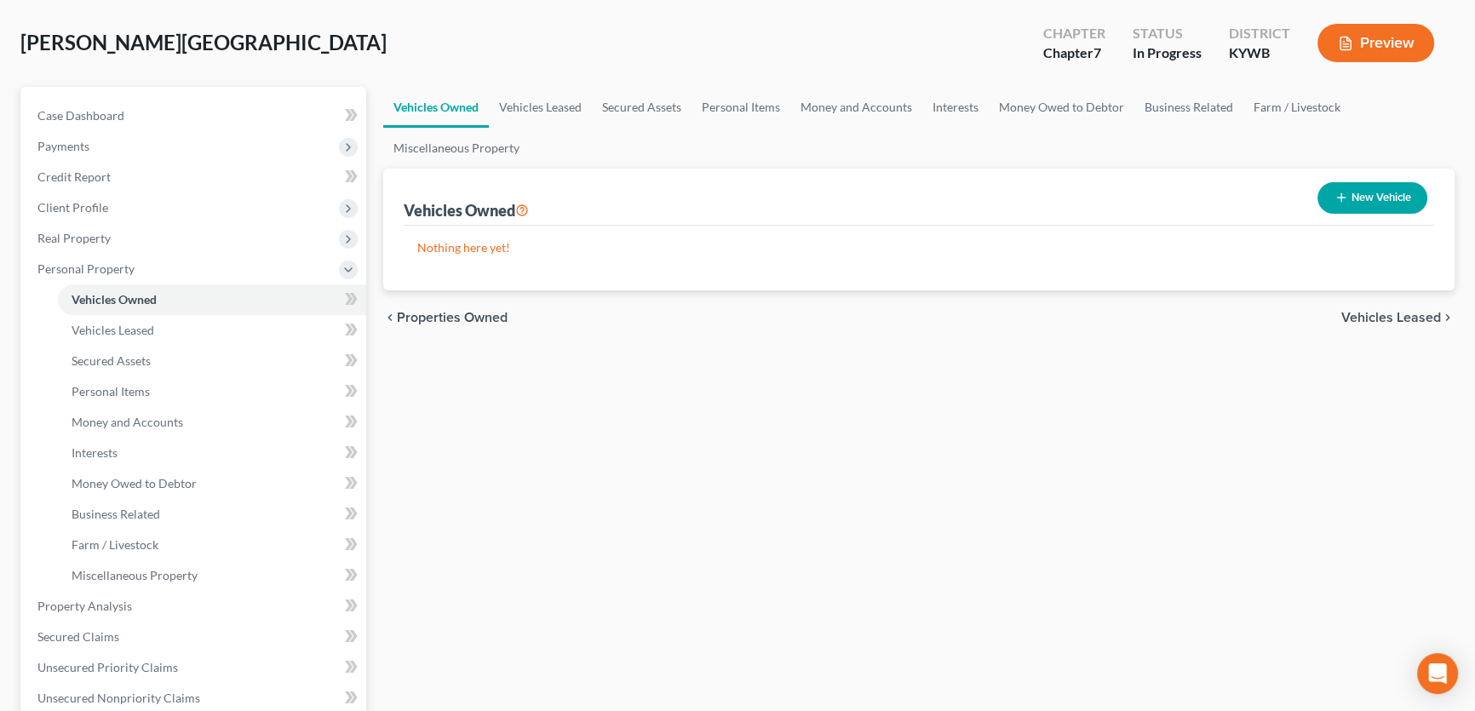
click at [1357, 198] on button "New Vehicle" at bounding box center [1372, 198] width 110 height 32
select select "0"
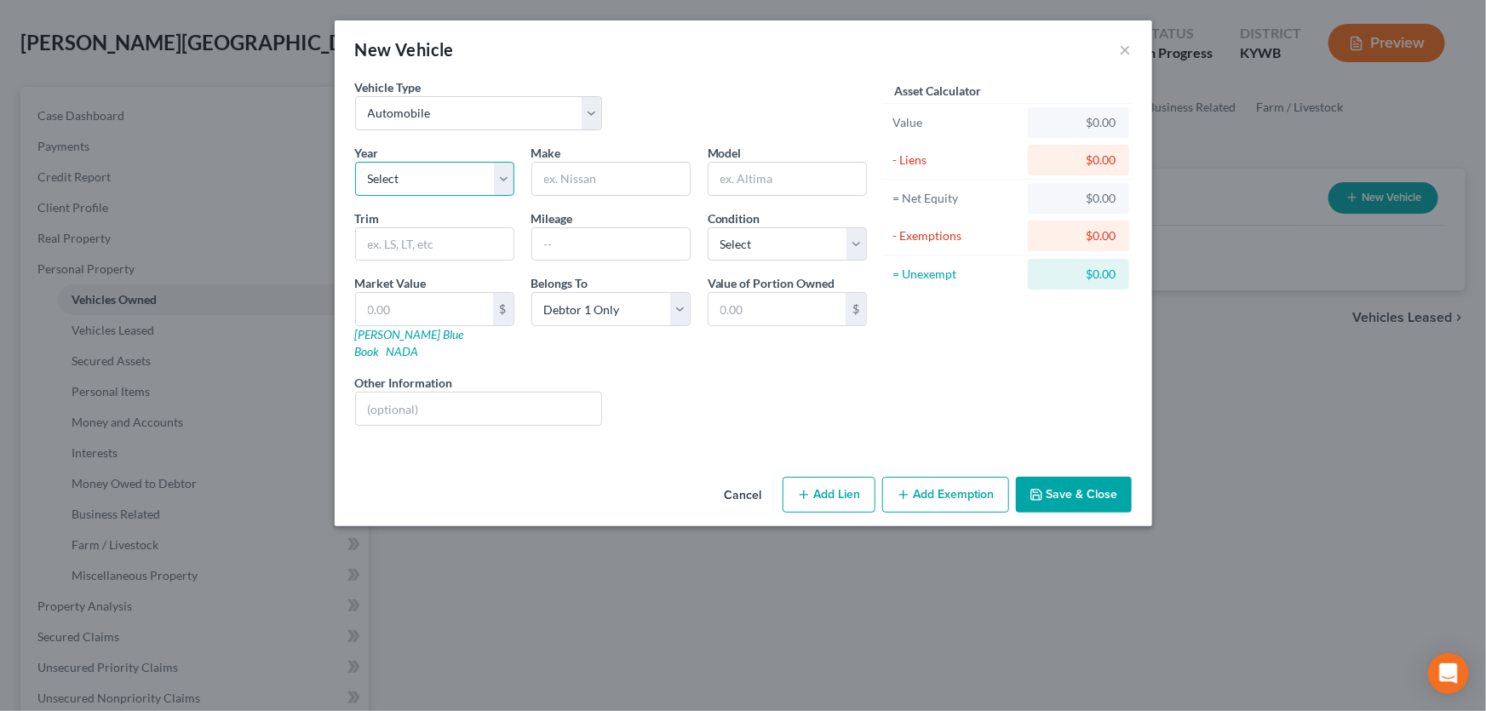
click at [497, 181] on select "Select 2026 2025 2024 2023 2022 2021 2020 2019 2018 2017 2016 2015 2014 2013 20…" at bounding box center [434, 179] width 159 height 34
click at [745, 479] on button "Cancel" at bounding box center [743, 496] width 65 height 34
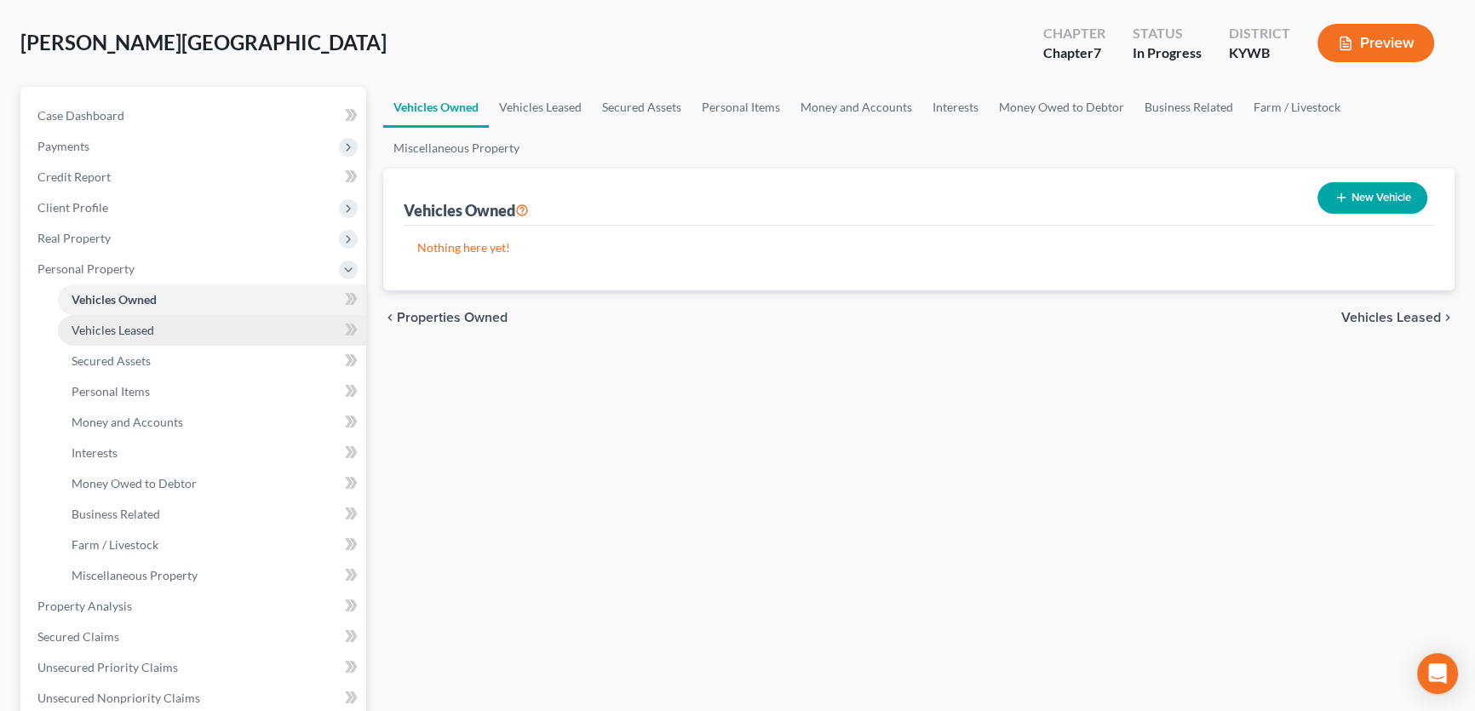
click at [106, 326] on span "Vehicles Leased" at bounding box center [113, 330] width 83 height 14
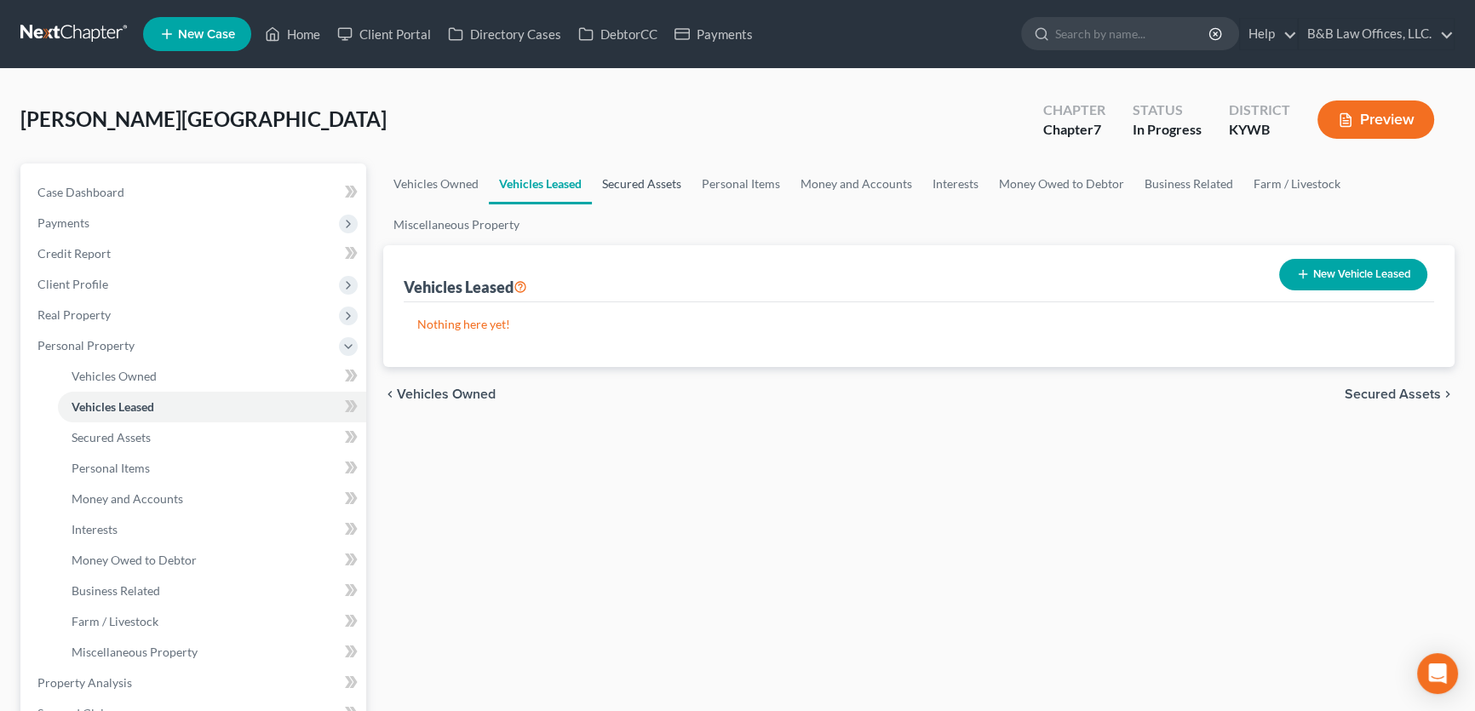
click at [640, 182] on link "Secured Assets" at bounding box center [642, 183] width 100 height 41
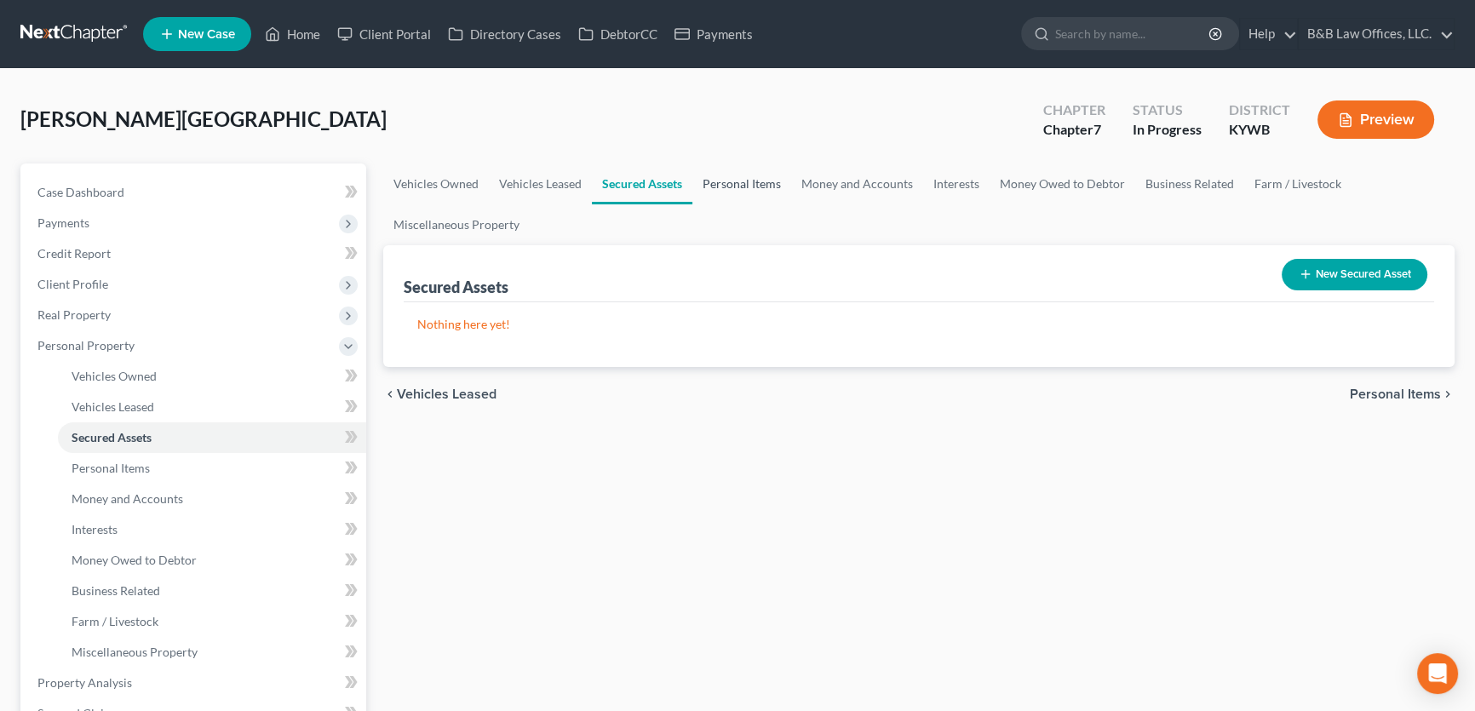
click at [718, 182] on link "Personal Items" at bounding box center [741, 183] width 99 height 41
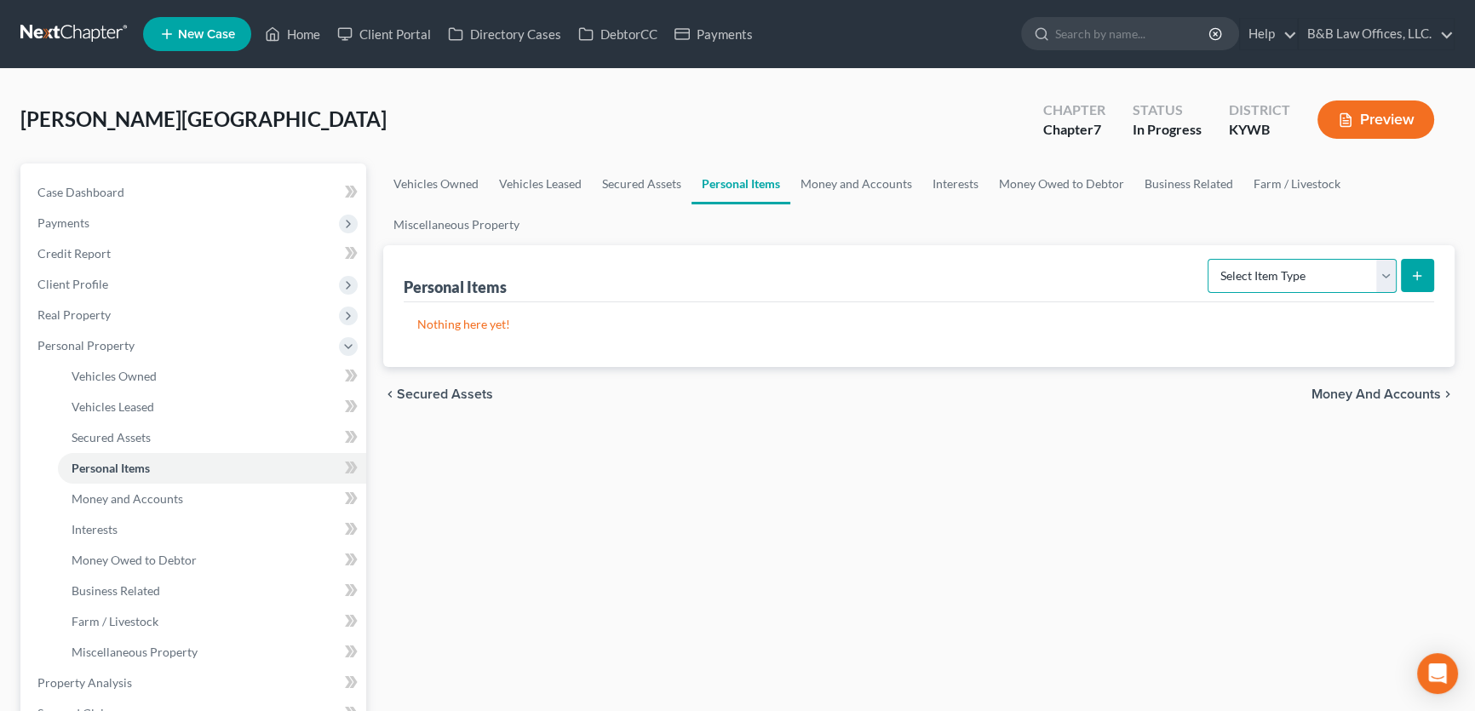
click at [1388, 277] on select "Select Item Type Clothing Collectibles Of Value Electronics Firearms Household …" at bounding box center [1301, 276] width 189 height 34
select select "clothing"
click at [1209, 259] on select "Select Item Type Clothing Collectibles Of Value Electronics Firearms Household …" at bounding box center [1301, 276] width 189 height 34
click at [1417, 278] on line "submit" at bounding box center [1417, 276] width 0 height 8
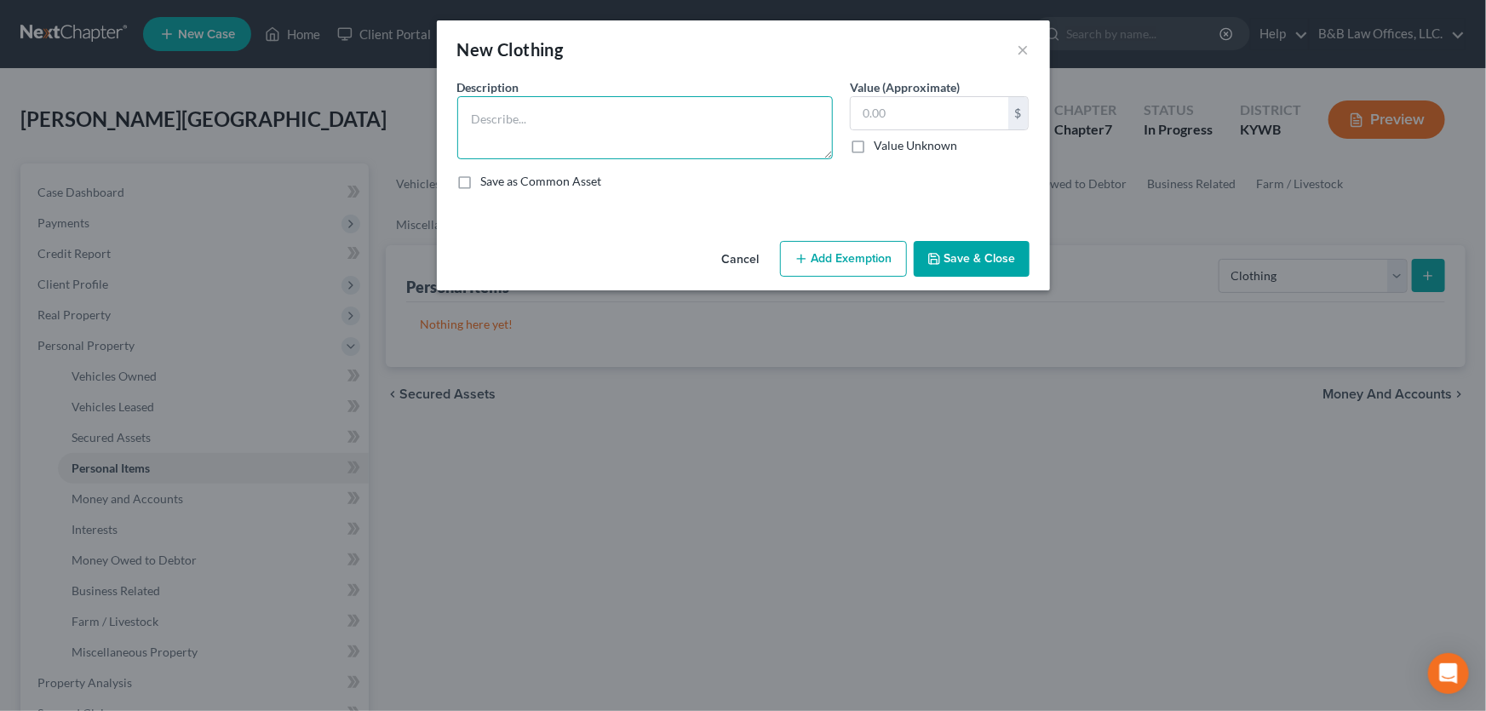
click at [594, 151] on textarea at bounding box center [644, 127] width 375 height 63
type textarea "Clothing"
type input "200"
click at [969, 241] on button "Save & Close" at bounding box center [972, 259] width 116 height 36
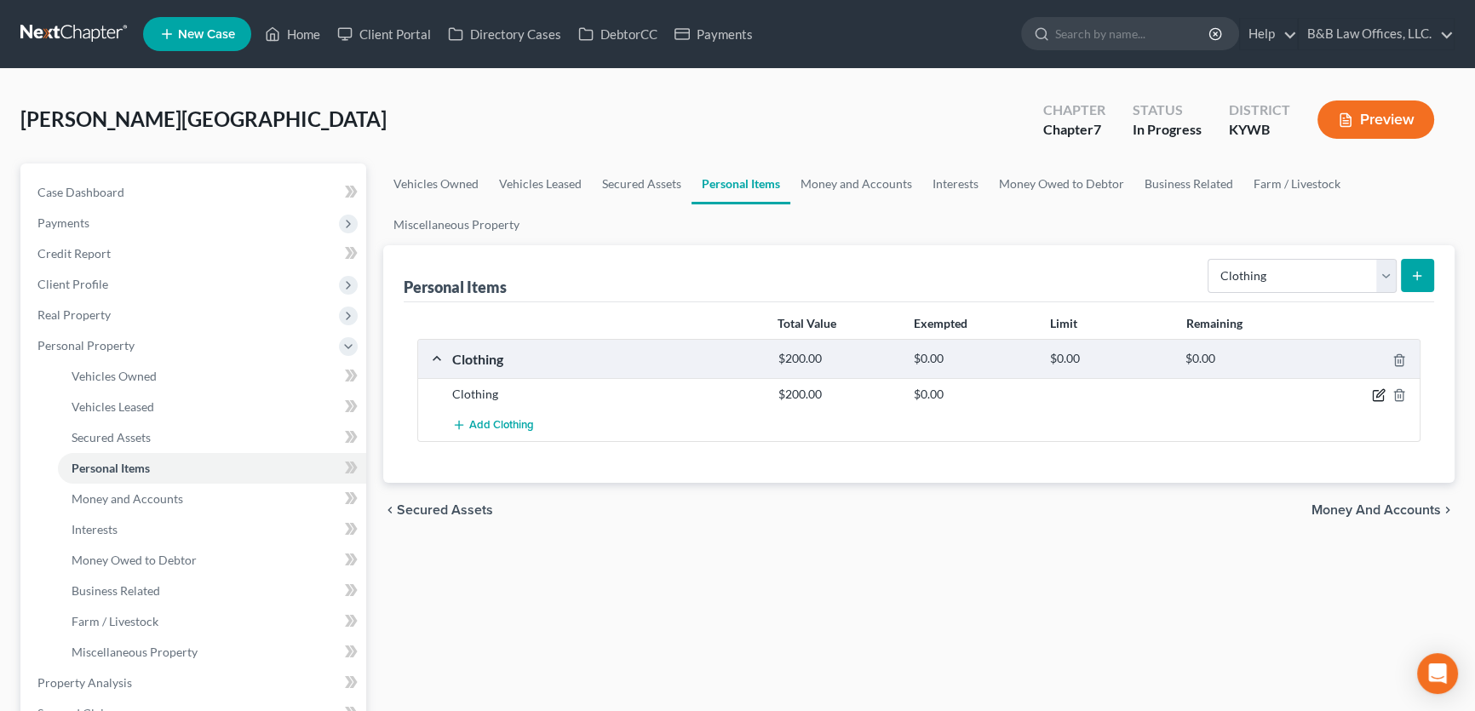
click at [1377, 395] on icon "button" at bounding box center [1380, 394] width 8 height 8
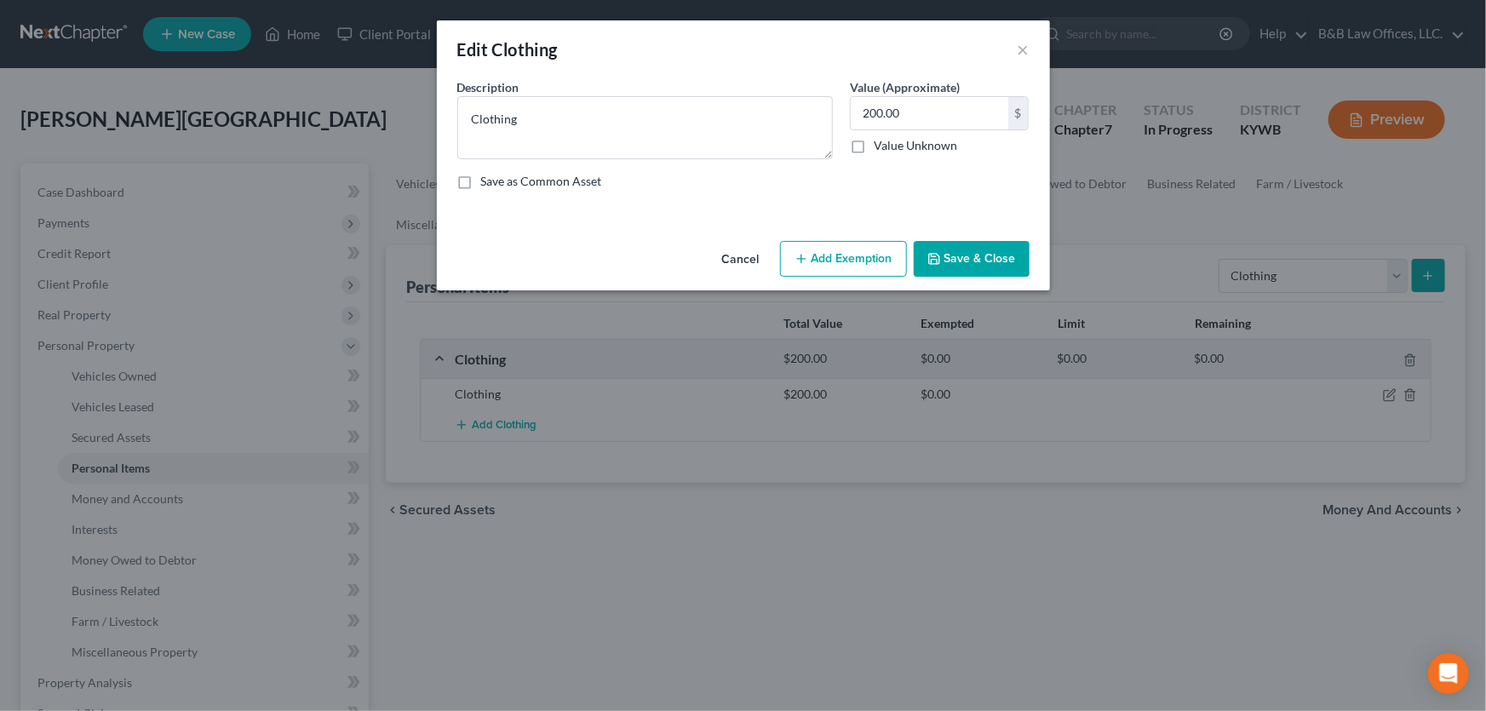
click at [847, 255] on button "Add Exemption" at bounding box center [843, 259] width 127 height 36
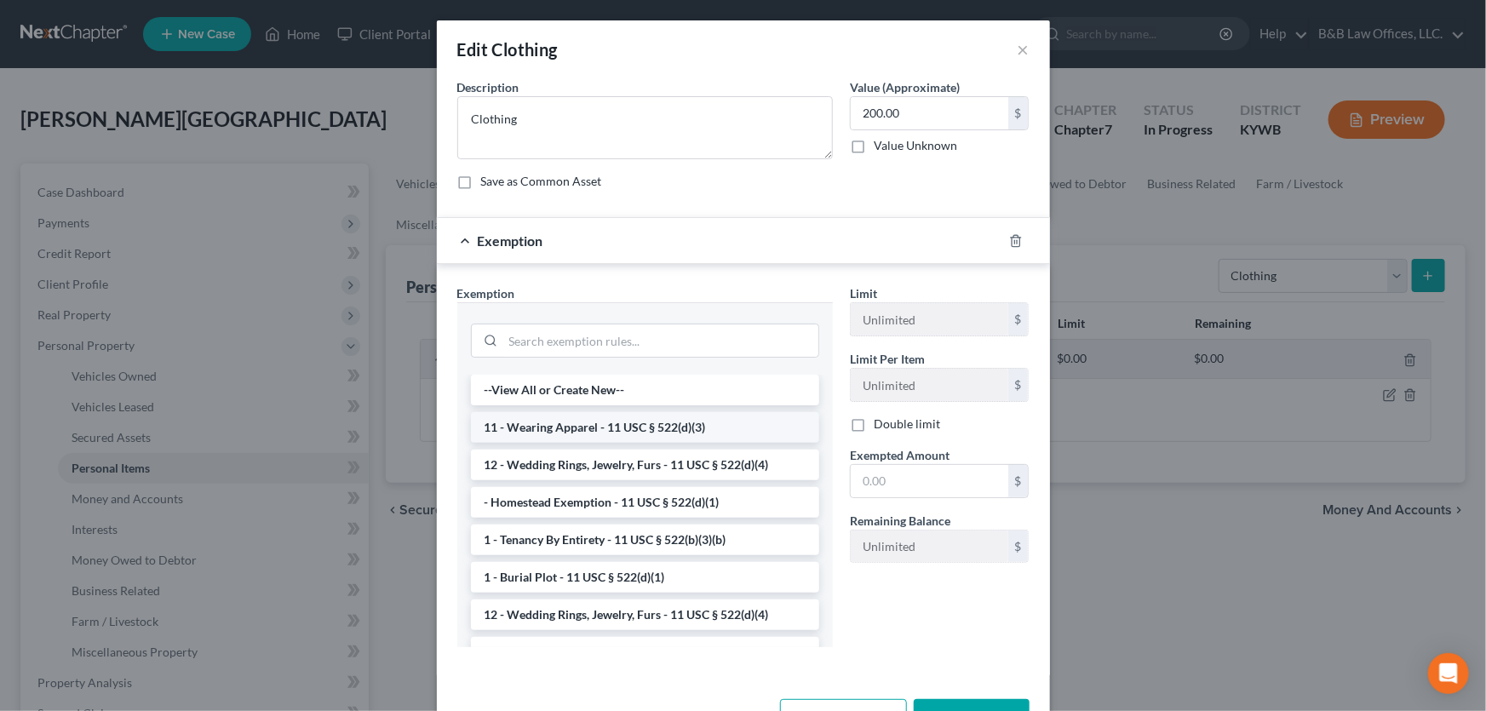
click at [541, 425] on li "11 - Wearing Apparel - 11 USC § 522(d)(3)" at bounding box center [645, 427] width 348 height 31
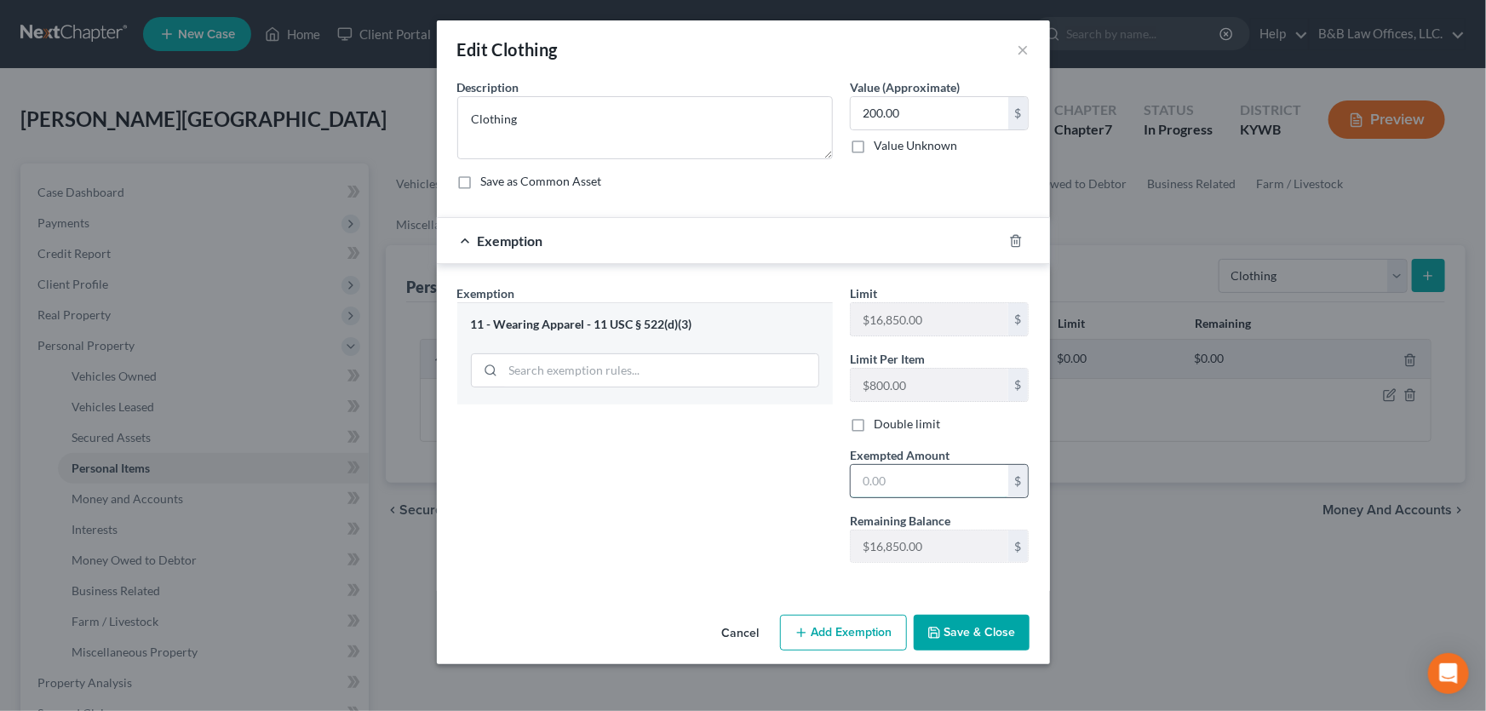
click at [887, 481] on input "text" at bounding box center [930, 481] width 158 height 32
type input "200"
click at [965, 630] on button "Save & Close" at bounding box center [972, 633] width 116 height 36
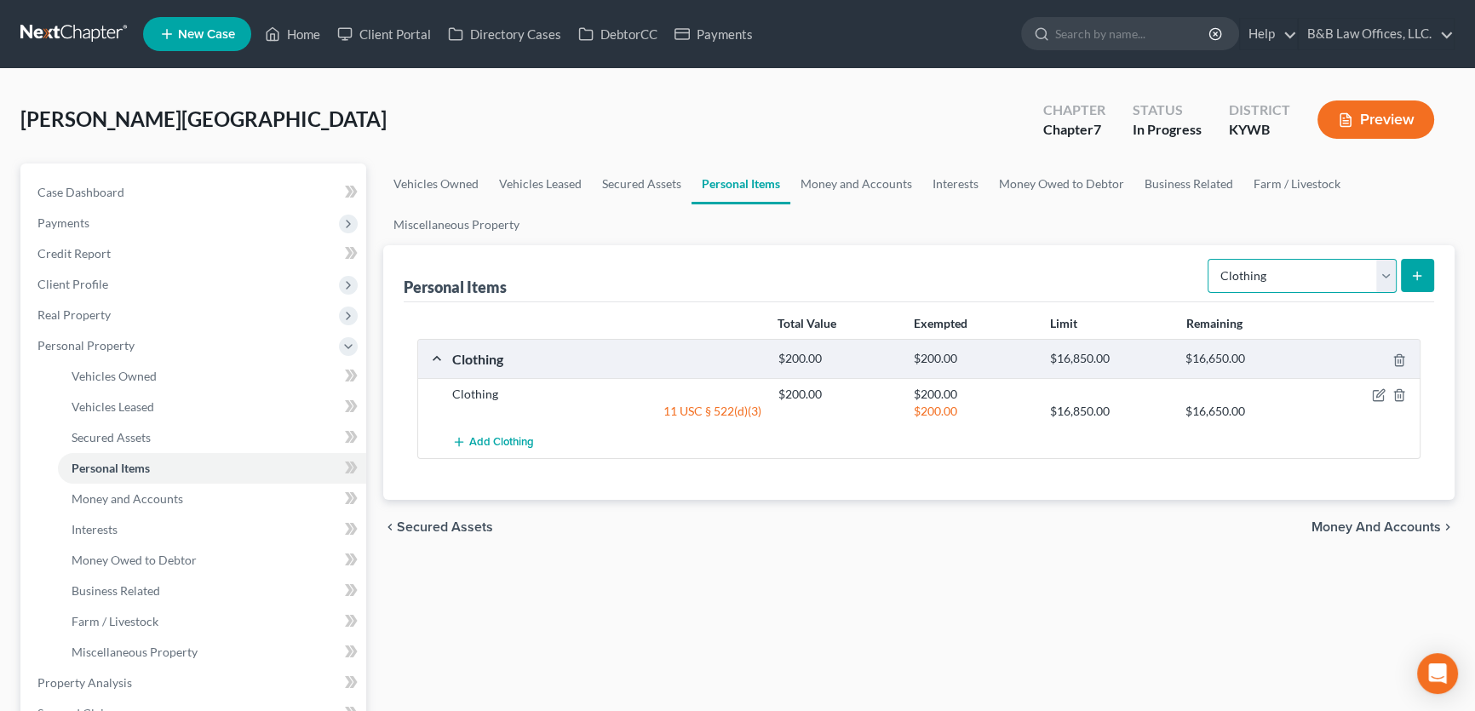
click at [1379, 277] on select "Select Item Type Clothing Collectibles Of Value Electronics Firearms Household …" at bounding box center [1301, 276] width 189 height 34
select select "collectibles_of_value"
click at [1209, 259] on select "Select Item Type Clothing Collectibles Of Value Electronics Firearms Household …" at bounding box center [1301, 276] width 189 height 34
click at [1418, 278] on icon "submit" at bounding box center [1417, 276] width 14 height 14
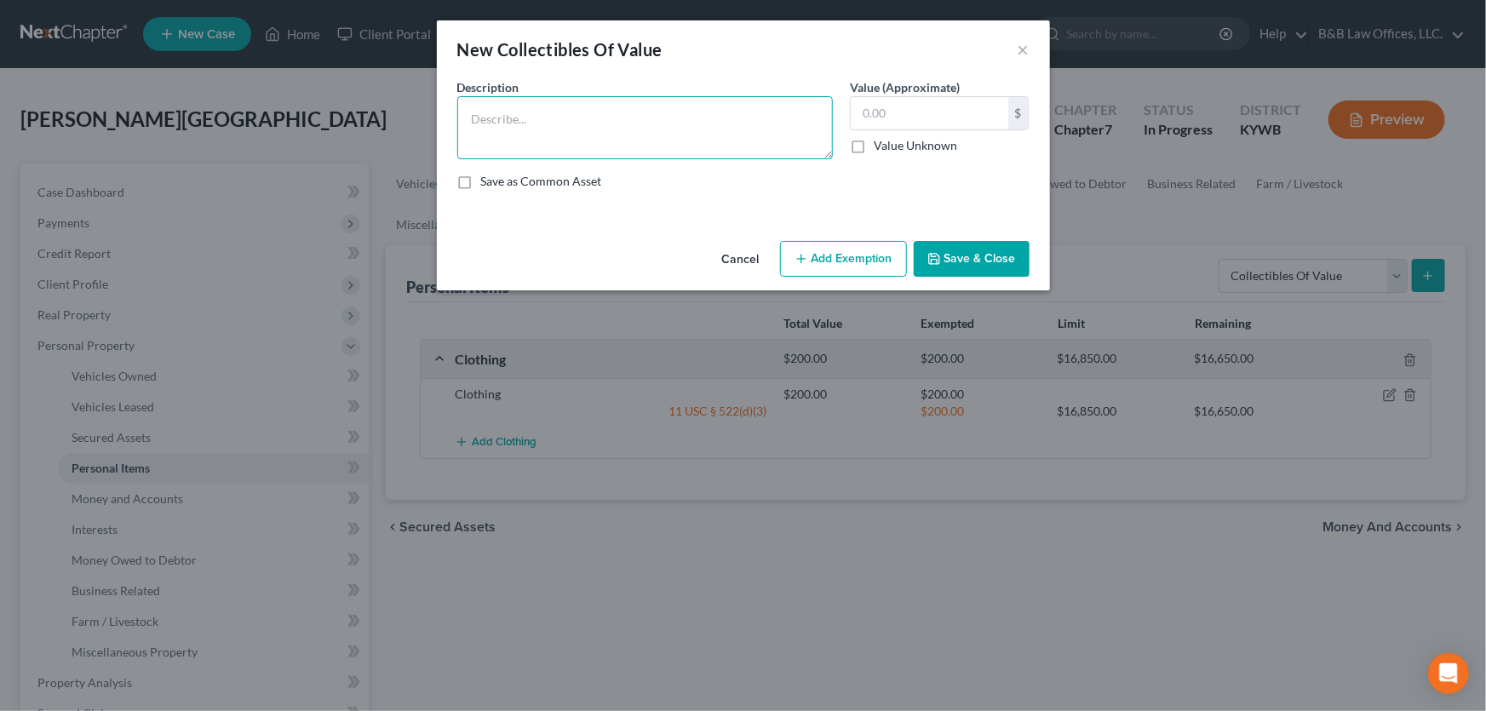
click at [534, 137] on textarea at bounding box center [644, 127] width 375 height 63
type textarea "Magic the gathering collection cards"
type input "500"
click at [825, 254] on button "Add Exemption" at bounding box center [843, 259] width 127 height 36
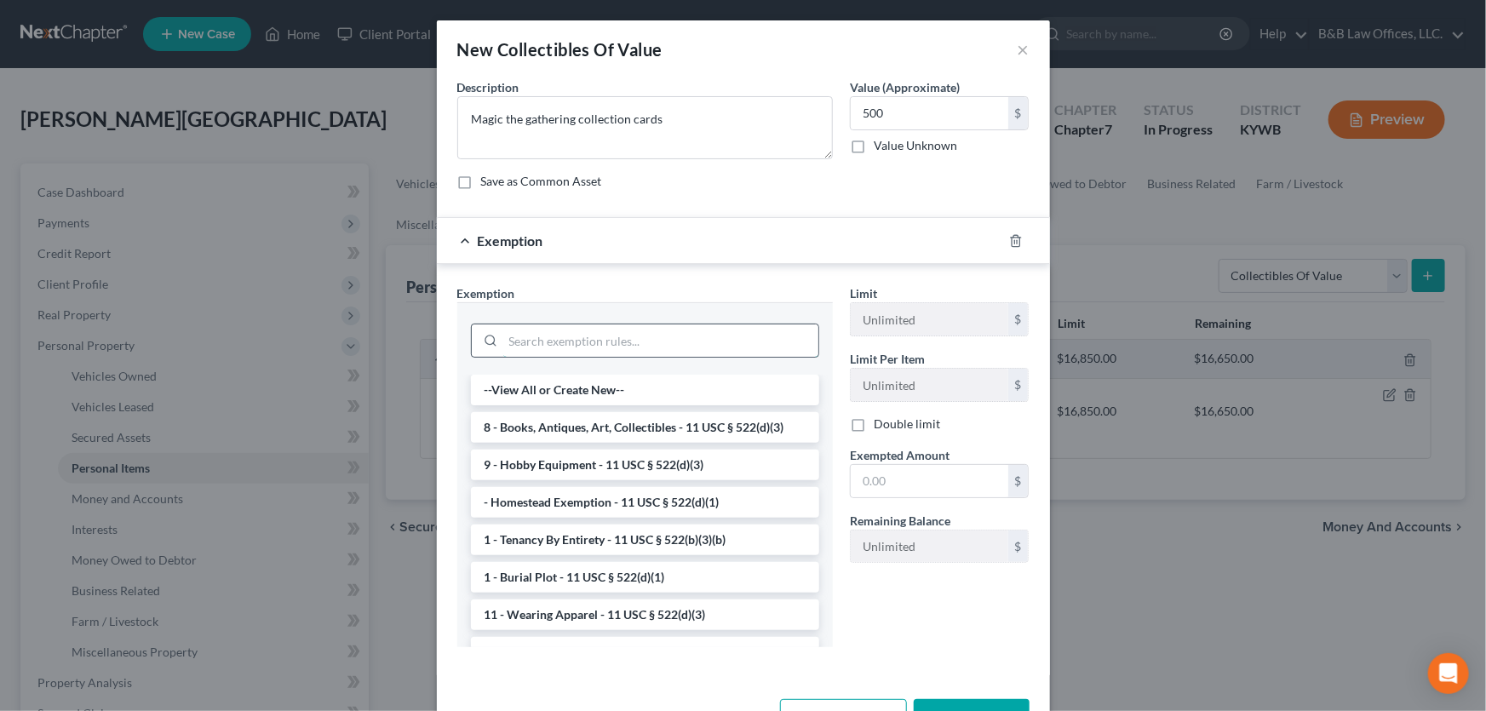
click at [553, 332] on input "search" at bounding box center [660, 340] width 315 height 32
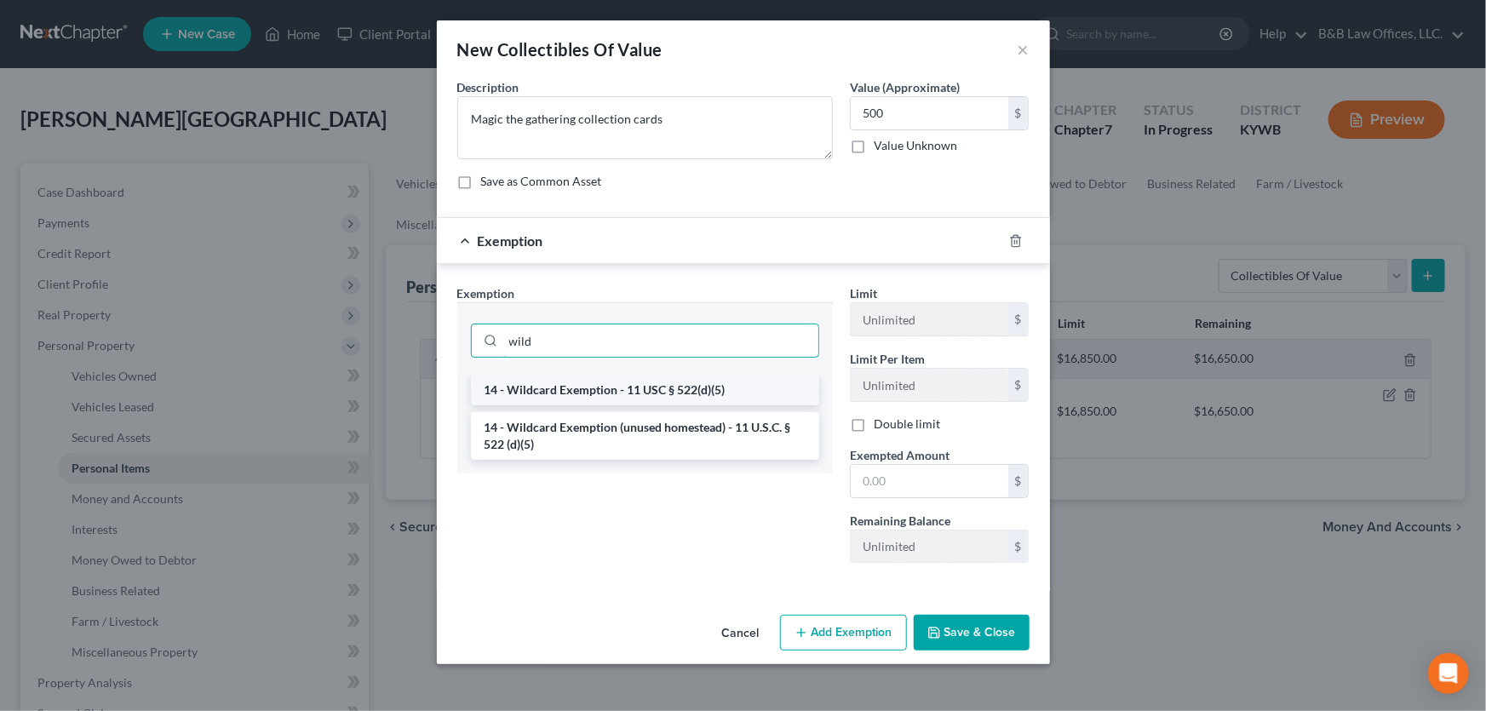
type input "wild"
click at [576, 393] on li "14 - Wildcard Exemption - 11 USC § 522(d)(5)" at bounding box center [645, 390] width 348 height 31
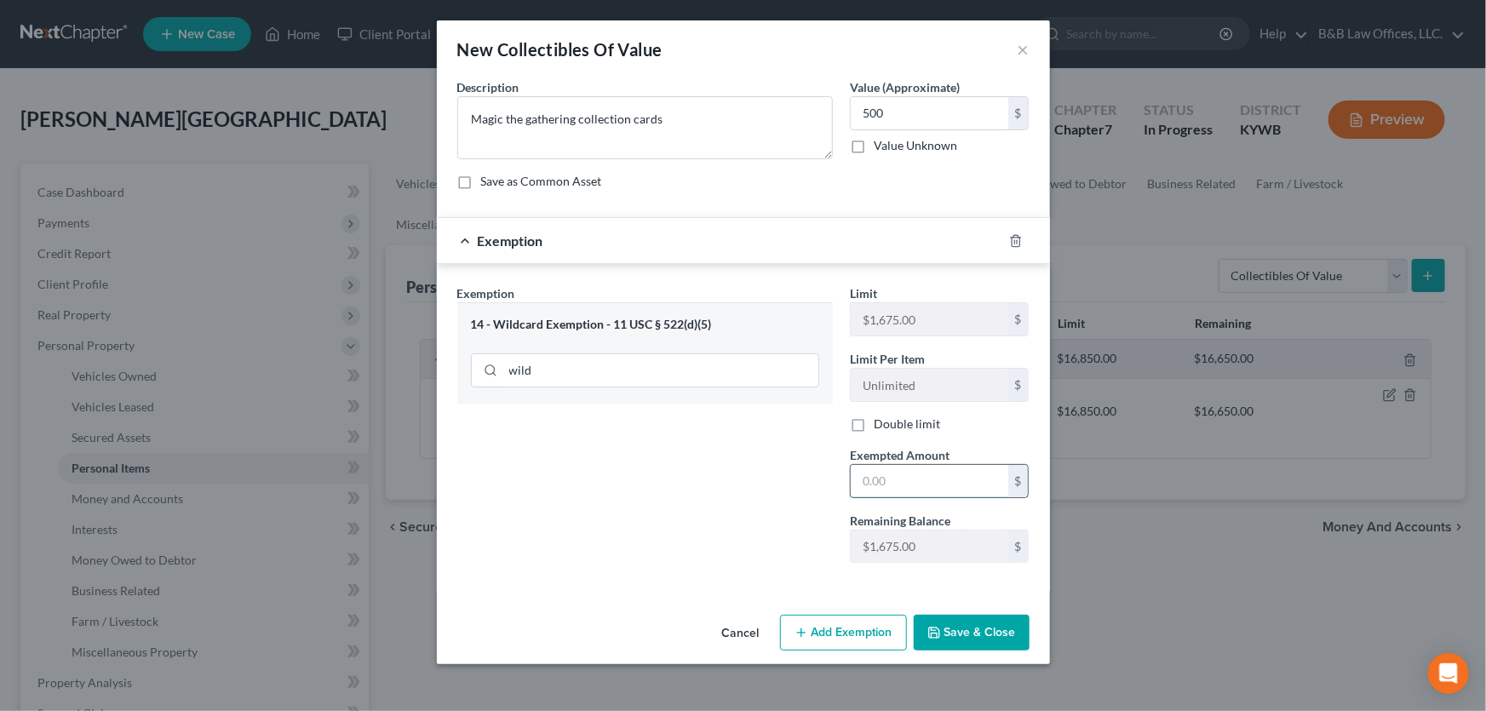
click at [910, 490] on input "text" at bounding box center [930, 481] width 158 height 32
type input "500"
click at [966, 630] on button "Save & Close" at bounding box center [972, 633] width 116 height 36
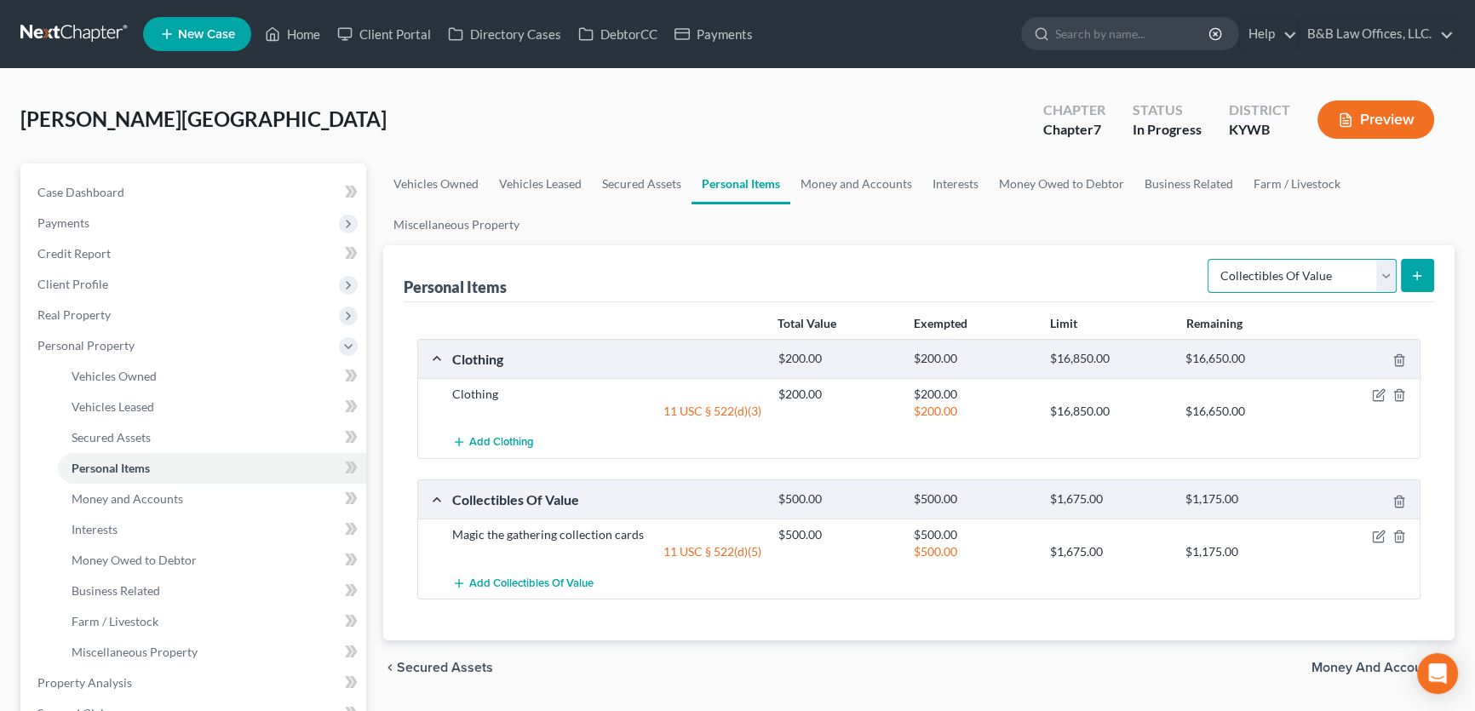
click at [1387, 279] on select "Select Item Type Clothing Collectibles Of Value Electronics Firearms Household …" at bounding box center [1301, 276] width 189 height 34
select select "electronics"
click at [1209, 259] on select "Select Item Type Clothing Collectibles Of Value Electronics Firearms Household …" at bounding box center [1301, 276] width 189 height 34
click at [1415, 279] on icon "submit" at bounding box center [1417, 276] width 14 height 14
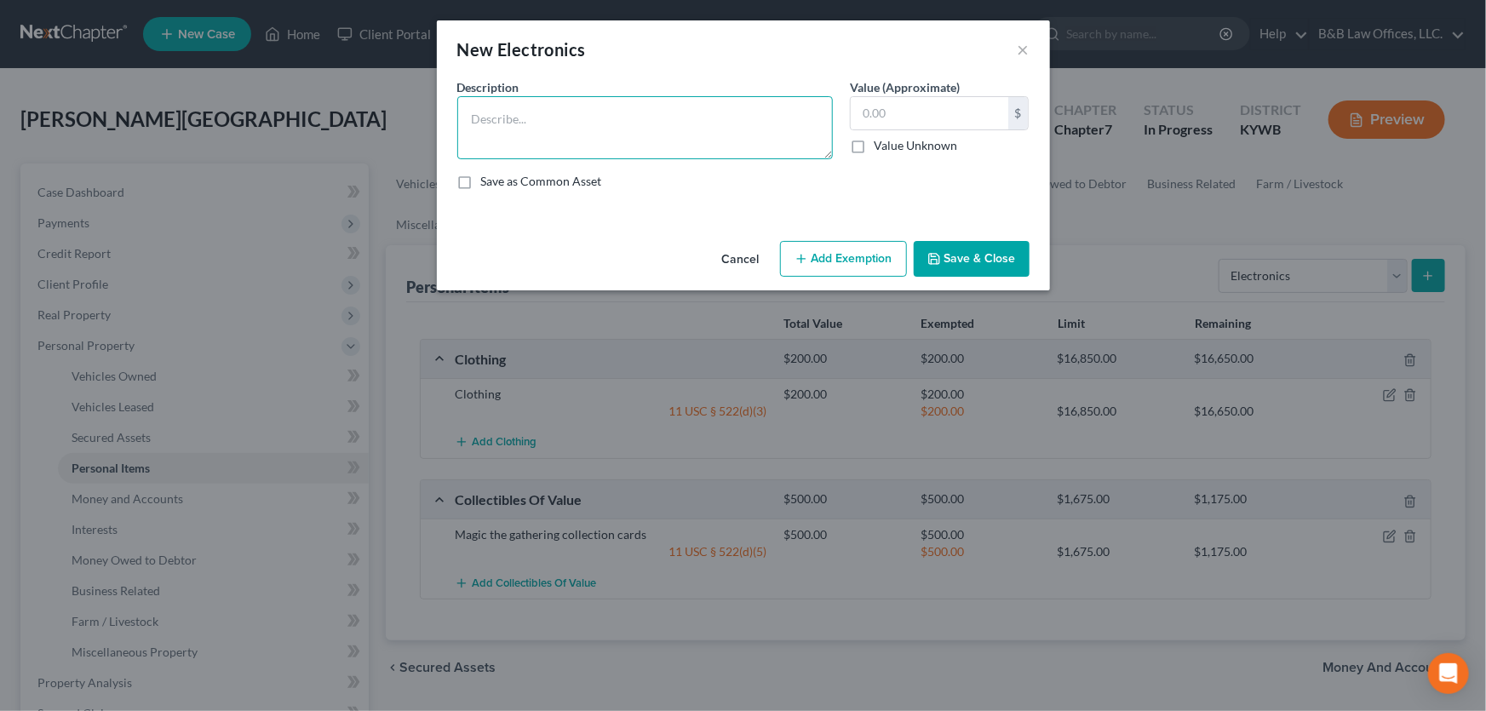
click at [571, 135] on textarea at bounding box center [644, 127] width 375 height 63
type textarea "Tv, x-box, switch"
type input "300"
click at [857, 268] on button "Add Exemption" at bounding box center [843, 259] width 127 height 36
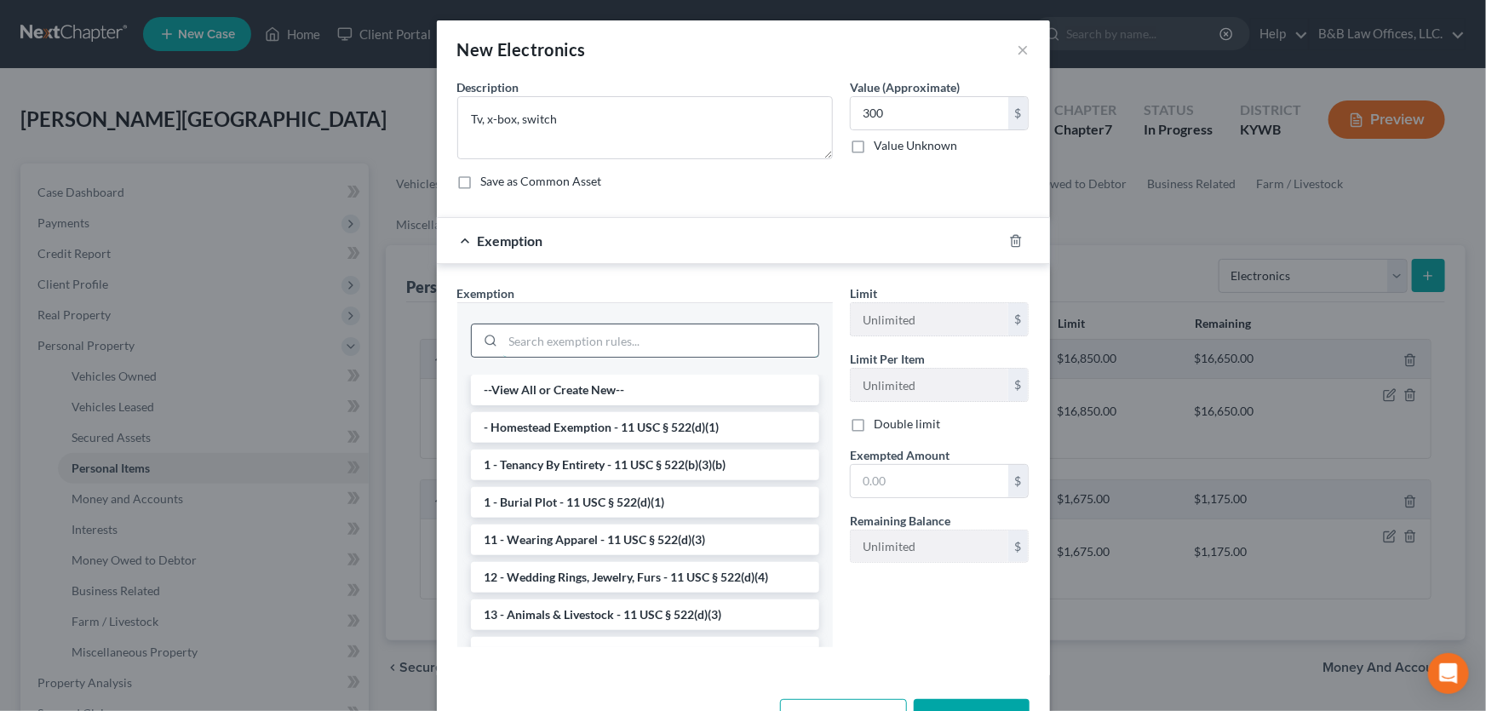
click at [628, 338] on input "search" at bounding box center [660, 340] width 315 height 32
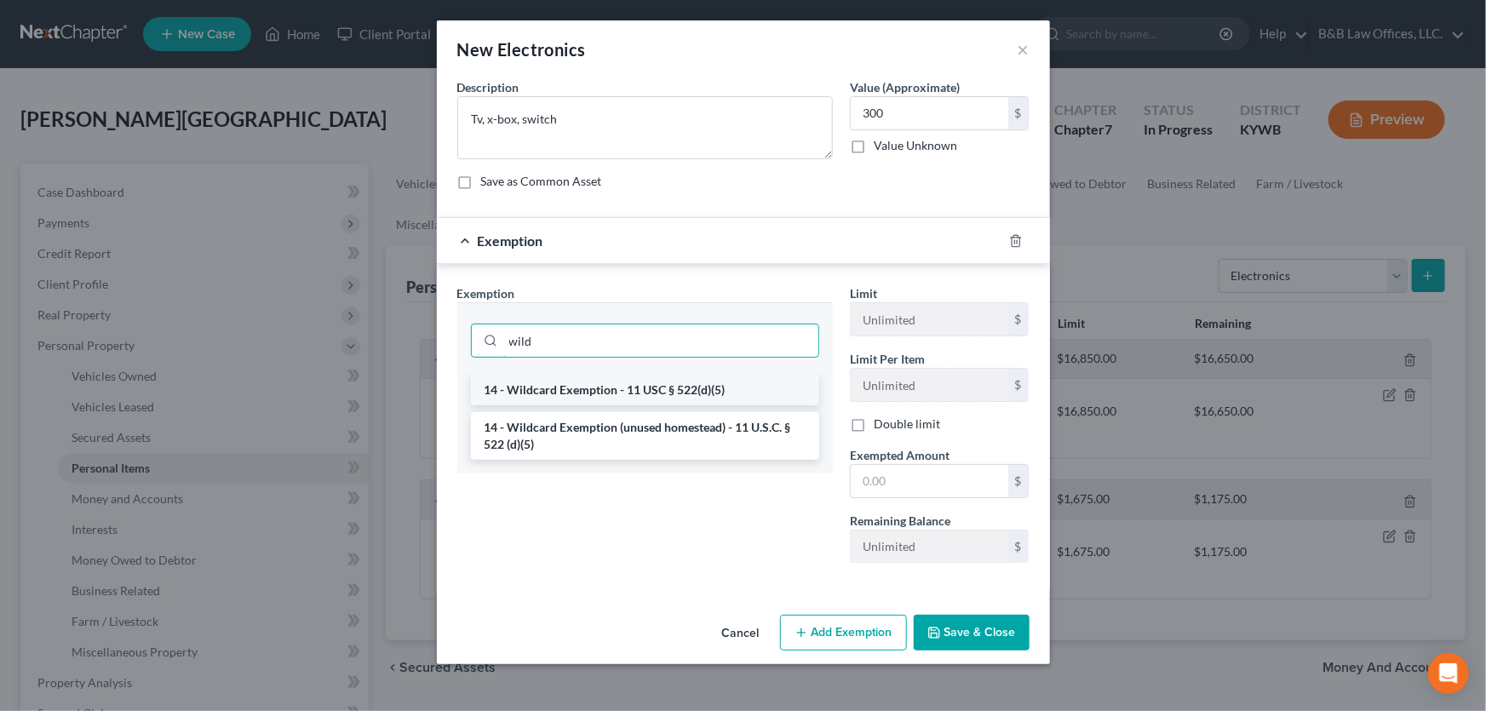
type input "wild"
click at [628, 398] on li "14 - Wildcard Exemption - 11 USC § 522(d)(5)" at bounding box center [645, 390] width 348 height 31
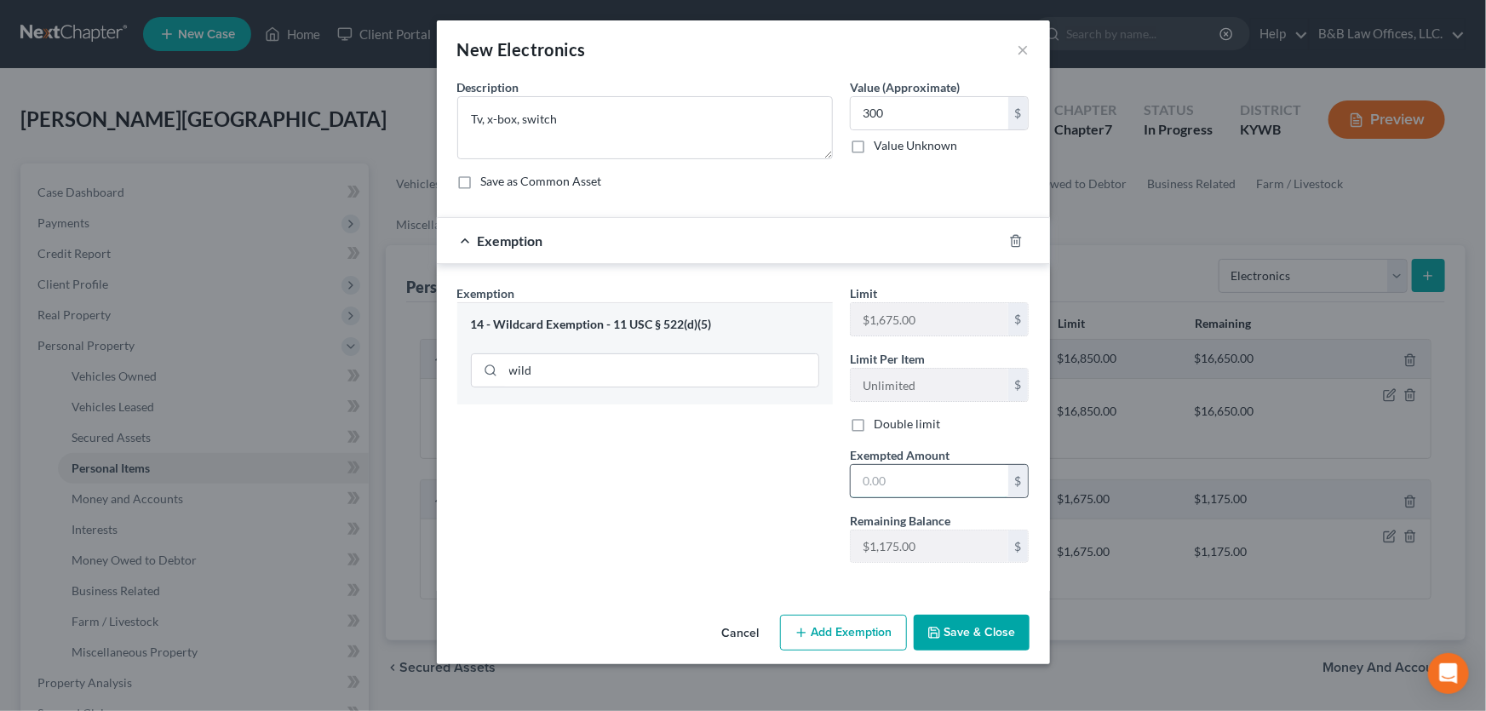
click at [876, 485] on input "text" at bounding box center [930, 481] width 158 height 32
type input "300"
click at [962, 630] on button "Save & Close" at bounding box center [972, 633] width 116 height 36
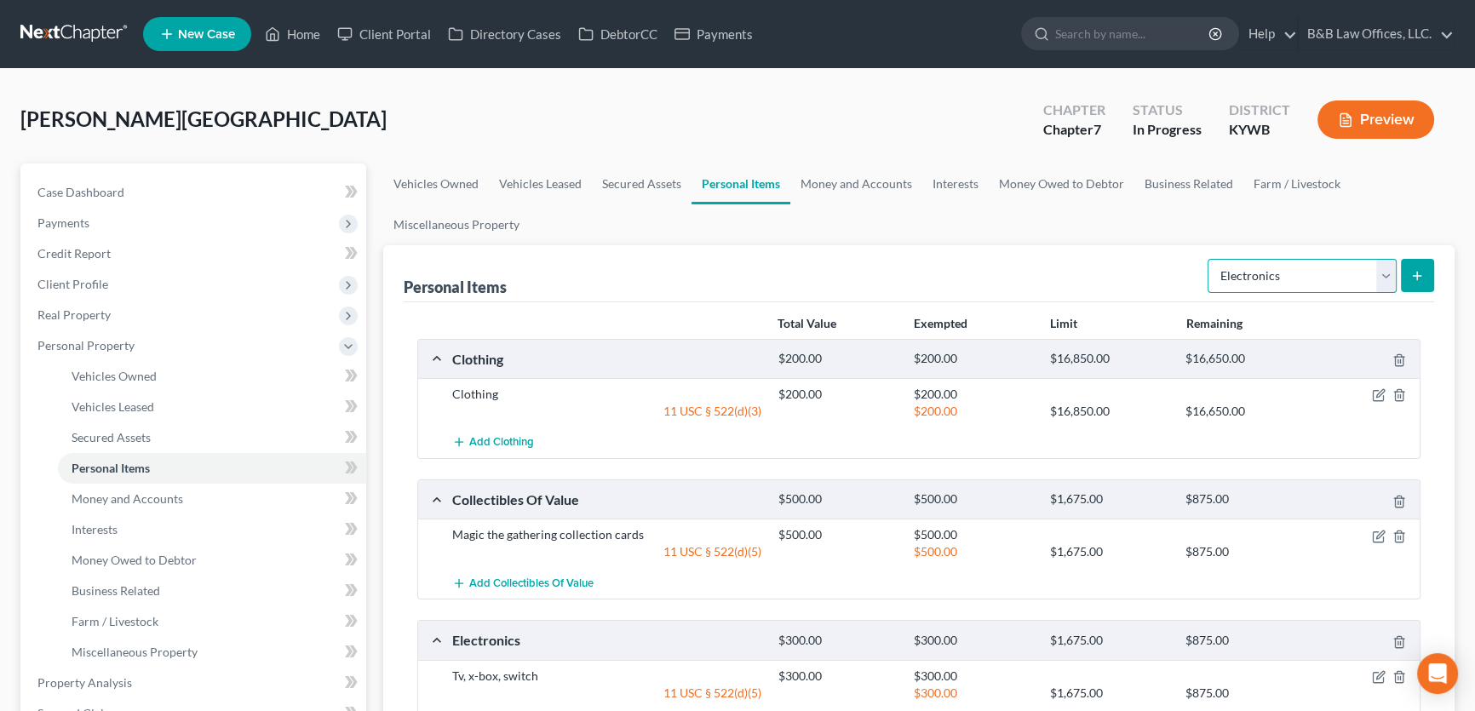
click at [1387, 271] on select "Select Item Type Clothing Collectibles Of Value Electronics Firearms Household …" at bounding box center [1301, 276] width 189 height 34
select select "firearms"
click at [1209, 259] on select "Select Item Type Clothing Collectibles Of Value Electronics Firearms Household …" at bounding box center [1301, 276] width 189 height 34
click at [1384, 275] on select "Select Item Type Clothing Collectibles Of Value Electronics Firearms Household …" at bounding box center [1301, 276] width 189 height 34
click at [1209, 259] on select "Select Item Type Clothing Collectibles Of Value Electronics Firearms Household …" at bounding box center [1301, 276] width 189 height 34
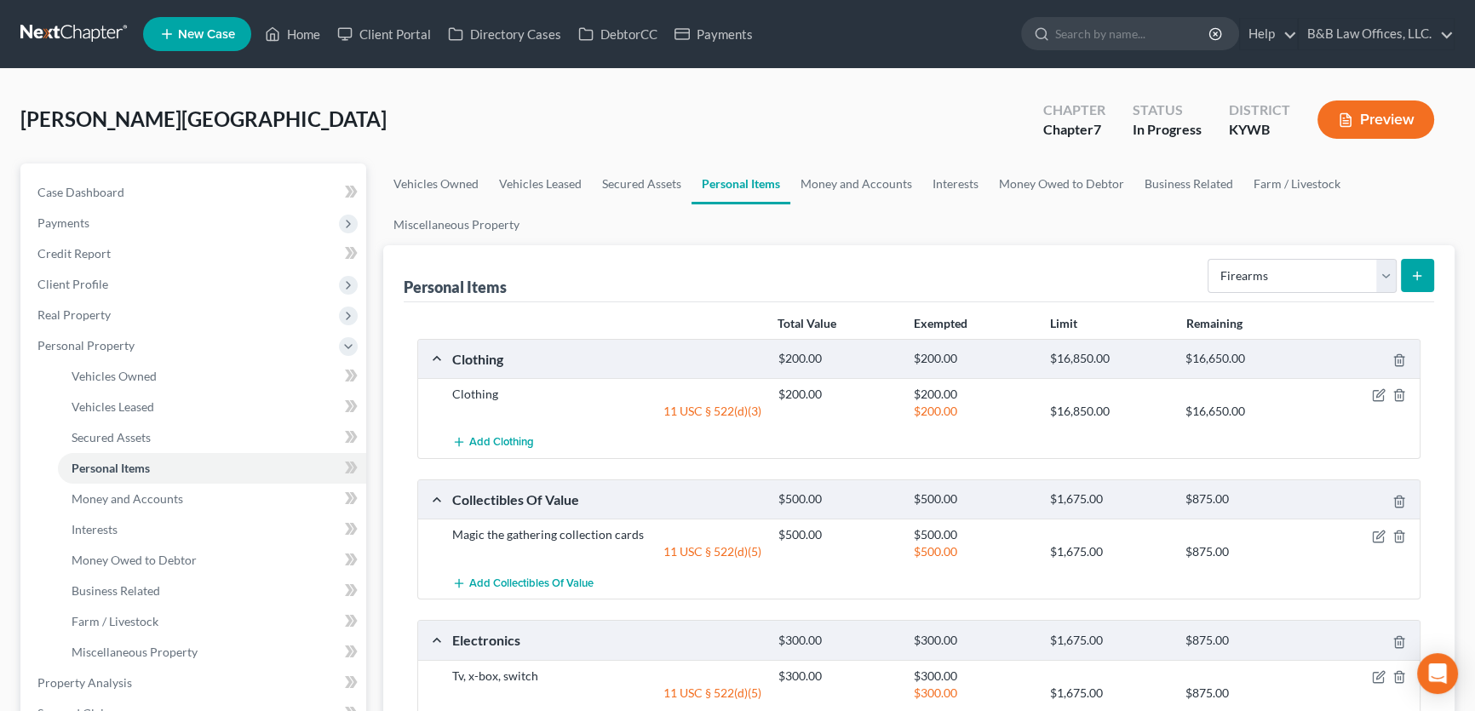
click at [1408, 280] on button "submit" at bounding box center [1417, 275] width 33 height 33
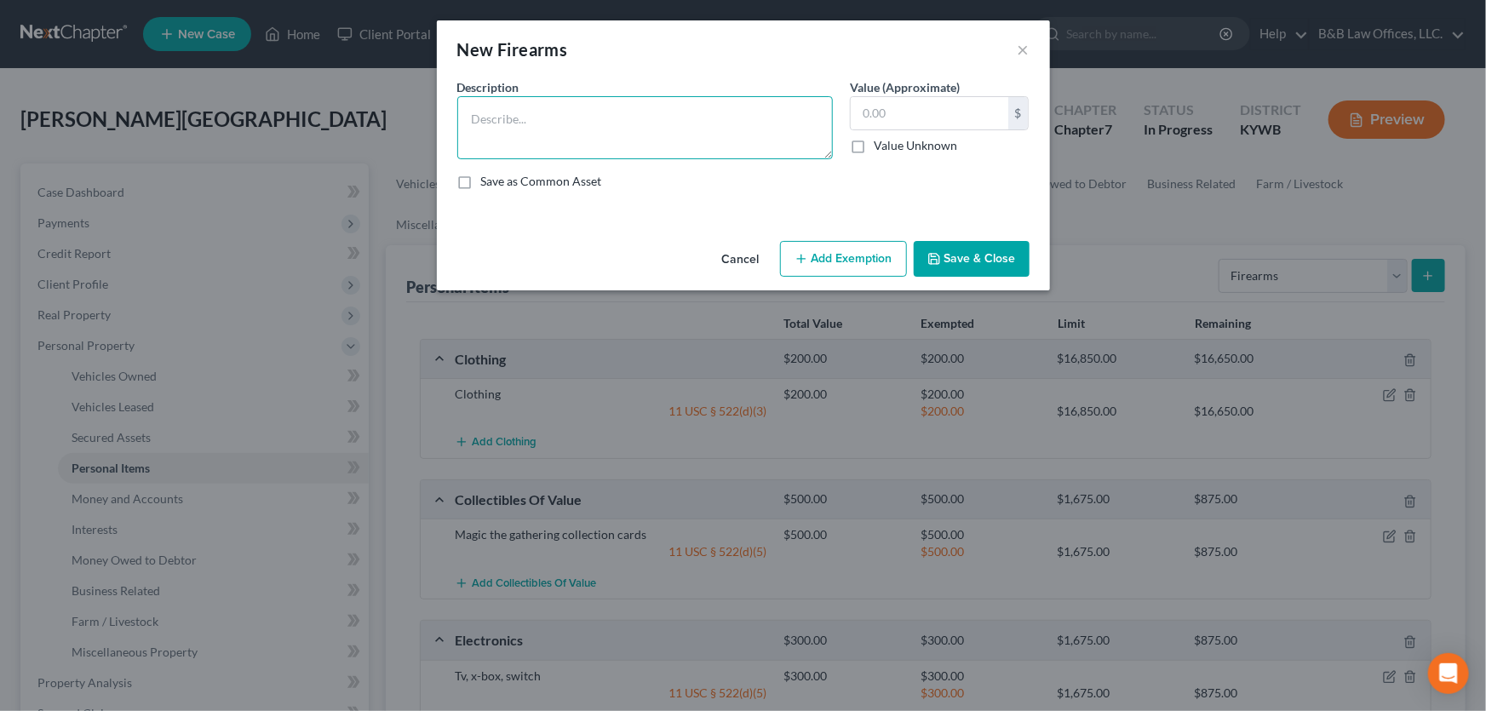
click at [518, 139] on textarea at bounding box center [644, 127] width 375 height 63
type textarea "Taurus 9mm handgun"
type input "150"
click at [801, 259] on line "button" at bounding box center [801, 259] width 8 height 0
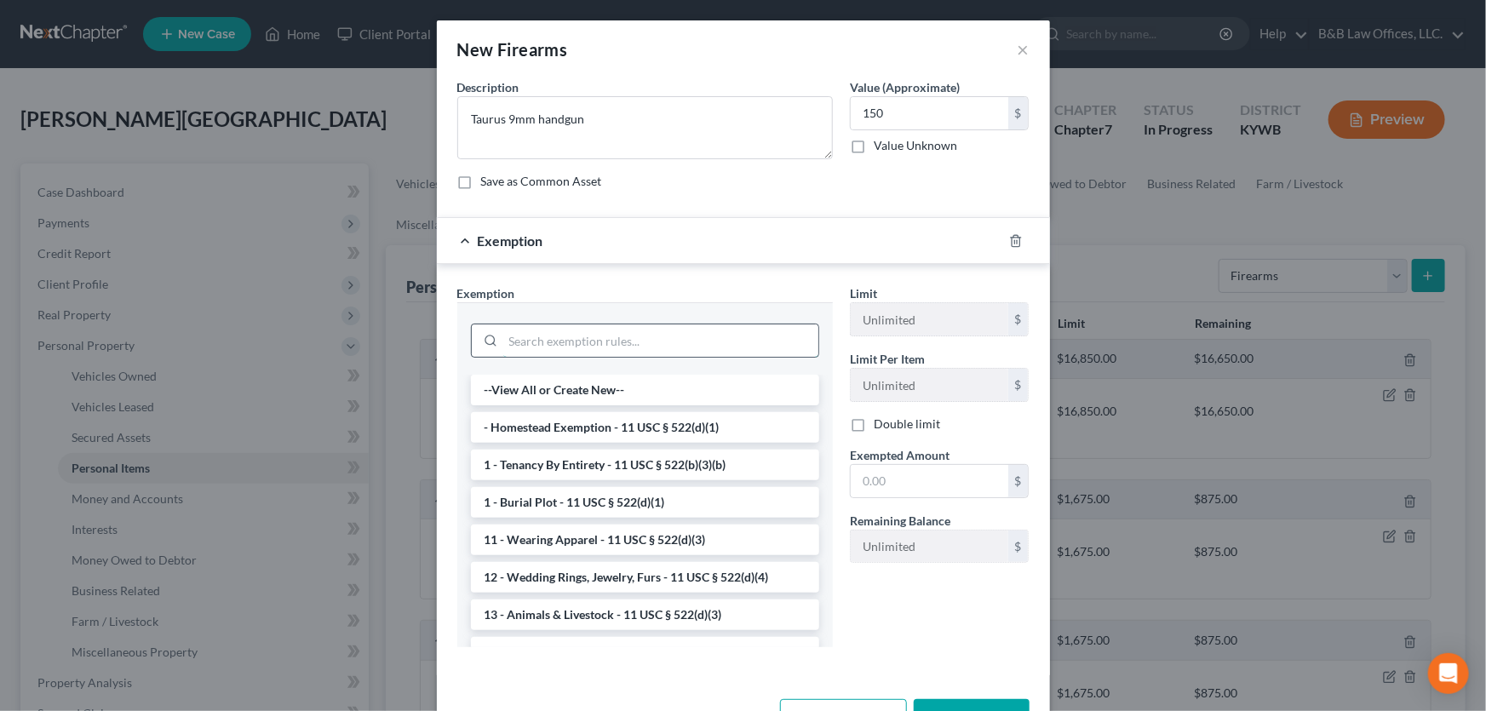
click at [619, 333] on input "search" at bounding box center [660, 340] width 315 height 32
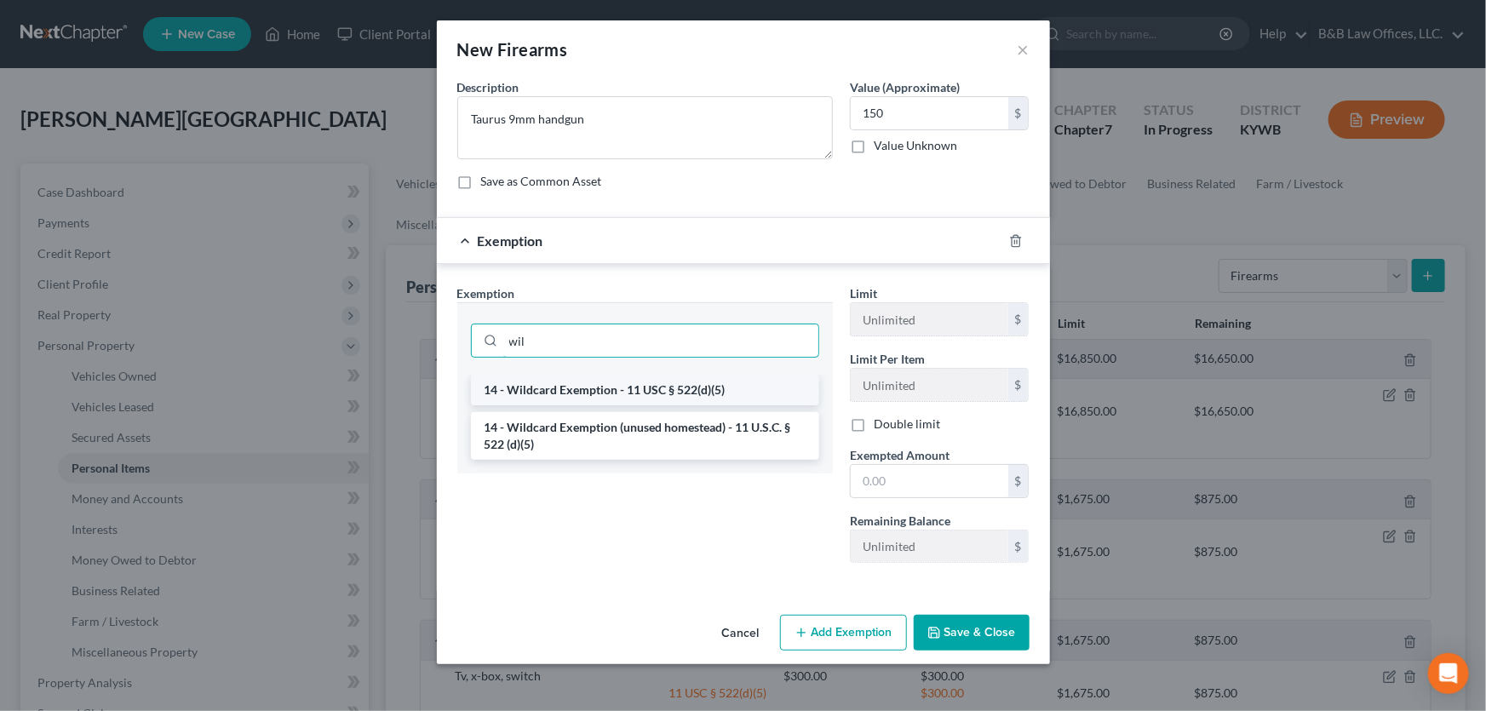
type input "wil"
click at [592, 388] on li "14 - Wildcard Exemption - 11 USC § 522(d)(5)" at bounding box center [645, 390] width 348 height 31
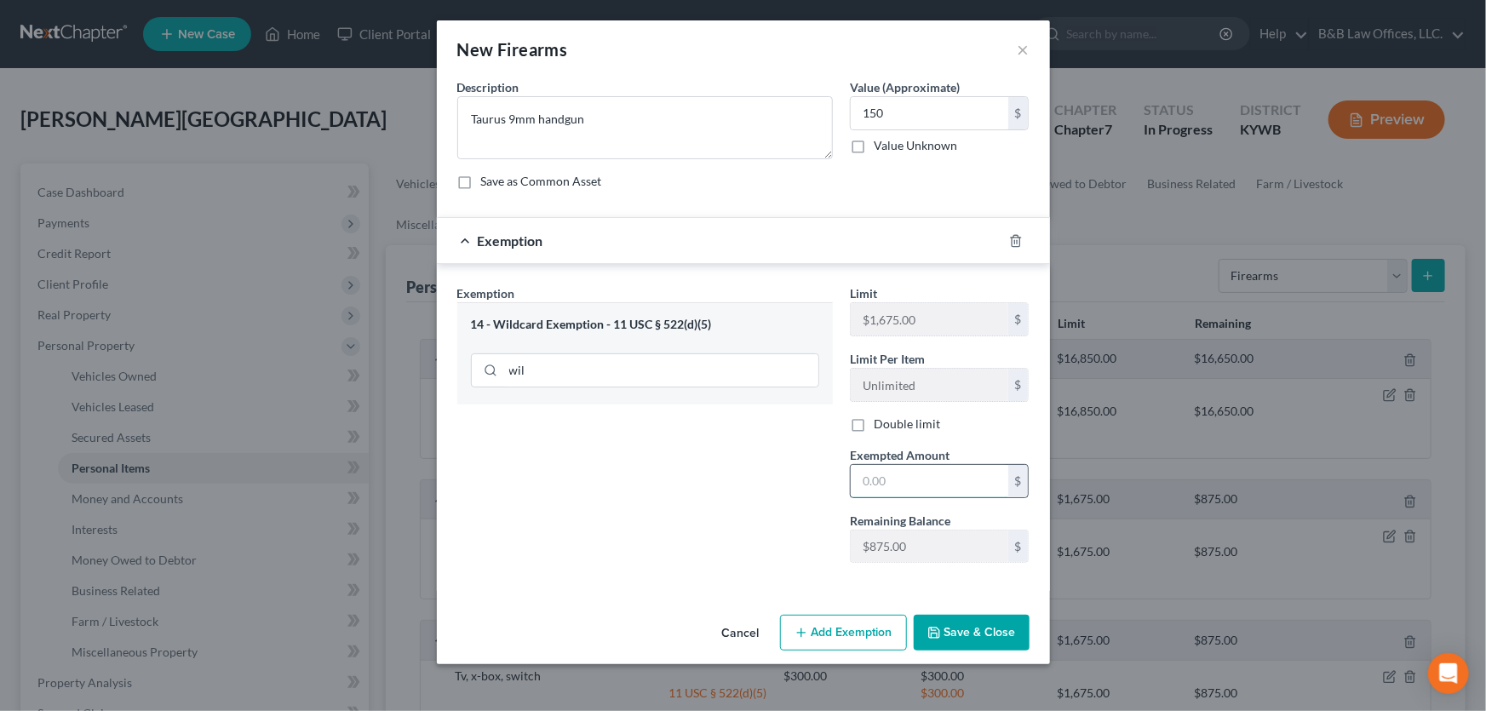
click at [885, 483] on input "text" at bounding box center [930, 481] width 158 height 32
type input "150"
click at [970, 645] on button "Save & Close" at bounding box center [972, 633] width 116 height 36
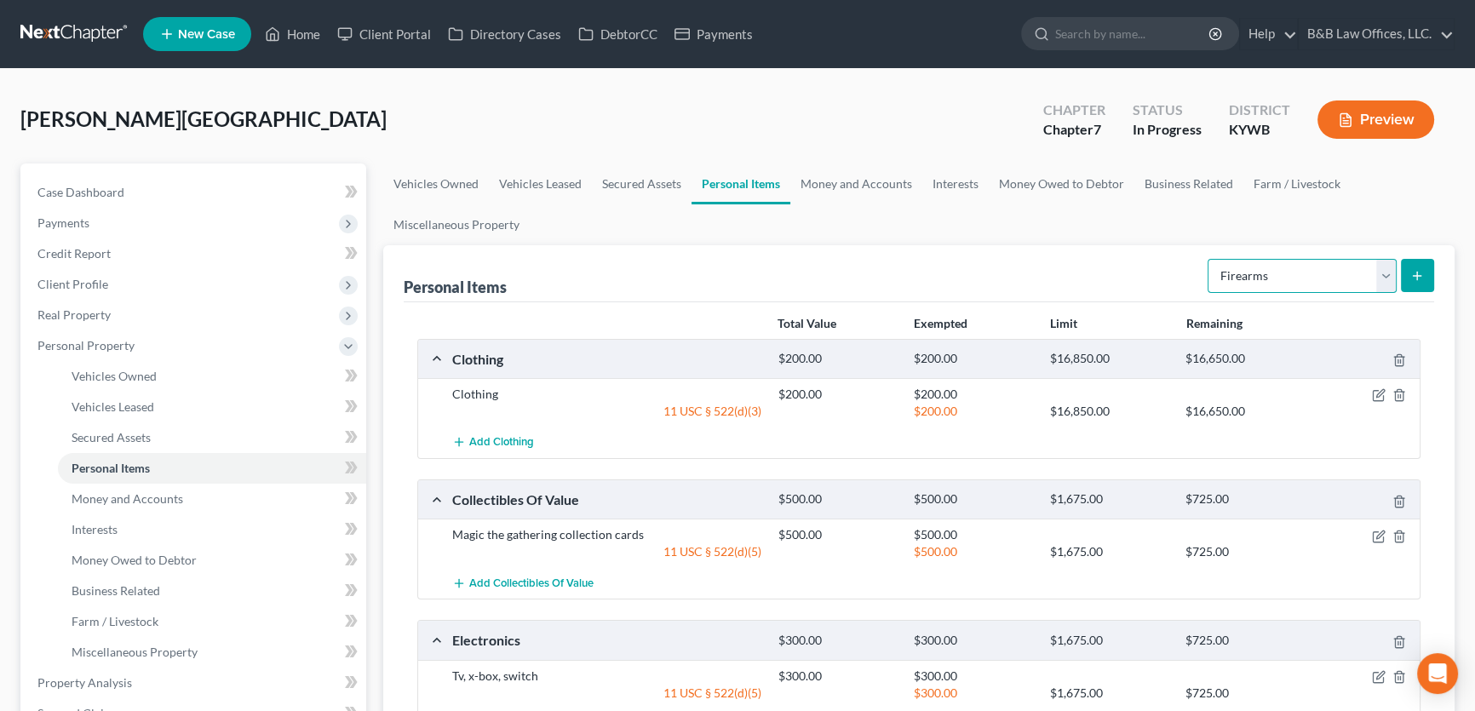
click at [1378, 278] on select "Select Item Type Clothing Collectibles Of Value Electronics Firearms Household …" at bounding box center [1301, 276] width 189 height 34
select select "household_goods"
click at [1209, 259] on select "Select Item Type Clothing Collectibles Of Value Electronics Firearms Household …" at bounding box center [1301, 276] width 189 height 34
click at [1424, 271] on button "submit" at bounding box center [1417, 275] width 33 height 33
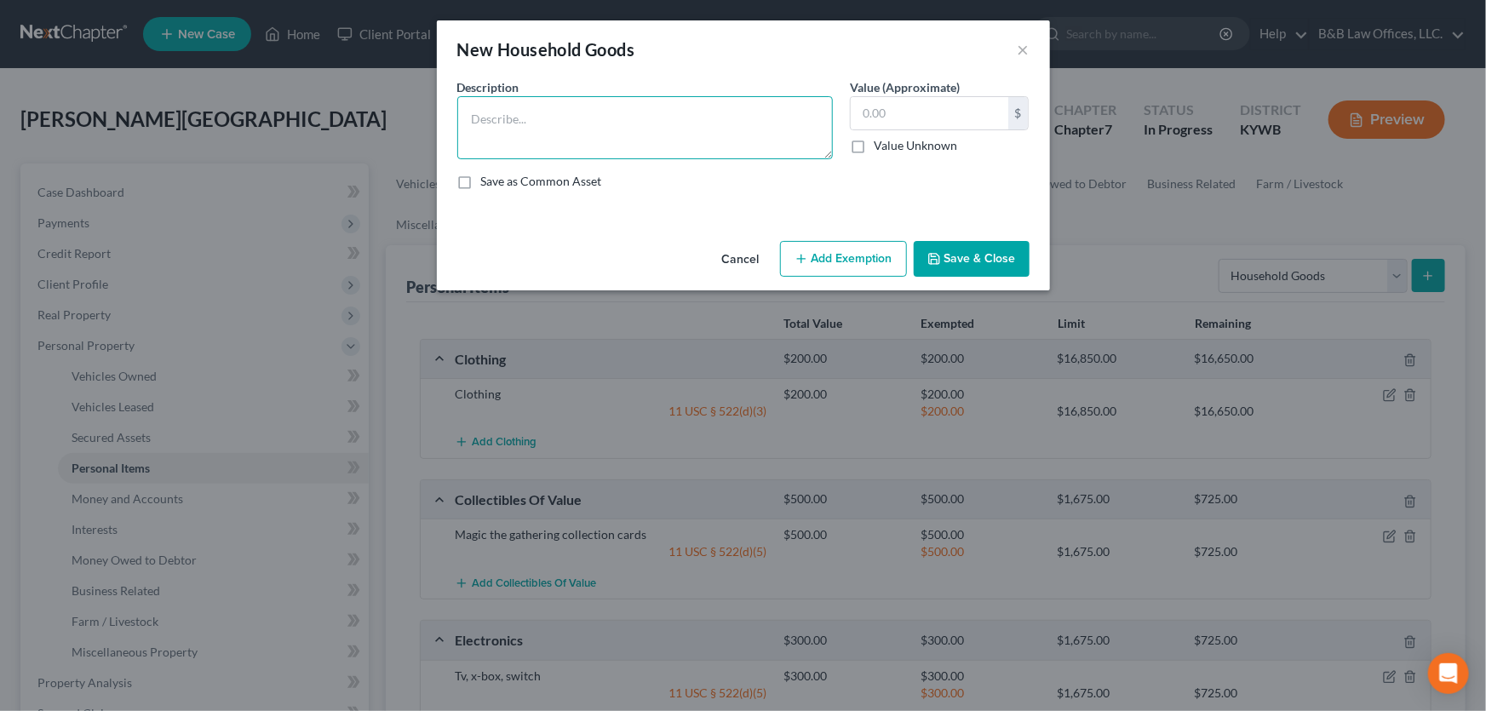
click at [512, 127] on textarea at bounding box center [644, 127] width 375 height 63
type textarea "Washer & dryer"
click at [888, 120] on input "text" at bounding box center [930, 113] width 158 height 32
type input "150"
click at [857, 257] on button "Add Exemption" at bounding box center [843, 259] width 127 height 36
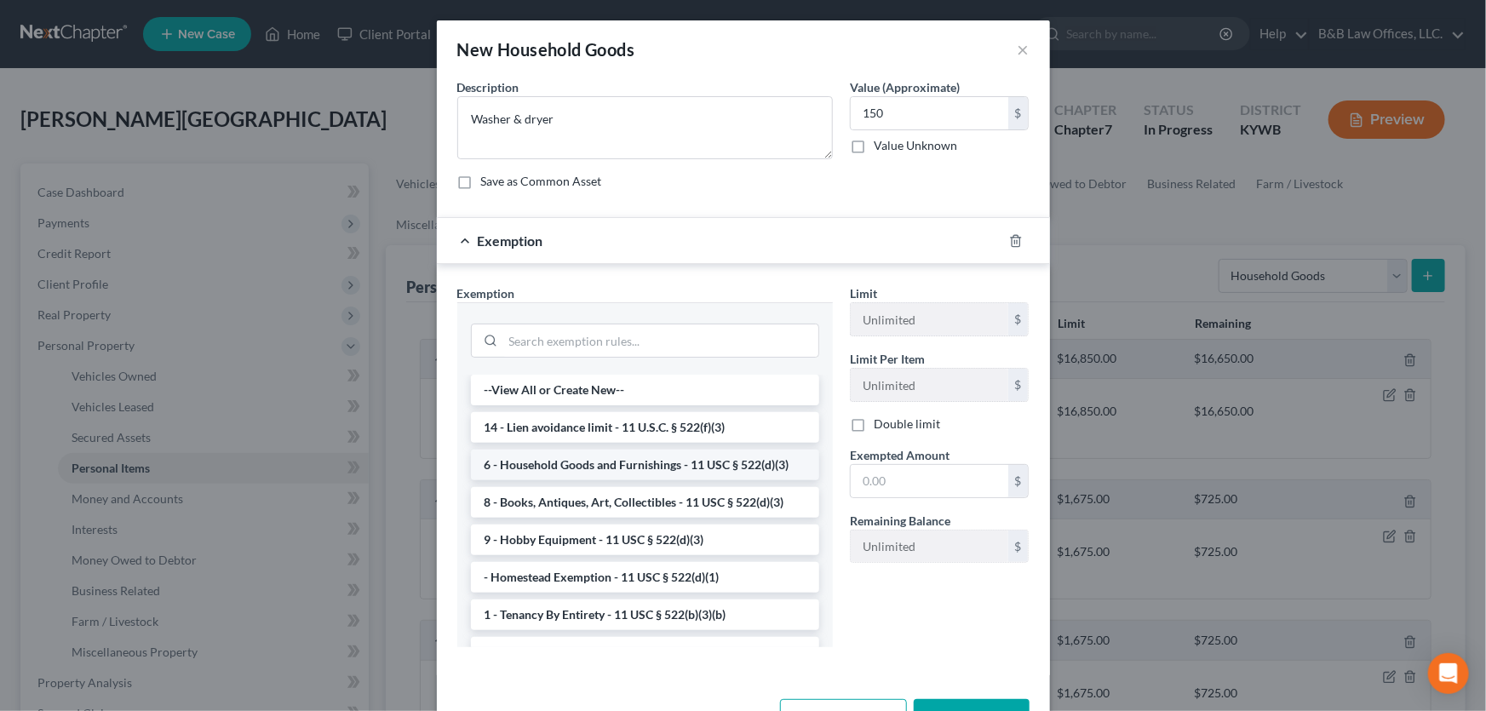
click at [626, 463] on li "6 - Household Goods and Furnishings - 11 USC § 522(d)(3)" at bounding box center [645, 465] width 348 height 31
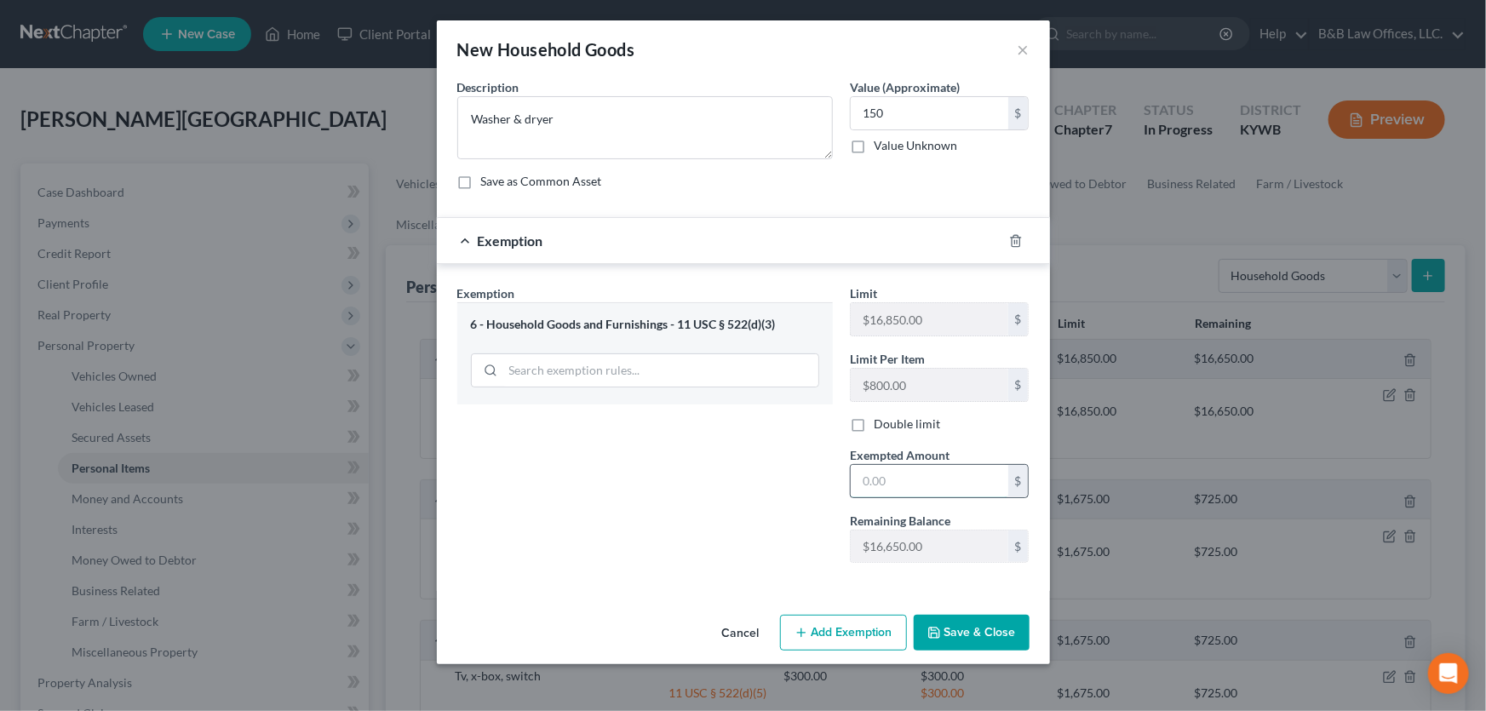
click at [898, 484] on input "text" at bounding box center [930, 481] width 158 height 32
type input "150"
click at [977, 639] on button "Save & Close" at bounding box center [972, 633] width 116 height 36
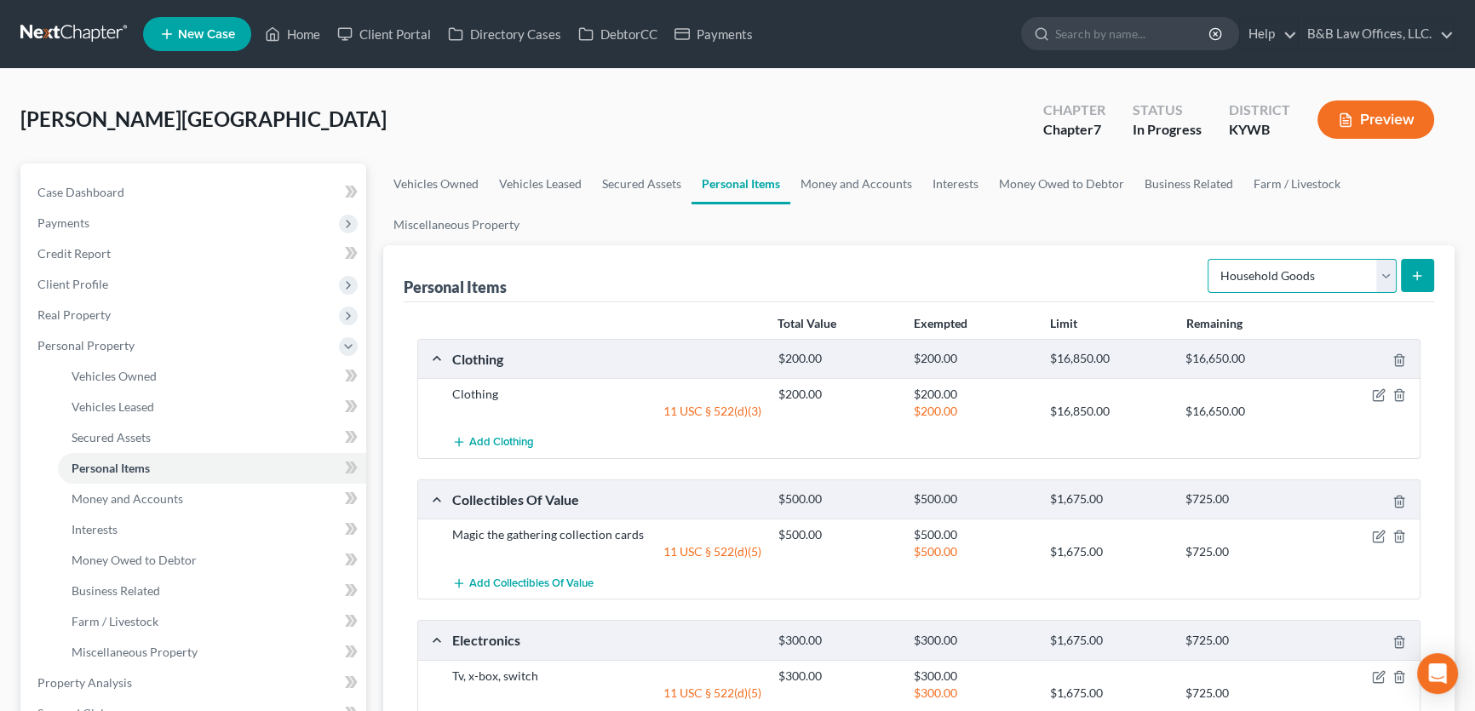
click at [1382, 272] on select "Select Item Type Clothing Collectibles Of Value Electronics Firearms Household …" at bounding box center [1301, 276] width 189 height 34
select select "jewelry"
click at [1209, 259] on select "Select Item Type Clothing Collectibles Of Value Electronics Firearms Household …" at bounding box center [1301, 276] width 189 height 34
click at [1415, 276] on icon "submit" at bounding box center [1417, 276] width 14 height 14
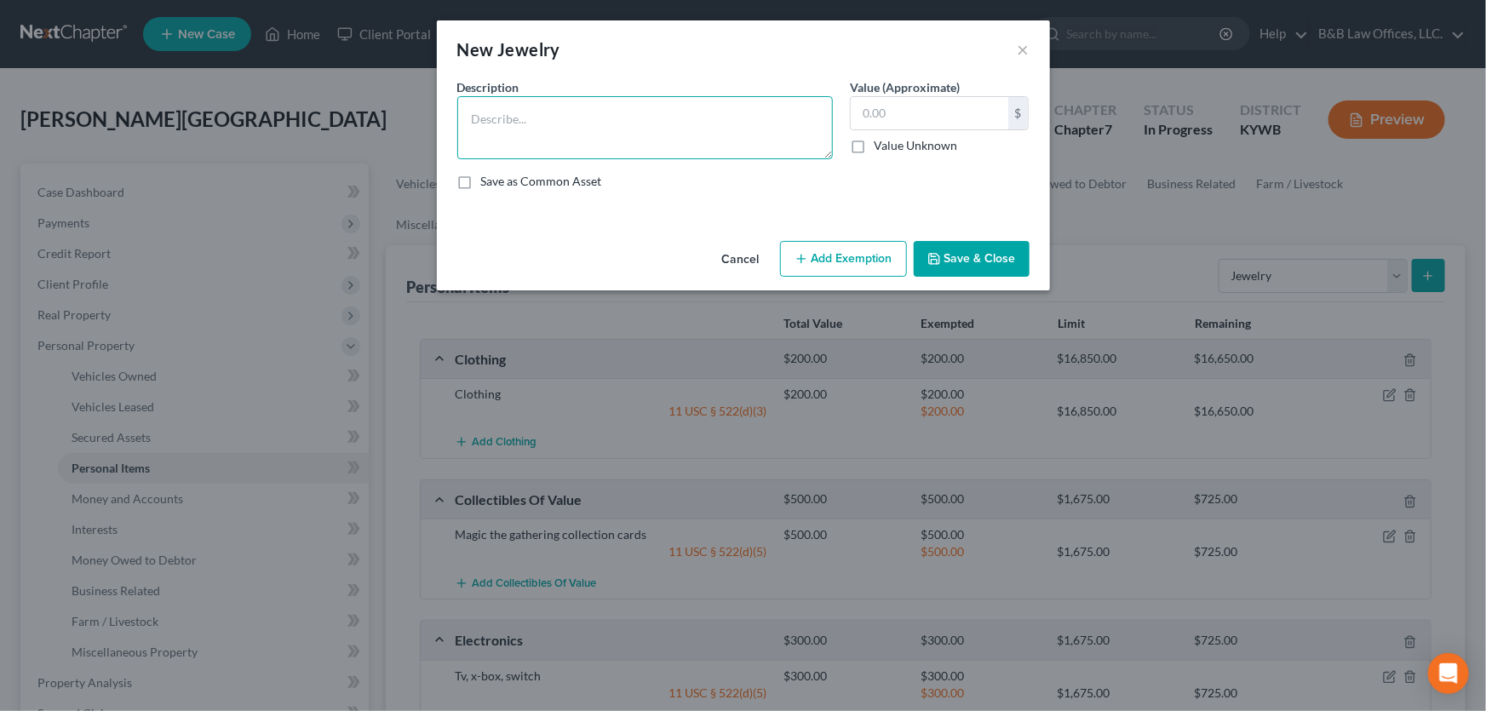
click at [600, 134] on textarea at bounding box center [644, 127] width 375 height 63
type textarea "Silver chain"
drag, startPoint x: 911, startPoint y: 119, endPoint x: 890, endPoint y: 95, distance: 32.0
click at [908, 118] on input "text" at bounding box center [930, 113] width 158 height 32
type input "80"
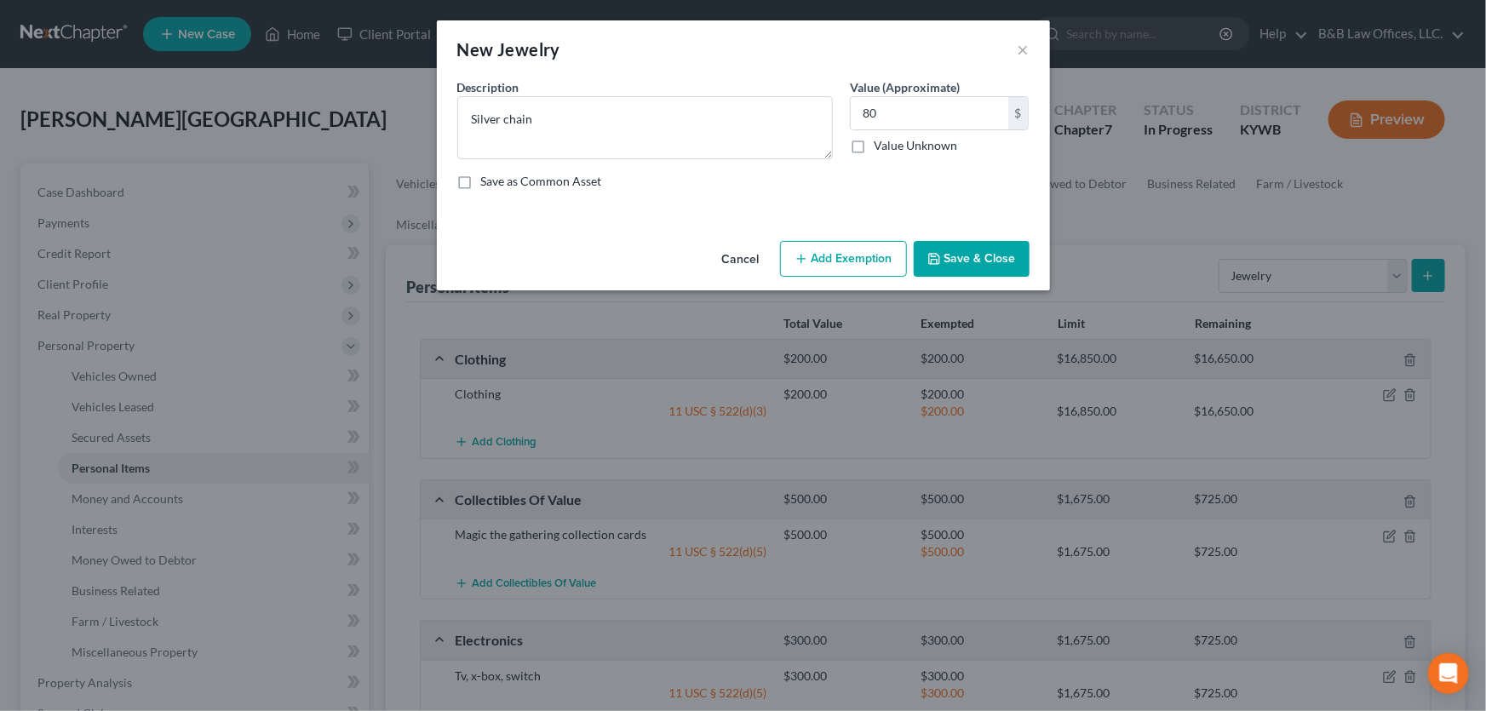
click at [826, 255] on button "Add Exemption" at bounding box center [843, 259] width 127 height 36
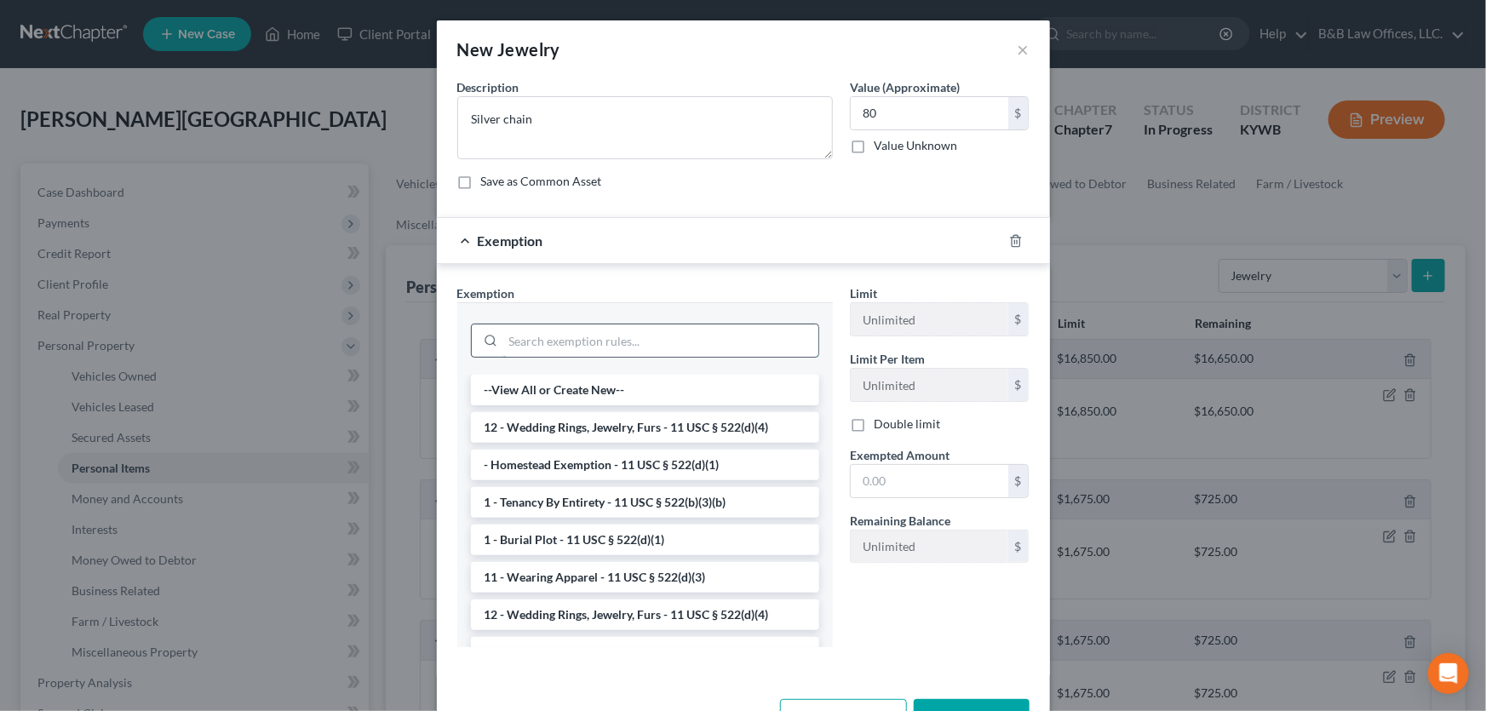
click at [587, 326] on input "search" at bounding box center [660, 340] width 315 height 32
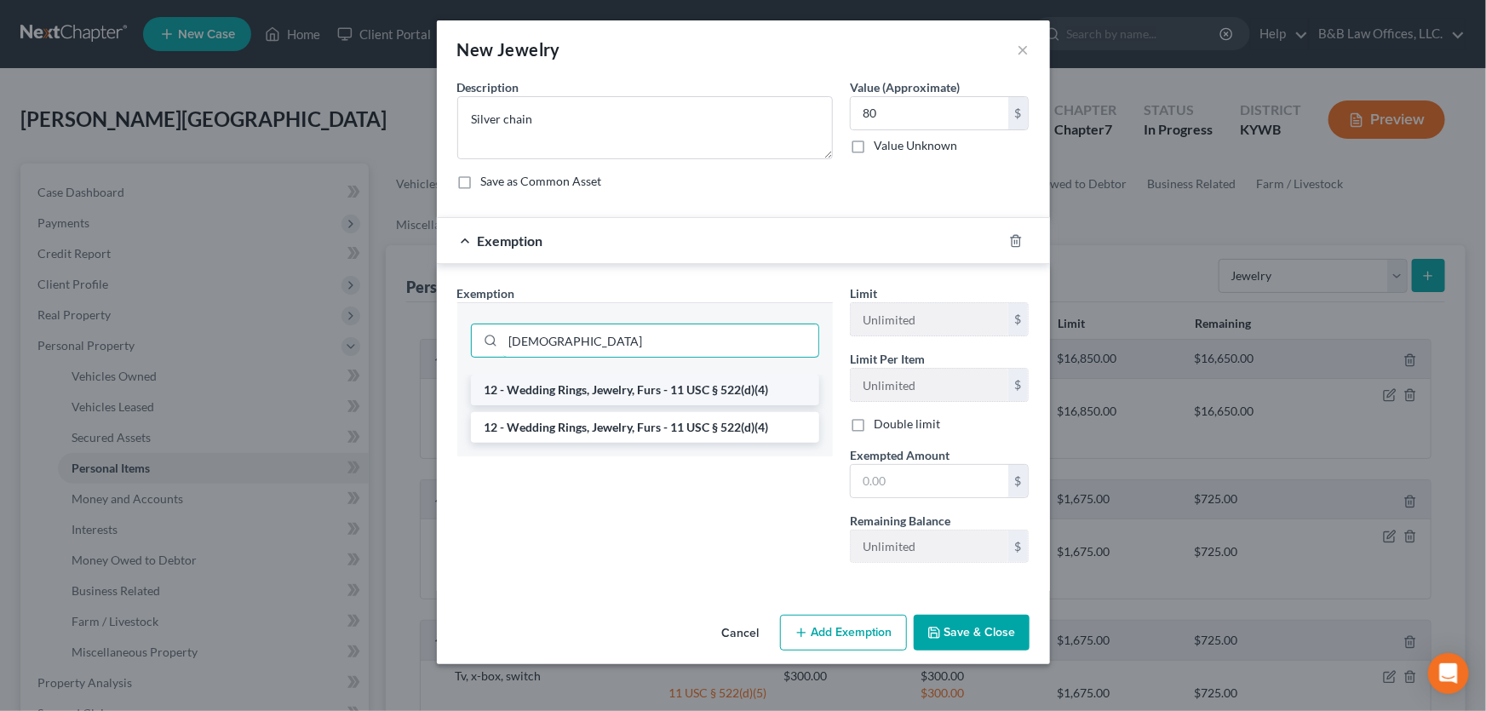
type input "jew"
click at [599, 392] on li "12 - Wedding Rings, Jewelry, Furs - 11 USC § 522(d)(4)" at bounding box center [645, 390] width 348 height 31
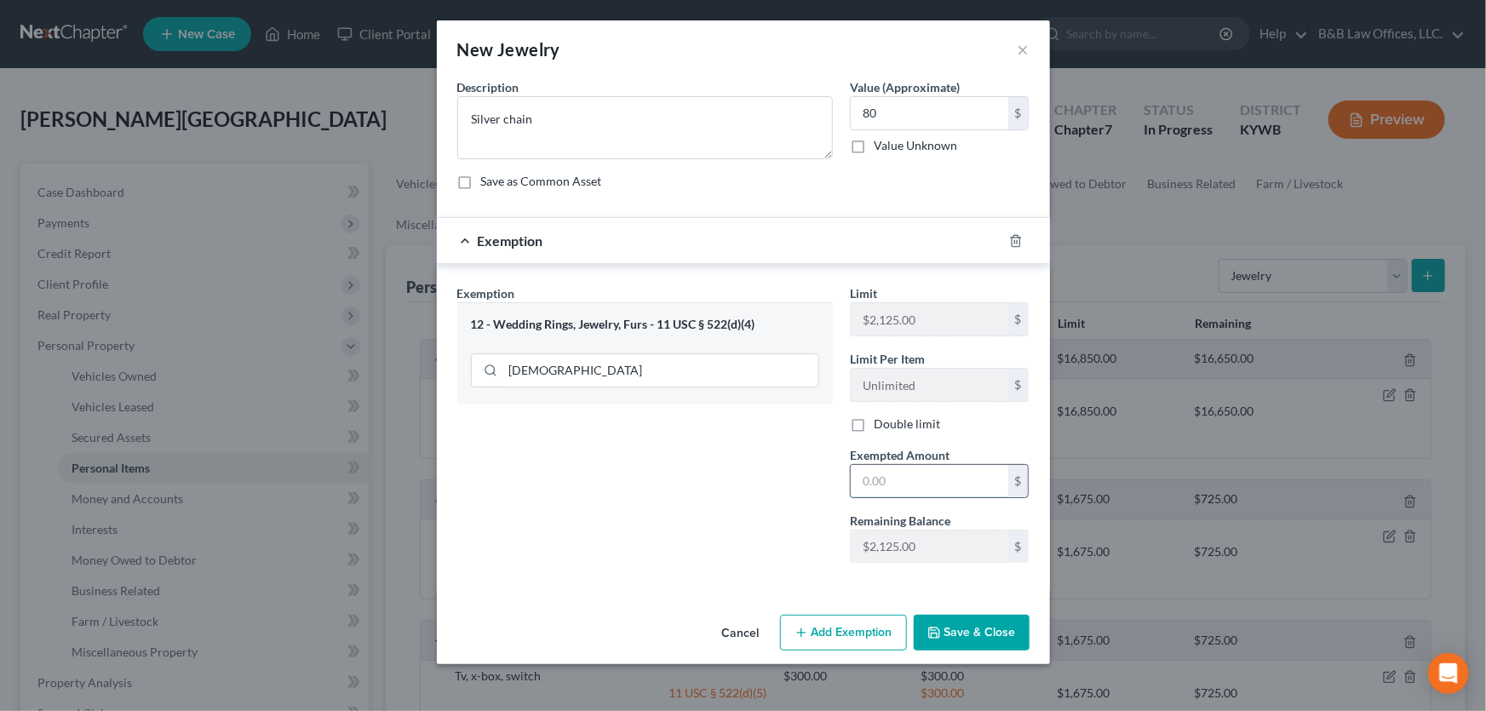
click at [885, 483] on input "text" at bounding box center [930, 481] width 158 height 32
type input "80"
click at [799, 515] on div "Exemption Set must be selected for CA. Exemption * 12 - Wedding Rings, Jewelry,…" at bounding box center [645, 430] width 393 height 292
click at [948, 621] on button "Save & Close" at bounding box center [972, 633] width 116 height 36
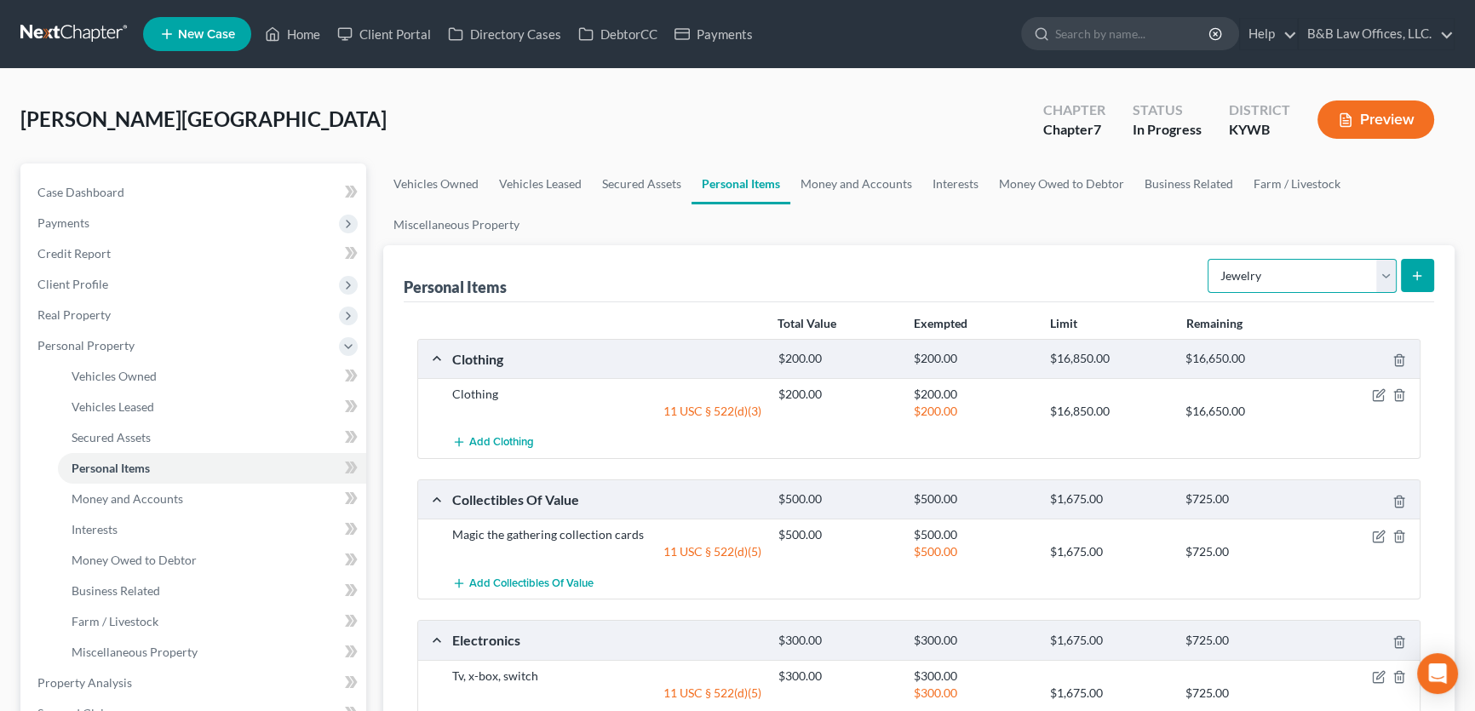
click at [1380, 272] on select "Select Item Type Clothing Collectibles Of Value Electronics Firearms Household …" at bounding box center [1301, 276] width 189 height 34
select select "pets"
click at [1209, 259] on select "Select Item Type Clothing Collectibles Of Value Electronics Firearms Household …" at bounding box center [1301, 276] width 189 height 34
click at [1403, 272] on button "submit" at bounding box center [1417, 275] width 33 height 33
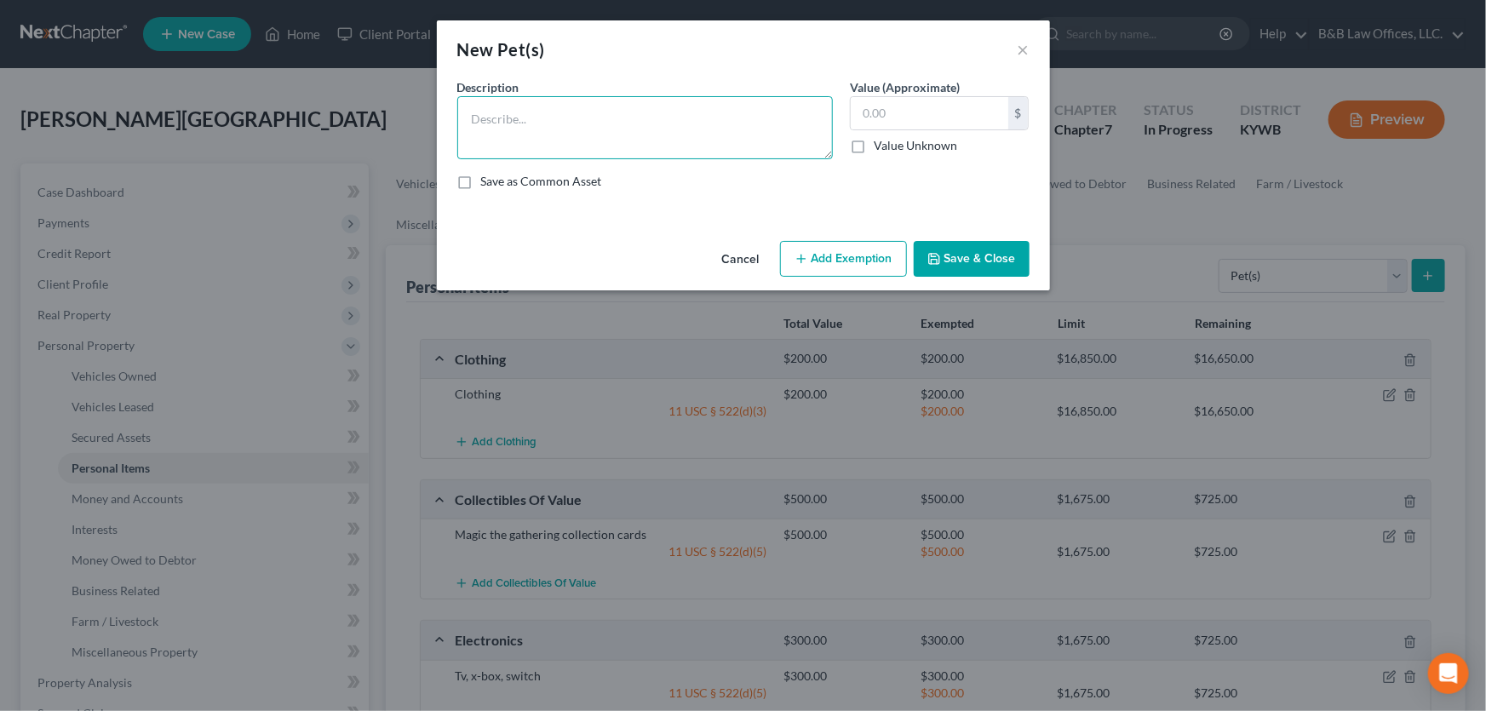
click at [565, 128] on textarea at bounding box center [644, 127] width 375 height 63
type textarea "5 cats (no value)"
type input "0.00"
click at [962, 259] on button "Save & Close" at bounding box center [972, 259] width 116 height 36
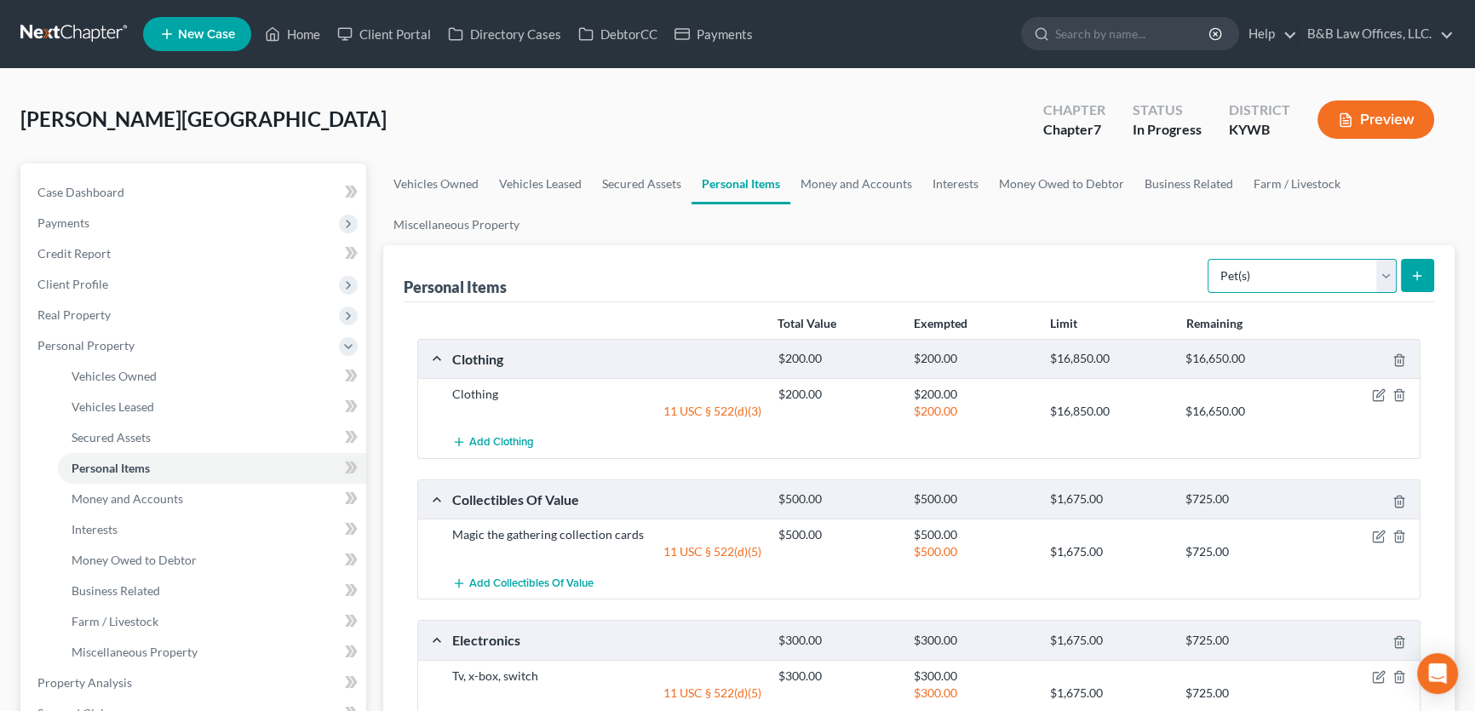
click at [1380, 274] on select "Select Item Type Clothing Collectibles Of Value Electronics Firearms Household …" at bounding box center [1301, 276] width 189 height 34
click at [829, 179] on link "Money and Accounts" at bounding box center [856, 183] width 132 height 41
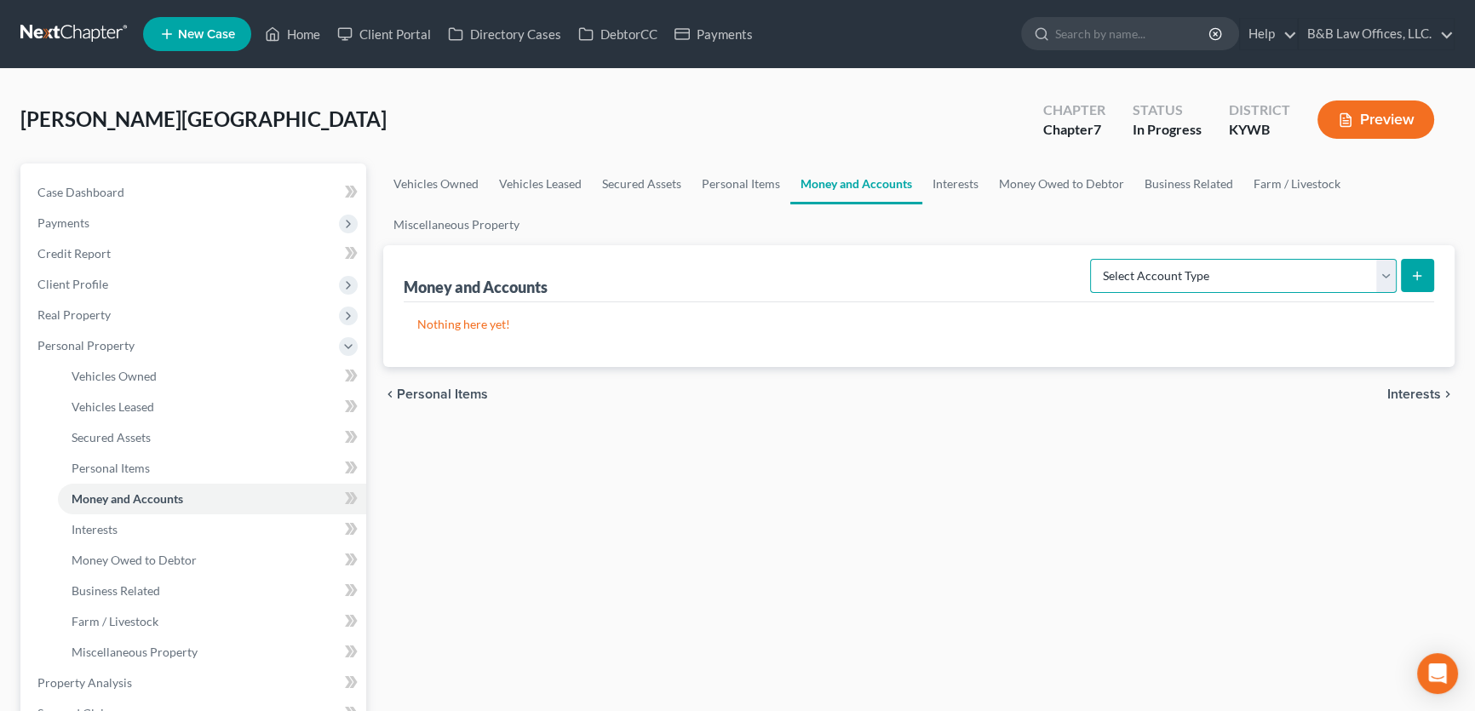
click at [1385, 273] on select "Select Account Type Brokerage Cash on Hand Certificates of Deposit Checking Acc…" at bounding box center [1243, 276] width 307 height 34
select select "checking"
click at [1093, 259] on select "Select Account Type Brokerage Cash on Hand Certificates of Deposit Checking Acc…" at bounding box center [1243, 276] width 307 height 34
click at [1418, 277] on icon "submit" at bounding box center [1417, 276] width 14 height 14
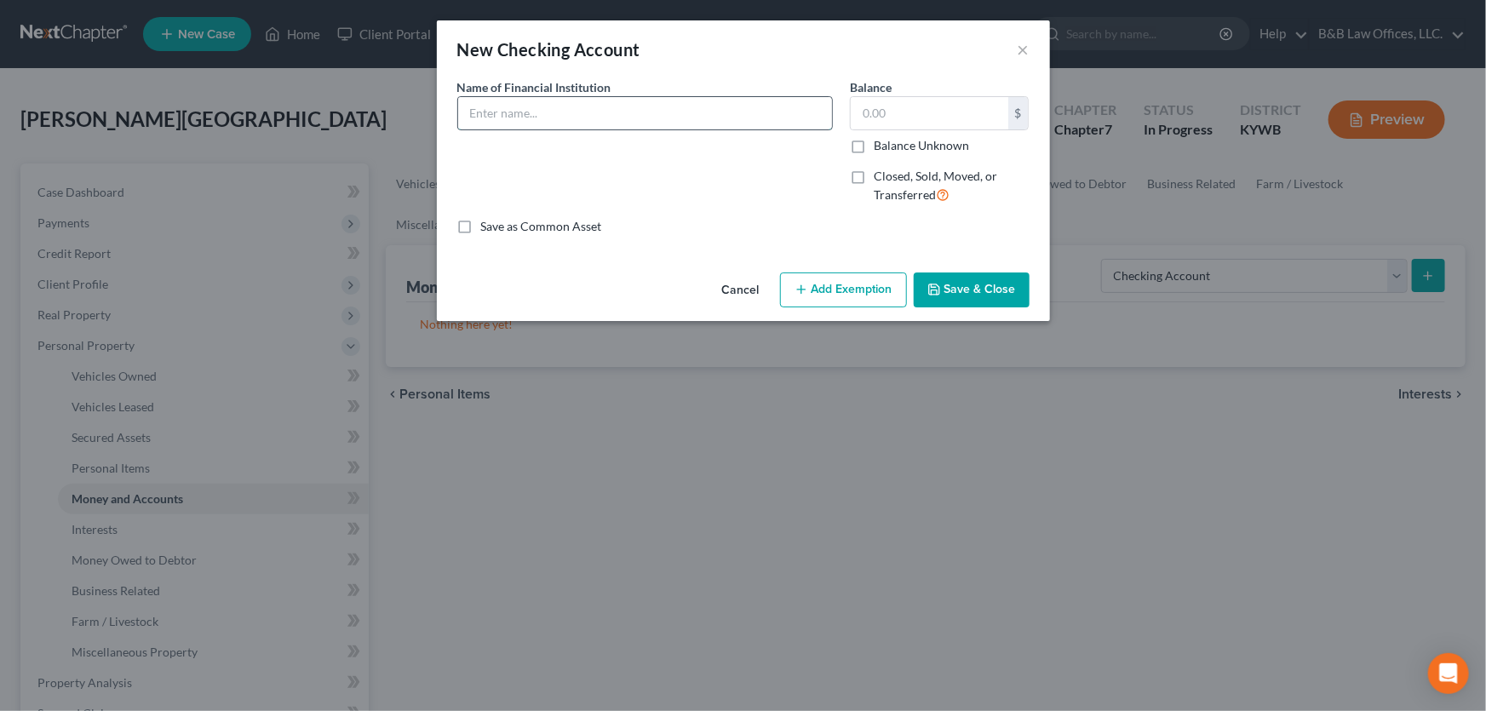
click at [511, 116] on input "text" at bounding box center [645, 113] width 374 height 32
type input "W"
type input "5th 3rd checking"
type input "1"
click at [977, 294] on button "Save & Close" at bounding box center [972, 290] width 116 height 36
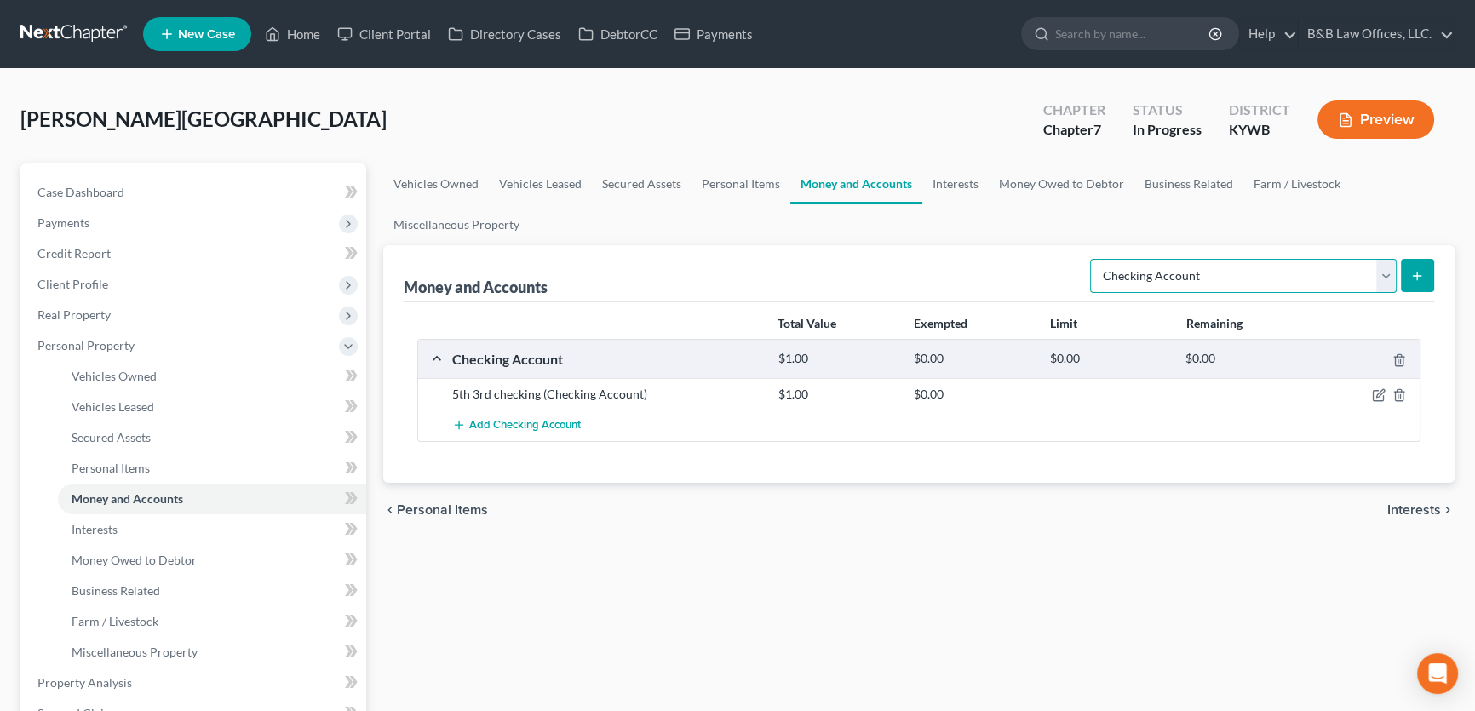
click at [1381, 275] on select "Select Account Type Brokerage Cash on Hand Certificates of Deposit Checking Acc…" at bounding box center [1243, 276] width 307 height 34
select select "savings"
click at [1093, 259] on select "Select Account Type Brokerage Cash on Hand Certificates of Deposit Checking Acc…" at bounding box center [1243, 276] width 307 height 34
click at [1412, 272] on icon "submit" at bounding box center [1417, 276] width 14 height 14
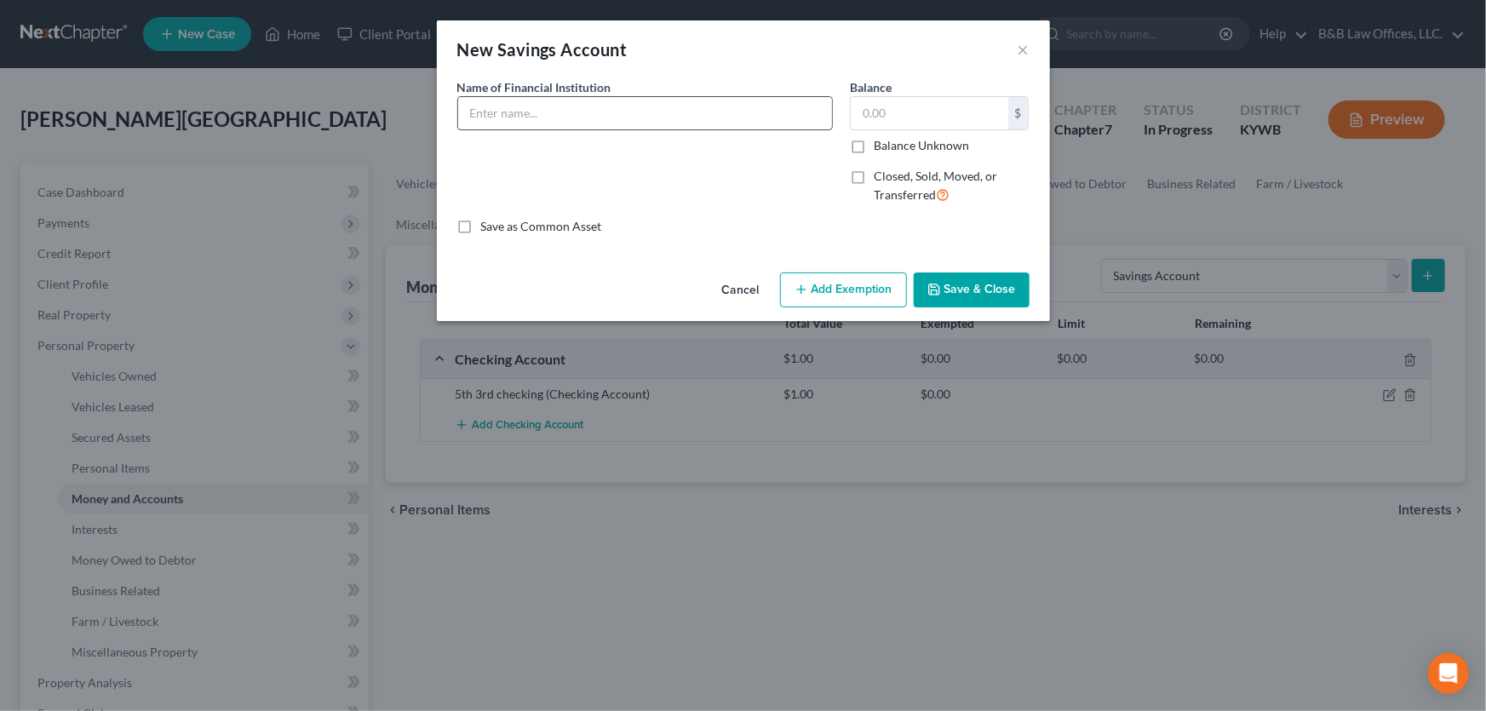
click at [523, 122] on input "text" at bounding box center [645, 113] width 374 height 32
type input "5th 3rd savings"
click at [845, 118] on div "Balance $ Balance Unknown Balance Undetermined $ Balance Unknown Closed, Sold, …" at bounding box center [939, 148] width 197 height 140
click at [859, 112] on input "text" at bounding box center [930, 113] width 158 height 32
type input "0"
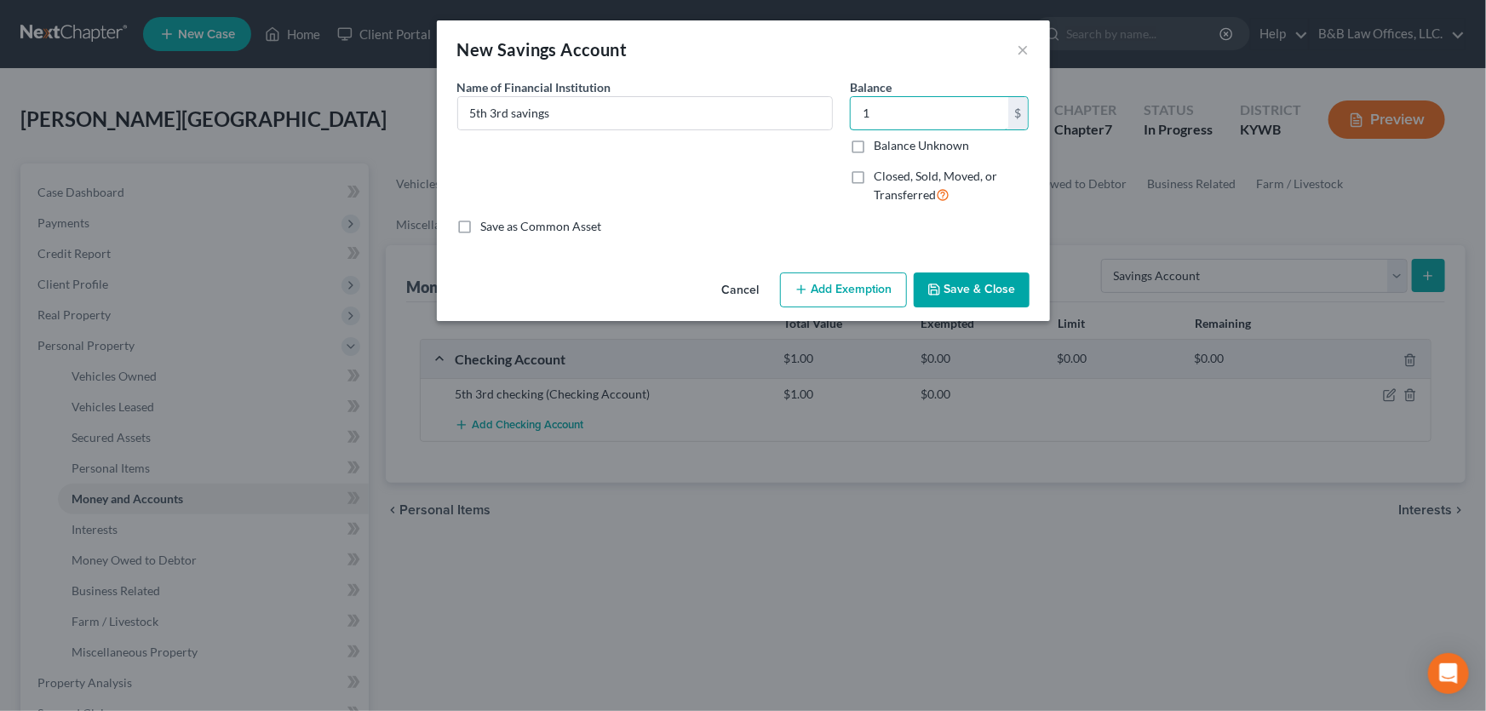
type input "1"
click at [991, 284] on button "Save & Close" at bounding box center [972, 290] width 116 height 36
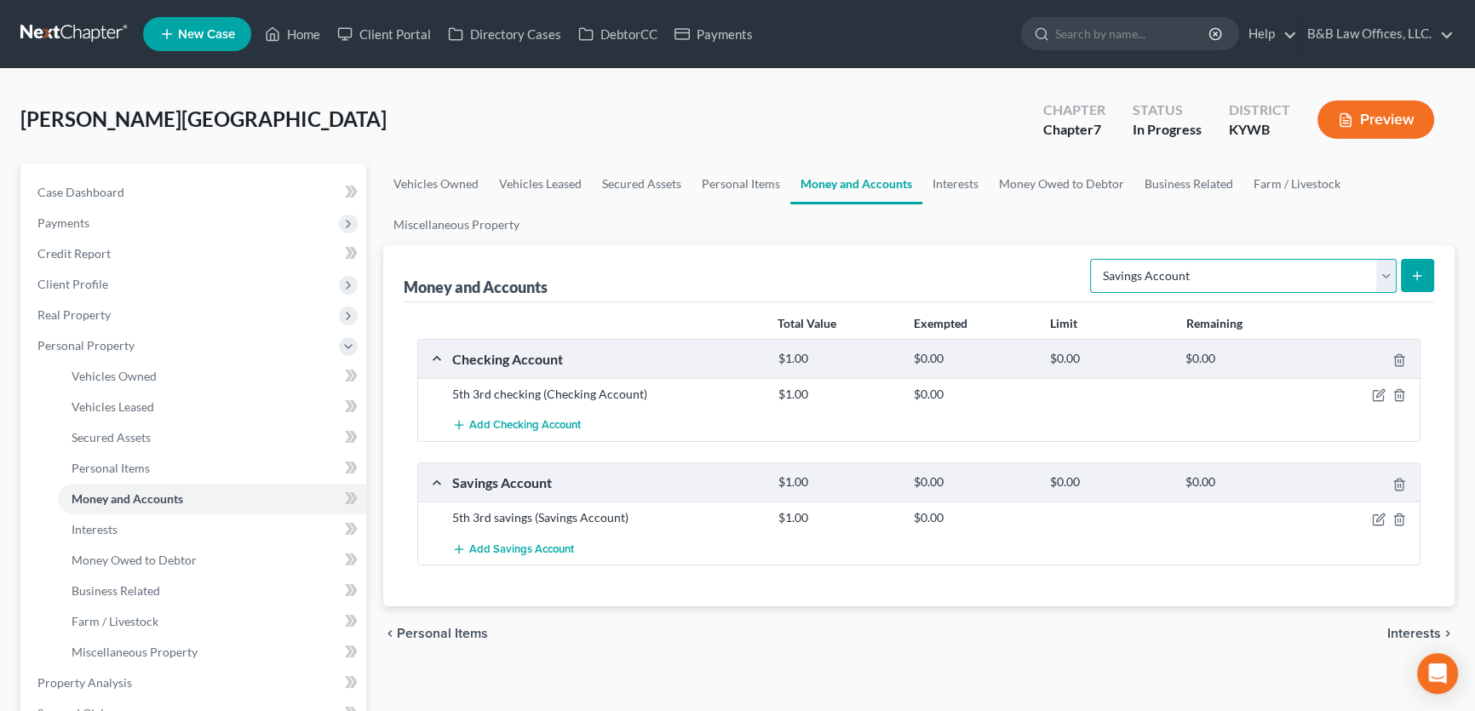
click at [1309, 275] on select "Select Account Type Brokerage Cash on Hand Certificates of Deposit Checking Acc…" at bounding box center [1243, 276] width 307 height 34
click at [960, 179] on link "Interests" at bounding box center [955, 183] width 66 height 41
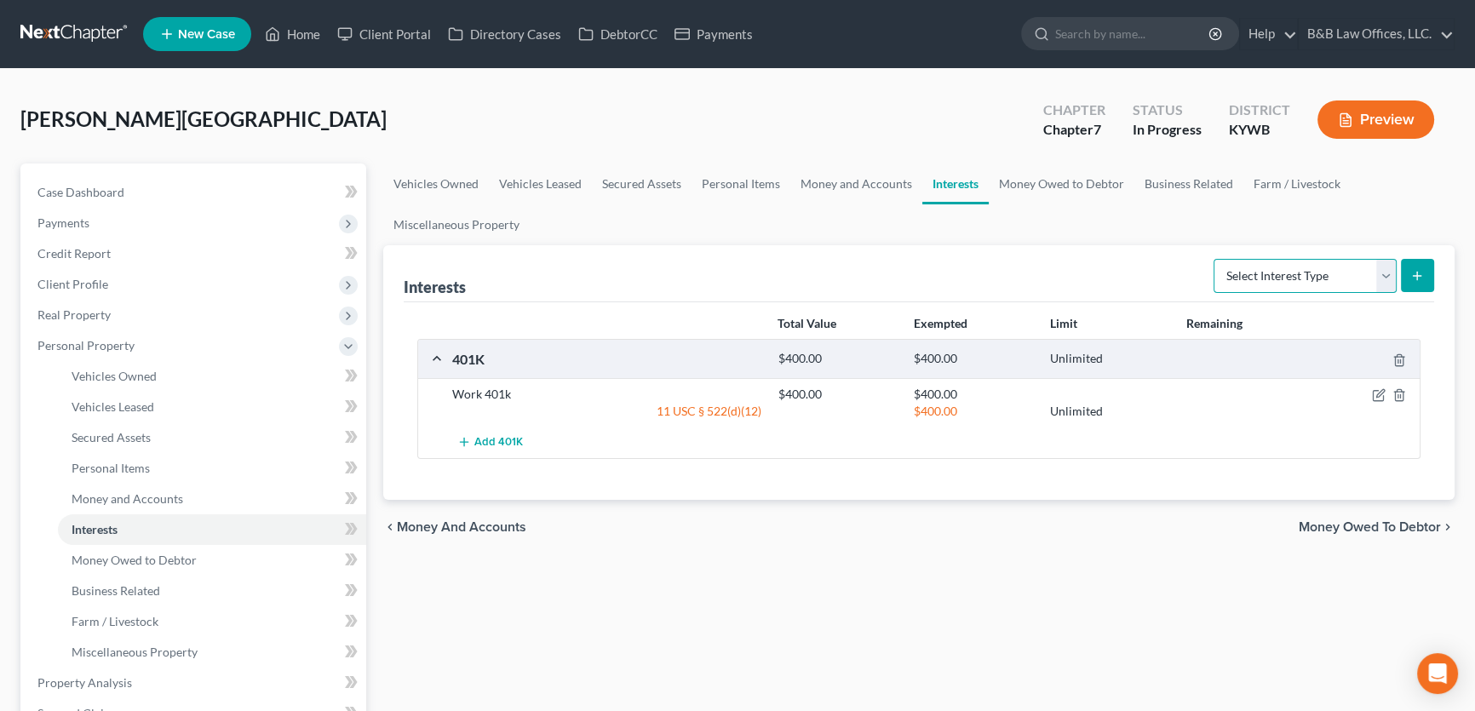
click at [1391, 272] on select "Select Interest Type 401K Annuity Bond Education IRA Government Bond Government…" at bounding box center [1304, 276] width 183 height 34
click at [1043, 179] on link "Money Owed to Debtor" at bounding box center [1062, 183] width 146 height 41
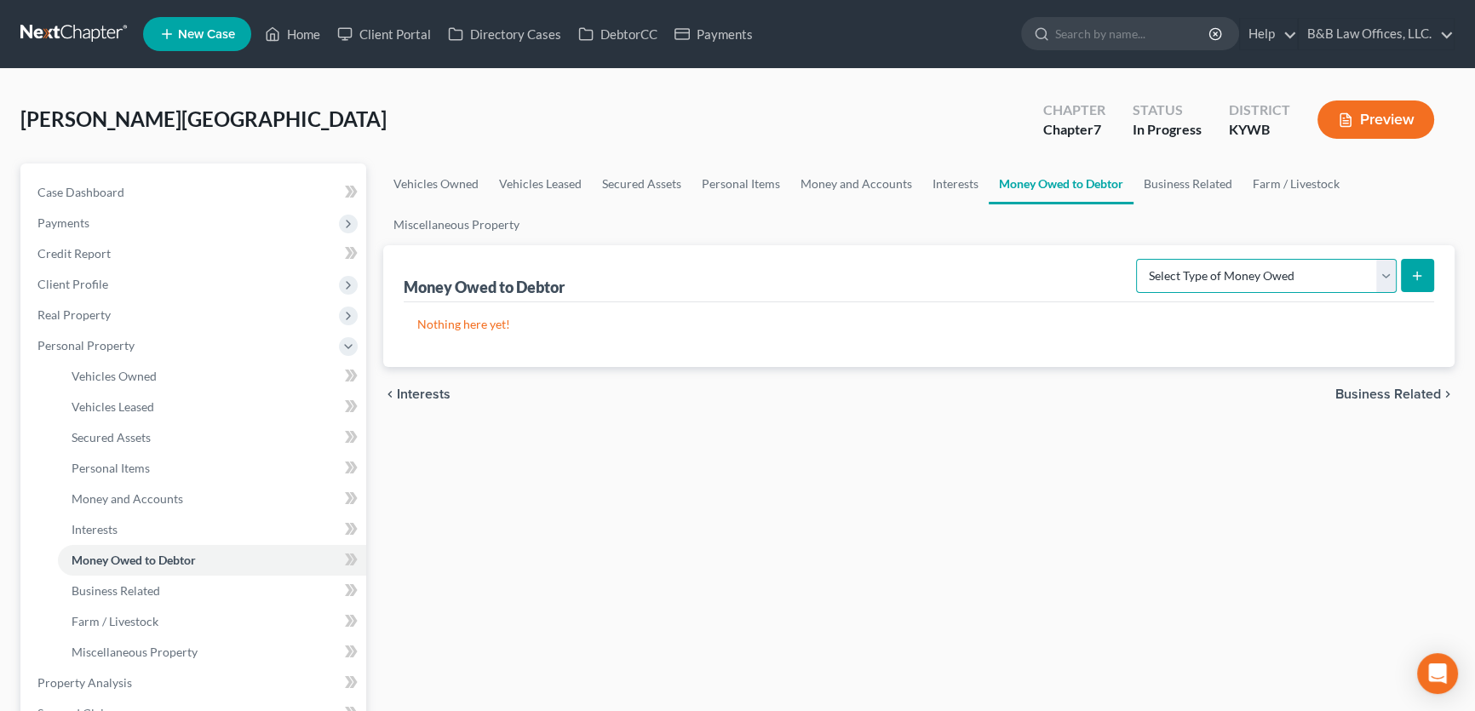
click at [1204, 277] on select "Select Type of Money Owed Accounts Receivable Alimony Child Support Claims Agai…" at bounding box center [1266, 276] width 261 height 34
click at [1179, 179] on link "Business Related" at bounding box center [1187, 183] width 109 height 41
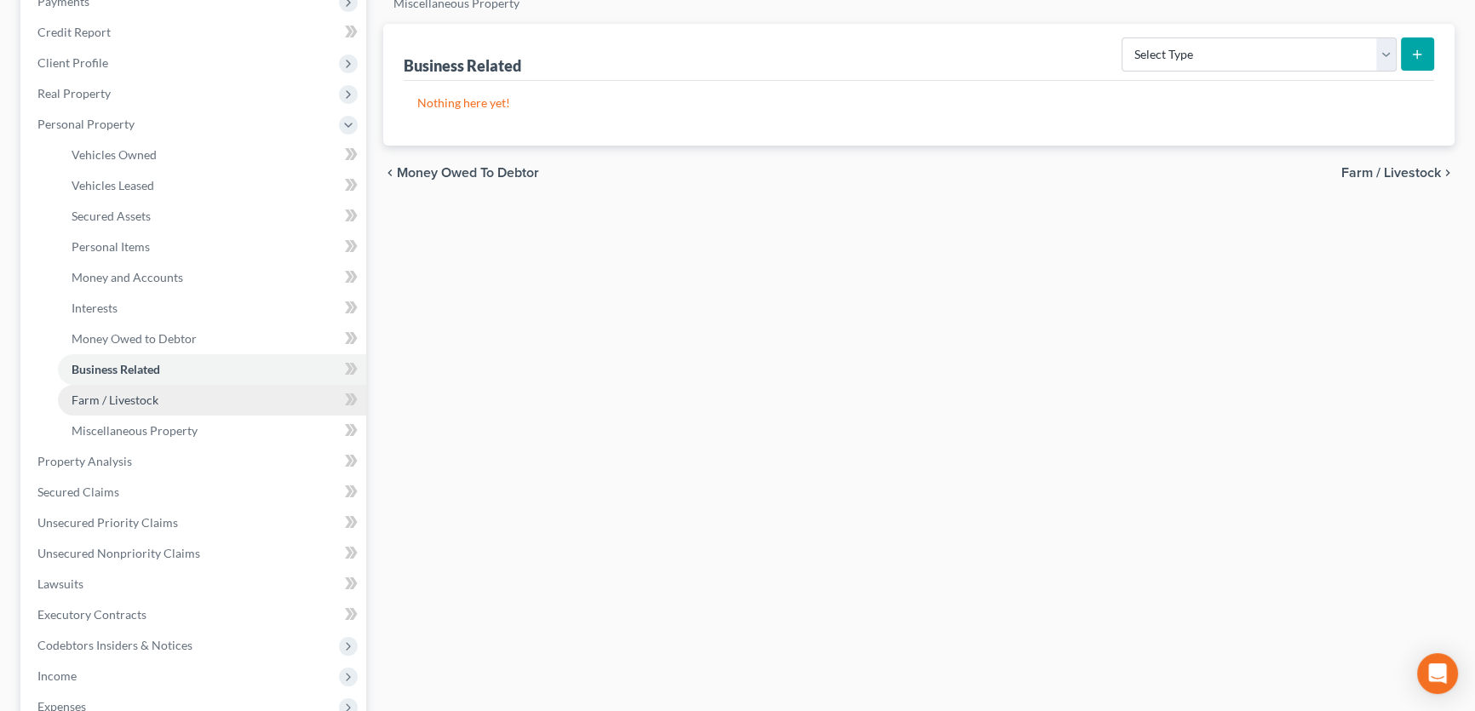
scroll to position [232, 0]
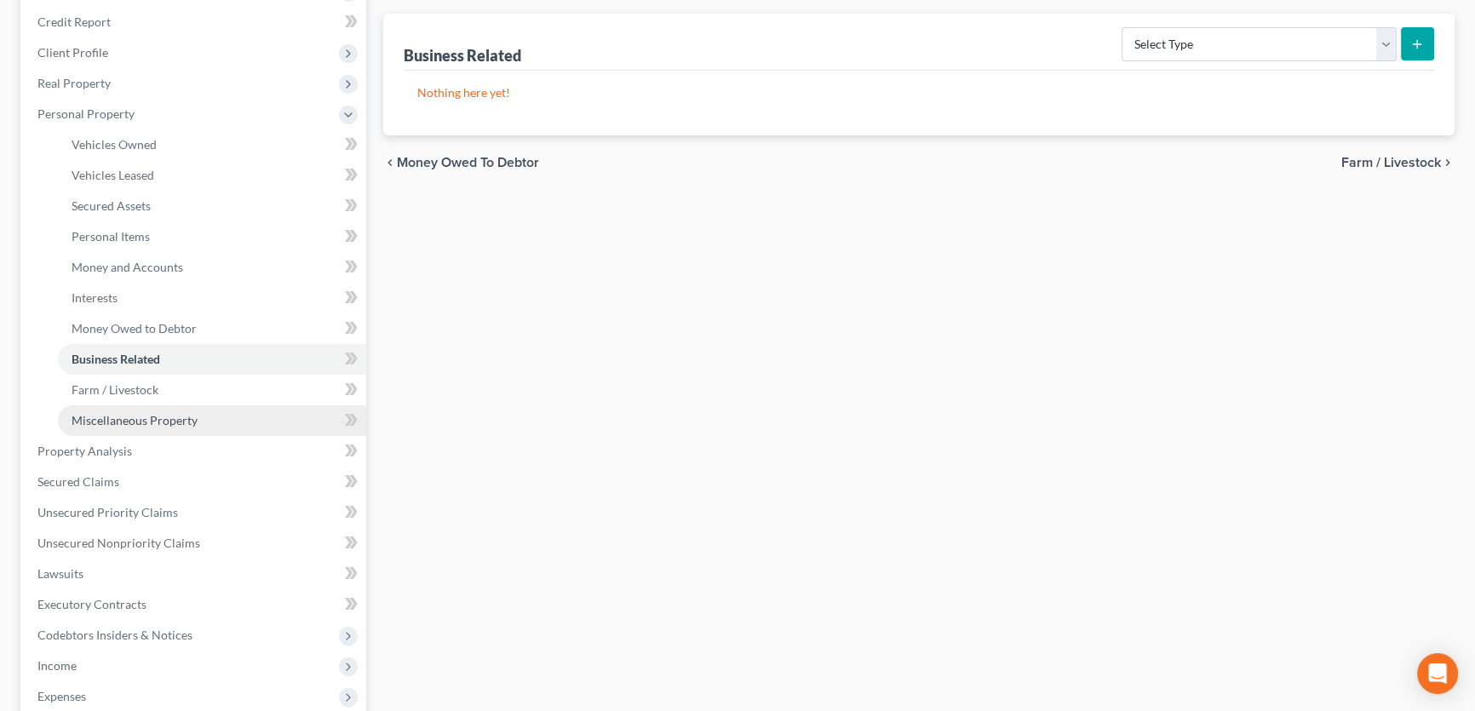
click at [176, 420] on span "Miscellaneous Property" at bounding box center [135, 420] width 126 height 14
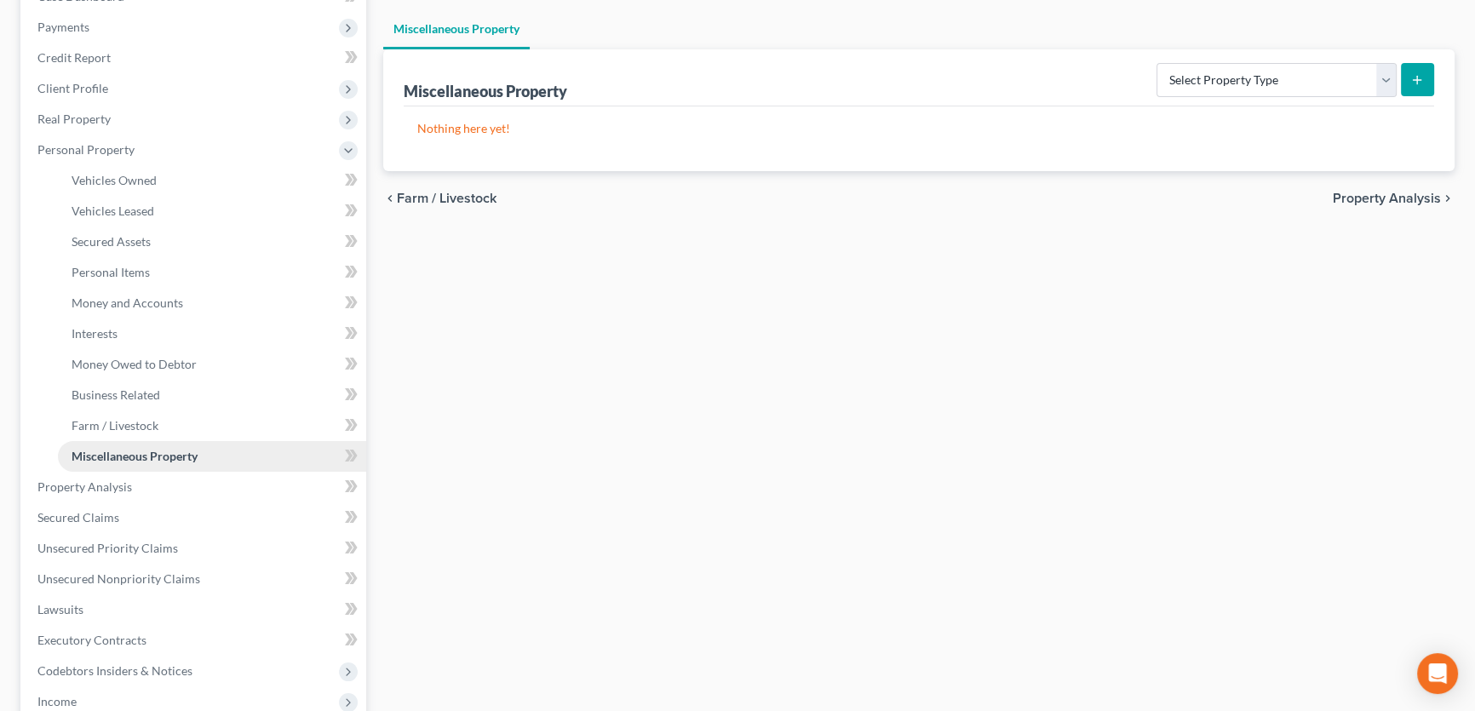
scroll to position [309, 0]
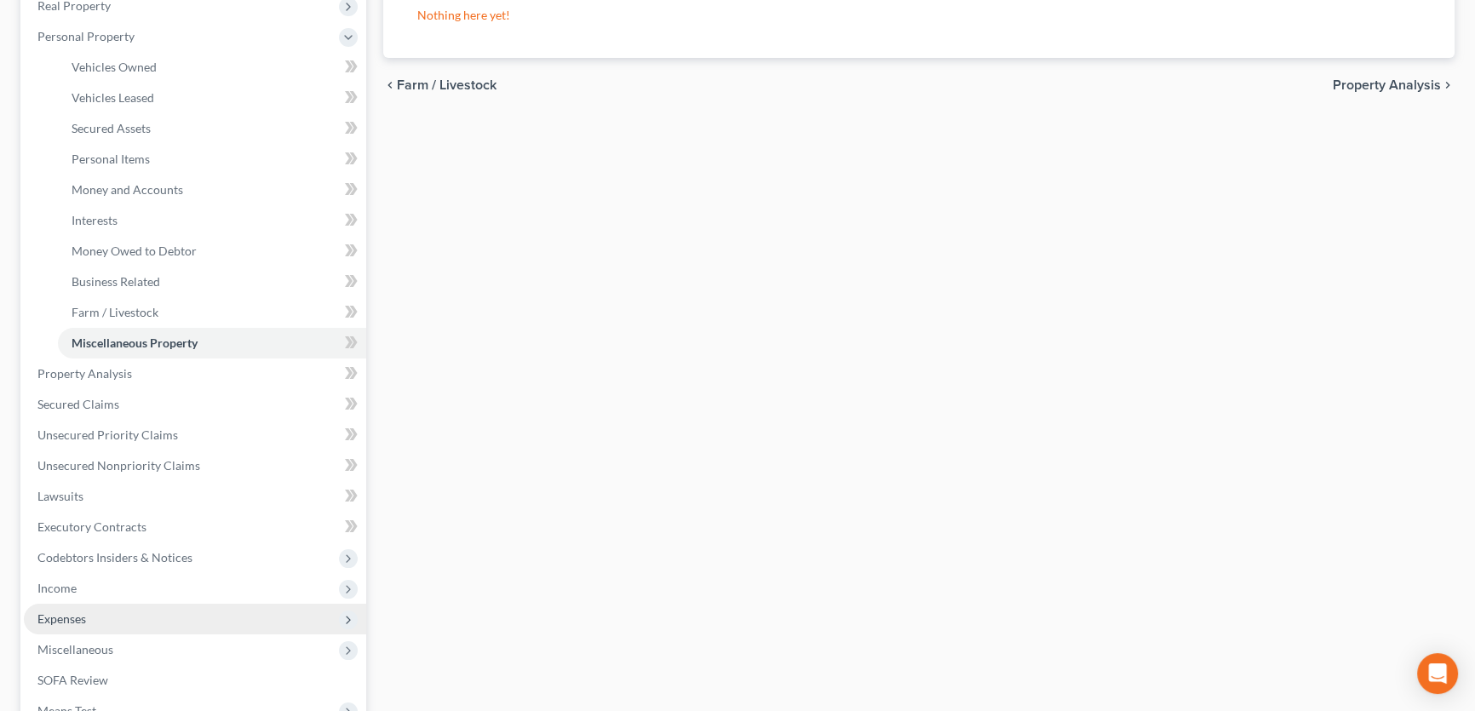
click at [91, 616] on span "Expenses" at bounding box center [195, 619] width 342 height 31
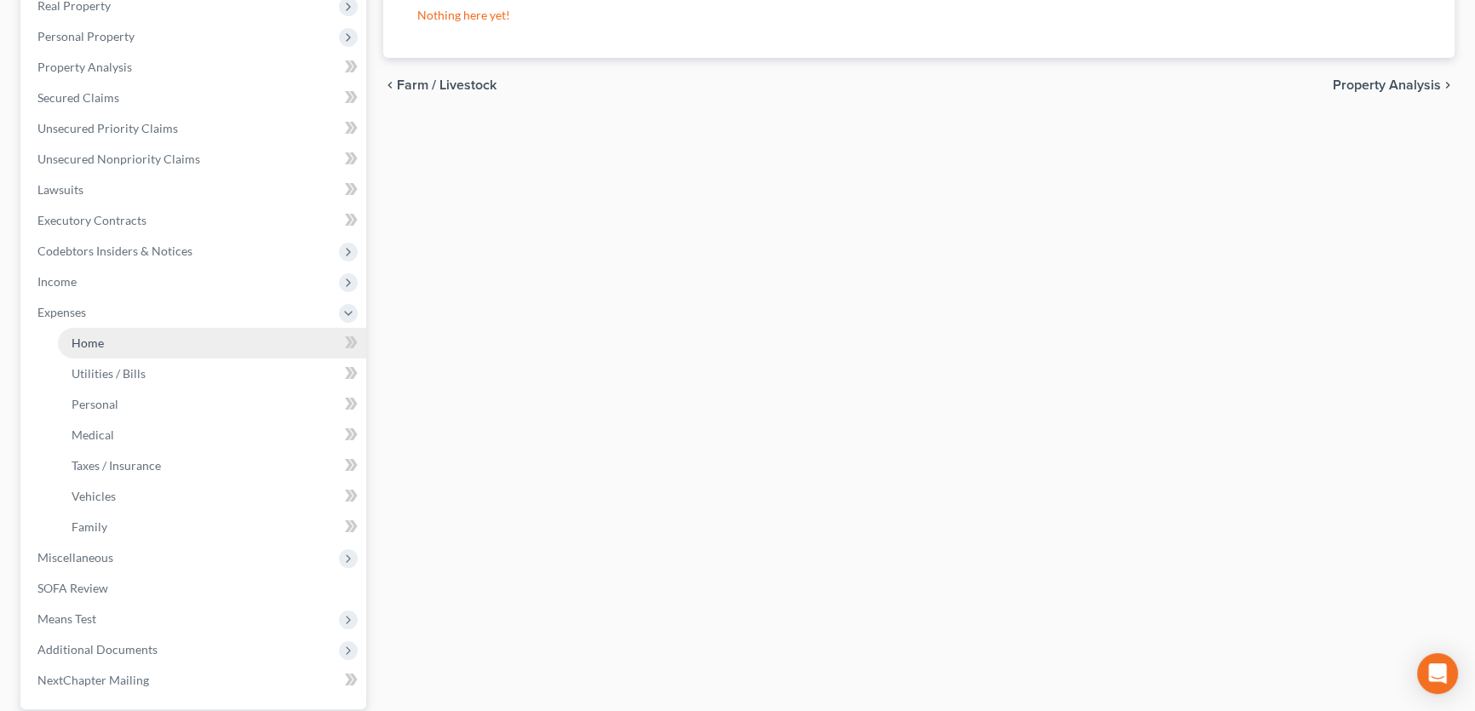
click at [112, 348] on link "Home" at bounding box center [212, 343] width 308 height 31
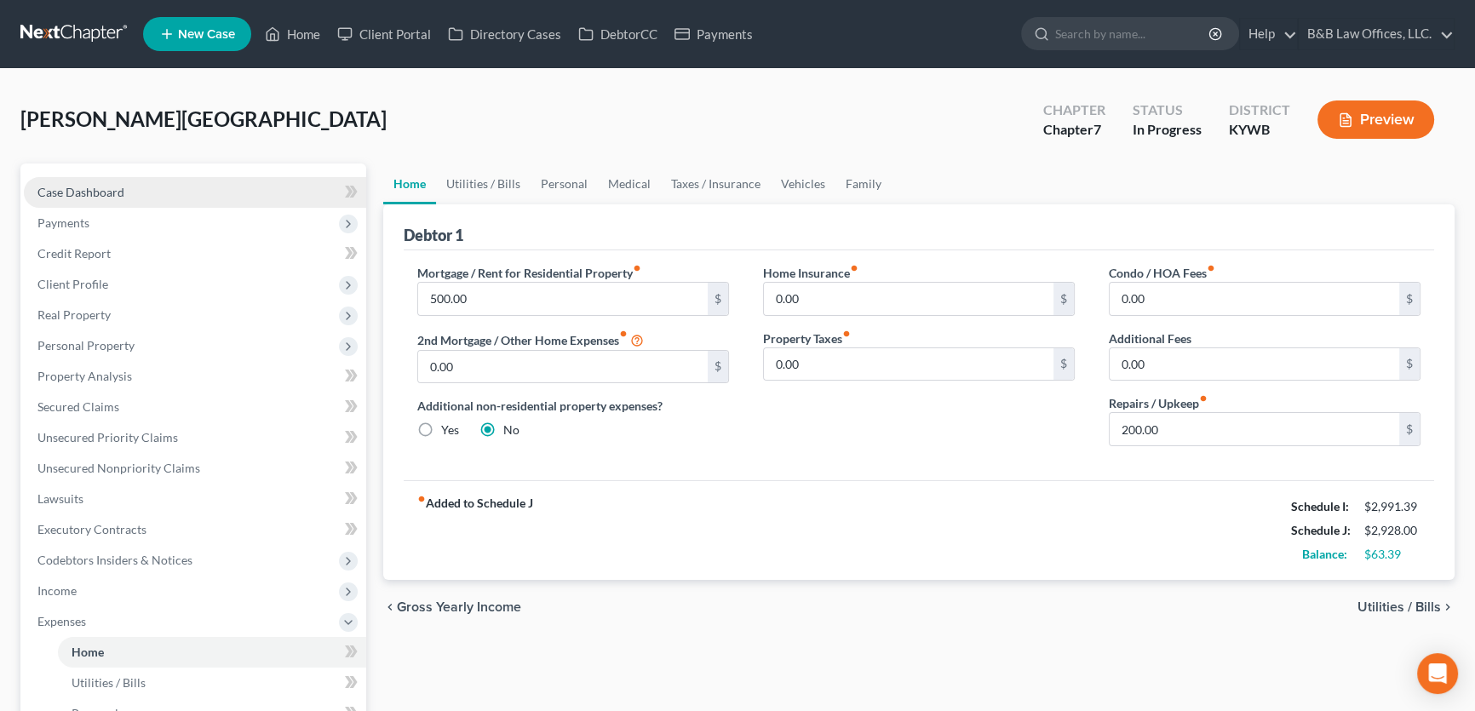
click at [127, 191] on link "Case Dashboard" at bounding box center [195, 192] width 342 height 31
select select "2"
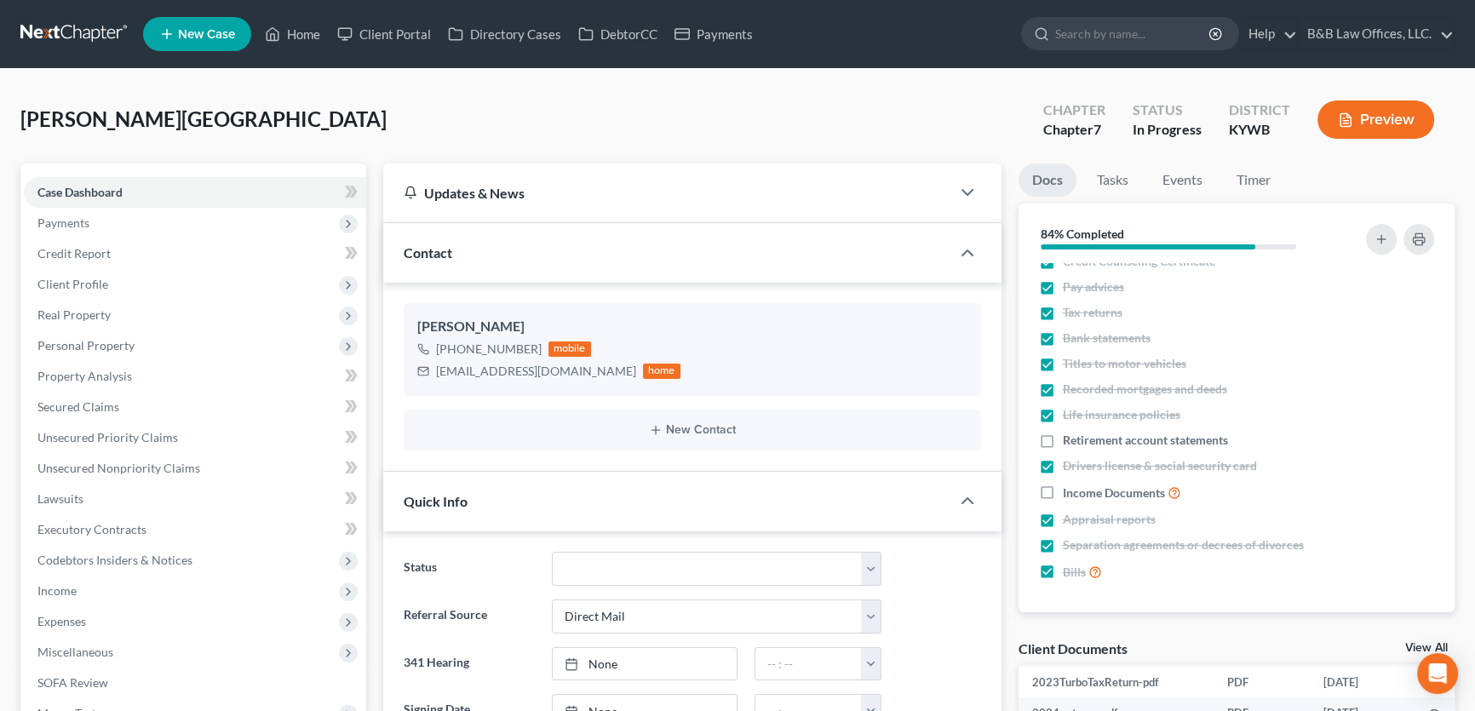
click at [1098, 177] on link "Tasks" at bounding box center [1112, 179] width 59 height 33
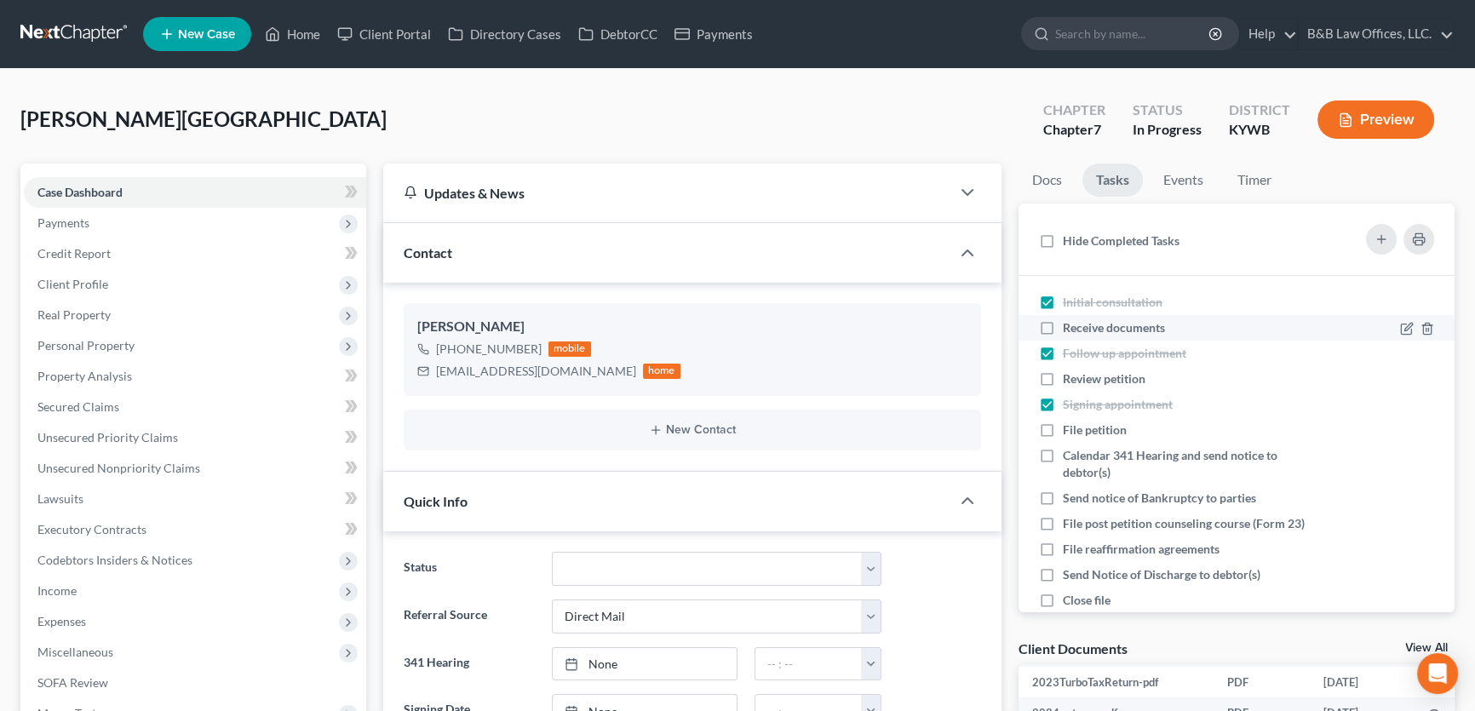
click at [1063, 329] on label "Receive documents" at bounding box center [1121, 327] width 116 height 17
click at [1069, 329] on input "Receive documents" at bounding box center [1074, 324] width 11 height 11
checkbox input "true"
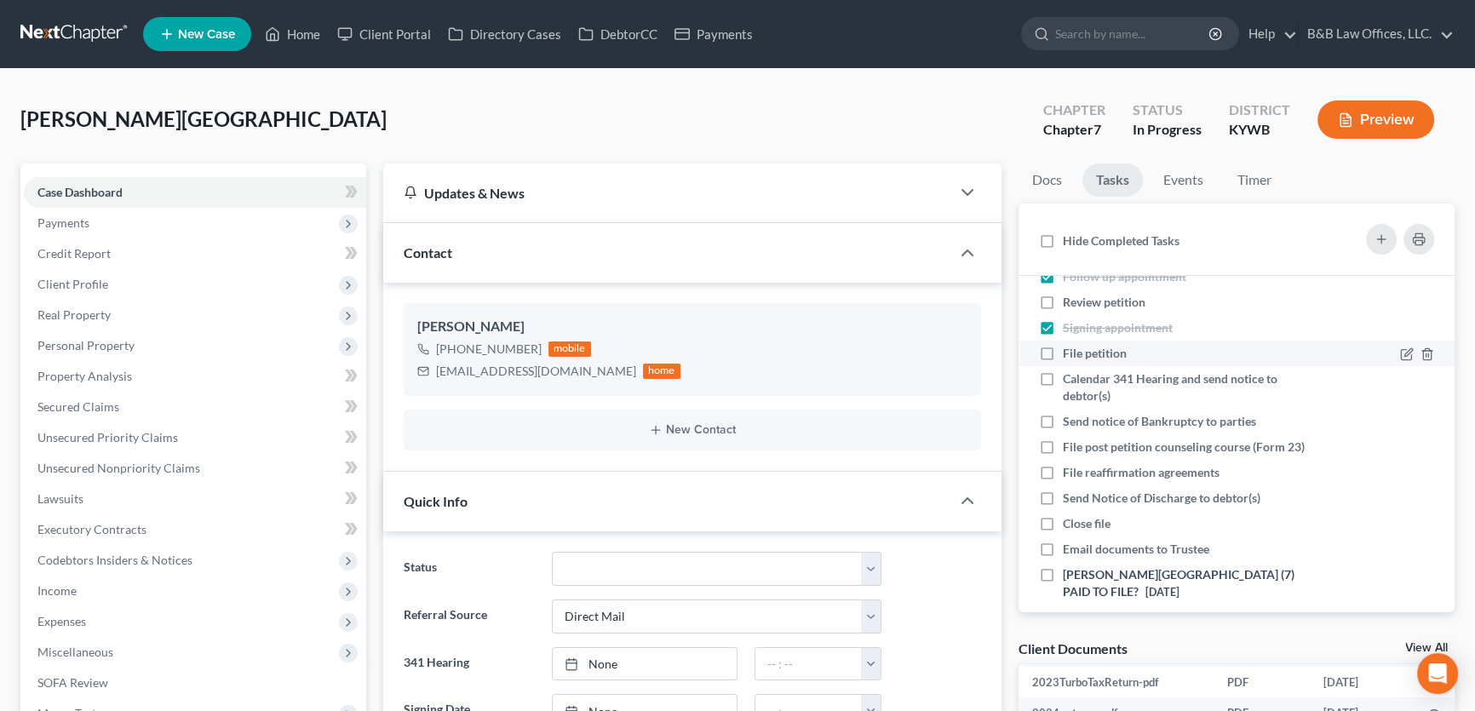
scroll to position [77, 0]
click at [1063, 327] on label "Signing appointment" at bounding box center [1124, 327] width 123 height 17
click at [1069, 327] on input "Signing appointment" at bounding box center [1074, 324] width 11 height 11
checkbox input "false"
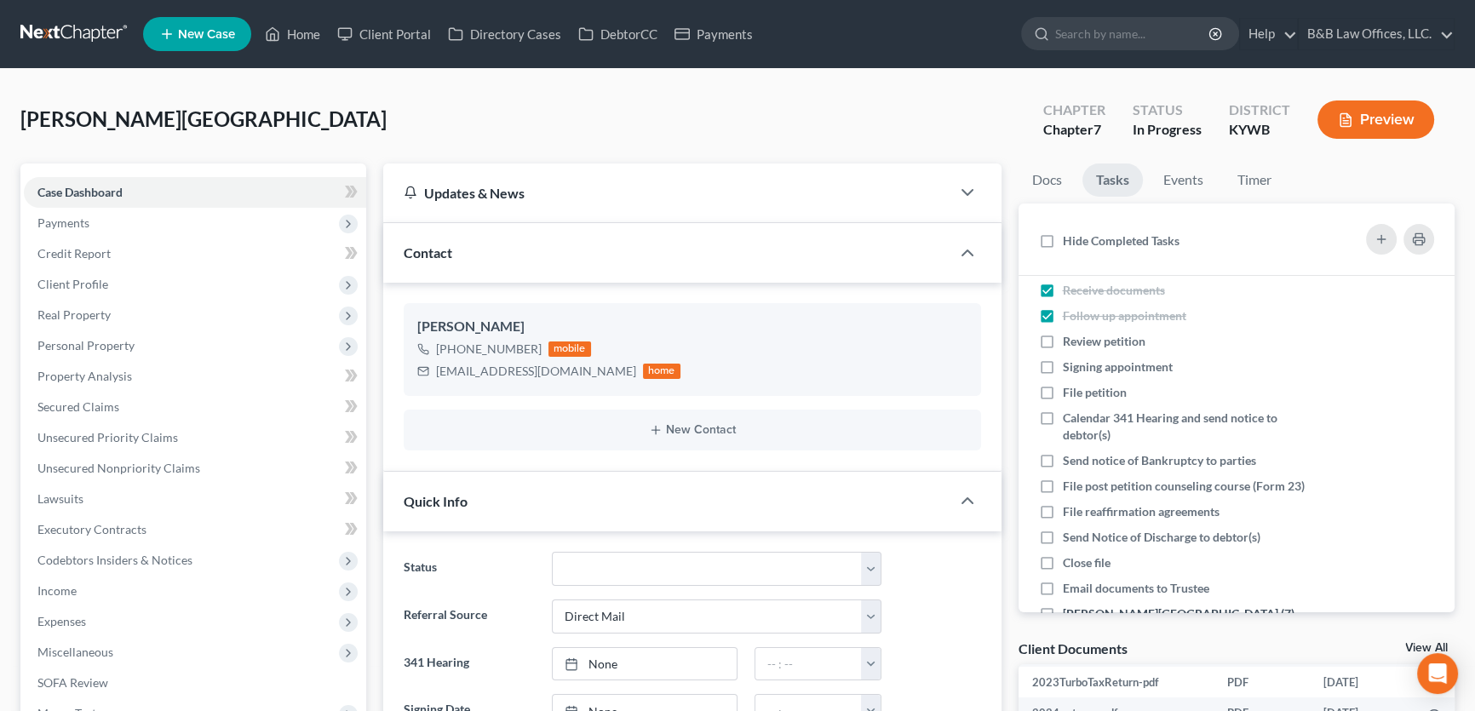
scroll to position [0, 0]
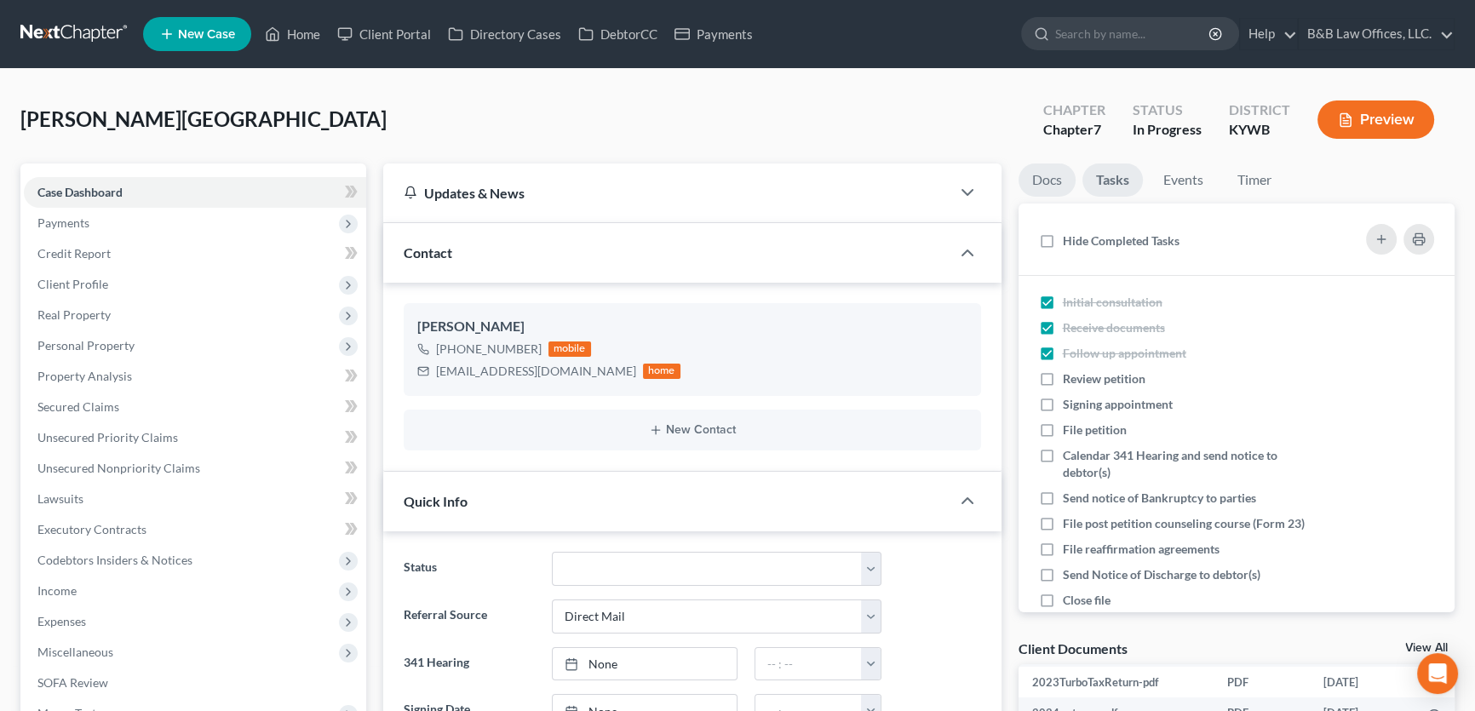
click at [1051, 174] on link "Docs" at bounding box center [1046, 179] width 57 height 33
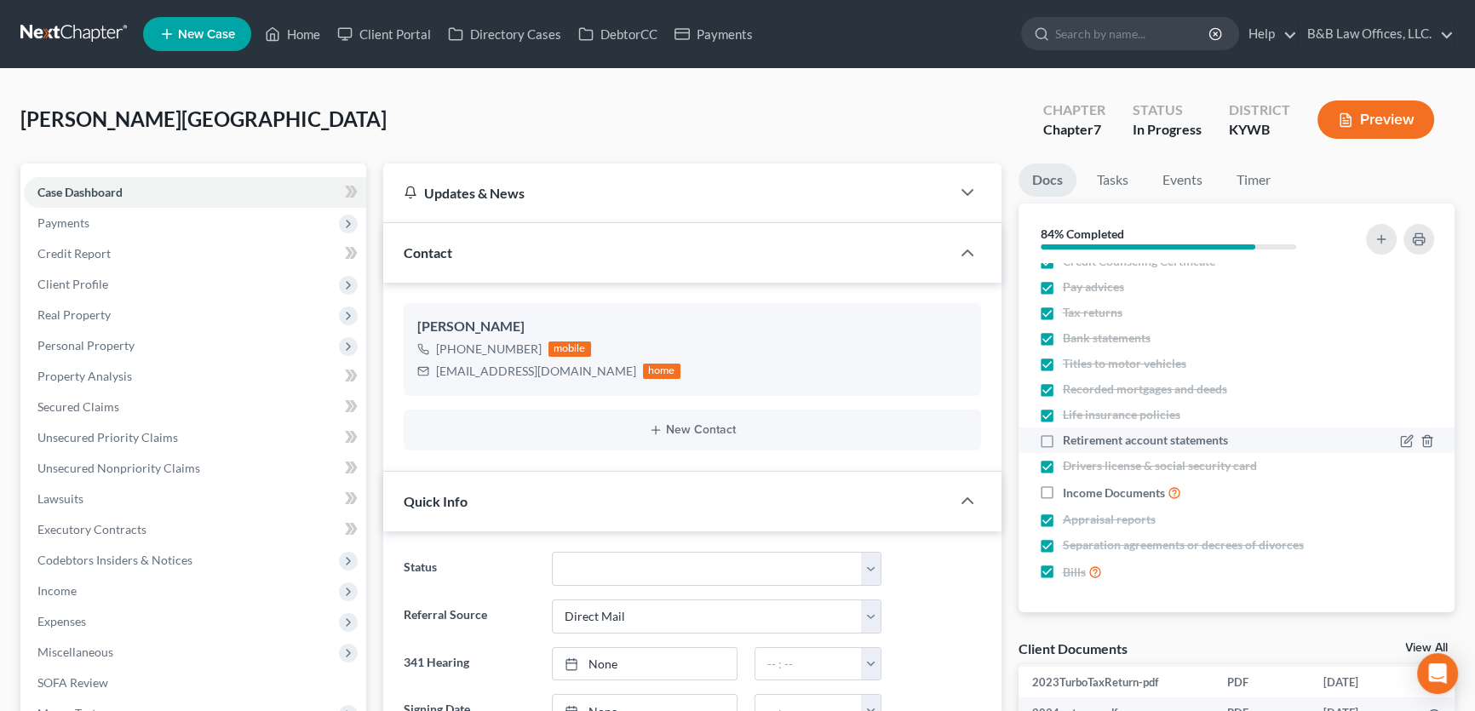
click at [1063, 440] on label "Retirement account statements" at bounding box center [1145, 440] width 165 height 17
click at [1069, 440] on input "Retirement account statements" at bounding box center [1074, 437] width 11 height 11
checkbox input "true"
click at [1063, 489] on label "Income Documents" at bounding box center [1122, 493] width 118 height 20
click at [1069, 489] on input "Income Documents" at bounding box center [1074, 488] width 11 height 11
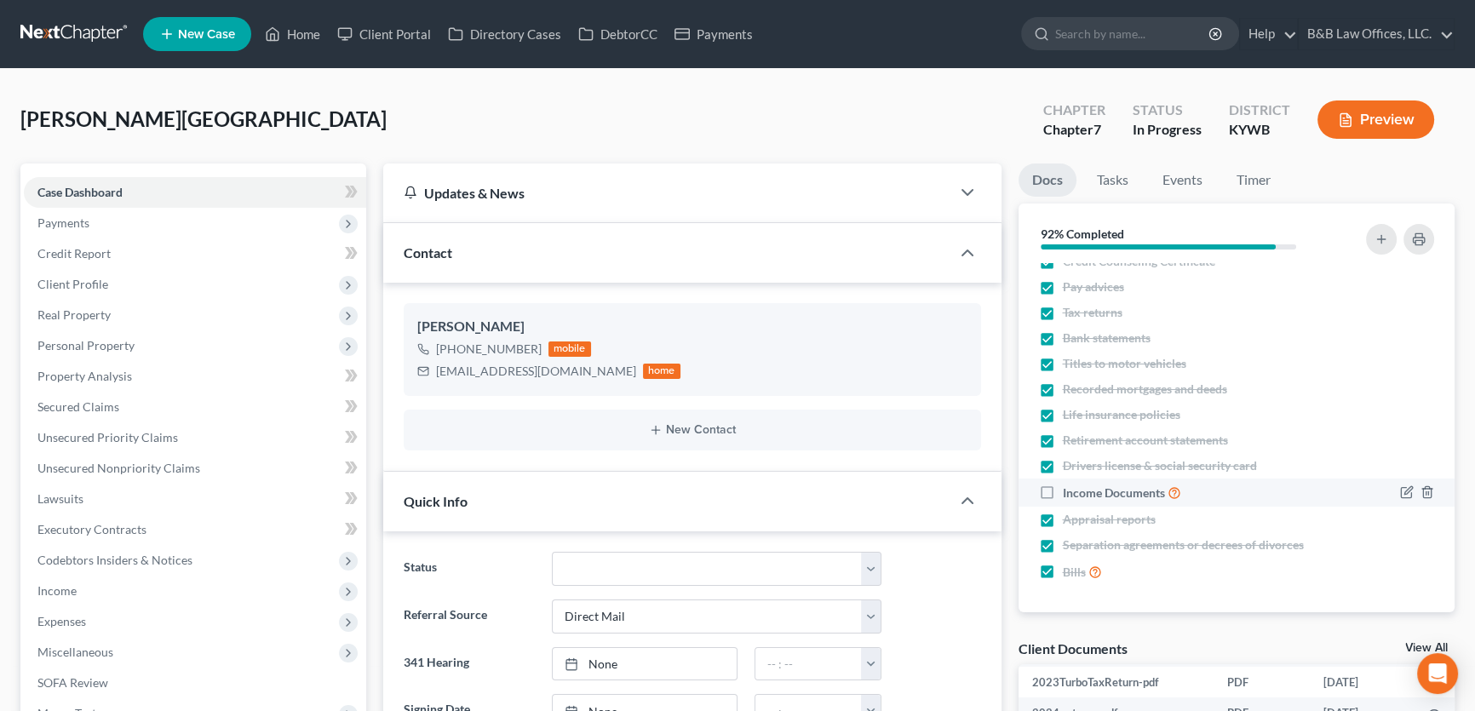
checkbox input "true"
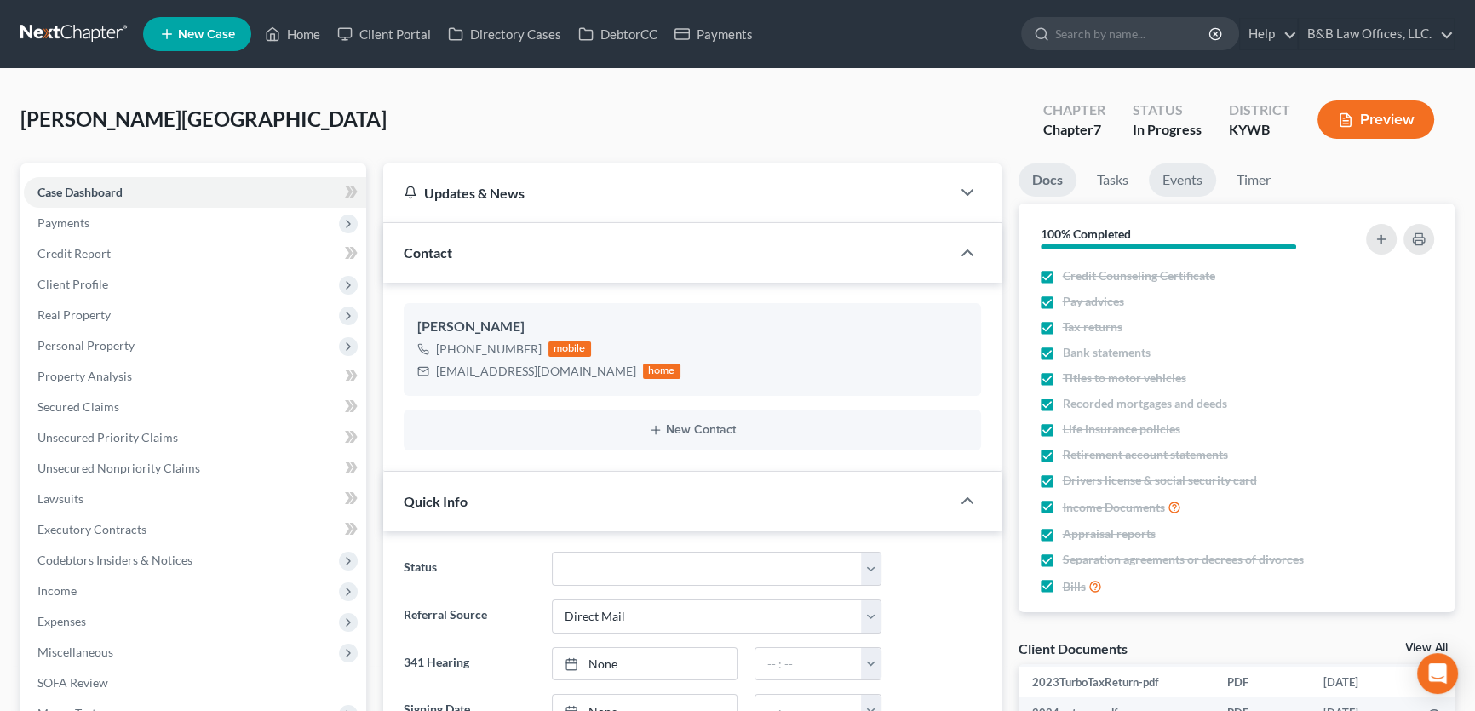
click at [1183, 170] on link "Events" at bounding box center [1182, 179] width 67 height 33
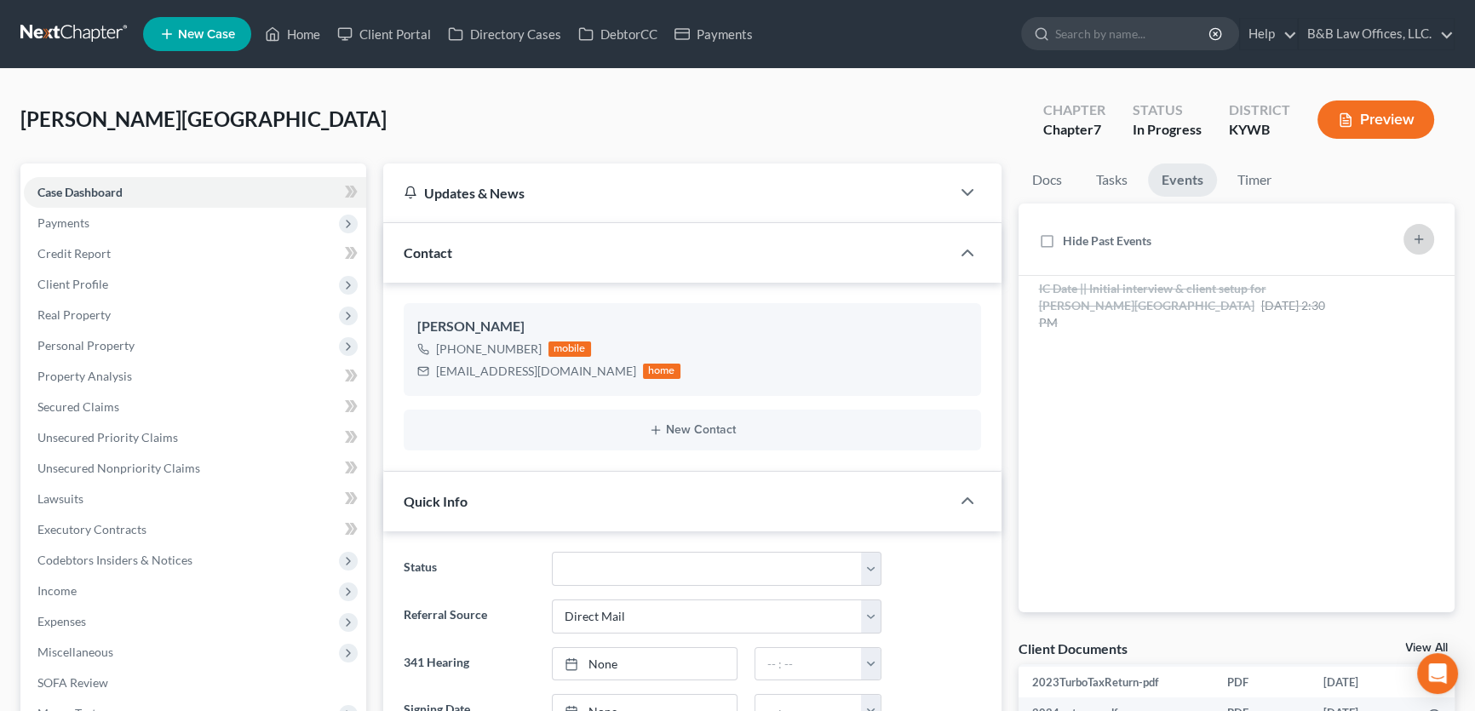
click at [1421, 244] on icon "button" at bounding box center [1419, 239] width 14 height 14
select select "Days"
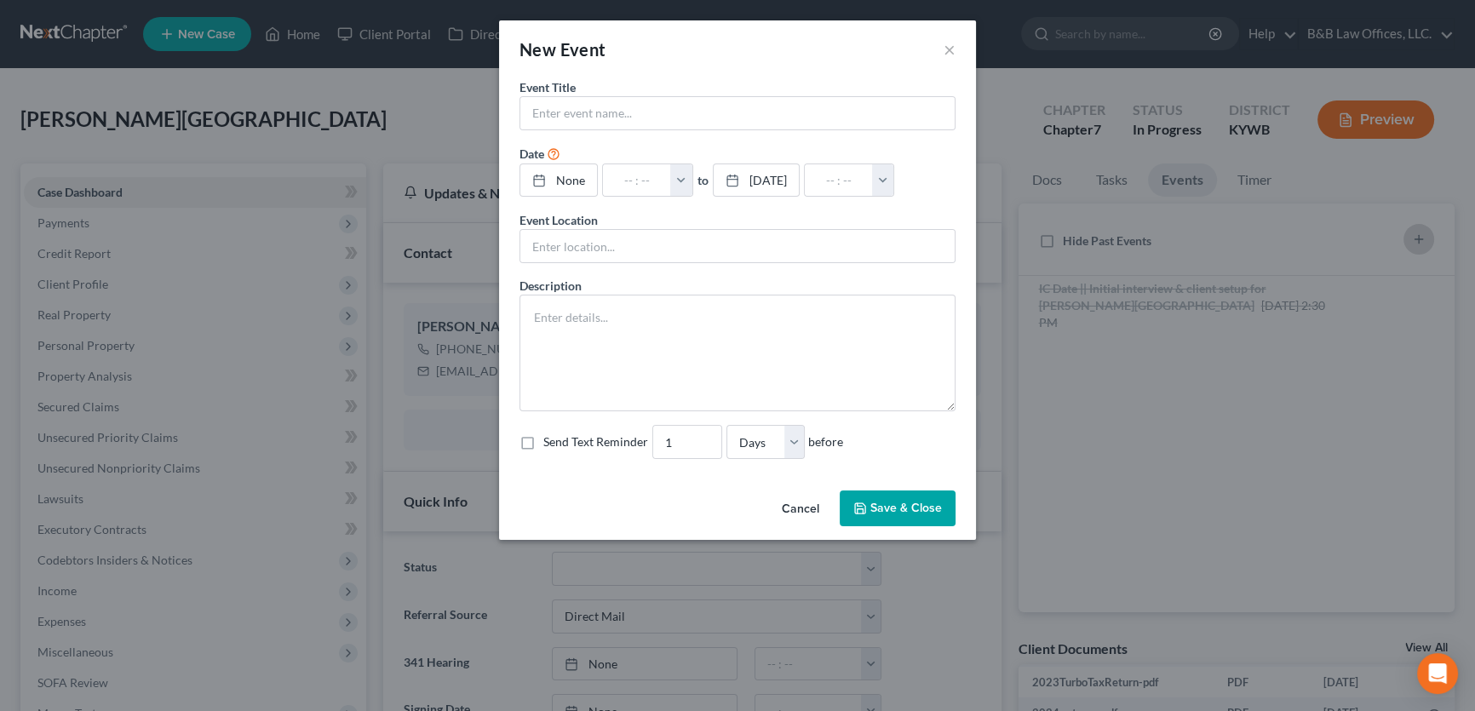
scroll to position [2097, 0]
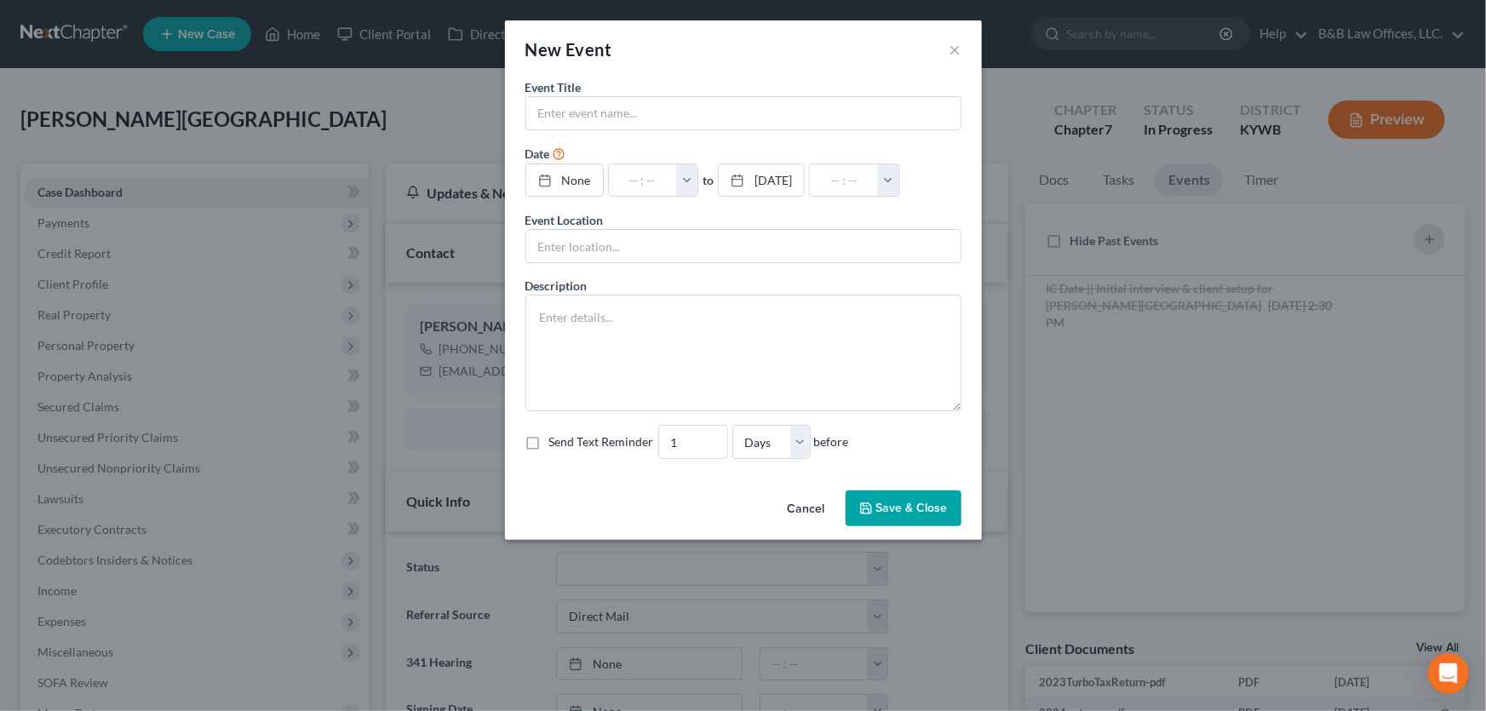
click at [807, 516] on button "Cancel" at bounding box center [806, 509] width 65 height 34
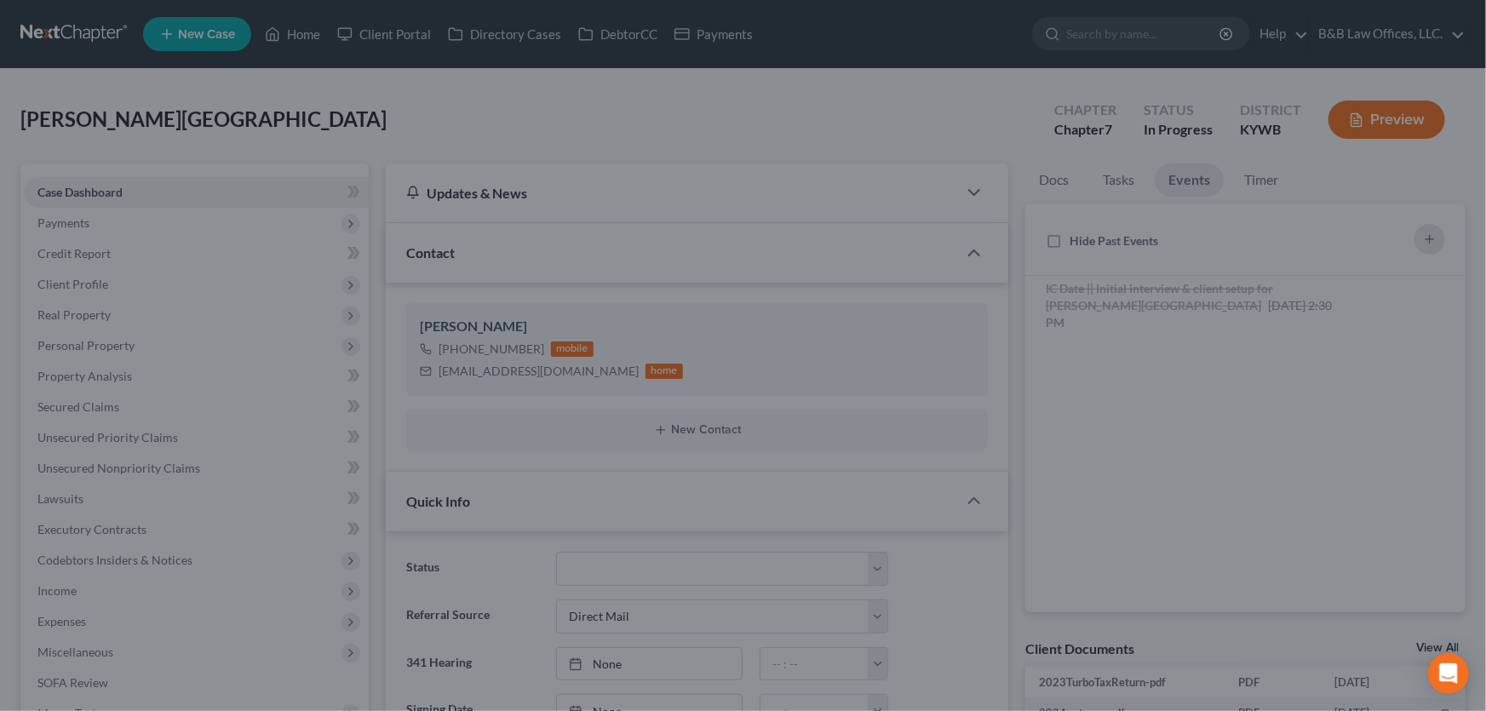
scroll to position [2114, 0]
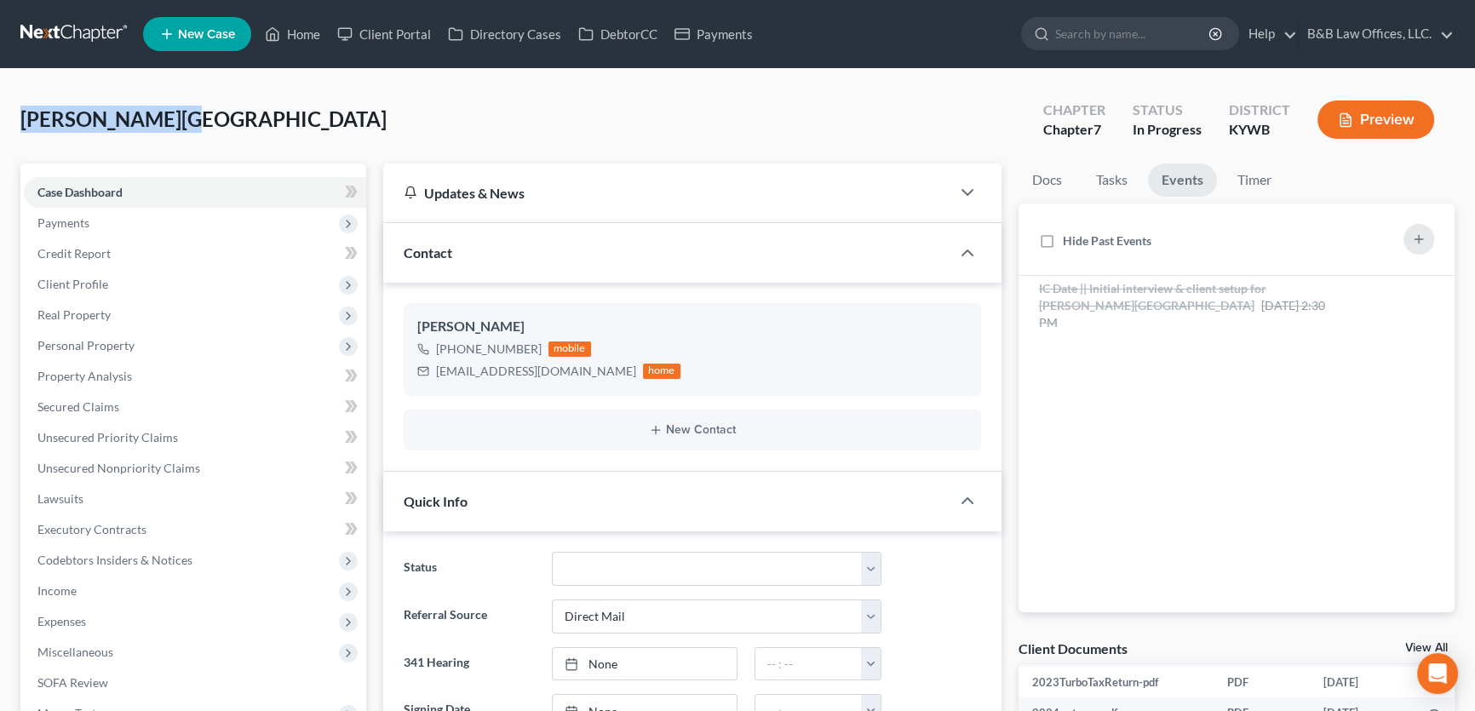
drag, startPoint x: 158, startPoint y: 117, endPoint x: 16, endPoint y: 116, distance: 141.3
copy span "[PERSON_NAME][GEOGRAPHIC_DATA]"
click at [1413, 232] on icon "button" at bounding box center [1419, 239] width 14 height 14
select select "Days"
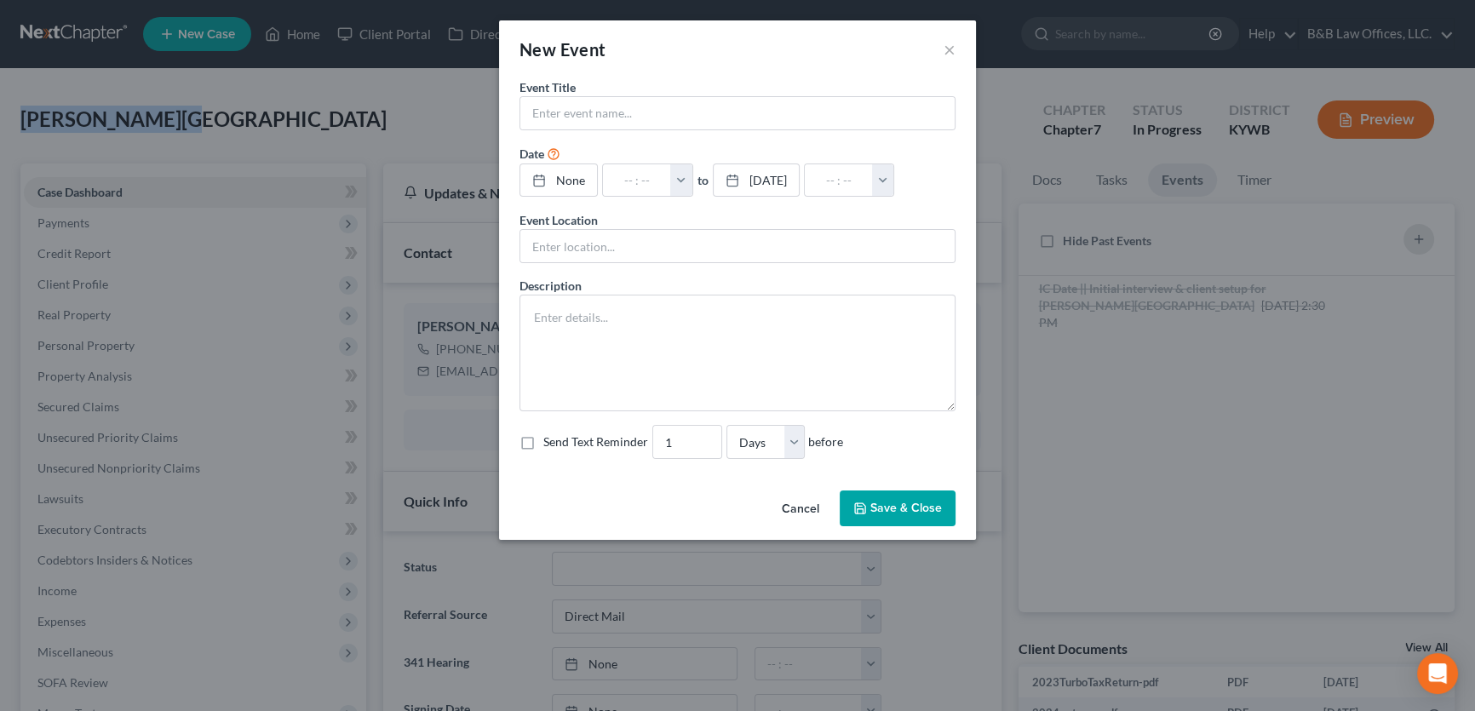
scroll to position [2097, 0]
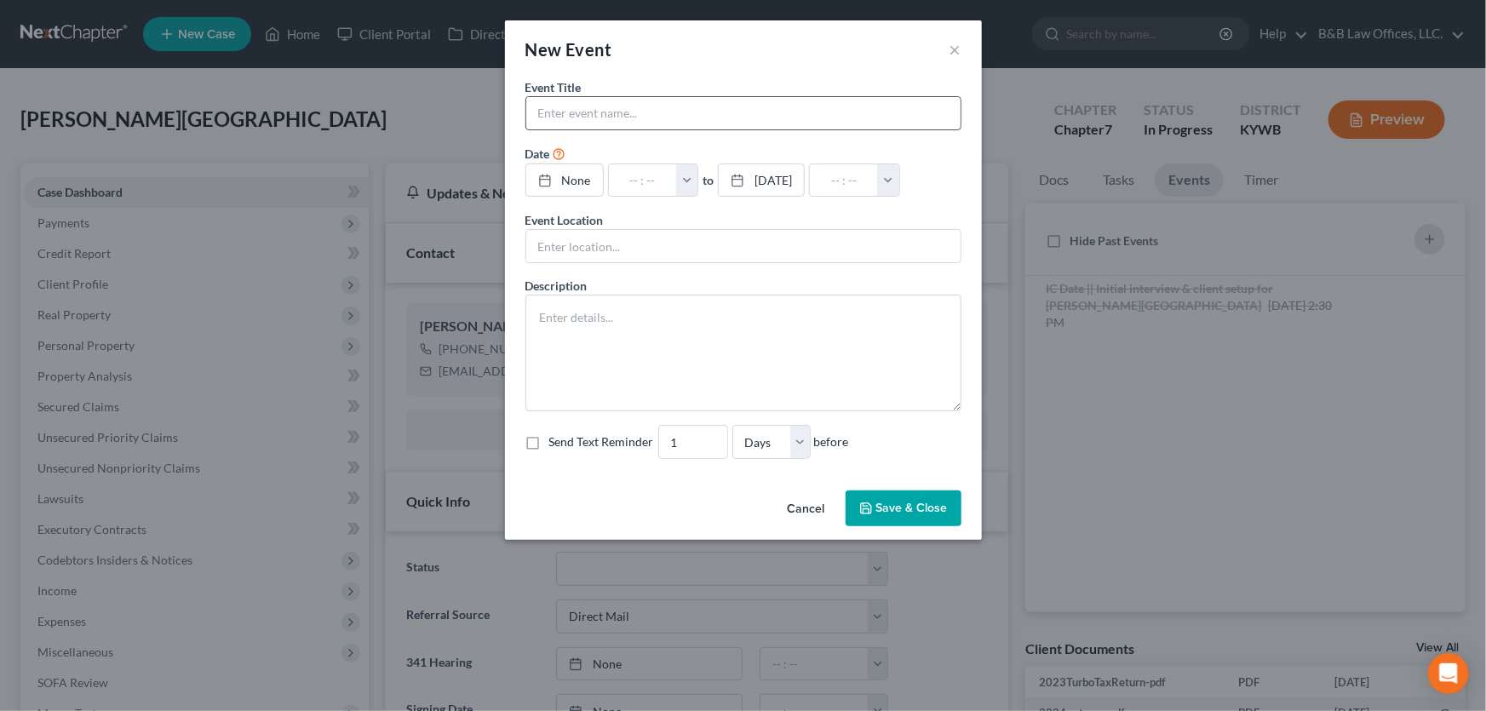
click at [637, 125] on input "text" at bounding box center [743, 113] width 434 height 32
paste input "[PERSON_NAME][GEOGRAPHIC_DATA]"
click at [689, 114] on input "[PERSON_NAME][GEOGRAPHIC_DATA]" at bounding box center [743, 113] width 434 height 32
type input "Densley, Austin (7) paid to file?"
click at [587, 184] on link "None" at bounding box center [564, 180] width 77 height 32
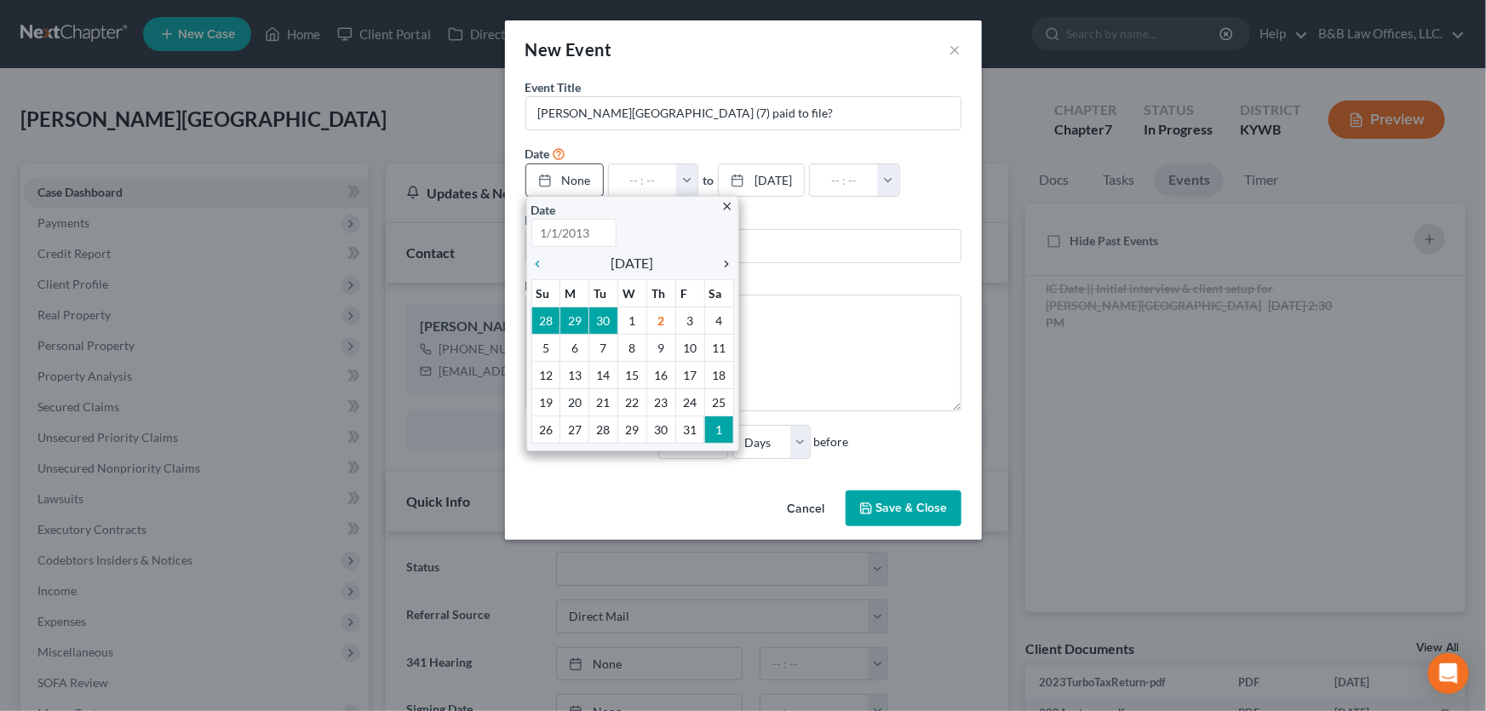
click at [731, 265] on icon "chevron_right" at bounding box center [723, 264] width 22 height 14
type input "10/2/2025"
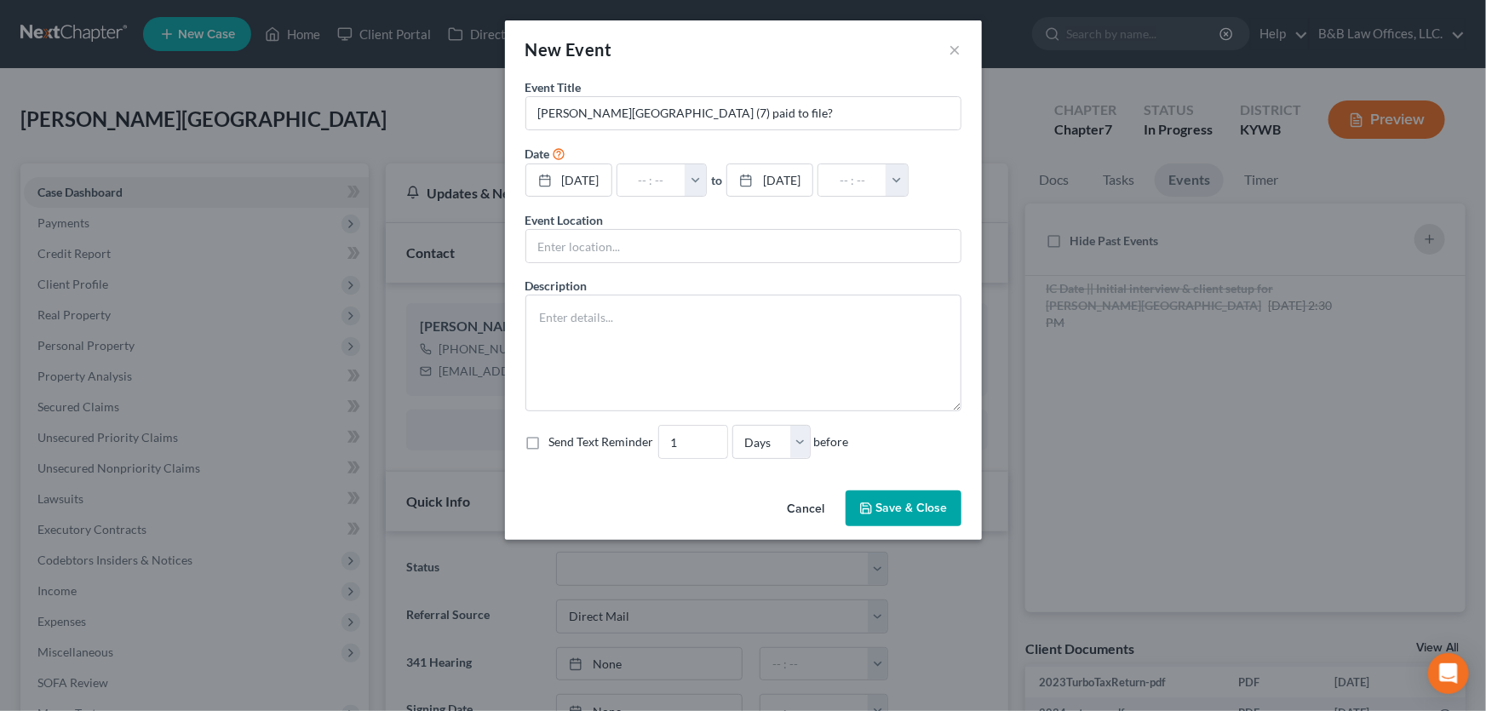
click at [890, 526] on button "Save & Close" at bounding box center [903, 508] width 116 height 36
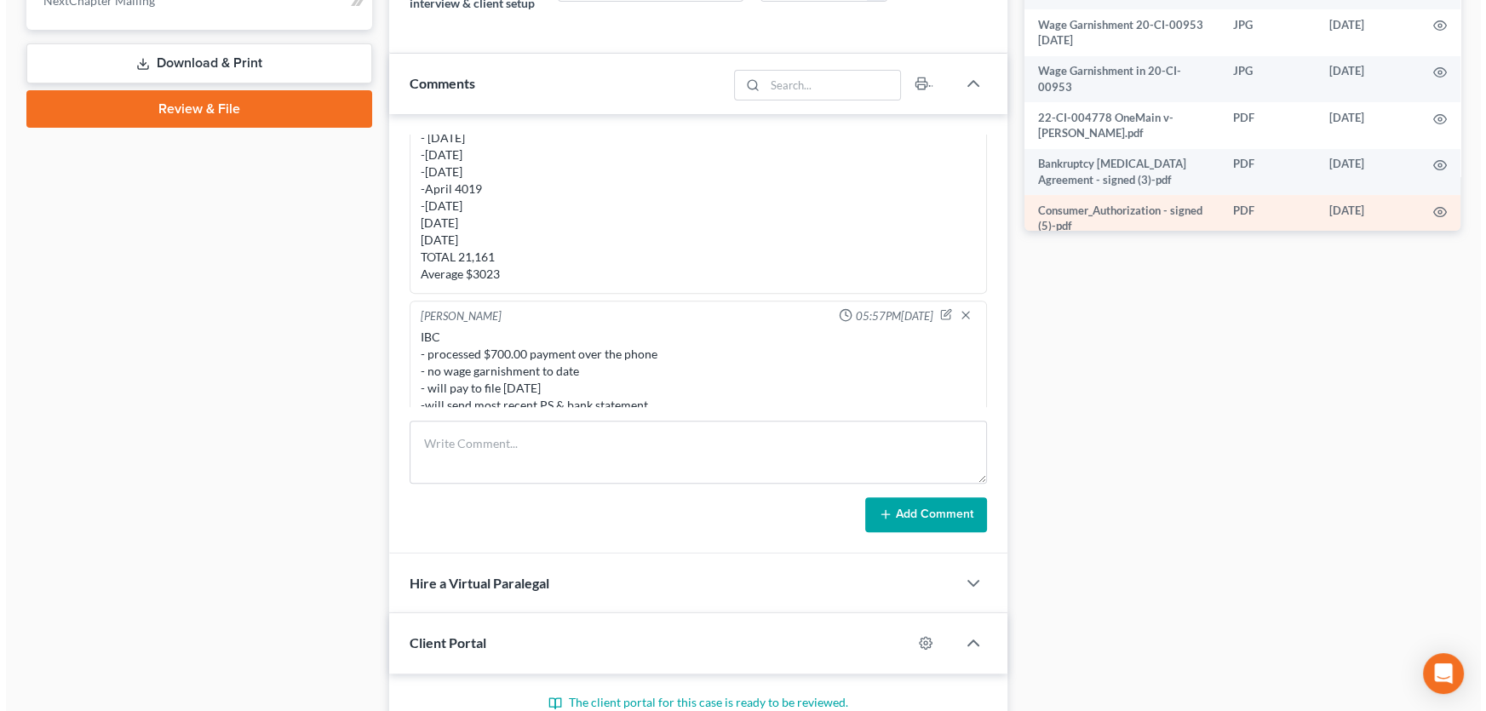
scroll to position [387, 0]
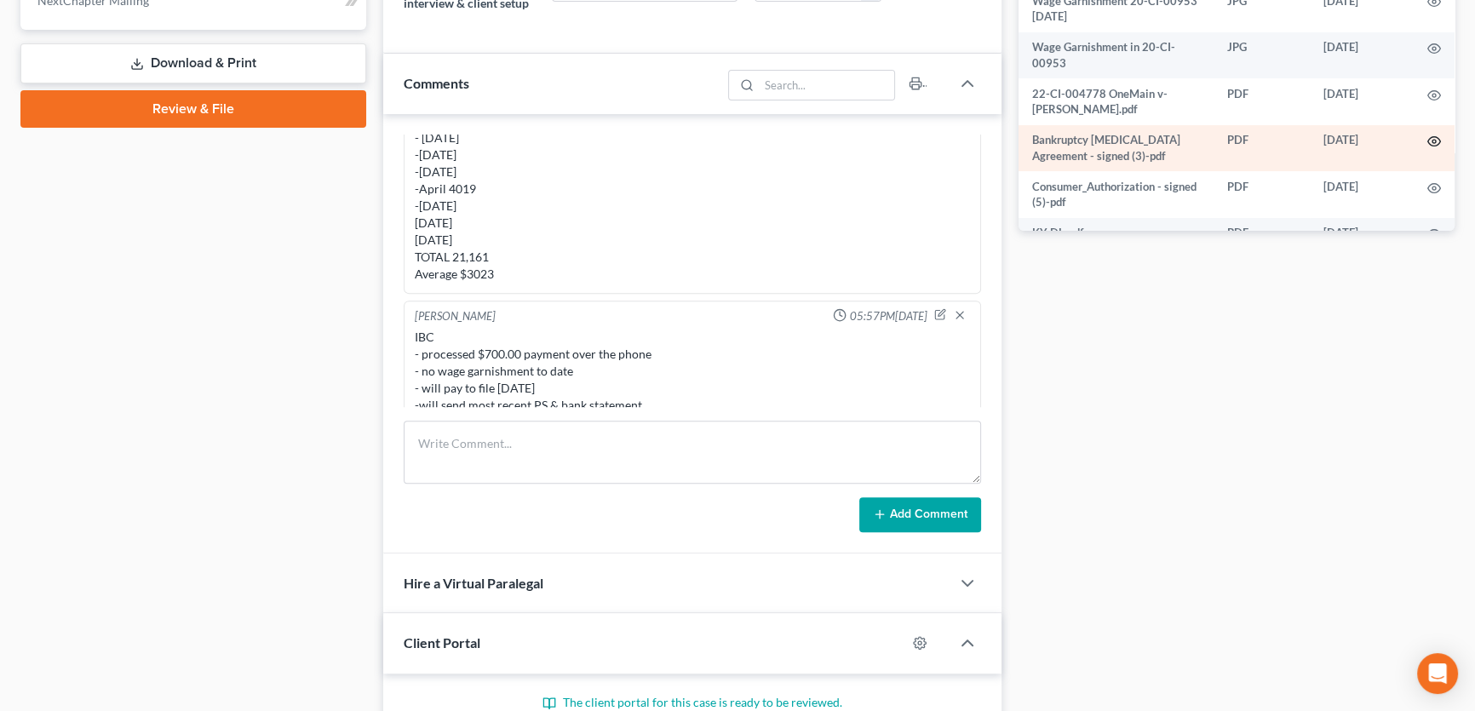
click at [1427, 141] on icon "button" at bounding box center [1434, 142] width 14 height 14
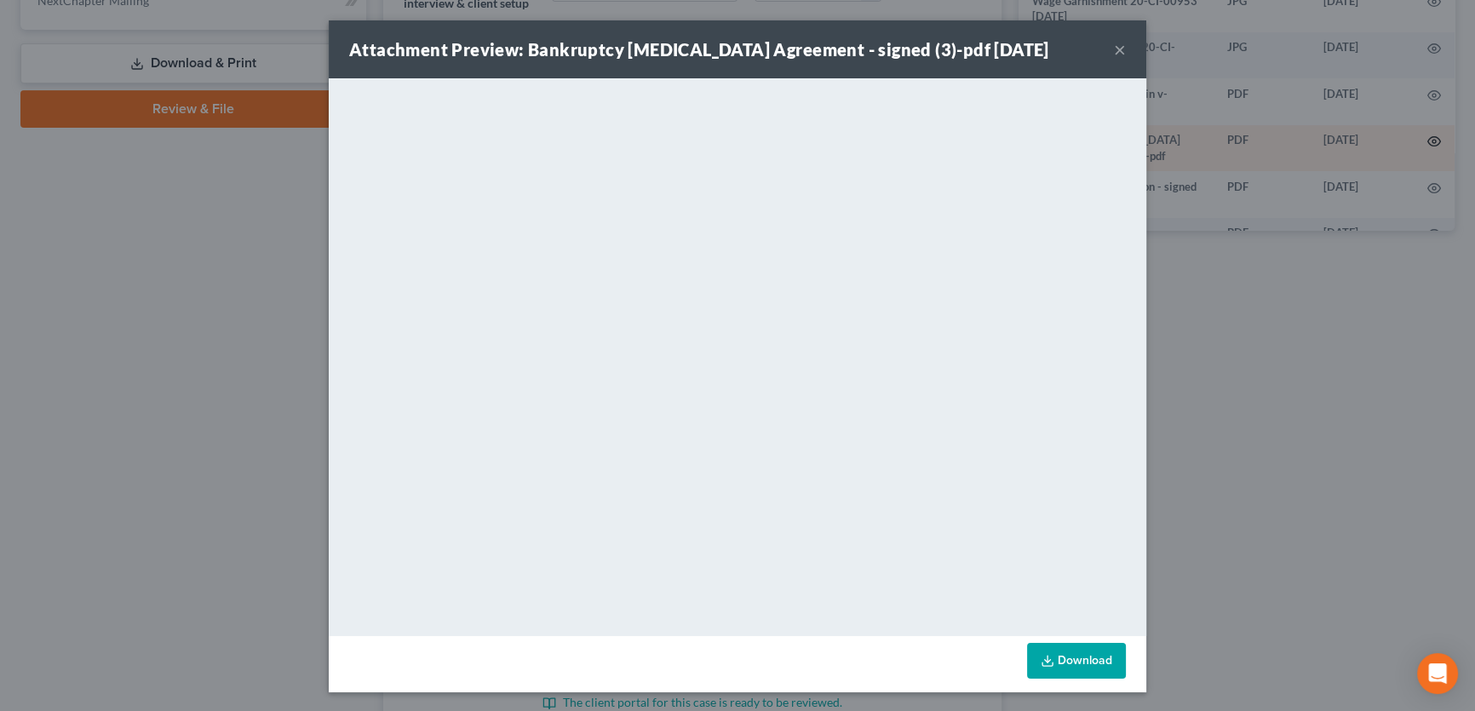
scroll to position [2097, 0]
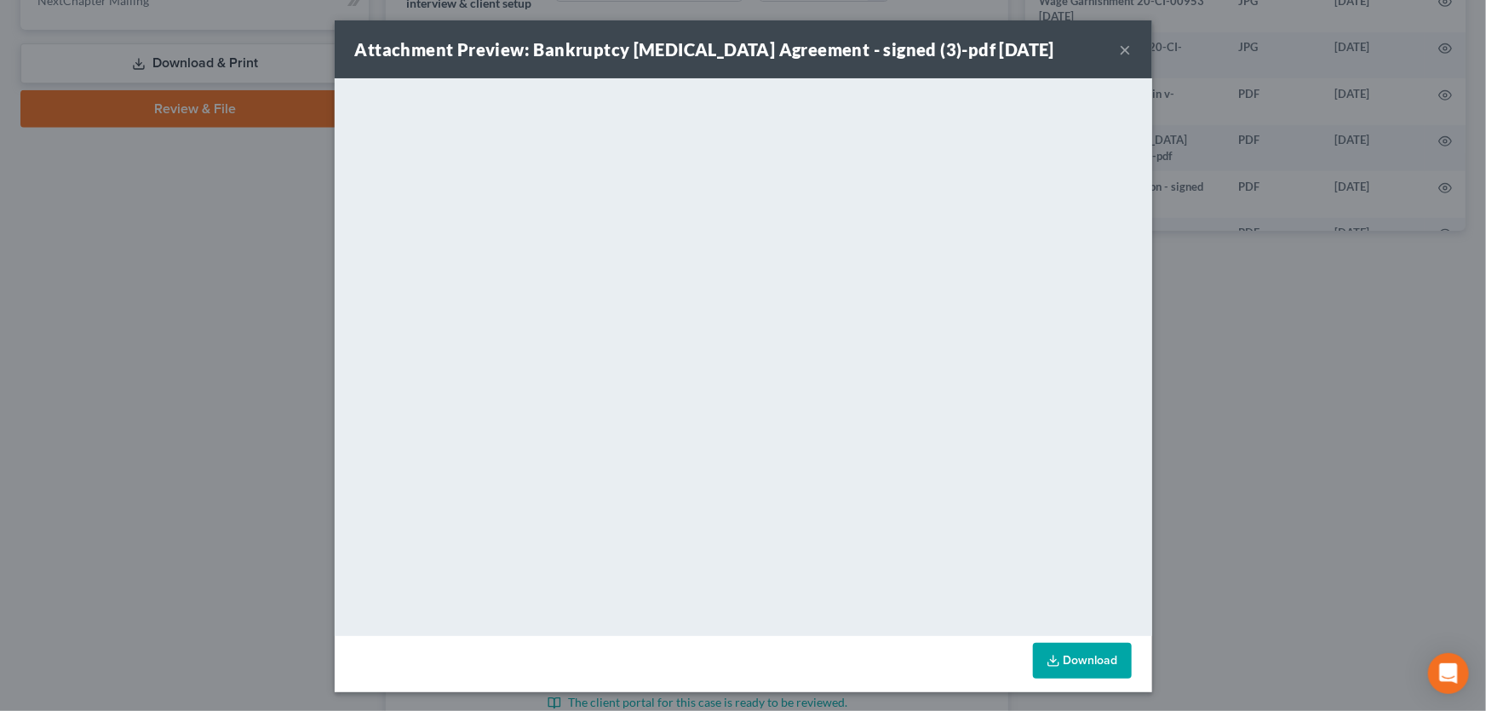
click at [1120, 49] on button "×" at bounding box center [1126, 49] width 12 height 20
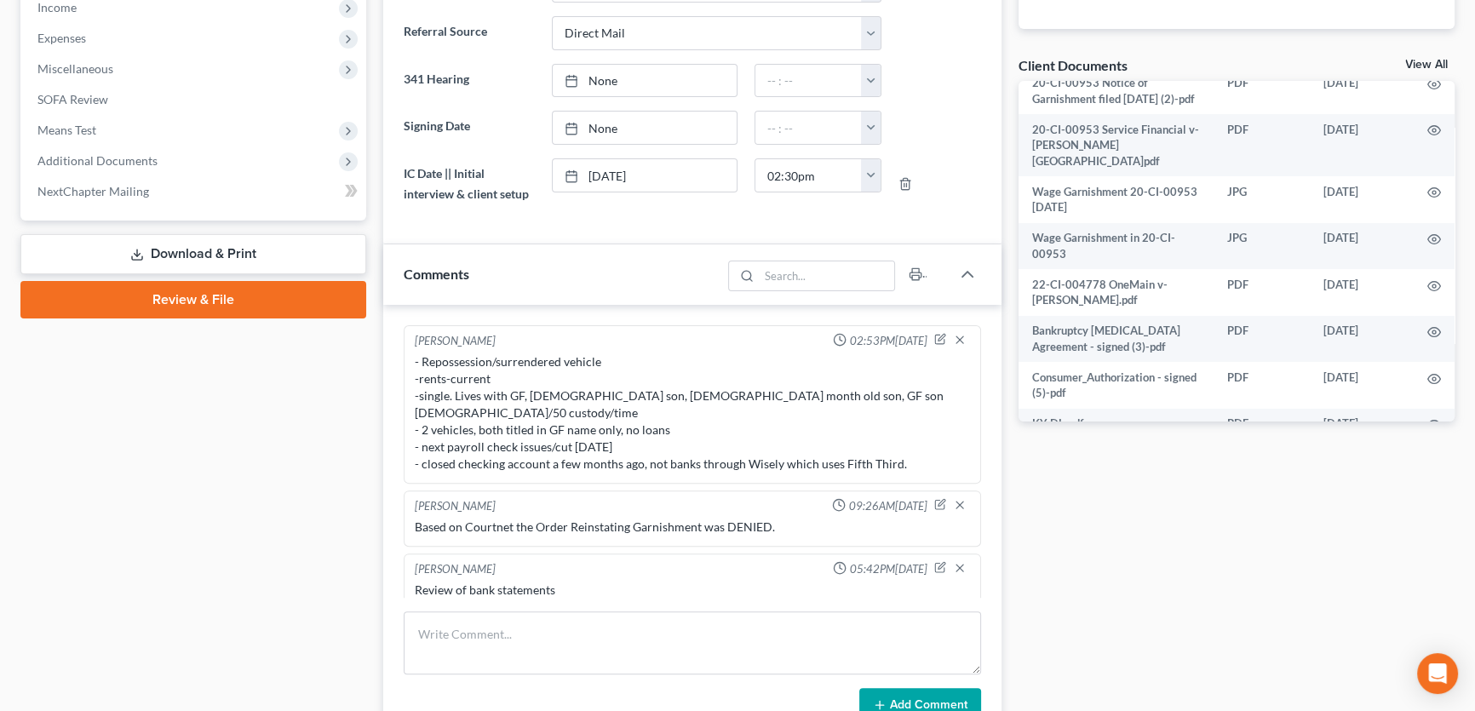
scroll to position [387, 0]
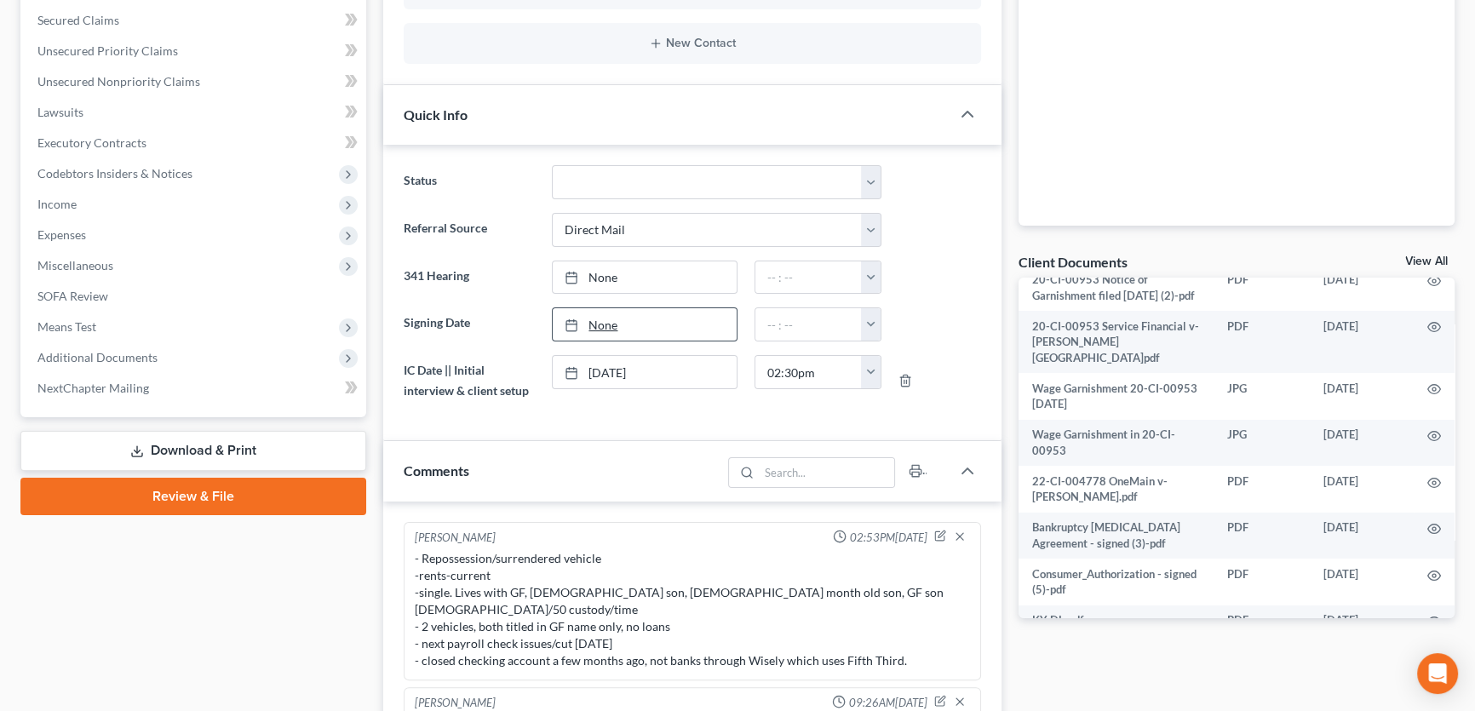
click at [599, 333] on link "None" at bounding box center [644, 324] width 183 height 32
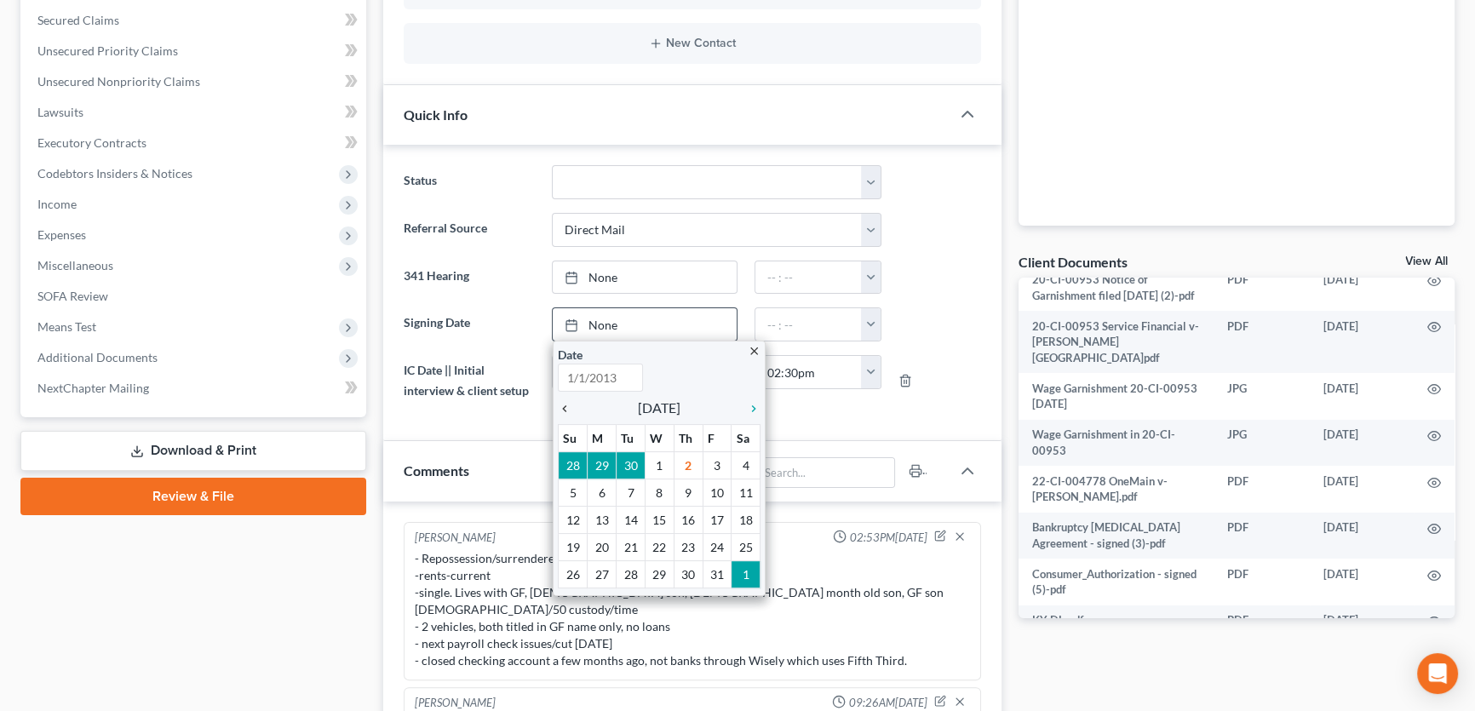
click at [559, 402] on icon "chevron_left" at bounding box center [569, 409] width 22 height 14
type input "10/2/2025"
click at [562, 402] on icon "chevron_left" at bounding box center [569, 409] width 22 height 14
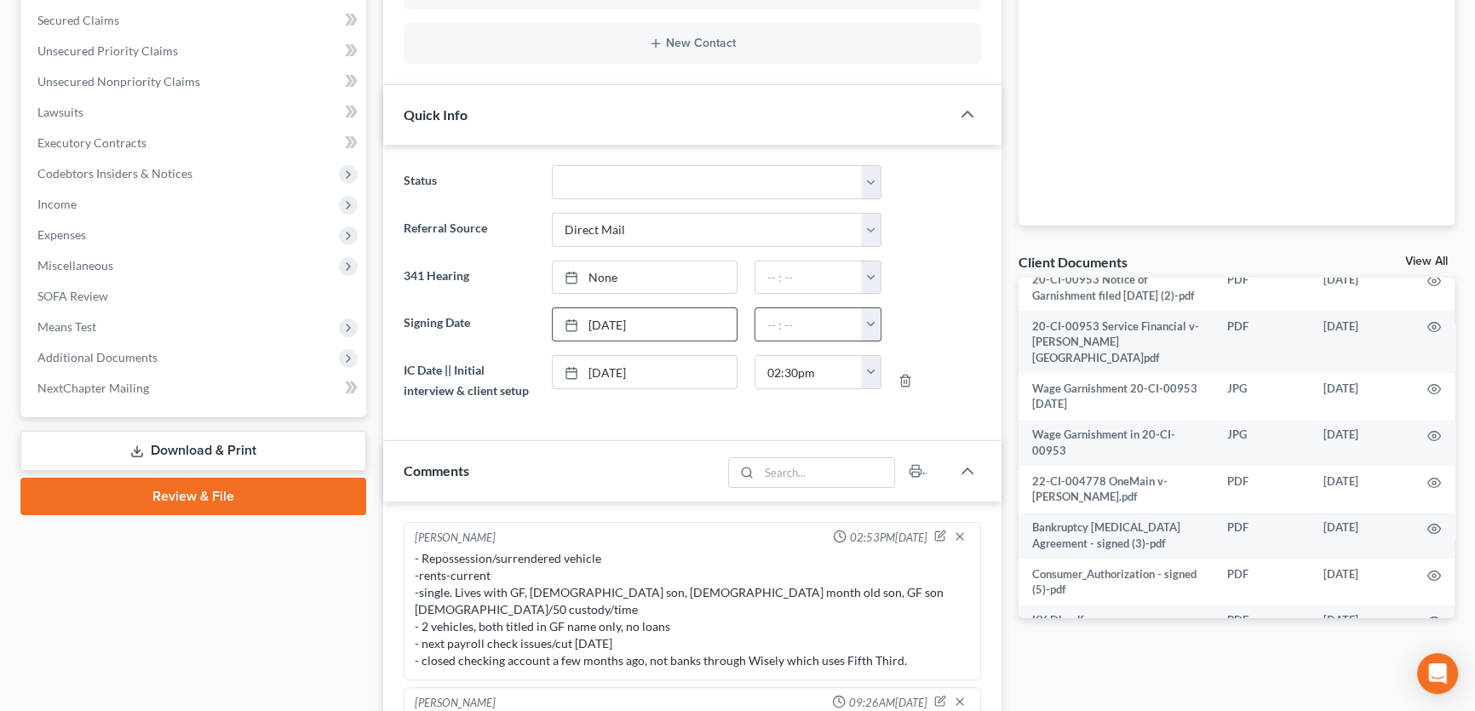
click at [878, 327] on button "button" at bounding box center [871, 324] width 20 height 32
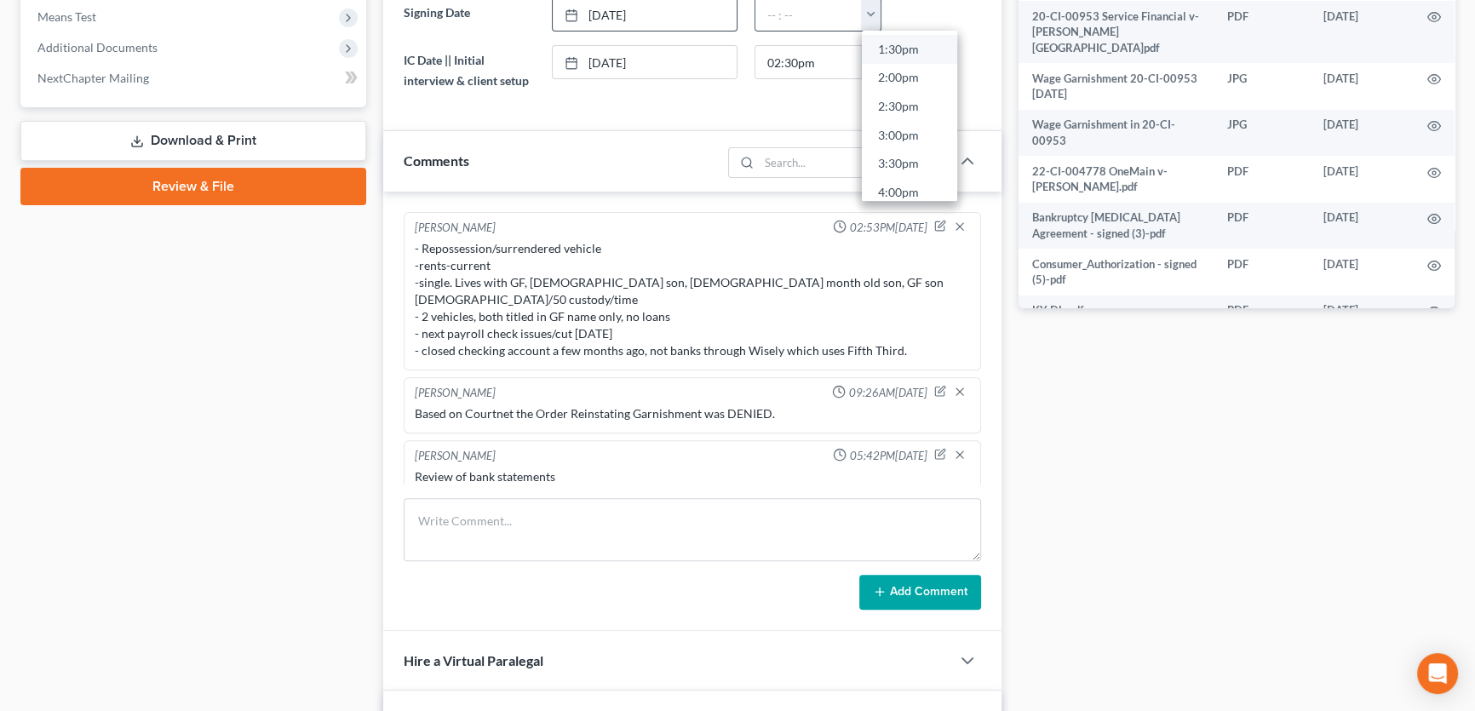
scroll to position [774, 0]
click at [906, 134] on link "3:00pm" at bounding box center [909, 136] width 95 height 29
type input "3:00pm"
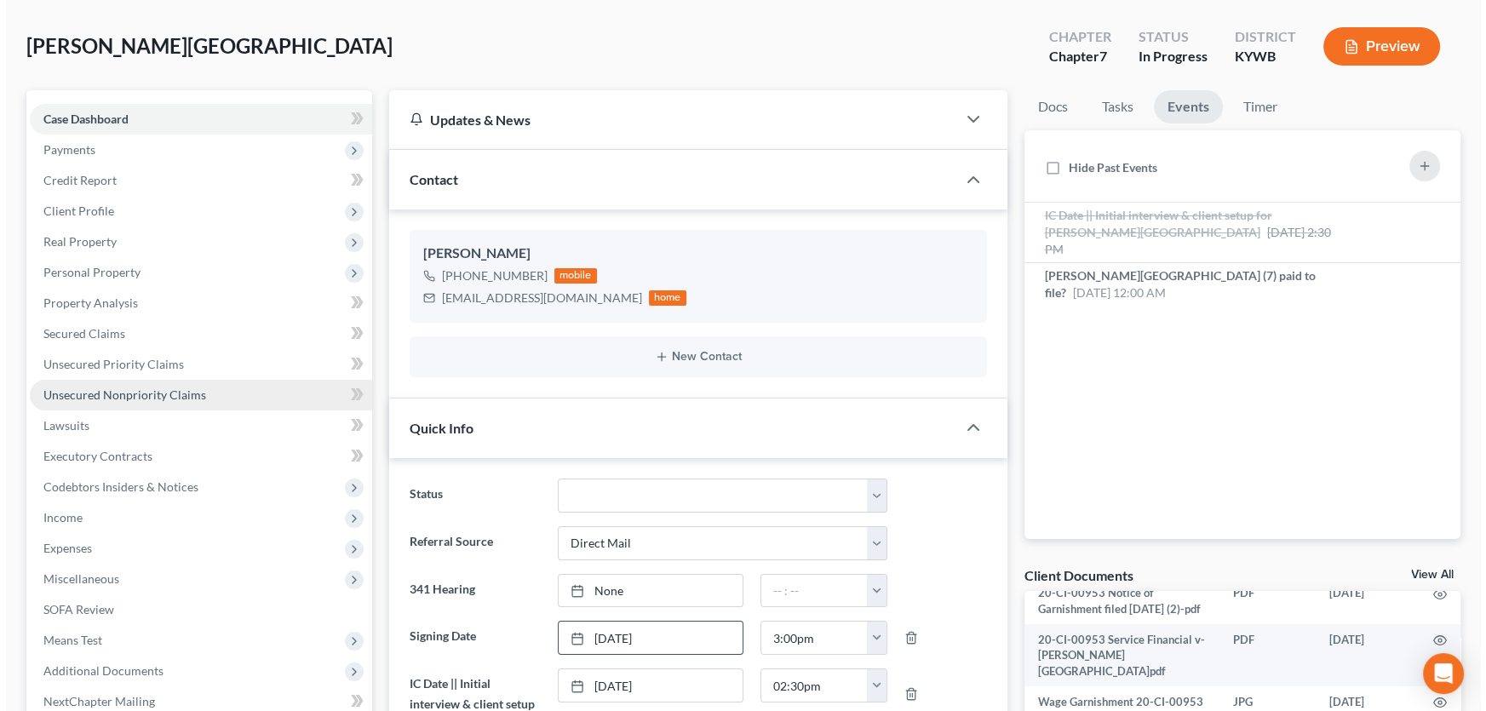
scroll to position [0, 0]
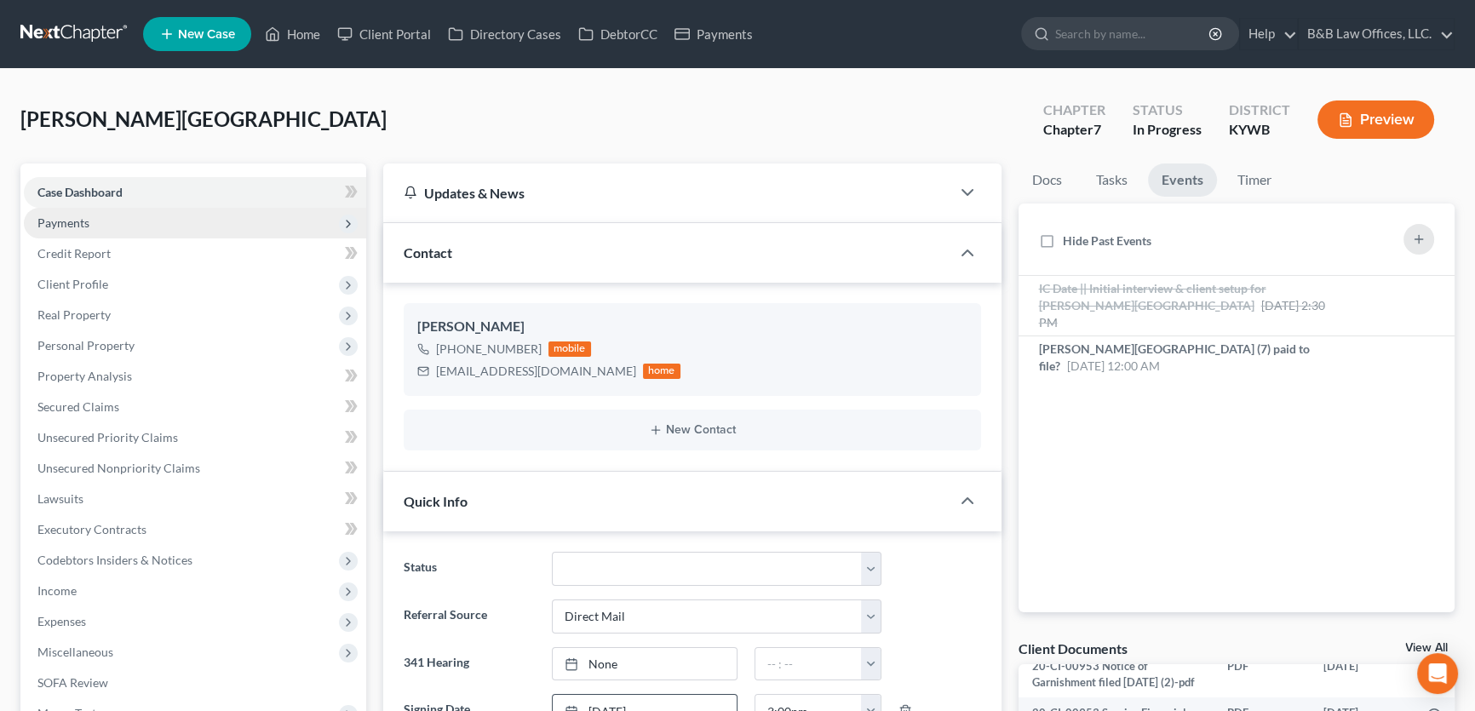
click at [141, 224] on span "Payments" at bounding box center [195, 223] width 342 height 31
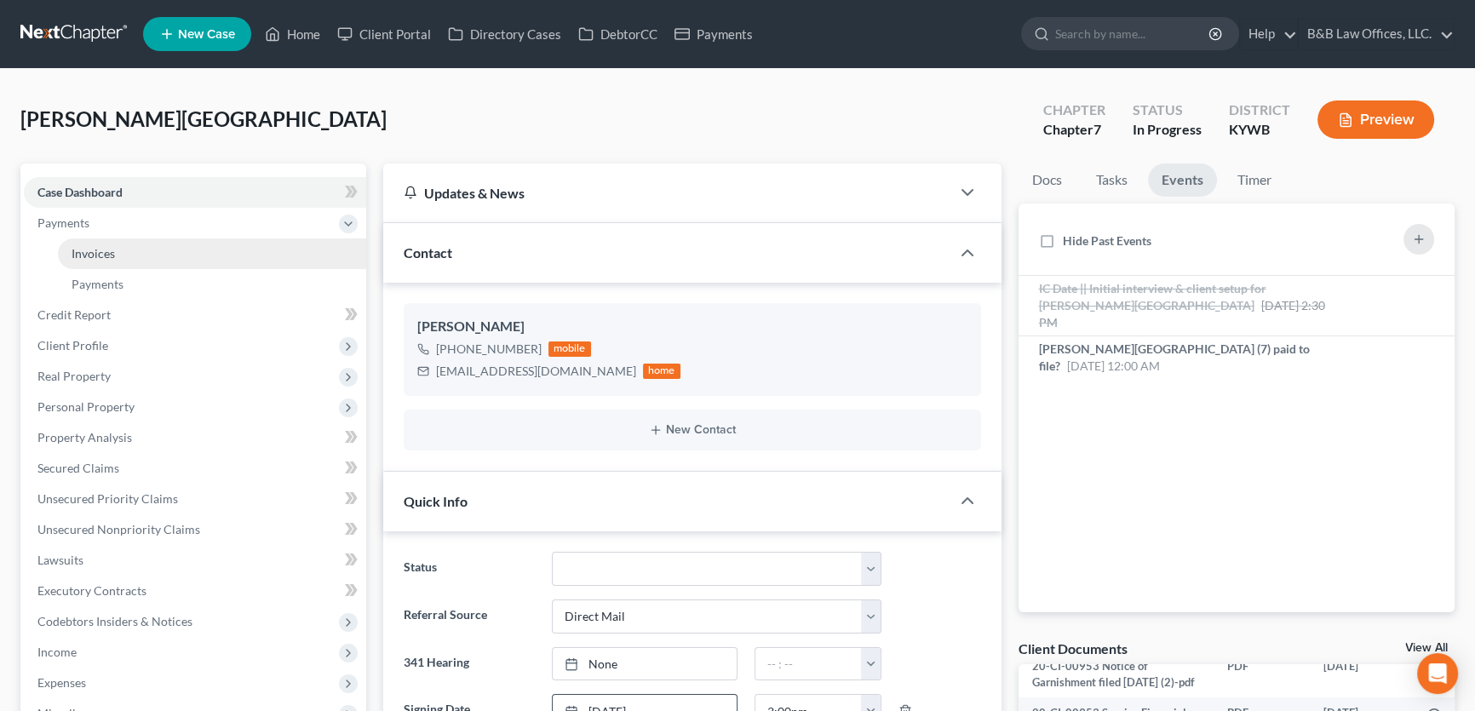
click at [145, 247] on link "Invoices" at bounding box center [212, 253] width 308 height 31
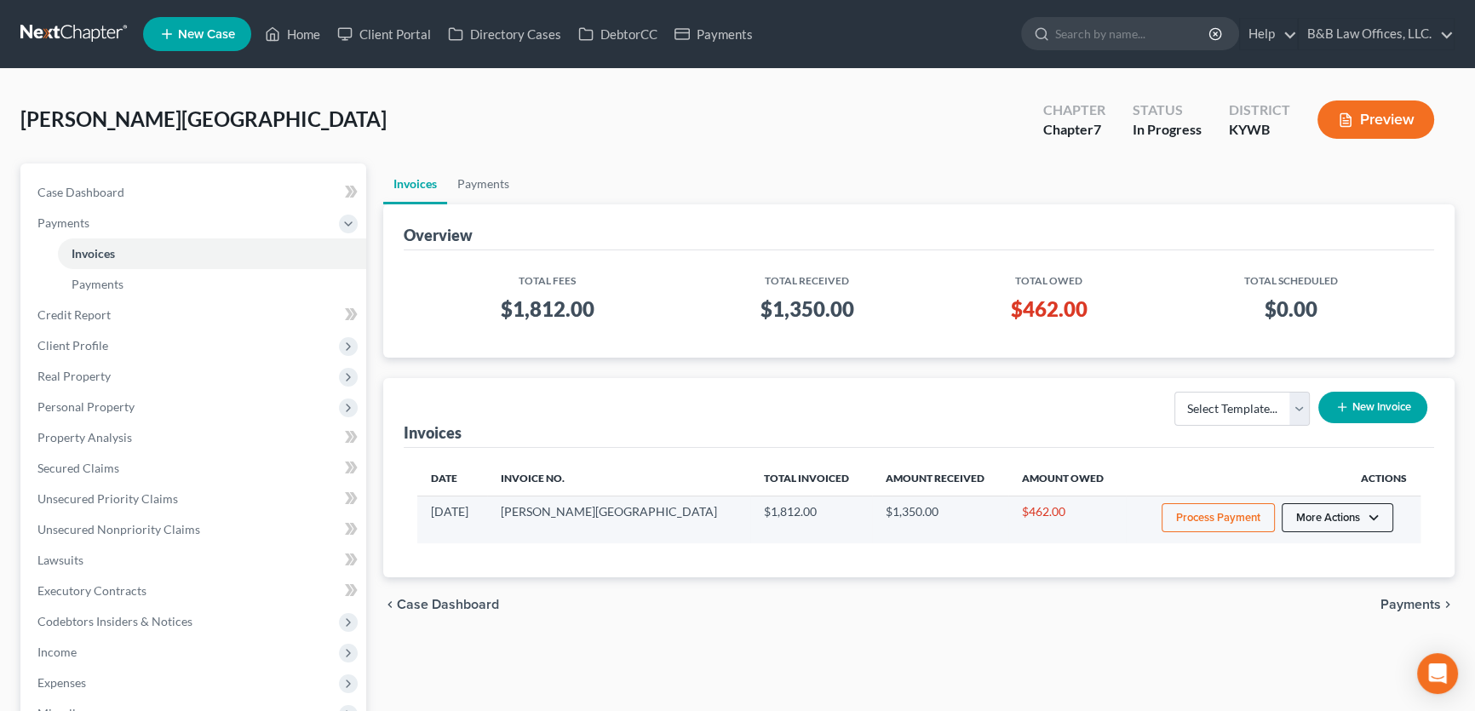
click at [1321, 527] on button "More Actions" at bounding box center [1337, 517] width 112 height 29
click at [1318, 549] on link "View/Edit" at bounding box center [1360, 553] width 199 height 29
select select "0"
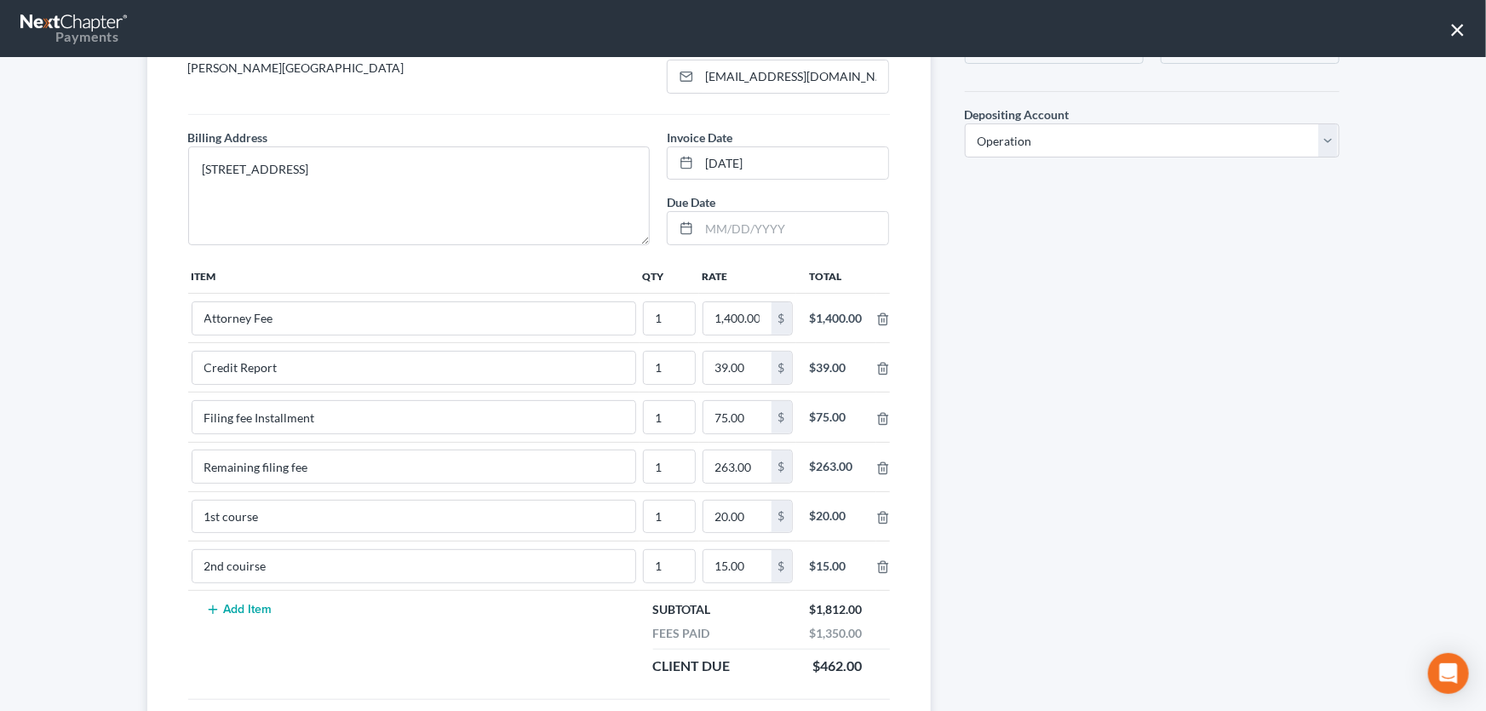
scroll to position [154, 0]
click at [884, 467] on line "button" at bounding box center [884, 468] width 0 height 3
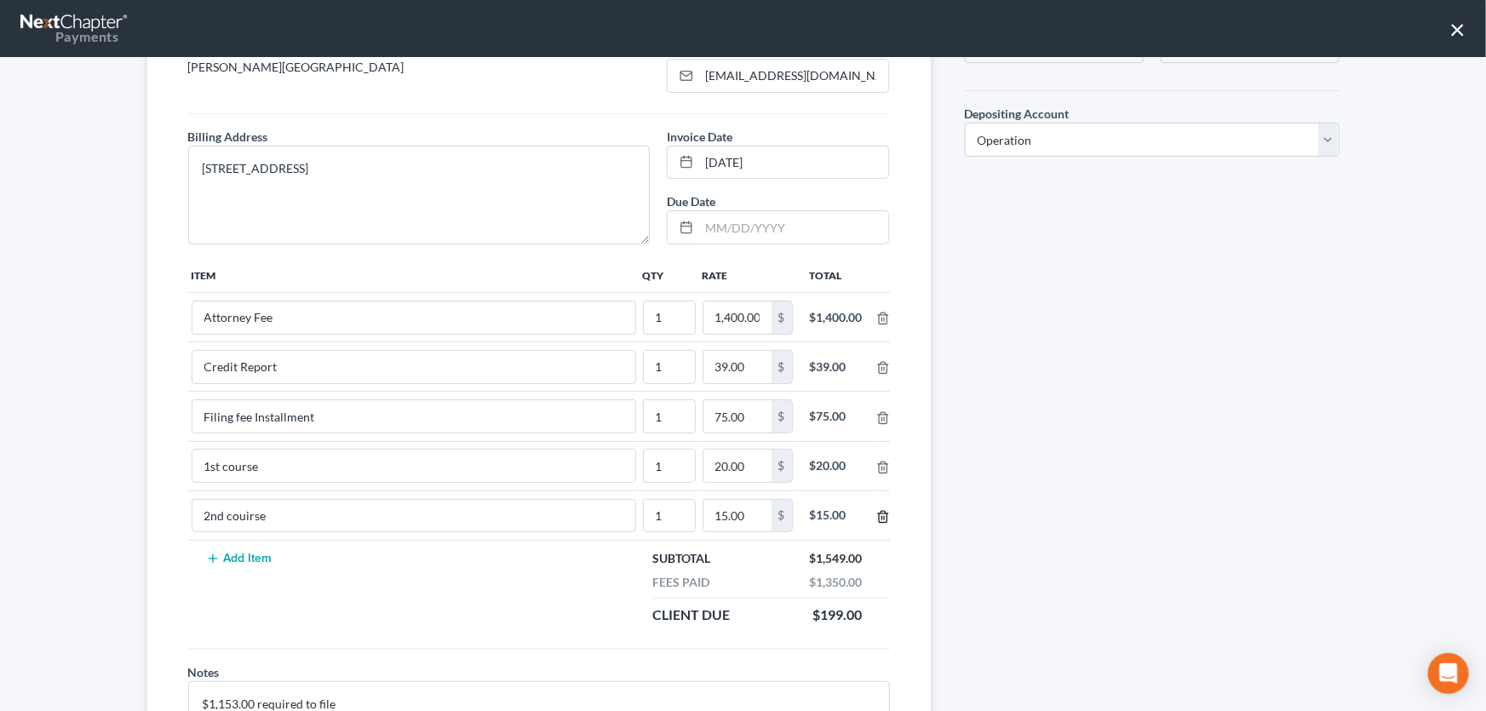
click at [878, 513] on polyline "button" at bounding box center [883, 513] width 10 height 0
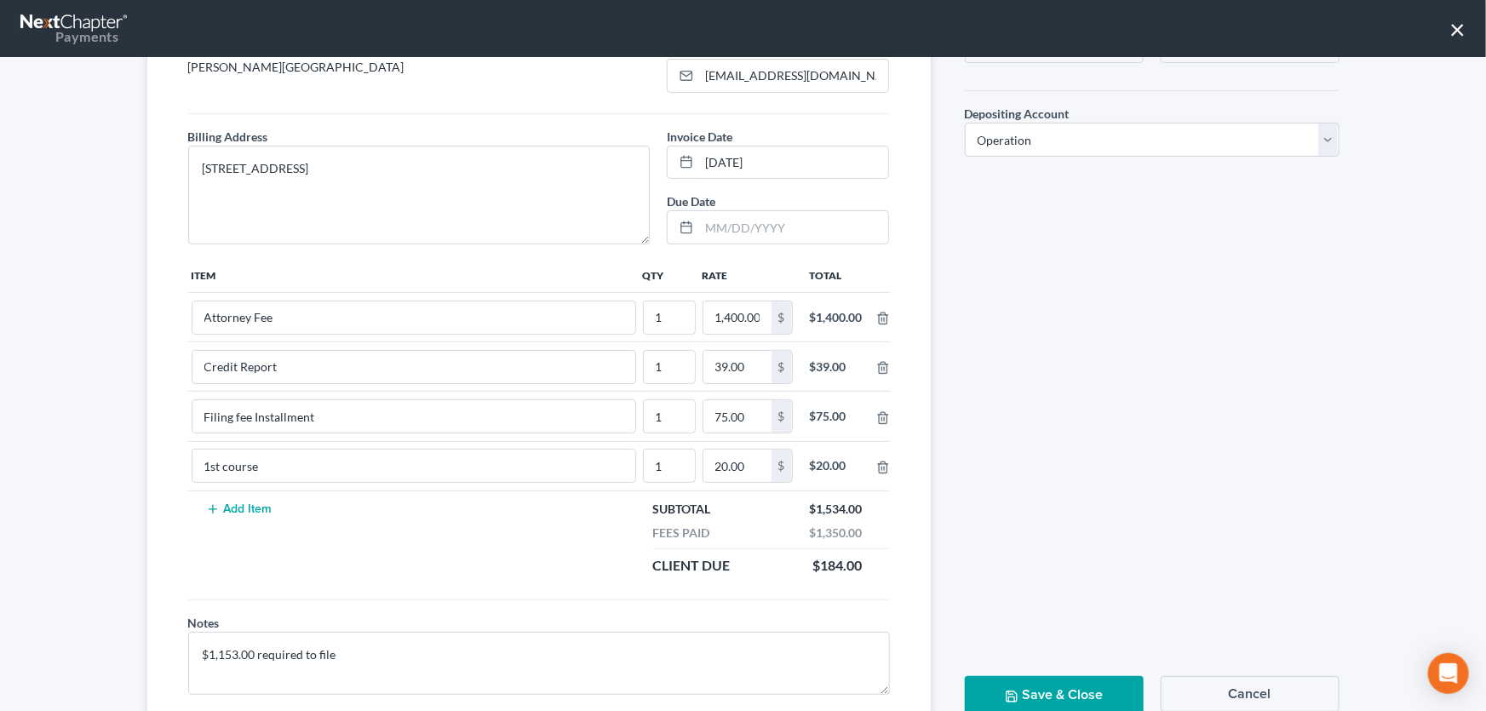
click at [1044, 692] on button "Save & Close" at bounding box center [1054, 695] width 179 height 38
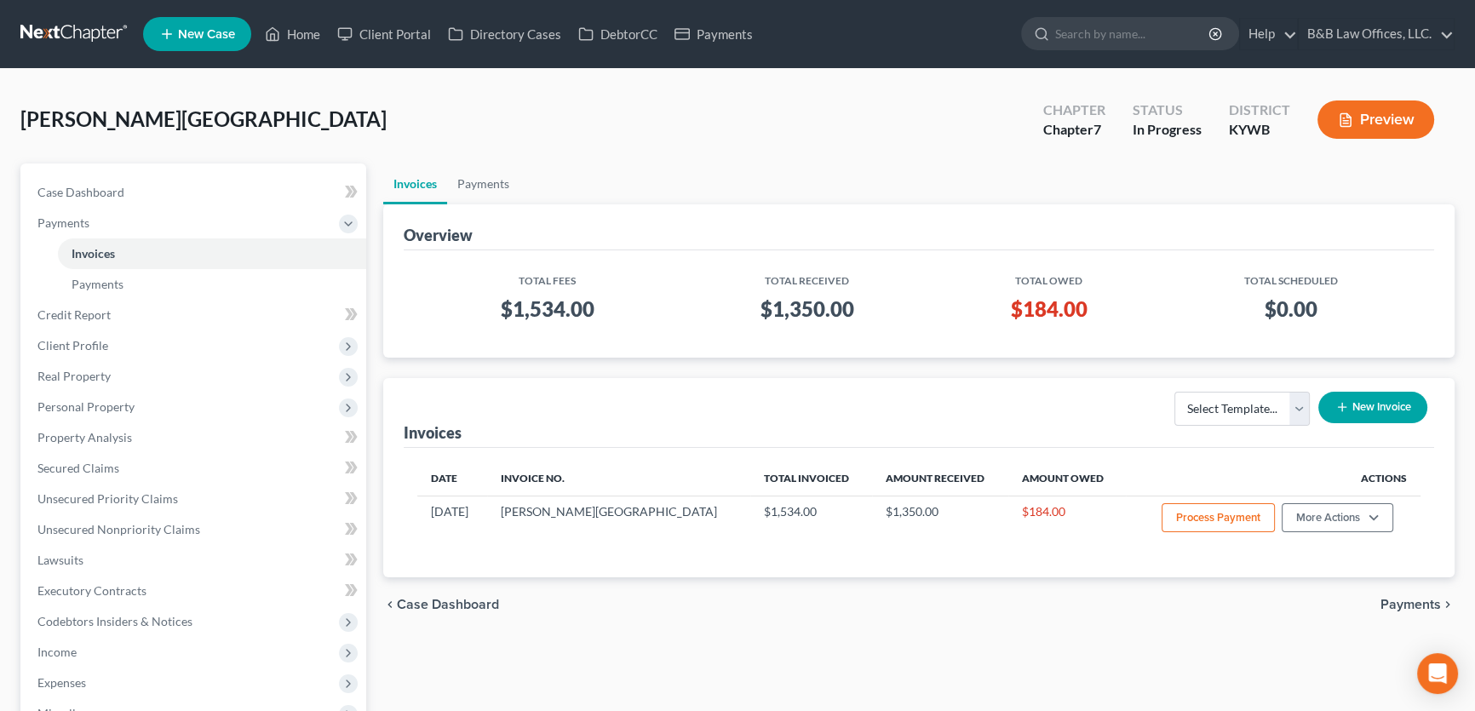
click at [1380, 410] on button "New Invoice" at bounding box center [1372, 408] width 109 height 32
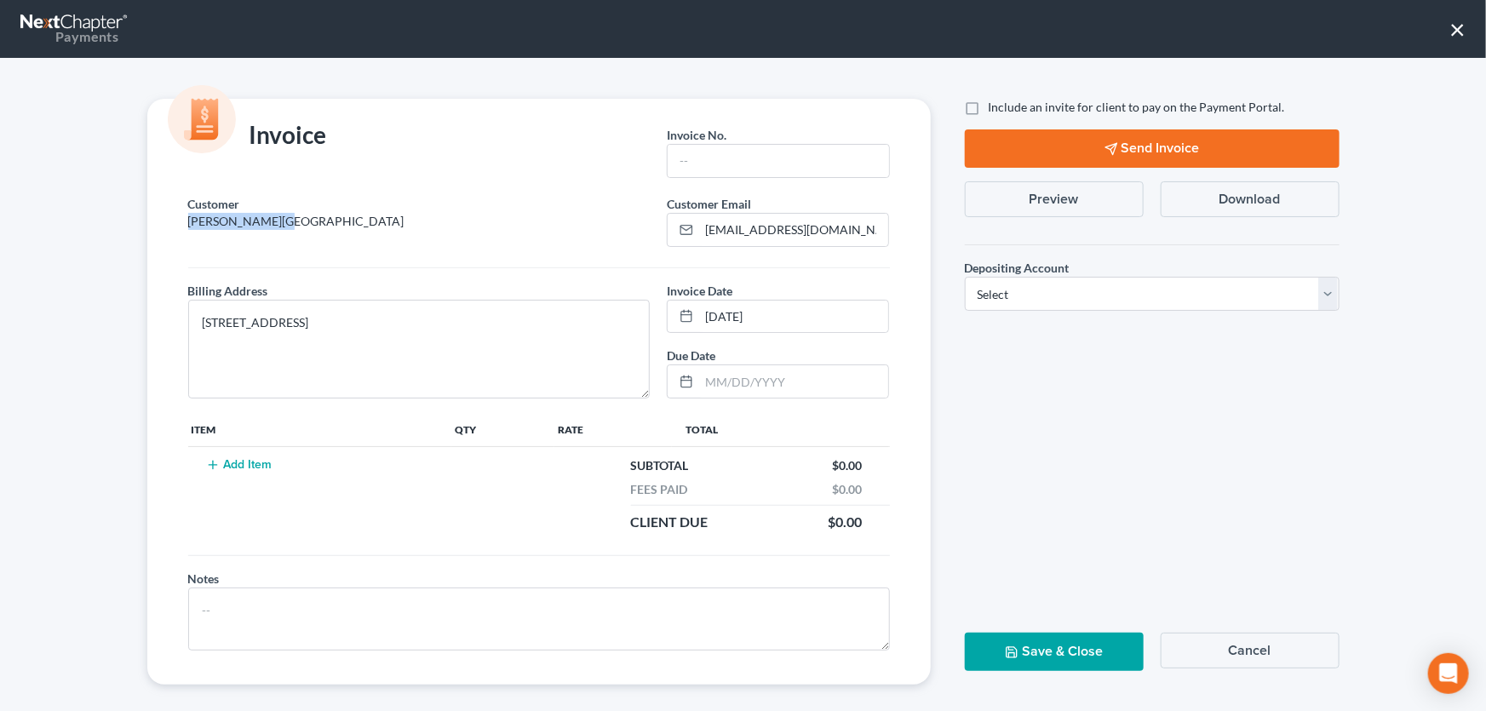
drag, startPoint x: 266, startPoint y: 218, endPoint x: 168, endPoint y: 223, distance: 98.9
click at [168, 223] on div "Customer Densley, Austin Customer Email * kingtats203@gmail.com Billing Address…" at bounding box center [538, 440] width 783 height 490
copy p "[PERSON_NAME][GEOGRAPHIC_DATA]"
click at [751, 158] on input "text" at bounding box center [778, 161] width 221 height 32
paste input "[PERSON_NAME][GEOGRAPHIC_DATA]"
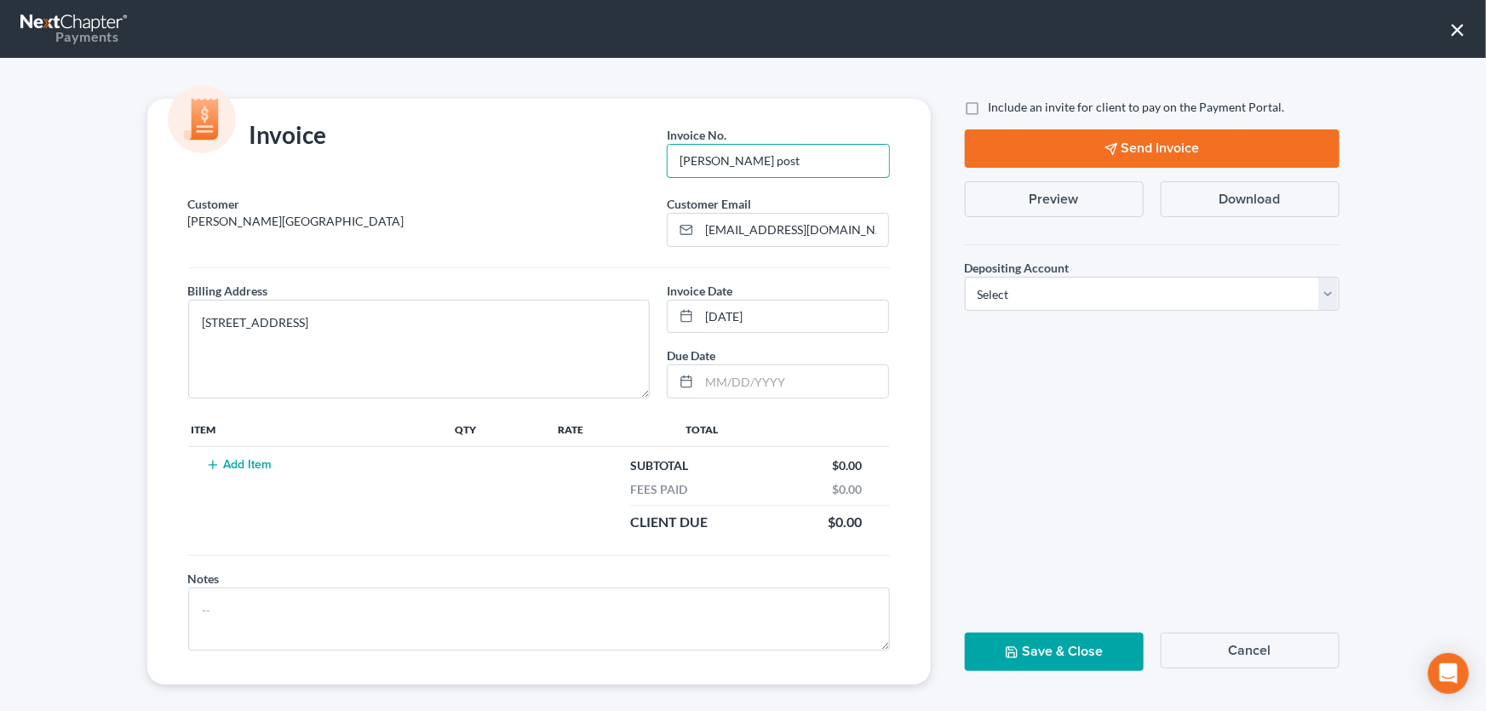
type input "Densley, Austin post"
click at [255, 464] on button "Add Item" at bounding box center [239, 465] width 75 height 14
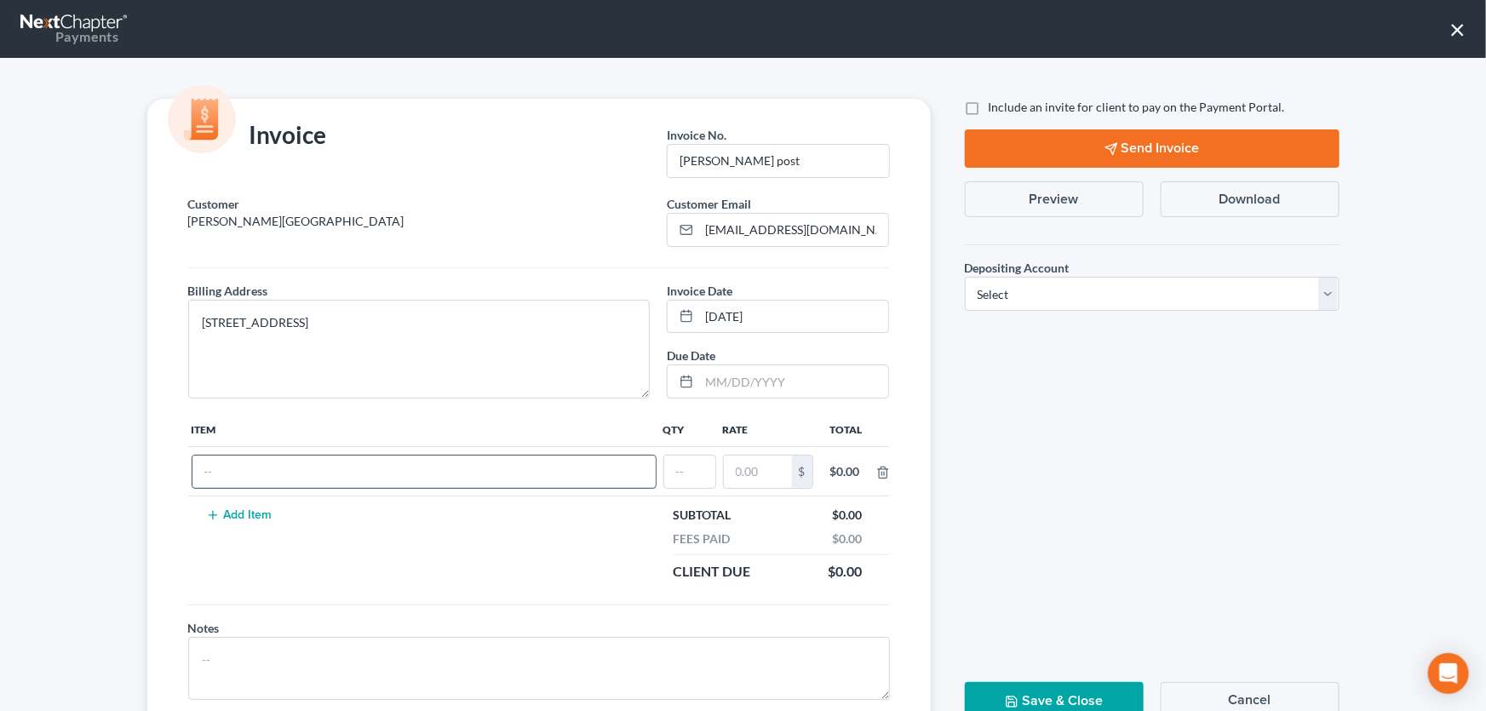
click at [255, 469] on input "text" at bounding box center [423, 472] width 463 height 32
type input "Remaining filing fee"
type input "1"
type input "263"
click at [246, 519] on button "Add Item" at bounding box center [239, 515] width 75 height 14
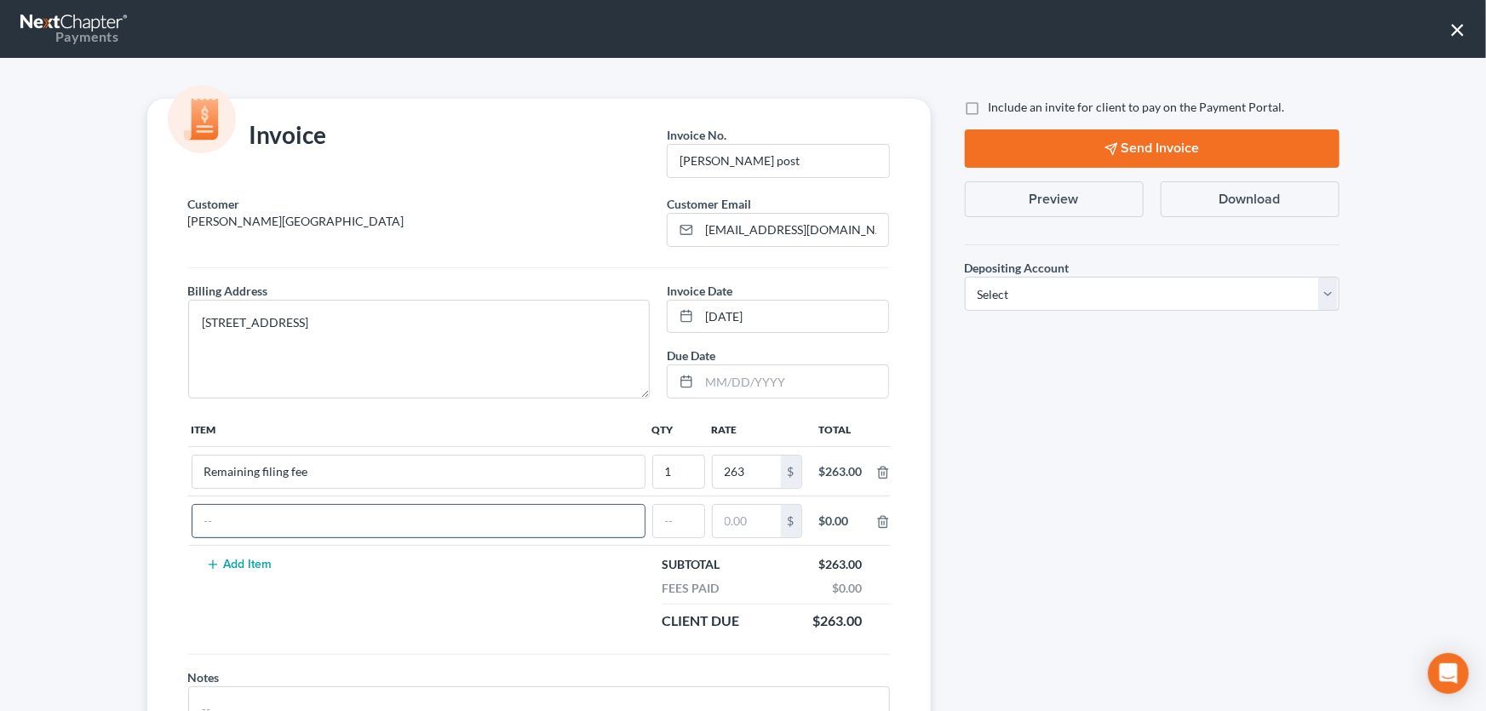
click at [247, 515] on input "text" at bounding box center [418, 521] width 452 height 32
type input "2nd course"
type input "1"
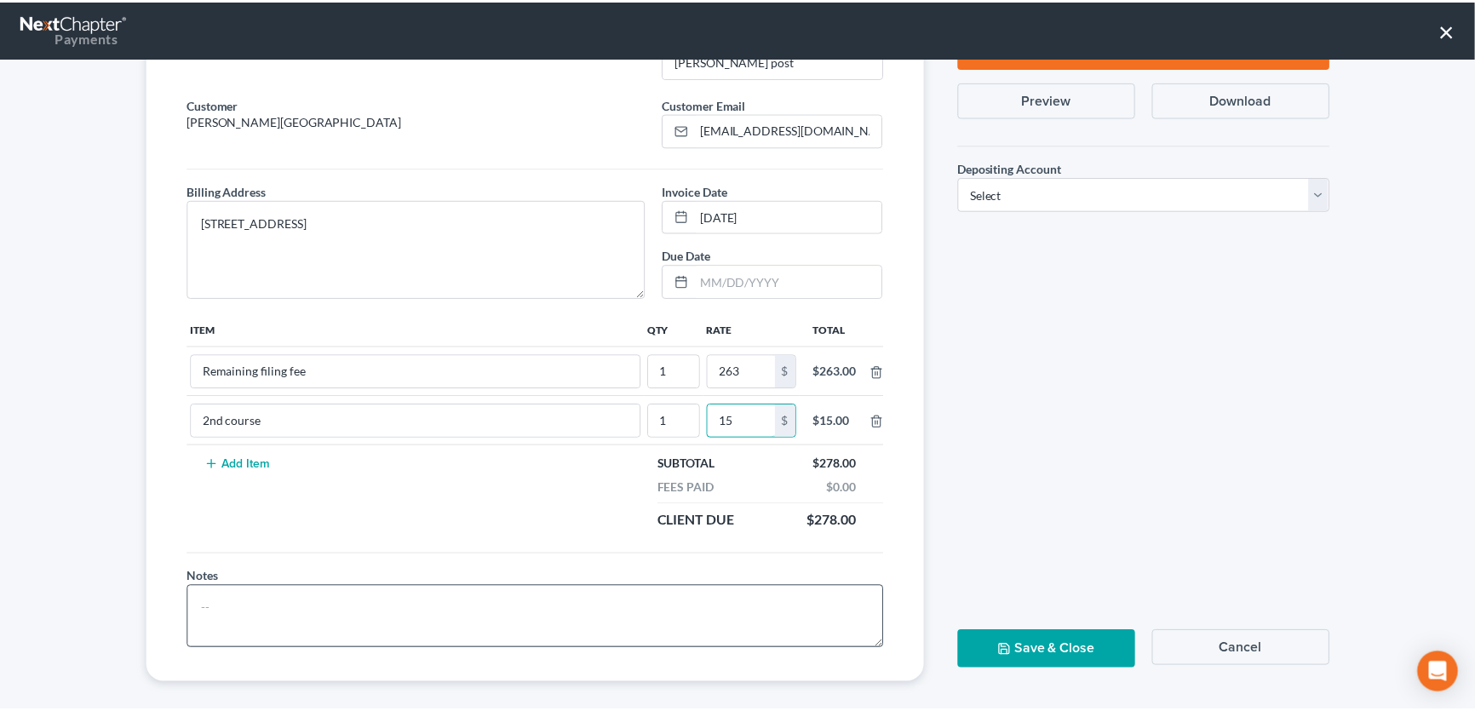
scroll to position [111, 0]
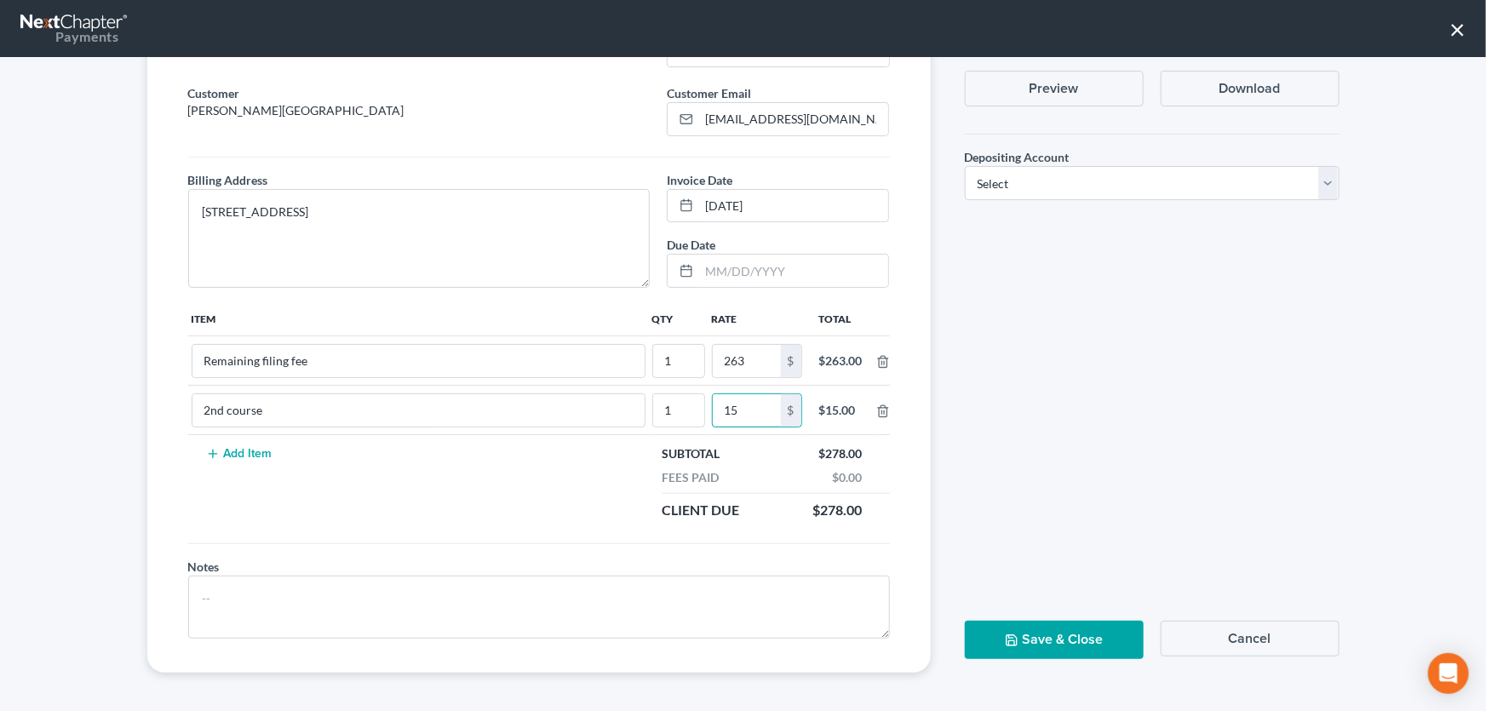
type input "15"
drag, startPoint x: 1006, startPoint y: 630, endPoint x: 1124, endPoint y: 237, distance: 410.5
click at [1124, 237] on div "Include an invite for client to pay on the Payment Portal. Send Invoice Preview…" at bounding box center [1152, 330] width 409 height 685
click at [1074, 171] on select "Select Operation Trust" at bounding box center [1152, 183] width 375 height 34
select select "0"
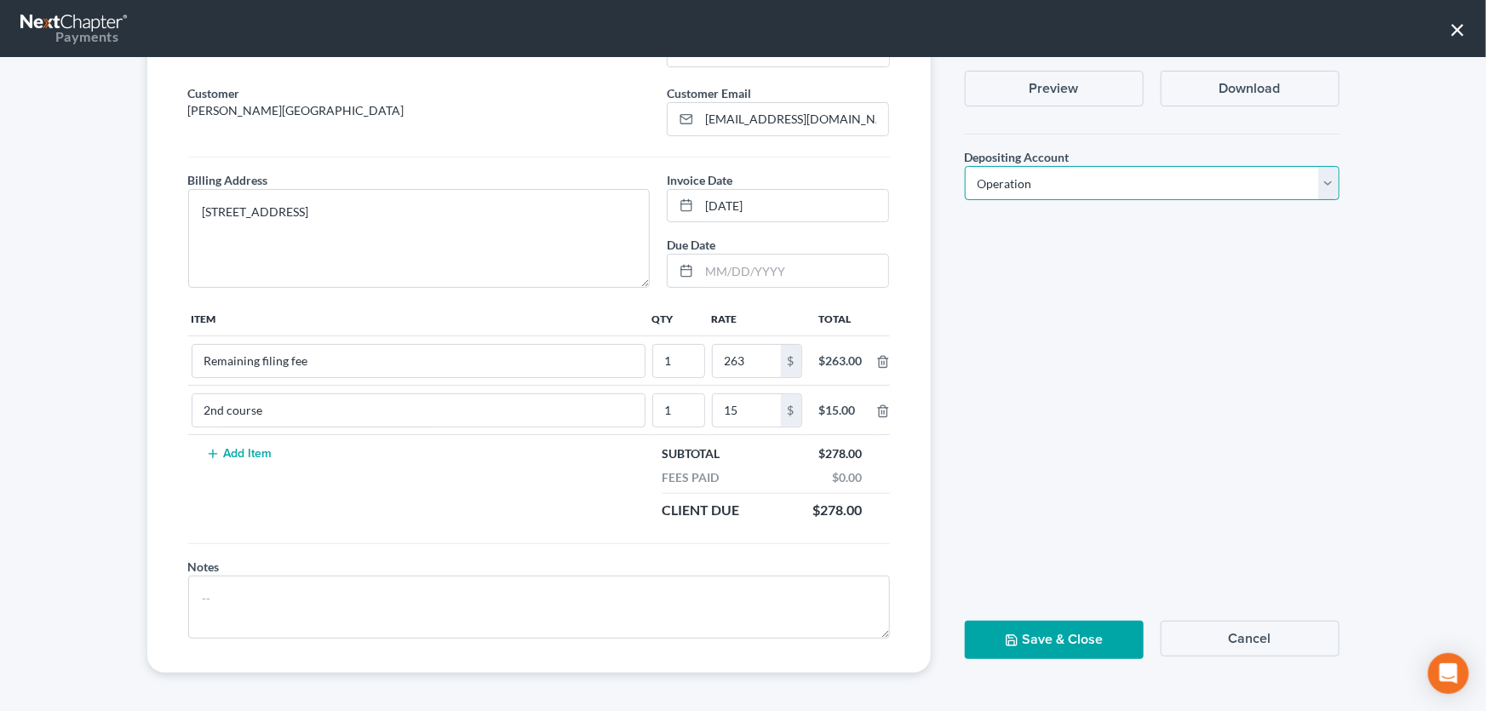
click at [965, 166] on select "Select Operation Trust" at bounding box center [1152, 183] width 375 height 34
click at [1034, 625] on button "Save & Close" at bounding box center [1054, 640] width 179 height 38
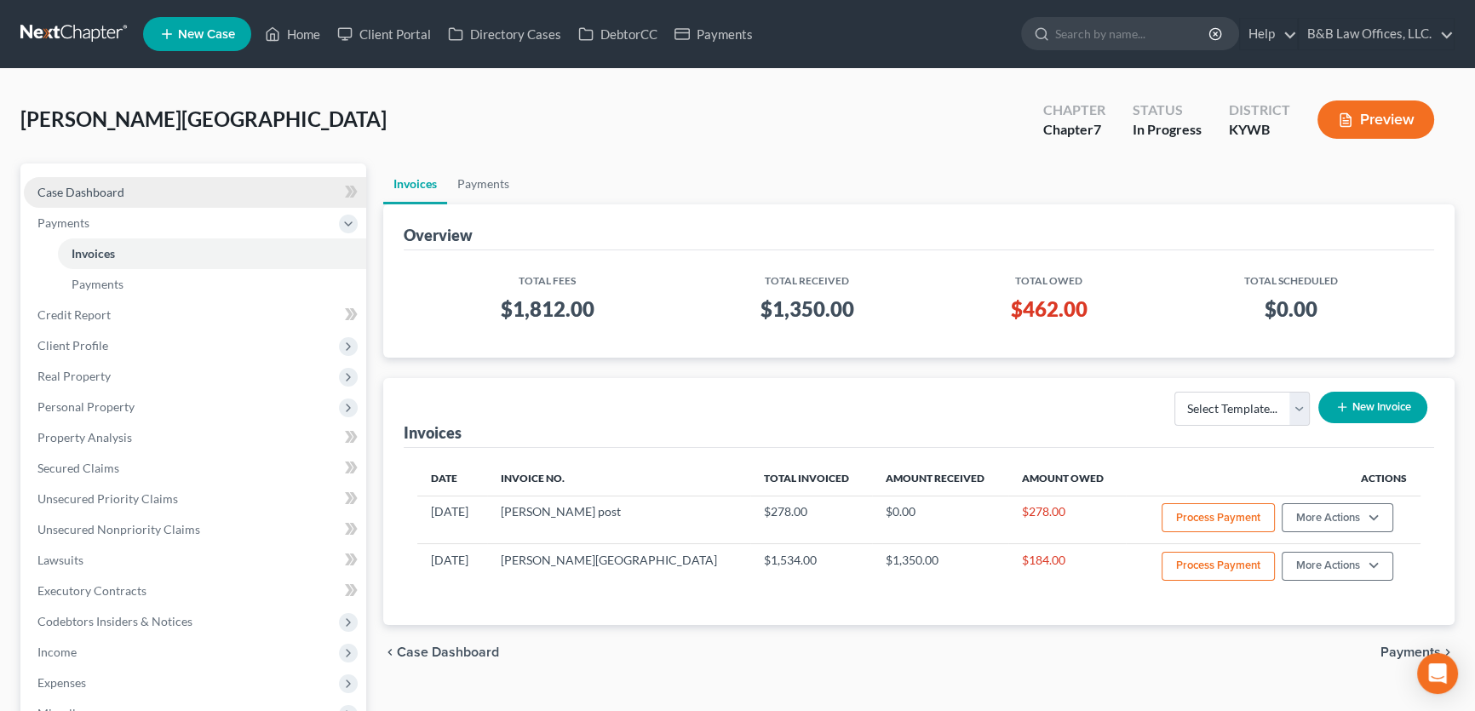
click at [135, 184] on link "Case Dashboard" at bounding box center [195, 192] width 342 height 31
select select "2"
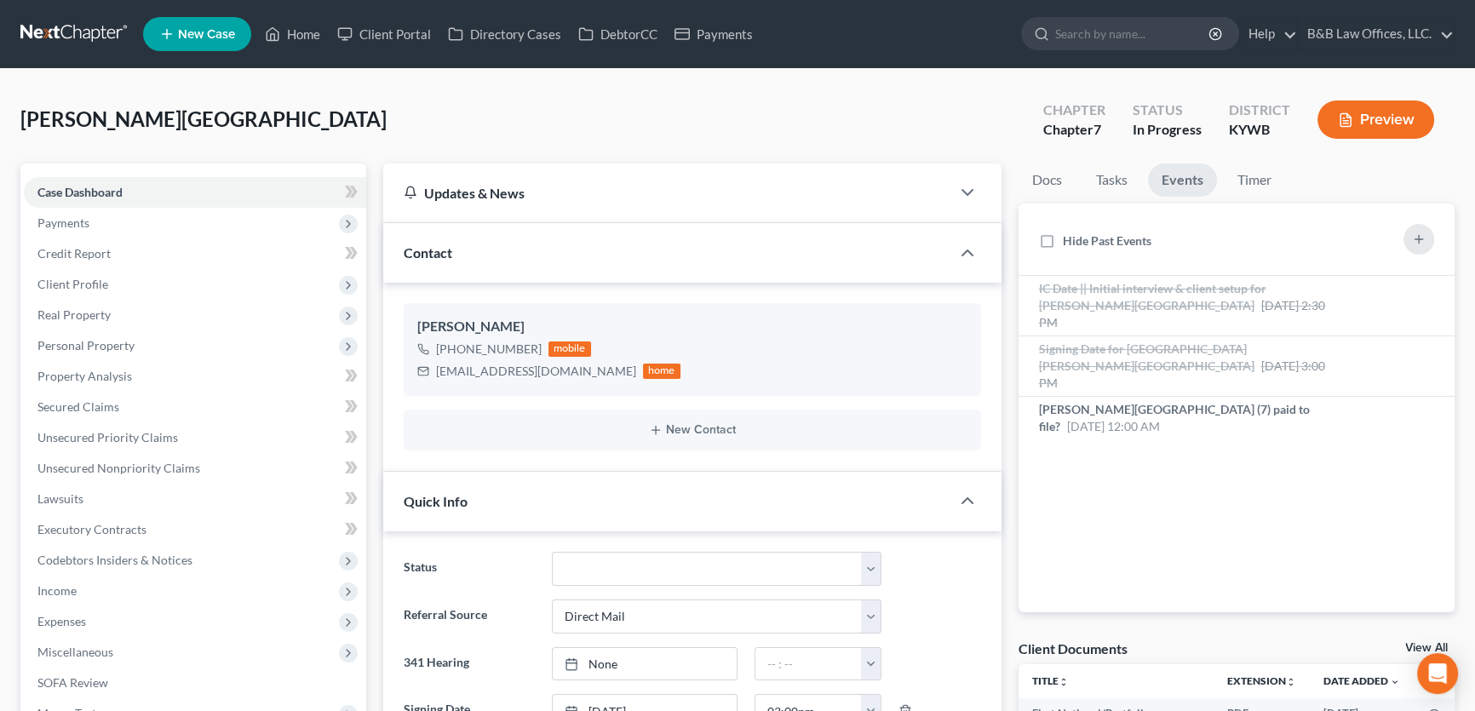
scroll to position [2114, 0]
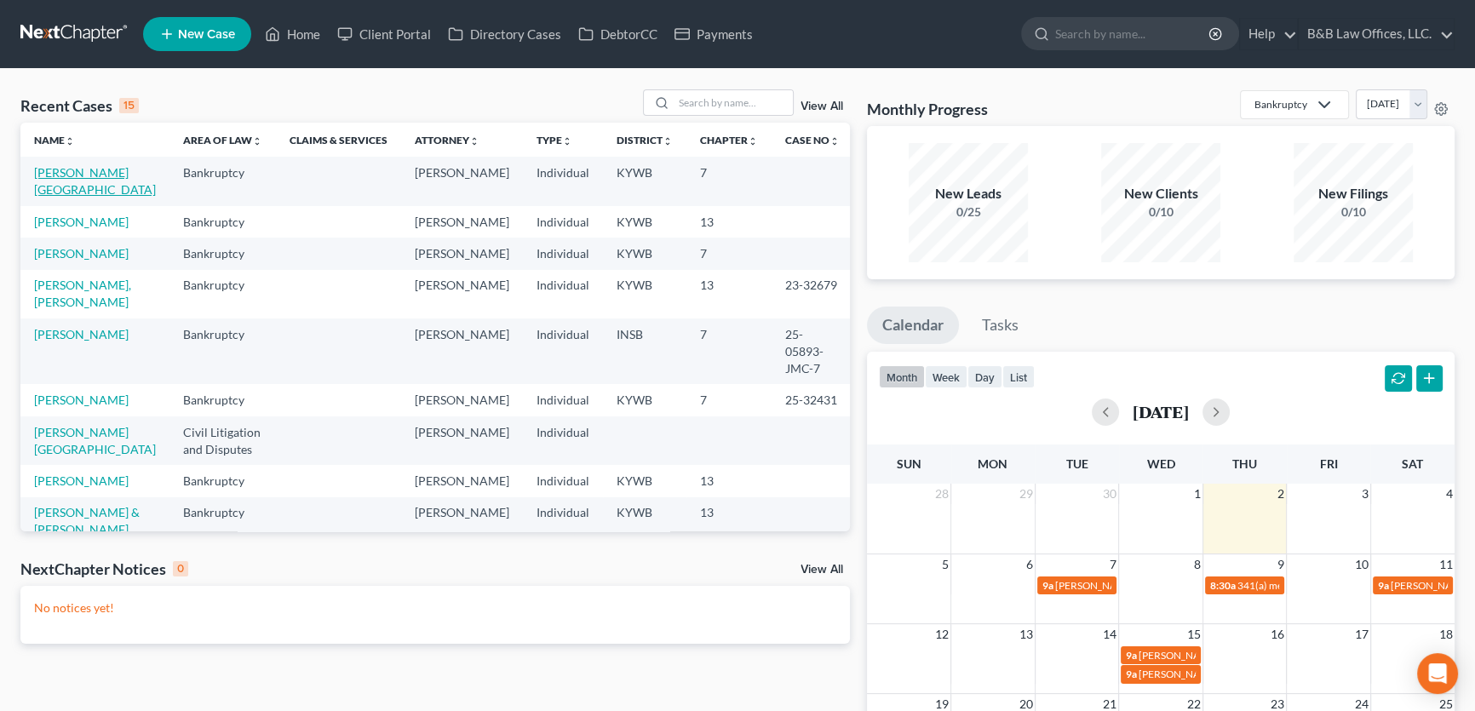
click at [96, 175] on link "[PERSON_NAME][GEOGRAPHIC_DATA]" at bounding box center [95, 181] width 122 height 32
select select "2"
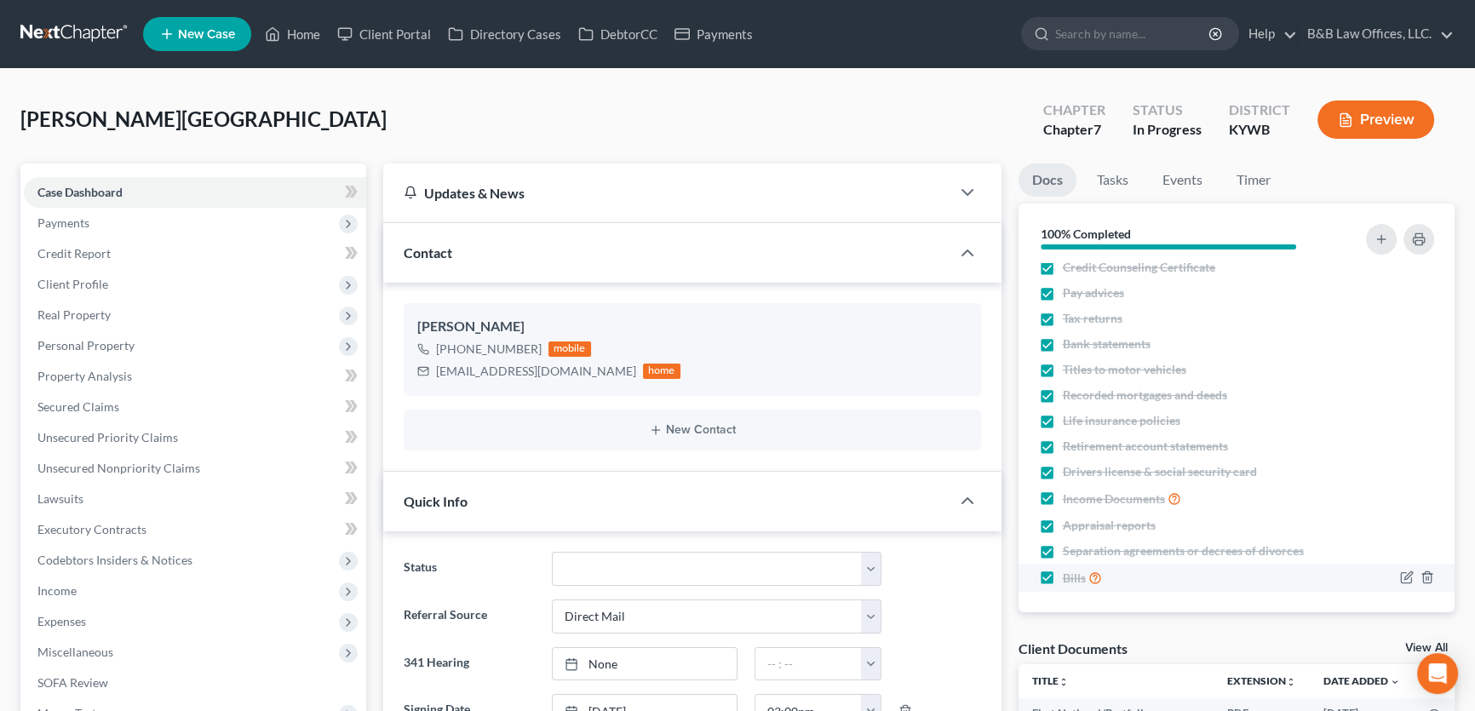
scroll to position [14, 0]
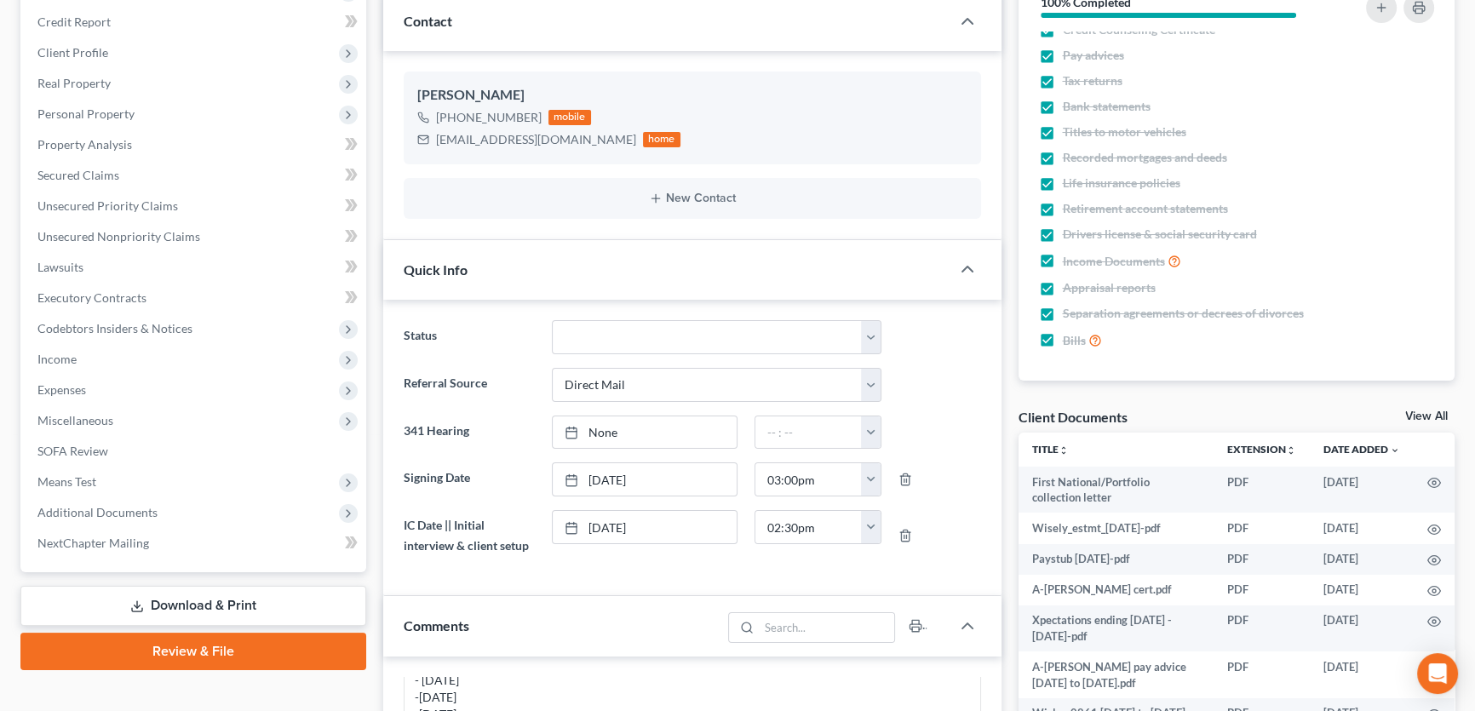
click at [1424, 412] on link "View All" at bounding box center [1426, 416] width 43 height 12
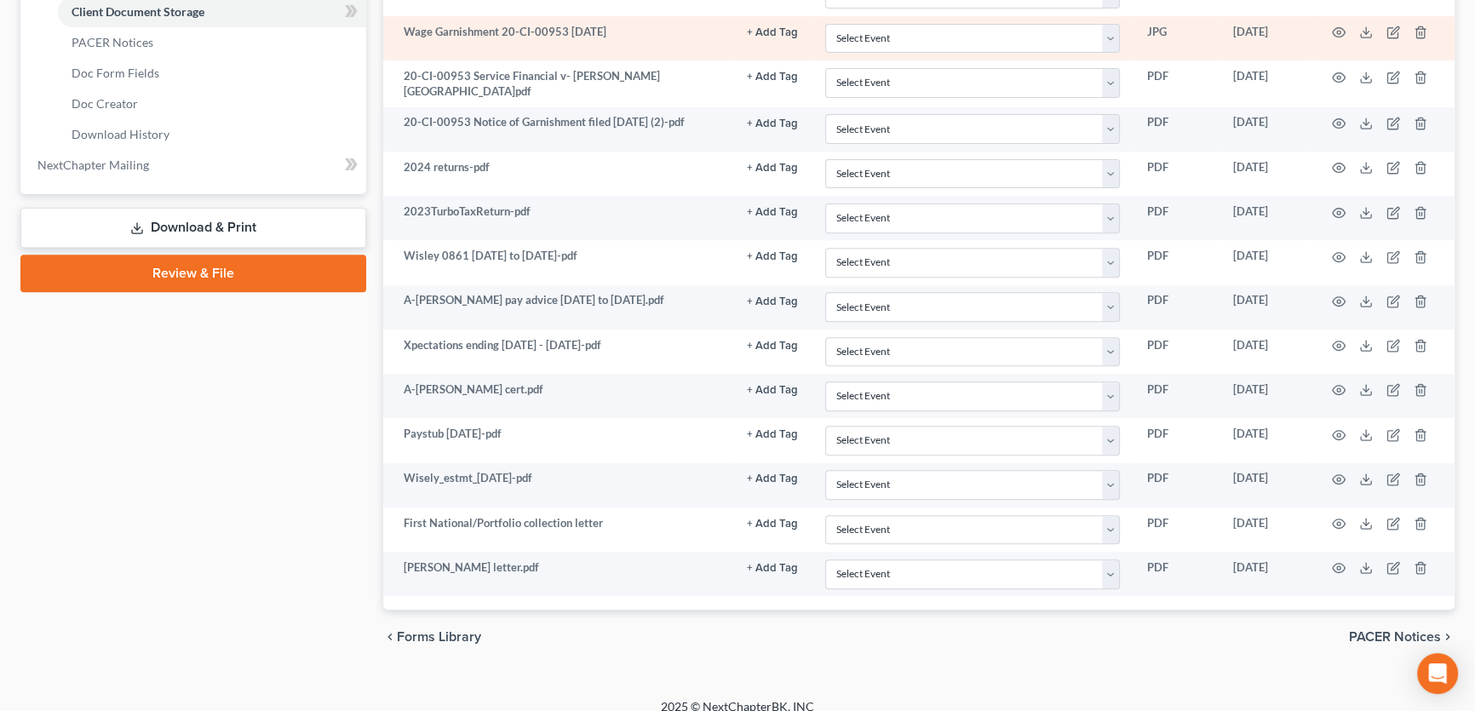
scroll to position [805, 0]
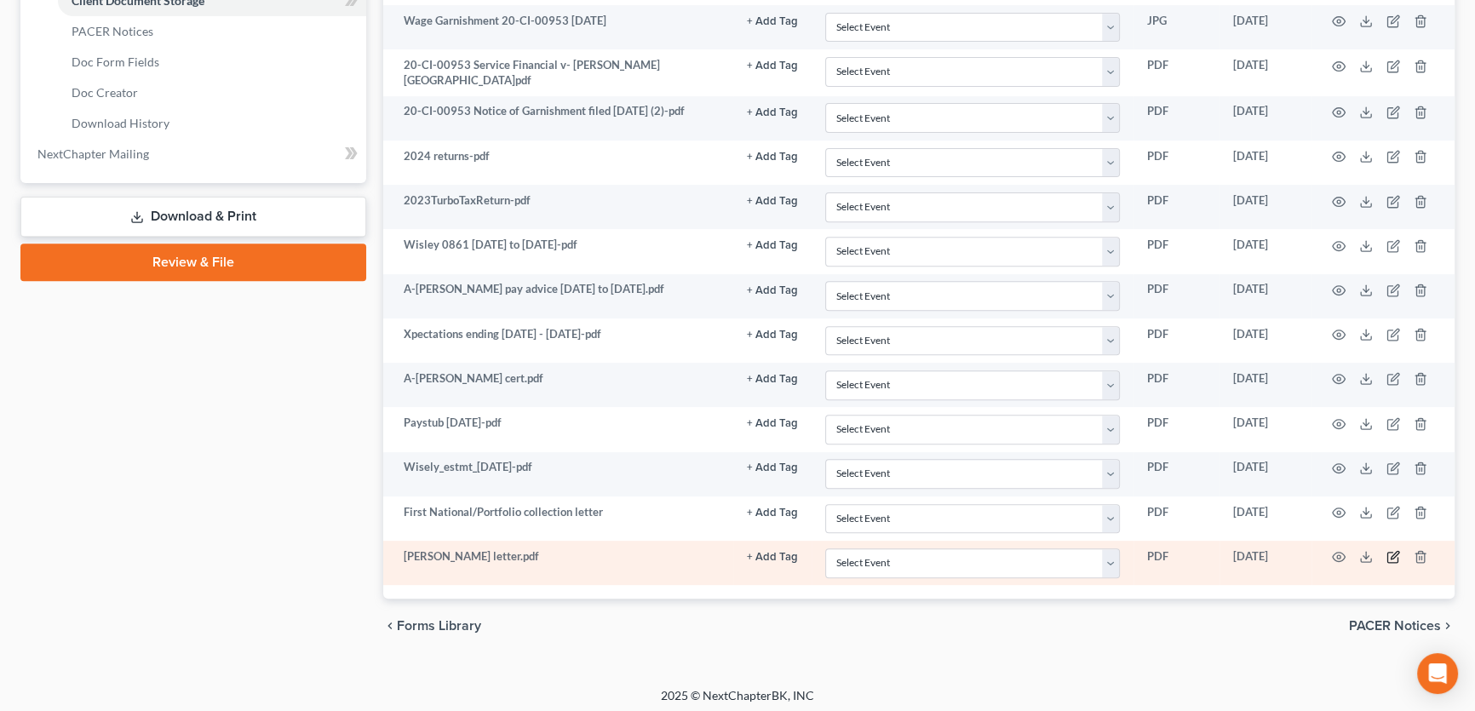
click at [1394, 550] on icon "button" at bounding box center [1393, 557] width 14 height 14
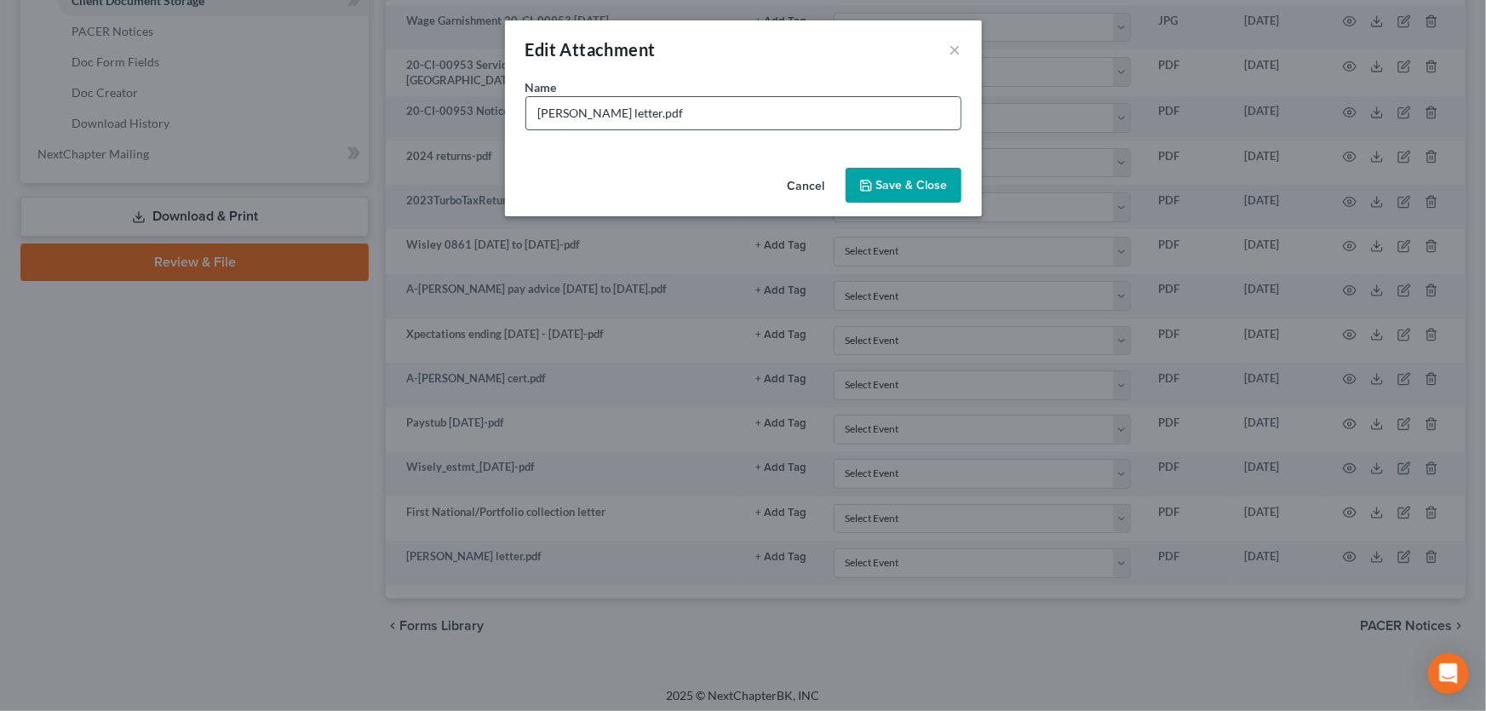
click at [646, 113] on input "[PERSON_NAME] letter.pdf" at bounding box center [743, 113] width 434 height 32
click at [638, 115] on input "[PERSON_NAME] lette Re First National Collectionr.pdf" at bounding box center [743, 113] width 434 height 32
click at [640, 117] on input "[PERSON_NAME] lette Re First National Collectionr.pdf" at bounding box center [743, 113] width 434 height 32
click at [641, 117] on input "[PERSON_NAME] lette Re First National Collectionr.pdf" at bounding box center [743, 113] width 434 height 32
type input "[PERSON_NAME] letter Re First National Collectionr.pdf"
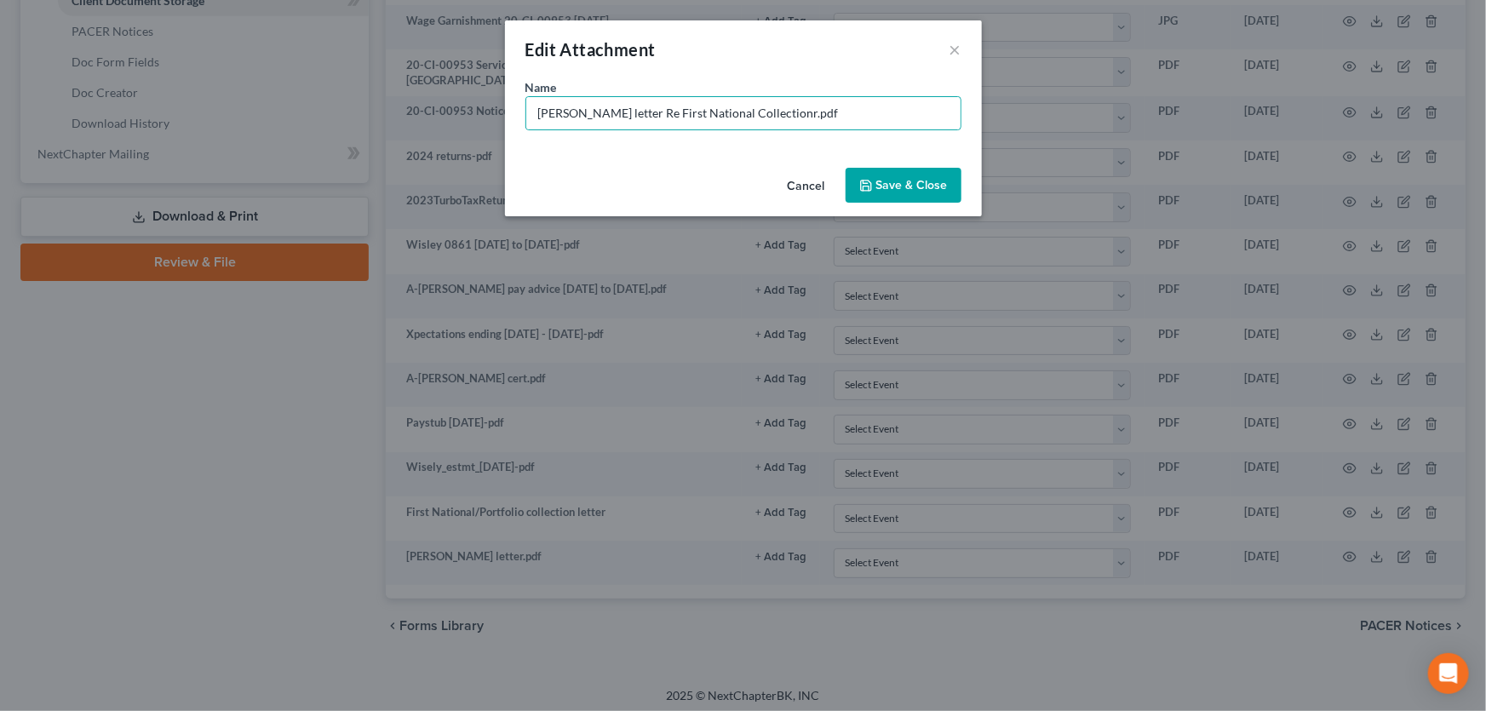
click at [885, 186] on span "Save & Close" at bounding box center [912, 185] width 72 height 14
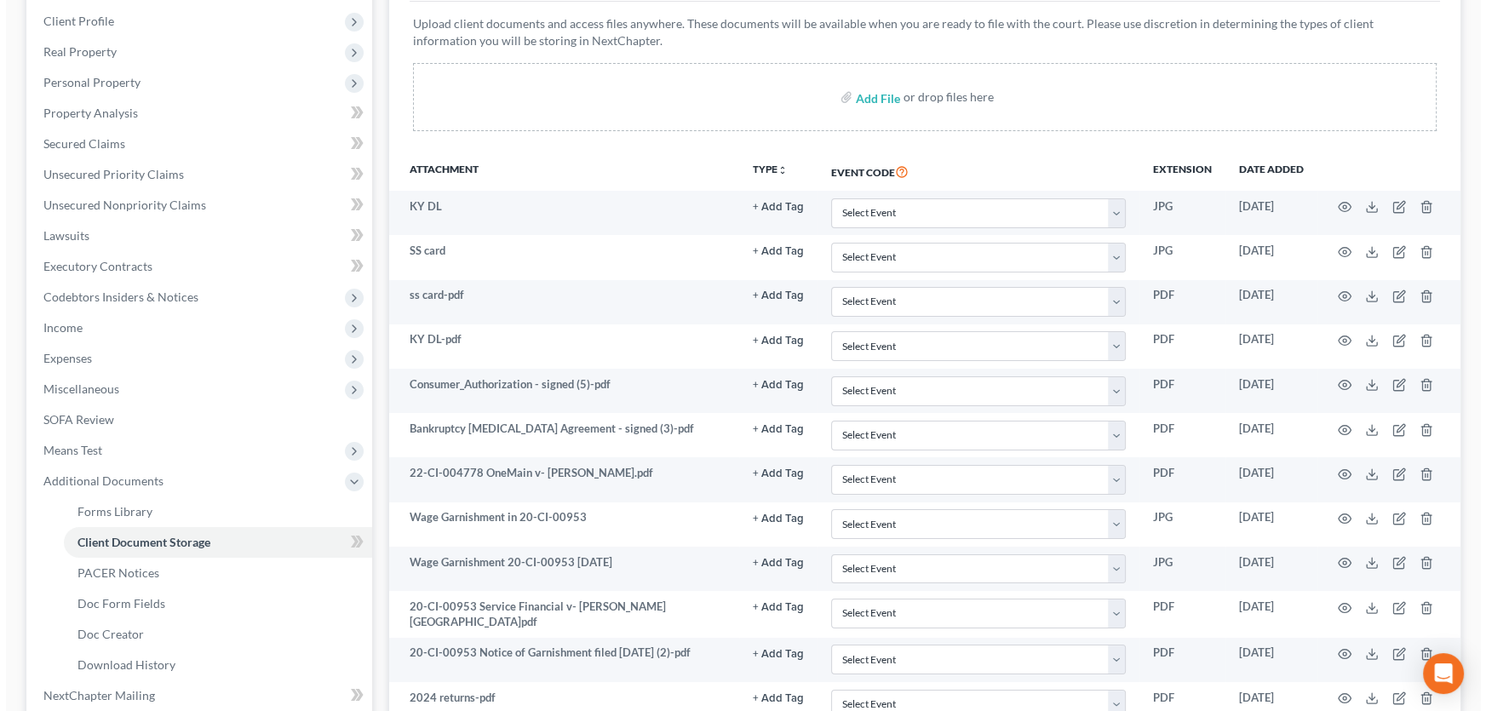
scroll to position [0, 0]
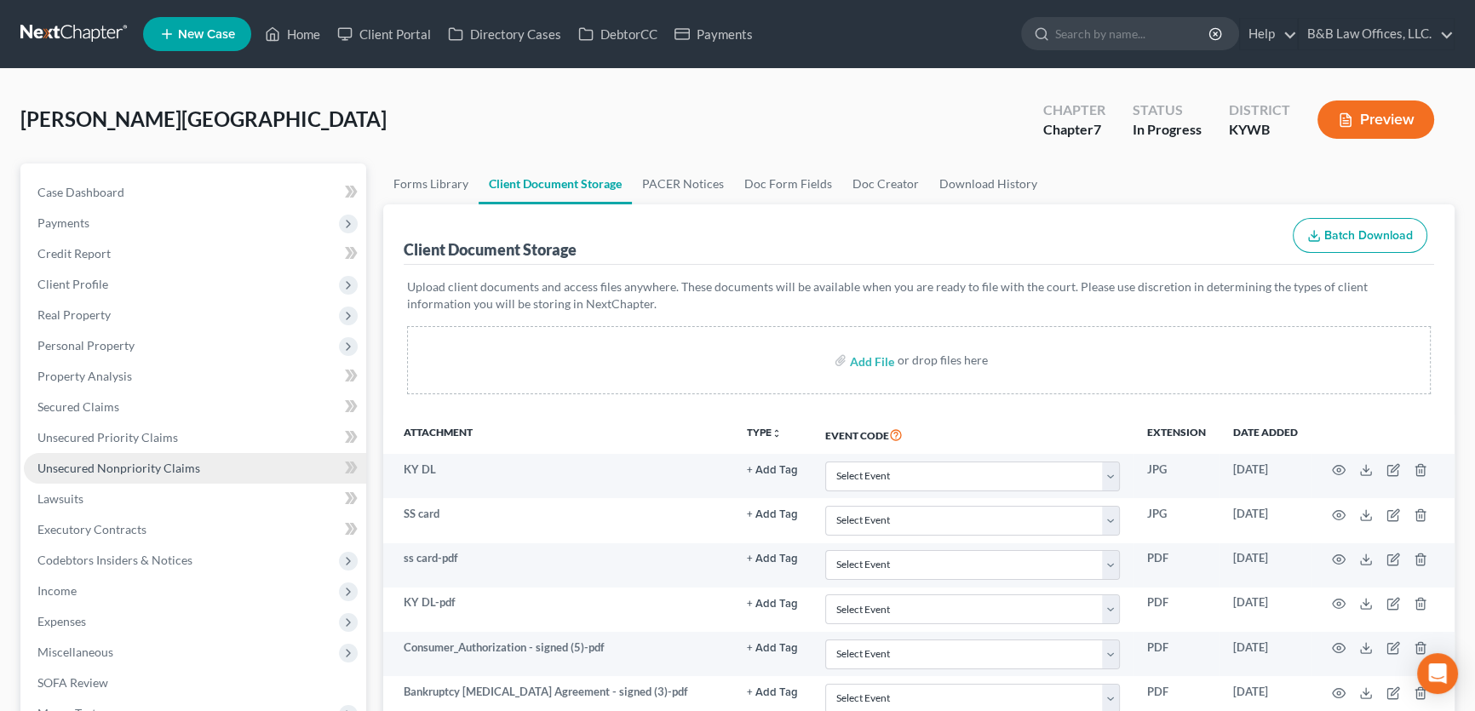
click at [115, 477] on link "Unsecured Nonpriority Claims" at bounding box center [195, 468] width 342 height 31
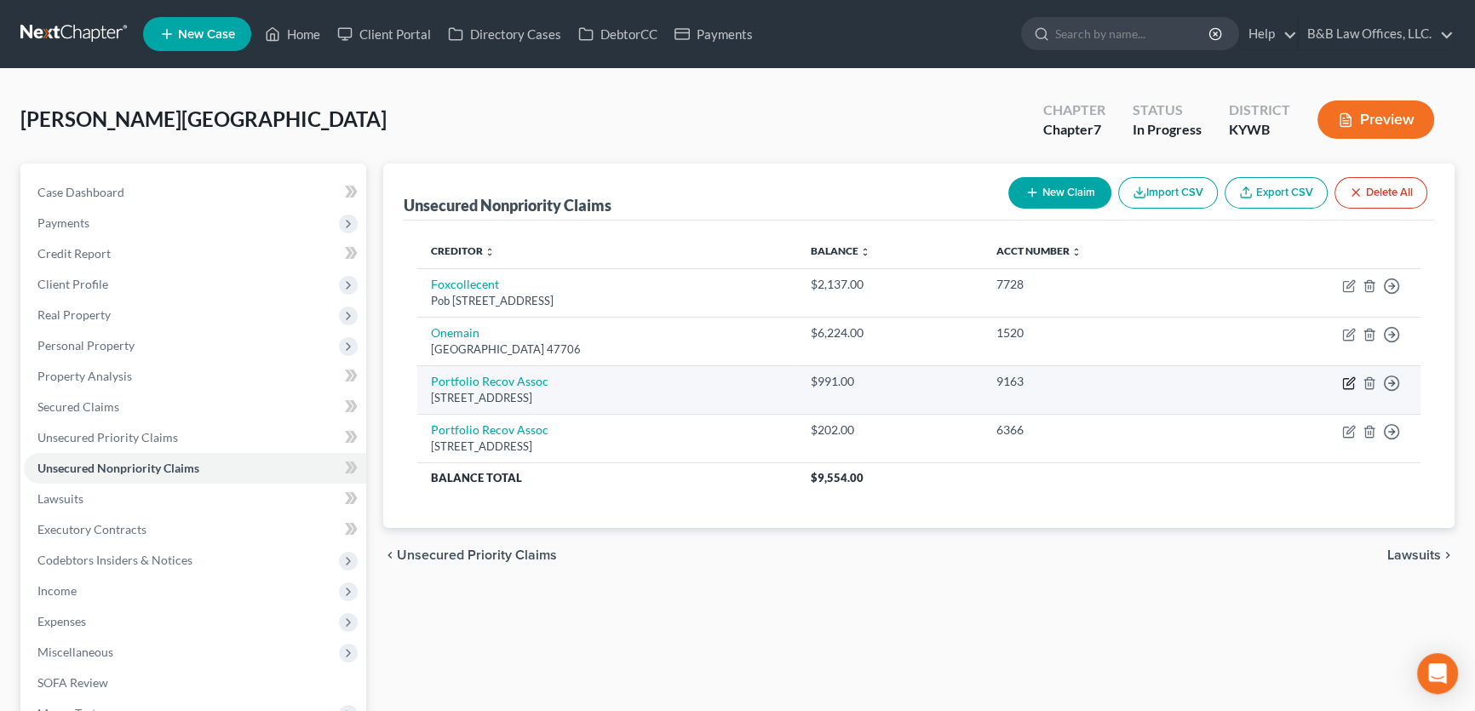
click at [1350, 381] on icon "button" at bounding box center [1350, 381] width 8 height 8
select select "48"
select select "0"
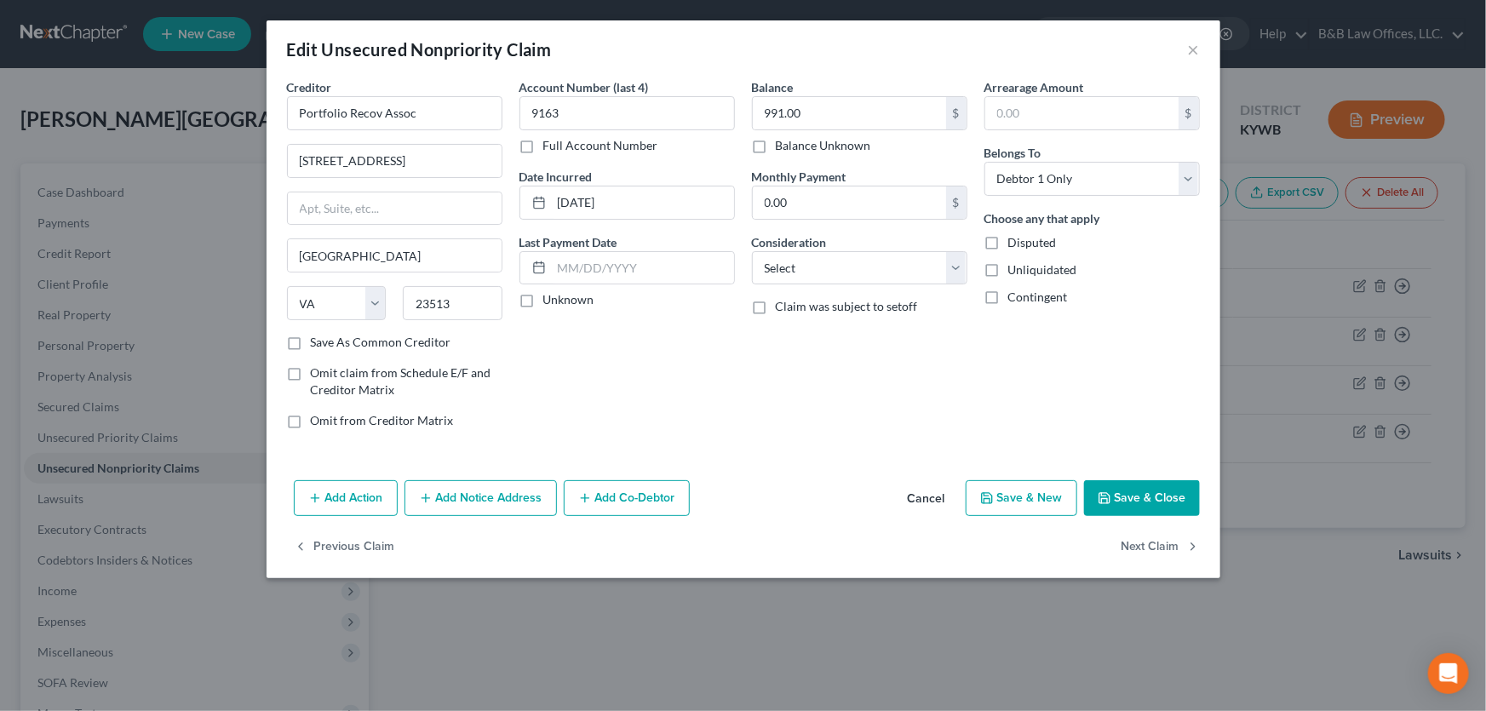
click at [515, 498] on button "Add Notice Address" at bounding box center [480, 498] width 152 height 36
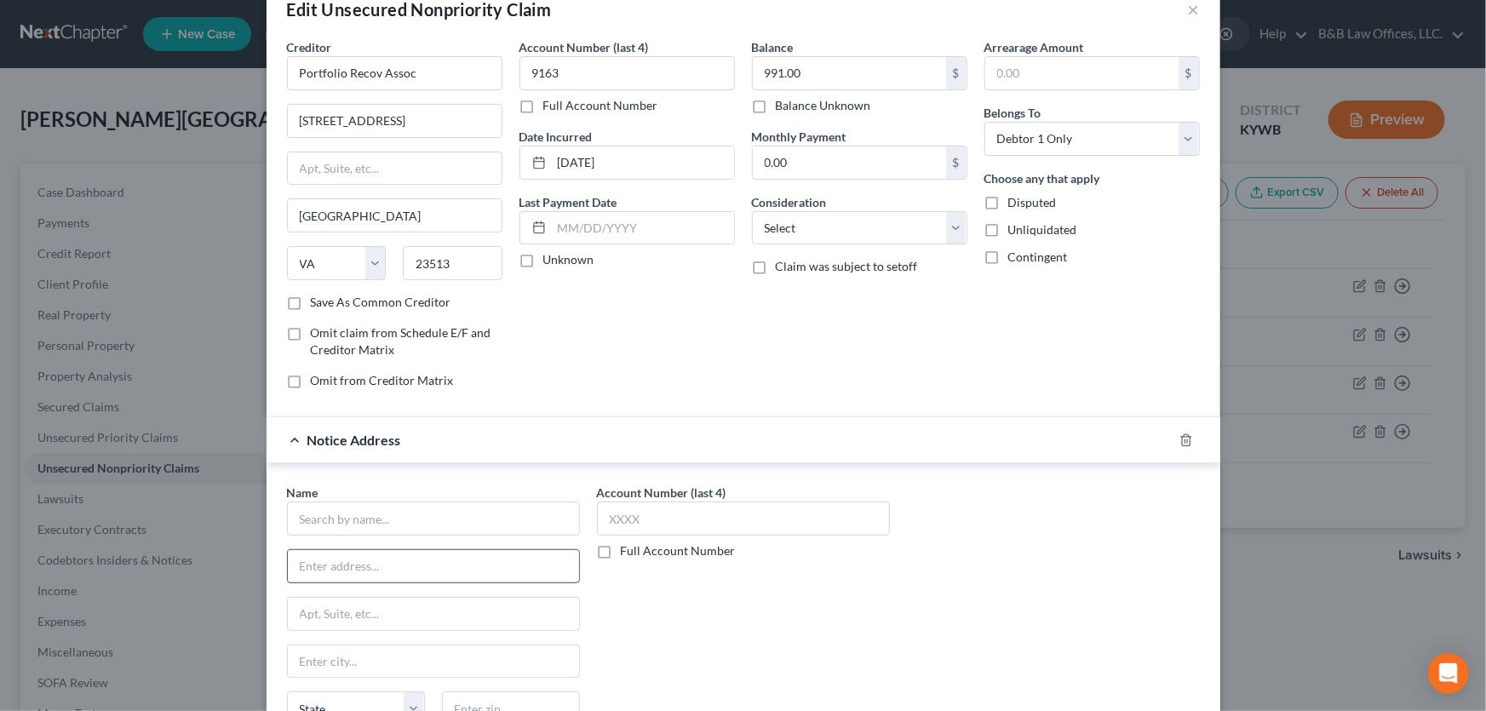
scroll to position [77, 0]
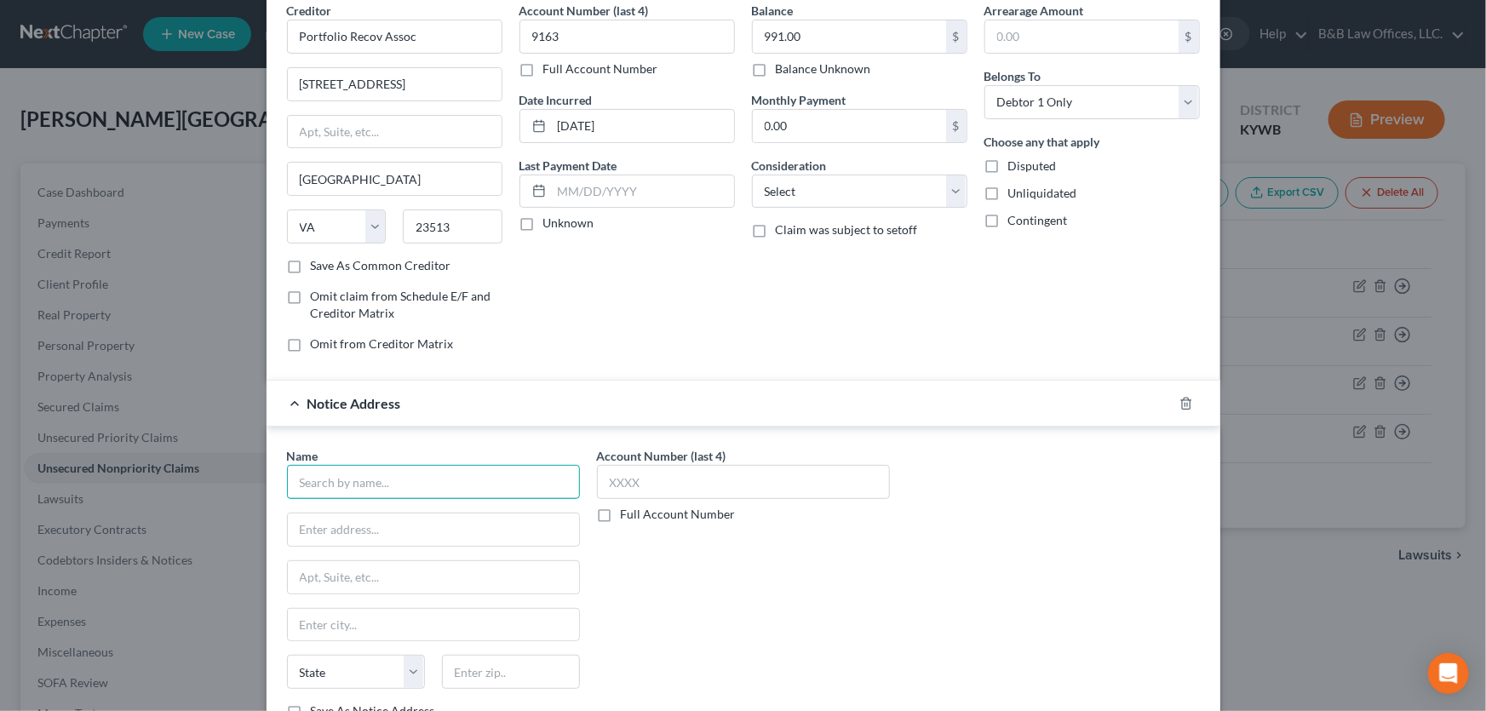
click at [381, 479] on input "text" at bounding box center [433, 482] width 293 height 34
type input "First National Collection Bureau, Inc."
click at [322, 517] on input "text" at bounding box center [433, 529] width 291 height 32
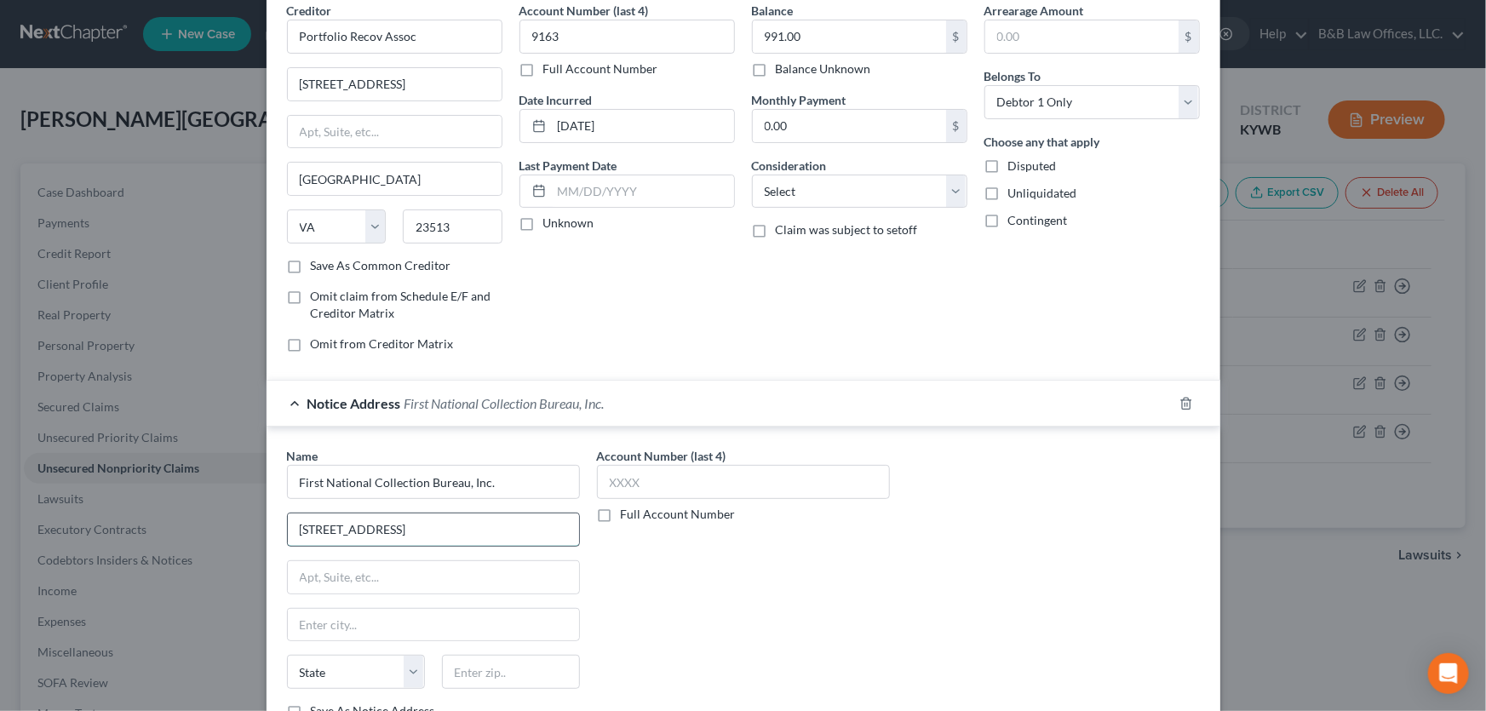
type input "[STREET_ADDRESS]"
type input "Suite 200"
type input "89501"
type input "Reno"
select select "31"
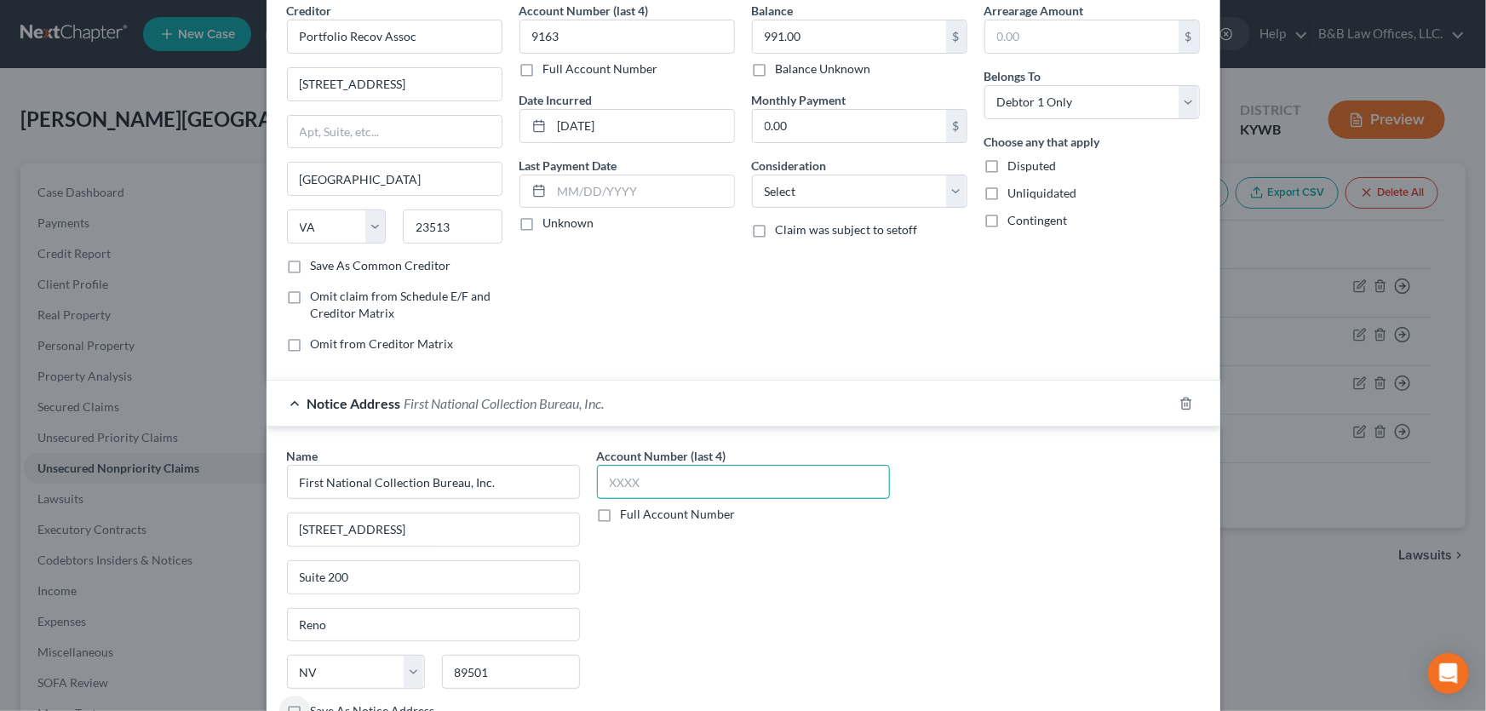
click at [677, 477] on input "text" at bounding box center [743, 482] width 293 height 34
click at [621, 511] on label "Full Account Number" at bounding box center [678, 514] width 115 height 17
click at [628, 511] on input "Full Account Number" at bounding box center [633, 511] width 11 height 11
click at [600, 490] on input "text" at bounding box center [743, 482] width 293 height 34
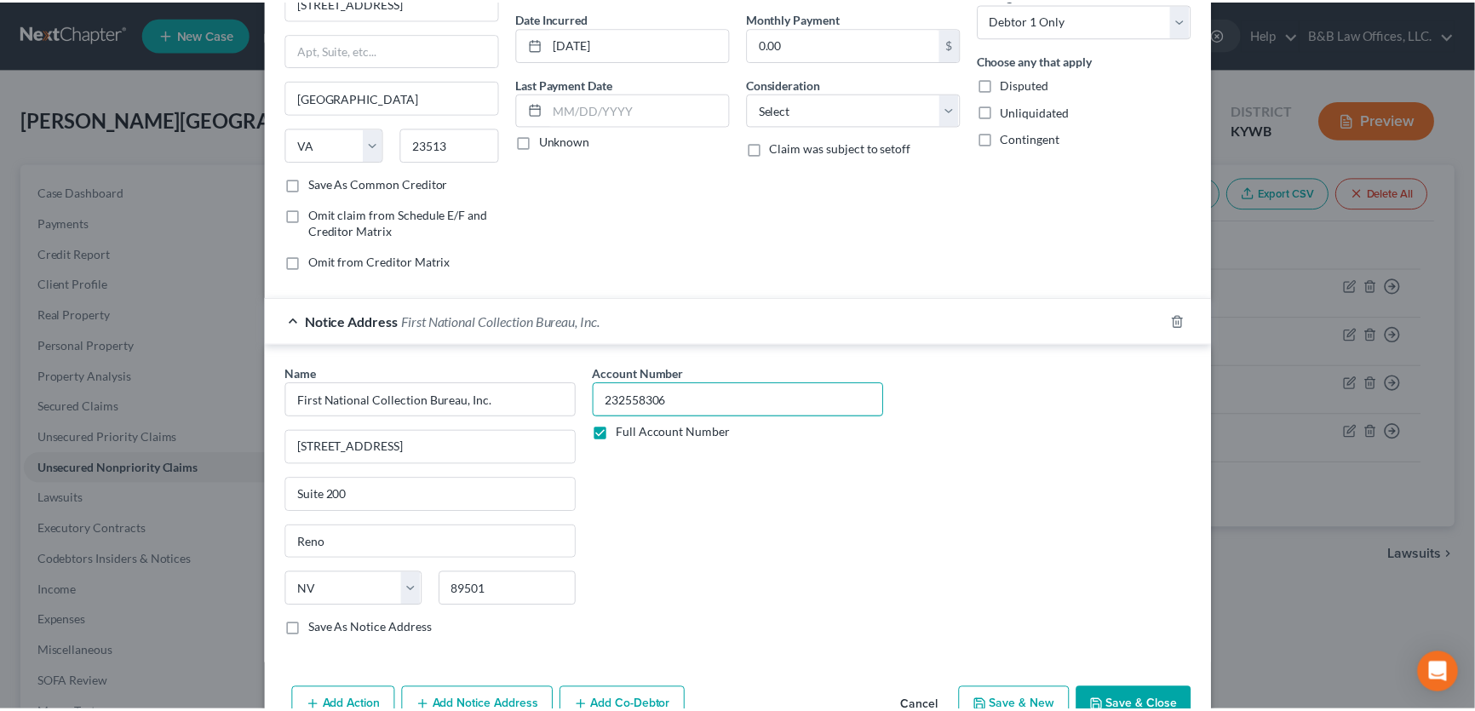
scroll to position [252, 0]
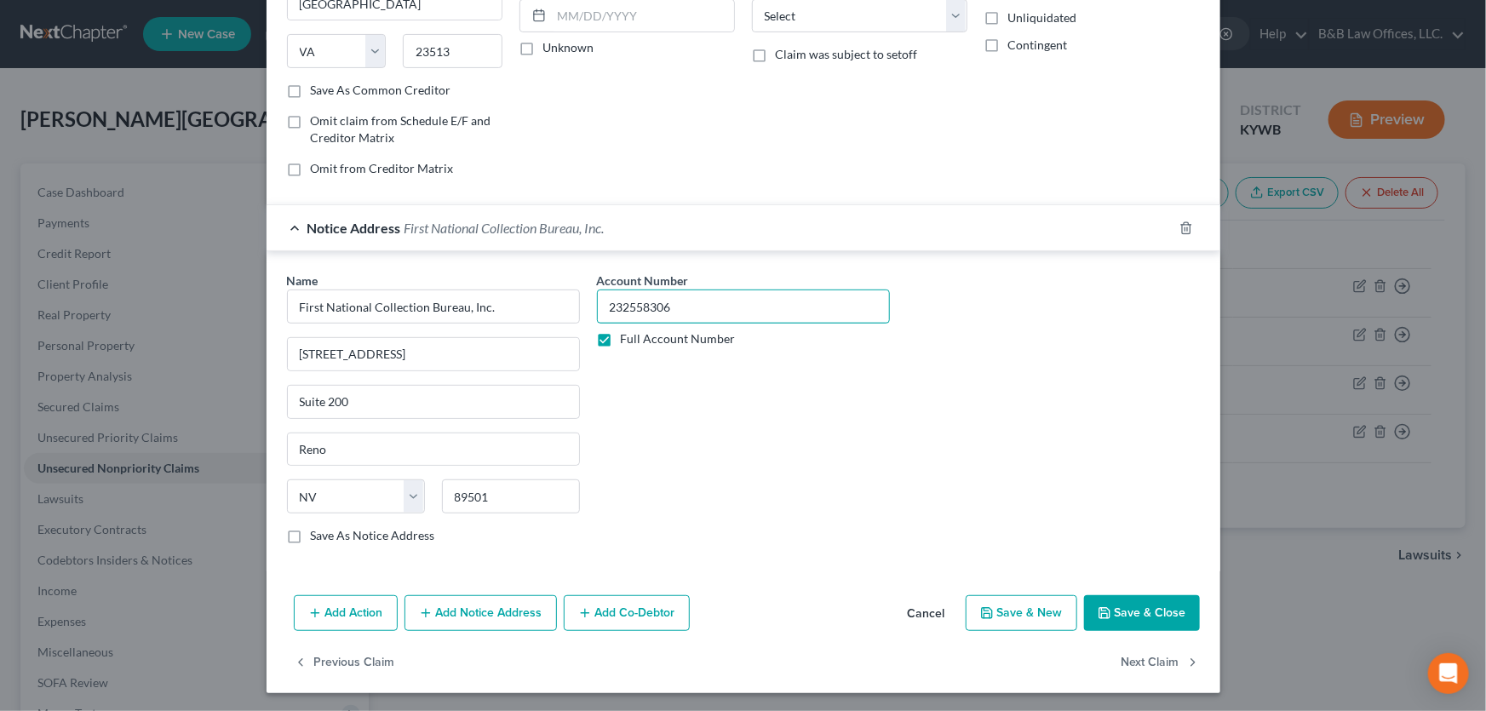
type input "232558306"
click at [1120, 617] on button "Save & Close" at bounding box center [1142, 613] width 116 height 36
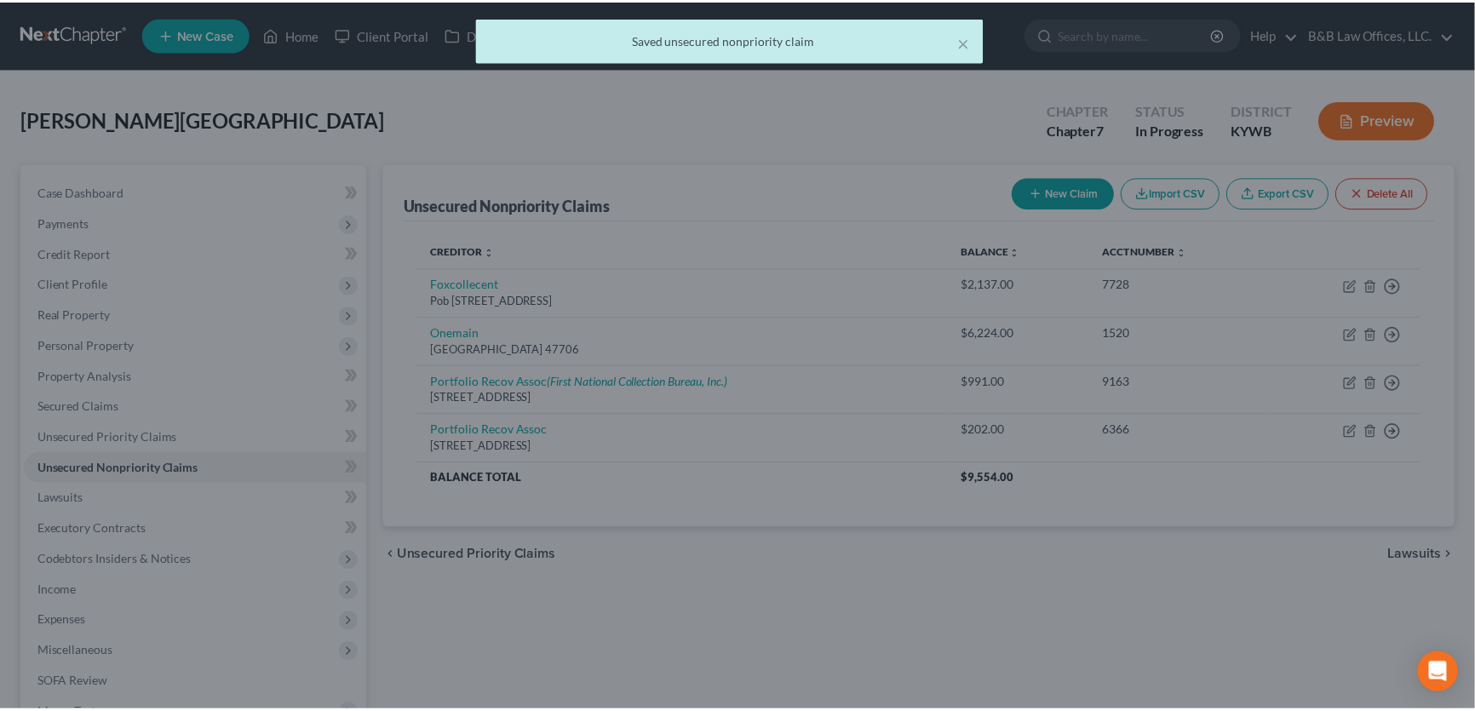
scroll to position [0, 0]
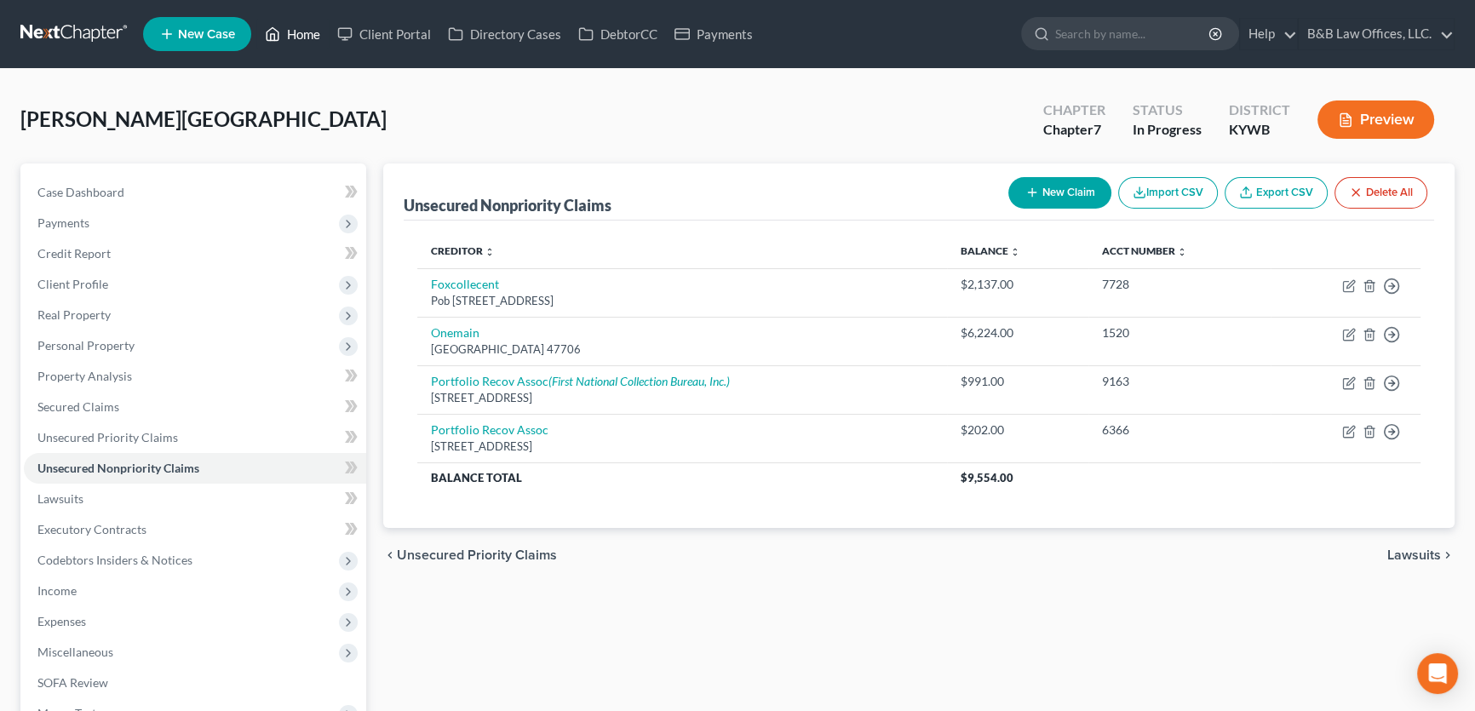
click at [298, 34] on link "Home" at bounding box center [292, 34] width 72 height 31
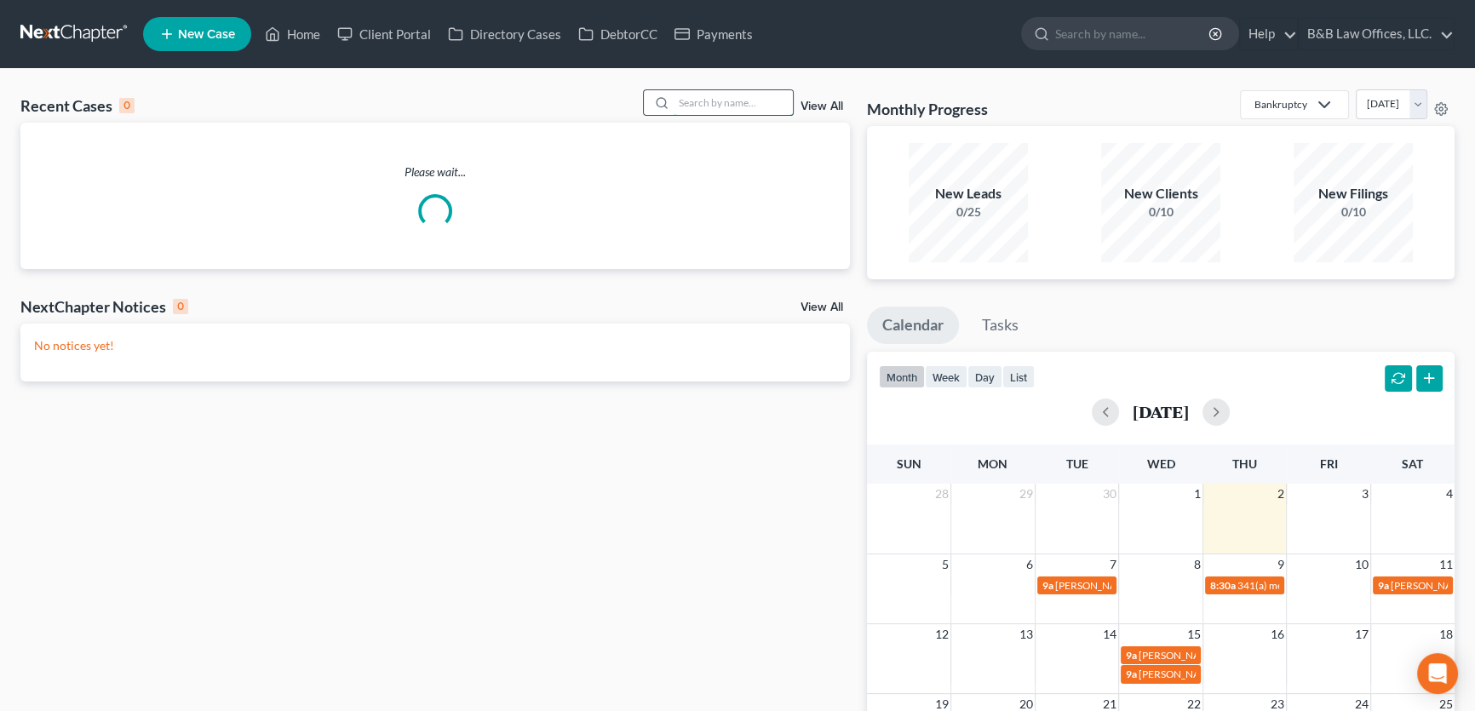
click at [731, 110] on input "search" at bounding box center [732, 102] width 119 height 25
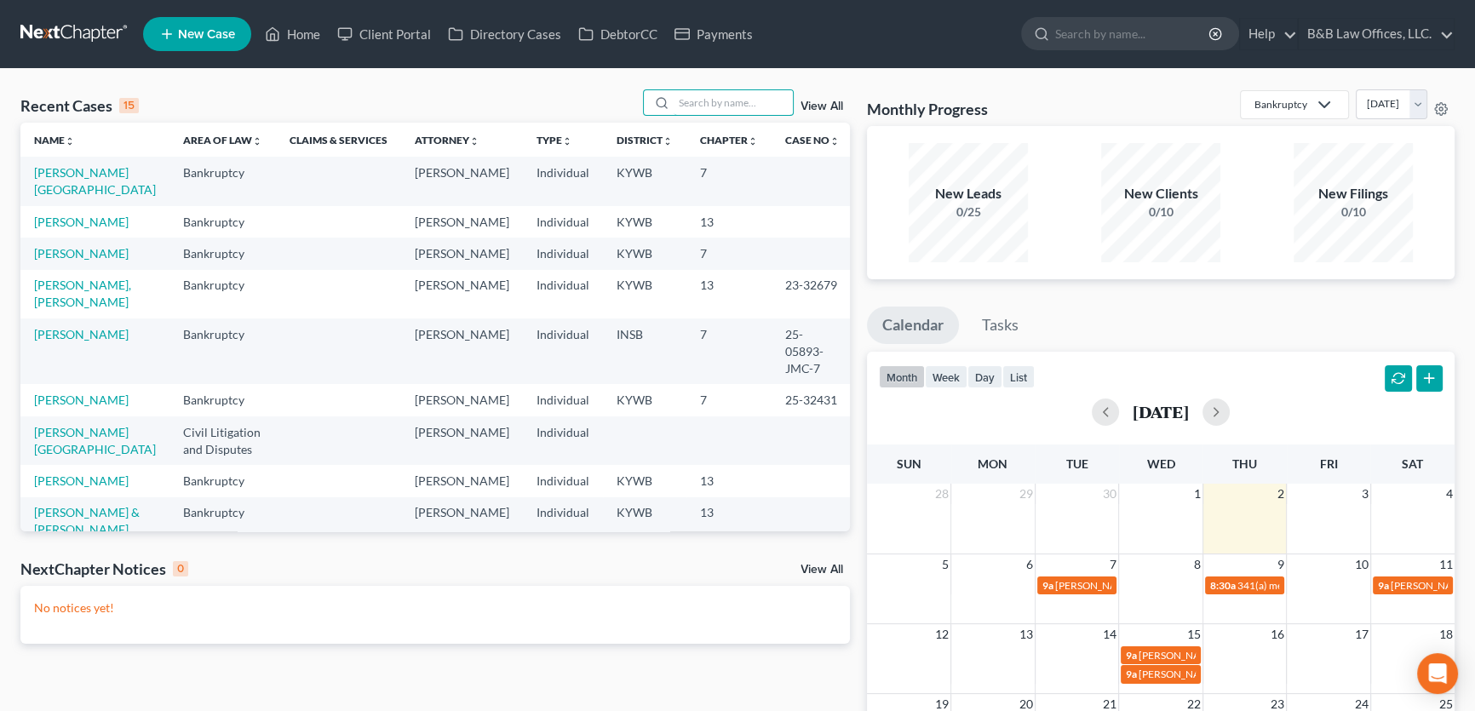
scroll to position [77, 0]
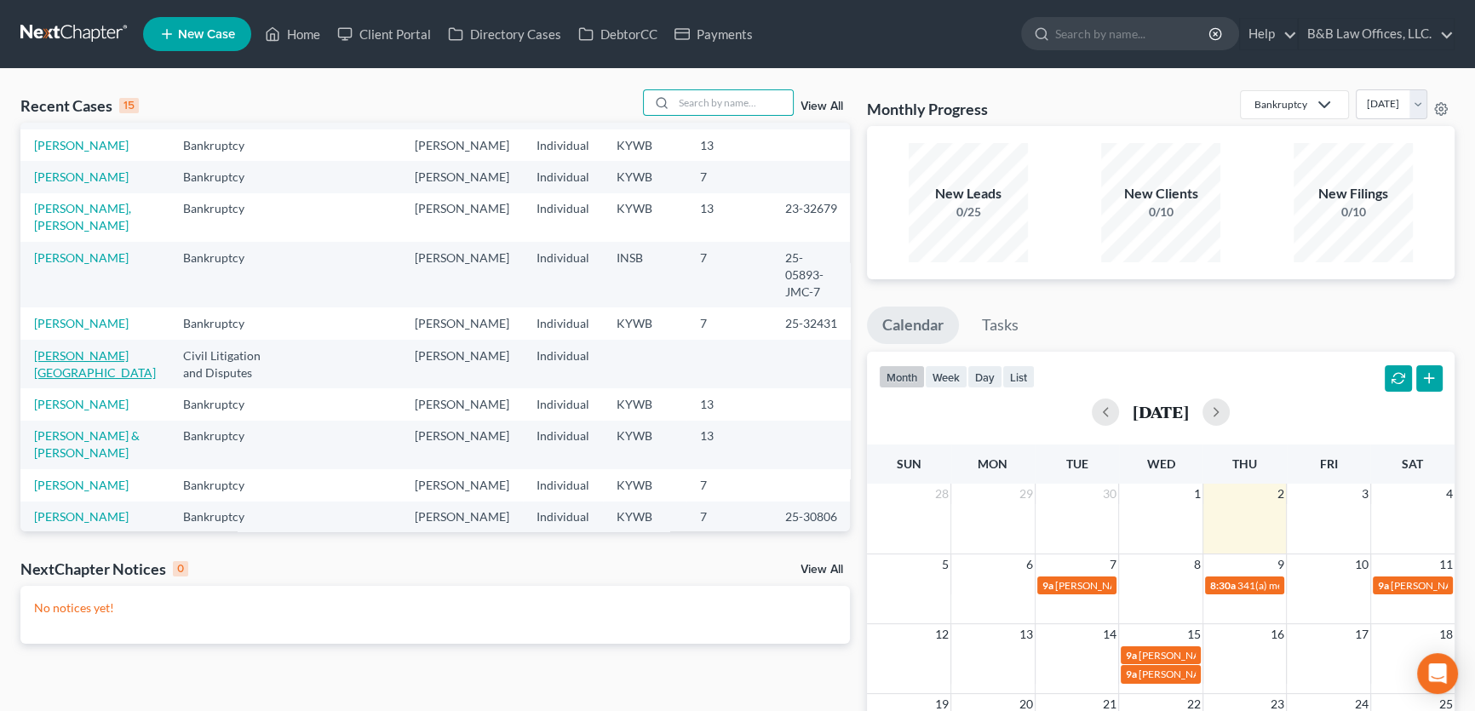
click at [89, 380] on link "[PERSON_NAME][GEOGRAPHIC_DATA]" at bounding box center [95, 364] width 122 height 32
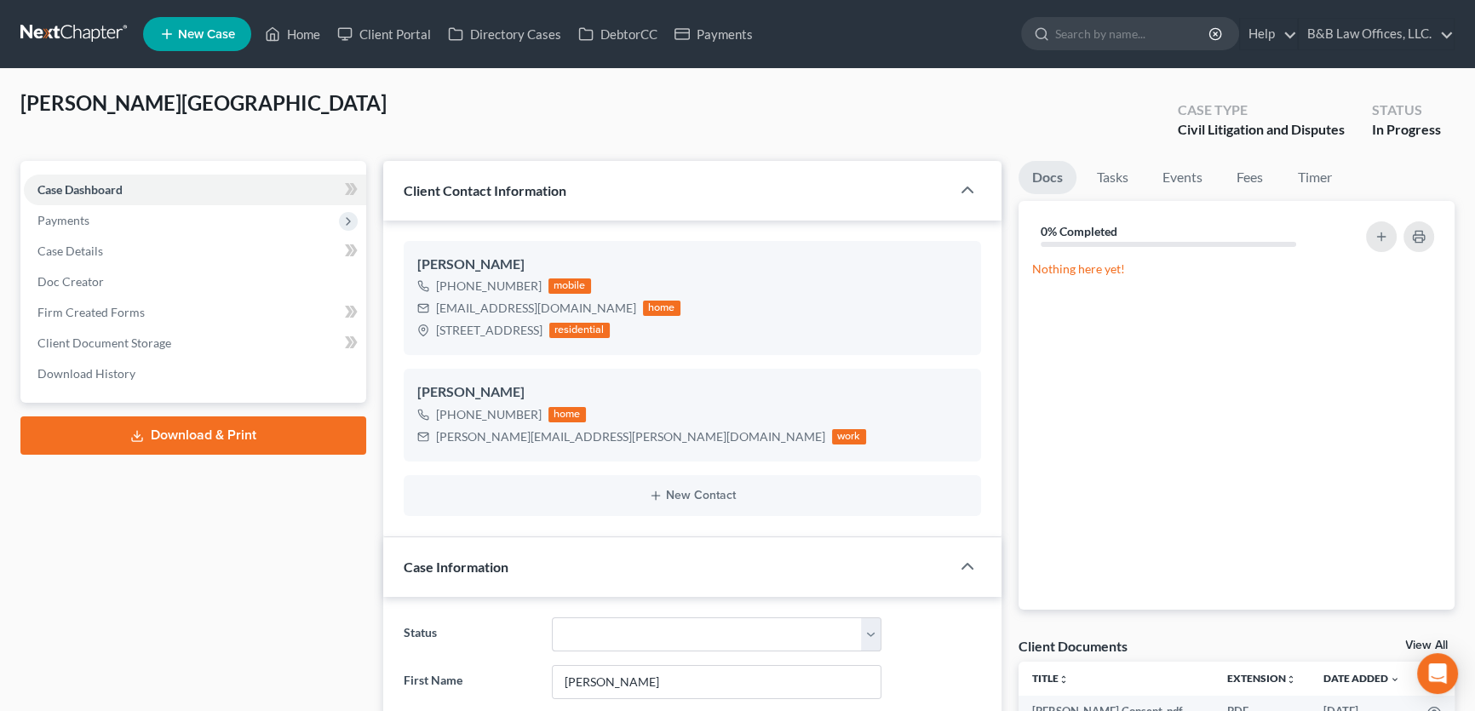
scroll to position [4266, 0]
click at [1417, 647] on link "View All" at bounding box center [1426, 645] width 43 height 12
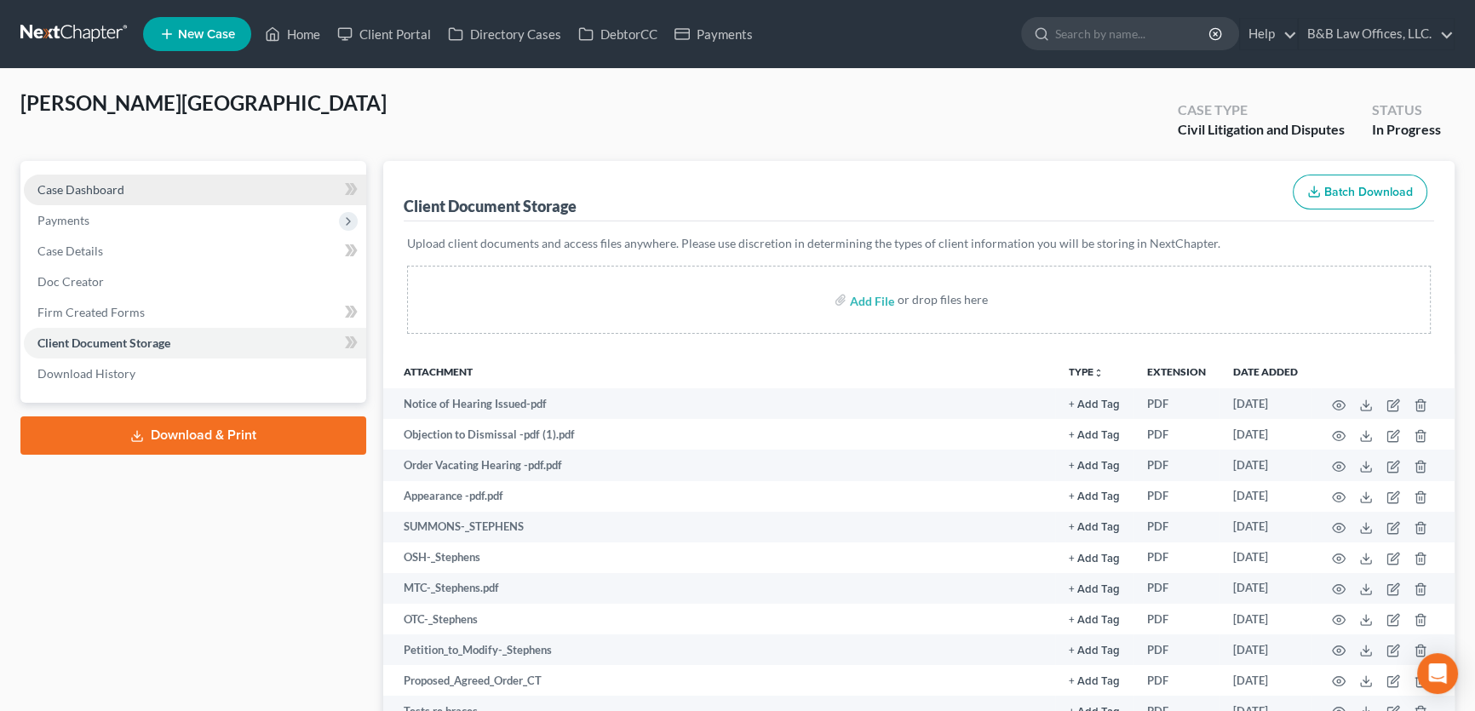
click at [115, 189] on span "Case Dashboard" at bounding box center [80, 189] width 87 height 14
select select "9"
select select "0"
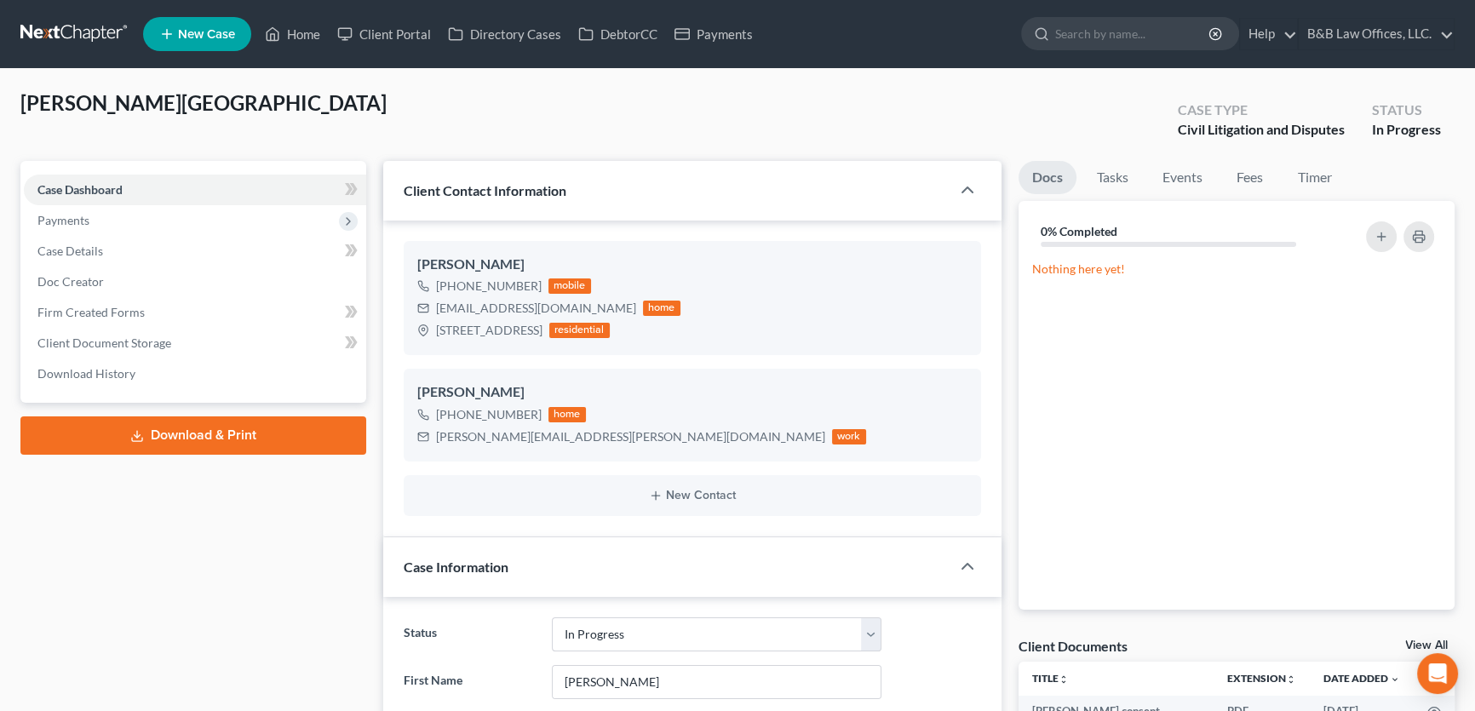
scroll to position [4266, 0]
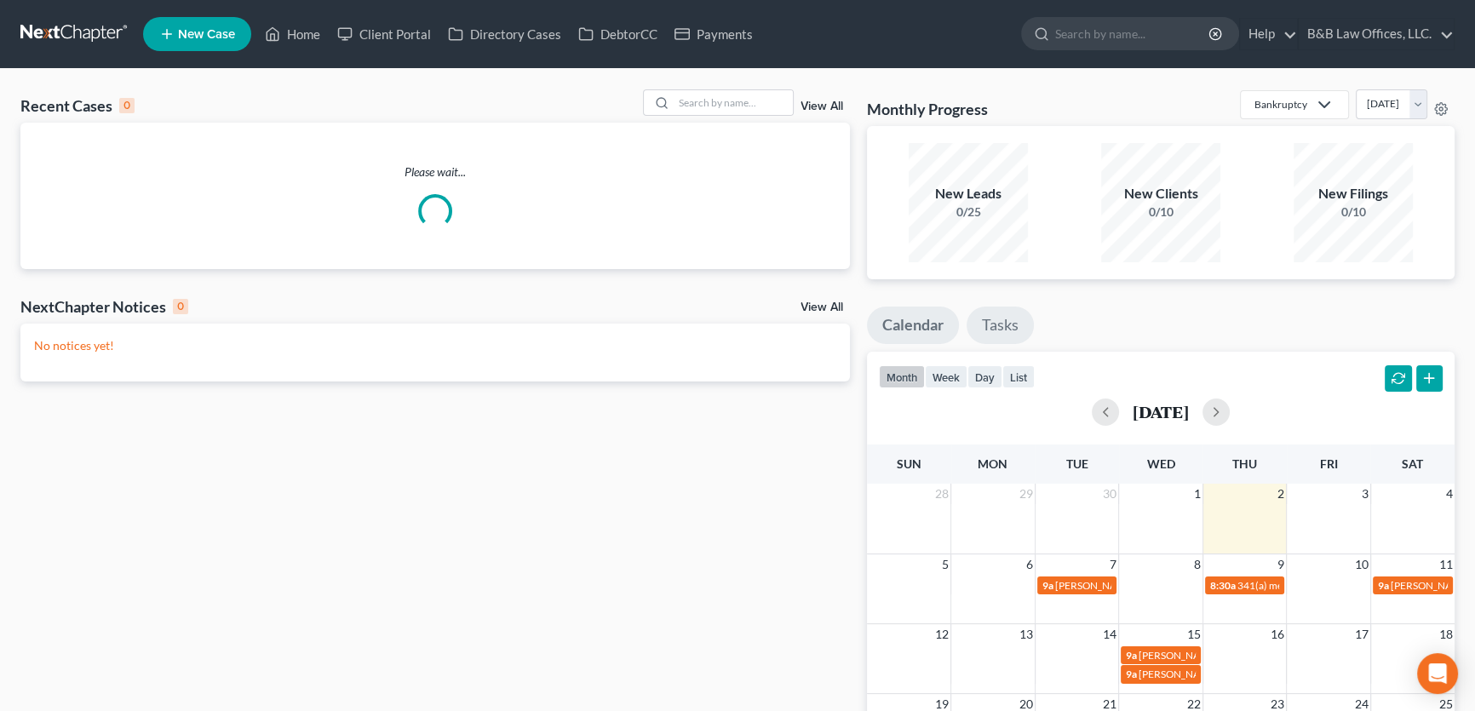
click at [1010, 328] on link "Tasks" at bounding box center [999, 325] width 67 height 37
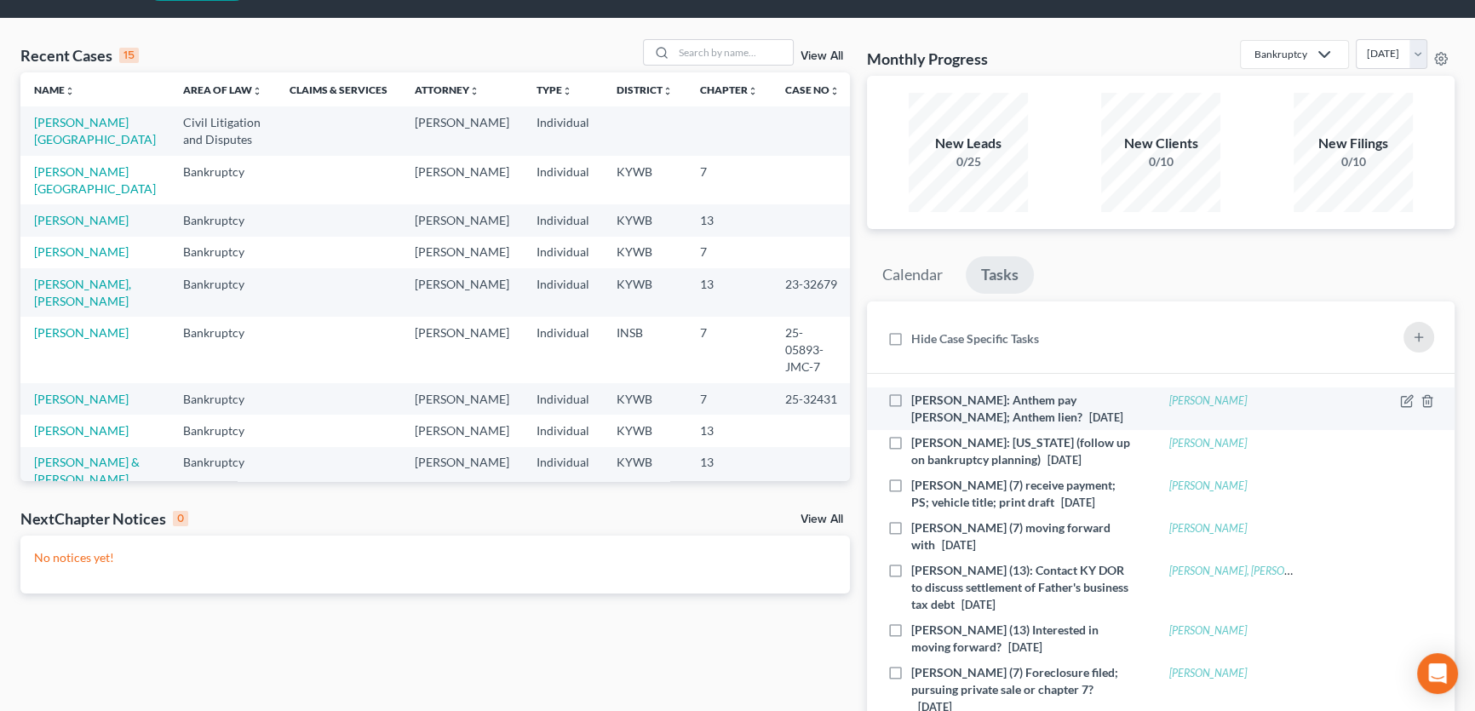
scroll to position [77, 0]
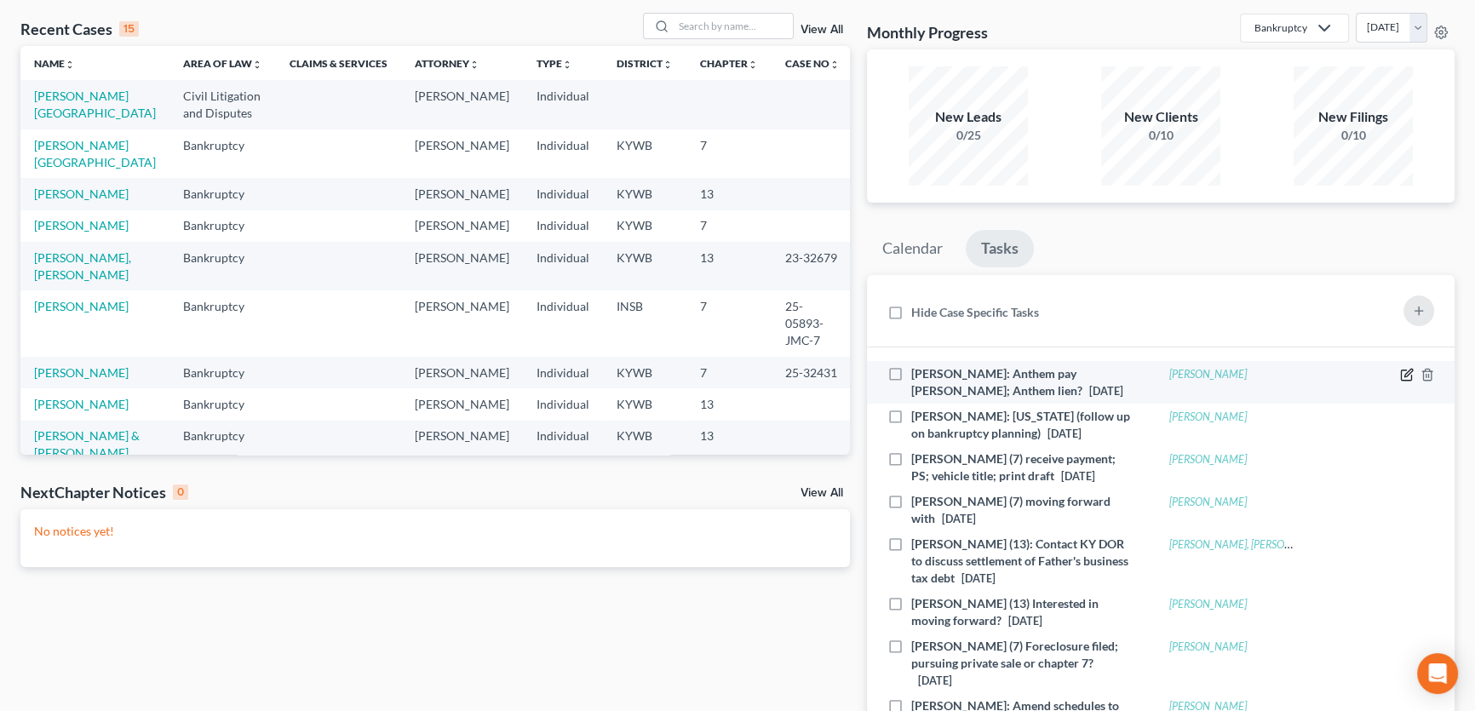
click at [1412, 375] on icon at bounding box center [1407, 375] width 14 height 14
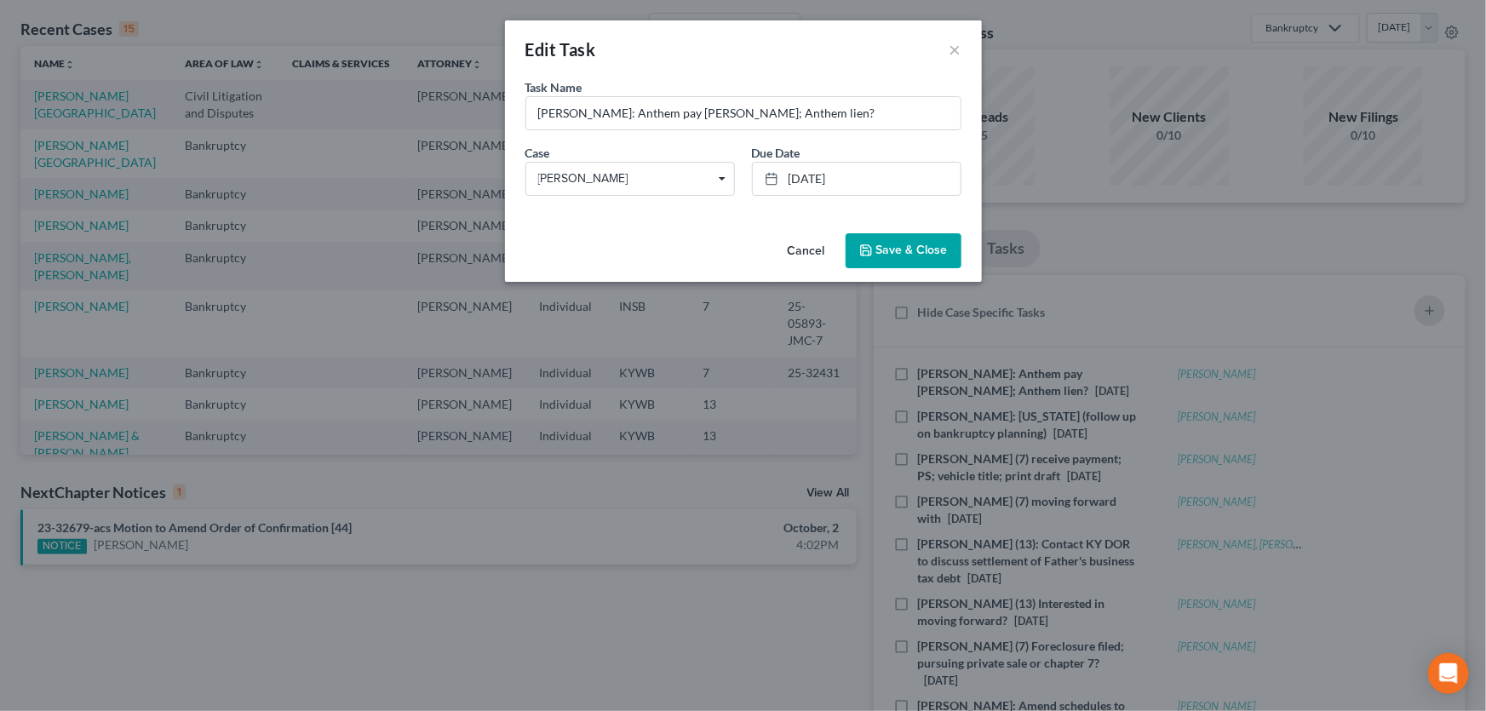
click at [799, 249] on button "Cancel" at bounding box center [806, 252] width 65 height 34
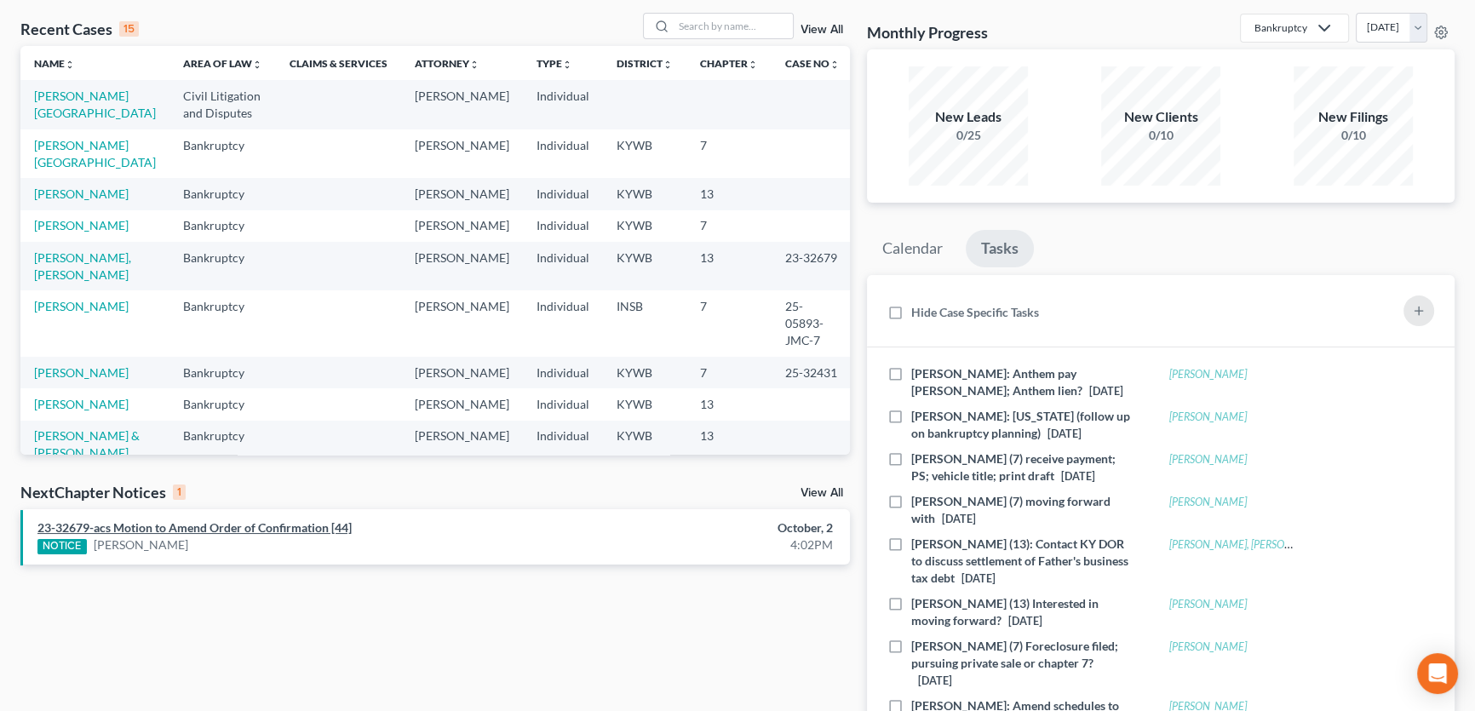
click at [177, 531] on link "23-32679-acs Motion to Amend Order of Confirmation [44]" at bounding box center [194, 527] width 314 height 14
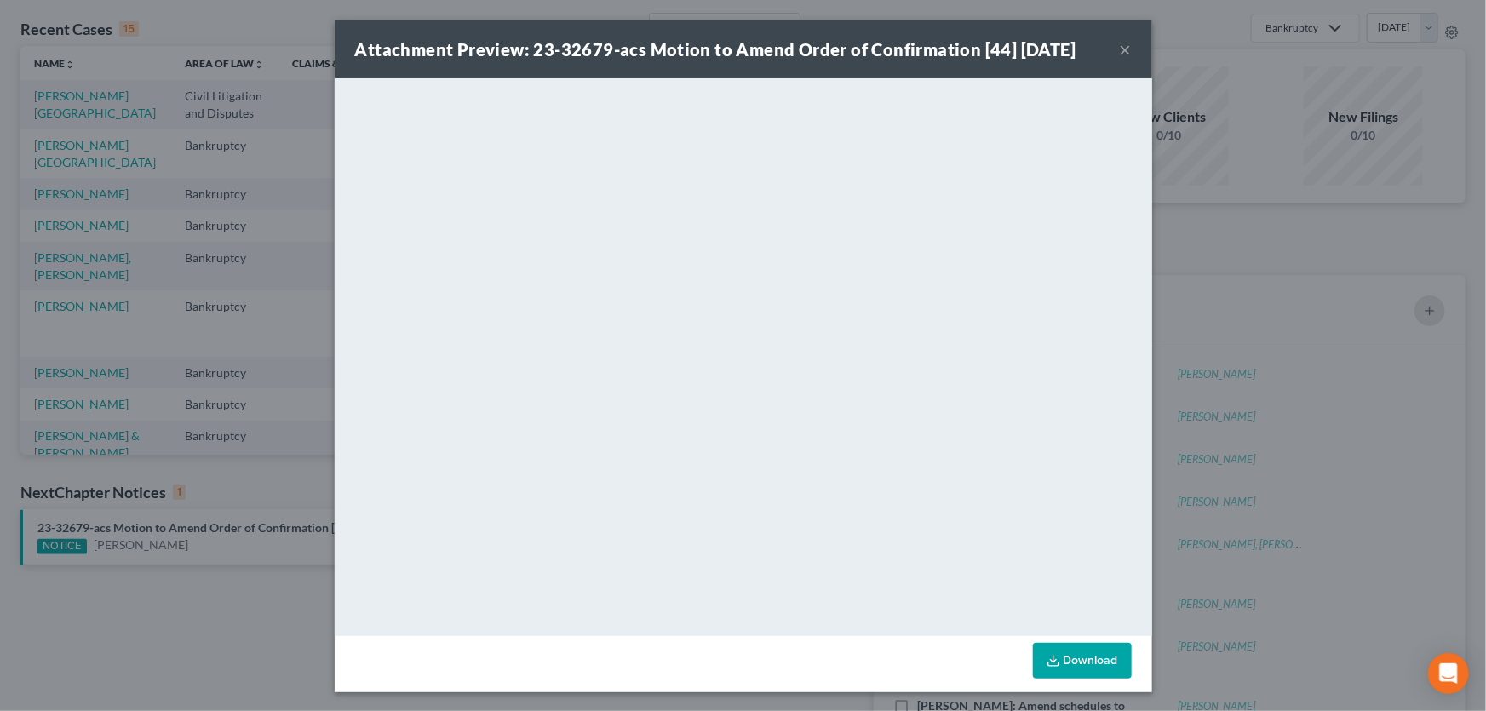
click at [1120, 47] on button "×" at bounding box center [1126, 49] width 12 height 20
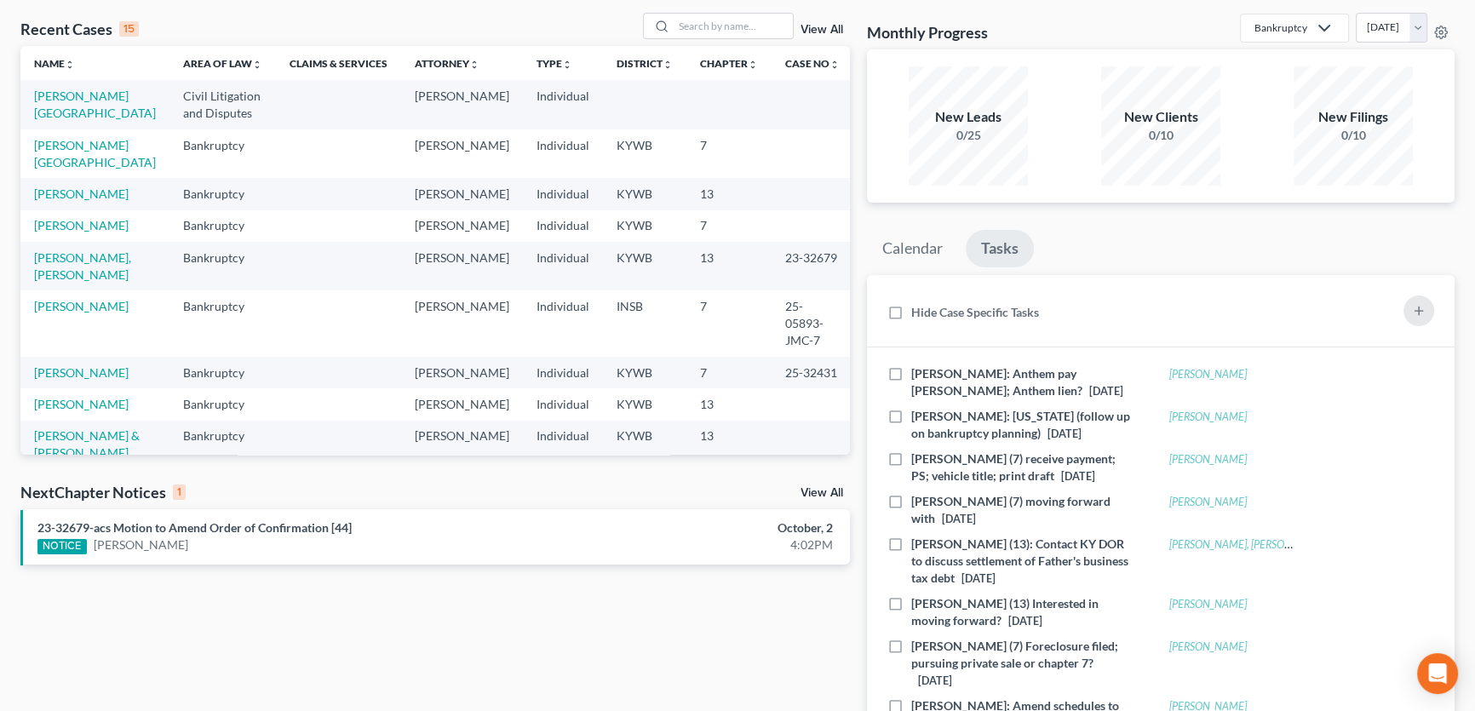
click at [819, 494] on link "View All" at bounding box center [821, 493] width 43 height 12
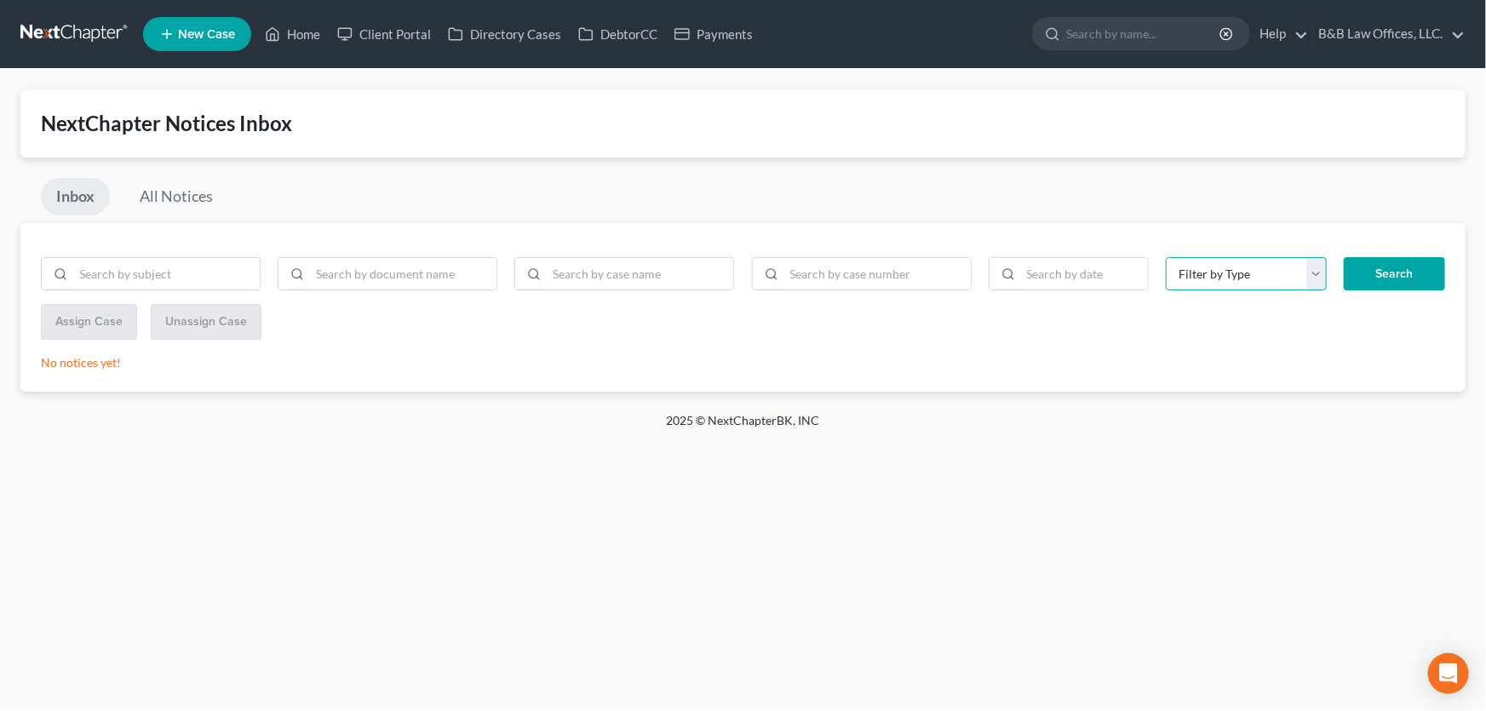
click at [1314, 279] on select "Filter by Type 341 Meeting of Creditors & Notice of Appointment of Interim Trus…" at bounding box center [1246, 274] width 161 height 34
click at [1311, 272] on select "Filter by Type 341 Meeting of Creditors & Notice of Appointment of Interim Trus…" at bounding box center [1246, 274] width 161 height 34
click at [298, 36] on link "Home" at bounding box center [292, 34] width 72 height 31
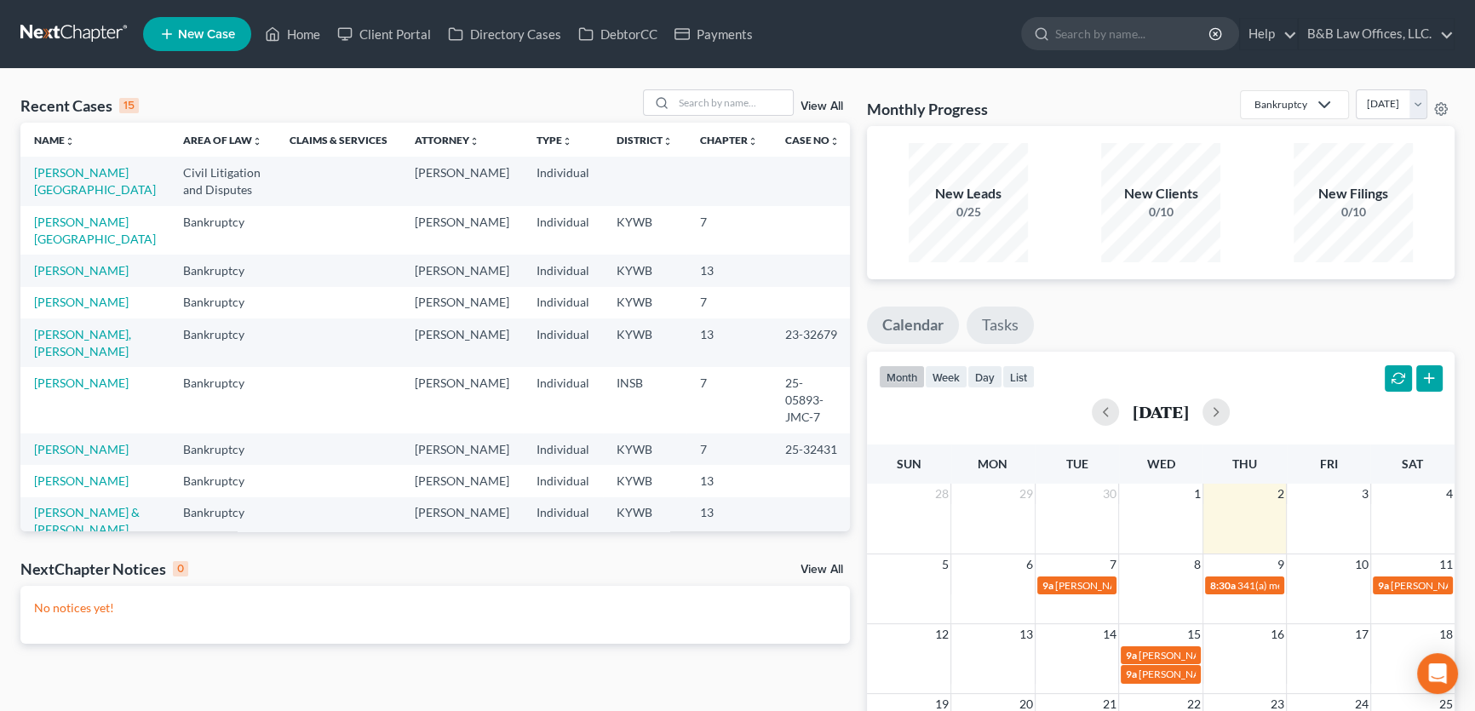
click at [1006, 332] on link "Tasks" at bounding box center [999, 325] width 67 height 37
